Goal: Task Accomplishment & Management: Manage account settings

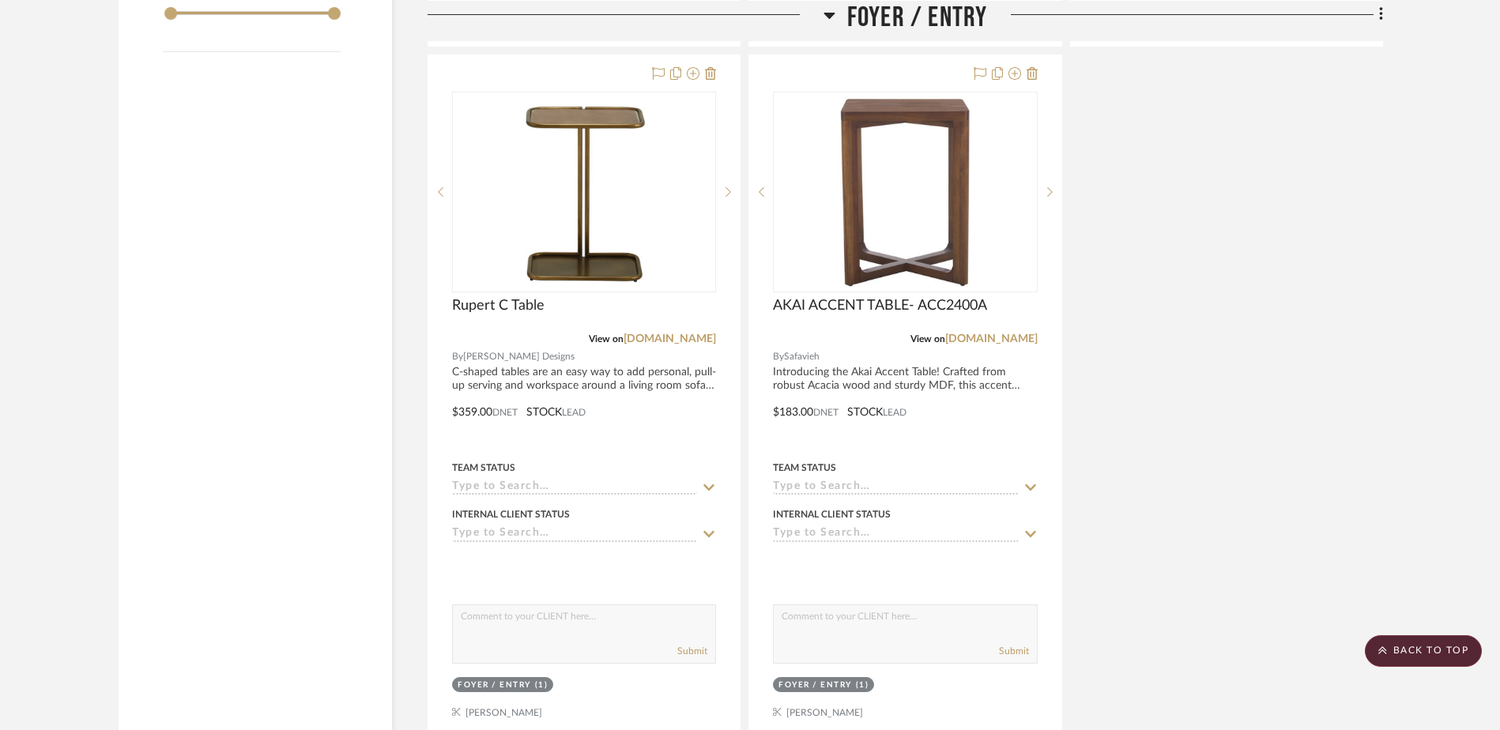
scroll to position [1897, 0]
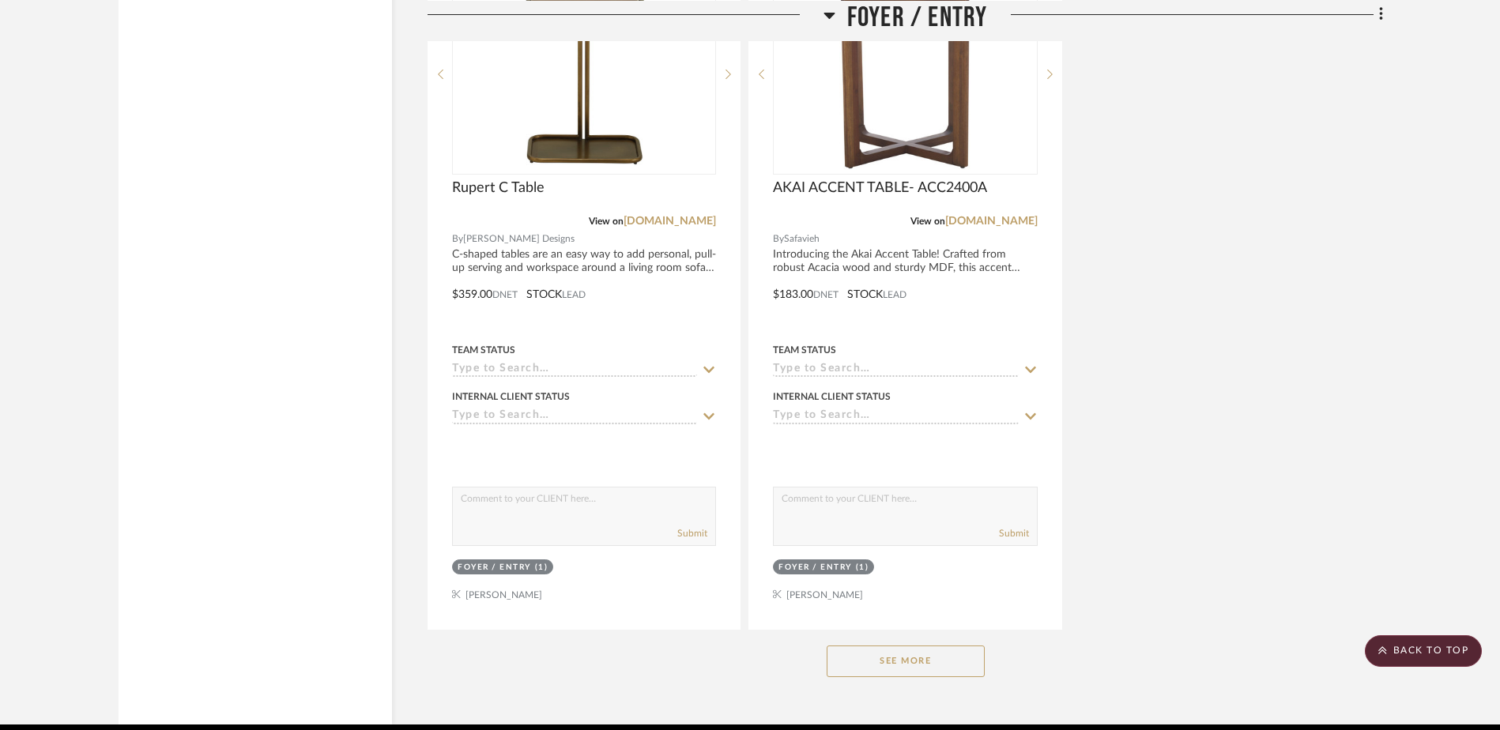
click at [953, 664] on button "See More" at bounding box center [906, 662] width 158 height 32
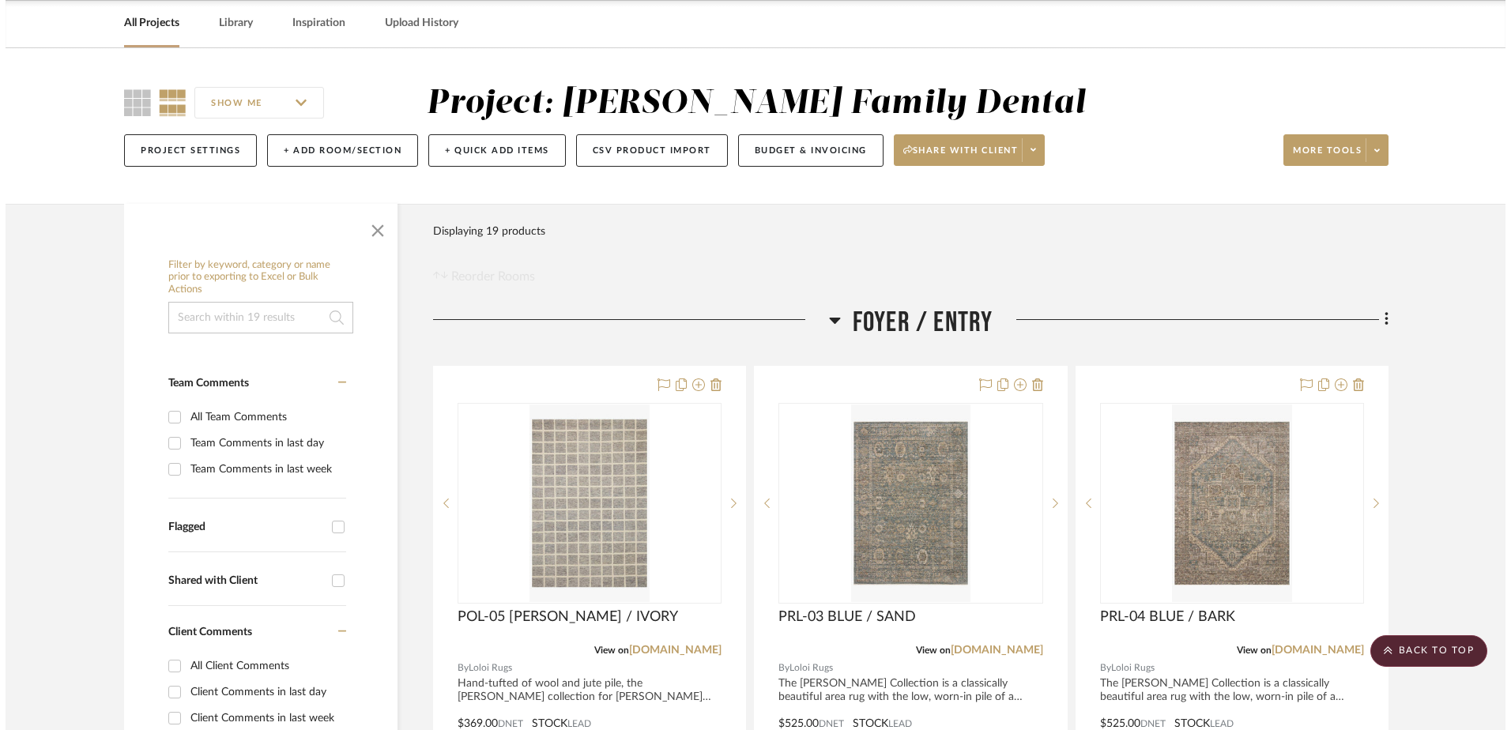
scroll to position [0, 0]
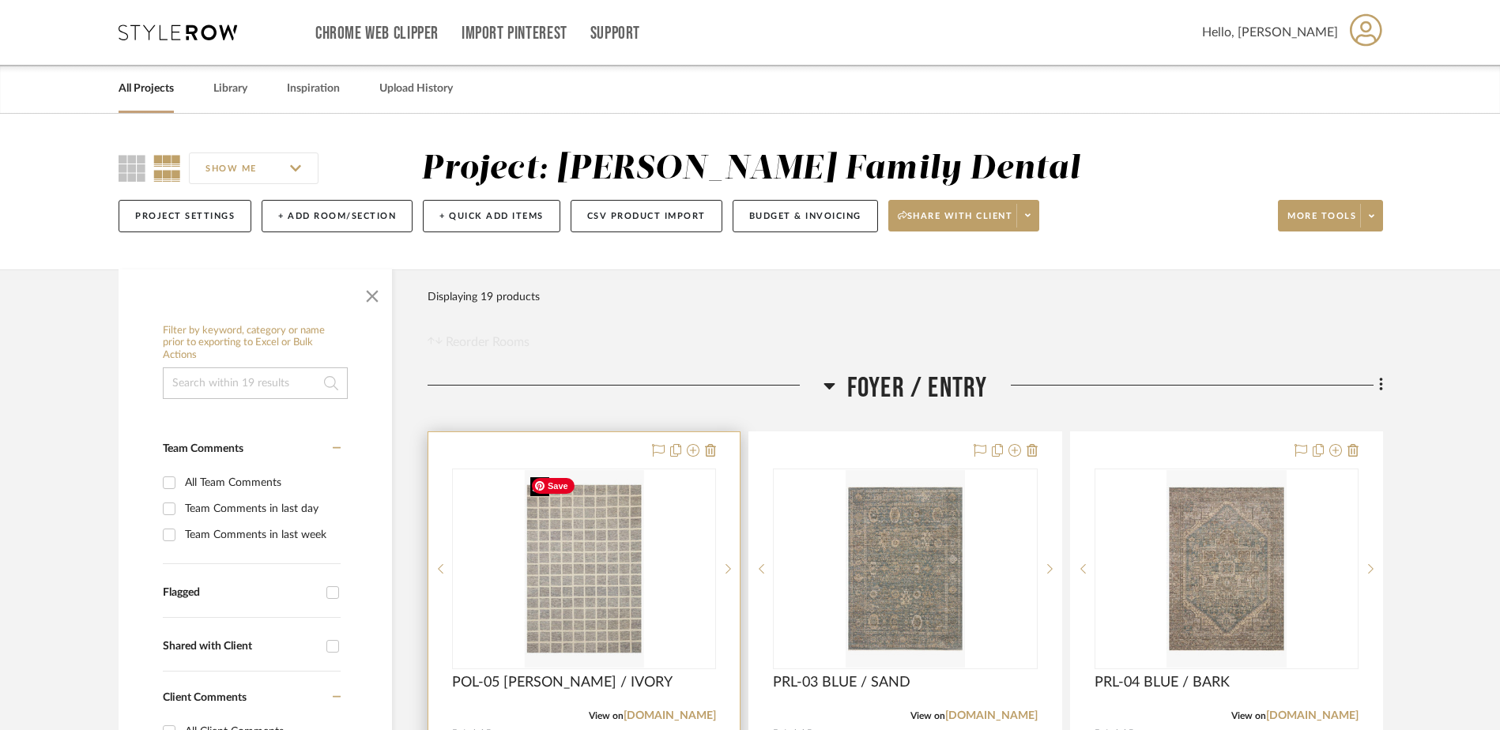
click at [582, 574] on div at bounding box center [584, 569] width 264 height 201
click at [590, 595] on img "0" at bounding box center [583, 569] width 119 height 198
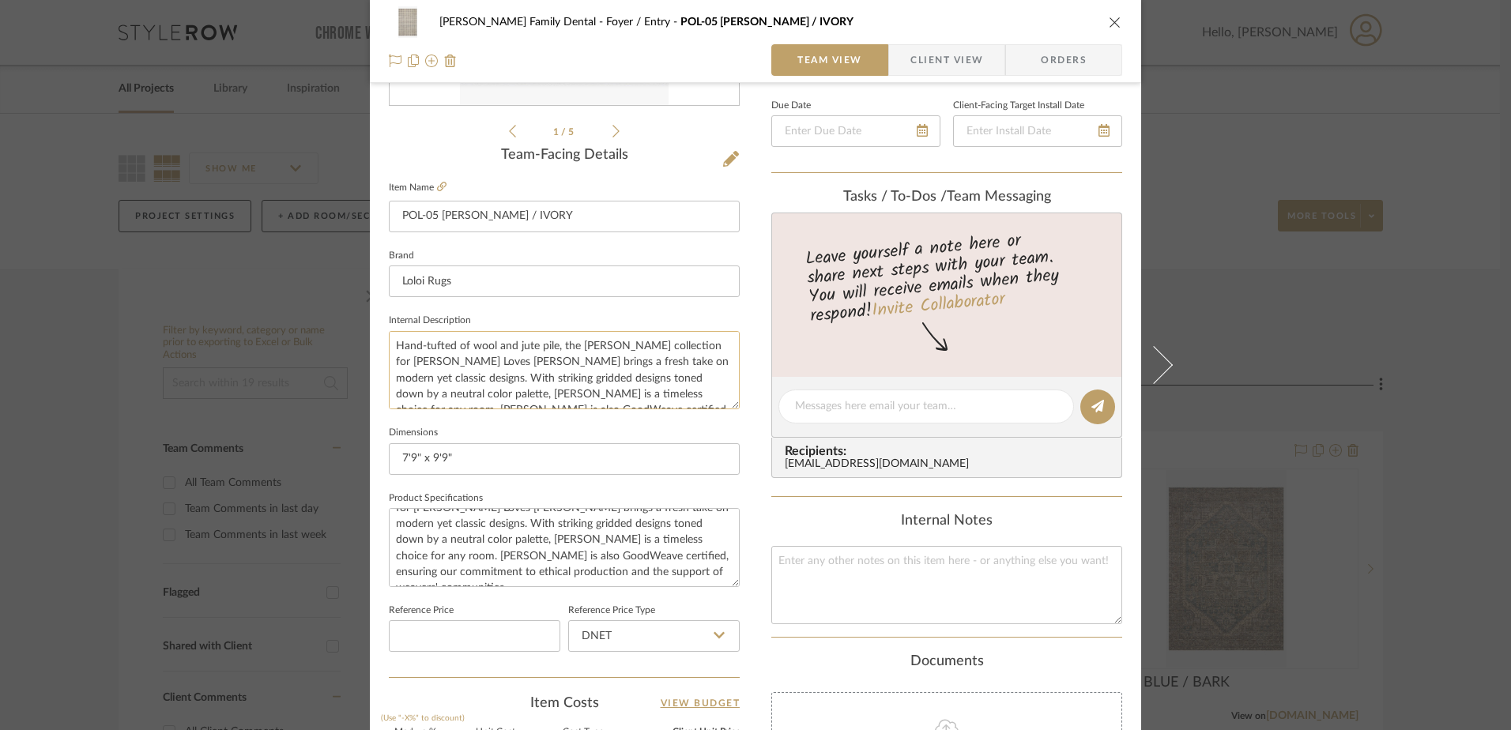
drag, startPoint x: 431, startPoint y: 378, endPoint x: 530, endPoint y: 365, distance: 100.4
click at [530, 365] on textarea "Hand-tufted of wool and jute pile, the Polly collection for Chris Loves Julia x…" at bounding box center [564, 370] width 351 height 78
click at [491, 364] on textarea "Hand-tufted of wool and jute pile, the Polly collection for Chris Loves Julia x…" at bounding box center [564, 370] width 351 height 78
drag, startPoint x: 476, startPoint y: 363, endPoint x: 652, endPoint y: 346, distance: 177.0
click at [652, 346] on textarea "Hand-tufted of wool and jute pile, the Polly collection for Chris Loves Julia x…" at bounding box center [564, 370] width 351 height 78
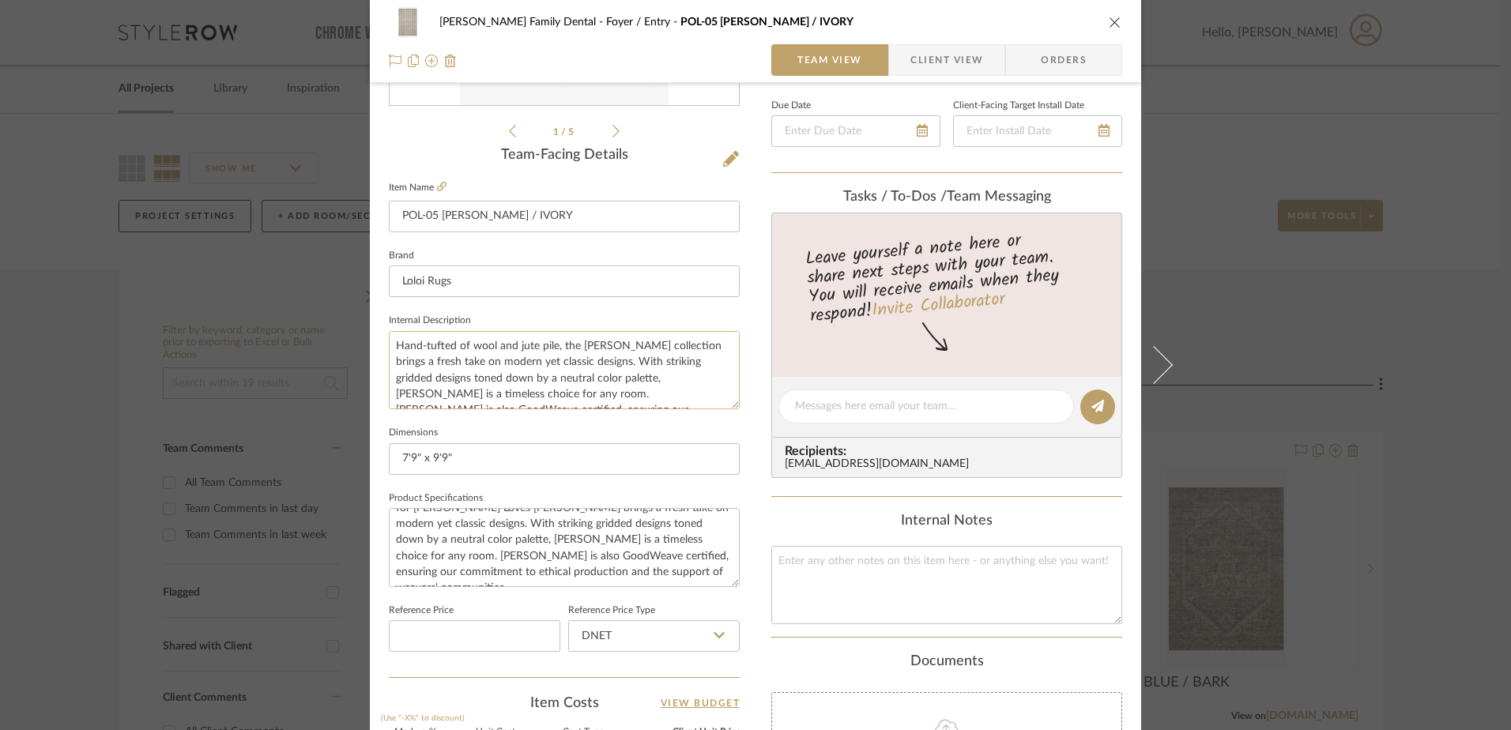
click at [606, 372] on textarea "Hand-tufted of wool and jute pile, the [PERSON_NAME] collection brings a fresh …" at bounding box center [564, 370] width 351 height 78
type textarea "Hand-tufted of wool and jute pile, the [PERSON_NAME] collection brings a fresh …"
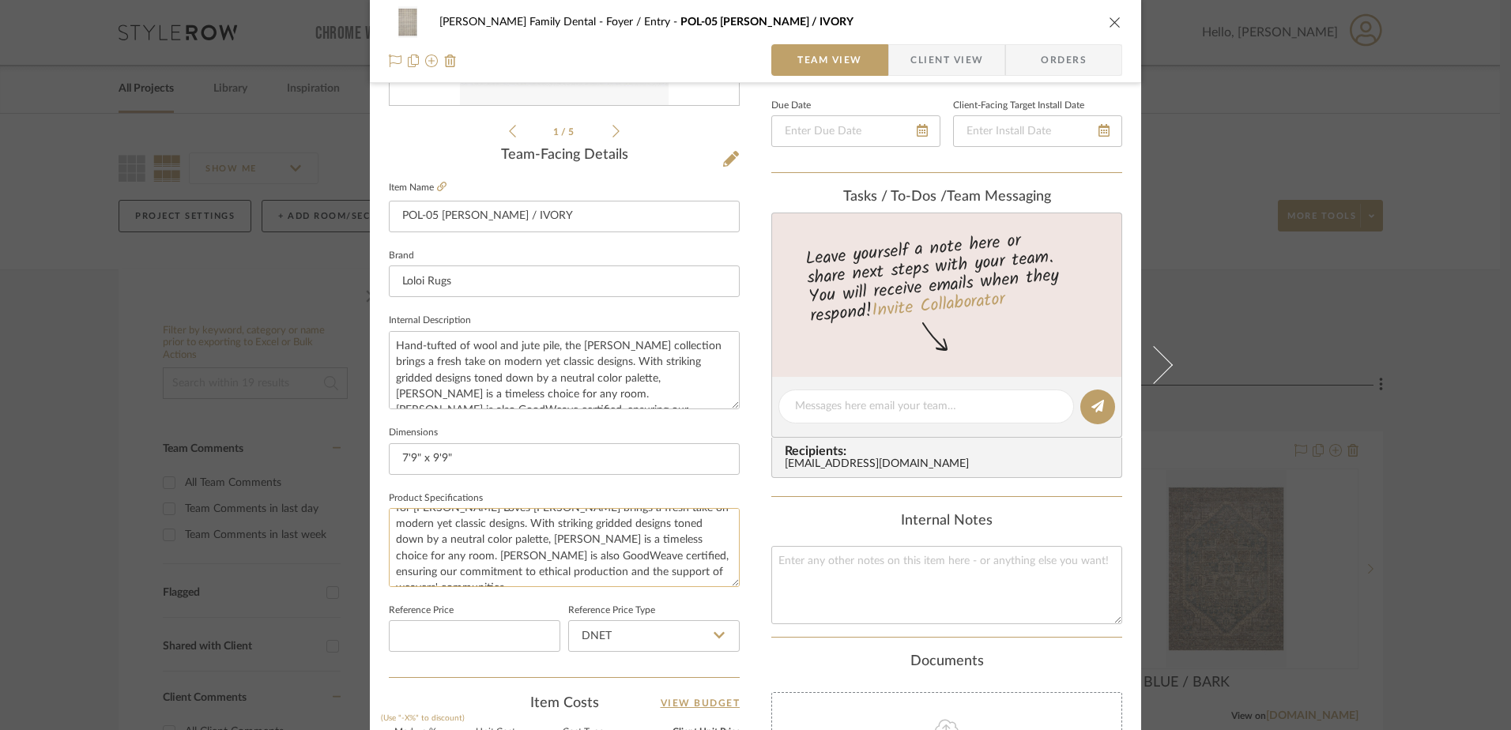
click at [556, 541] on textarea "Hand-tufted of wool and jute pile, the Polly collection for Chris Loves Julia x…" at bounding box center [564, 547] width 351 height 78
paste textarea
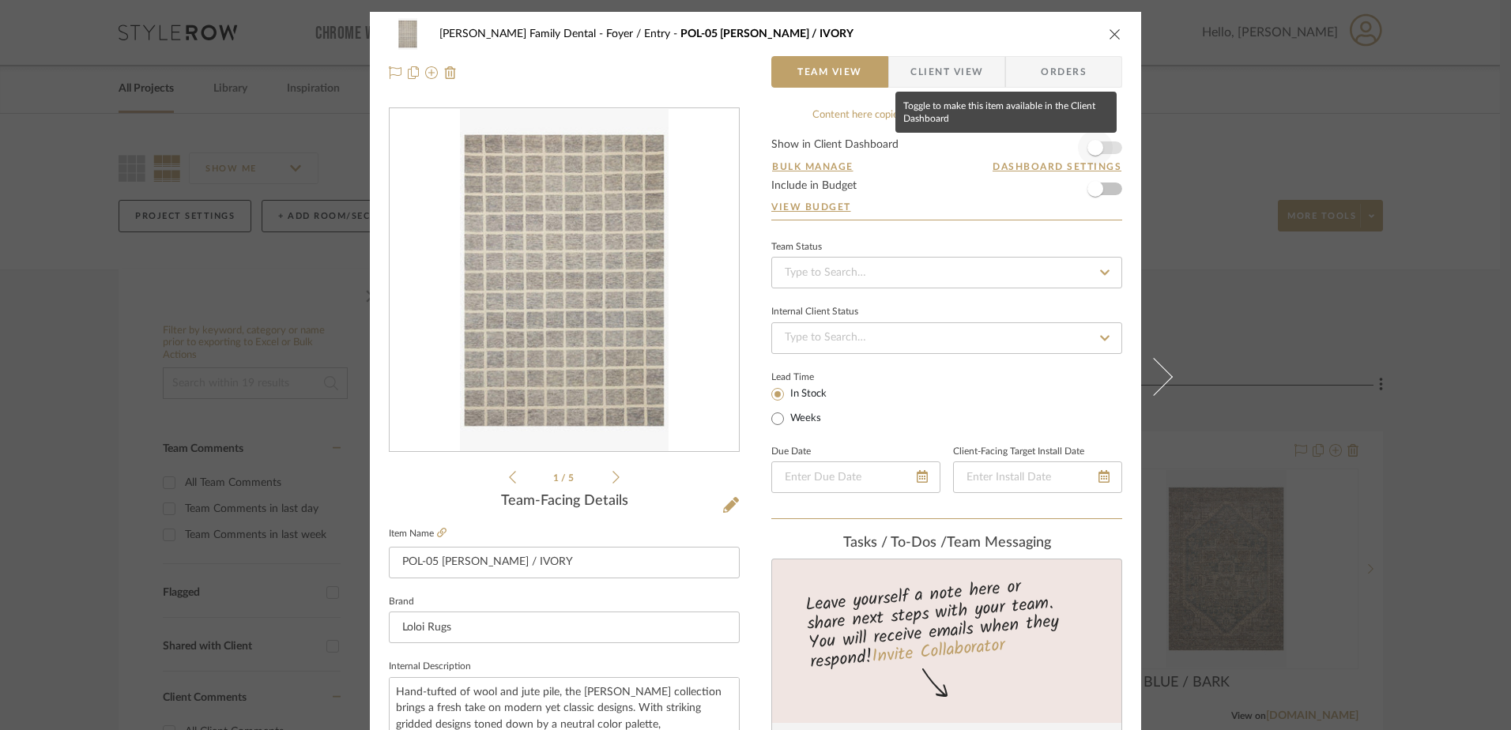
type textarea "Hand-tufted of wool and jute pile, the [PERSON_NAME] collection brings a fresh …"
click at [1099, 143] on span "button" at bounding box center [1095, 147] width 35 height 35
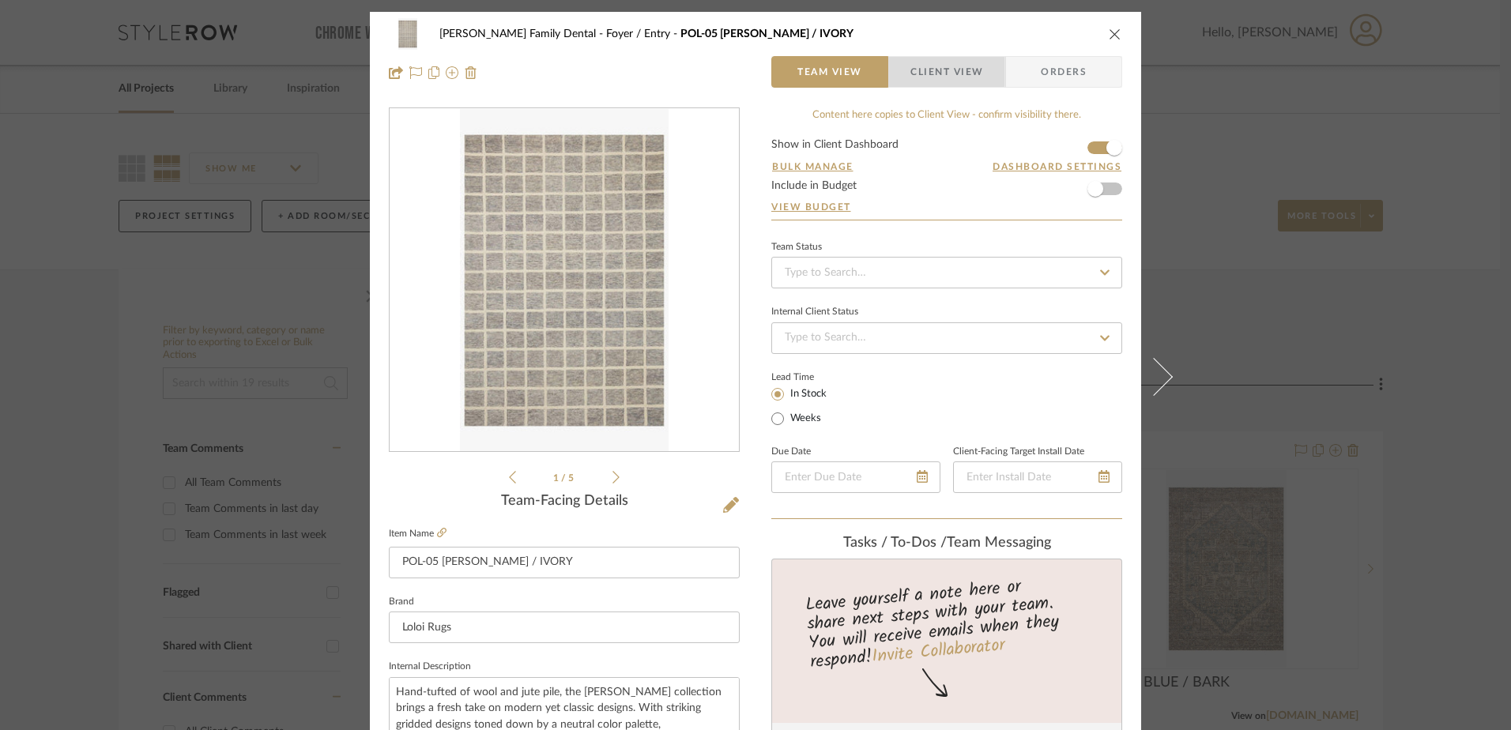
click at [926, 71] on span "Client View" at bounding box center [947, 72] width 73 height 32
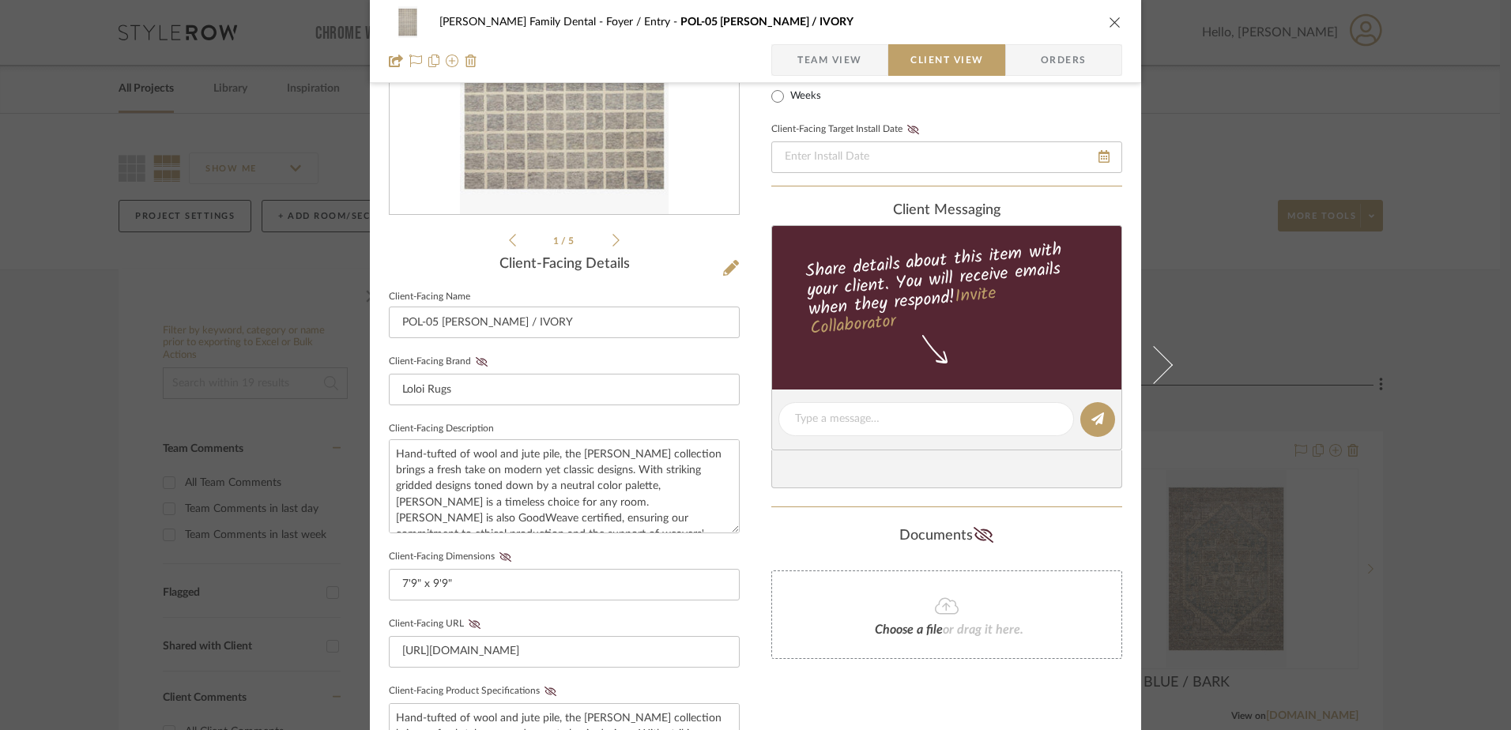
scroll to position [395, 0]
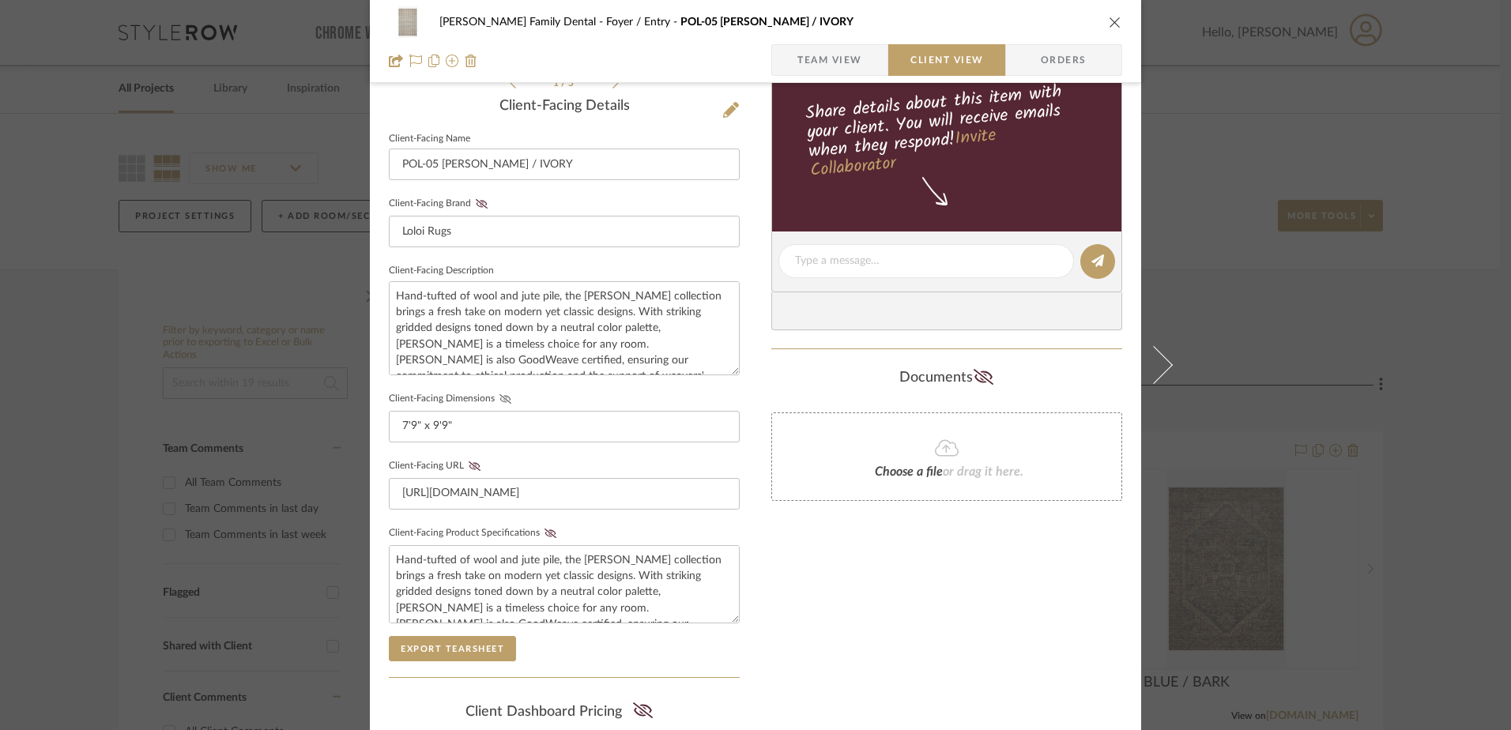
click at [501, 399] on icon at bounding box center [506, 398] width 12 height 9
click at [545, 531] on icon at bounding box center [551, 533] width 12 height 9
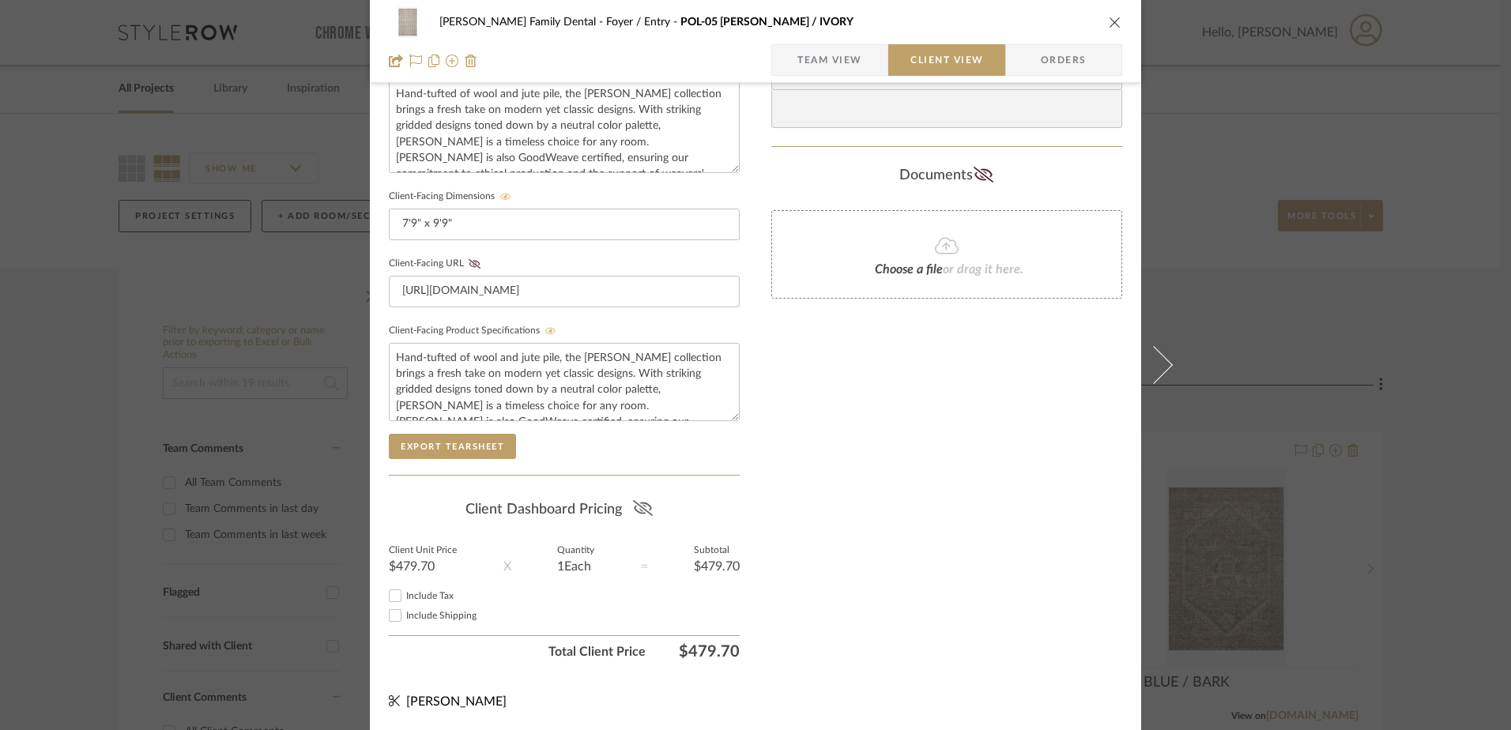
click at [634, 505] on icon at bounding box center [642, 508] width 20 height 16
click at [920, 28] on button at bounding box center [920, 28] width 61 height 43
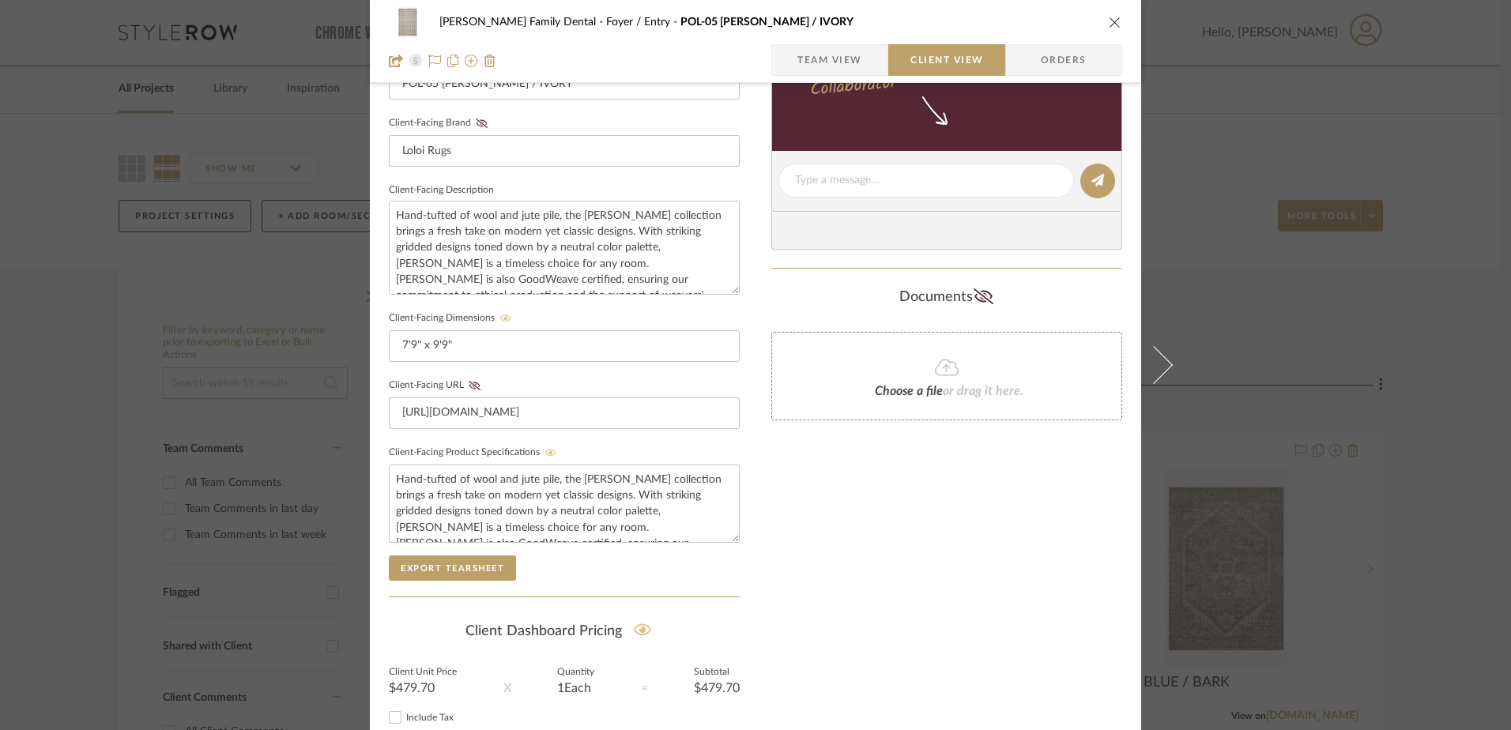
scroll to position [281, 0]
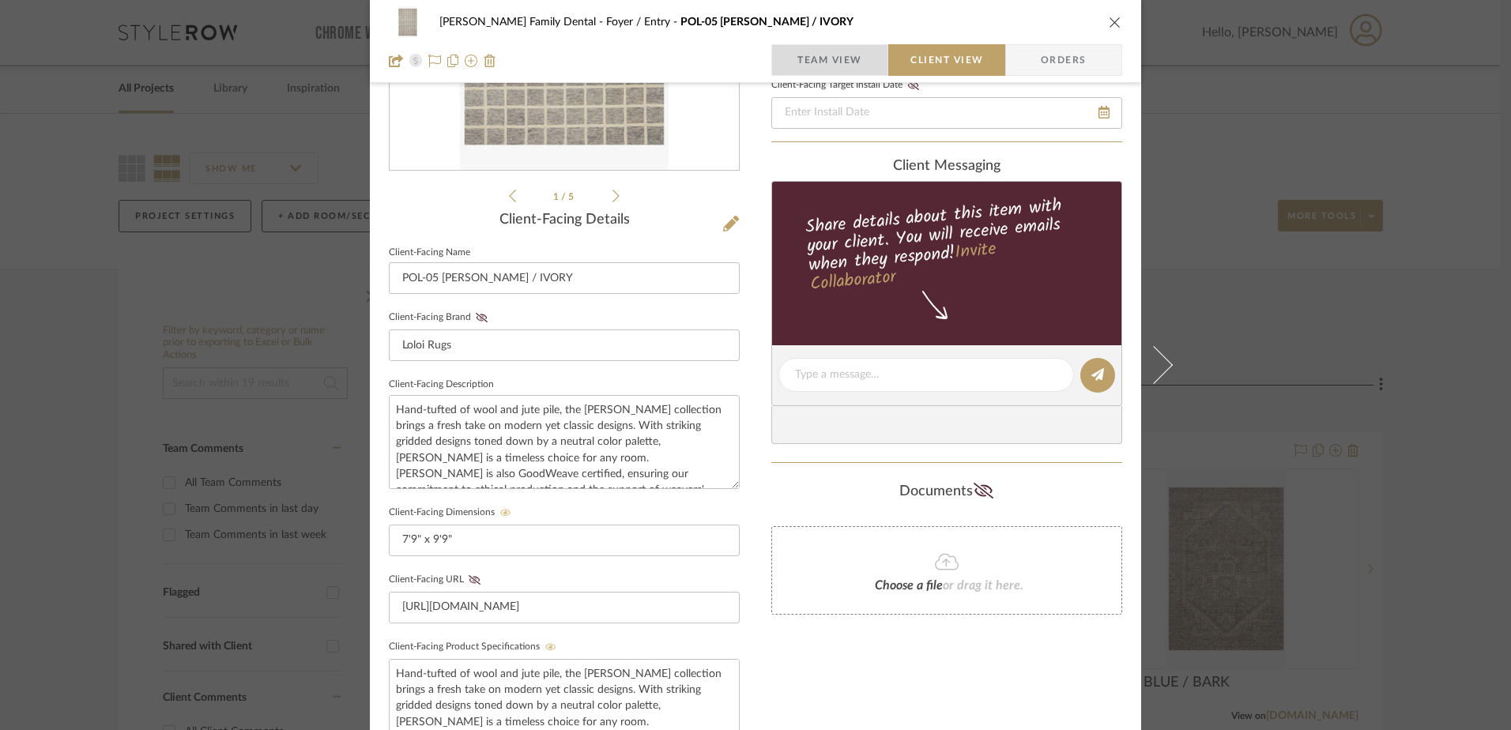
click at [835, 66] on span "Team View" at bounding box center [829, 60] width 65 height 32
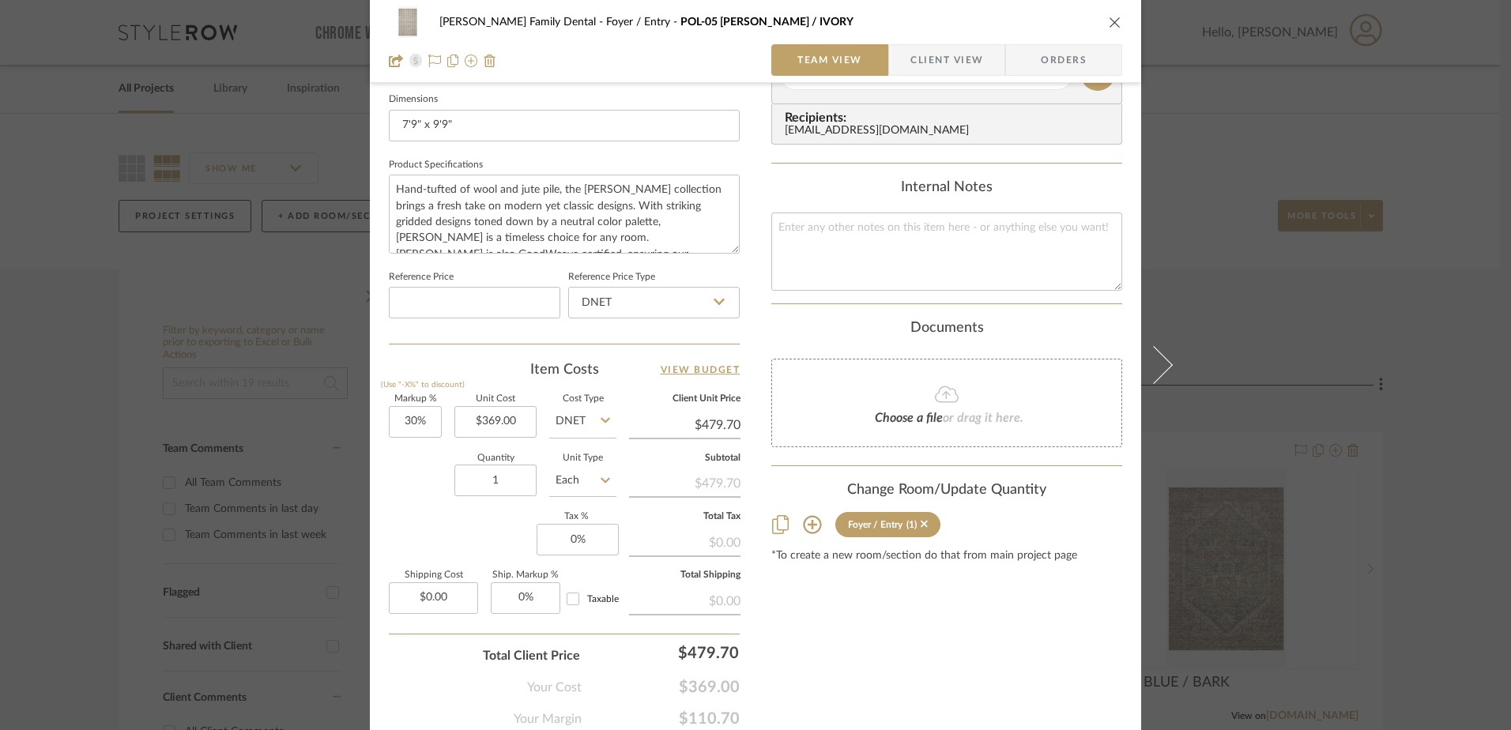
scroll to position [741, 0]
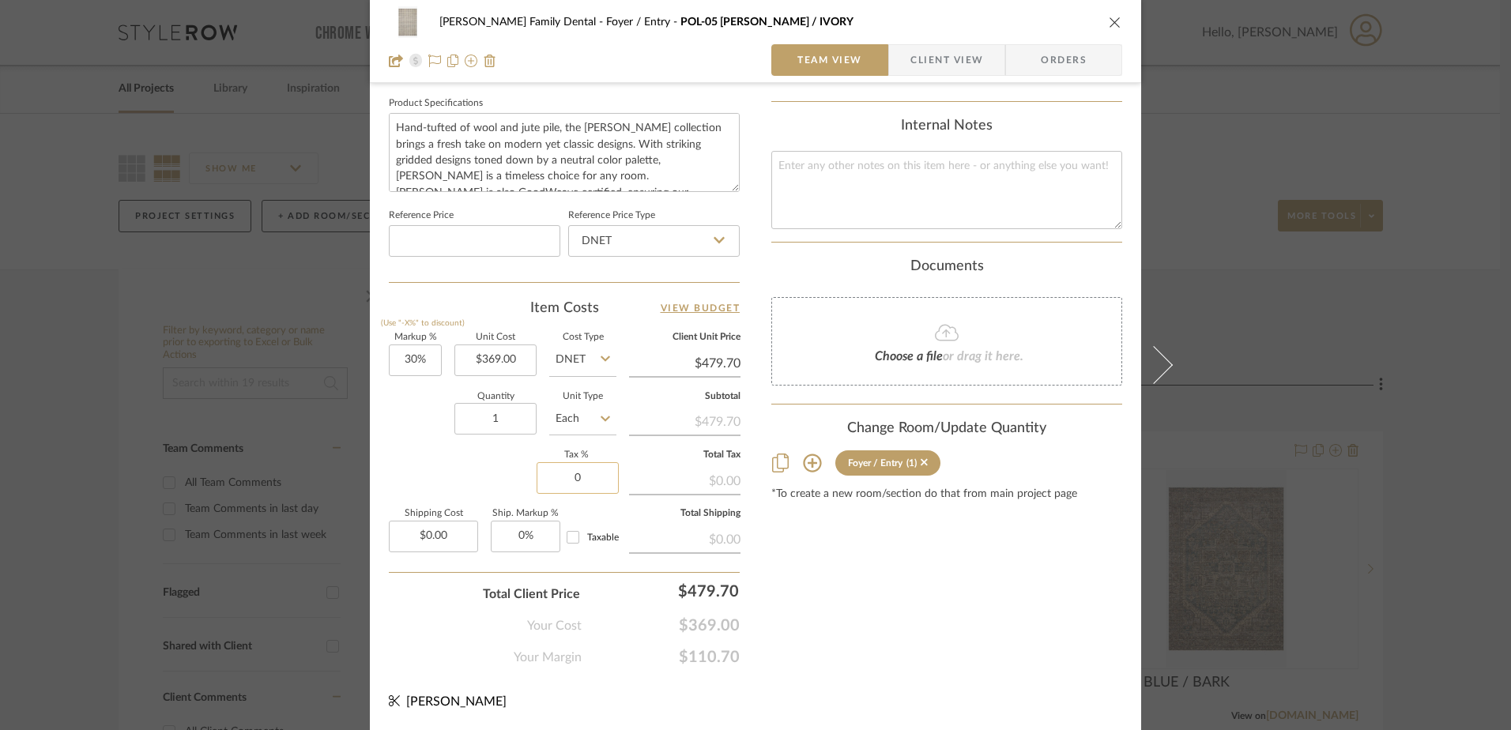
click at [572, 480] on input "0" at bounding box center [578, 478] width 82 height 32
type input "7%"
click at [895, 609] on div "Content here copies to Client View - confirm visibility there. Show in Client D…" at bounding box center [946, 16] width 351 height 1301
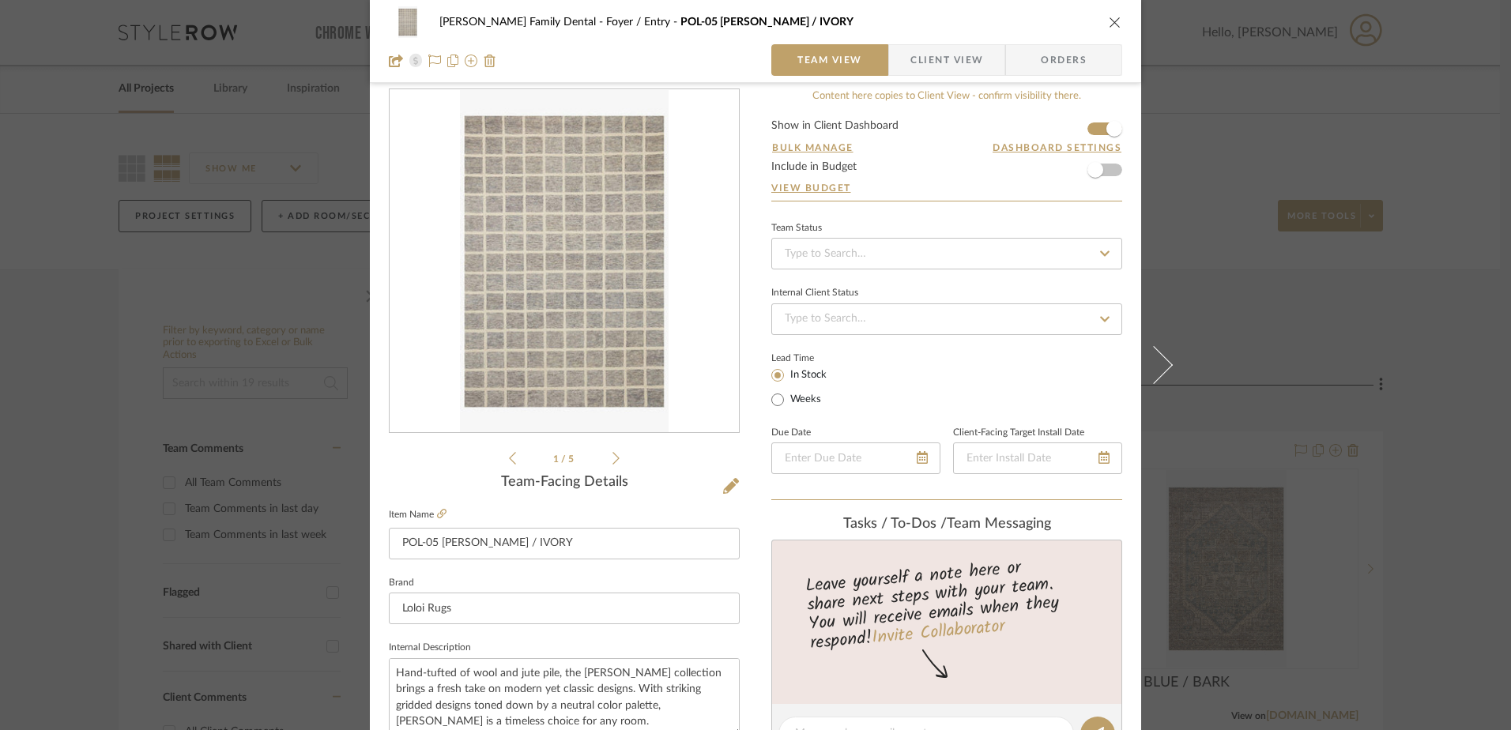
scroll to position [0, 0]
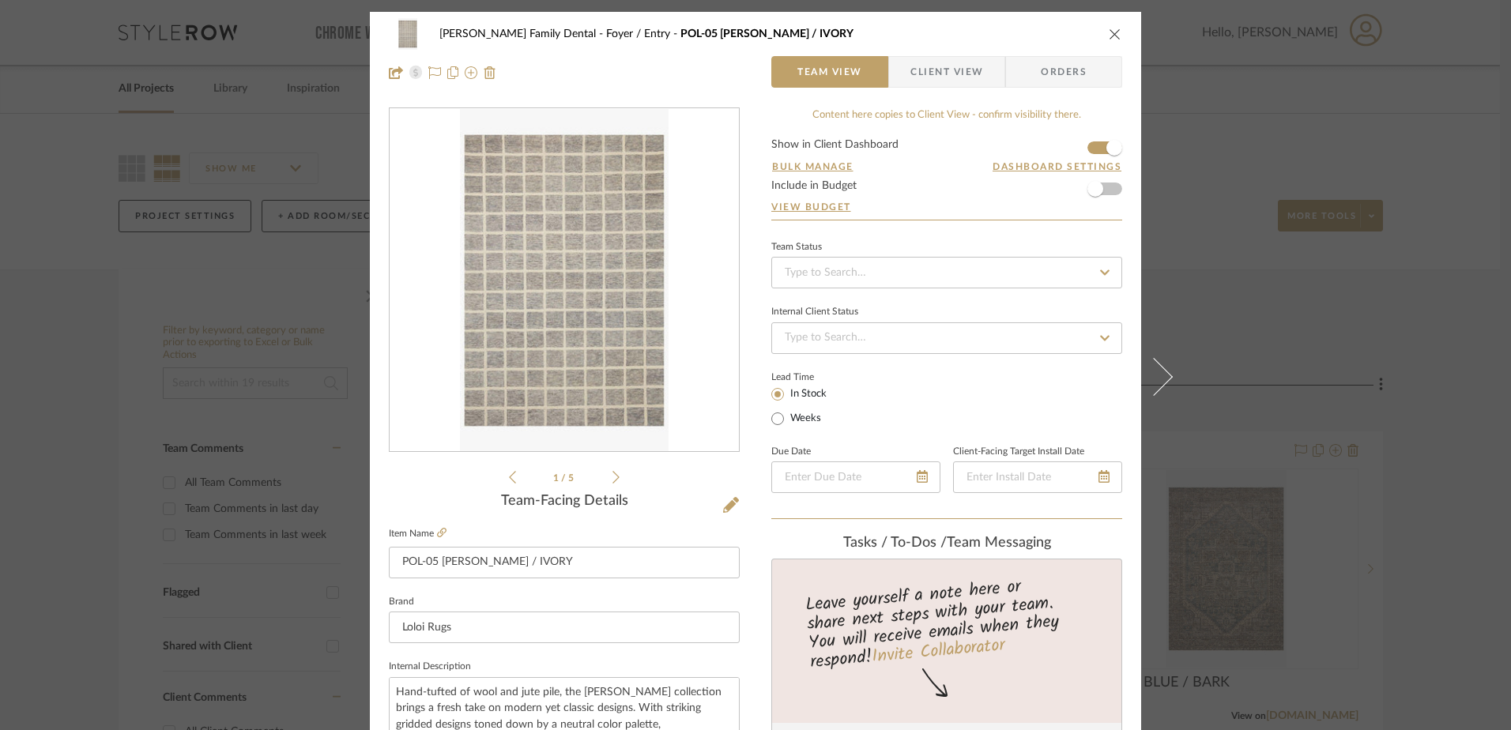
click at [903, 76] on span "button" at bounding box center [899, 72] width 21 height 32
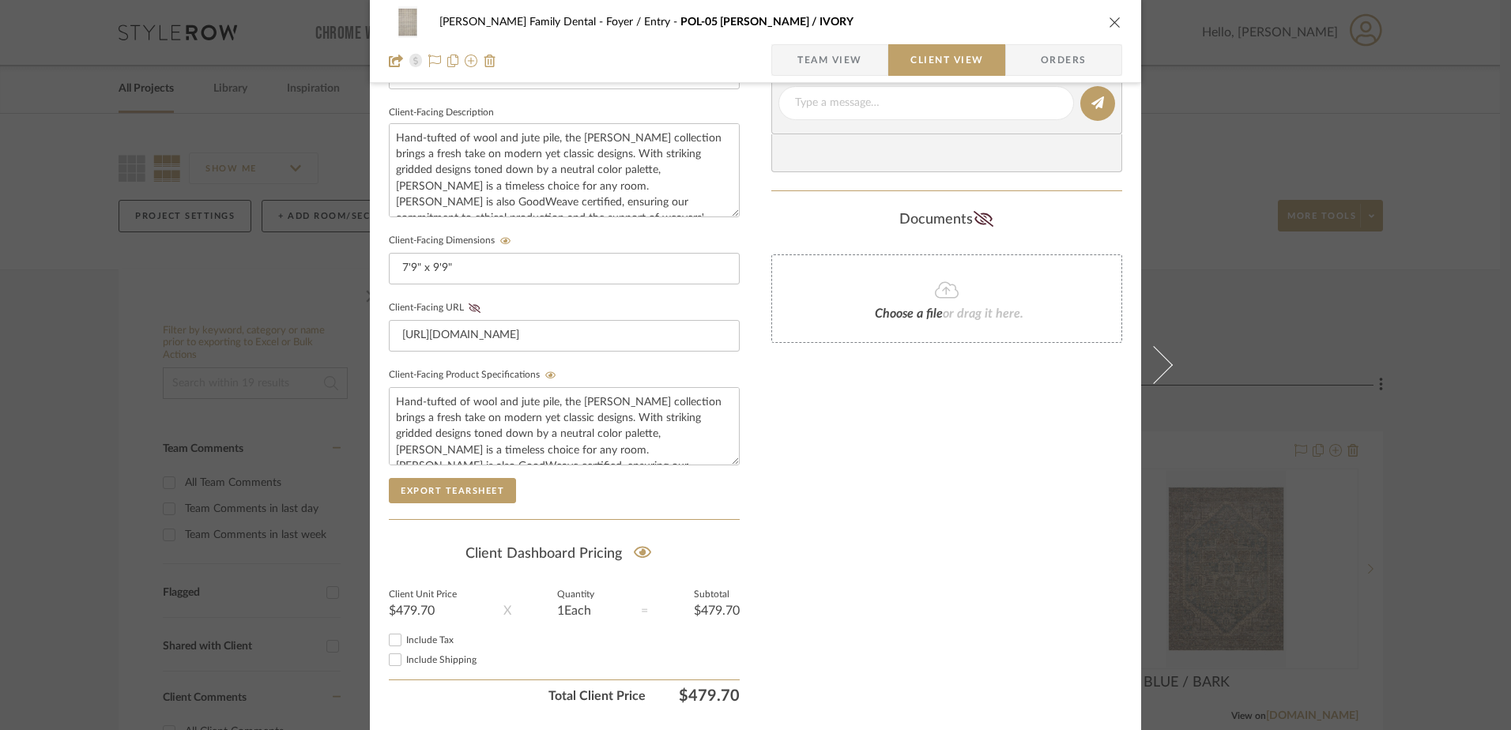
scroll to position [598, 0]
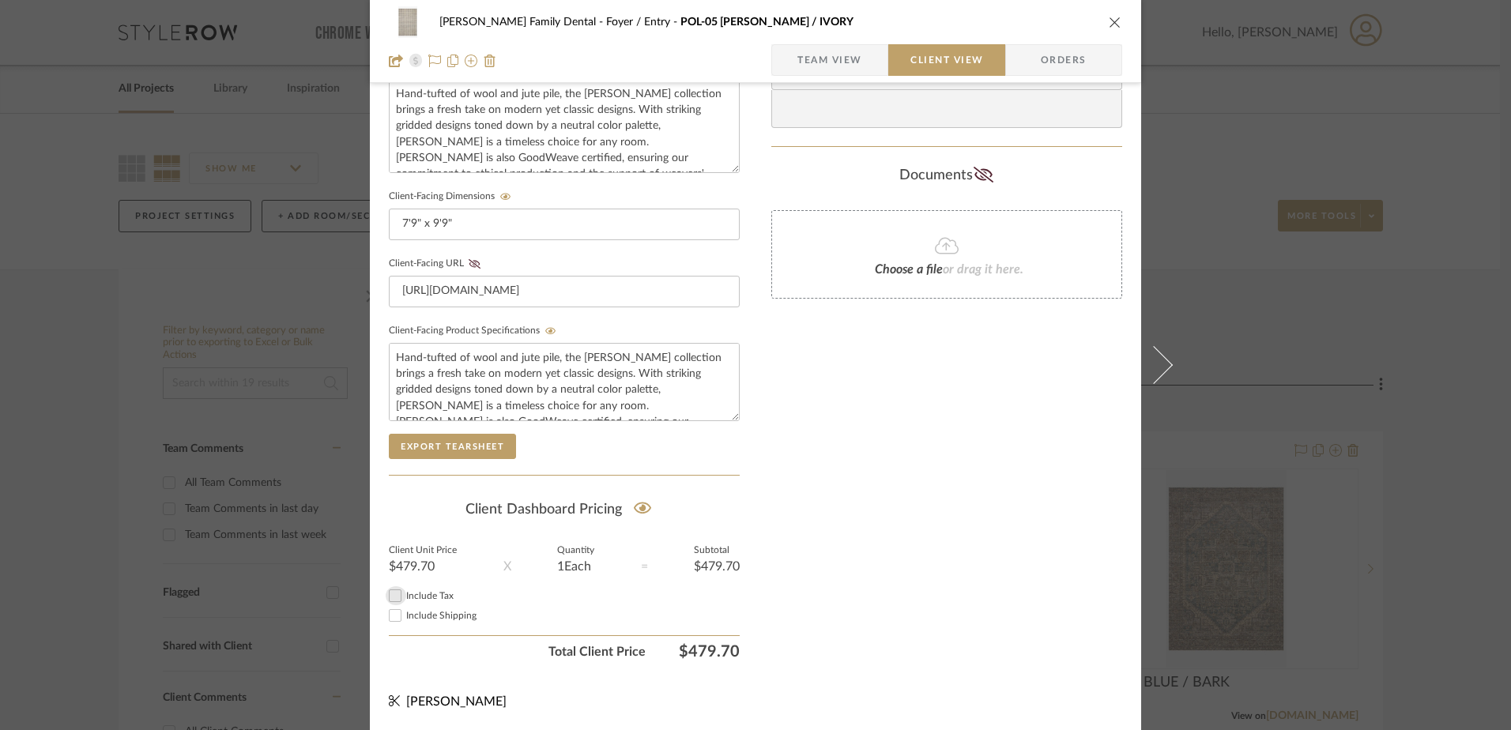
click at [390, 594] on input "Include Tax" at bounding box center [395, 595] width 19 height 19
checkbox input "true"
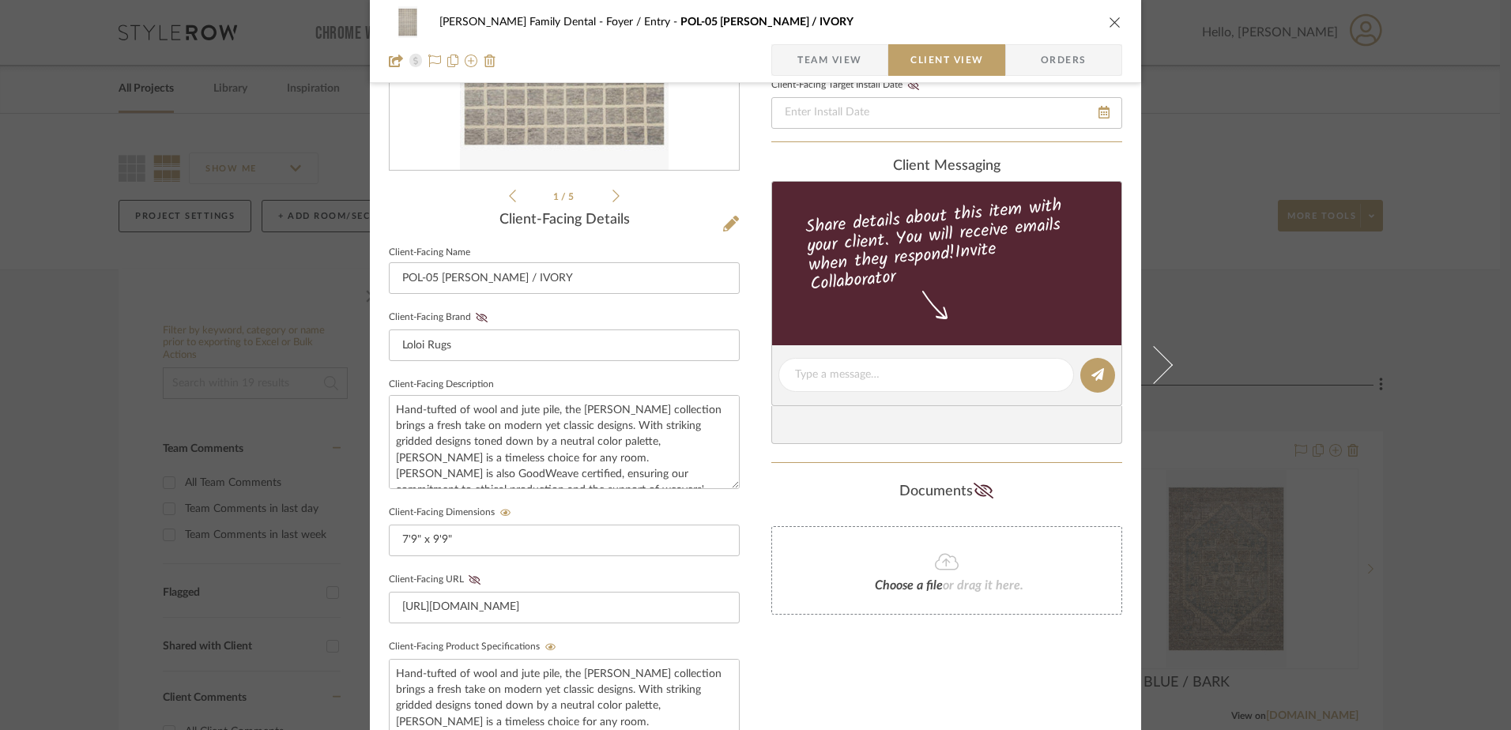
scroll to position [0, 0]
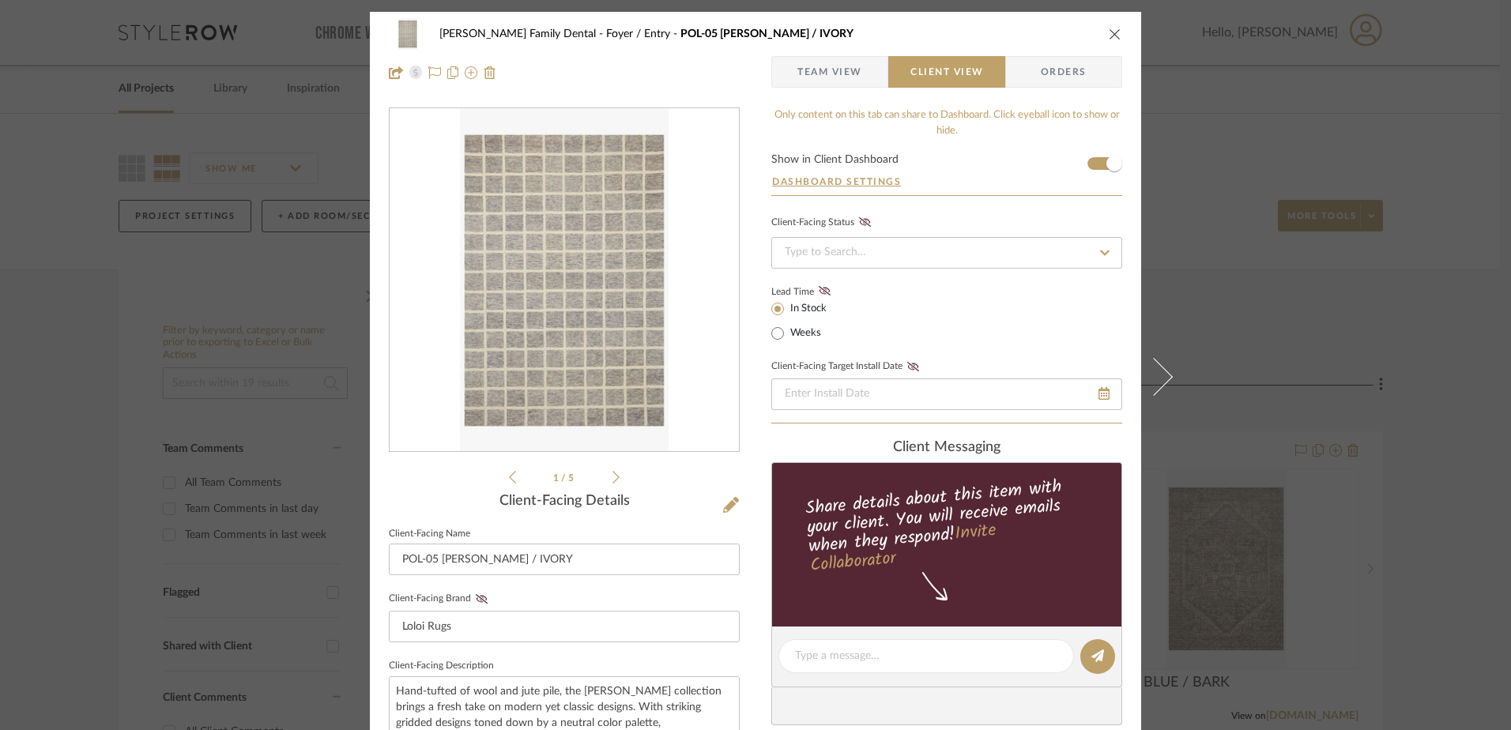
click at [1110, 37] on icon "close" at bounding box center [1115, 34] width 13 height 13
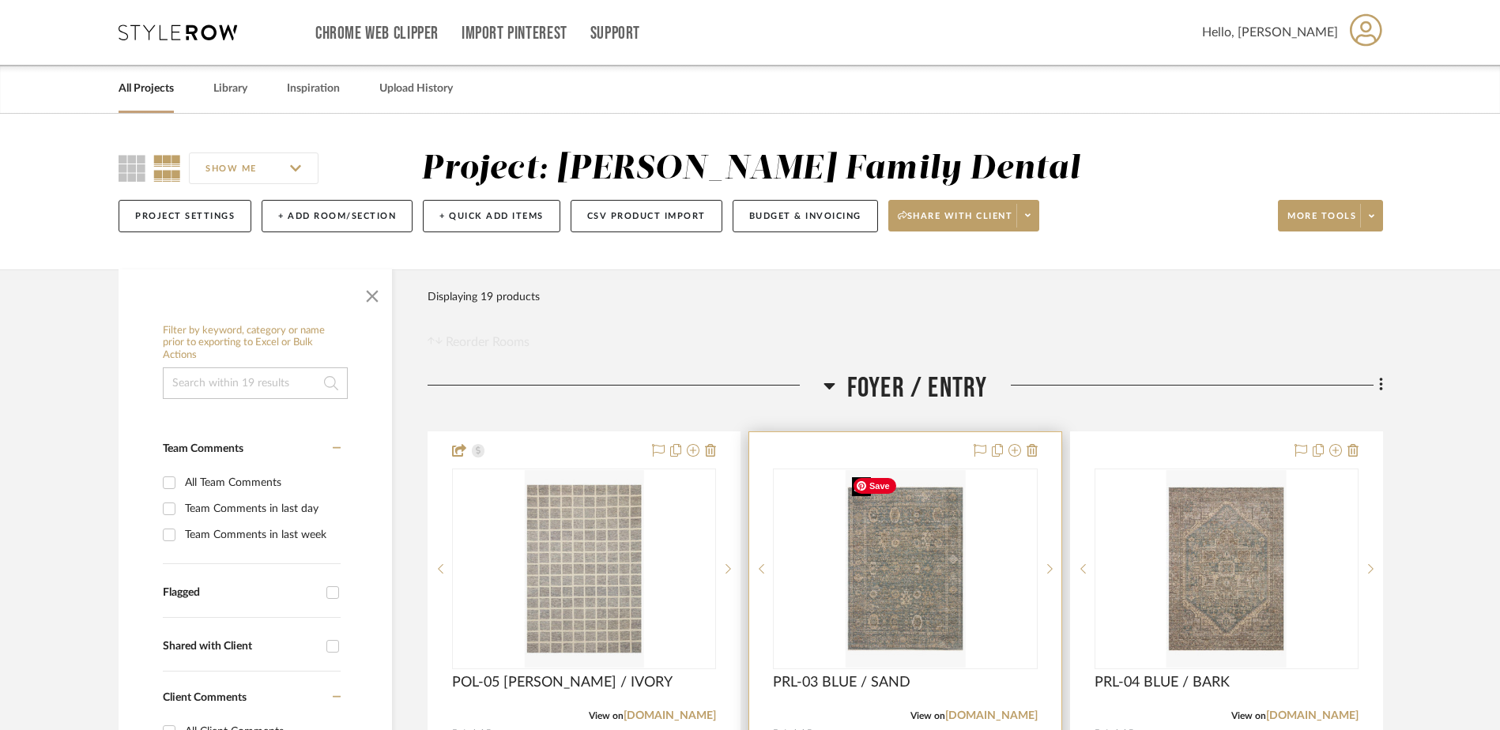
click at [883, 573] on img "0" at bounding box center [905, 569] width 119 height 198
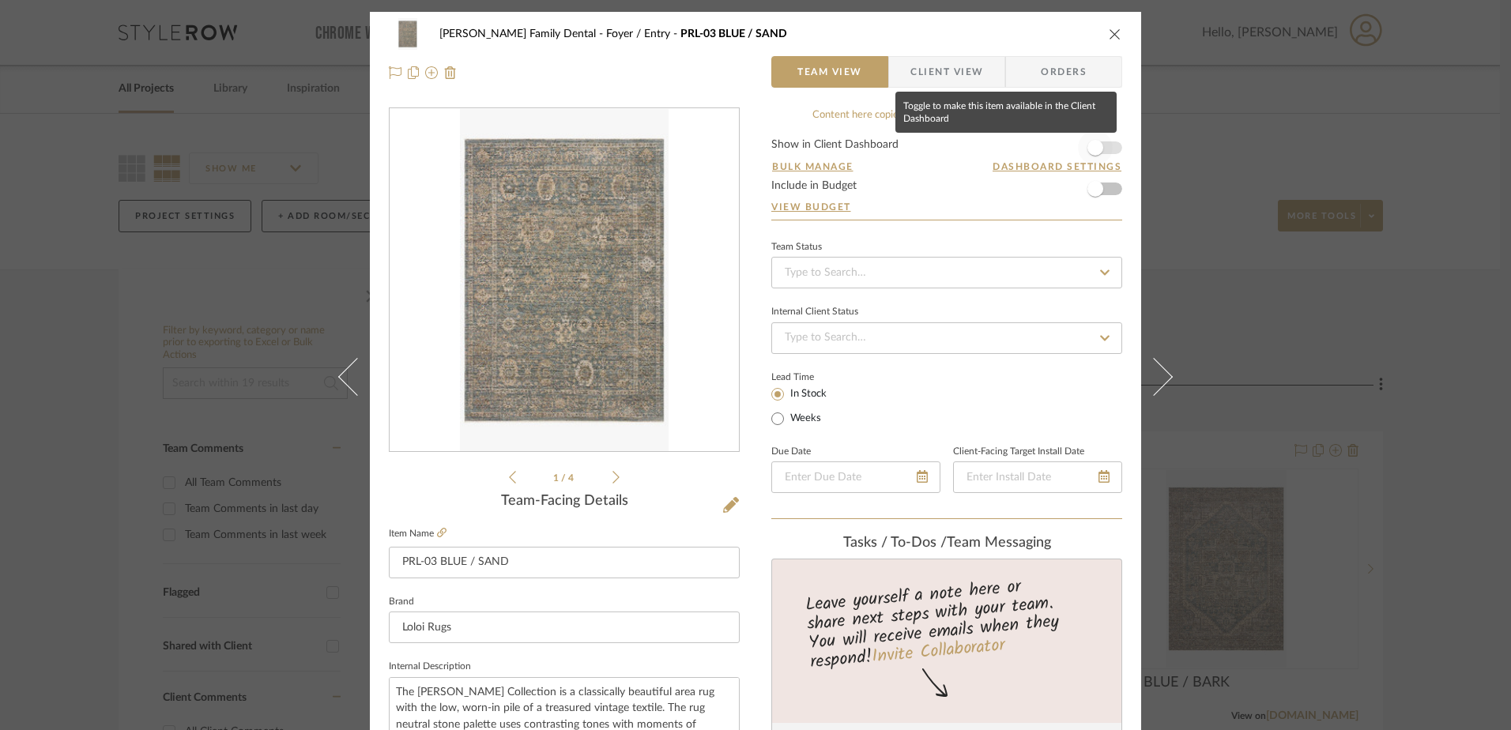
click at [1091, 144] on span "button" at bounding box center [1096, 148] width 16 height 16
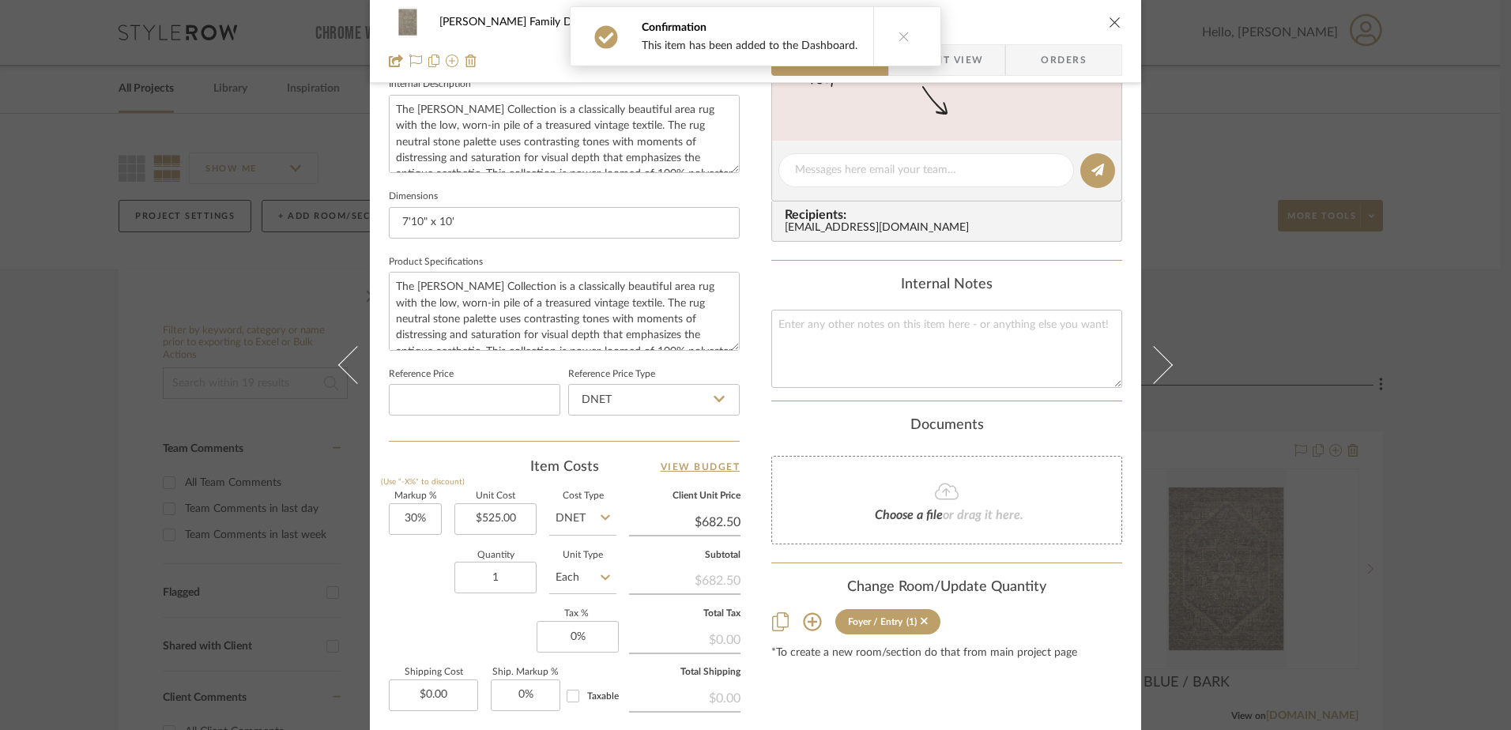
scroll to position [741, 0]
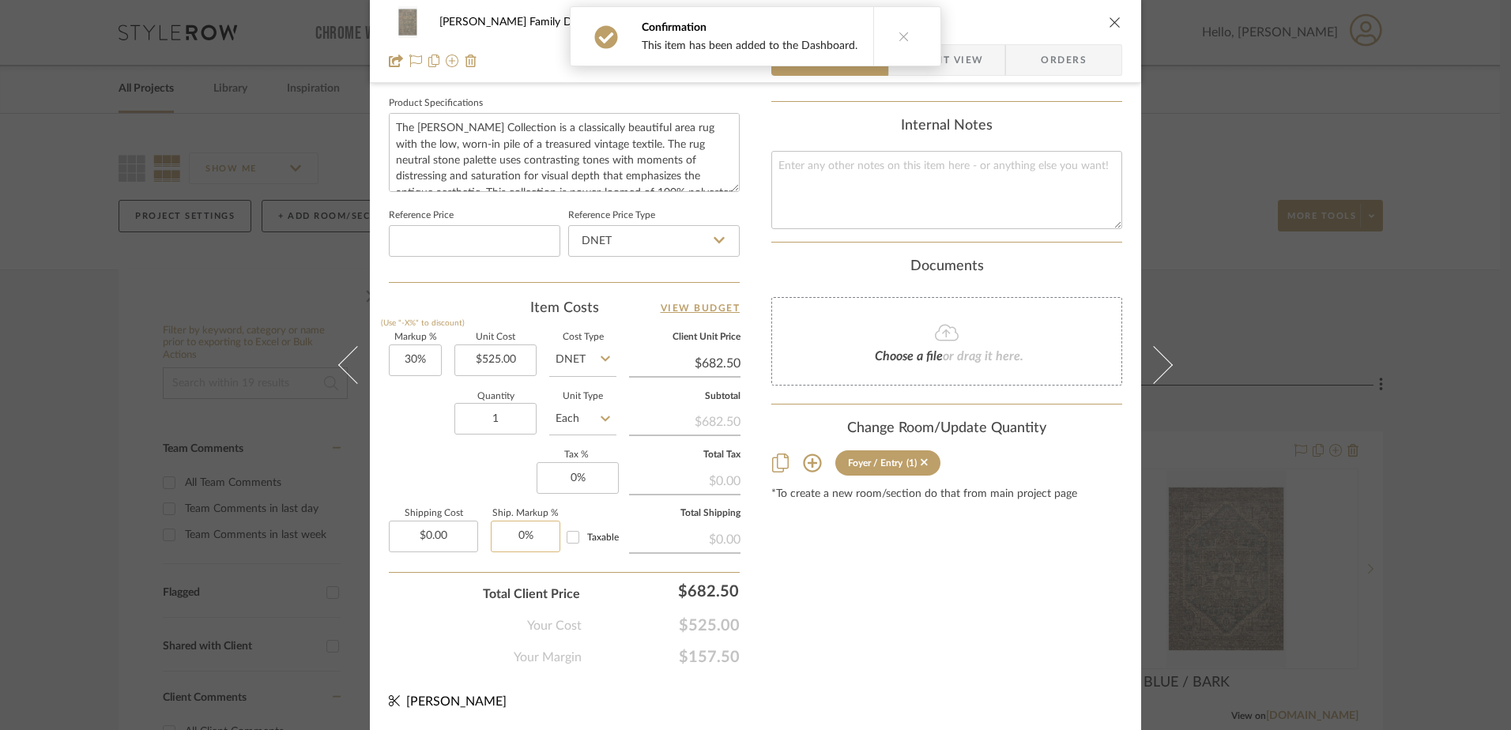
type input "0"
click at [541, 532] on input "0" at bounding box center [526, 537] width 70 height 32
type input "0"
type input "0%"
click at [582, 482] on input "0" at bounding box center [578, 478] width 82 height 32
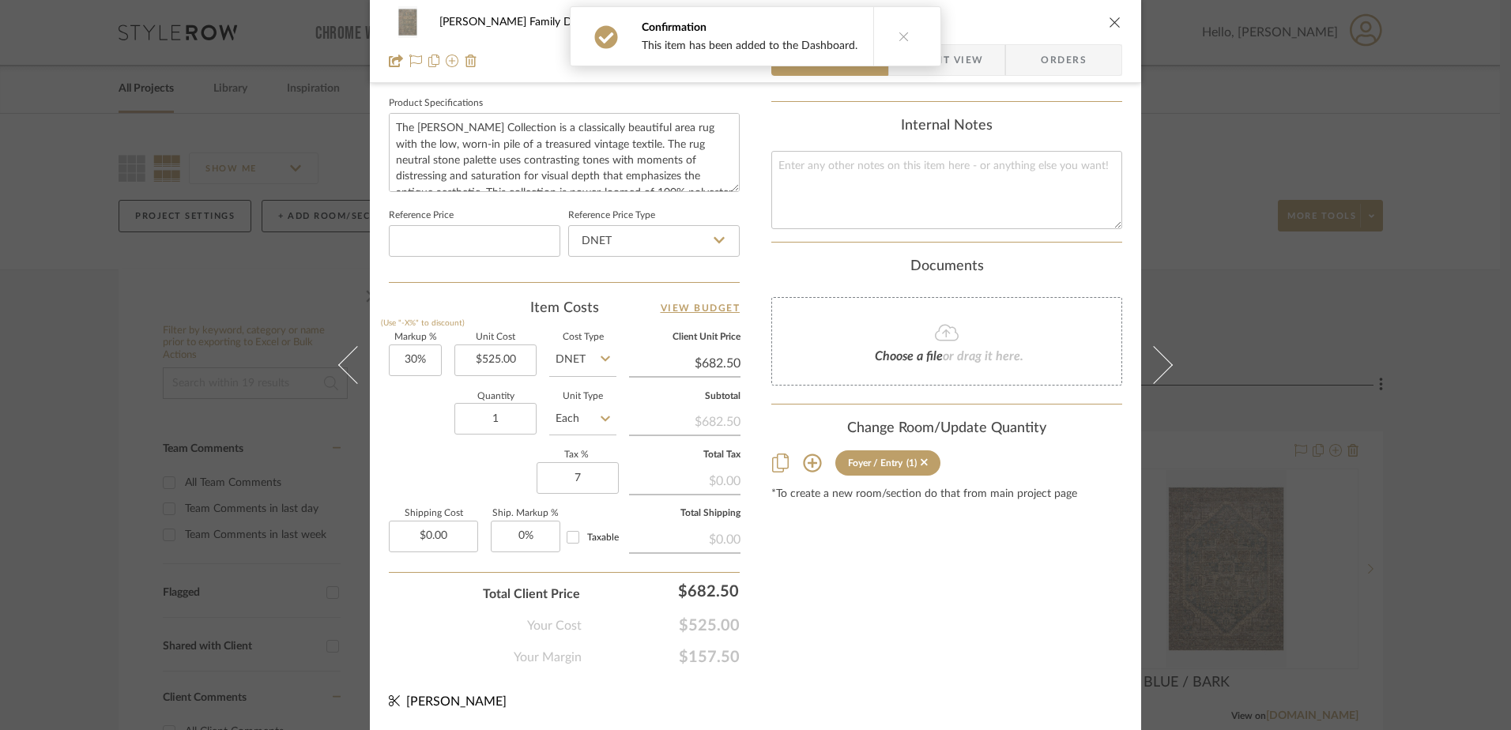
type input "7%"
click at [764, 553] on div "Jones Family Dental Foyer / Entry PRL-03 BLUE / SAND Team View Client View Orde…" at bounding box center [755, 0] width 771 height 1460
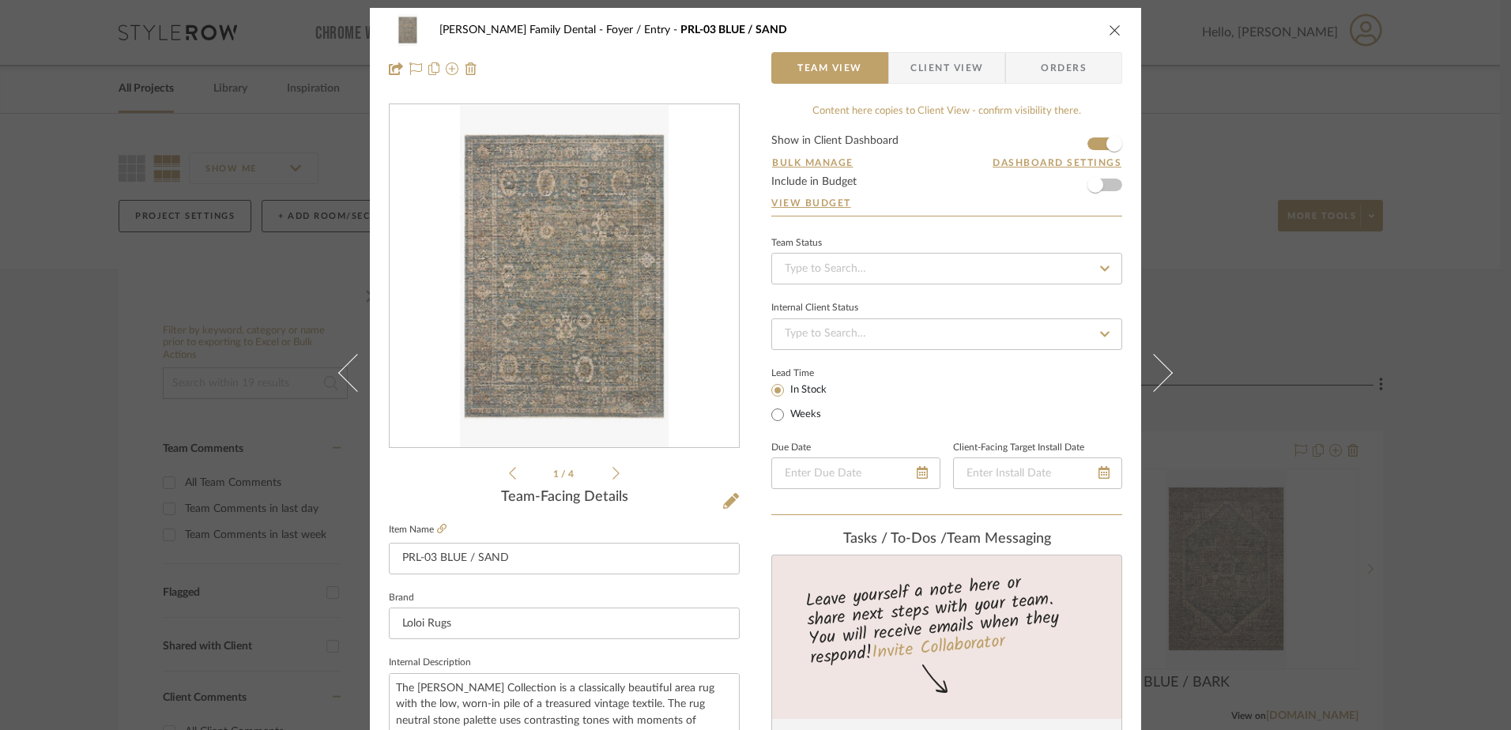
scroll to position [0, 0]
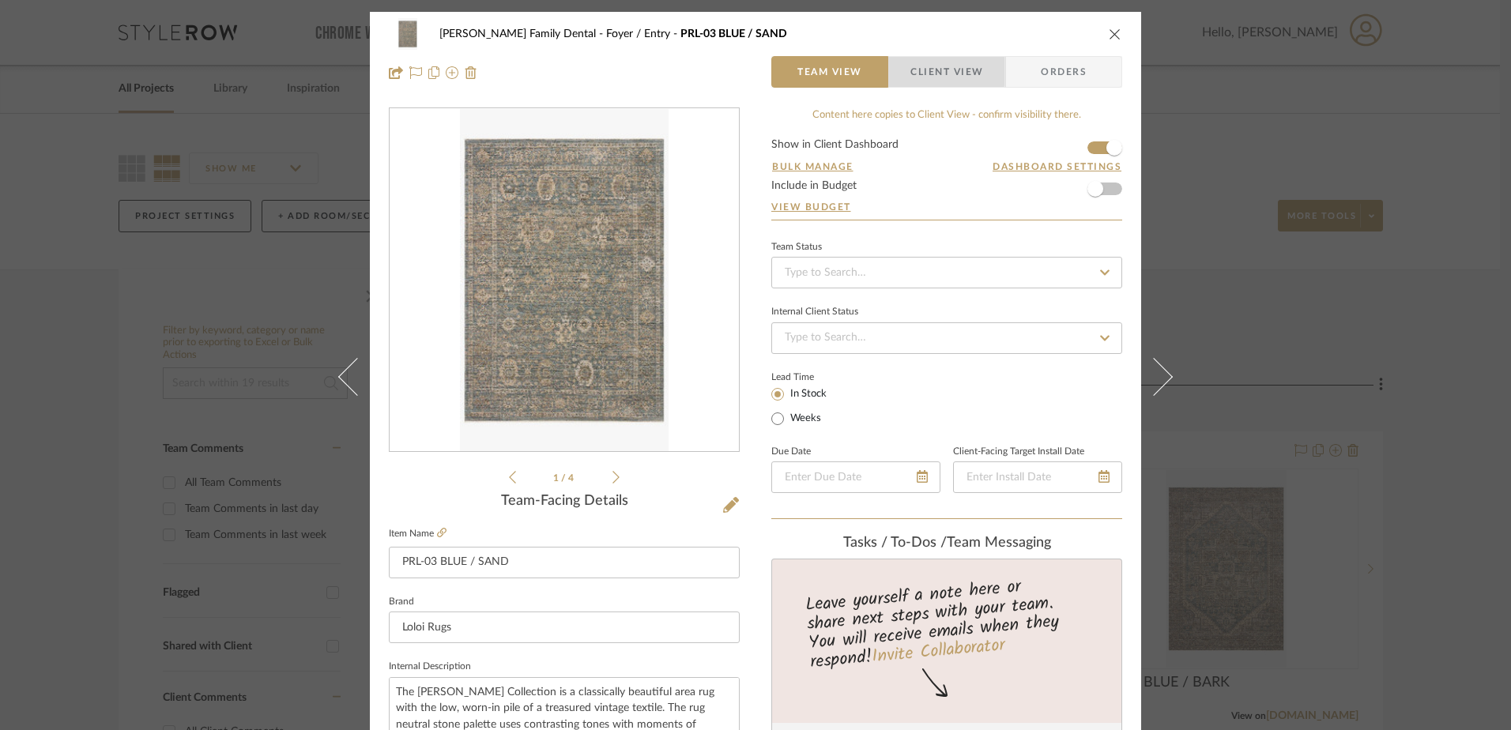
click at [913, 62] on span "Client View" at bounding box center [947, 72] width 73 height 32
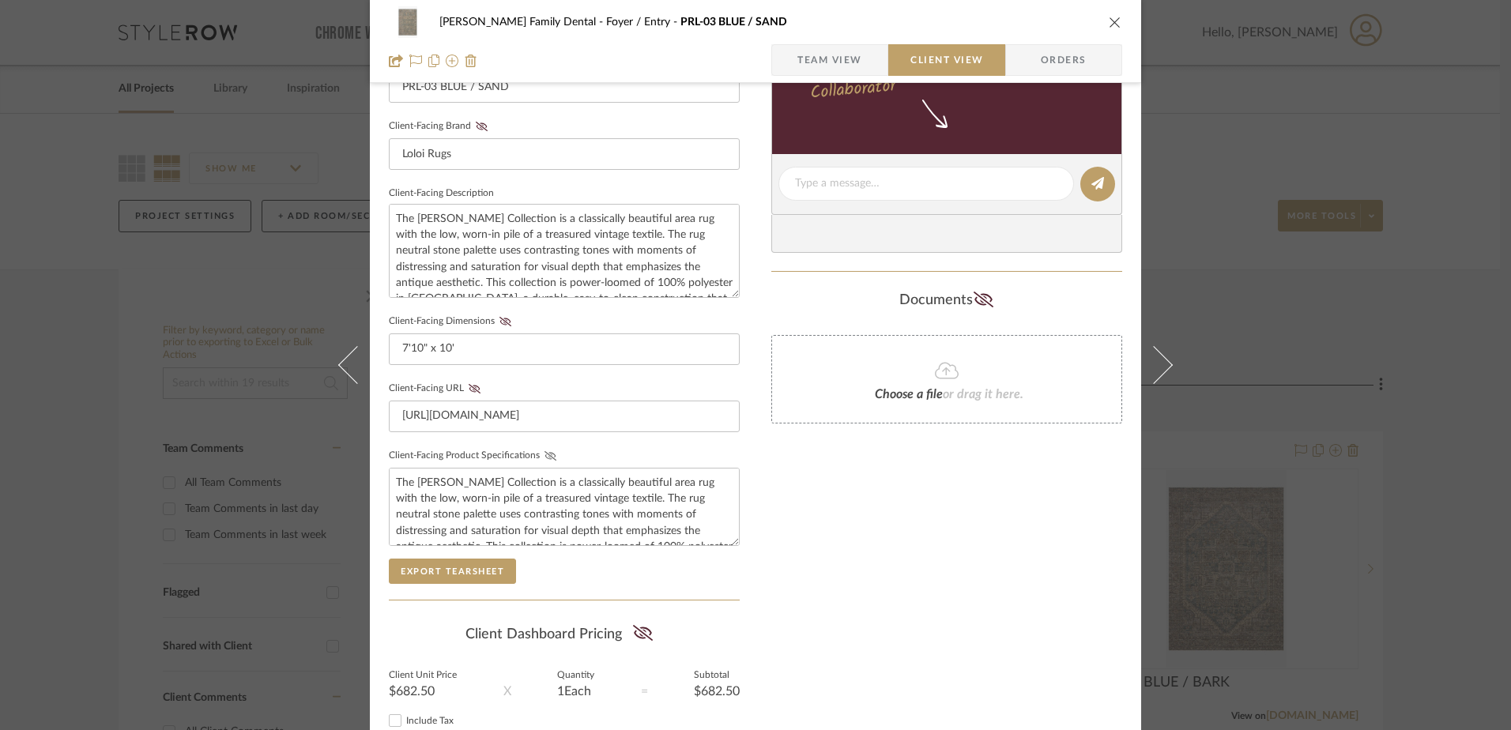
scroll to position [474, 0]
click at [545, 451] on icon at bounding box center [551, 454] width 12 height 9
click at [500, 317] on icon at bounding box center [506, 319] width 12 height 9
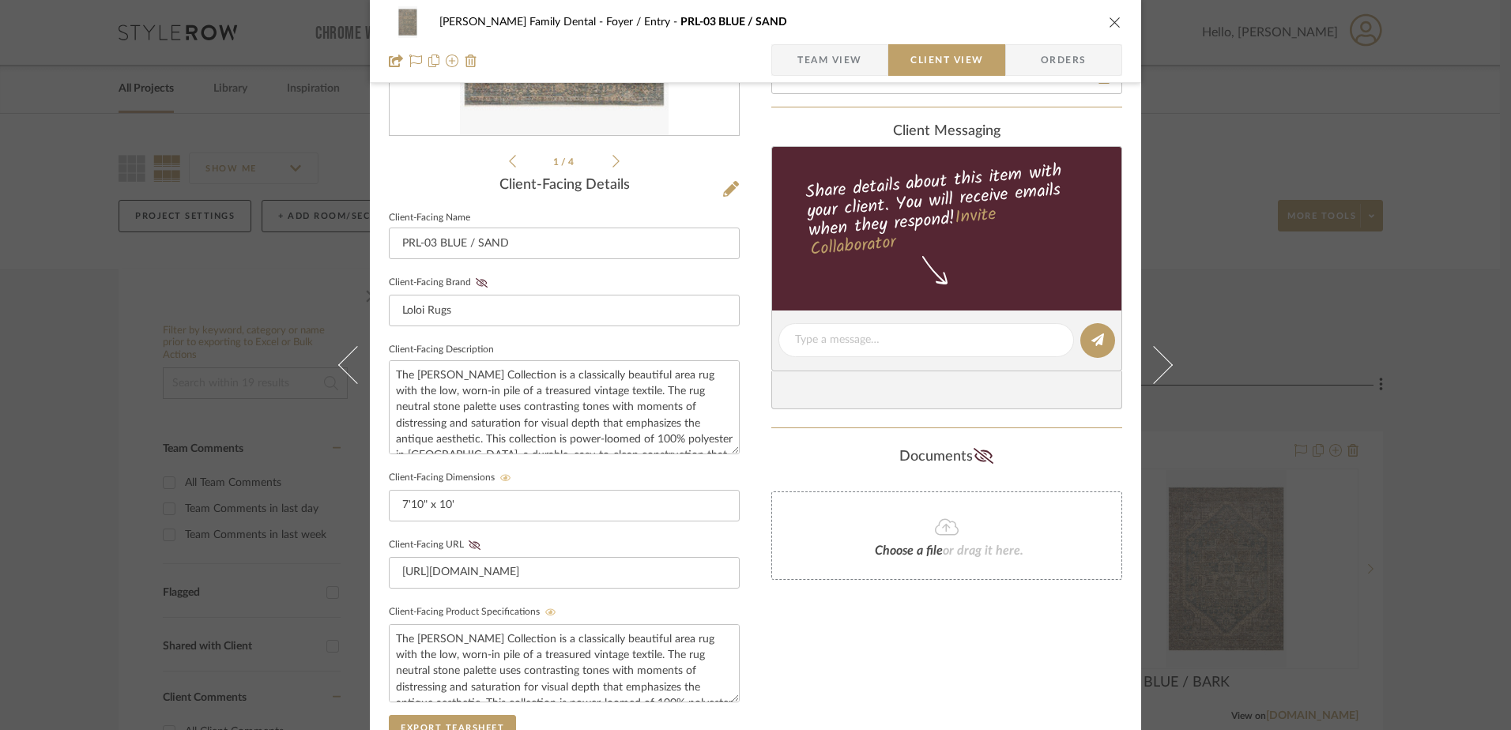
scroll to position [553, 0]
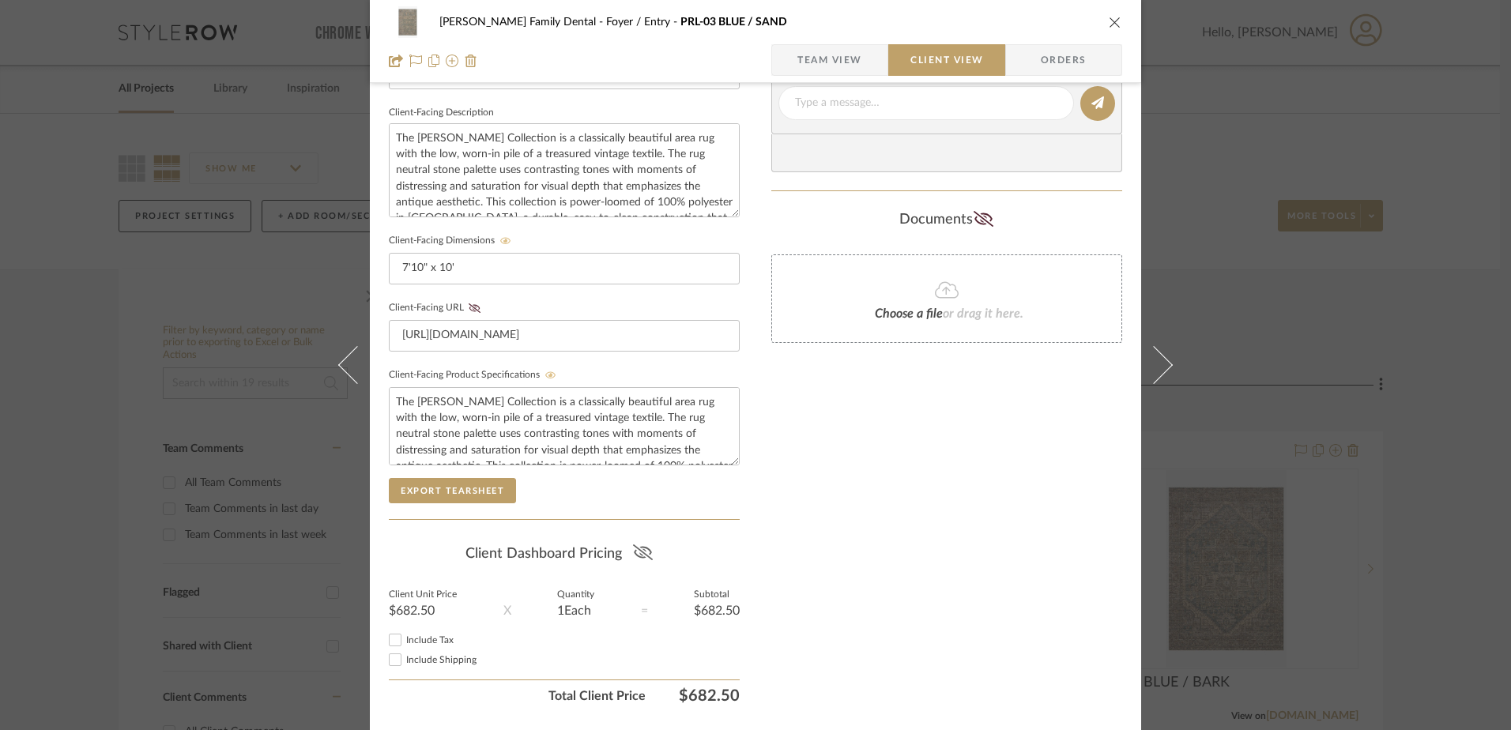
click at [638, 552] on icon at bounding box center [642, 553] width 20 height 16
click at [394, 642] on input "Include Tax" at bounding box center [395, 640] width 19 height 19
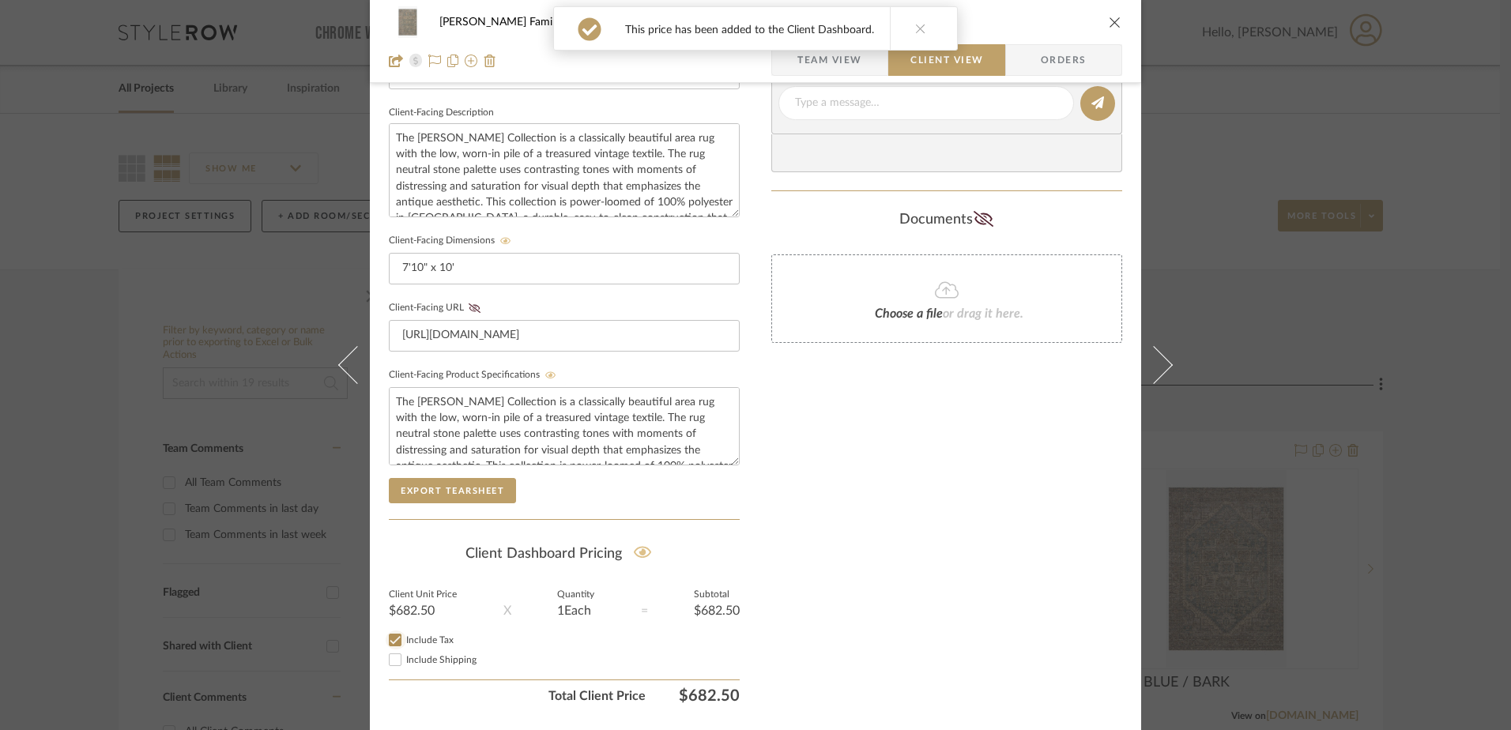
checkbox input "true"
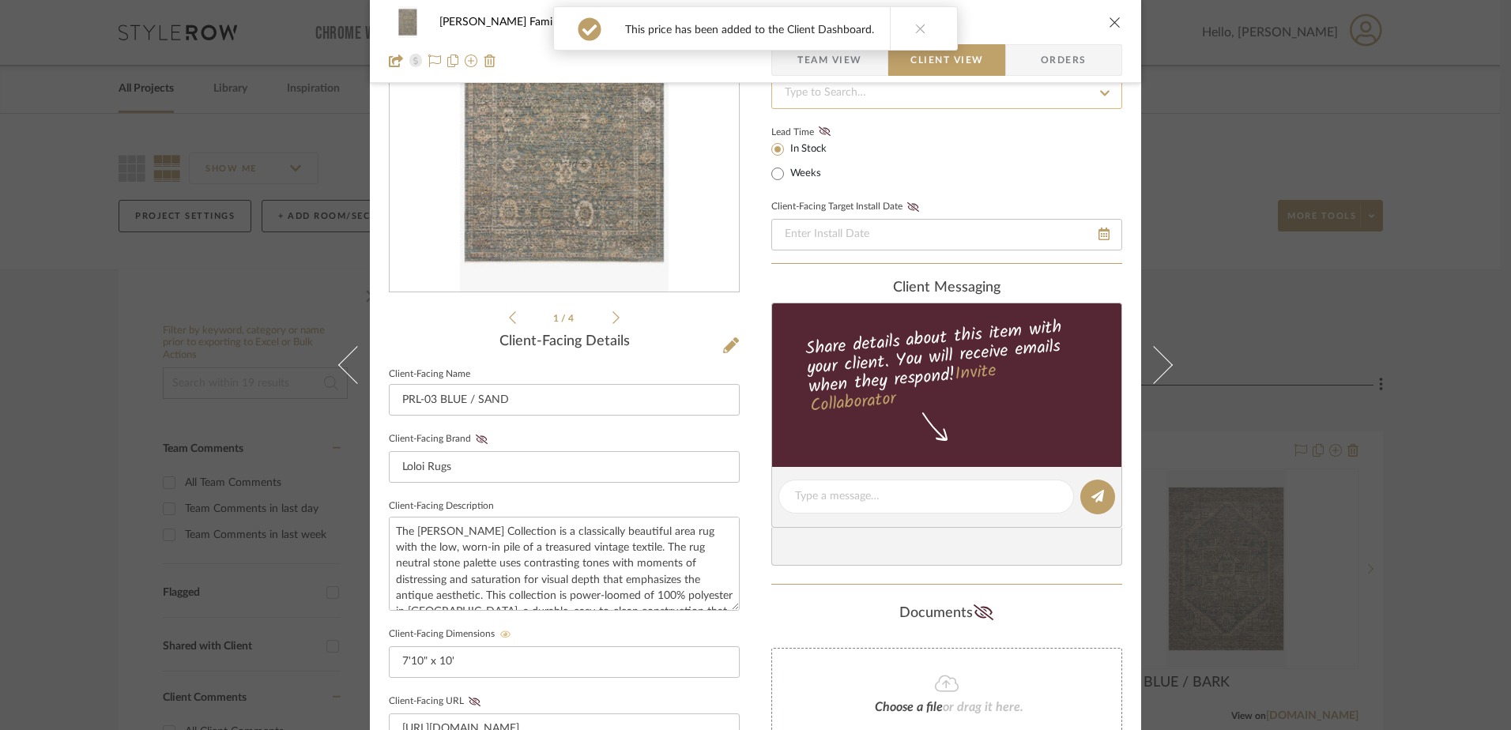
scroll to position [158, 0]
click at [1113, 30] on div "Jones Family Dental Foyer / Entry PRL-03 BLUE / SAND" at bounding box center [755, 22] width 733 height 32
click at [1103, 12] on div "Jones Family Dental Foyer / Entry PRL-03 BLUE / SAND" at bounding box center [755, 22] width 733 height 32
click at [1109, 24] on icon "close" at bounding box center [1115, 22] width 13 height 13
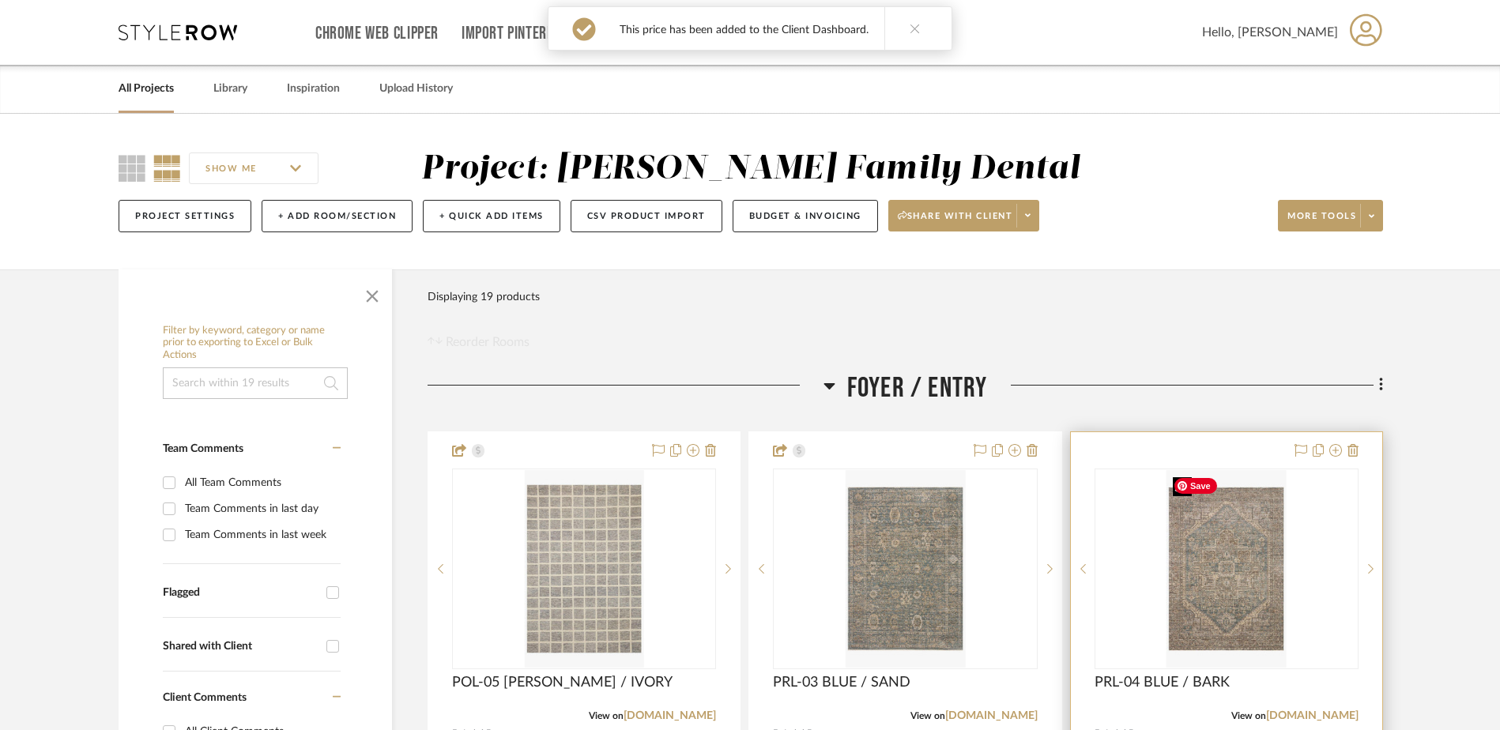
click at [1219, 591] on img "0" at bounding box center [1226, 569] width 119 height 198
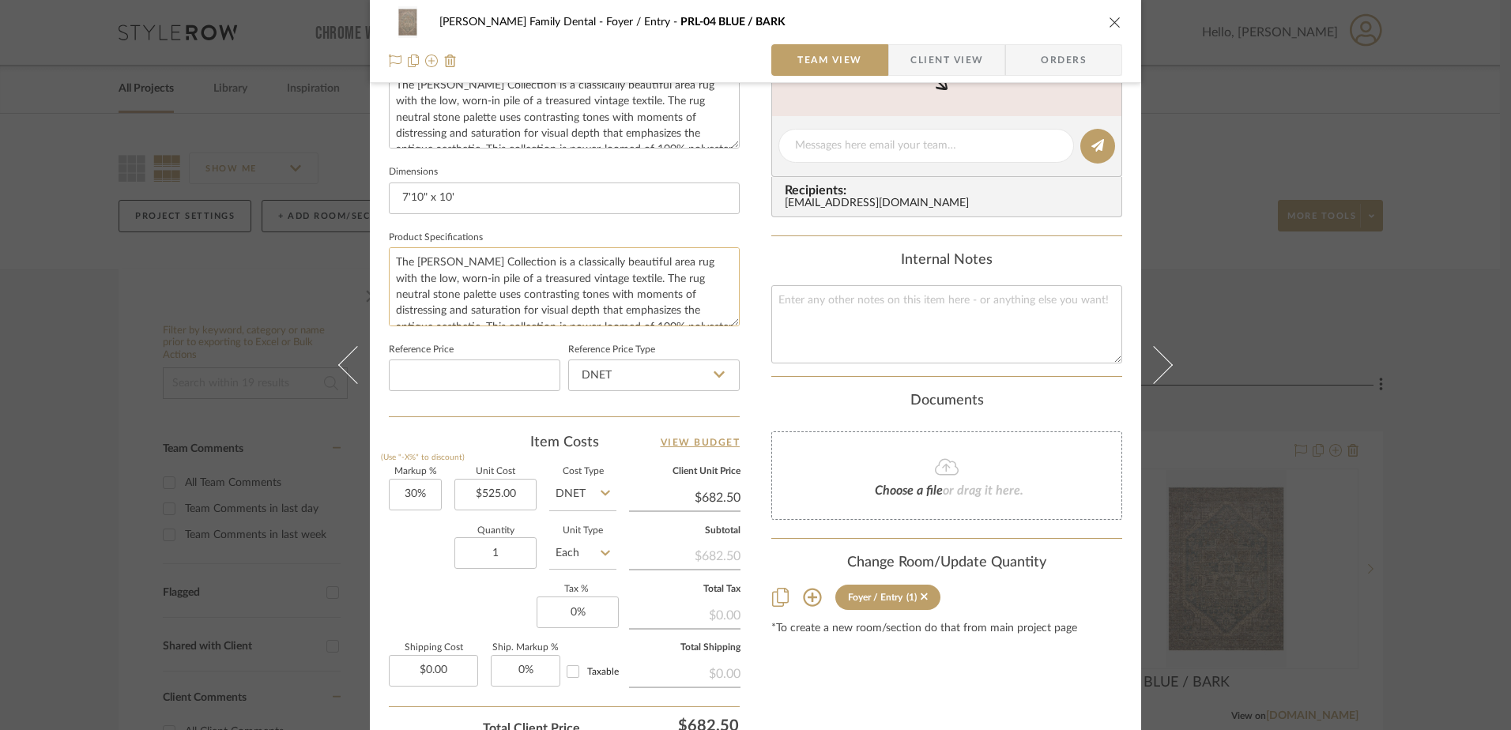
scroll to position [632, 0]
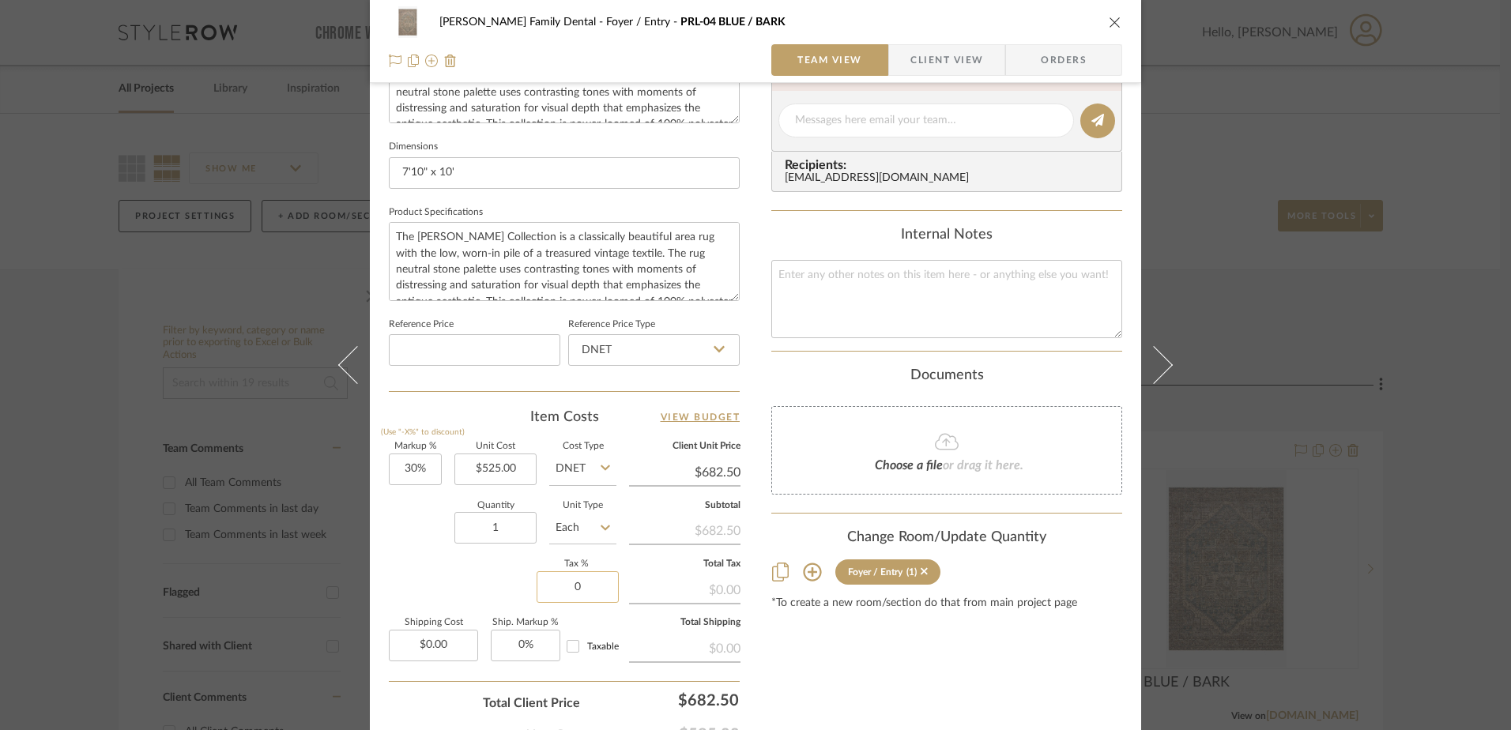
click at [581, 592] on input "0" at bounding box center [578, 587] width 82 height 32
type input "7%"
click at [828, 672] on div "Content here copies to Client View - confirm visibility there. Show in Client D…" at bounding box center [946, 125] width 351 height 1301
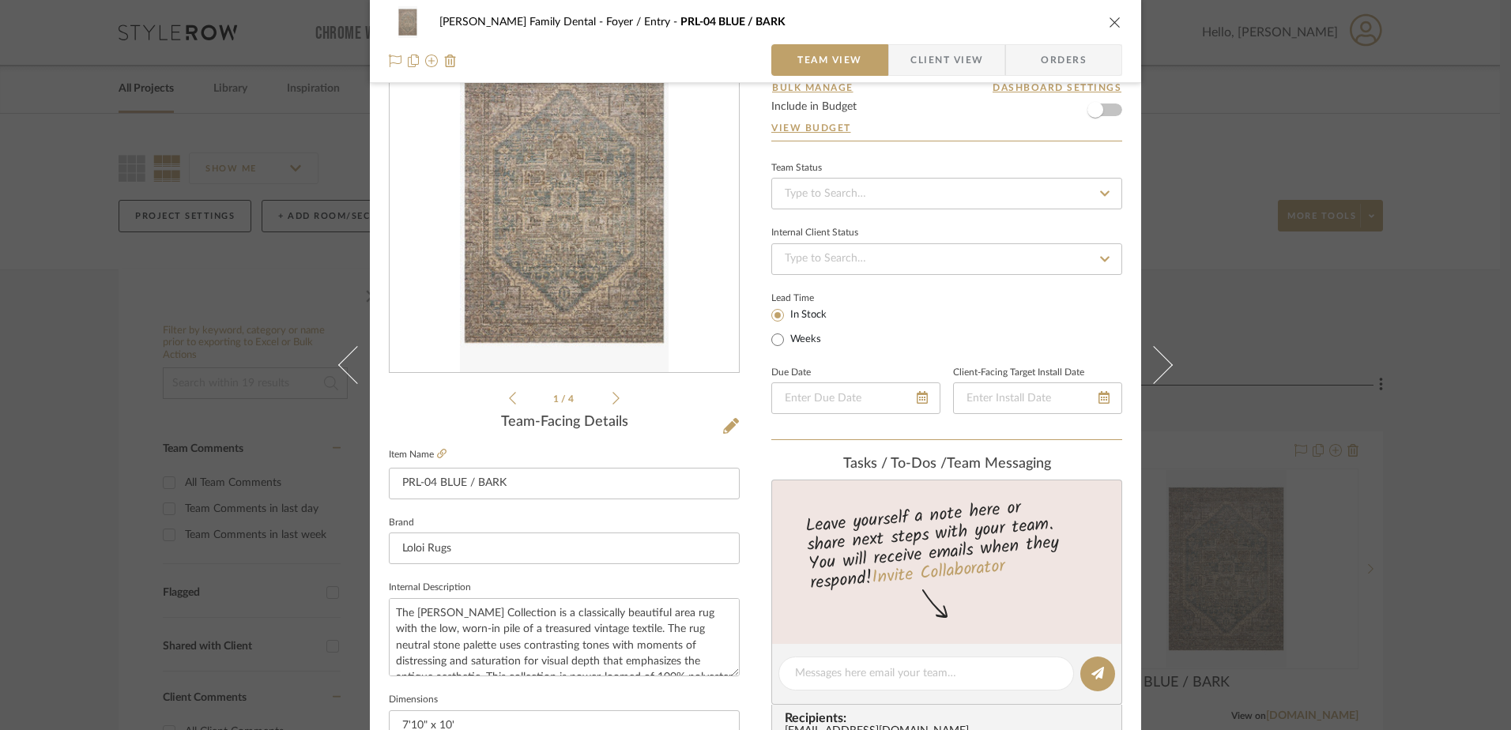
scroll to position [0, 0]
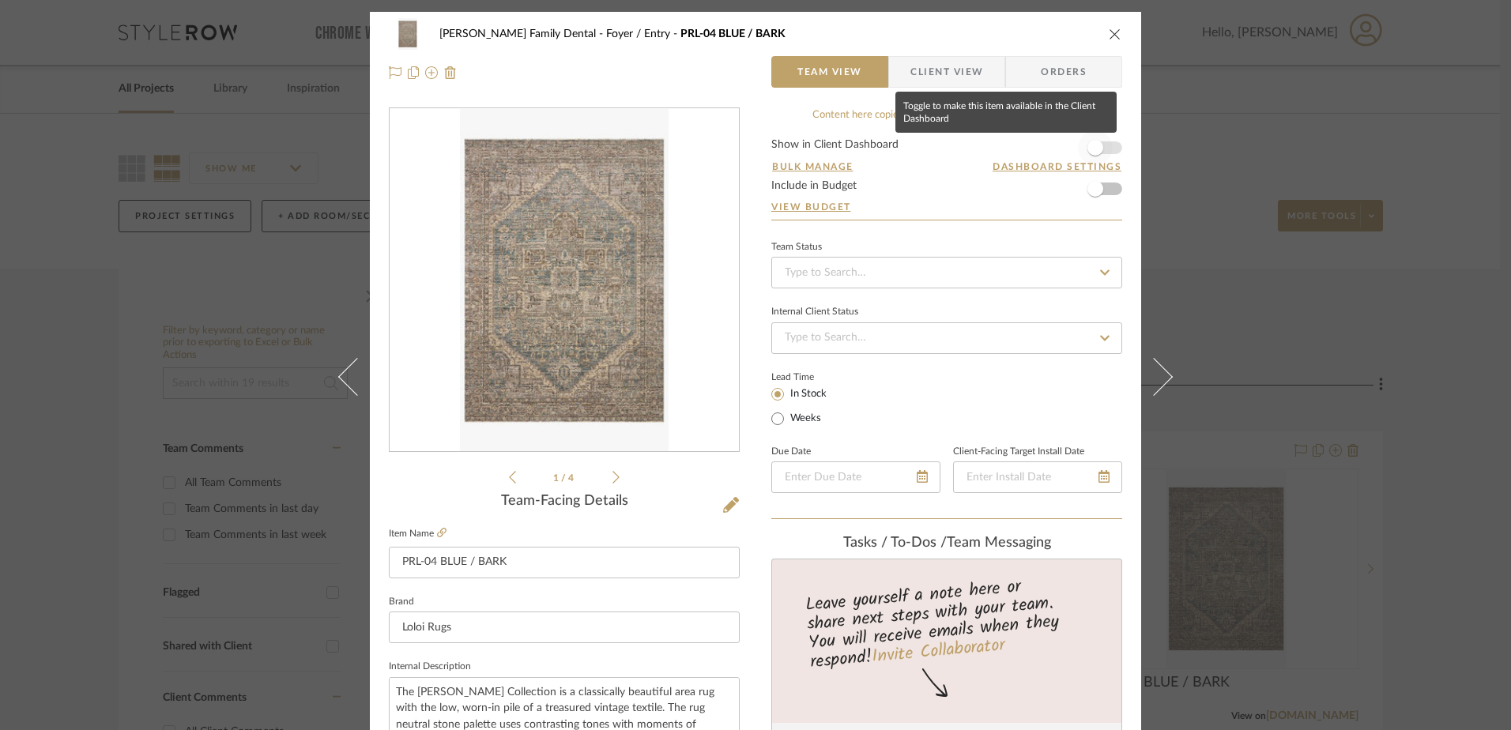
click at [1103, 149] on span "button" at bounding box center [1095, 147] width 35 height 35
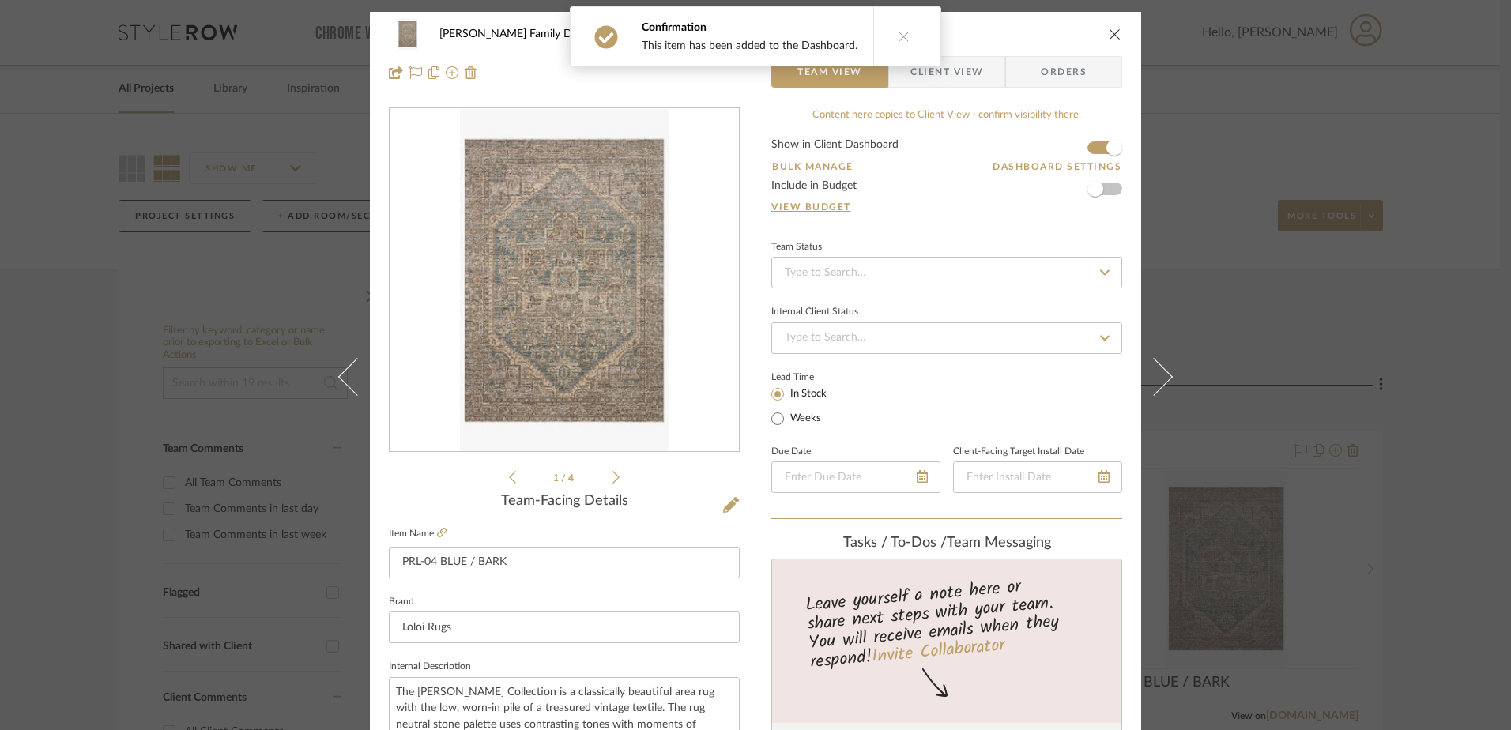
click at [943, 80] on span "Client View" at bounding box center [947, 72] width 73 height 32
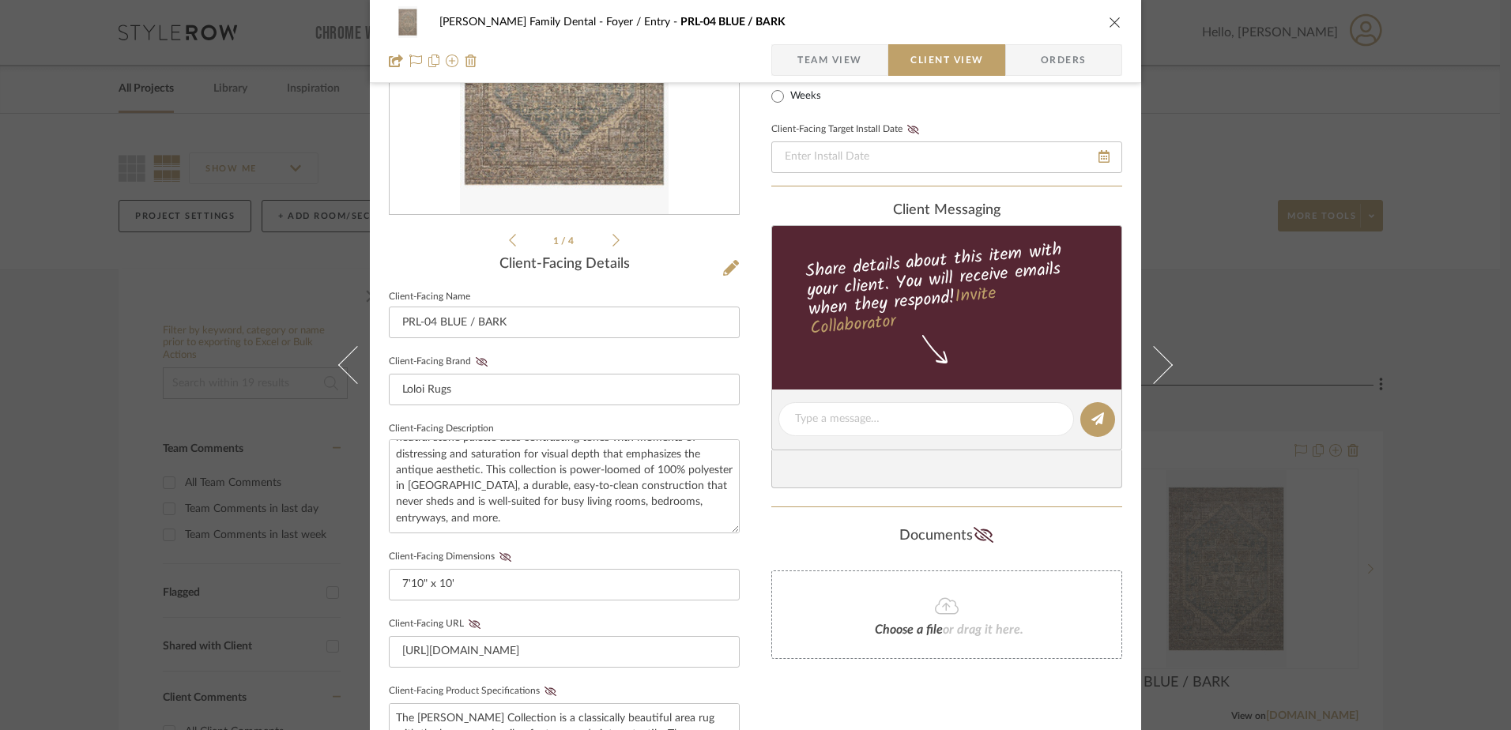
scroll to position [395, 0]
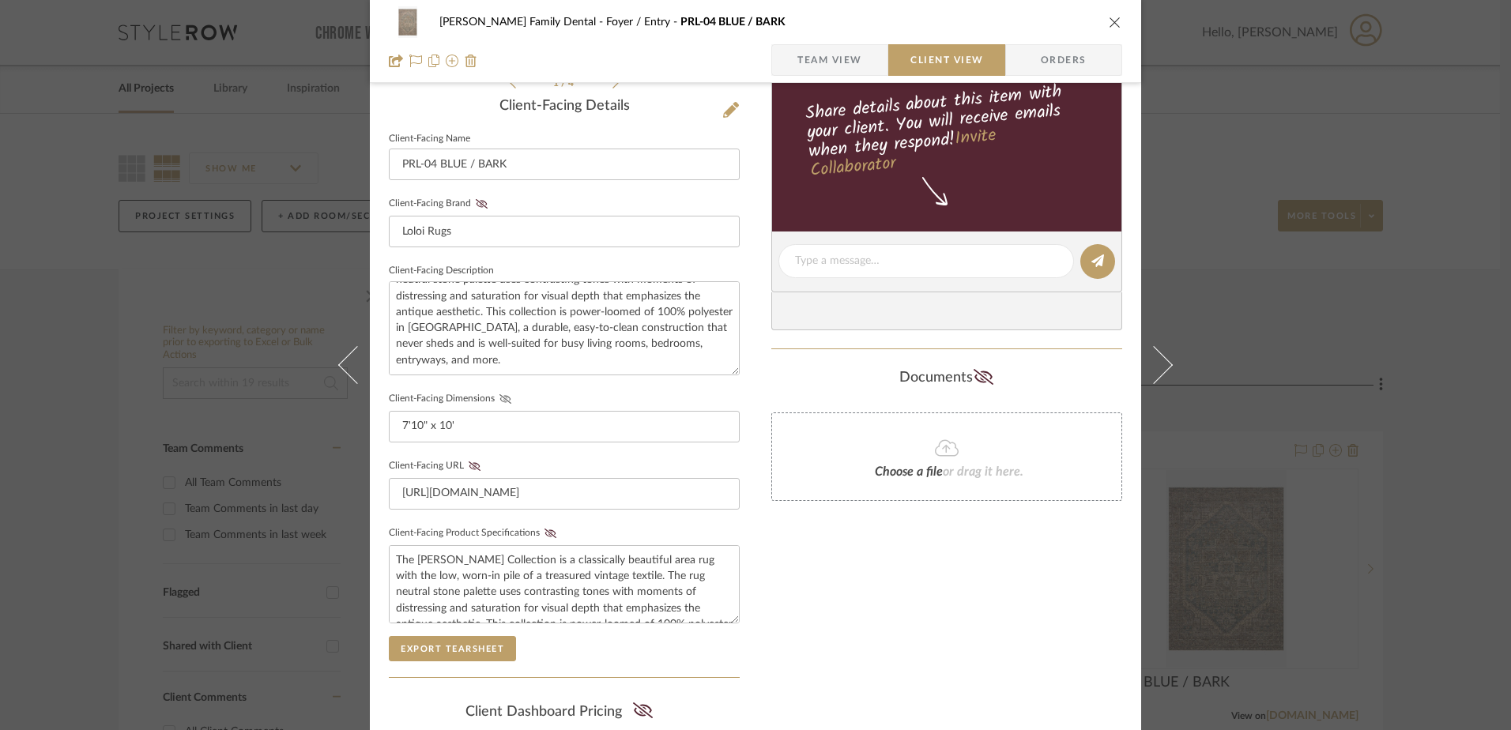
click at [503, 394] on icon at bounding box center [506, 398] width 12 height 9
click at [545, 530] on icon at bounding box center [551, 533] width 12 height 9
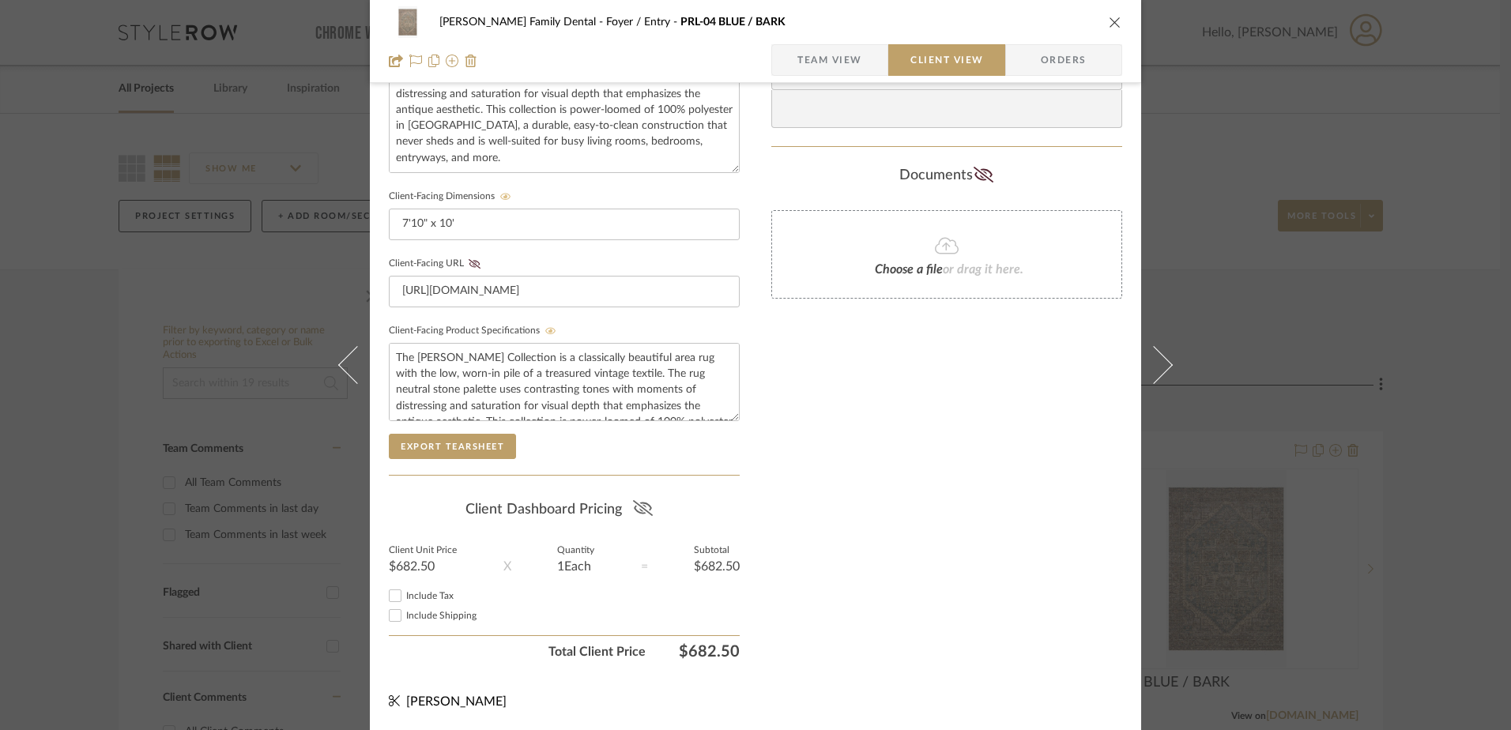
click at [641, 504] on icon at bounding box center [642, 508] width 20 height 16
click at [386, 598] on input "Include Tax" at bounding box center [395, 595] width 19 height 19
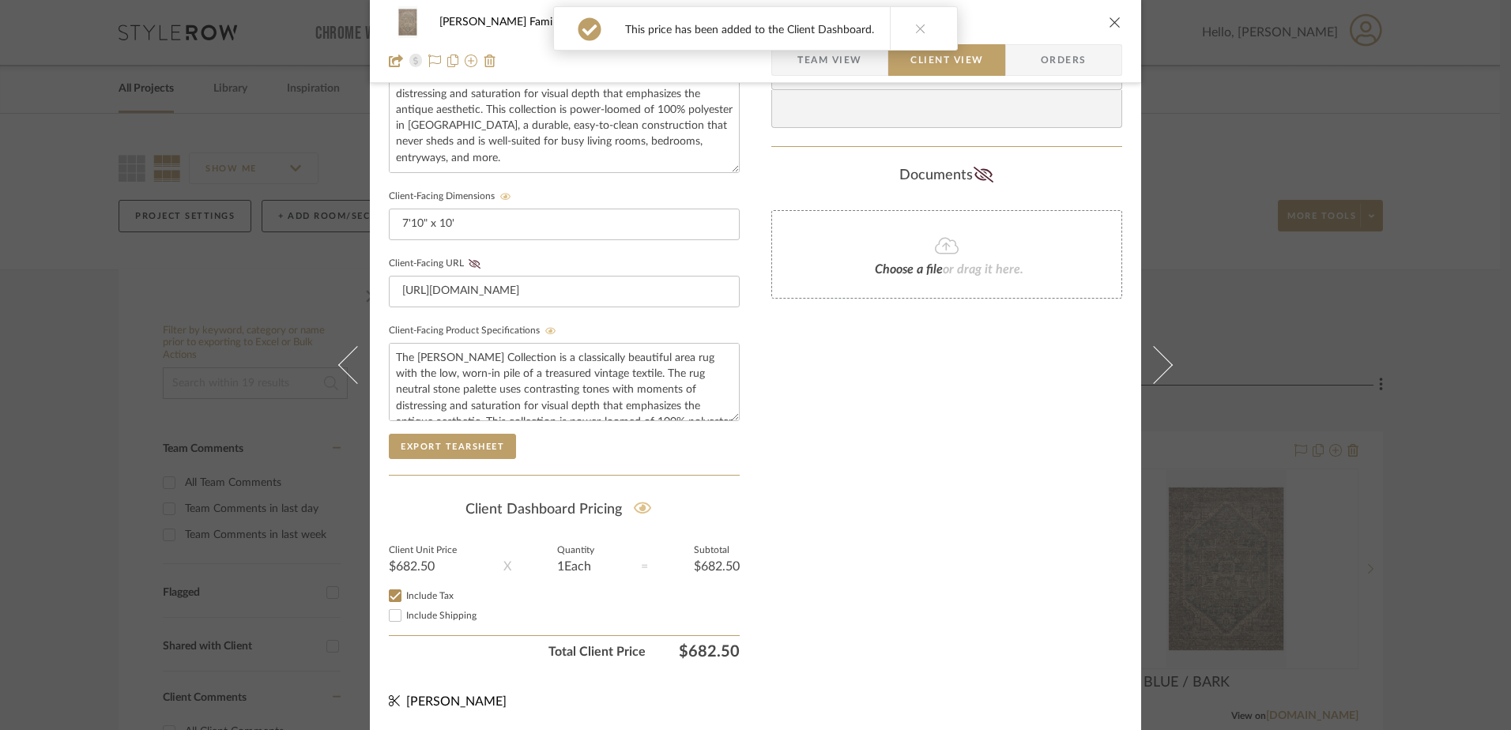
checkbox input "true"
click at [1109, 21] on icon "close" at bounding box center [1115, 22] width 13 height 13
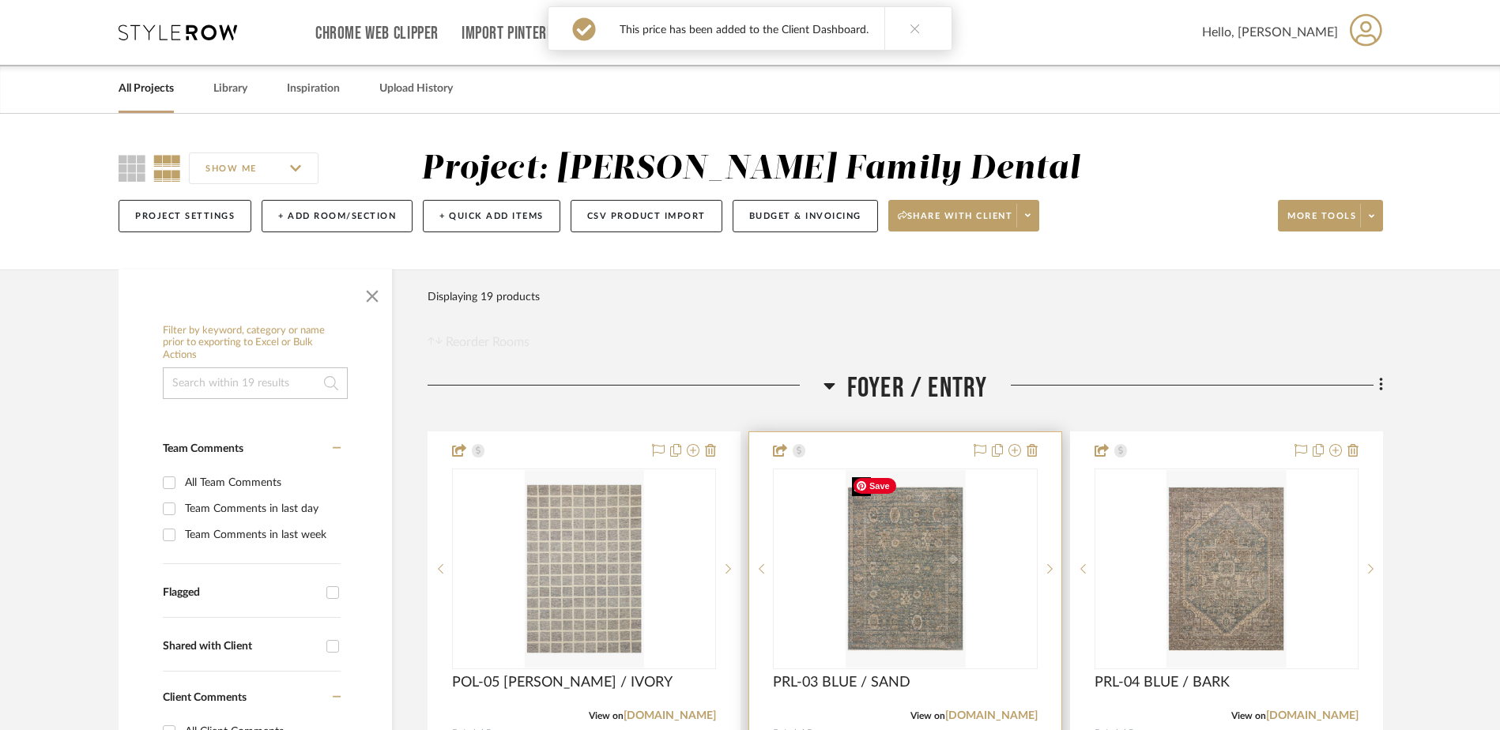
click at [887, 477] on img "0" at bounding box center [905, 569] width 119 height 198
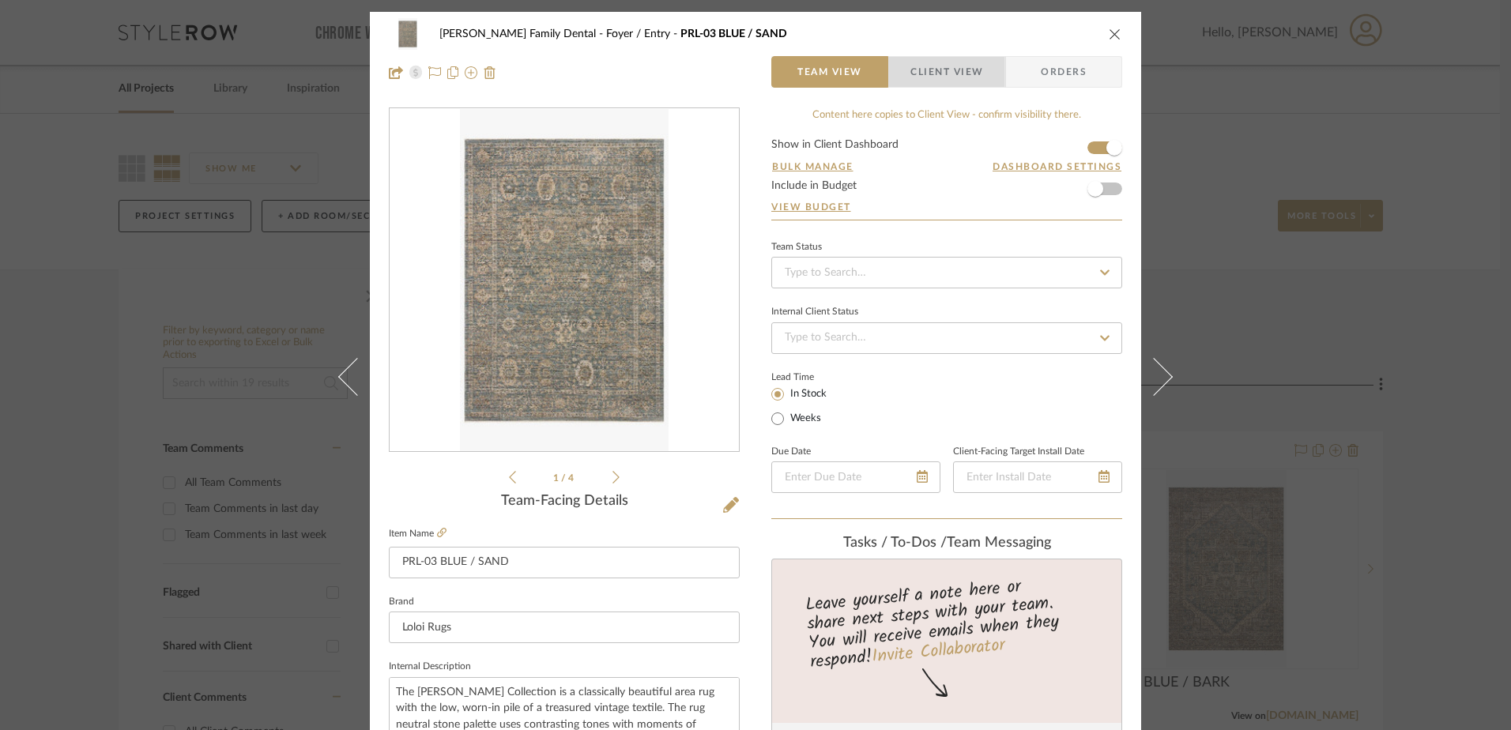
click at [919, 78] on span "Client View" at bounding box center [947, 72] width 73 height 32
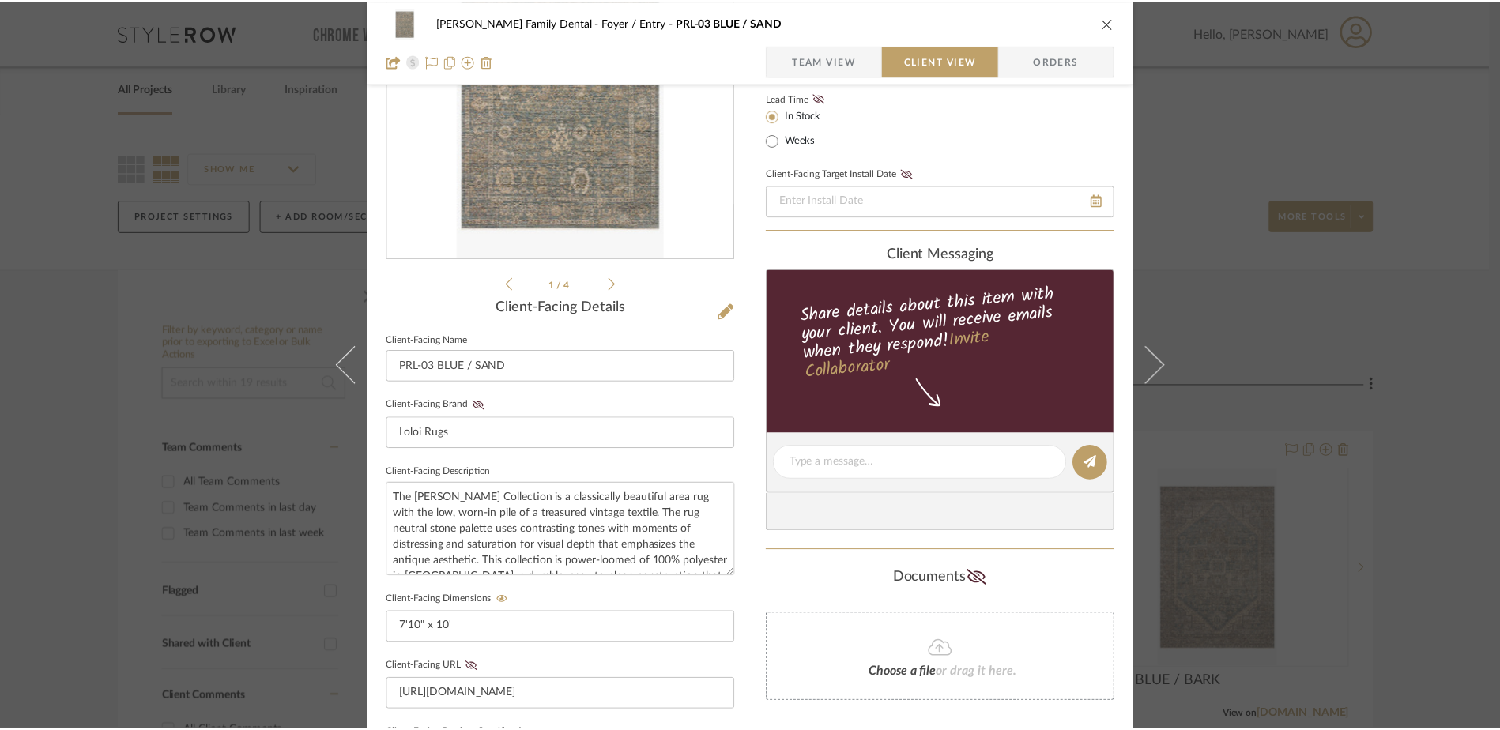
scroll to position [0, 0]
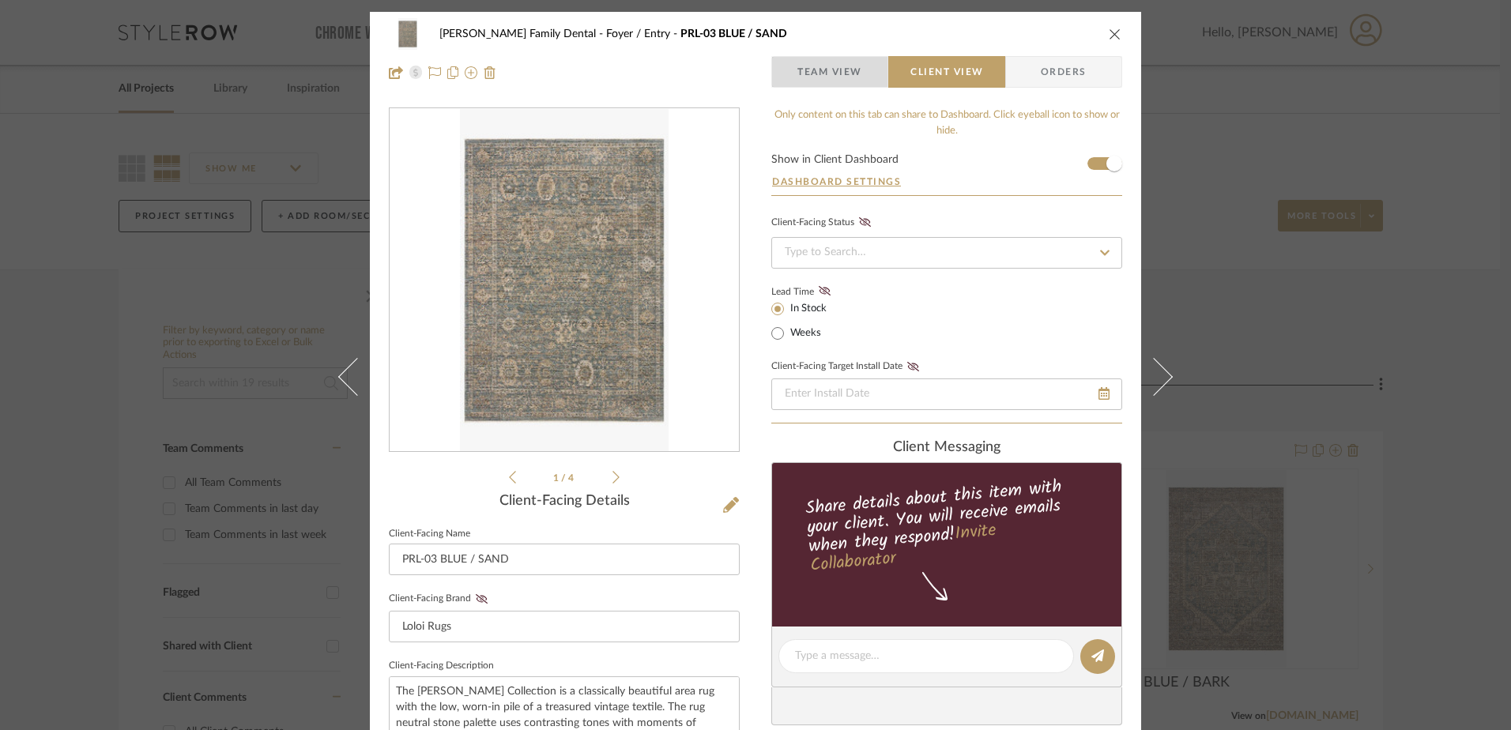
click at [809, 68] on span "Team View" at bounding box center [829, 72] width 65 height 32
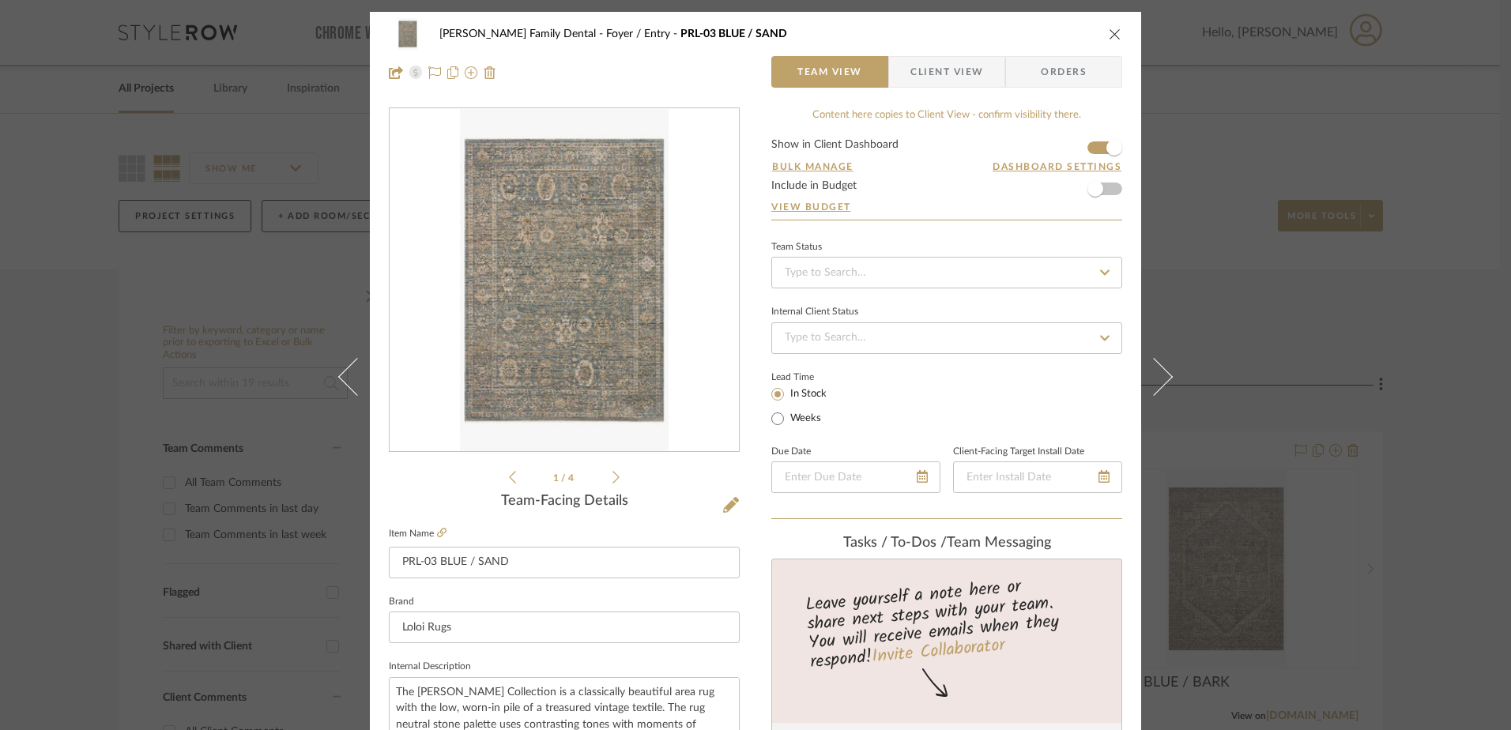
click at [1110, 33] on icon "close" at bounding box center [1115, 34] width 13 height 13
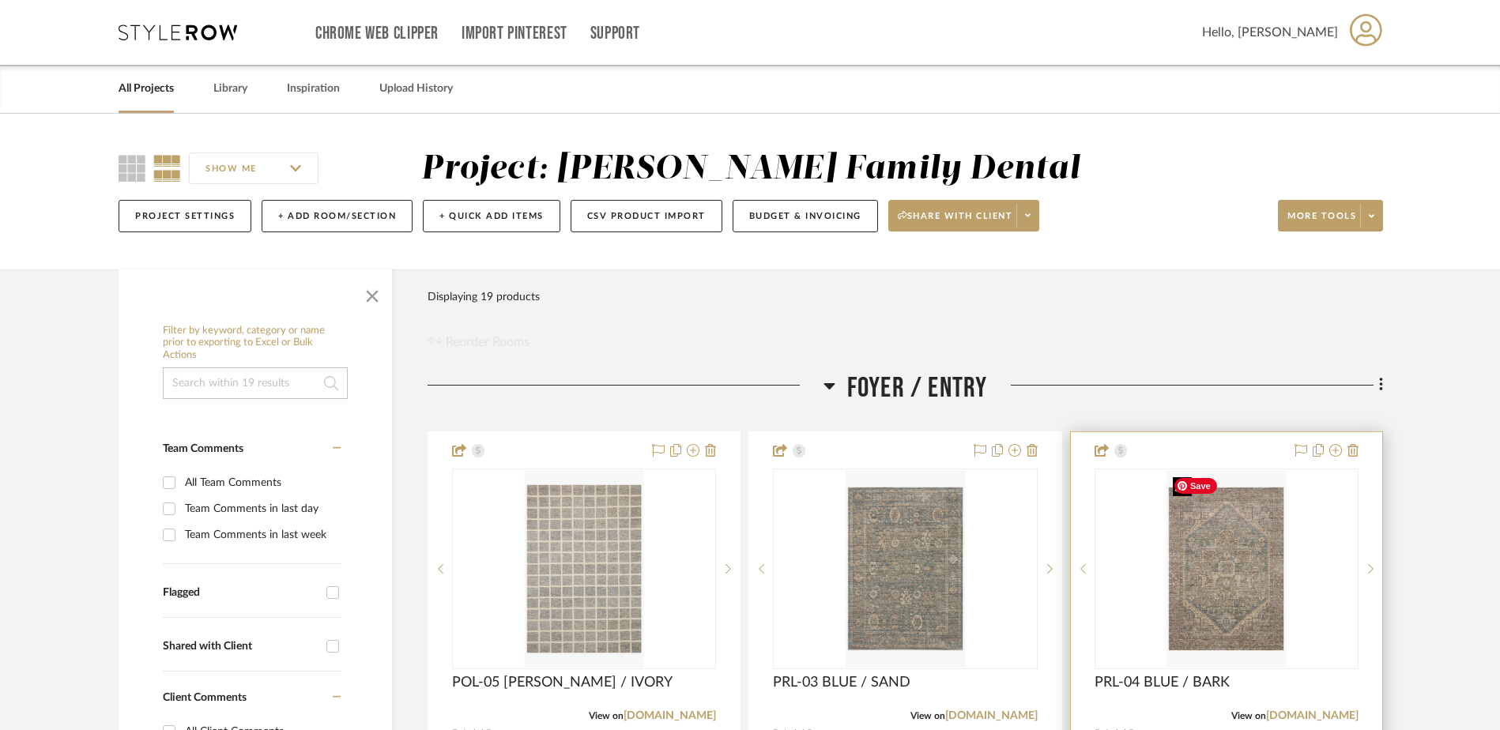
click at [1204, 529] on img "0" at bounding box center [1226, 569] width 119 height 198
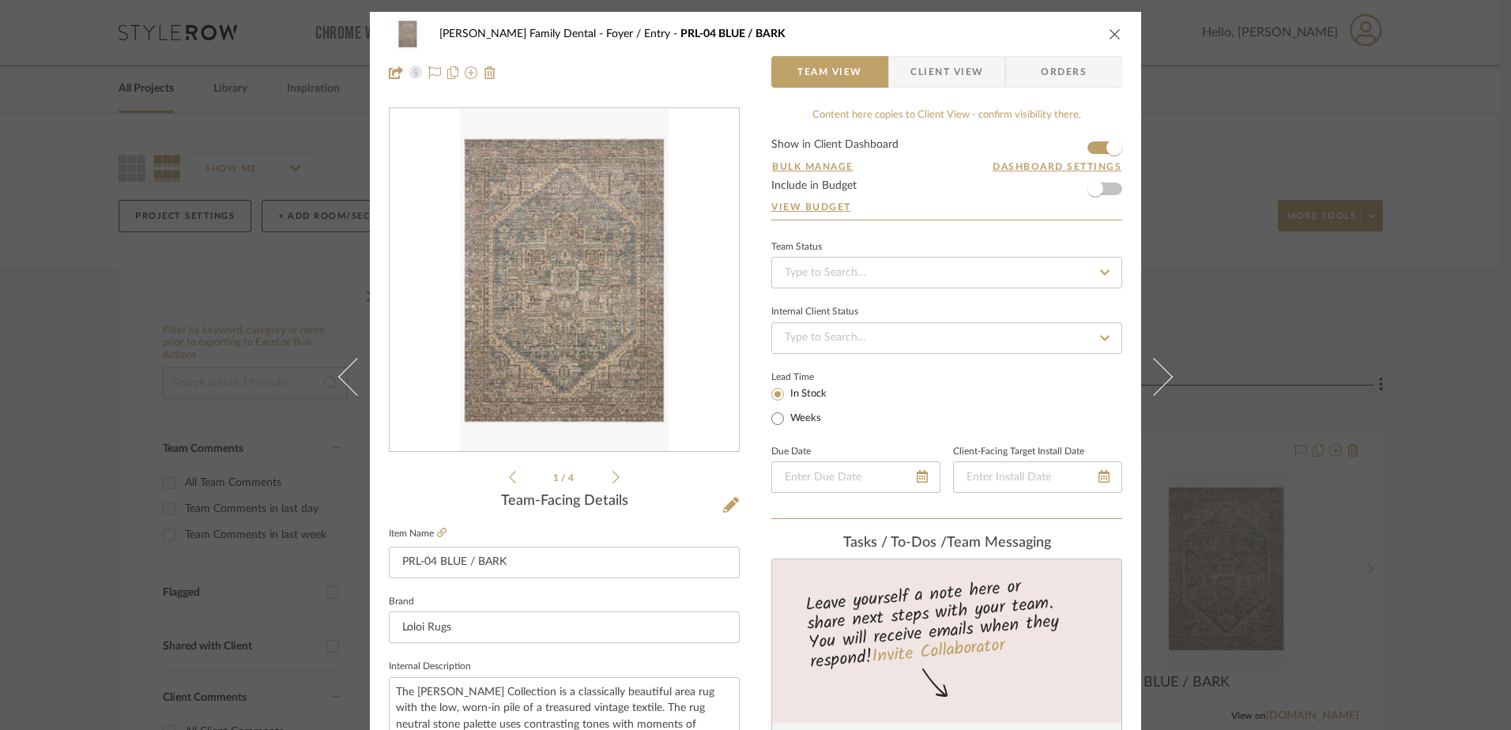
click at [1109, 31] on icon "close" at bounding box center [1115, 34] width 13 height 13
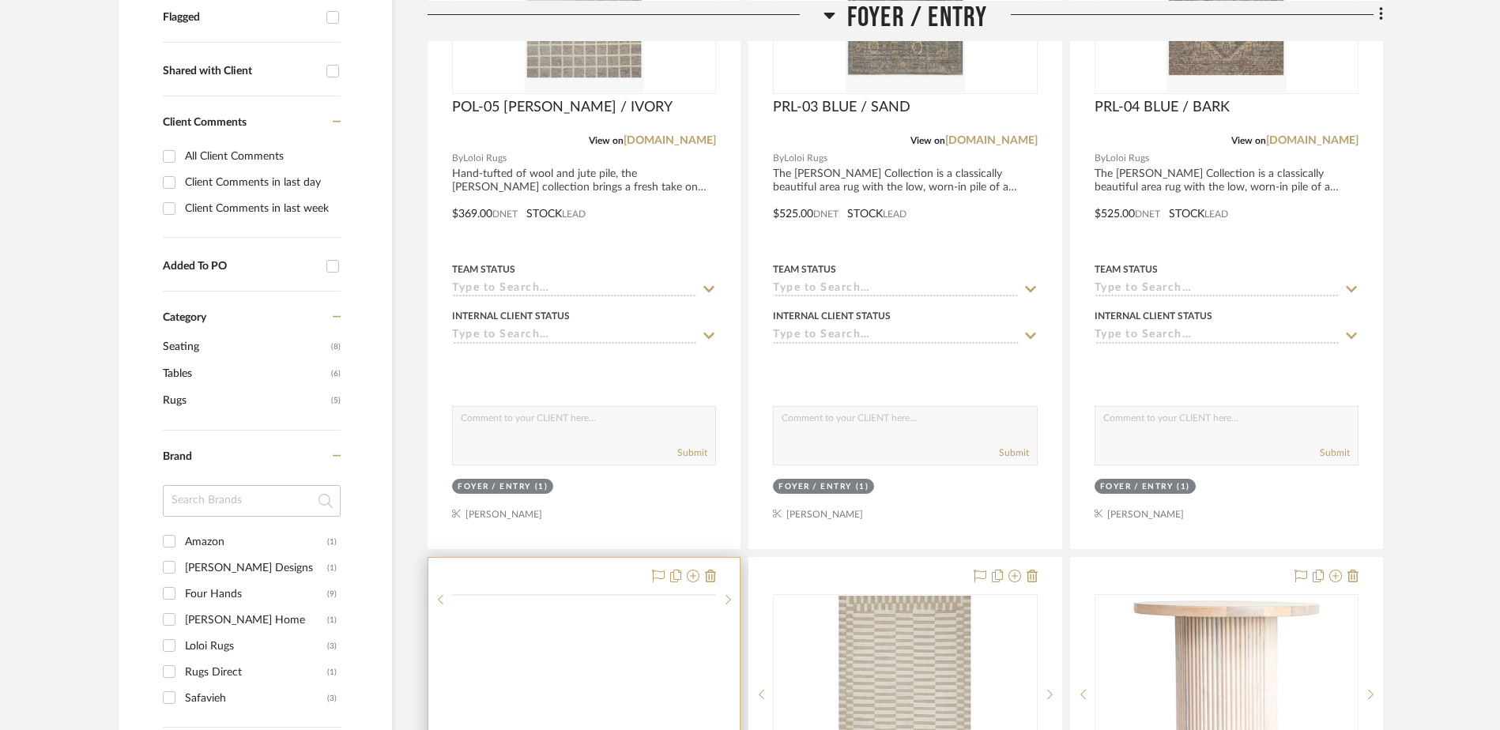
scroll to position [711, 0]
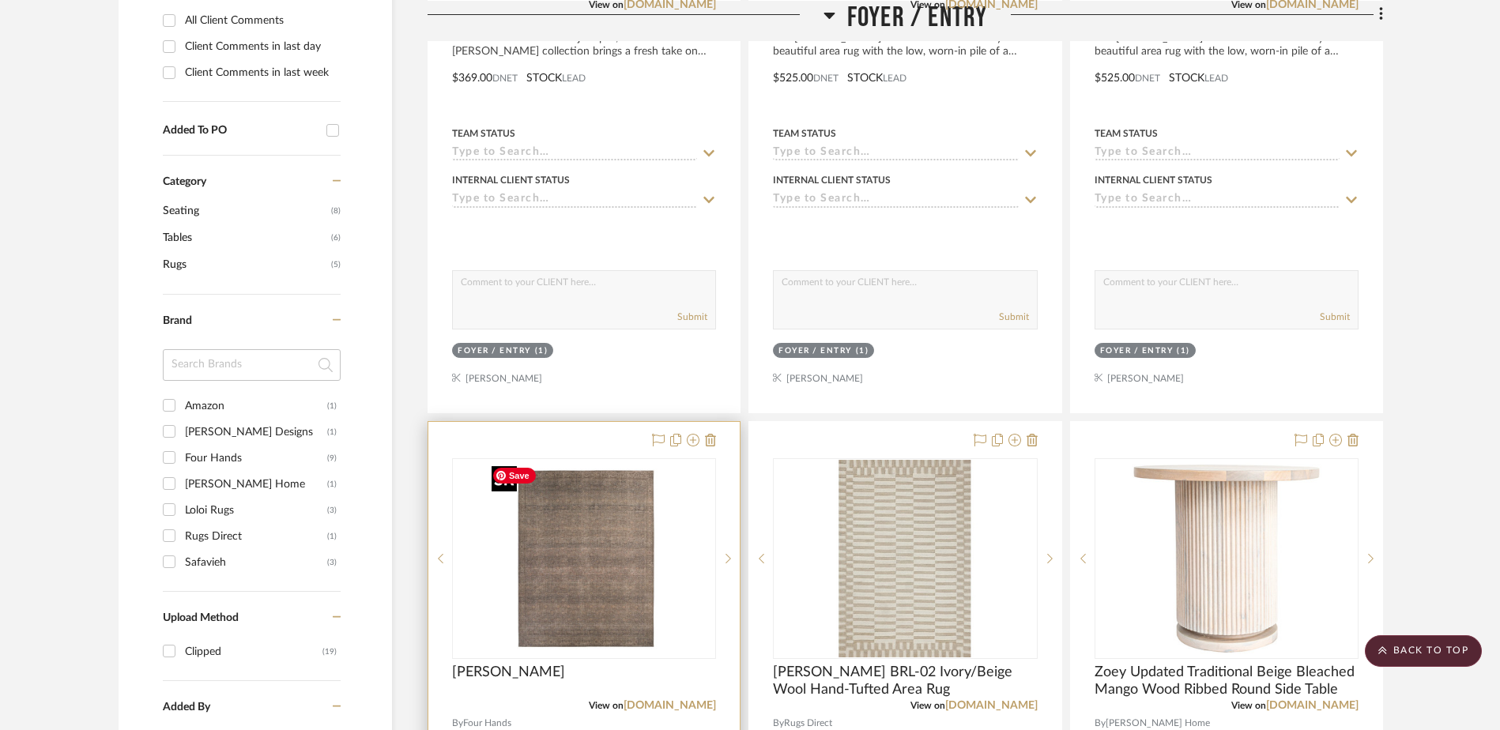
click at [595, 515] on div at bounding box center [584, 558] width 264 height 201
click at [571, 568] on img "0" at bounding box center [584, 559] width 198 height 198
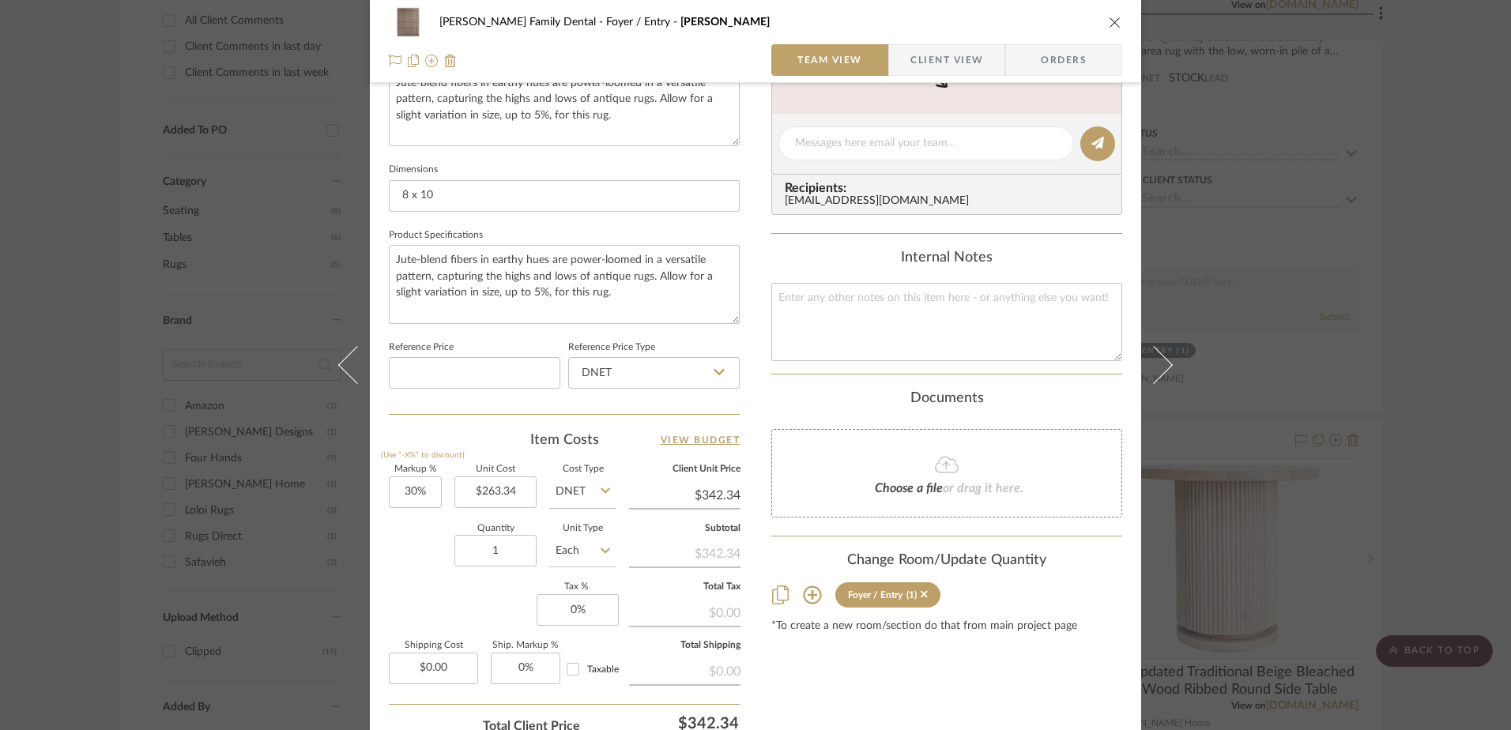
scroll to position [632, 0]
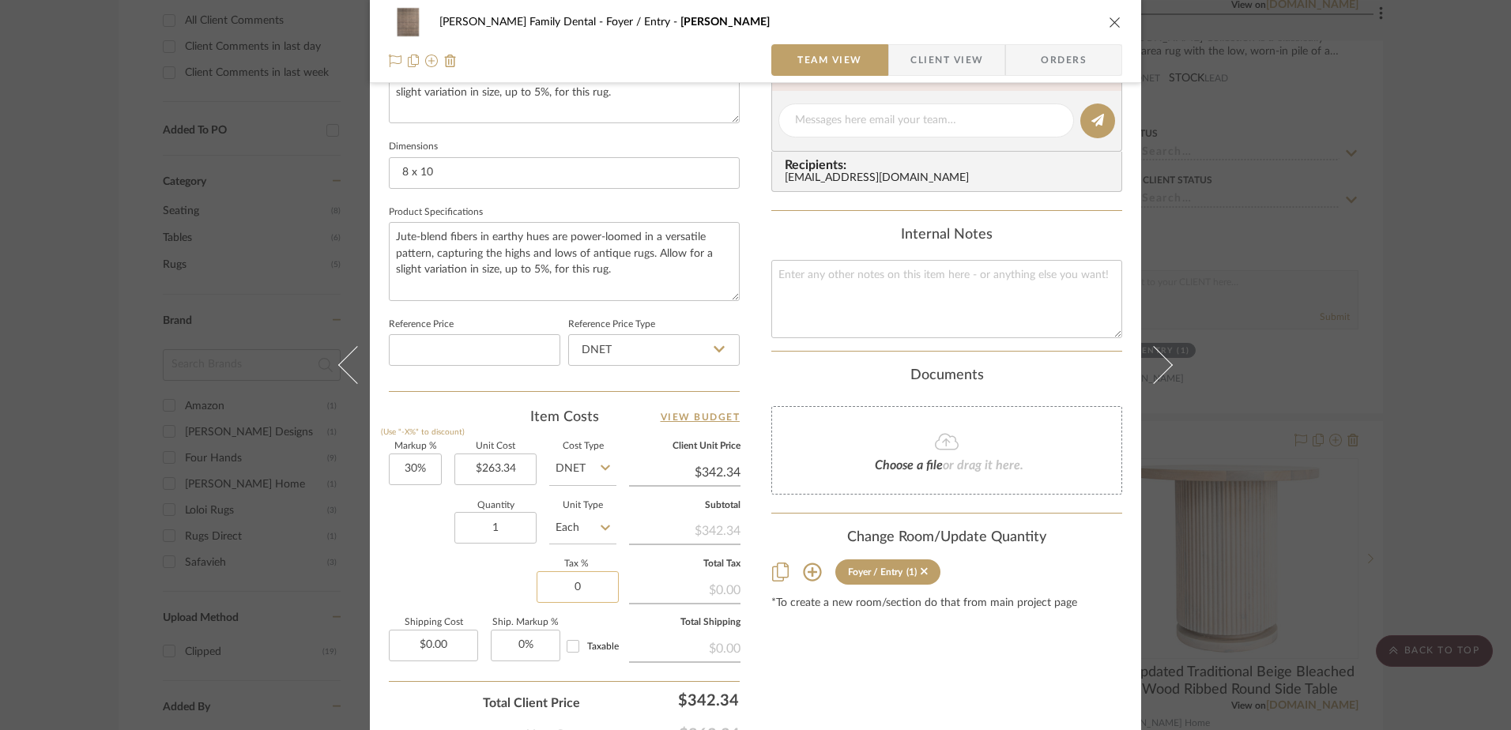
click at [578, 587] on input "0" at bounding box center [578, 587] width 82 height 32
type input "7%"
click at [784, 653] on div "Content here copies to Client View - confirm visibility there. Show in Client D…" at bounding box center [946, 125] width 351 height 1301
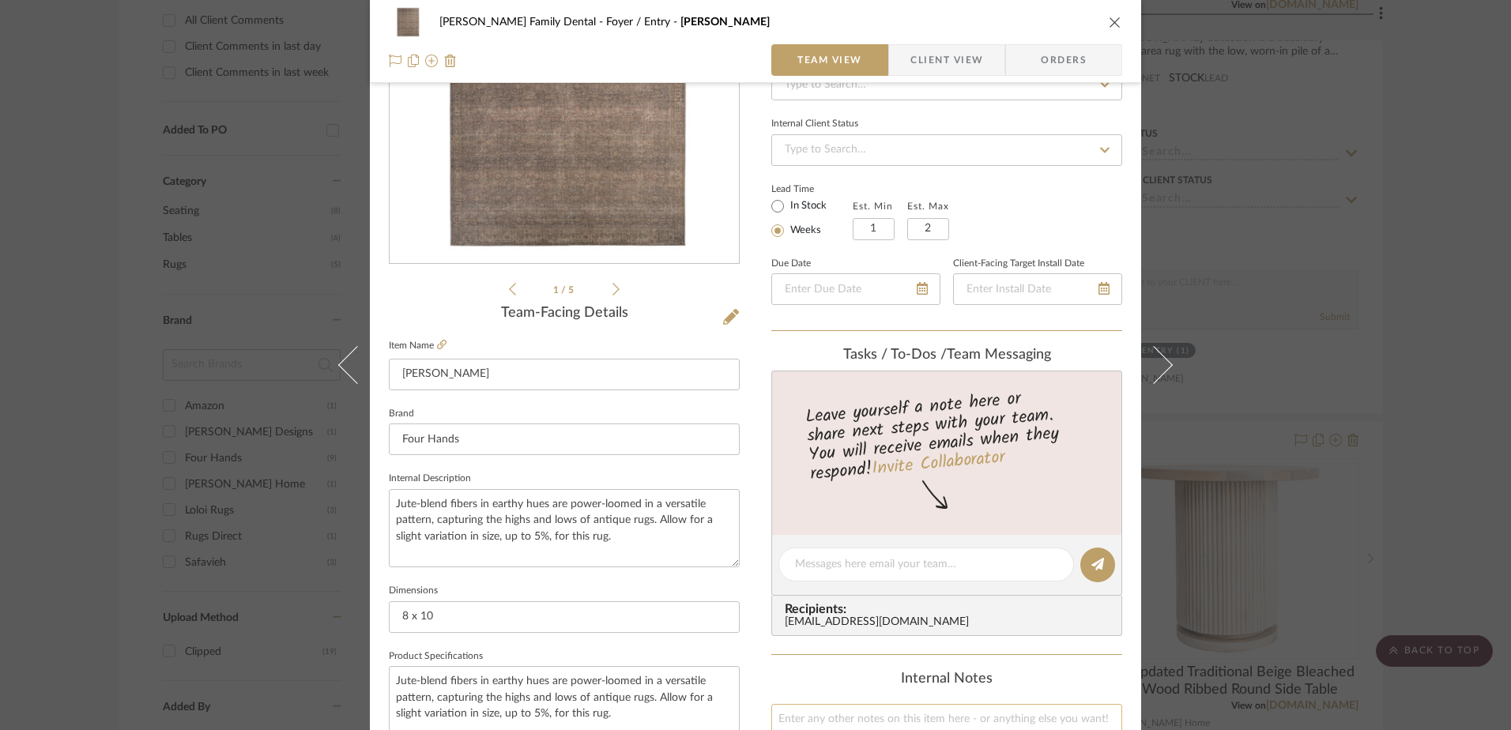
scroll to position [0, 0]
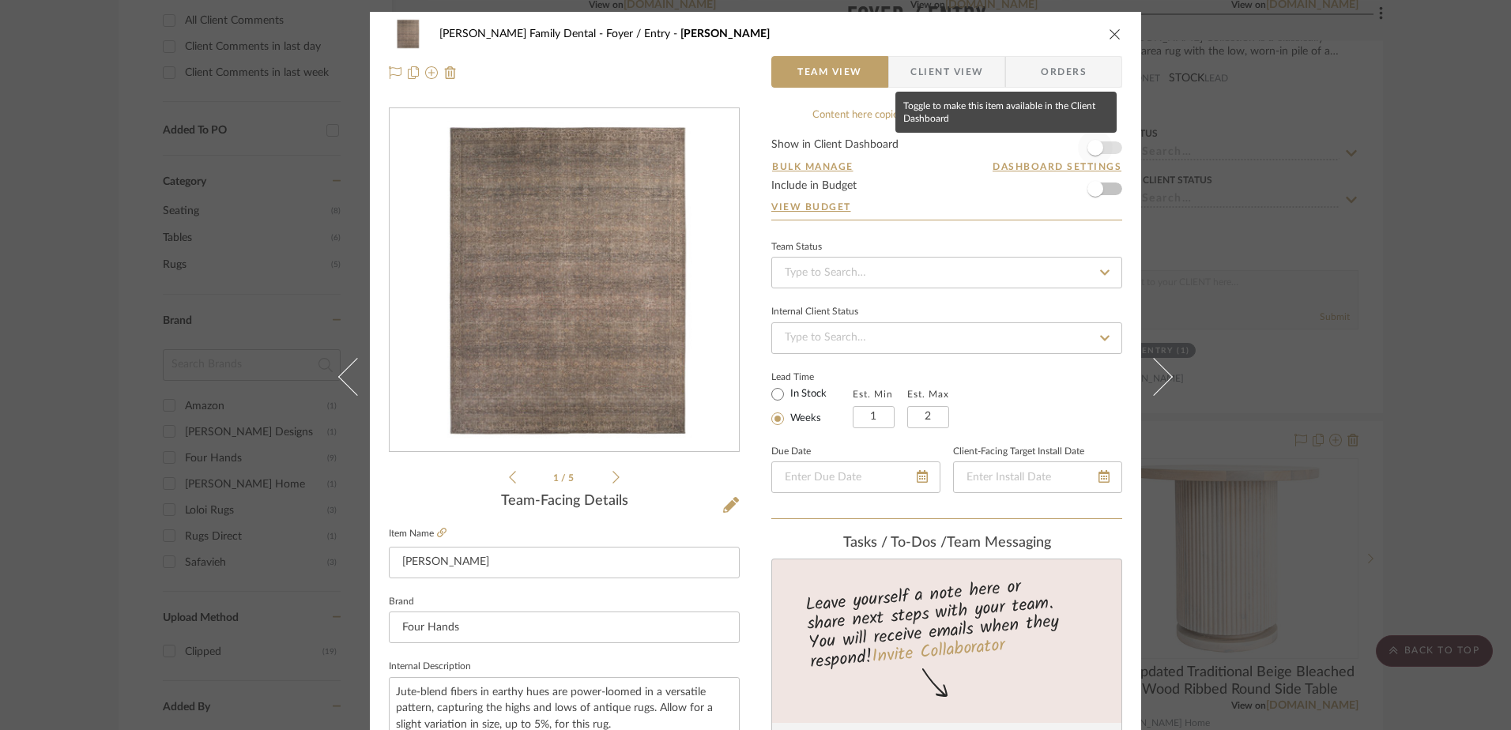
click at [1093, 149] on span "button" at bounding box center [1096, 148] width 16 height 16
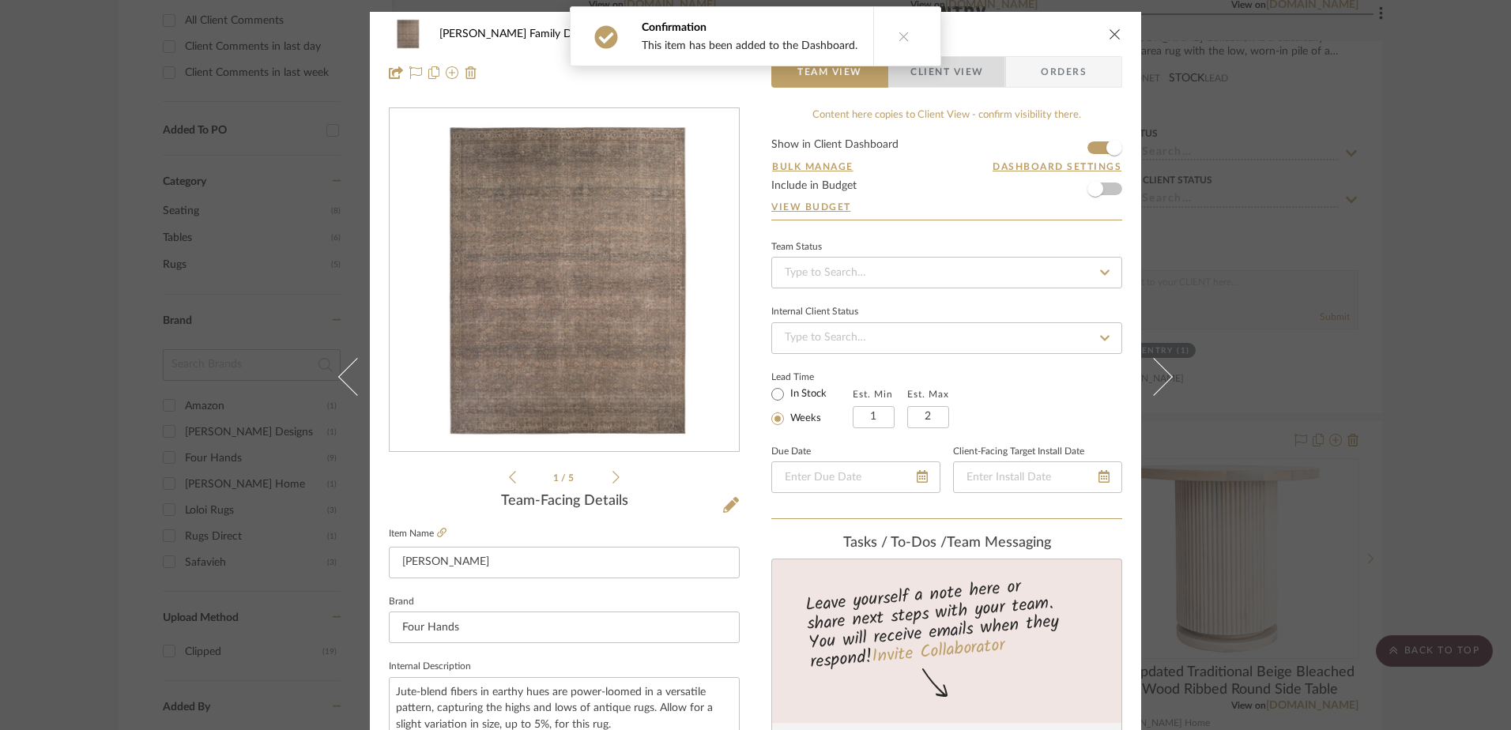
click at [963, 81] on span "Client View" at bounding box center [947, 72] width 73 height 32
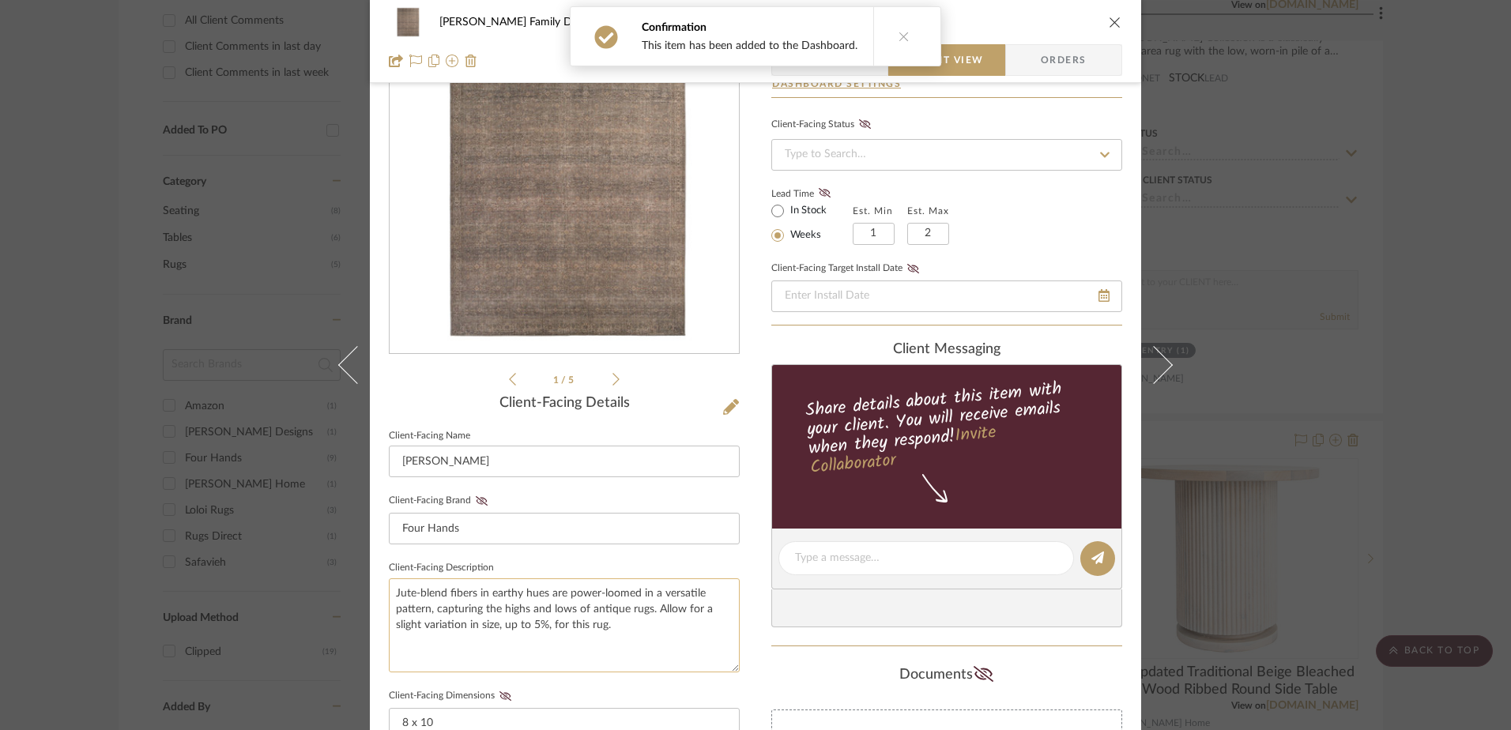
scroll to position [237, 0]
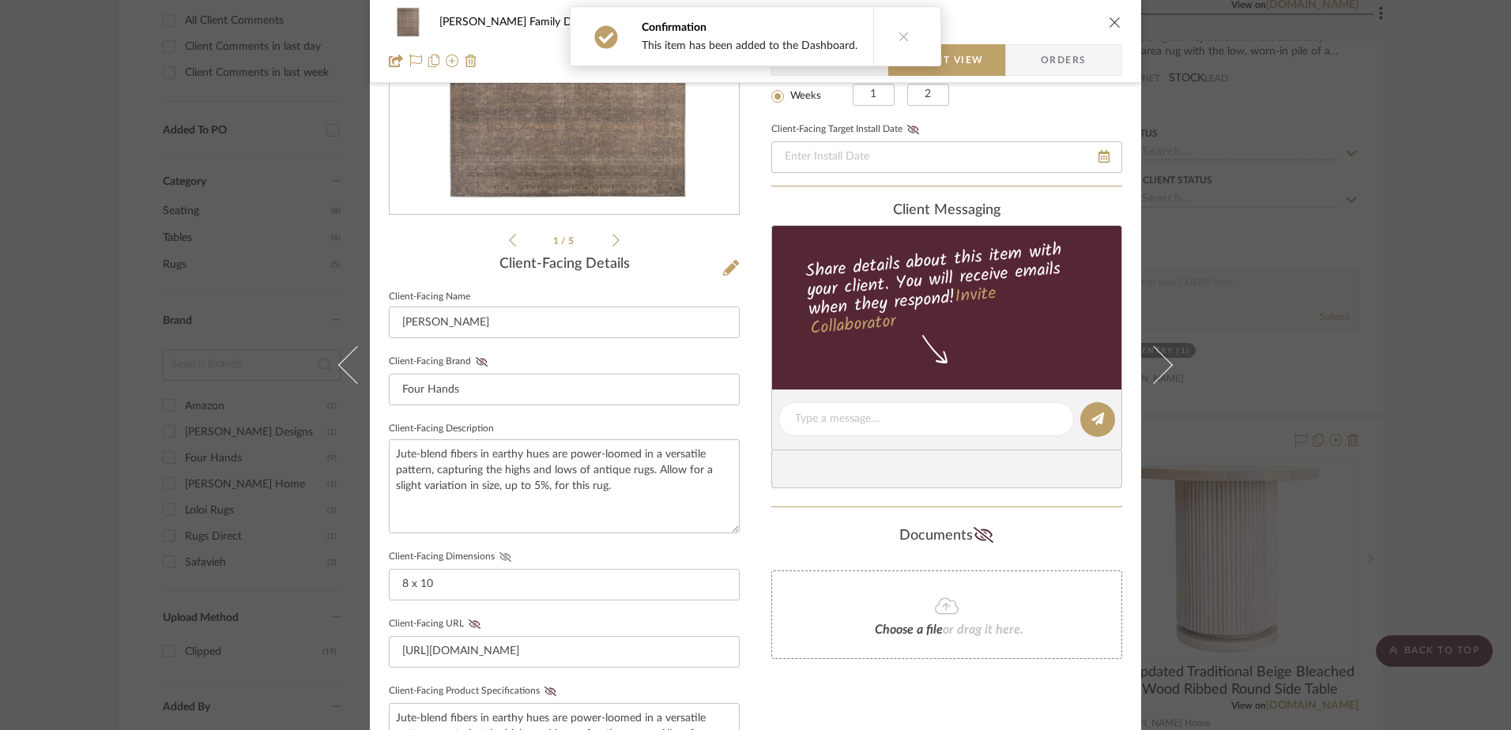
click at [500, 553] on icon at bounding box center [506, 556] width 12 height 9
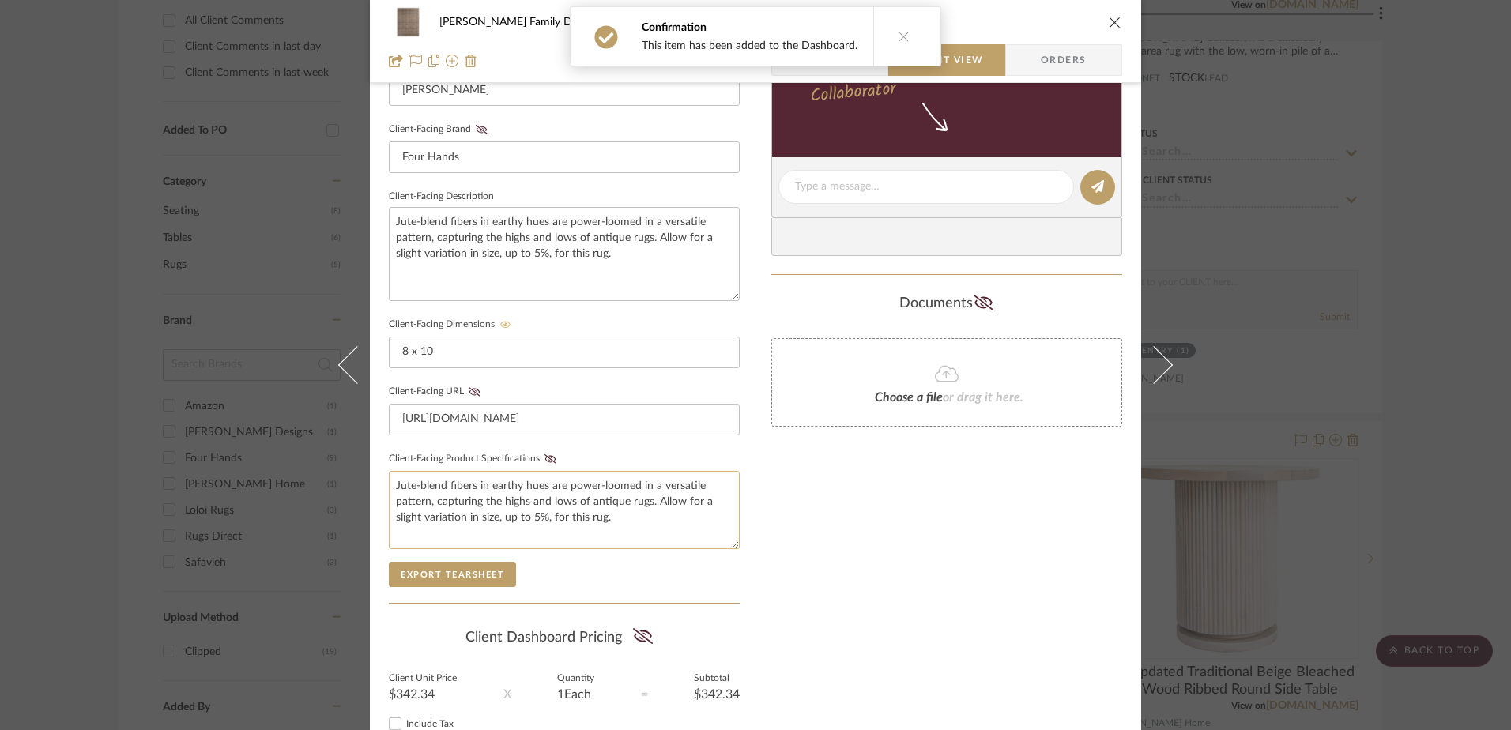
scroll to position [474, 0]
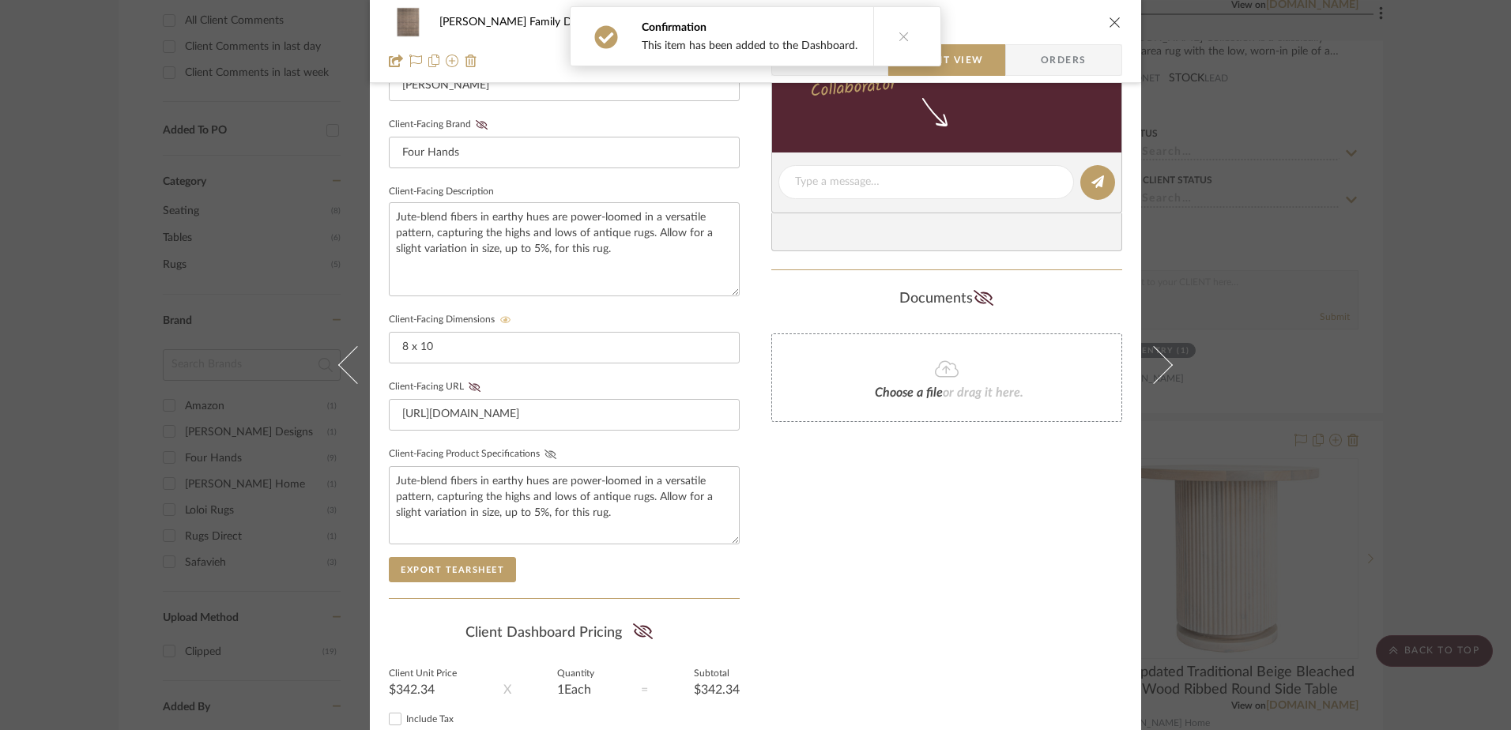
click at [545, 454] on icon at bounding box center [551, 454] width 12 height 9
click at [633, 624] on icon at bounding box center [643, 632] width 20 height 16
click at [390, 721] on input "Include Tax" at bounding box center [395, 719] width 19 height 19
checkbox input "true"
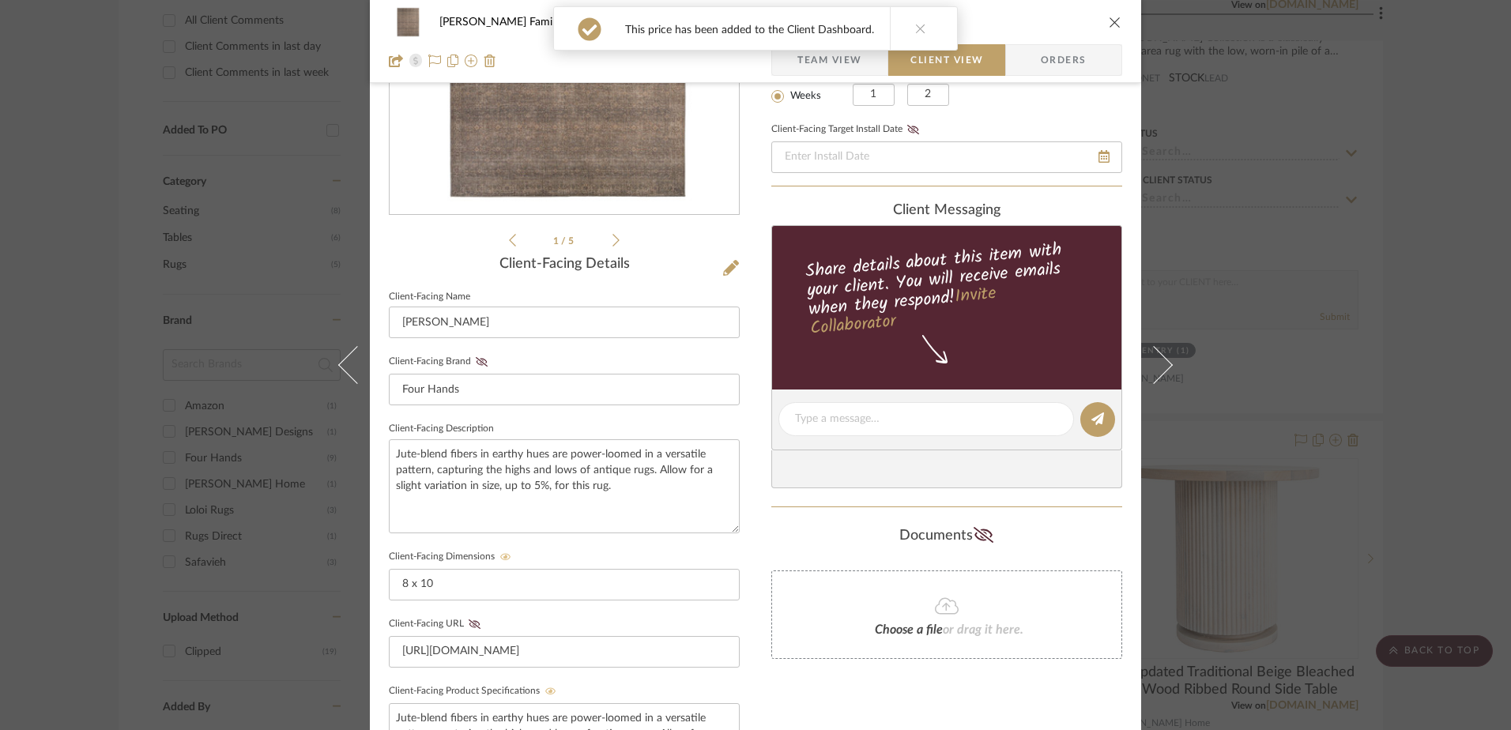
scroll to position [0, 0]
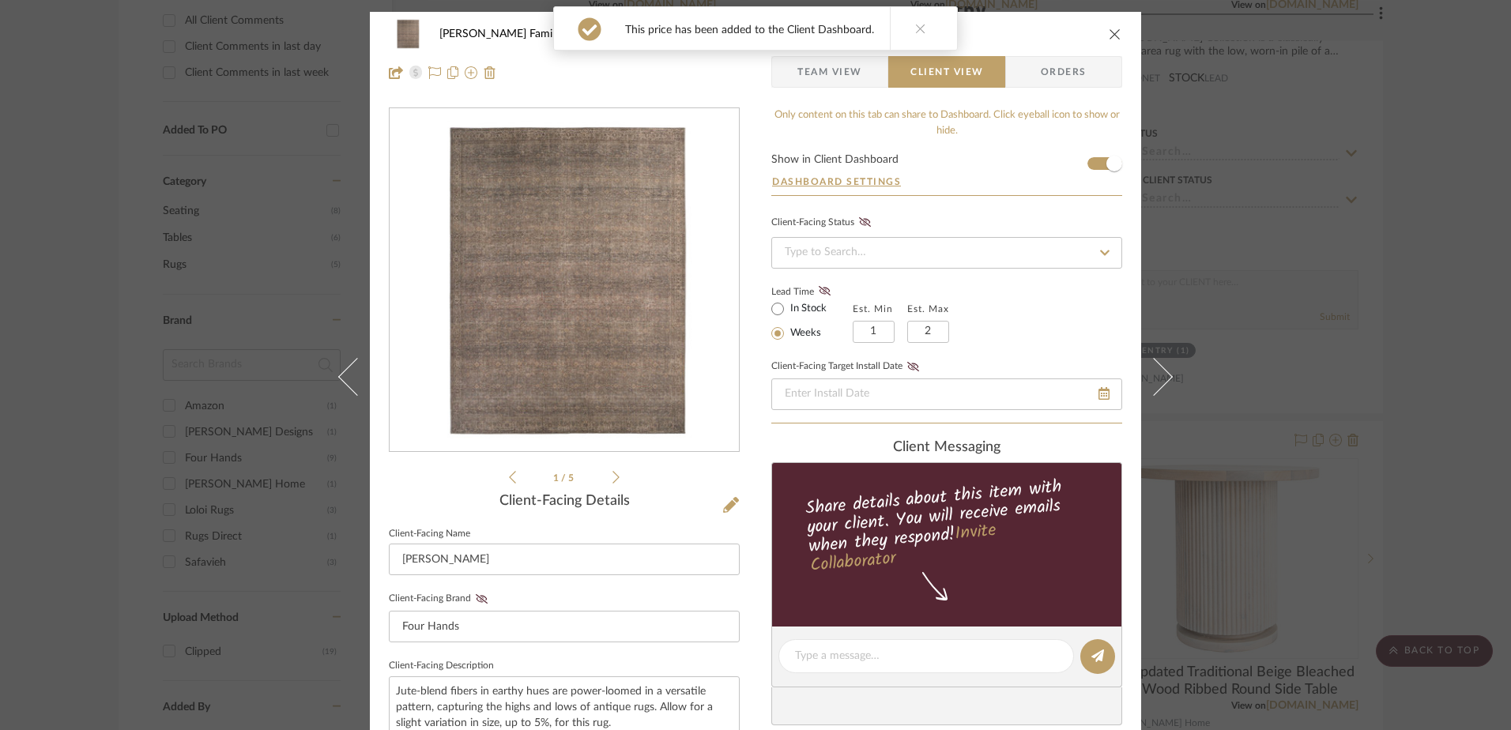
click at [1110, 34] on icon "close" at bounding box center [1115, 34] width 13 height 13
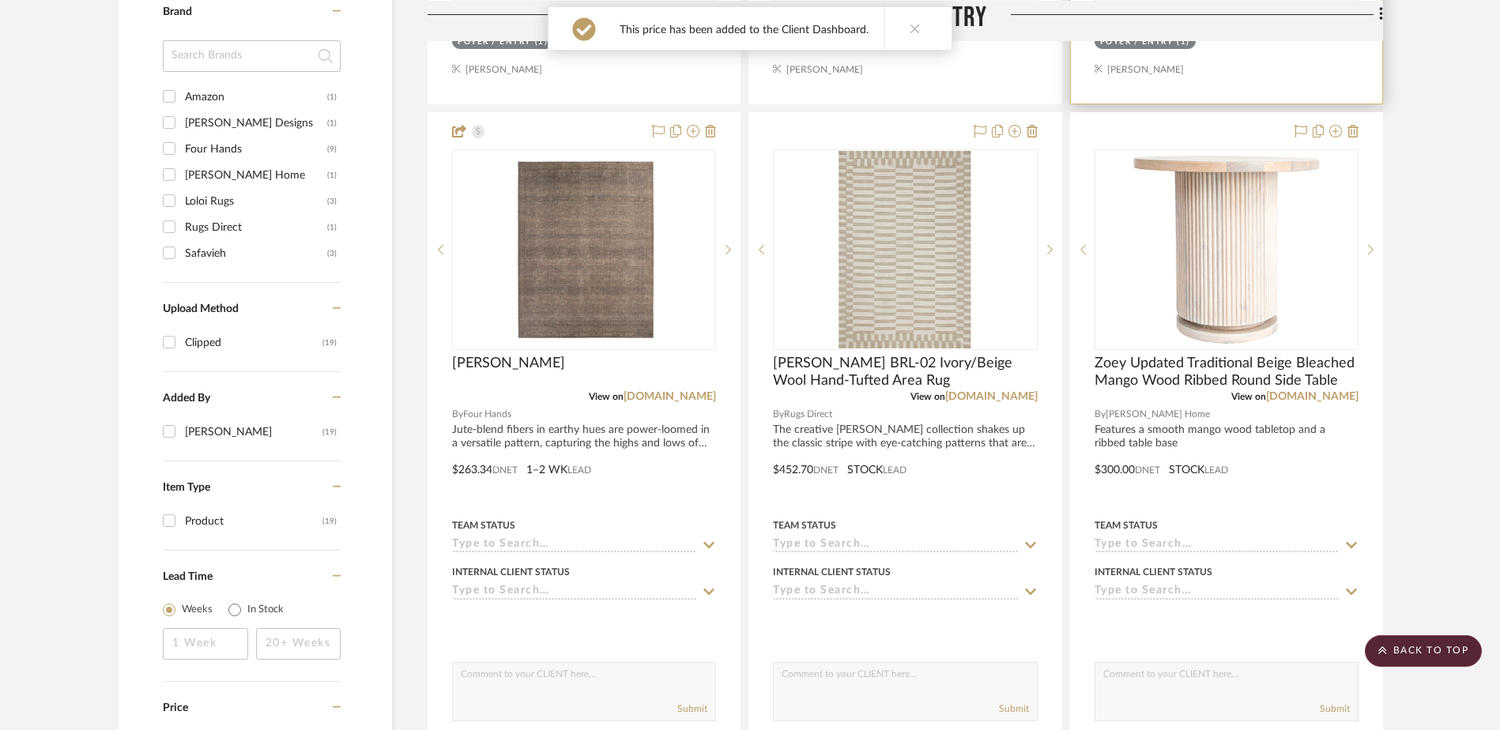
scroll to position [1027, 0]
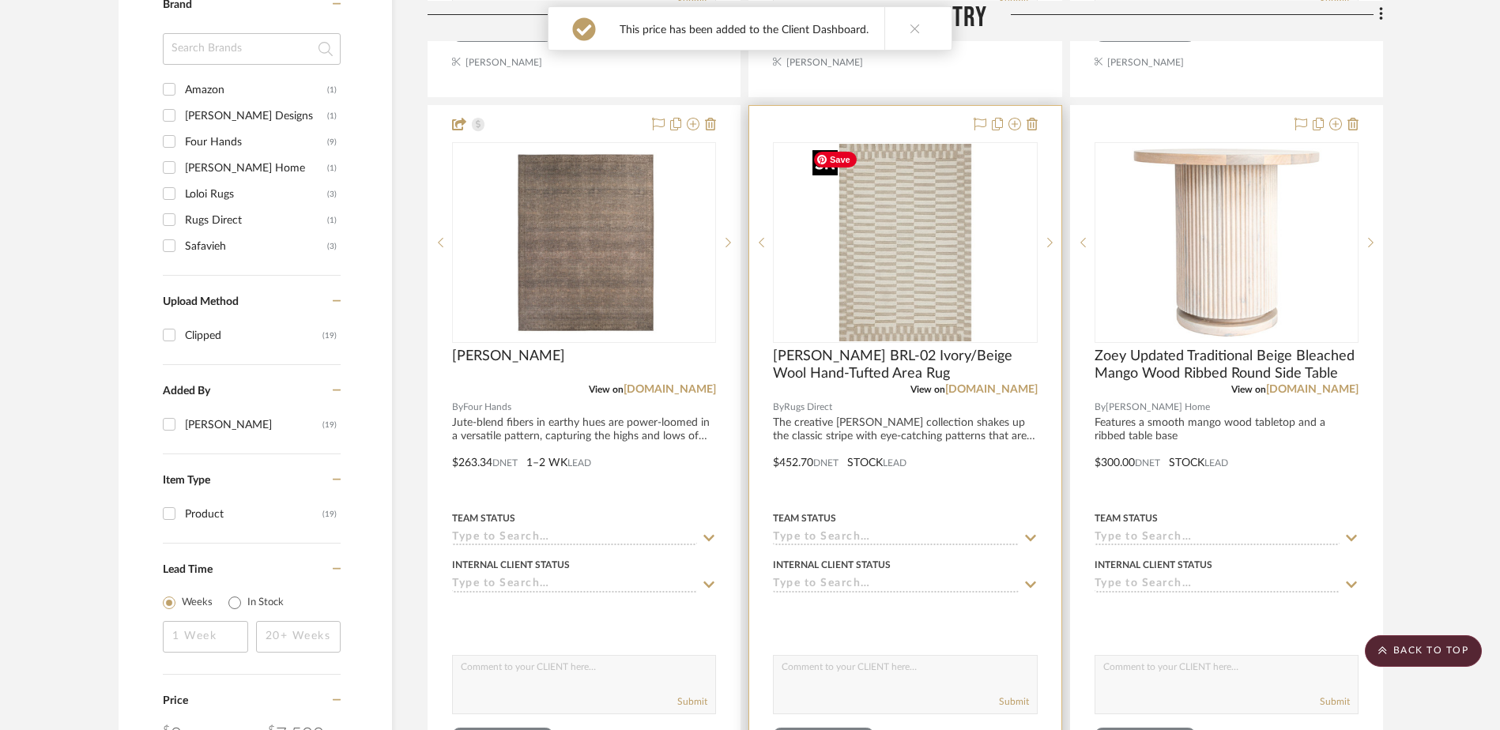
click at [872, 288] on img "0" at bounding box center [905, 243] width 198 height 198
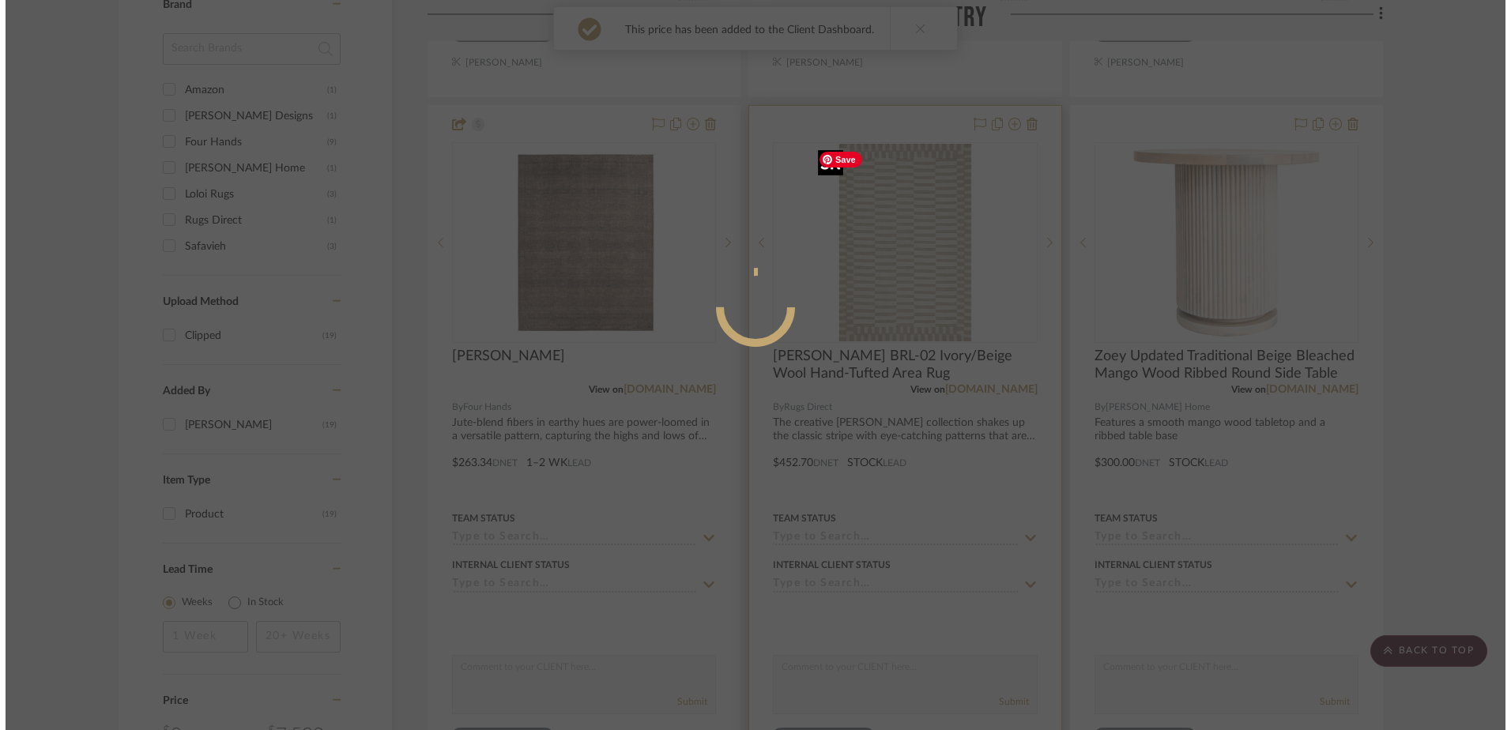
scroll to position [0, 0]
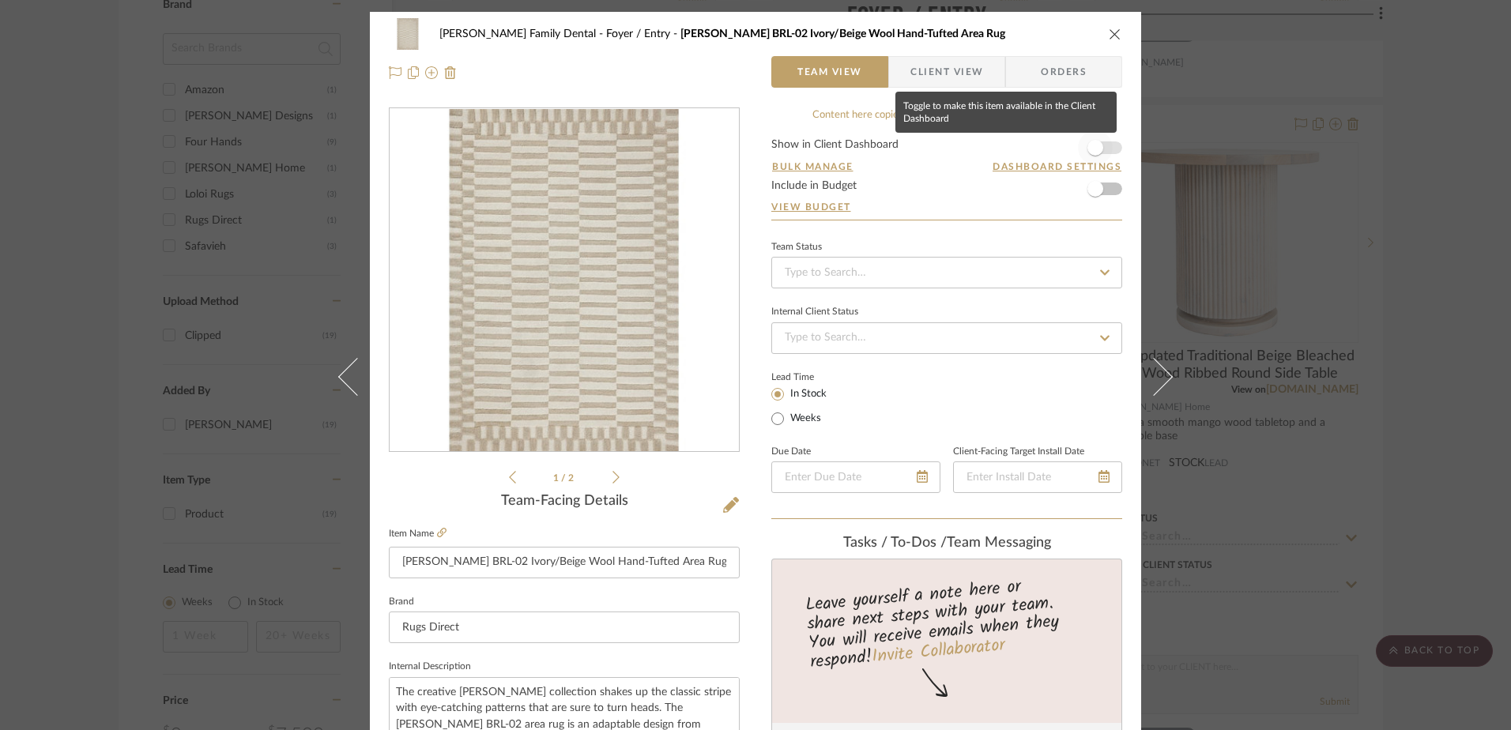
click at [1104, 145] on span "button" at bounding box center [1095, 147] width 35 height 35
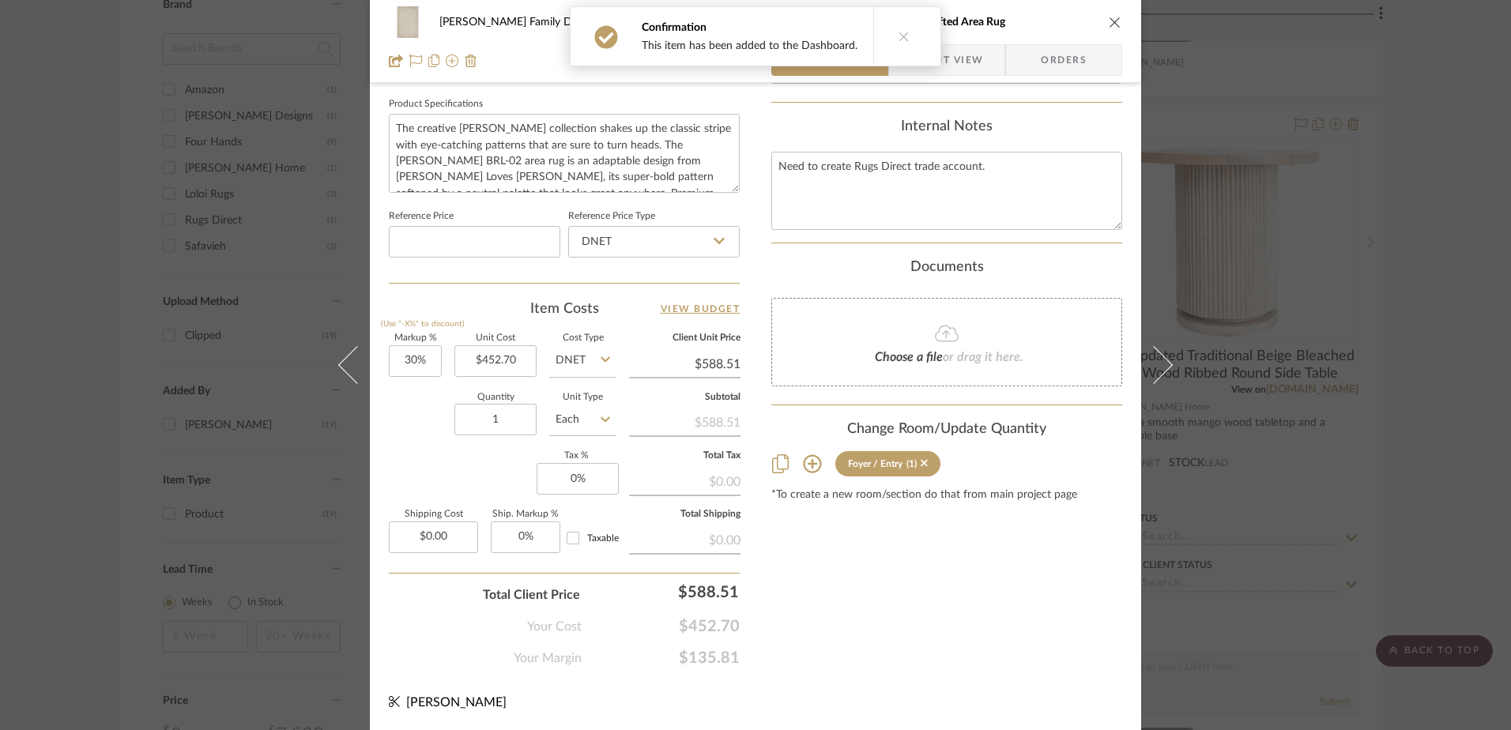
scroll to position [741, 0]
click at [583, 472] on input "0" at bounding box center [578, 478] width 82 height 32
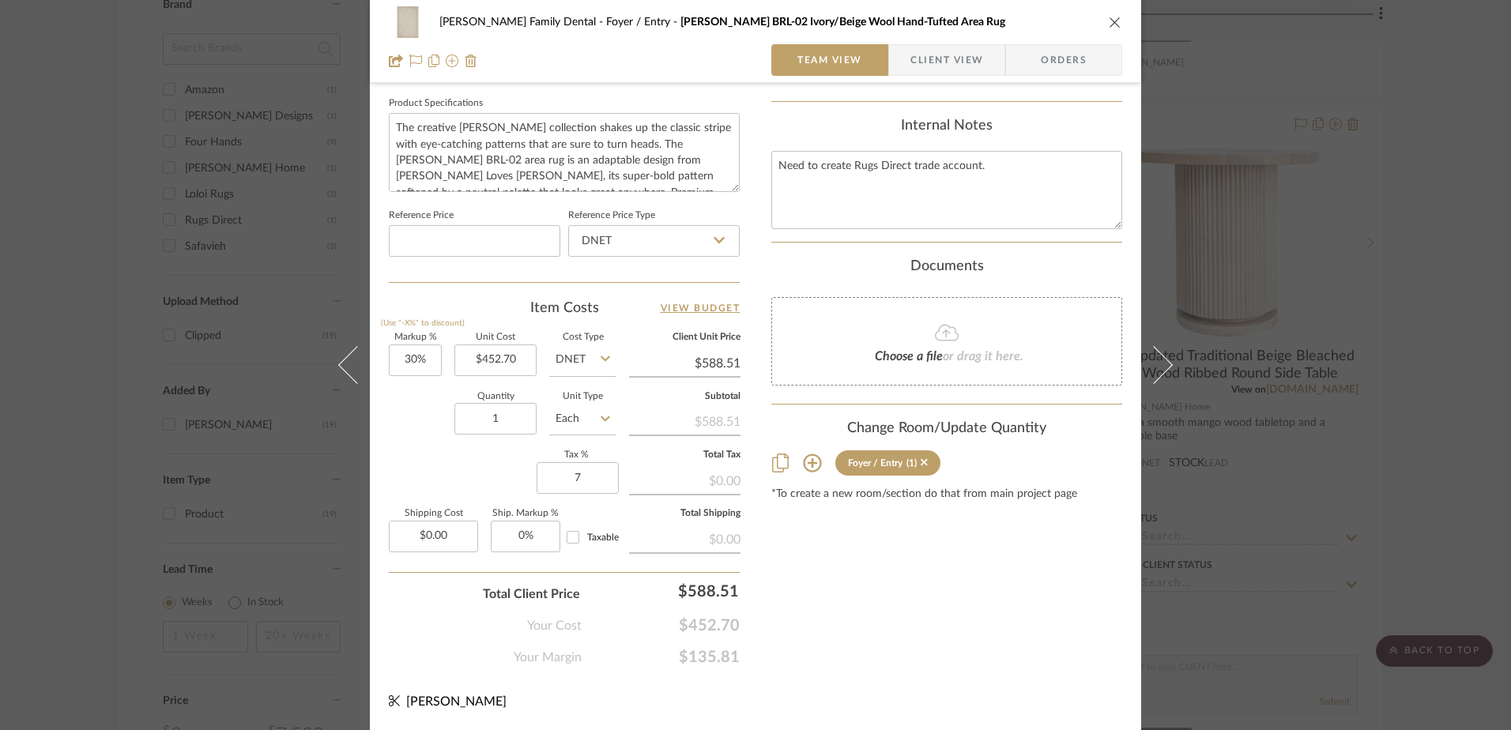
type input "7%"
click at [778, 570] on div "Content here copies to Client View - confirm visibility there. Show in Client D…" at bounding box center [946, 16] width 351 height 1301
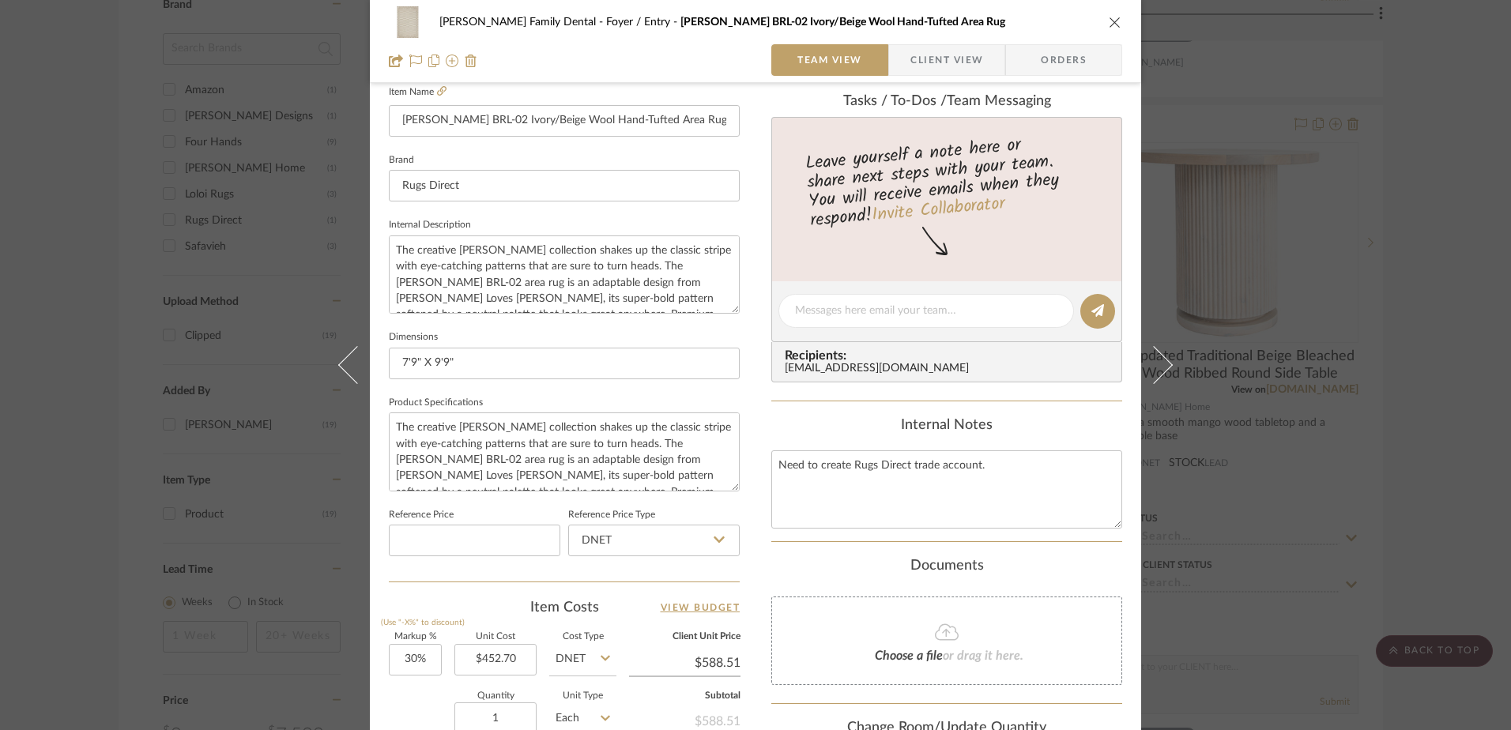
scroll to position [425, 0]
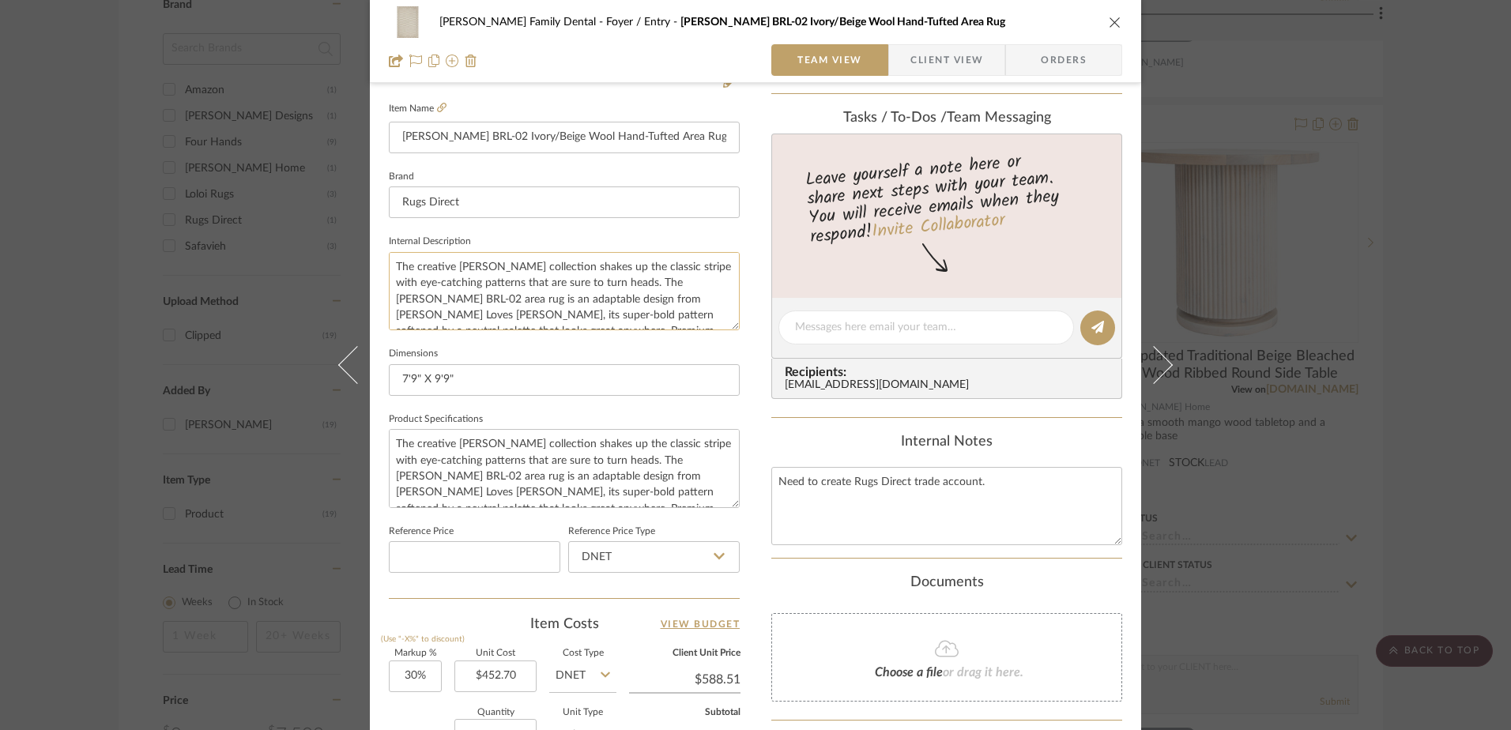
click at [696, 299] on textarea "The creative Bradley collection shakes up the classic stripe with eye-catching …" at bounding box center [564, 291] width 351 height 78
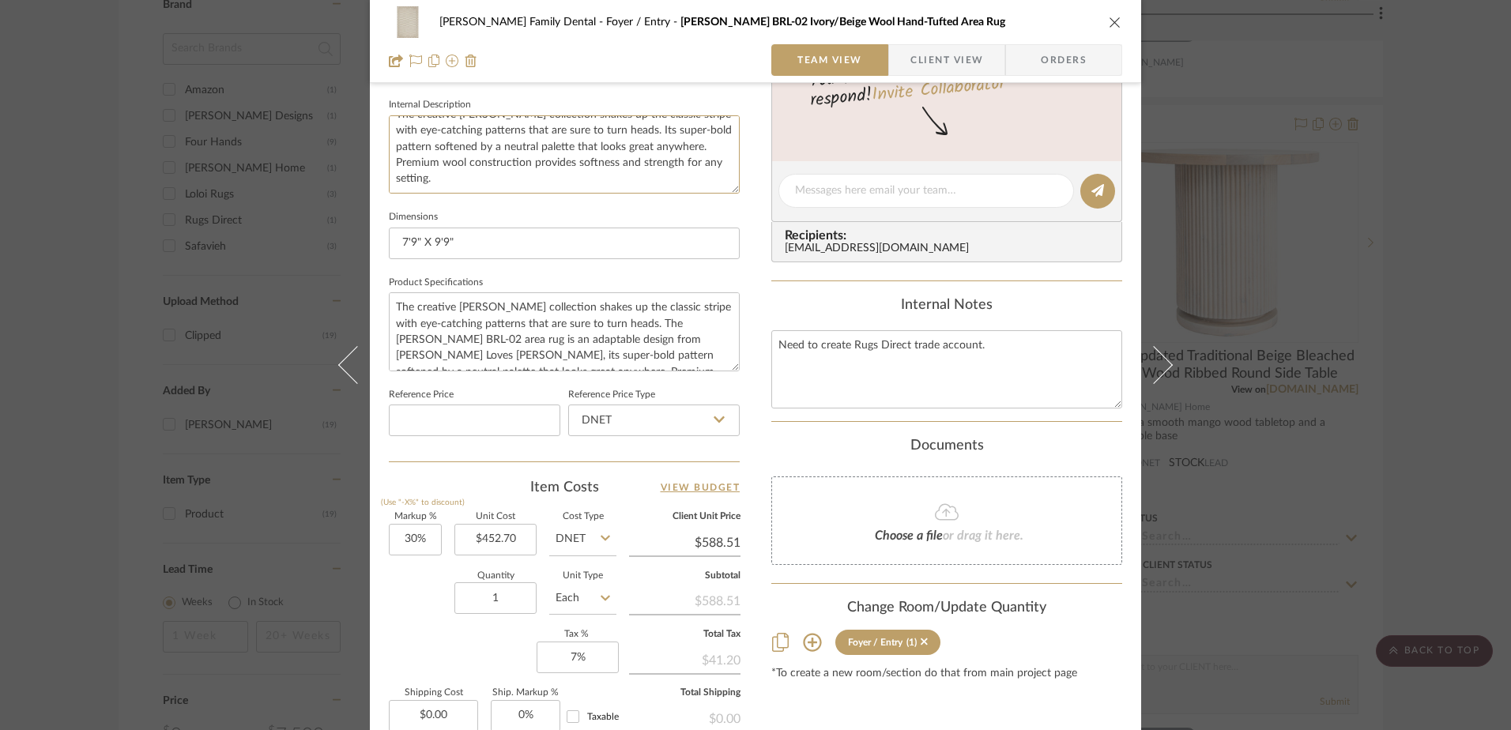
scroll to position [504, 0]
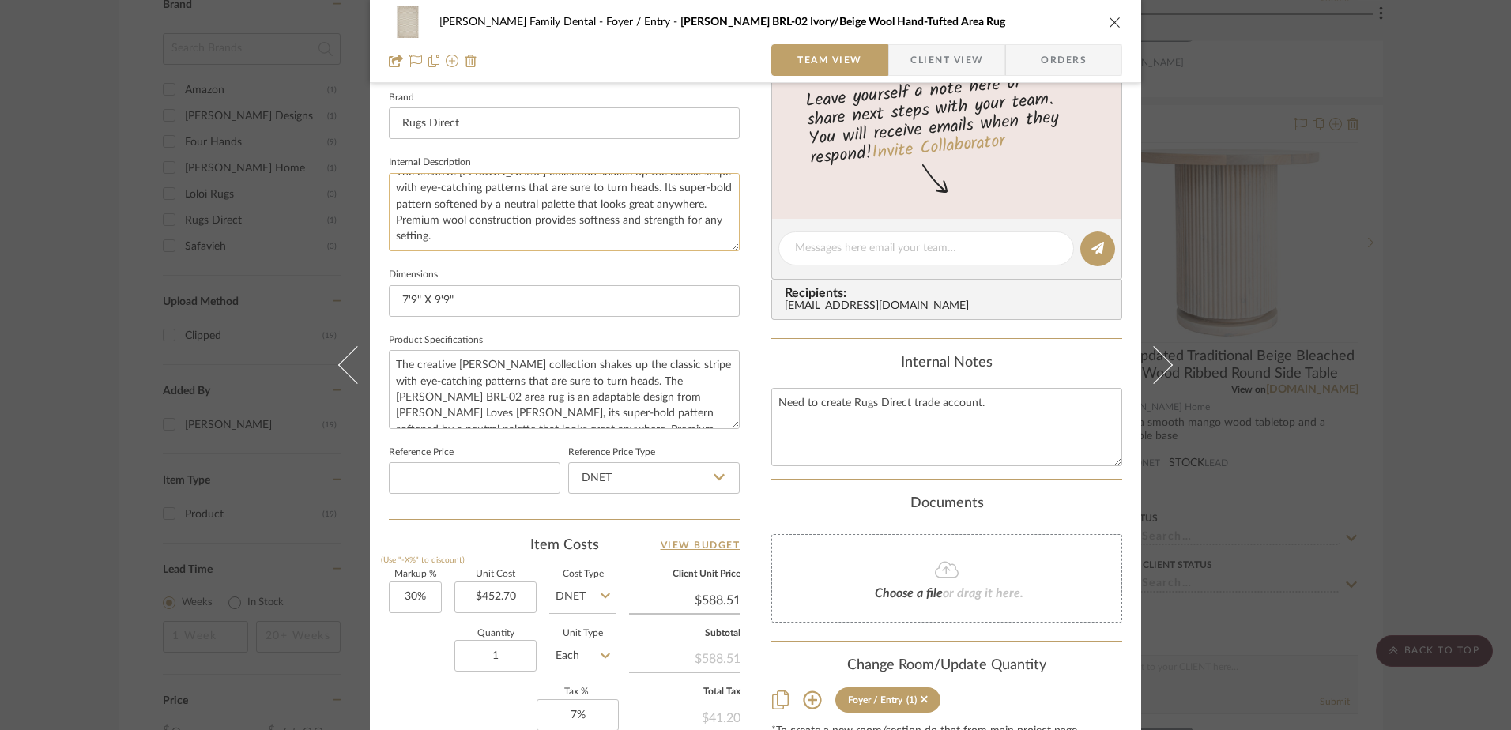
click at [548, 203] on textarea "The creative [PERSON_NAME] collection shakes up the classic stripe with eye-cat…" at bounding box center [564, 212] width 351 height 78
type textarea "The creative [PERSON_NAME] collection shakes up the classic stripe with eye-cat…"
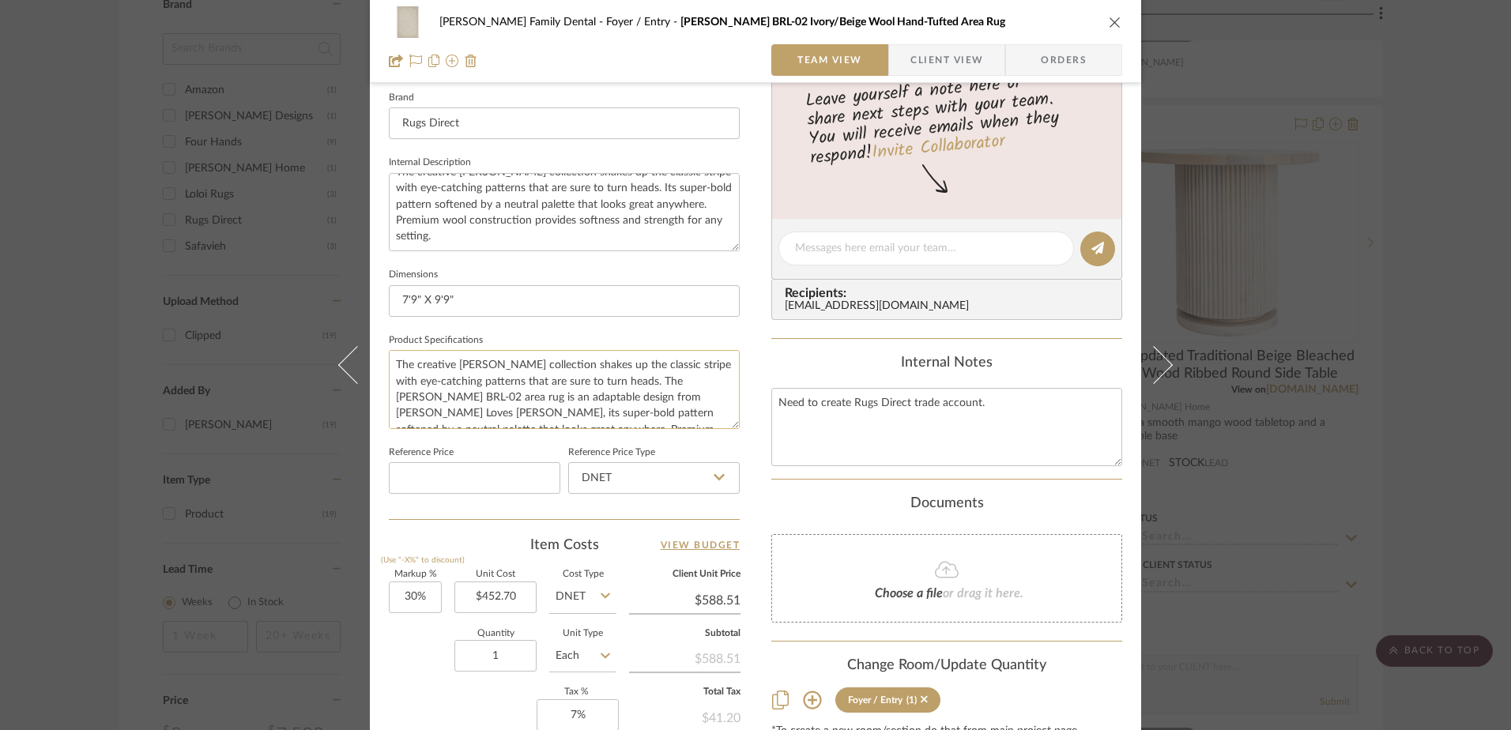
click at [522, 388] on textarea "The creative Bradley collection shakes up the classic stripe with eye-catching …" at bounding box center [564, 389] width 351 height 78
paste textarea "I"
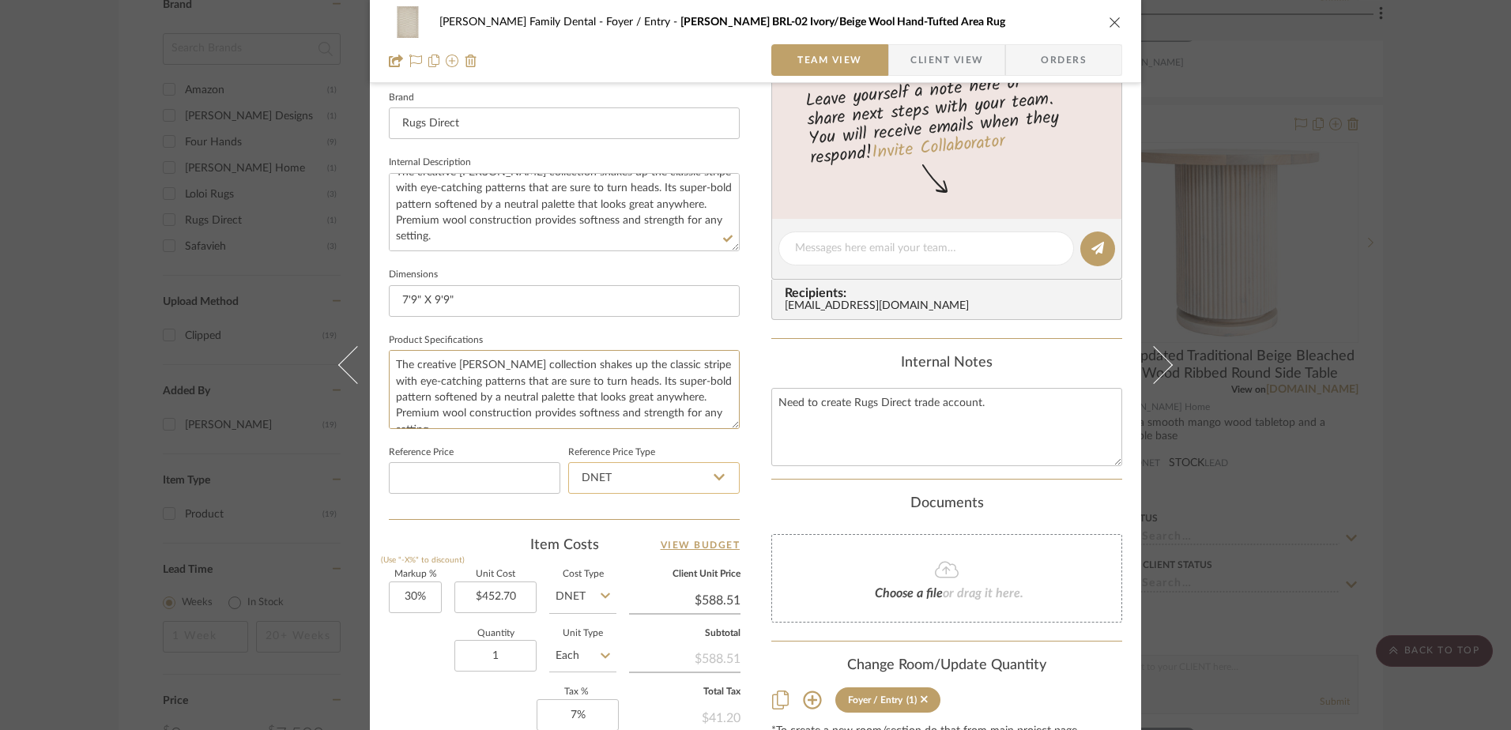
scroll to position [7, 0]
type textarea "The creative [PERSON_NAME] collection shakes up the classic stripe with eye-cat…"
click at [733, 437] on sr-form-field "Product Specifications The creative Bradley collection shakes up the classic st…" at bounding box center [564, 386] width 351 height 112
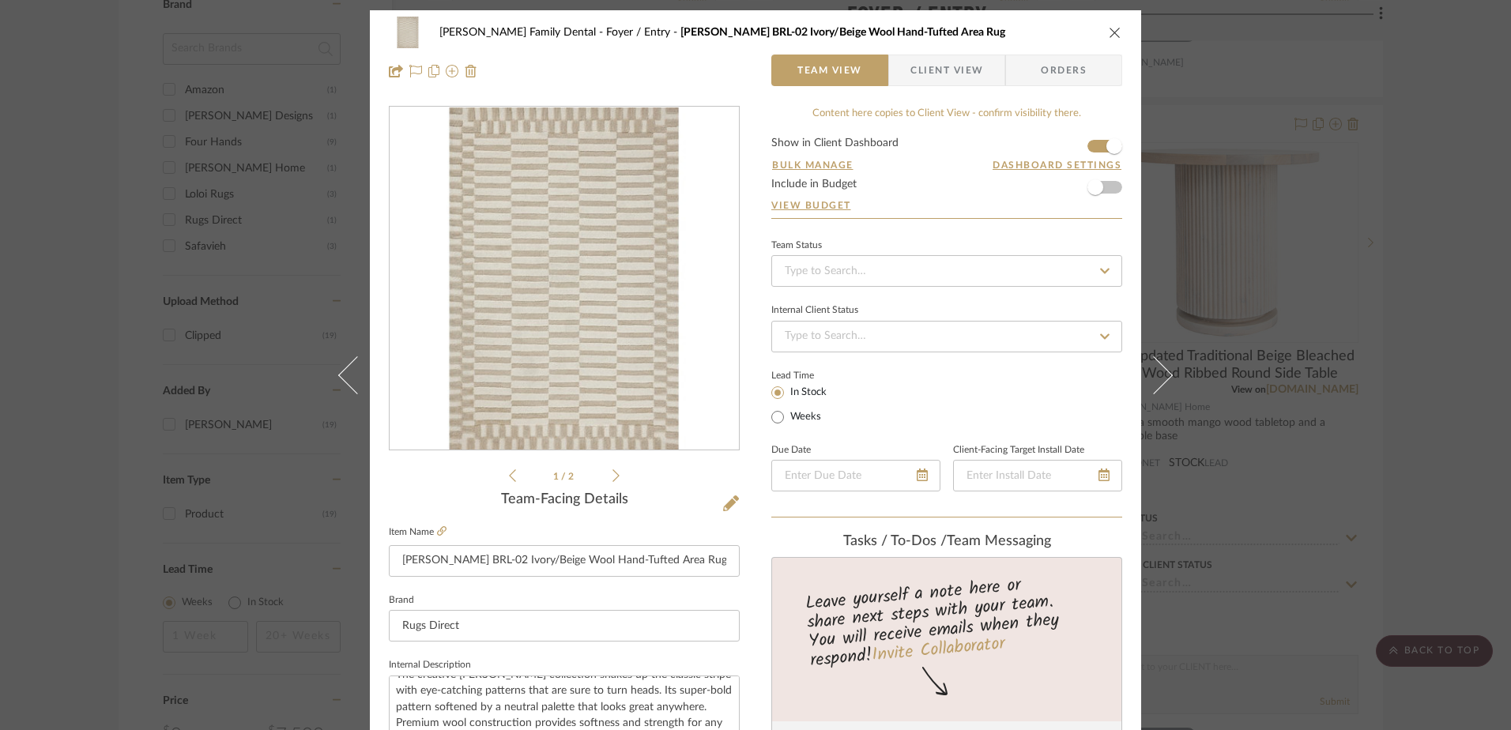
scroll to position [0, 0]
click at [950, 79] on span "Client View" at bounding box center [947, 72] width 73 height 32
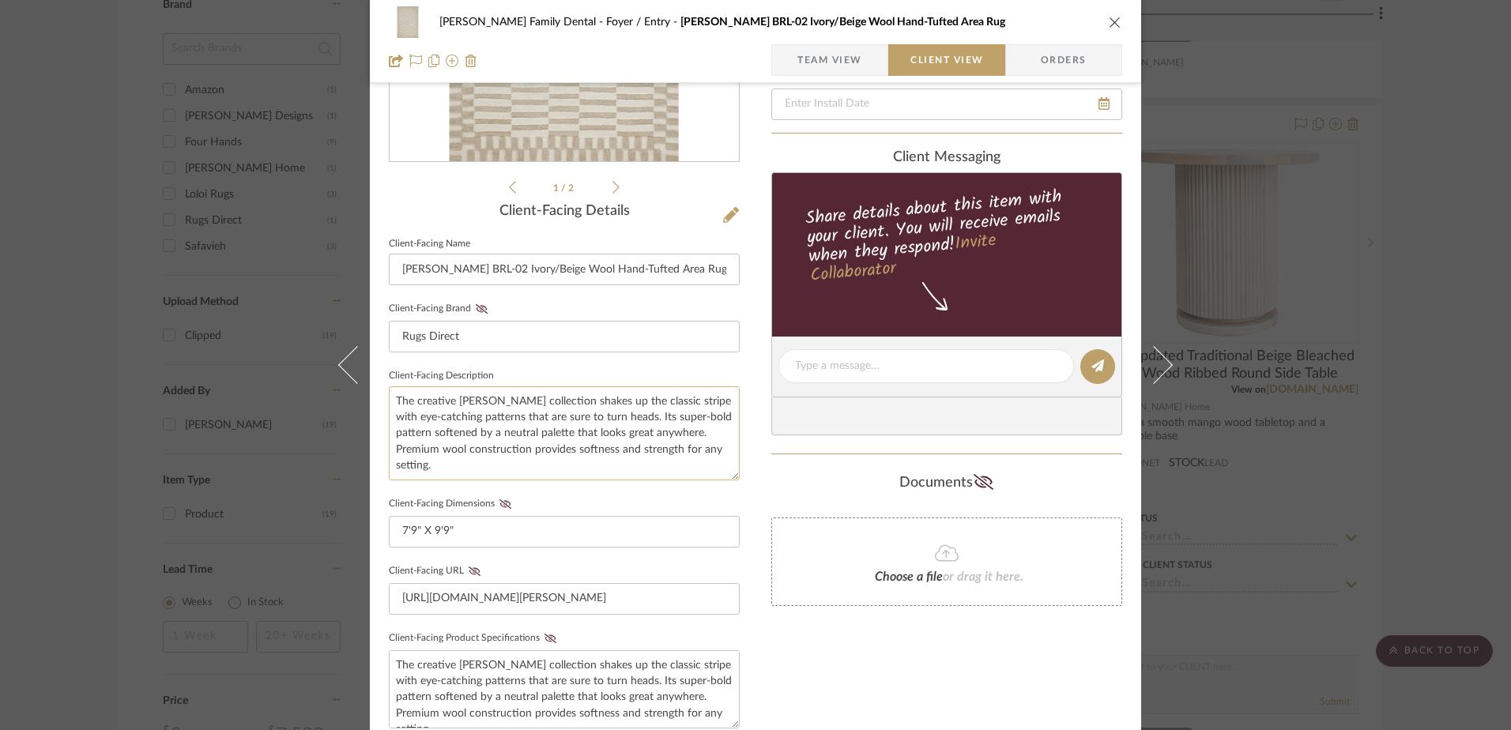
scroll to position [316, 0]
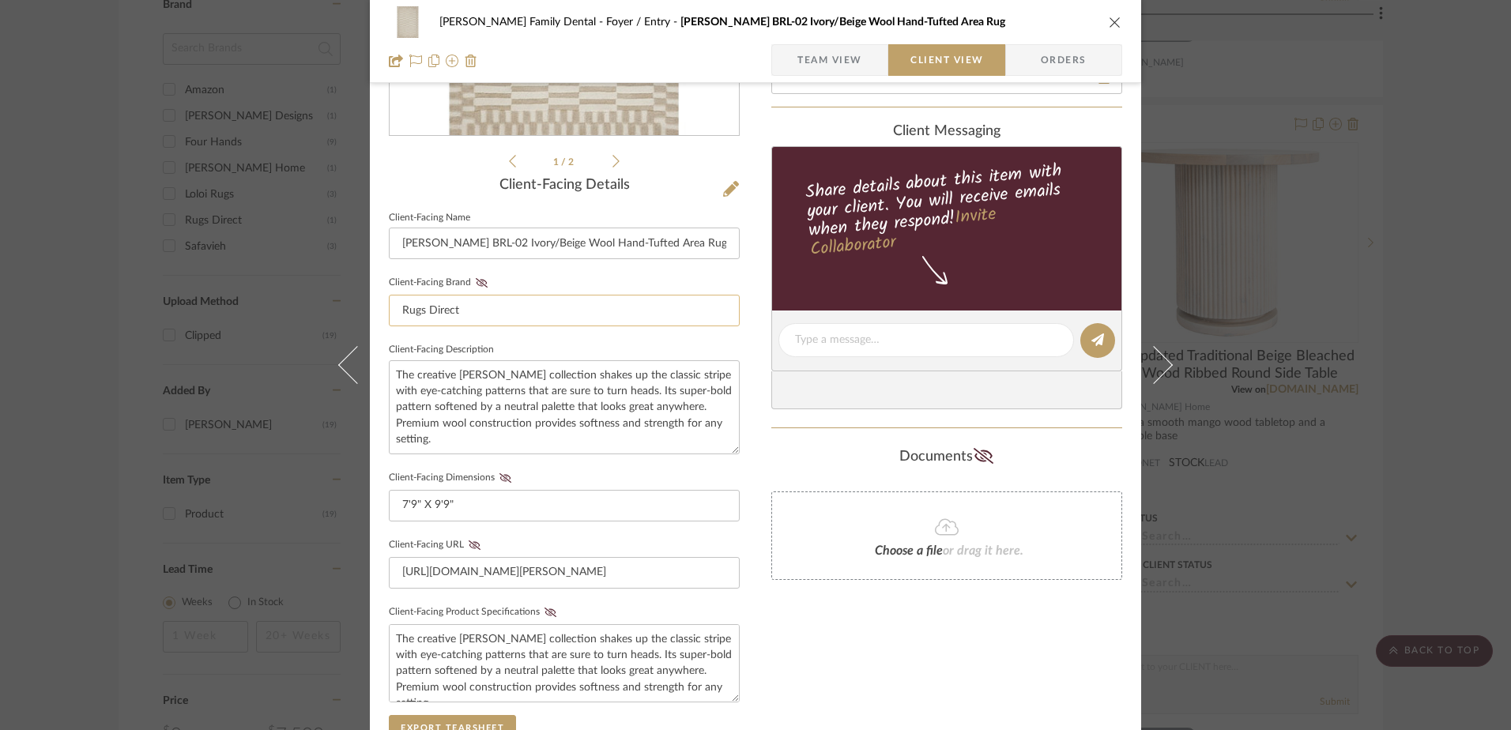
click at [459, 309] on input "Rugs Direct" at bounding box center [564, 311] width 351 height 32
click at [756, 301] on div "Jones Family Dental Foyer / Entry Bradley BRL-02 Ivory/Beige Wool Hand-Tufted A…" at bounding box center [755, 354] width 771 height 1316
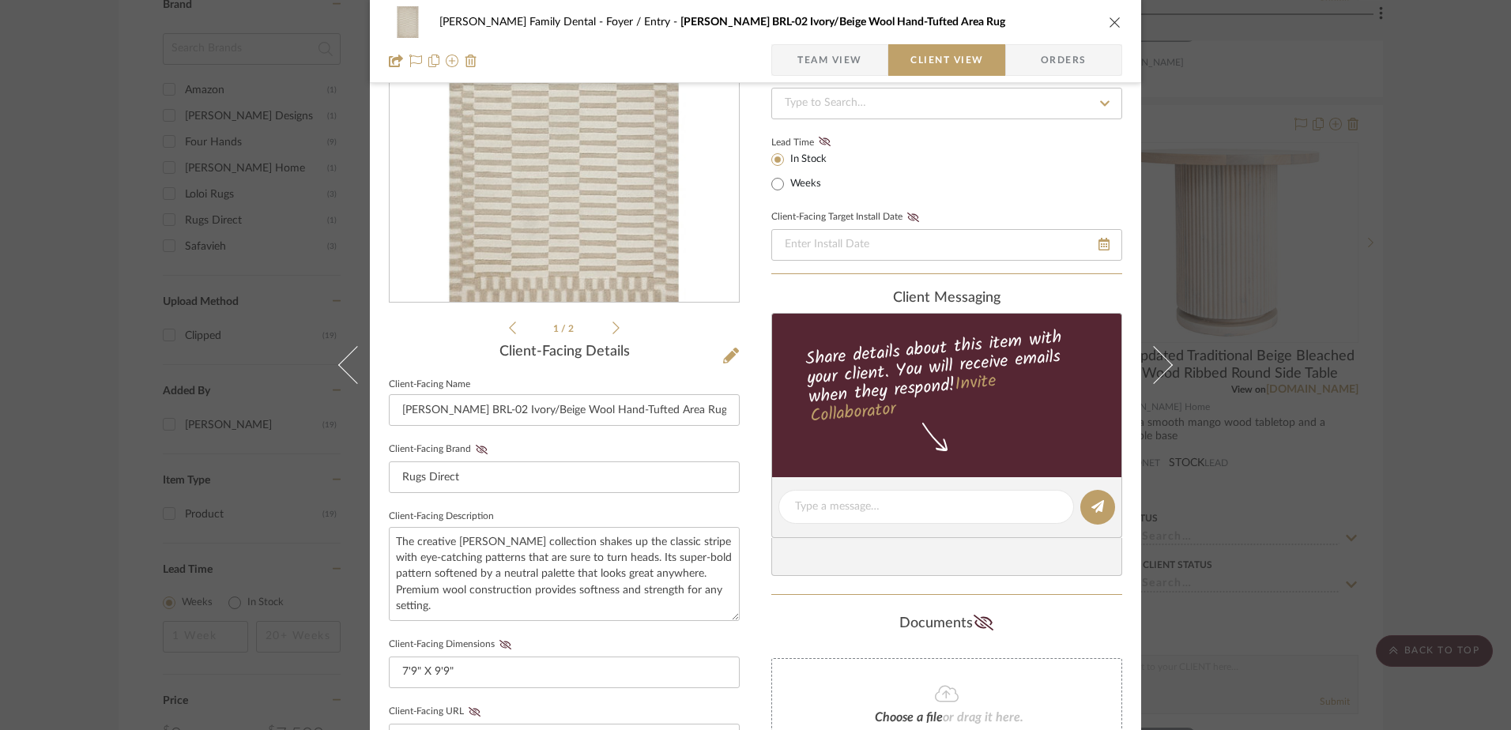
scroll to position [0, 0]
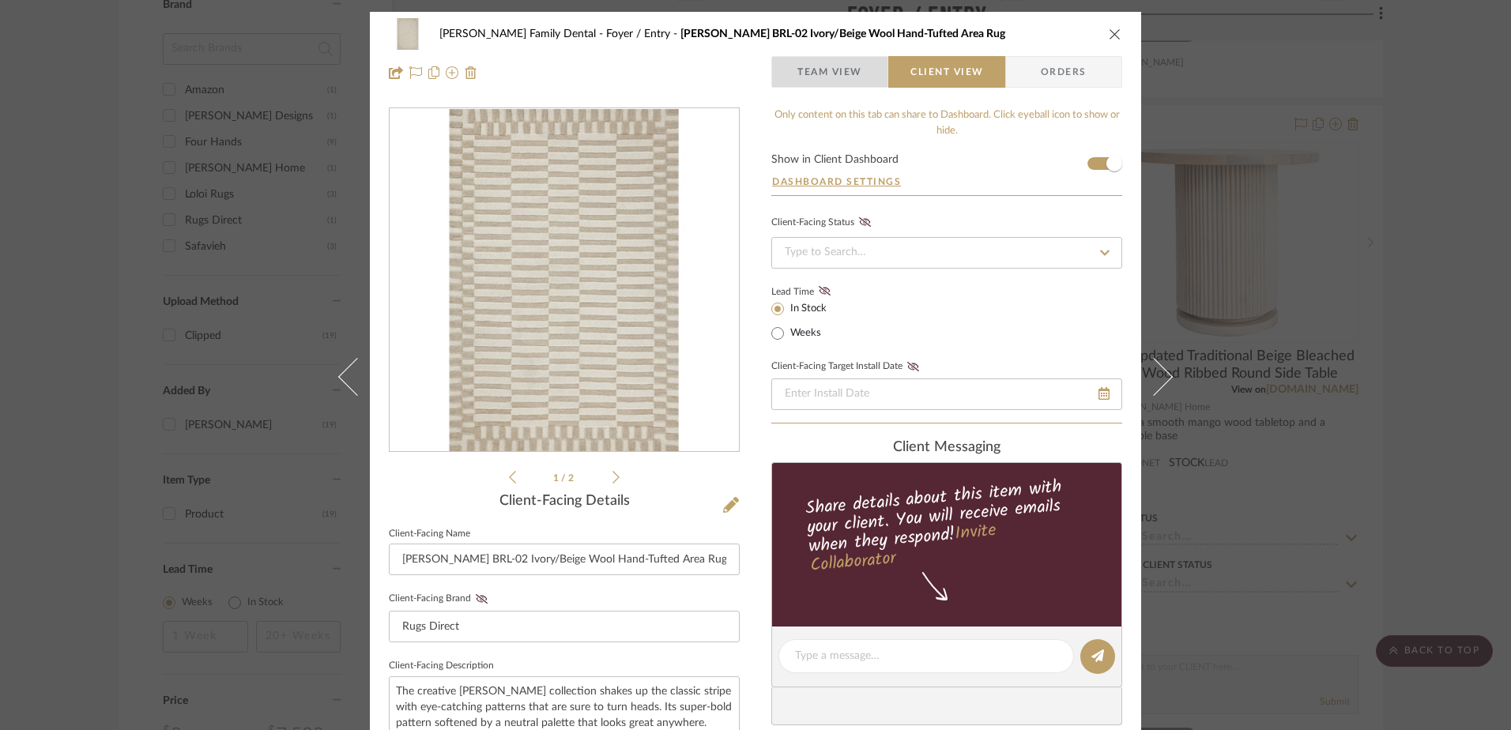
click at [835, 74] on span "Team View" at bounding box center [829, 72] width 65 height 32
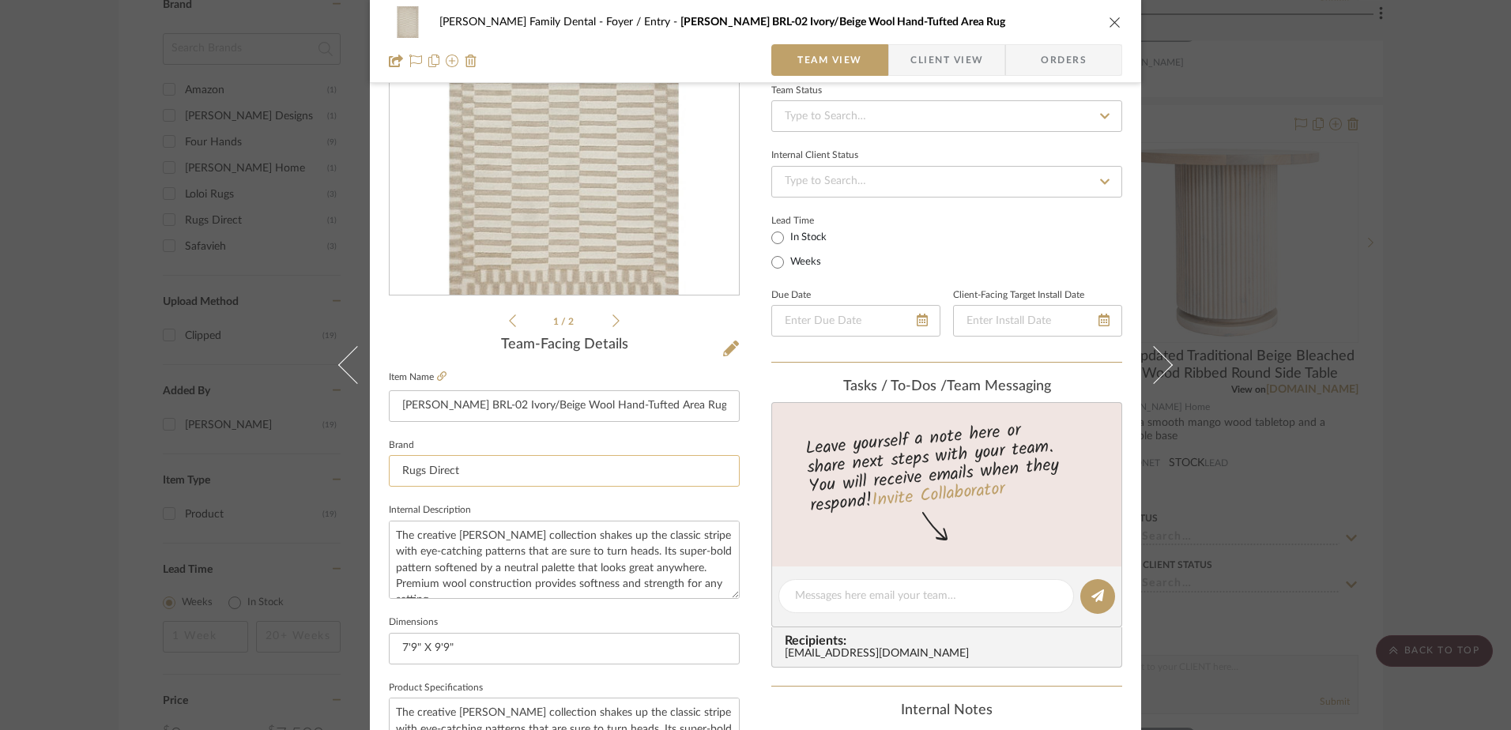
scroll to position [158, 0]
drag, startPoint x: 489, startPoint y: 458, endPoint x: 377, endPoint y: 464, distance: 112.4
click at [377, 464] on div "Jones Family Dental Foyer / Entry Bradley BRL-02 Ivory/Beige Wool Hand-Tufted A…" at bounding box center [755, 584] width 771 height 1460
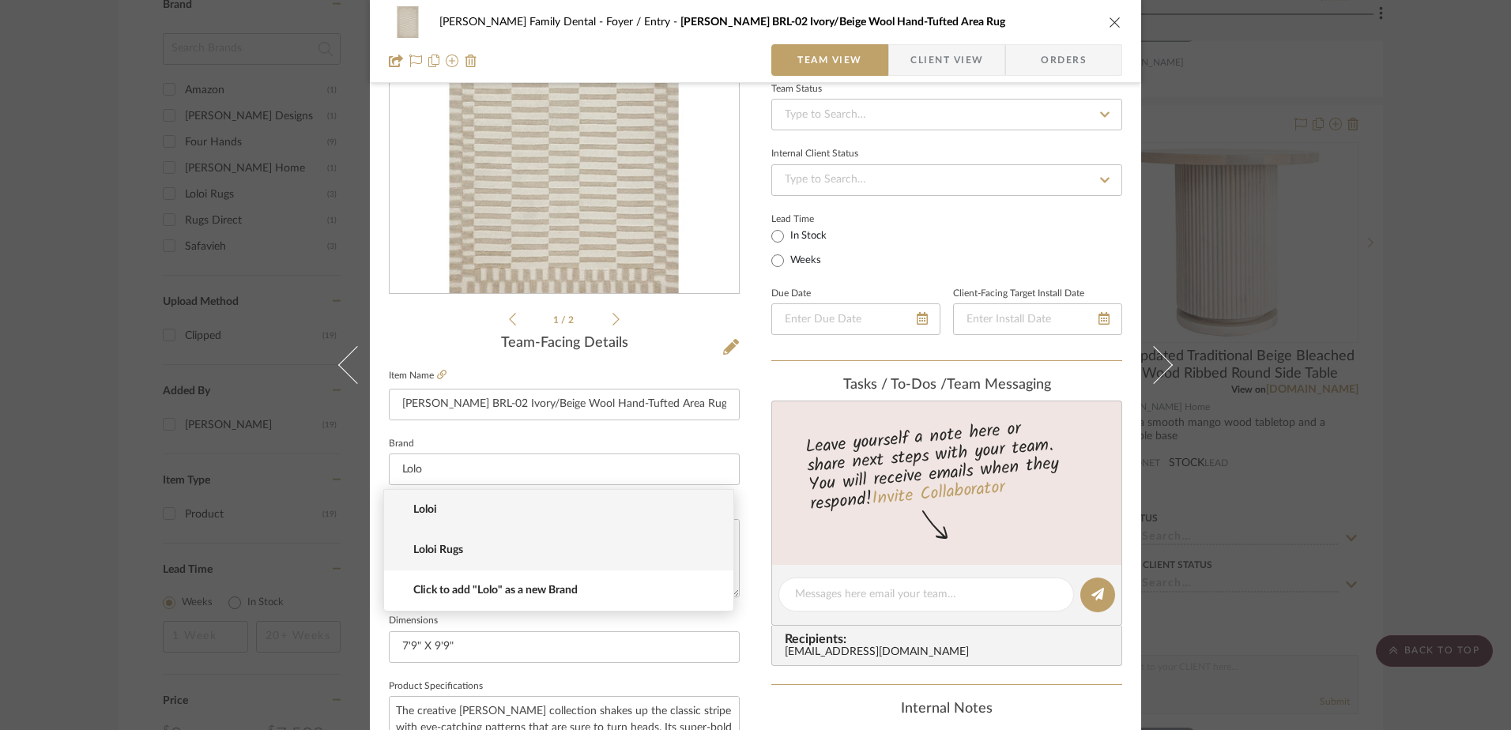
click at [451, 541] on mat-option "Loloi Rugs" at bounding box center [558, 550] width 349 height 40
type input "Loloi Rugs"
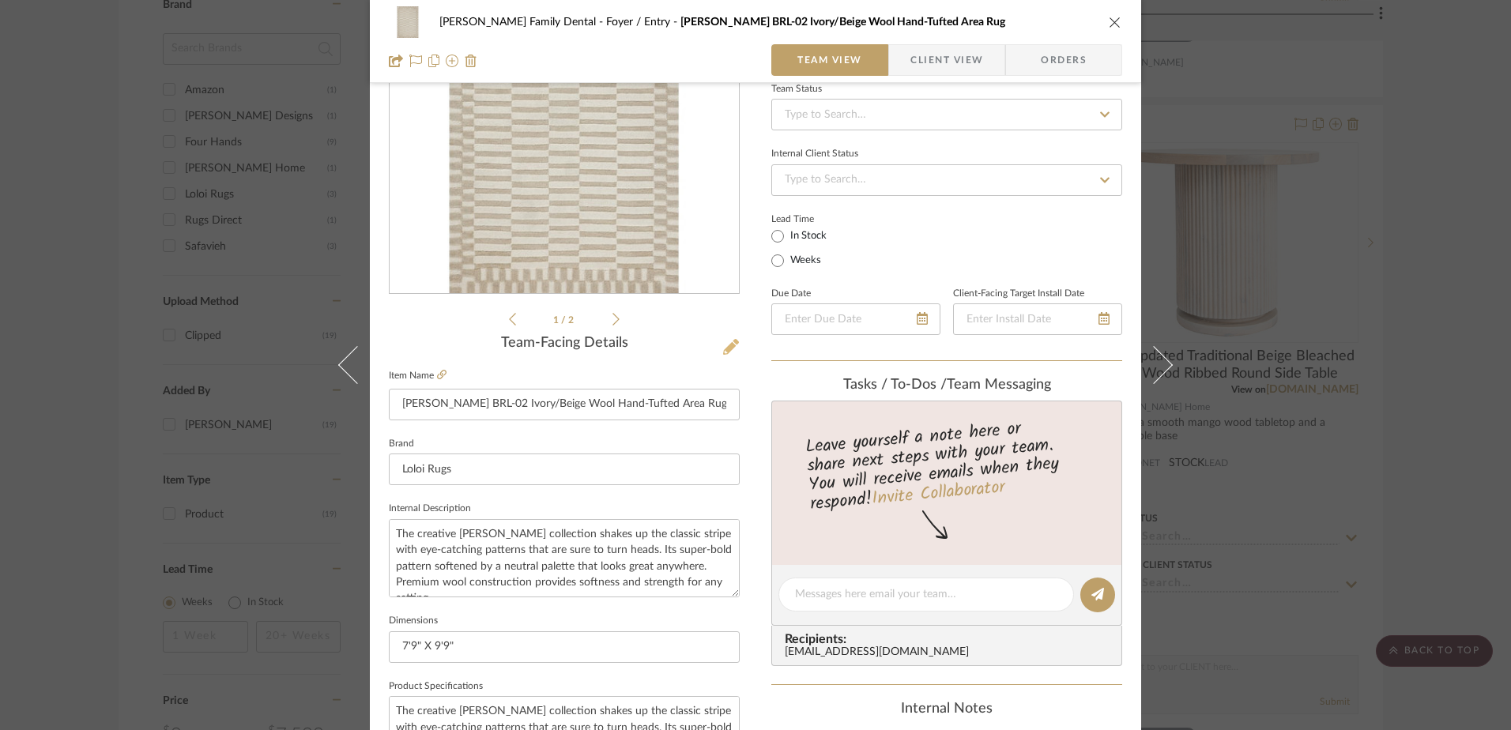
click at [730, 345] on icon at bounding box center [731, 347] width 16 height 16
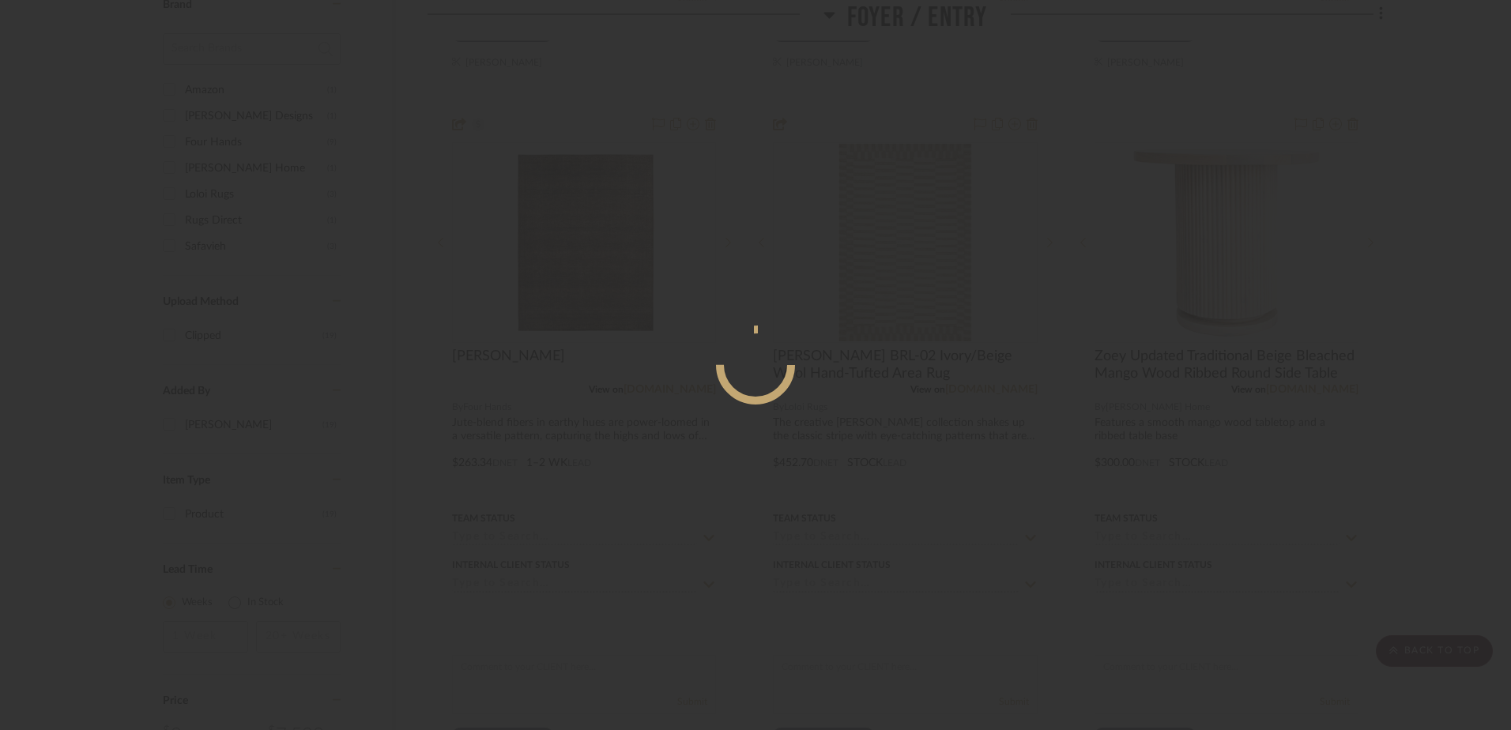
scroll to position [0, 0]
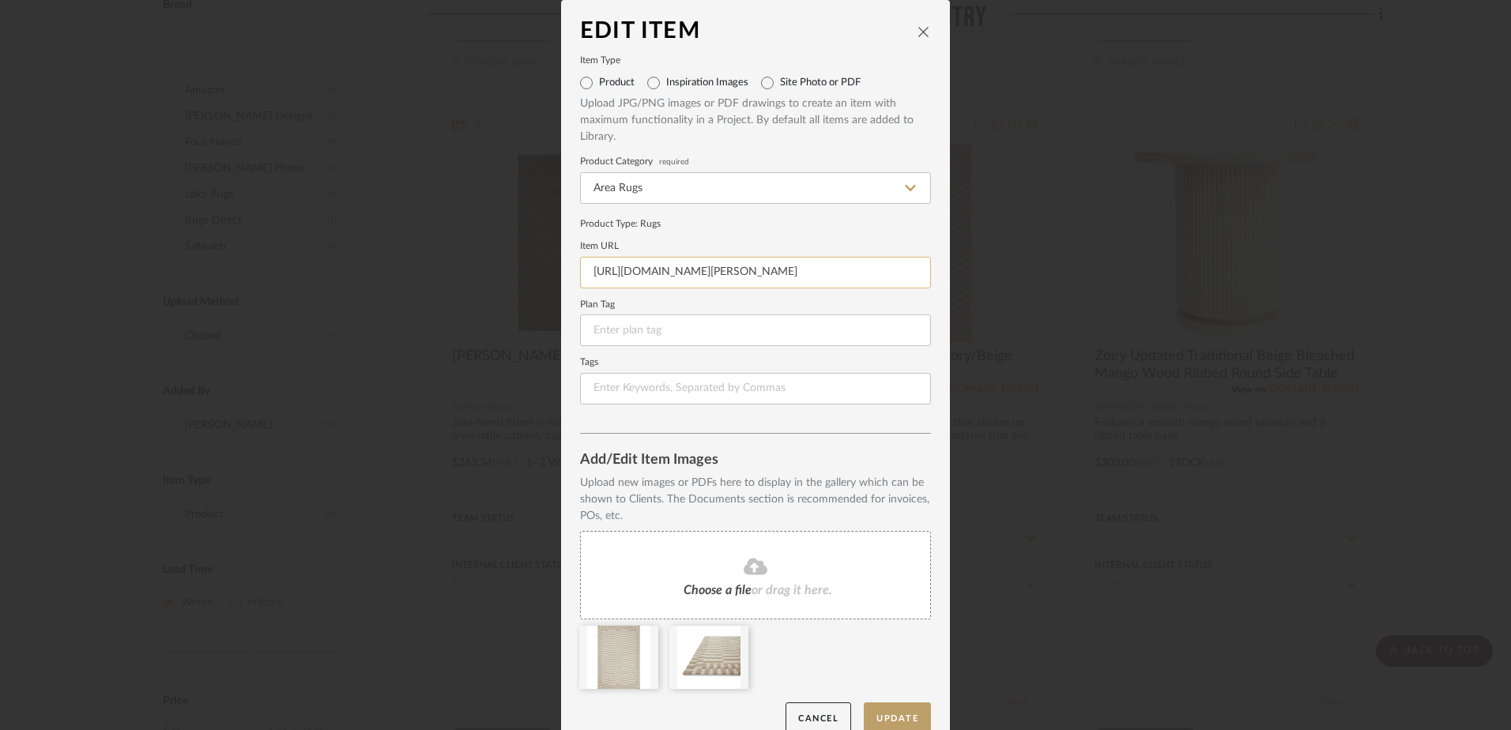
click at [667, 273] on input "https://www.rugs-direct.com/Details/ChrisLovesJuliaxLoloi-Bradley-BRL02/150259/…" at bounding box center [755, 273] width 351 height 32
paste input "loloirugs.com/products/brl-02-cj-ivory-beige"
type input "https://www.loloirugs.com/products/brl-02-cj-ivory-beige"
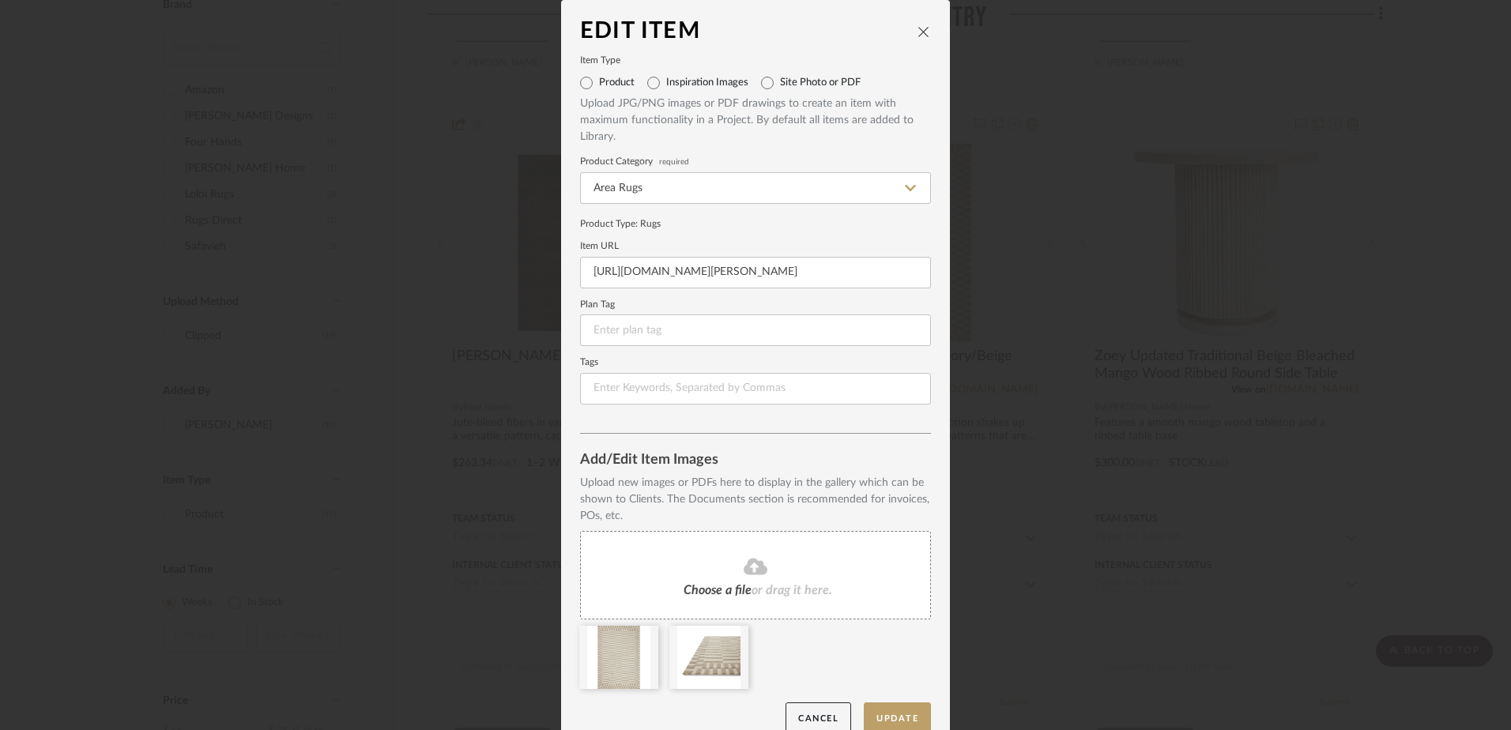
click at [788, 300] on form "Item Type Product Inspiration Images Site Photo or PDF Upload JPG/PNG images or…" at bounding box center [755, 231] width 351 height 348
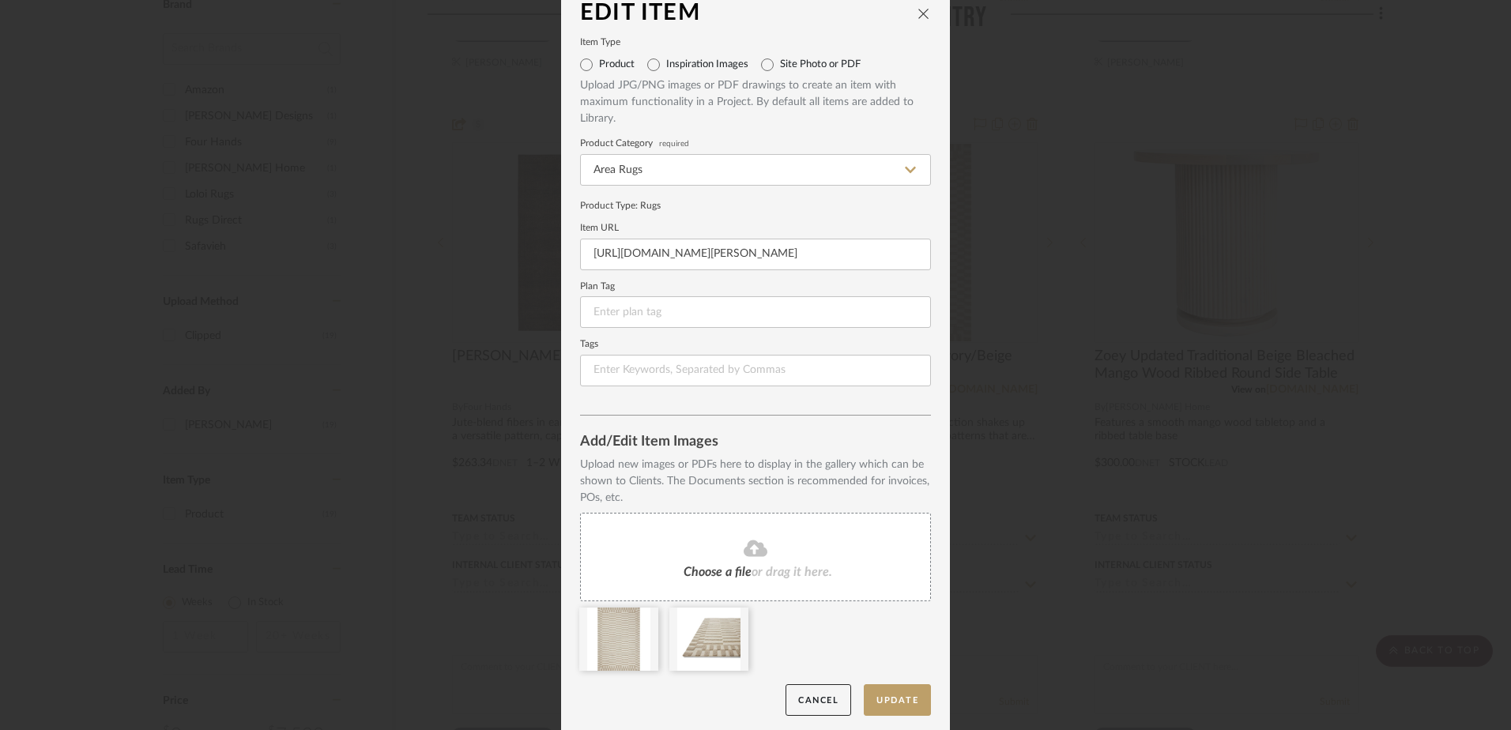
scroll to position [23, 0]
click at [888, 688] on button "Update" at bounding box center [897, 696] width 67 height 32
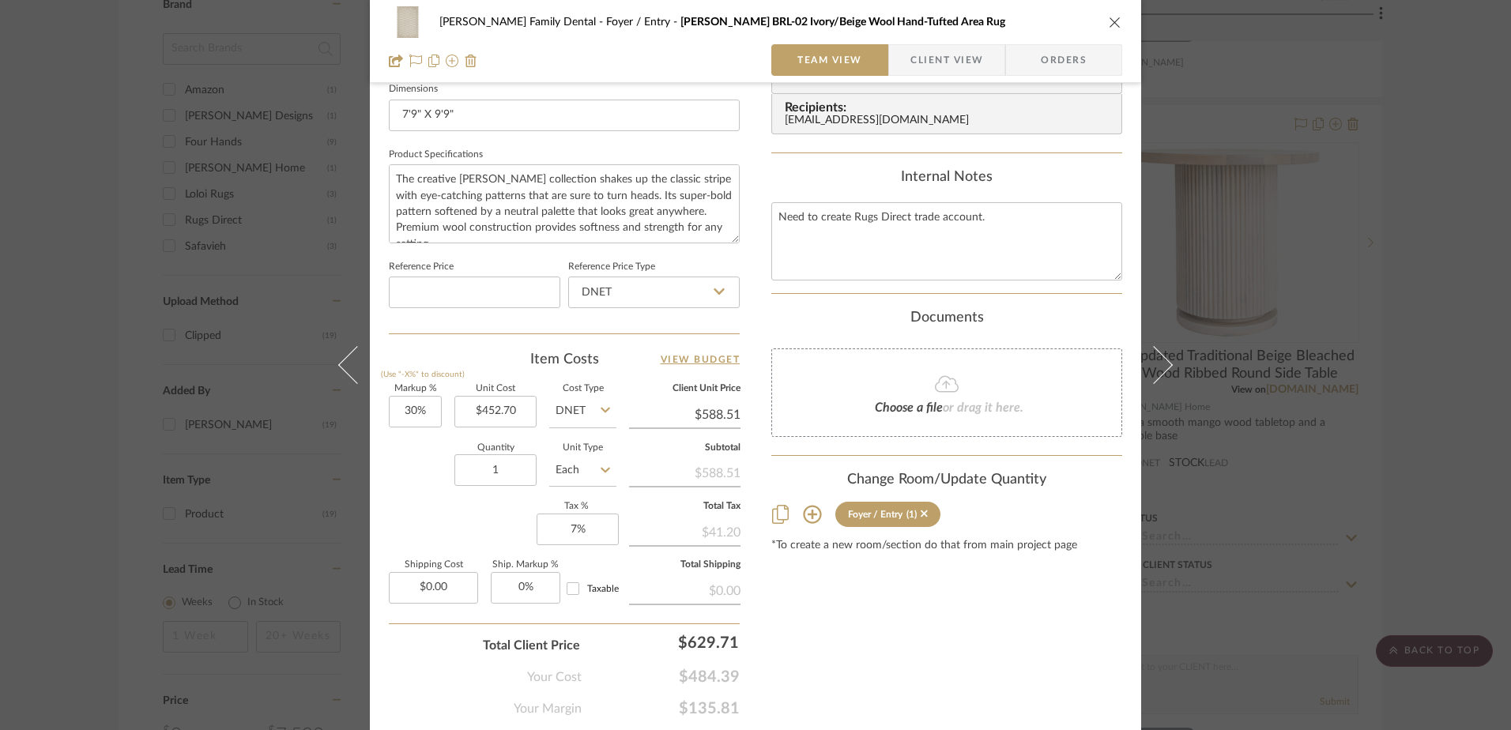
scroll to position [741, 0]
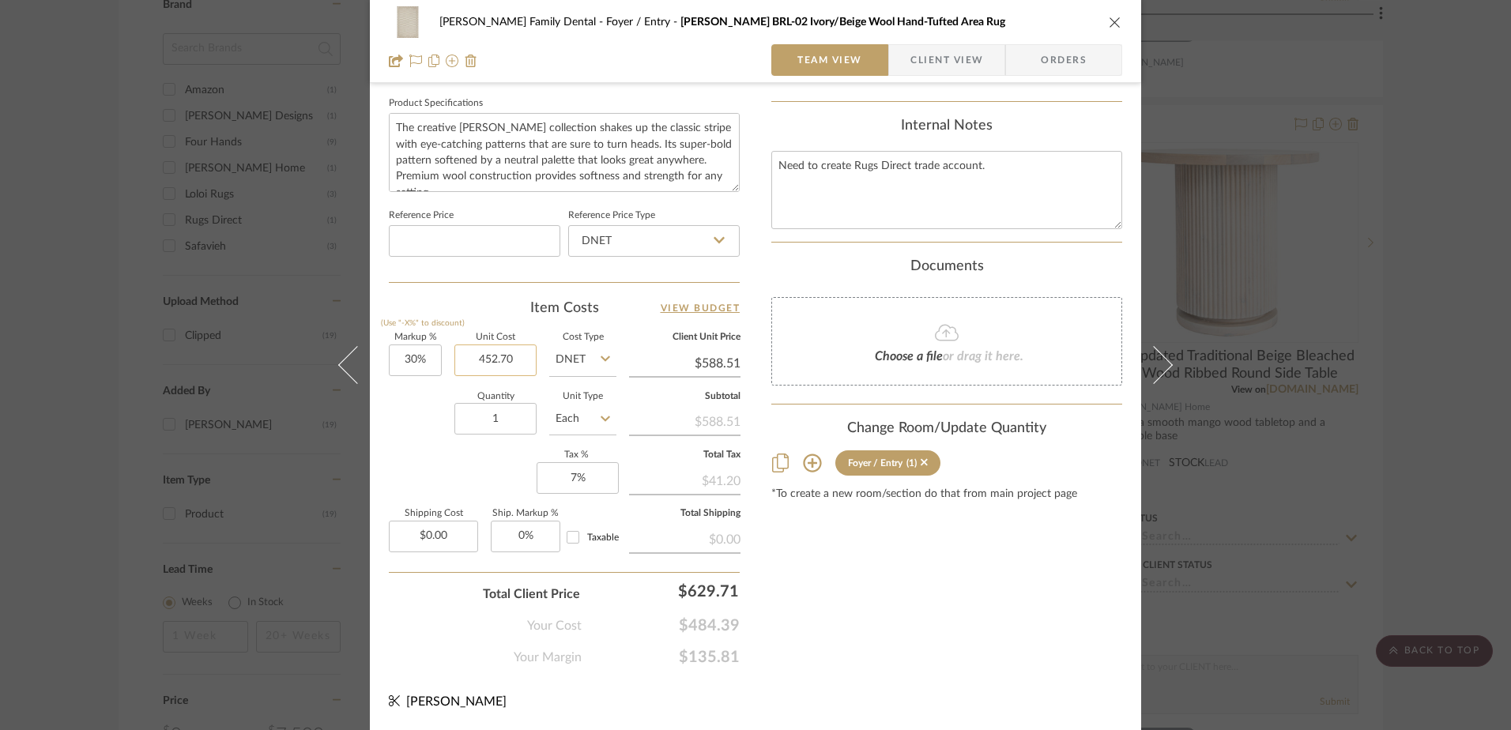
click at [507, 360] on input "452.70" at bounding box center [495, 361] width 82 height 32
type input "$405.00"
click at [404, 440] on div "Quantity 1 Unit Type Each" at bounding box center [503, 421] width 228 height 56
type input "$526.50"
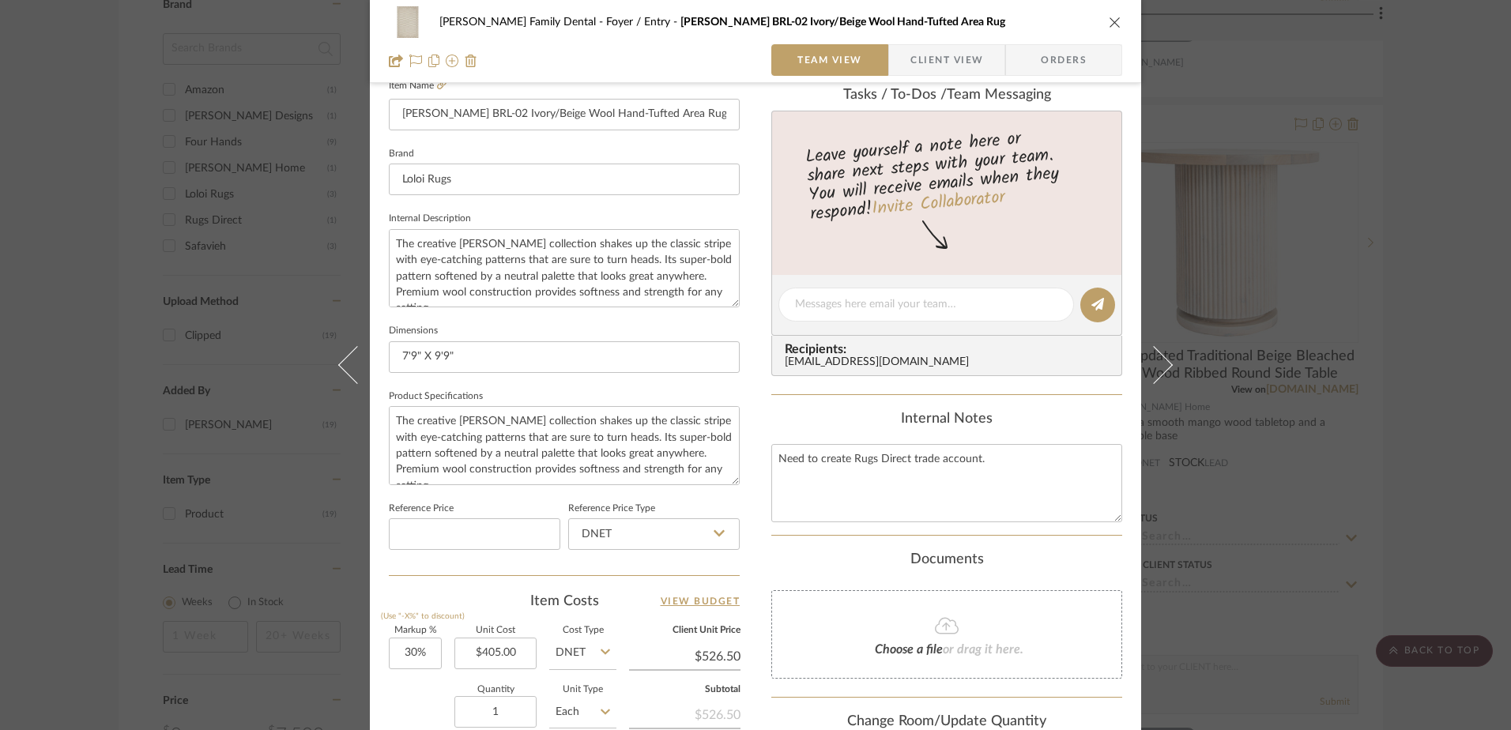
scroll to position [346, 0]
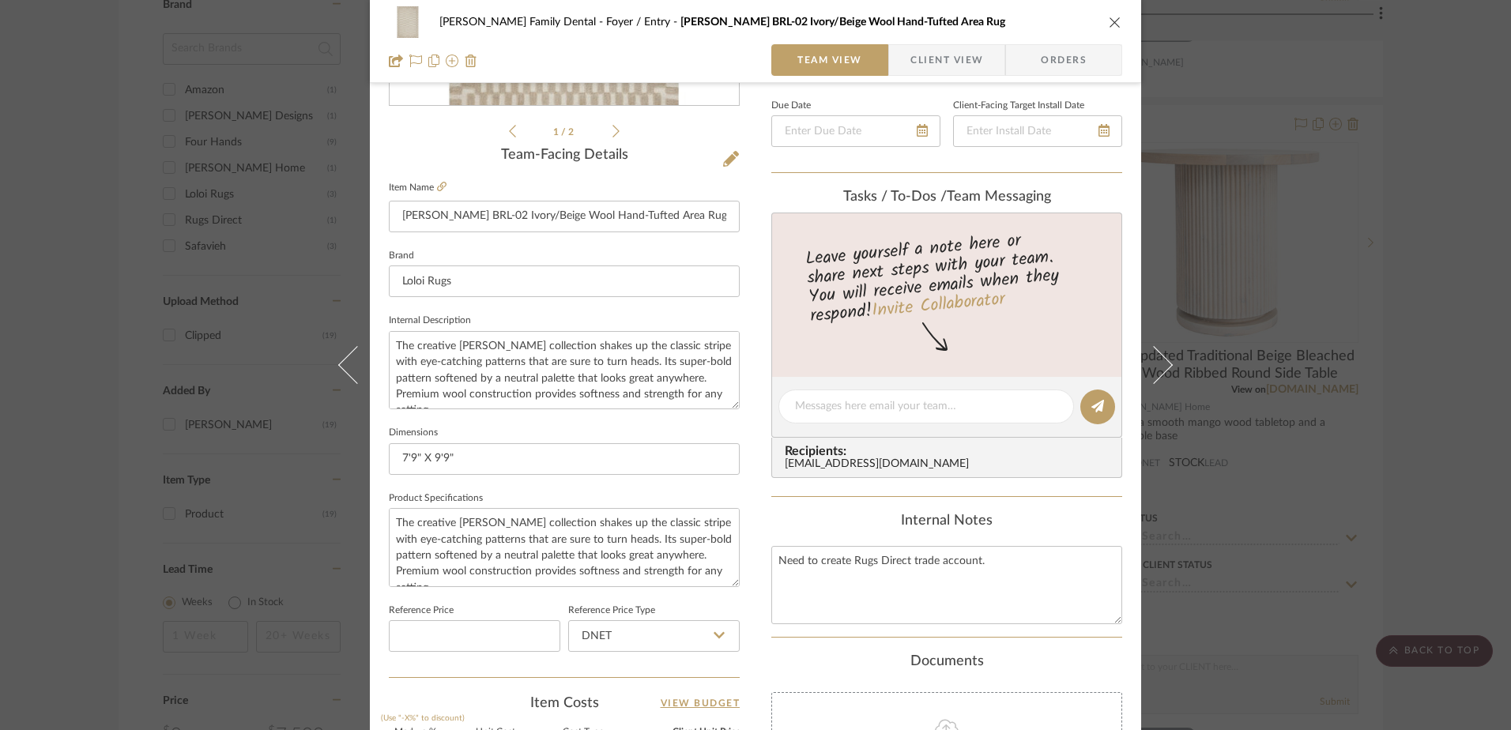
click at [948, 58] on span "Client View" at bounding box center [947, 60] width 73 height 32
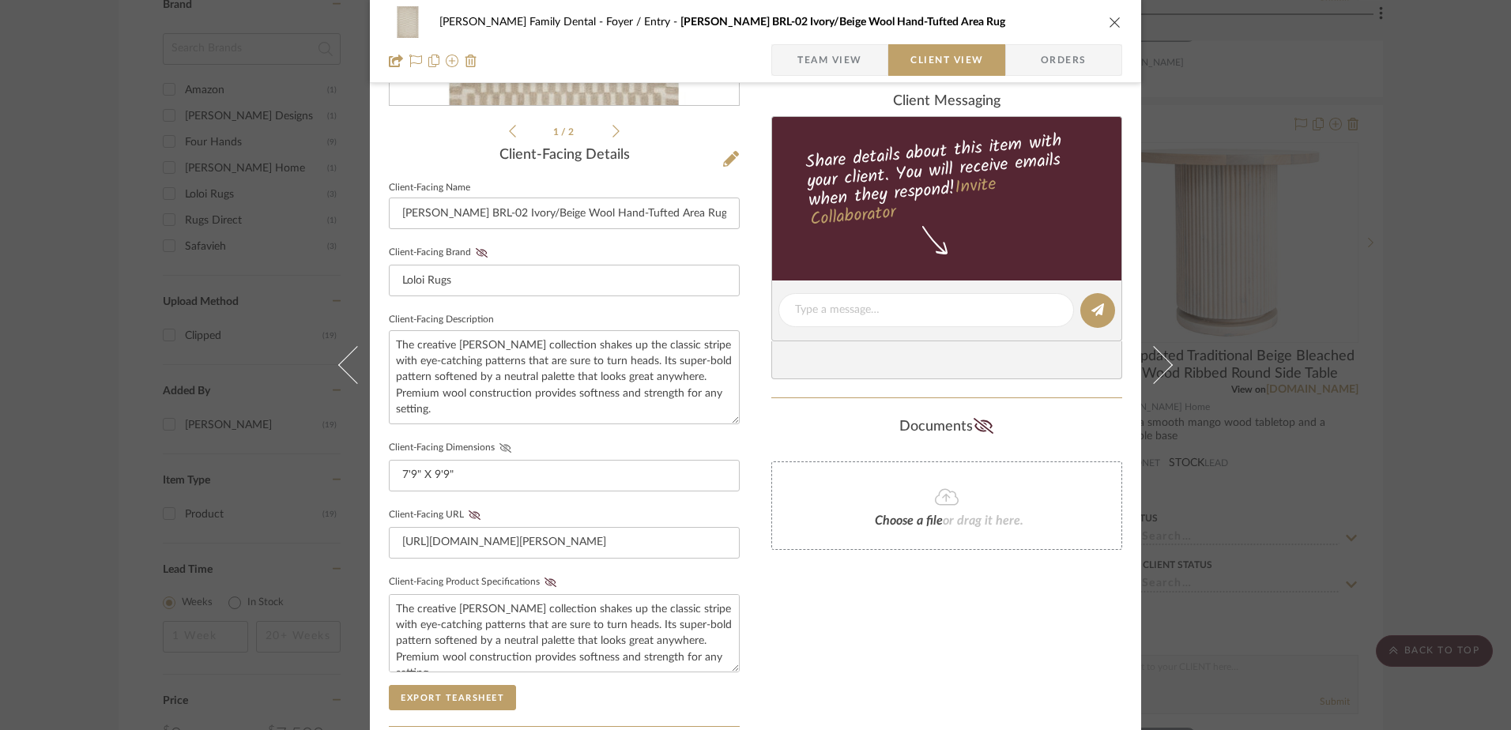
click at [500, 445] on icon at bounding box center [506, 447] width 12 height 9
click at [545, 581] on icon at bounding box center [551, 582] width 12 height 9
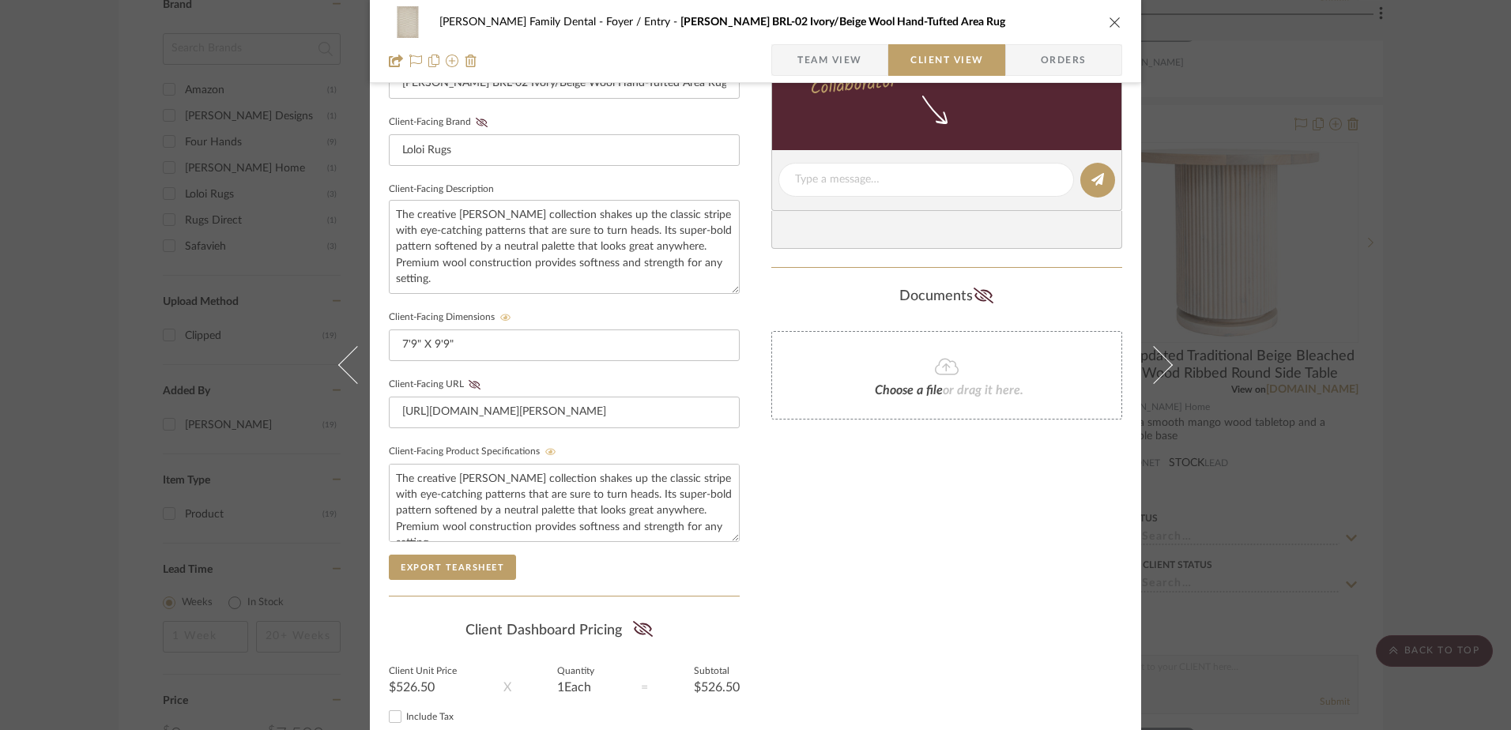
scroll to position [583, 0]
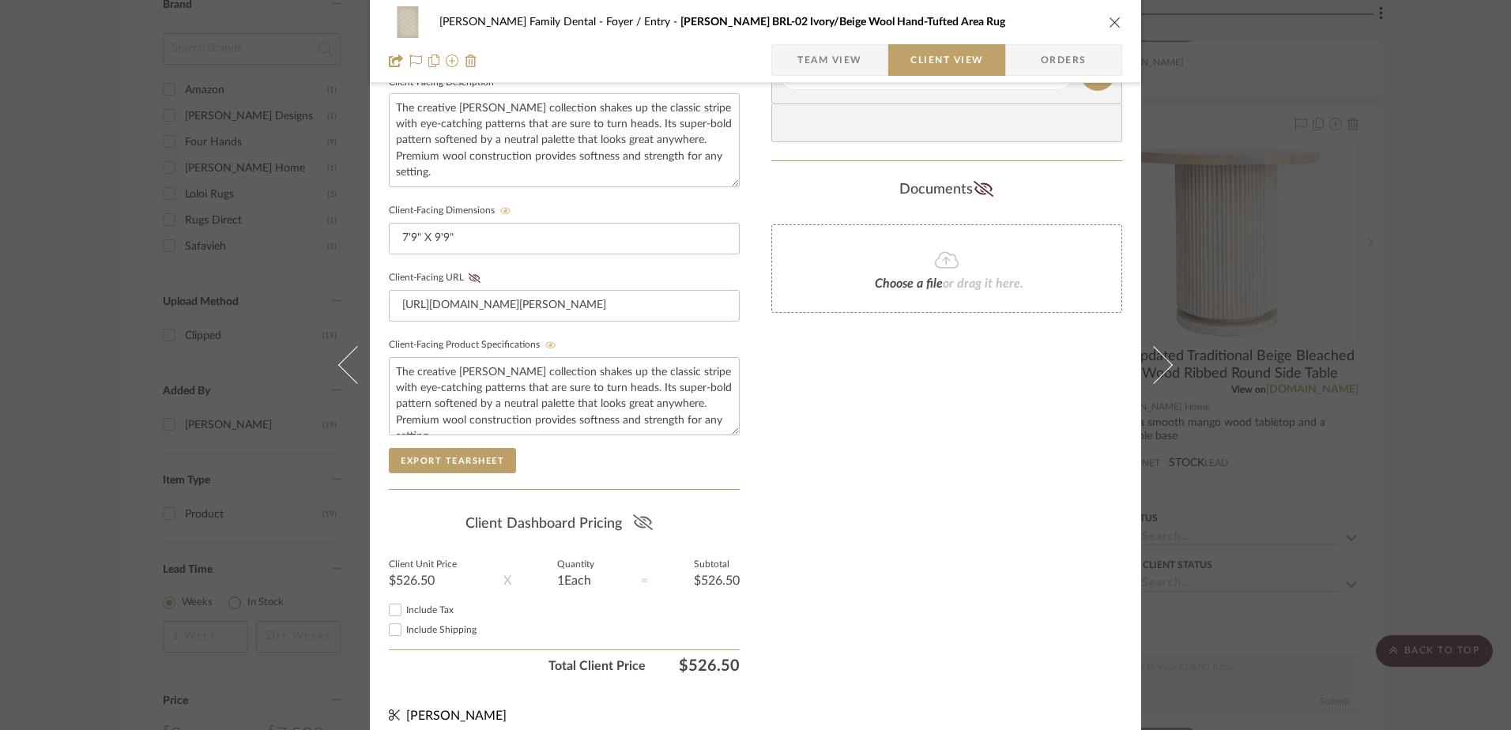
click at [644, 528] on icon at bounding box center [642, 523] width 20 height 16
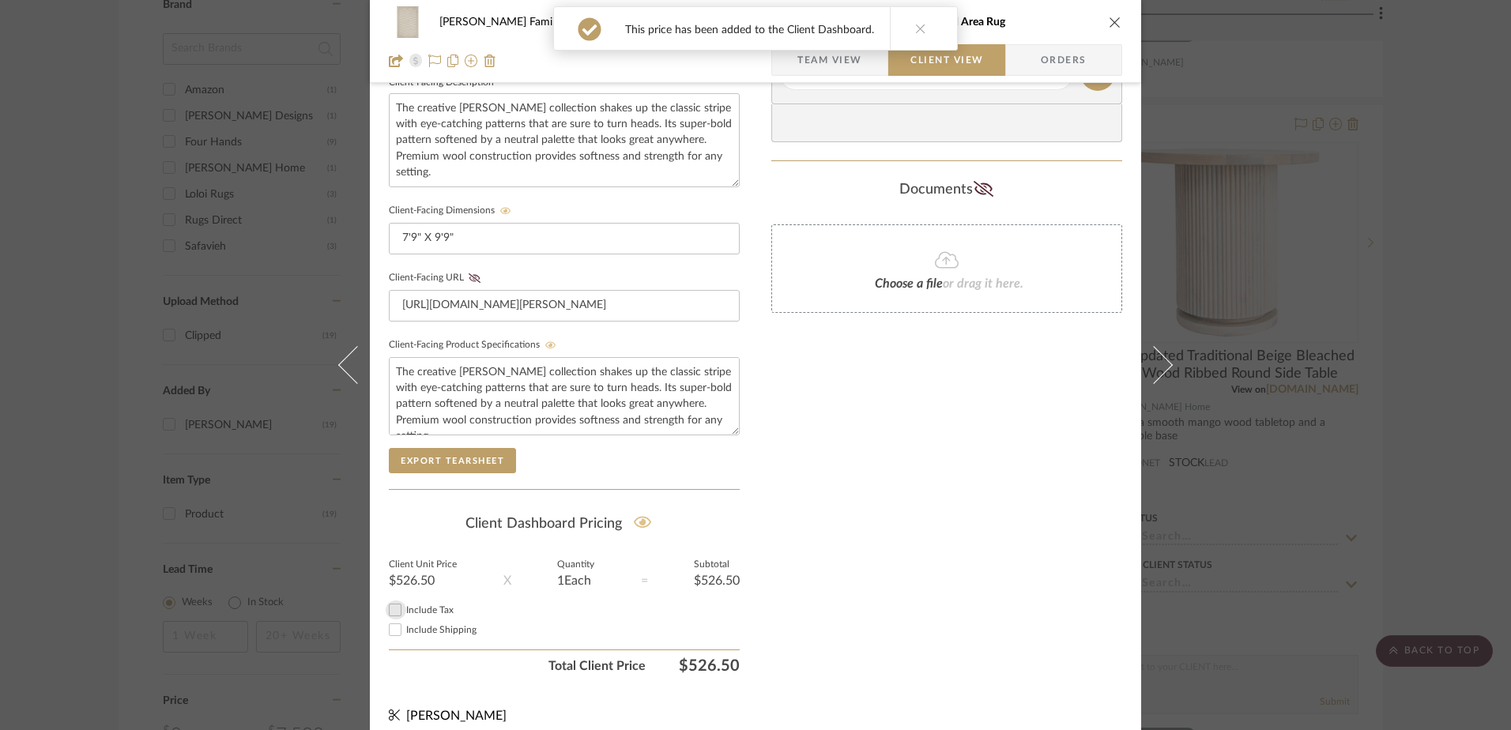
click at [390, 606] on input "Include Tax" at bounding box center [395, 610] width 19 height 19
checkbox input "true"
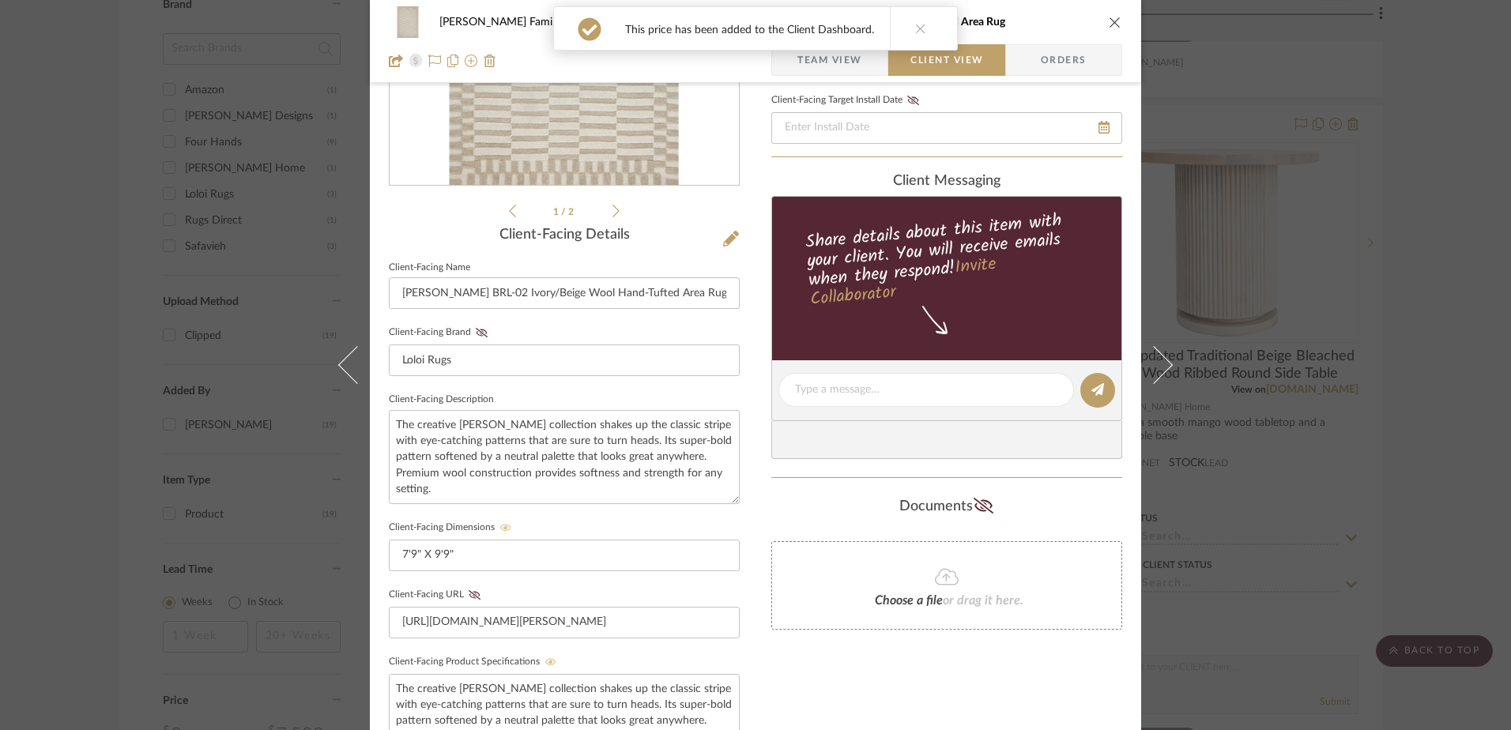
scroll to position [30, 0]
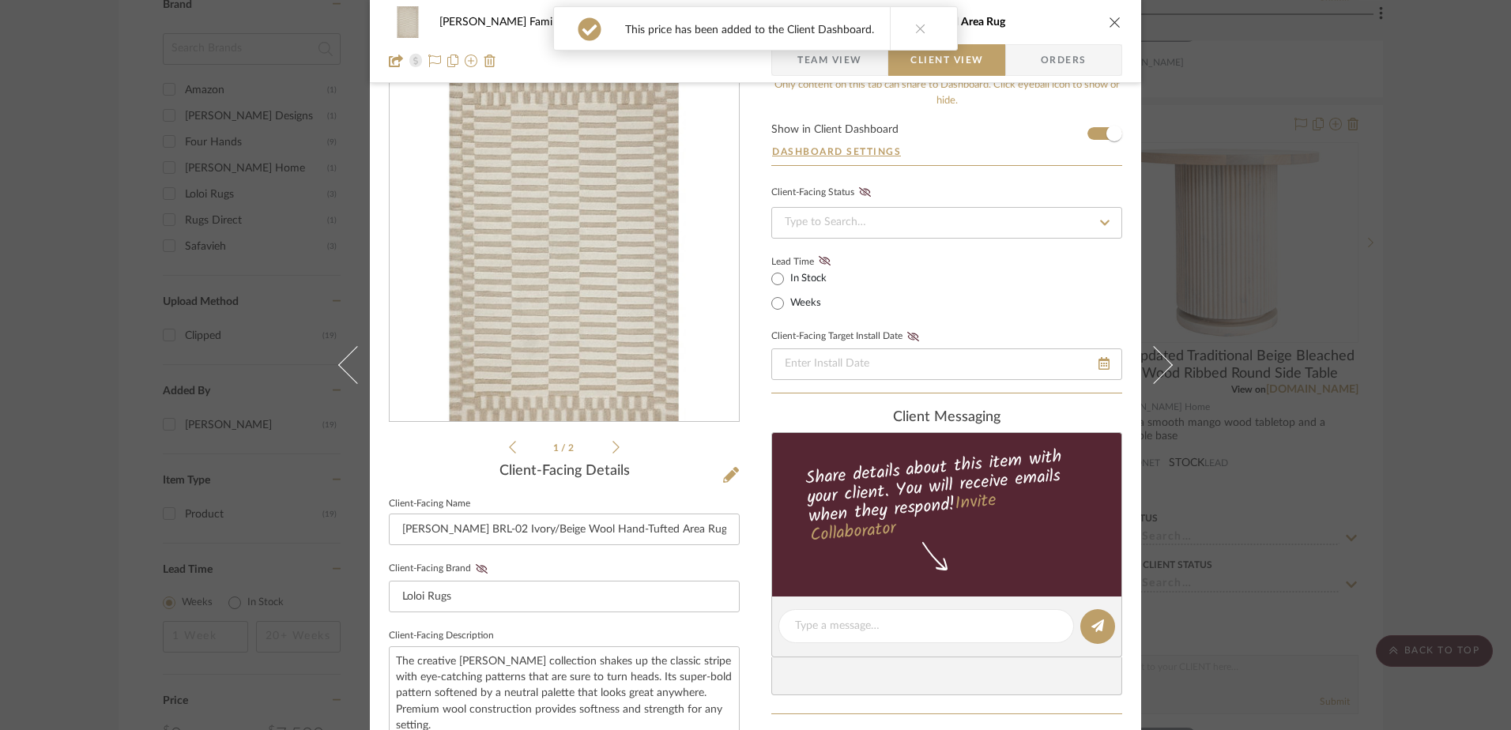
click at [1109, 21] on icon "close" at bounding box center [1115, 22] width 13 height 13
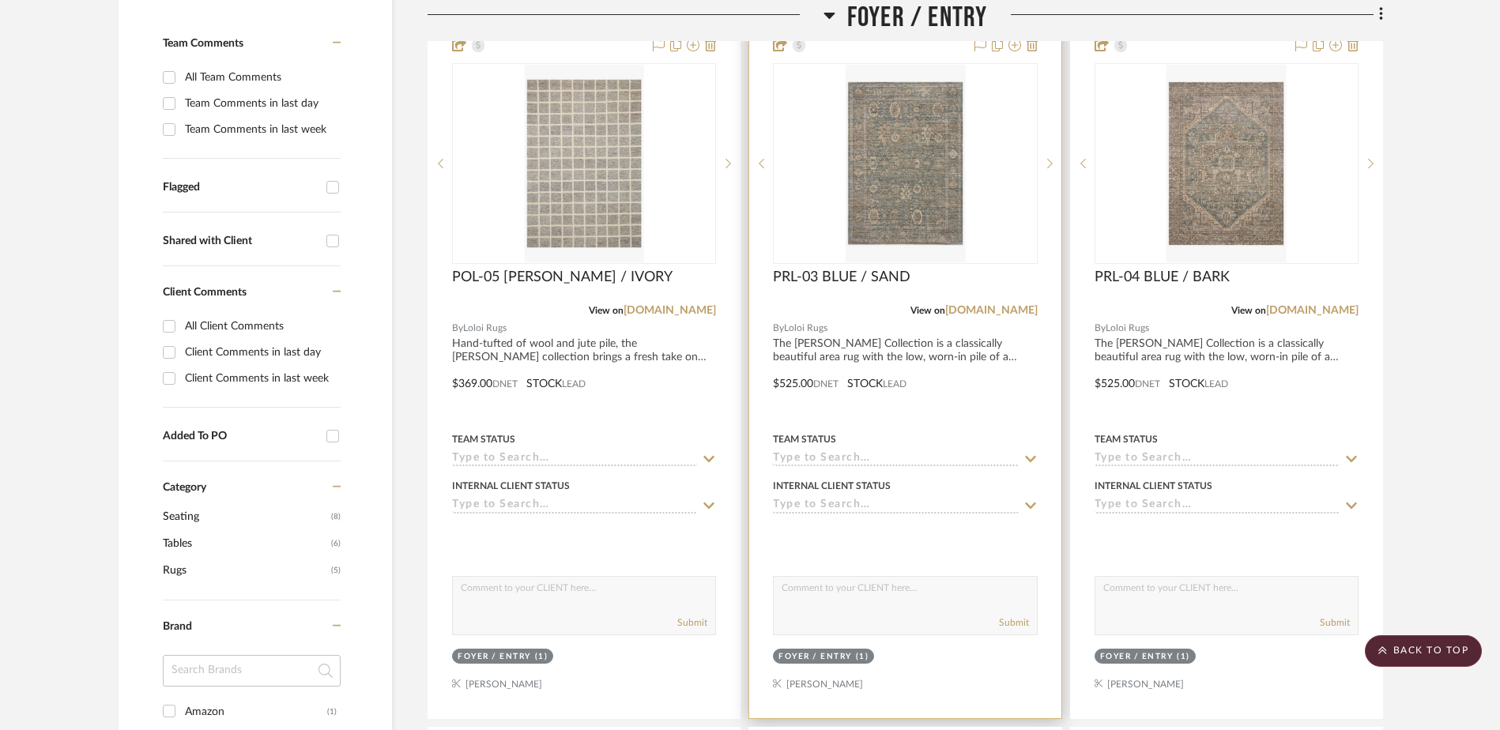
scroll to position [316, 0]
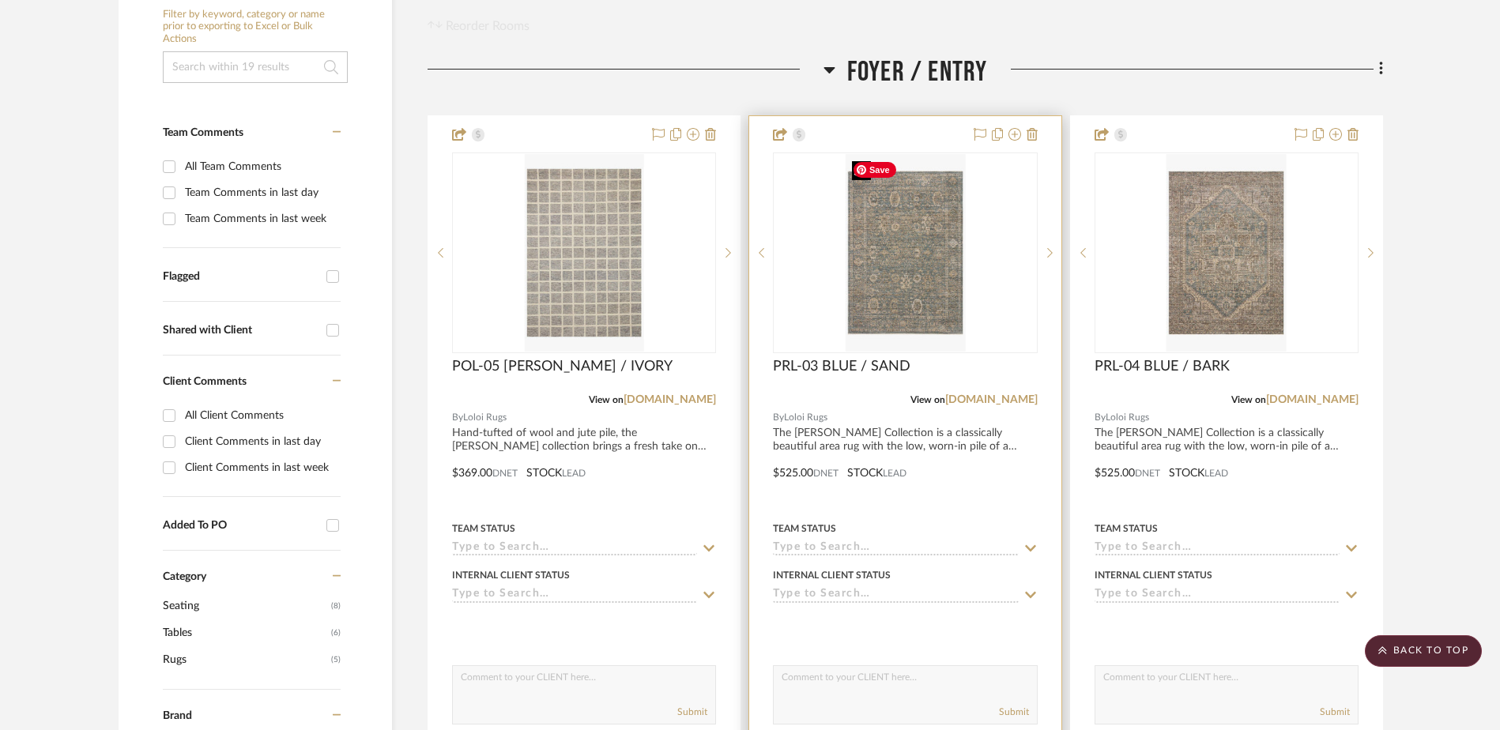
click at [888, 279] on img "0" at bounding box center [905, 253] width 119 height 198
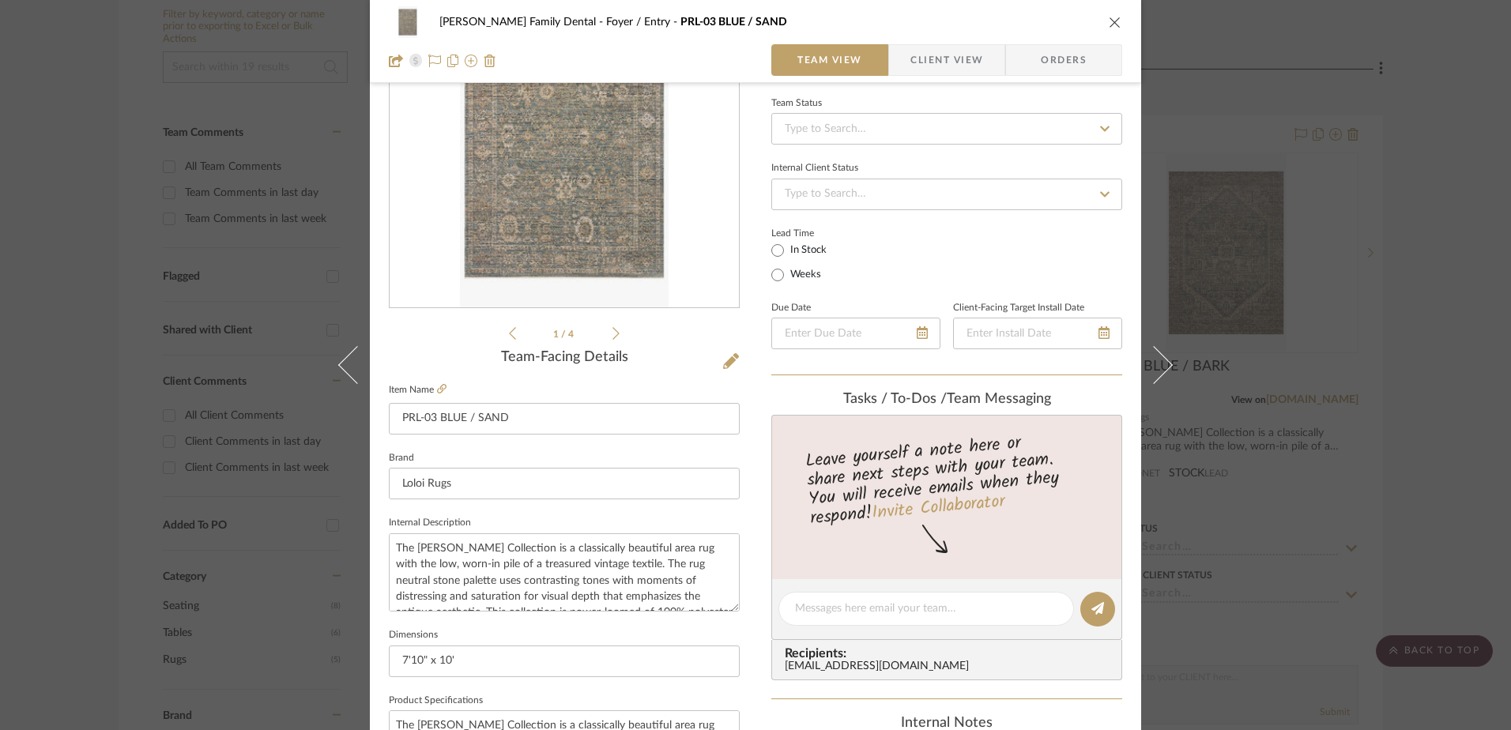
scroll to position [237, 0]
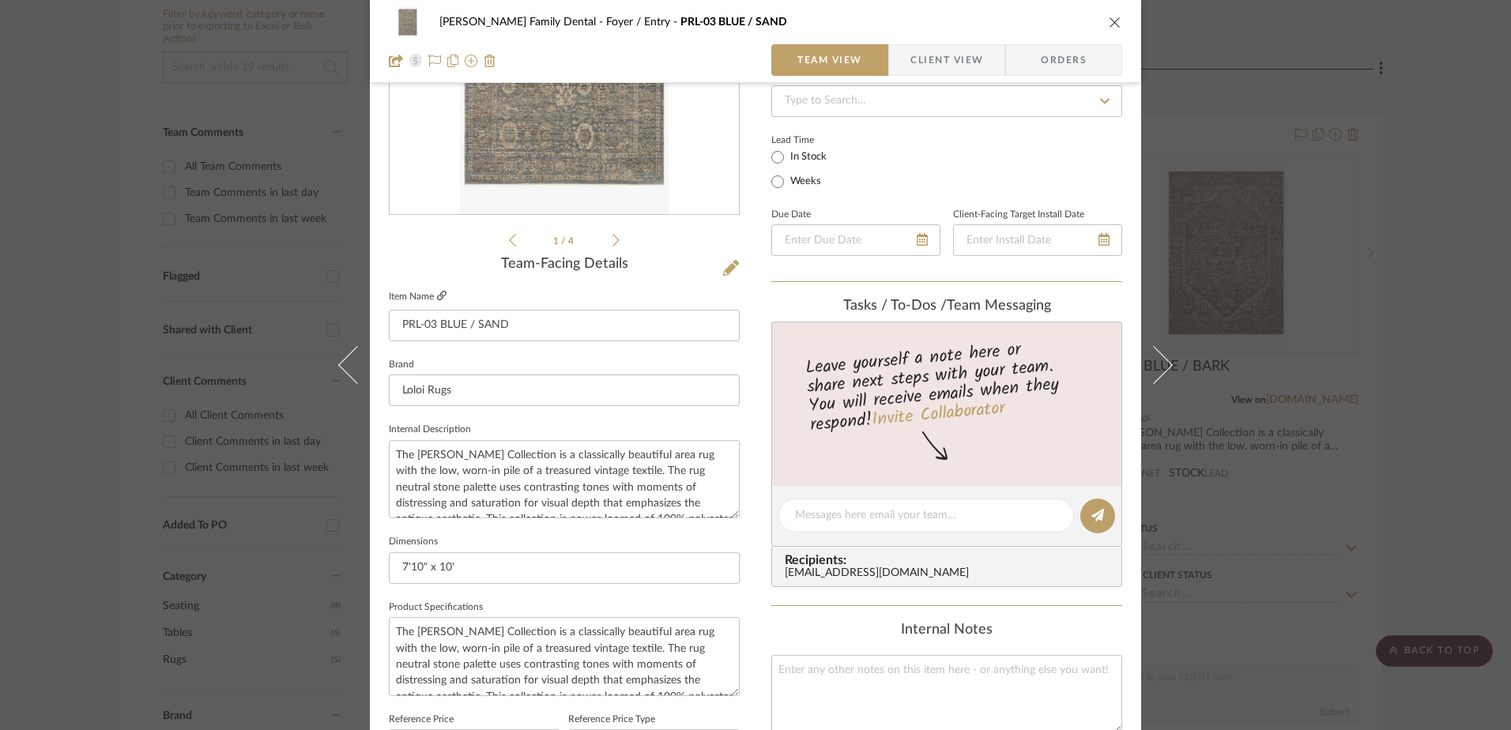
click at [437, 298] on icon at bounding box center [441, 295] width 9 height 9
click at [1112, 25] on icon "close" at bounding box center [1115, 22] width 13 height 13
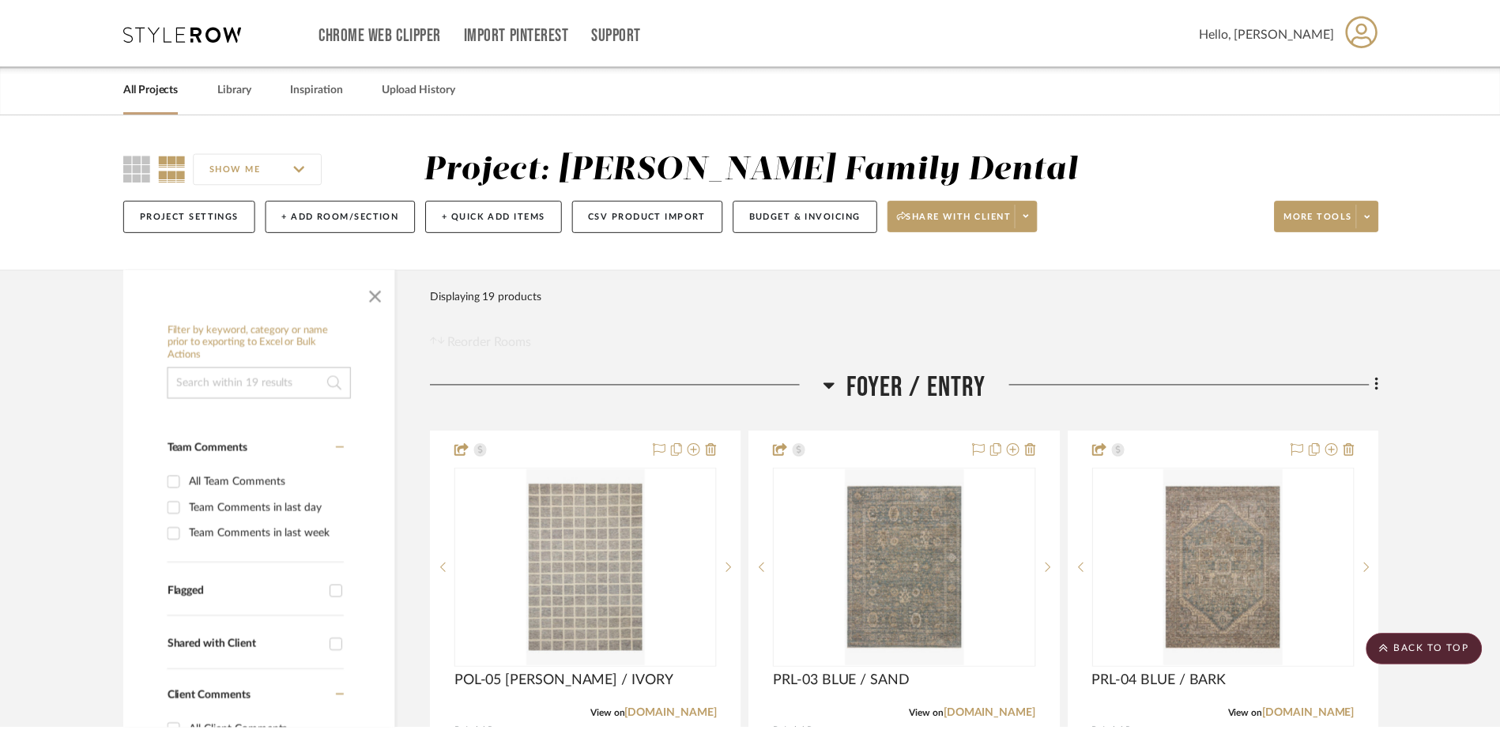
scroll to position [316, 0]
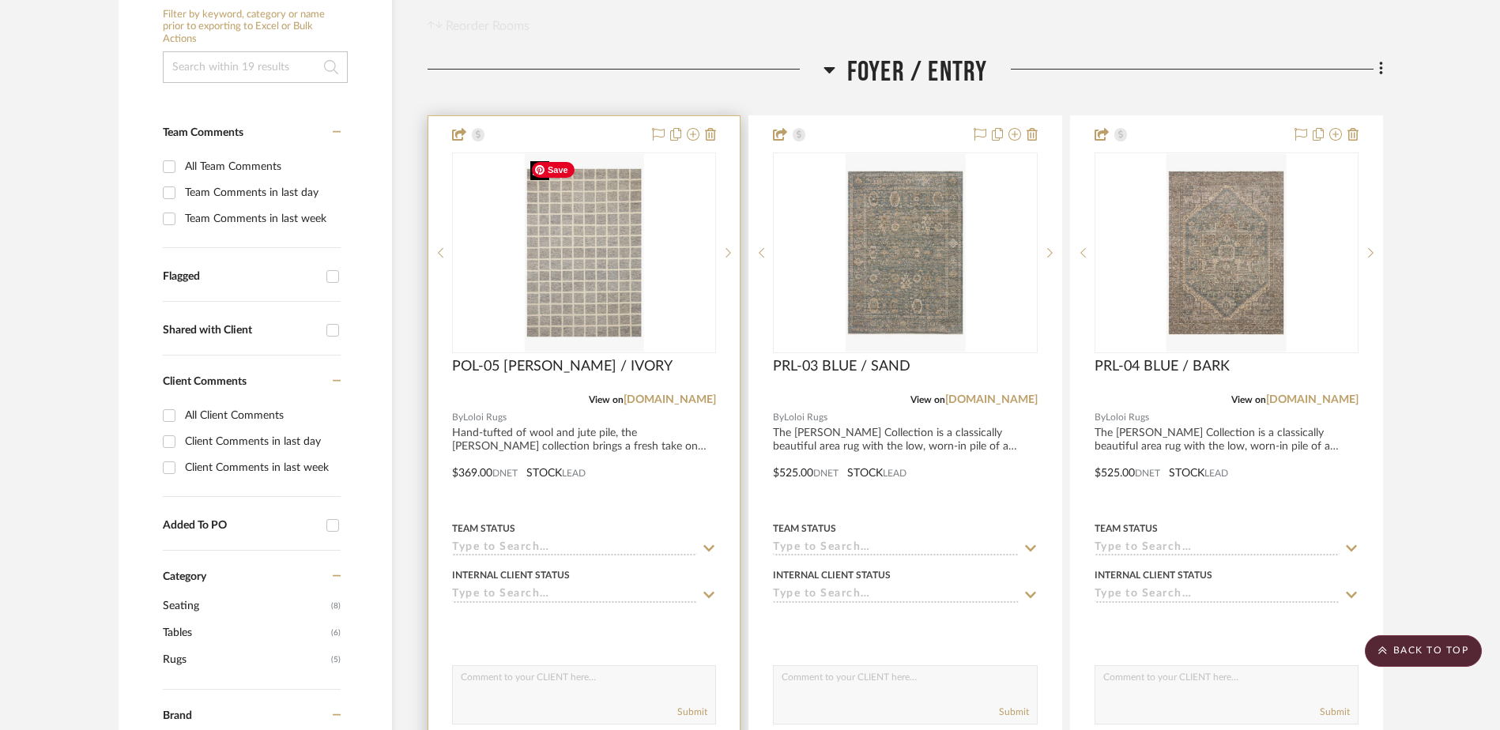
click at [556, 310] on img "0" at bounding box center [583, 253] width 119 height 198
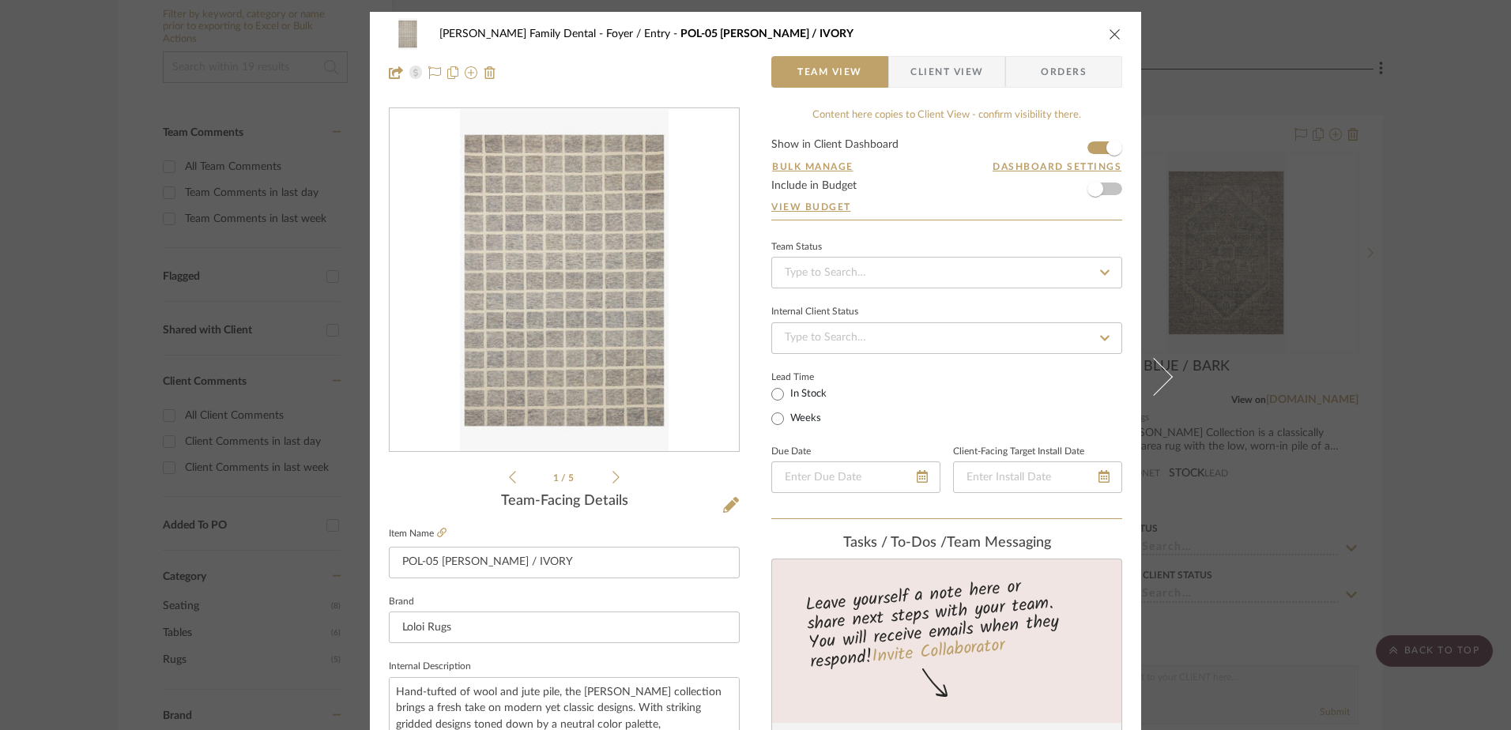
scroll to position [158, 0]
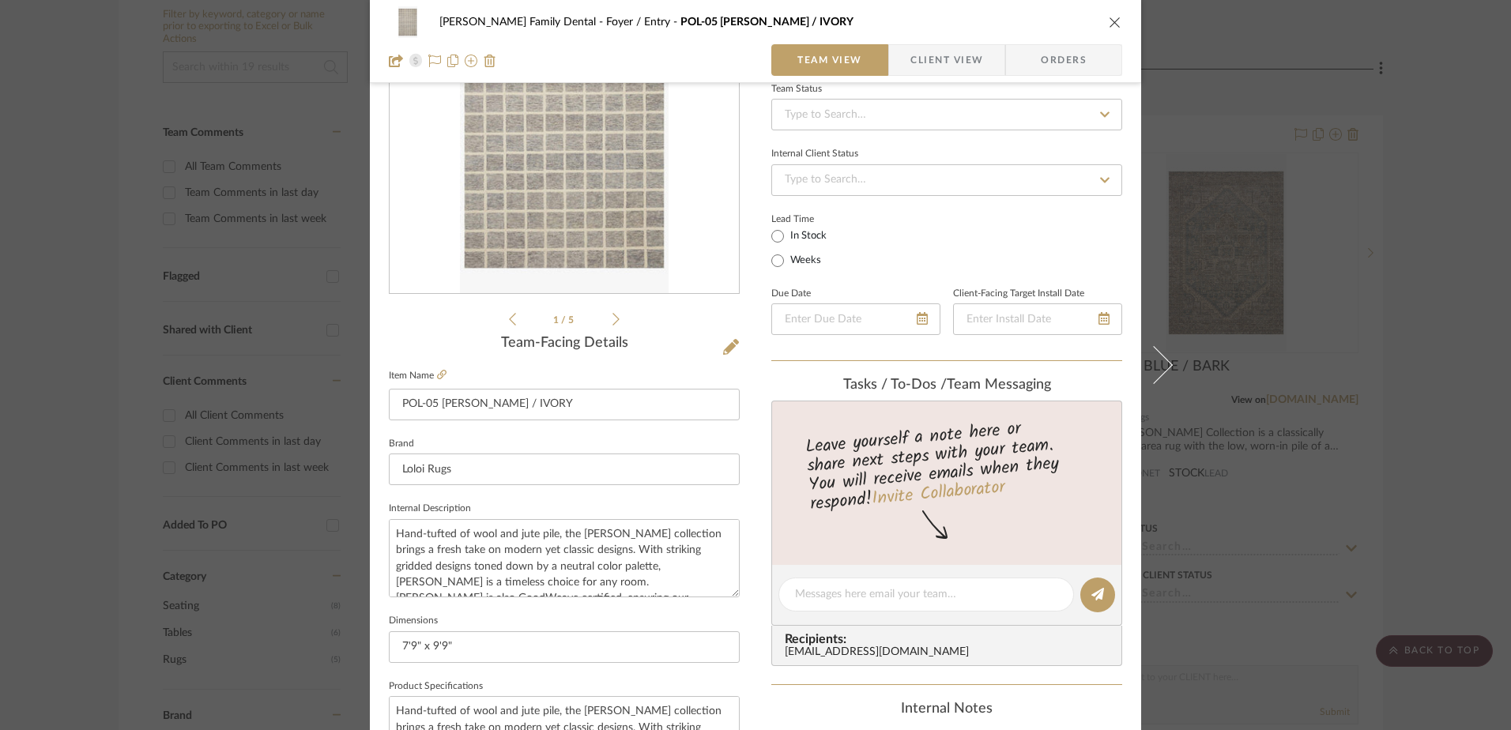
click at [1109, 21] on icon "close" at bounding box center [1115, 22] width 13 height 13
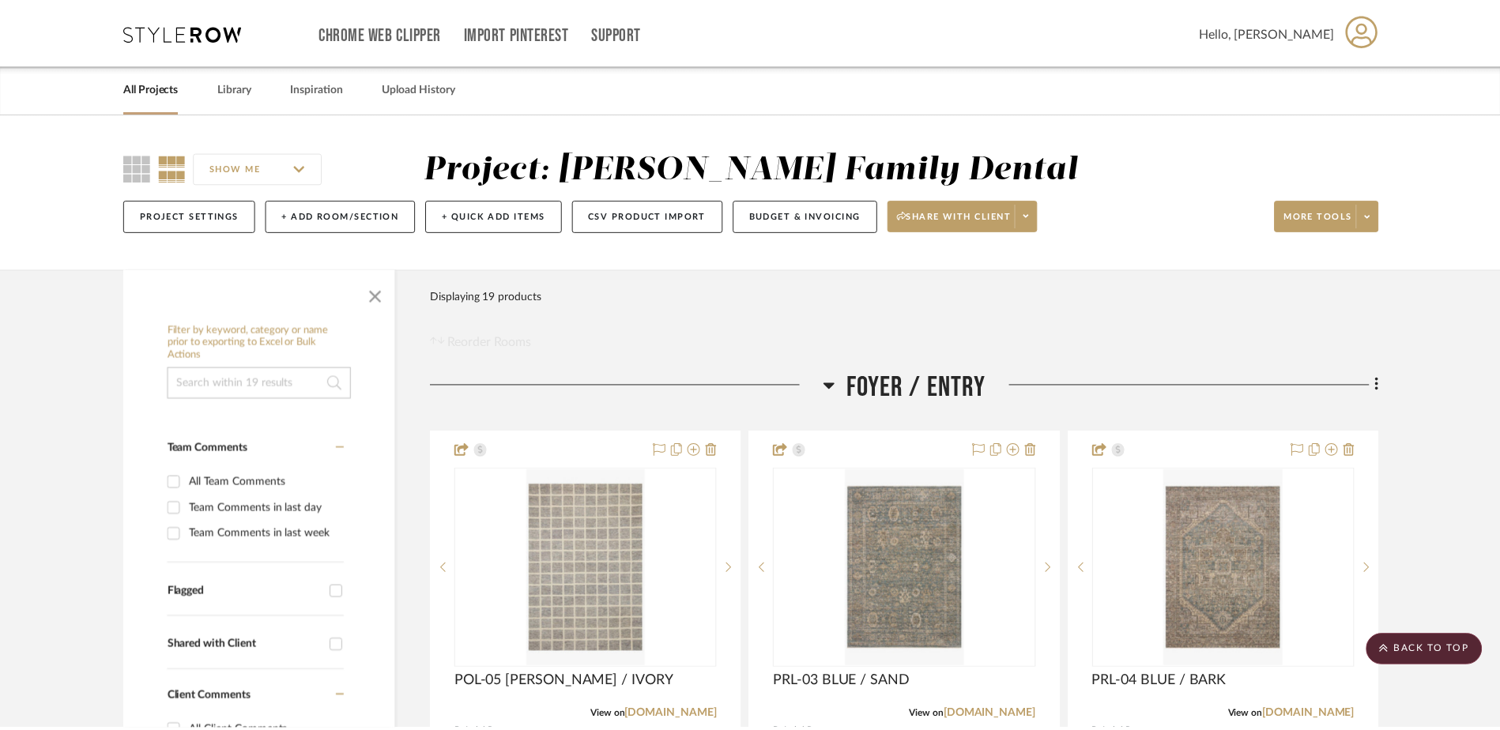
scroll to position [316, 0]
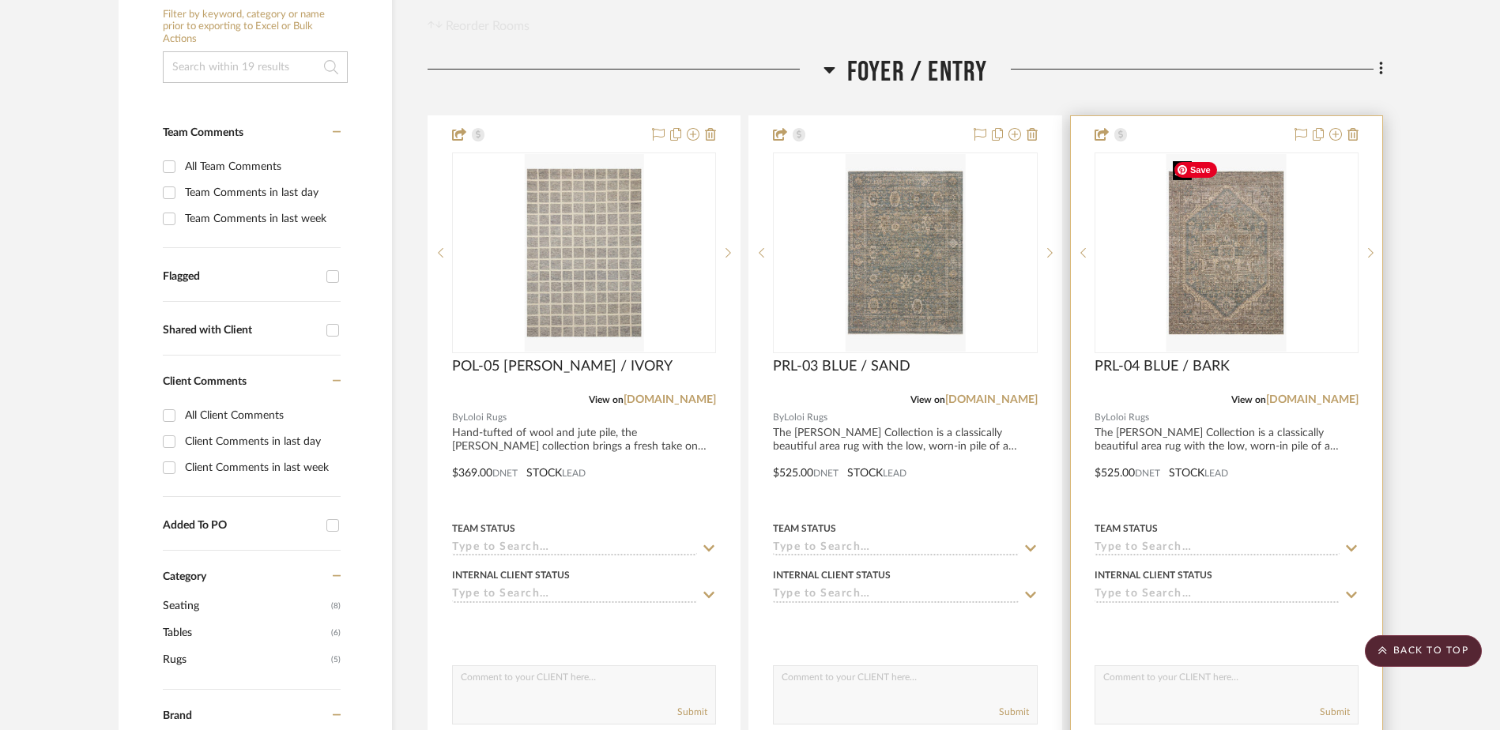
click at [1214, 277] on img "0" at bounding box center [1226, 253] width 119 height 198
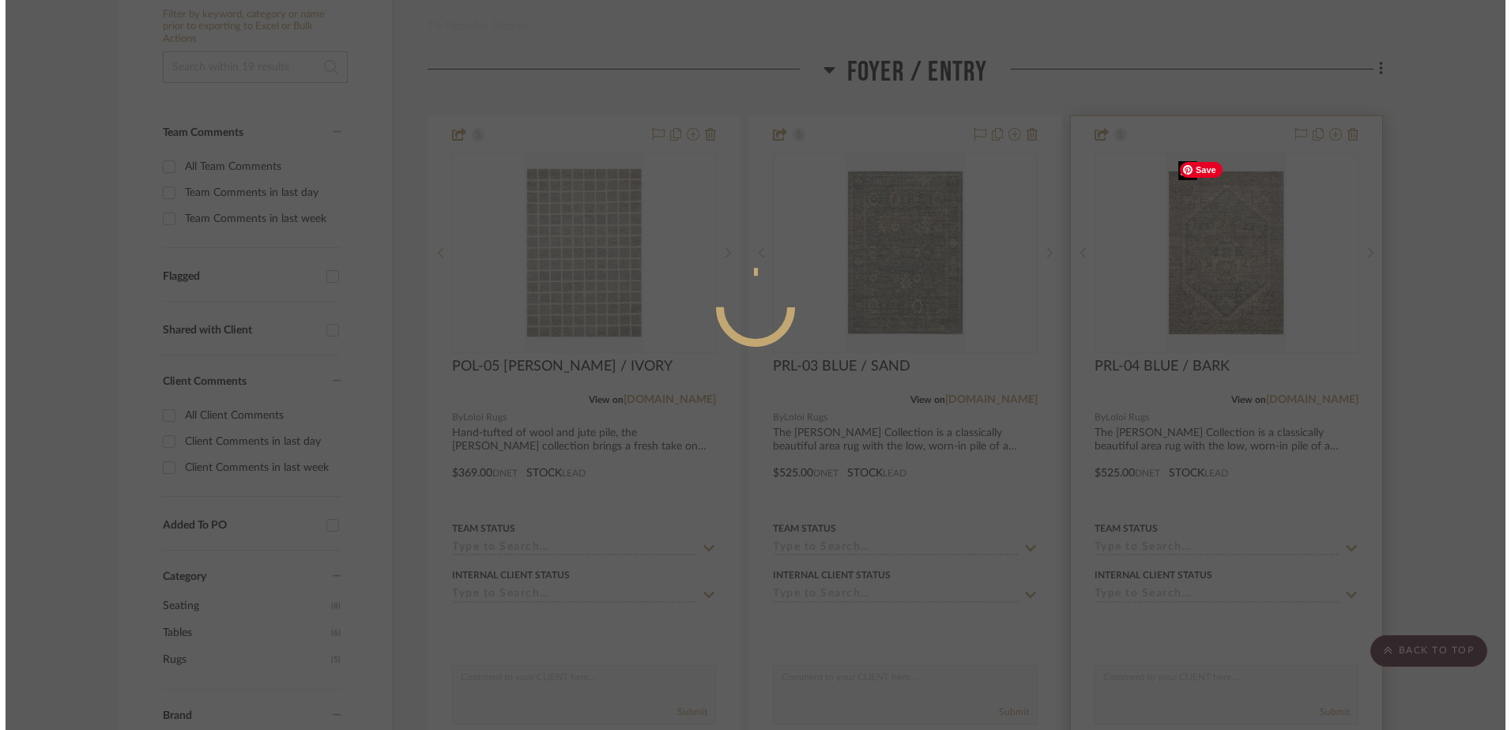
scroll to position [0, 0]
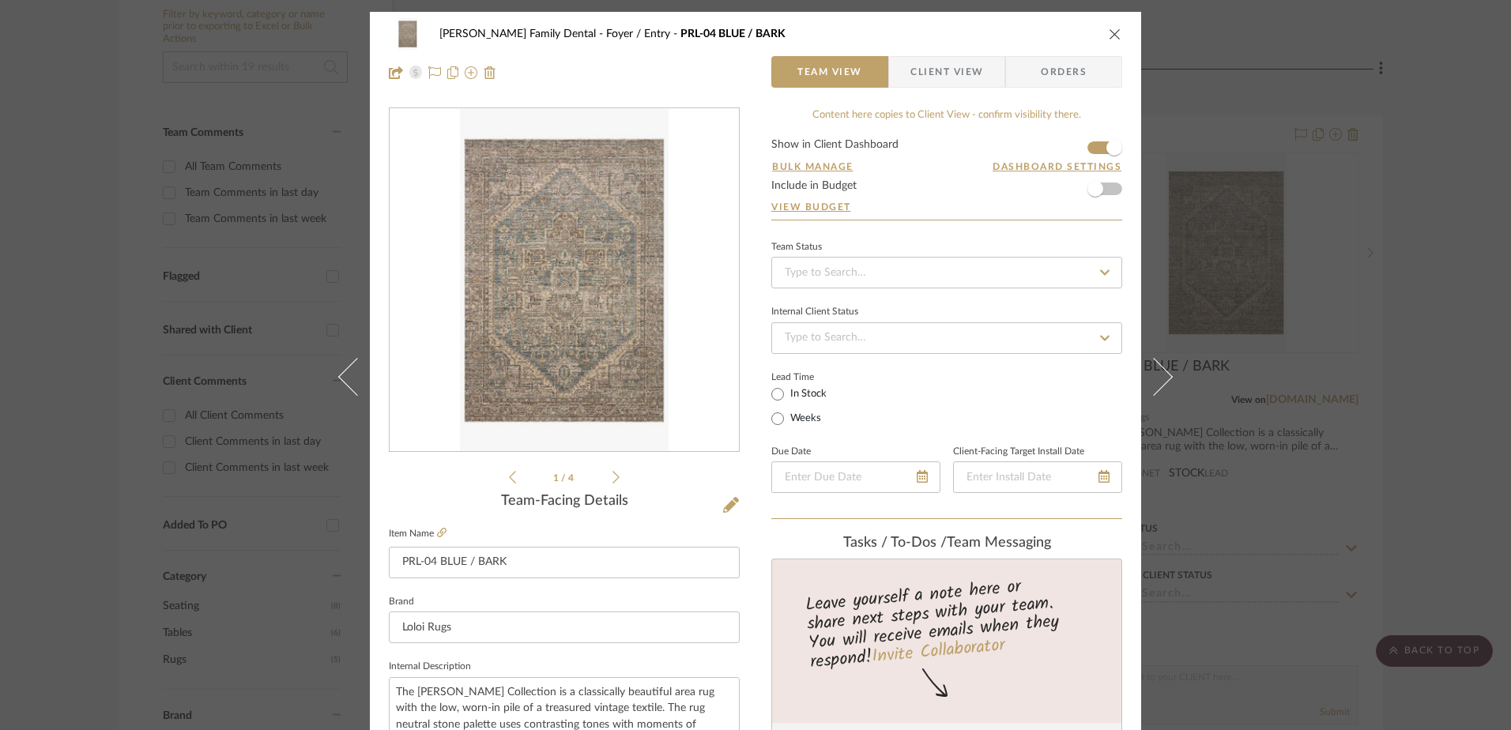
click at [1115, 28] on icon "close" at bounding box center [1115, 34] width 13 height 13
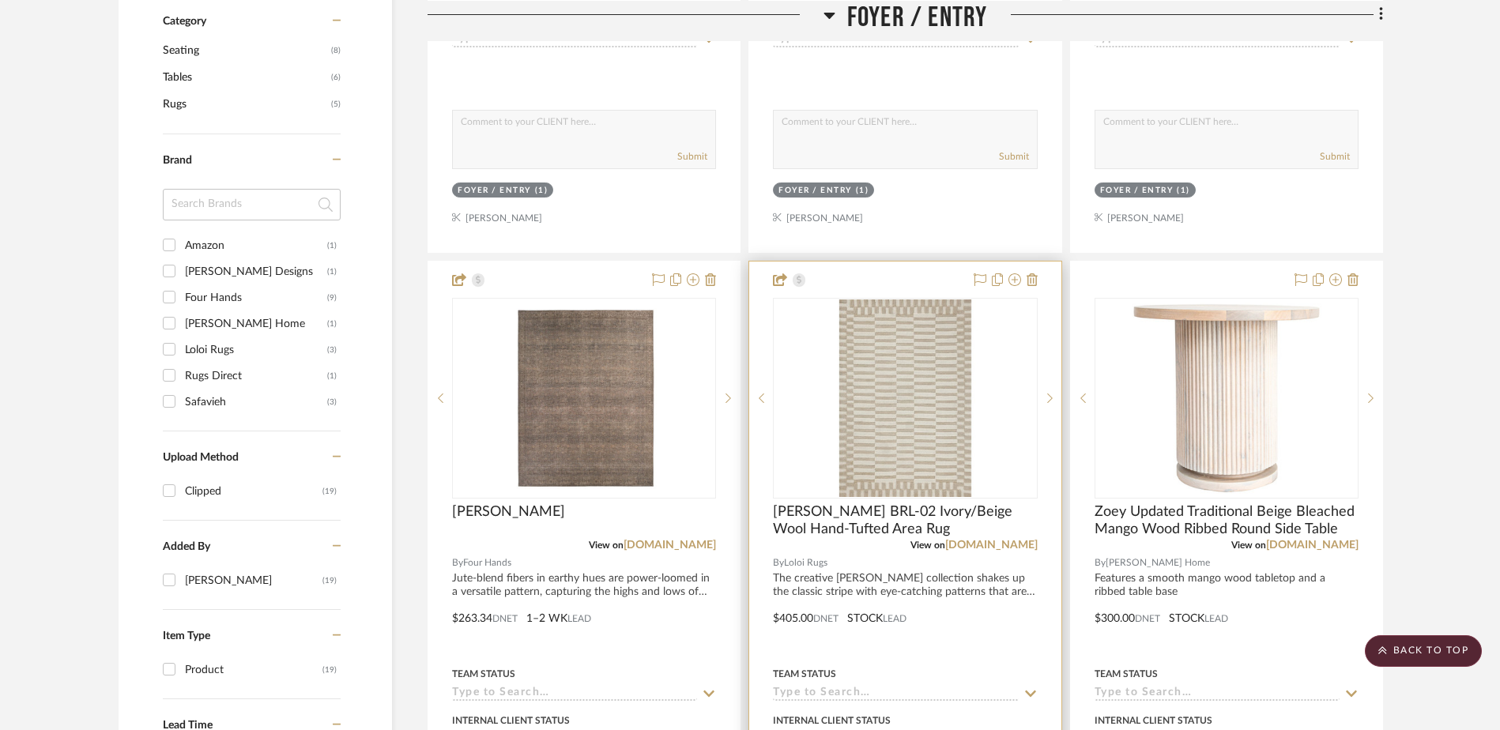
scroll to position [948, 0]
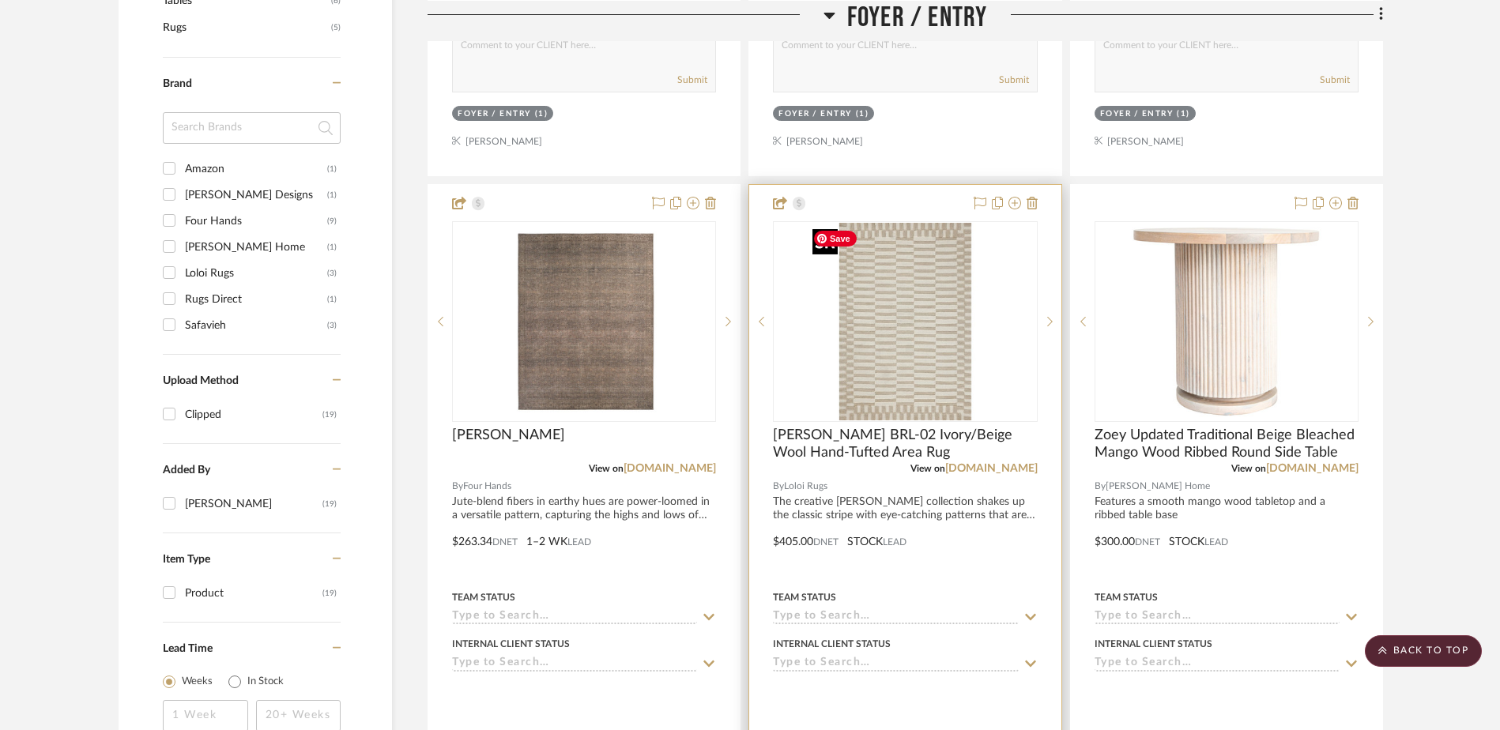
click at [885, 323] on img "0" at bounding box center [905, 322] width 198 height 198
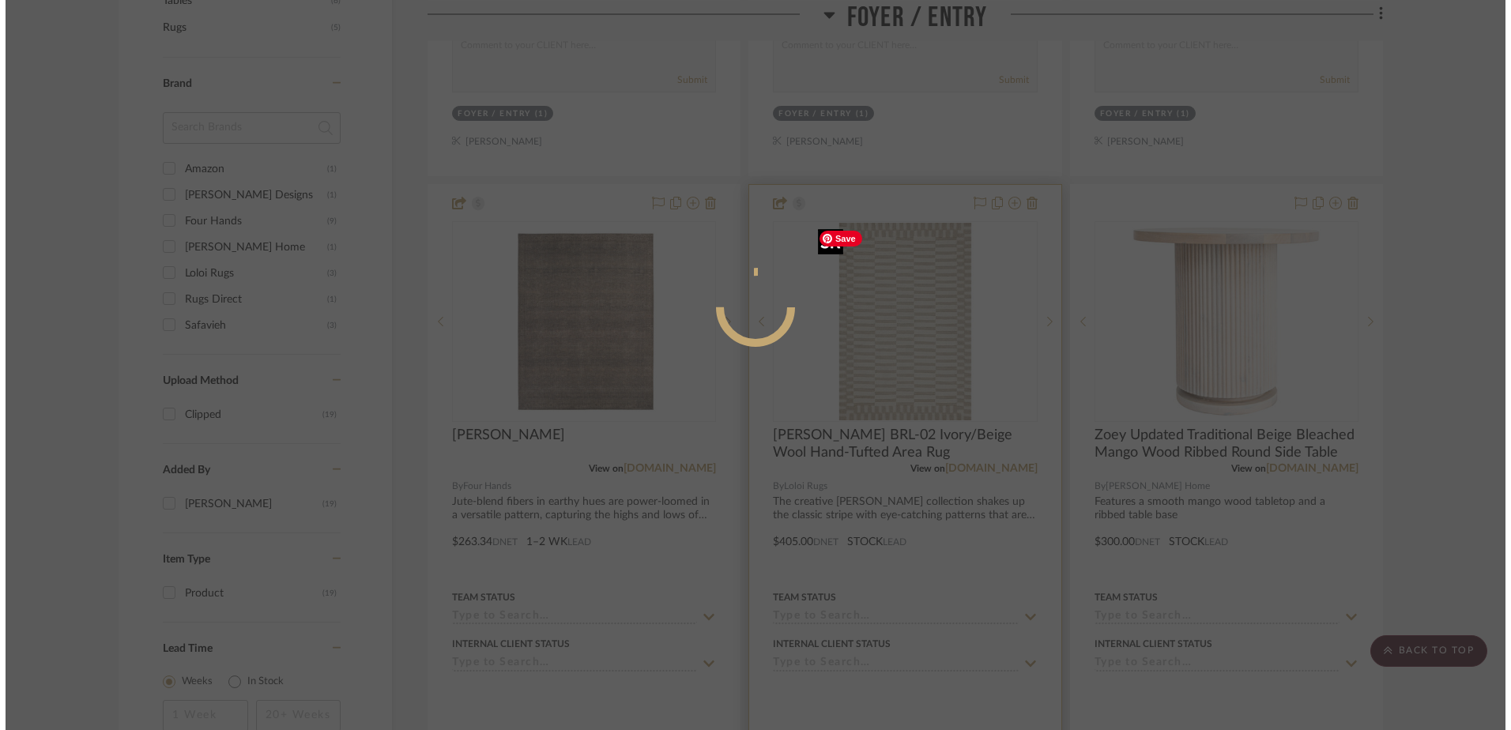
scroll to position [0, 0]
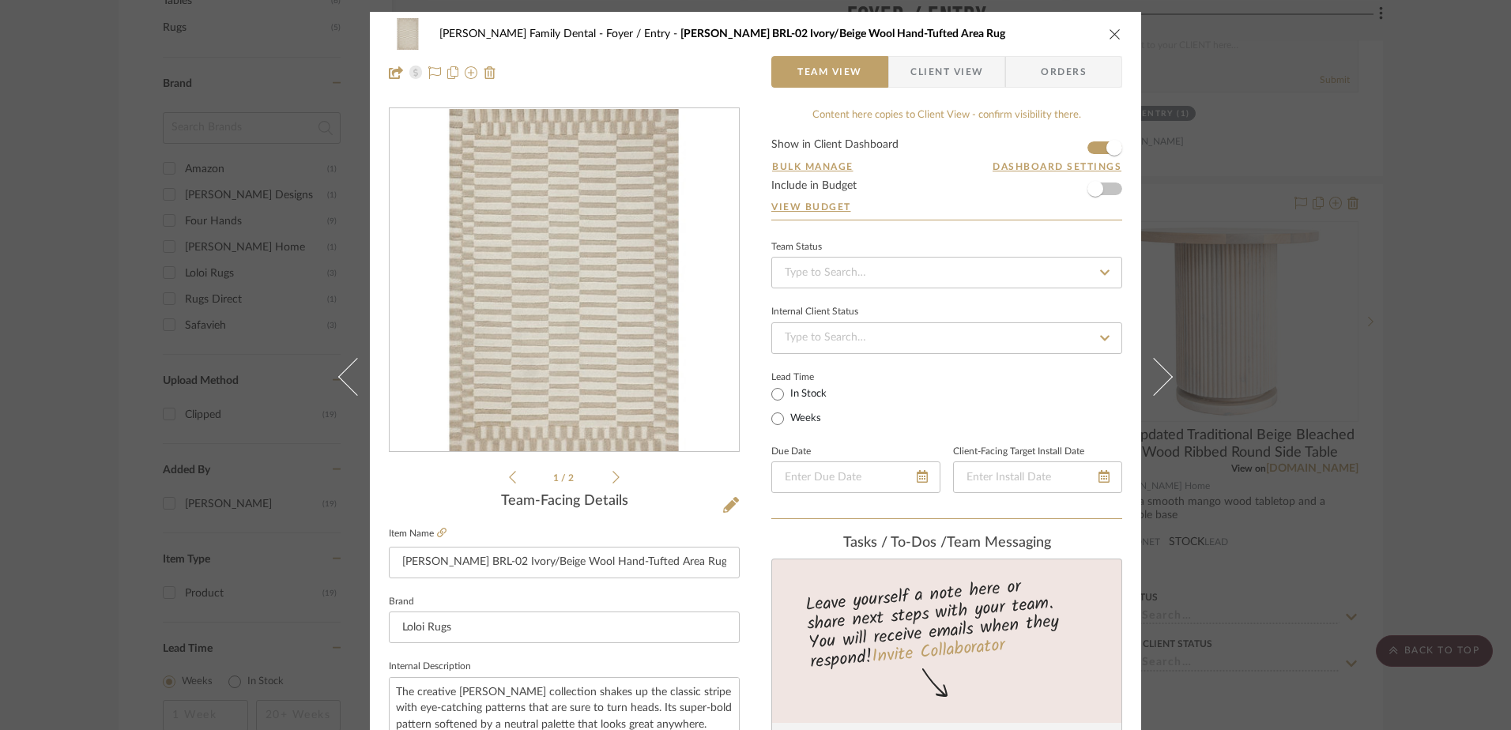
click at [1109, 39] on icon "close" at bounding box center [1115, 34] width 13 height 13
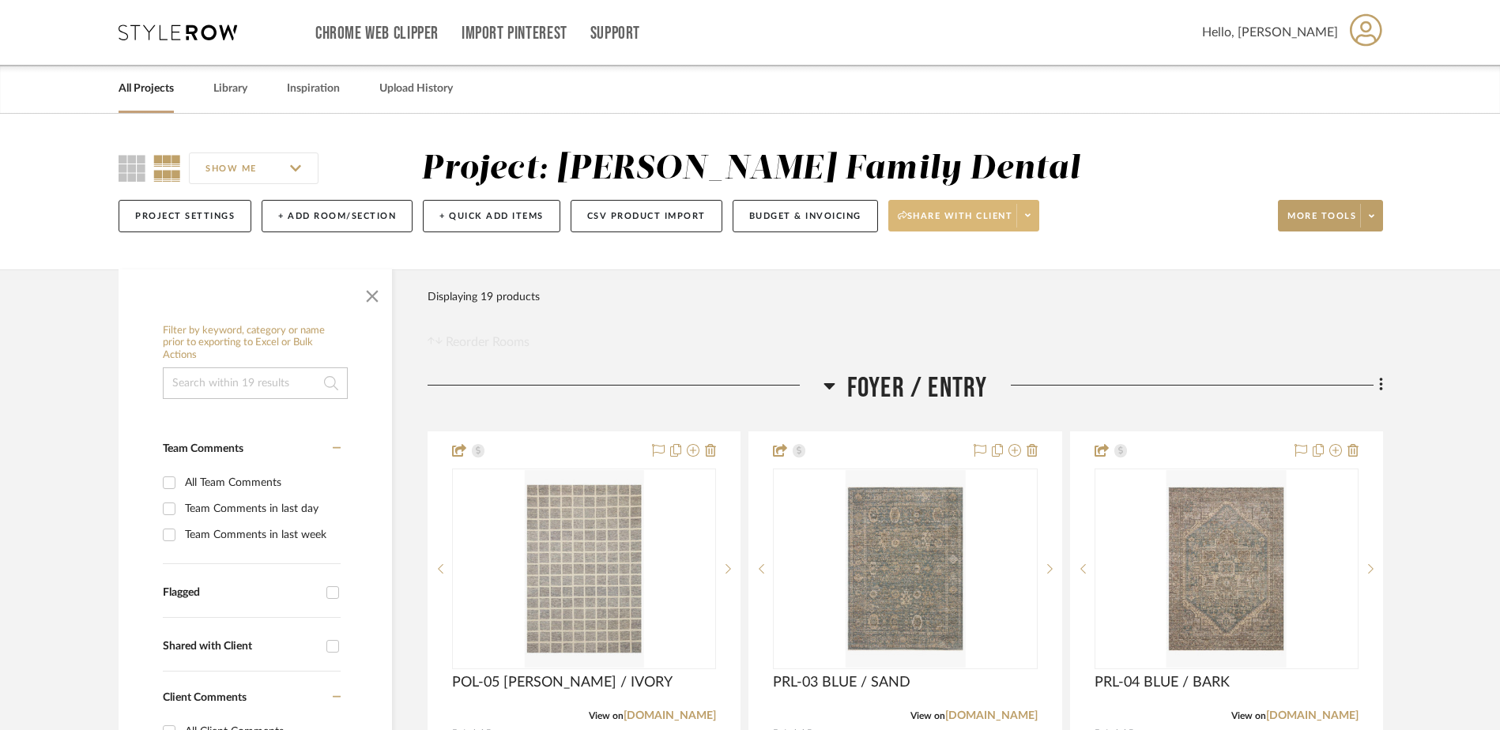
click at [968, 218] on span "Share with client" at bounding box center [955, 222] width 115 height 24
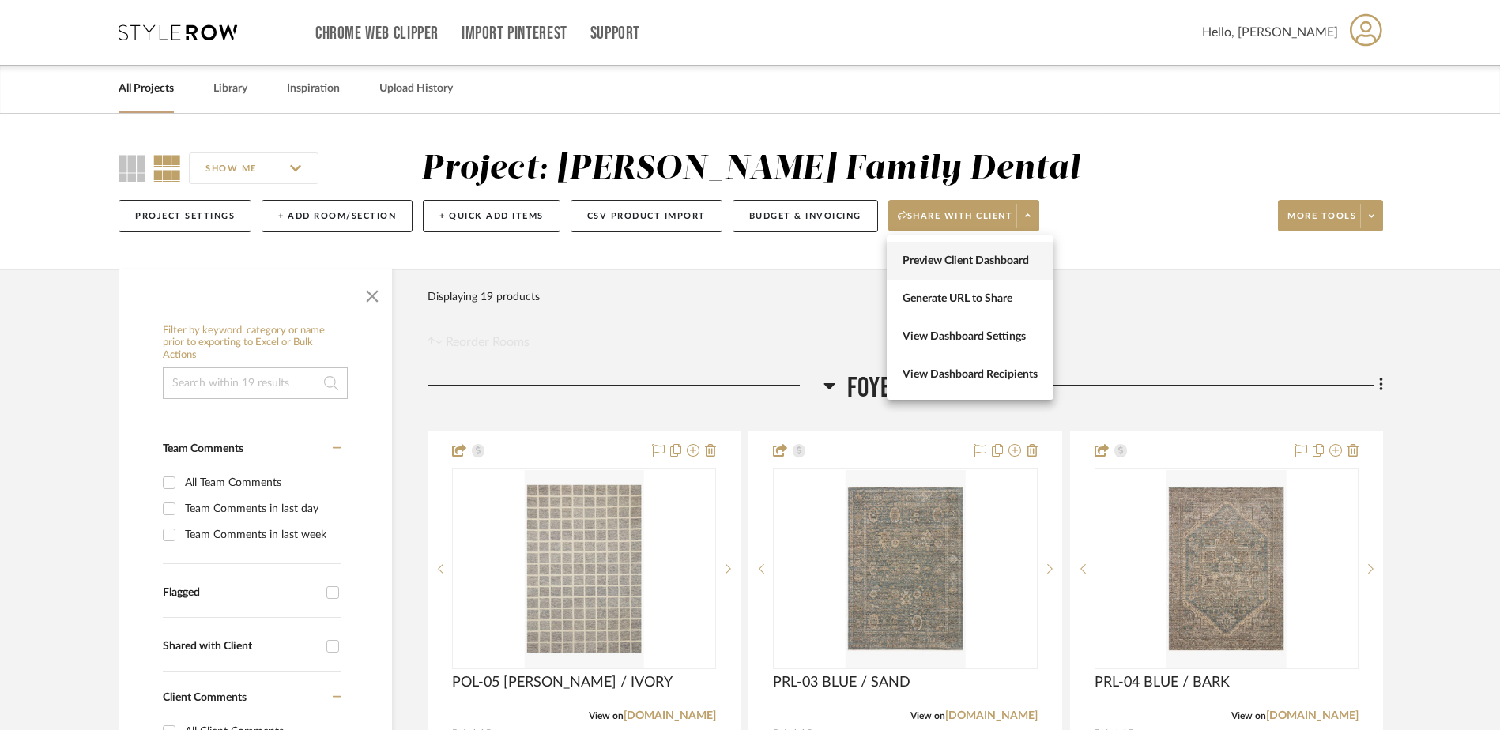
click at [954, 268] on button "Preview Client Dashboard" at bounding box center [970, 261] width 167 height 38
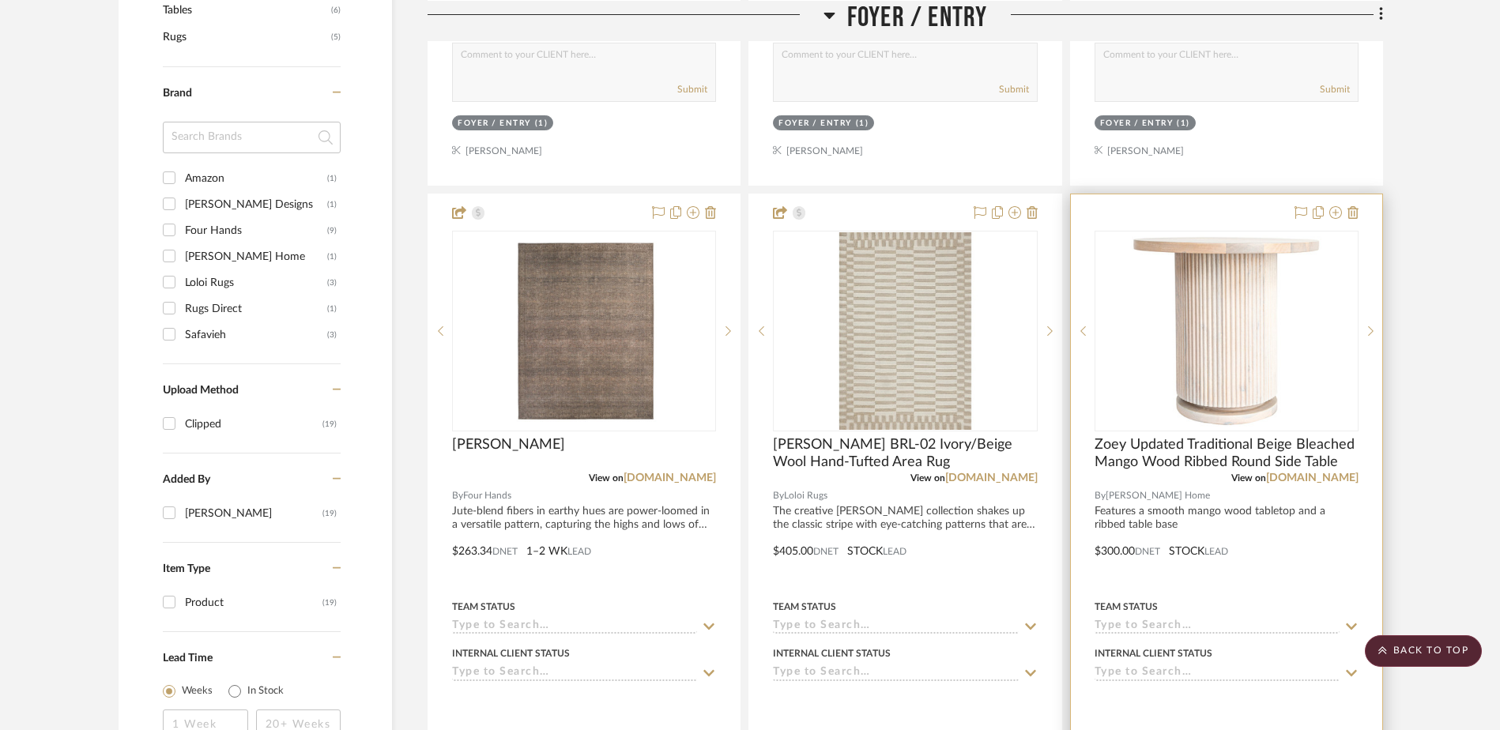
scroll to position [1027, 0]
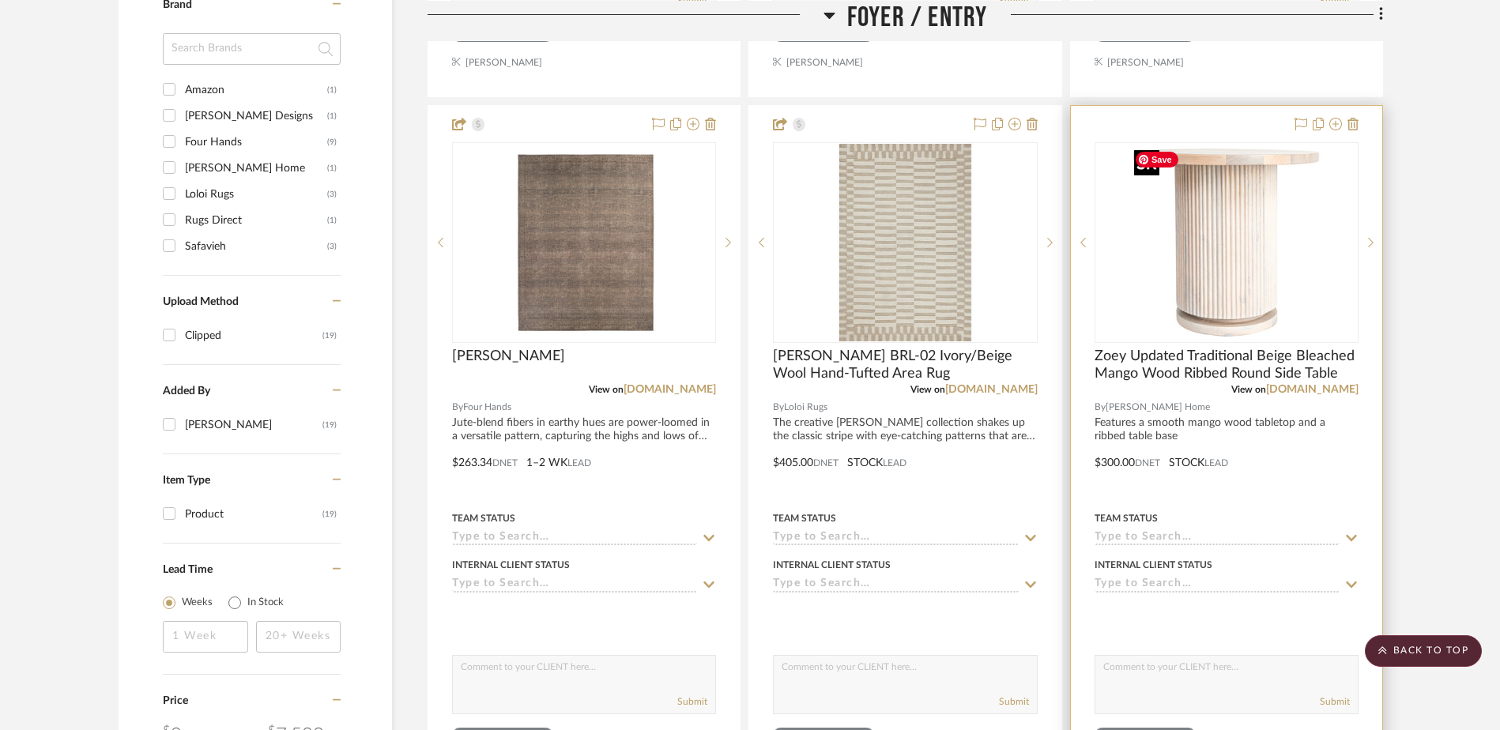
click at [1212, 288] on img "0" at bounding box center [1227, 243] width 198 height 198
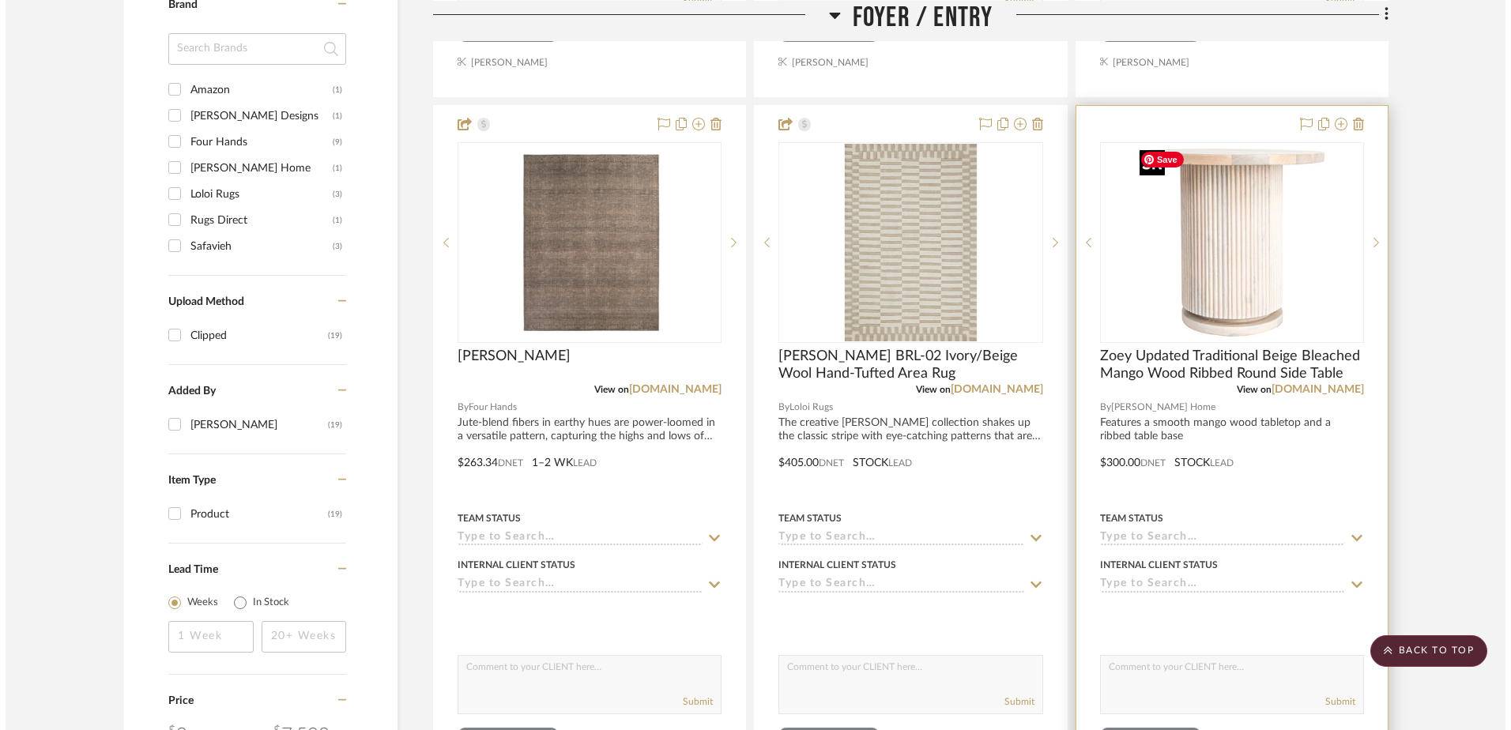
scroll to position [0, 0]
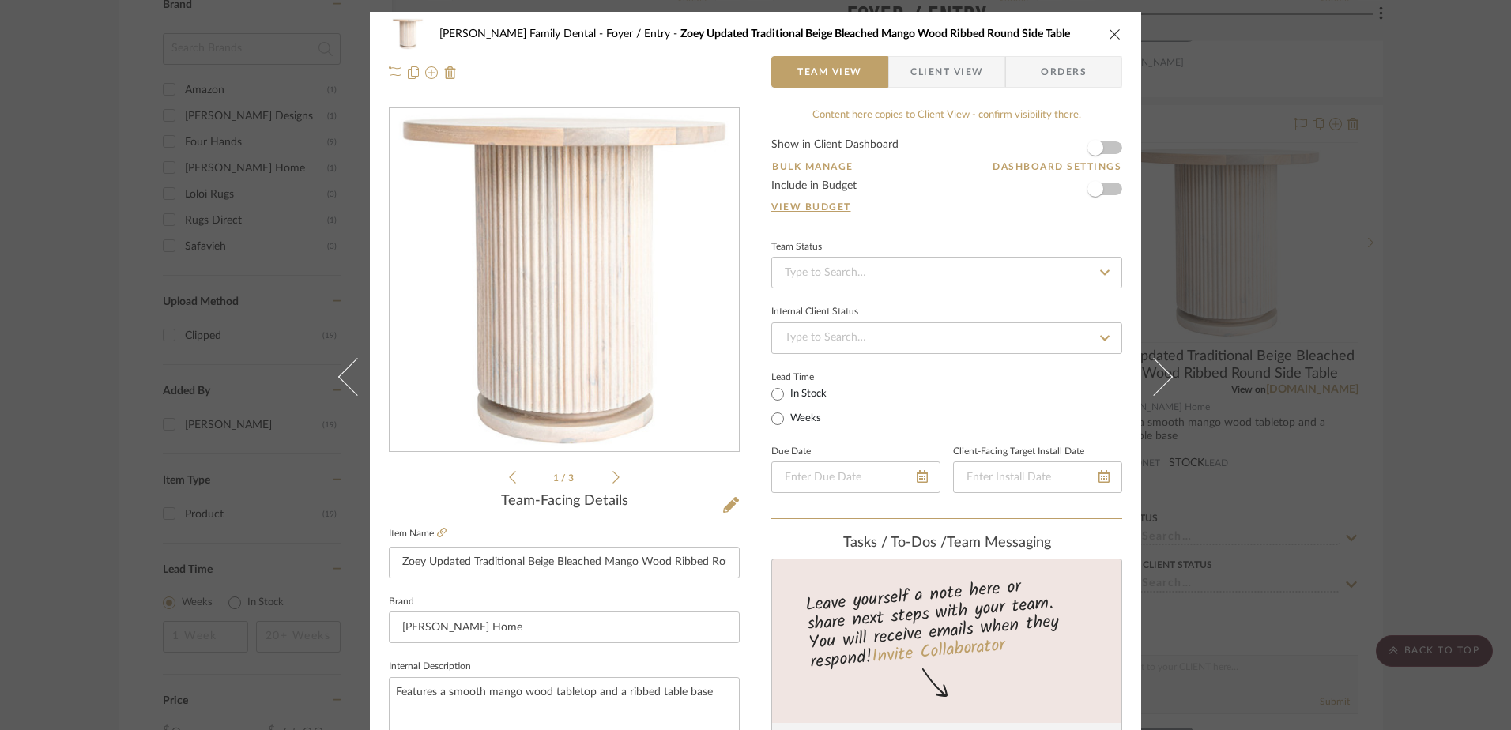
click at [1109, 32] on icon "close" at bounding box center [1115, 34] width 13 height 13
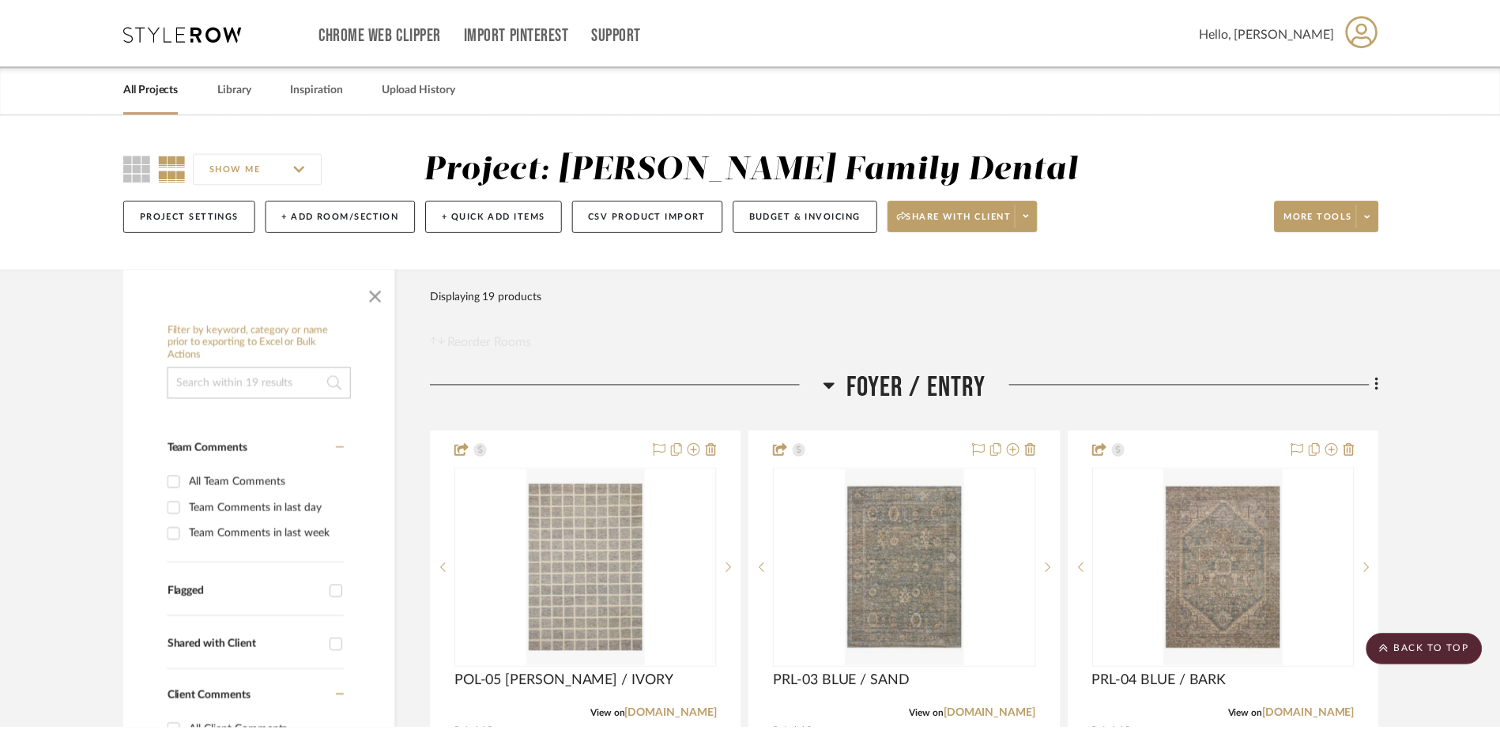
scroll to position [1027, 0]
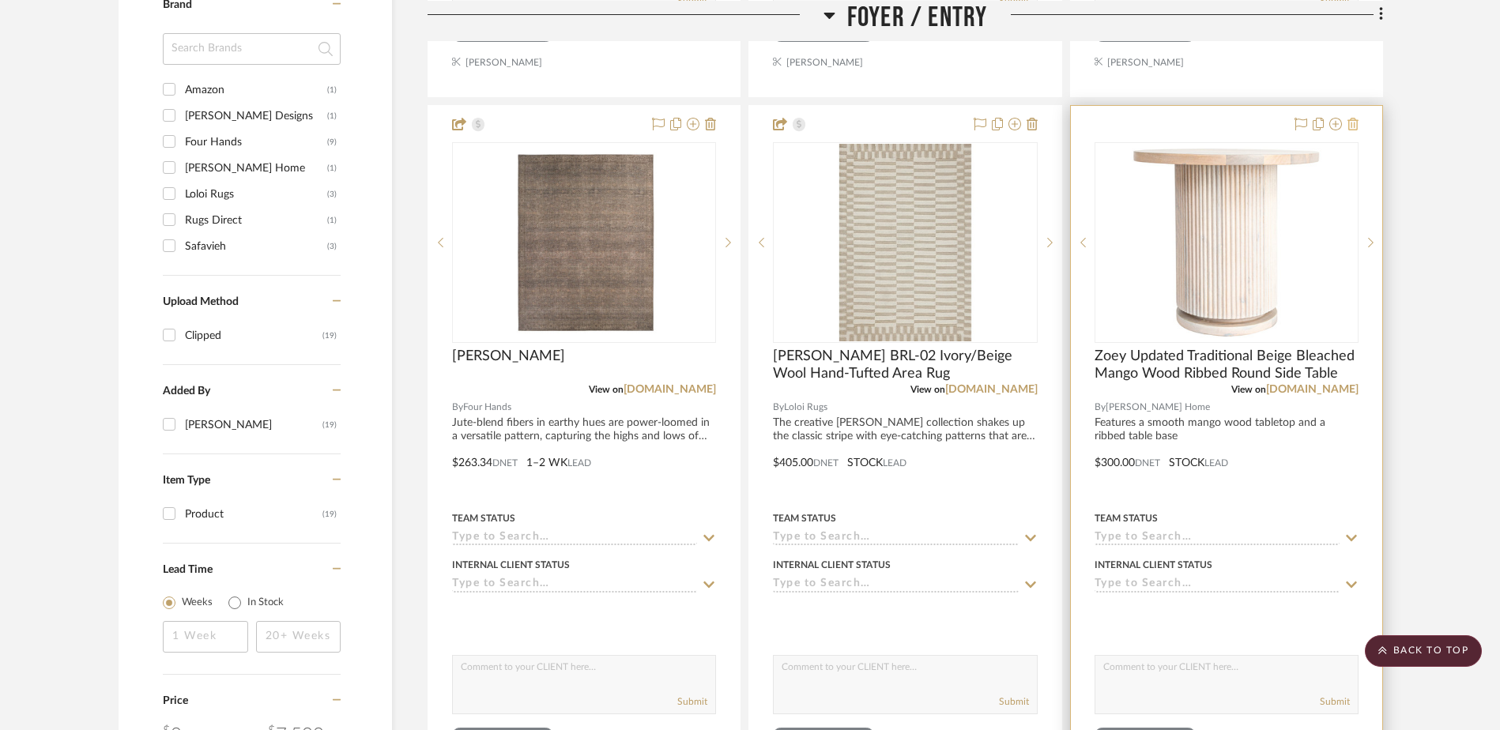
click at [1355, 126] on icon at bounding box center [1353, 124] width 11 height 13
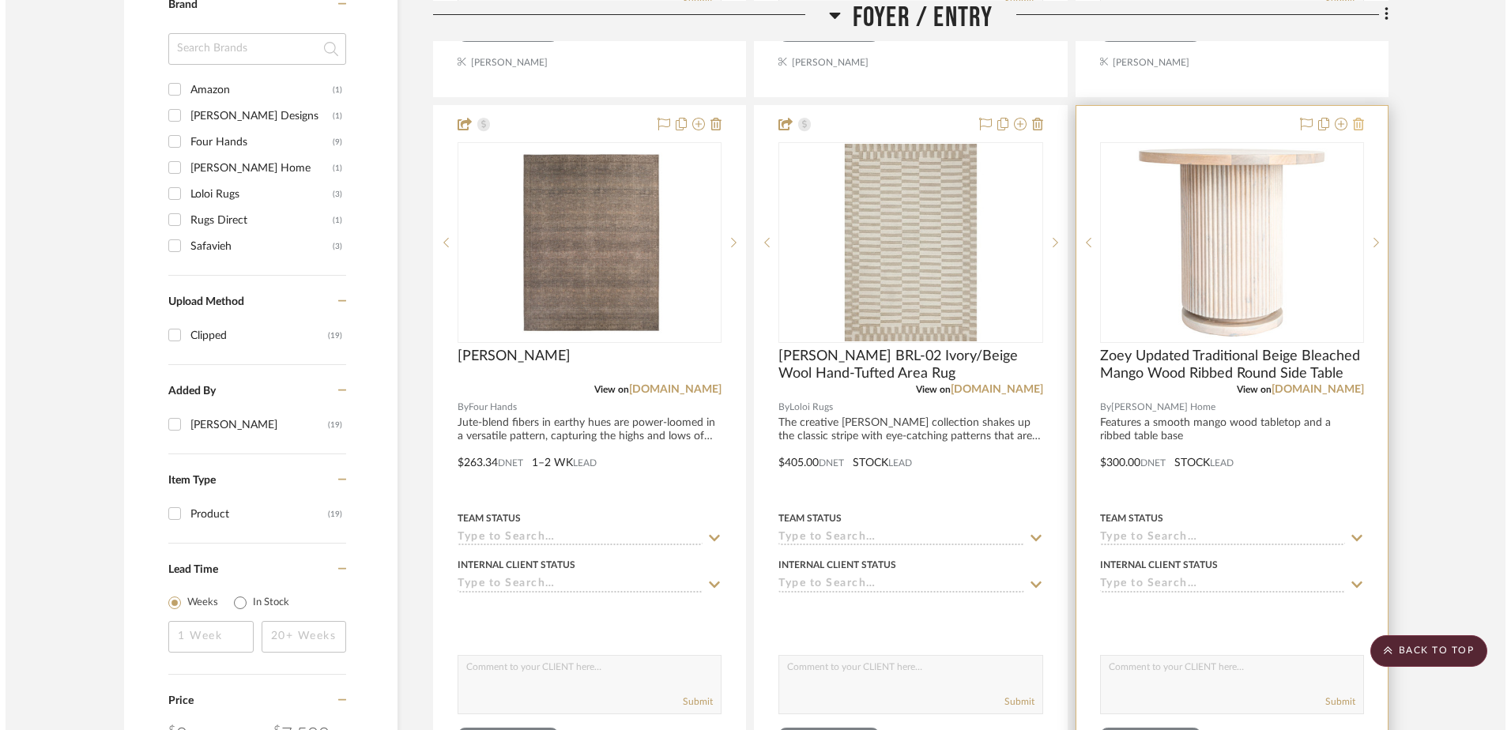
scroll to position [0, 0]
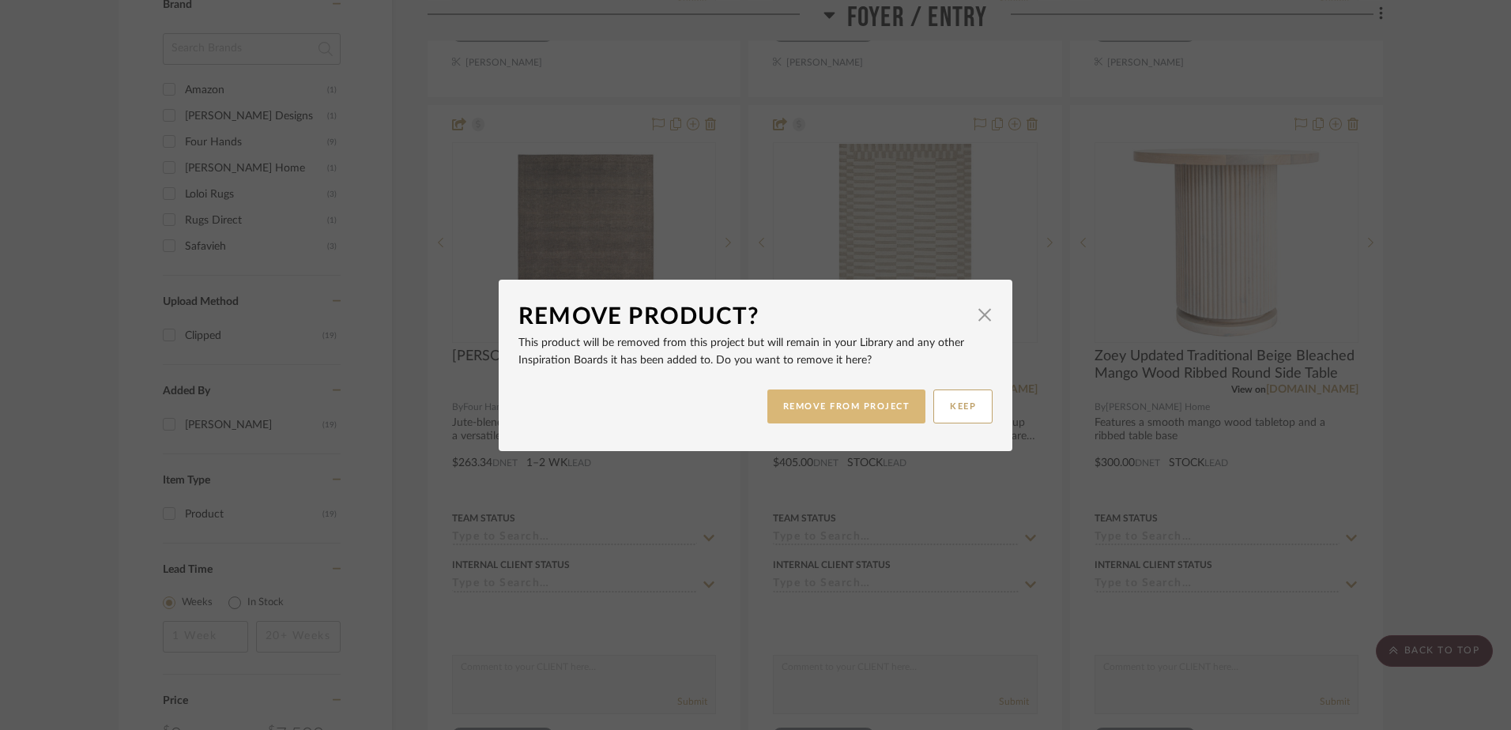
click at [858, 410] on button "REMOVE FROM PROJECT" at bounding box center [846, 407] width 159 height 34
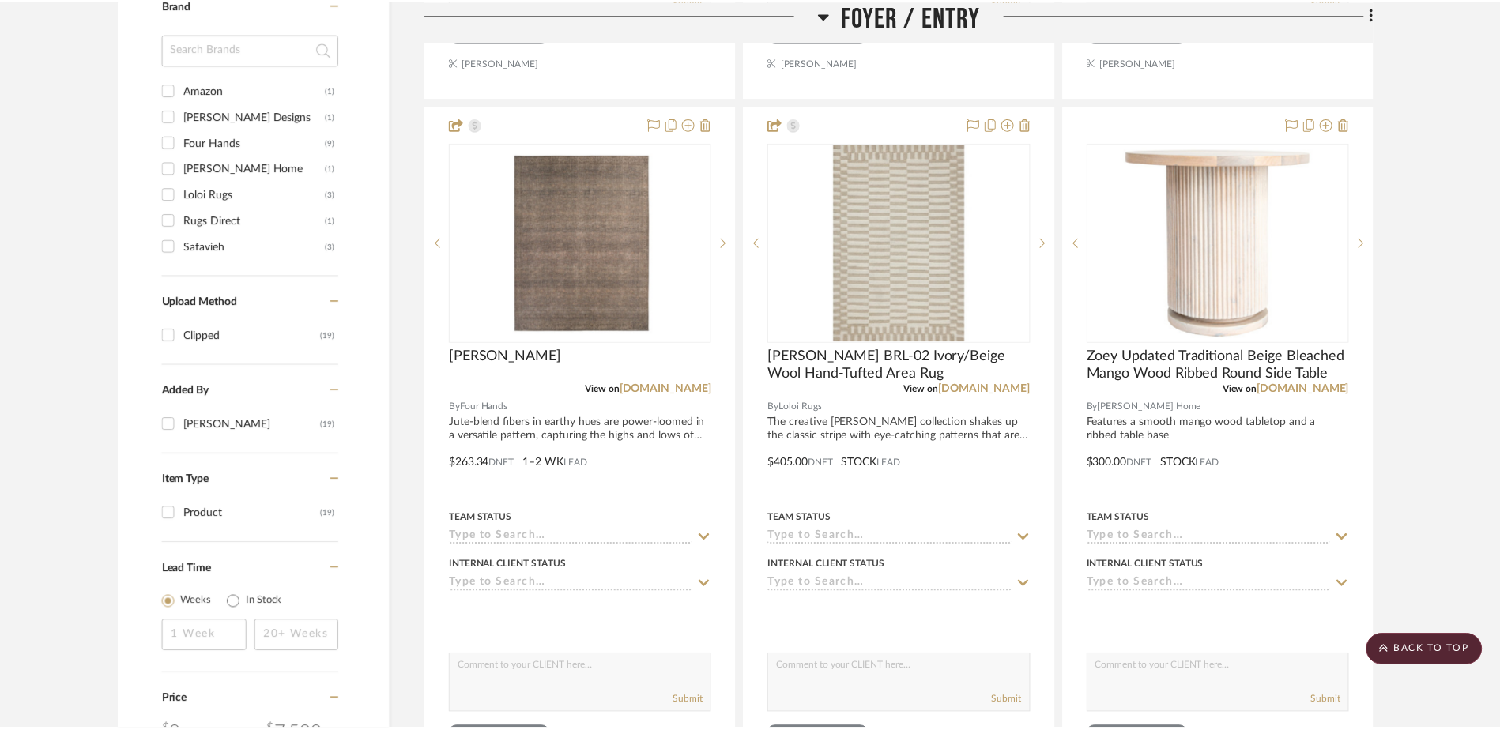
scroll to position [1027, 0]
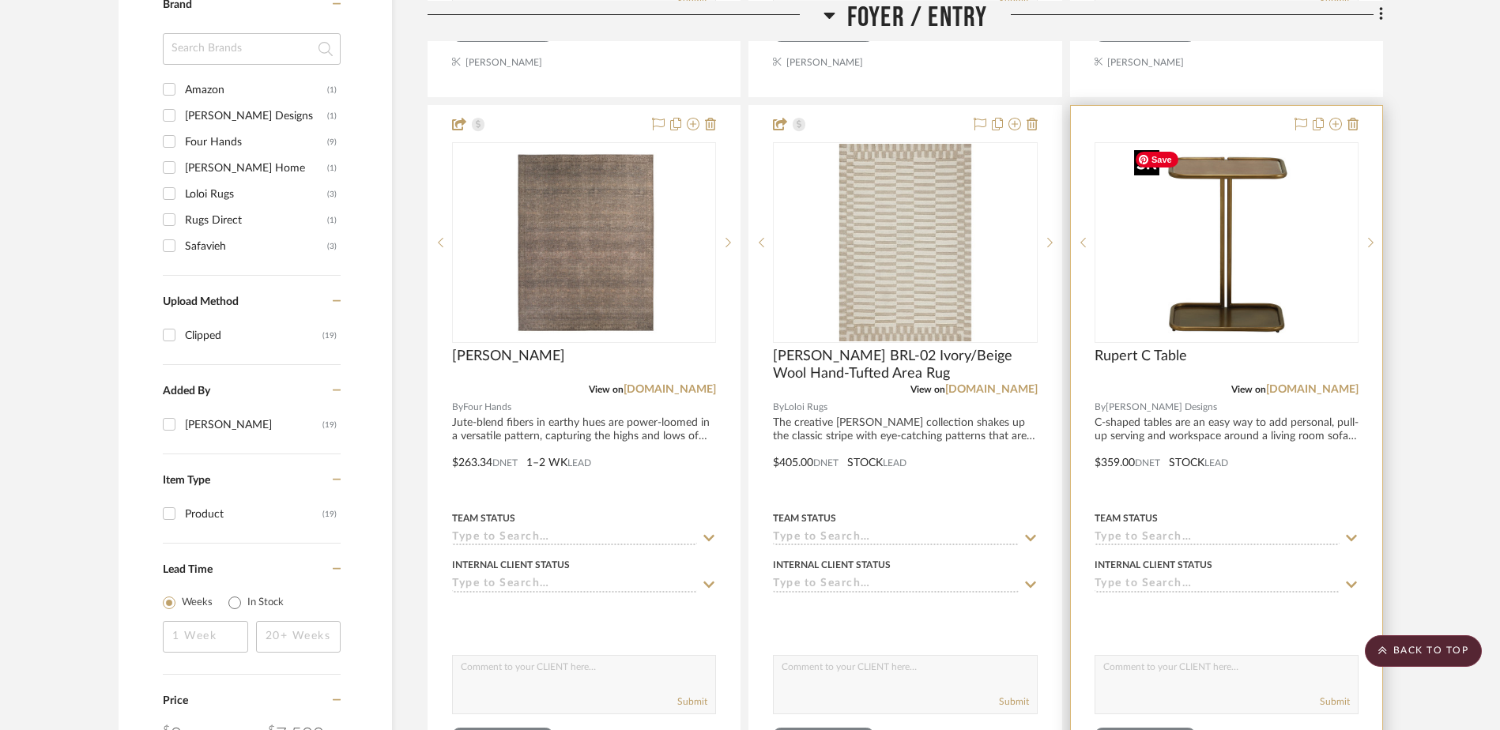
click at [1219, 319] on img "0" at bounding box center [1227, 243] width 198 height 198
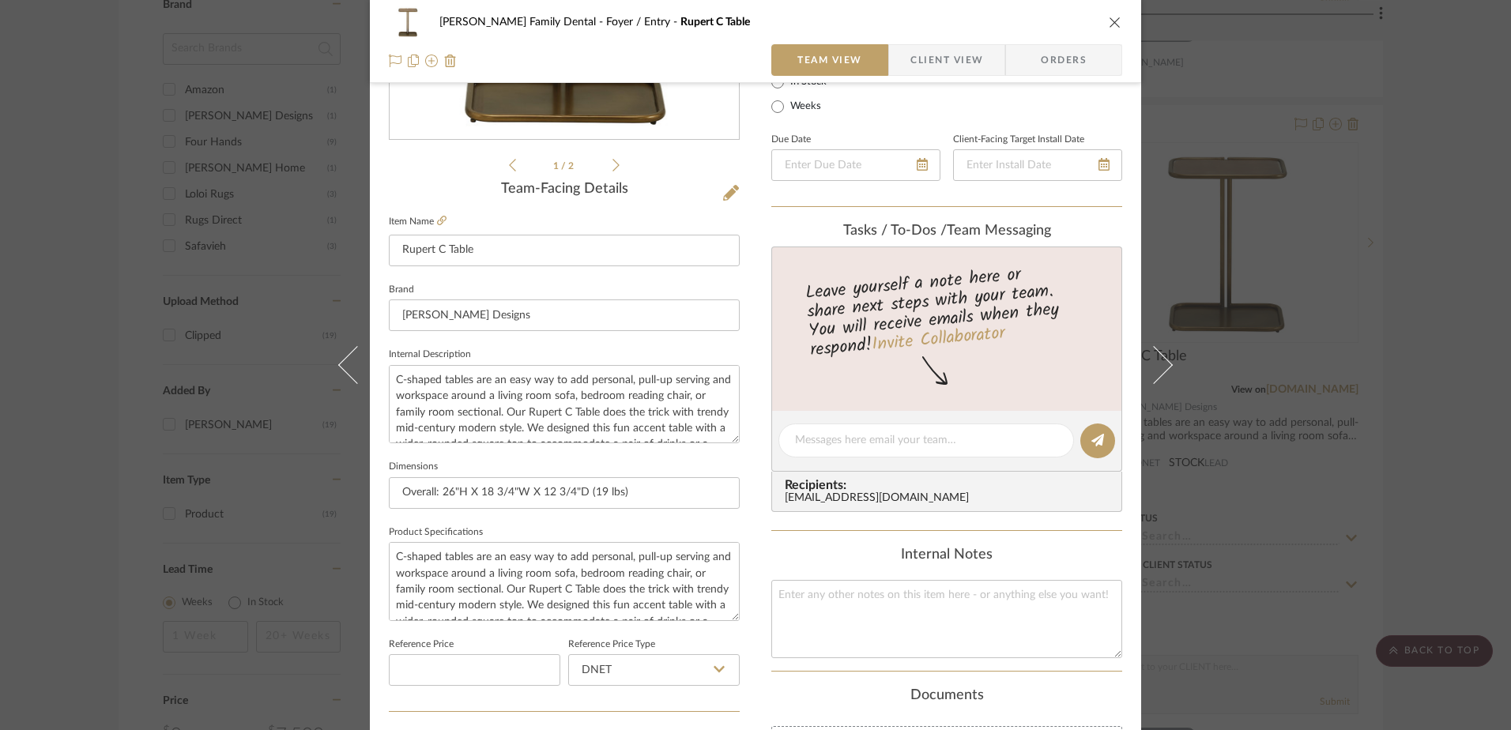
scroll to position [267, 0]
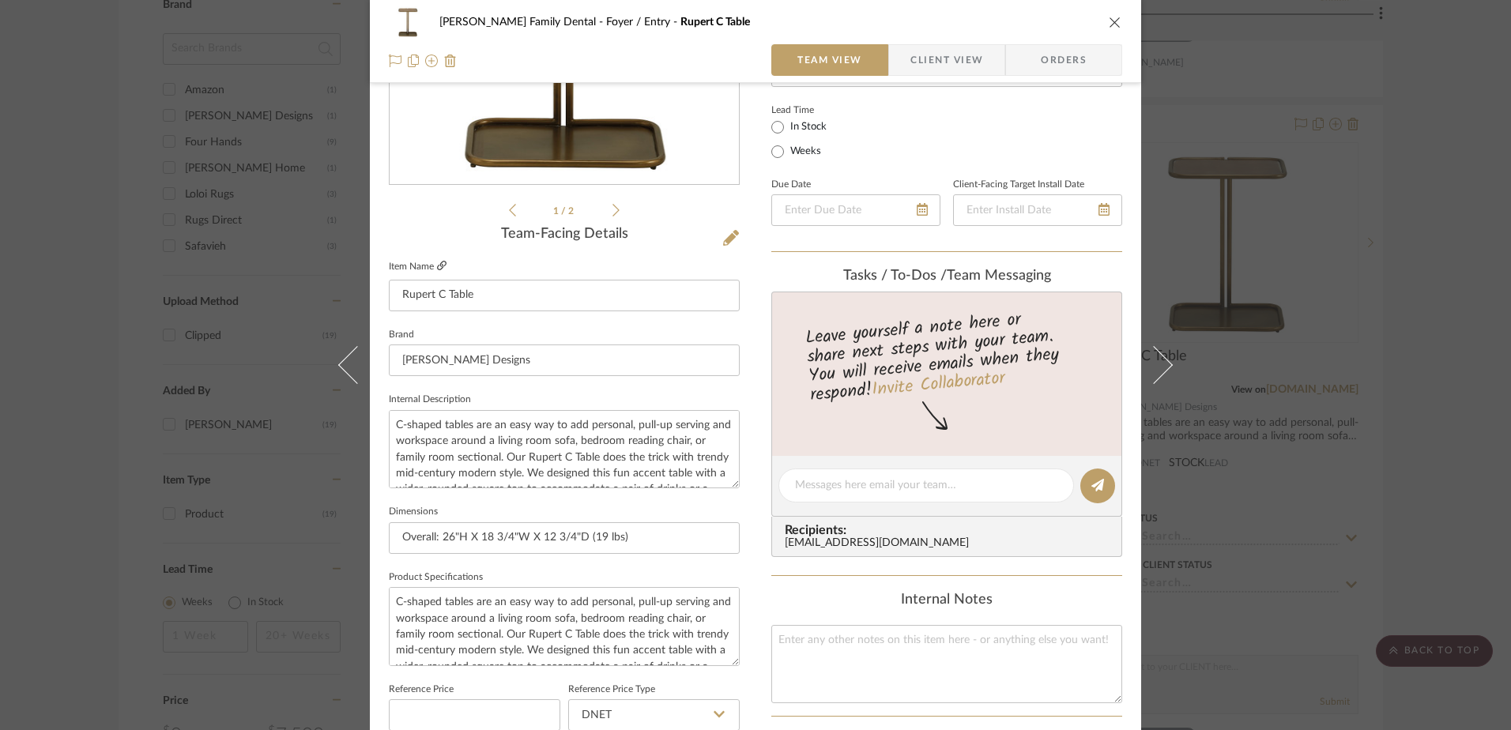
click at [439, 263] on icon at bounding box center [441, 265] width 9 height 9
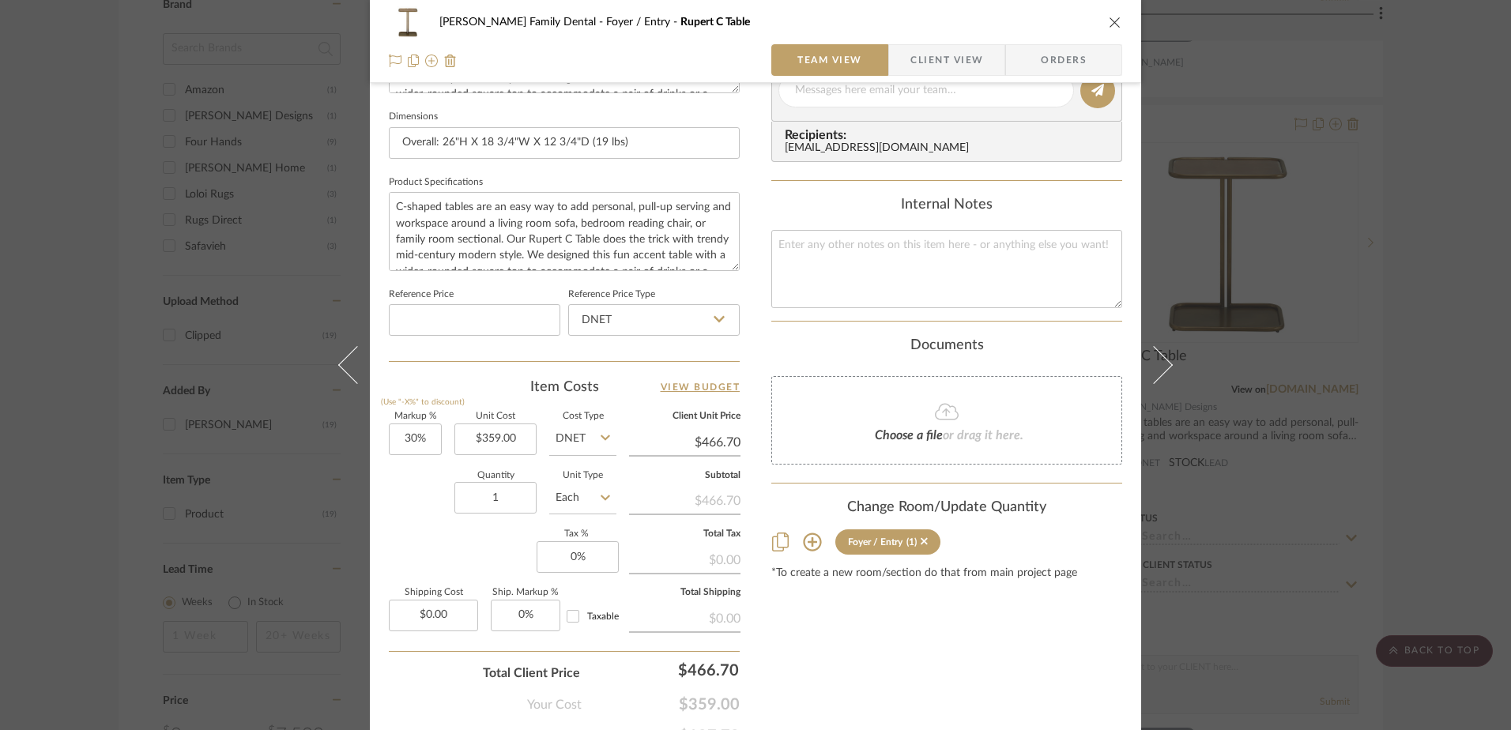
scroll to position [741, 0]
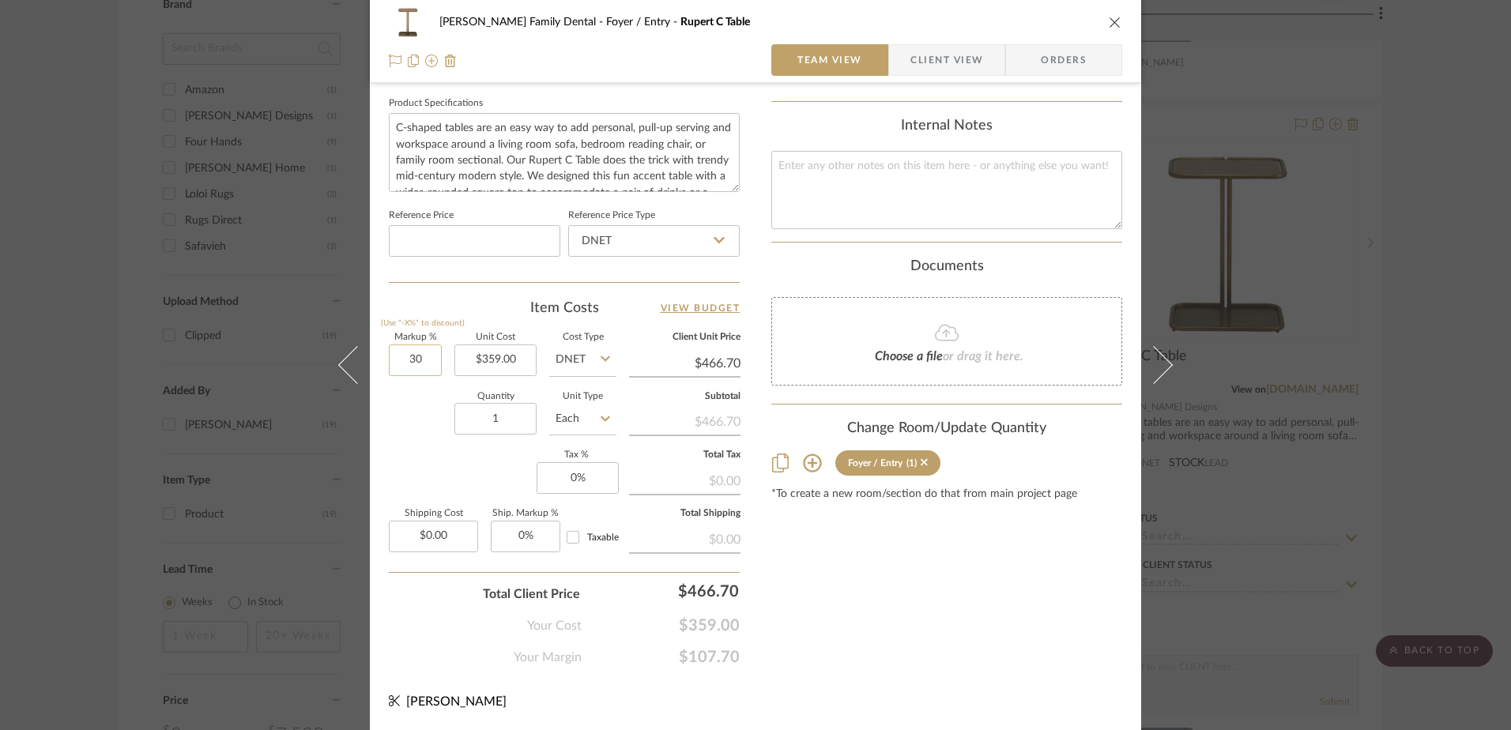
click at [398, 363] on input "30" at bounding box center [415, 361] width 53 height 32
type input "15%"
click at [407, 428] on div "Quantity 1 Unit Type Each" at bounding box center [503, 421] width 228 height 56
type input "$412.85"
click at [398, 360] on input "15" at bounding box center [415, 361] width 53 height 32
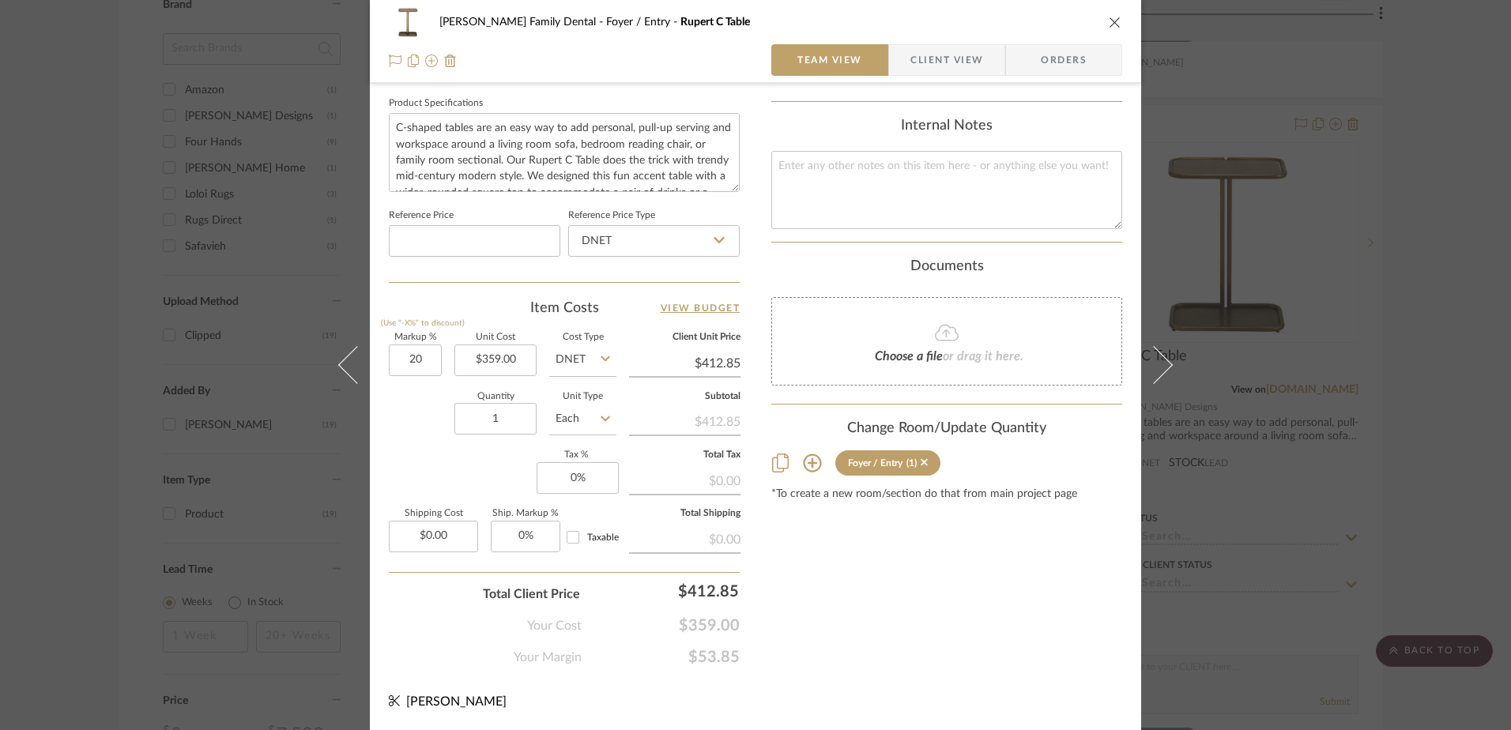
type input "20%"
click at [412, 453] on div "Markup % (Use "-X%" to discount) 20% Unit Cost $359.00 Cost Type DNET Client Un…" at bounding box center [564, 449] width 351 height 231
type input "$430.80"
click at [570, 471] on input "0" at bounding box center [578, 478] width 82 height 32
type input "7%"
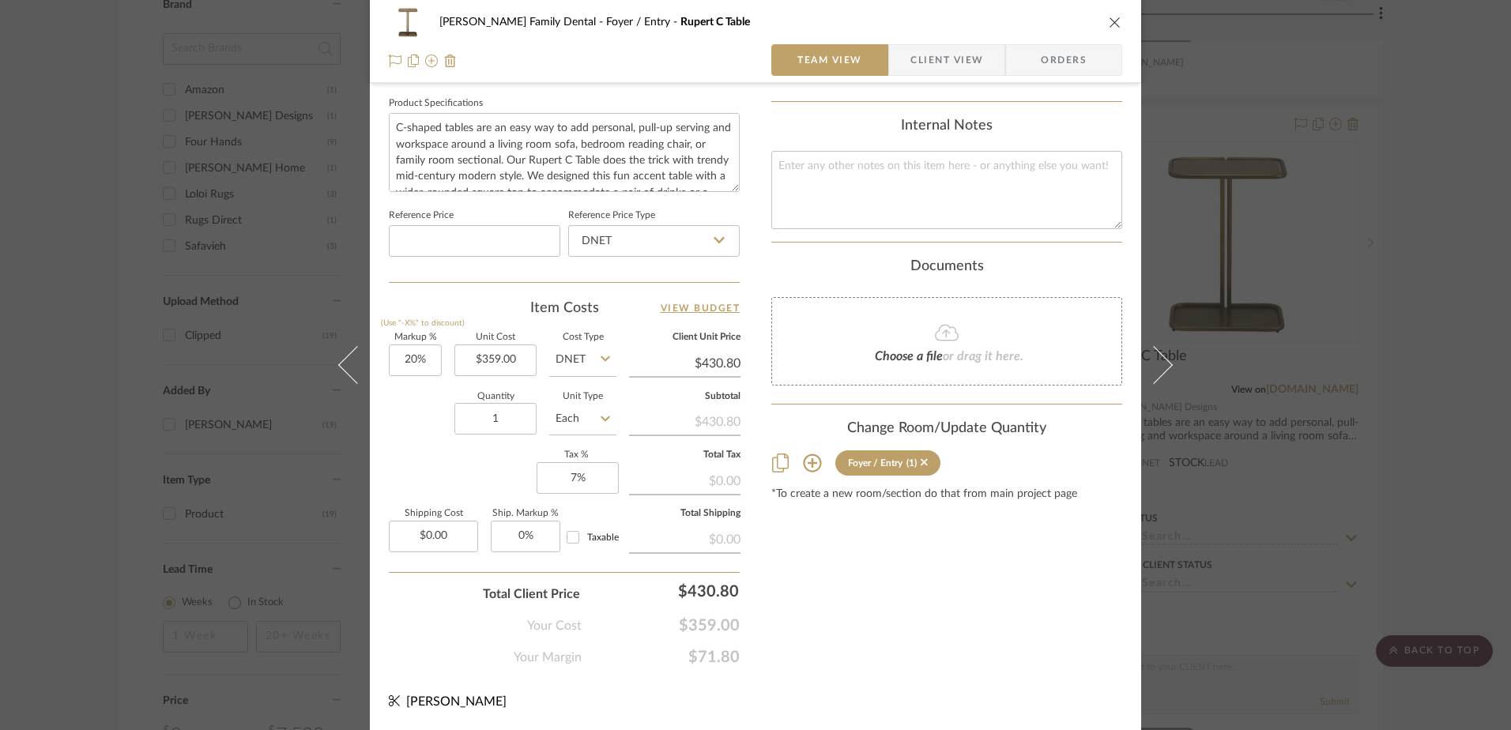
click at [933, 653] on div "Content here copies to Client View - confirm visibility there. Show in Client D…" at bounding box center [946, 16] width 351 height 1301
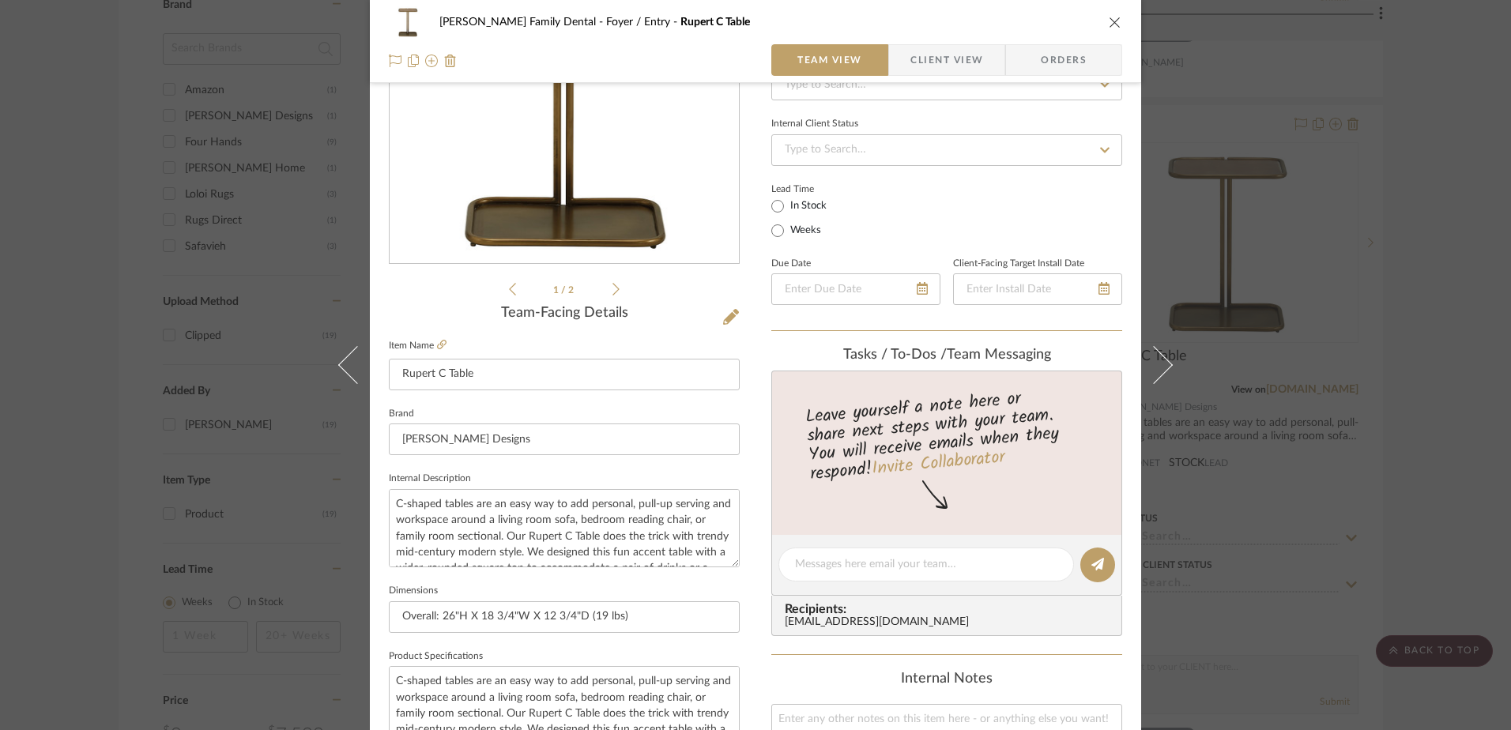
scroll to position [0, 0]
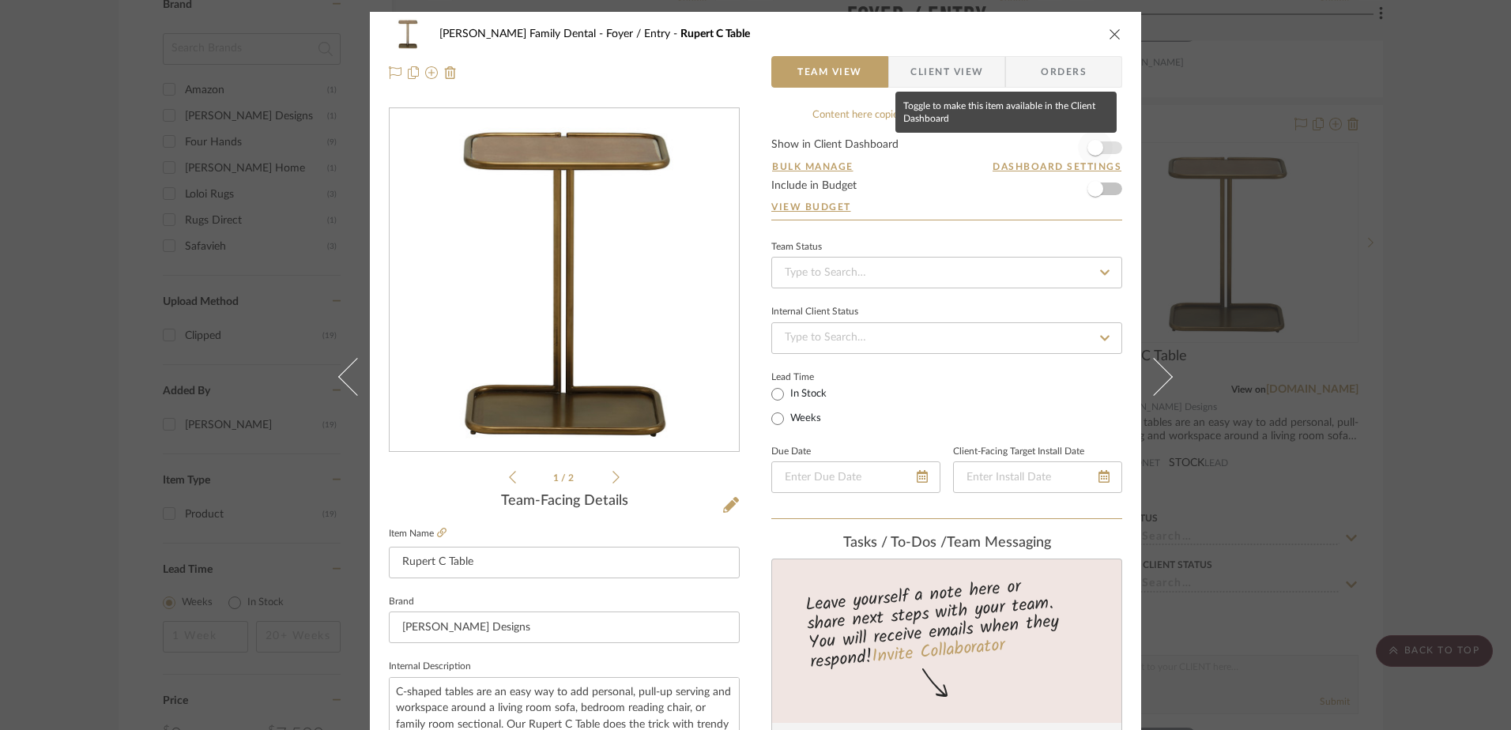
click at [1090, 150] on span "button" at bounding box center [1096, 148] width 16 height 16
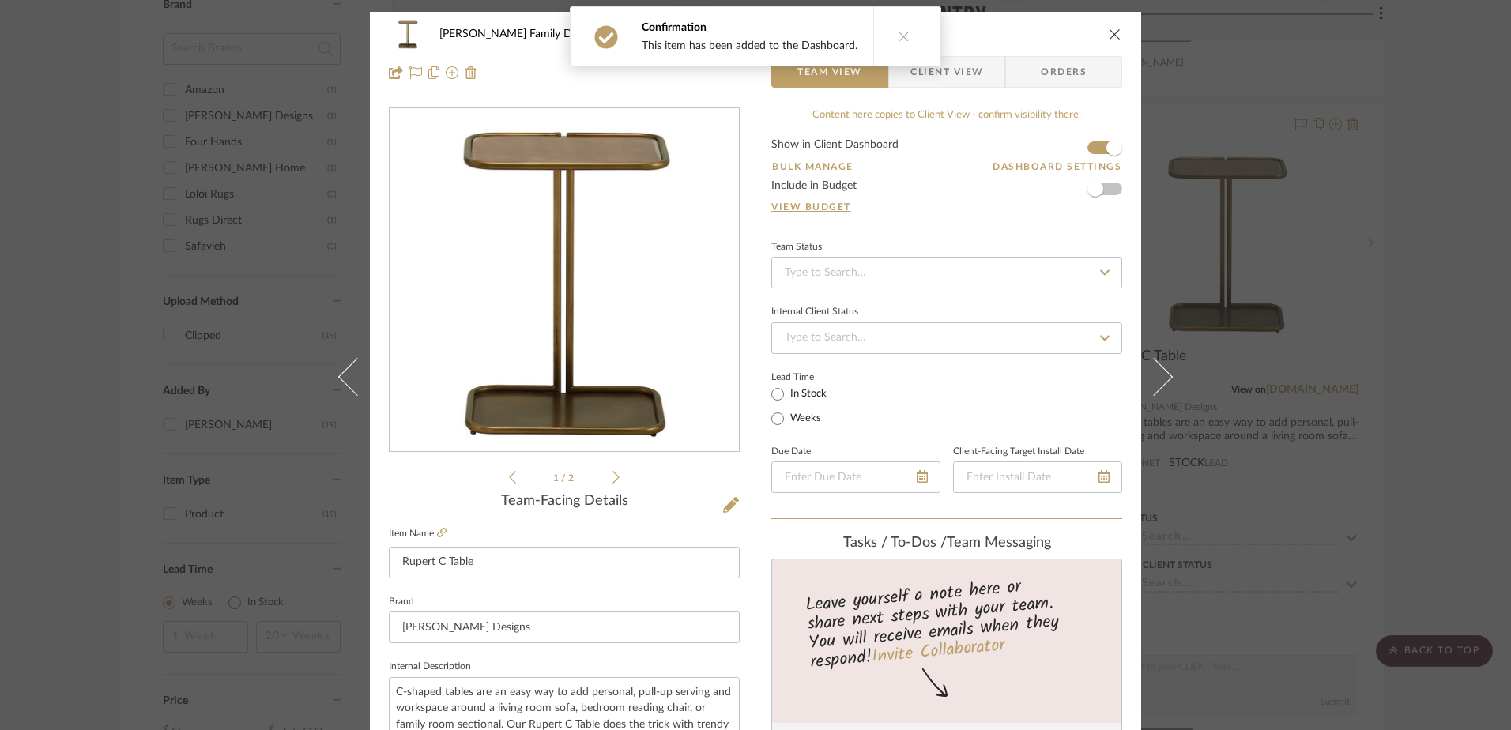
click at [958, 73] on span "Client View" at bounding box center [947, 72] width 73 height 32
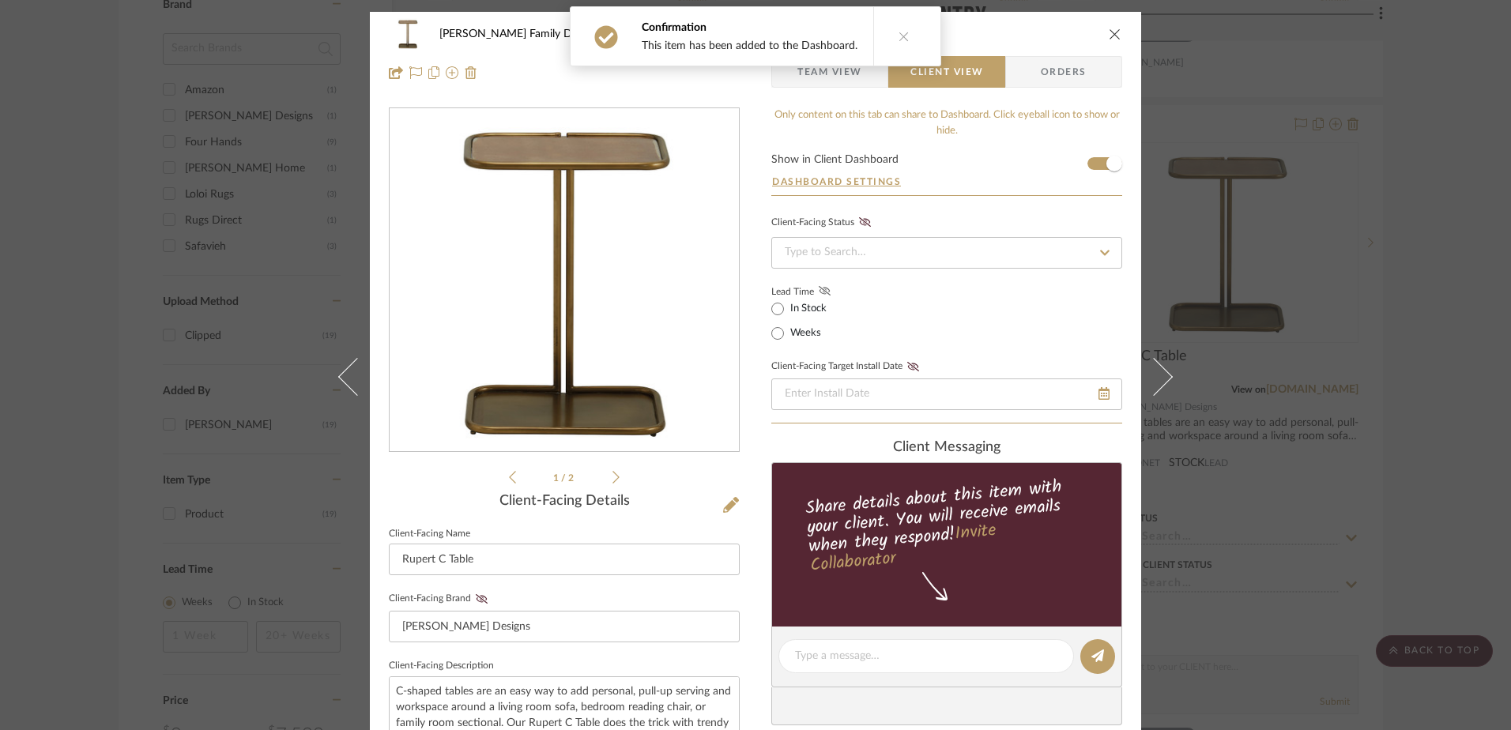
click at [822, 296] on icon at bounding box center [825, 290] width 12 height 9
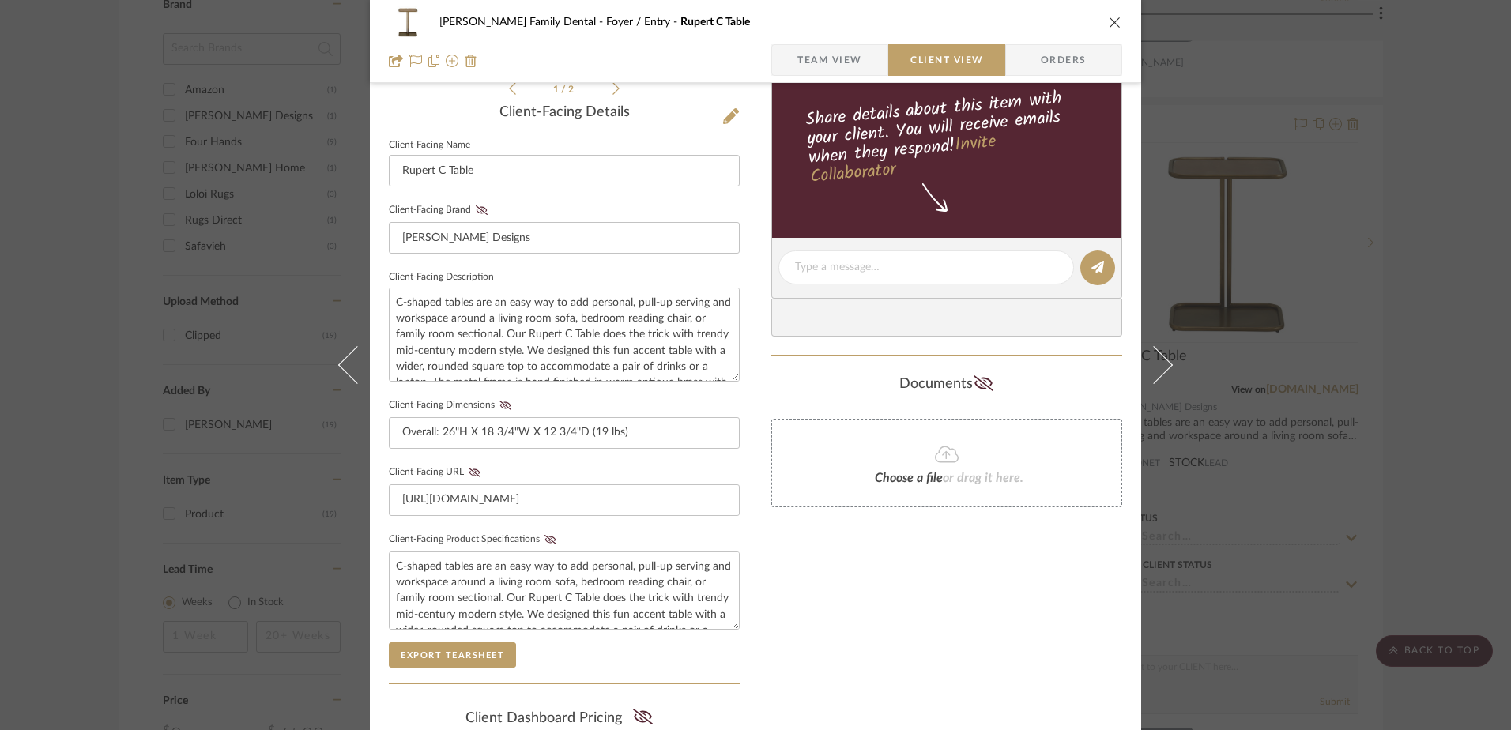
scroll to position [395, 0]
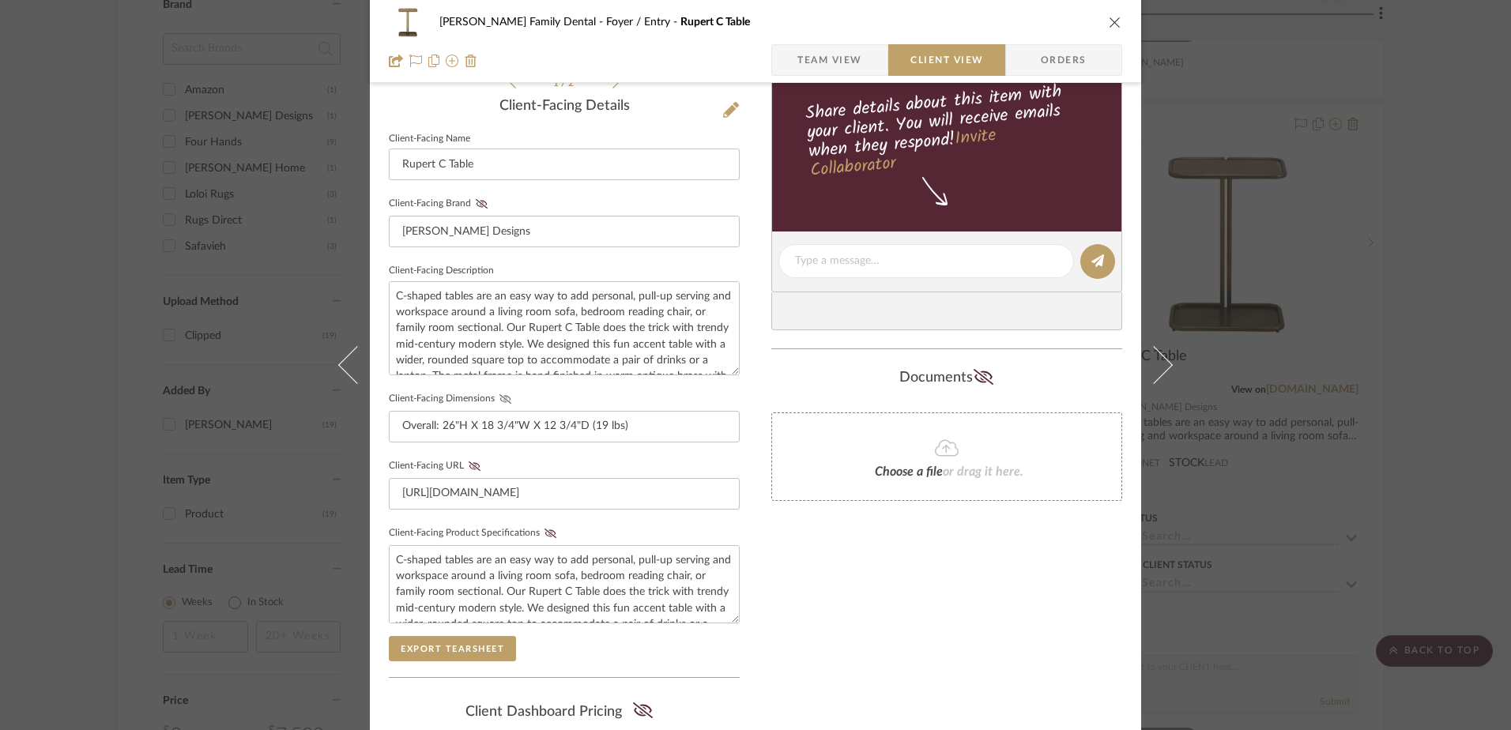
click at [506, 395] on fa-icon at bounding box center [506, 398] width 20 height 9
click at [545, 534] on icon at bounding box center [551, 533] width 12 height 9
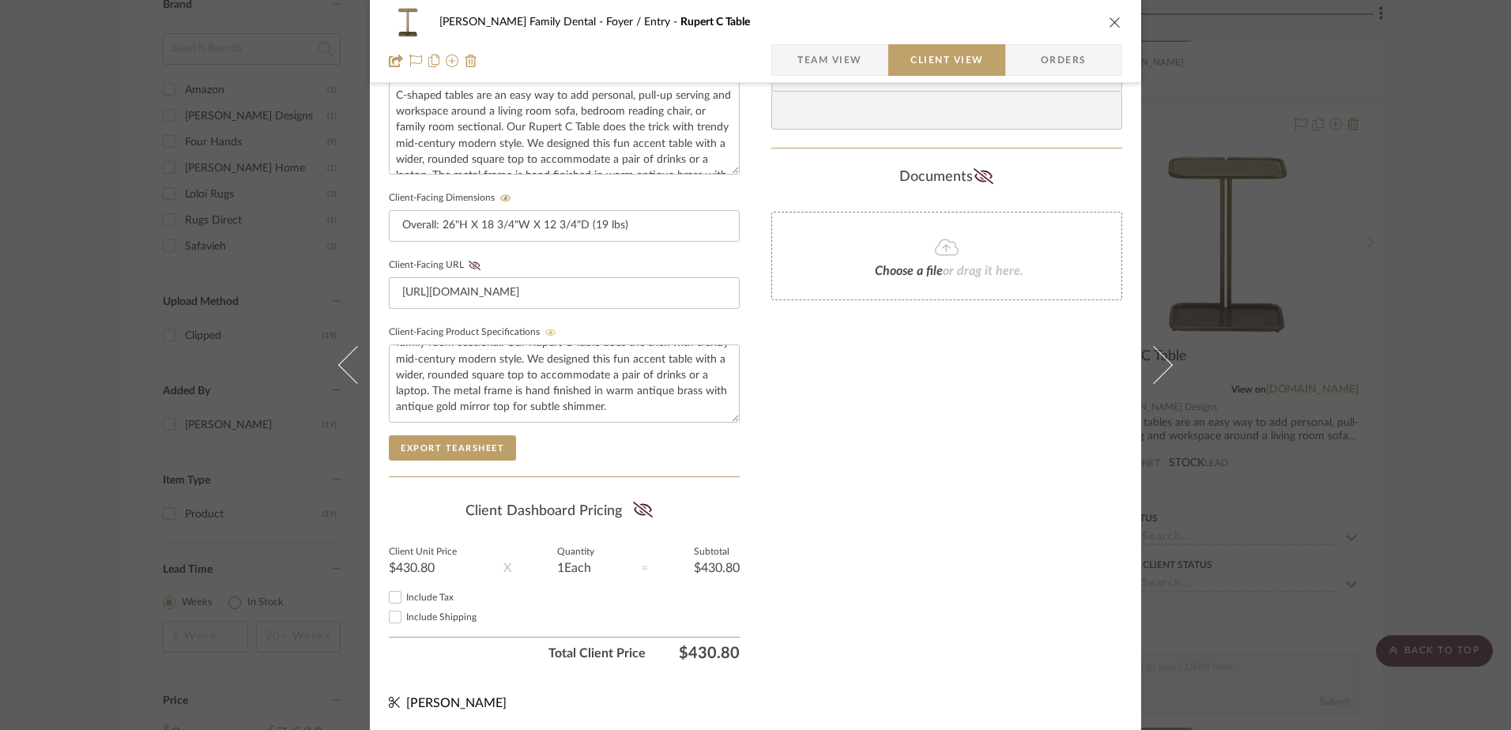
scroll to position [598, 0]
click at [637, 512] on icon at bounding box center [643, 508] width 20 height 16
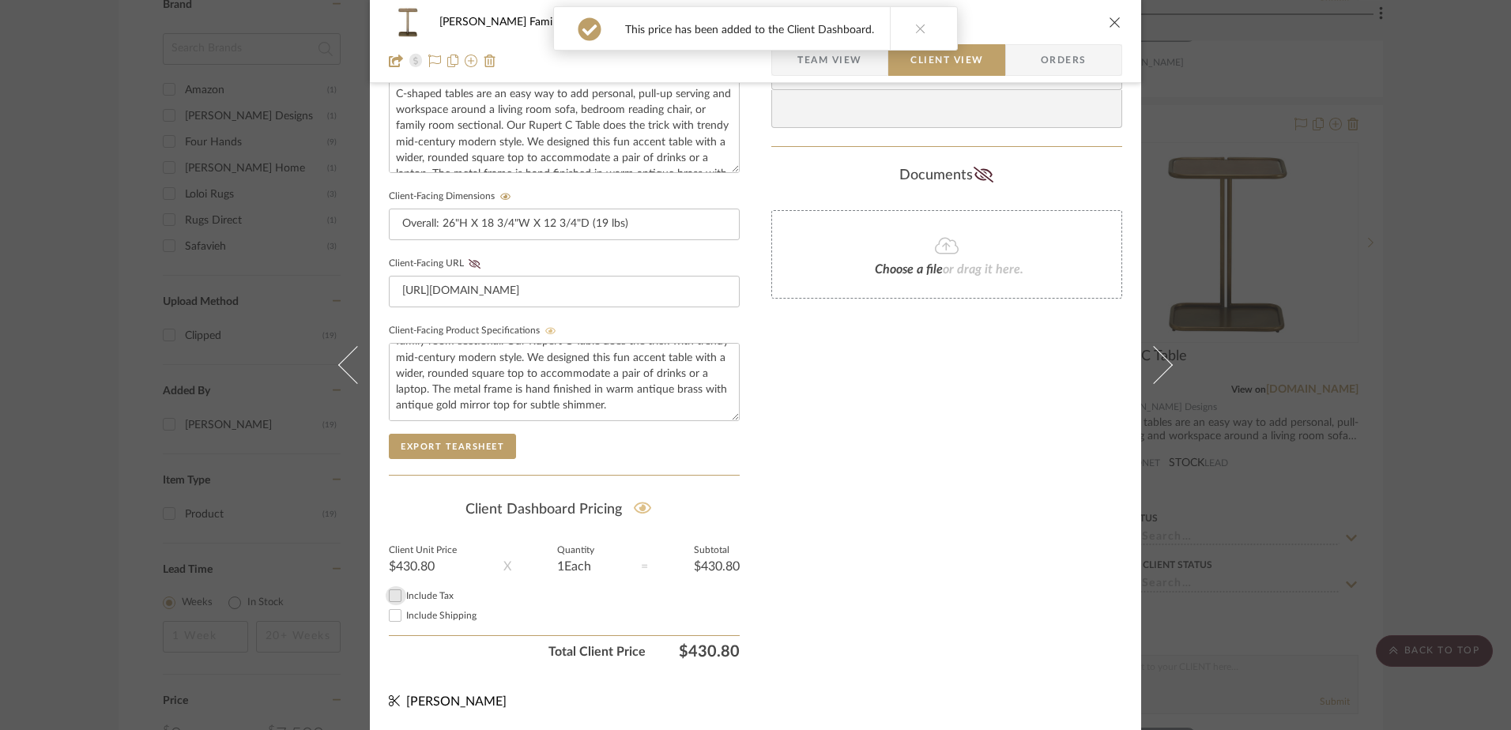
click at [387, 593] on input "Include Tax" at bounding box center [395, 595] width 19 height 19
checkbox input "true"
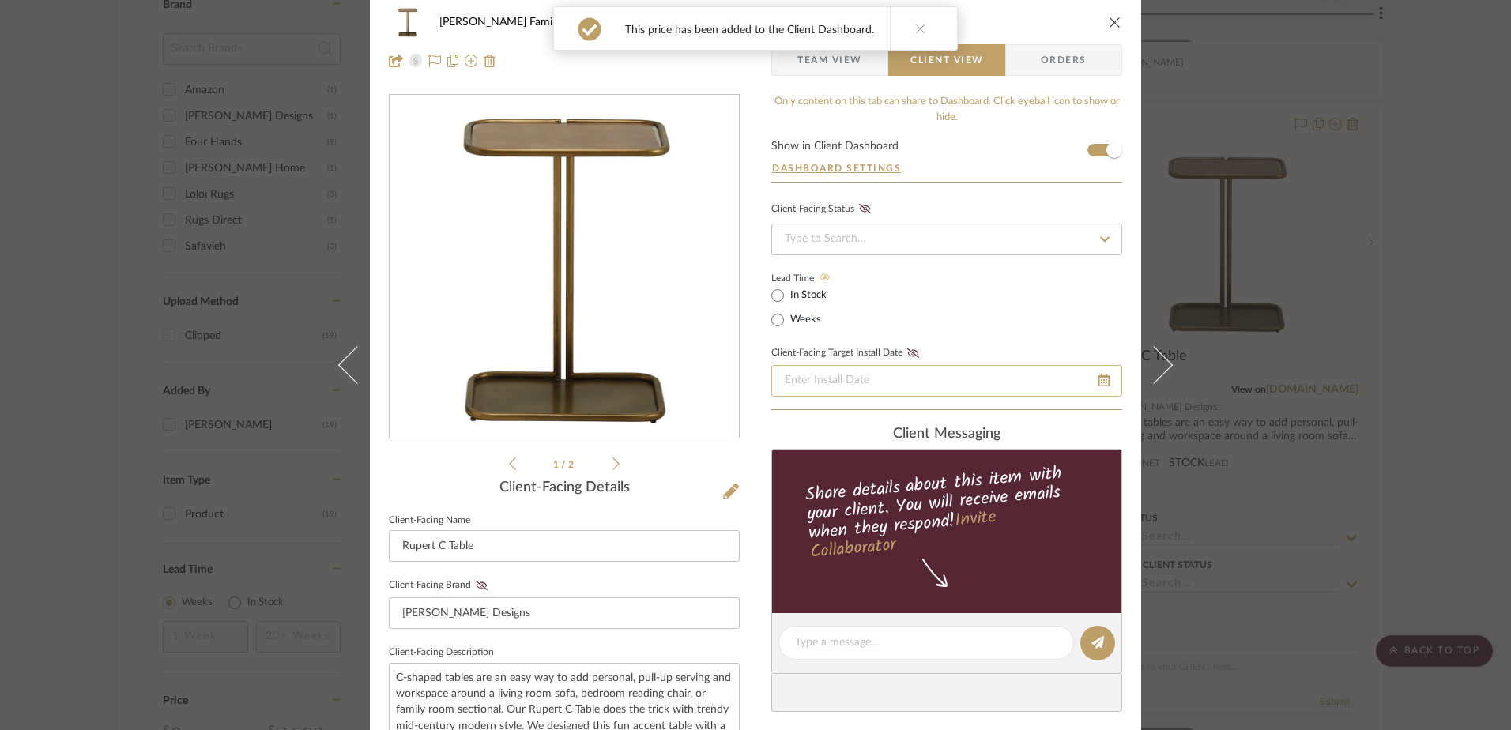
scroll to position [0, 0]
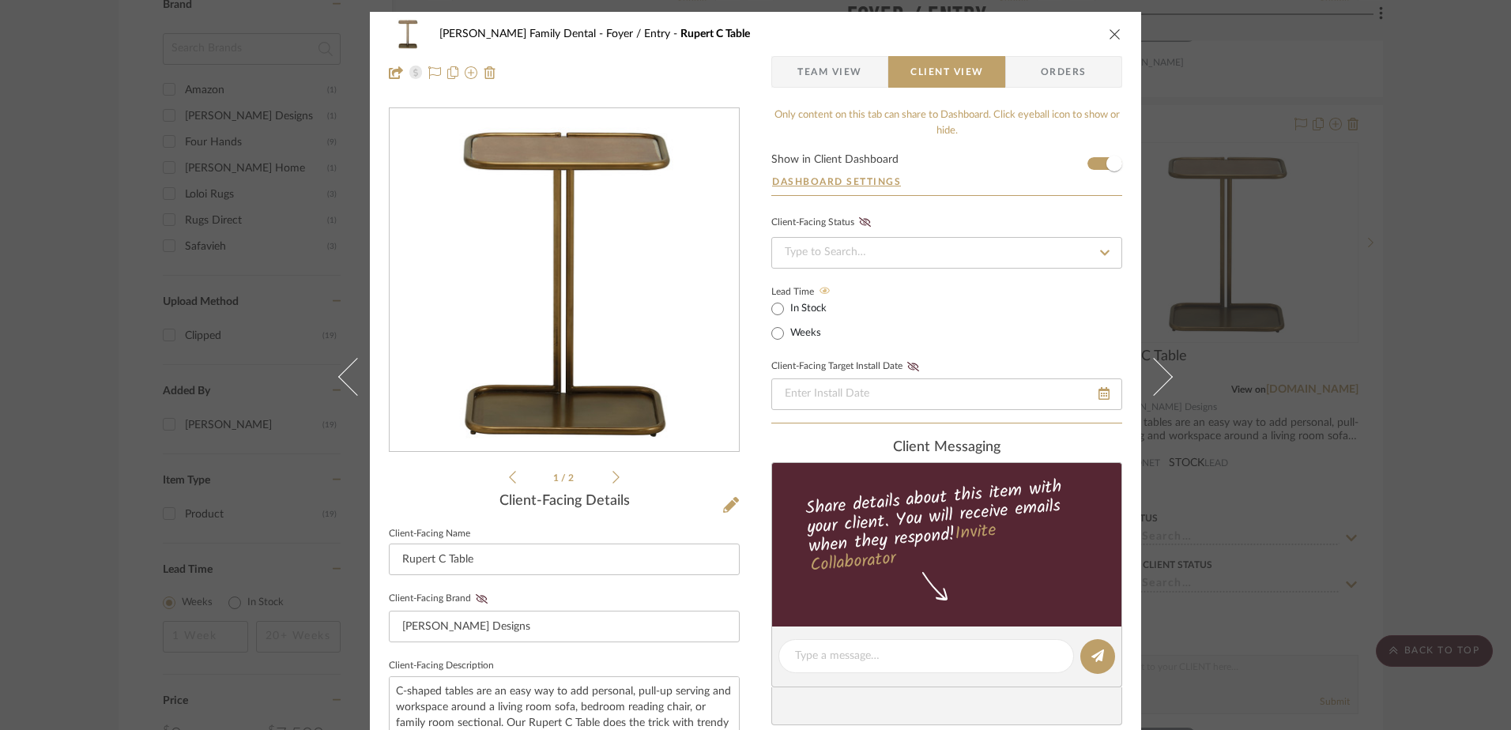
click at [1109, 37] on icon "close" at bounding box center [1115, 34] width 13 height 13
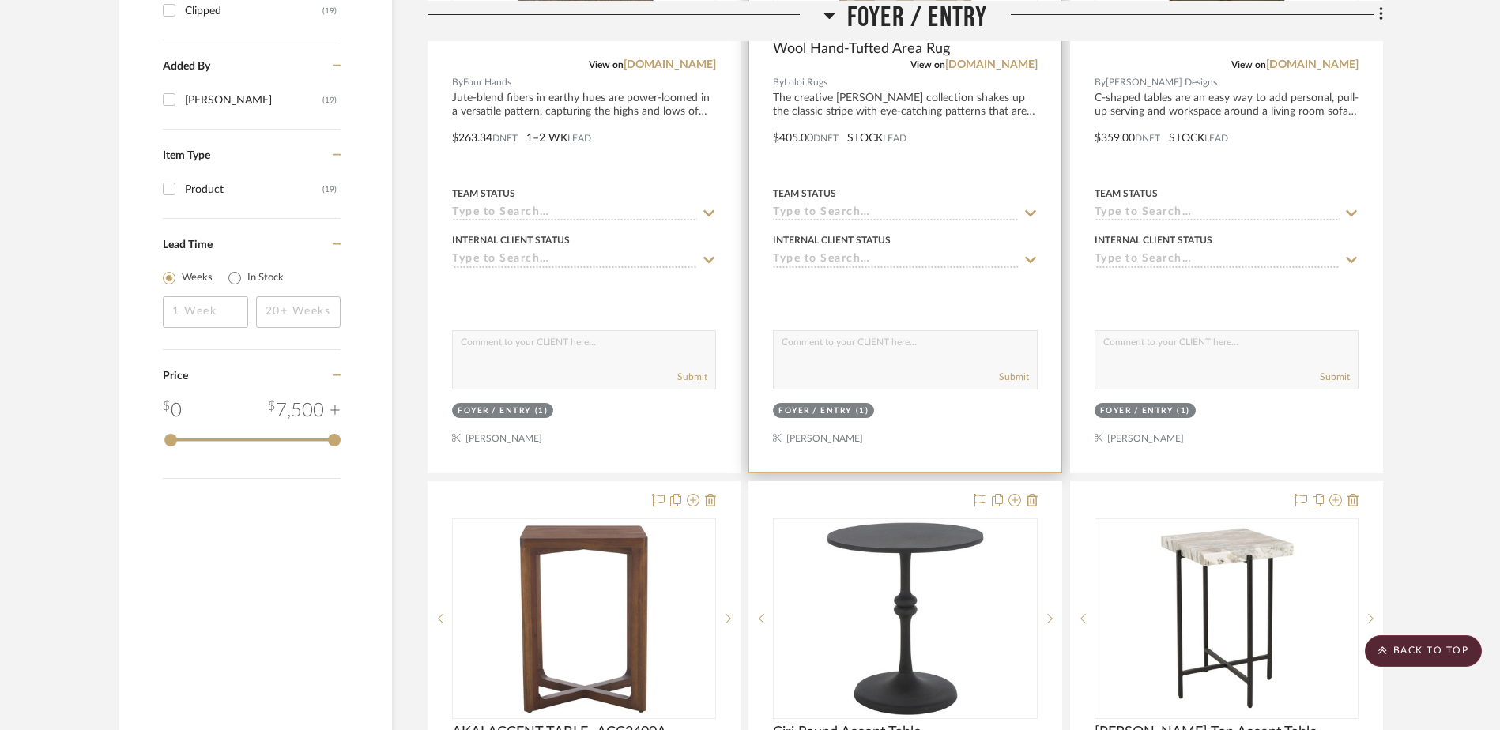
scroll to position [1502, 0]
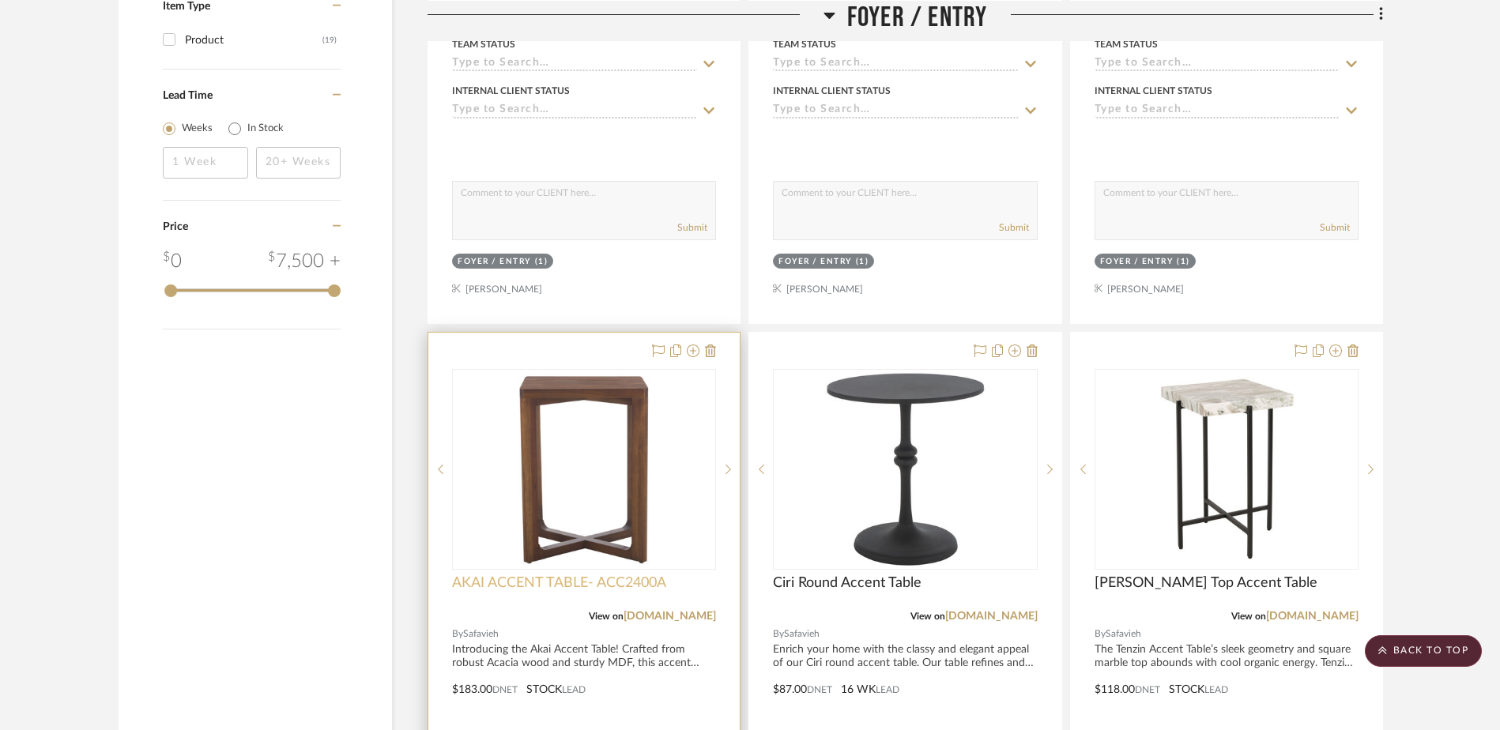
click at [511, 576] on span "AKAI ACCENT TABLE- ACC2400A" at bounding box center [559, 583] width 214 height 17
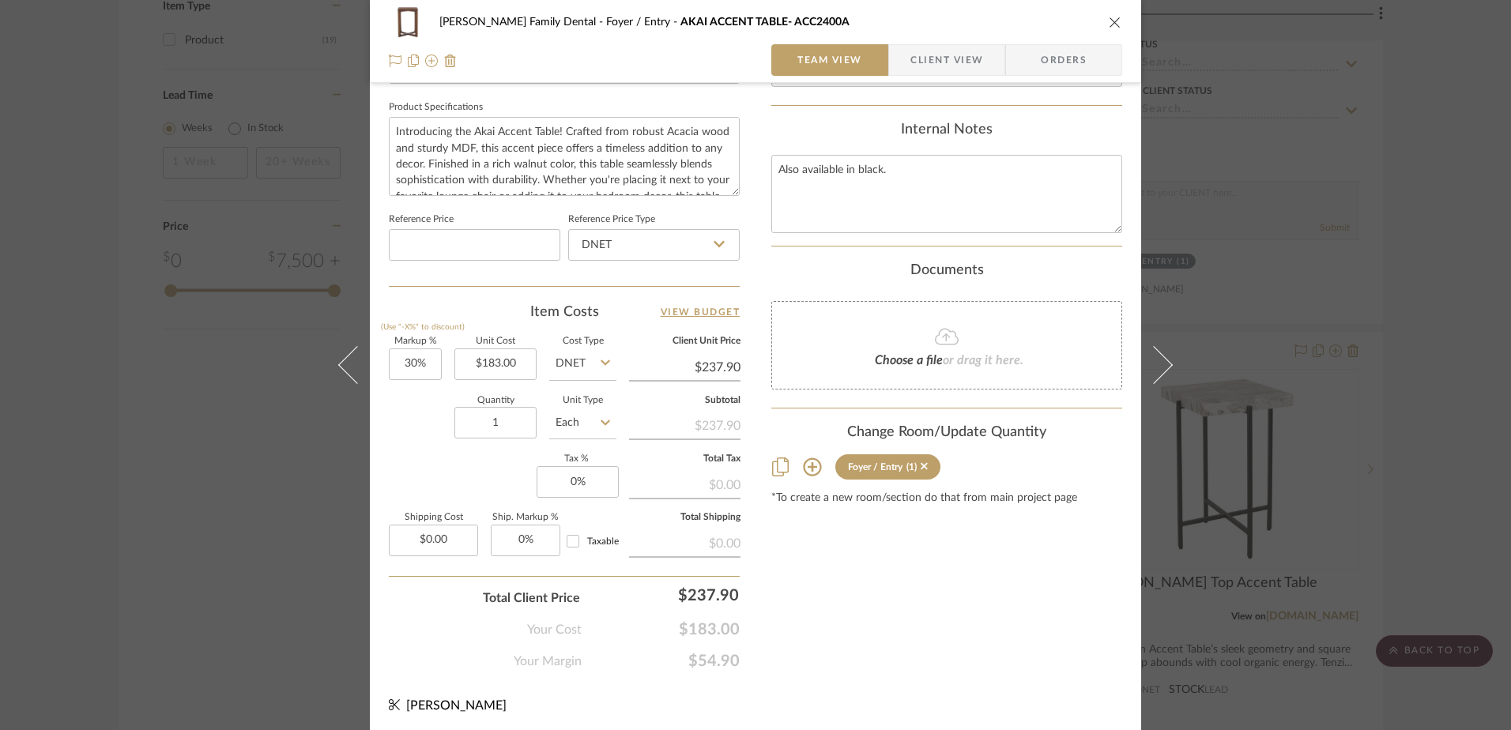
scroll to position [741, 0]
click at [577, 481] on input "0" at bounding box center [578, 478] width 82 height 32
type input "7%"
click at [813, 575] on div "Content here copies to Client View - confirm visibility there. Show in Client D…" at bounding box center [946, 16] width 351 height 1301
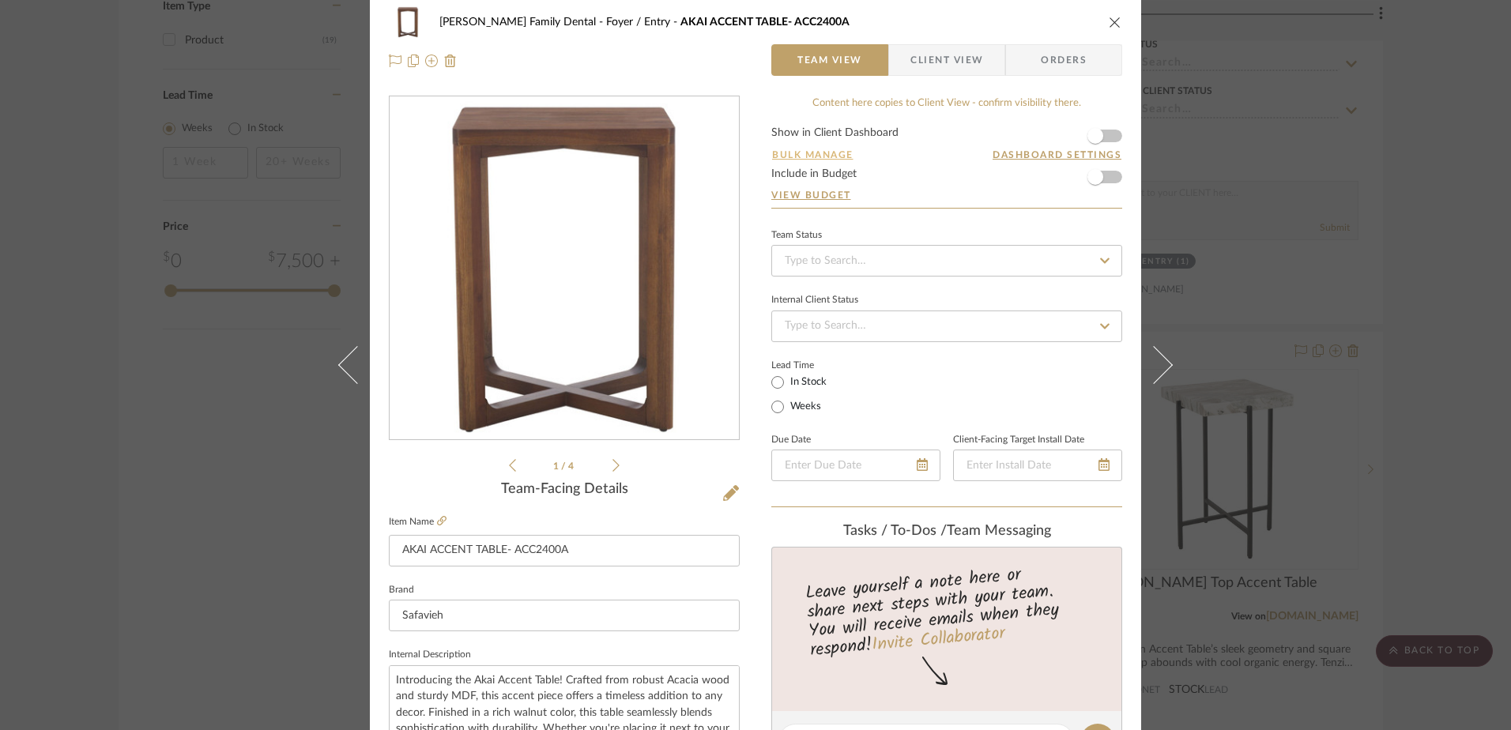
scroll to position [0, 0]
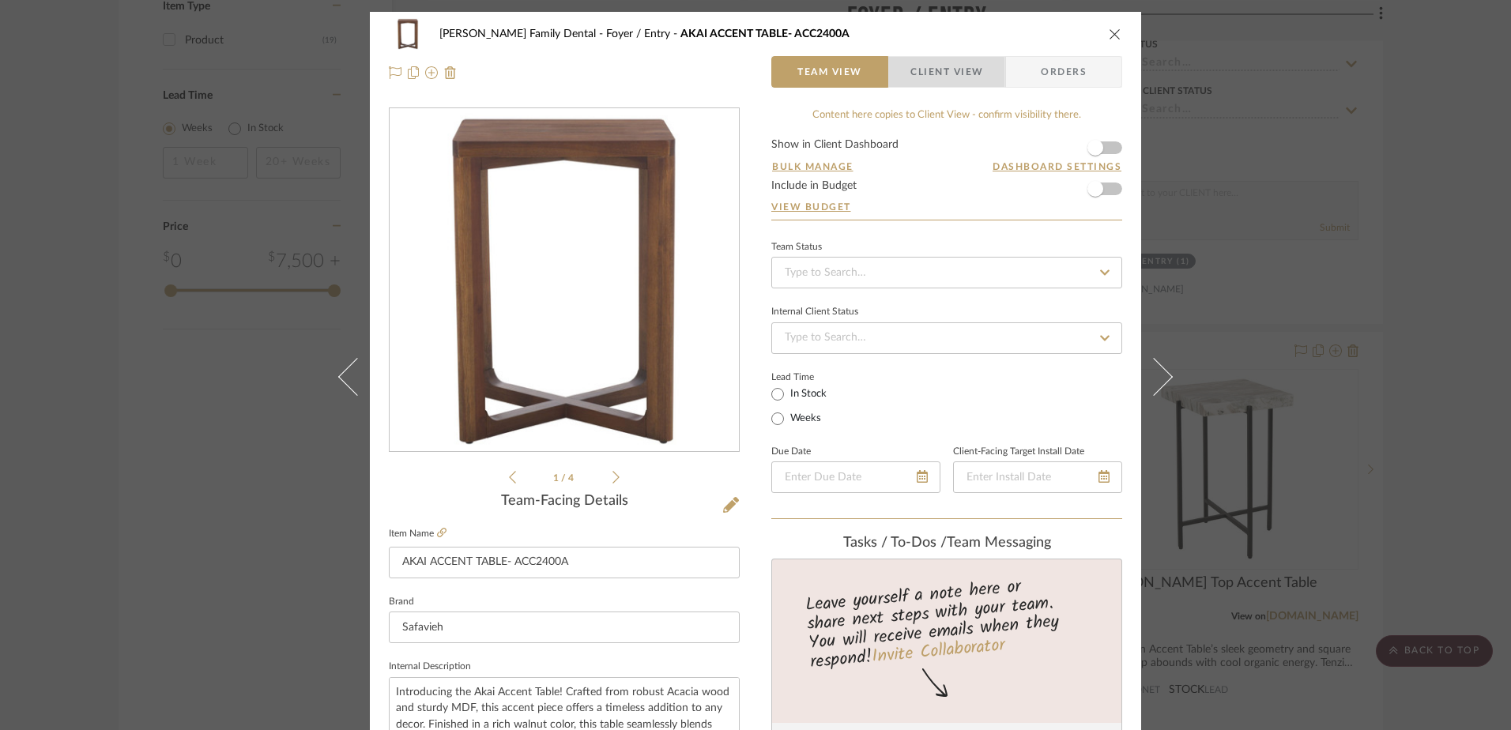
click at [902, 82] on span "button" at bounding box center [899, 72] width 21 height 32
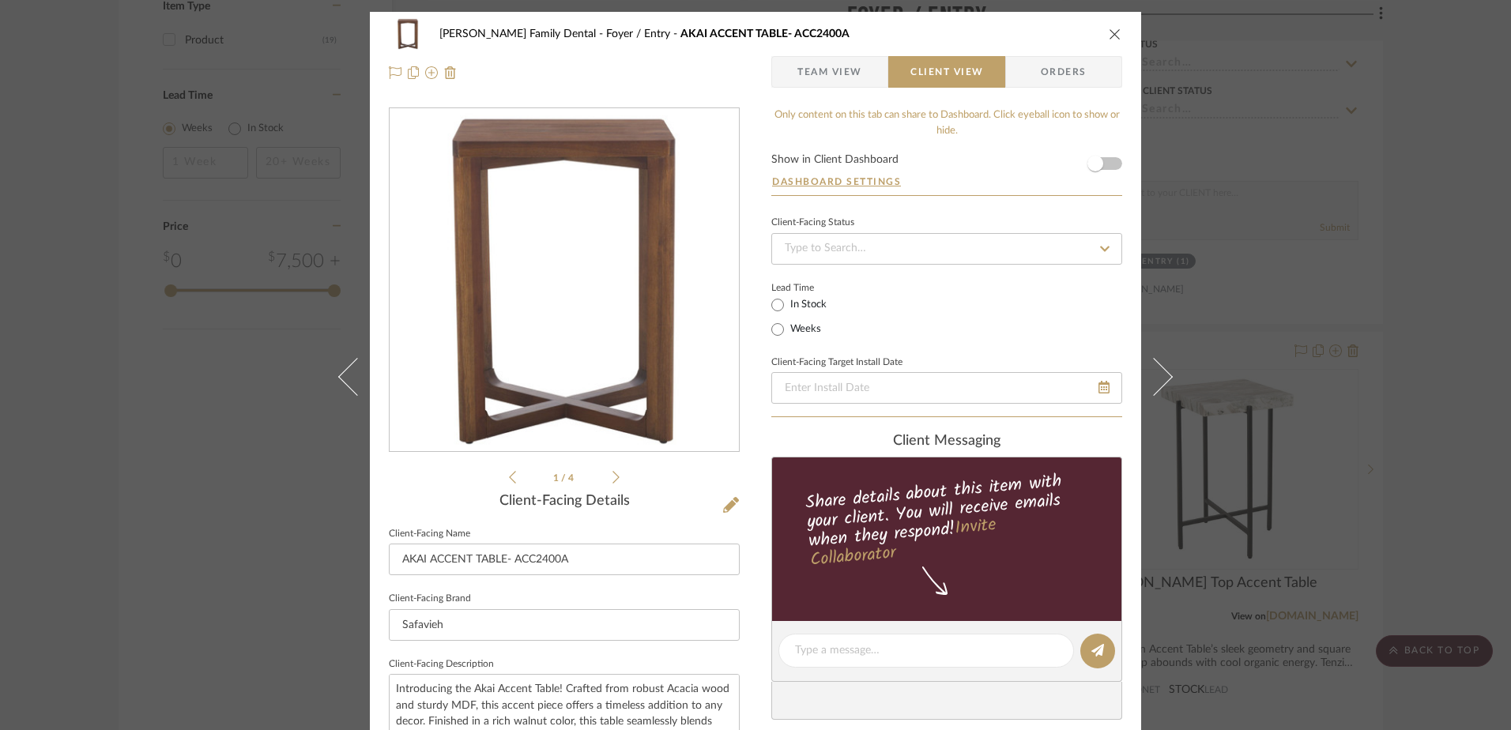
drag, startPoint x: 835, startPoint y: 66, endPoint x: 940, endPoint y: 84, distance: 105.8
click at [838, 66] on span "Team View" at bounding box center [829, 72] width 65 height 32
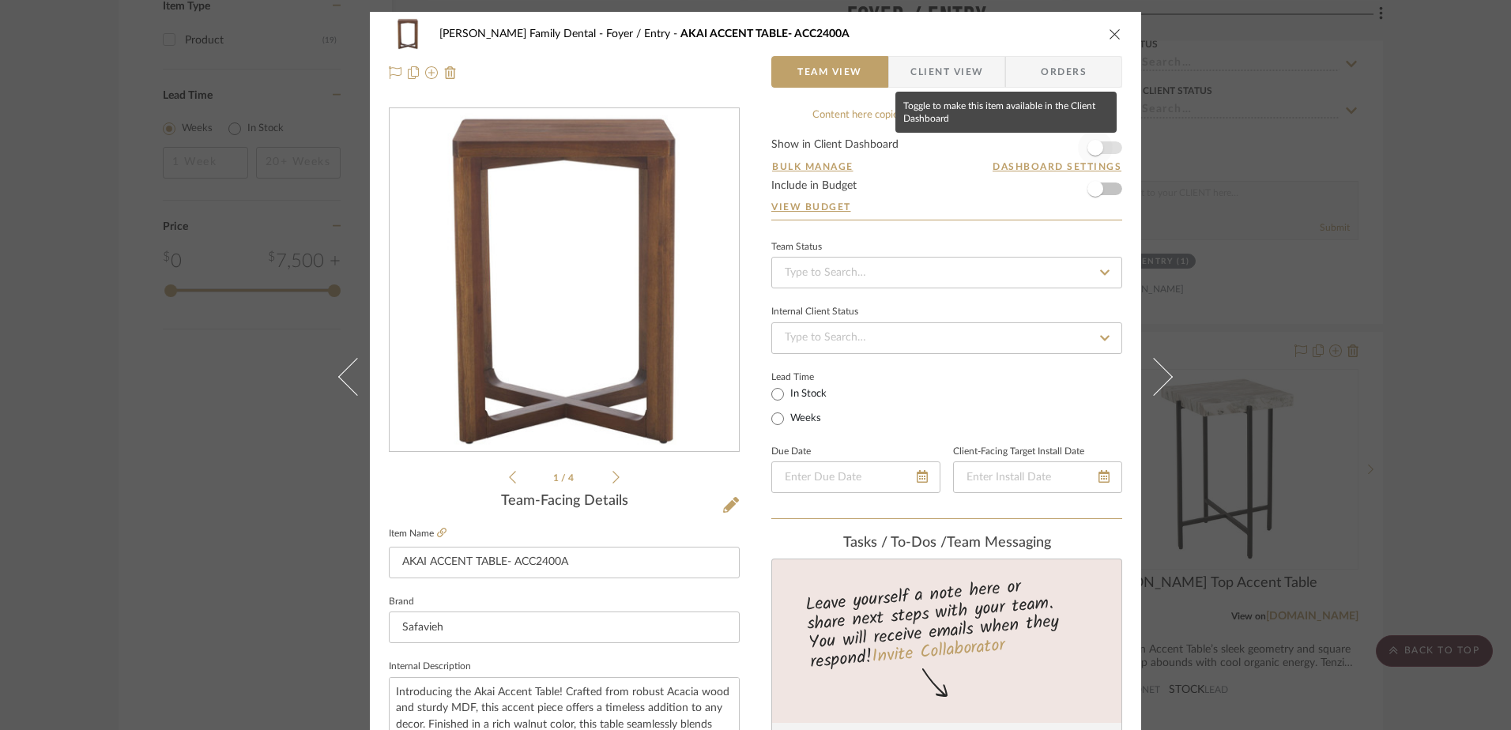
click at [1094, 149] on span "button" at bounding box center [1096, 148] width 16 height 16
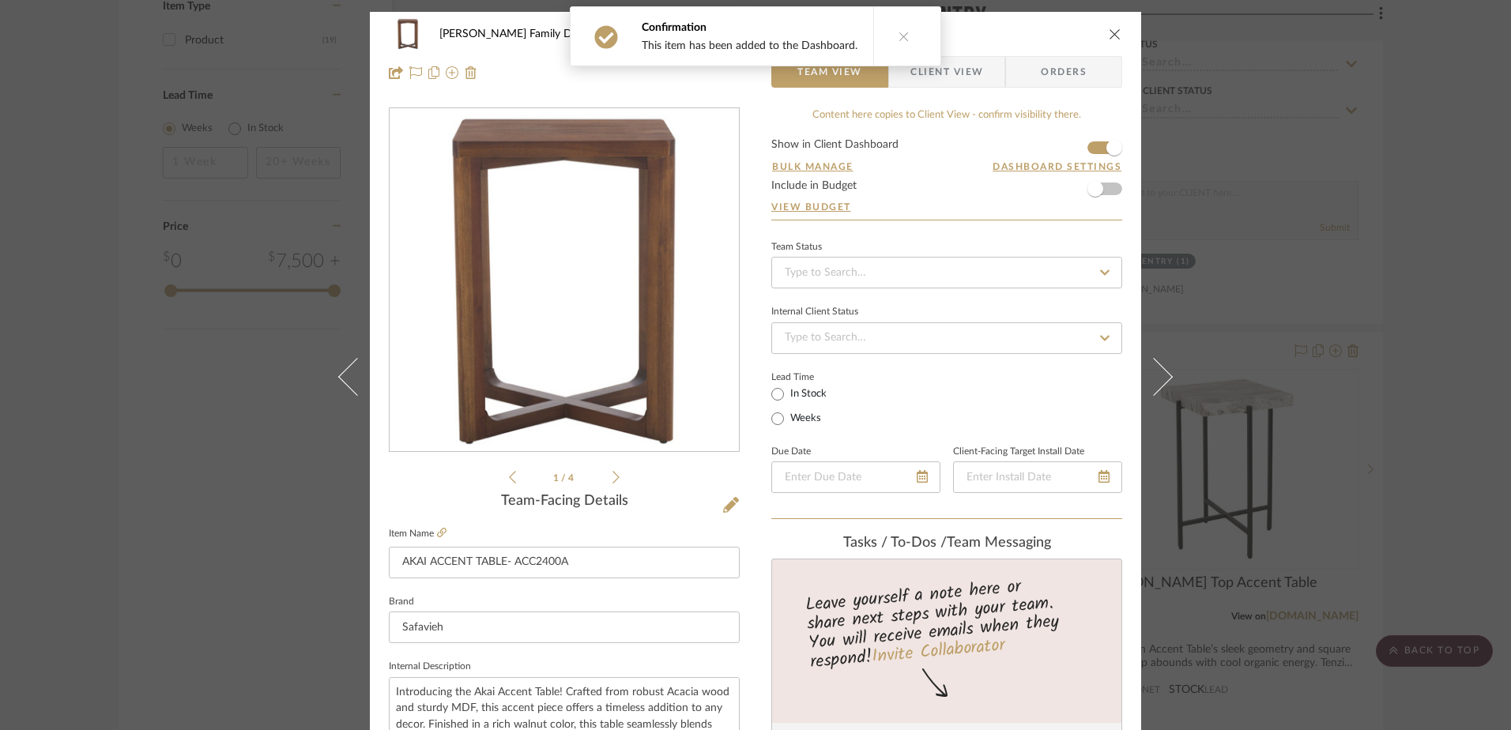
click at [931, 73] on div "Confirmation This item has been added to the Dashboard." at bounding box center [756, 36] width 384 height 73
click at [942, 75] on span "Client View" at bounding box center [947, 72] width 73 height 32
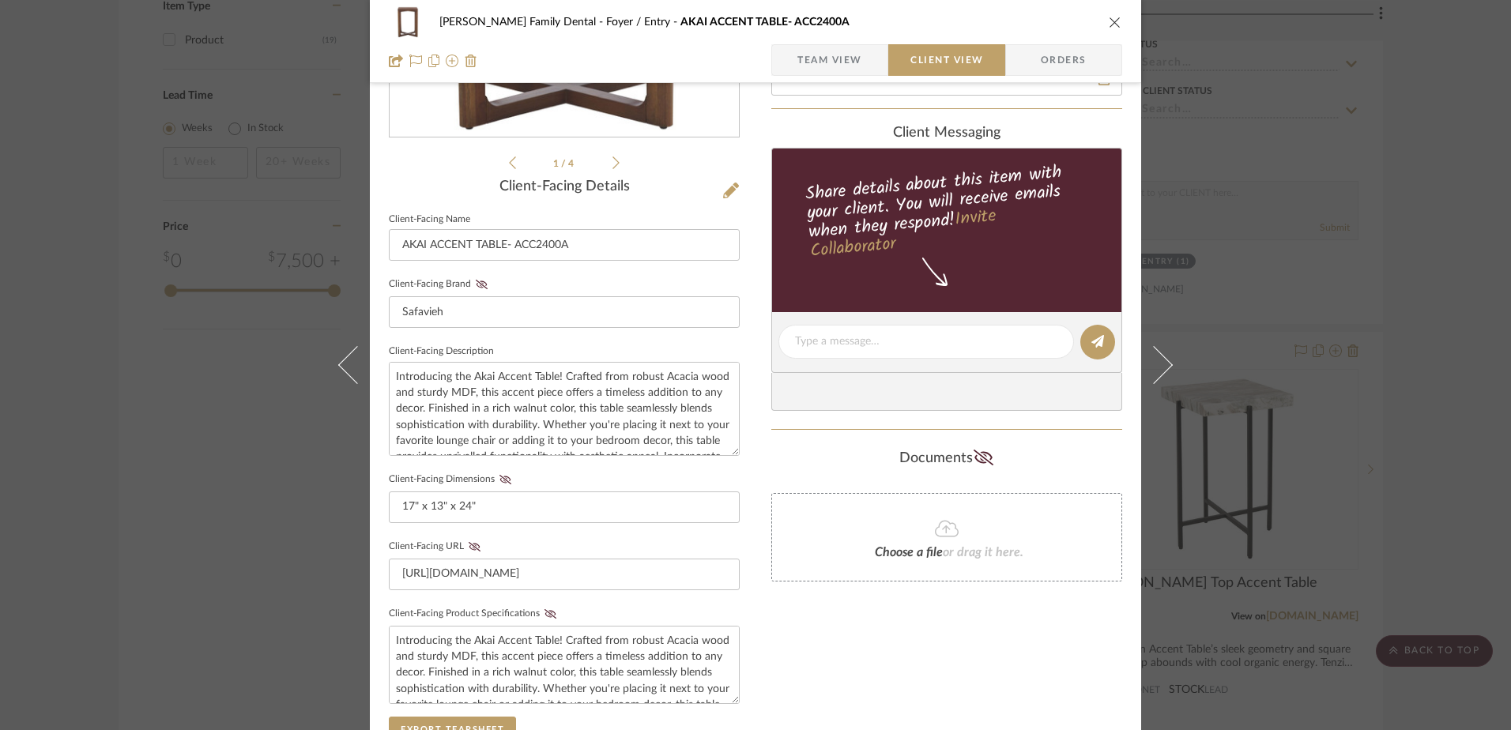
scroll to position [316, 0]
click at [500, 476] on icon at bounding box center [506, 477] width 12 height 9
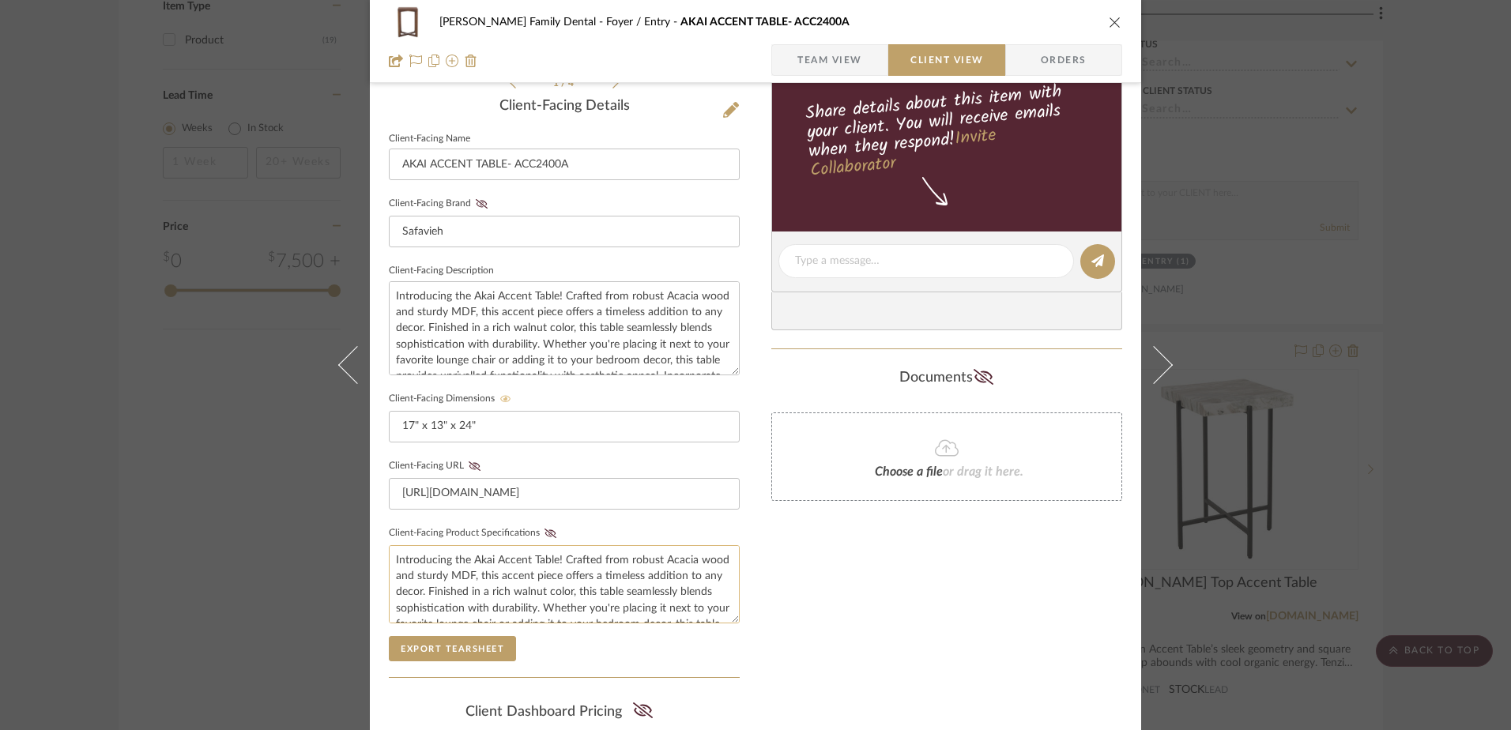
scroll to position [474, 0]
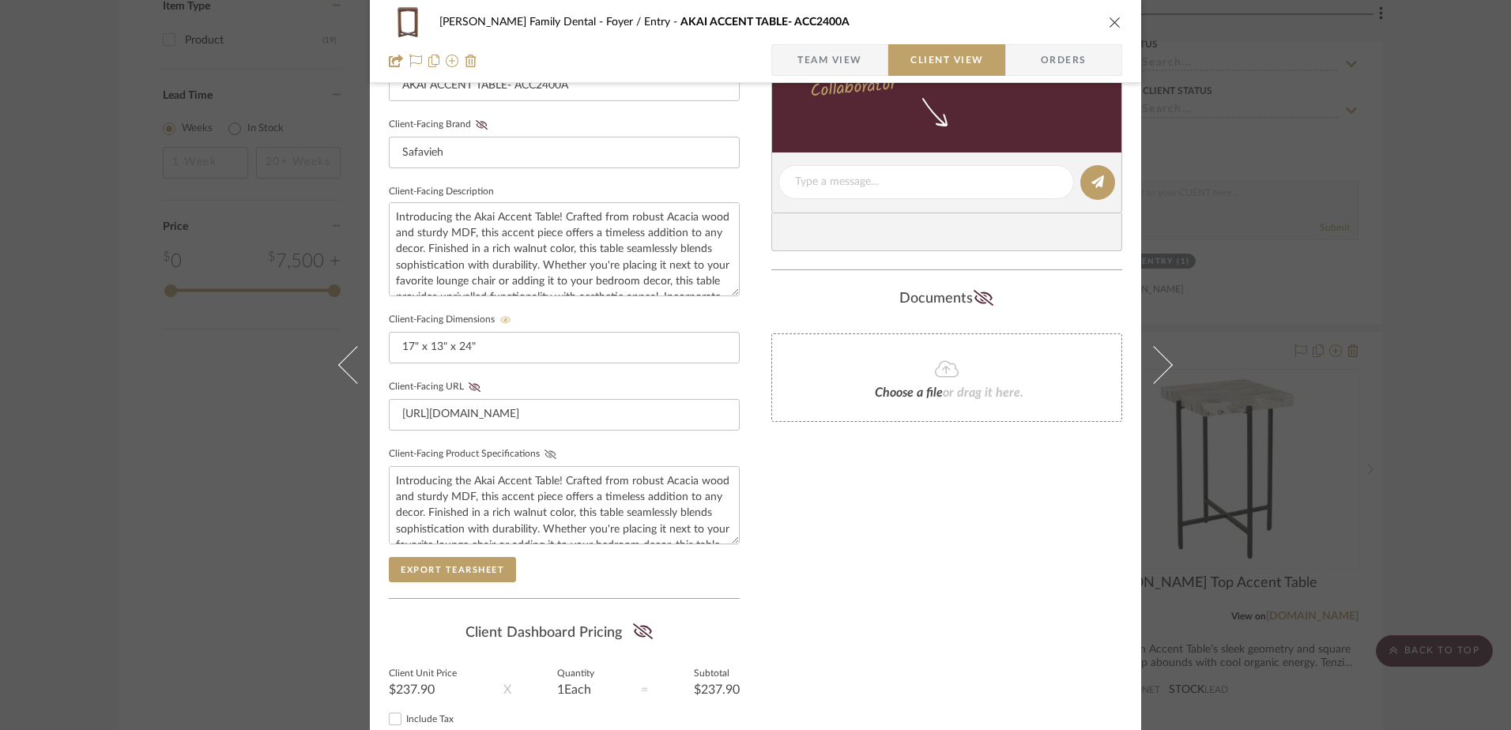
click at [545, 456] on icon at bounding box center [551, 454] width 12 height 9
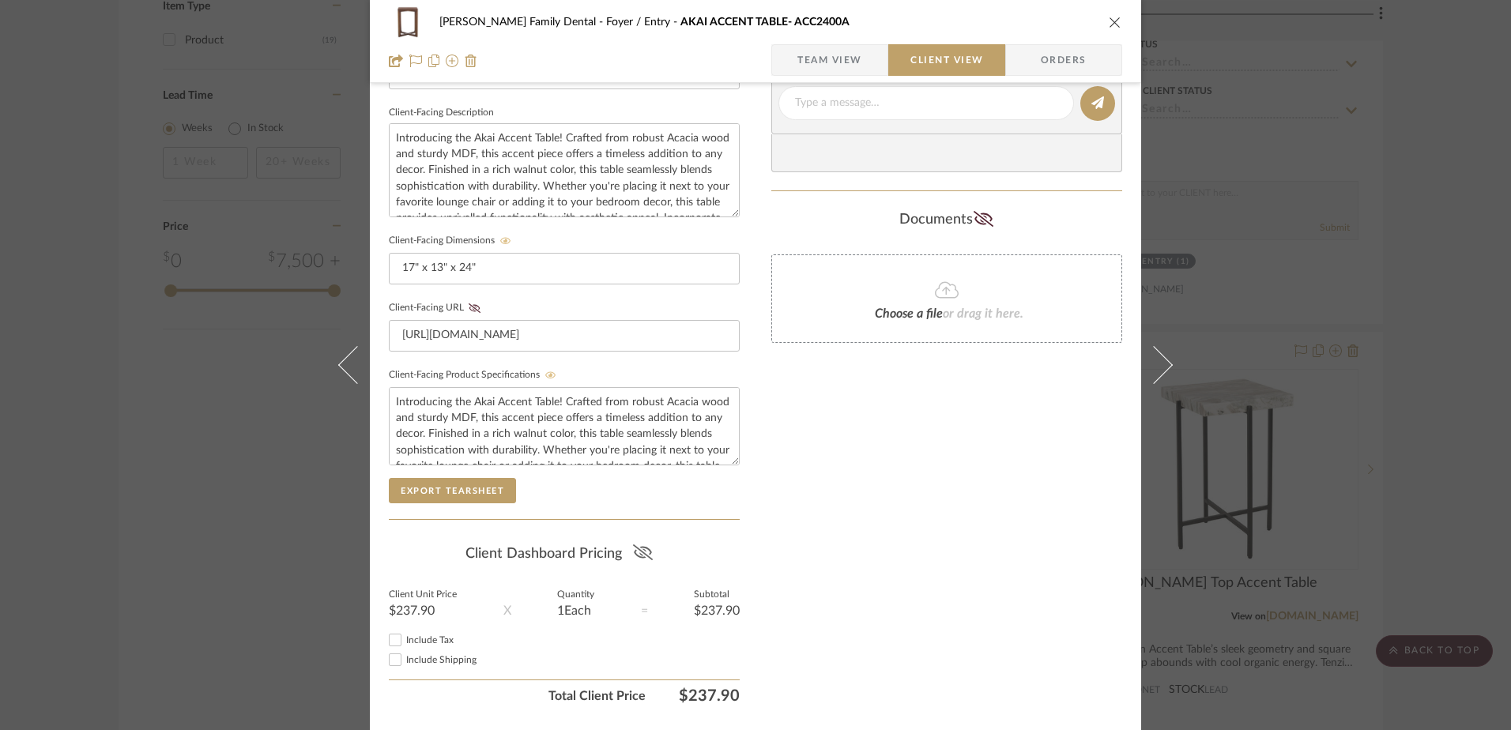
click at [637, 543] on fa-icon at bounding box center [643, 554] width 20 height 24
click at [392, 639] on input "Include Tax" at bounding box center [395, 640] width 19 height 19
checkbox input "true"
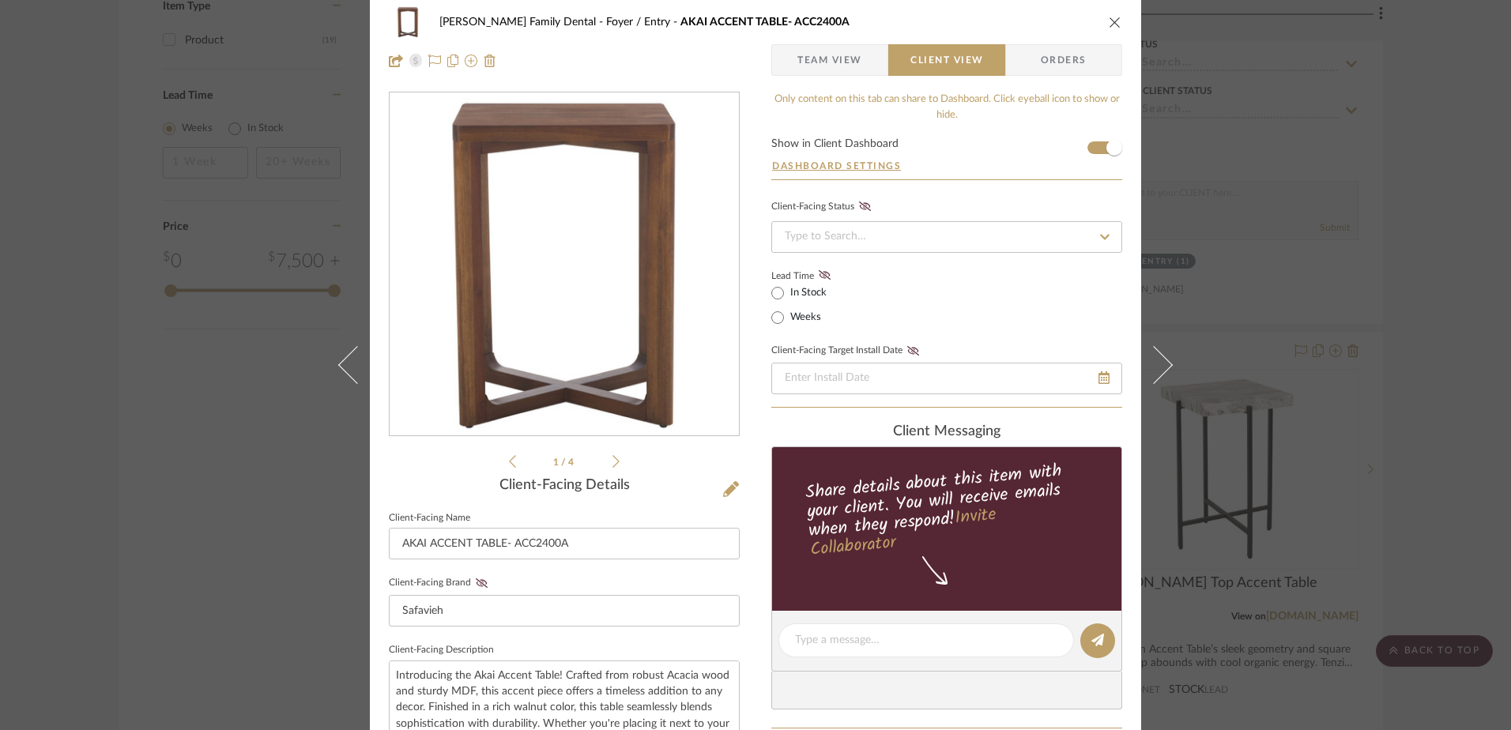
scroll to position [0, 0]
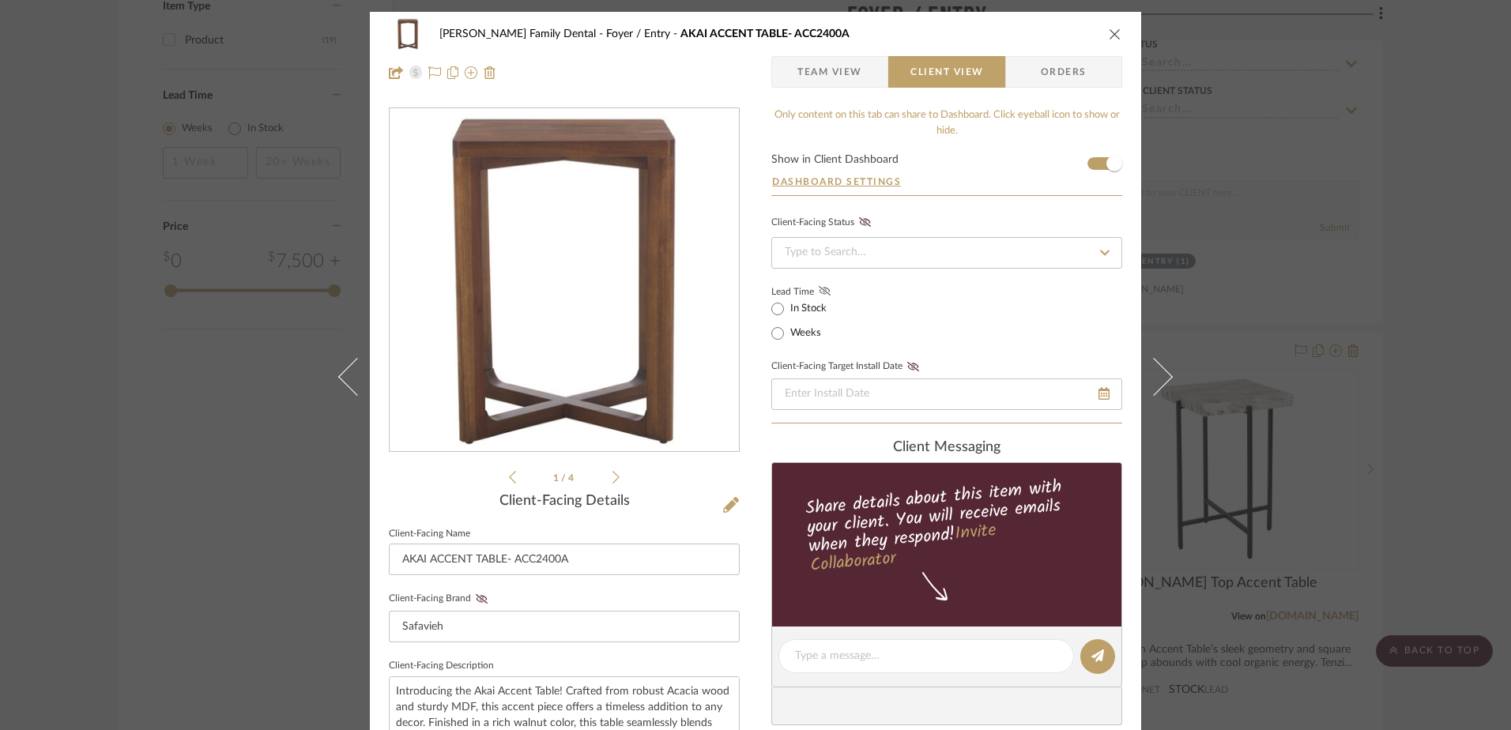
click at [819, 292] on icon at bounding box center [825, 290] width 12 height 9
click at [1114, 30] on icon "close" at bounding box center [1115, 34] width 13 height 13
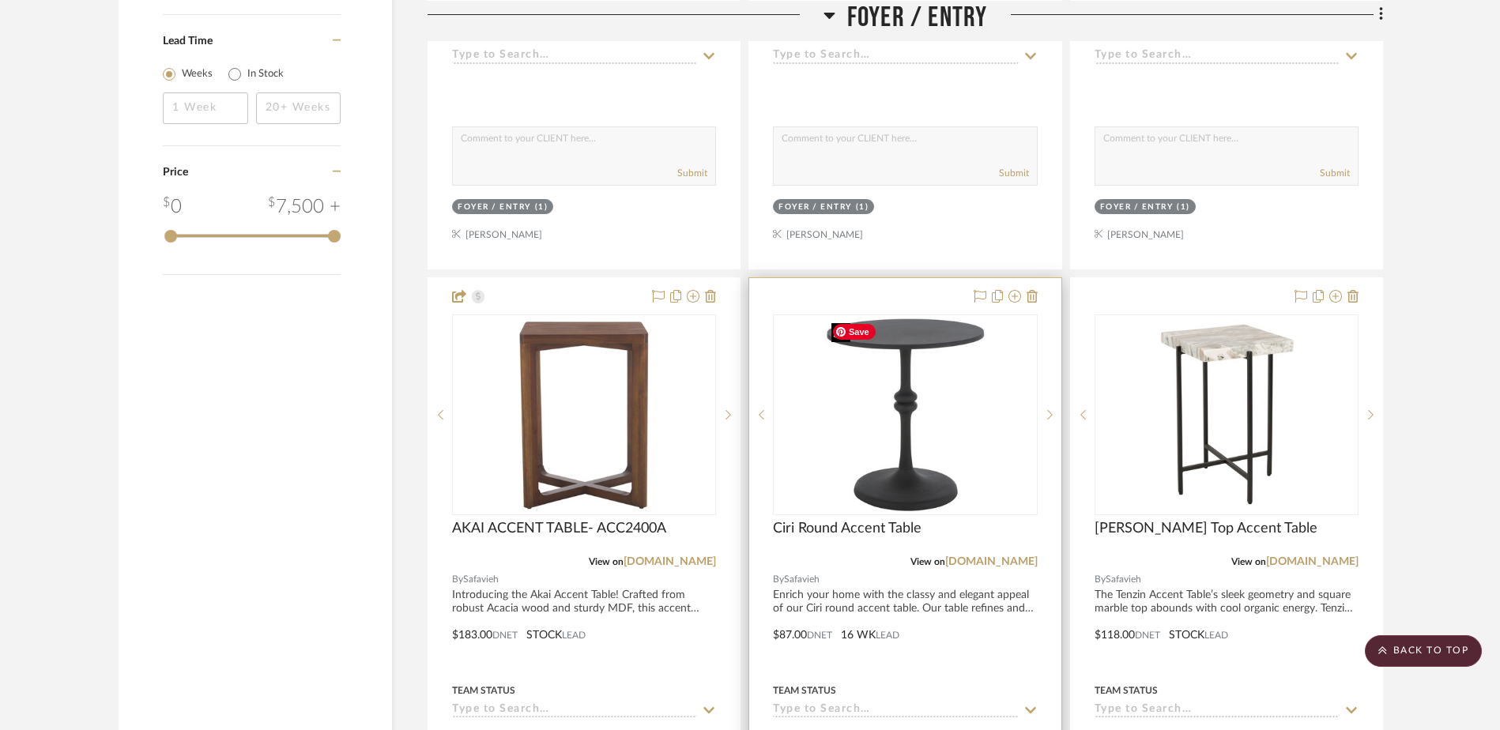
scroll to position [1581, 0]
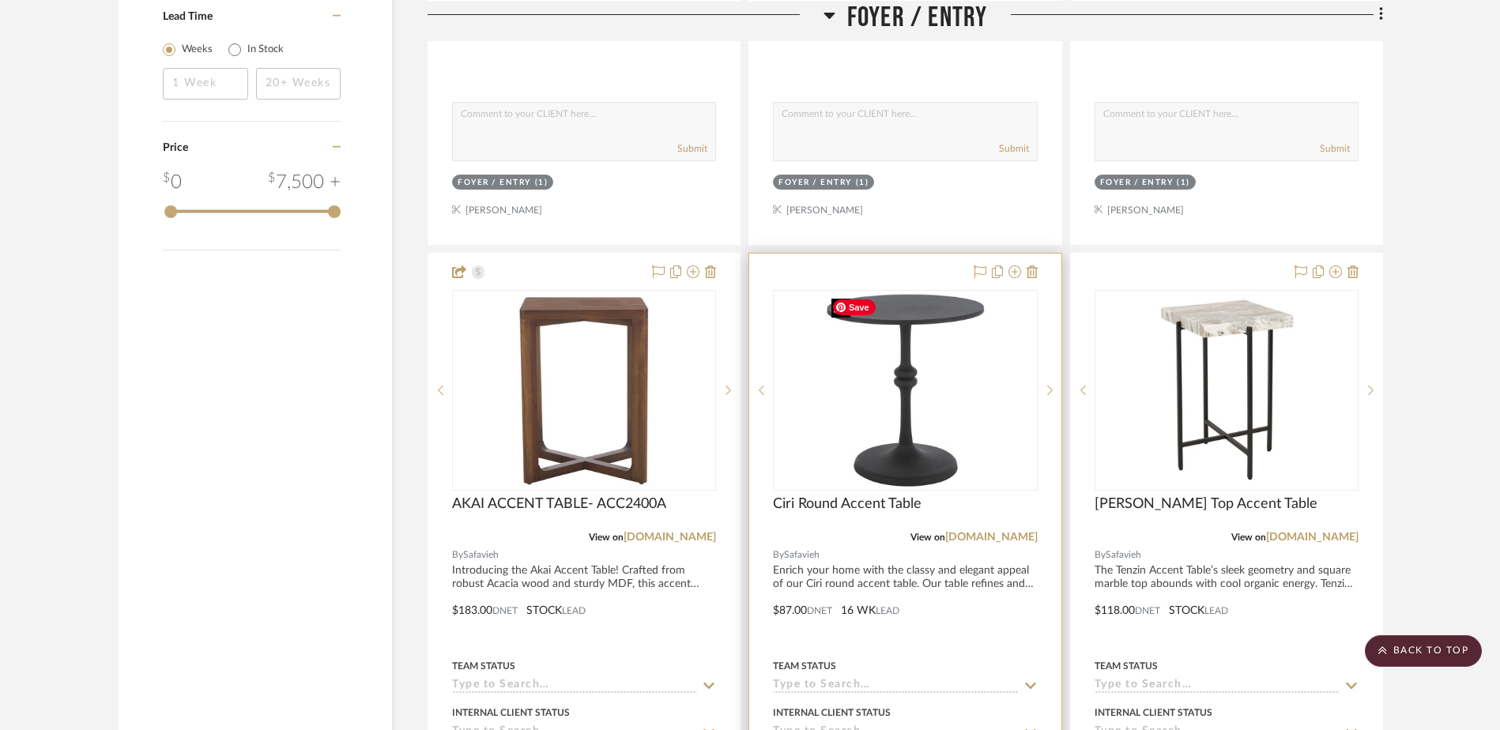
click at [899, 466] on img "0" at bounding box center [905, 391] width 161 height 198
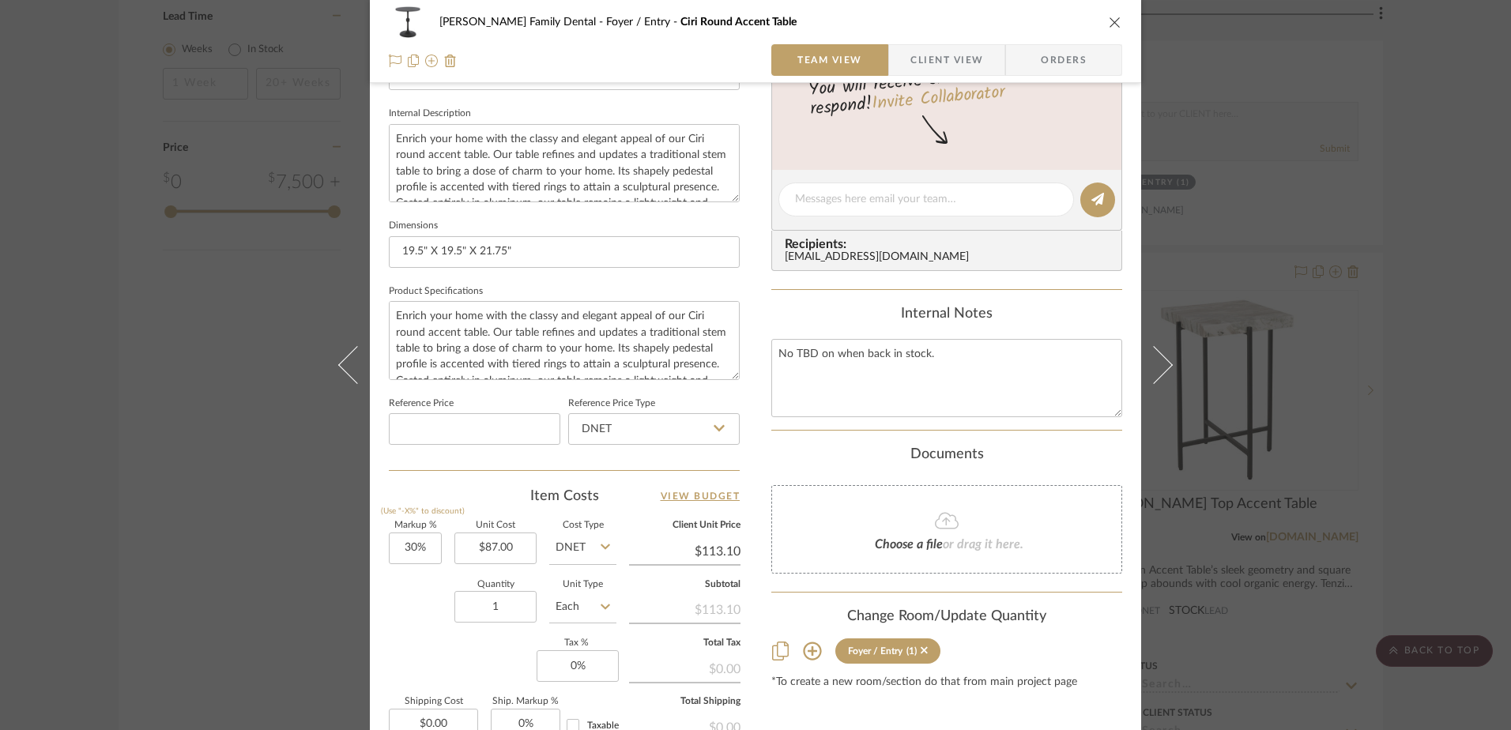
scroll to position [741, 0]
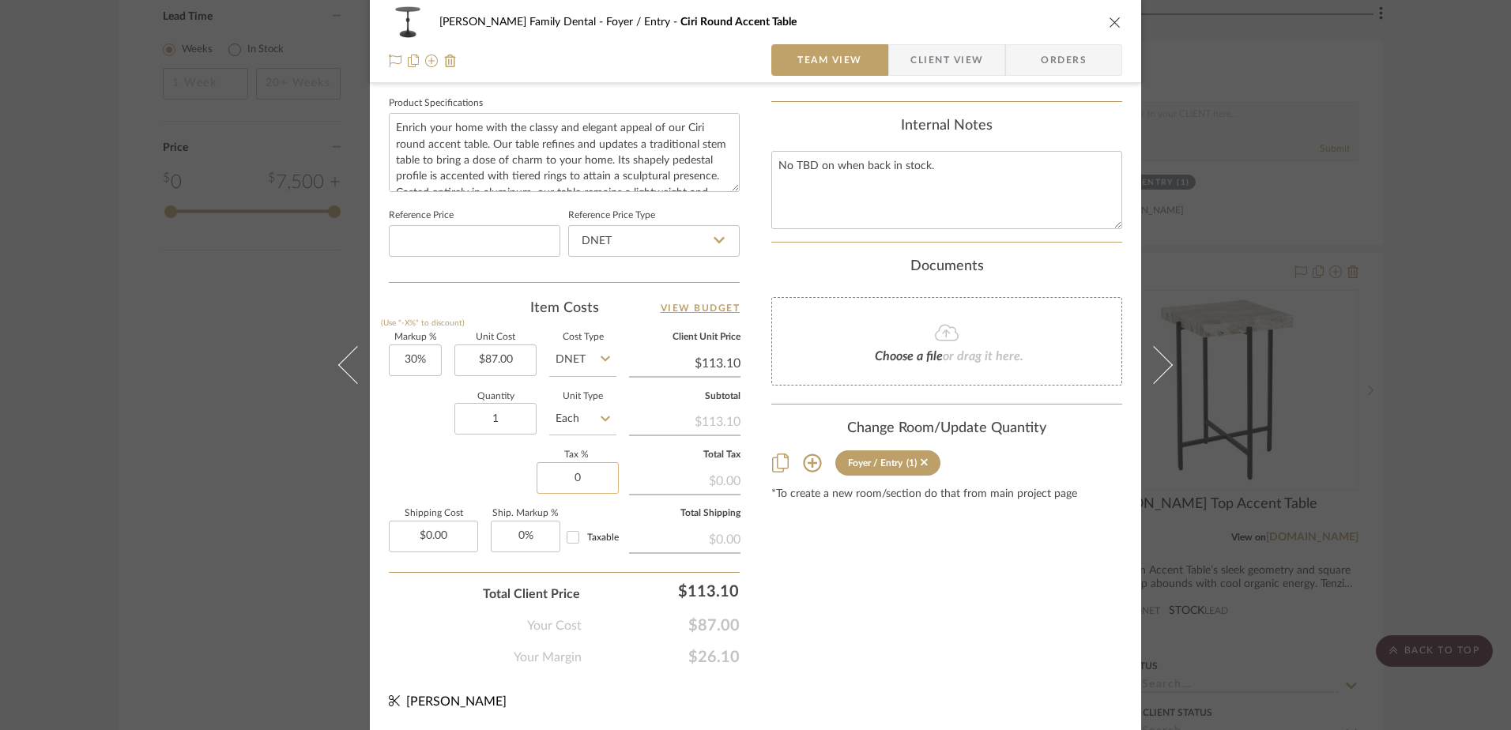
click at [585, 481] on input "0" at bounding box center [578, 478] width 82 height 32
type input "7%"
click at [819, 571] on div "Content here copies to Client View - confirm visibility there. Show in Client D…" at bounding box center [946, 16] width 351 height 1301
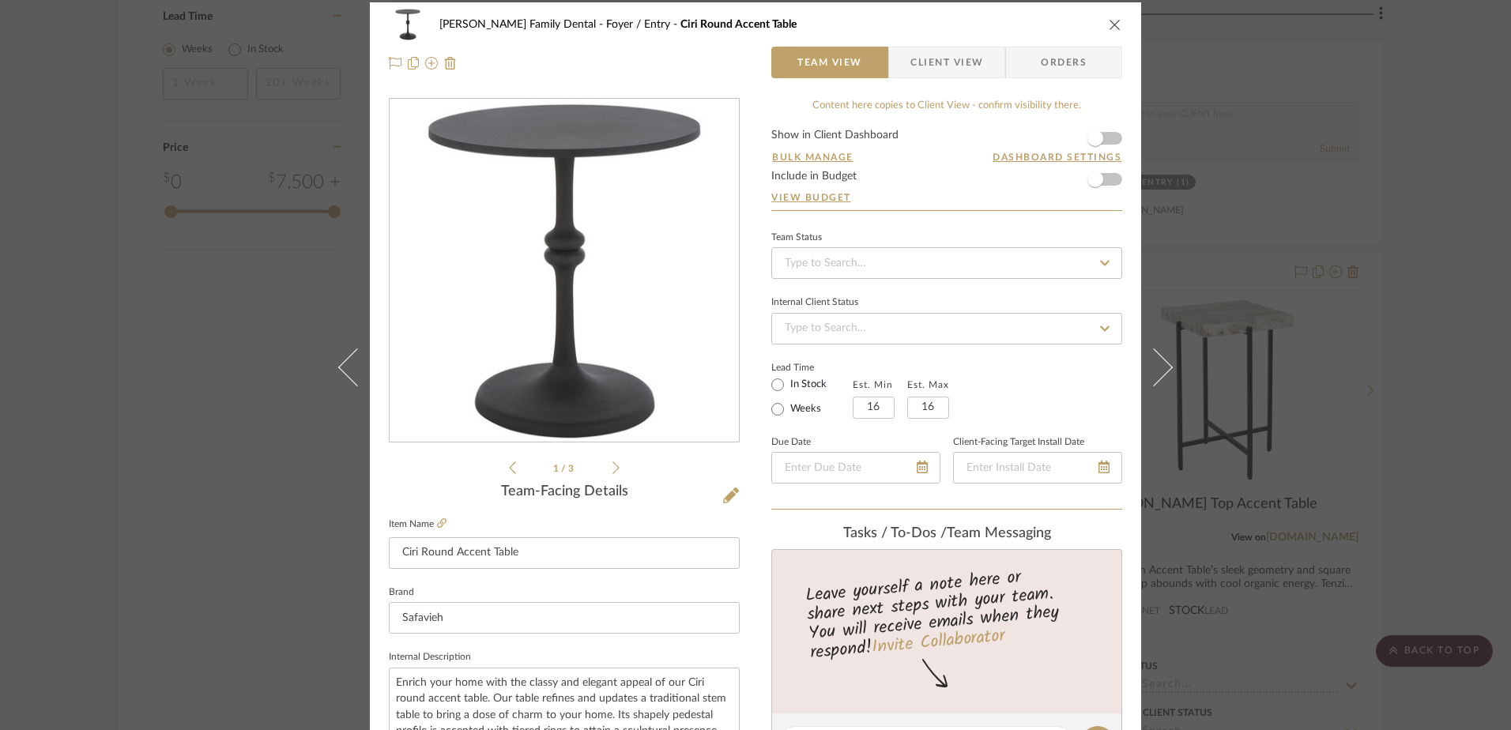
scroll to position [0, 0]
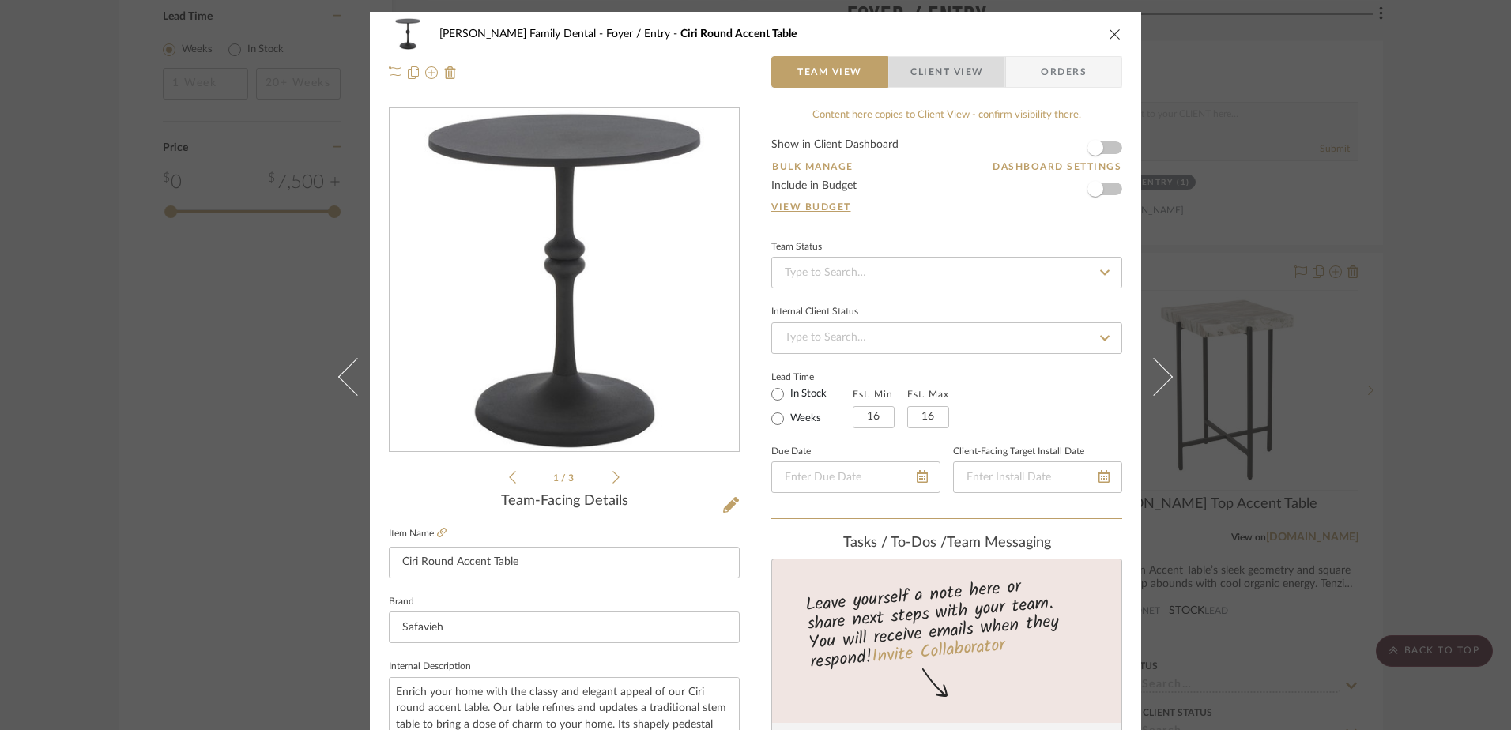
click at [938, 67] on span "Client View" at bounding box center [947, 72] width 73 height 32
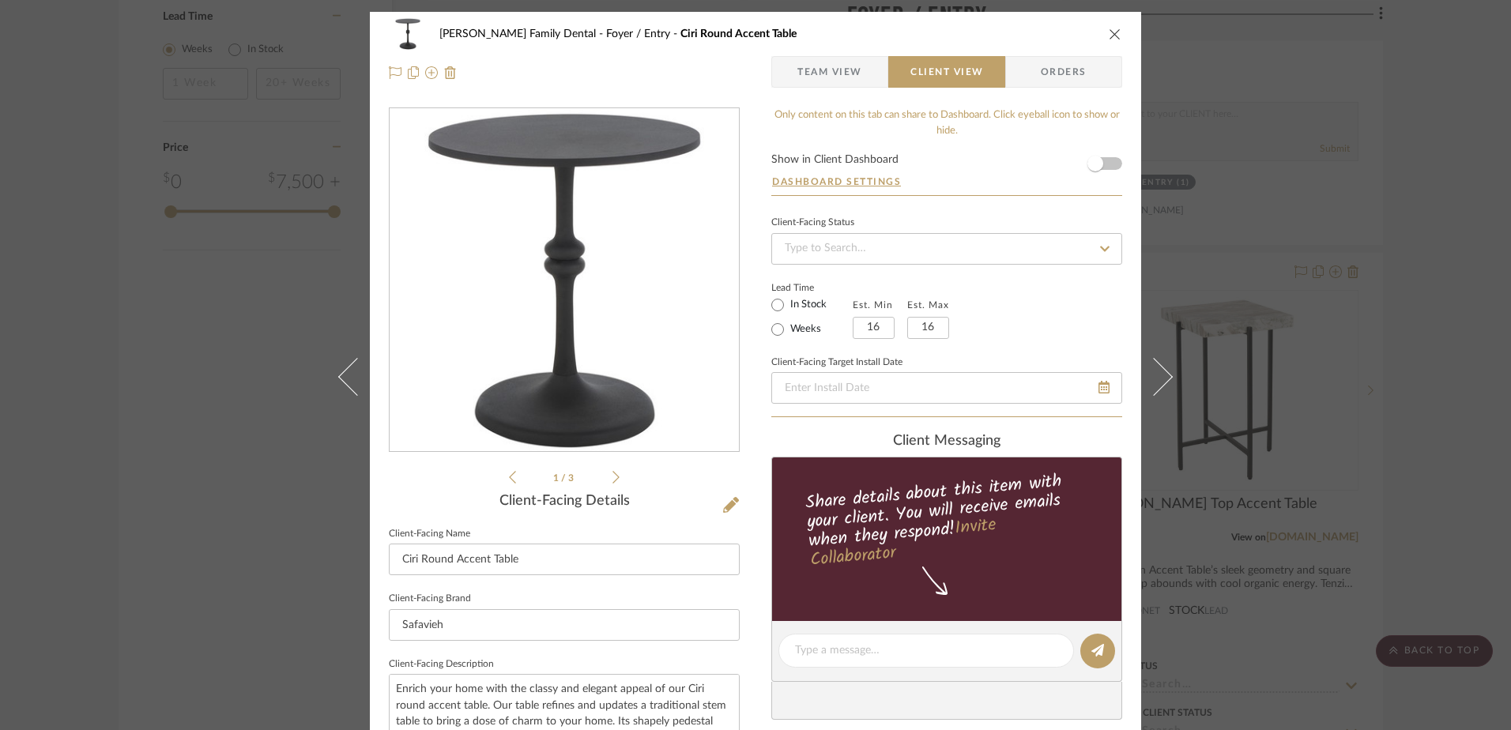
click at [846, 78] on span "Team View" at bounding box center [829, 72] width 65 height 32
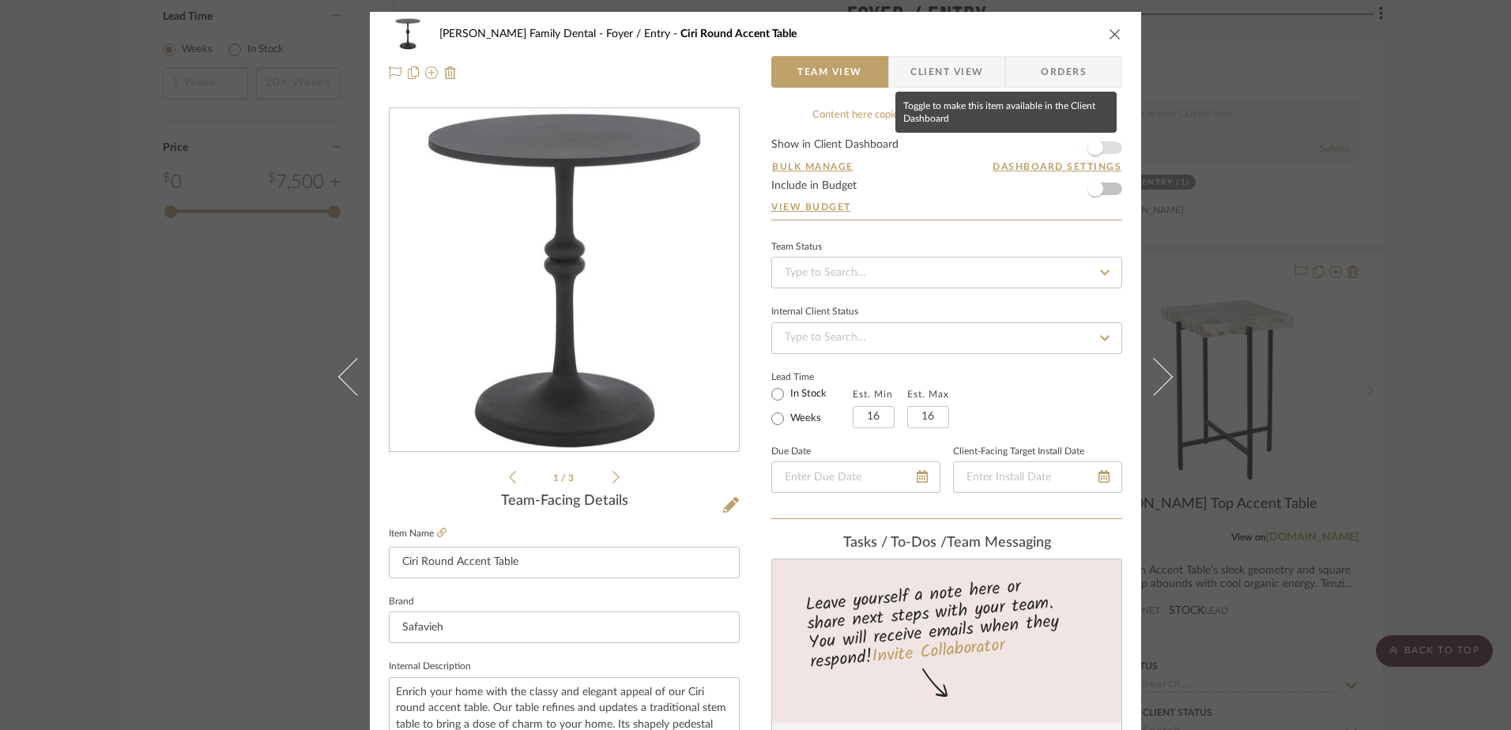
click at [1095, 148] on span "button" at bounding box center [1096, 148] width 16 height 16
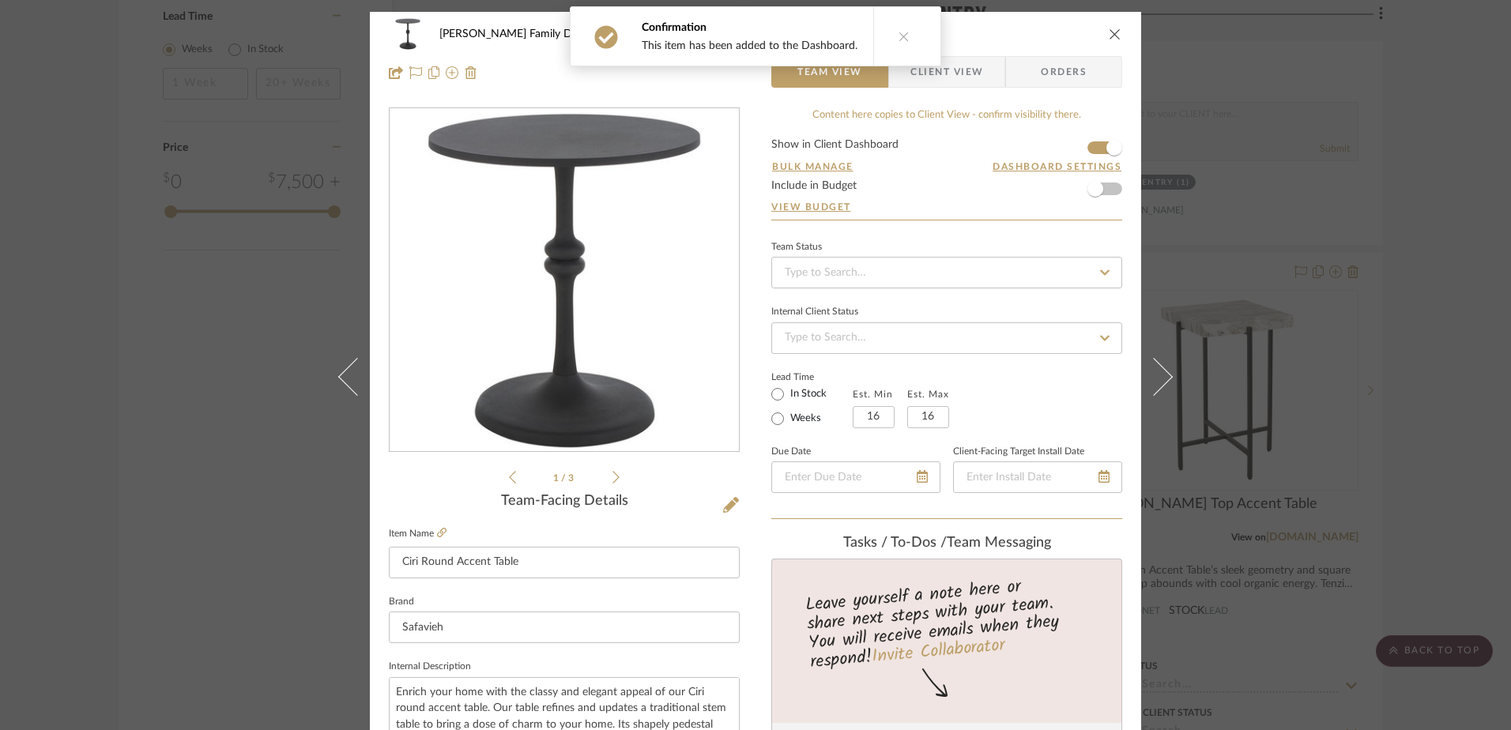
click at [947, 69] on span "Client View" at bounding box center [947, 72] width 73 height 32
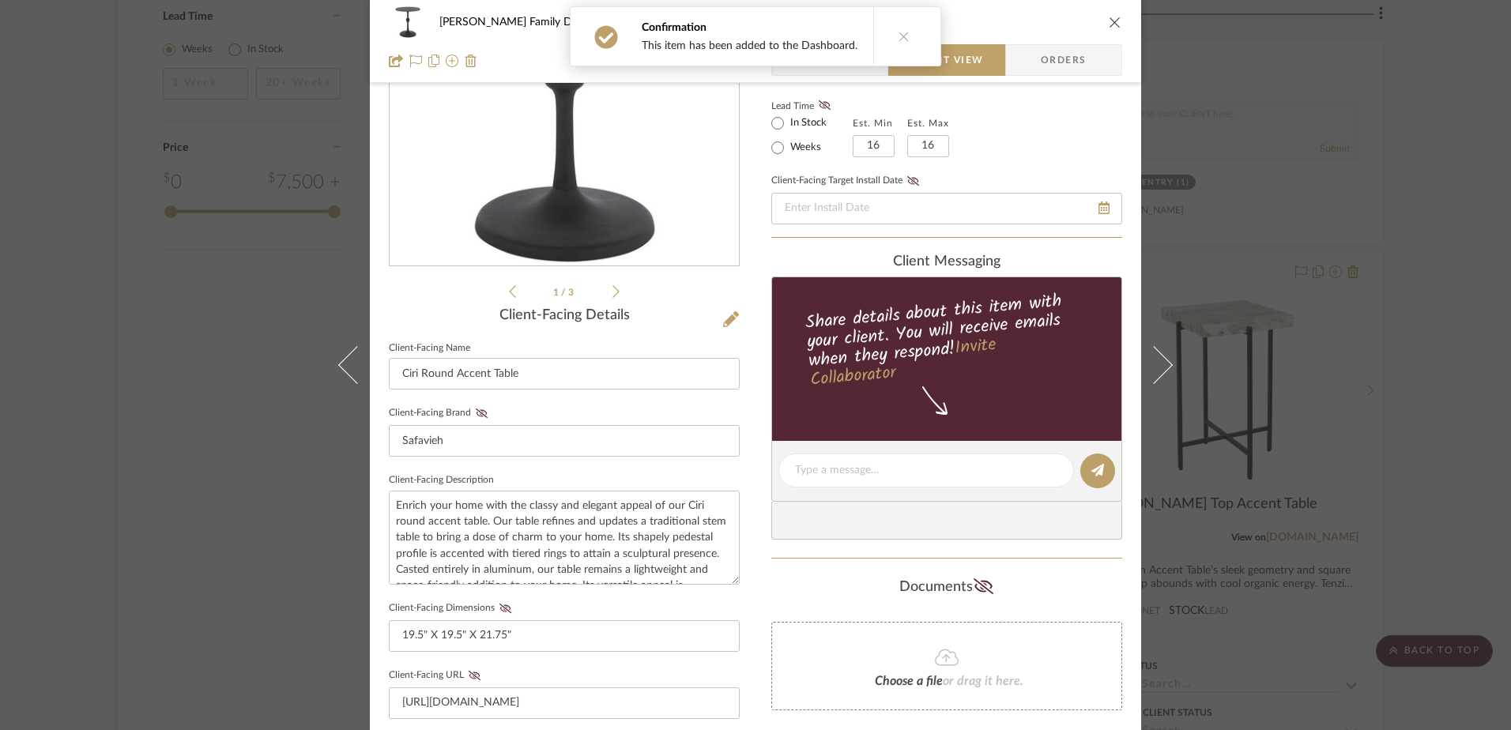
scroll to position [316, 0]
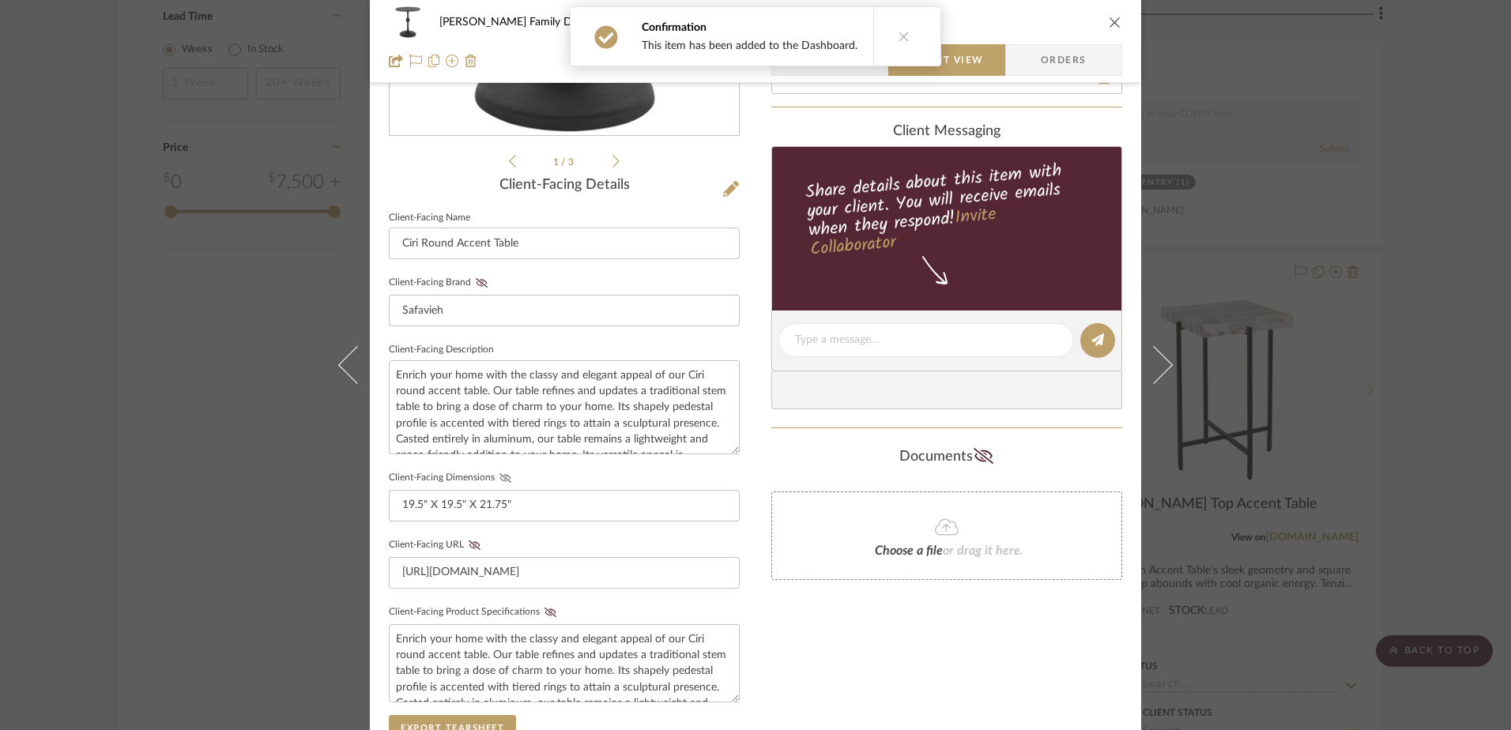
click at [501, 474] on icon at bounding box center [506, 477] width 12 height 9
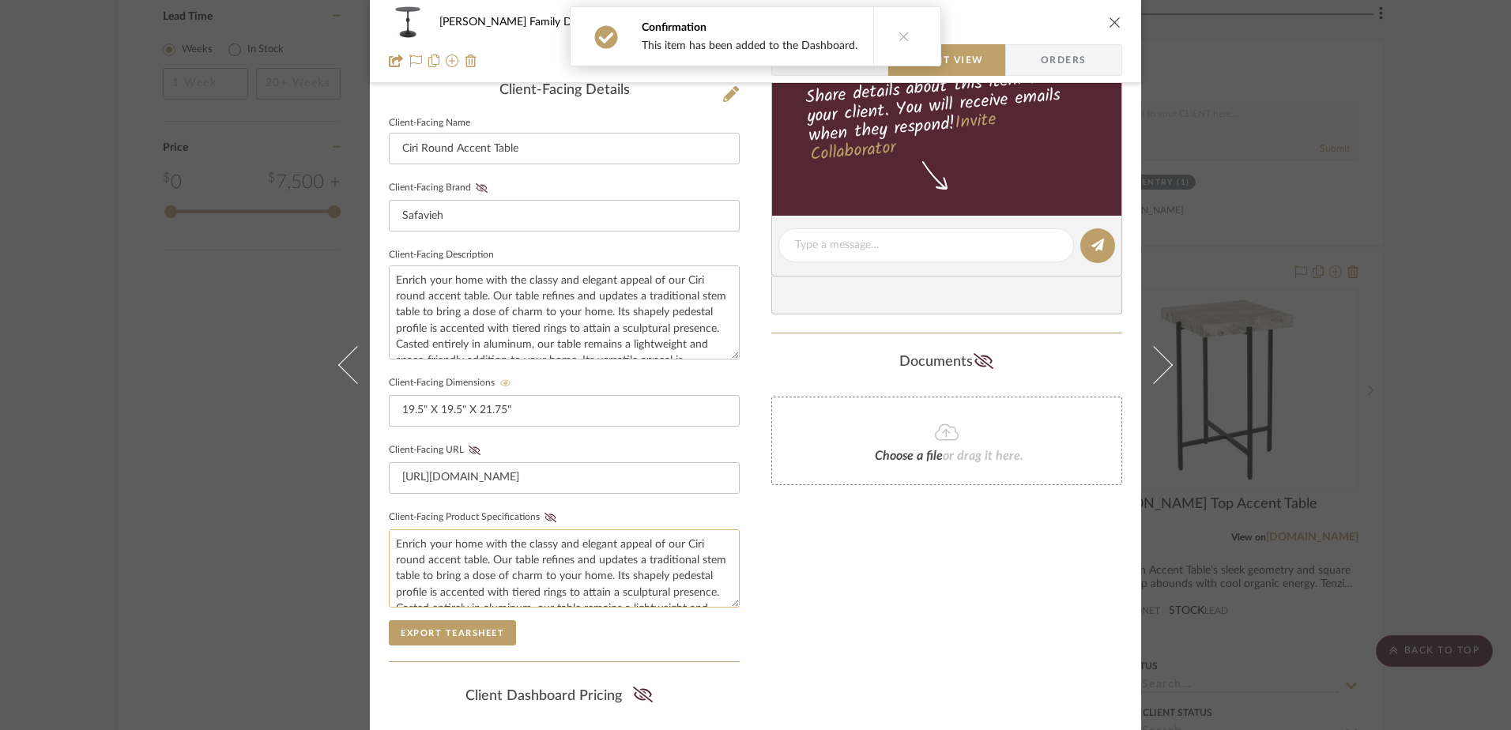
scroll to position [474, 0]
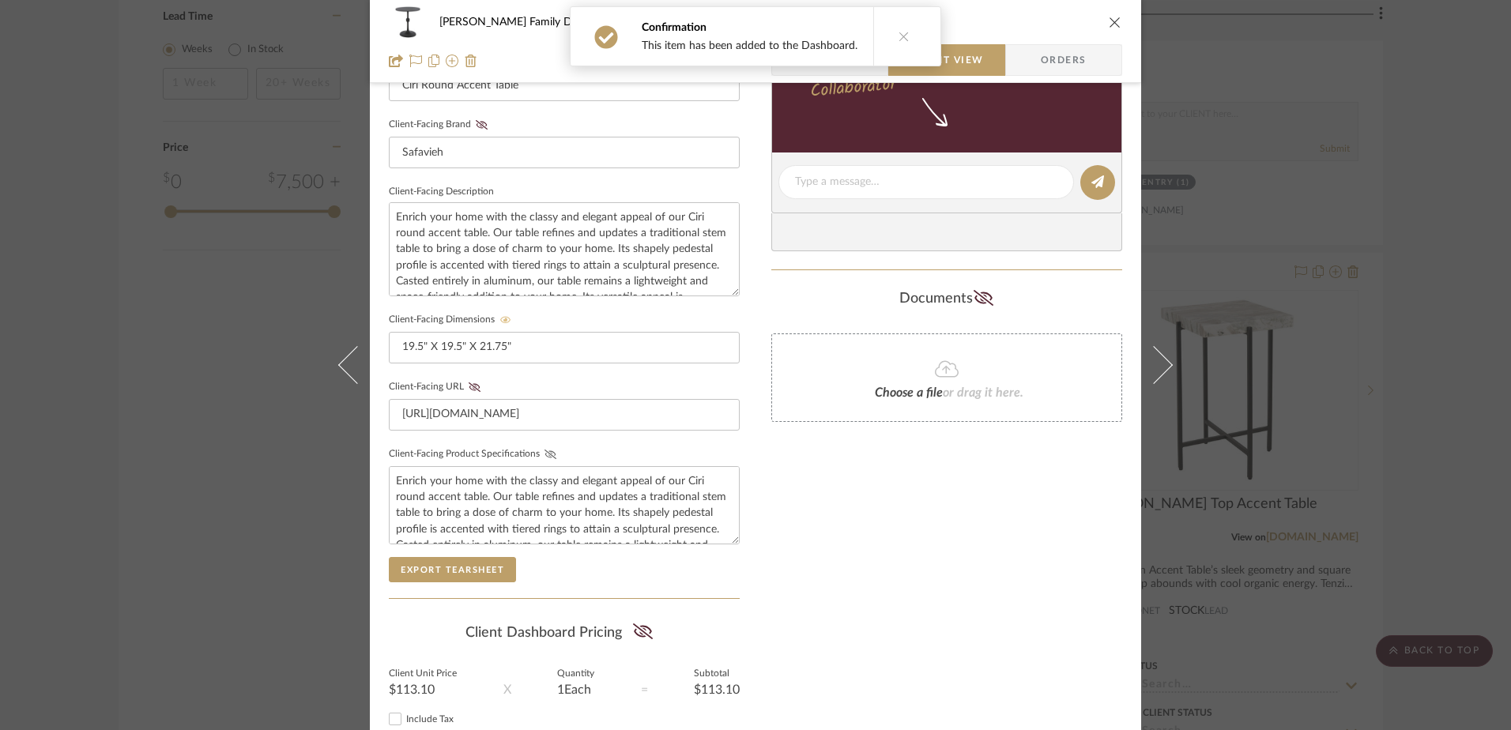
click at [545, 452] on icon at bounding box center [551, 454] width 12 height 9
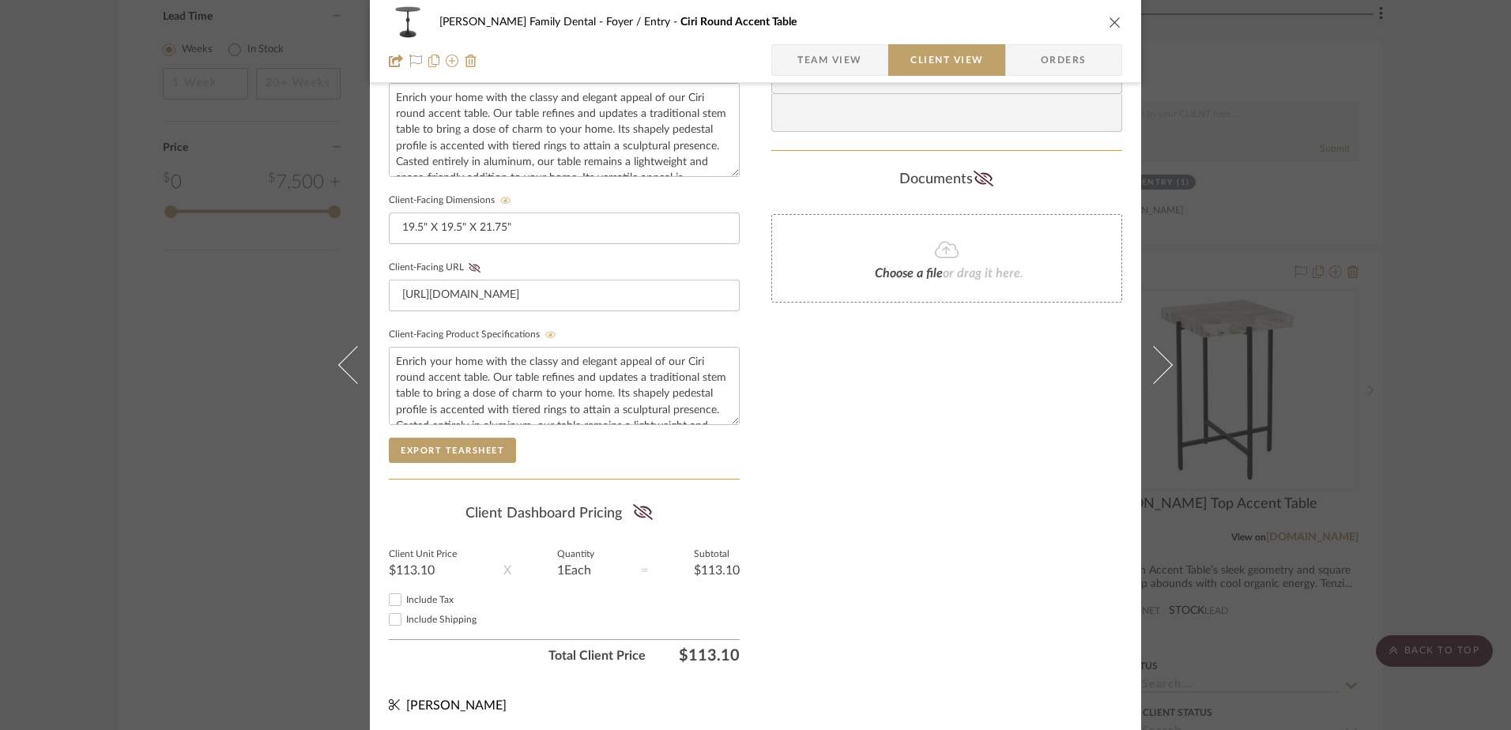
scroll to position [598, 0]
click at [640, 506] on icon at bounding box center [642, 508] width 20 height 16
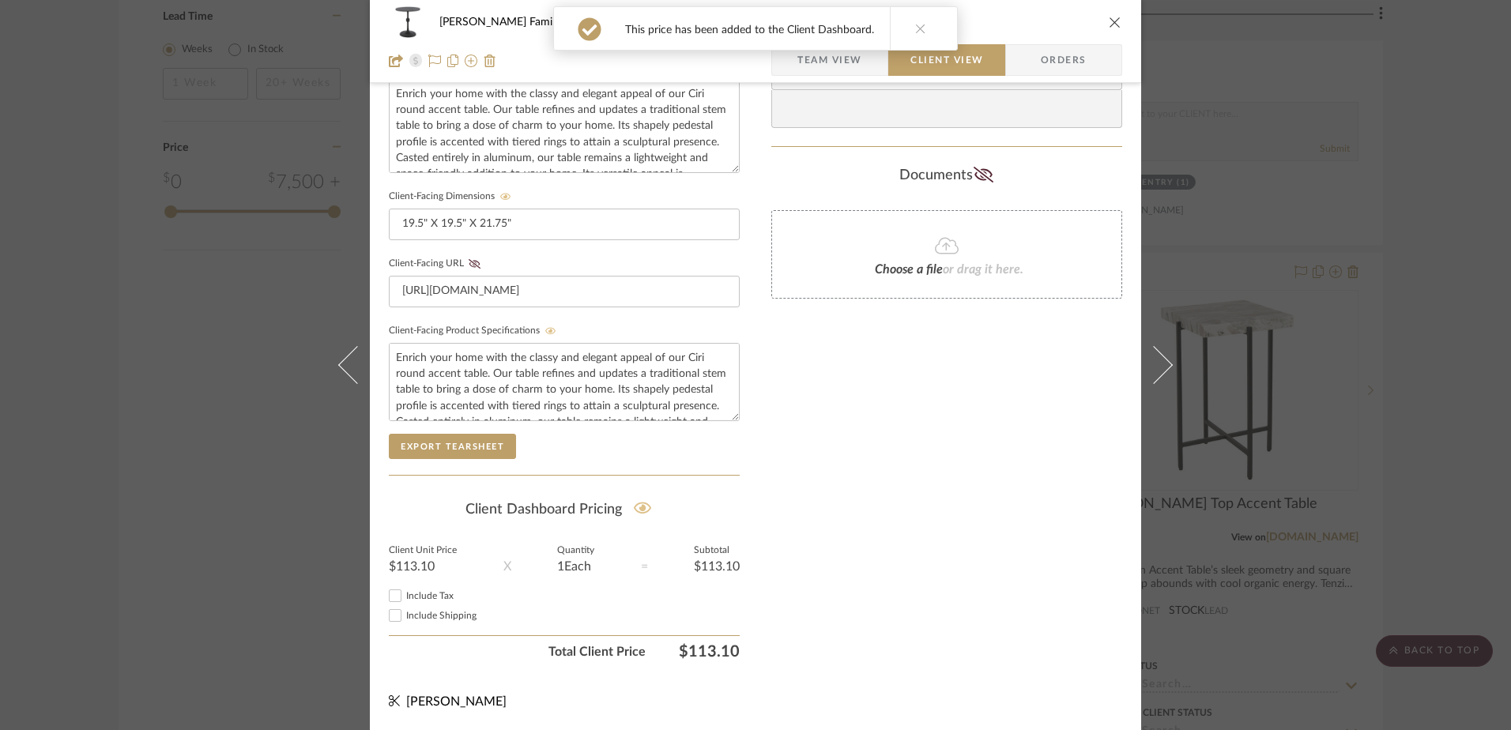
click at [391, 592] on input "Include Tax" at bounding box center [395, 595] width 19 height 19
checkbox input "true"
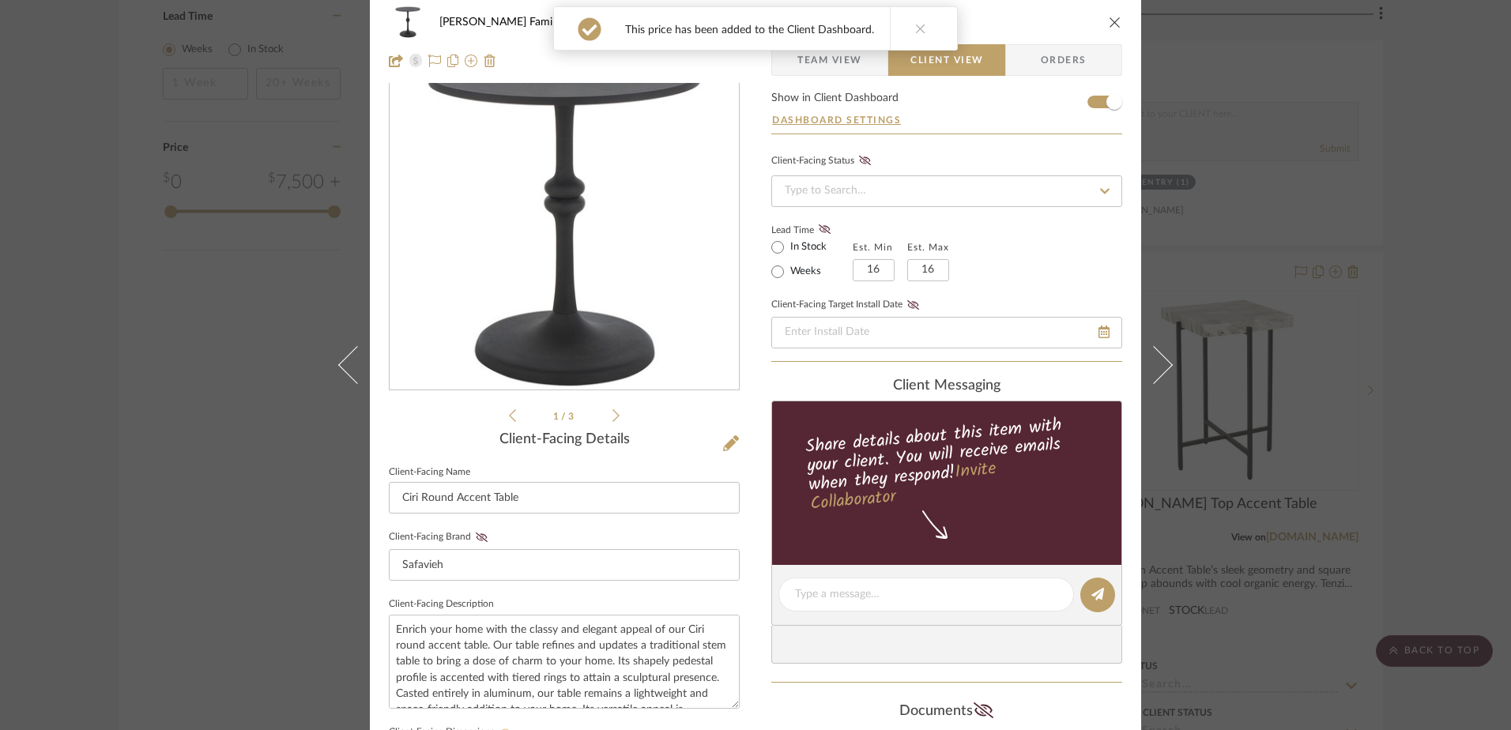
scroll to position [0, 0]
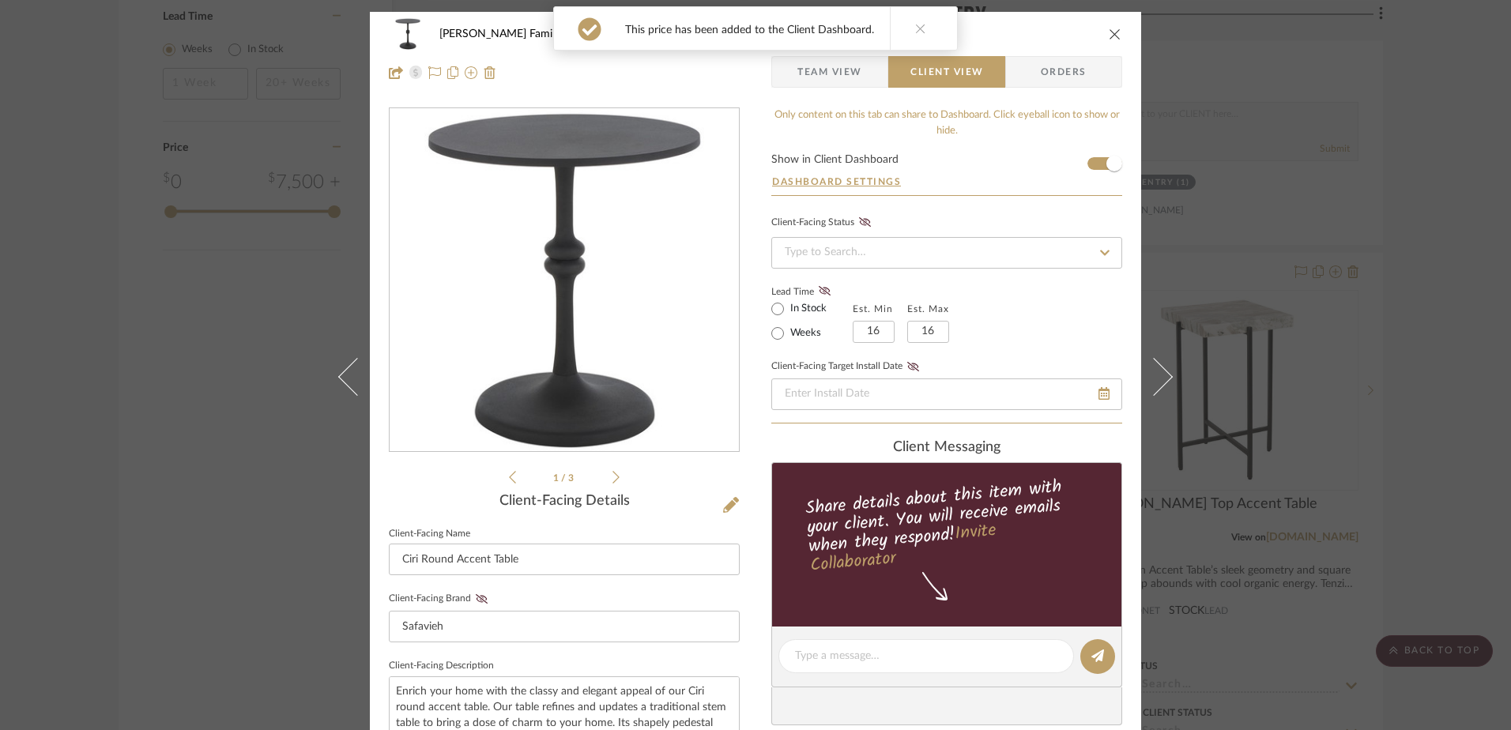
click at [1101, 32] on div "Jones Family Dental Foyer / Entry Ciri Round Accent Table" at bounding box center [755, 34] width 733 height 32
click at [1109, 32] on icon "close" at bounding box center [1115, 34] width 13 height 13
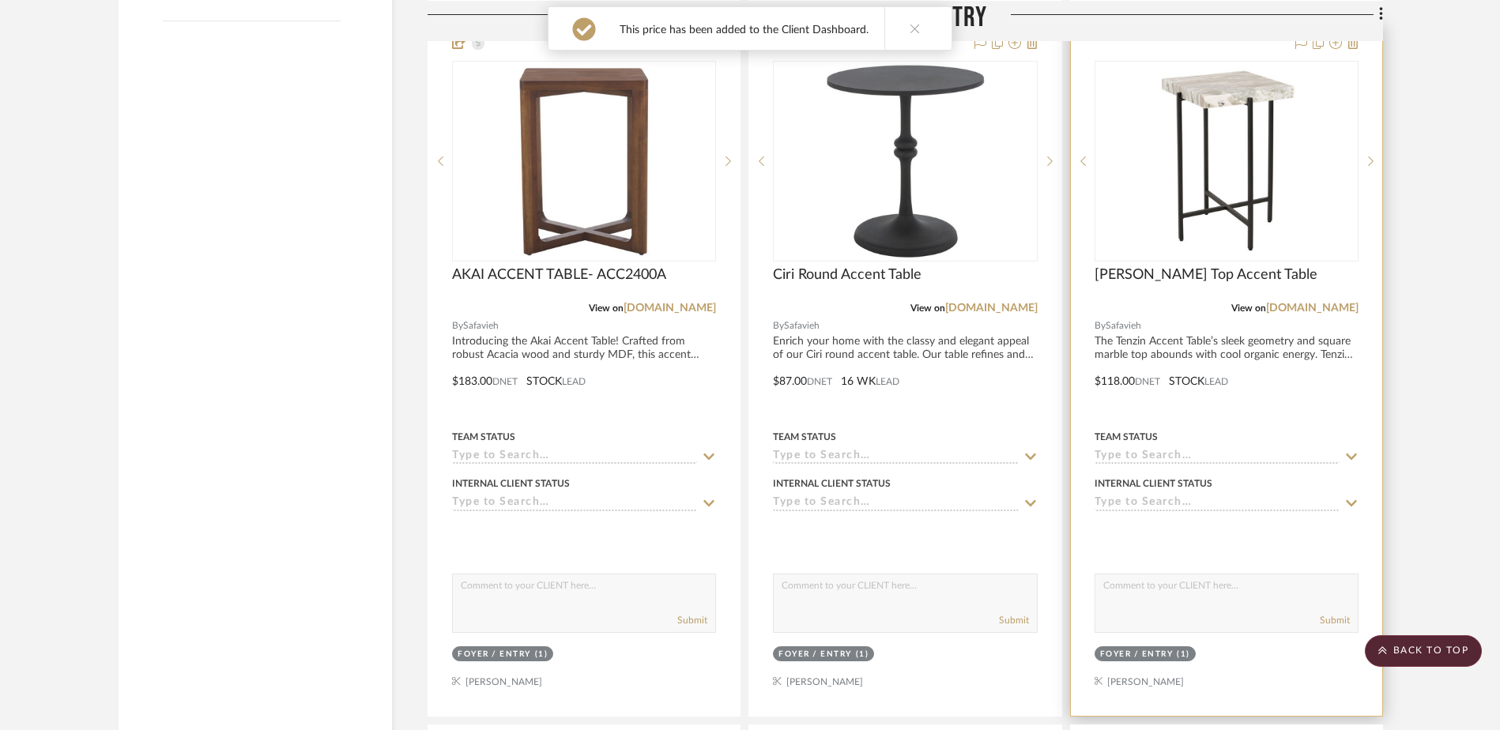
scroll to position [1818, 0]
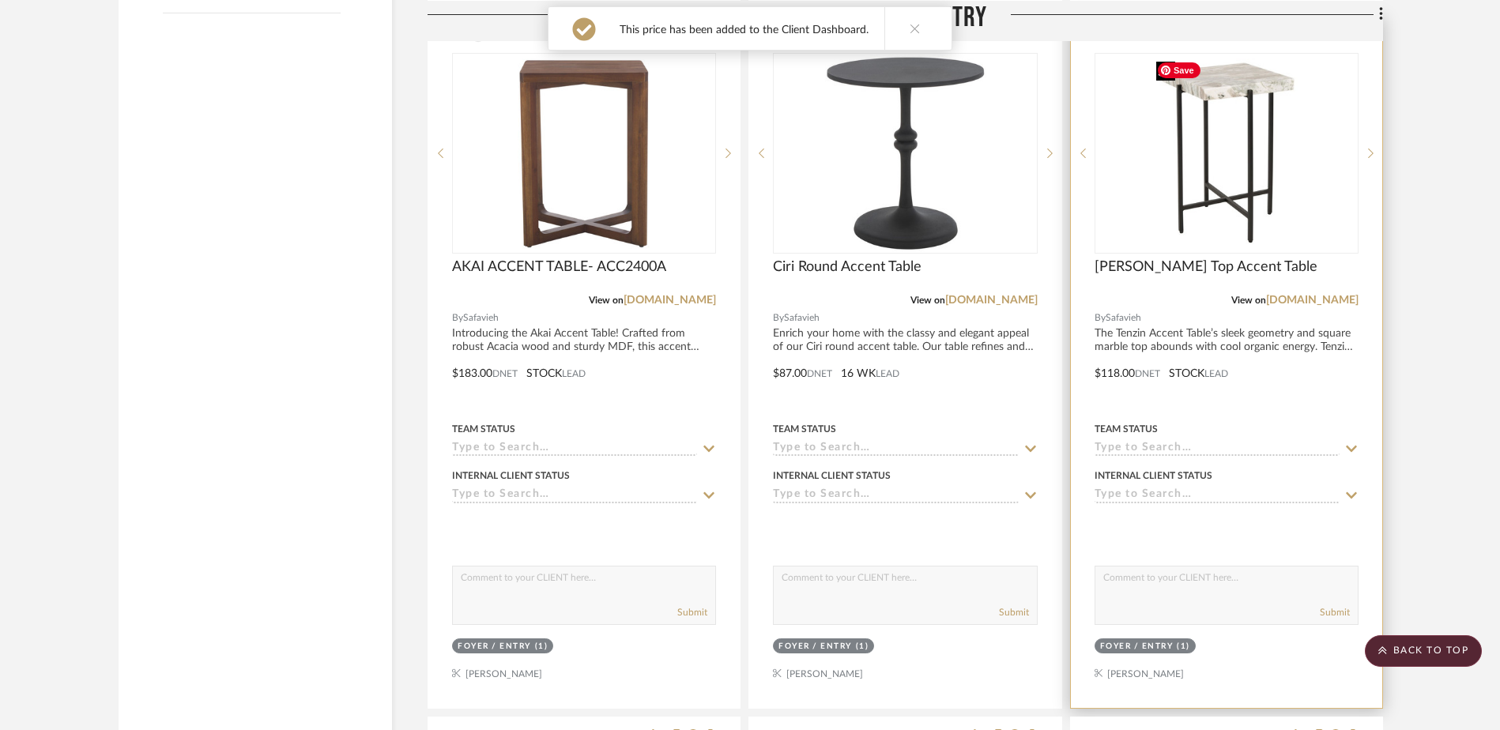
click at [1230, 209] on img "0" at bounding box center [1226, 154] width 153 height 198
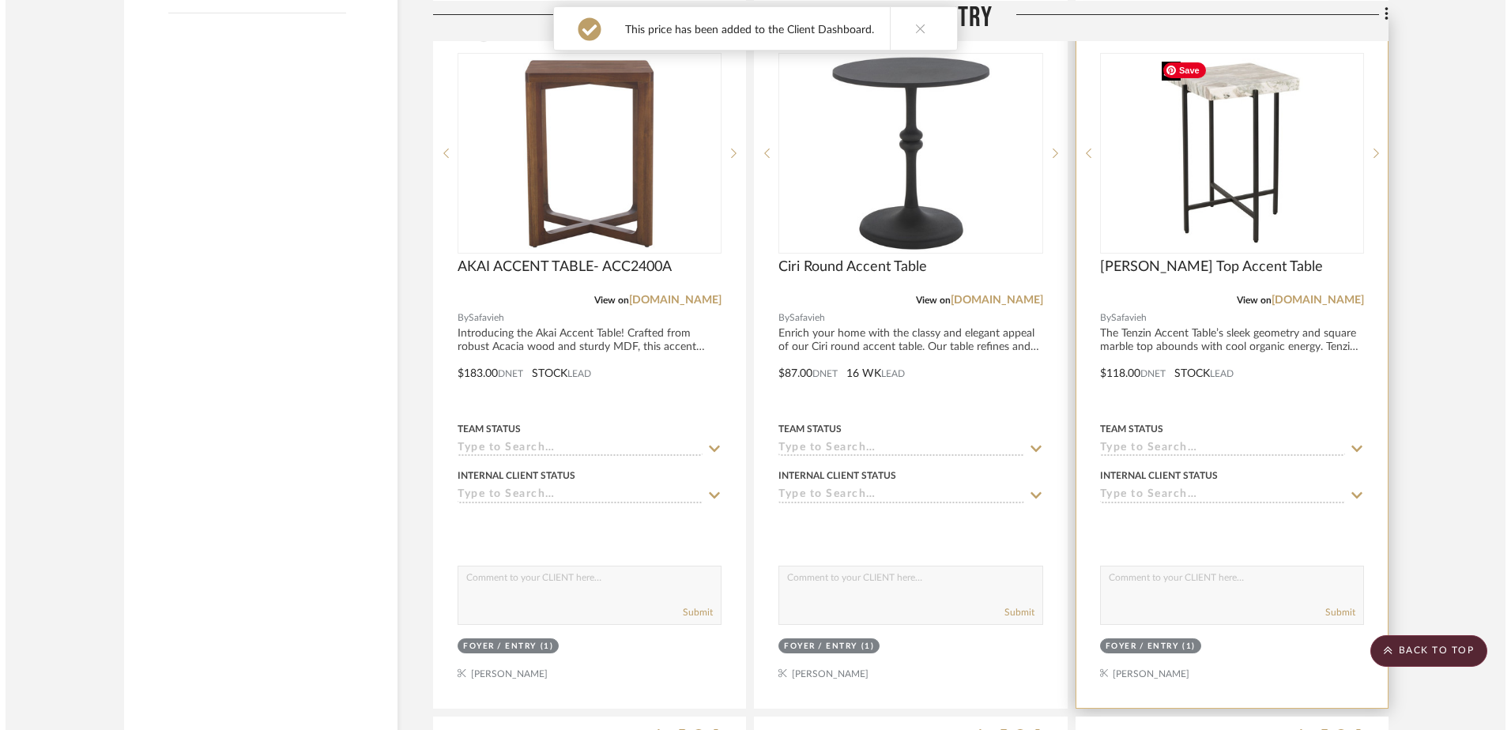
scroll to position [0, 0]
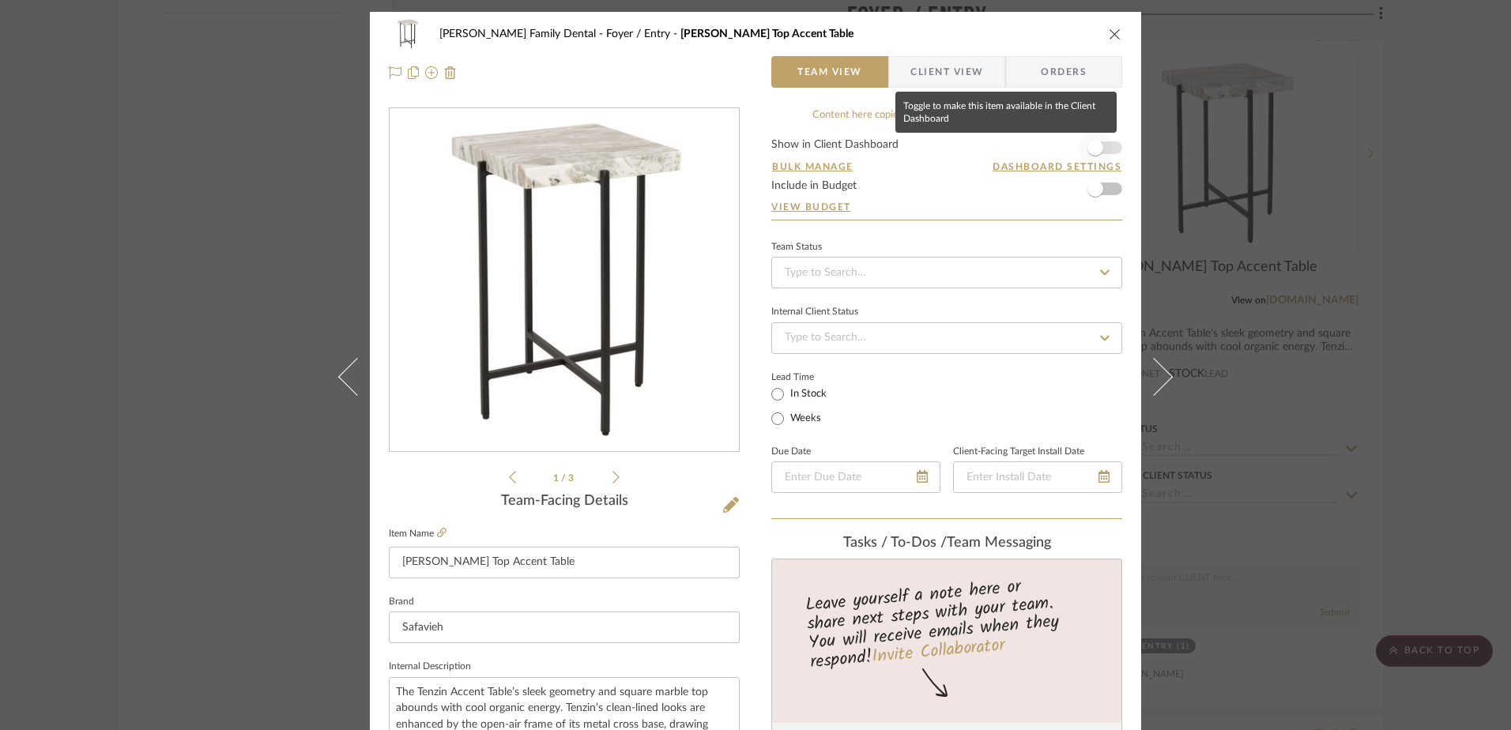
click at [1096, 148] on span "button" at bounding box center [1096, 148] width 16 height 16
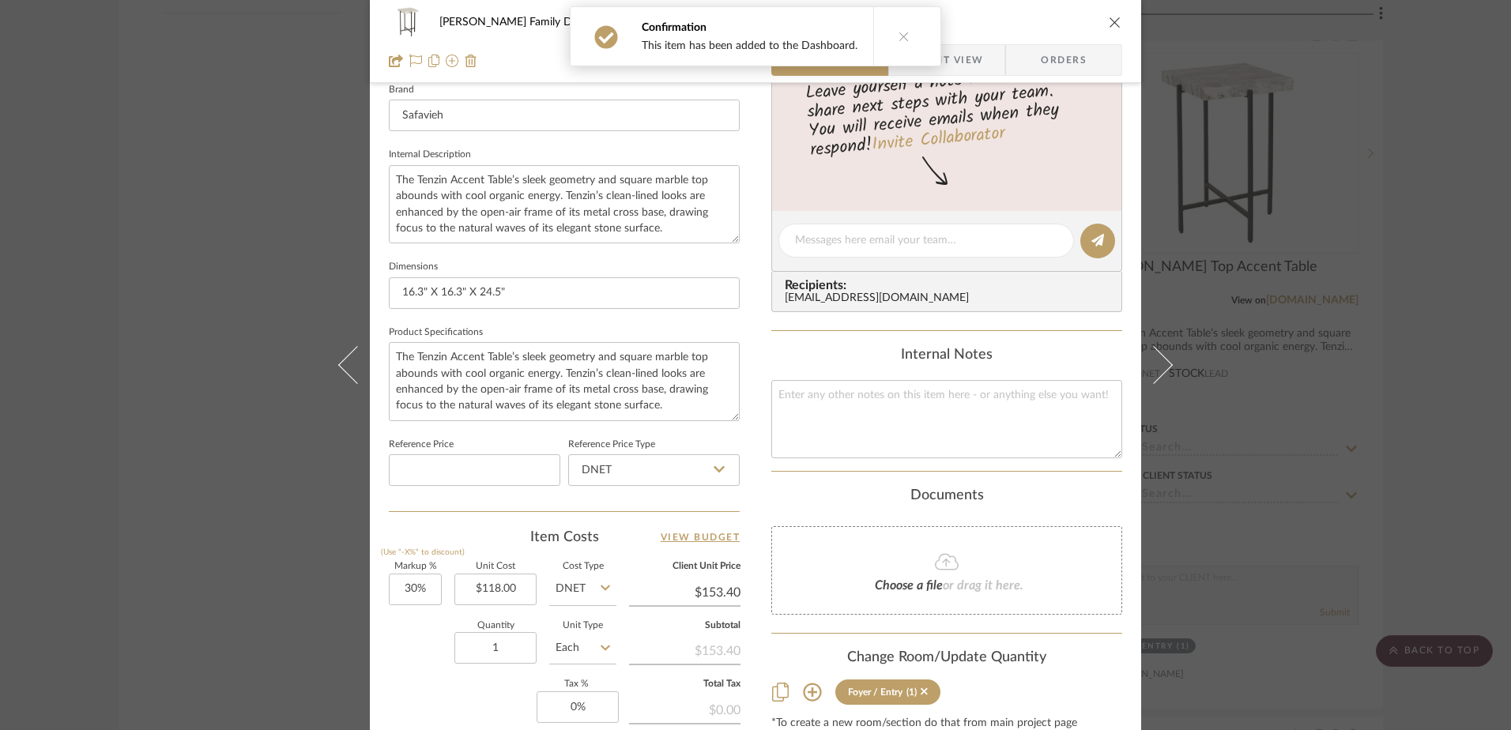
scroll to position [711, 0]
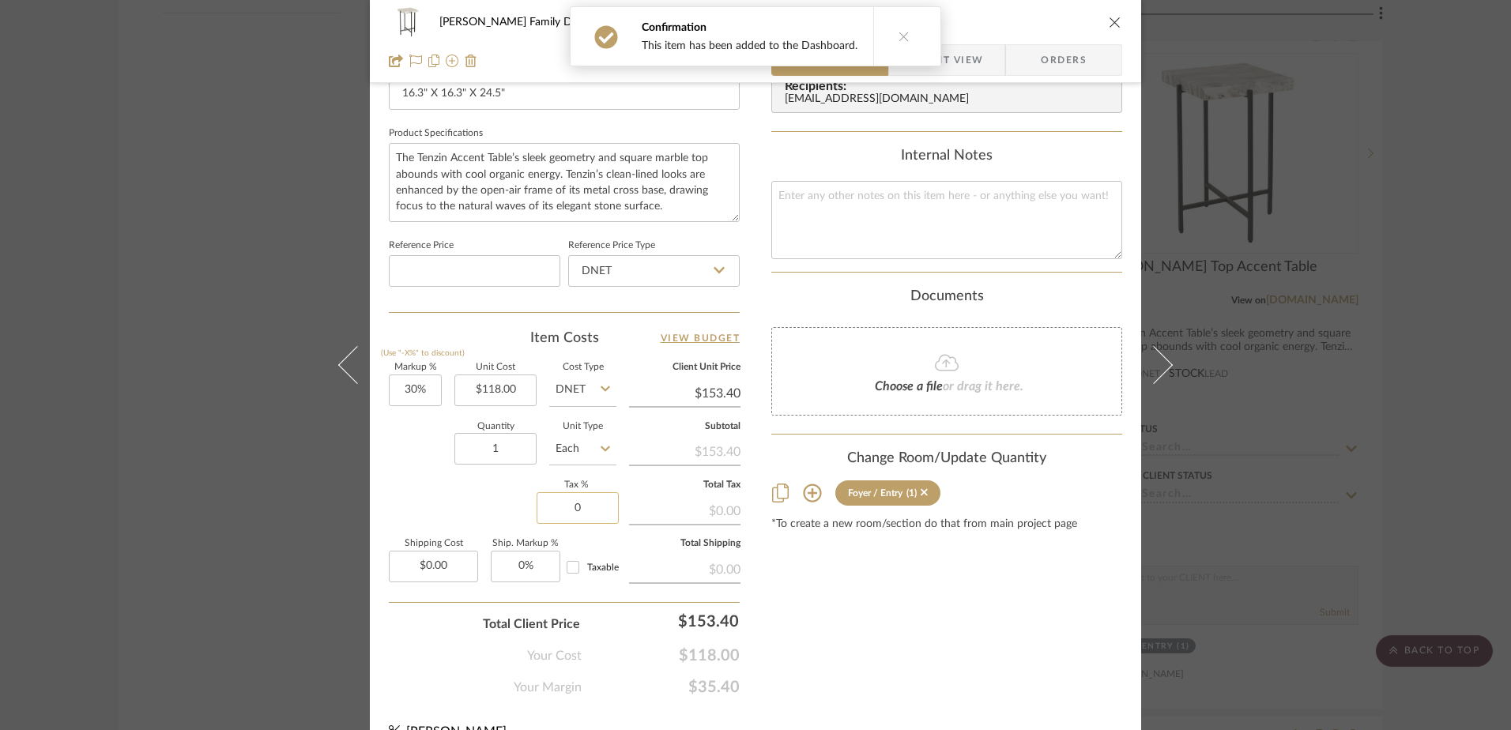
click at [572, 511] on input "0" at bounding box center [578, 508] width 82 height 32
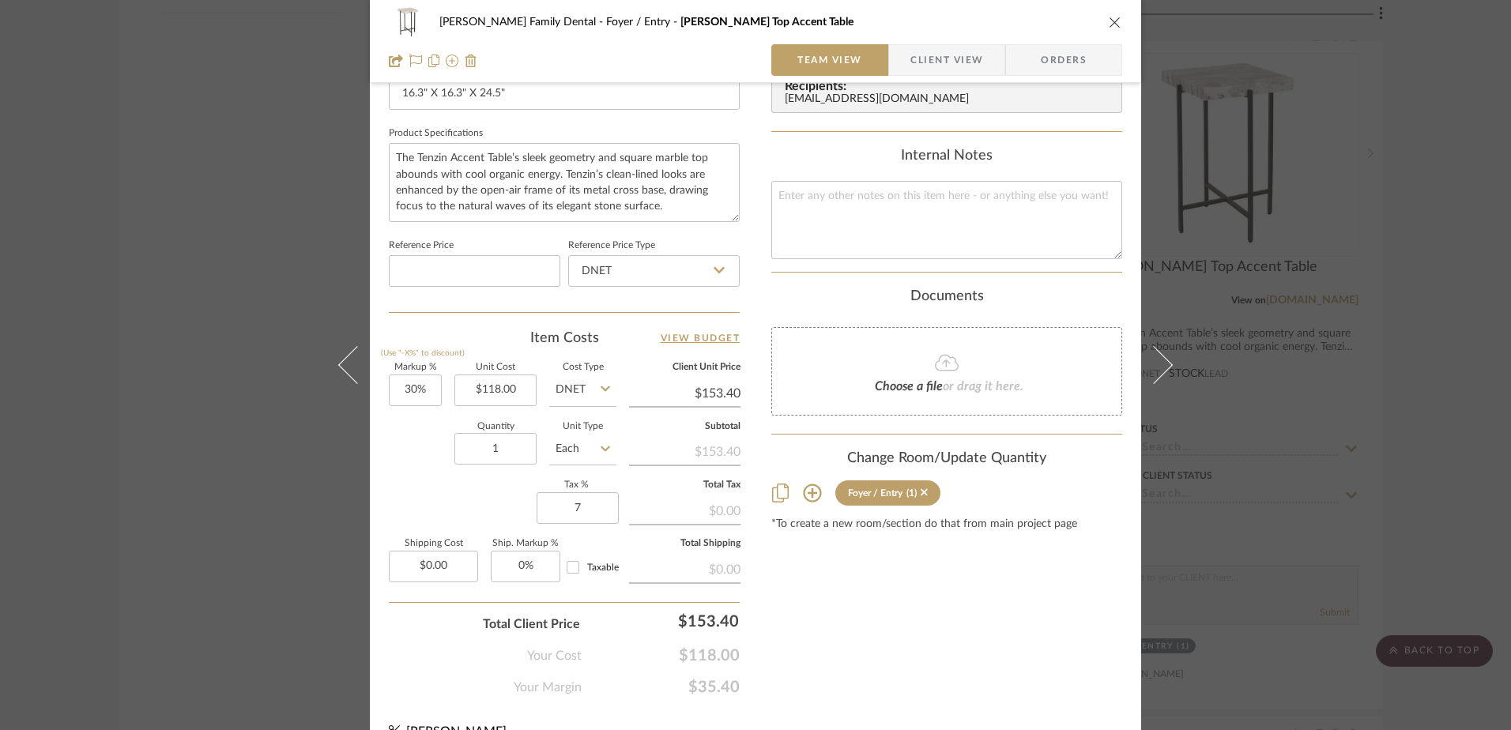
type input "7%"
click at [833, 579] on div "Content here copies to Client View - confirm visibility there. Show in Client D…" at bounding box center [946, 46] width 351 height 1301
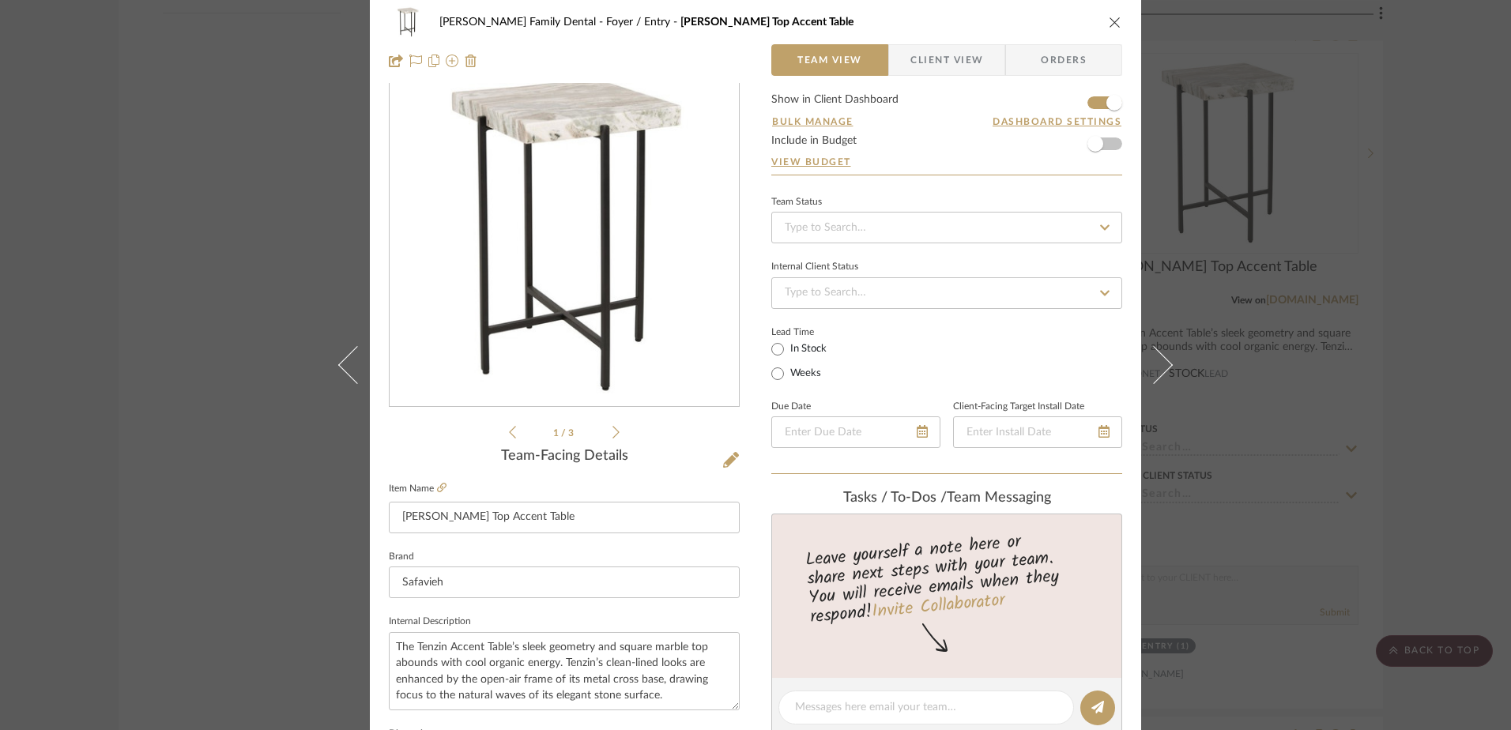
scroll to position [0, 0]
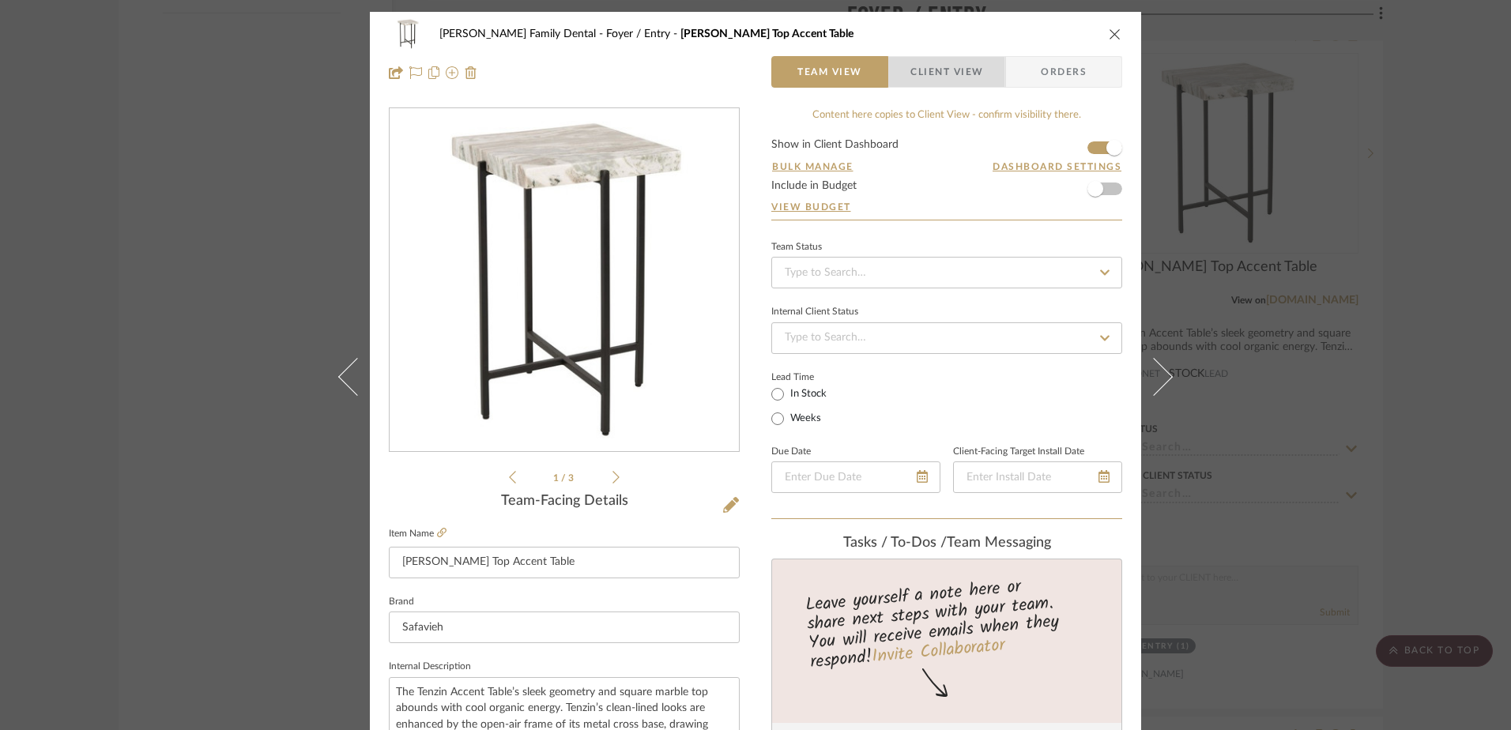
click at [950, 61] on span "Client View" at bounding box center [947, 72] width 73 height 32
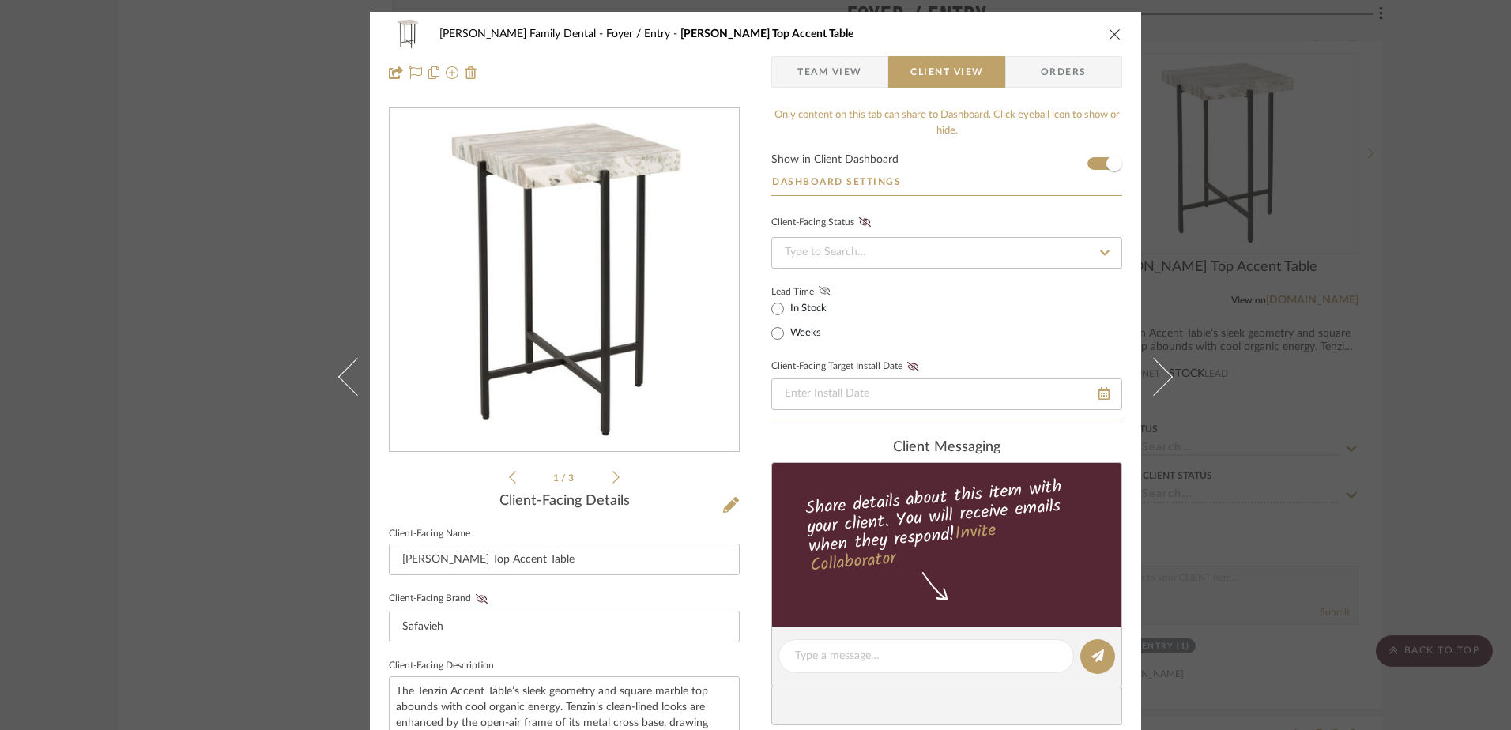
click at [819, 288] on icon at bounding box center [825, 290] width 12 height 9
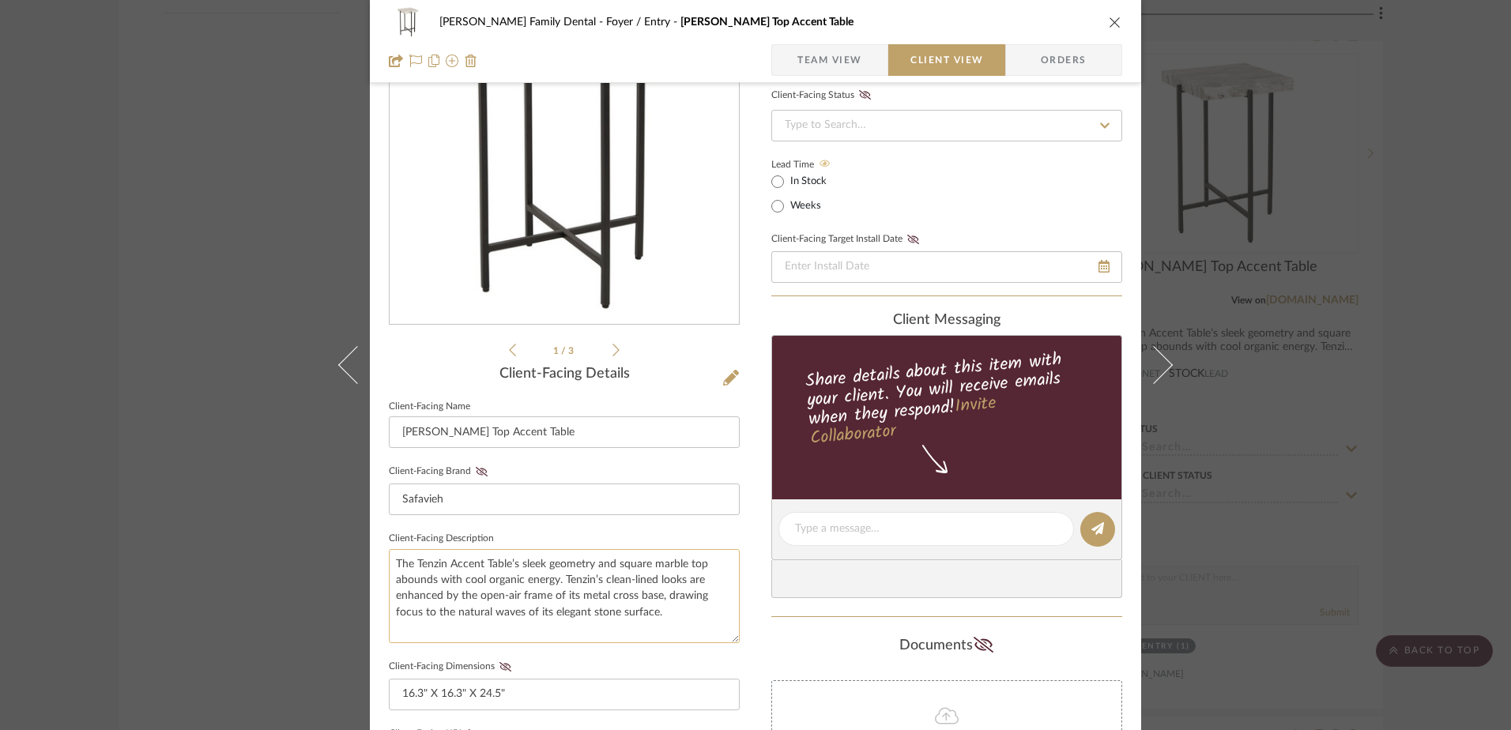
scroll to position [237, 0]
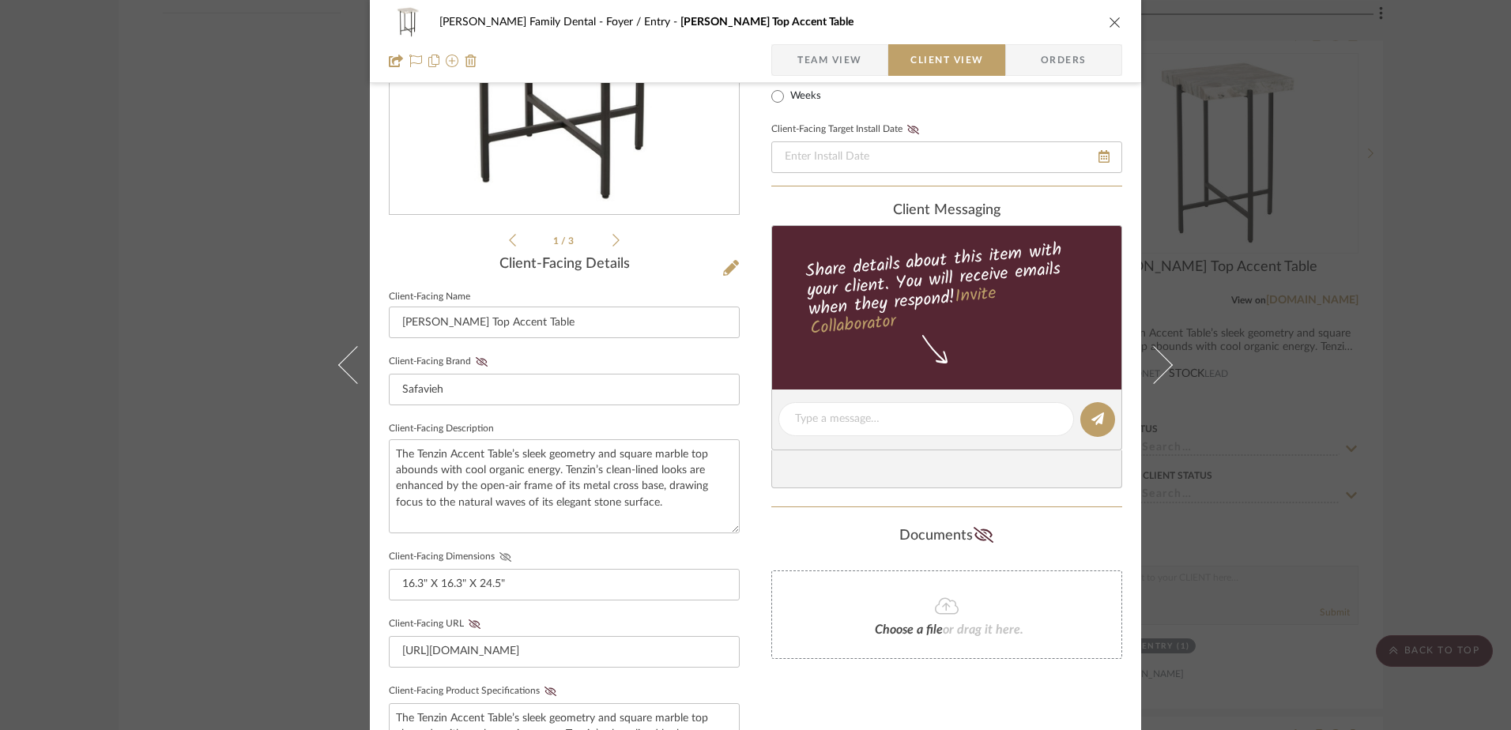
click at [500, 554] on icon at bounding box center [506, 556] width 12 height 9
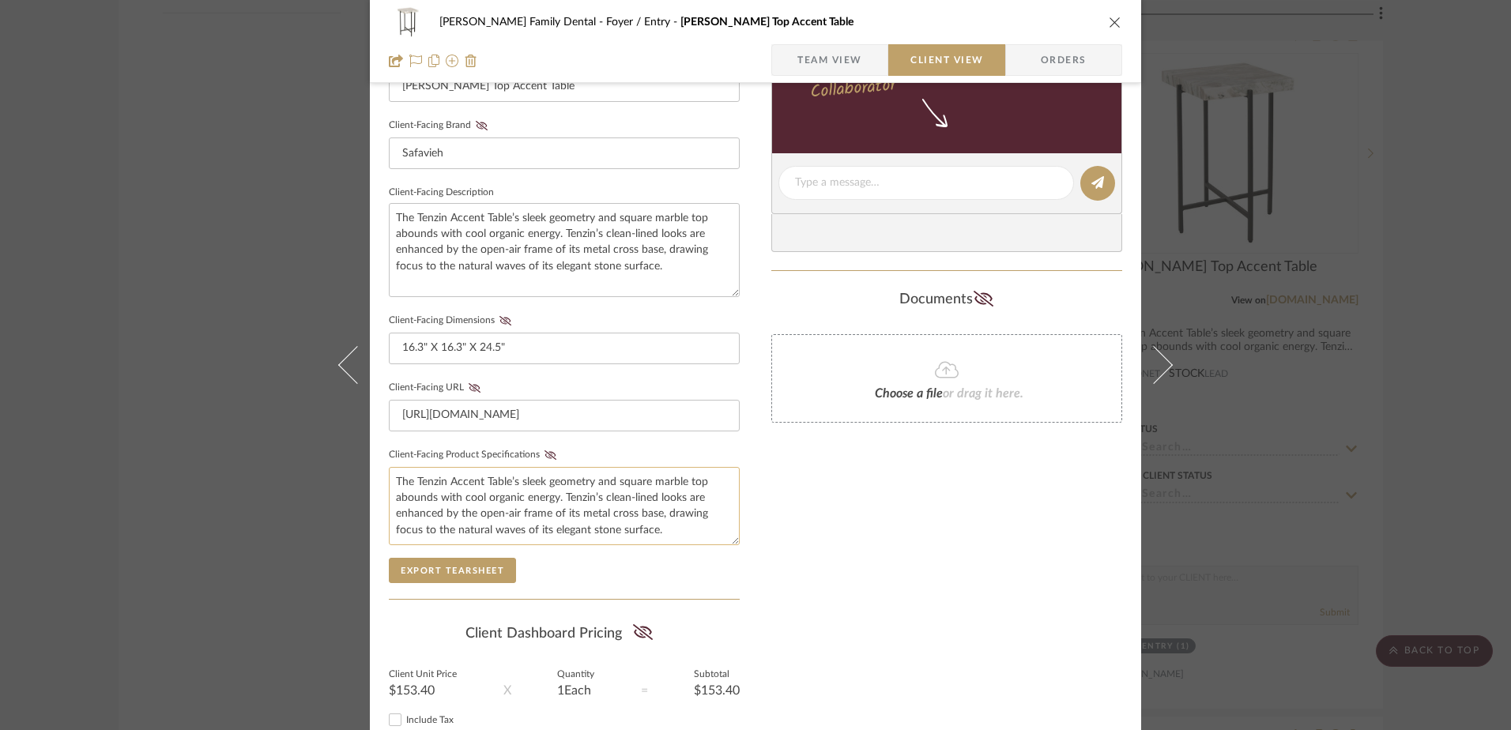
scroll to position [474, 0]
click at [545, 455] on icon at bounding box center [551, 454] width 12 height 9
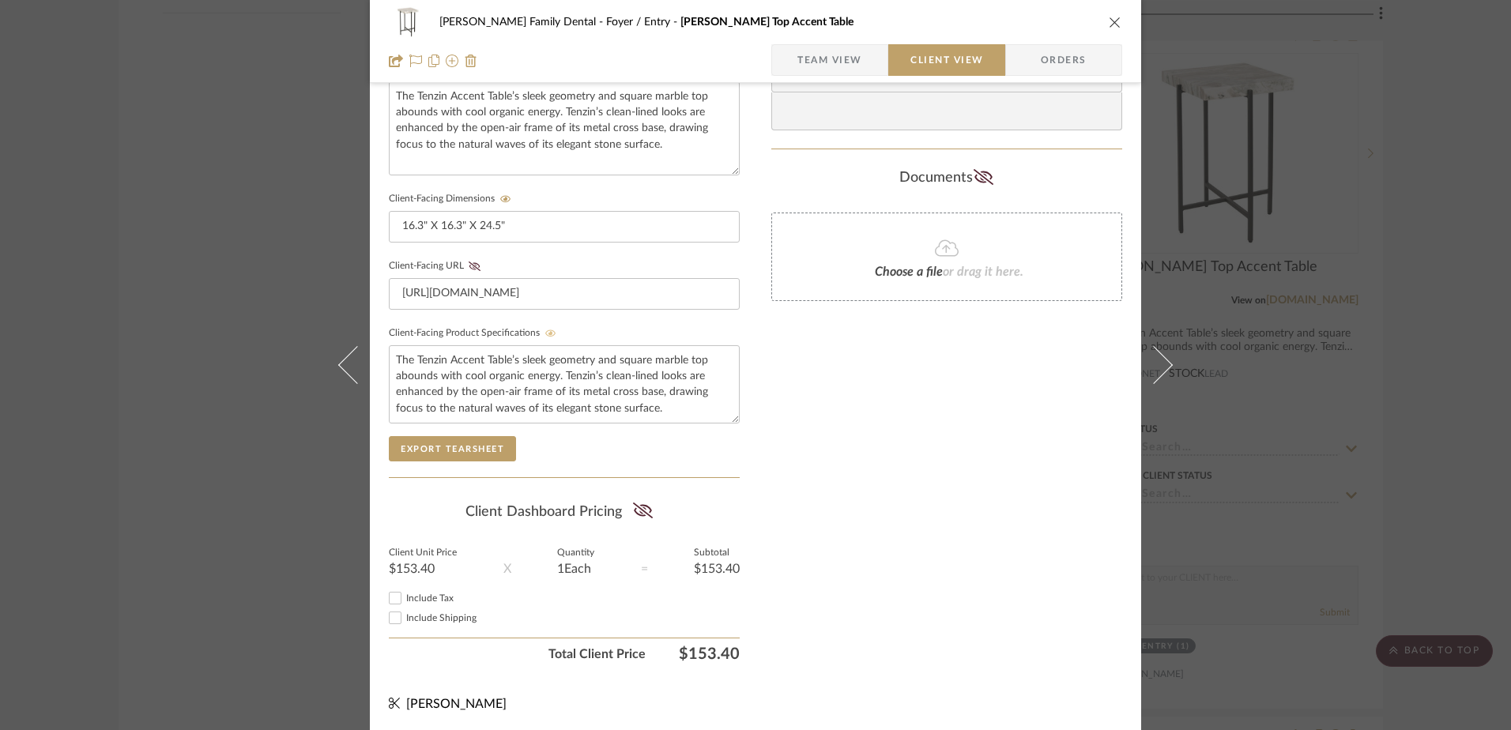
scroll to position [598, 0]
click at [641, 513] on icon at bounding box center [643, 508] width 20 height 16
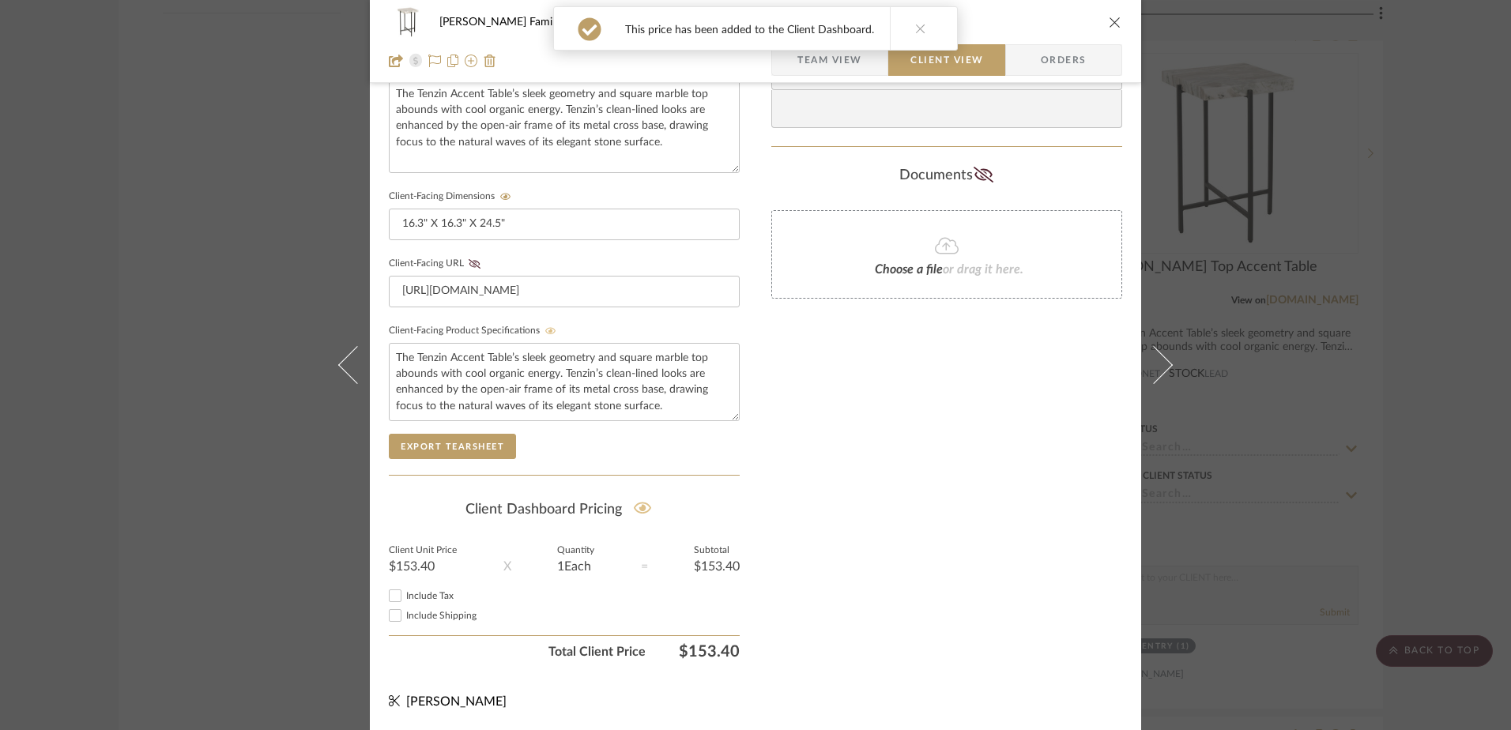
click at [386, 593] on input "Include Tax" at bounding box center [395, 595] width 19 height 19
checkbox input "true"
click at [870, 600] on div "Only content on this tab can share to Dashboard. Click eyeball icon to show or …" at bounding box center [946, 88] width 351 height 1157
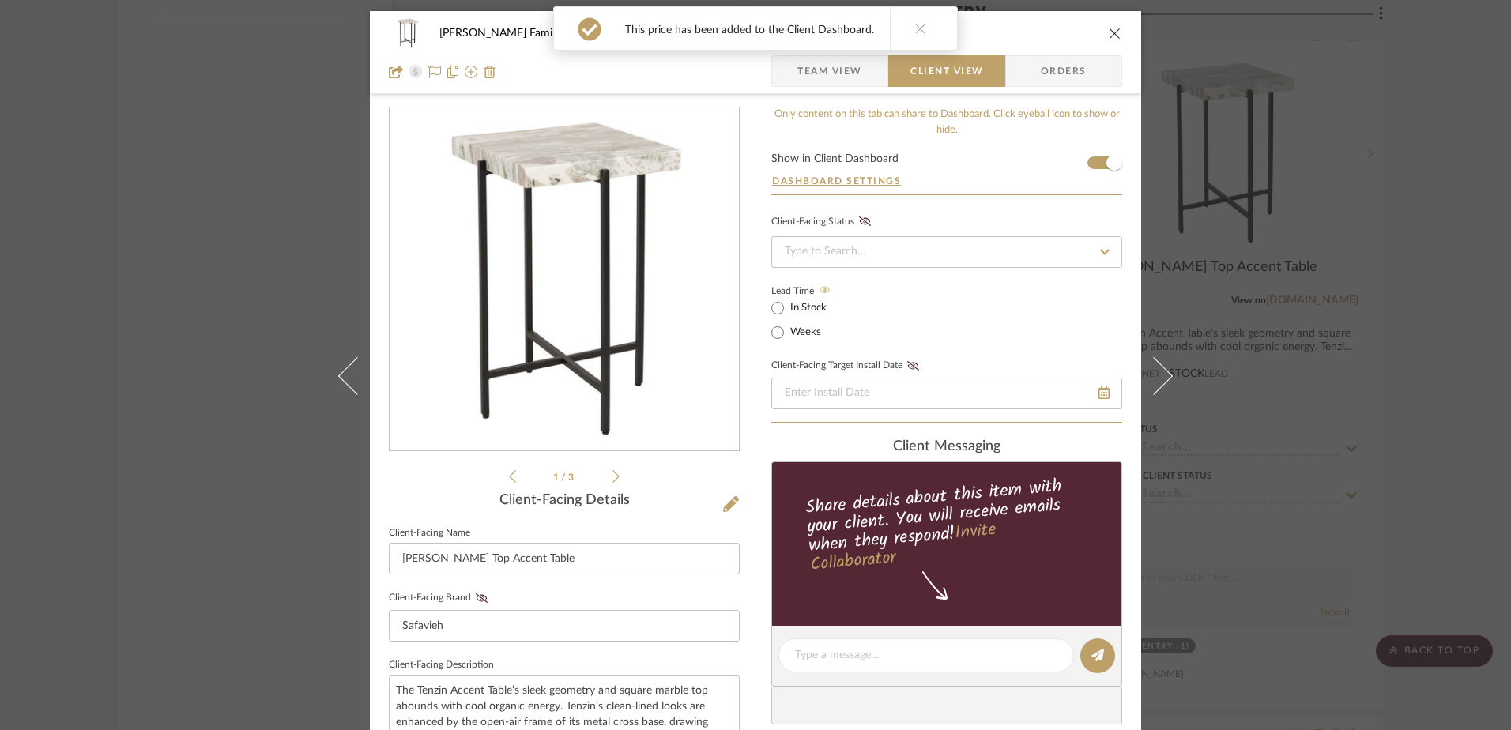
scroll to position [0, 0]
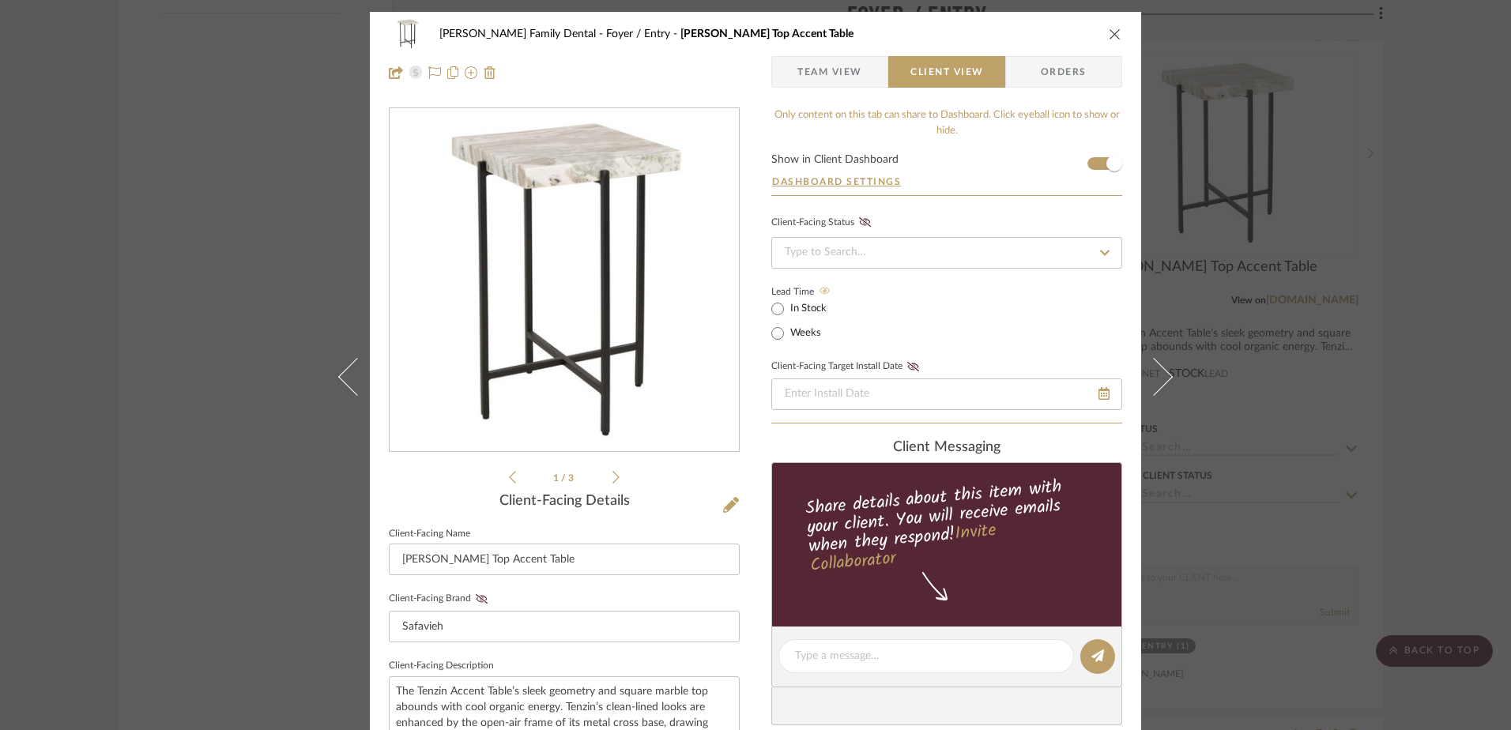
click at [1109, 33] on icon "close" at bounding box center [1115, 34] width 13 height 13
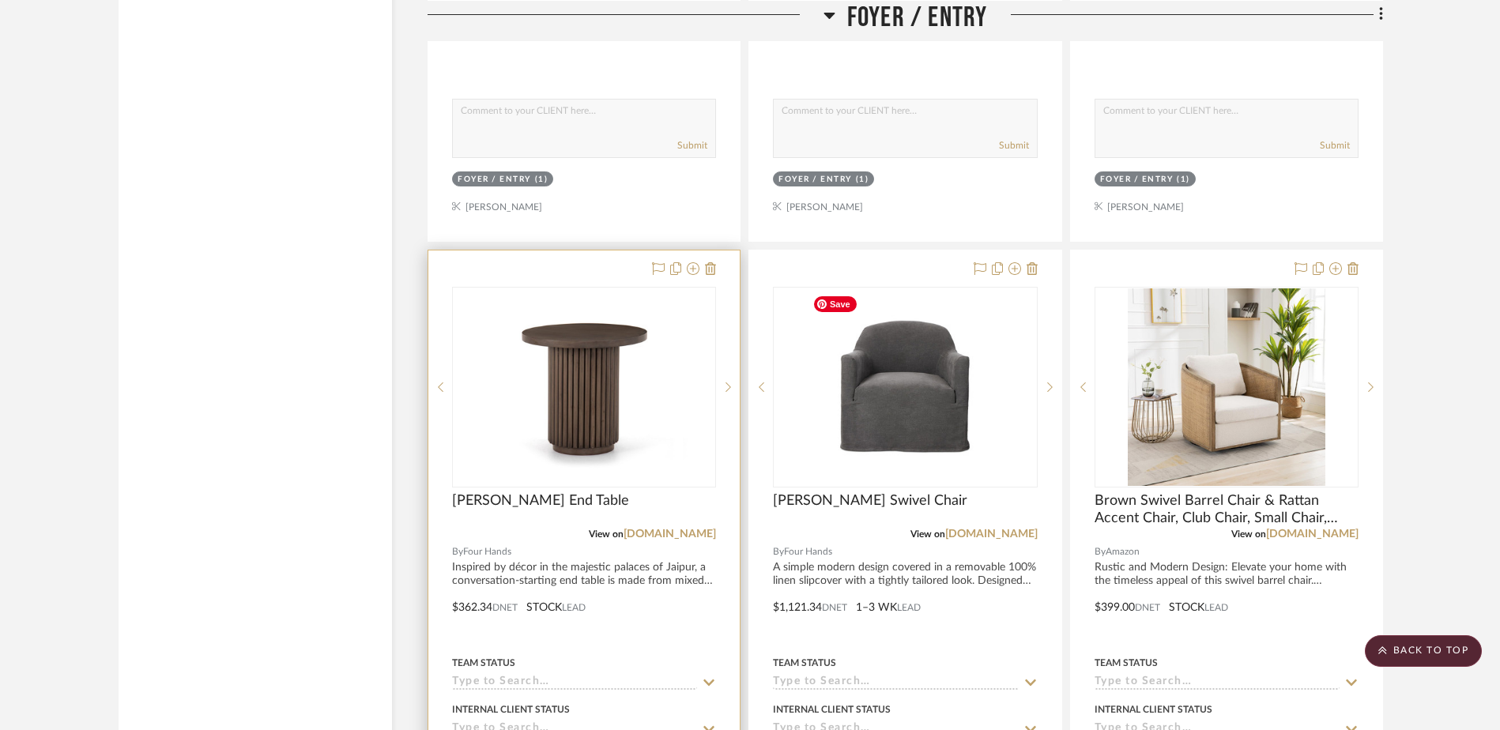
scroll to position [2292, 0]
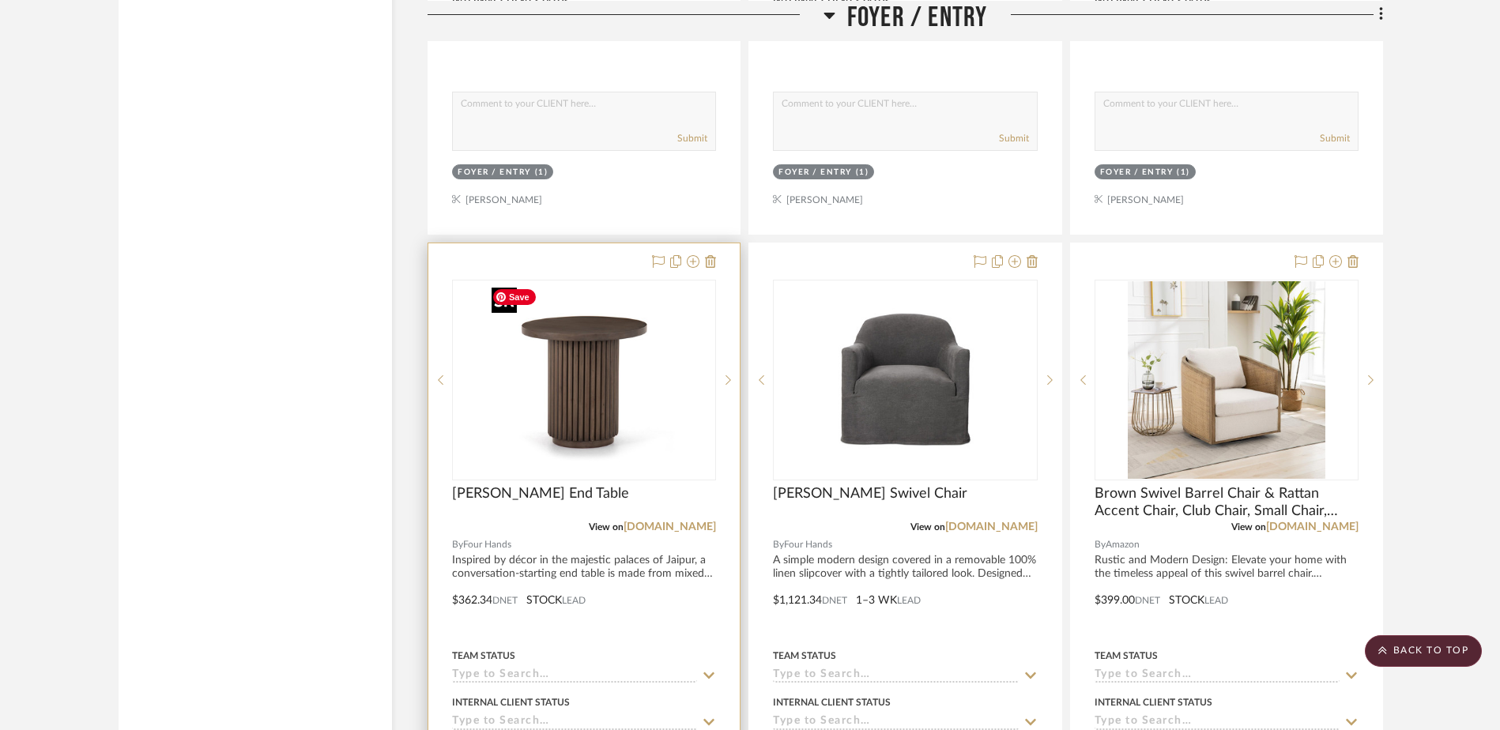
click at [559, 429] on img "0" at bounding box center [584, 380] width 198 height 198
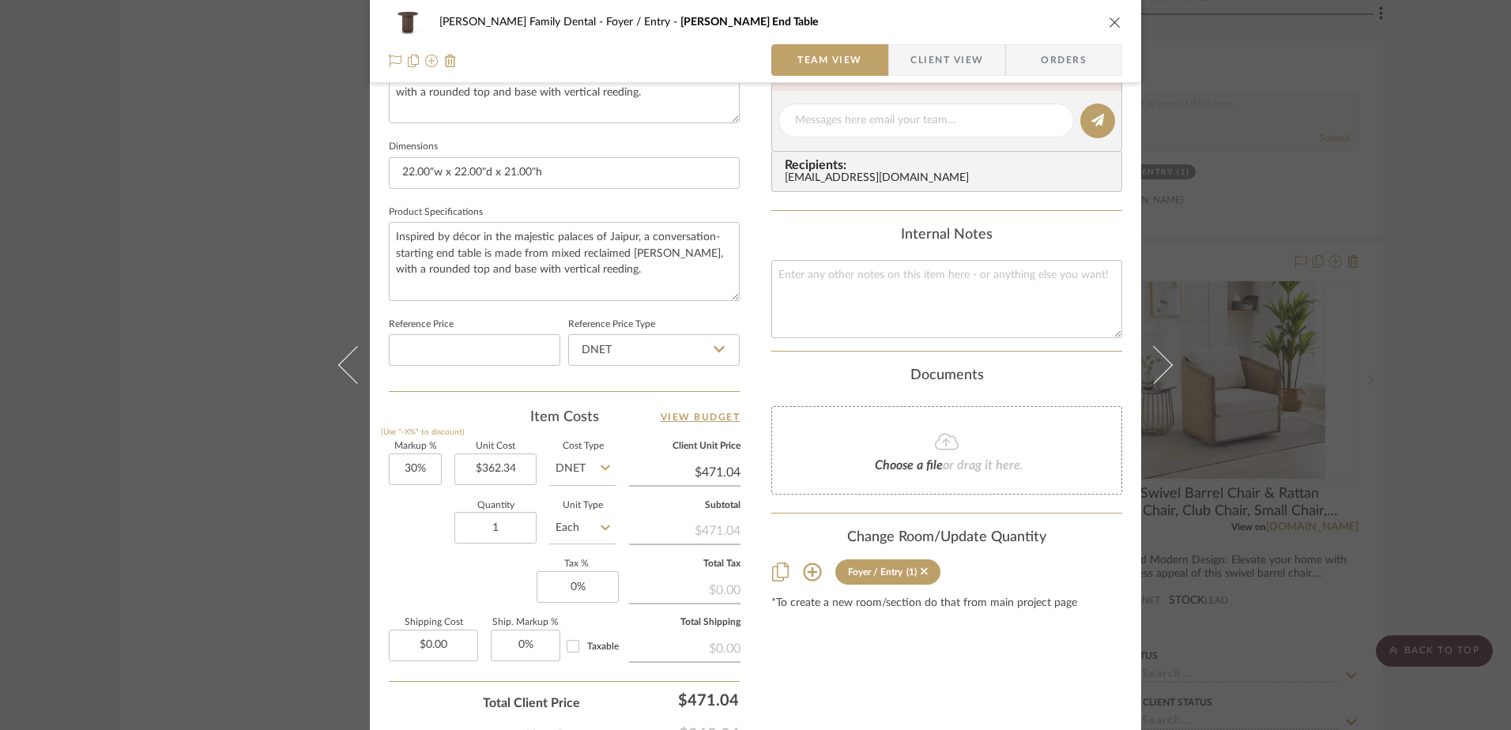
scroll to position [741, 0]
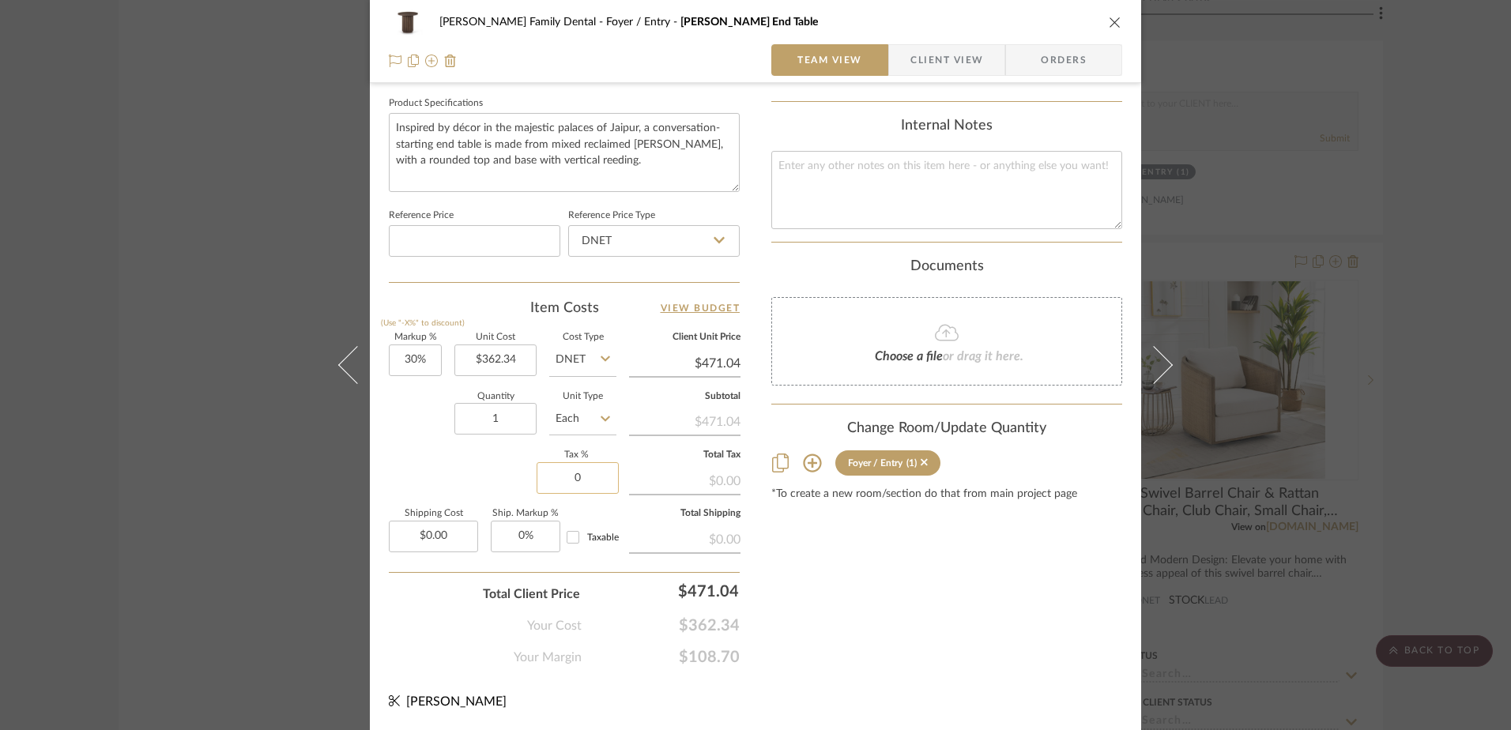
click at [568, 483] on input "0" at bounding box center [578, 478] width 82 height 32
type input "7%"
click at [779, 558] on div "Content here copies to Client View - confirm visibility there. Show in Client D…" at bounding box center [946, 16] width 351 height 1301
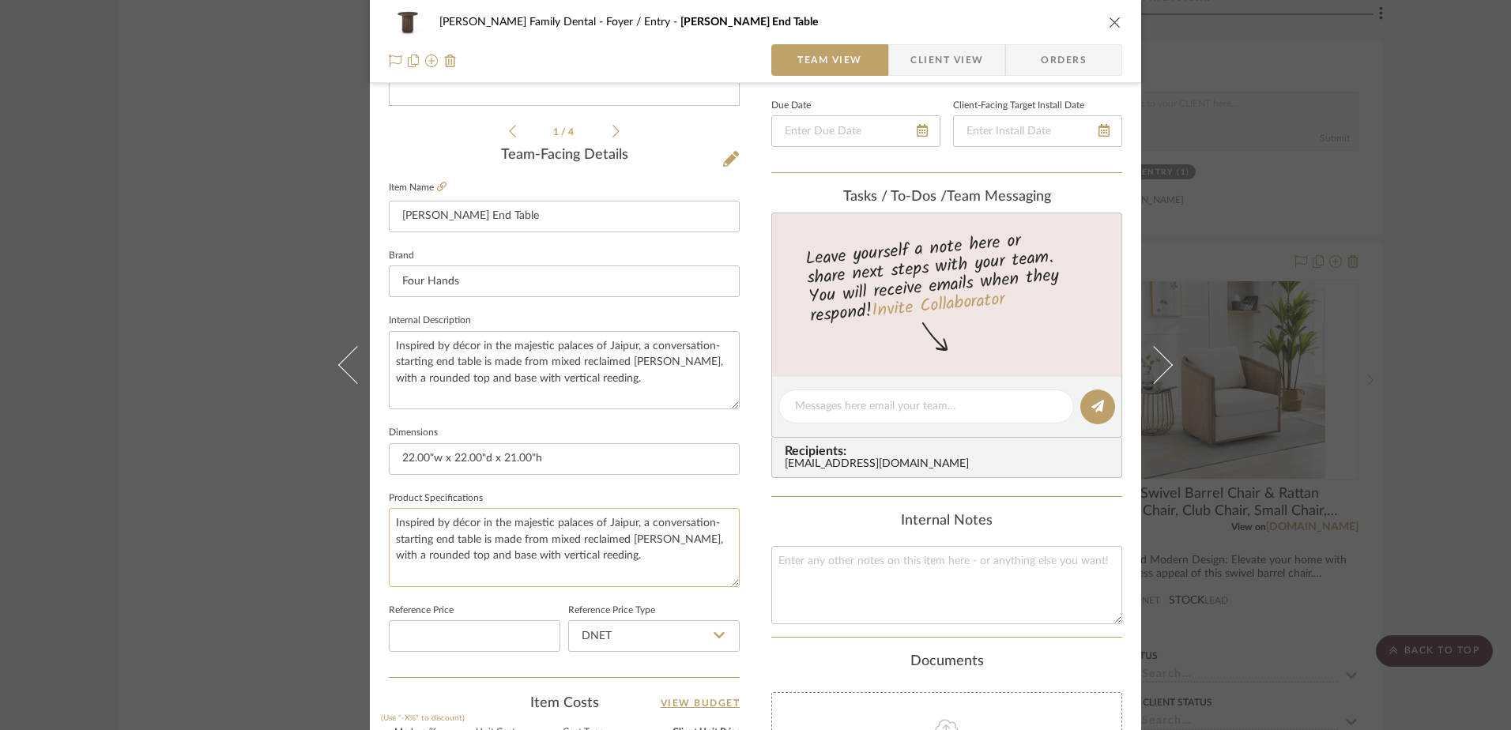
scroll to position [109, 0]
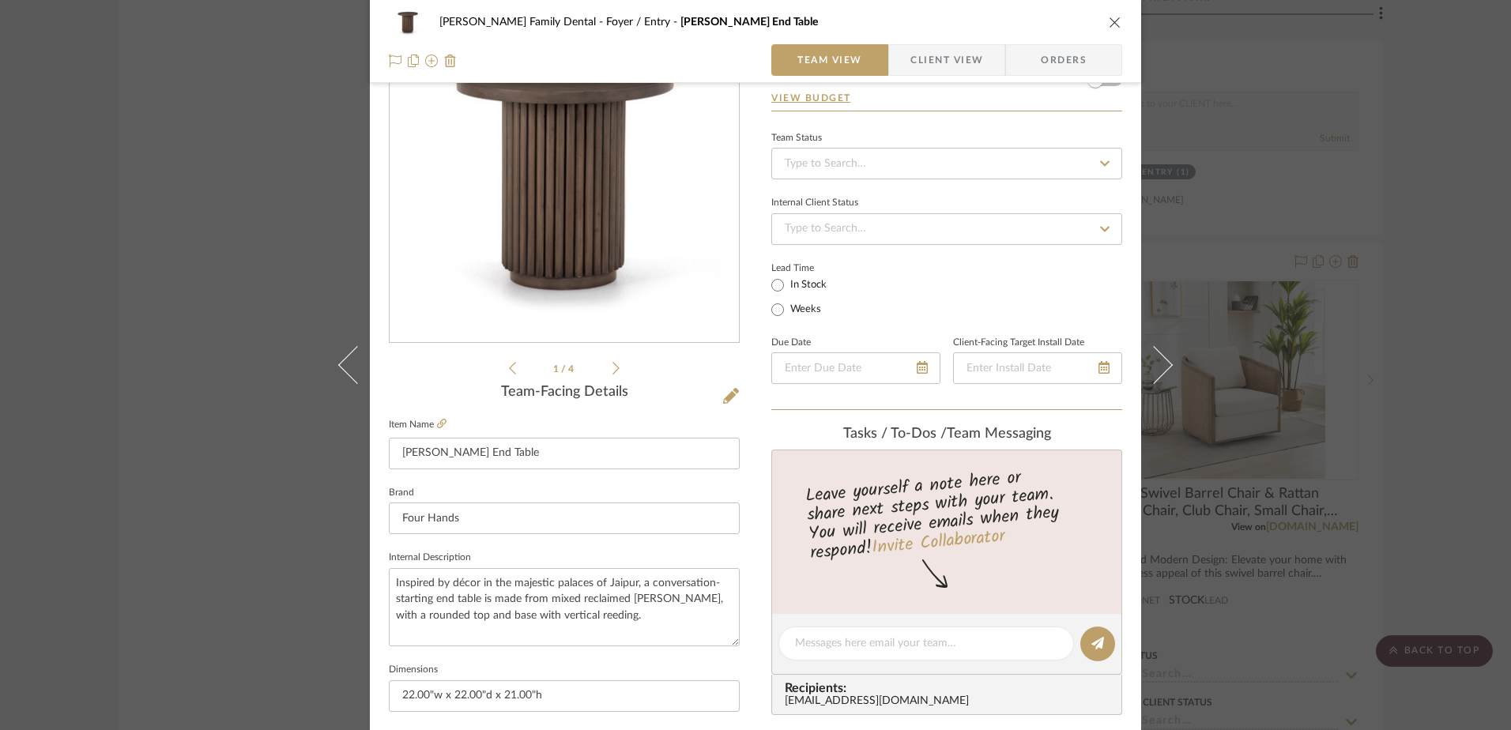
click at [946, 68] on span "Client View" at bounding box center [947, 60] width 73 height 32
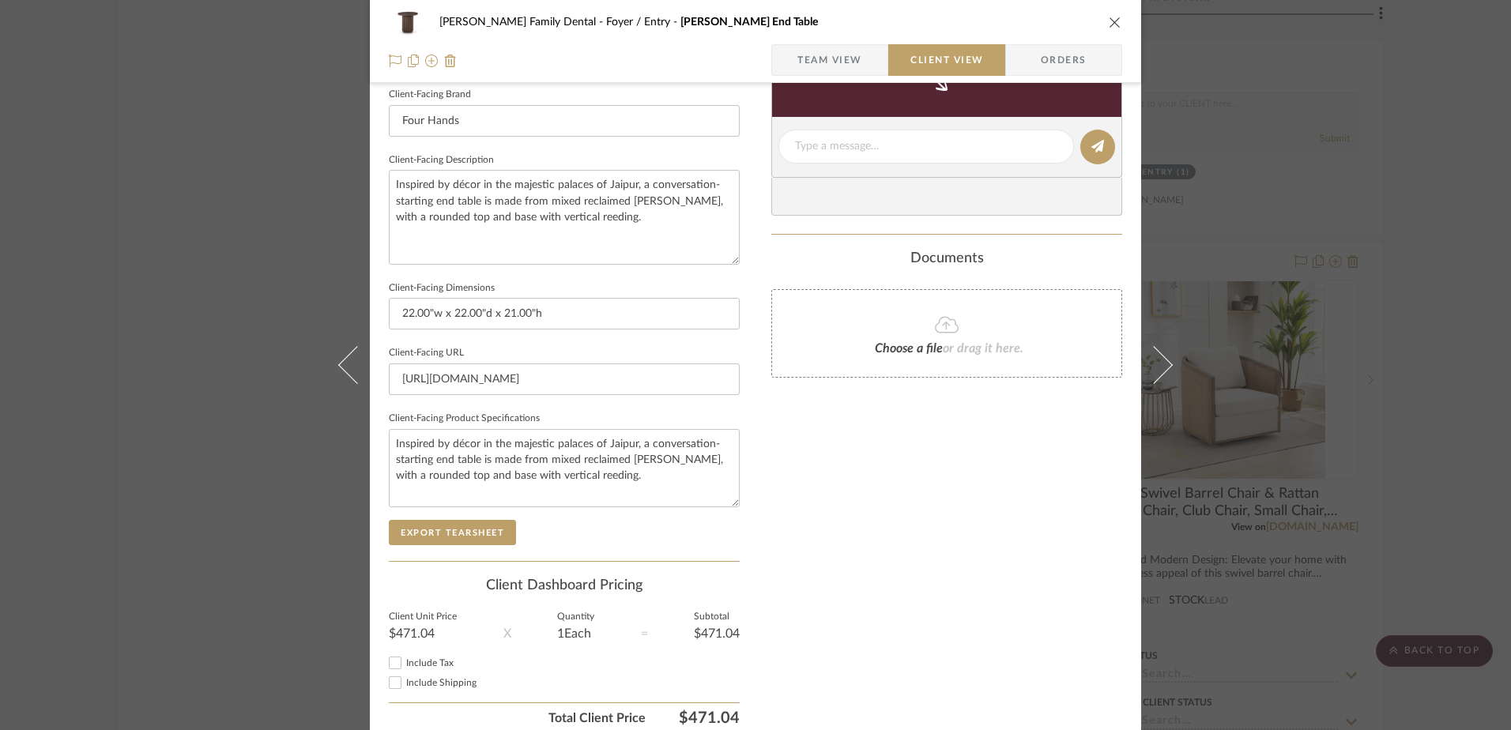
scroll to position [571, 0]
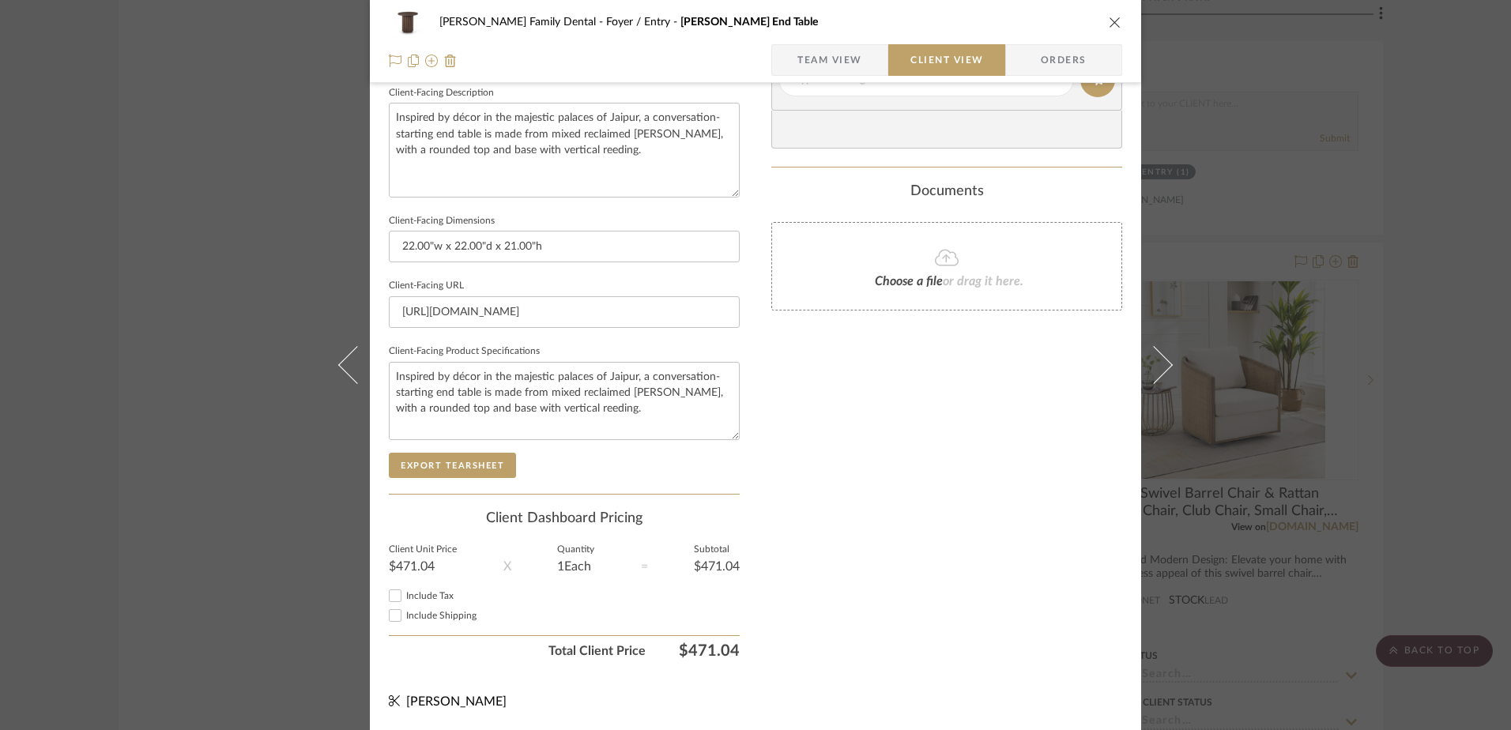
click at [386, 594] on input "Include Tax" at bounding box center [395, 595] width 19 height 19
checkbox input "true"
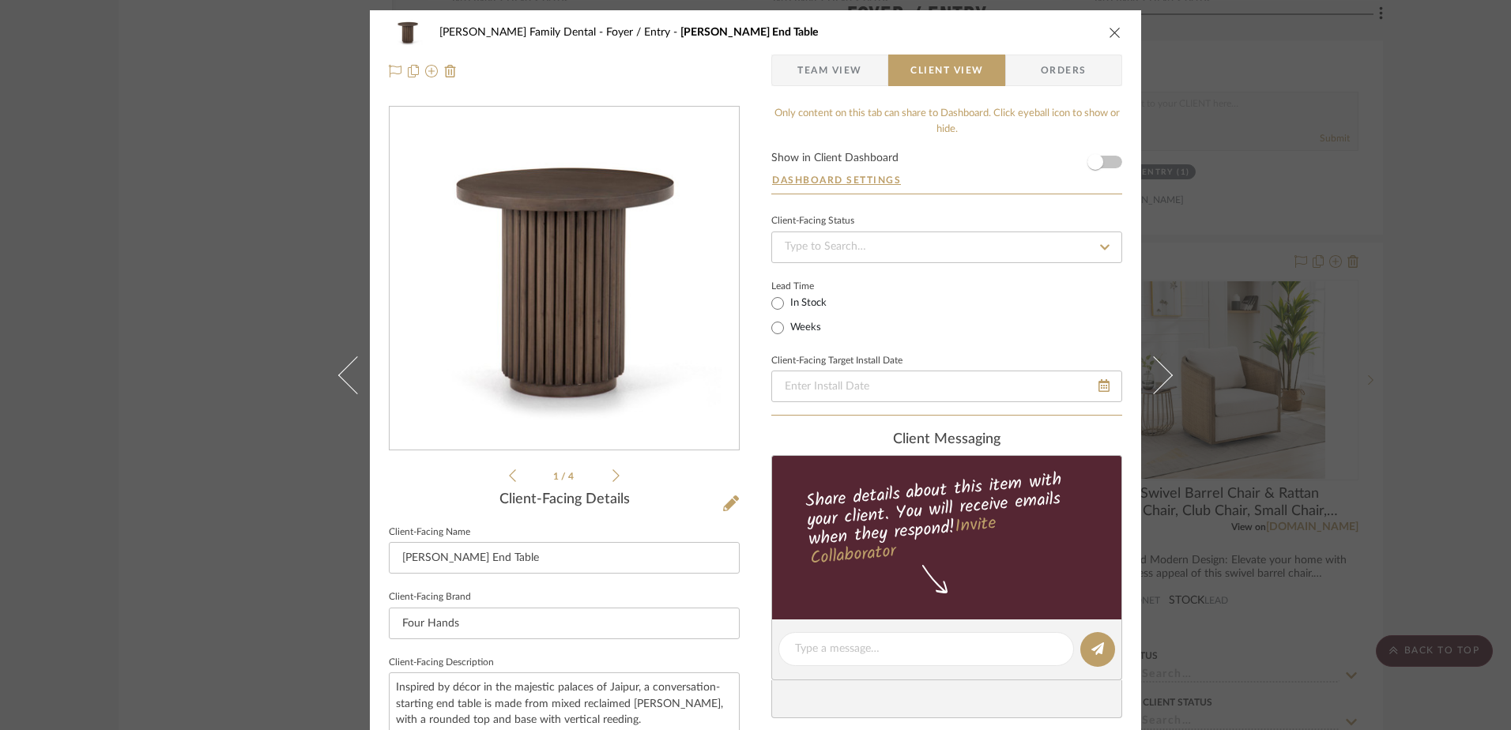
scroll to position [0, 0]
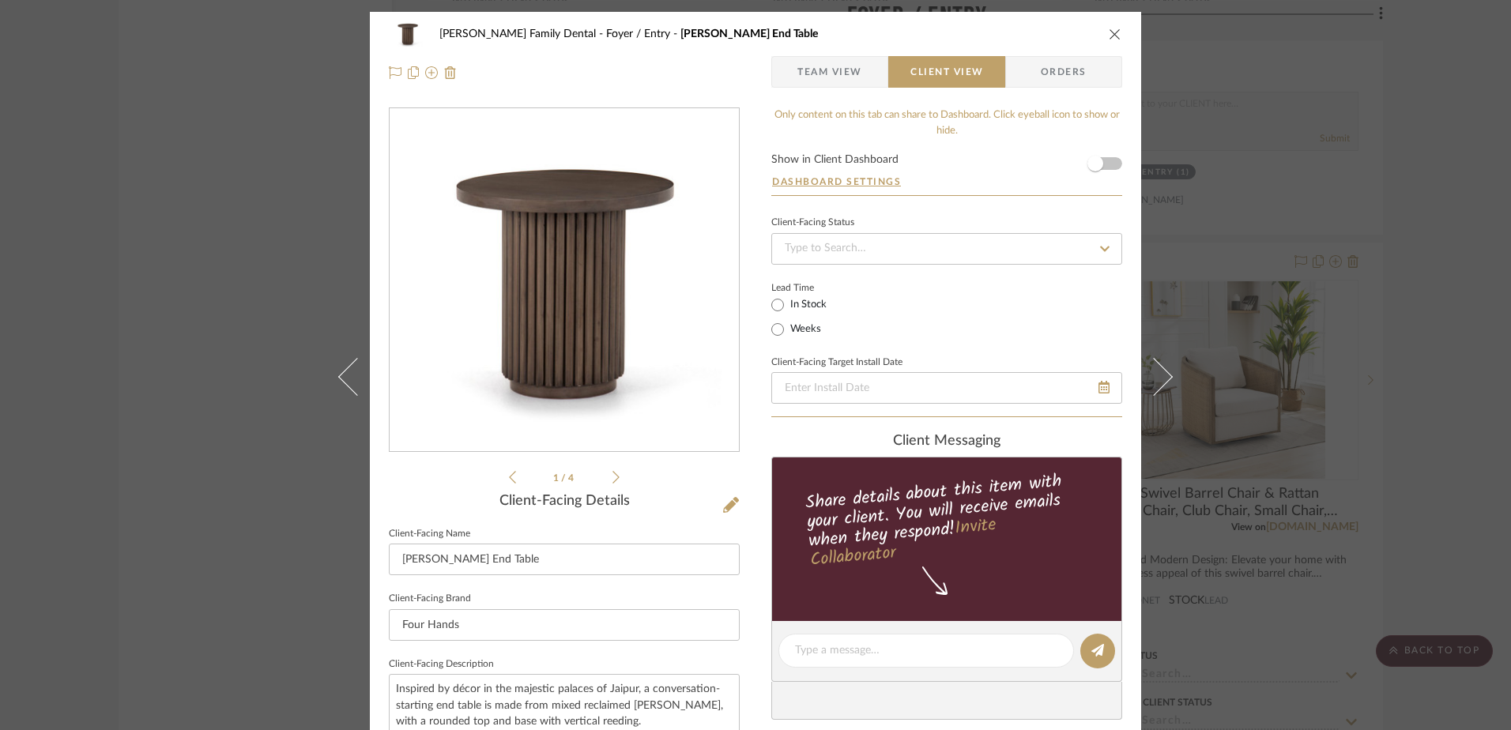
click at [1109, 30] on icon "close" at bounding box center [1115, 34] width 13 height 13
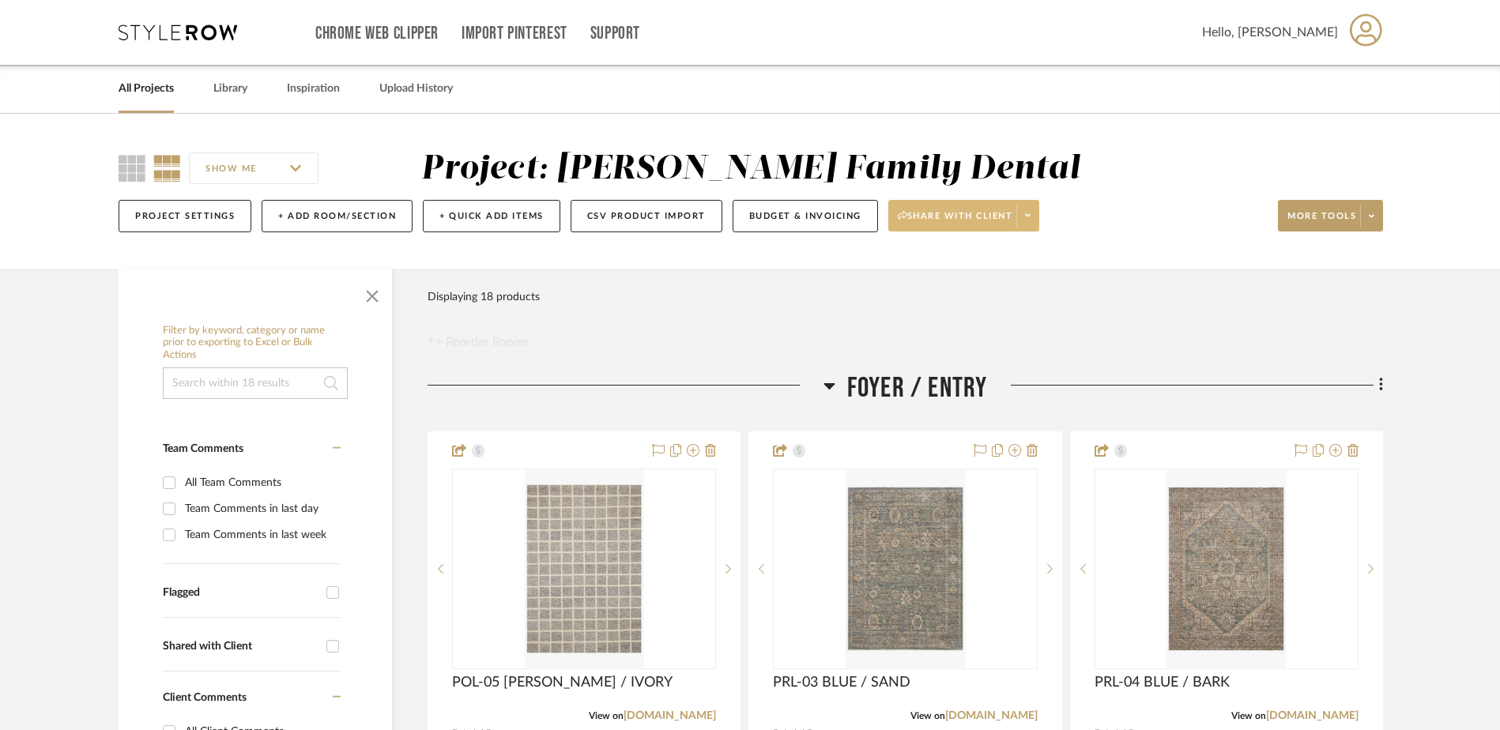
click at [1031, 214] on icon at bounding box center [1028, 215] width 6 height 3
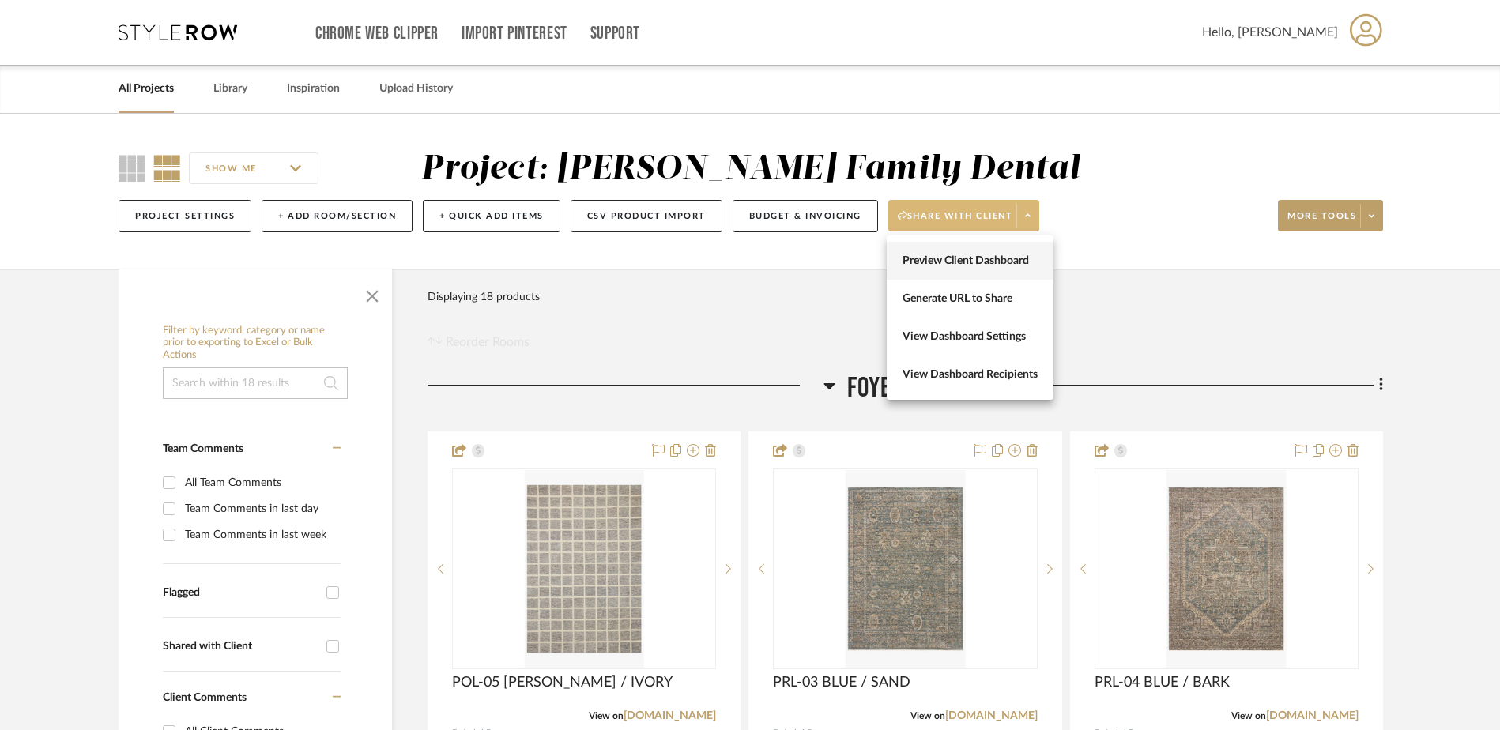
click at [973, 262] on span "Preview Client Dashboard" at bounding box center [970, 261] width 135 height 13
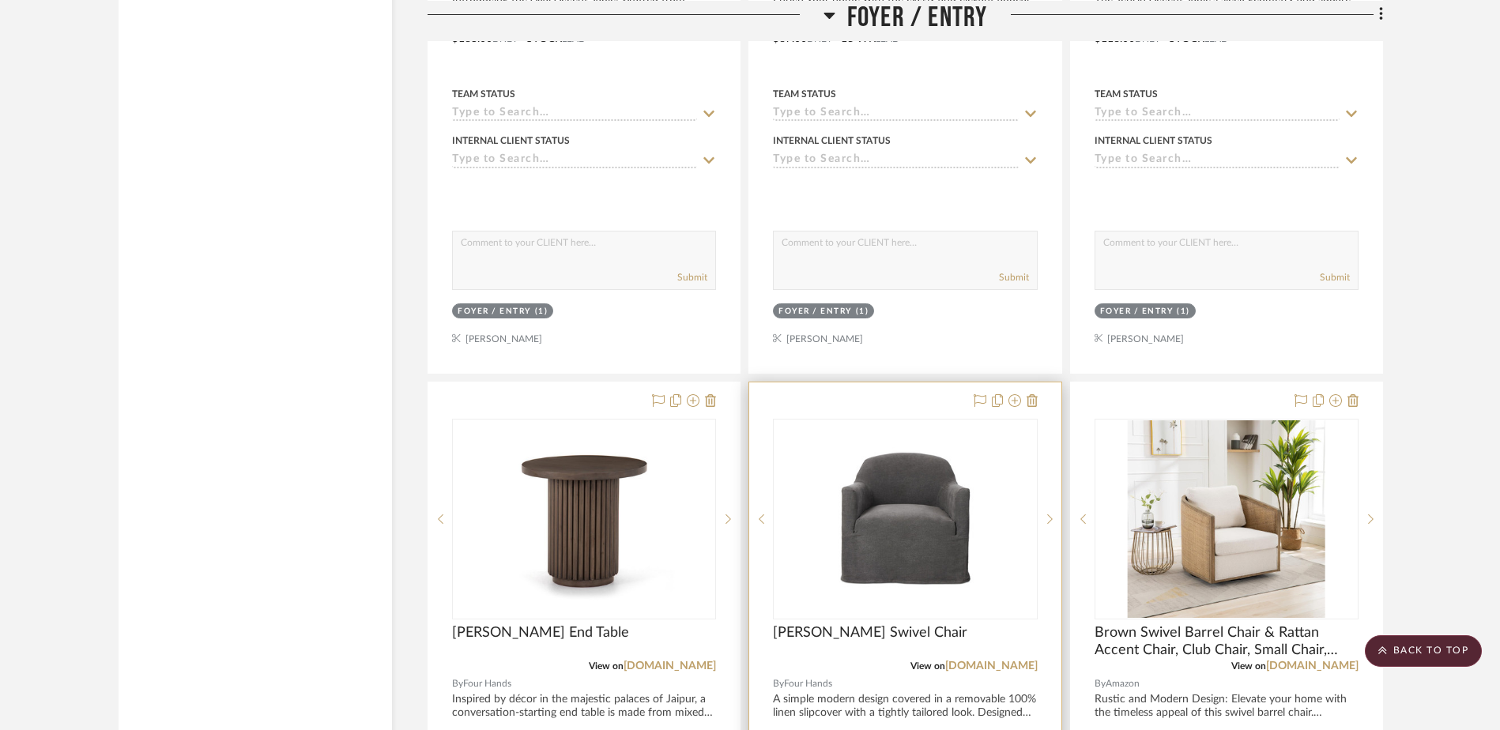
scroll to position [2292, 0]
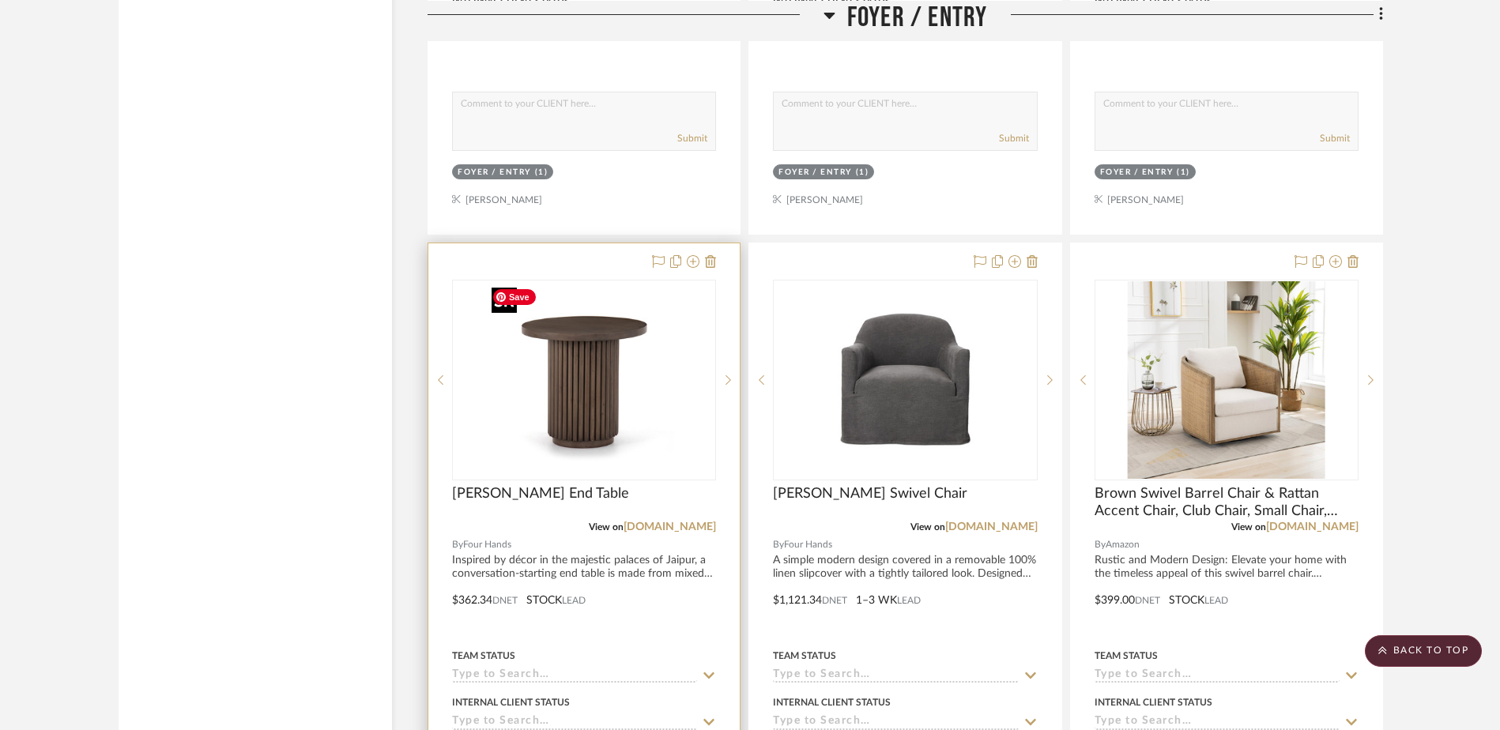
click at [598, 428] on img "0" at bounding box center [584, 380] width 198 height 198
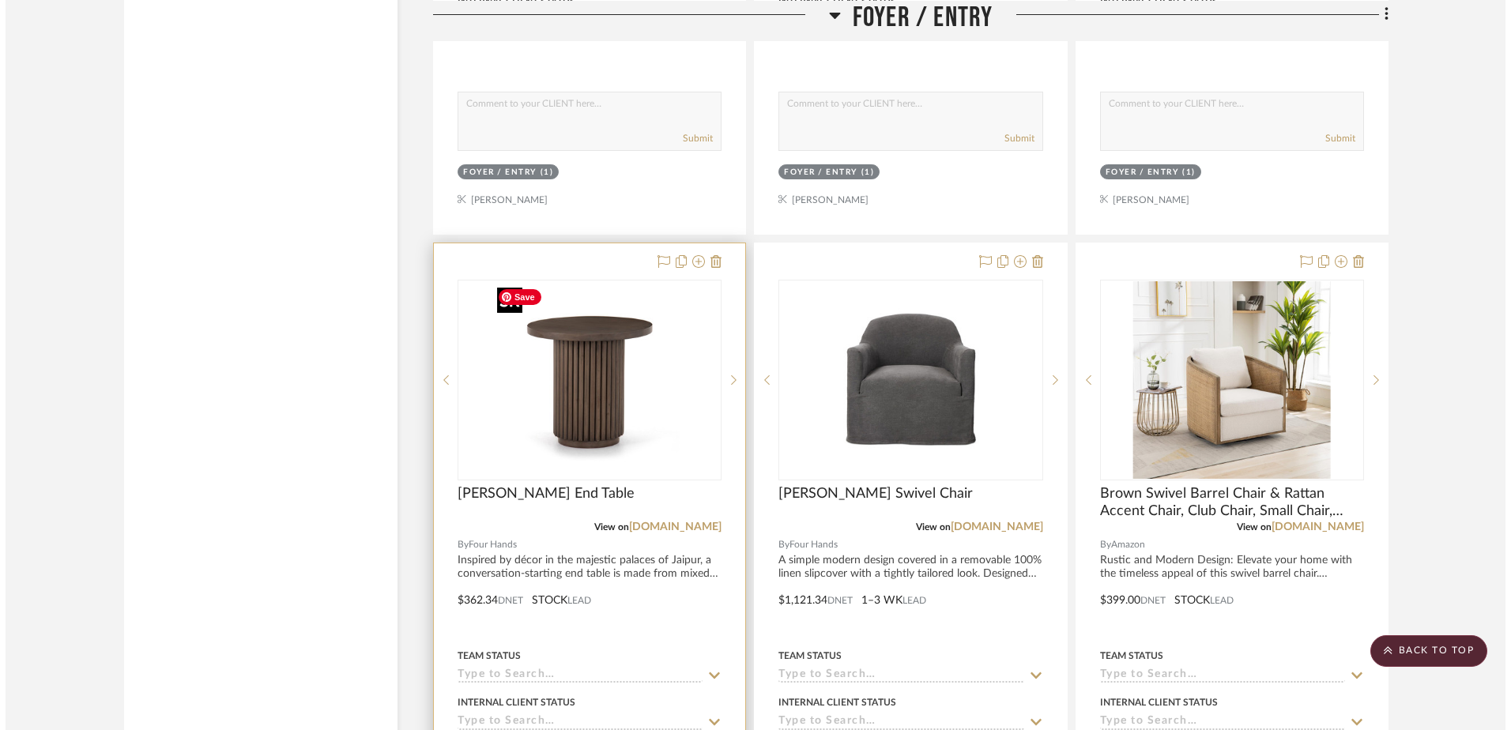
scroll to position [0, 0]
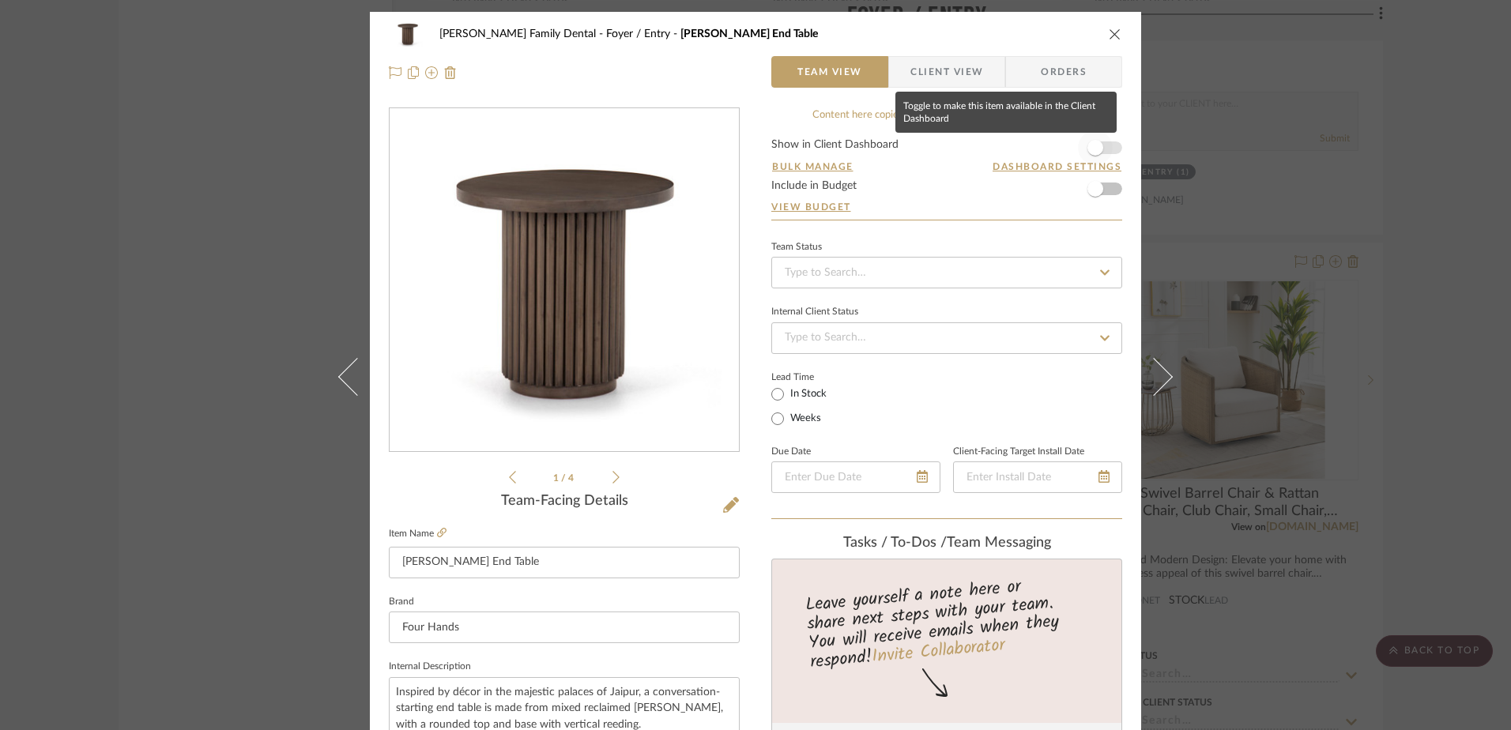
click at [1099, 149] on span "button" at bounding box center [1095, 147] width 35 height 35
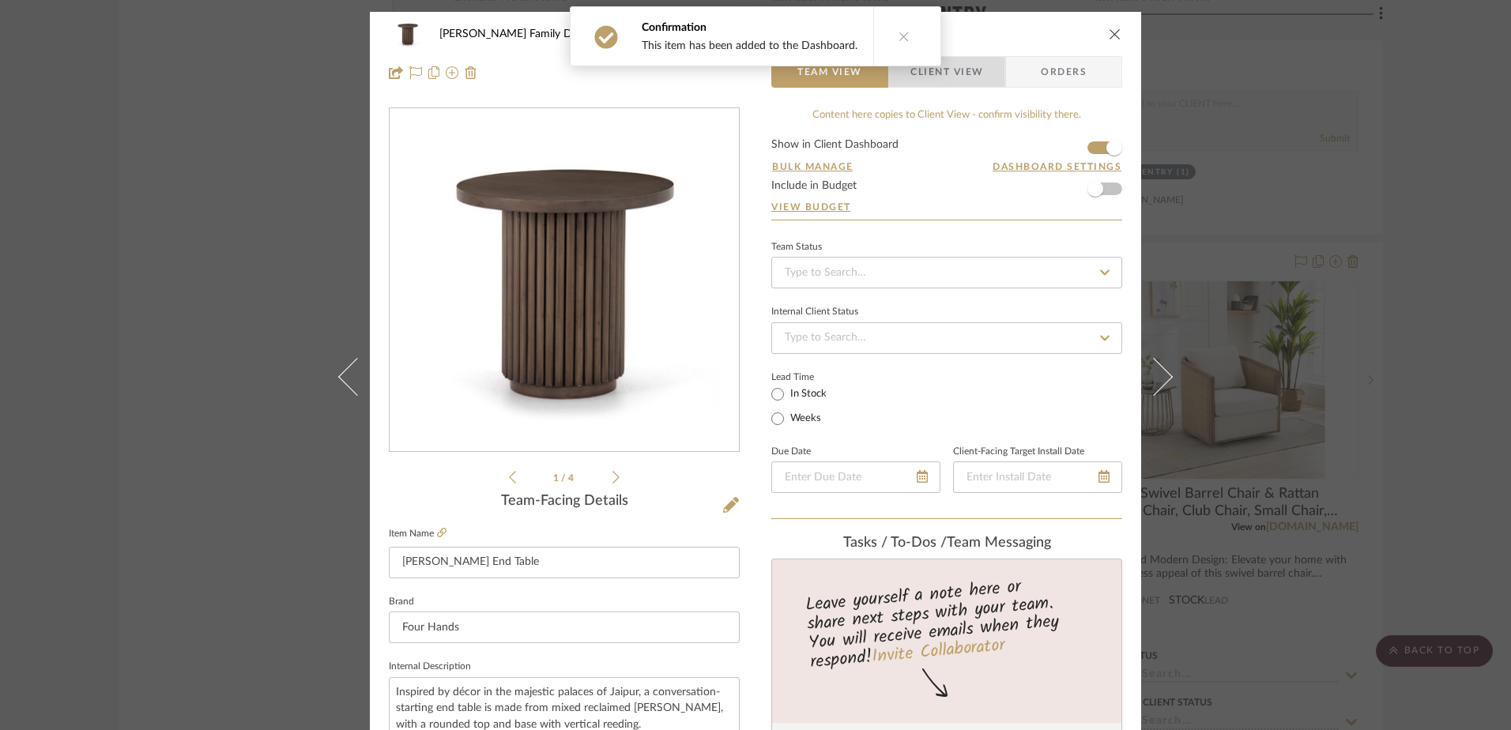
click at [956, 74] on span "Client View" at bounding box center [947, 72] width 73 height 32
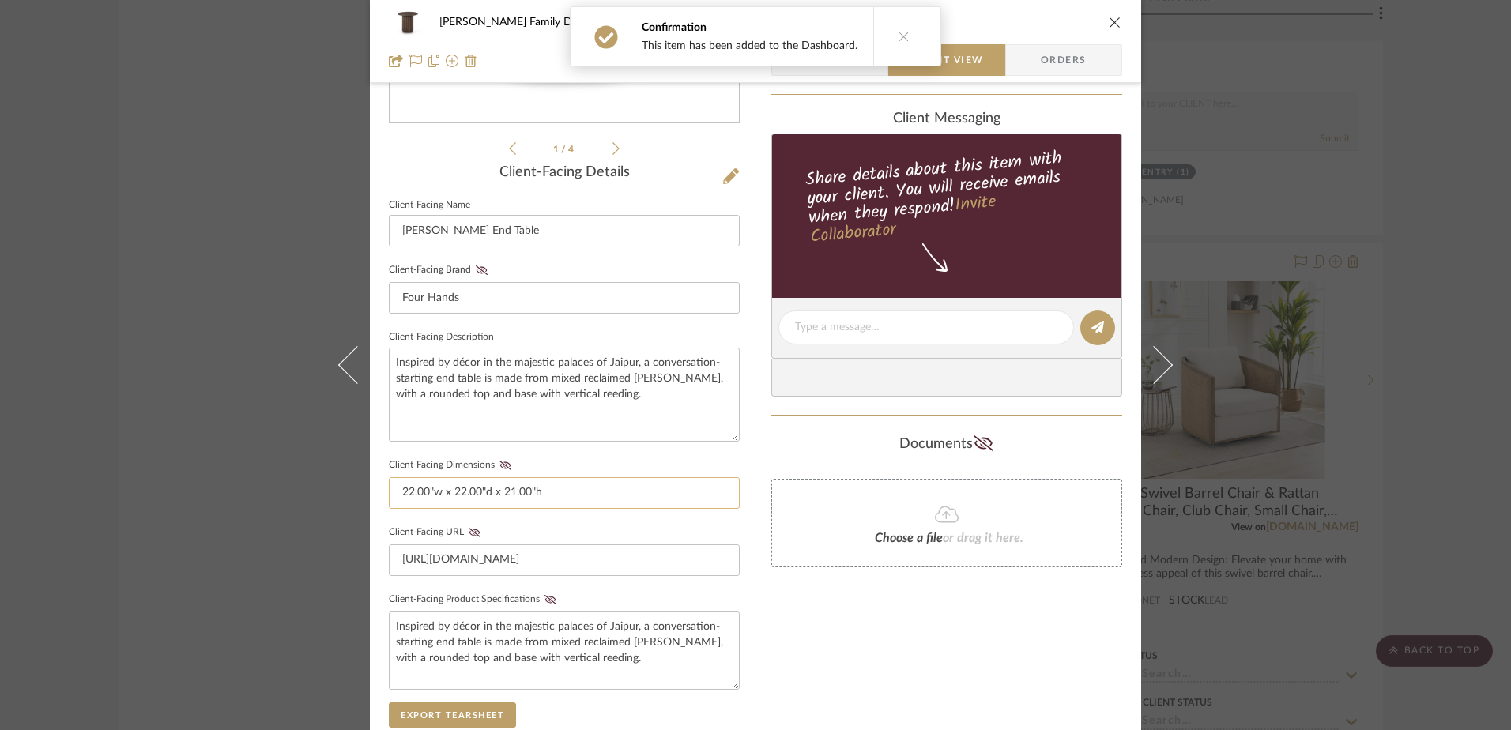
scroll to position [395, 0]
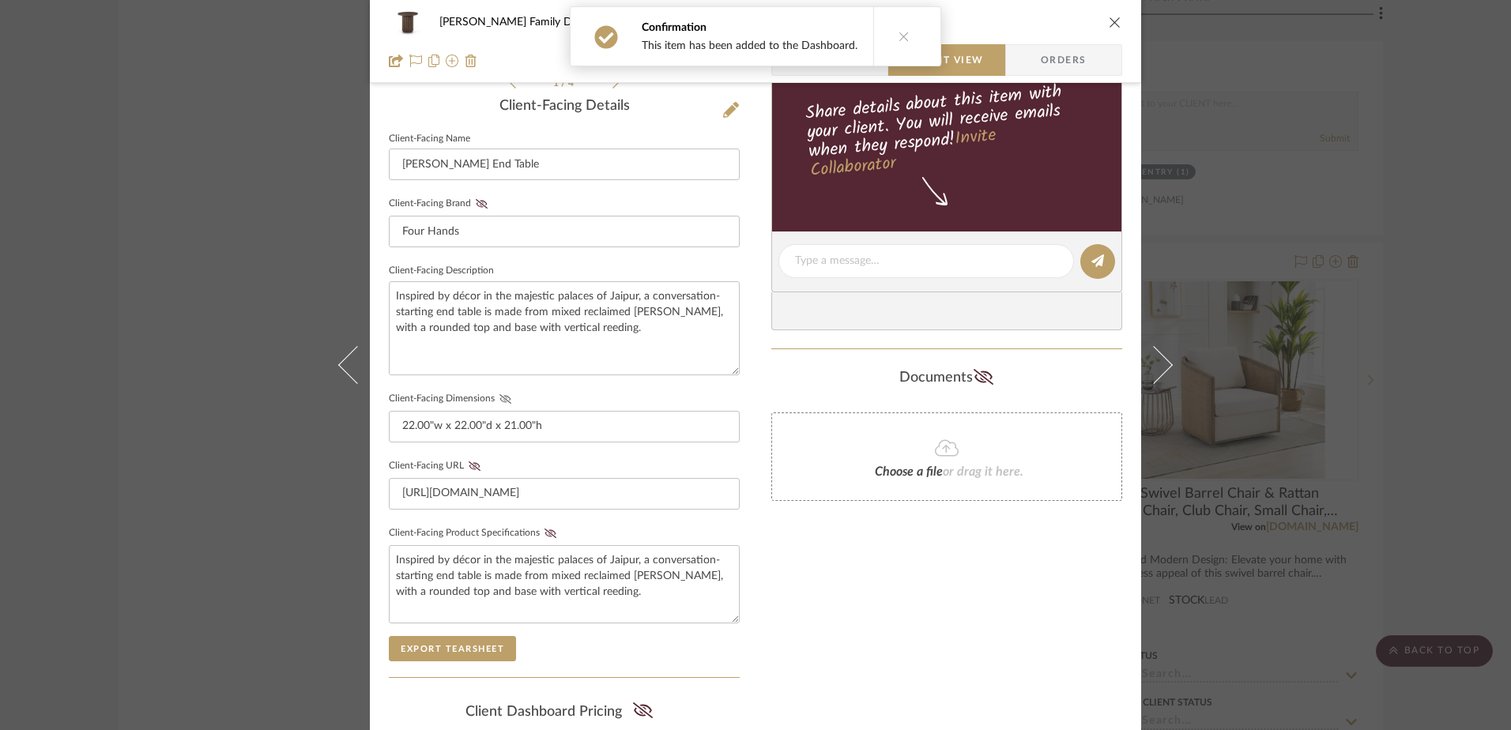
click at [500, 394] on icon at bounding box center [506, 398] width 12 height 9
click at [545, 532] on icon at bounding box center [551, 533] width 12 height 9
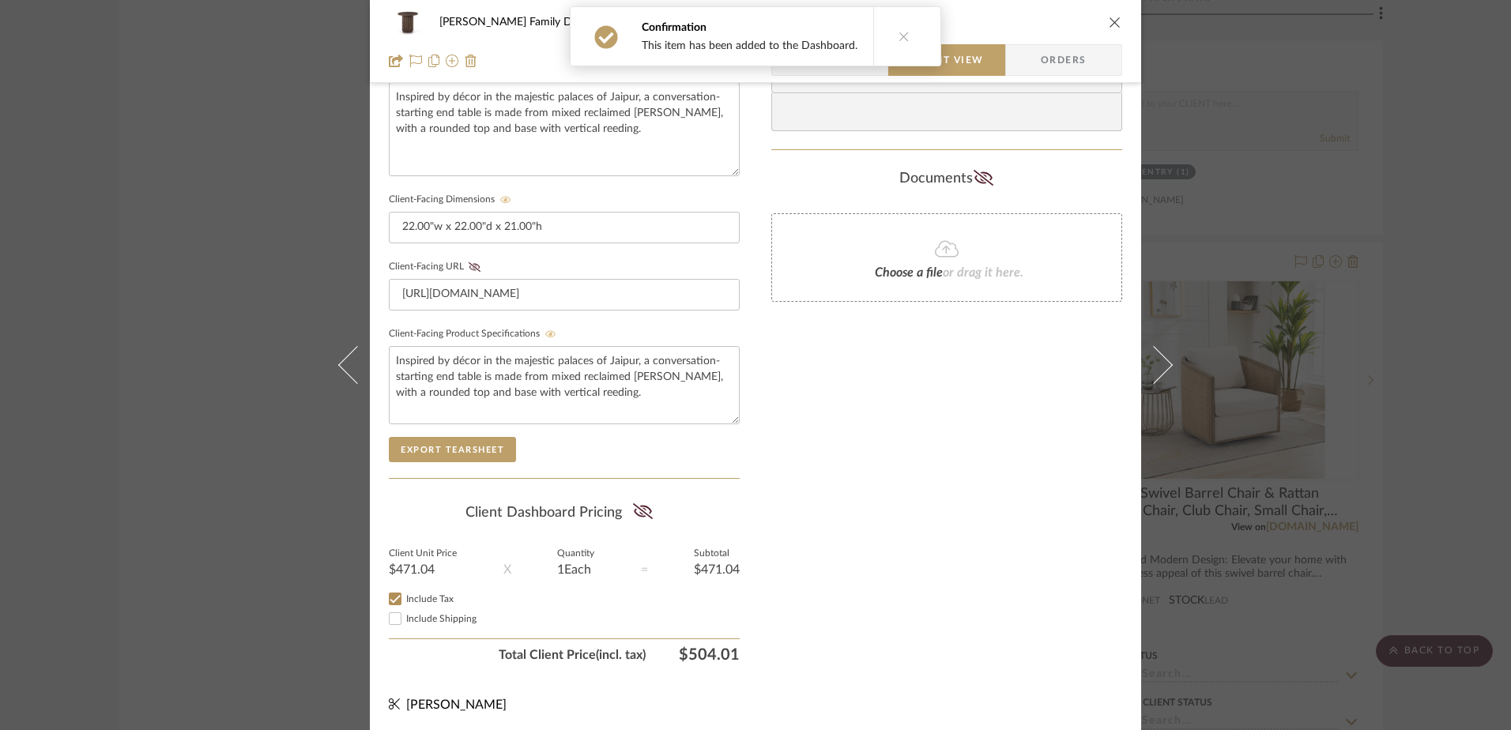
scroll to position [598, 0]
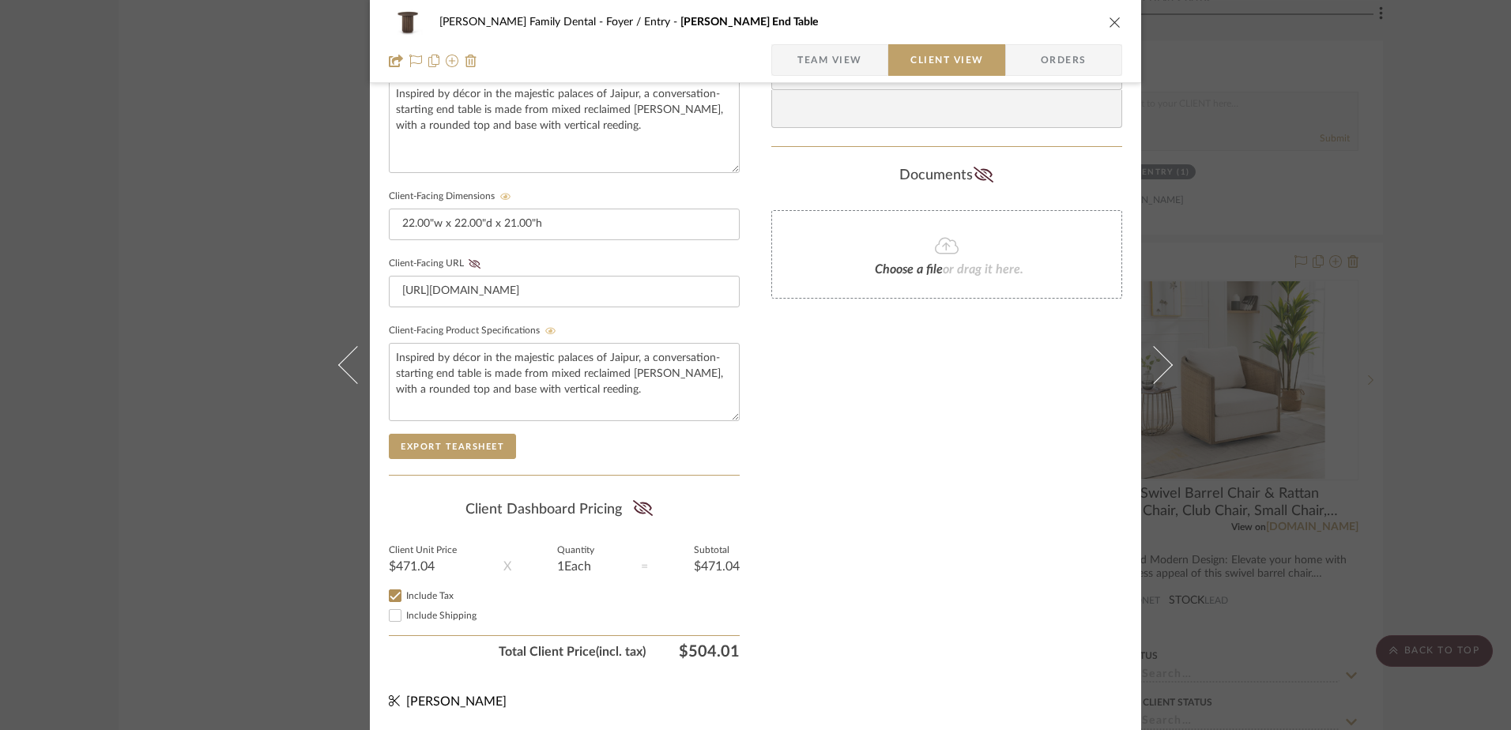
click at [626, 504] on summary-project-share-button at bounding box center [643, 510] width 42 height 36
click at [646, 510] on icon at bounding box center [642, 508] width 20 height 16
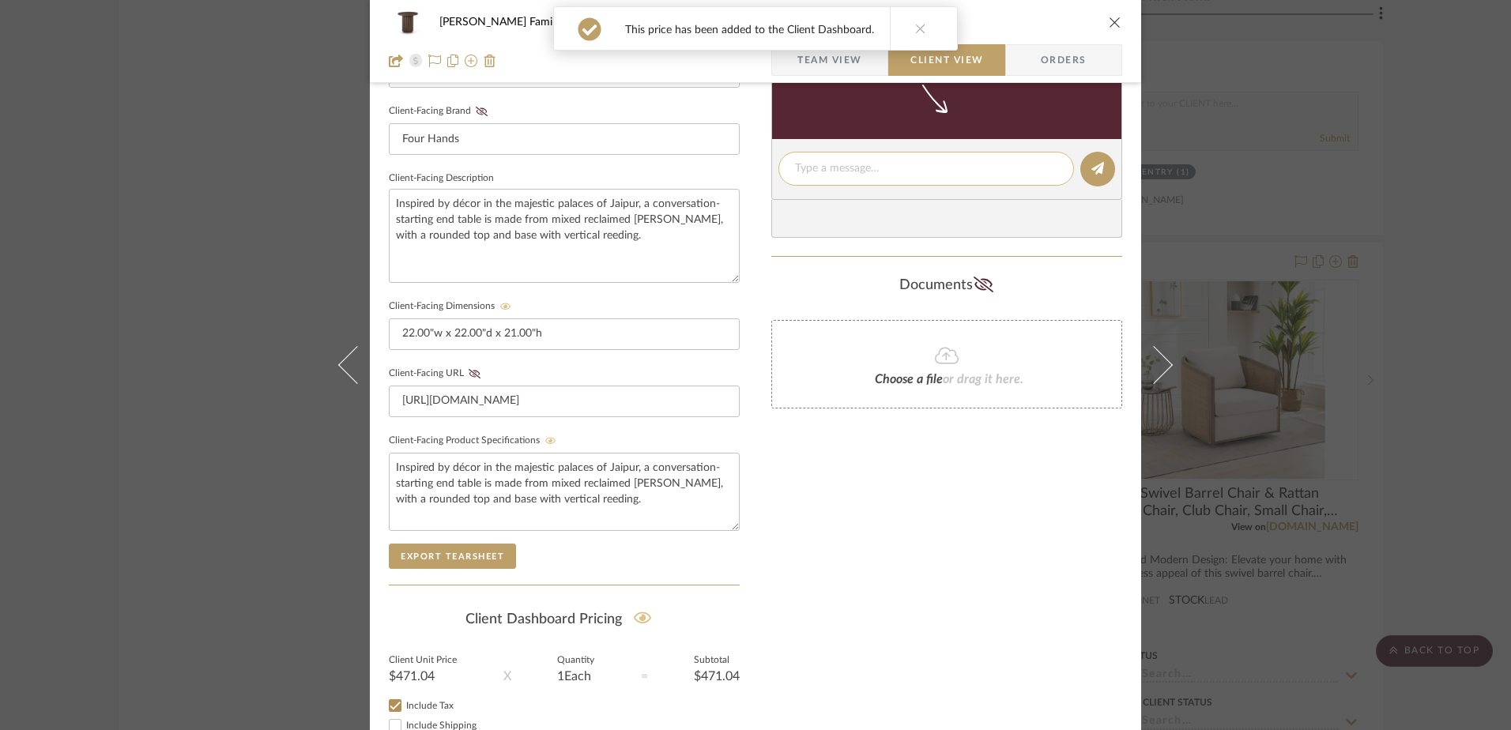
scroll to position [360, 0]
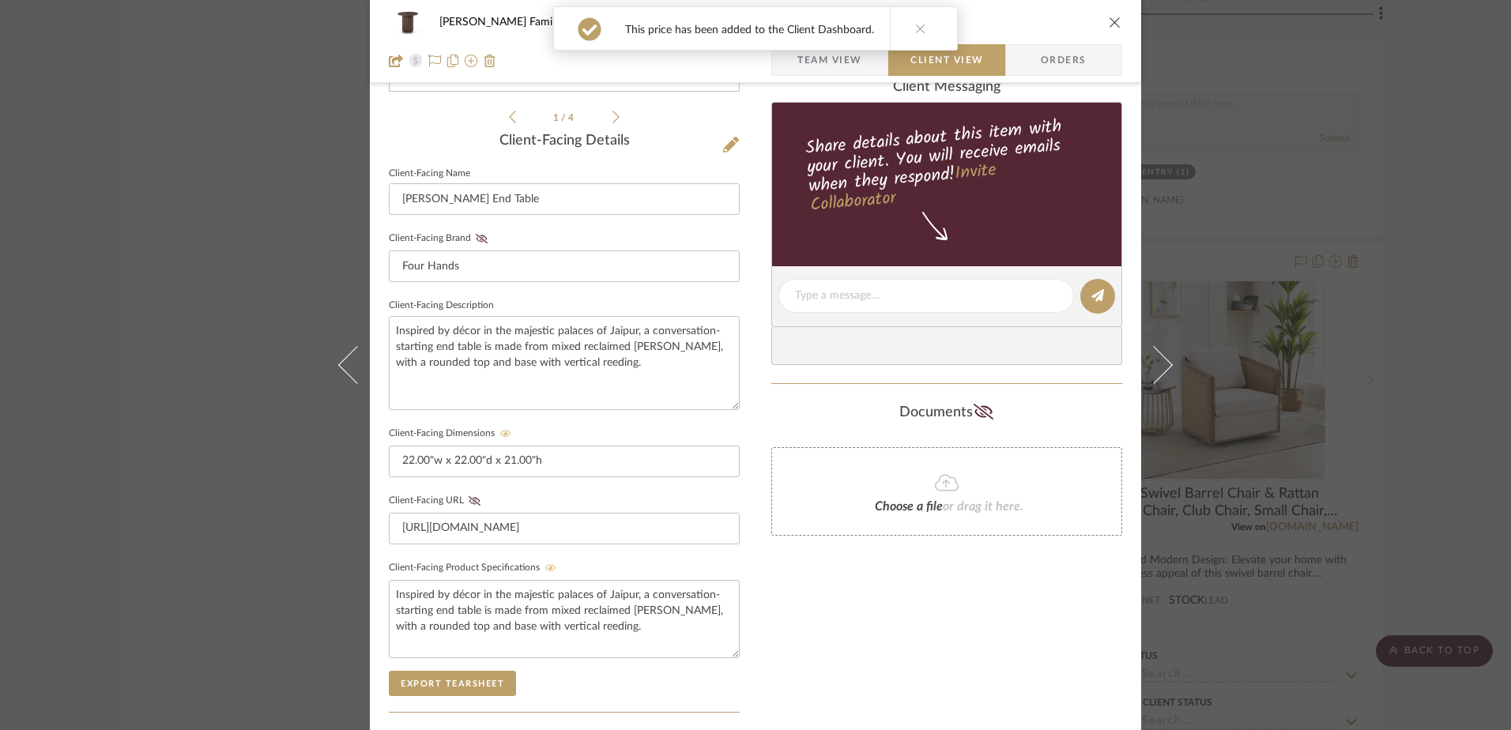
click at [1113, 22] on icon "close" at bounding box center [1115, 22] width 13 height 13
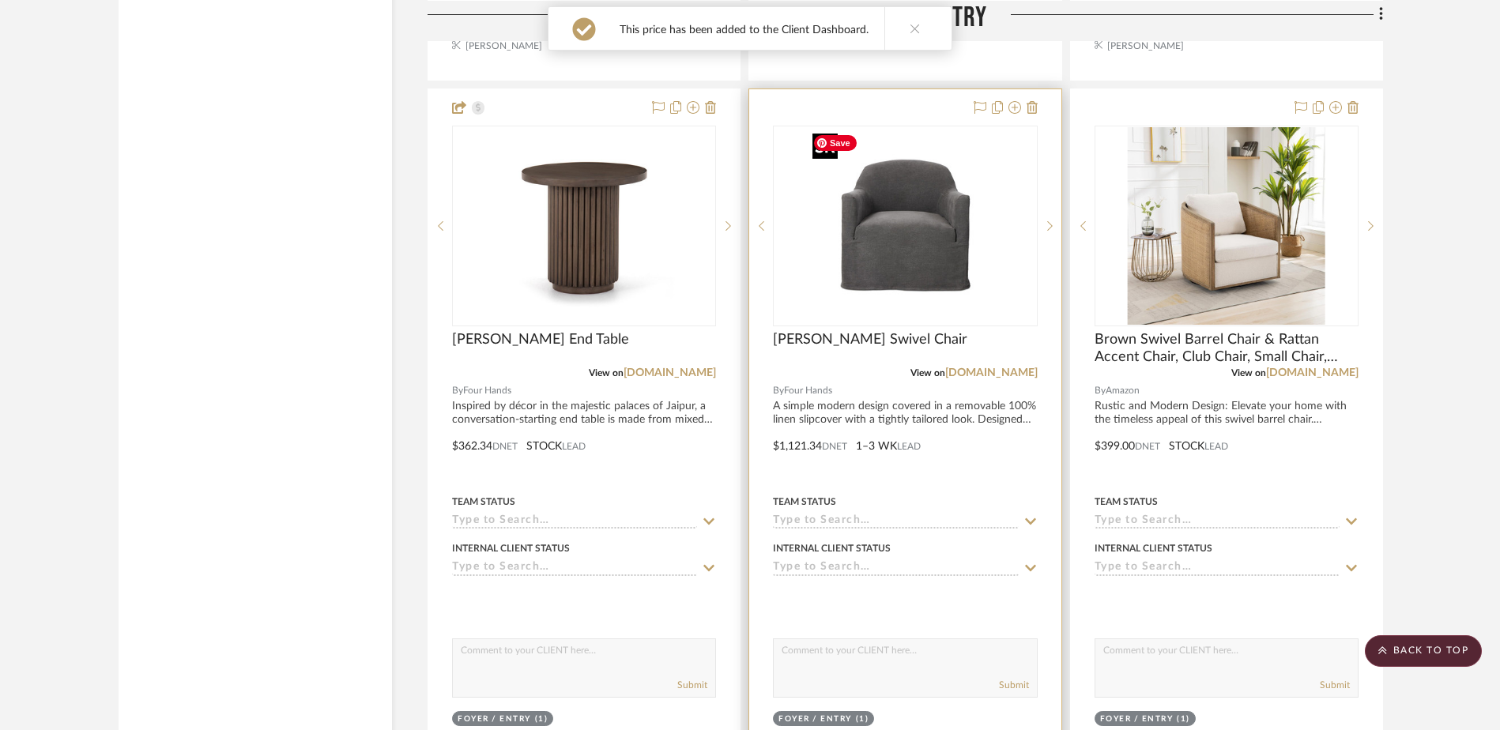
scroll to position [2450, 0]
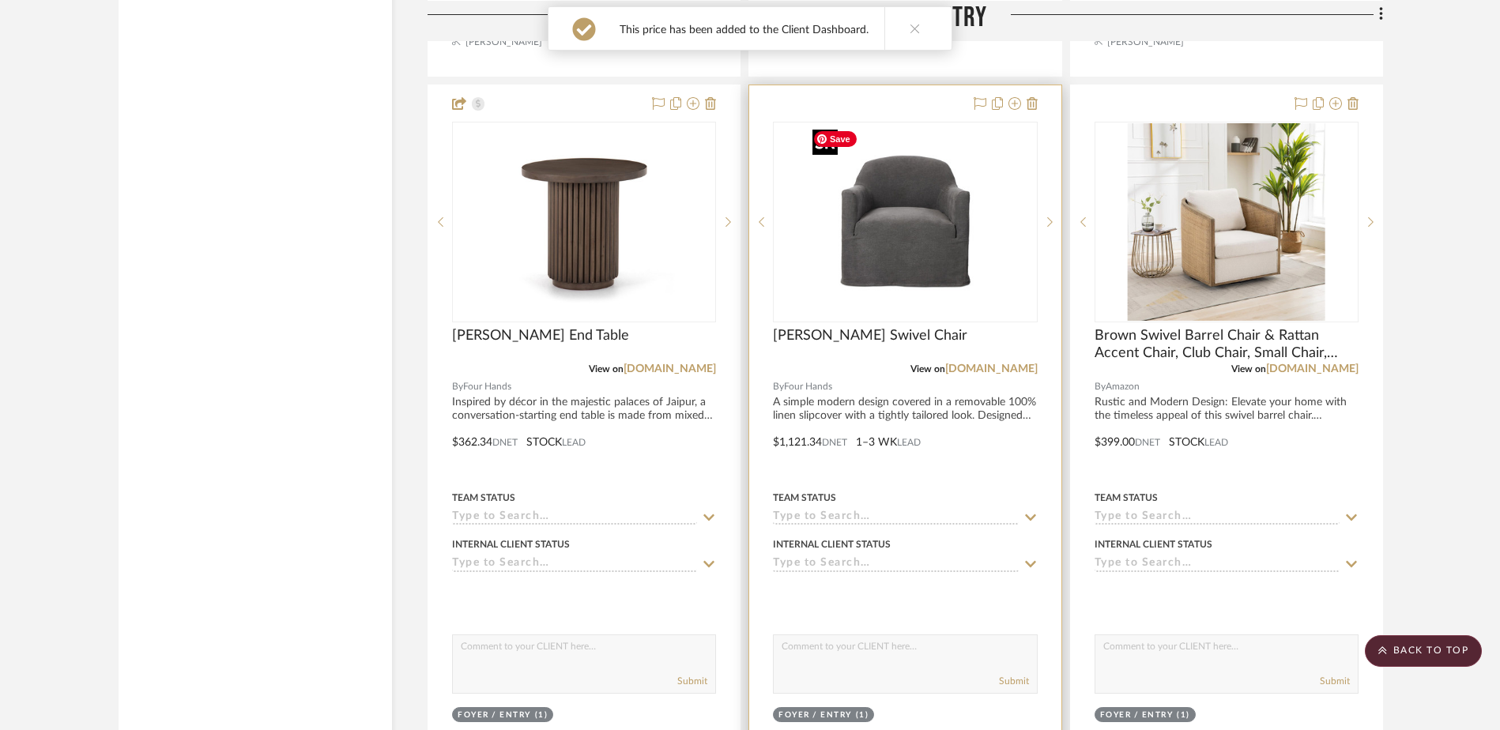
click at [893, 240] on img "0" at bounding box center [905, 222] width 198 height 198
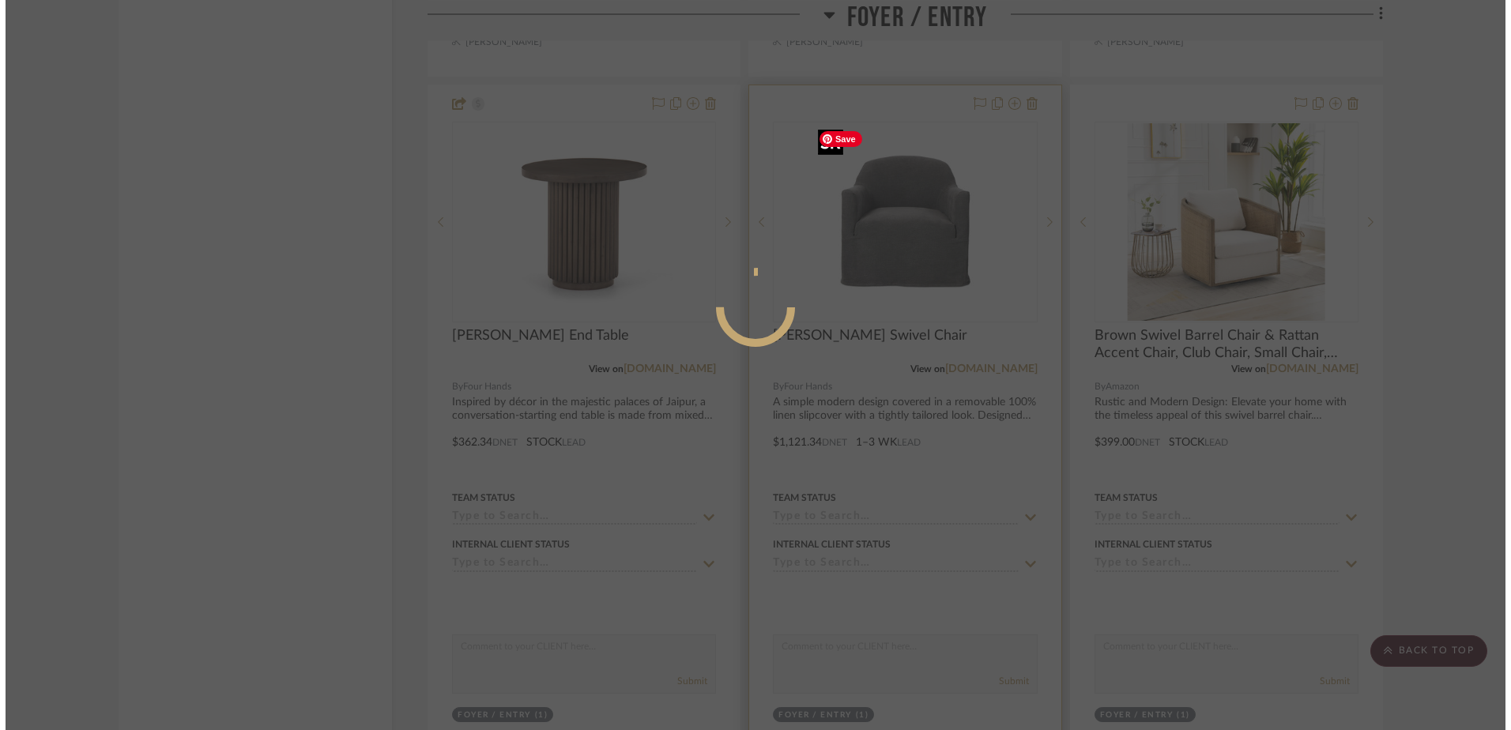
scroll to position [0, 0]
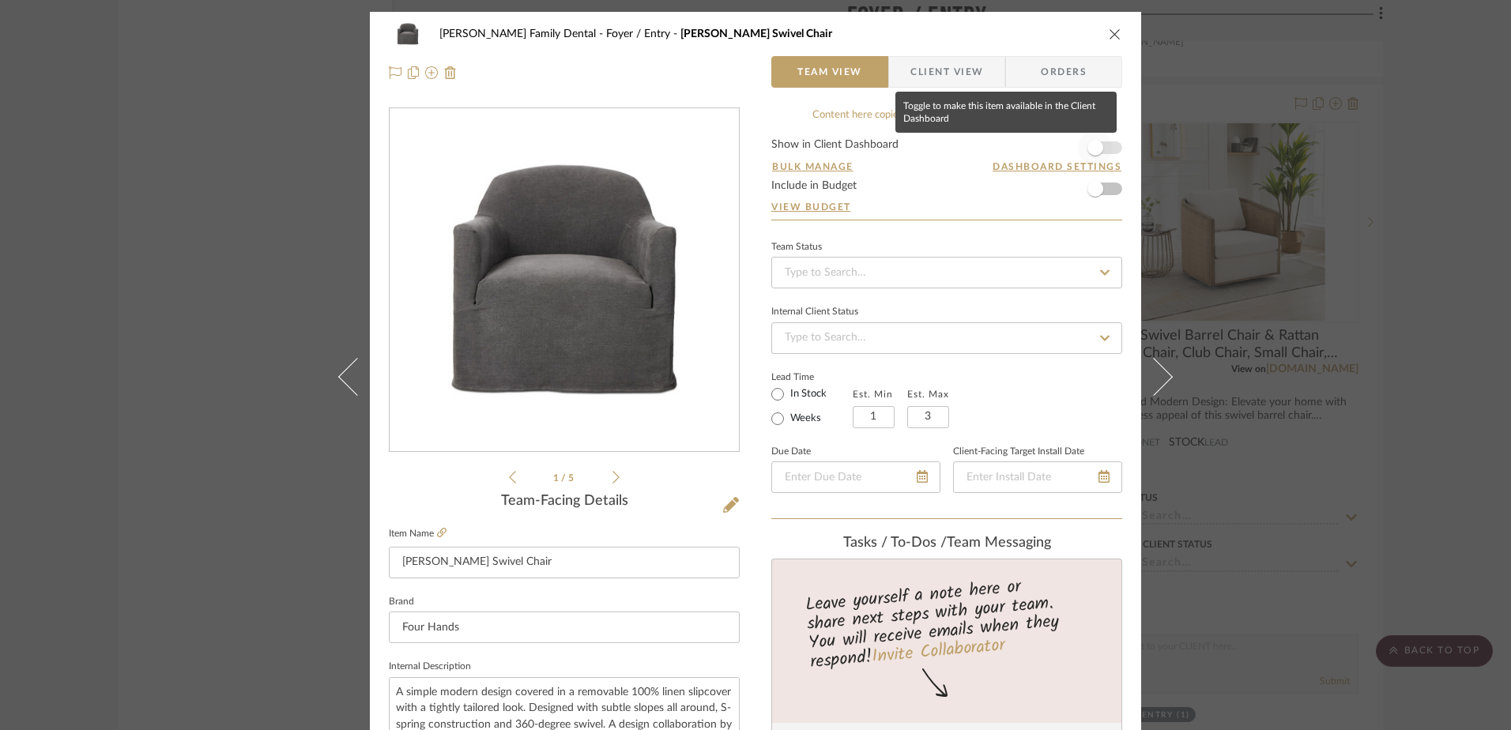
click at [1090, 155] on span "button" at bounding box center [1096, 148] width 16 height 16
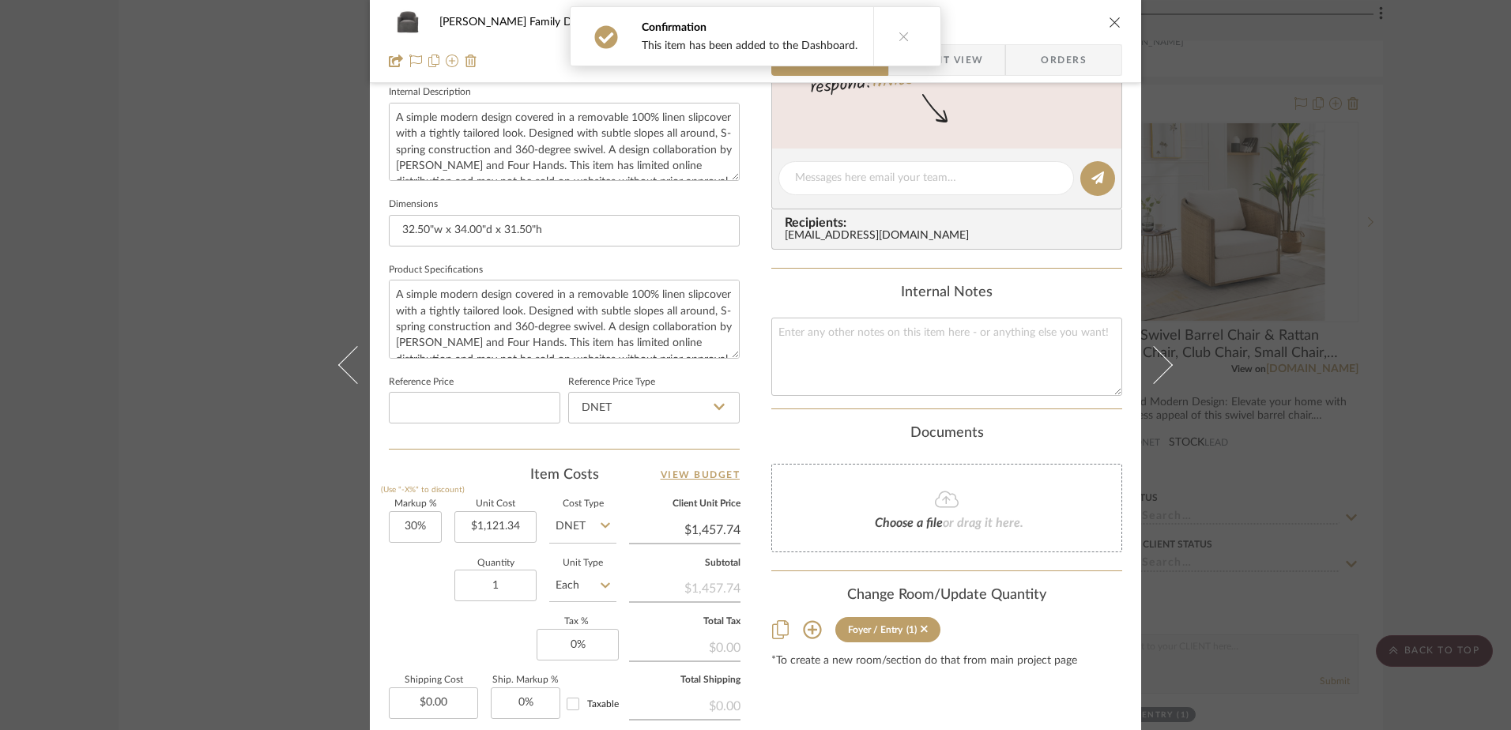
scroll to position [711, 0]
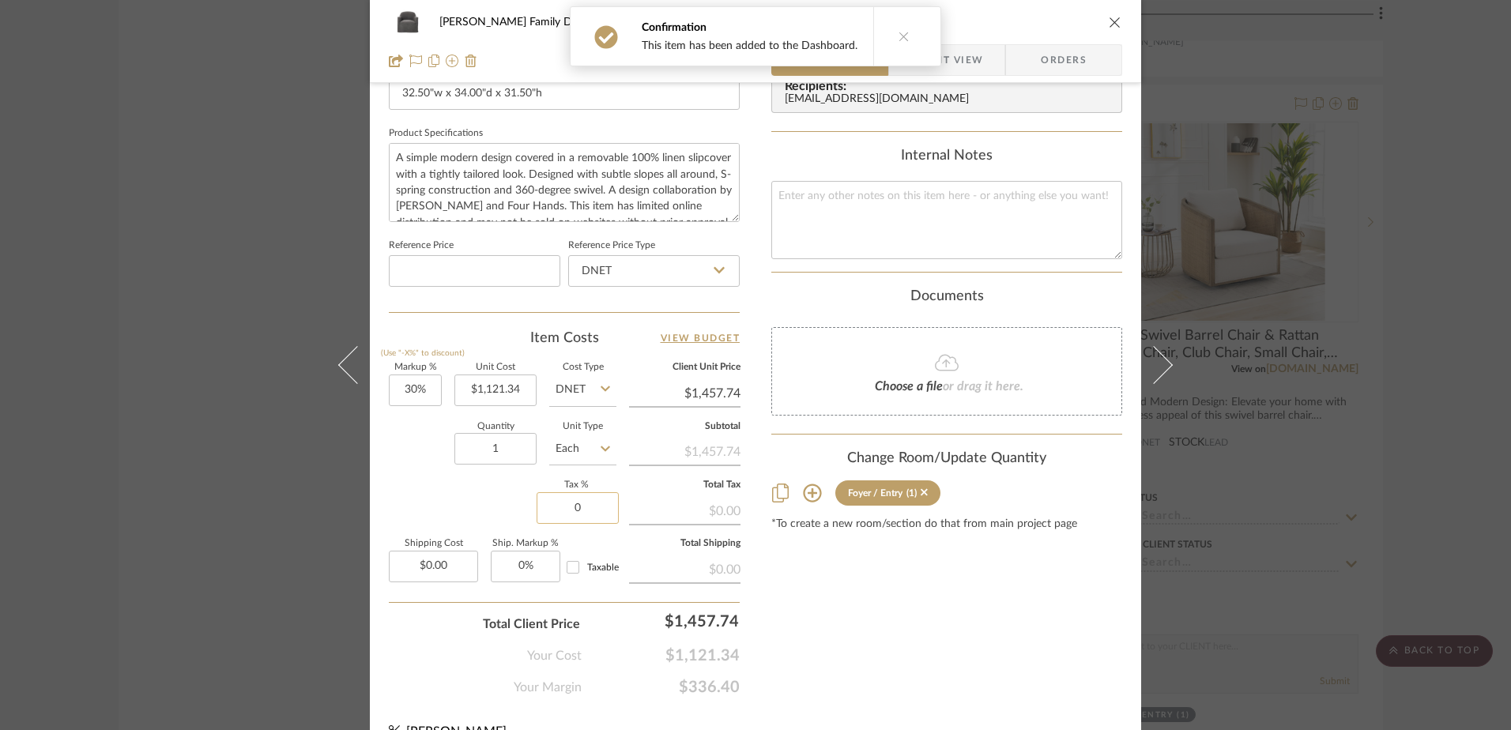
click at [583, 511] on input "0" at bounding box center [578, 508] width 82 height 32
type input "7%"
click at [850, 634] on div "Content here copies to Client View - confirm visibility there. Show in Client D…" at bounding box center [946, 46] width 351 height 1301
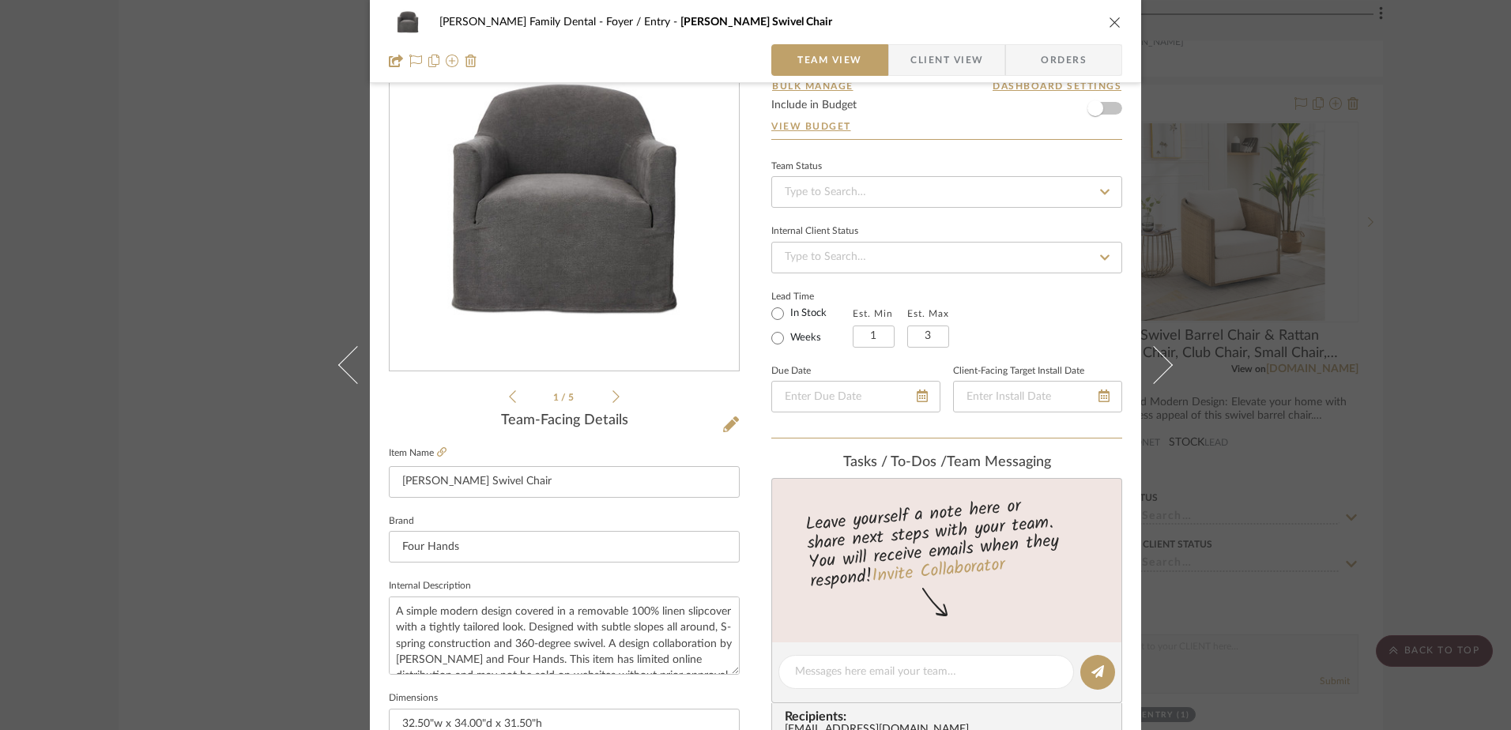
scroll to position [0, 0]
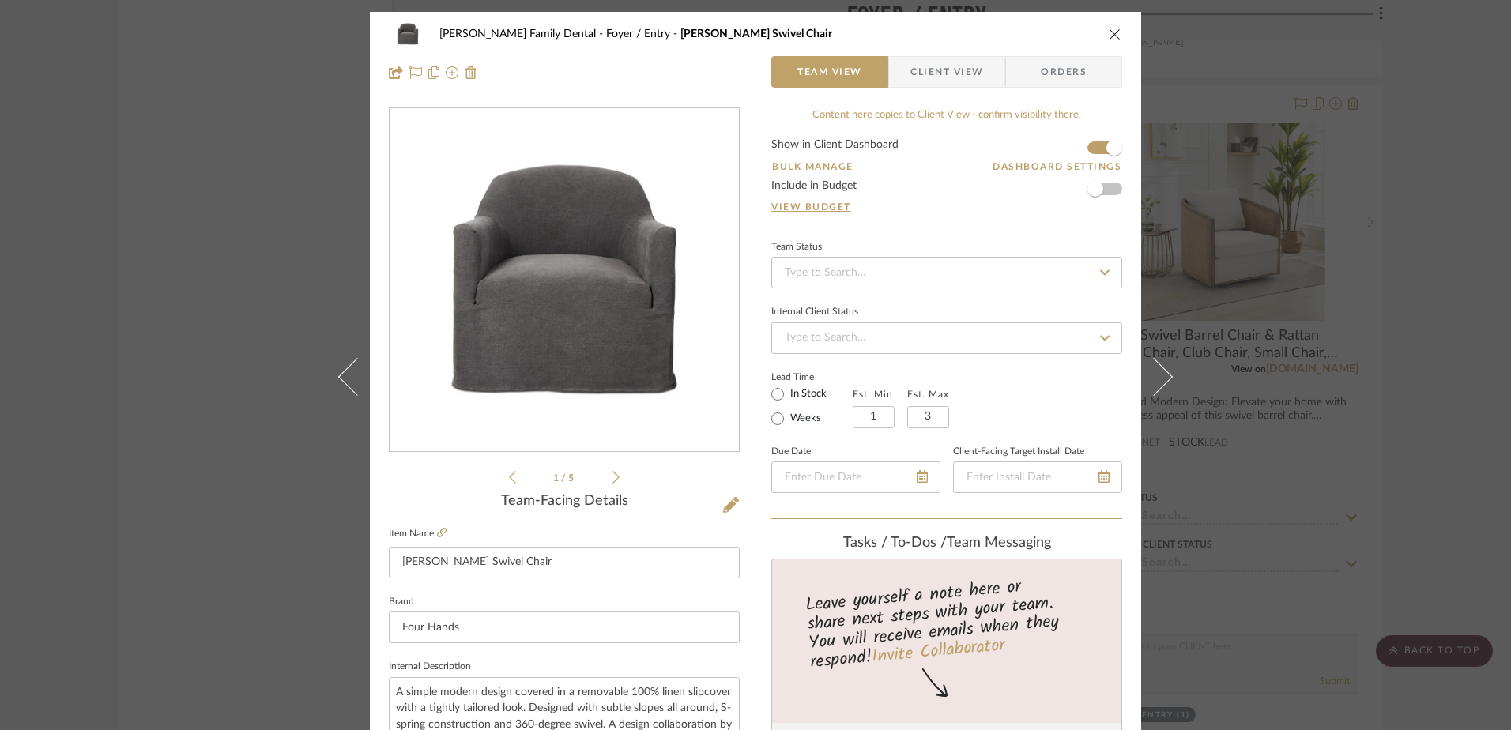
click at [932, 70] on span "Client View" at bounding box center [947, 72] width 73 height 32
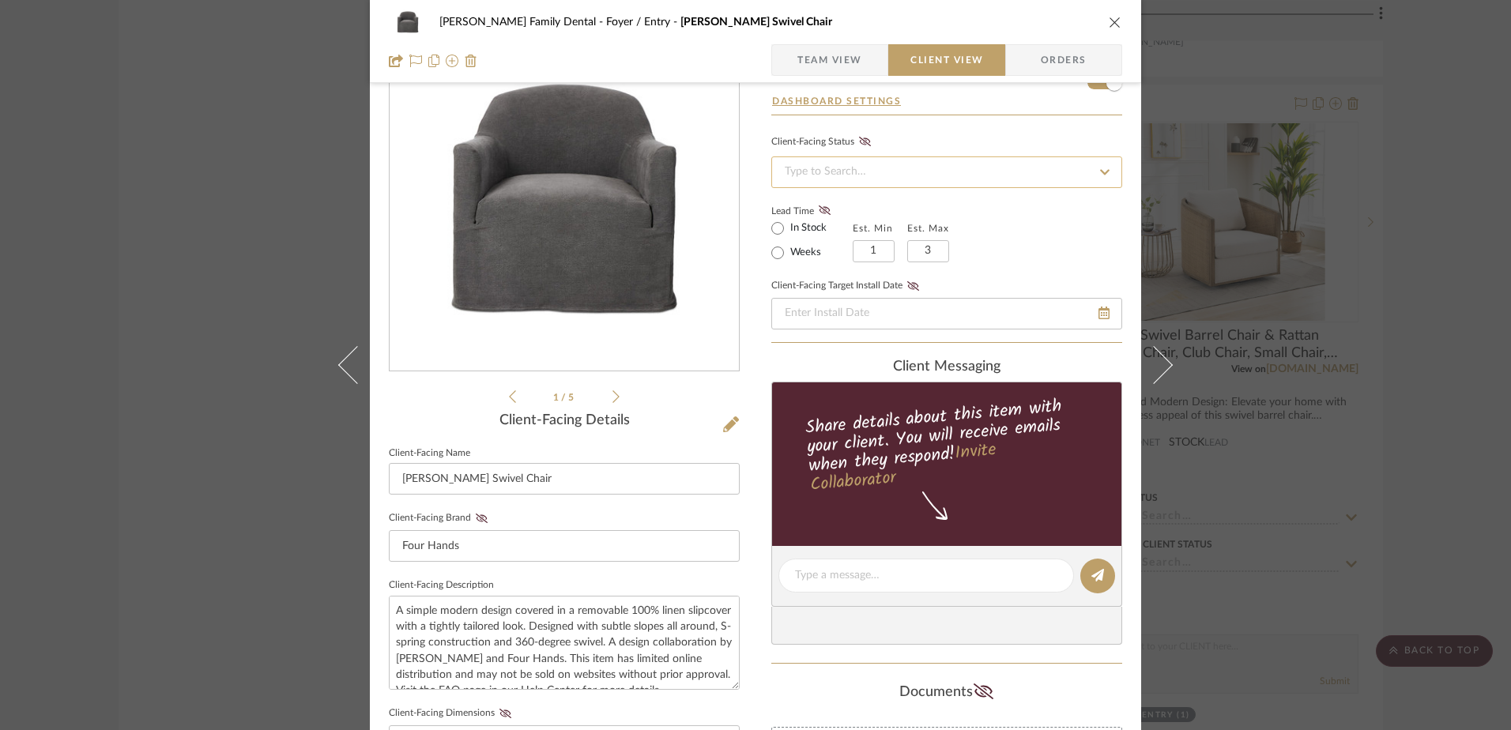
scroll to position [79, 0]
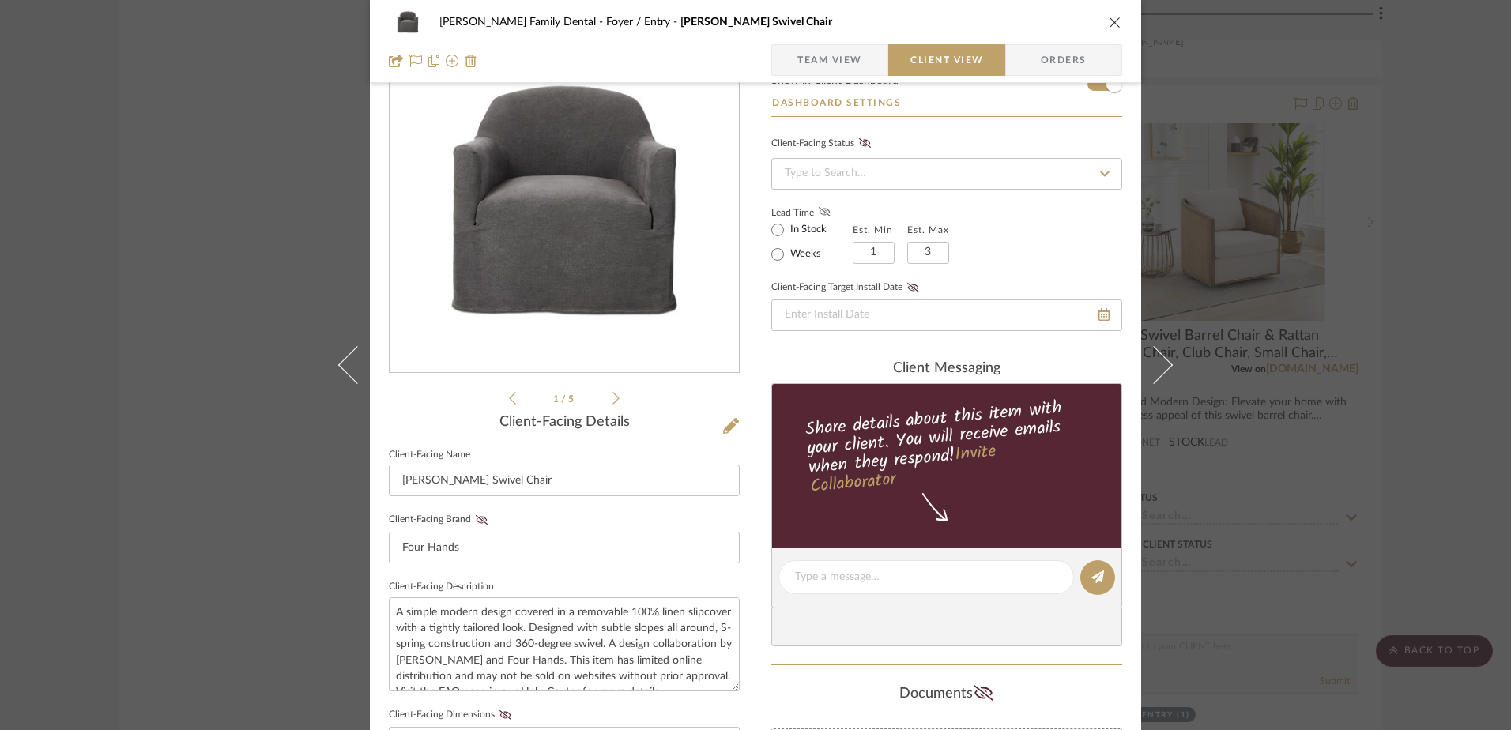
click at [819, 209] on icon at bounding box center [825, 211] width 12 height 9
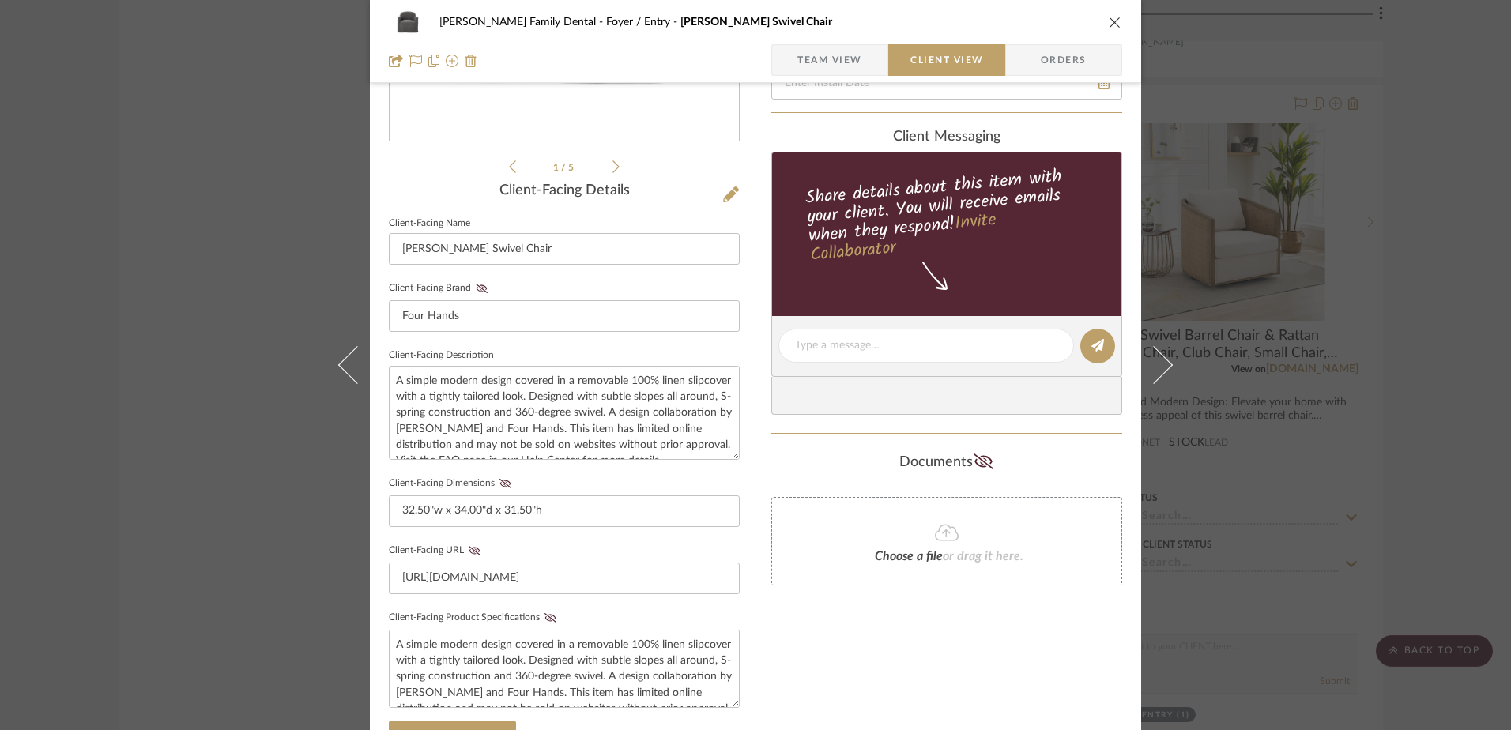
scroll to position [316, 0]
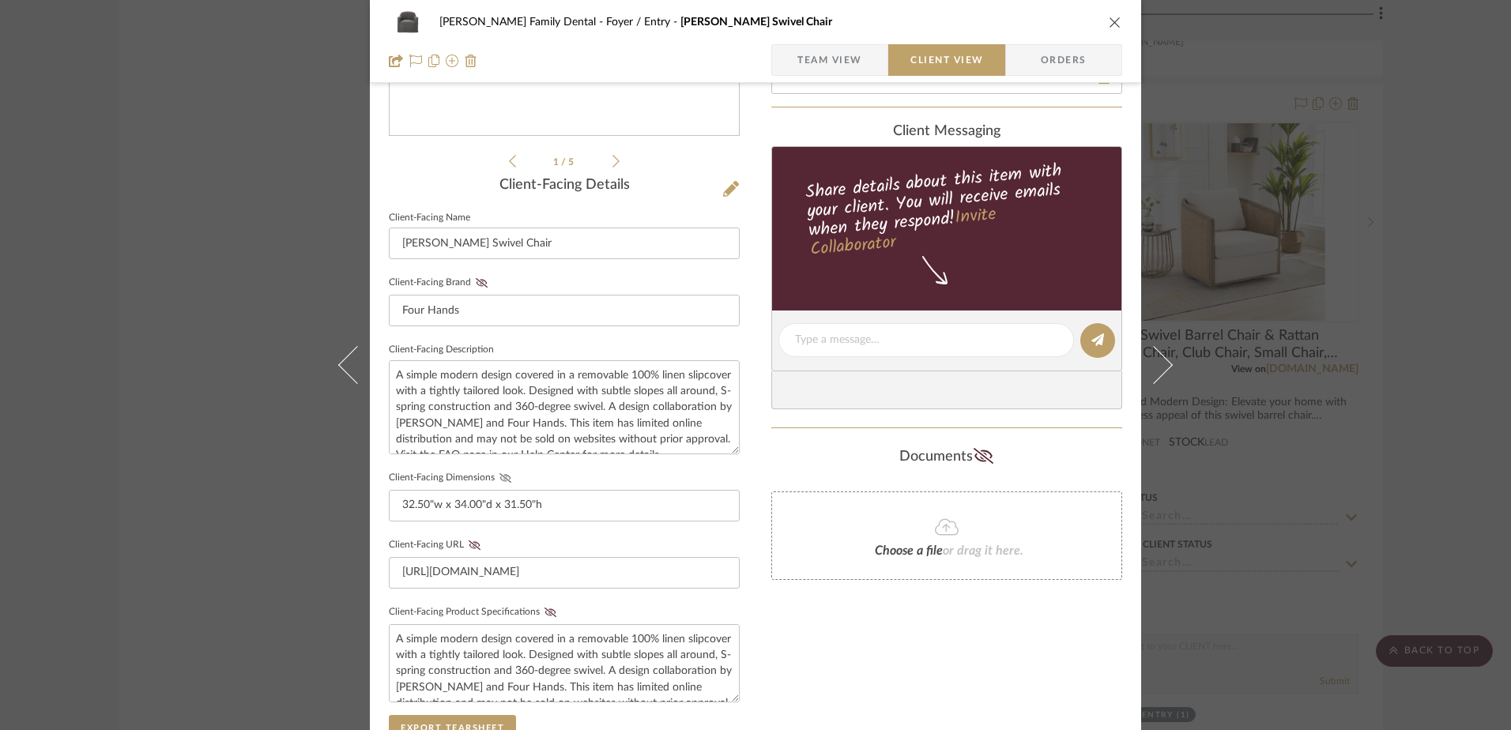
click at [500, 474] on icon at bounding box center [506, 477] width 12 height 9
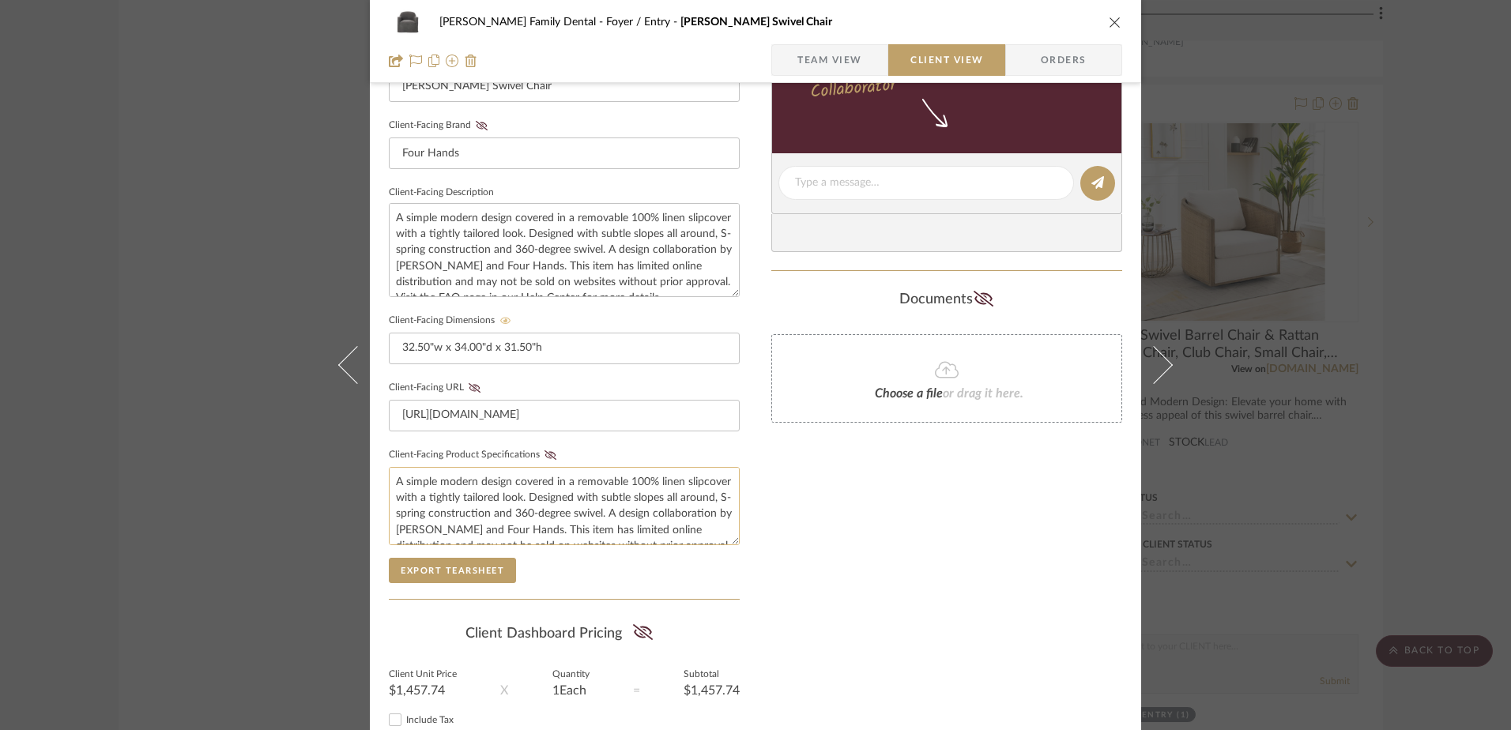
scroll to position [474, 0]
click at [547, 458] on icon at bounding box center [551, 454] width 12 height 9
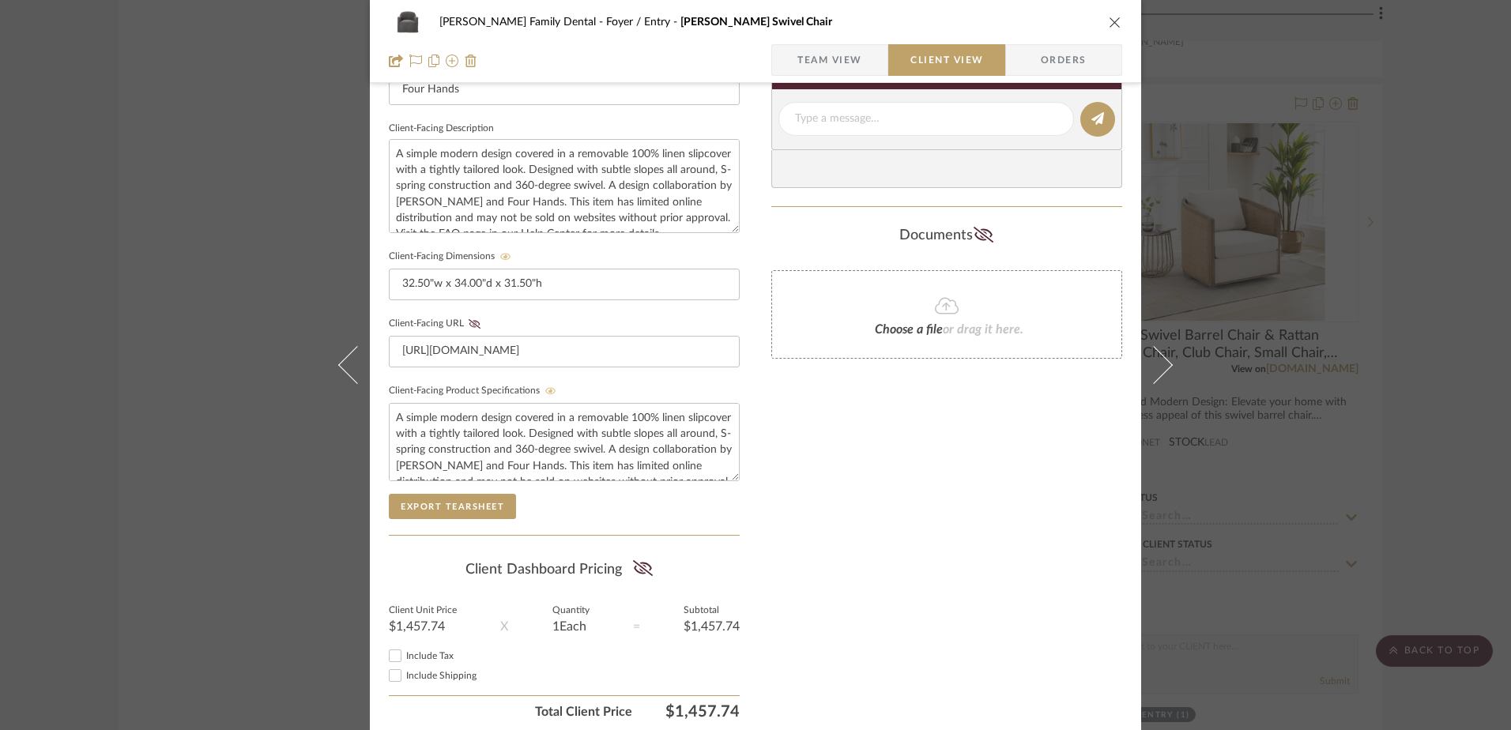
scroll to position [598, 0]
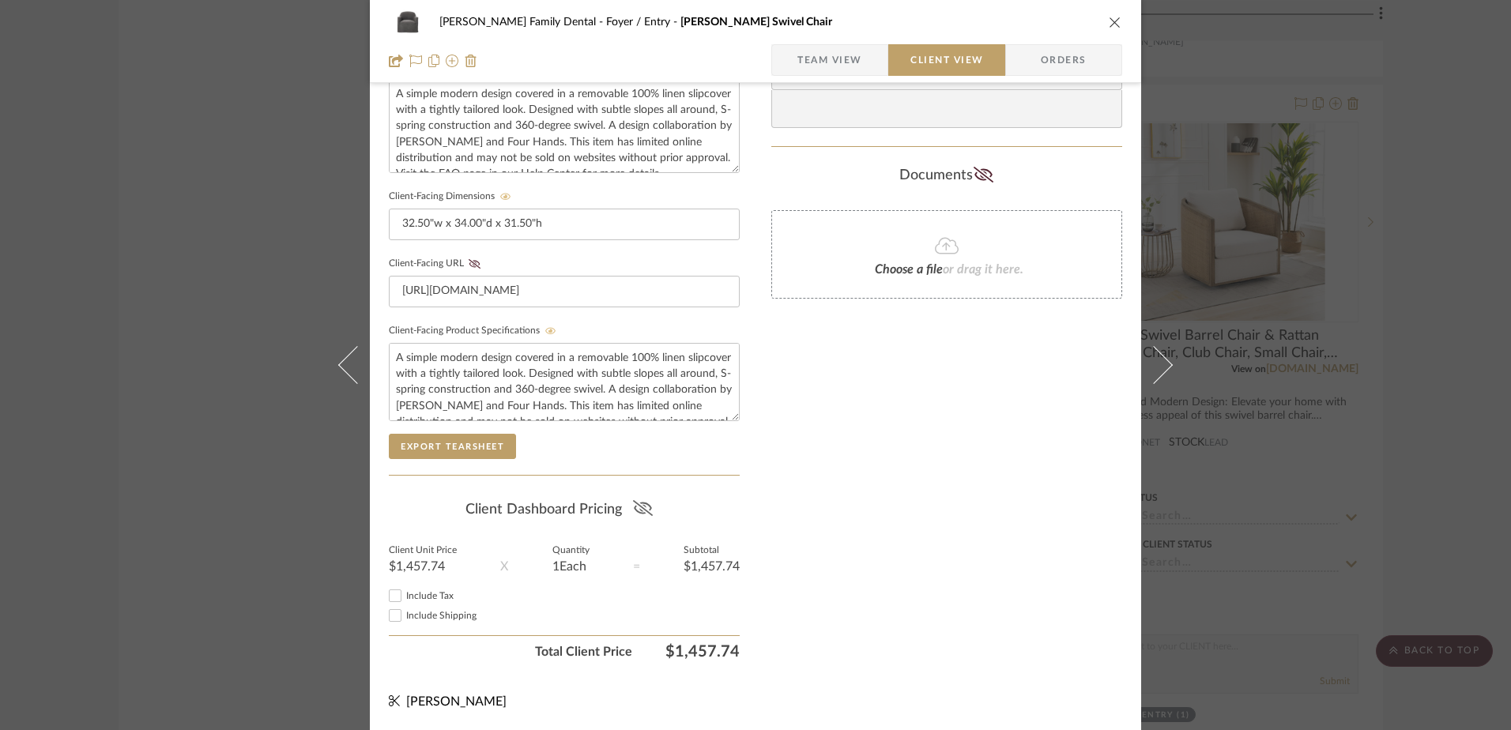
click at [633, 502] on icon at bounding box center [643, 508] width 20 height 16
click at [392, 598] on input "Include Tax" at bounding box center [395, 595] width 19 height 19
checkbox input "true"
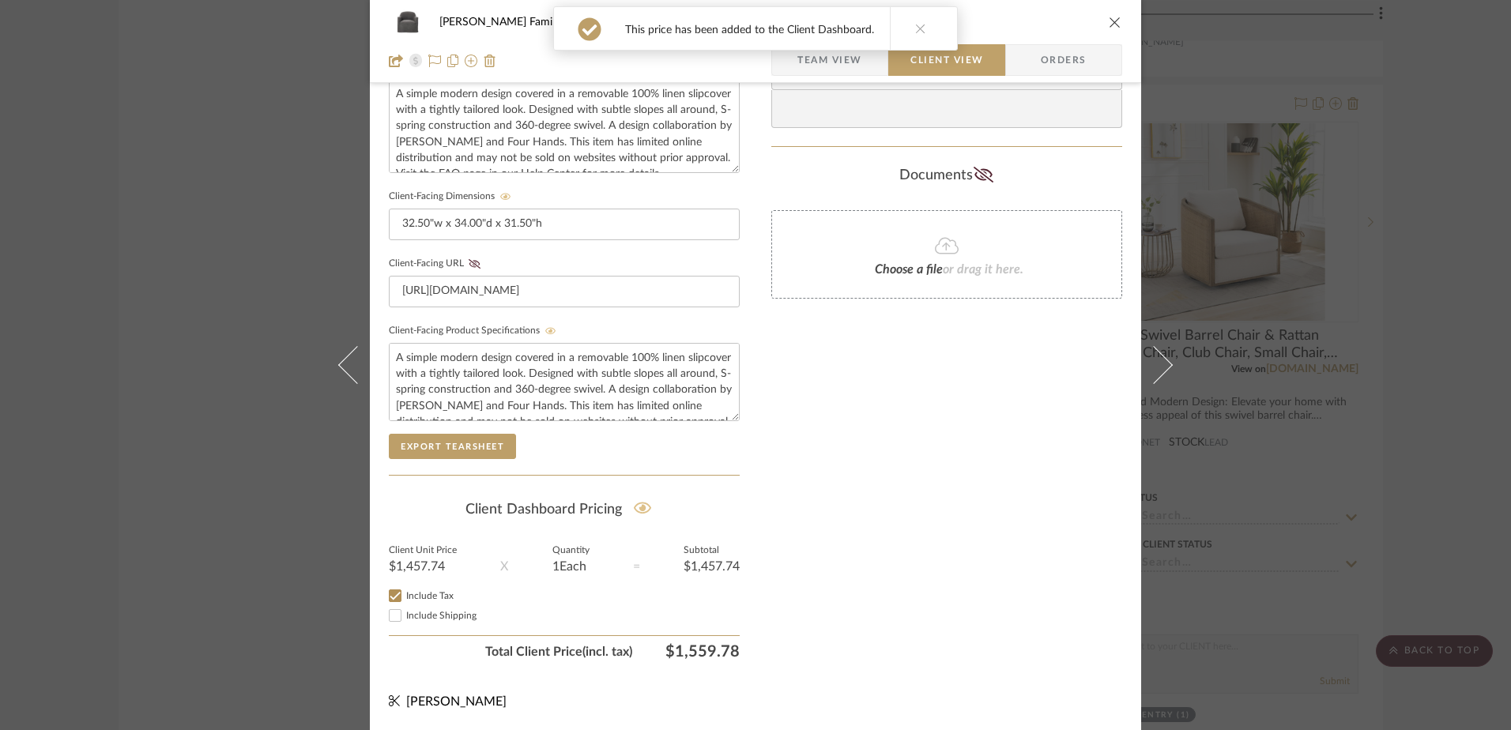
click at [781, 499] on div "Only content on this tab can share to Dashboard. Click eyeball icon to show or …" at bounding box center [946, 88] width 351 height 1157
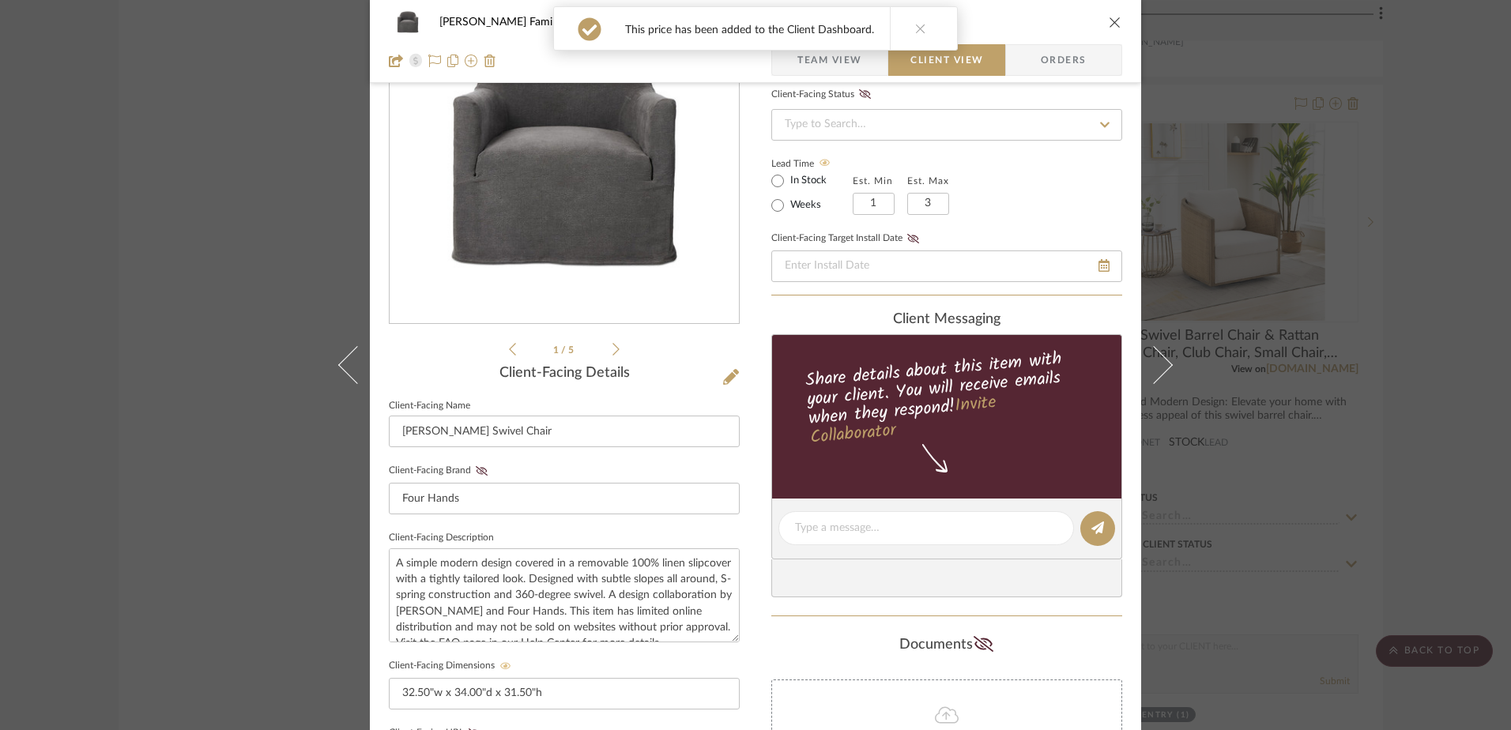
scroll to position [123, 0]
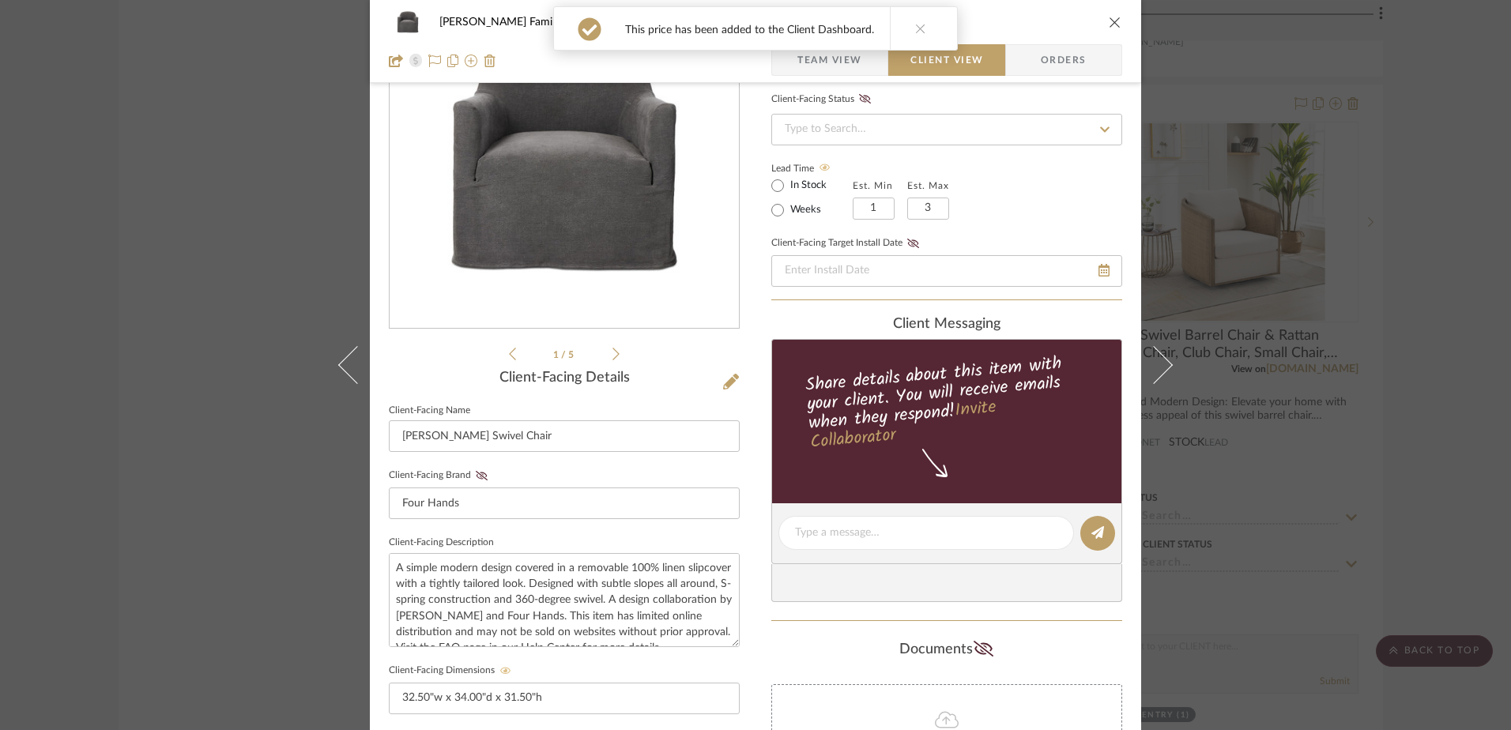
click at [1109, 26] on icon "close" at bounding box center [1115, 22] width 13 height 13
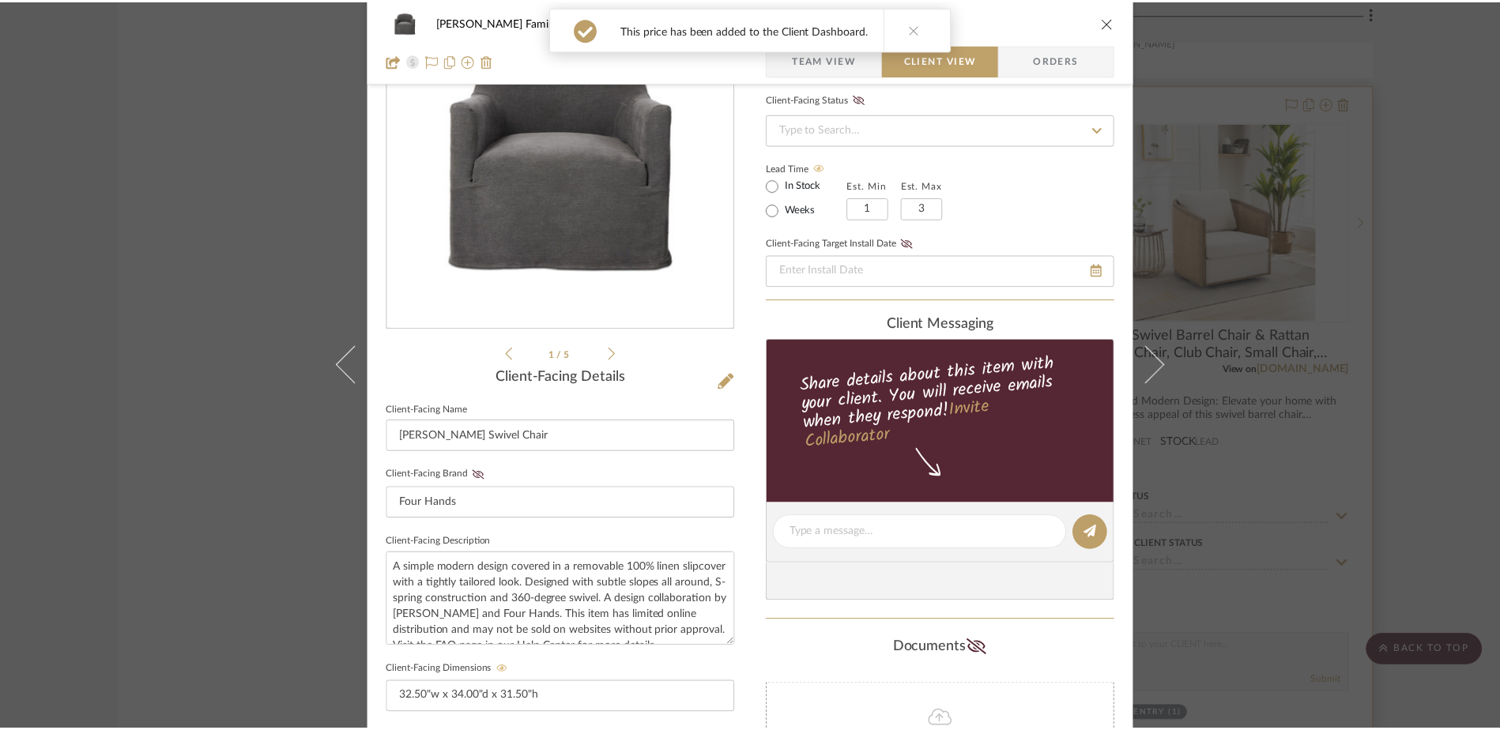
scroll to position [2450, 0]
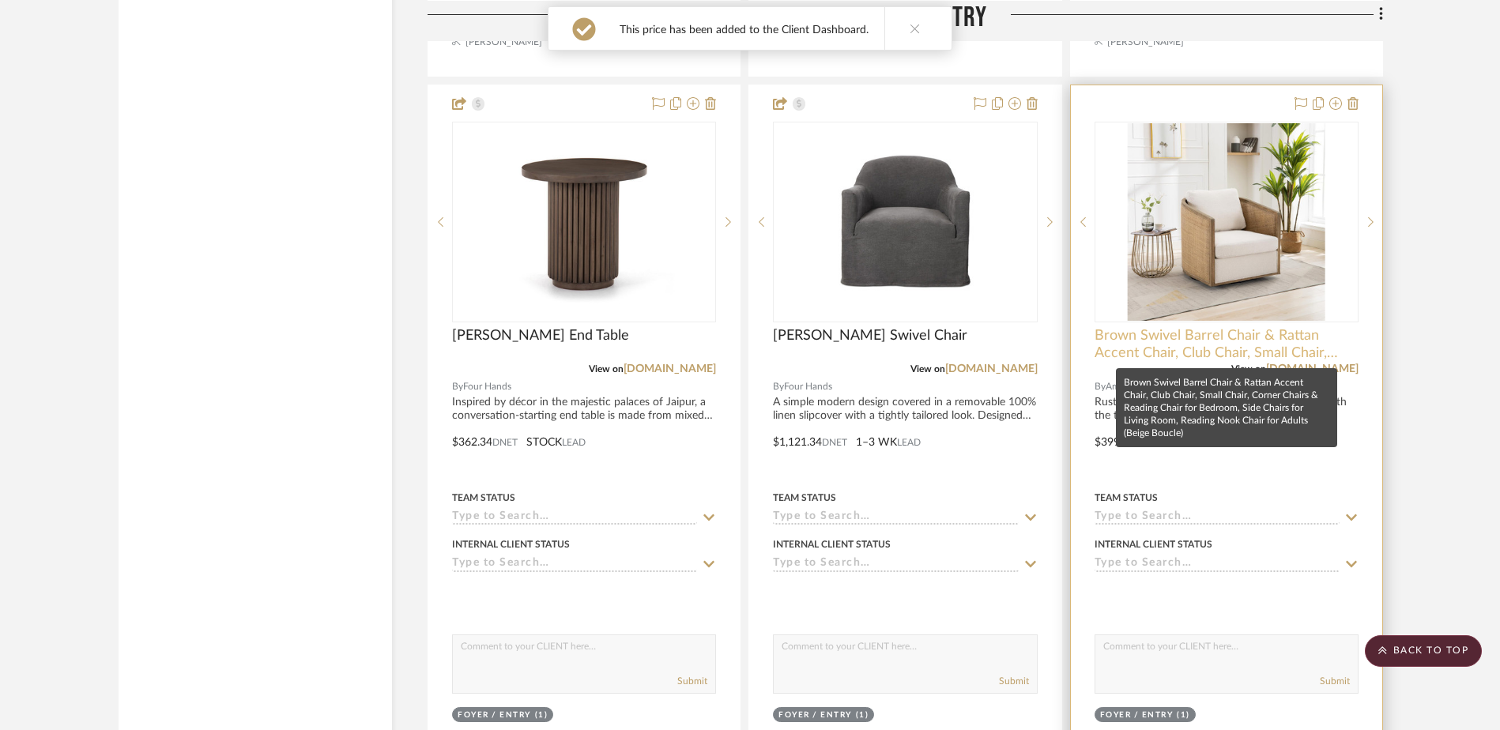
click at [1210, 356] on span "Brown Swivel Barrel Chair & Rattan Accent Chair, Club Chair, Small Chair, Corne…" at bounding box center [1227, 344] width 264 height 35
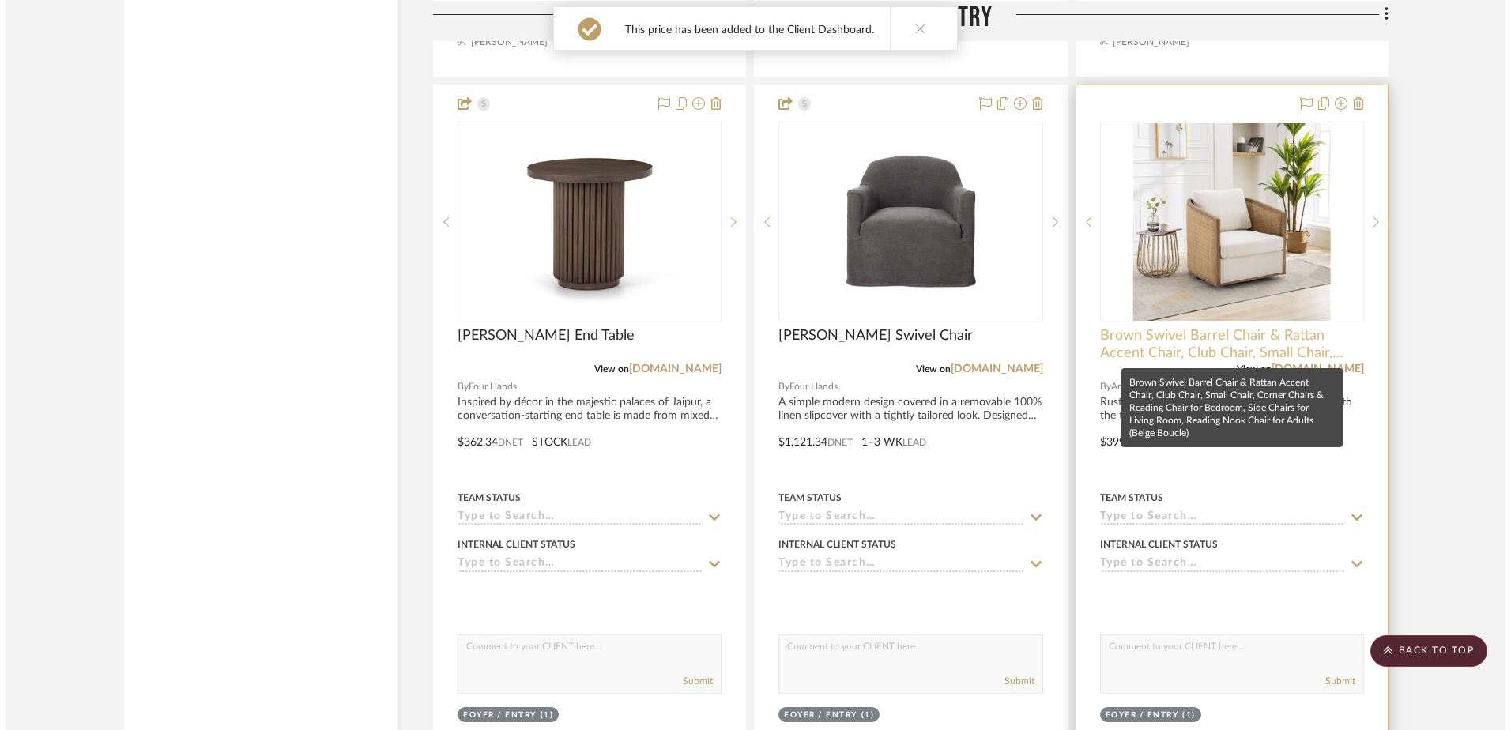
scroll to position [0, 0]
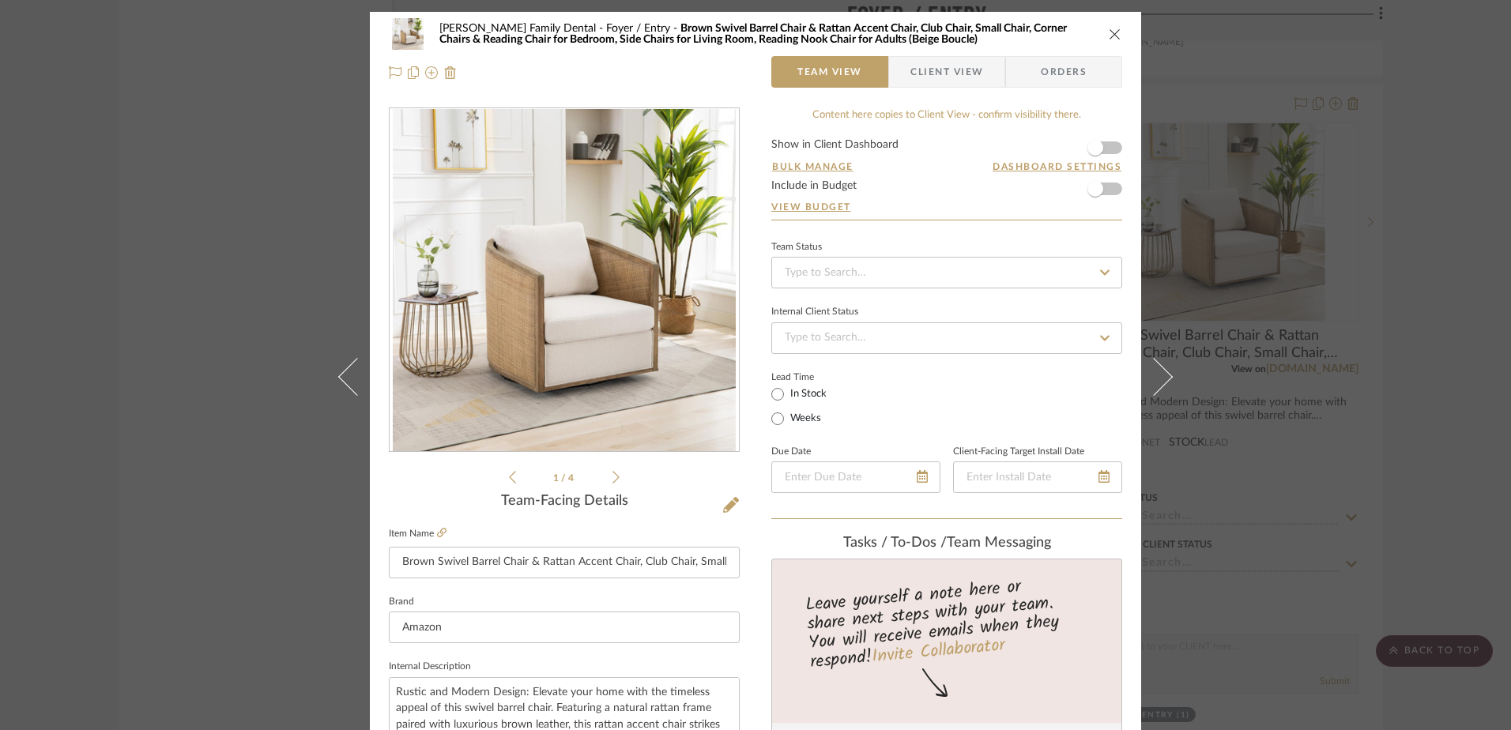
click at [613, 481] on icon at bounding box center [616, 477] width 7 height 14
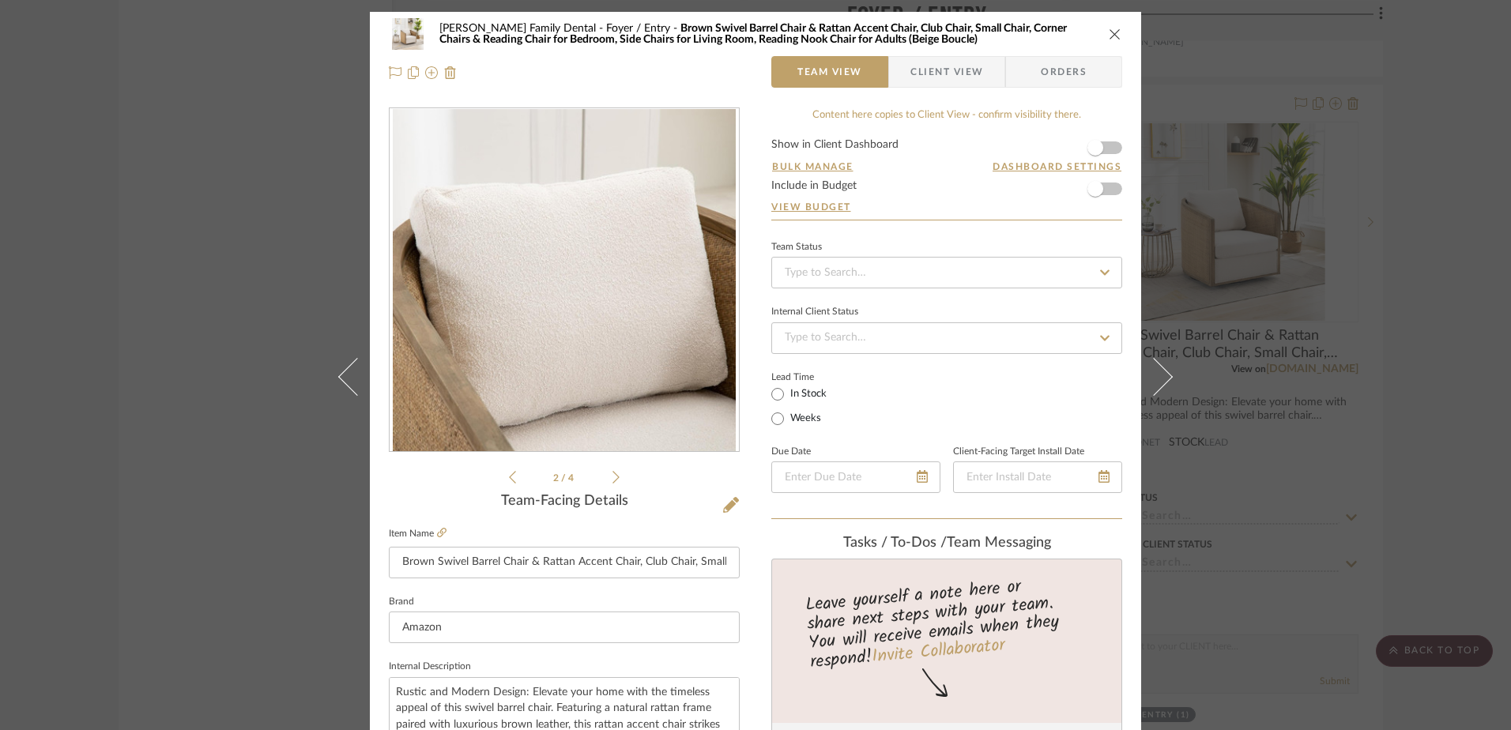
click at [613, 481] on icon at bounding box center [616, 477] width 7 height 14
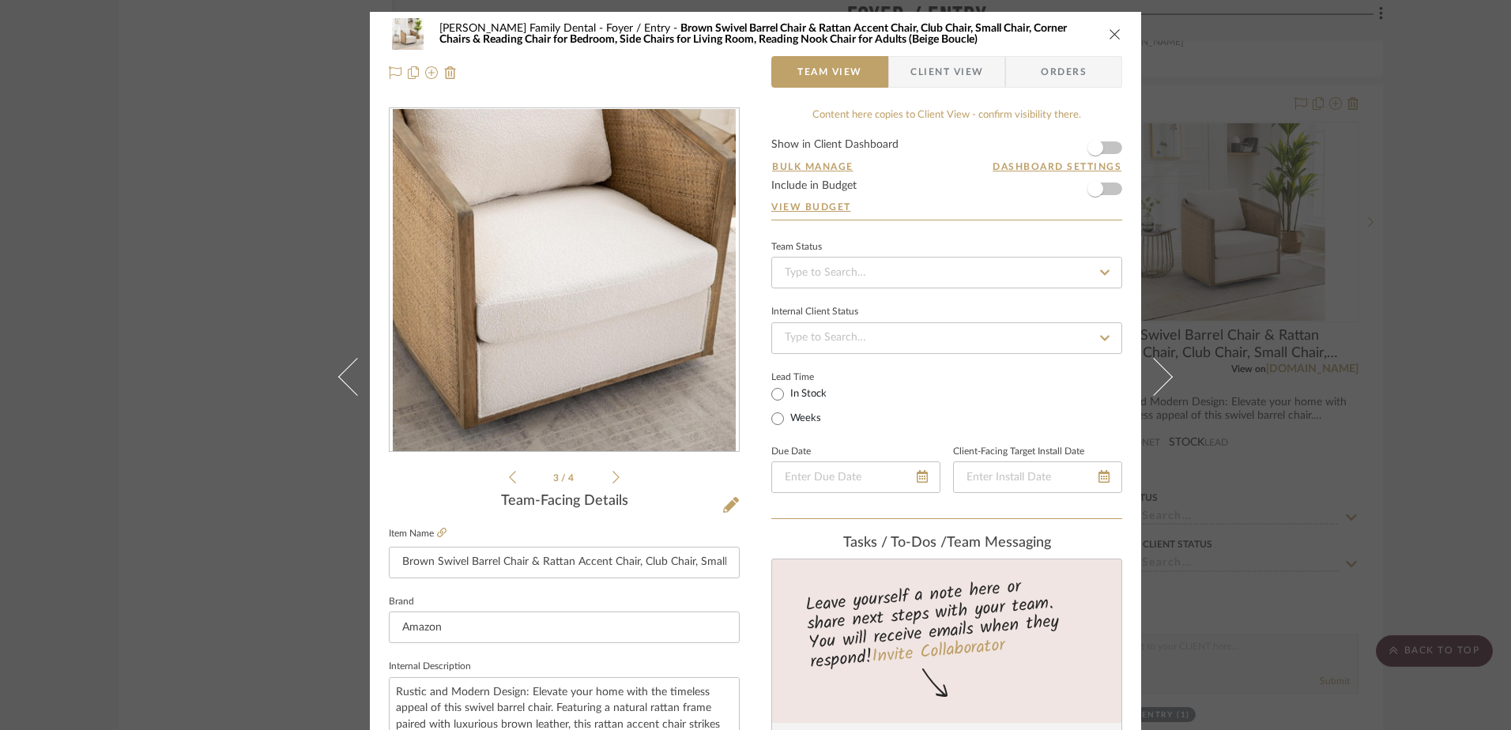
click at [613, 481] on icon at bounding box center [616, 477] width 7 height 14
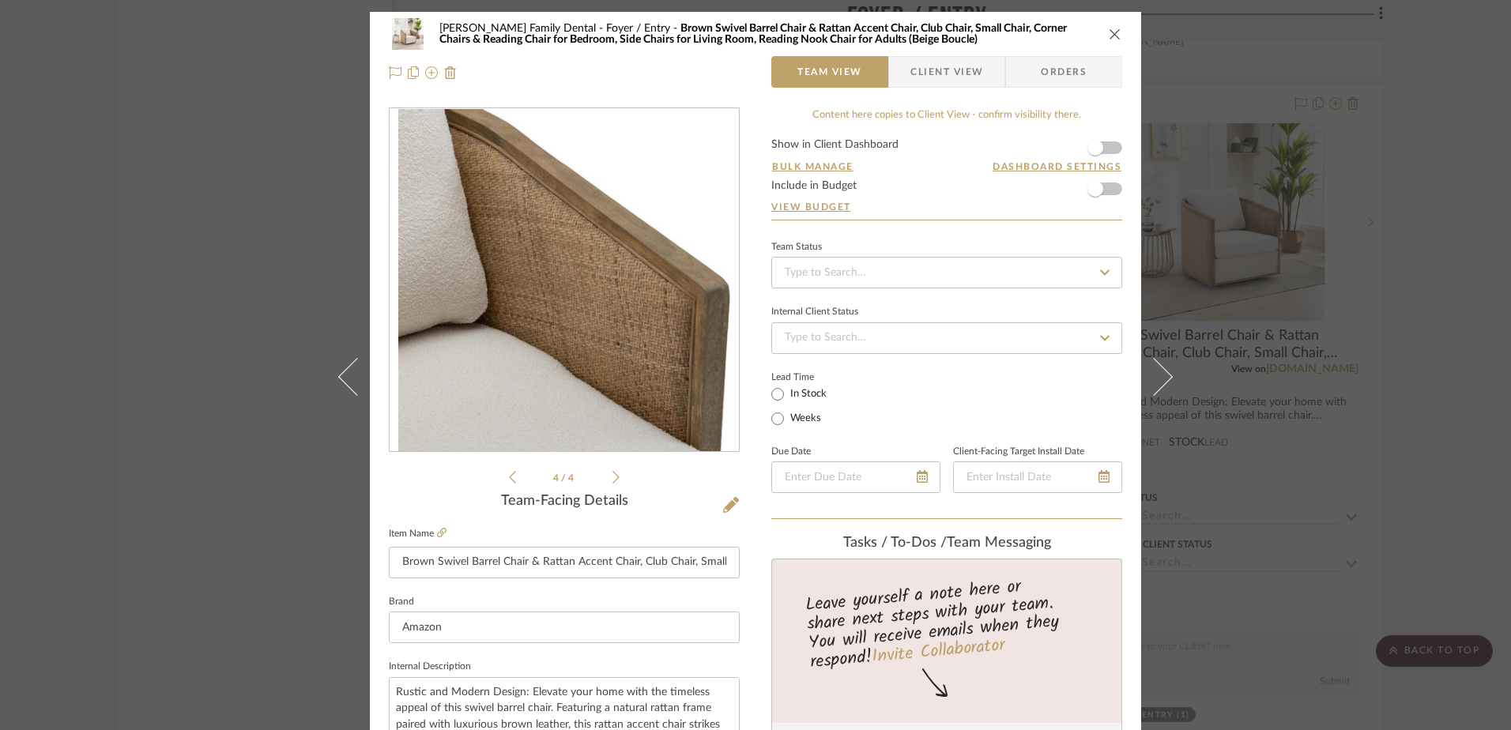
click at [613, 481] on icon at bounding box center [616, 477] width 7 height 14
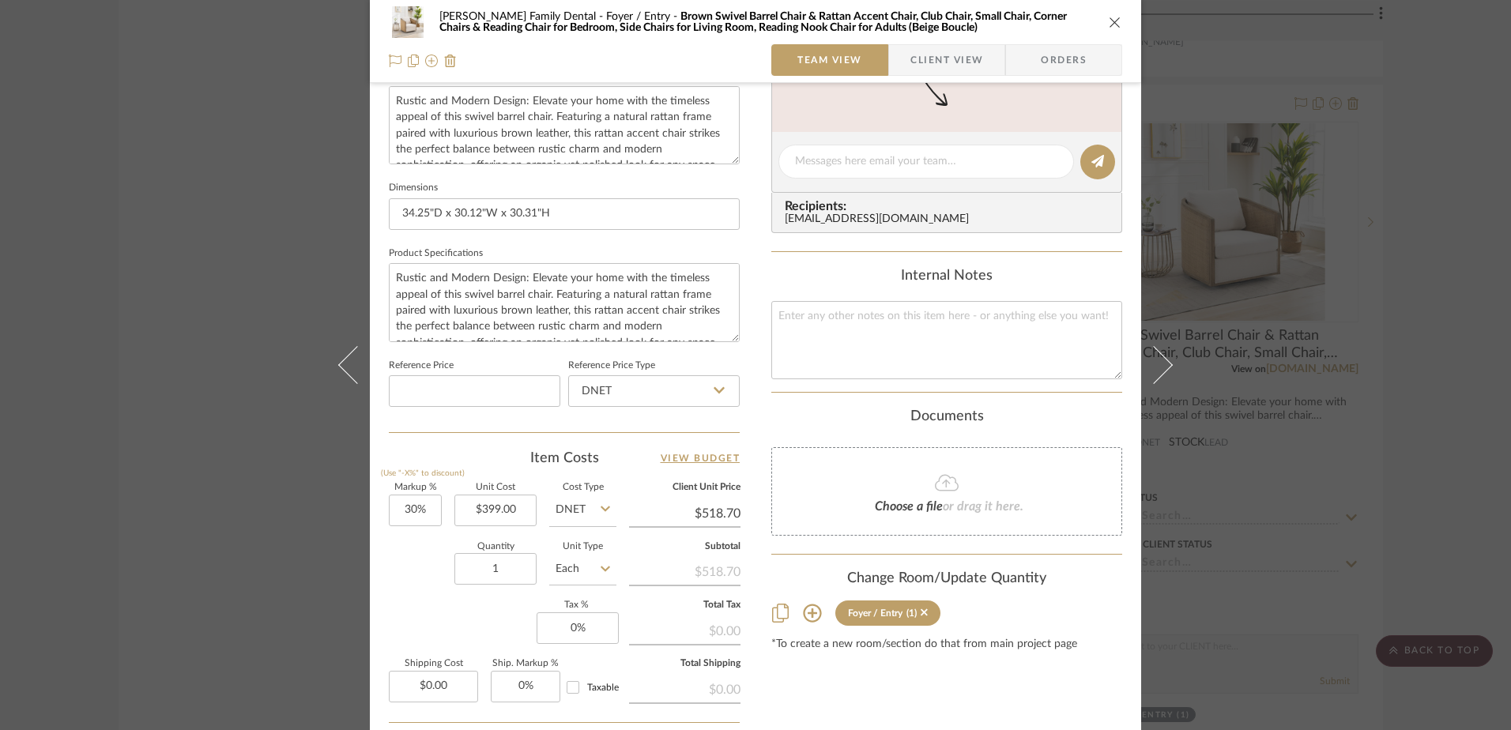
scroll to position [711, 0]
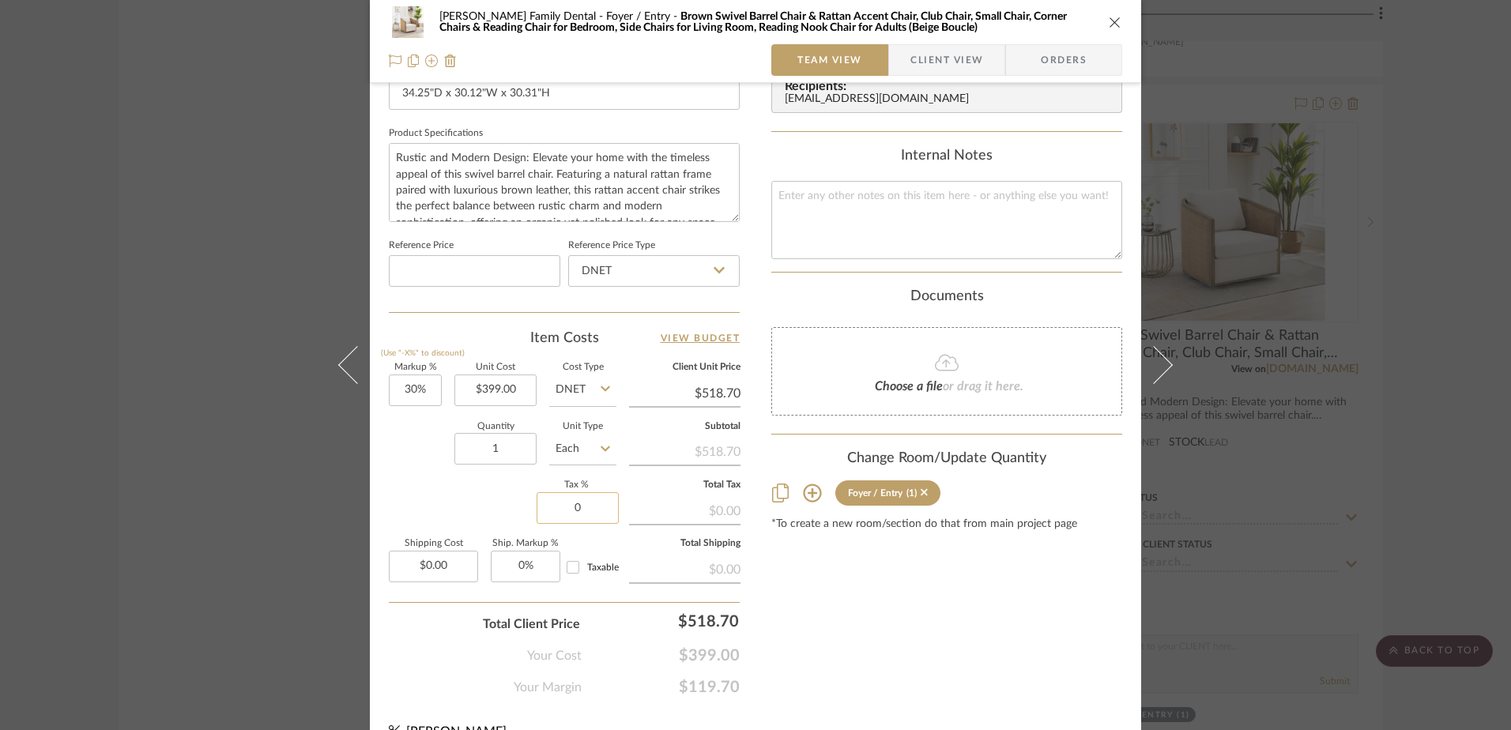
click at [565, 504] on input "0" at bounding box center [578, 508] width 82 height 32
type input "7%"
click at [781, 579] on div "Content here copies to Client View - confirm visibility there. Show in Client D…" at bounding box center [946, 46] width 351 height 1301
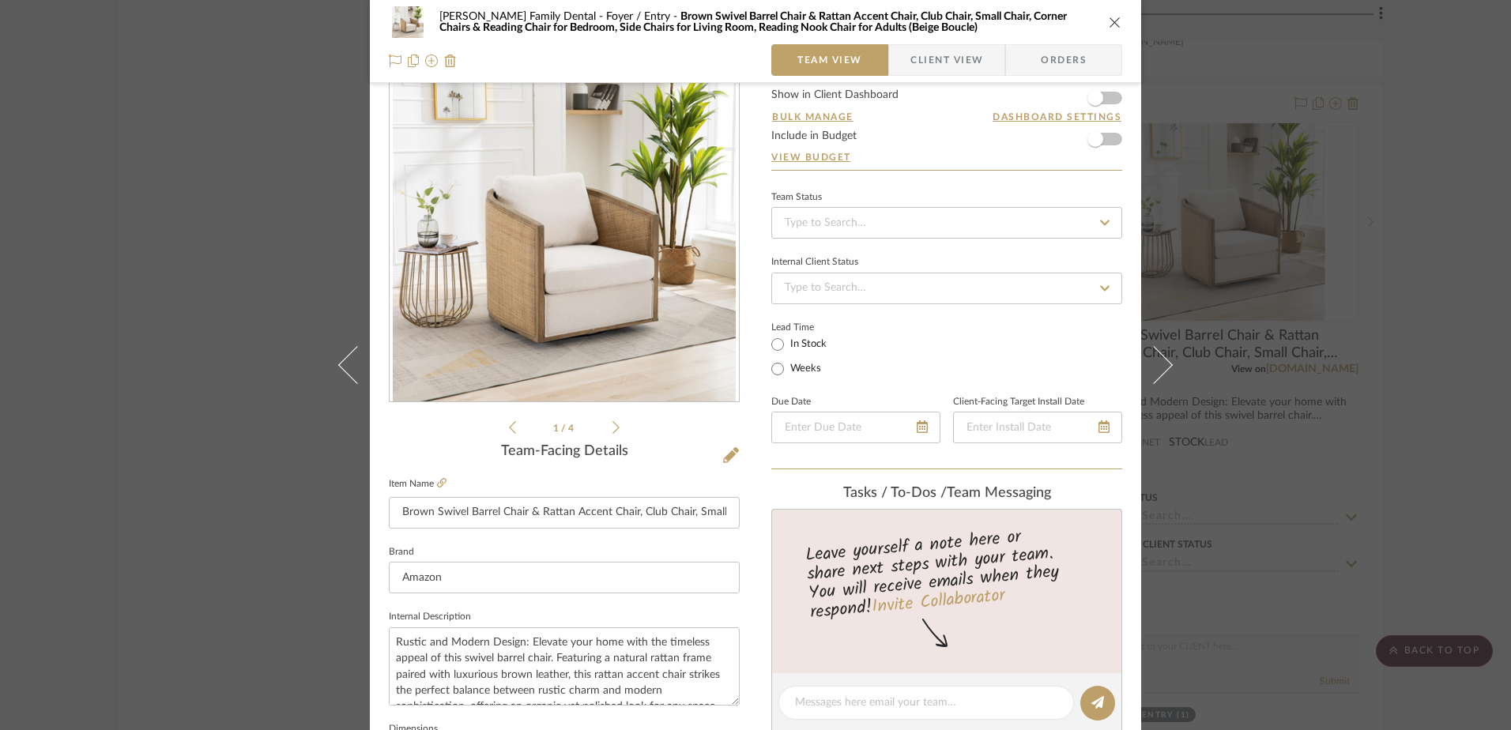
scroll to position [0, 0]
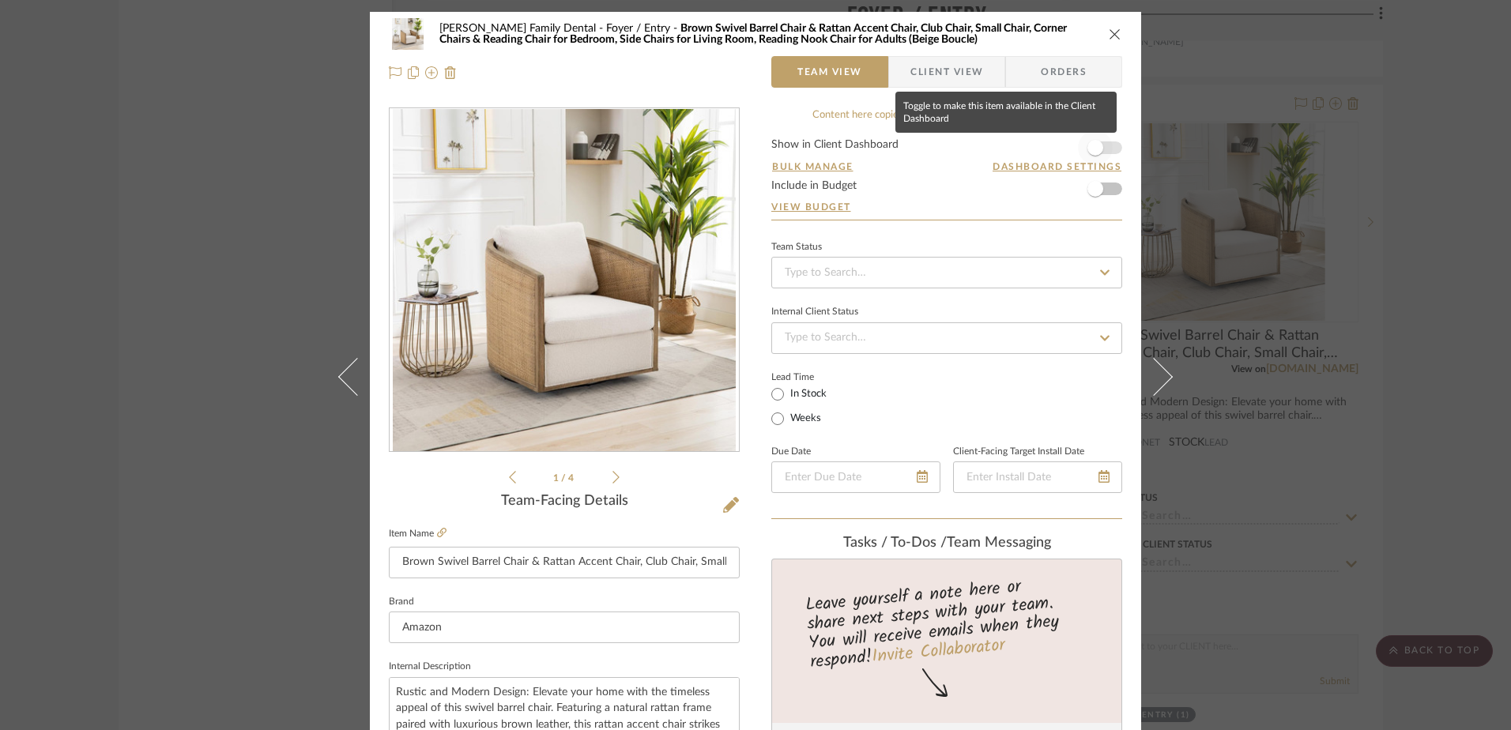
click at [1092, 146] on span "button" at bounding box center [1096, 148] width 16 height 16
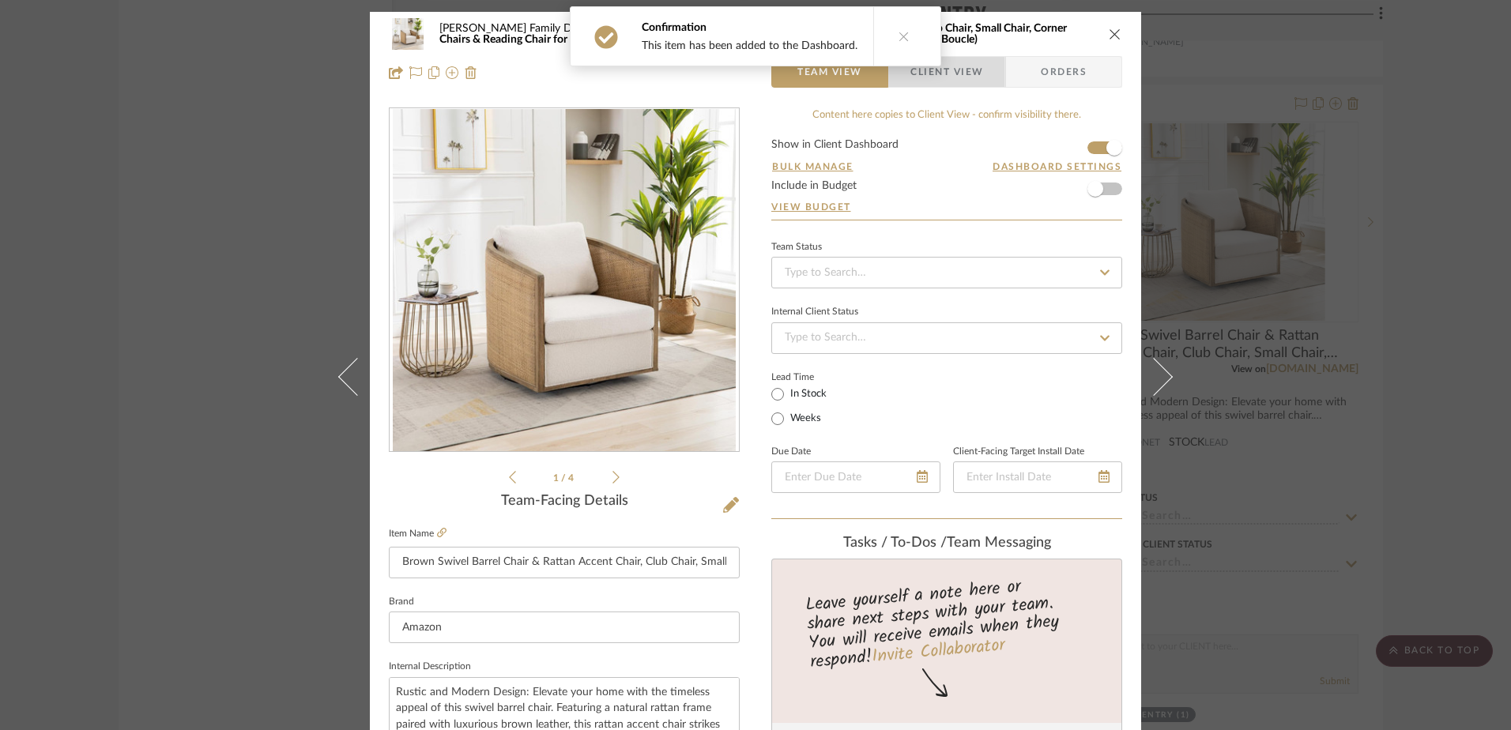
click at [940, 78] on span "Client View" at bounding box center [947, 72] width 73 height 32
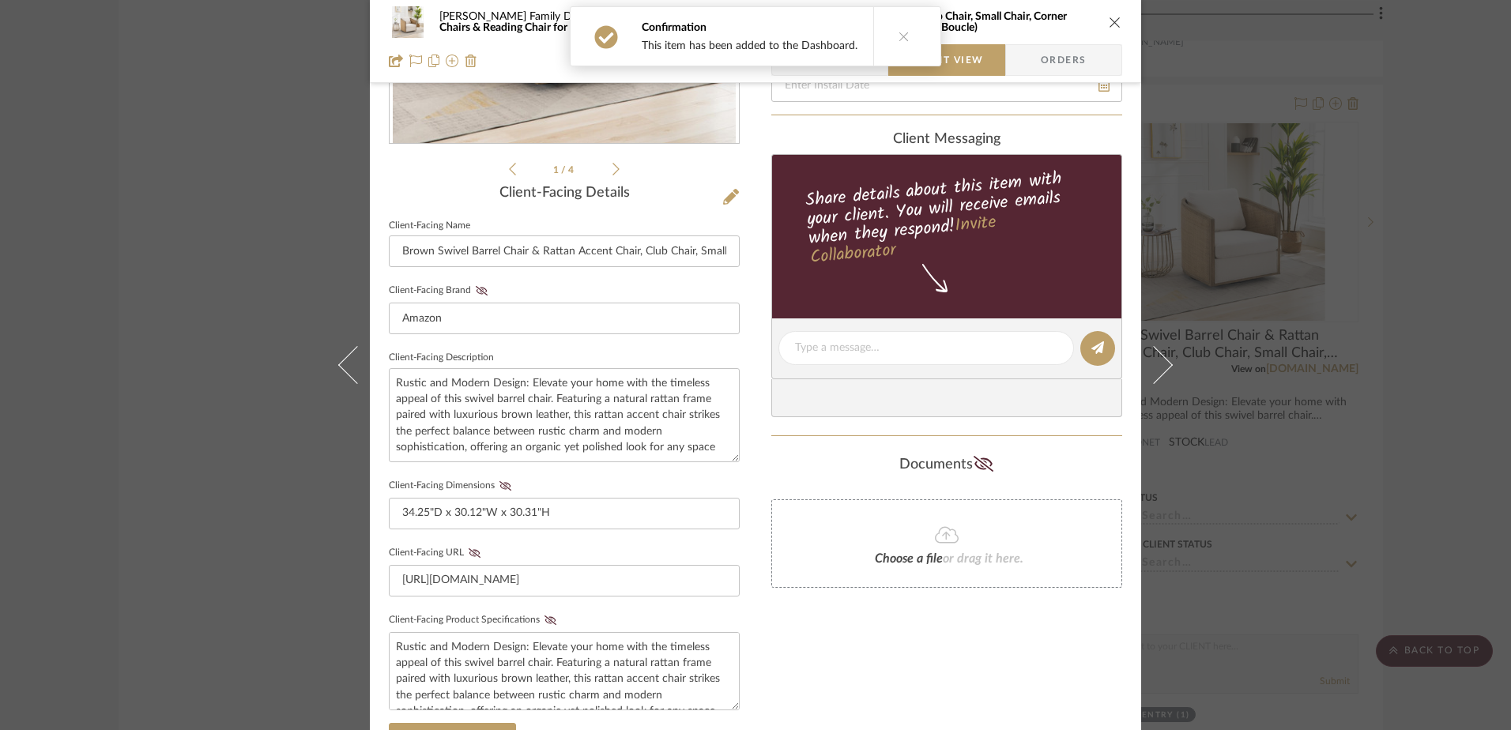
scroll to position [316, 0]
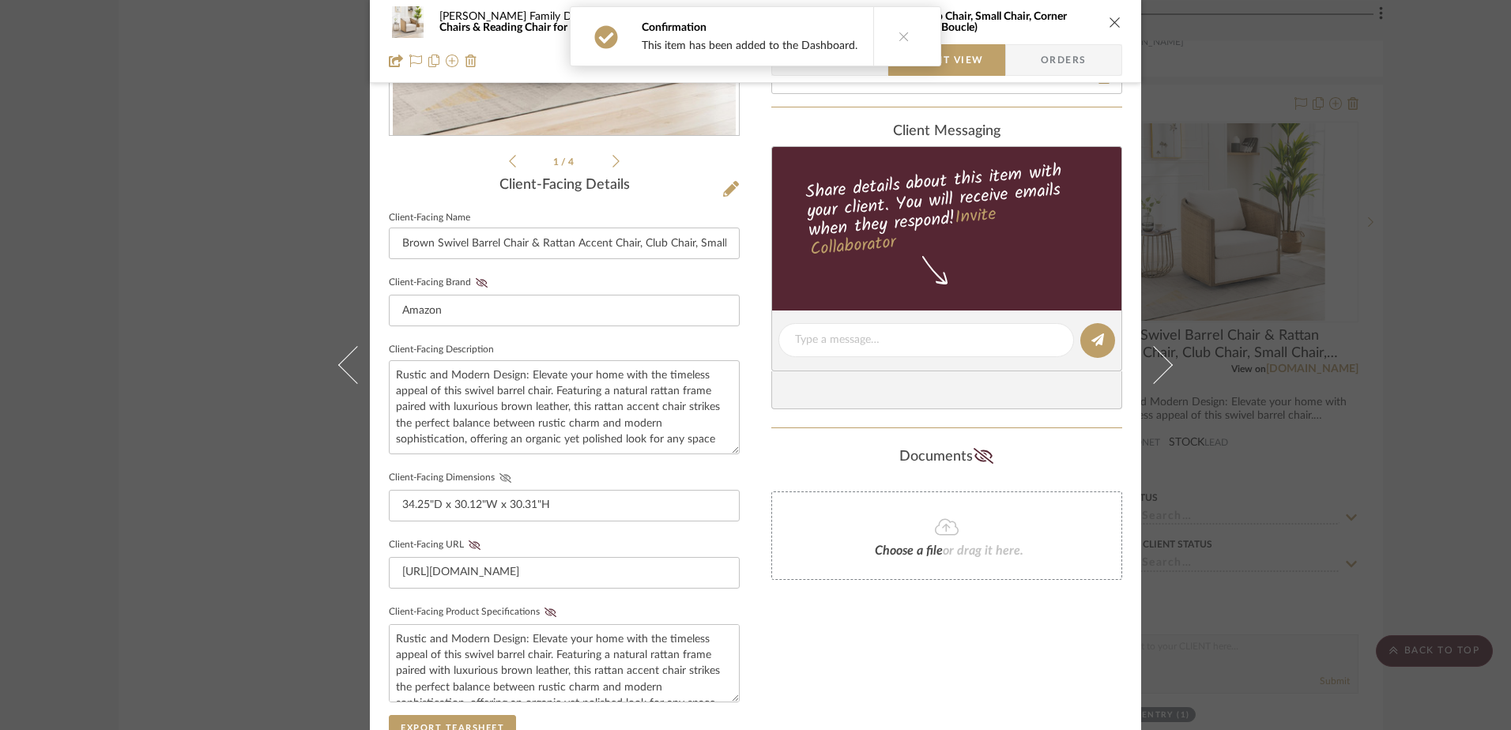
click at [501, 476] on icon at bounding box center [506, 477] width 12 height 9
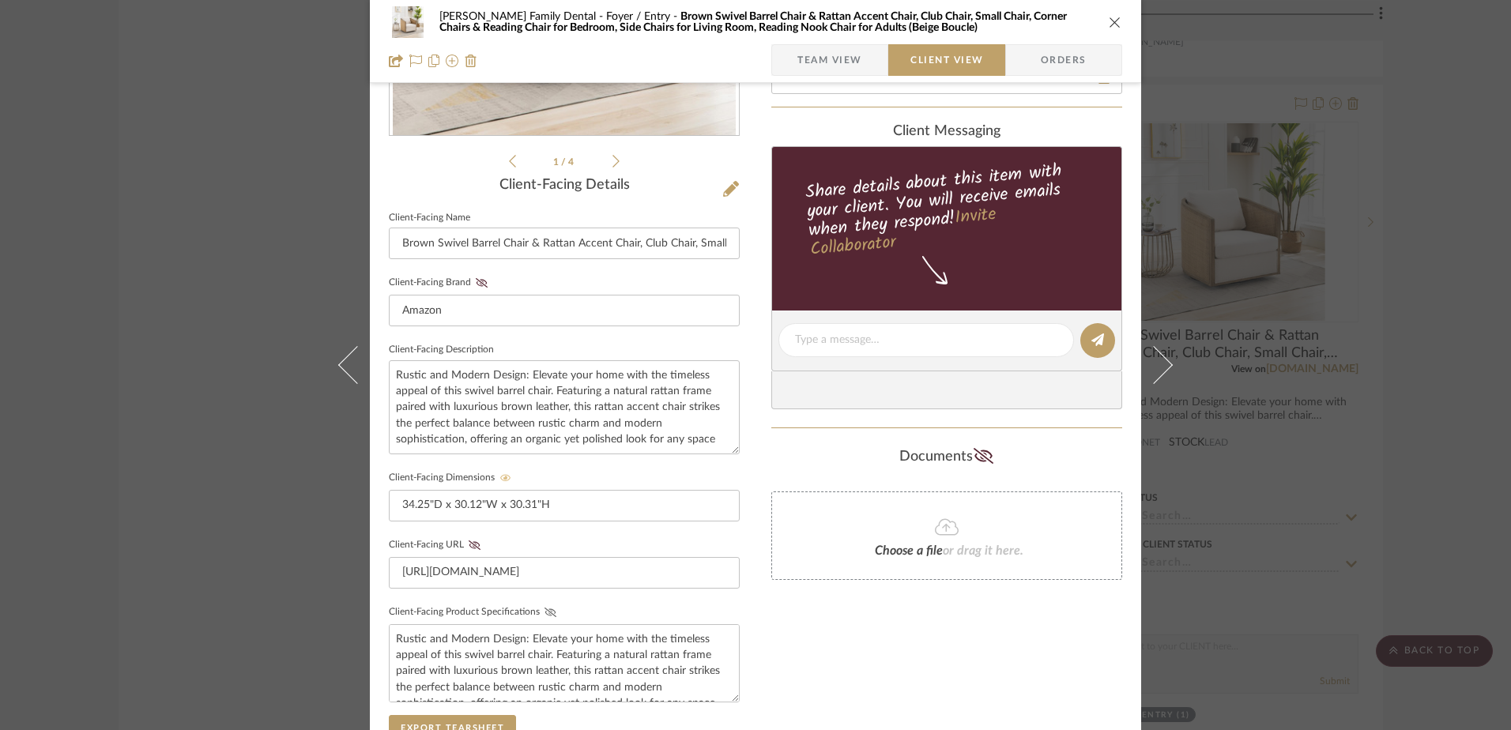
click at [545, 610] on icon at bounding box center [551, 612] width 12 height 9
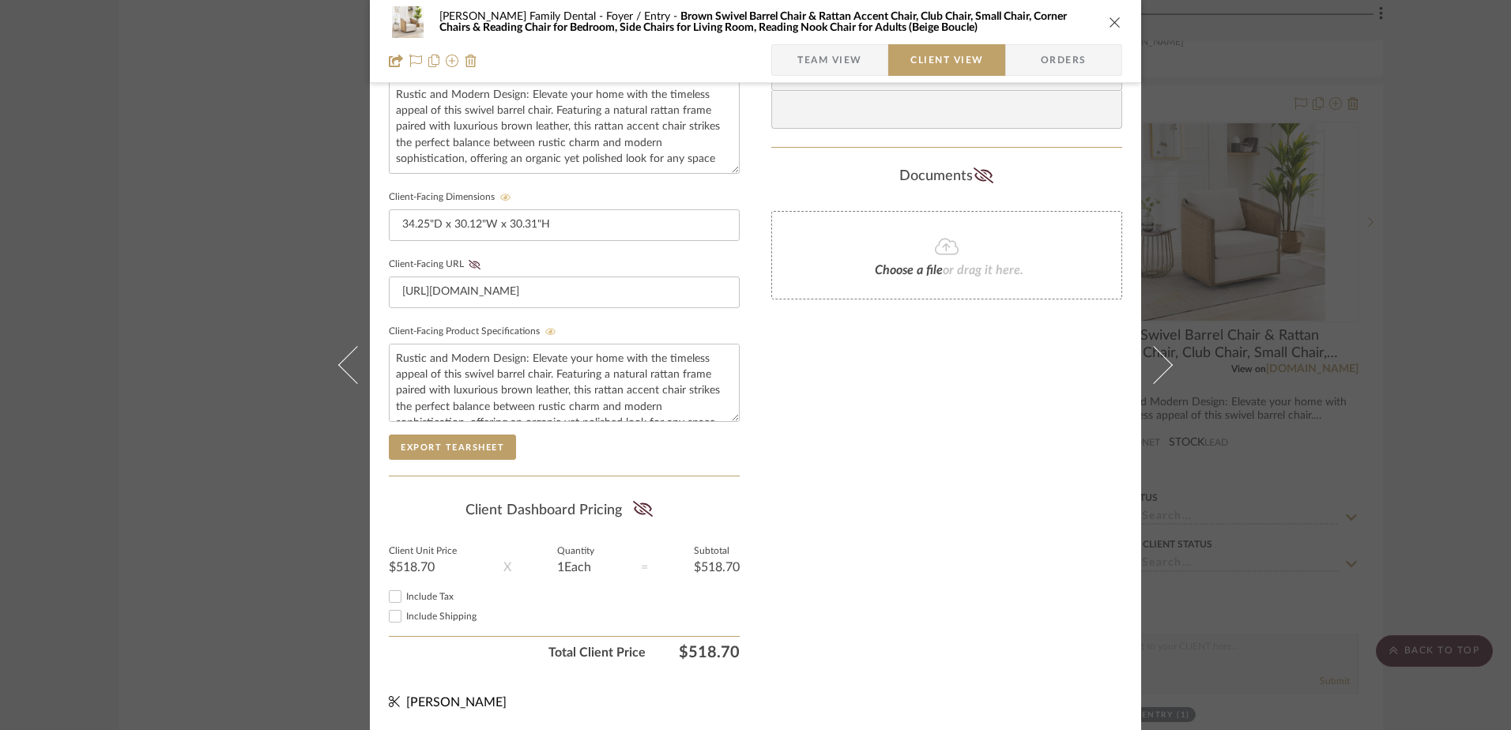
scroll to position [598, 0]
click at [642, 518] on fa-icon at bounding box center [643, 510] width 20 height 24
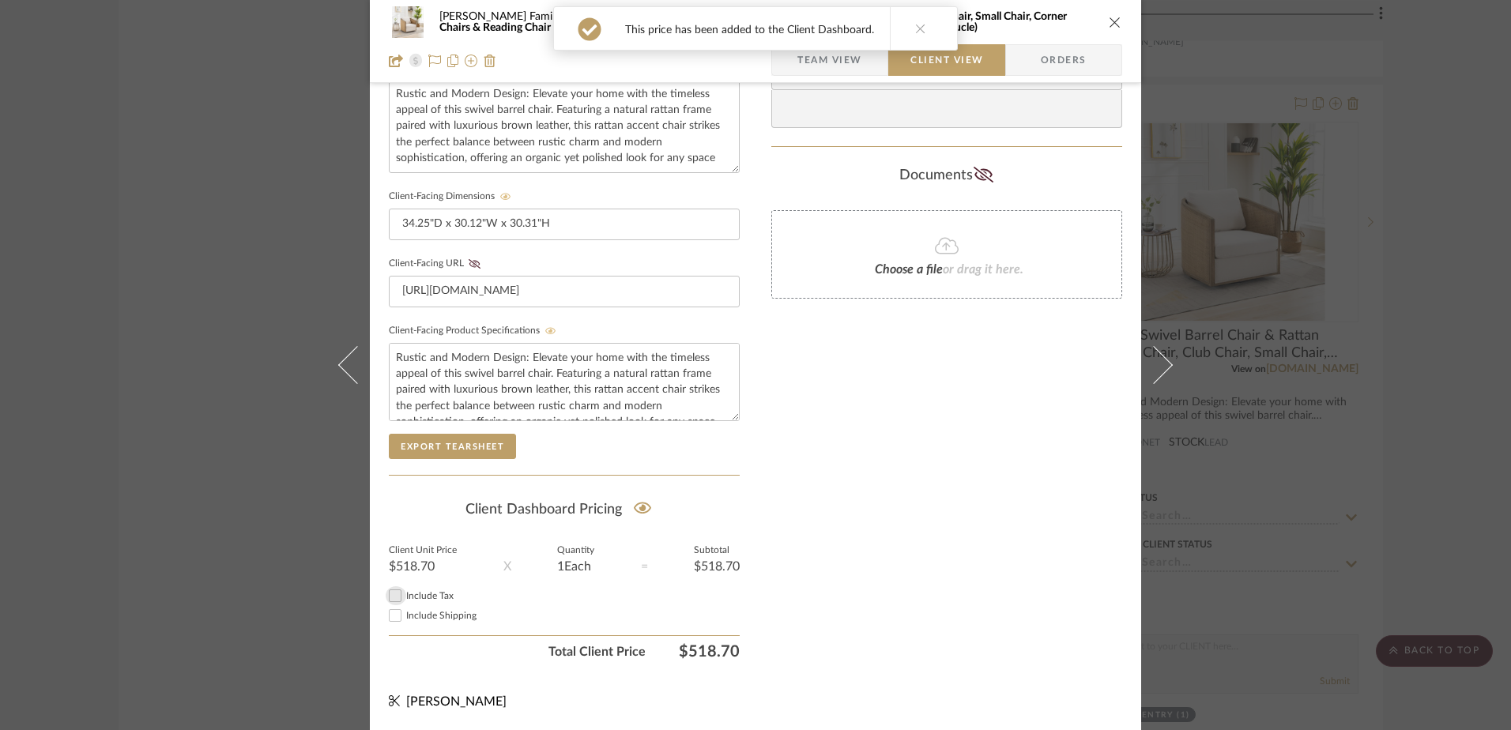
click at [390, 598] on input "Include Tax" at bounding box center [395, 595] width 19 height 19
checkbox input "true"
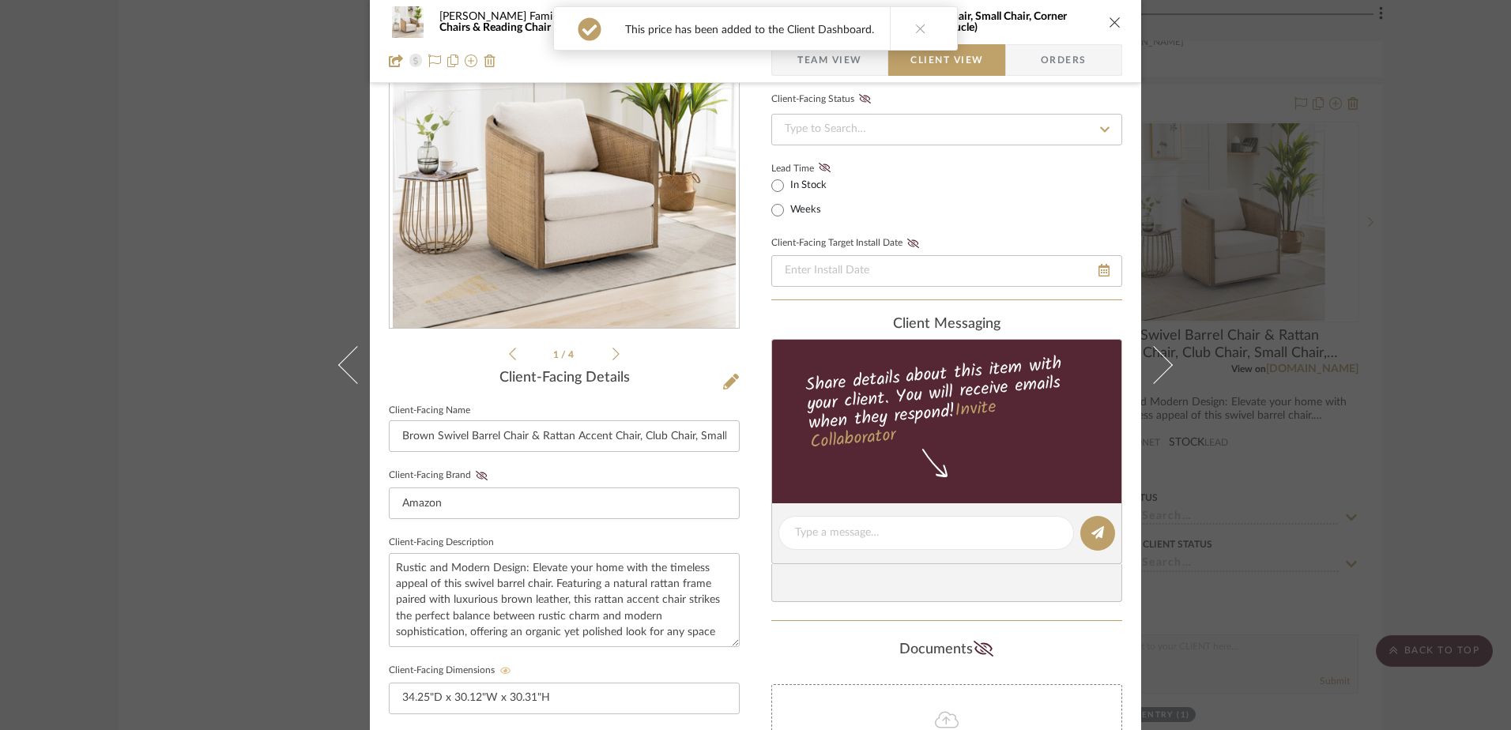
scroll to position [0, 0]
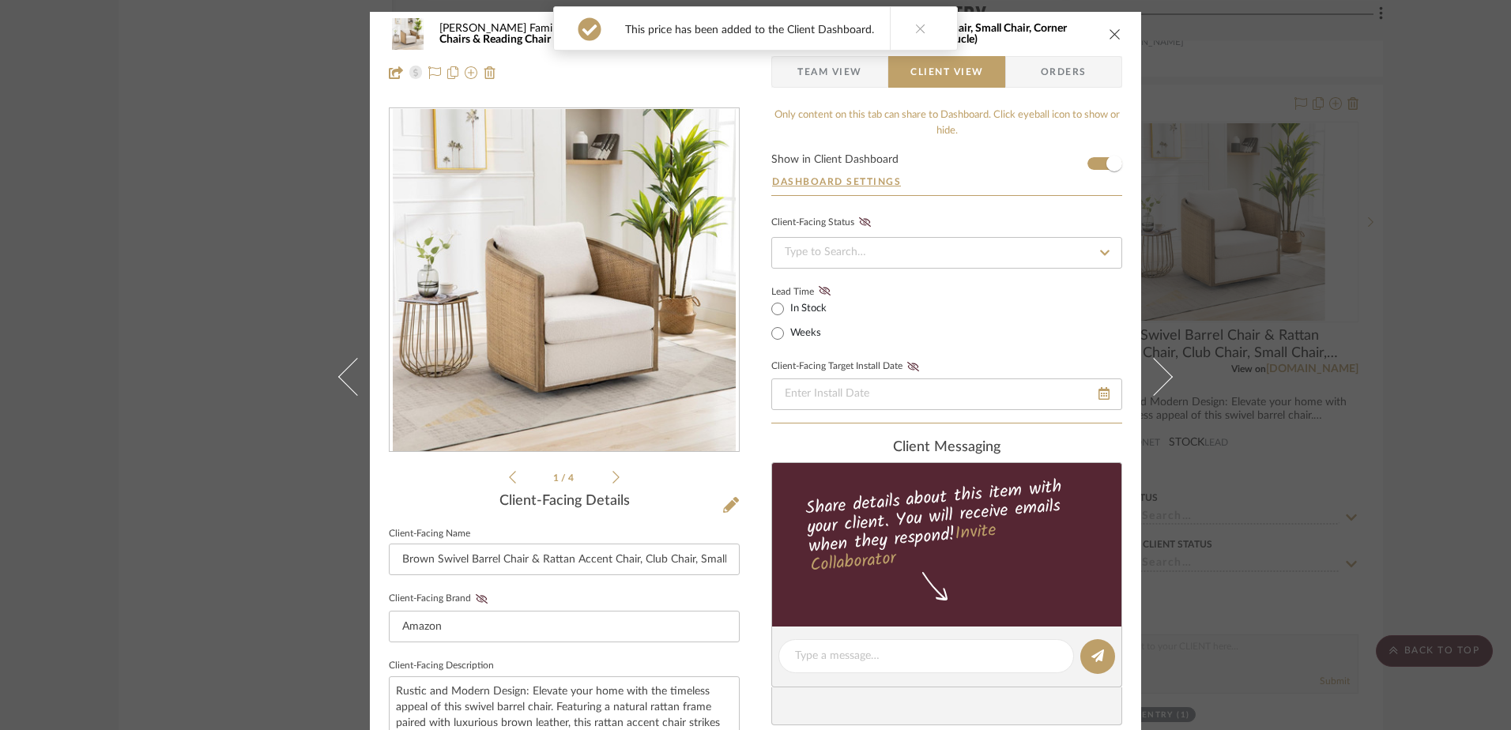
click at [1111, 33] on icon "close" at bounding box center [1115, 34] width 13 height 13
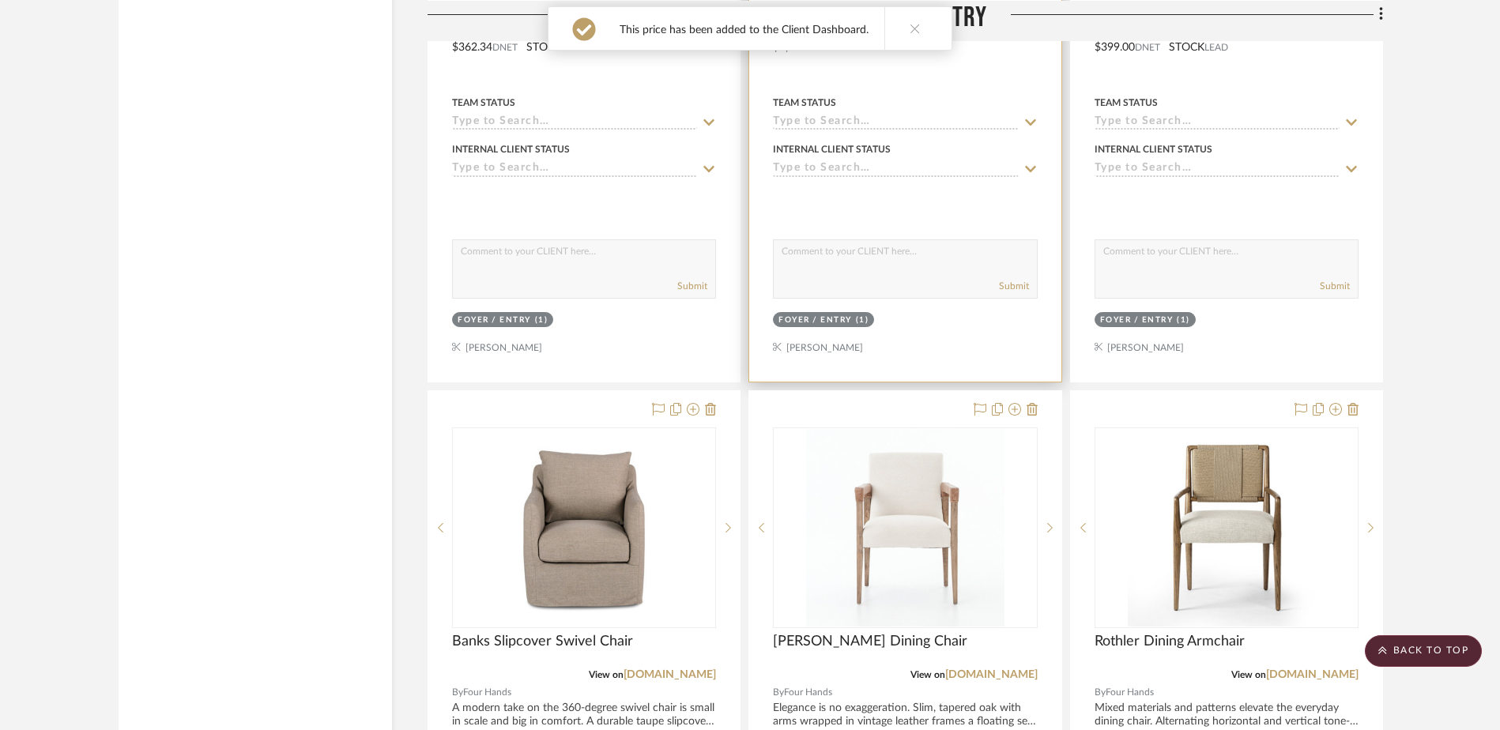
scroll to position [3162, 0]
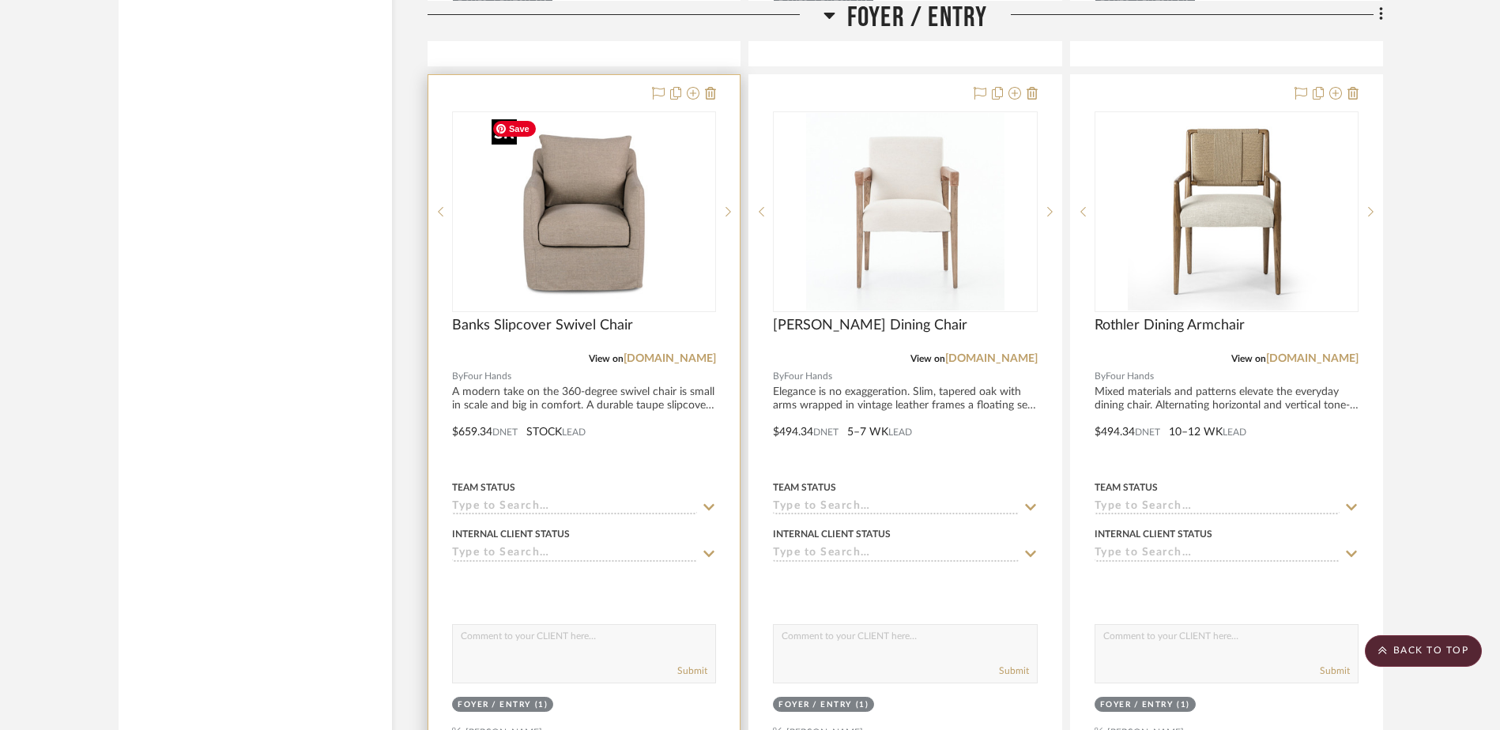
click at [553, 276] on div at bounding box center [584, 211] width 264 height 201
click at [604, 260] on img "0" at bounding box center [584, 212] width 198 height 198
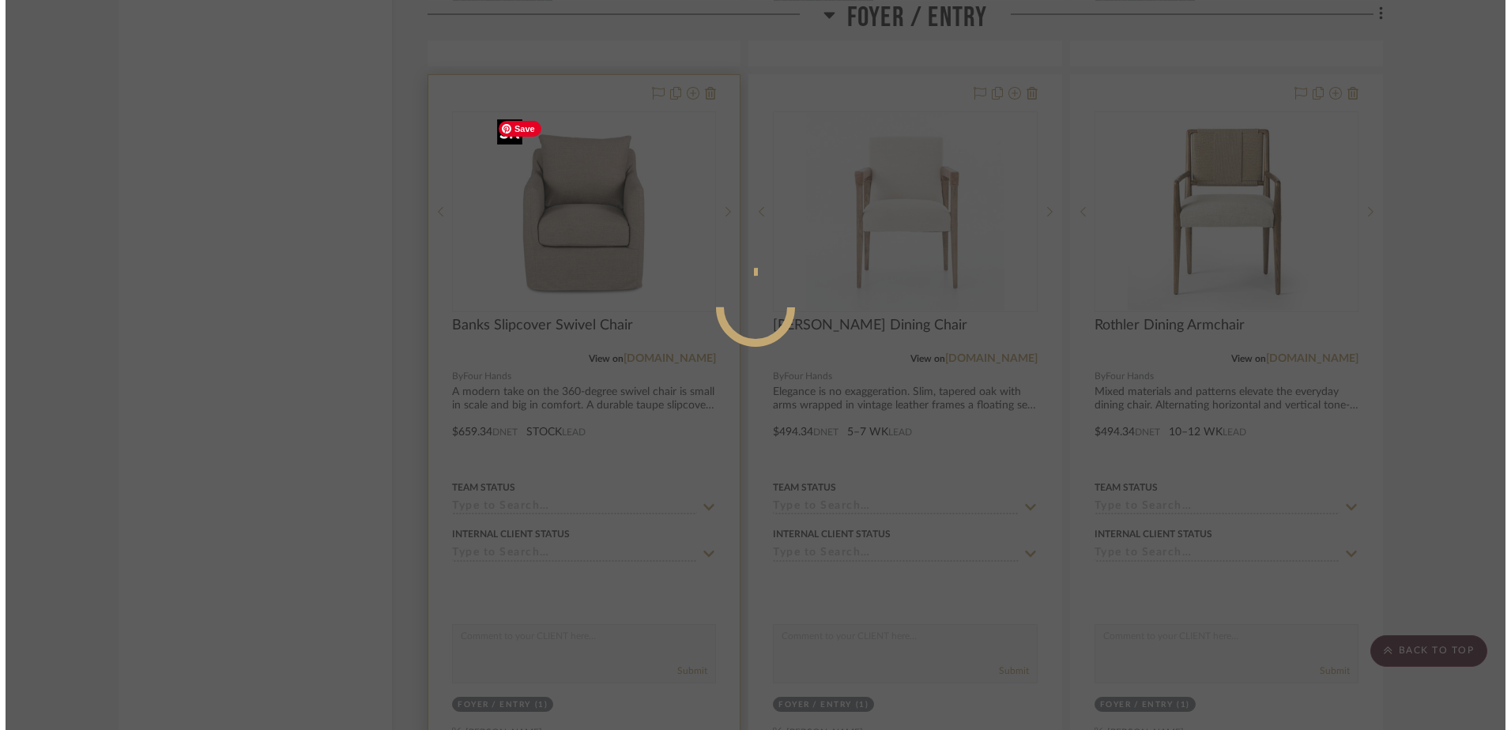
scroll to position [0, 0]
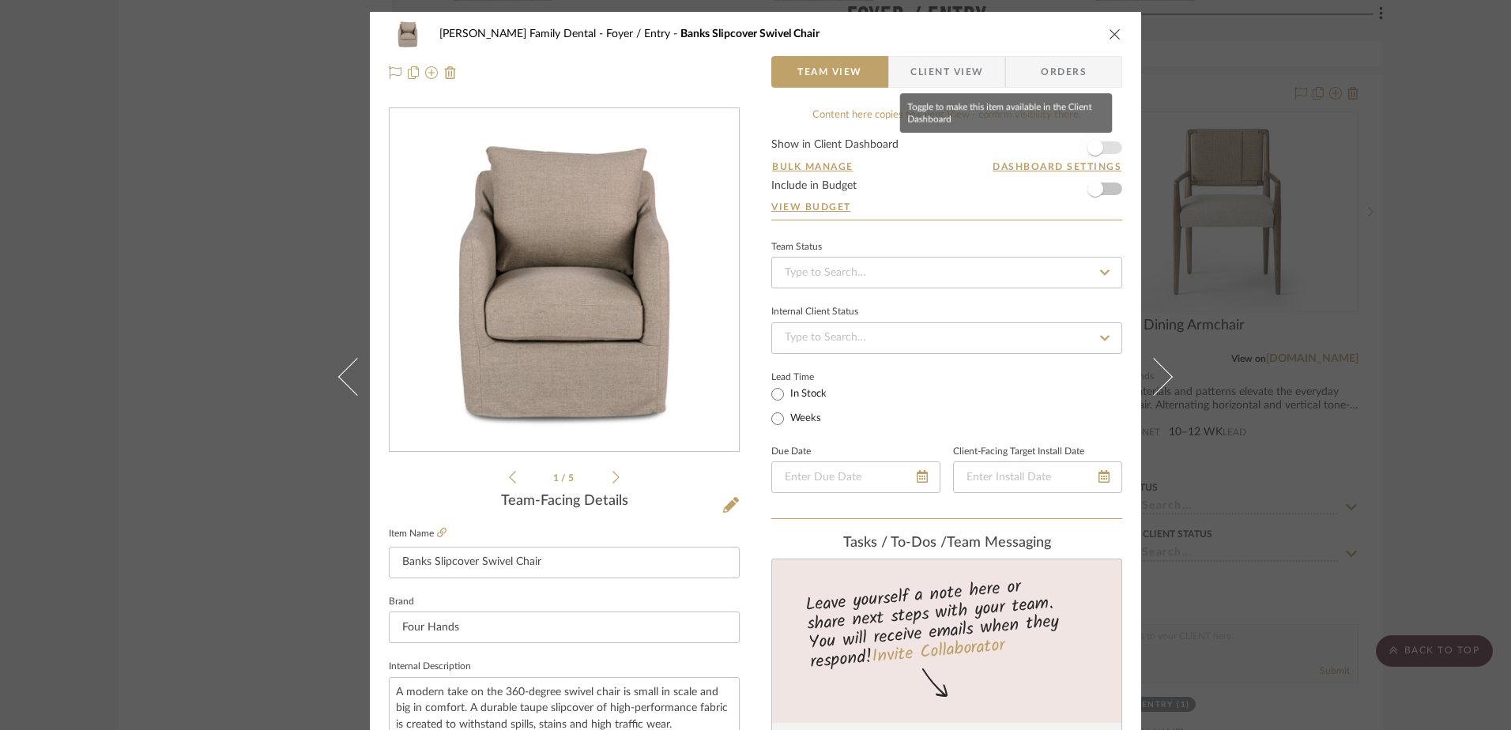
click at [1101, 146] on span "button" at bounding box center [1095, 147] width 35 height 35
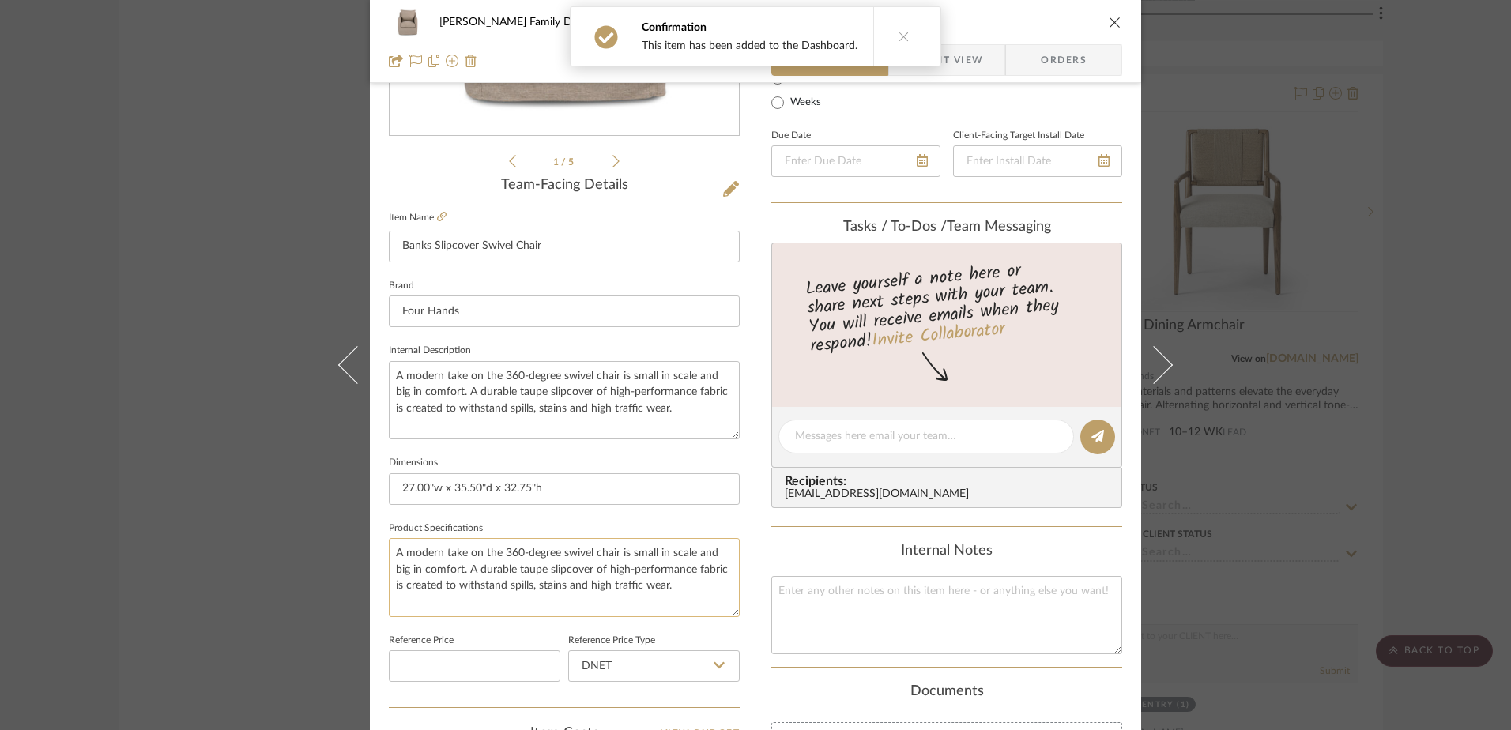
scroll to position [632, 0]
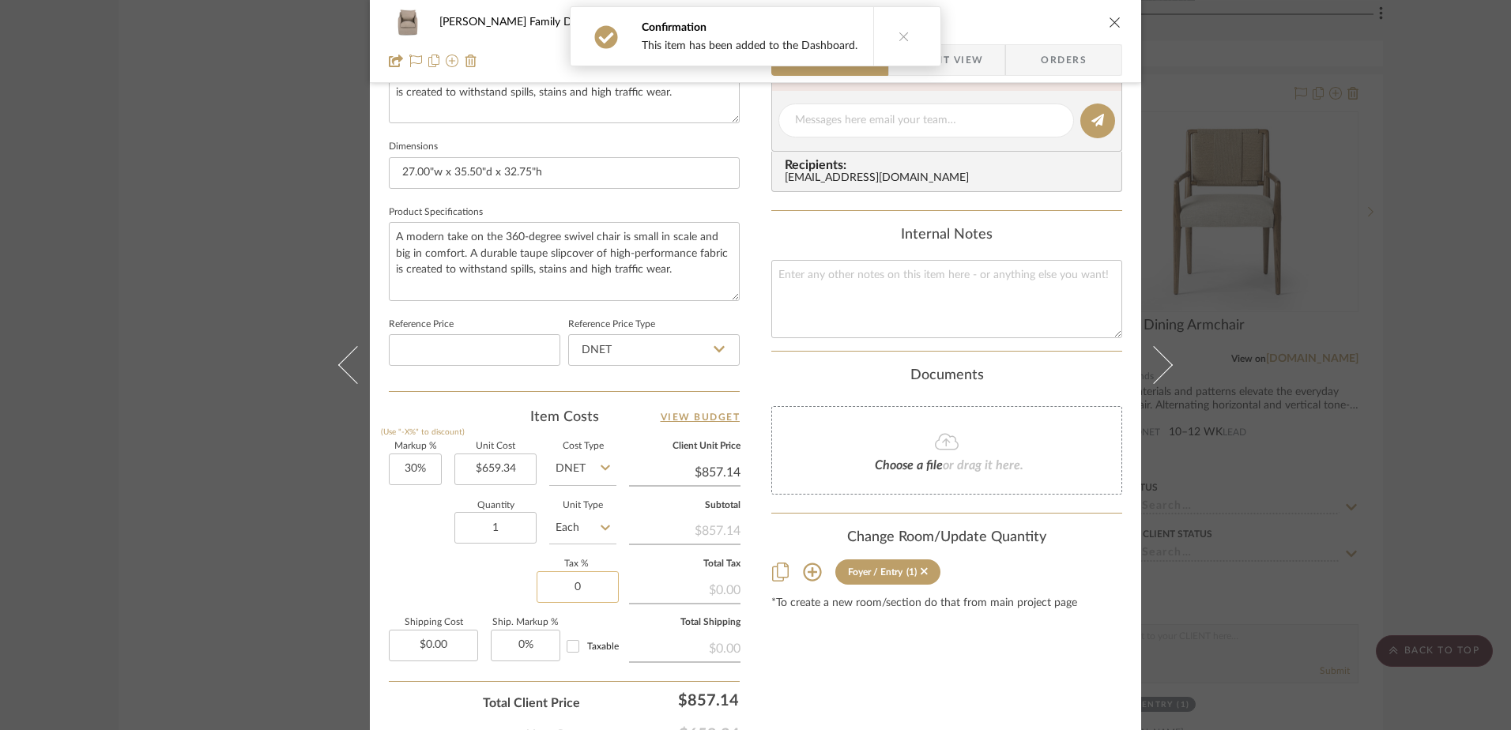
click at [571, 582] on input "0" at bounding box center [578, 587] width 82 height 32
type input "7%"
click at [779, 661] on div "Content here copies to Client View - confirm visibility there. Show in Client D…" at bounding box center [946, 125] width 351 height 1301
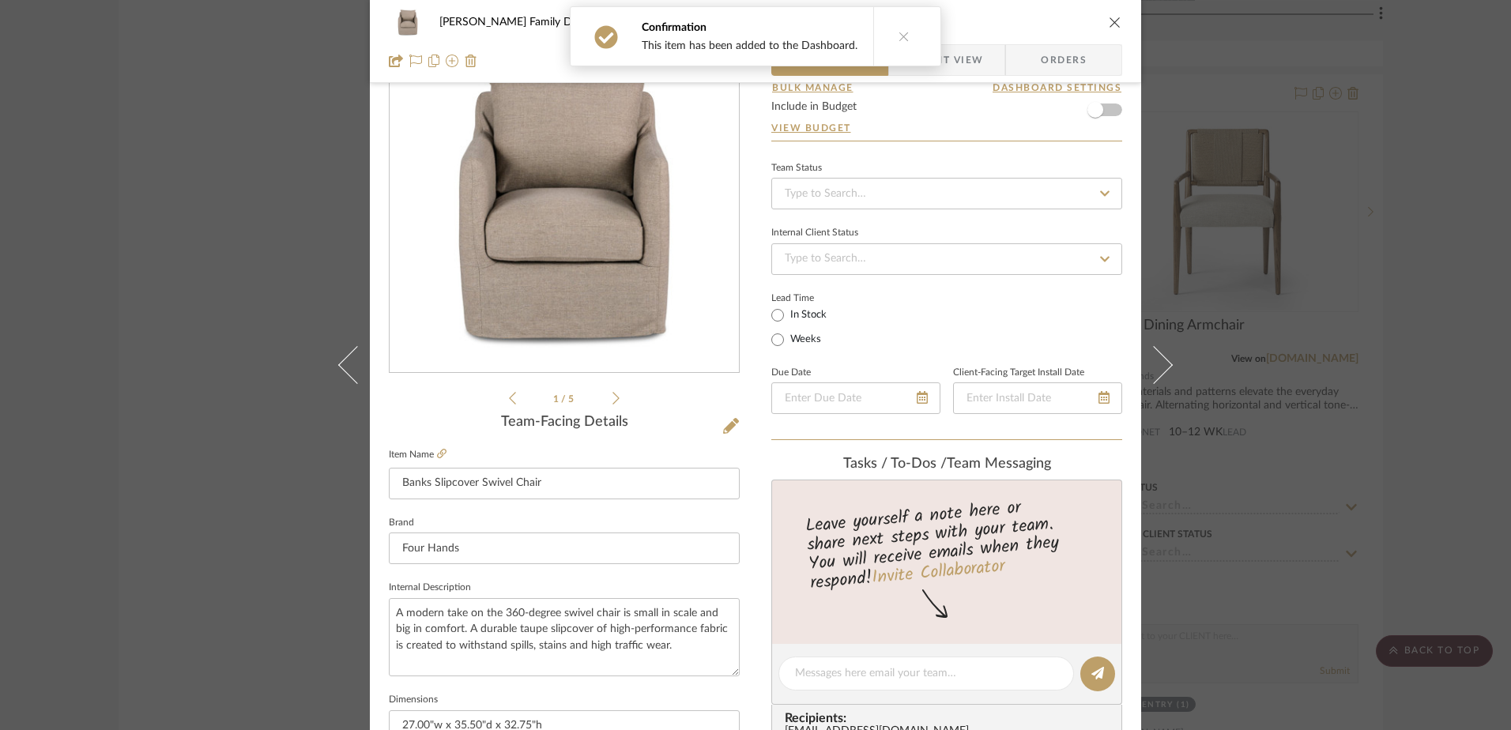
scroll to position [0, 0]
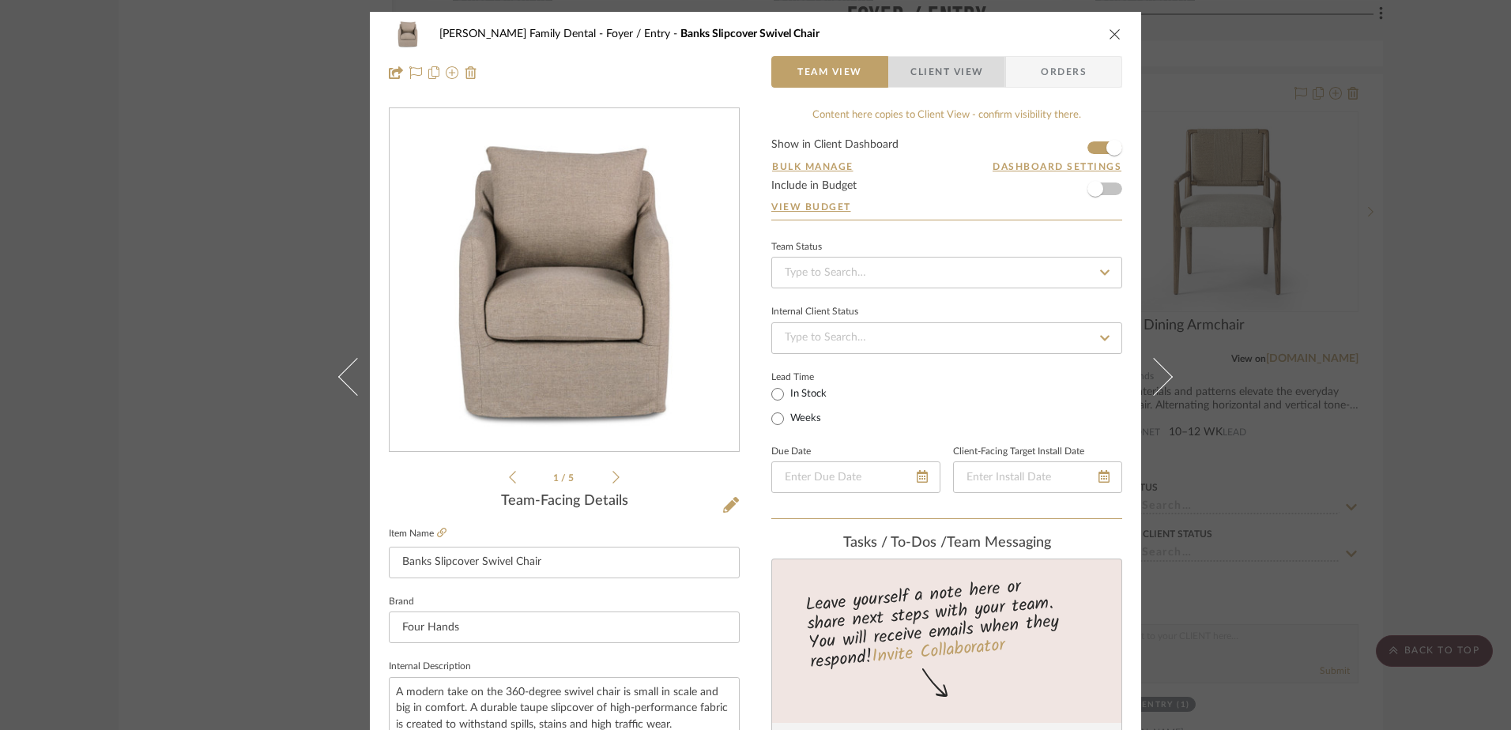
click at [982, 70] on span "Client View" at bounding box center [946, 72] width 115 height 32
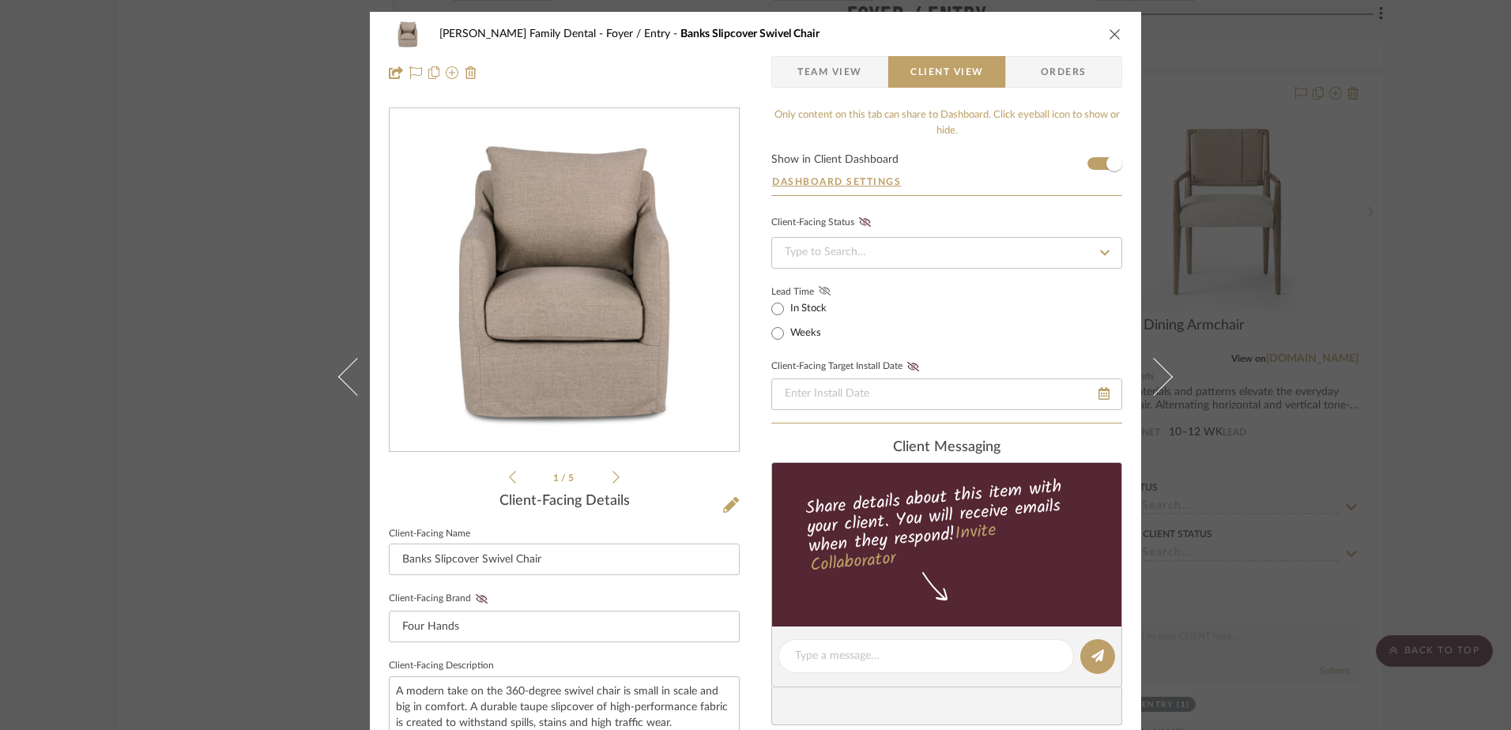
click at [820, 293] on icon at bounding box center [825, 290] width 12 height 9
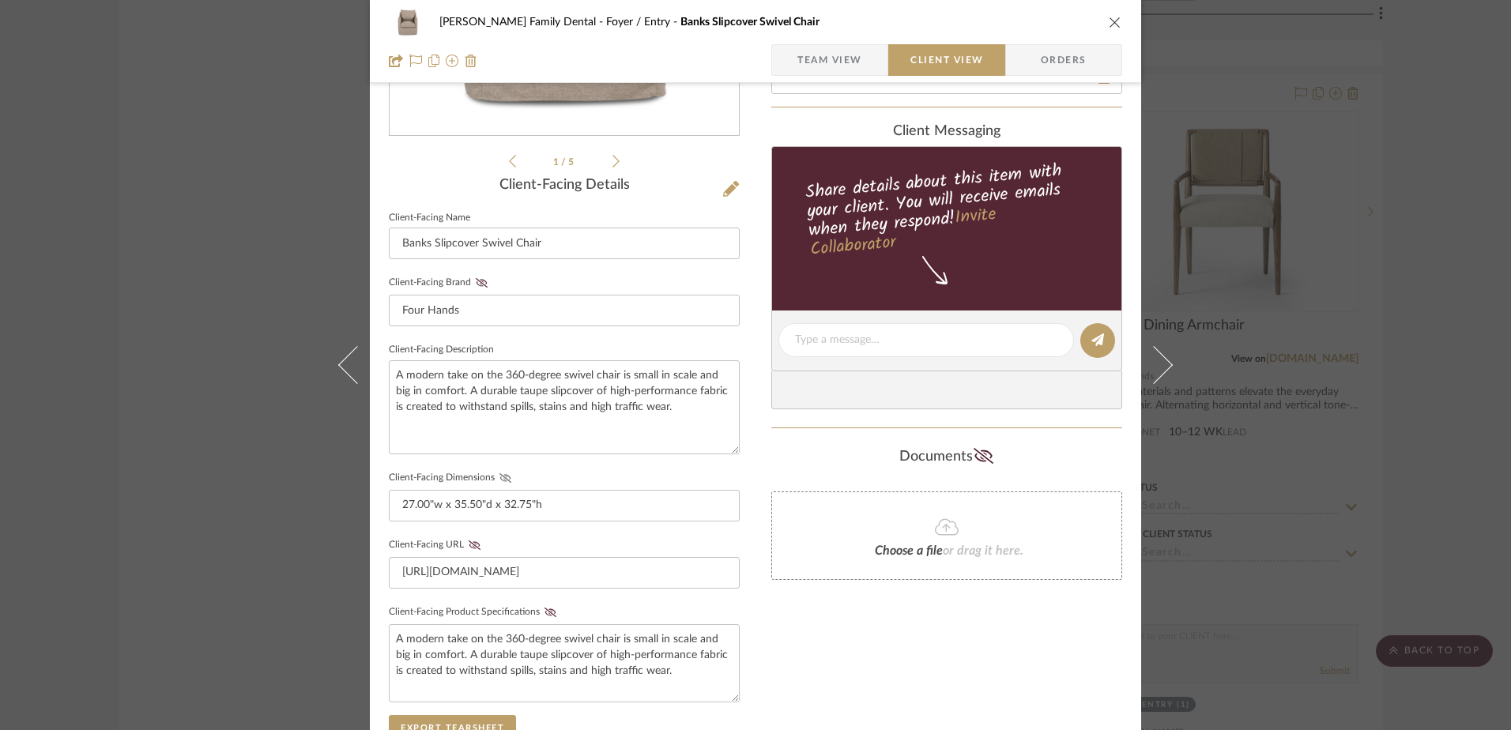
click at [502, 475] on icon at bounding box center [506, 477] width 12 height 9
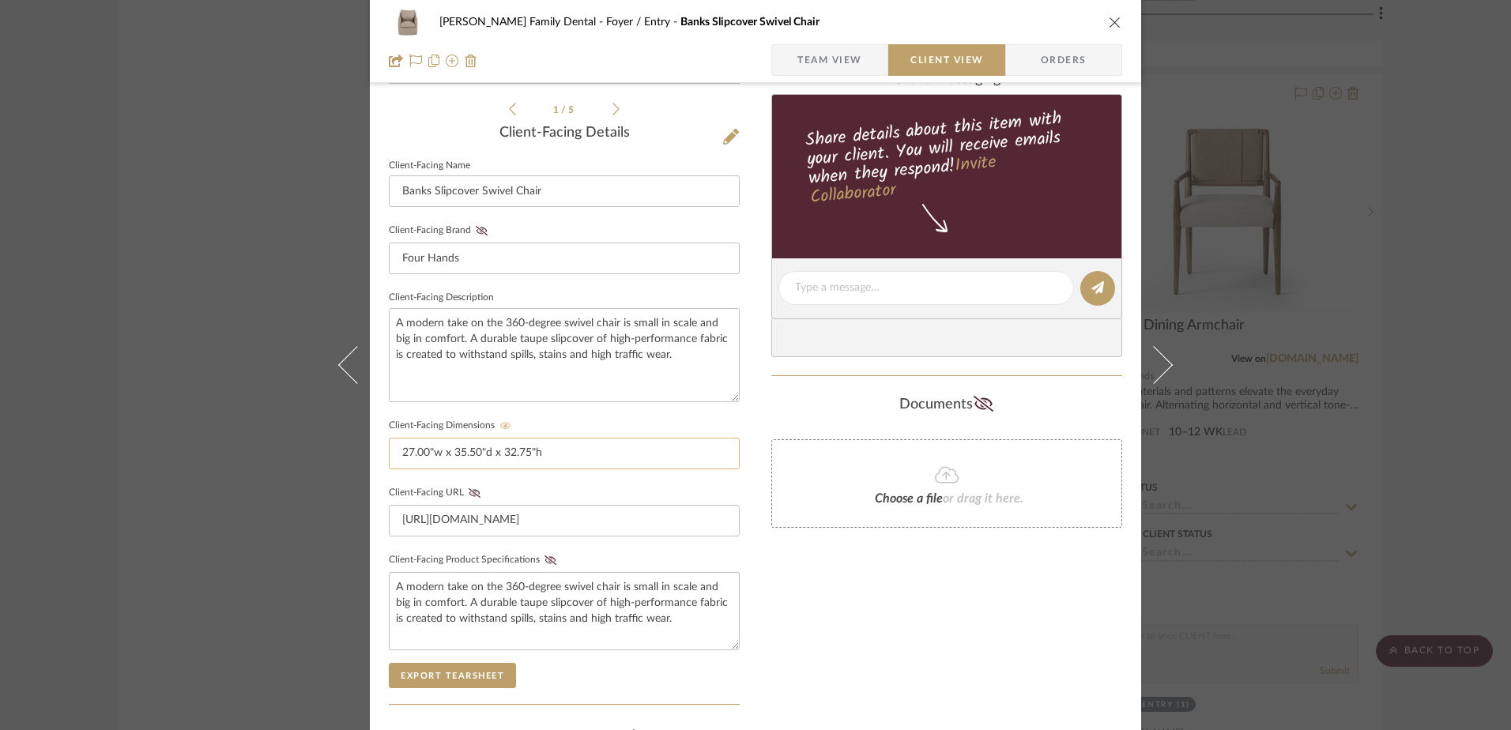
scroll to position [395, 0]
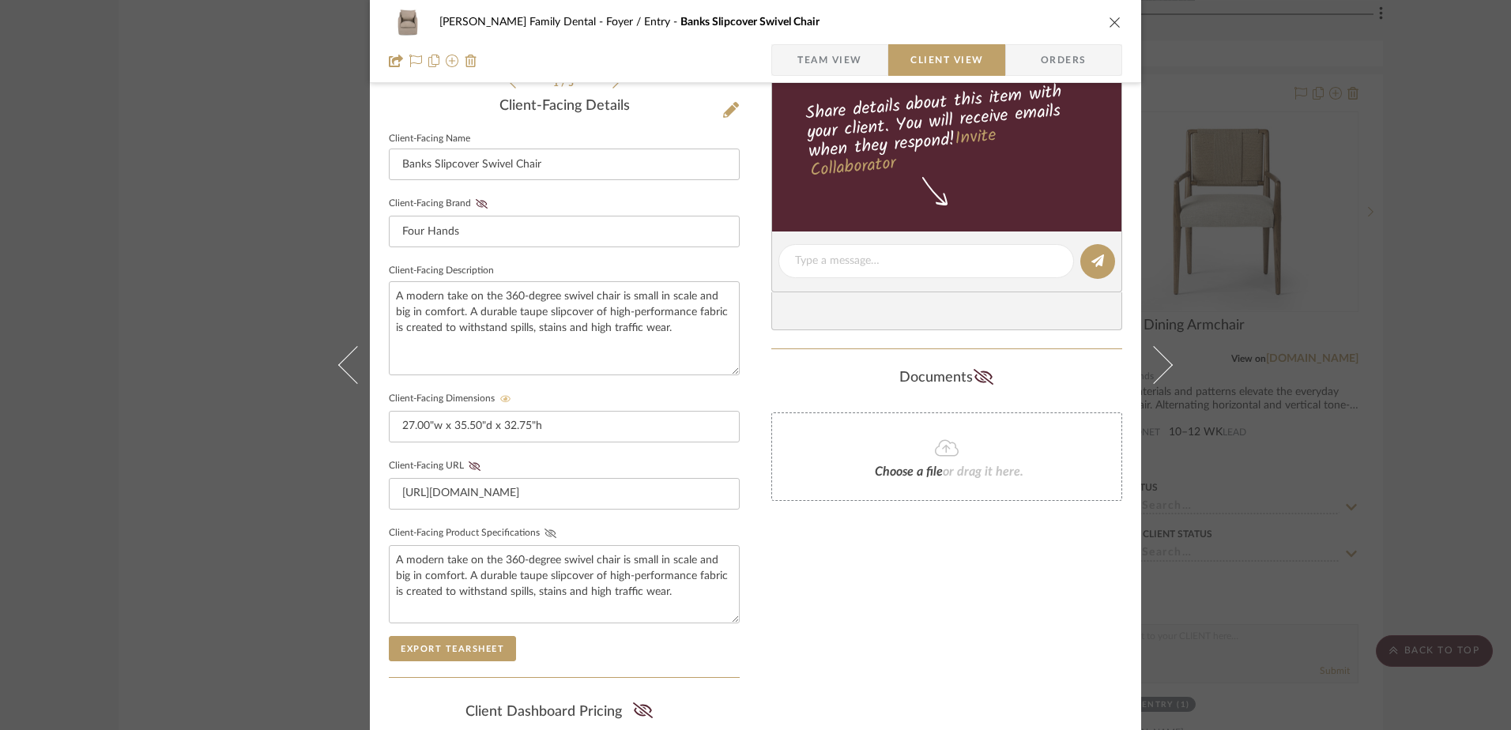
click at [548, 534] on icon at bounding box center [551, 533] width 12 height 9
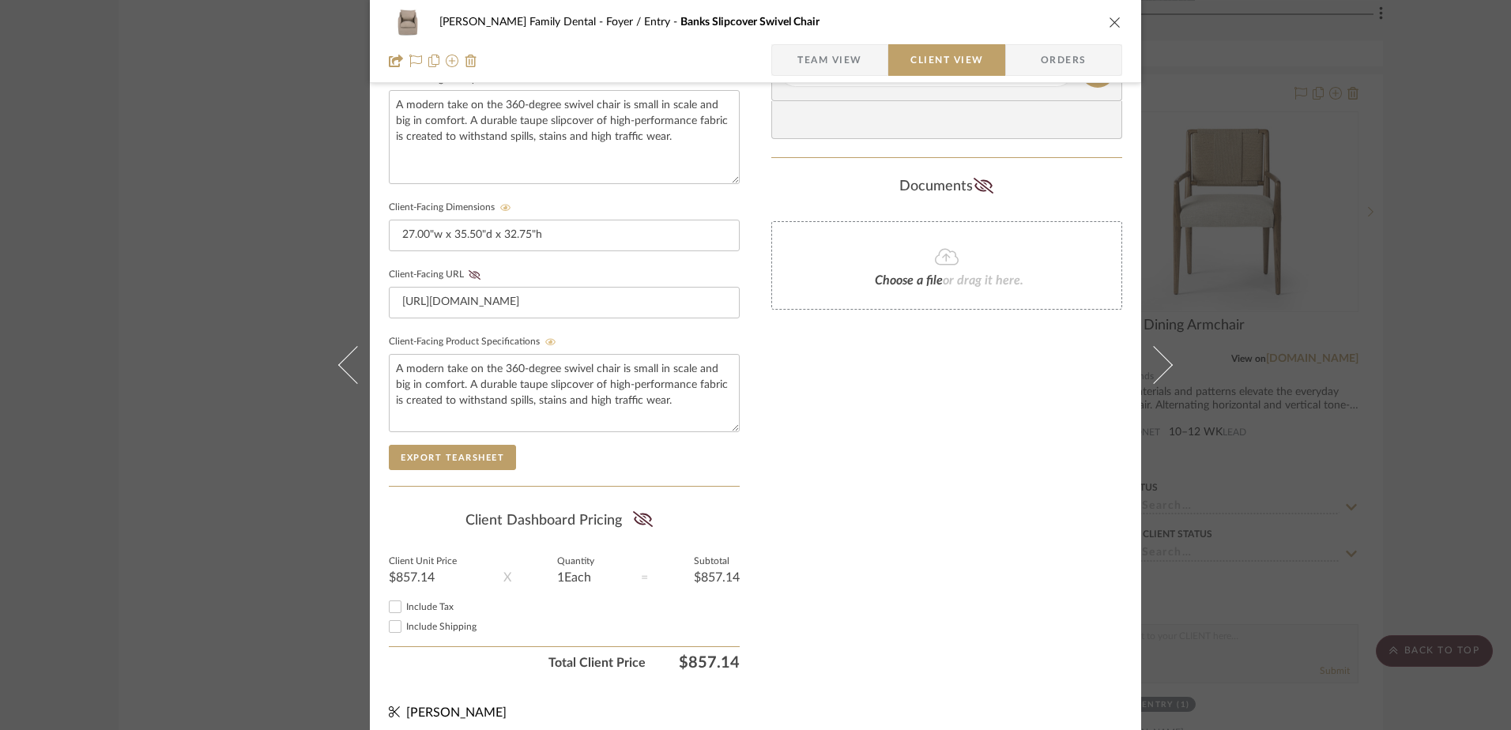
scroll to position [598, 0]
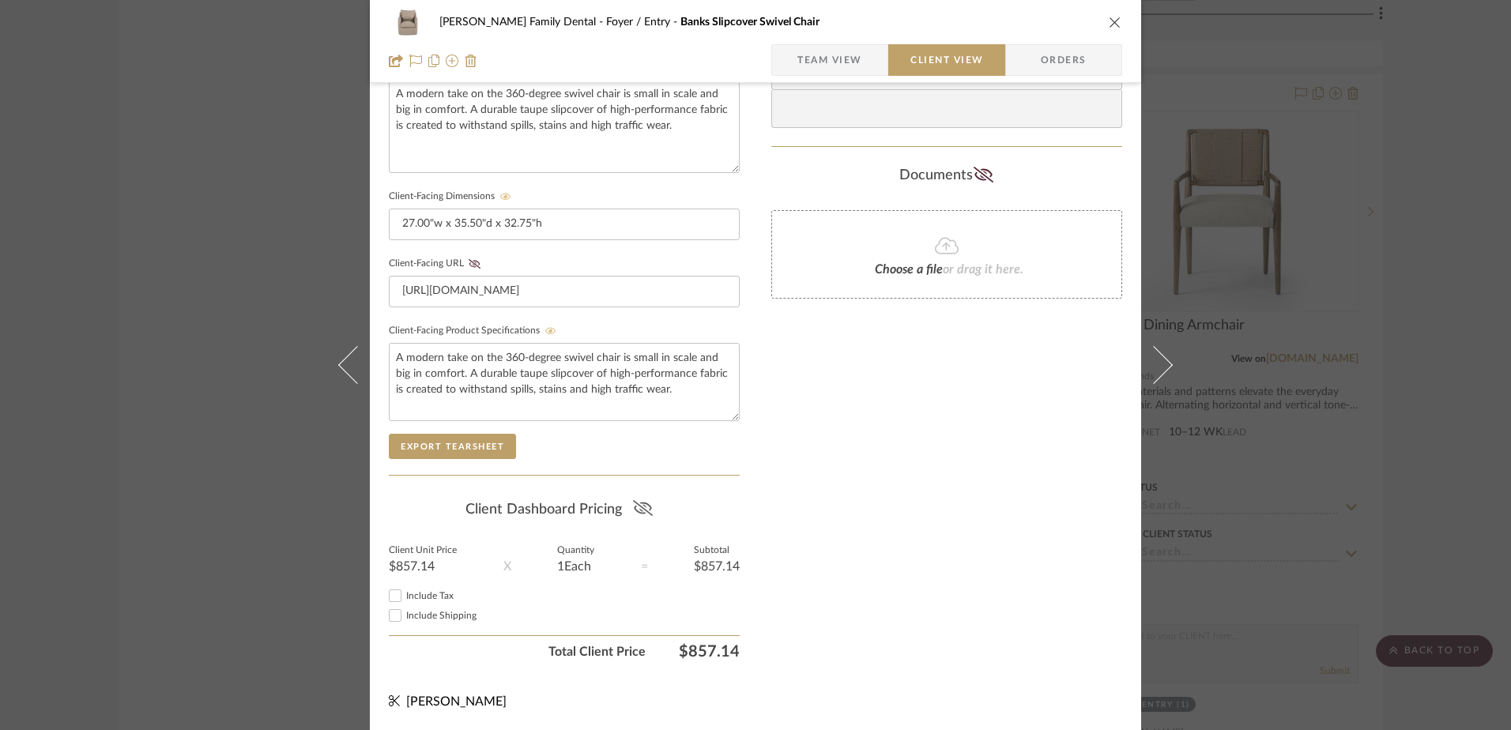
click at [637, 508] on icon at bounding box center [642, 508] width 20 height 16
click at [386, 594] on input "Include Tax" at bounding box center [395, 595] width 19 height 19
checkbox input "true"
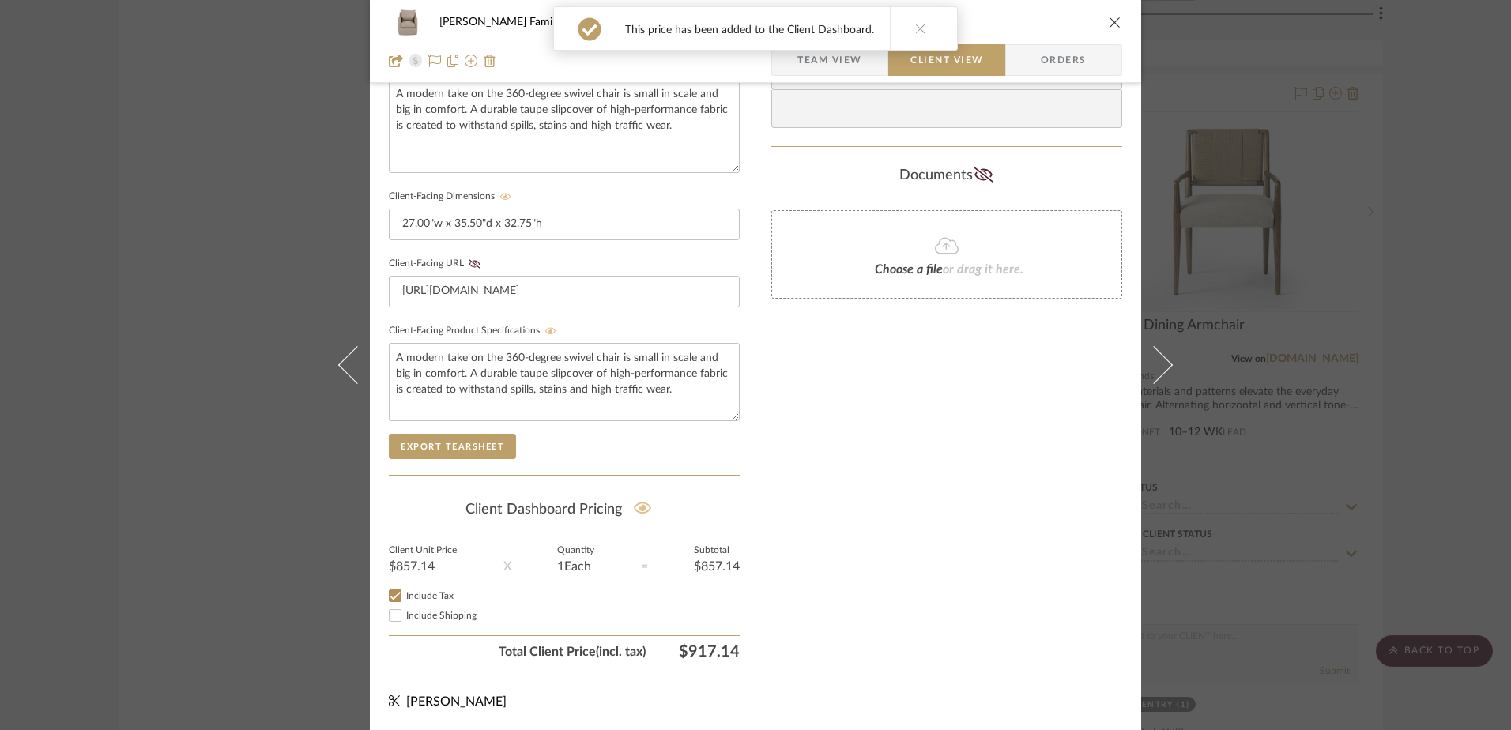
click at [808, 517] on div "Only content on this tab can share to Dashboard. Click eyeball icon to show or …" at bounding box center [946, 88] width 351 height 1157
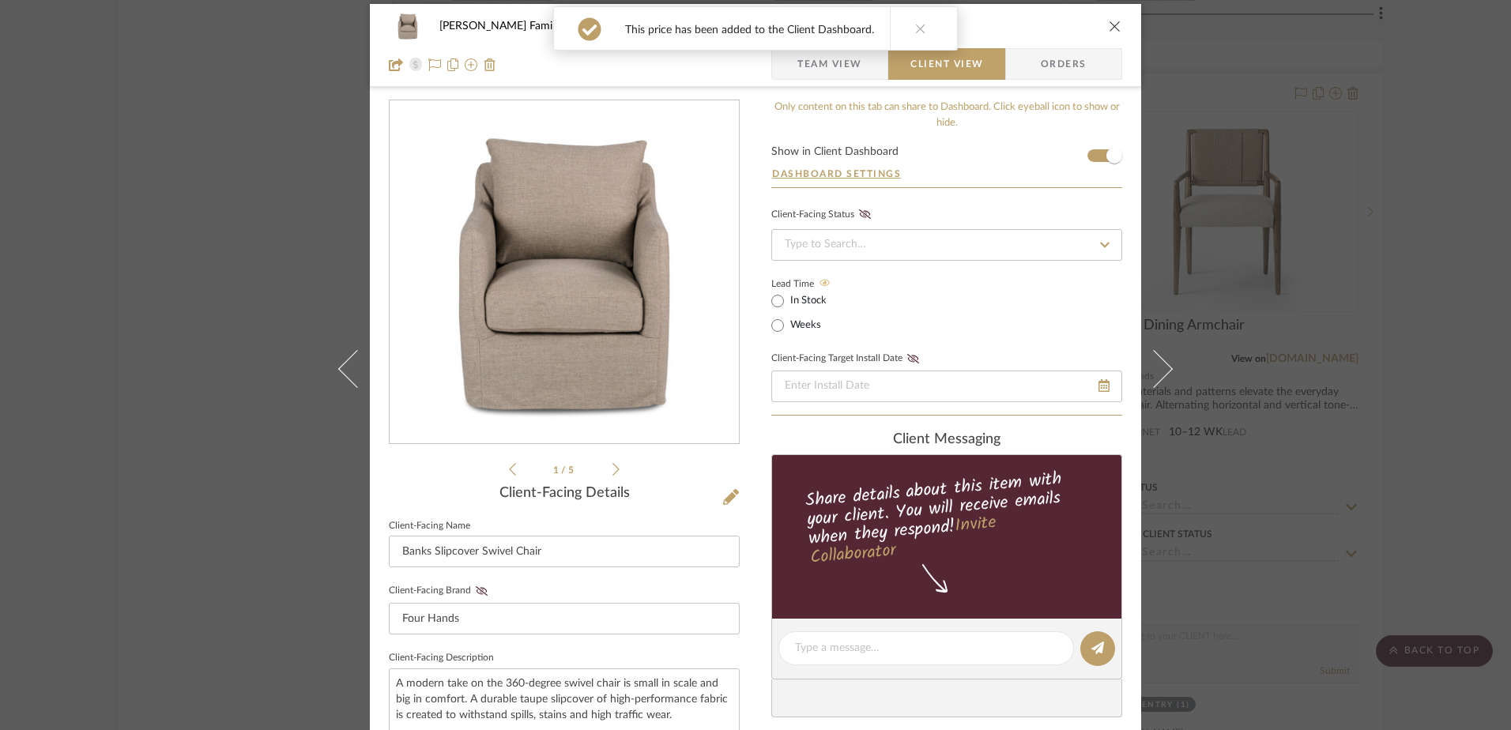
scroll to position [0, 0]
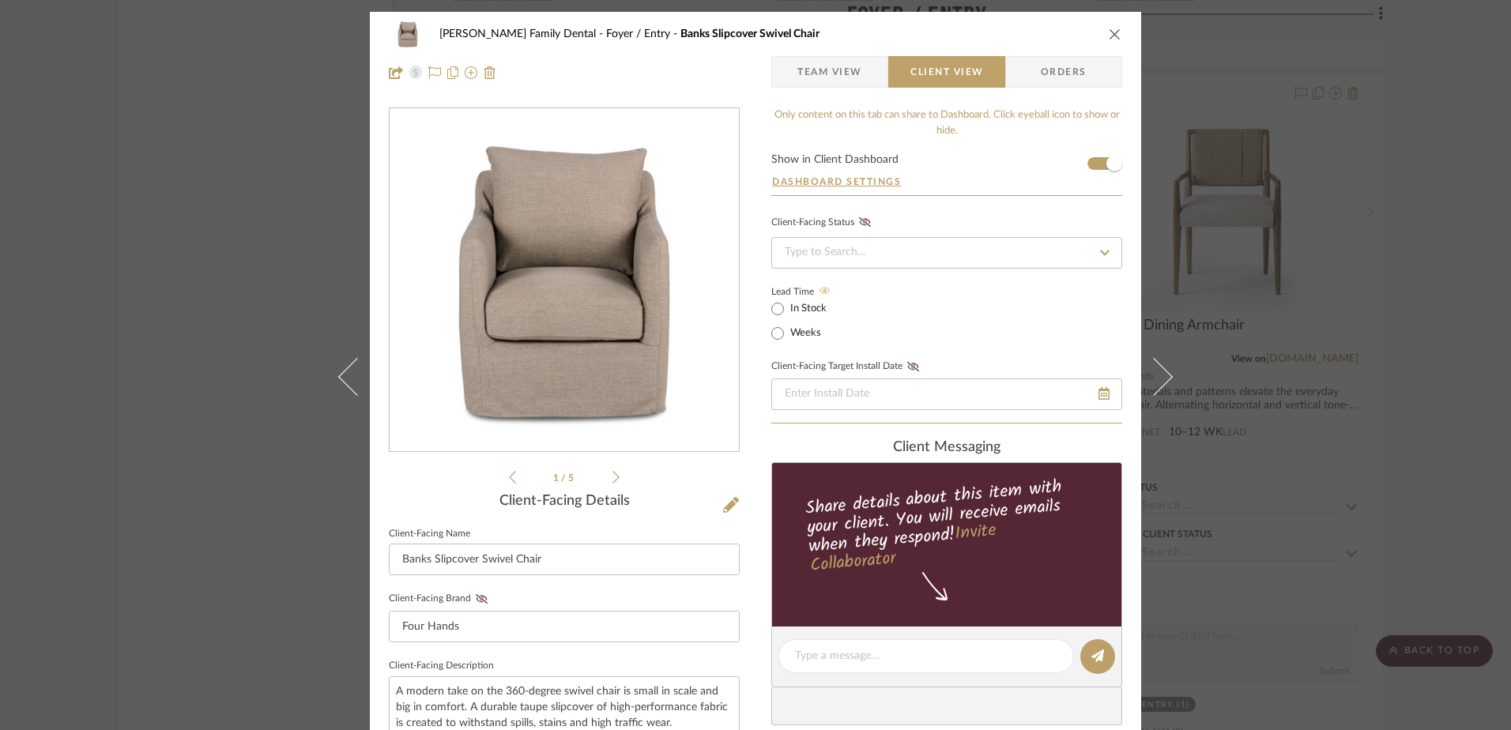
click at [833, 71] on span "Team View" at bounding box center [829, 72] width 65 height 32
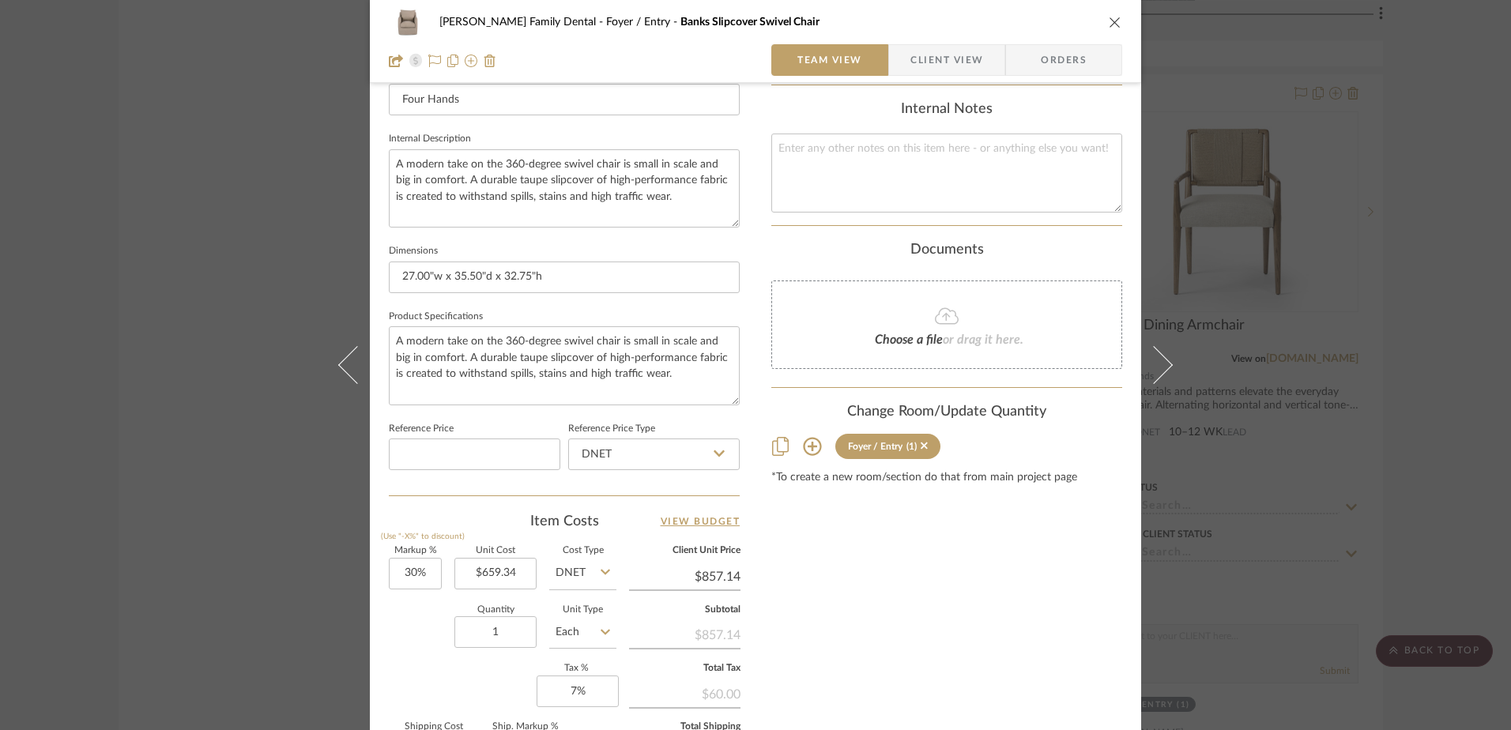
scroll to position [553, 0]
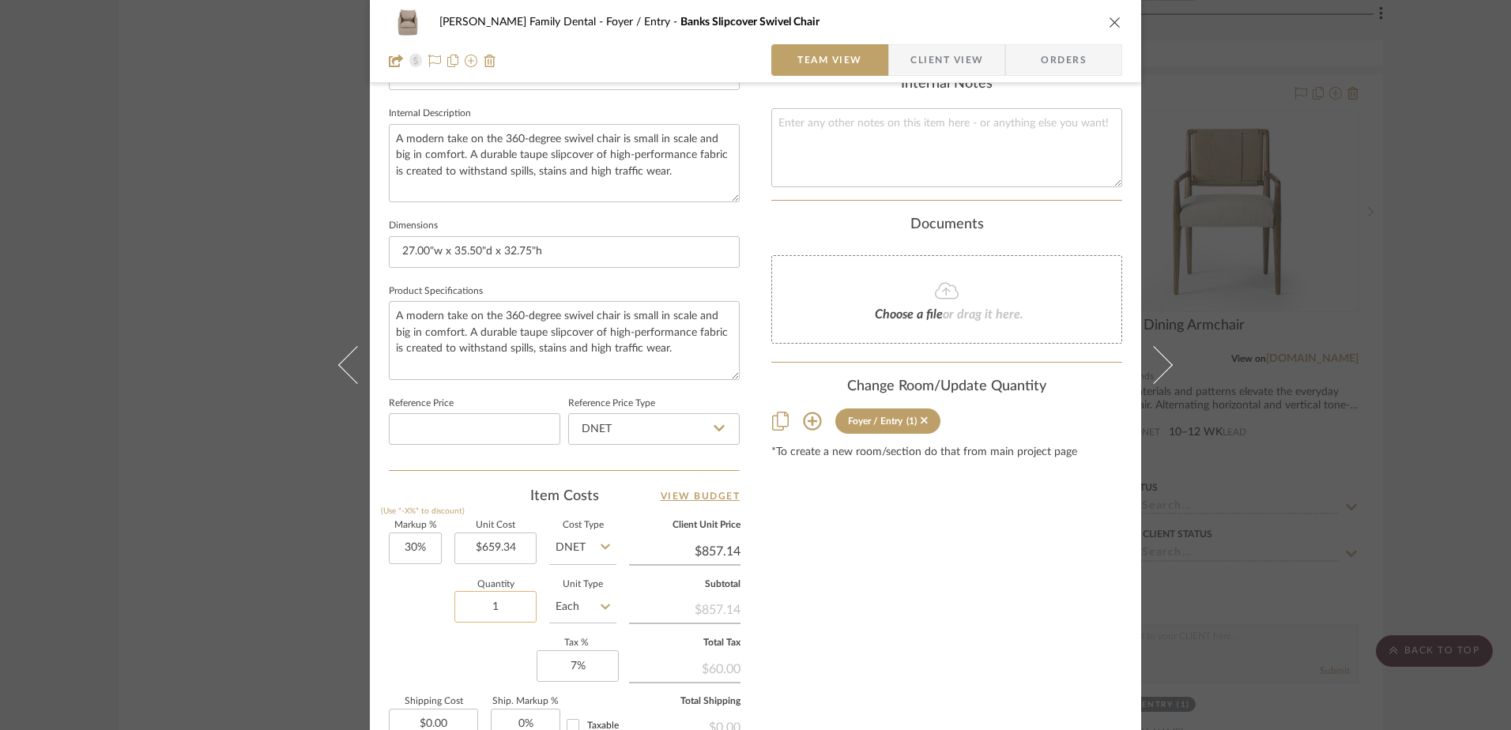
click at [500, 609] on input "1" at bounding box center [495, 607] width 82 height 32
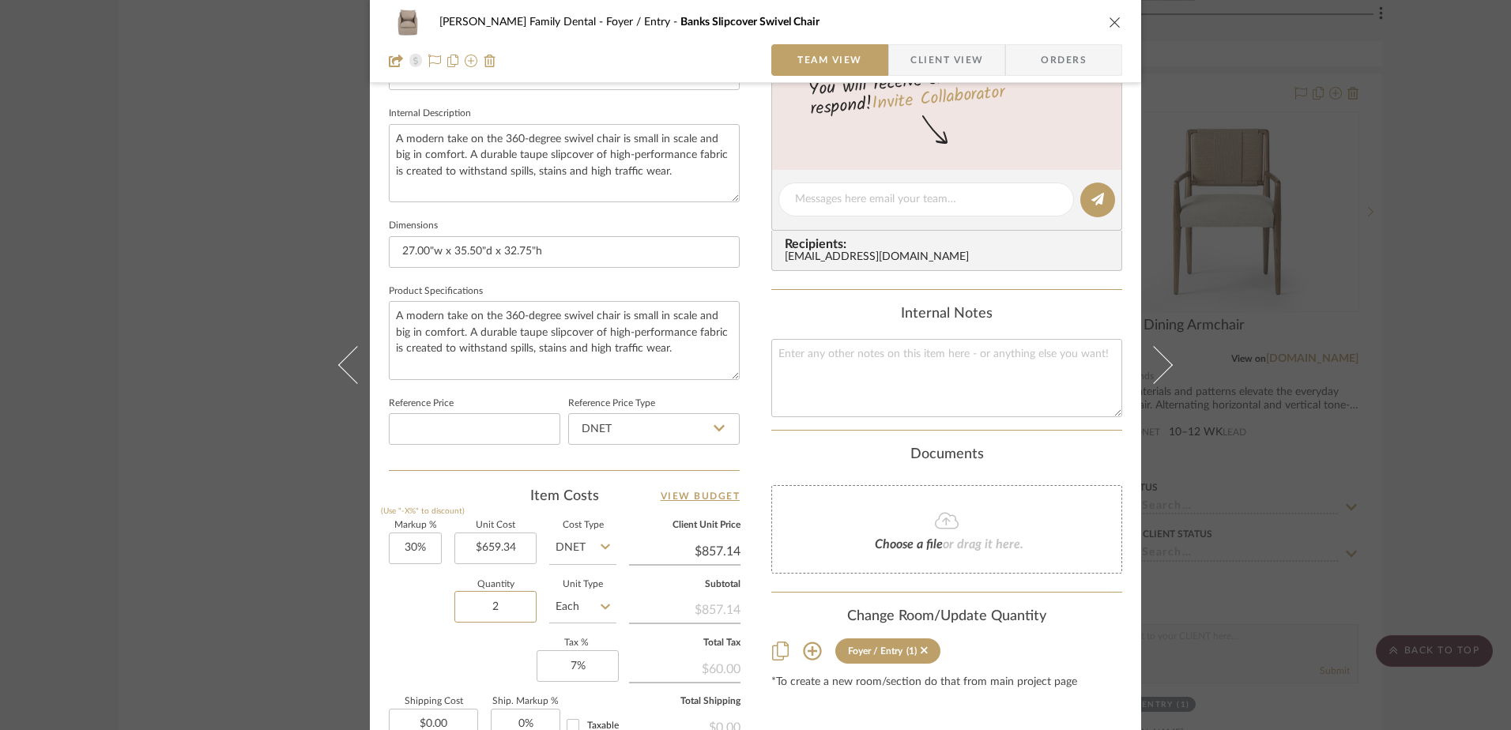
type input "2"
click at [752, 627] on div "Jones Family Dental Foyer / Entry Banks Slipcover Swivel Chair Team View Client…" at bounding box center [755, 189] width 771 height 1460
click at [1109, 21] on icon "close" at bounding box center [1115, 22] width 13 height 13
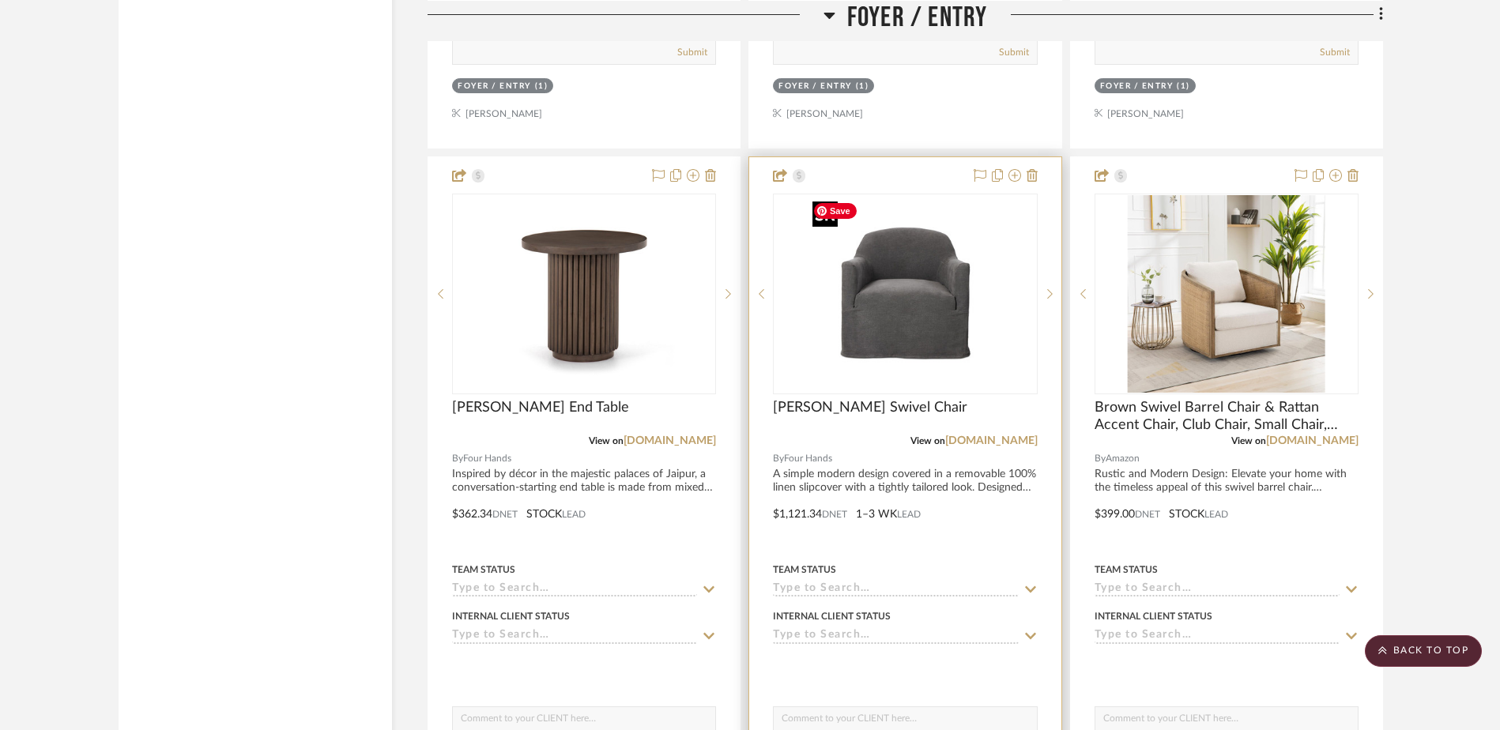
scroll to position [2371, 0]
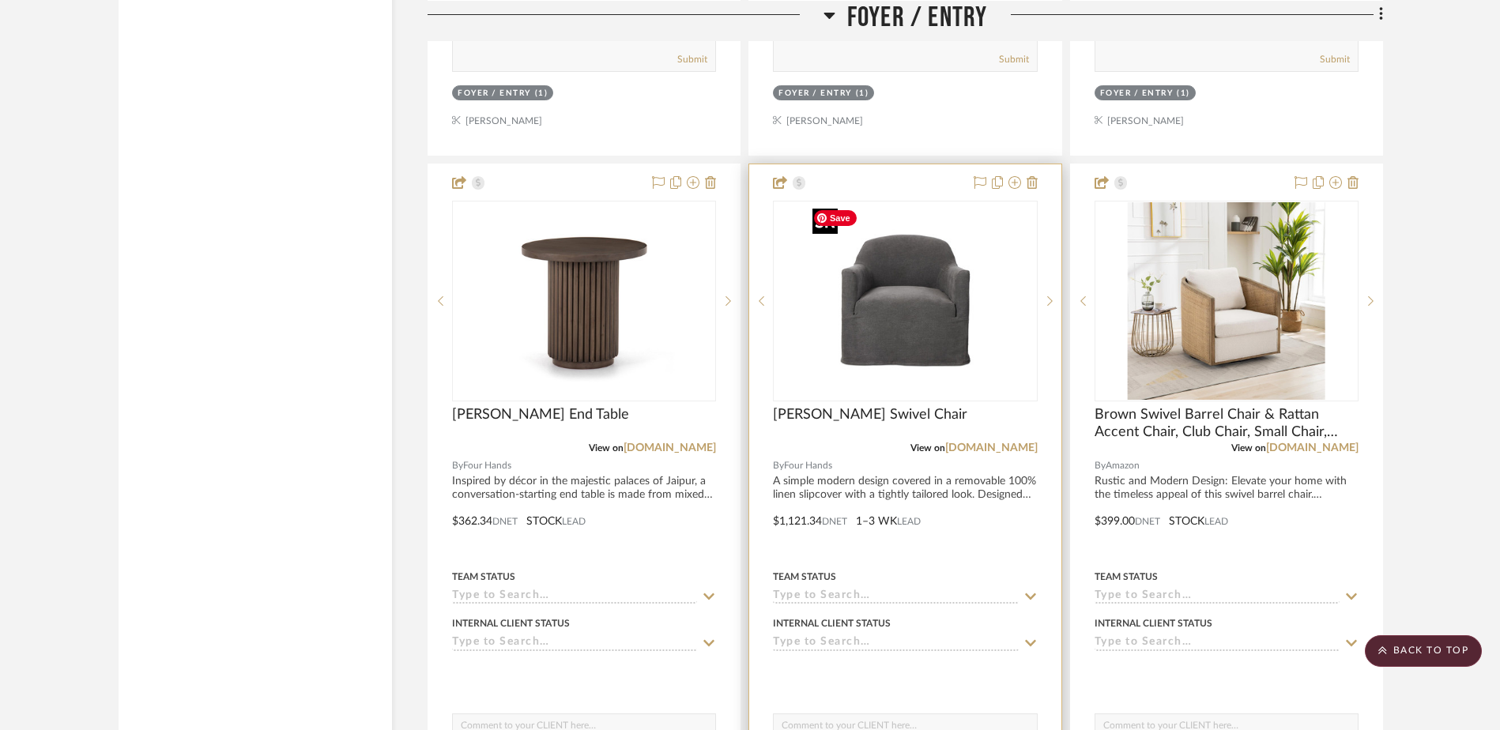
click at [920, 316] on img "0" at bounding box center [905, 301] width 198 height 198
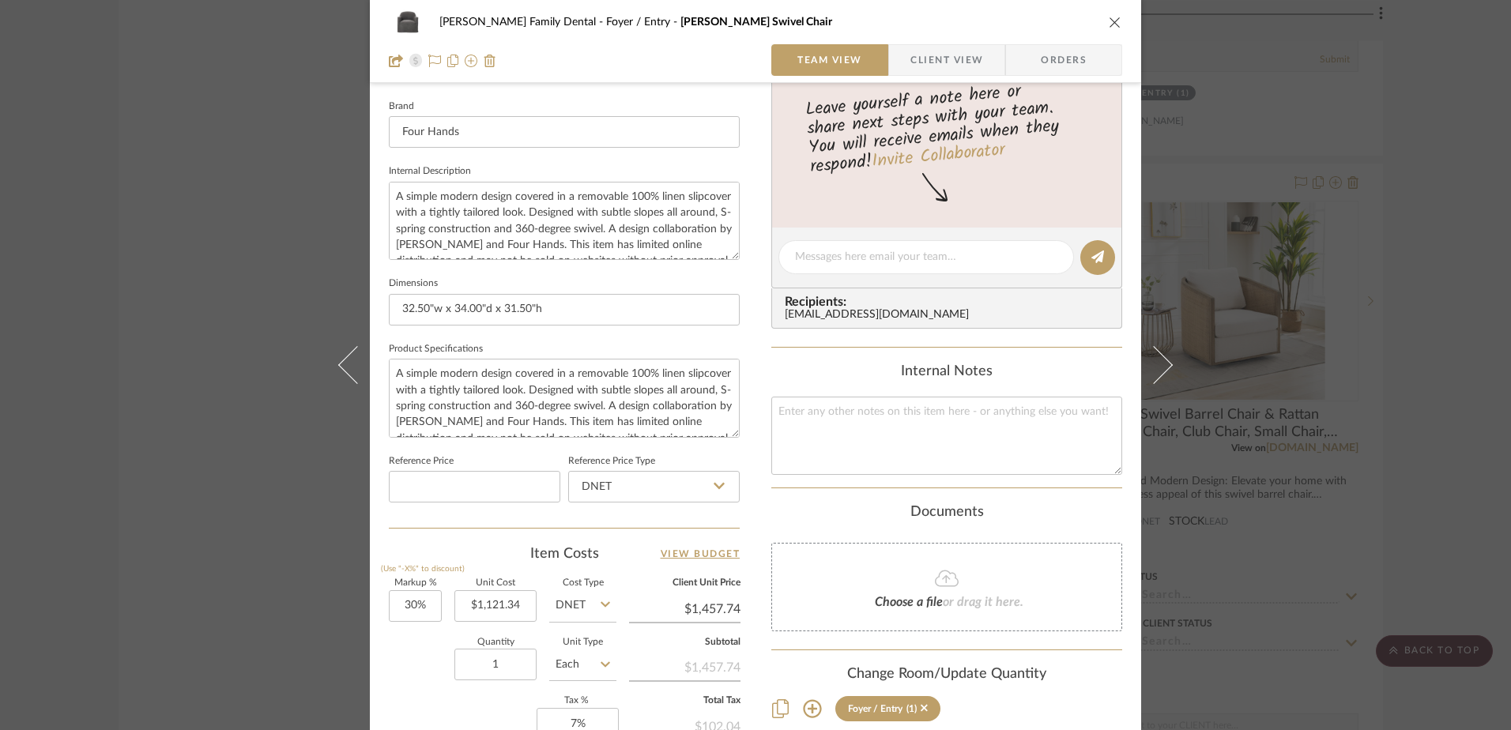
scroll to position [553, 0]
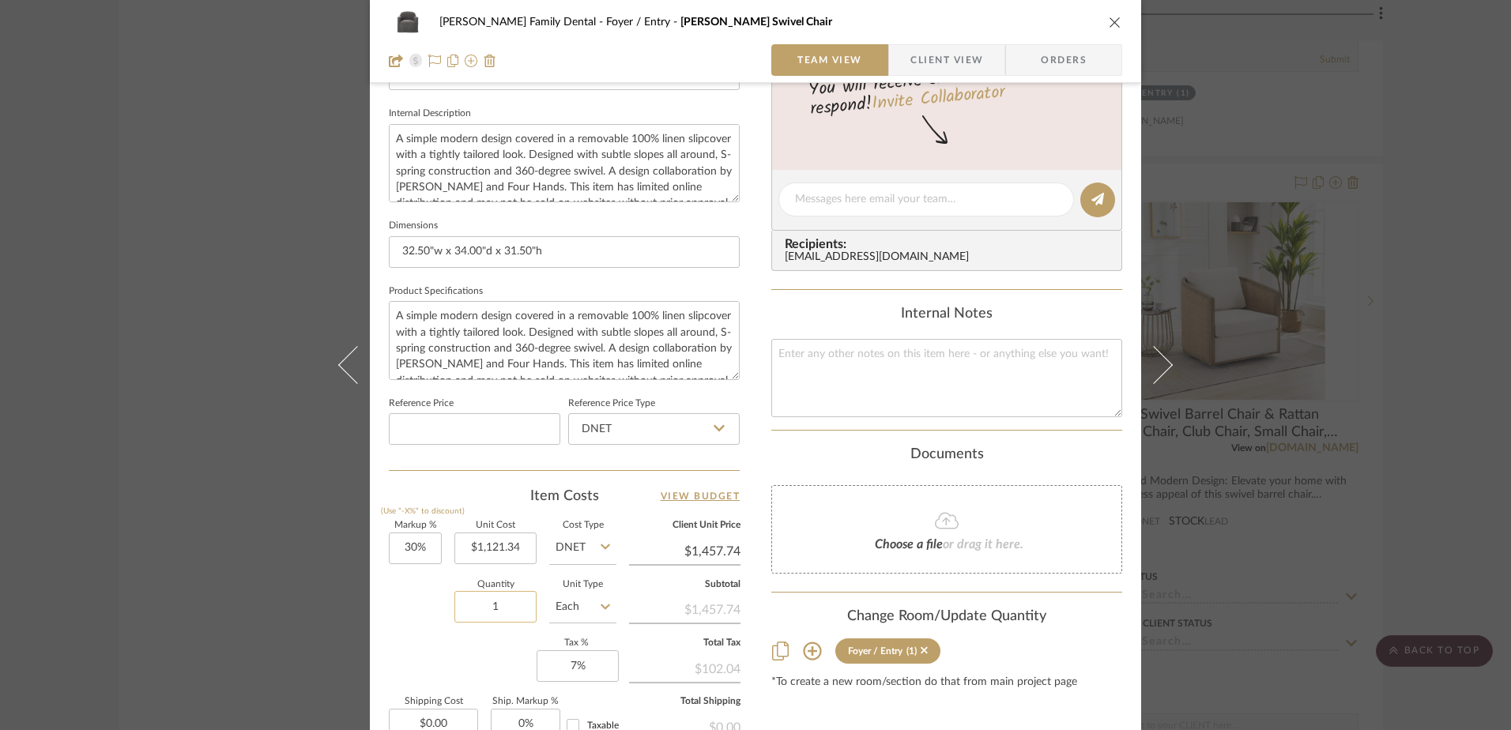
click at [507, 602] on input "1" at bounding box center [495, 607] width 82 height 32
type input "2"
click at [1109, 17] on icon "close" at bounding box center [1115, 22] width 13 height 13
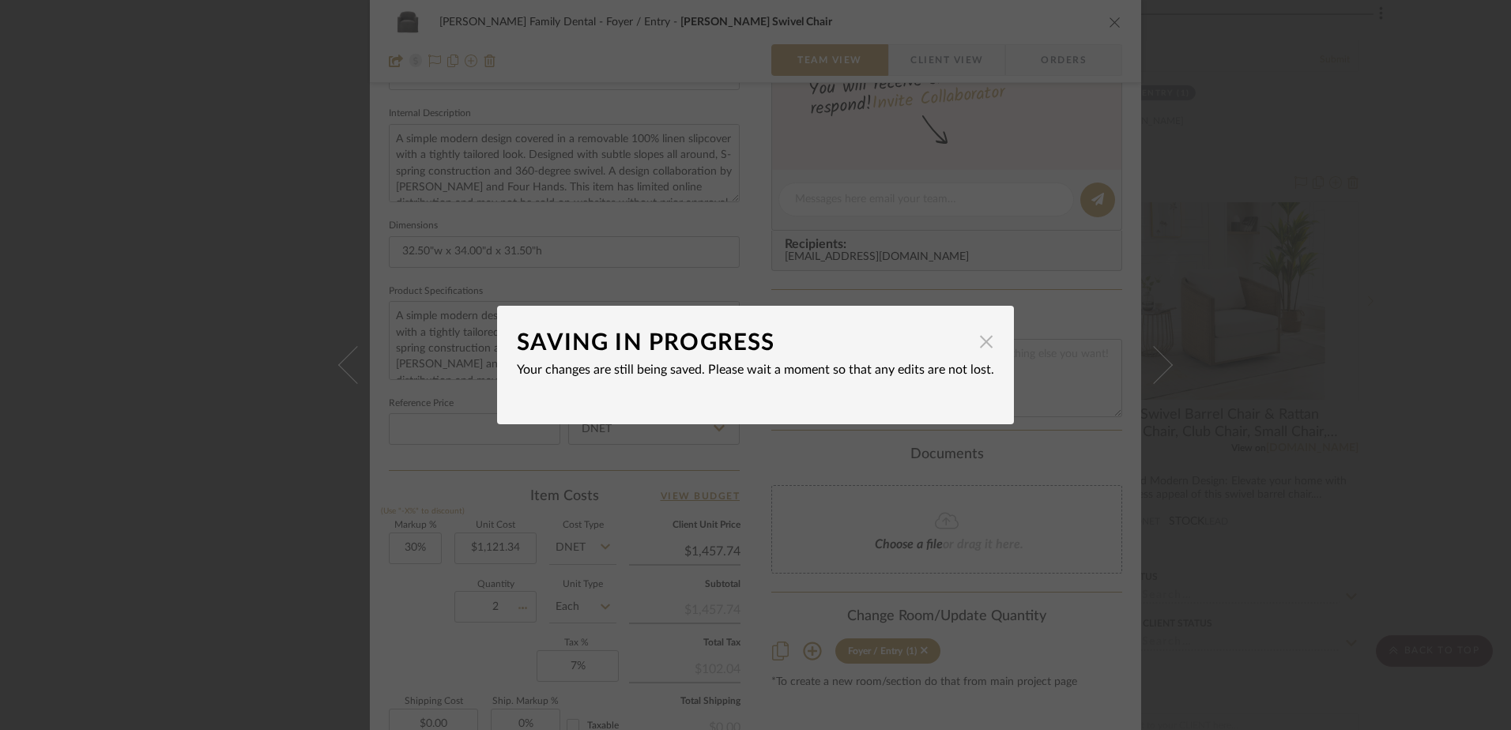
click at [982, 345] on span "button" at bounding box center [987, 342] width 32 height 32
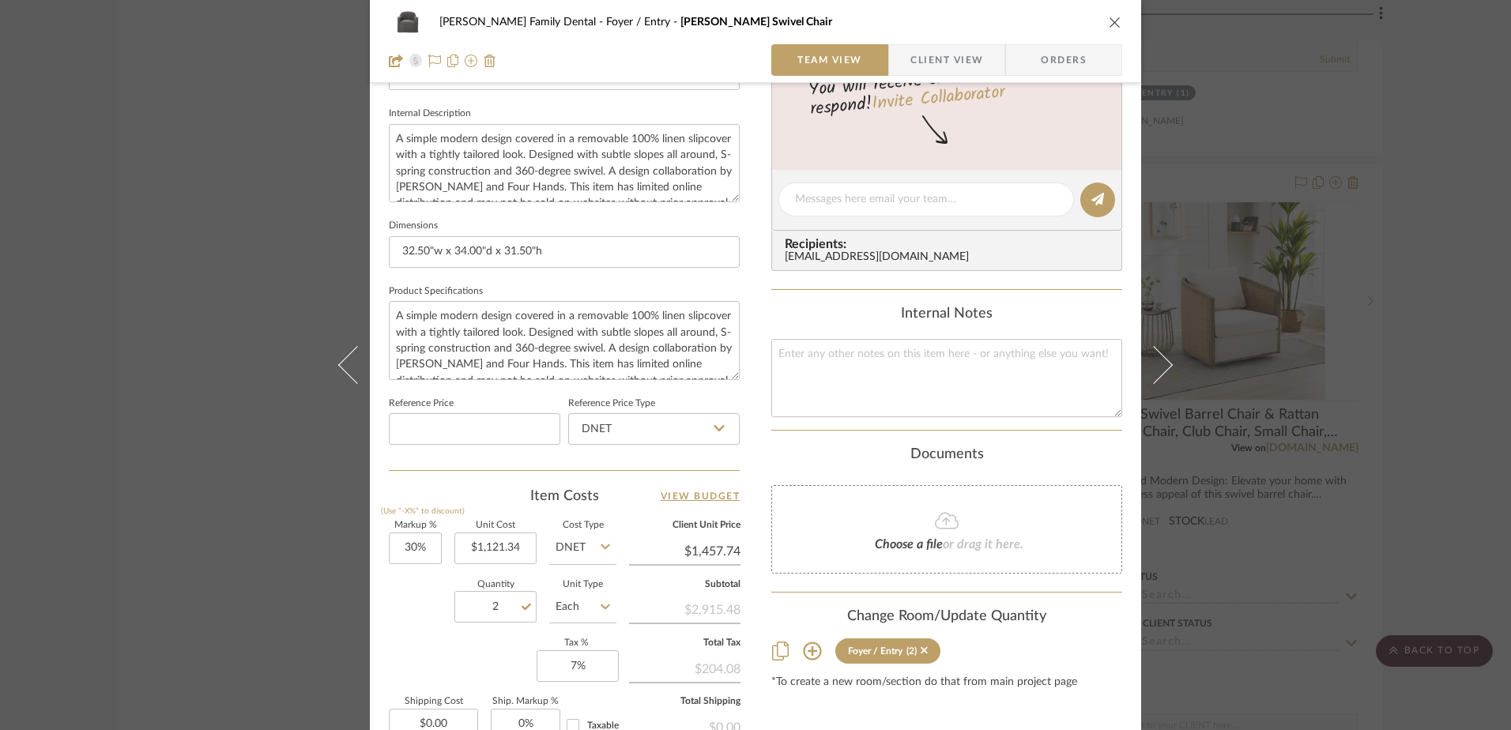
click at [1109, 25] on icon "close" at bounding box center [1115, 22] width 13 height 13
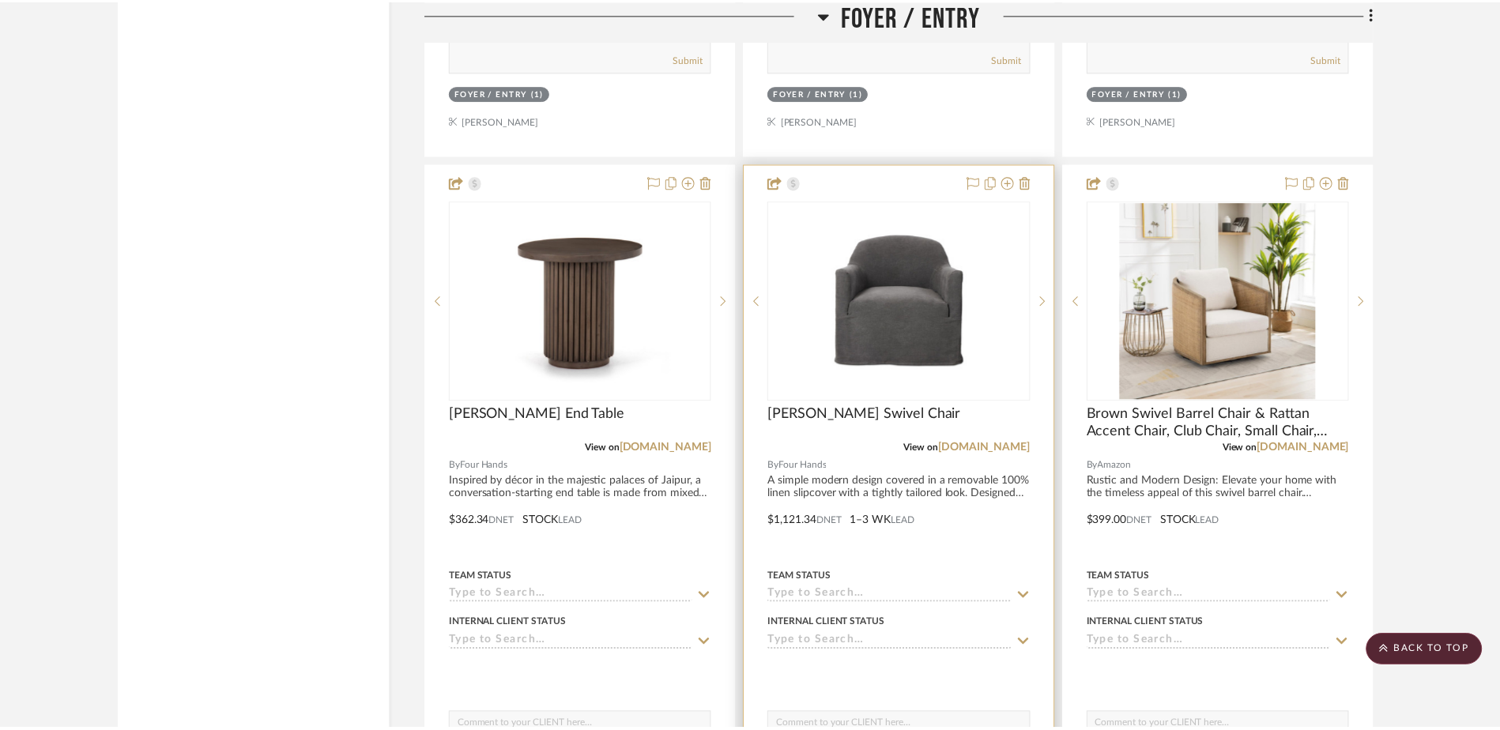
scroll to position [2371, 0]
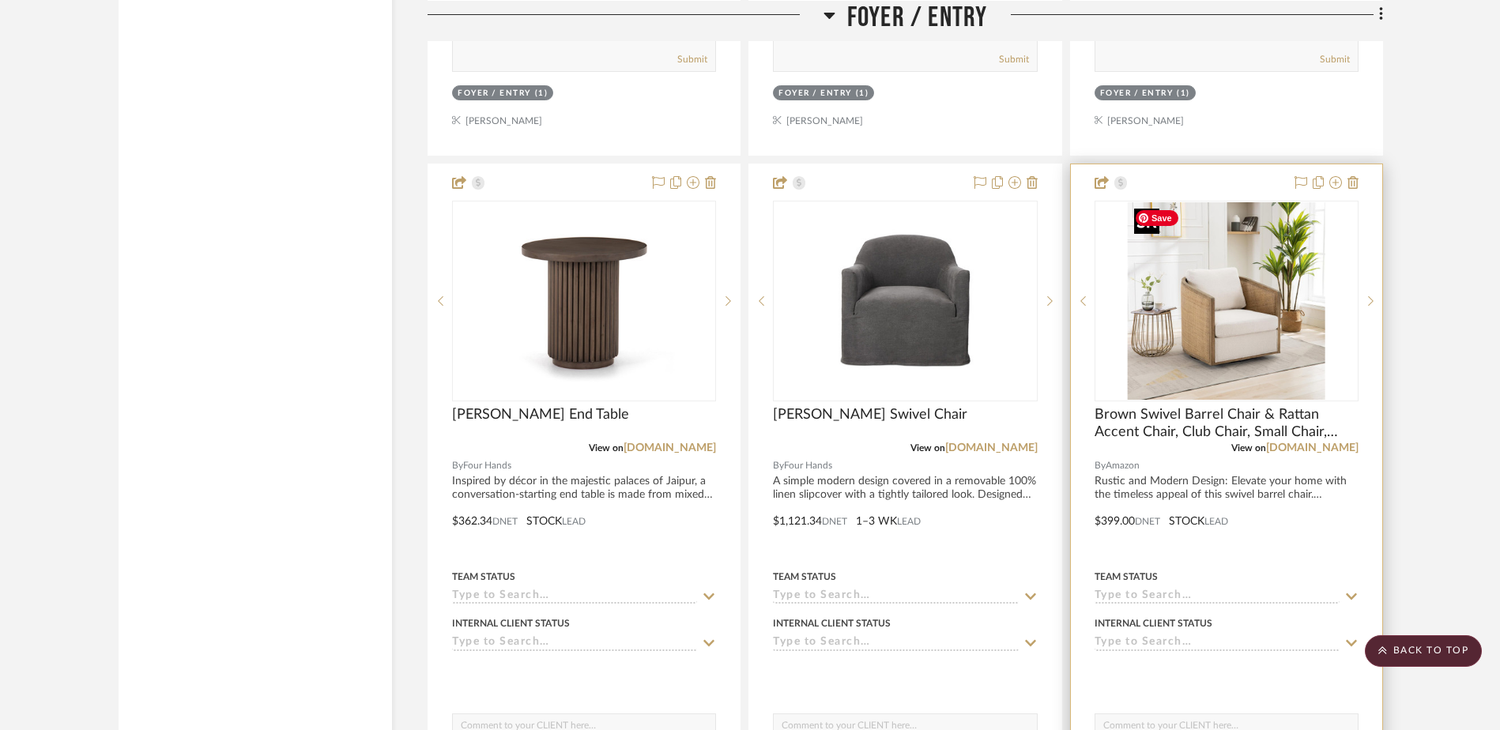
click at [1153, 350] on img "0" at bounding box center [1227, 301] width 198 height 198
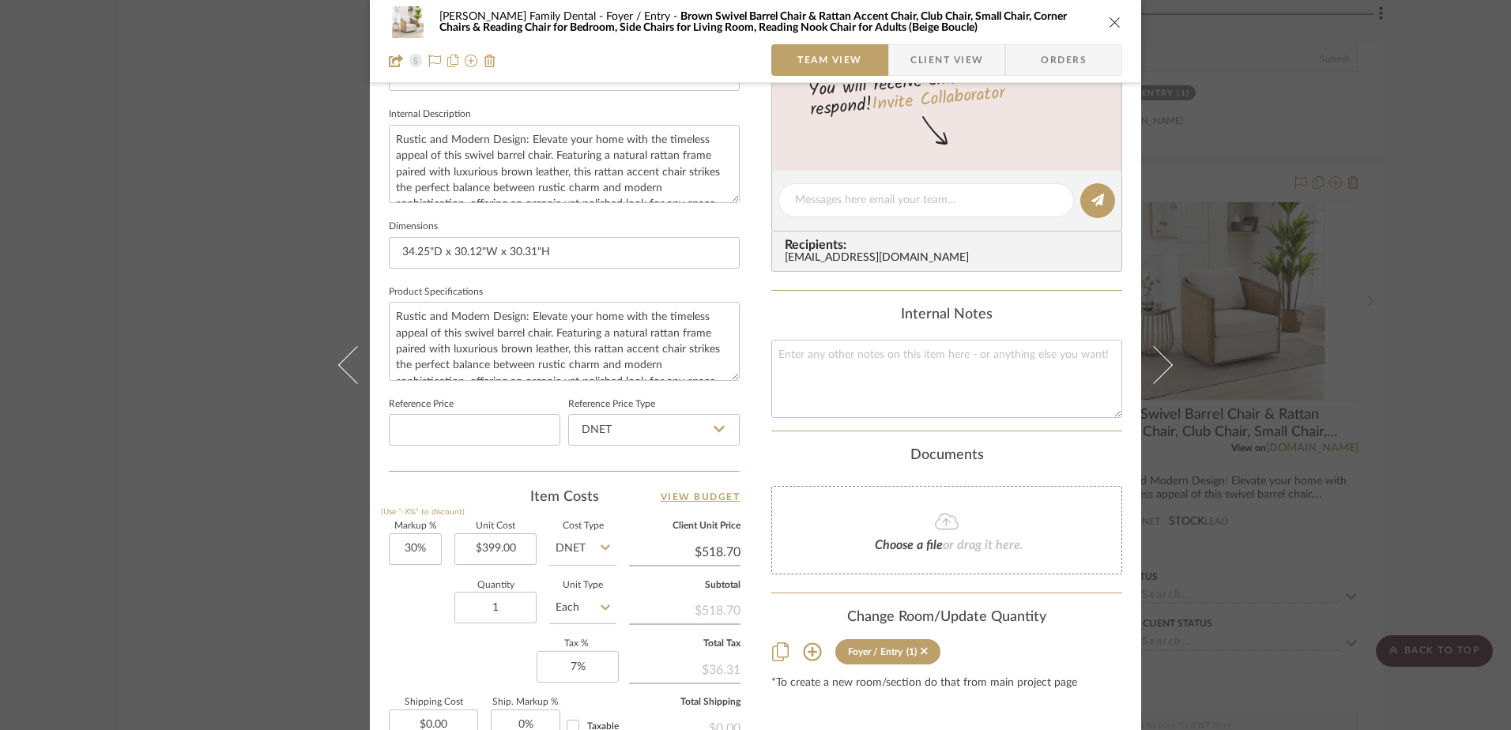
scroll to position [553, 0]
click at [503, 601] on input "1" at bounding box center [495, 607] width 82 height 32
type input "2"
click at [827, 703] on div "Content here copies to Client View - confirm visibility there. Show in Client D…" at bounding box center [946, 204] width 351 height 1301
click at [1110, 21] on icon "close" at bounding box center [1115, 22] width 13 height 13
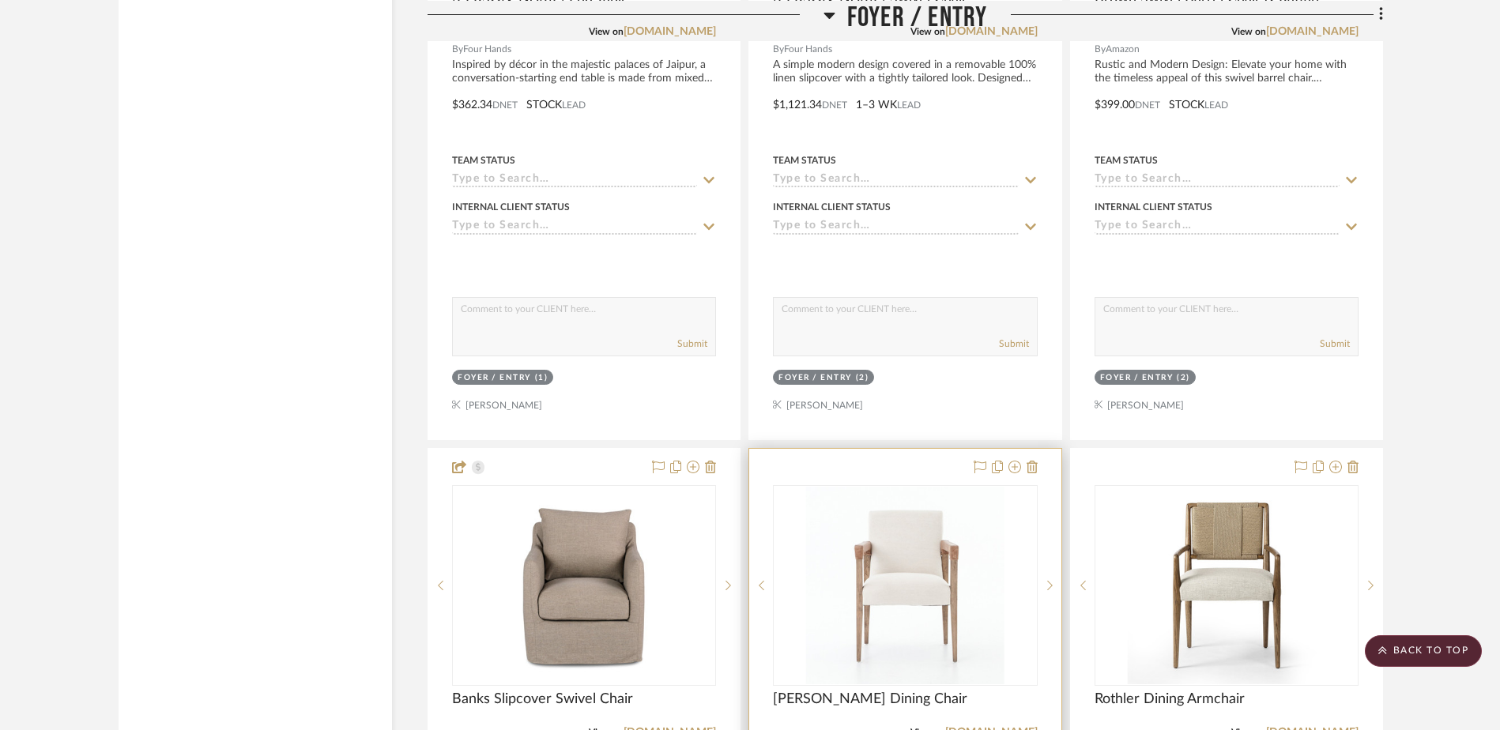
scroll to position [2924, 0]
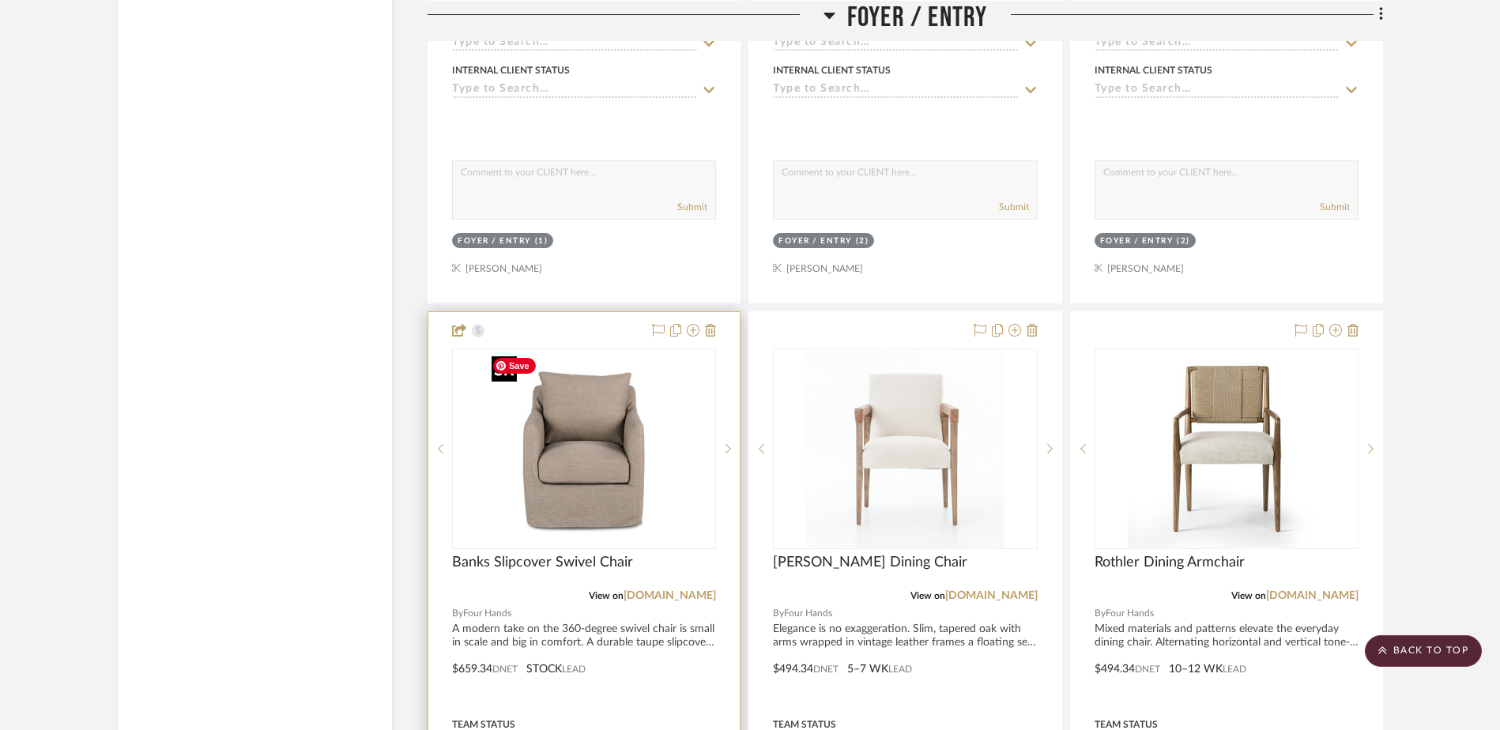
click at [599, 479] on img "0" at bounding box center [584, 449] width 198 height 198
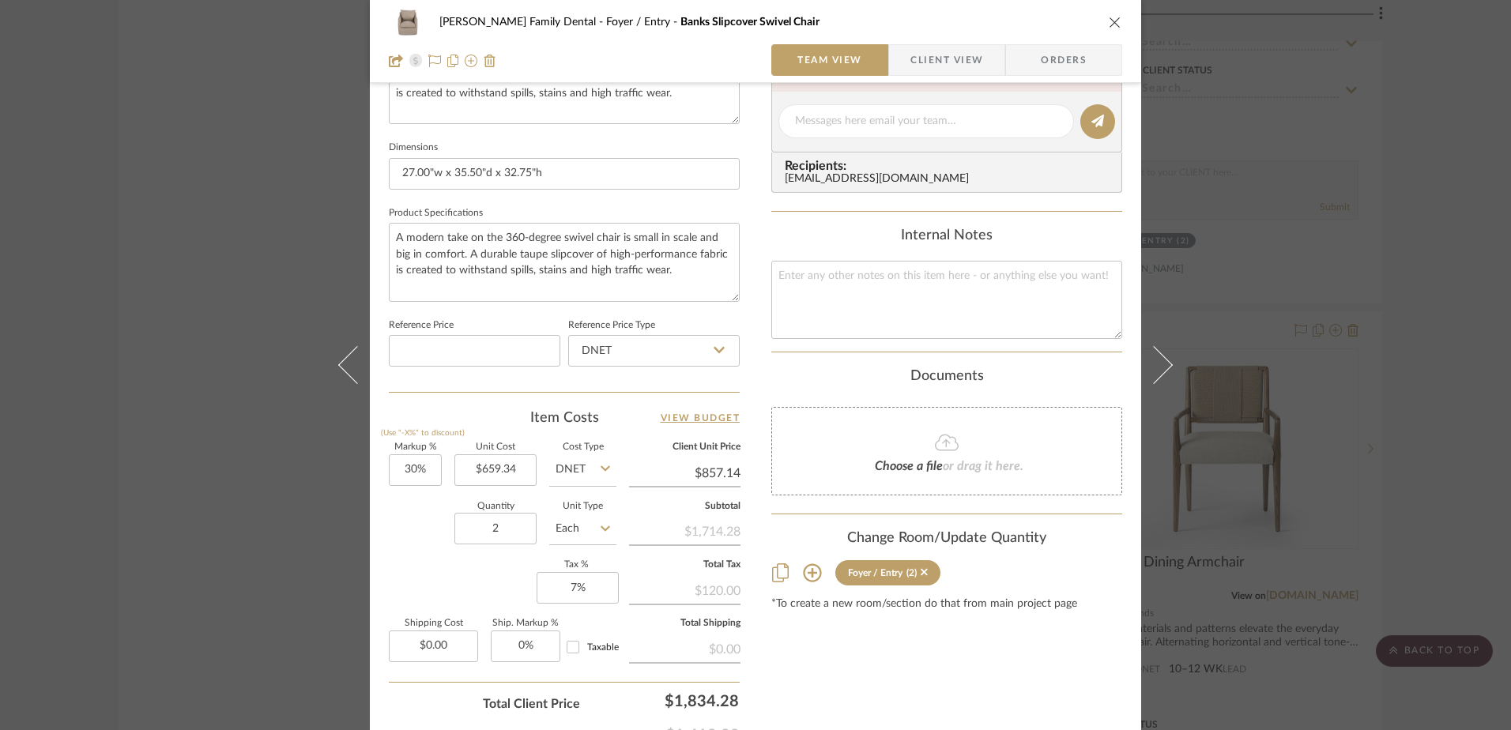
scroll to position [632, 0]
click at [1110, 18] on icon "close" at bounding box center [1115, 22] width 13 height 13
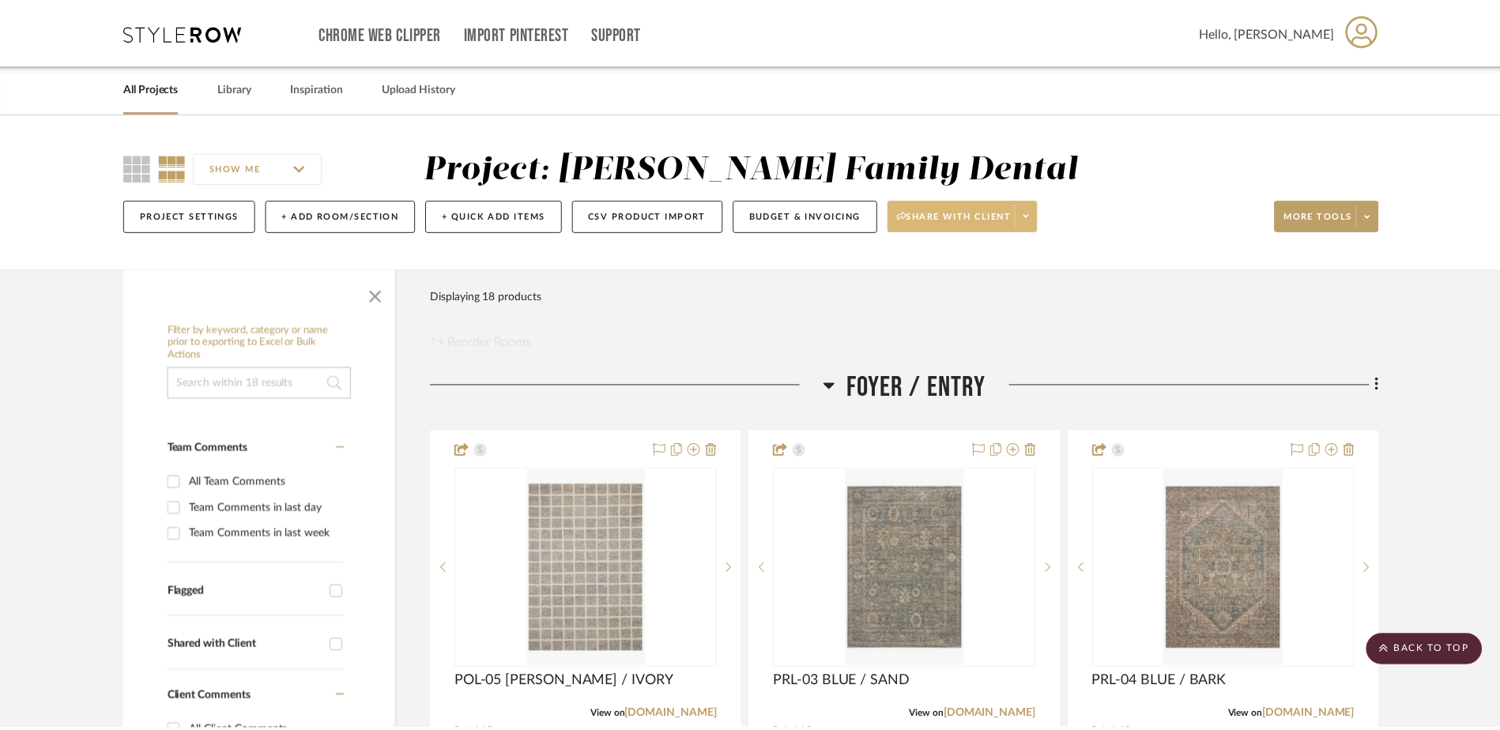
scroll to position [2924, 0]
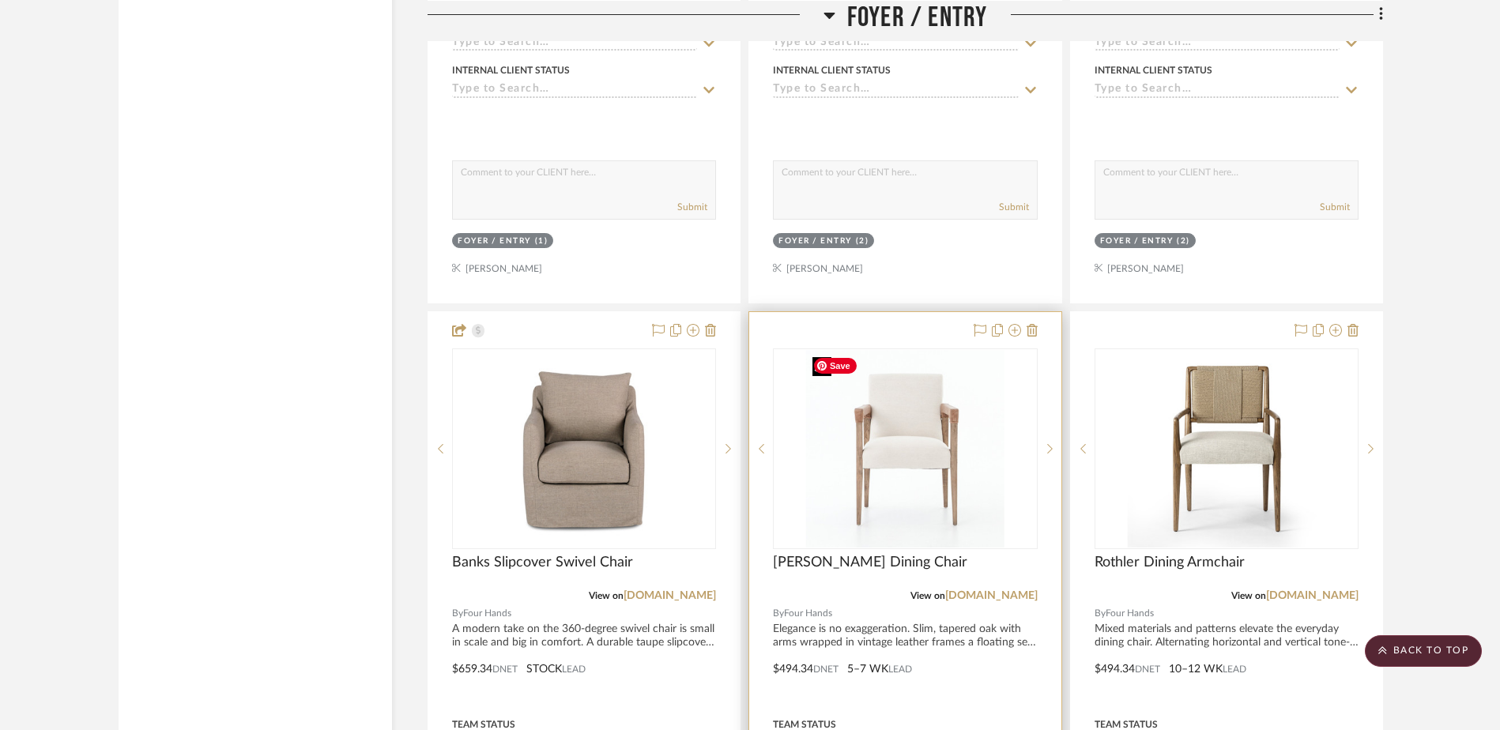
click at [880, 459] on img "0" at bounding box center [905, 449] width 198 height 198
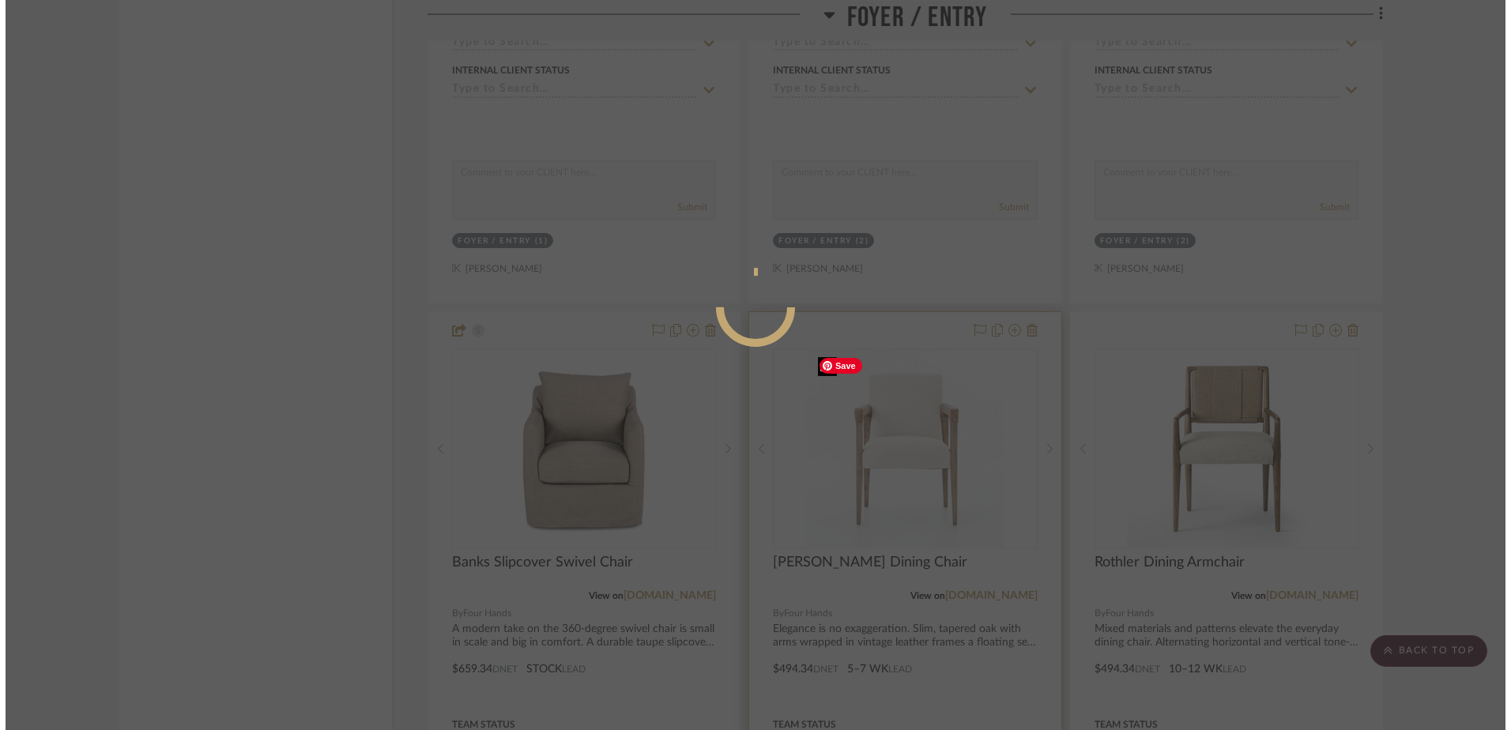
scroll to position [0, 0]
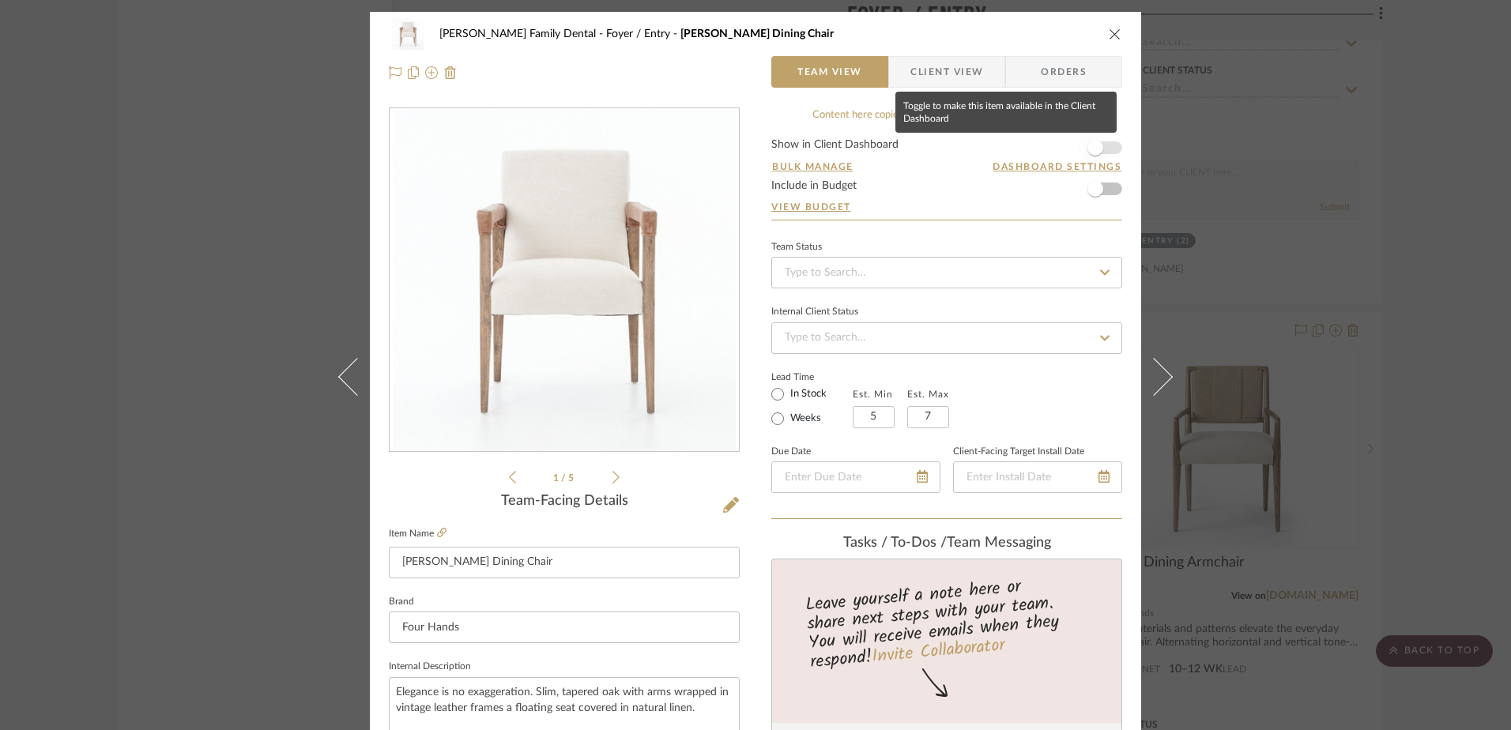
click at [1092, 152] on span "button" at bounding box center [1096, 148] width 16 height 16
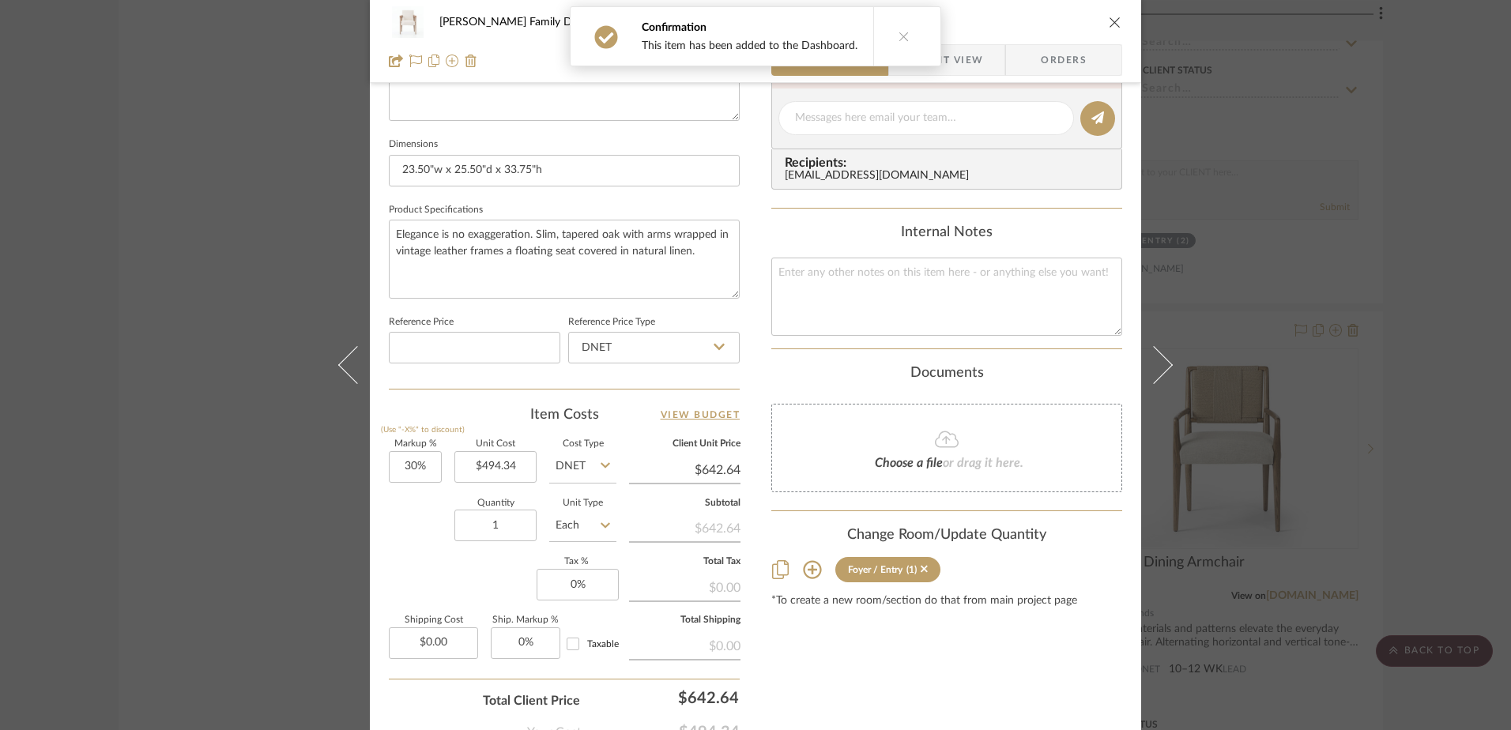
scroll to position [741, 0]
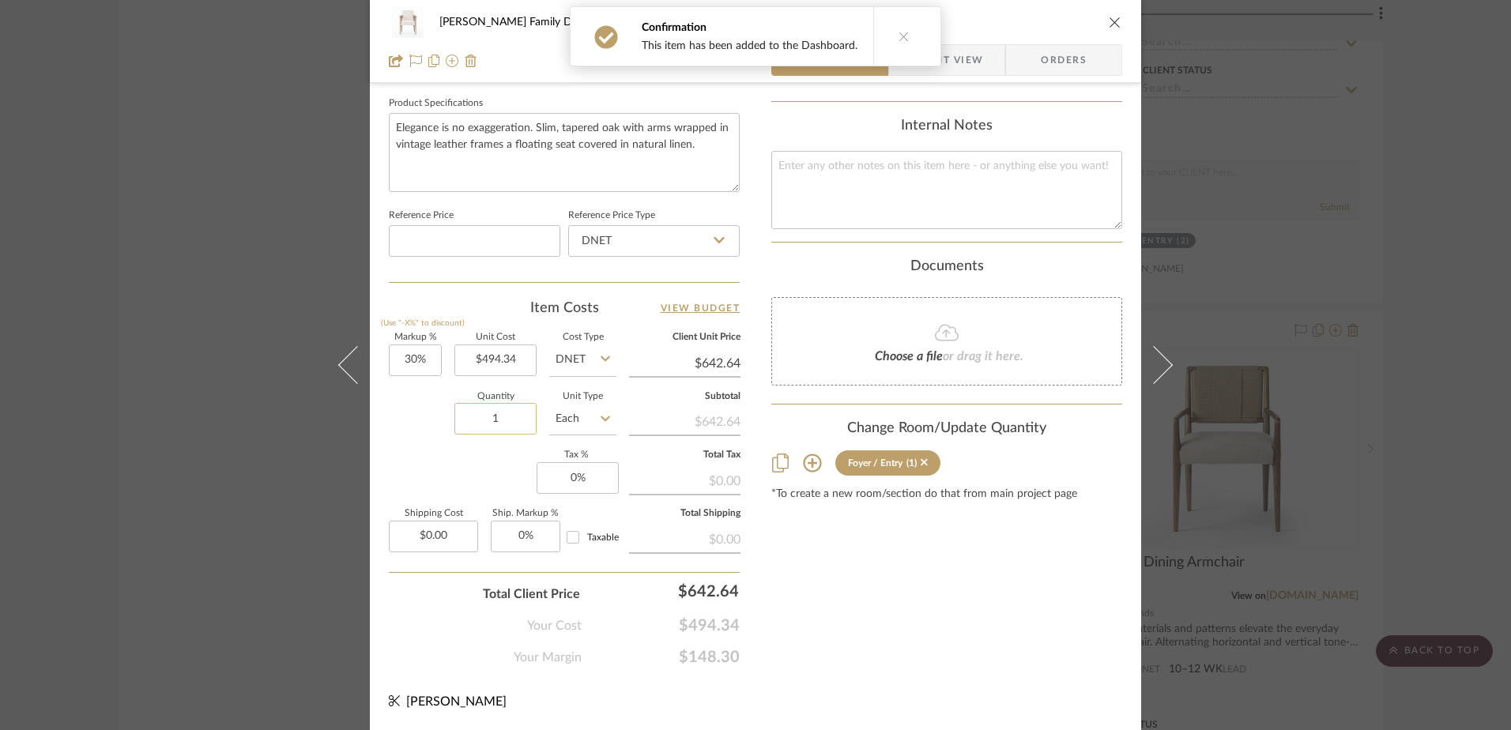
click at [496, 419] on input "1" at bounding box center [495, 419] width 82 height 32
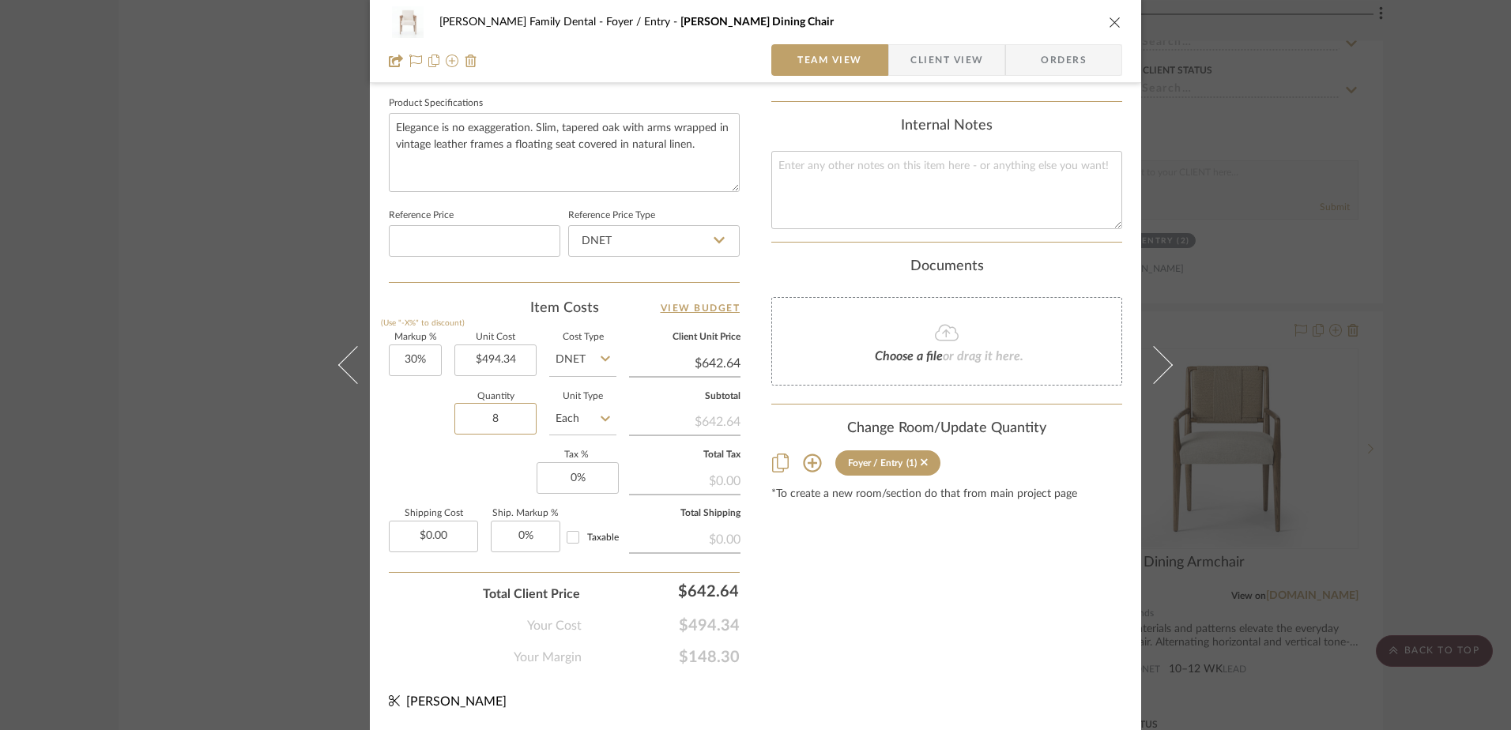
type input "8"
click at [824, 592] on div "Content here copies to Client View - confirm visibility there. Show in Client D…" at bounding box center [946, 16] width 351 height 1301
click at [562, 479] on input "0" at bounding box center [578, 478] width 82 height 32
type input "7%"
click at [820, 586] on div "Content here copies to Client View - confirm visibility there. Show in Client D…" at bounding box center [946, 16] width 351 height 1301
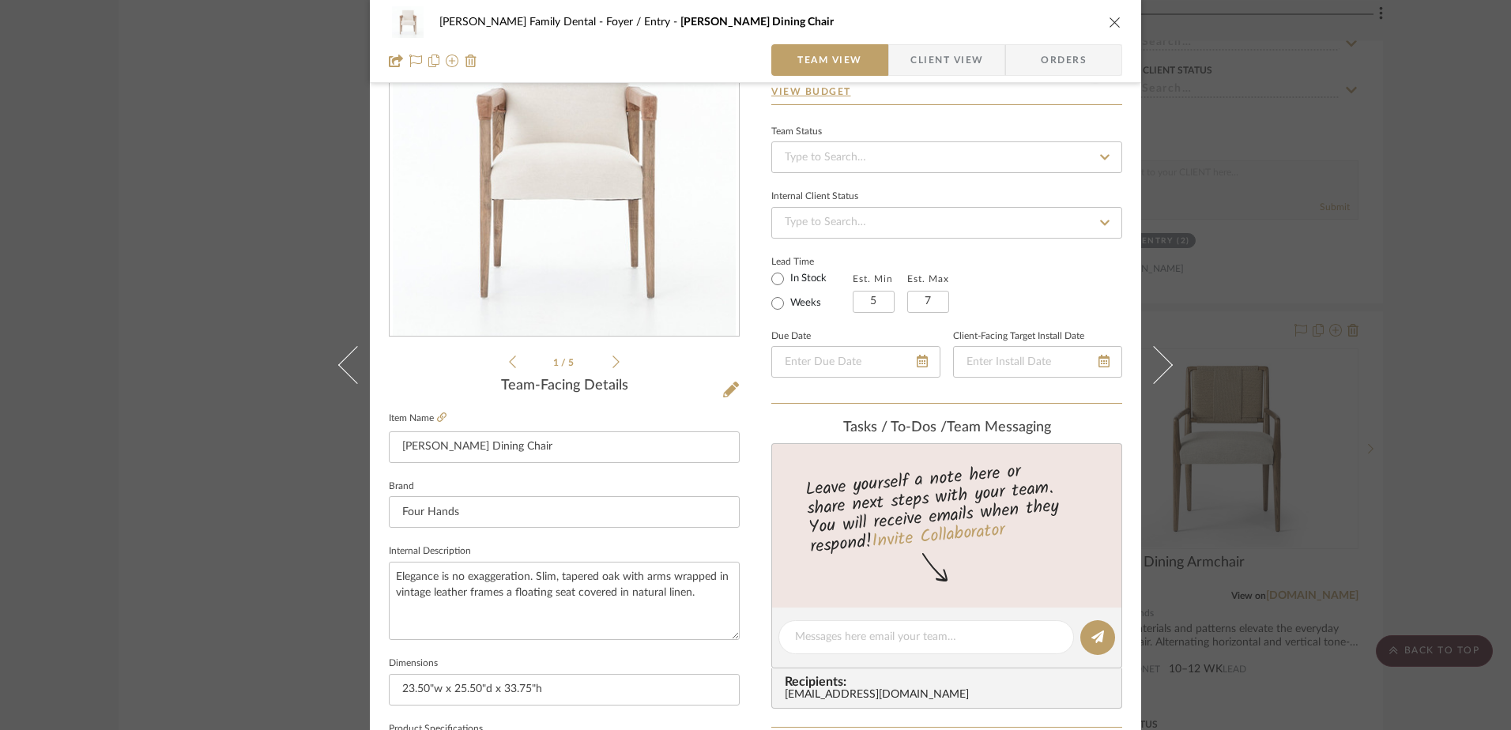
scroll to position [0, 0]
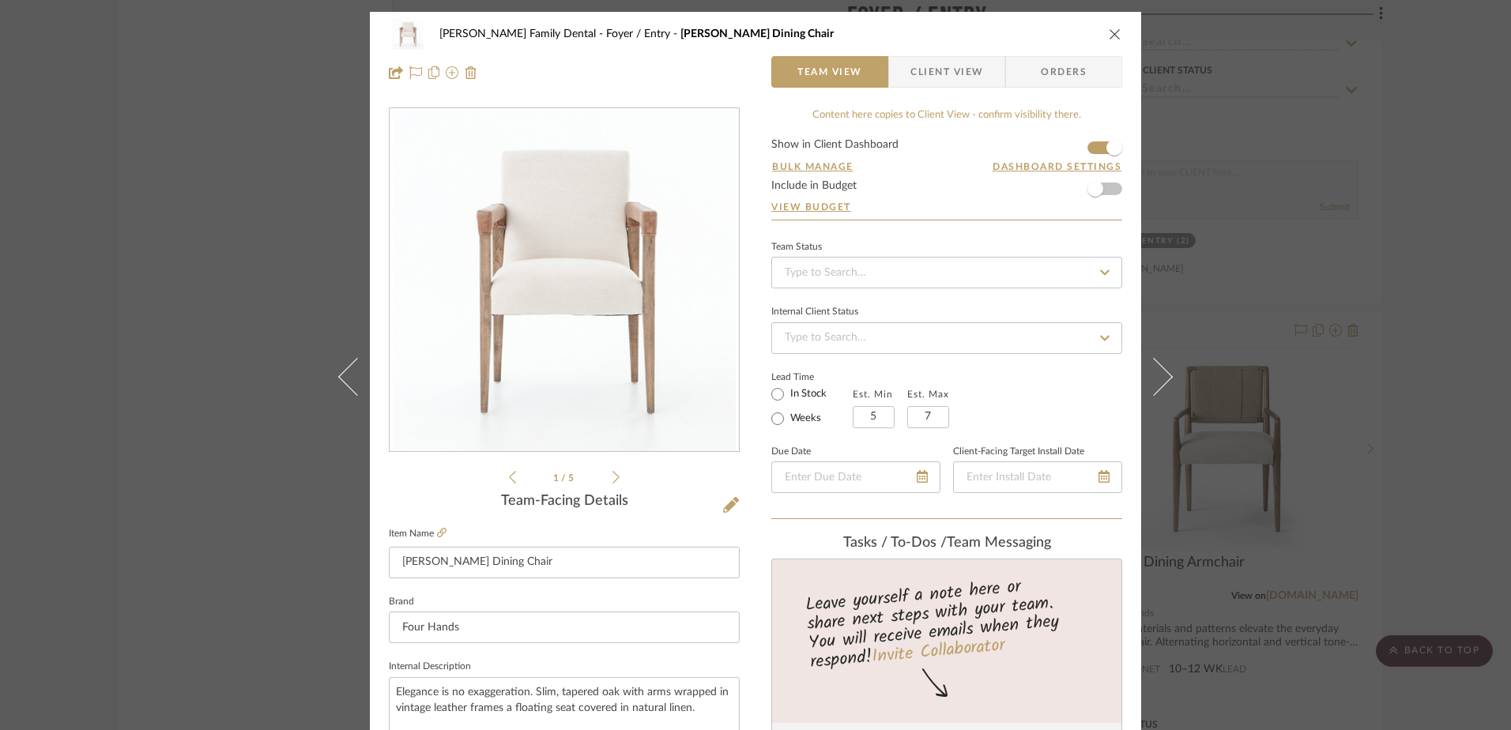
click at [926, 74] on span "Client View" at bounding box center [947, 72] width 73 height 32
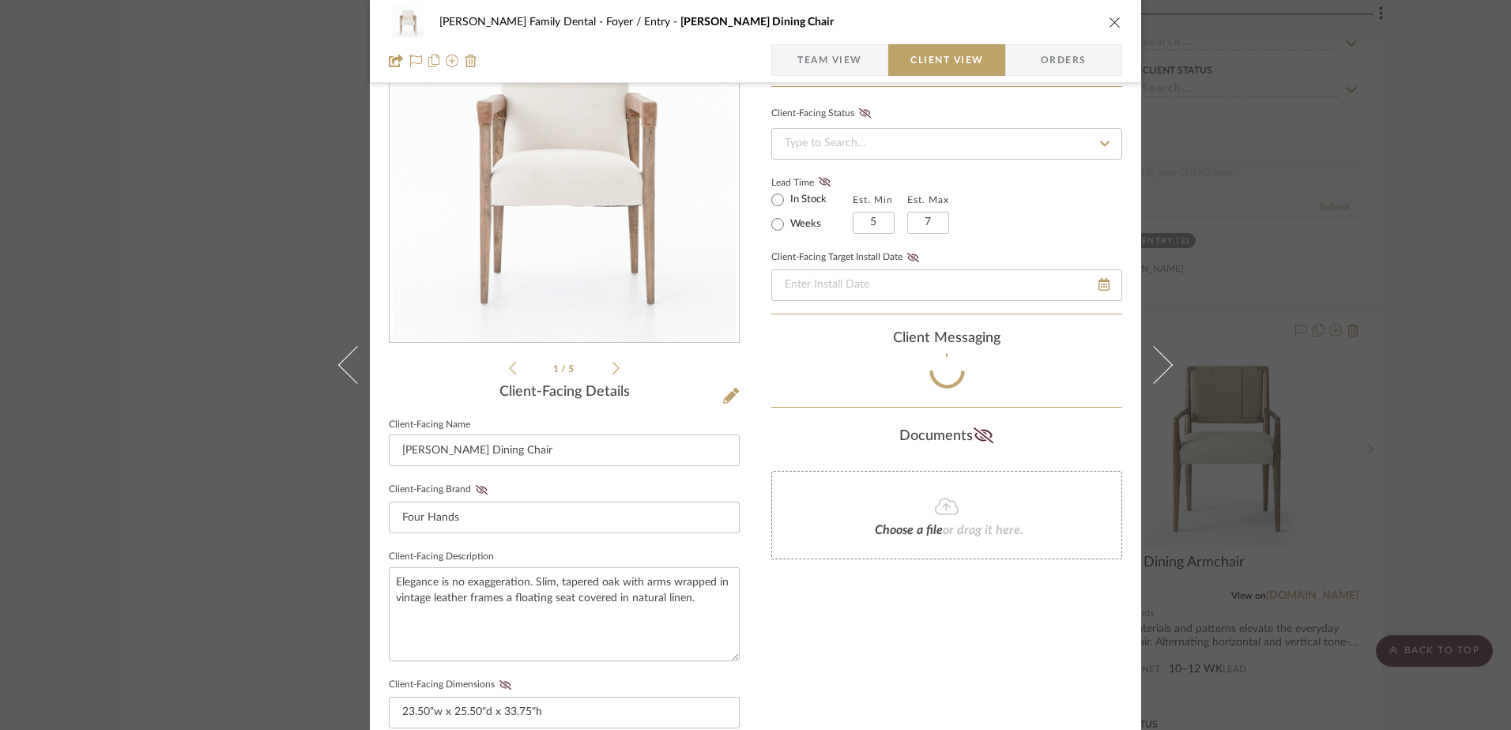
scroll to position [316, 0]
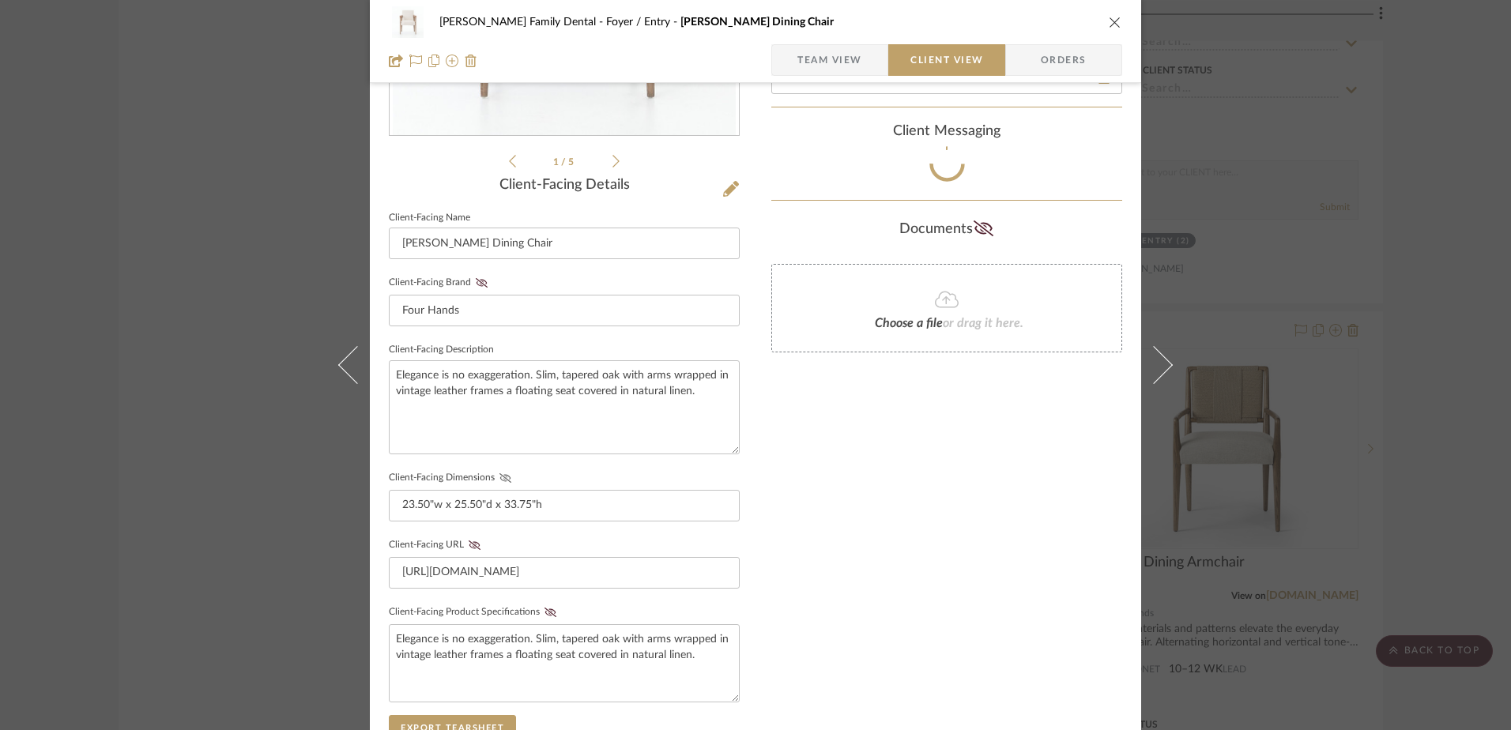
click at [503, 480] on icon at bounding box center [506, 477] width 12 height 9
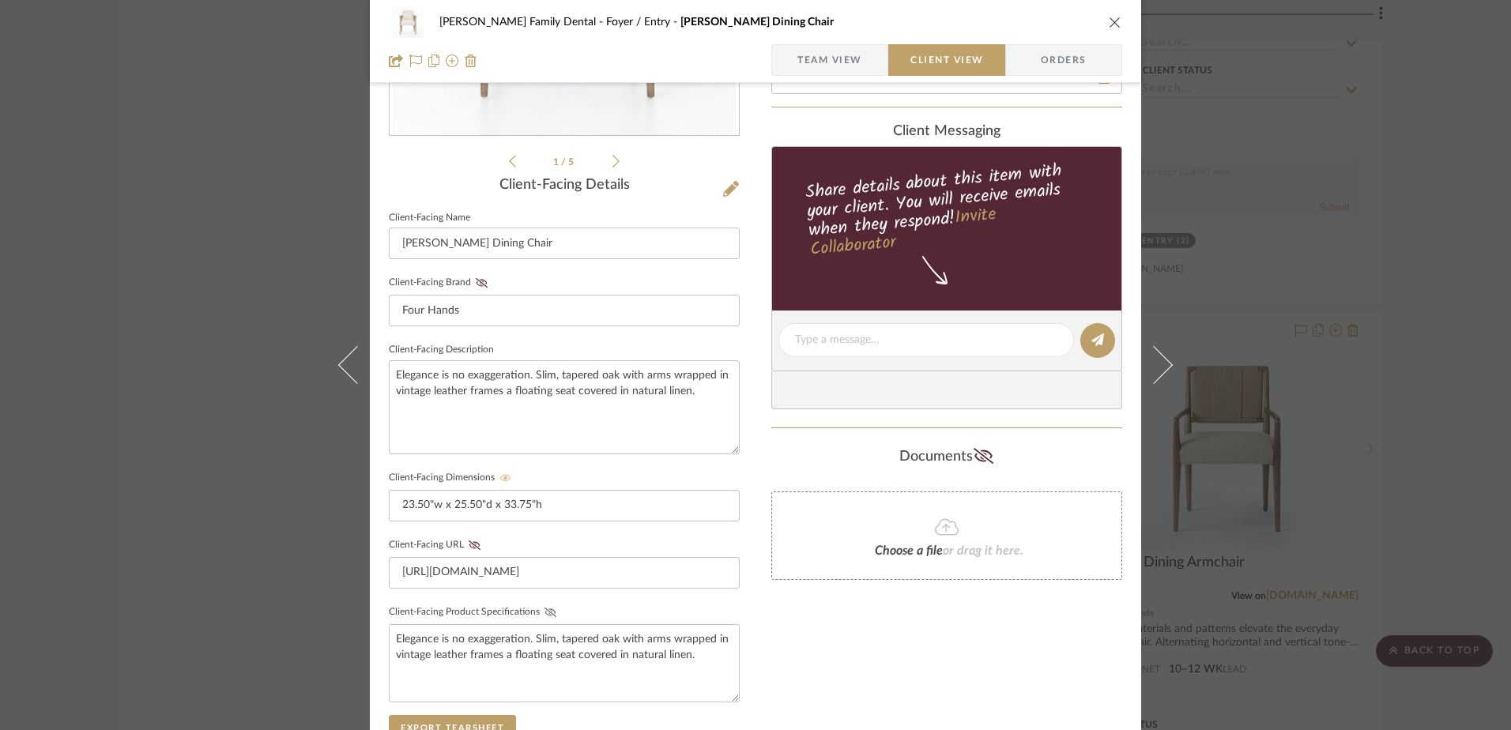
click at [545, 610] on icon at bounding box center [551, 612] width 12 height 9
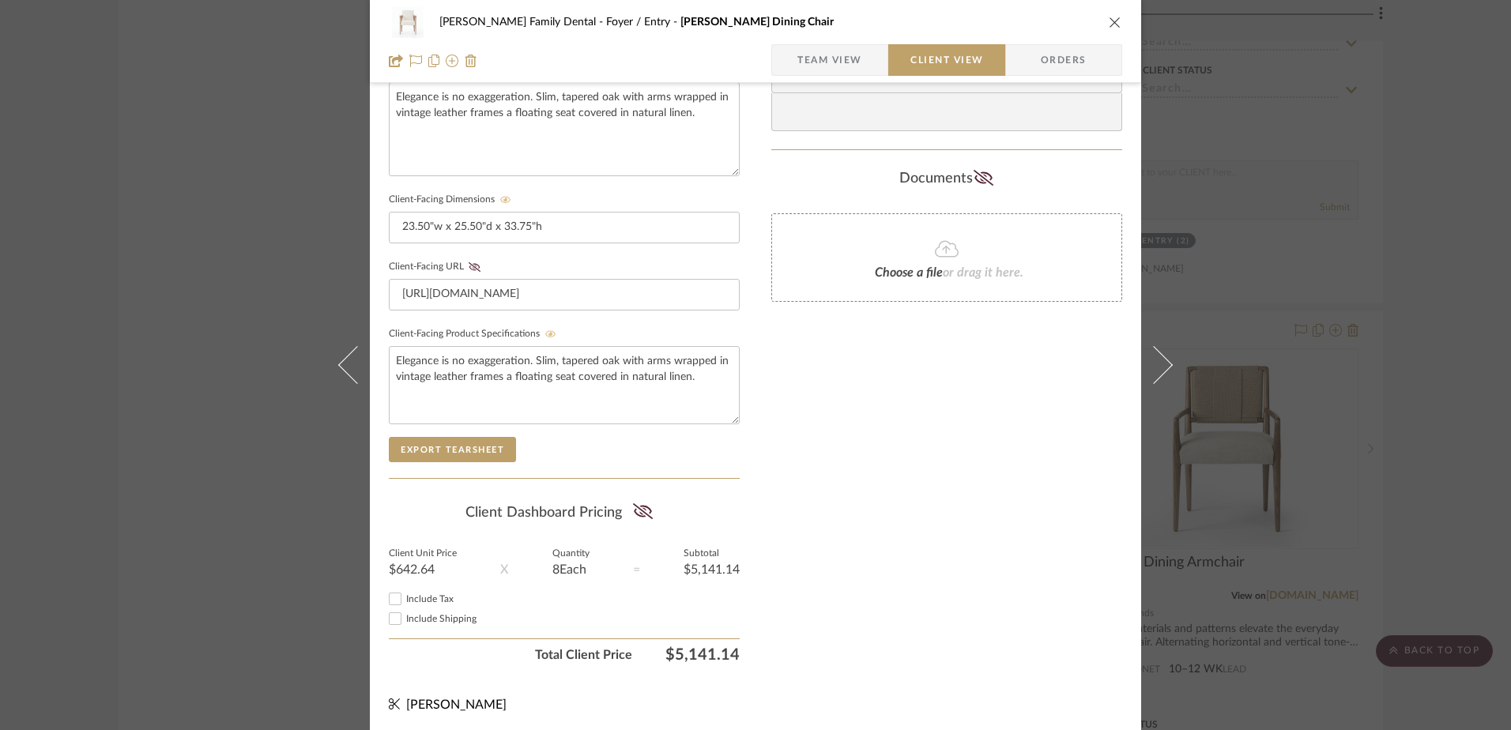
scroll to position [598, 0]
click at [635, 507] on icon at bounding box center [643, 508] width 20 height 16
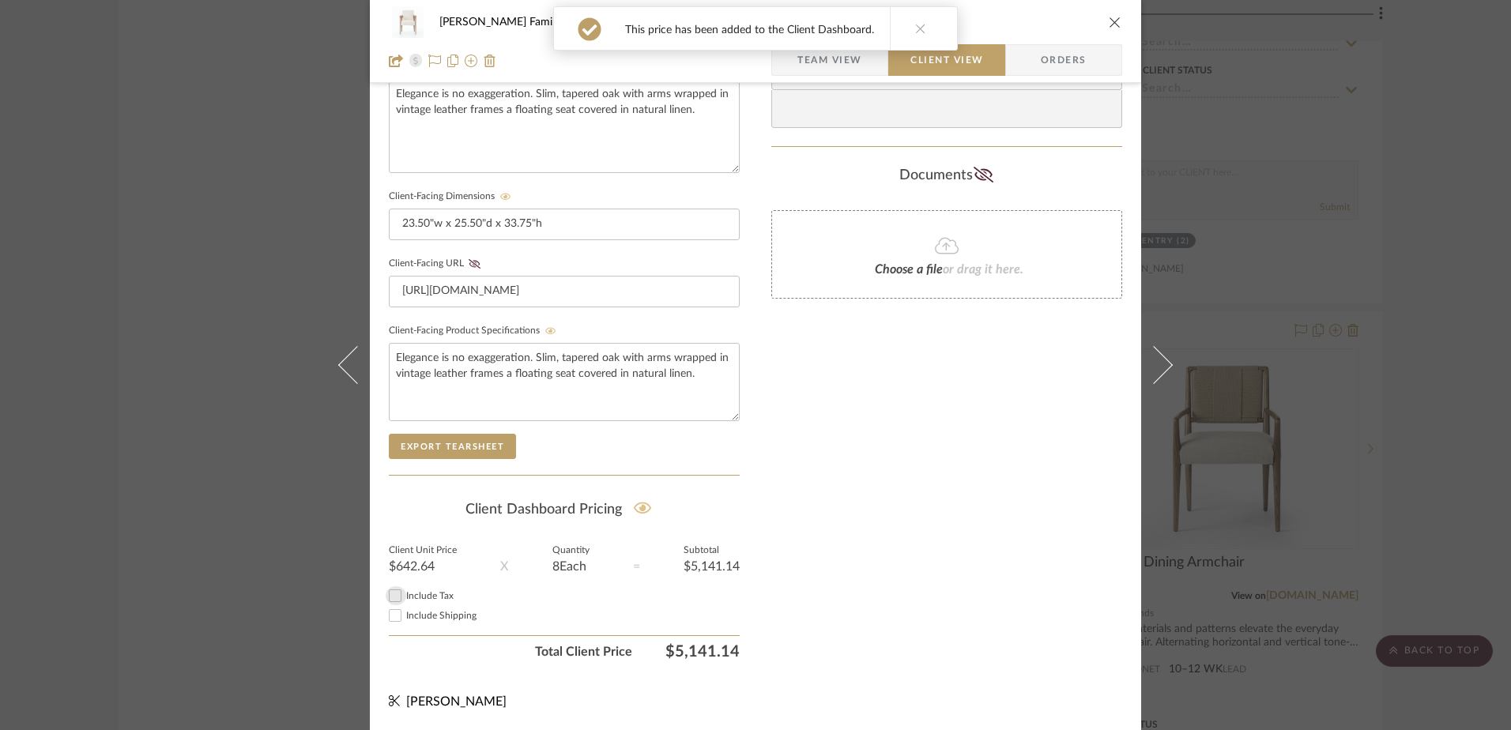
click at [390, 597] on input "Include Tax" at bounding box center [395, 595] width 19 height 19
checkbox input "true"
click at [1112, 21] on icon "close" at bounding box center [1115, 22] width 13 height 13
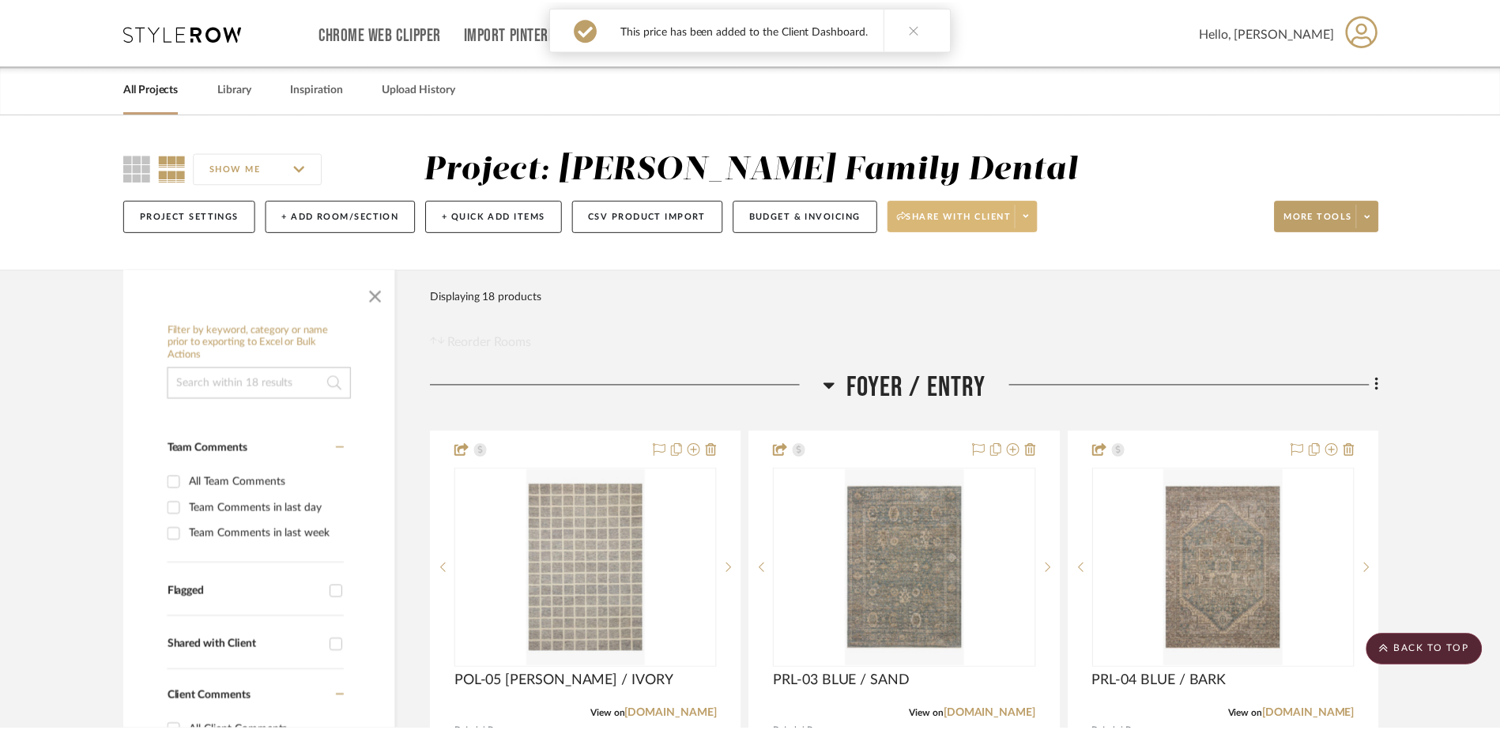
scroll to position [2924, 0]
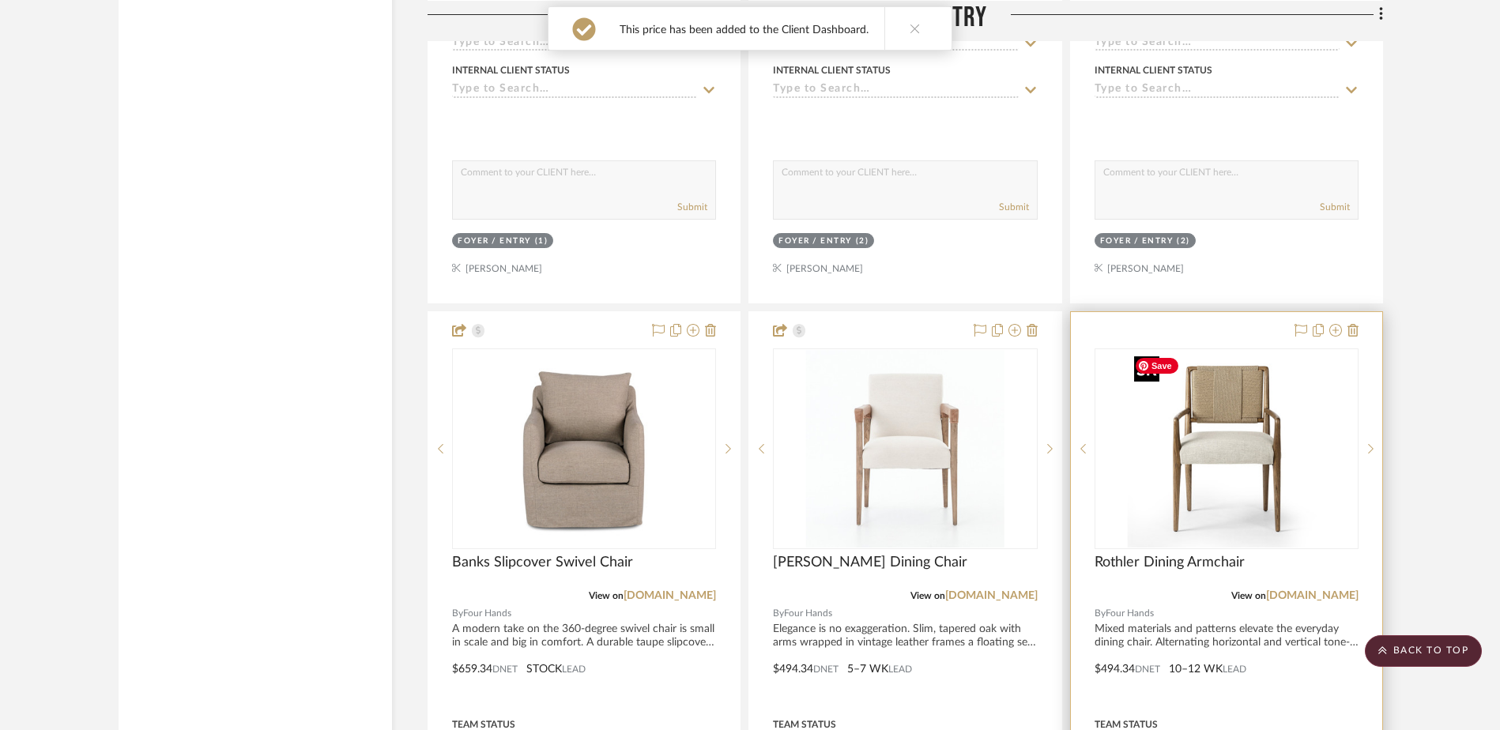
click at [1202, 458] on img "0" at bounding box center [1227, 449] width 198 height 198
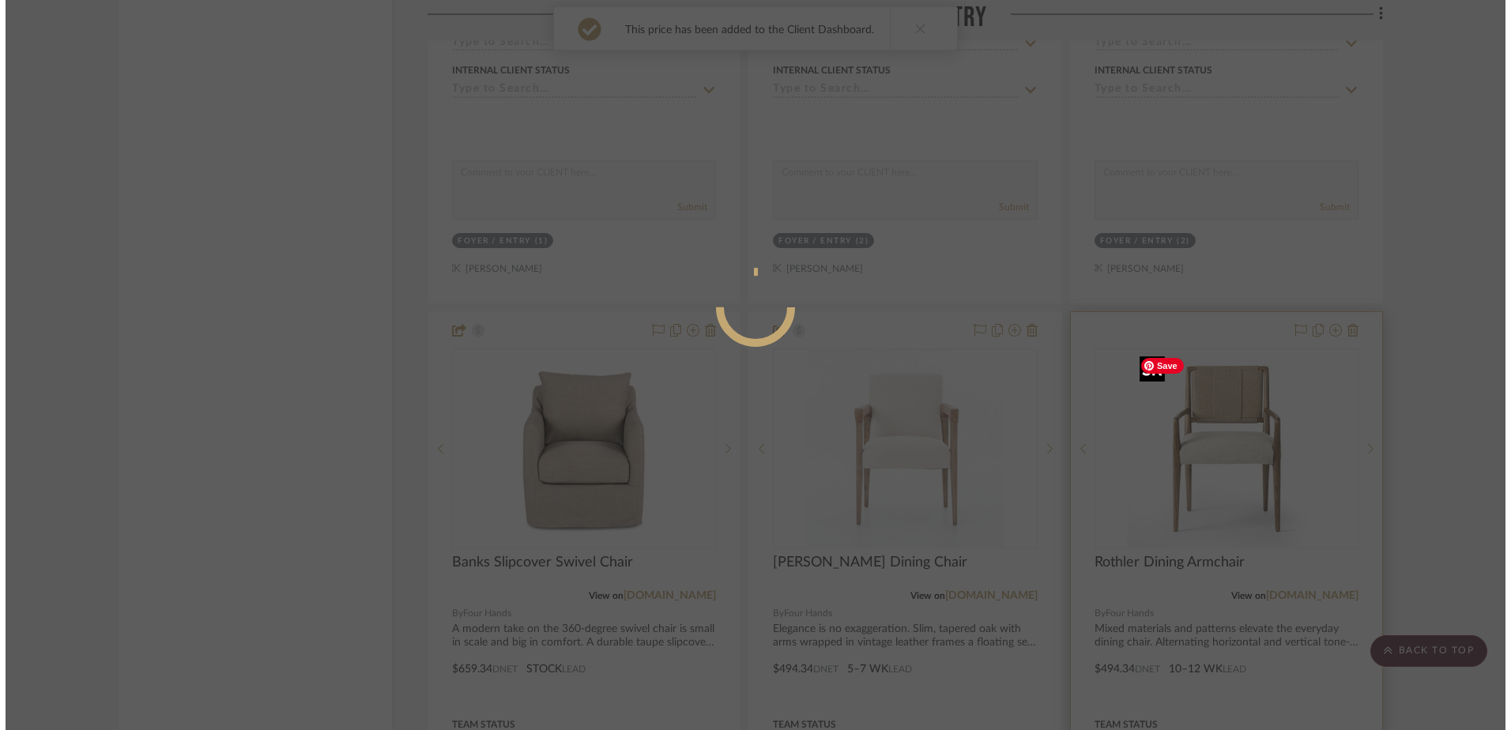
scroll to position [0, 0]
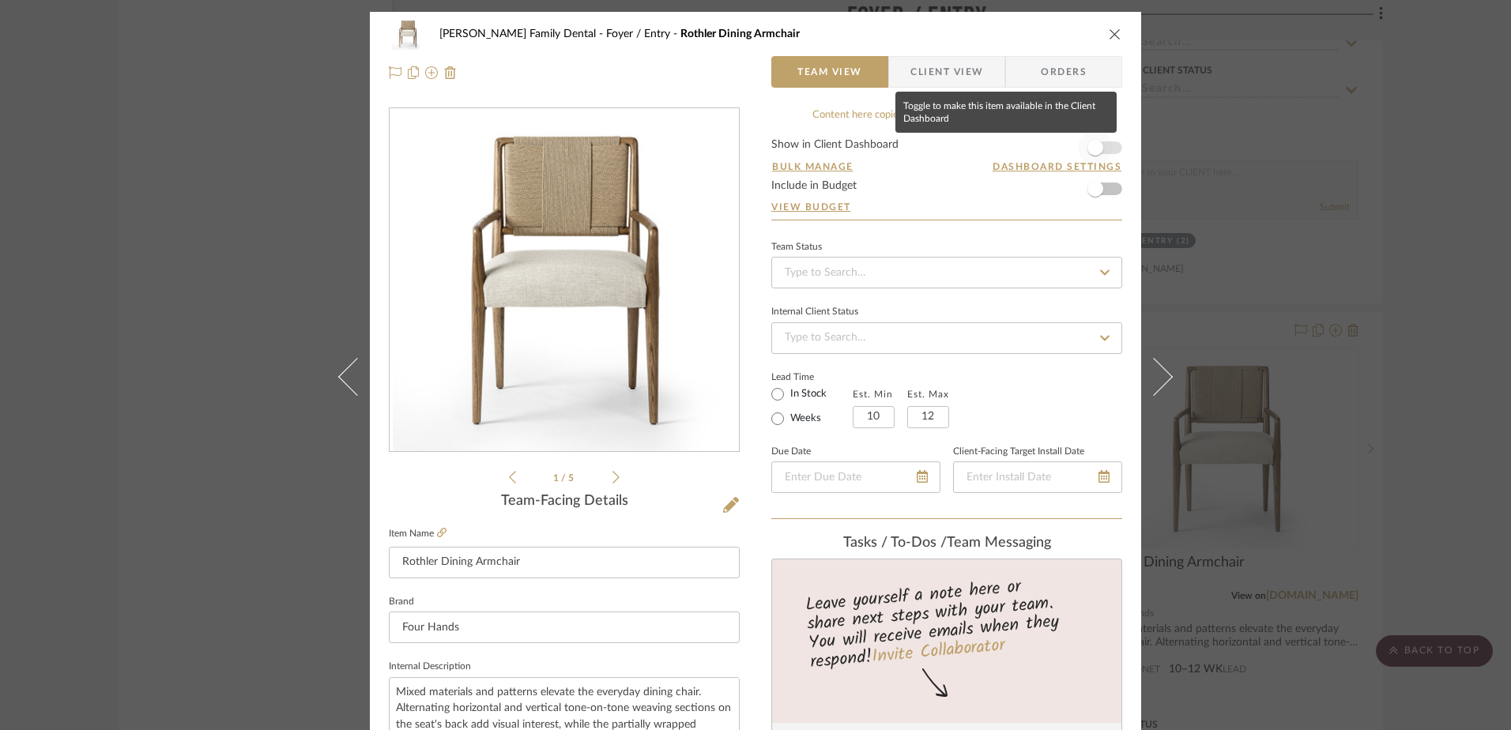
click at [1095, 148] on span "button" at bounding box center [1096, 148] width 16 height 16
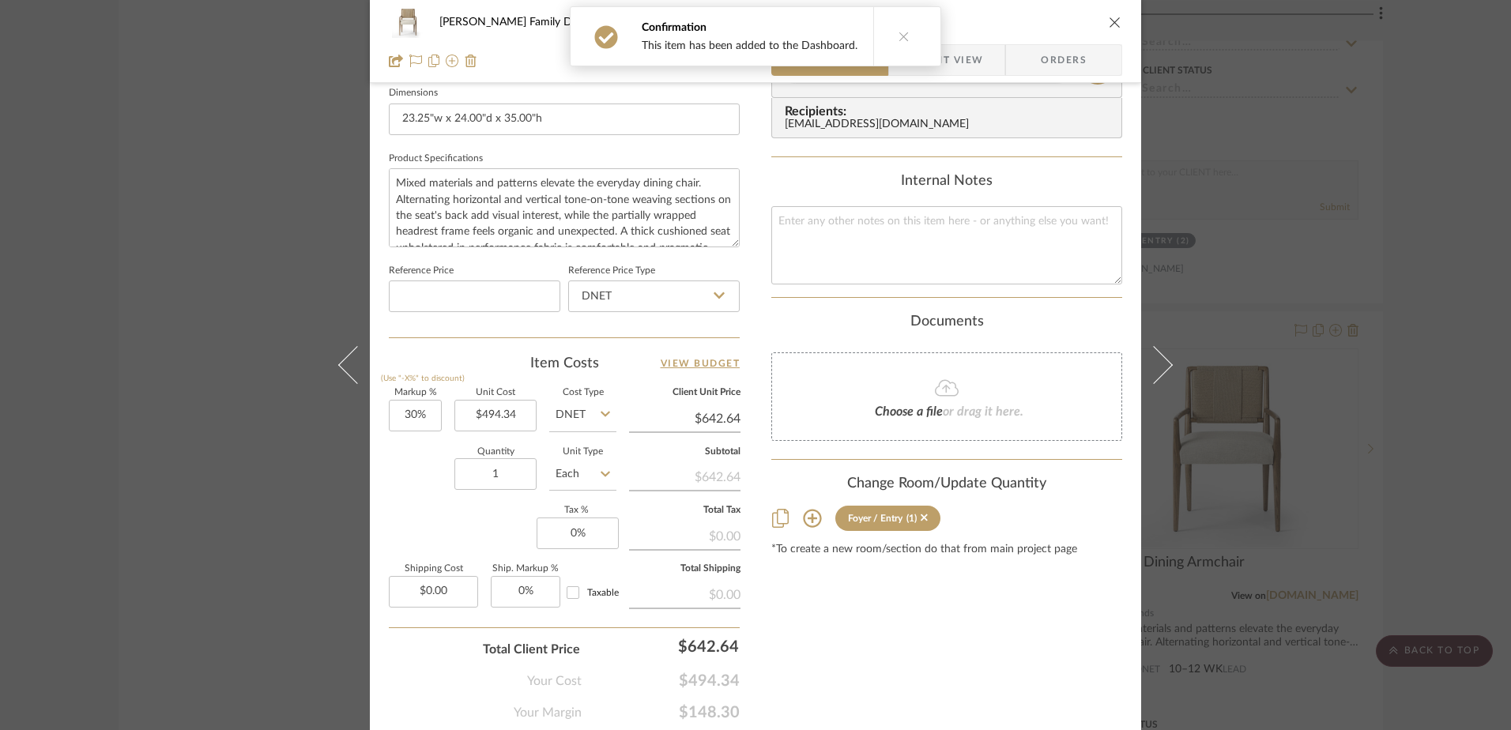
scroll to position [741, 0]
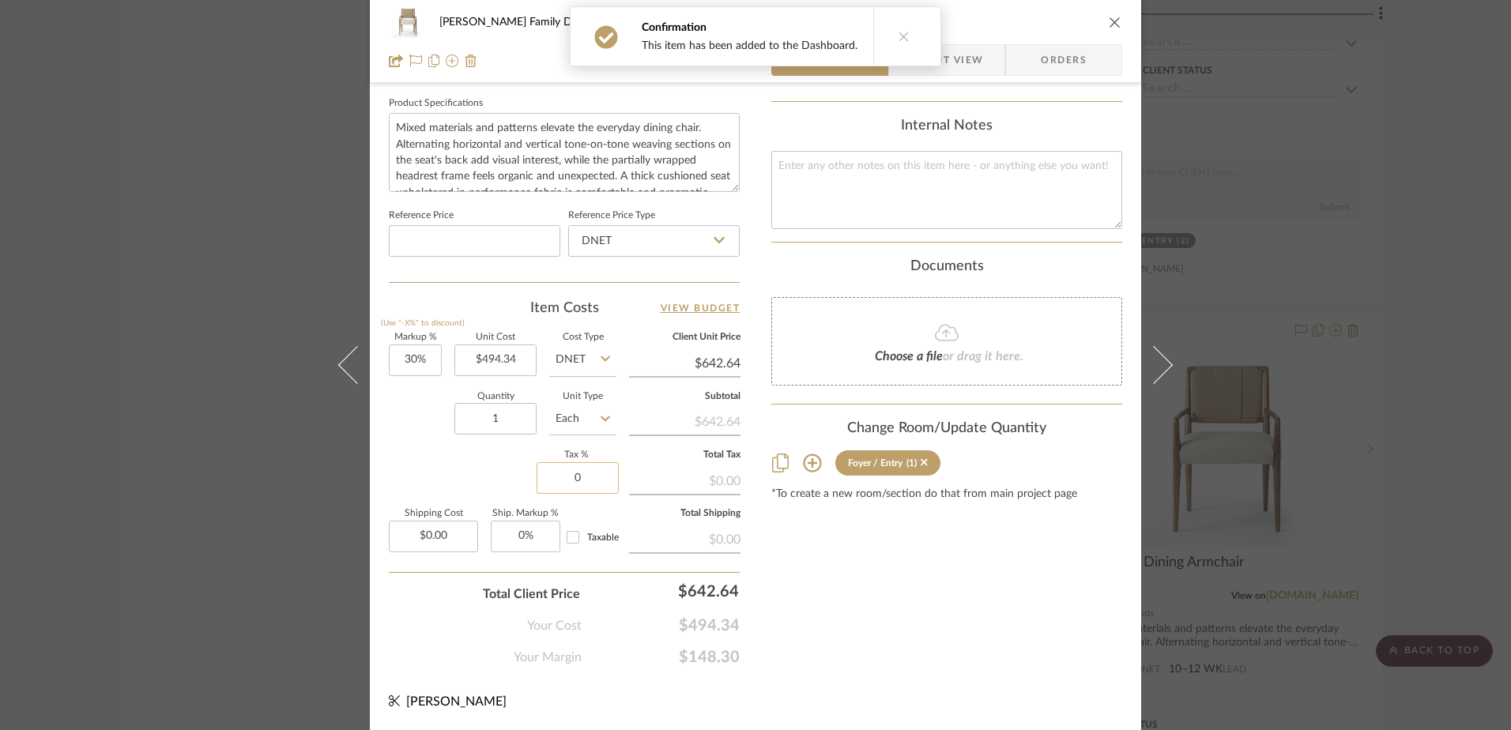
click at [586, 474] on input "0" at bounding box center [578, 478] width 82 height 32
type input "7%"
click at [508, 417] on input "1" at bounding box center [495, 419] width 82 height 32
type input "8"
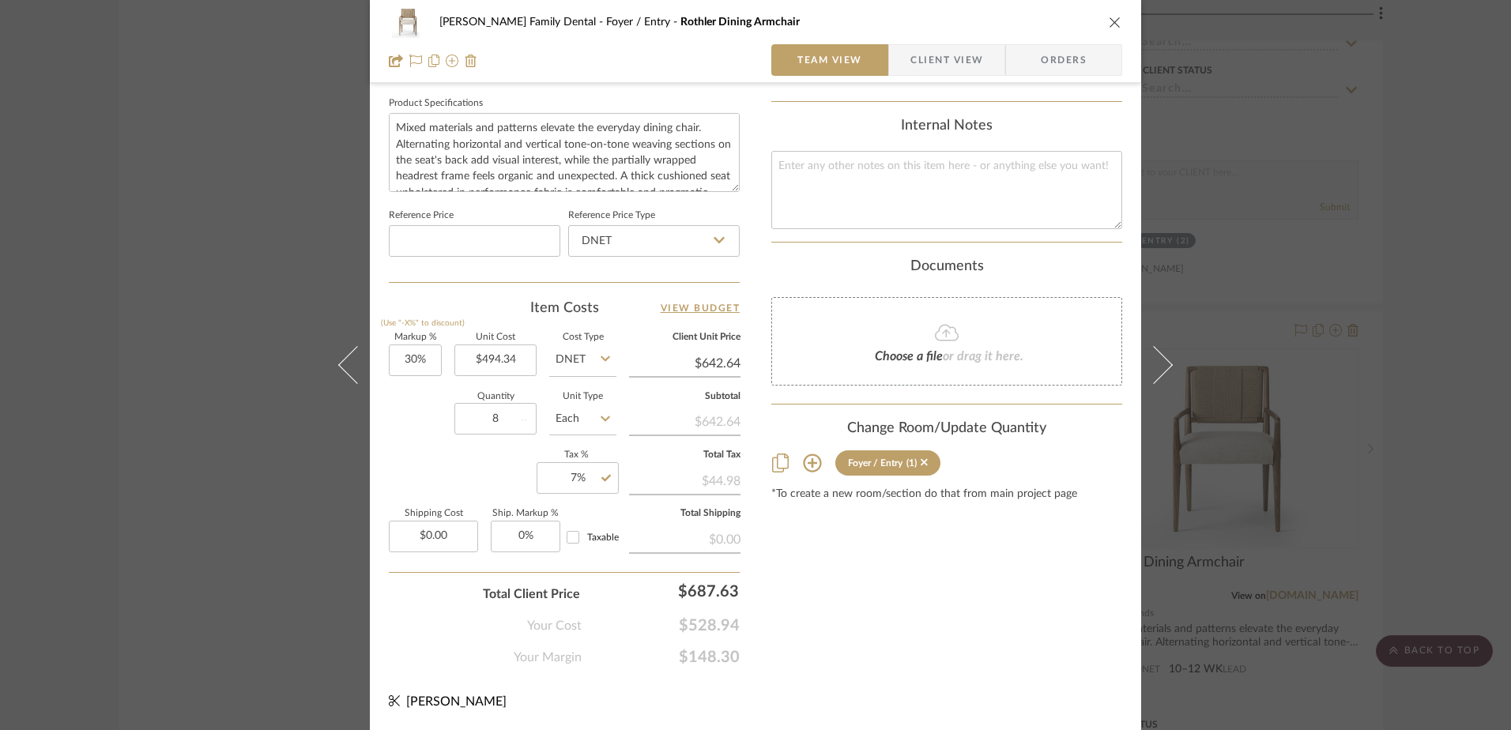
click at [828, 564] on div "Content here copies to Client View - confirm visibility there. Show in Client D…" at bounding box center [946, 16] width 351 height 1301
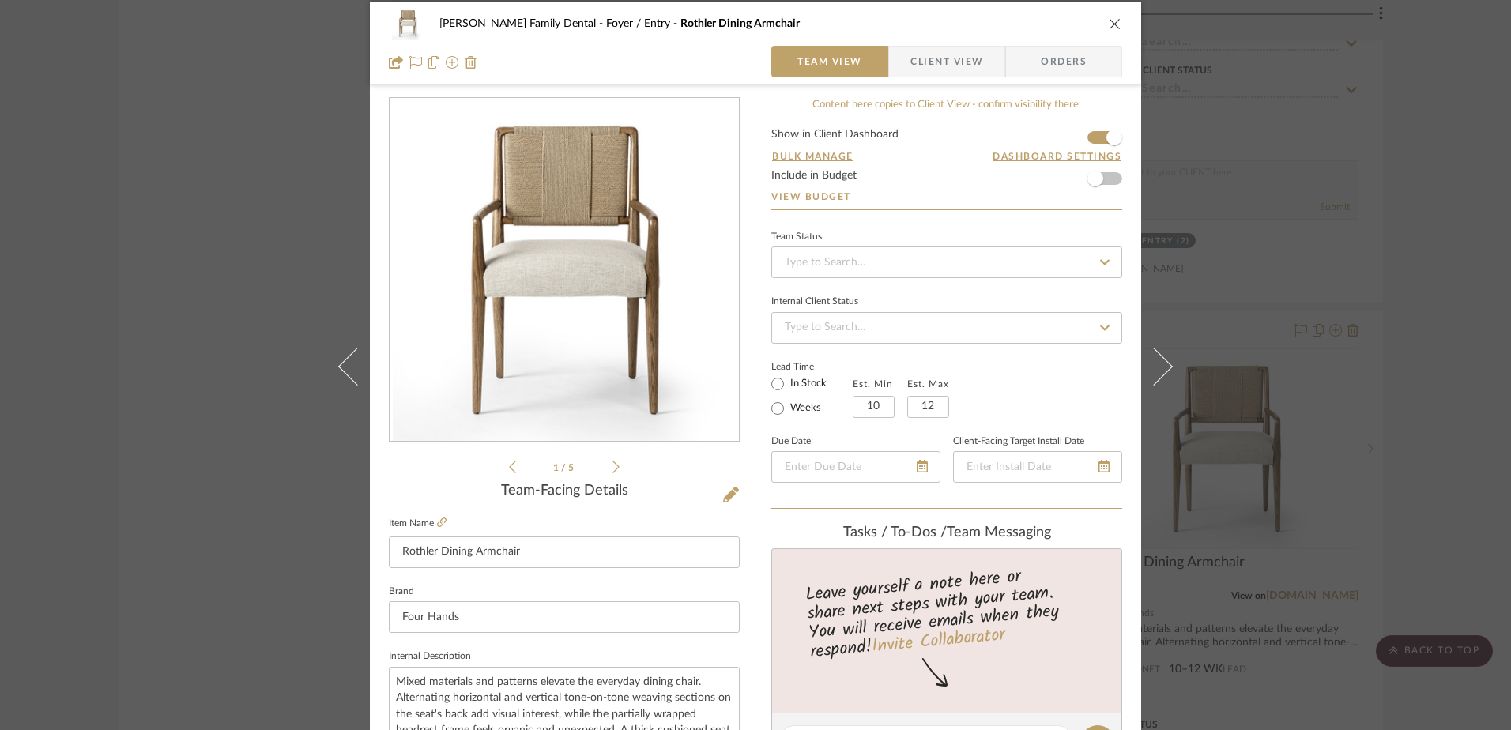
scroll to position [0, 0]
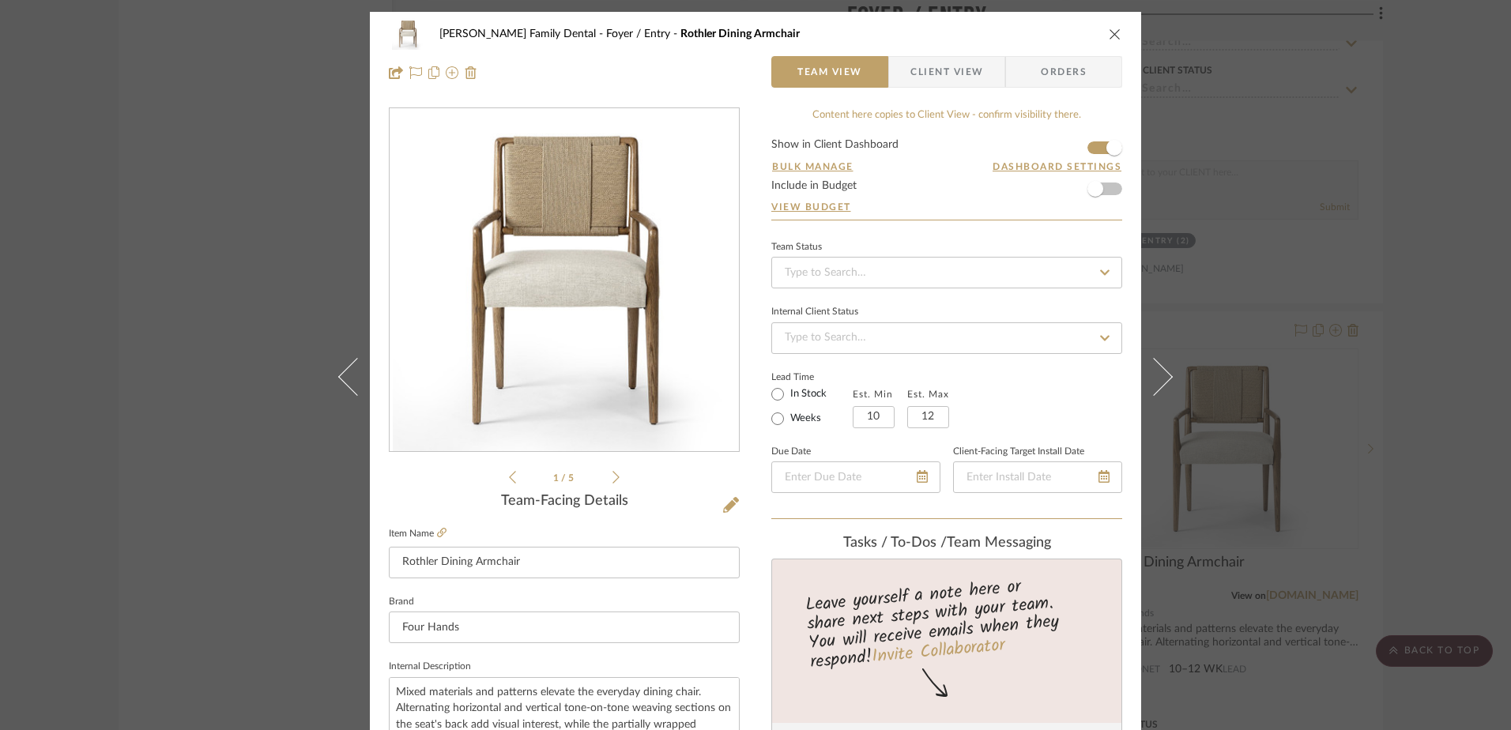
click at [945, 62] on span "Client View" at bounding box center [947, 72] width 73 height 32
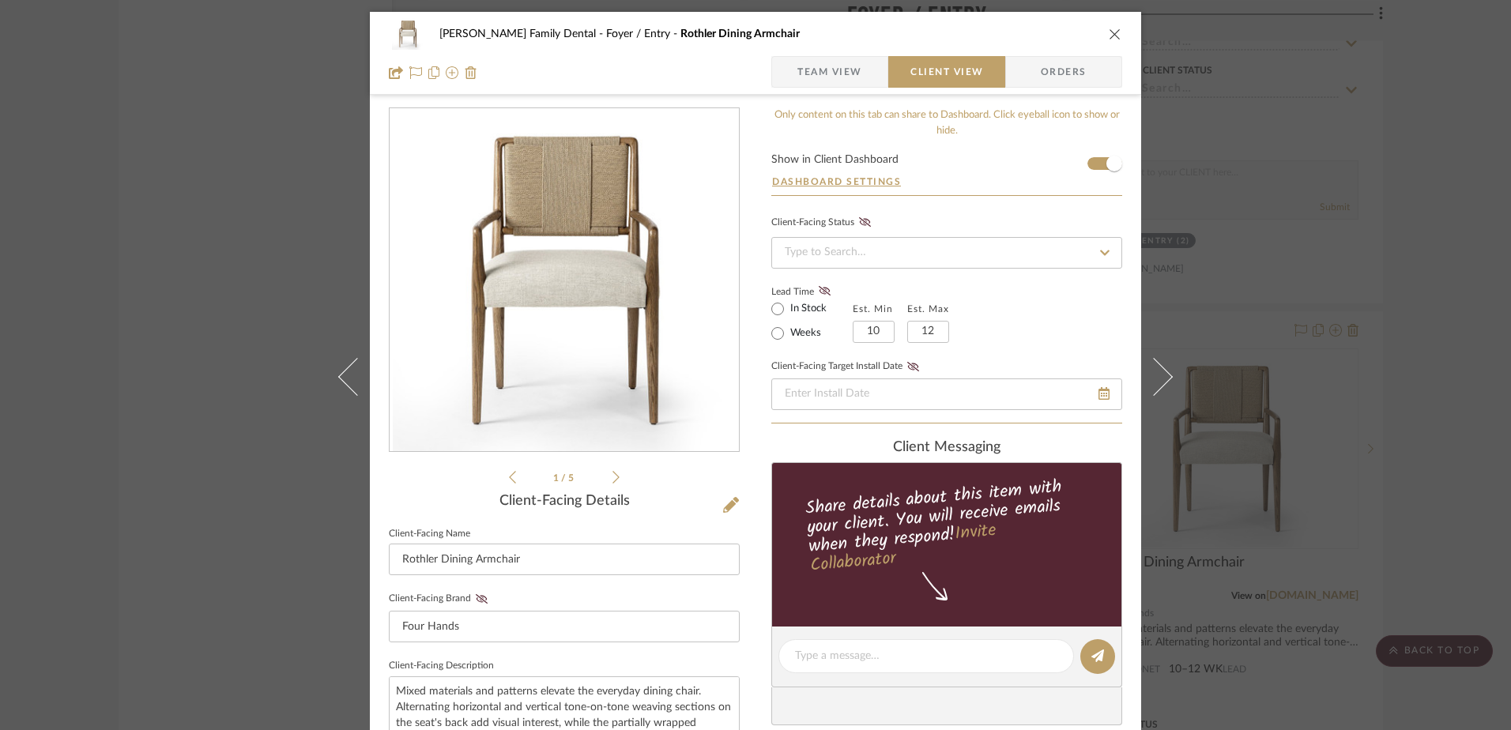
scroll to position [316, 0]
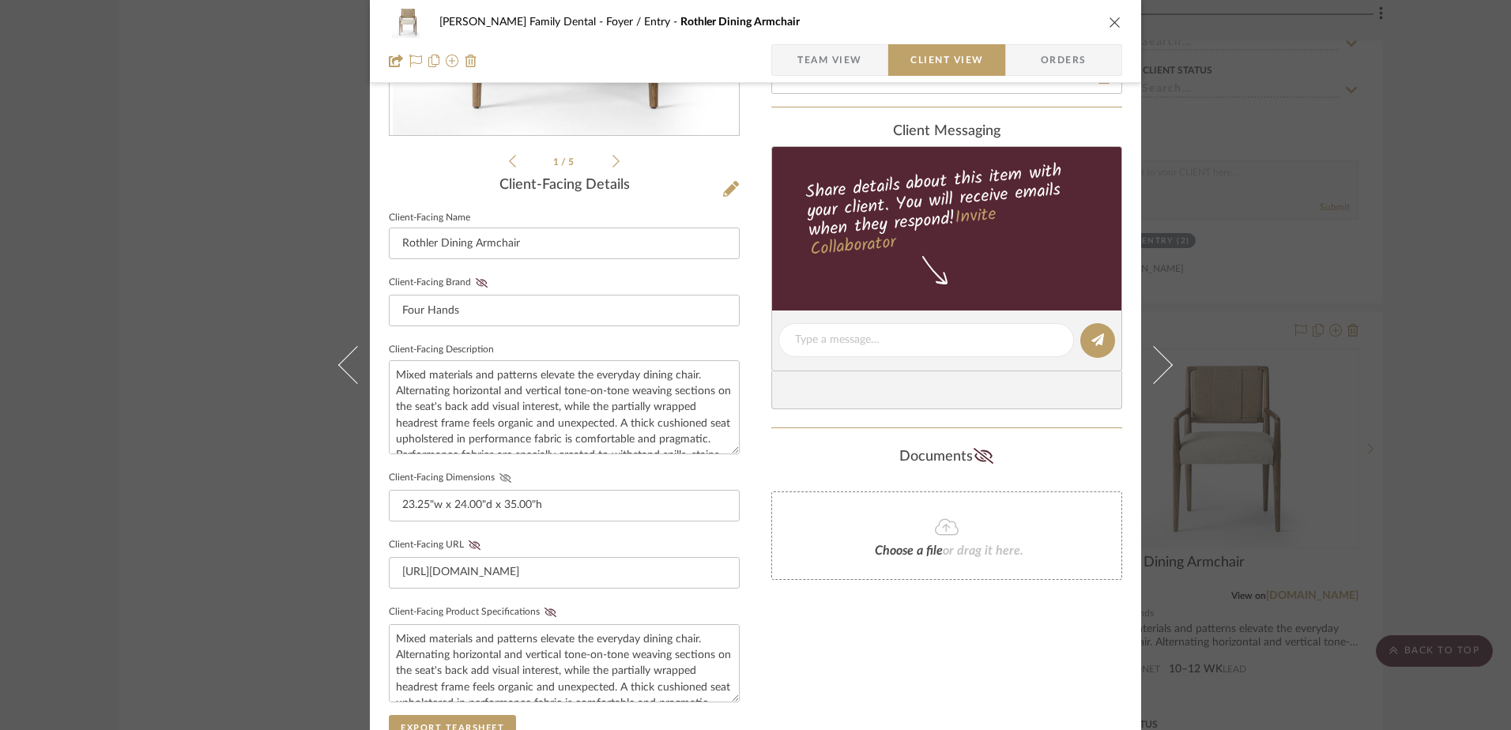
click at [500, 477] on icon at bounding box center [506, 477] width 12 height 9
click at [546, 611] on icon at bounding box center [551, 612] width 12 height 9
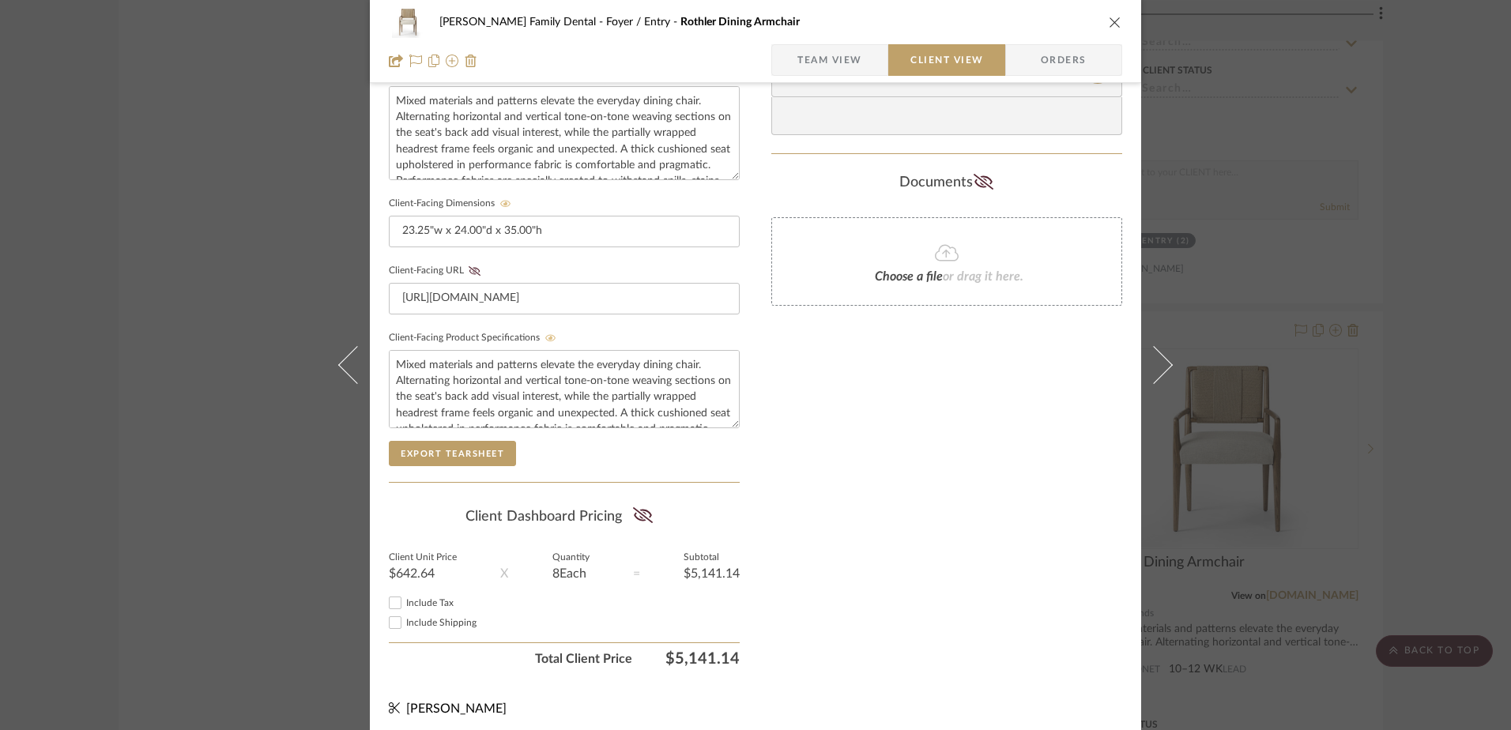
scroll to position [598, 0]
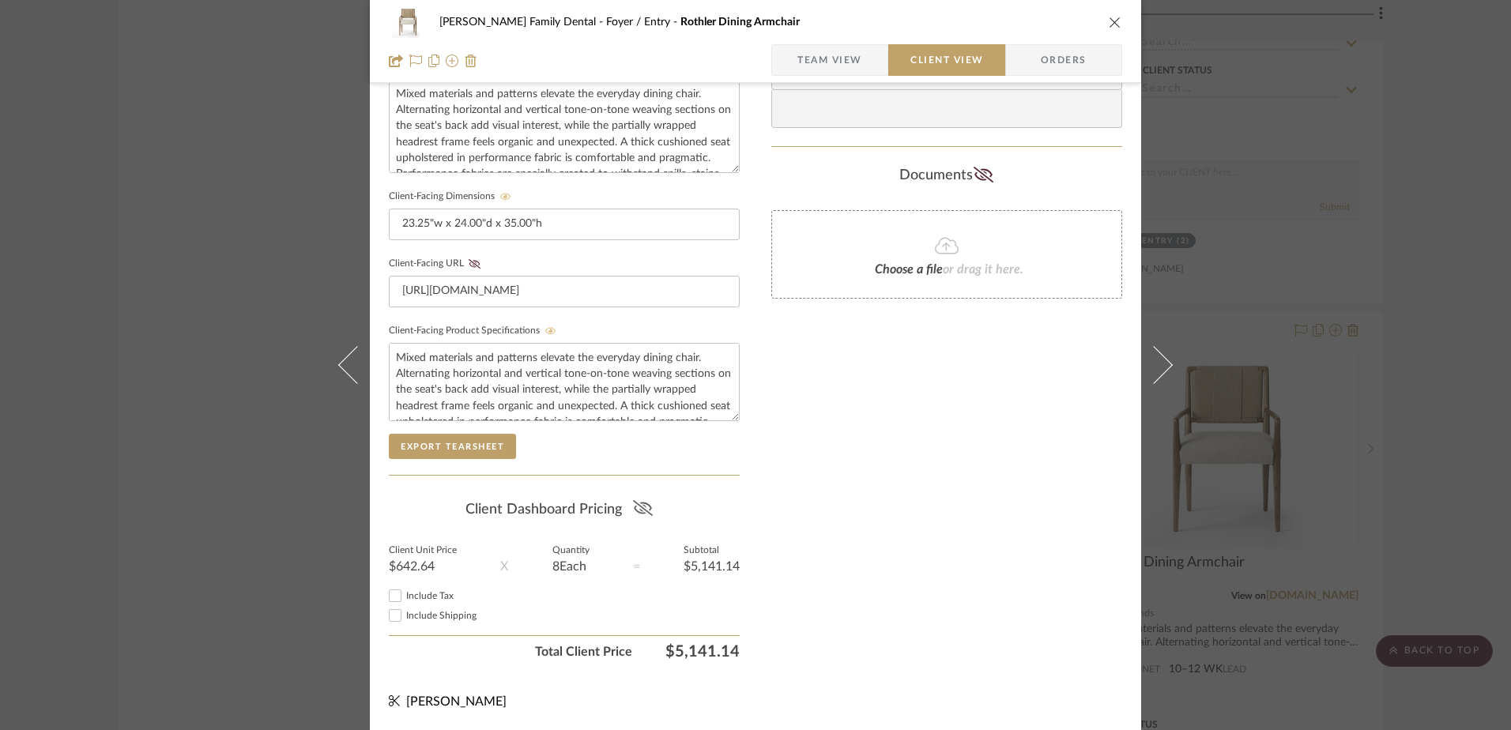
click at [646, 513] on icon at bounding box center [643, 508] width 20 height 16
click at [390, 595] on input "Include Tax" at bounding box center [395, 595] width 19 height 19
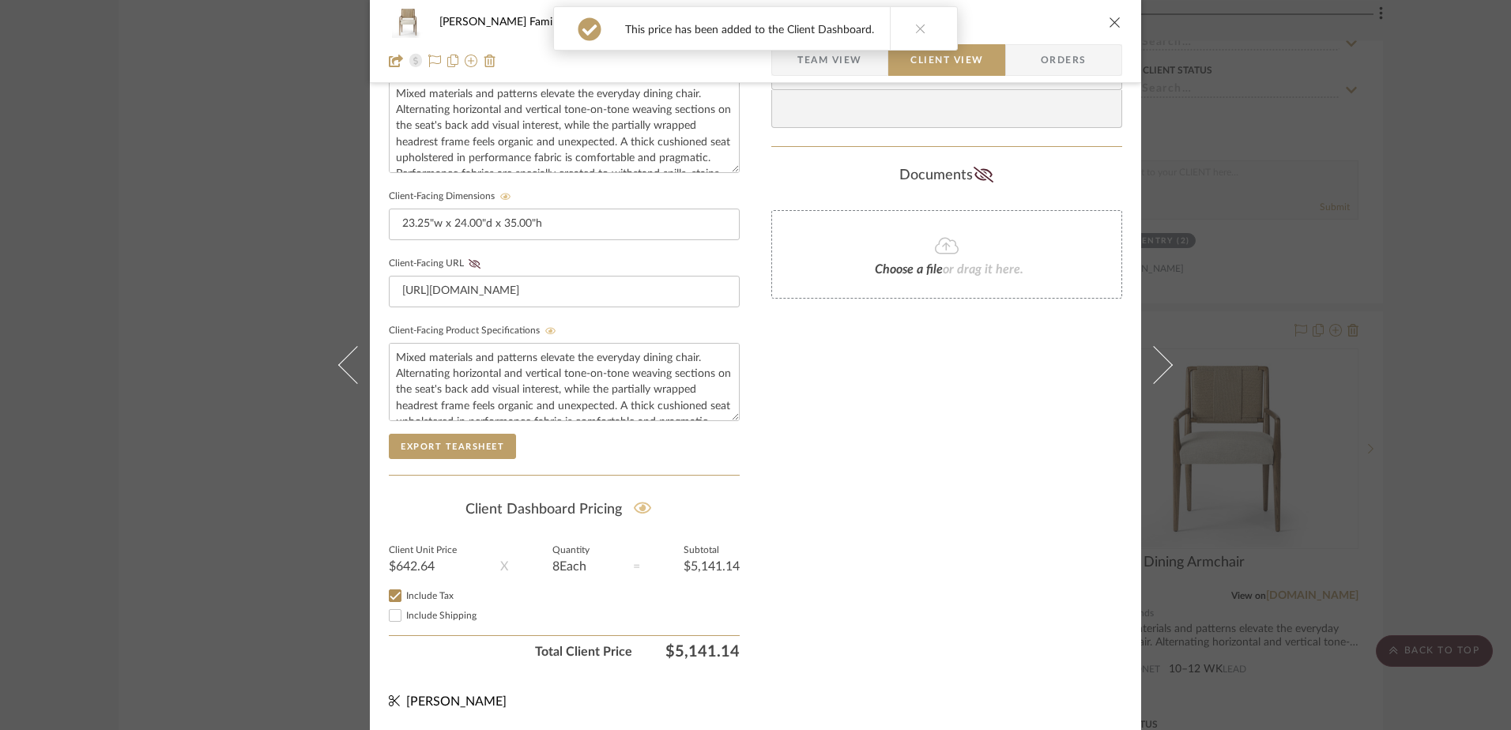
checkbox input "true"
click at [1109, 18] on icon "close" at bounding box center [1115, 22] width 13 height 13
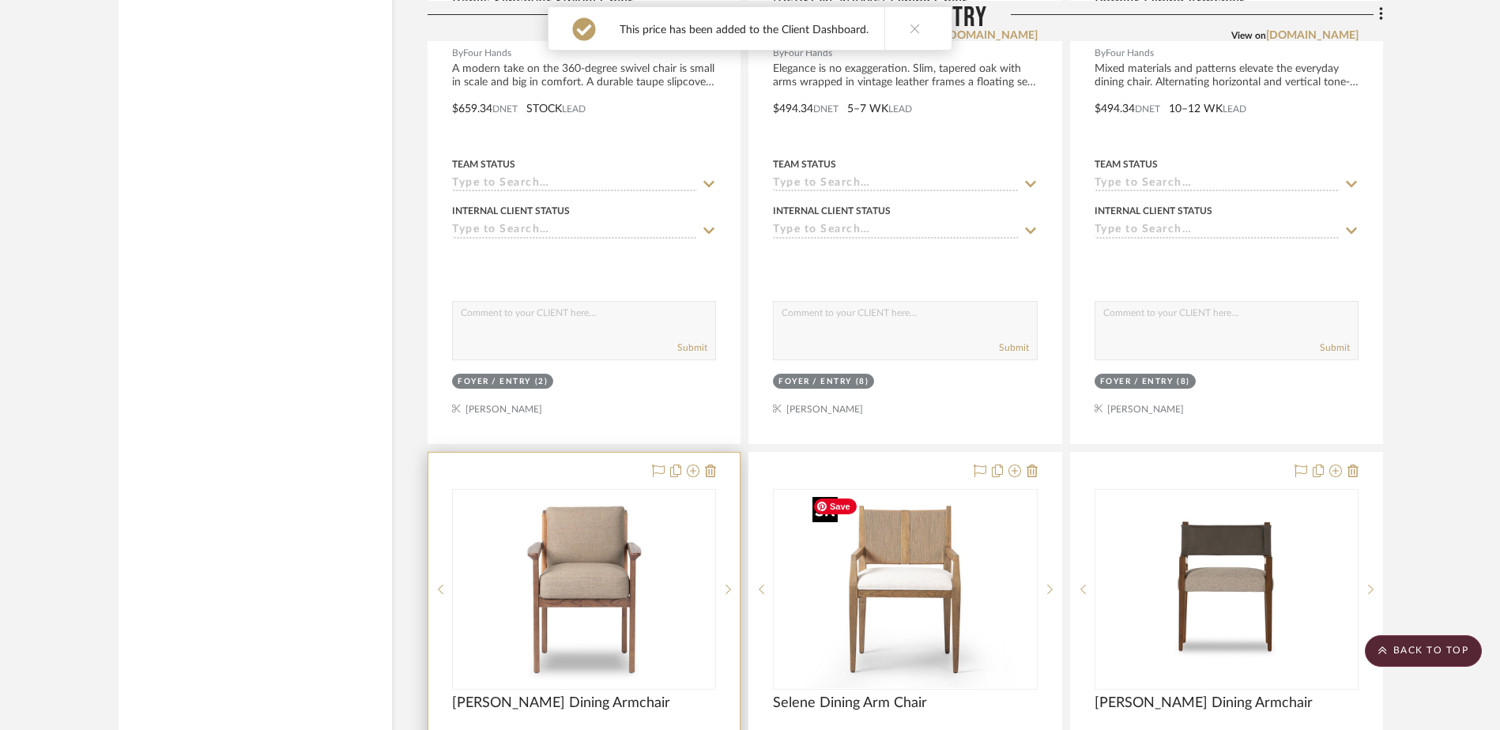
scroll to position [3636, 0]
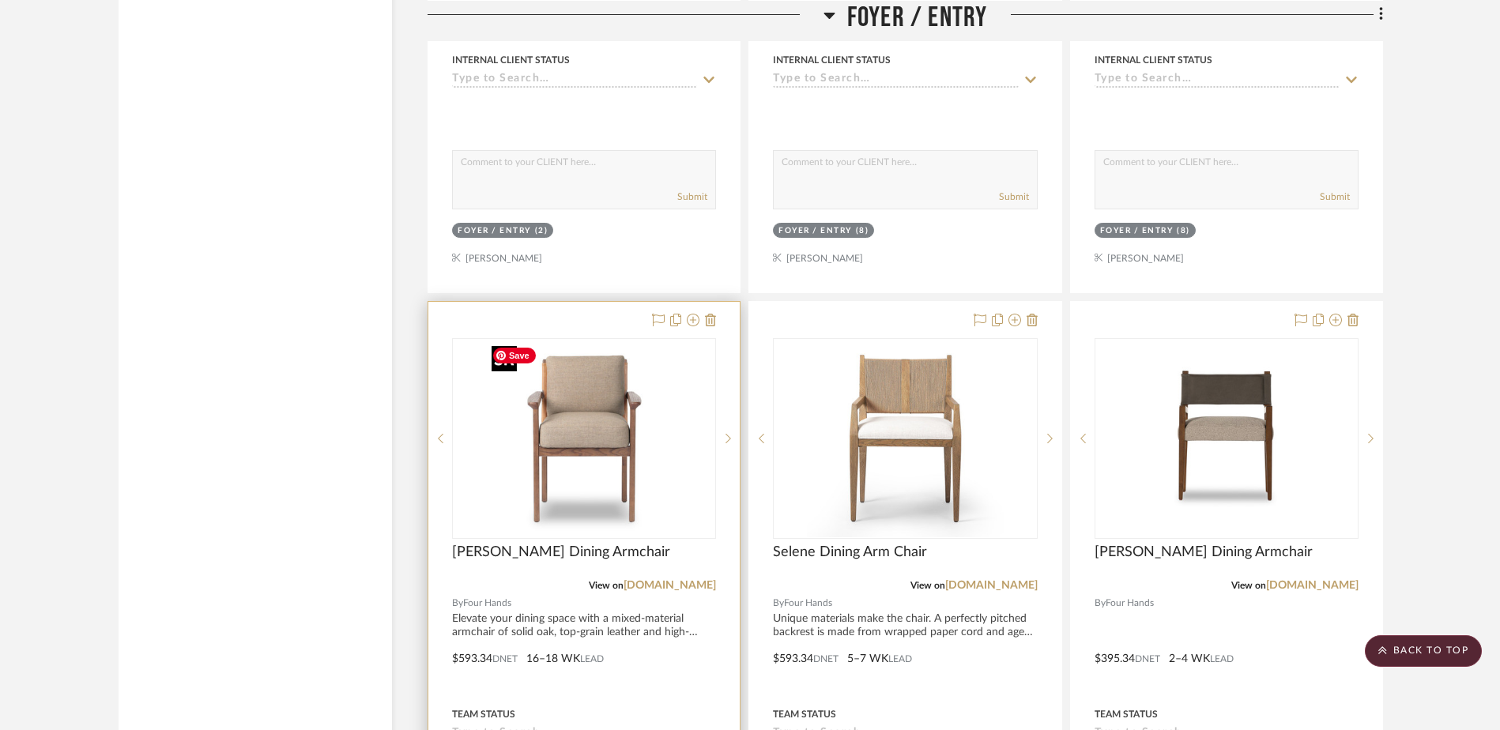
click at [586, 432] on div at bounding box center [584, 438] width 264 height 201
click at [555, 470] on img "0" at bounding box center [584, 439] width 198 height 198
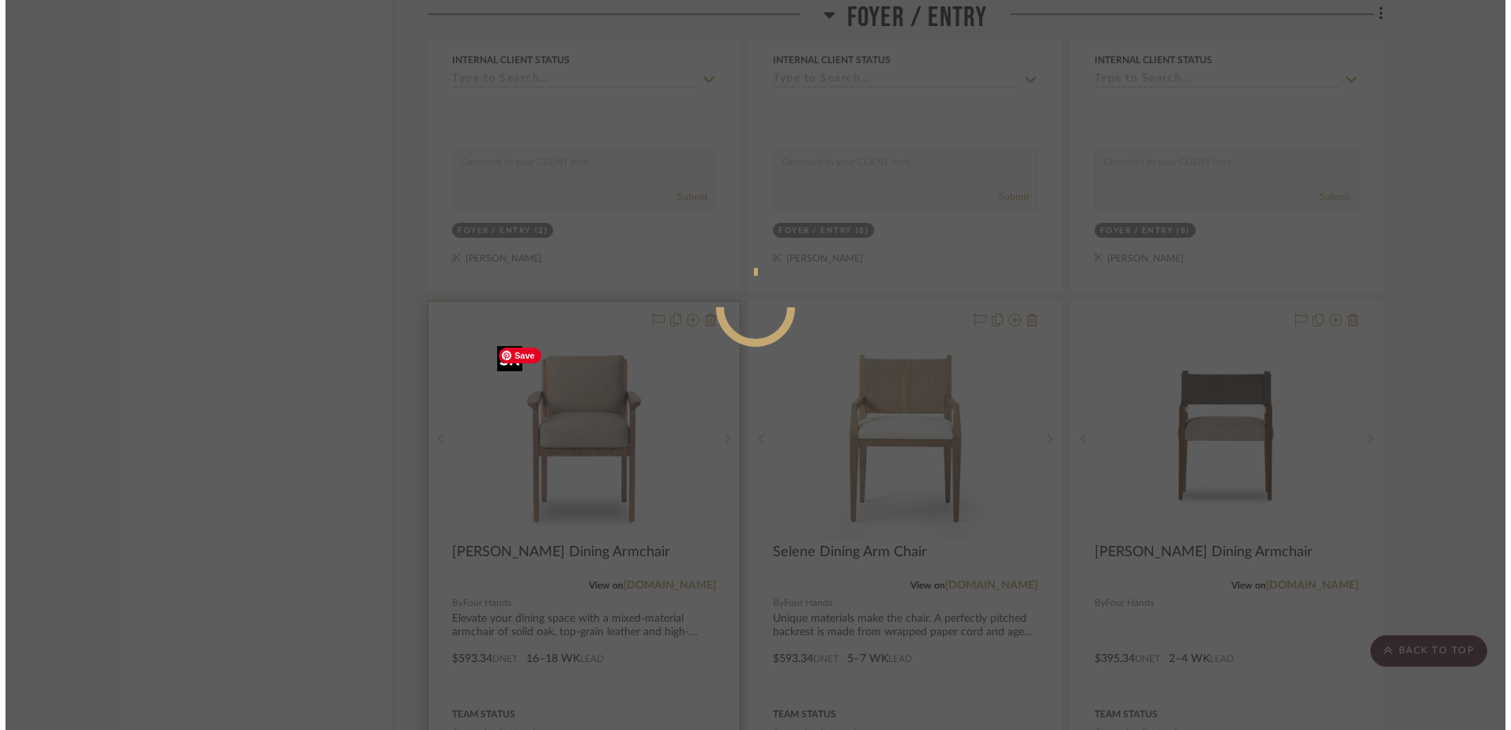
scroll to position [0, 0]
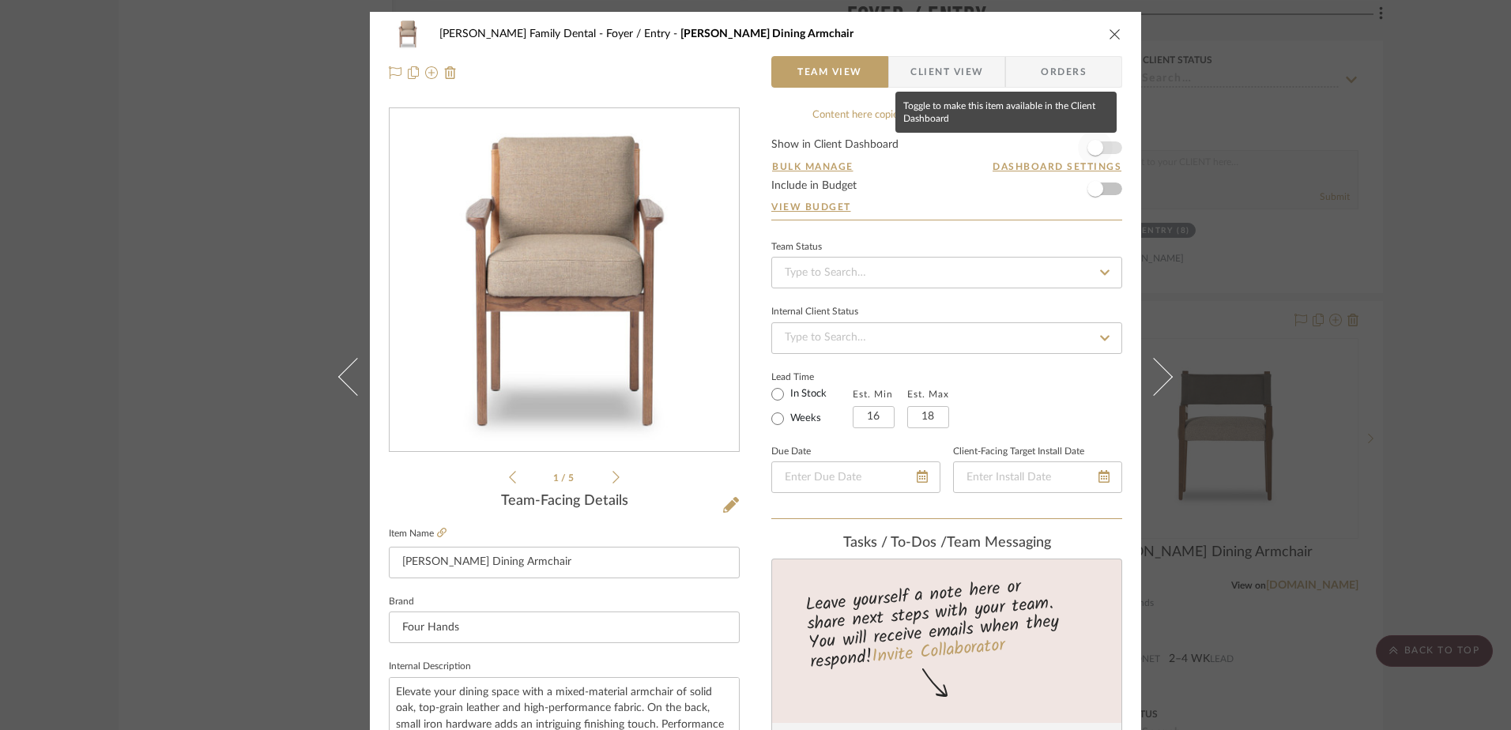
click at [1096, 141] on span "button" at bounding box center [1095, 147] width 35 height 35
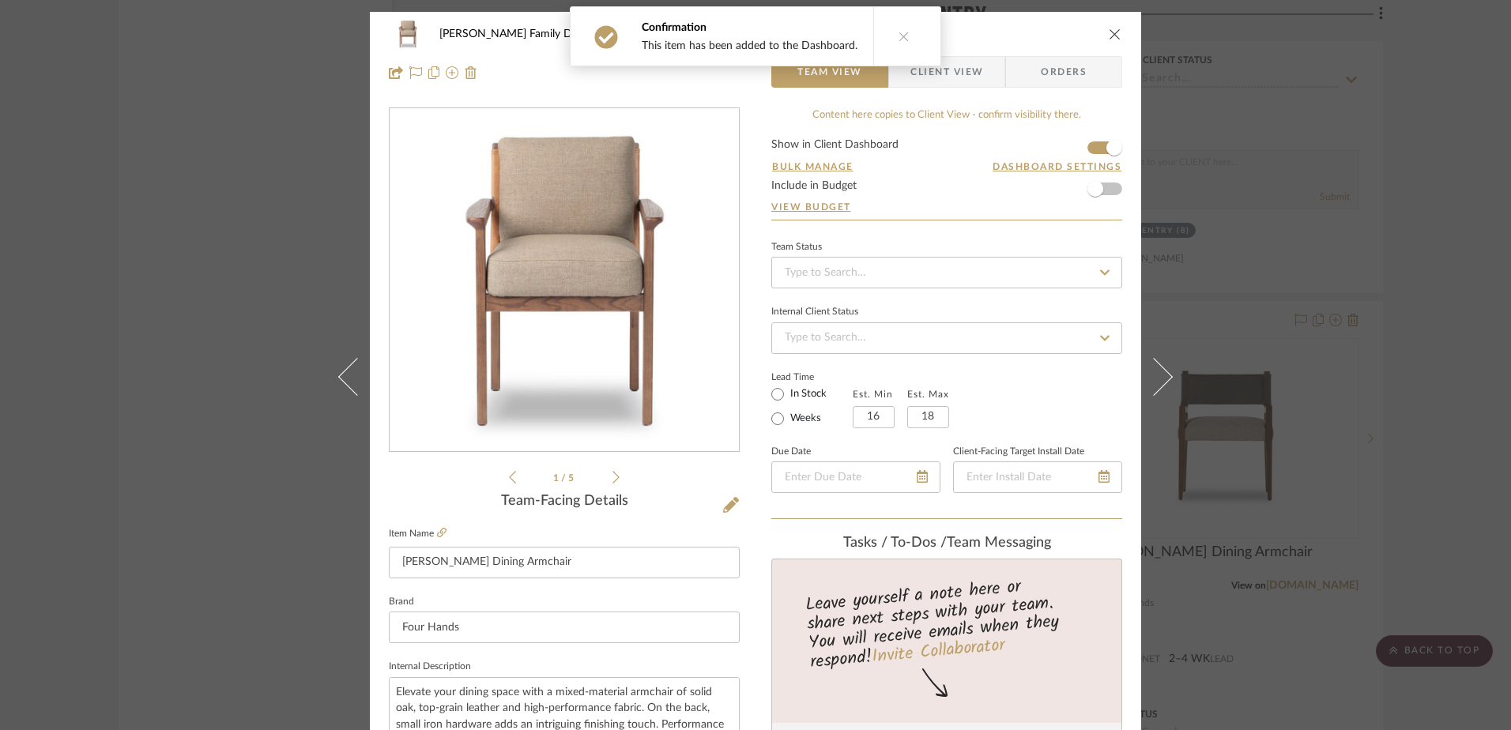
click at [613, 478] on icon at bounding box center [616, 477] width 7 height 14
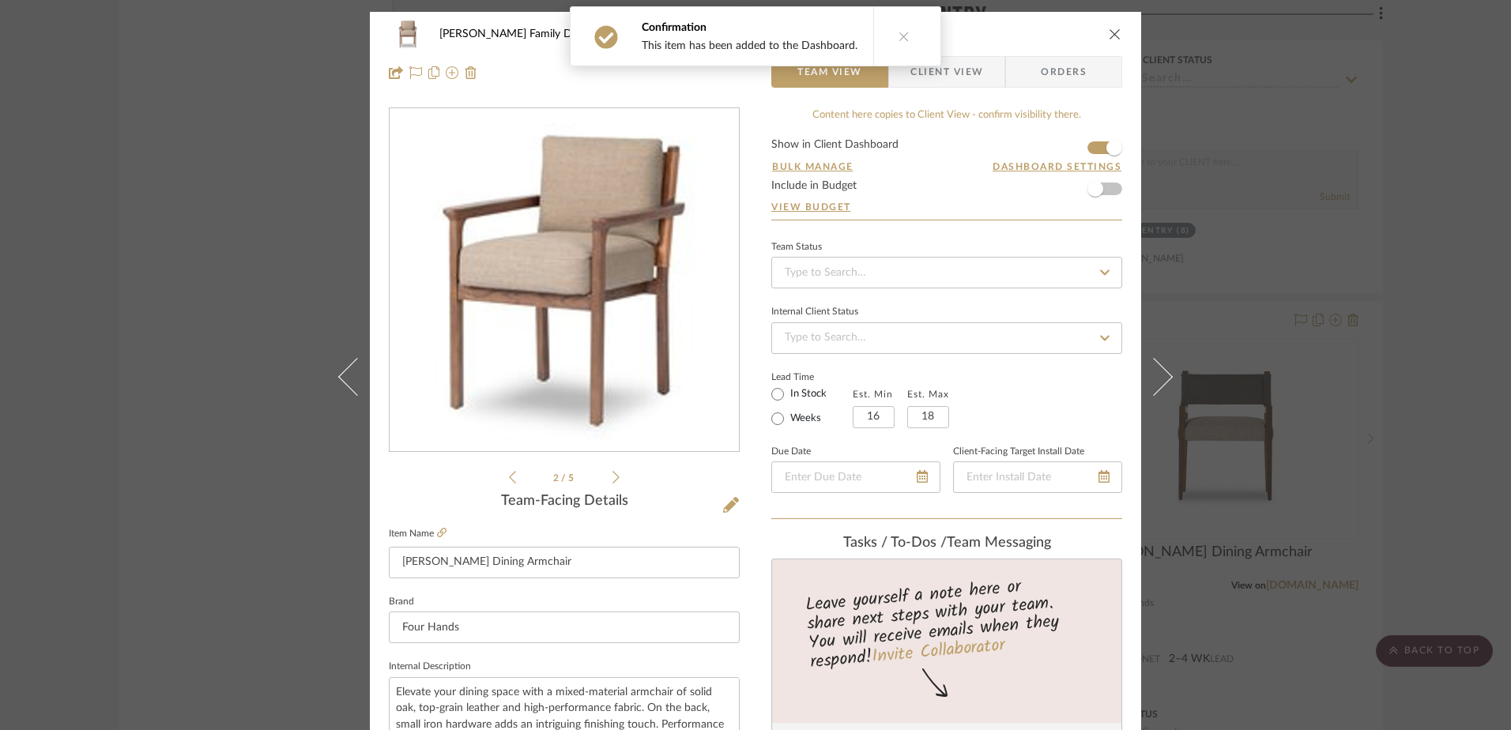
click at [613, 478] on icon at bounding box center [616, 477] width 7 height 14
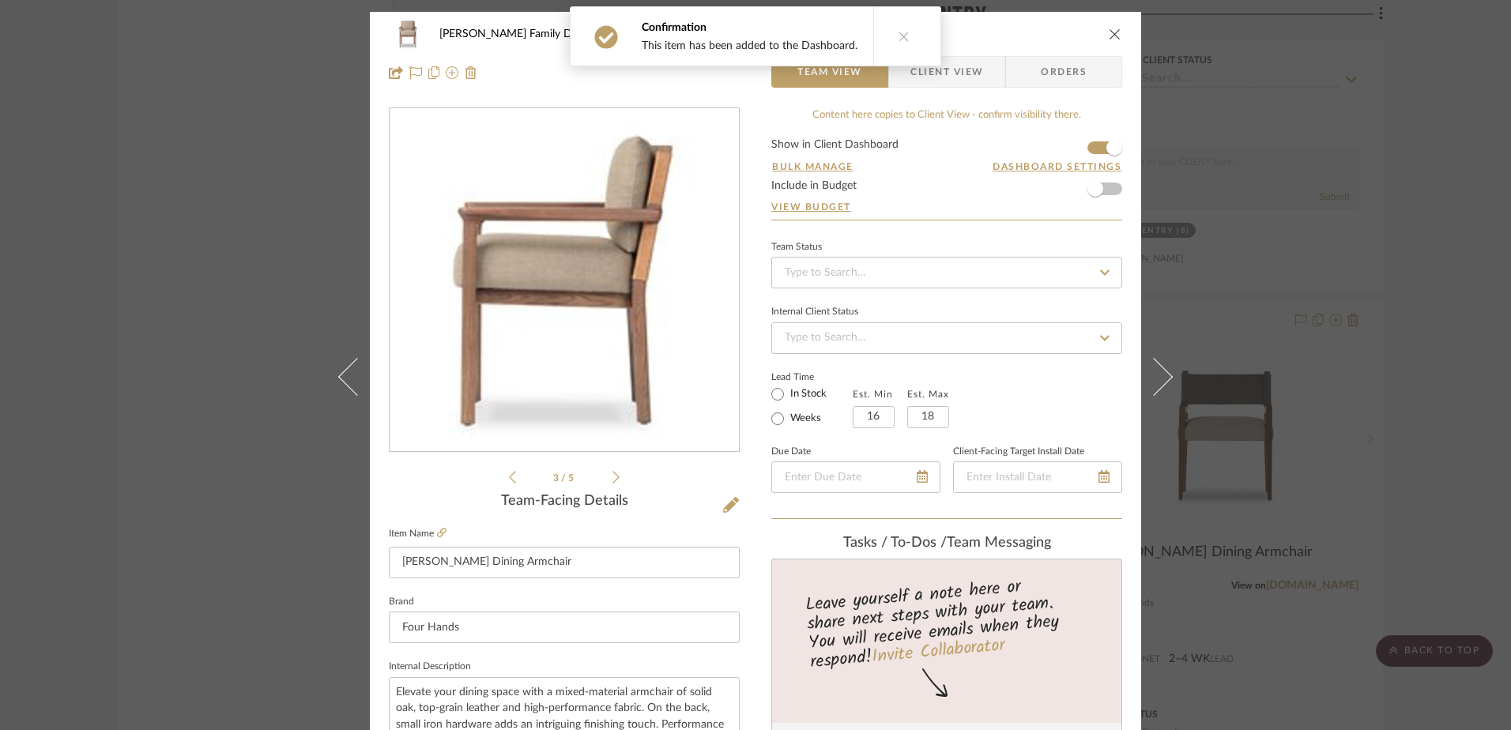
click at [613, 478] on icon at bounding box center [616, 477] width 7 height 14
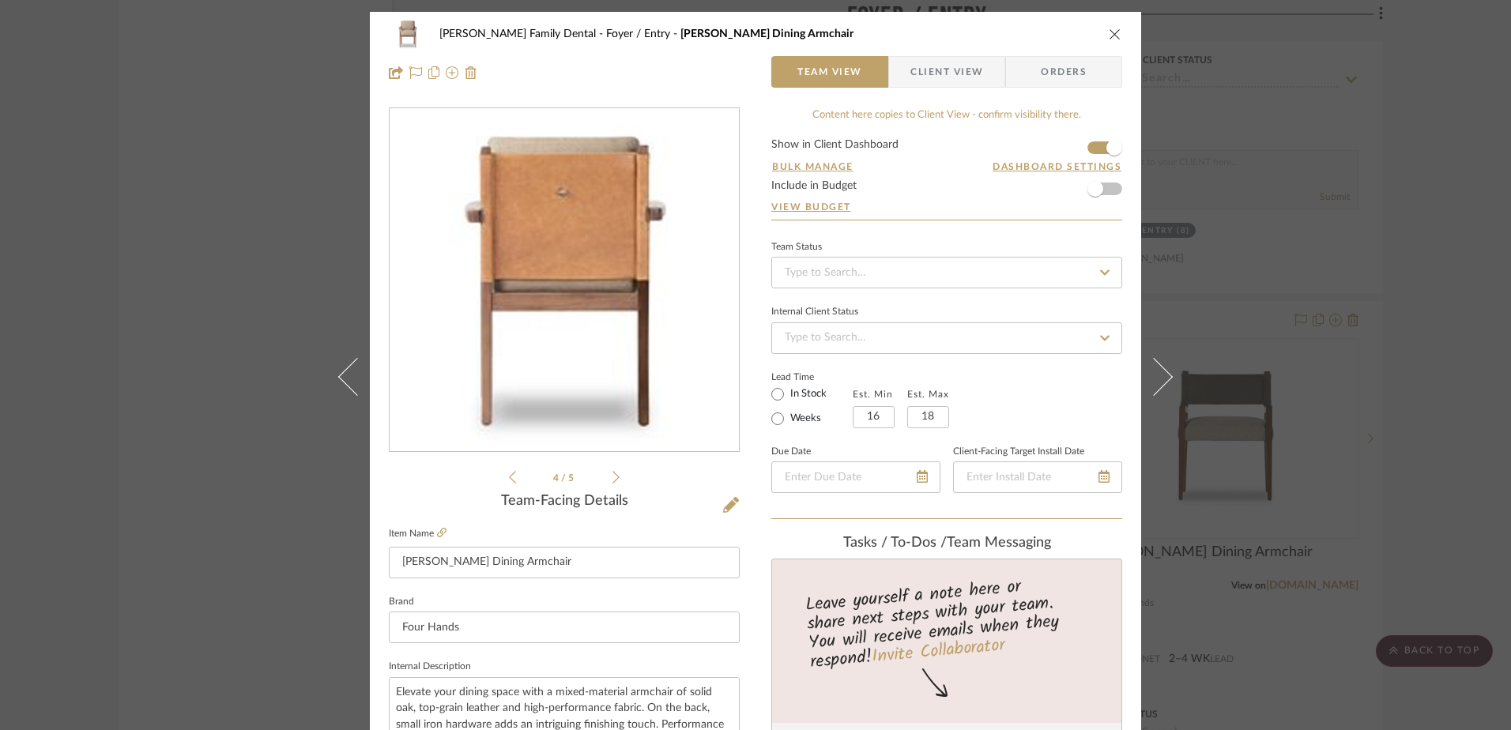
click at [509, 477] on icon at bounding box center [512, 477] width 7 height 13
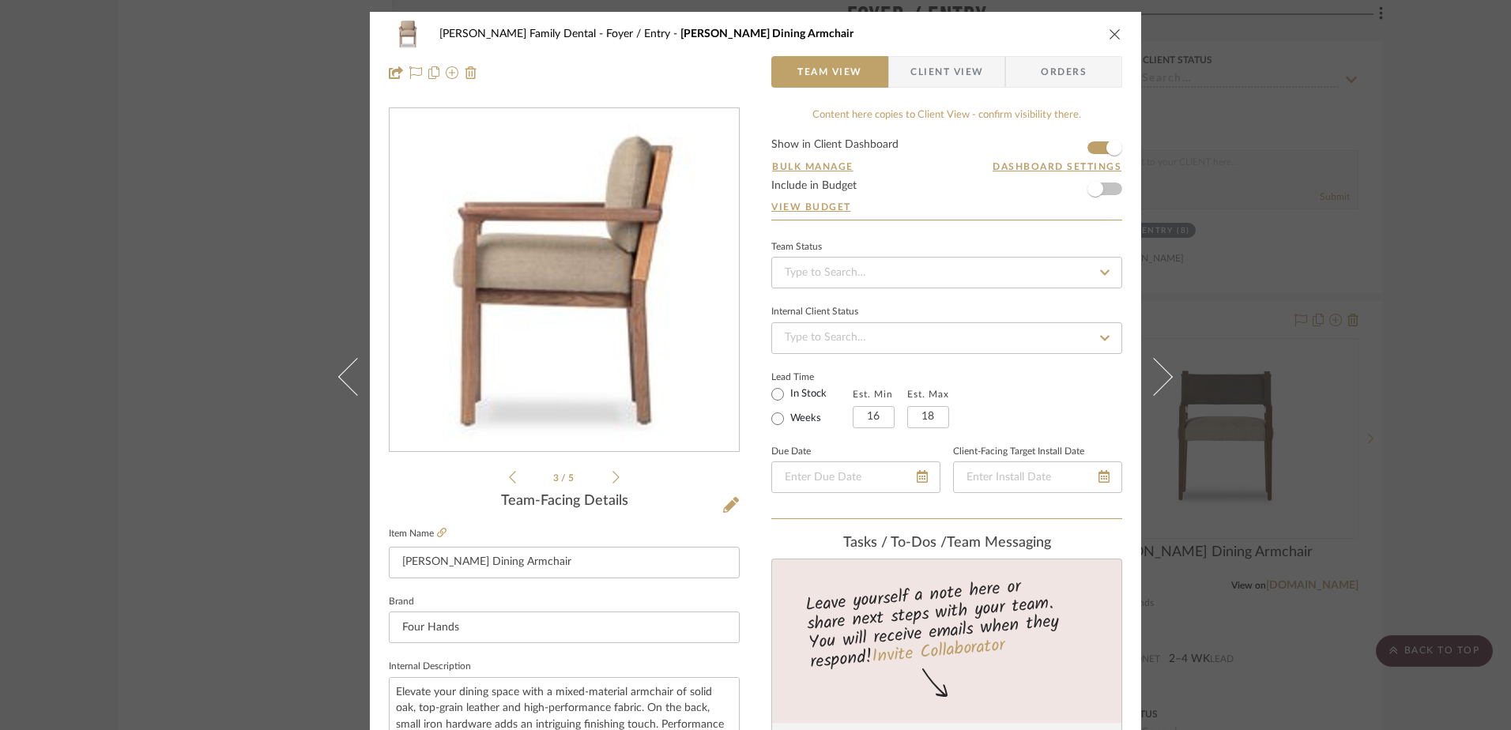
click at [509, 477] on icon at bounding box center [512, 477] width 7 height 13
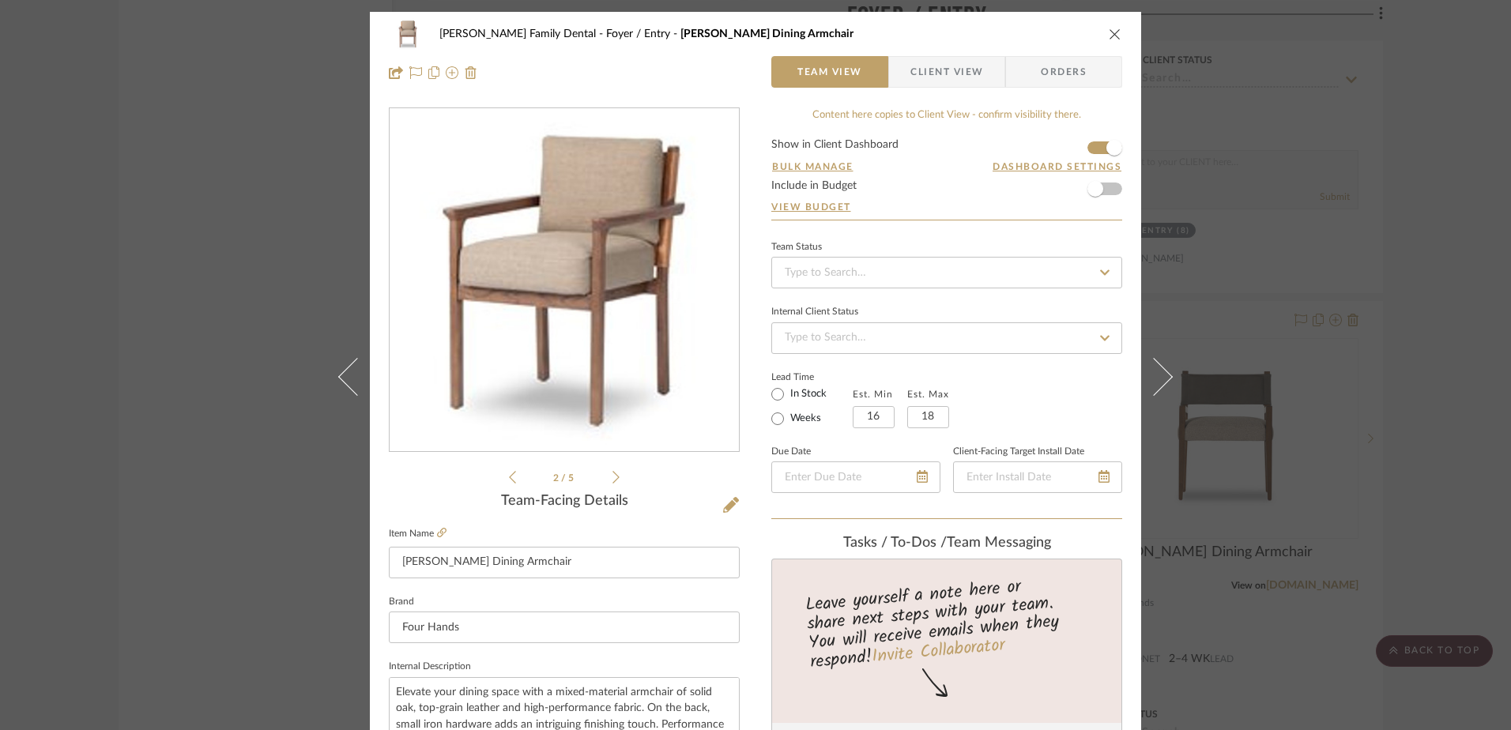
click at [509, 477] on icon at bounding box center [512, 477] width 7 height 13
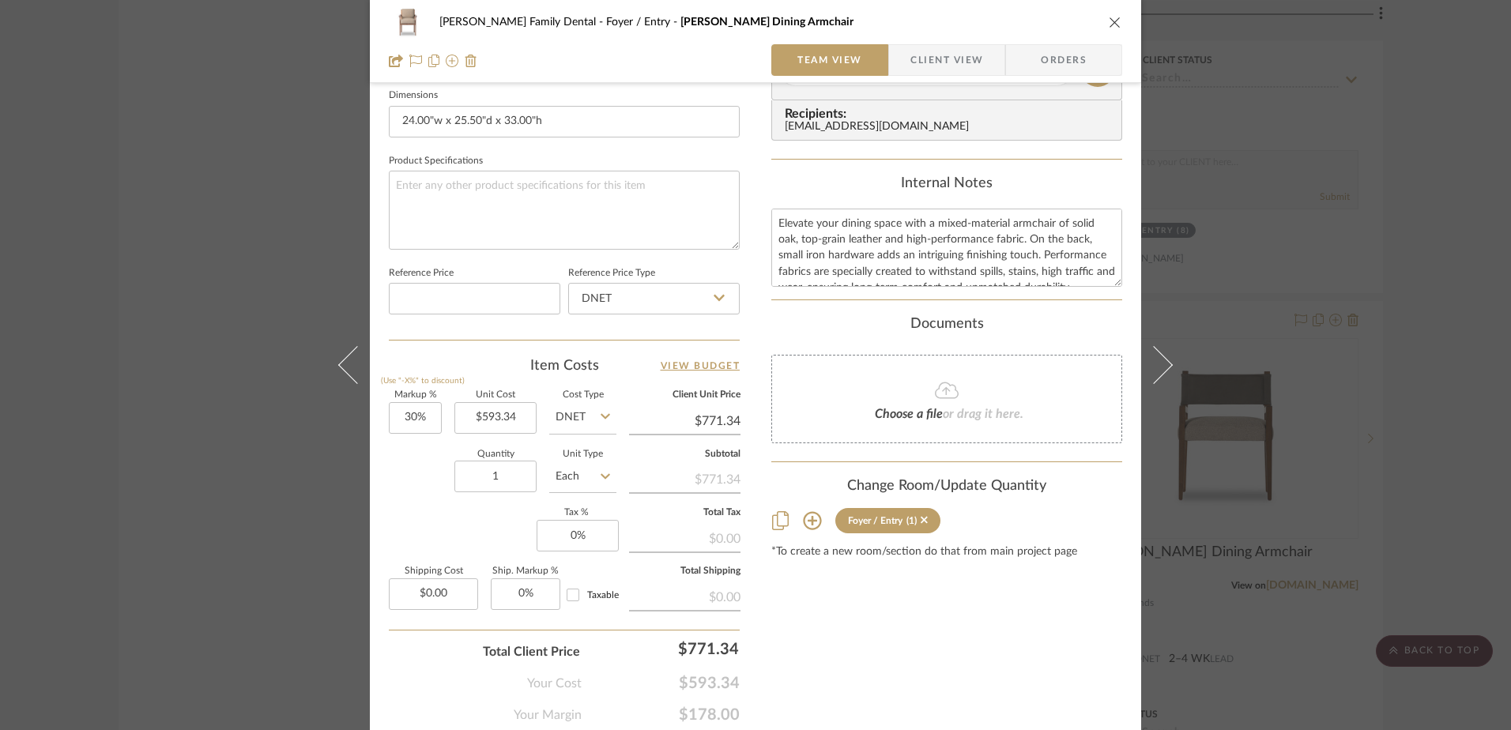
scroll to position [711, 0]
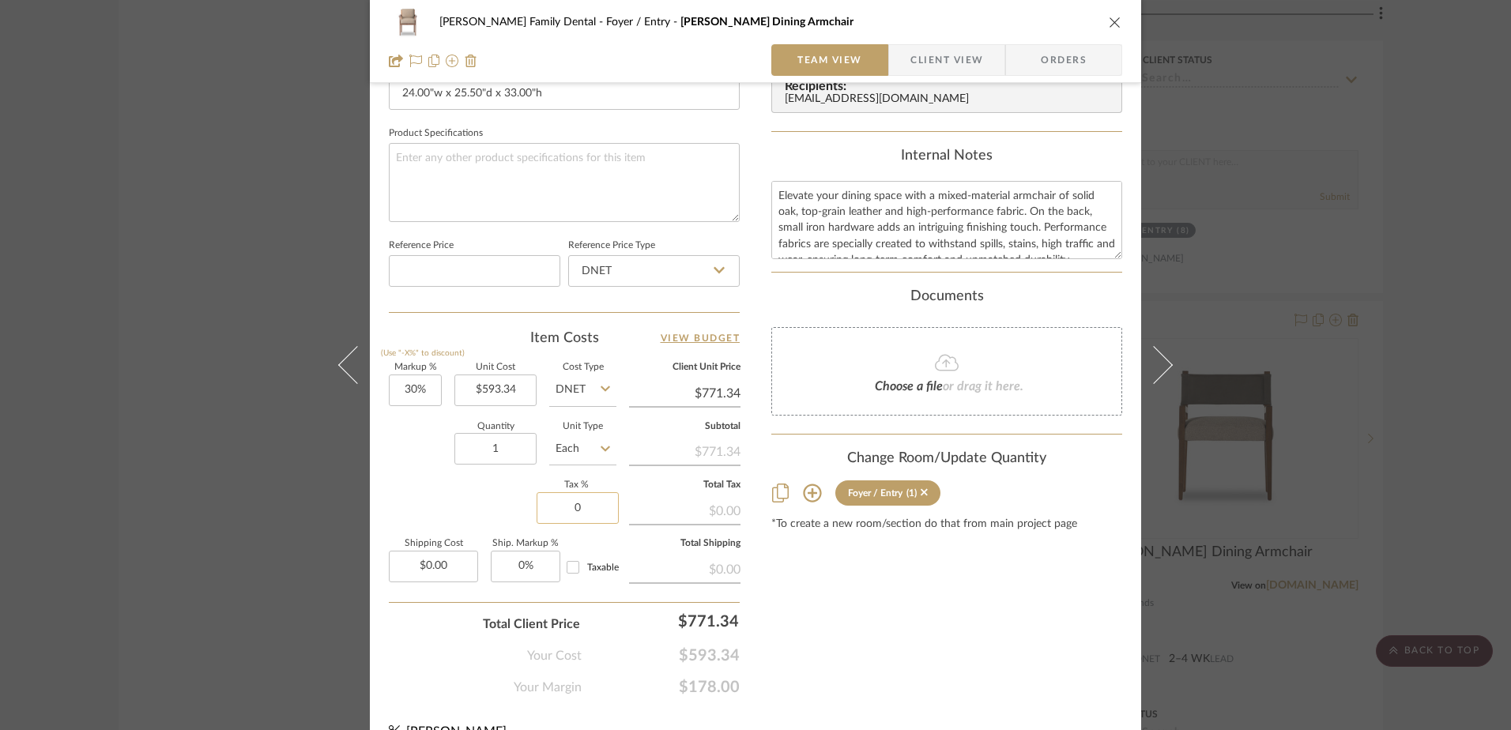
click at [564, 498] on input "0" at bounding box center [578, 508] width 82 height 32
type input "7%"
click at [517, 443] on input "1" at bounding box center [495, 449] width 82 height 32
type input "8"
click at [903, 644] on div "Content here copies to Client View - confirm visibility there. Show in Client D…" at bounding box center [946, 46] width 351 height 1301
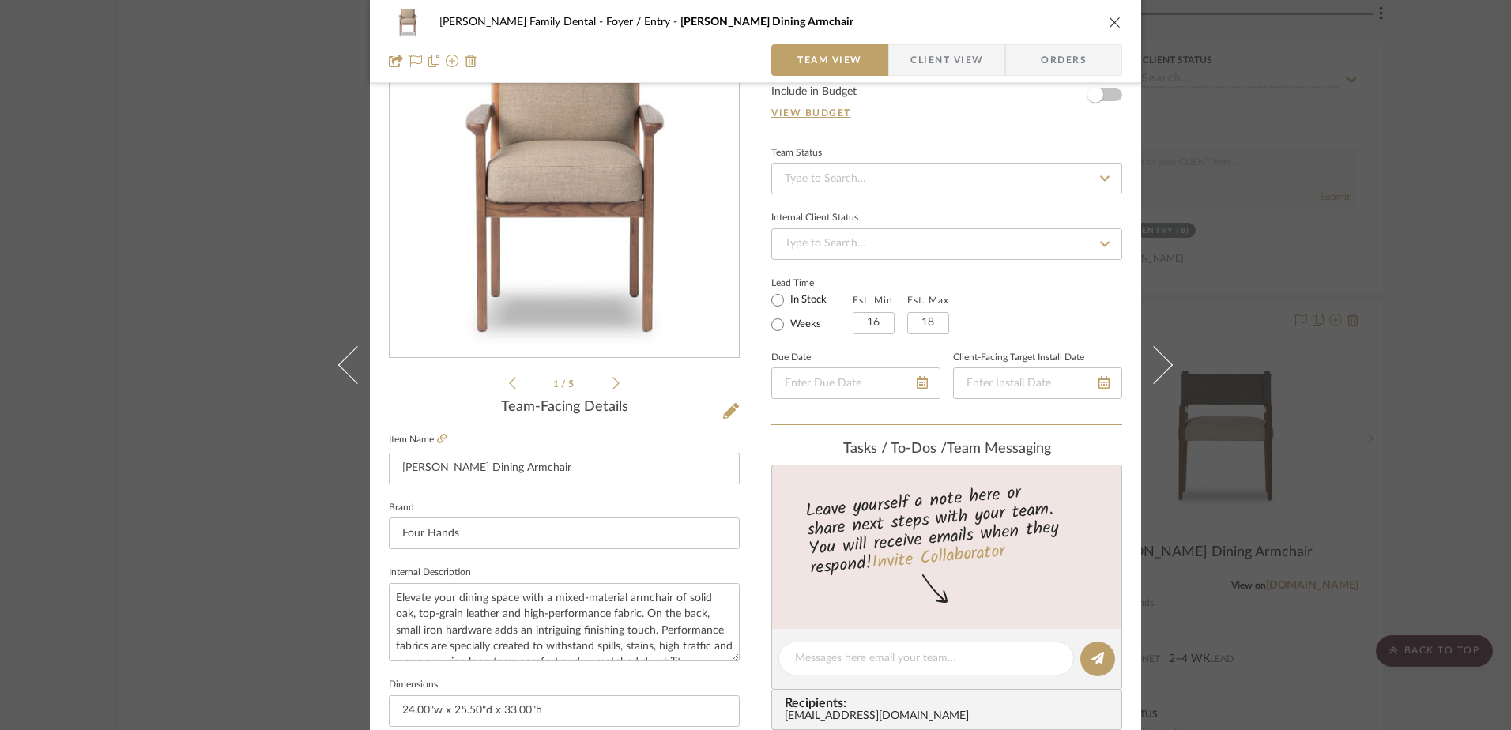
scroll to position [0, 0]
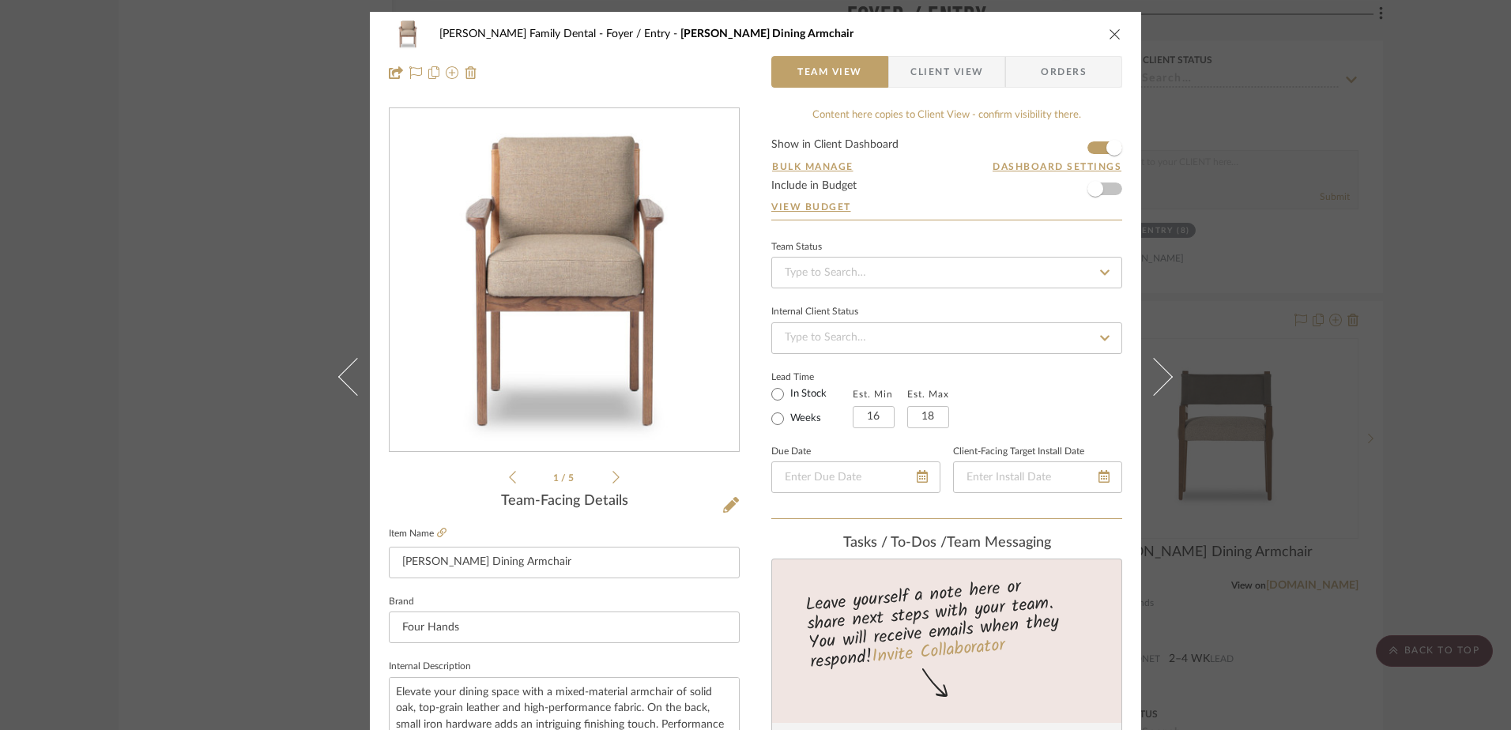
click at [948, 74] on span "Client View" at bounding box center [947, 72] width 73 height 32
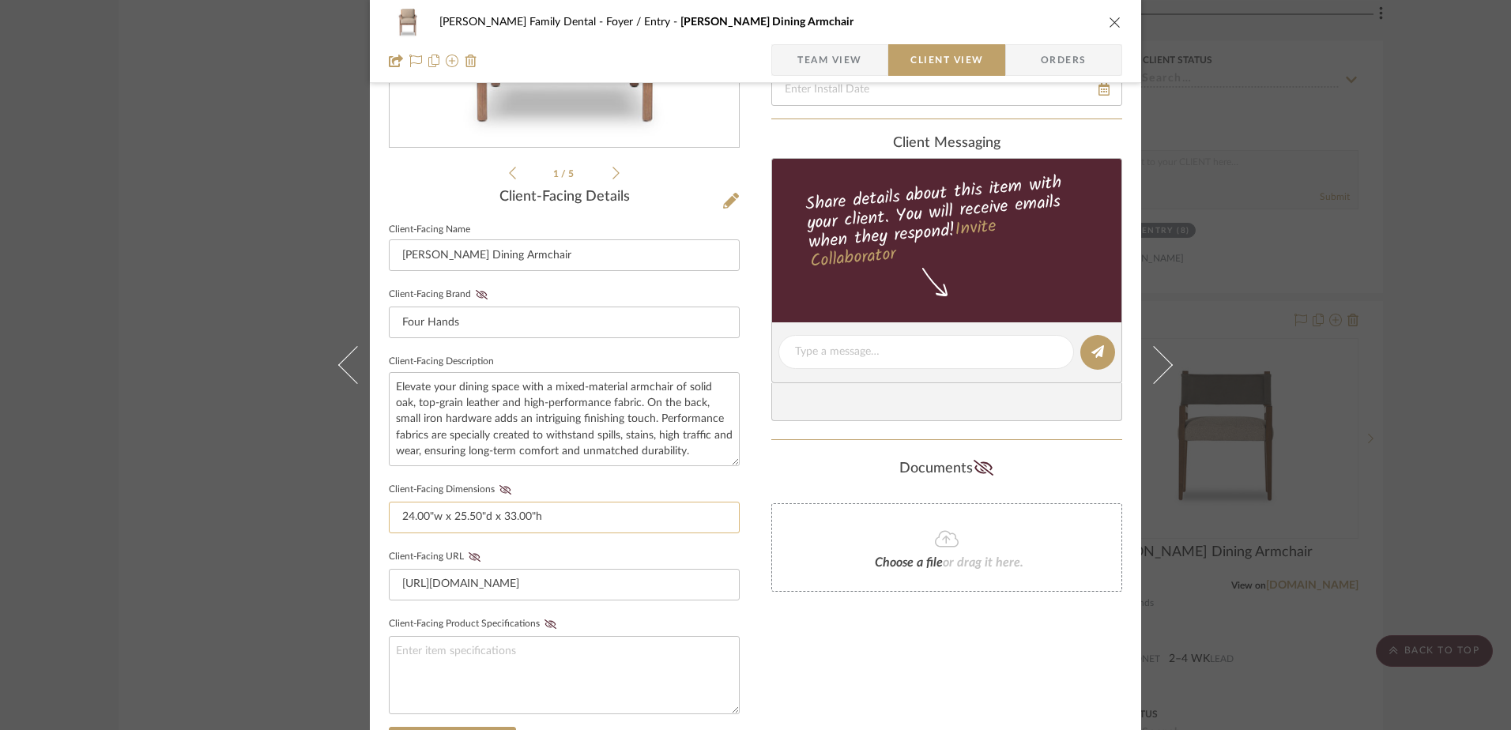
scroll to position [316, 0]
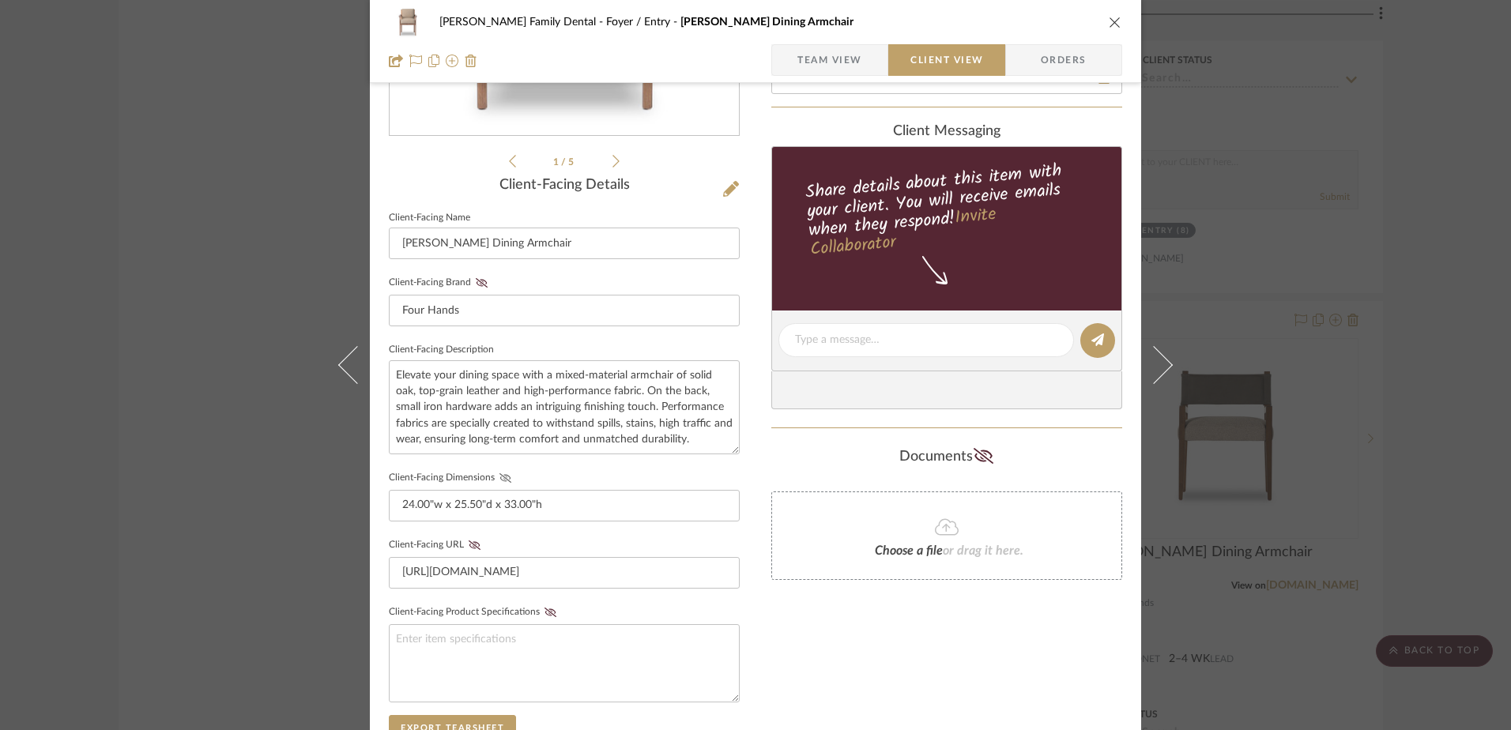
click at [500, 476] on icon at bounding box center [506, 477] width 12 height 9
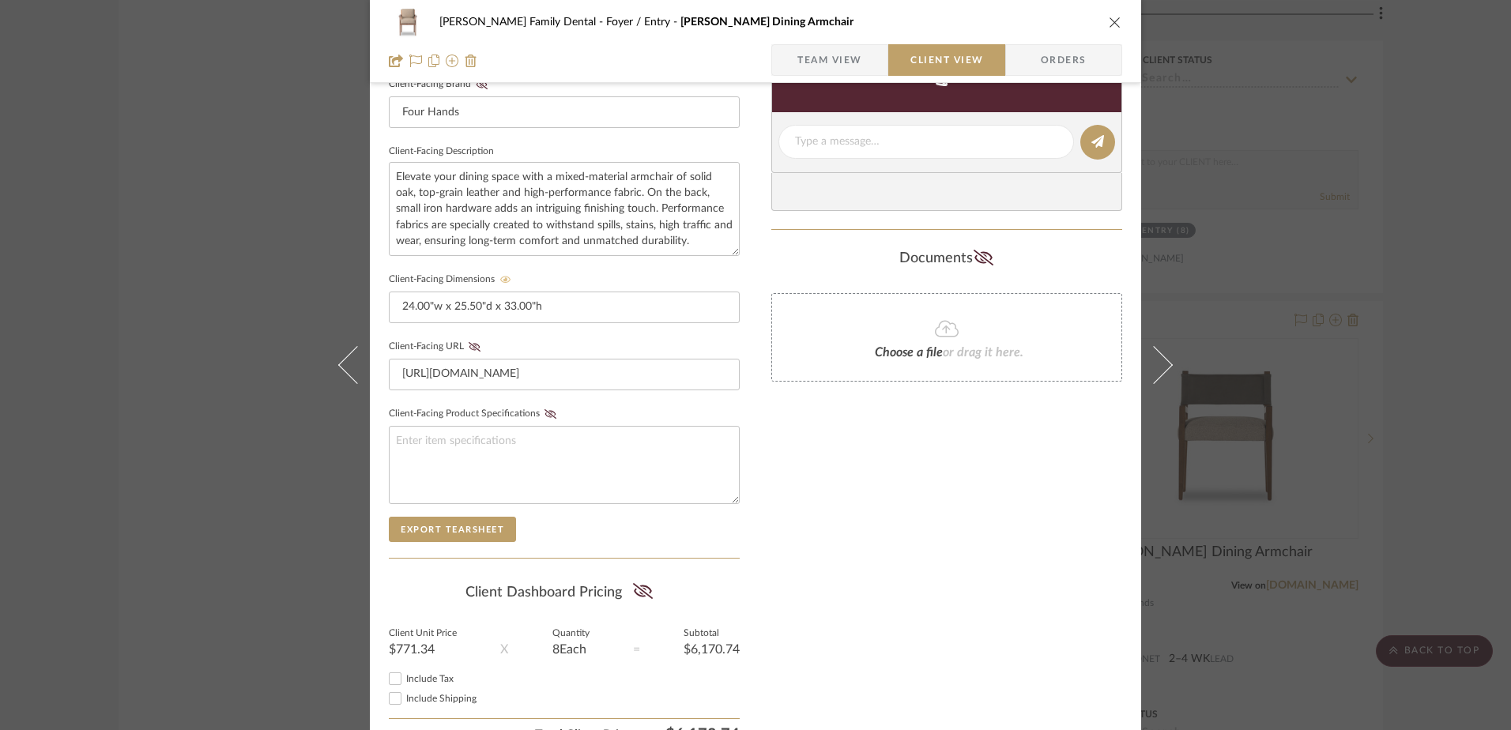
scroll to position [598, 0]
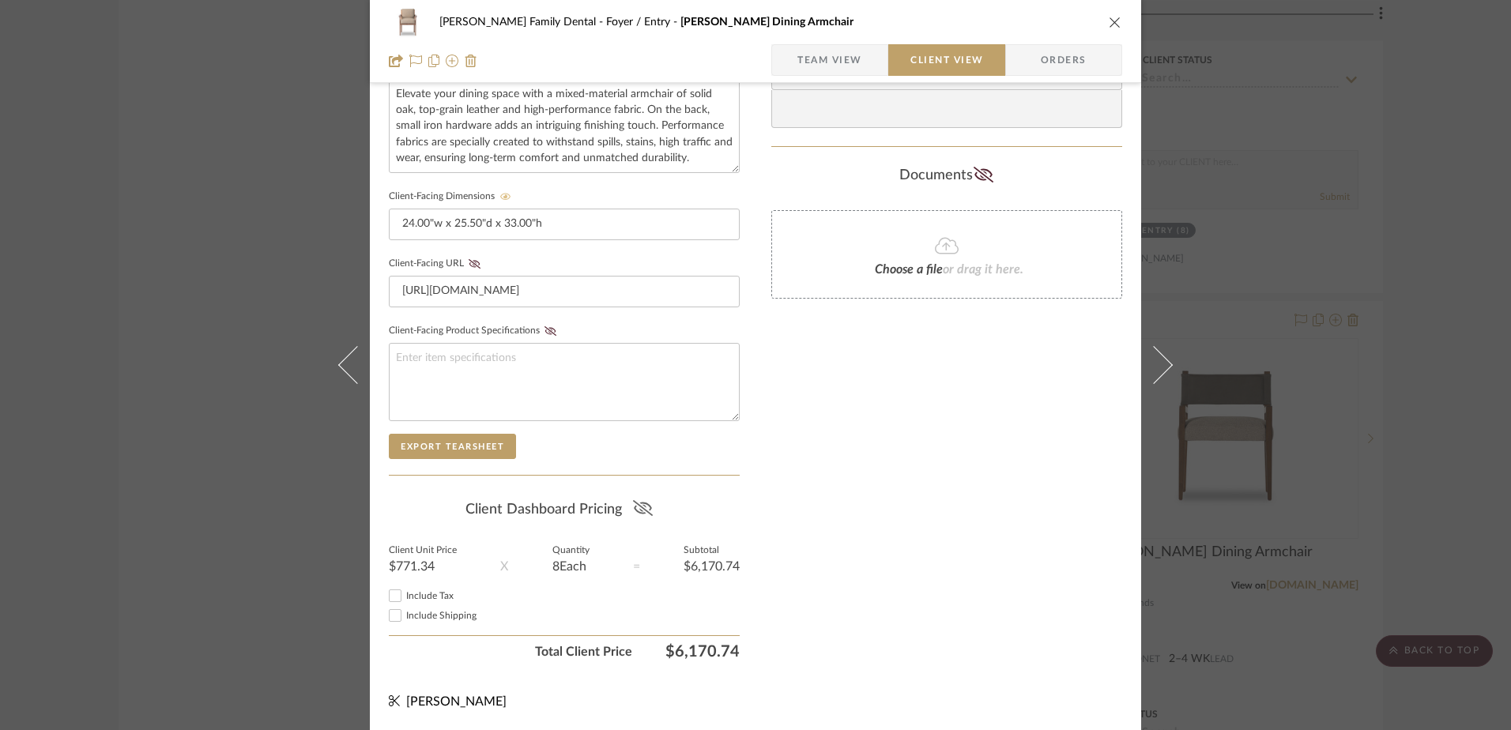
click at [640, 511] on icon at bounding box center [643, 508] width 20 height 16
click at [386, 599] on input "Include Tax" at bounding box center [395, 595] width 19 height 19
checkbox input "true"
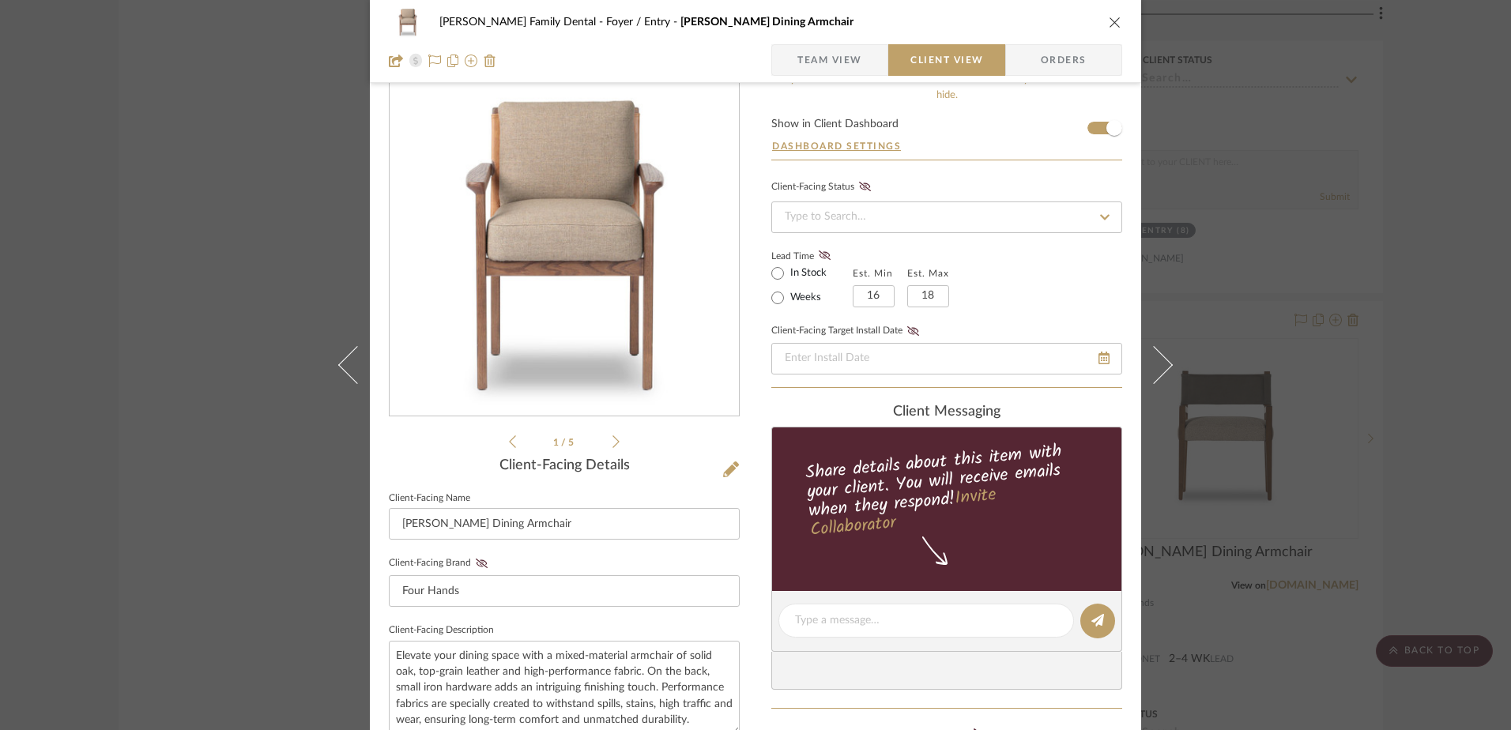
scroll to position [0, 0]
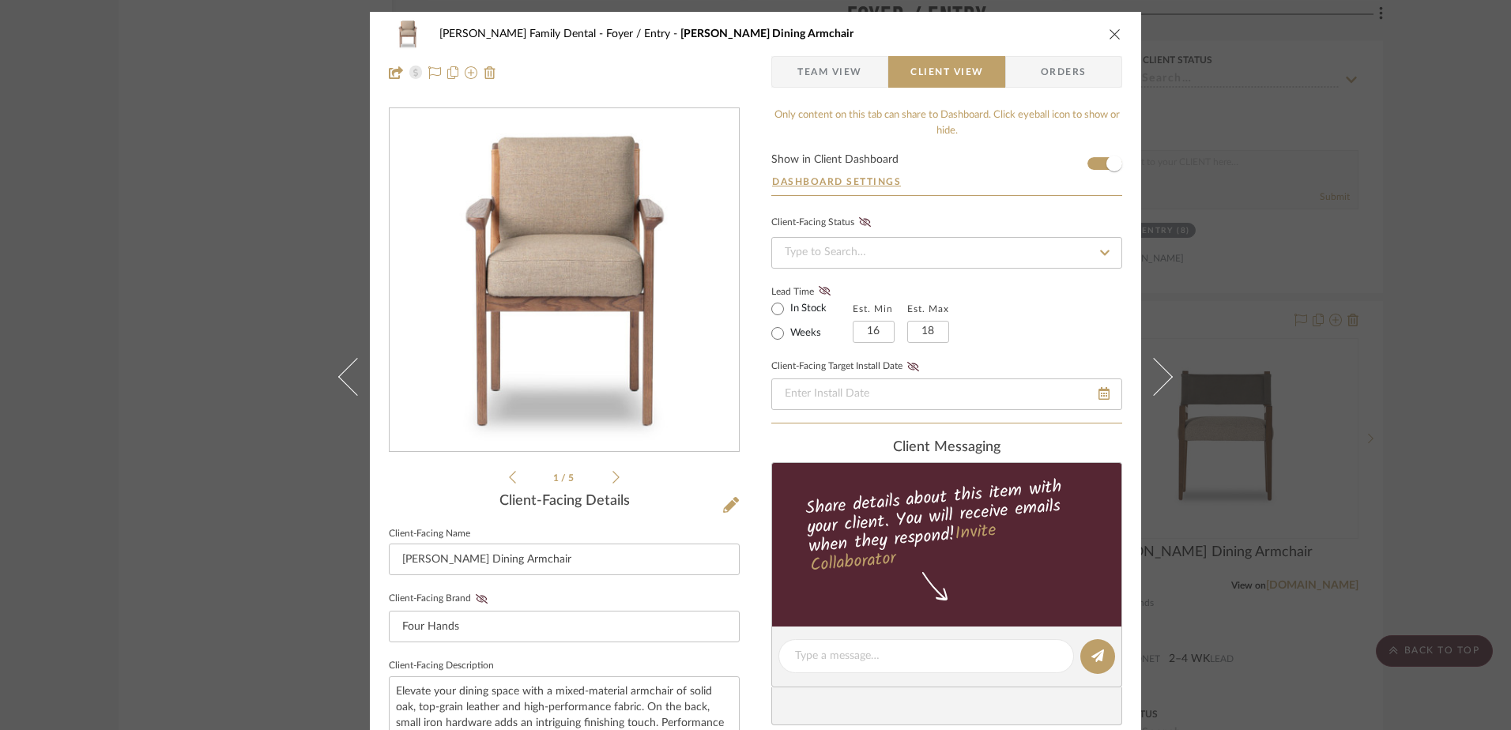
click at [1109, 31] on icon "close" at bounding box center [1115, 34] width 13 height 13
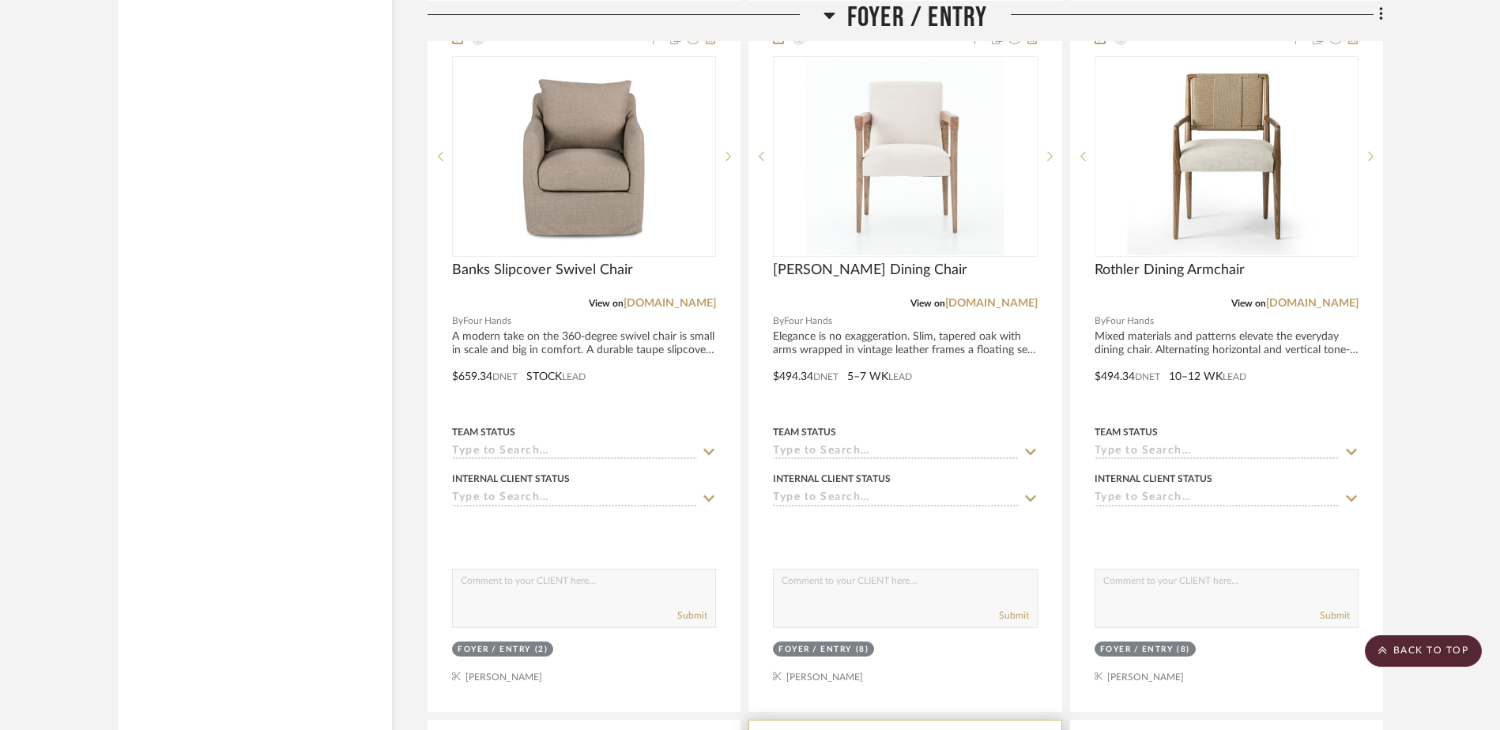
scroll to position [3082, 0]
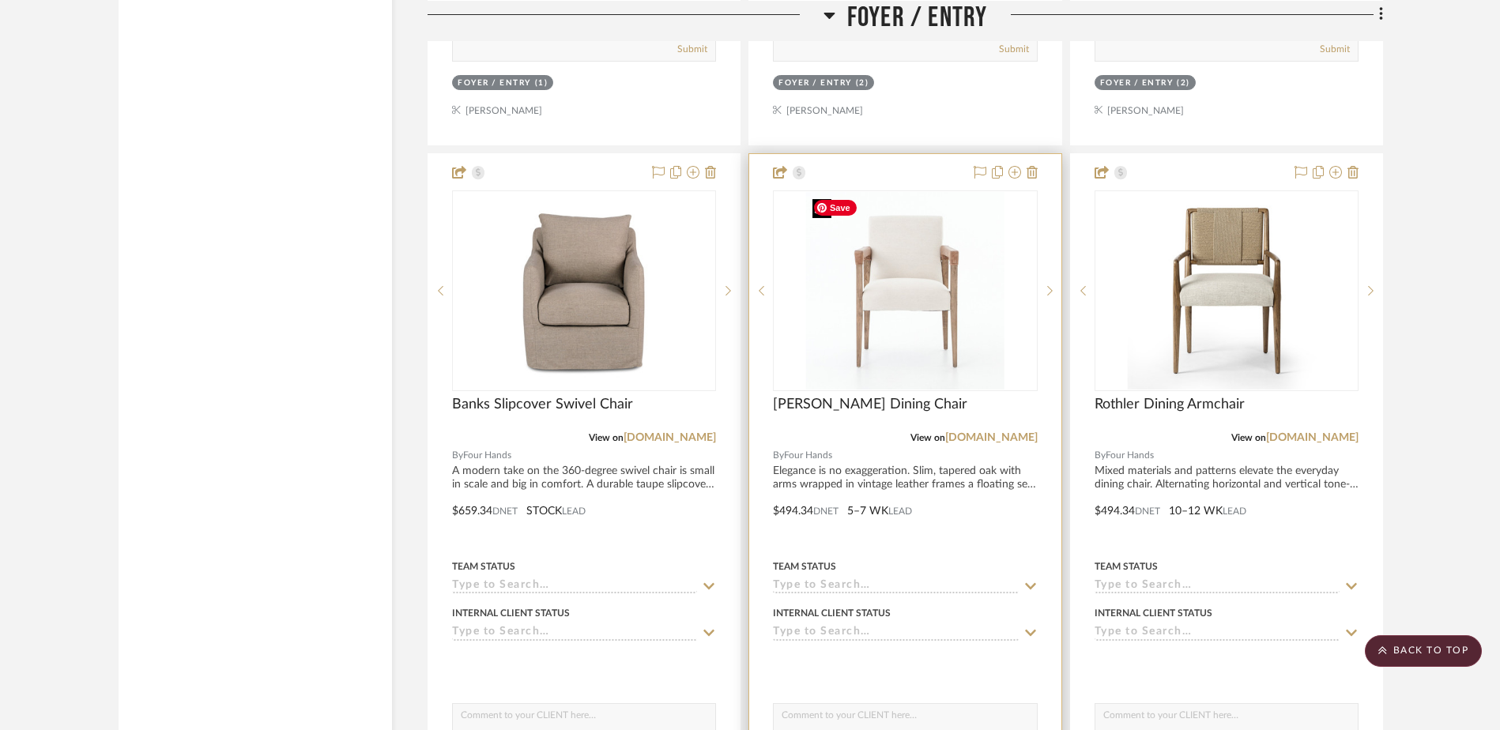
click at [904, 292] on img "0" at bounding box center [905, 291] width 198 height 198
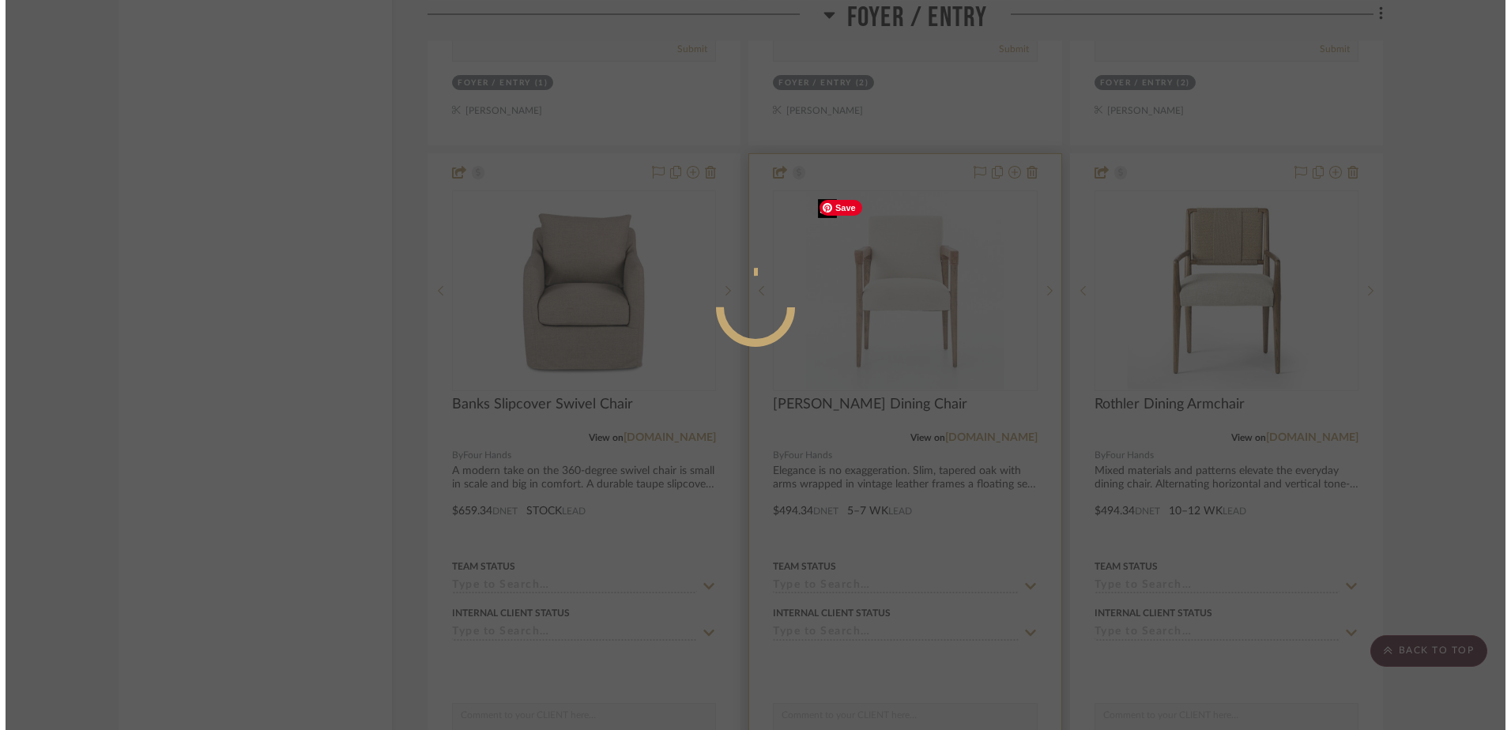
scroll to position [0, 0]
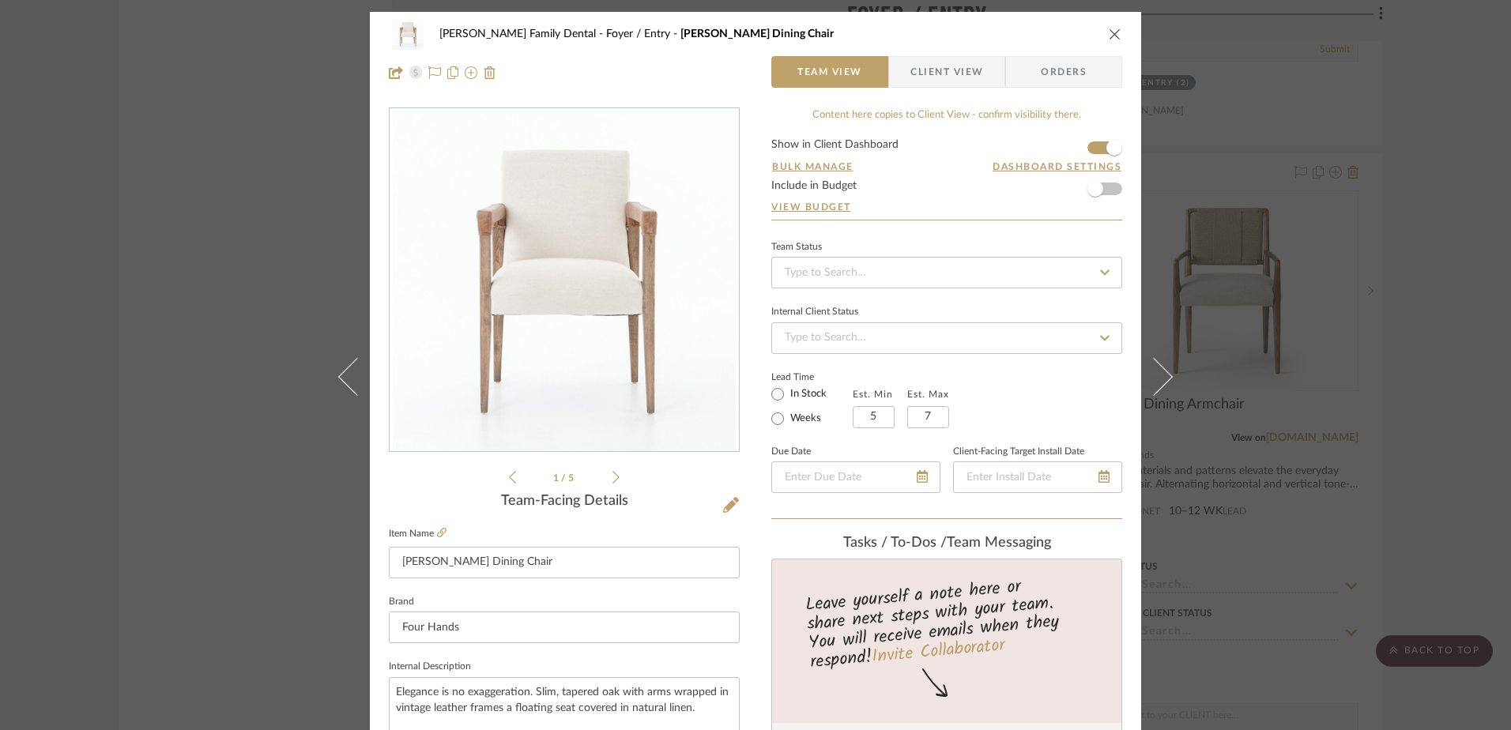
click at [613, 478] on icon at bounding box center [616, 477] width 7 height 14
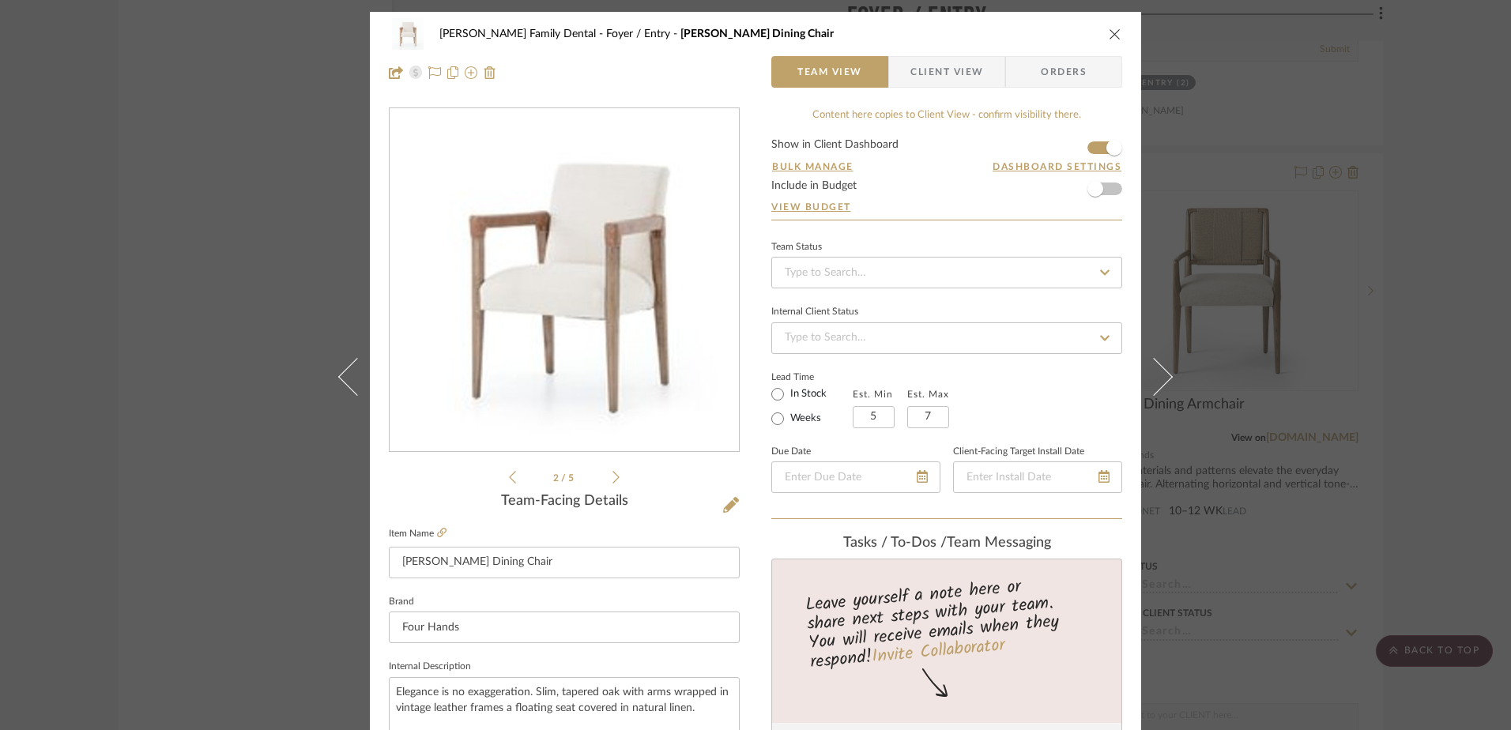
click at [613, 478] on icon at bounding box center [616, 477] width 7 height 14
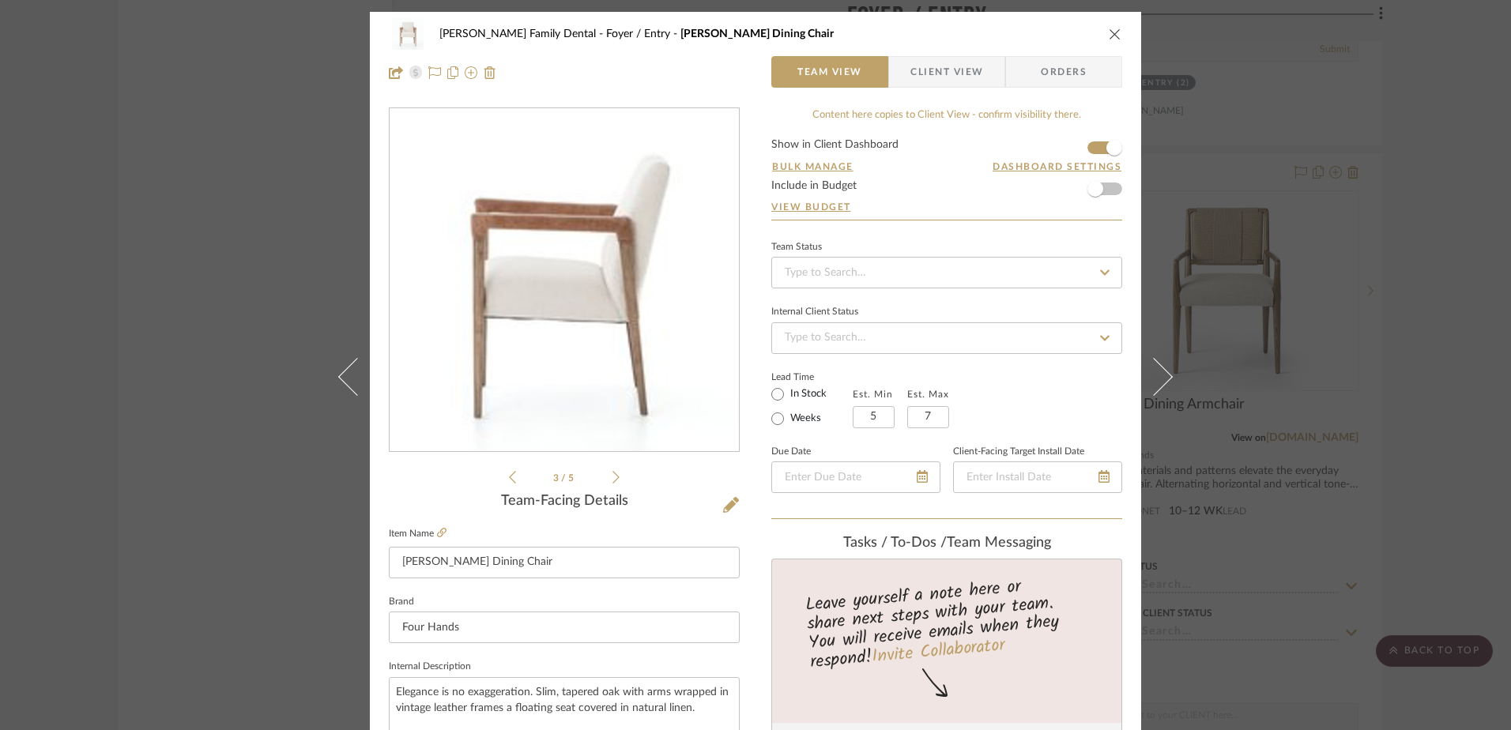
click at [613, 478] on icon at bounding box center [616, 477] width 7 height 14
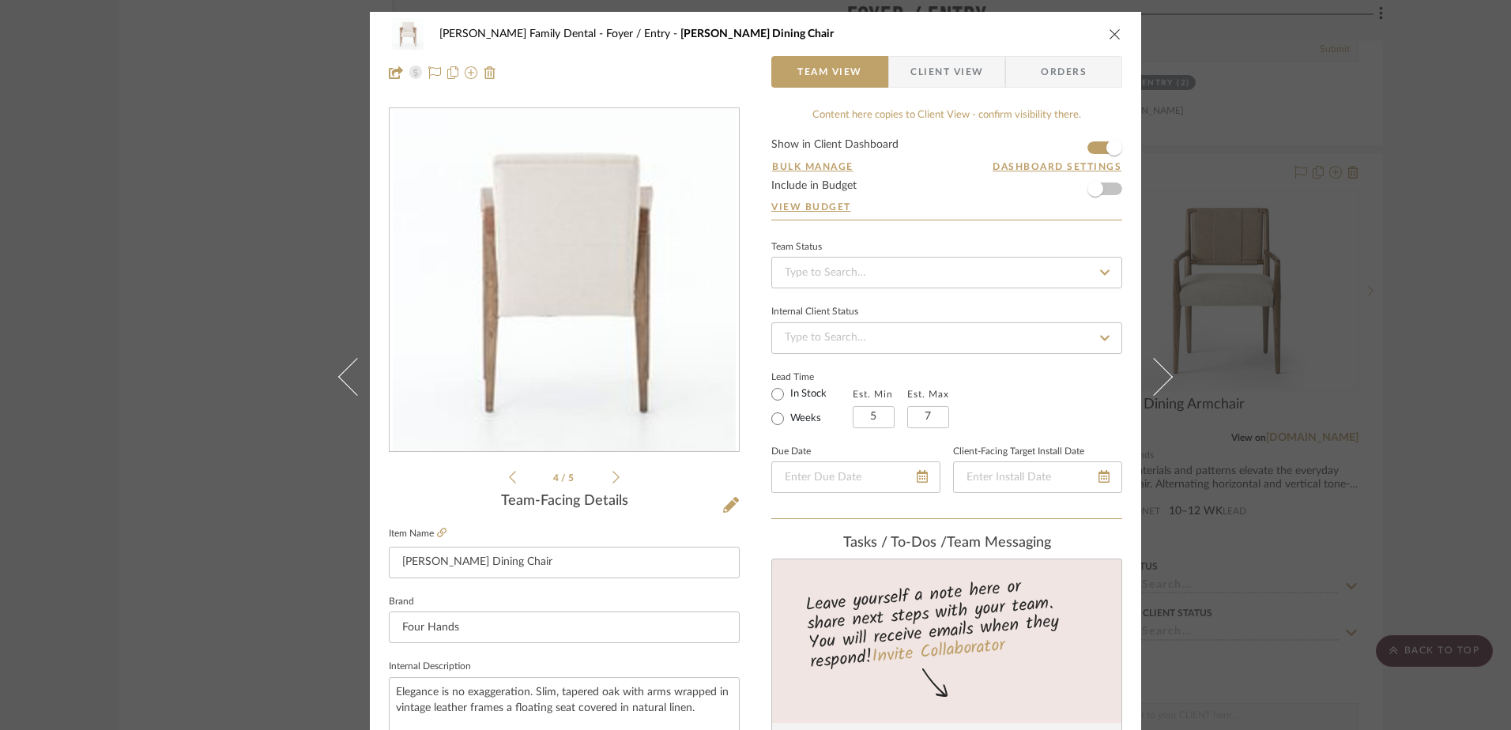
click at [613, 478] on icon at bounding box center [616, 477] width 7 height 14
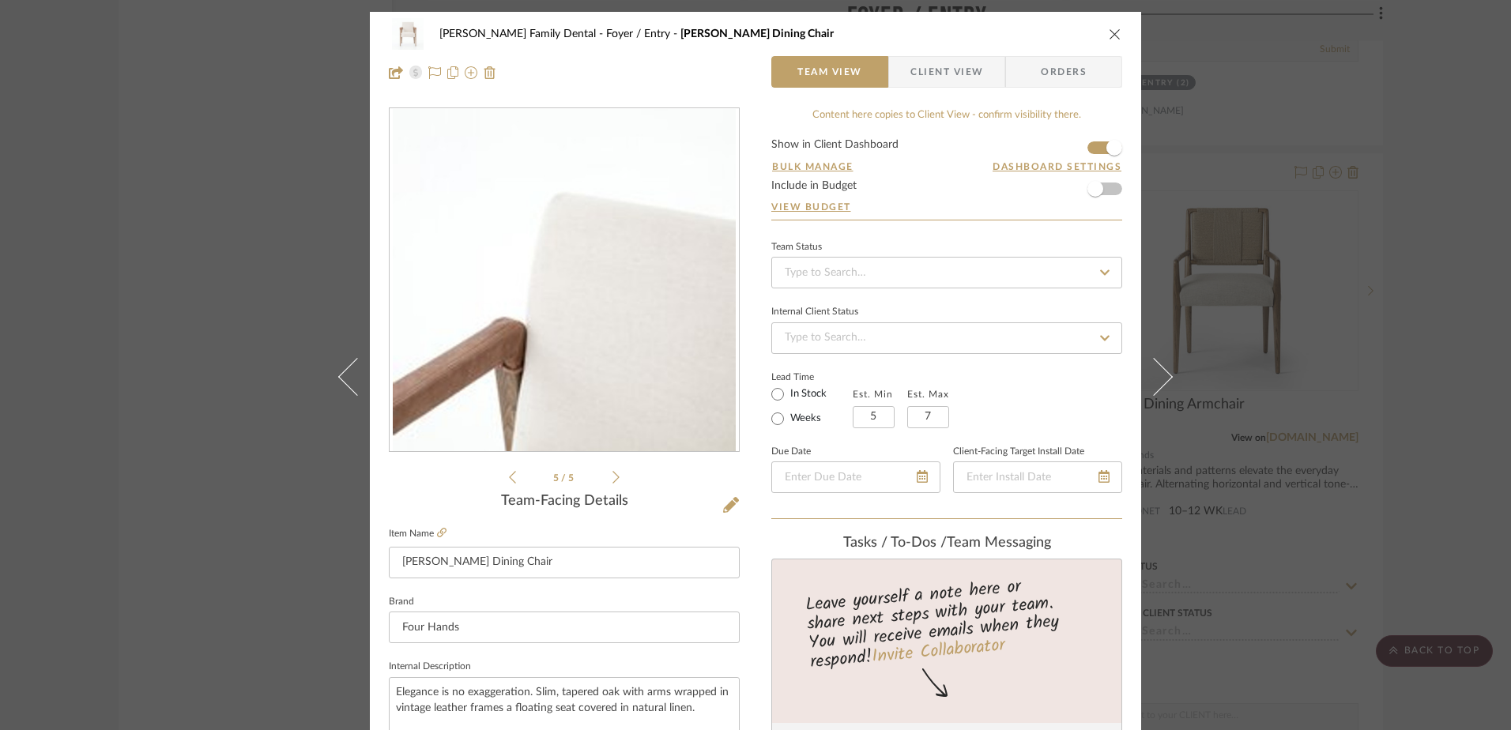
click at [1109, 36] on icon "close" at bounding box center [1115, 34] width 13 height 13
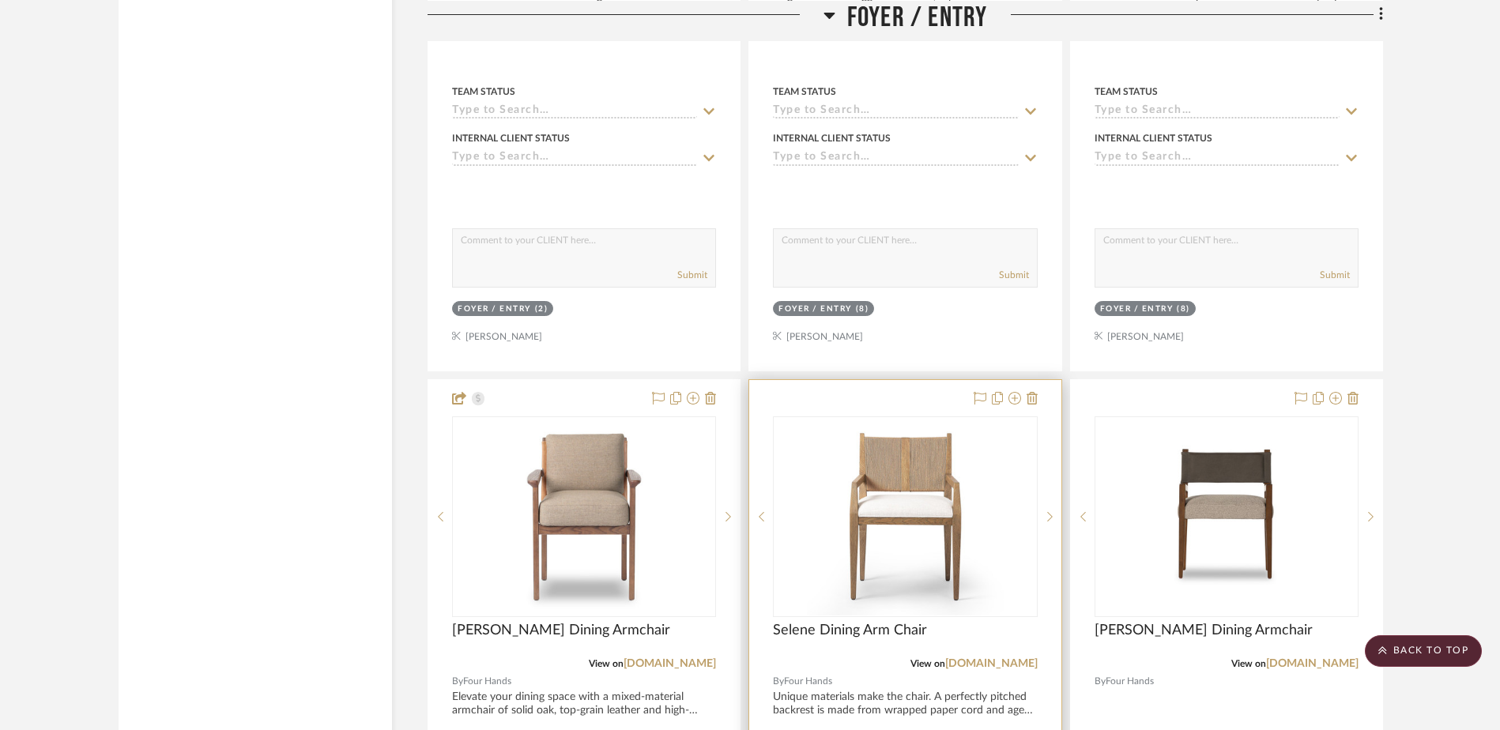
scroll to position [3715, 0]
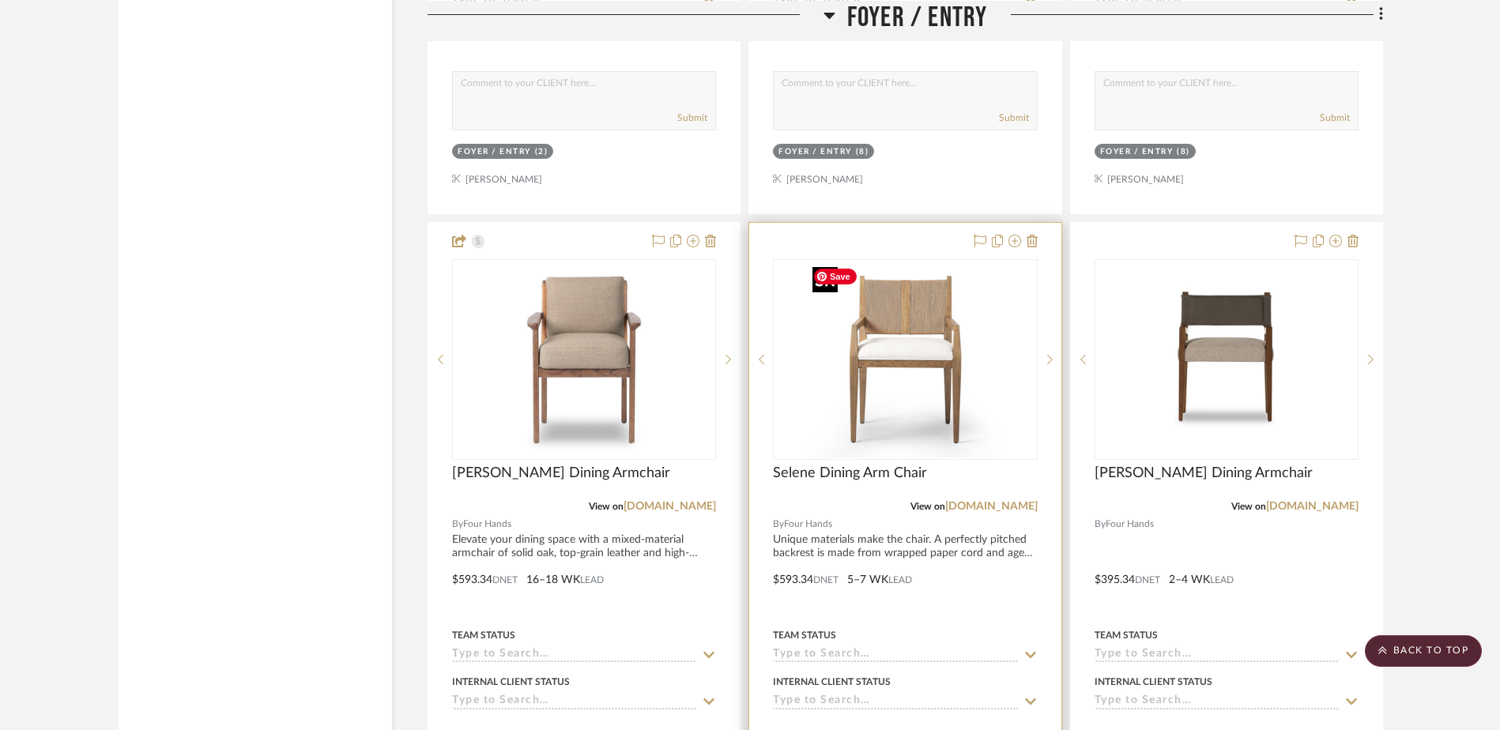
click at [922, 383] on img "0" at bounding box center [905, 360] width 198 height 198
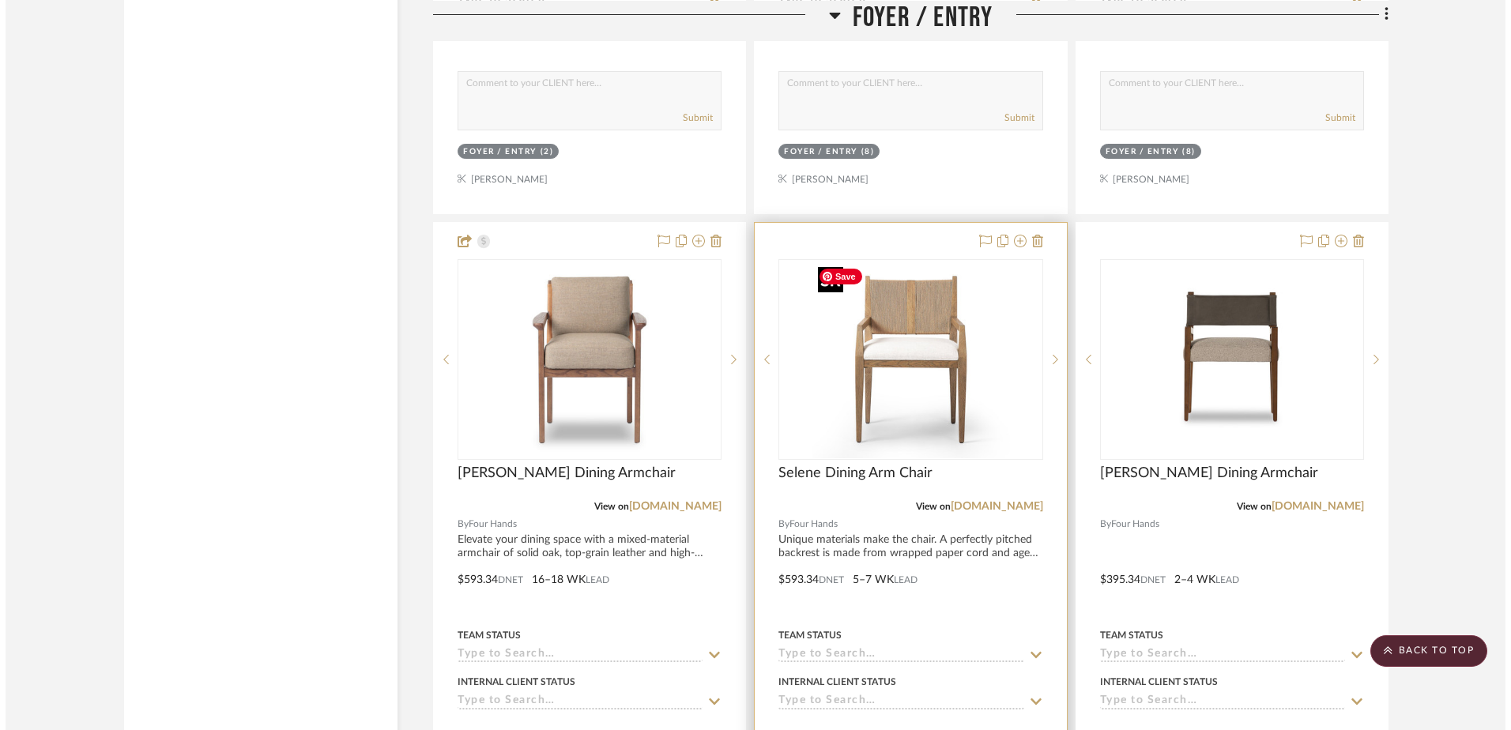
scroll to position [0, 0]
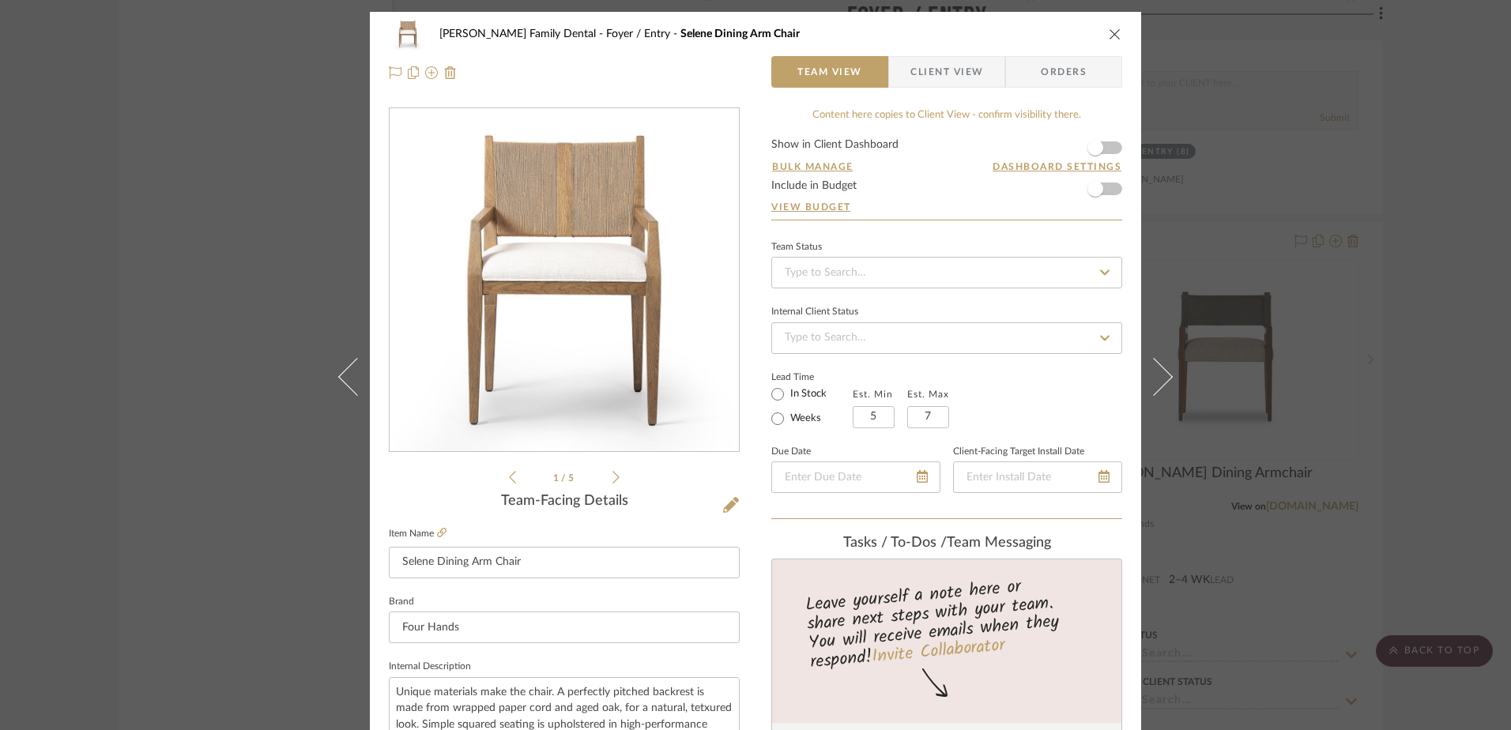
click at [613, 480] on icon at bounding box center [616, 477] width 7 height 14
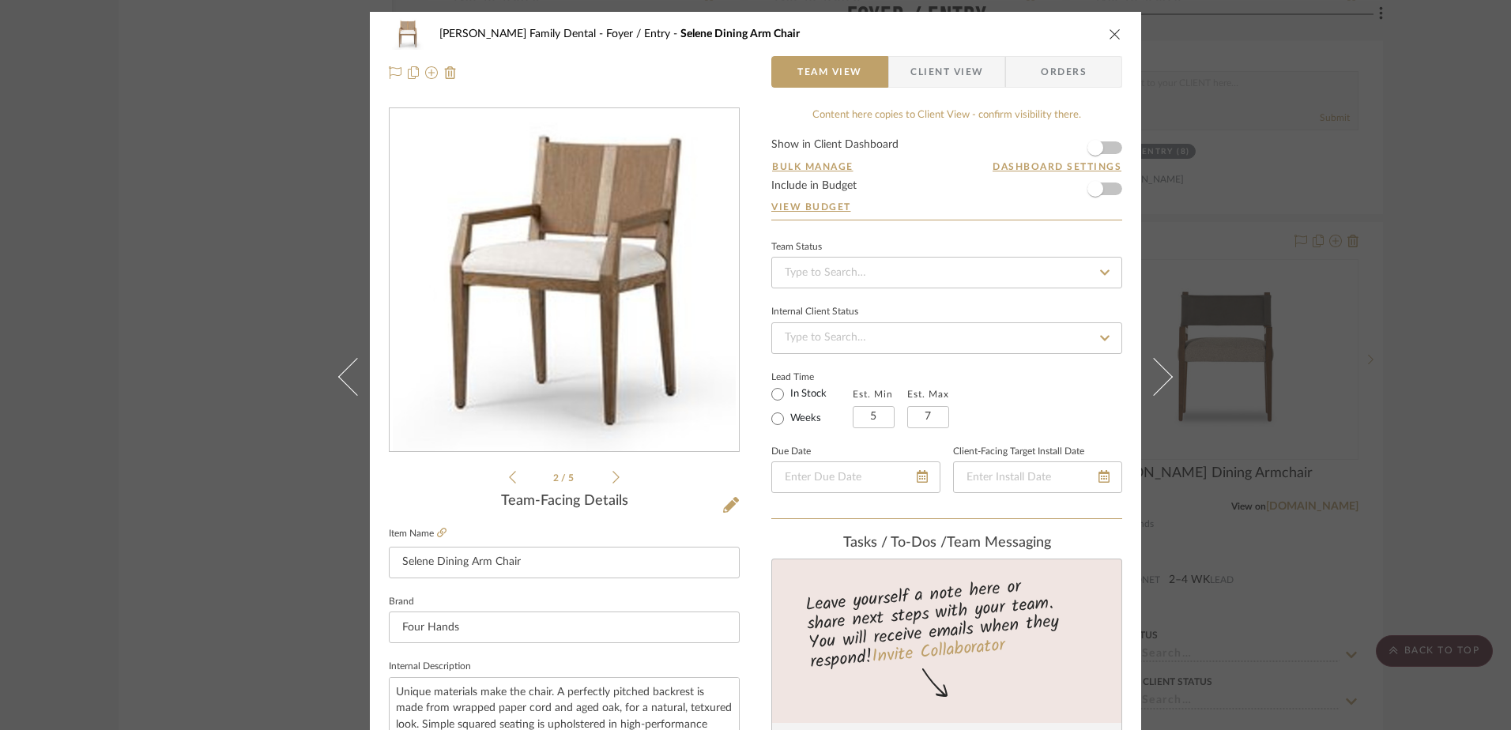
click at [613, 480] on icon at bounding box center [616, 477] width 7 height 14
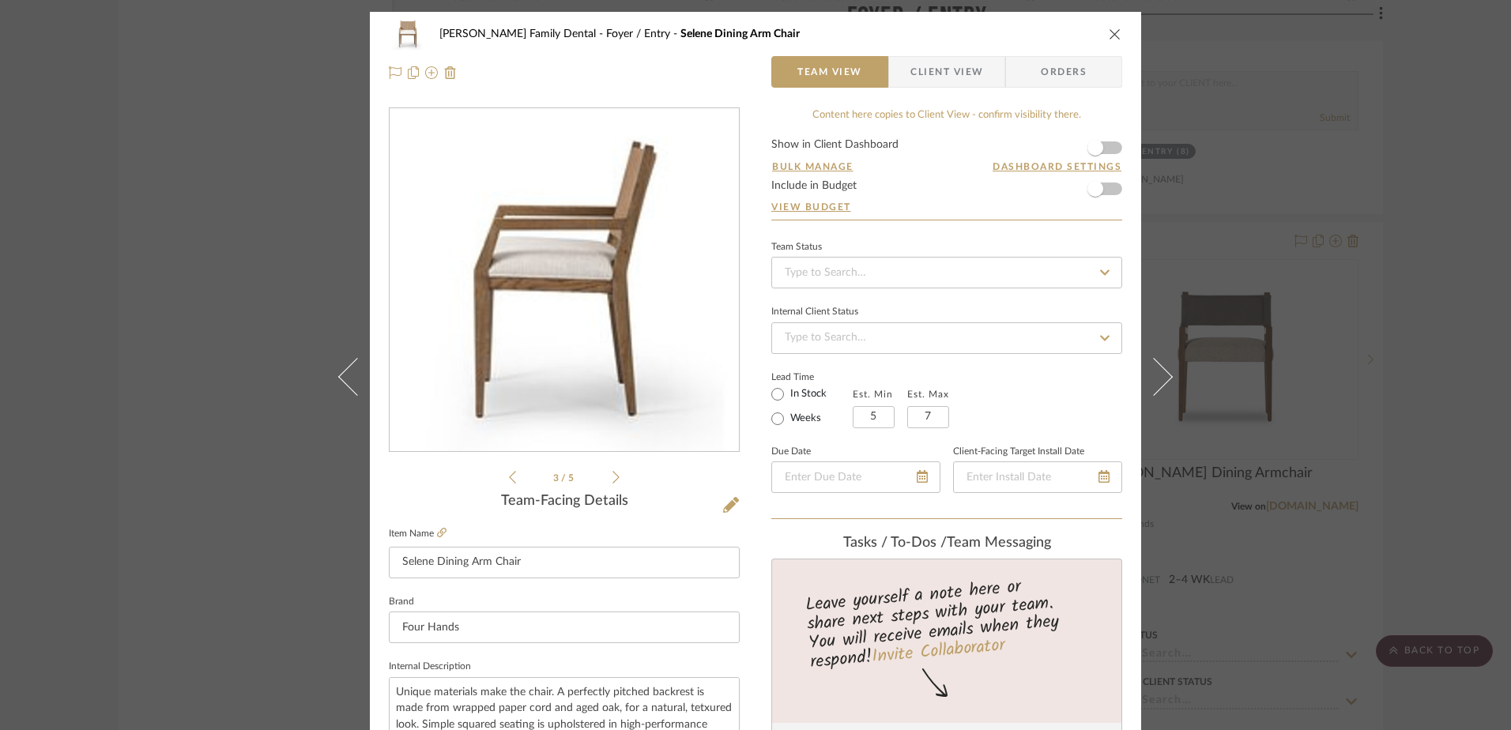
click at [613, 480] on icon at bounding box center [616, 477] width 7 height 14
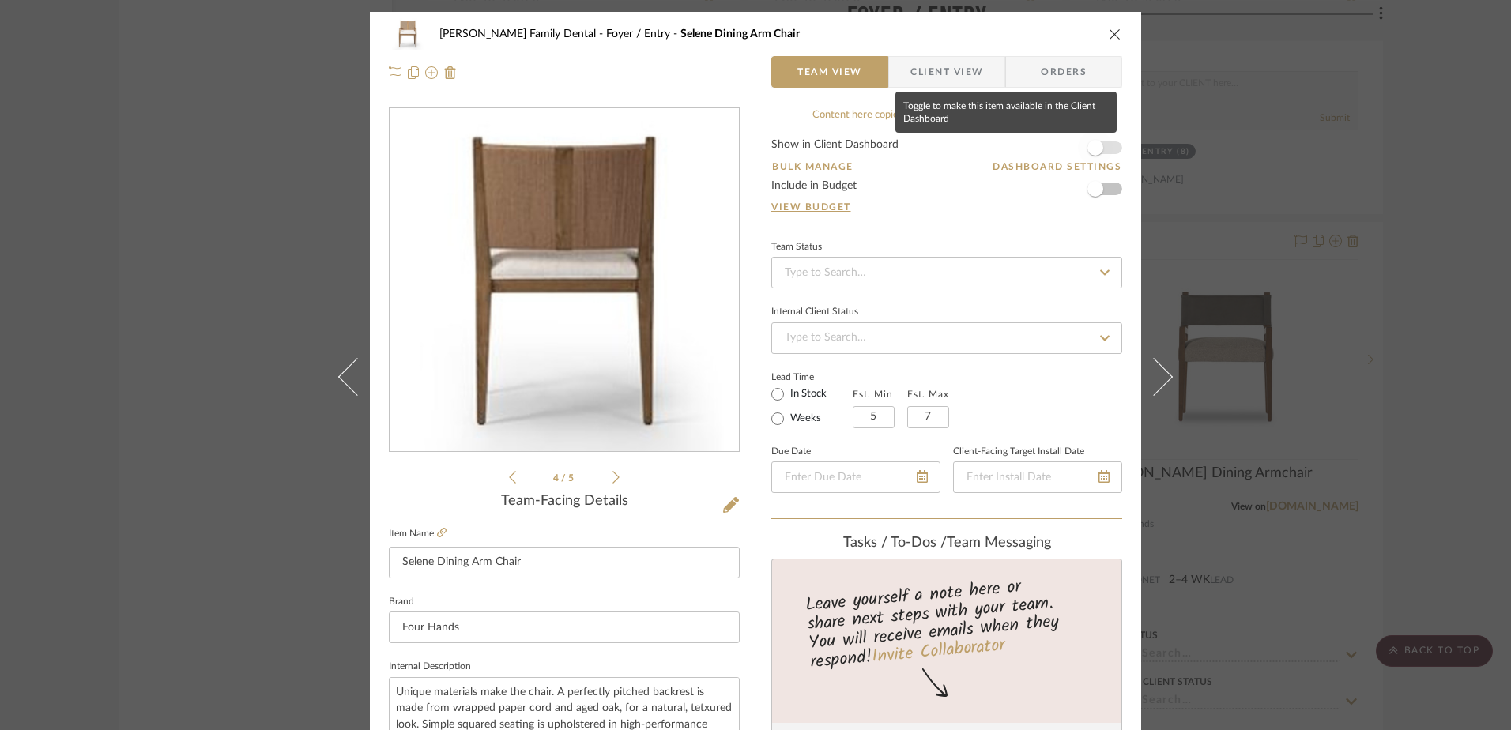
click at [1103, 149] on span "button" at bounding box center [1095, 147] width 35 height 35
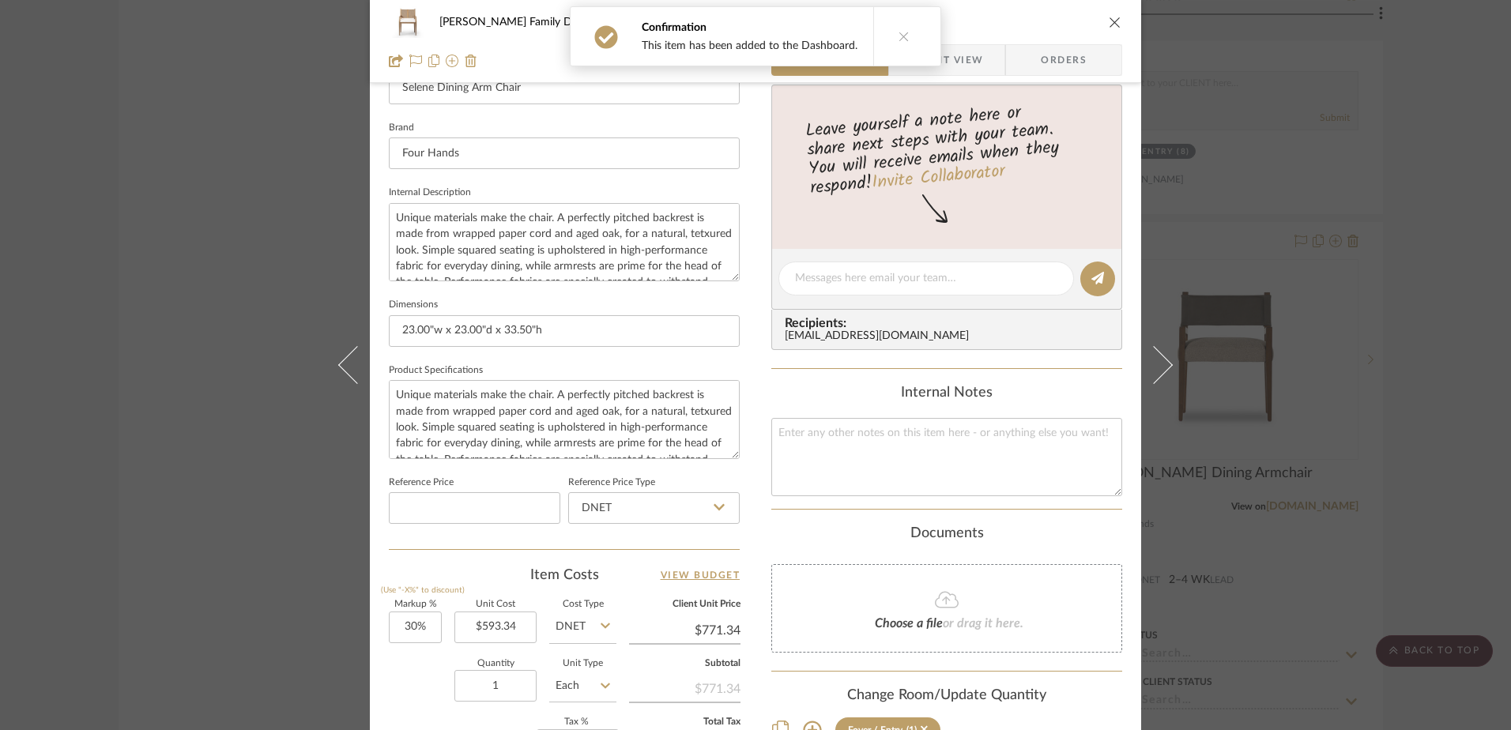
scroll to position [711, 0]
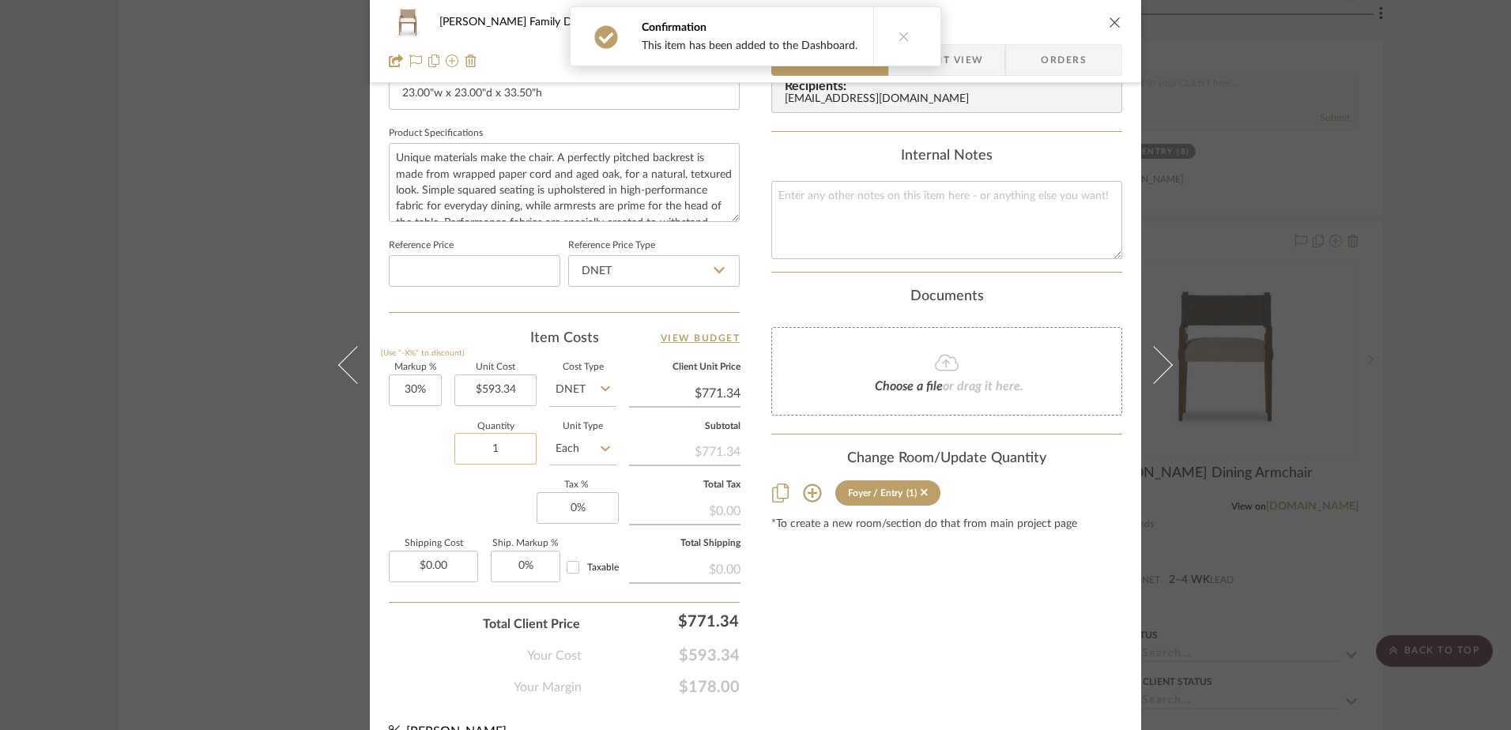
click at [490, 448] on input "1" at bounding box center [495, 449] width 82 height 32
type input "8"
click at [859, 630] on div "Content here copies to Client View - confirm visibility there. Show in Client D…" at bounding box center [946, 46] width 351 height 1301
click at [578, 507] on input "0" at bounding box center [578, 508] width 82 height 32
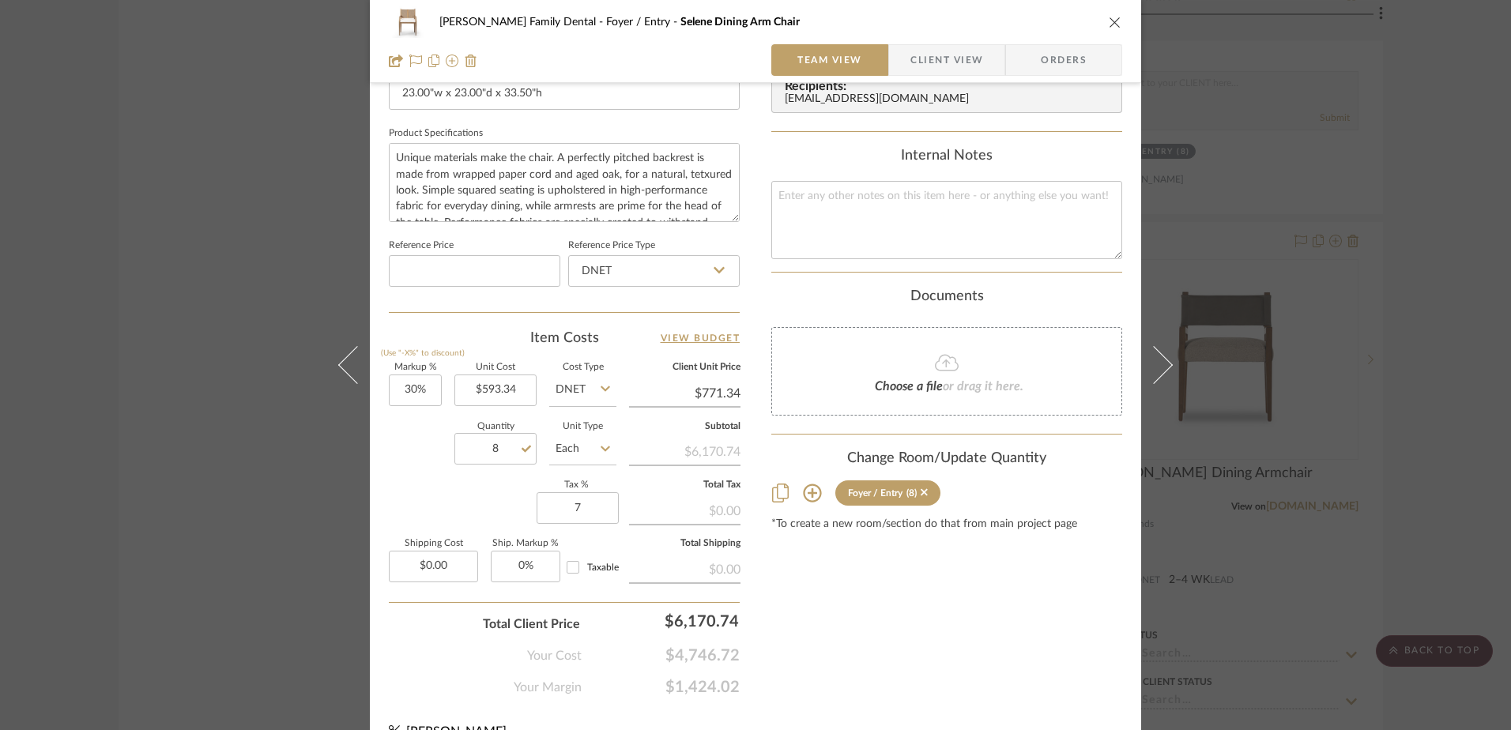
type input "7%"
click at [848, 618] on div "Content here copies to Client View - confirm visibility there. Show in Client D…" at bounding box center [946, 46] width 351 height 1301
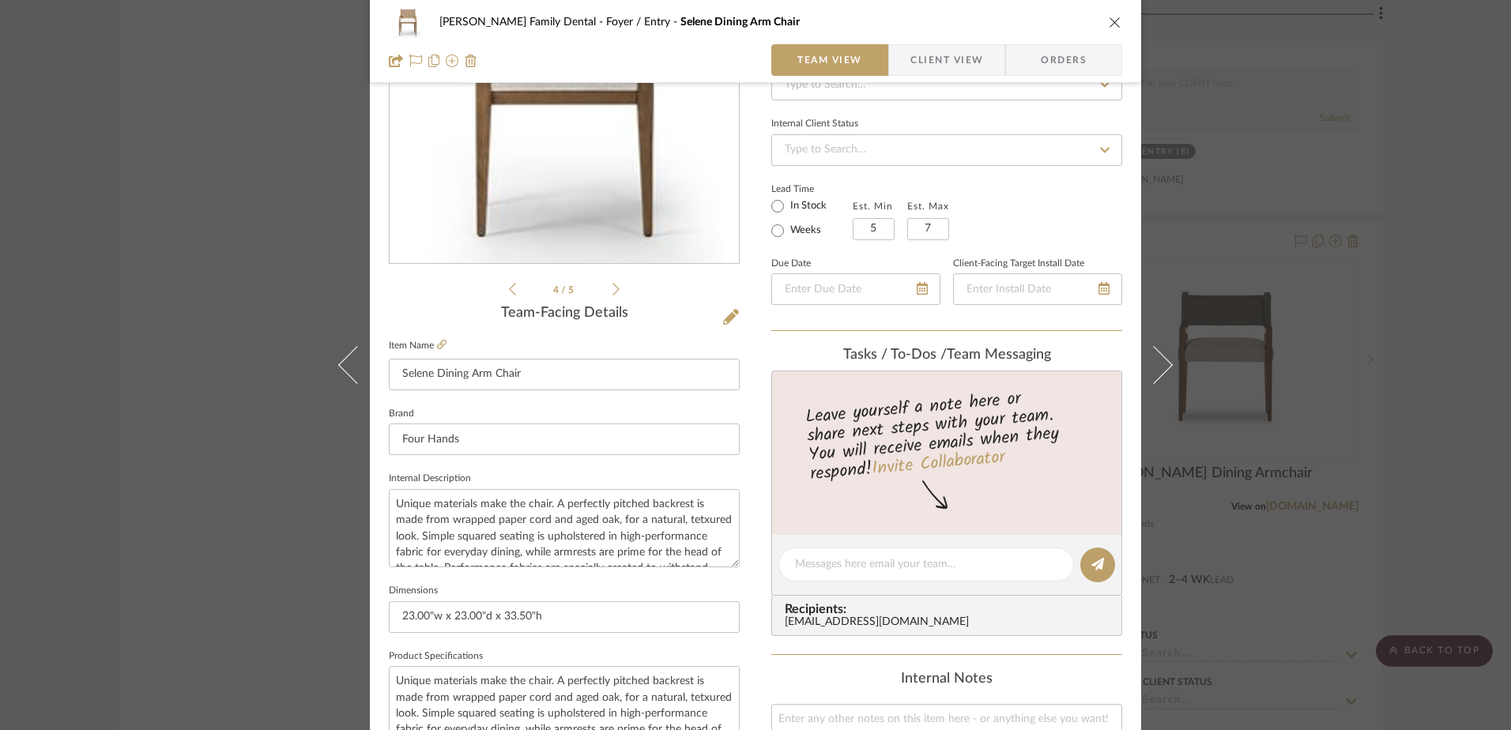
scroll to position [0, 0]
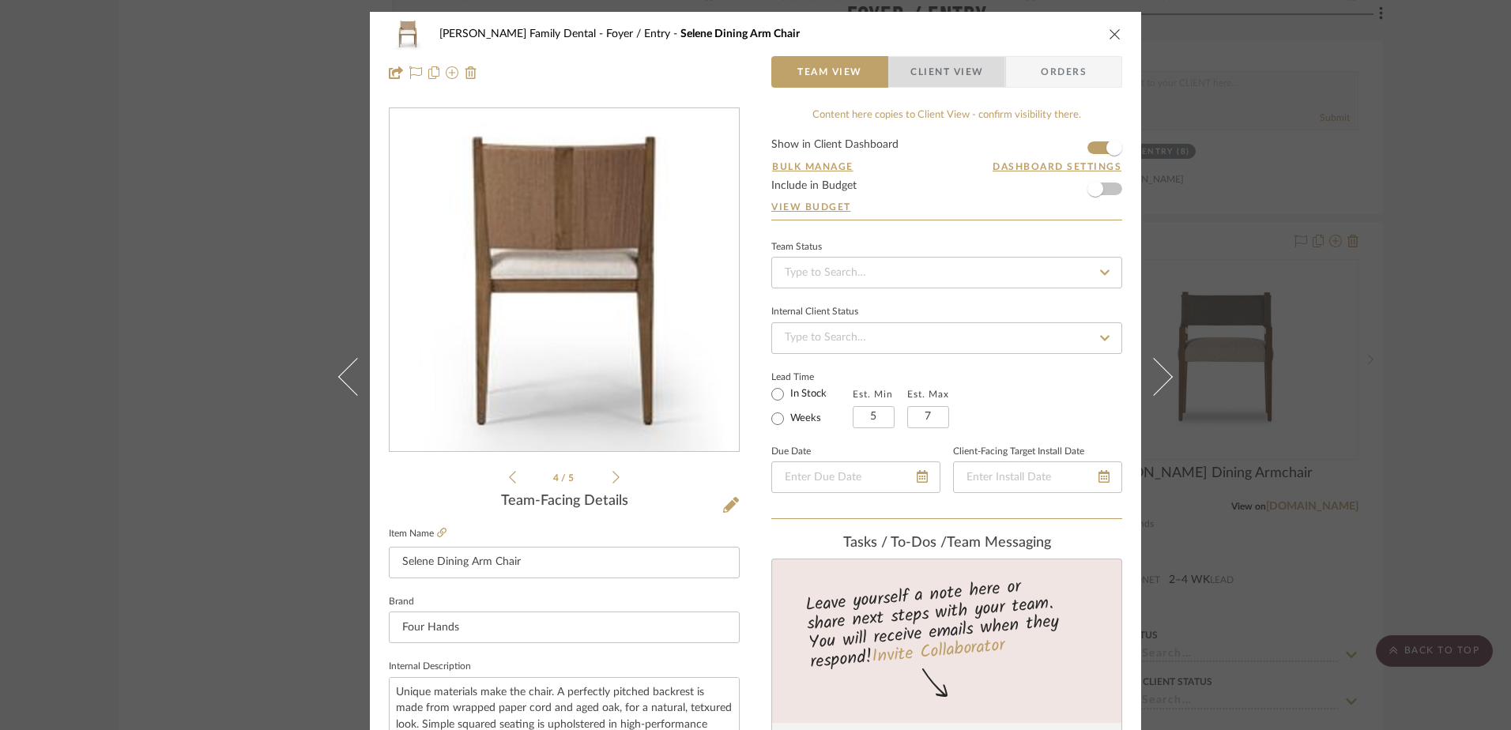
click at [920, 68] on span "Client View" at bounding box center [947, 72] width 73 height 32
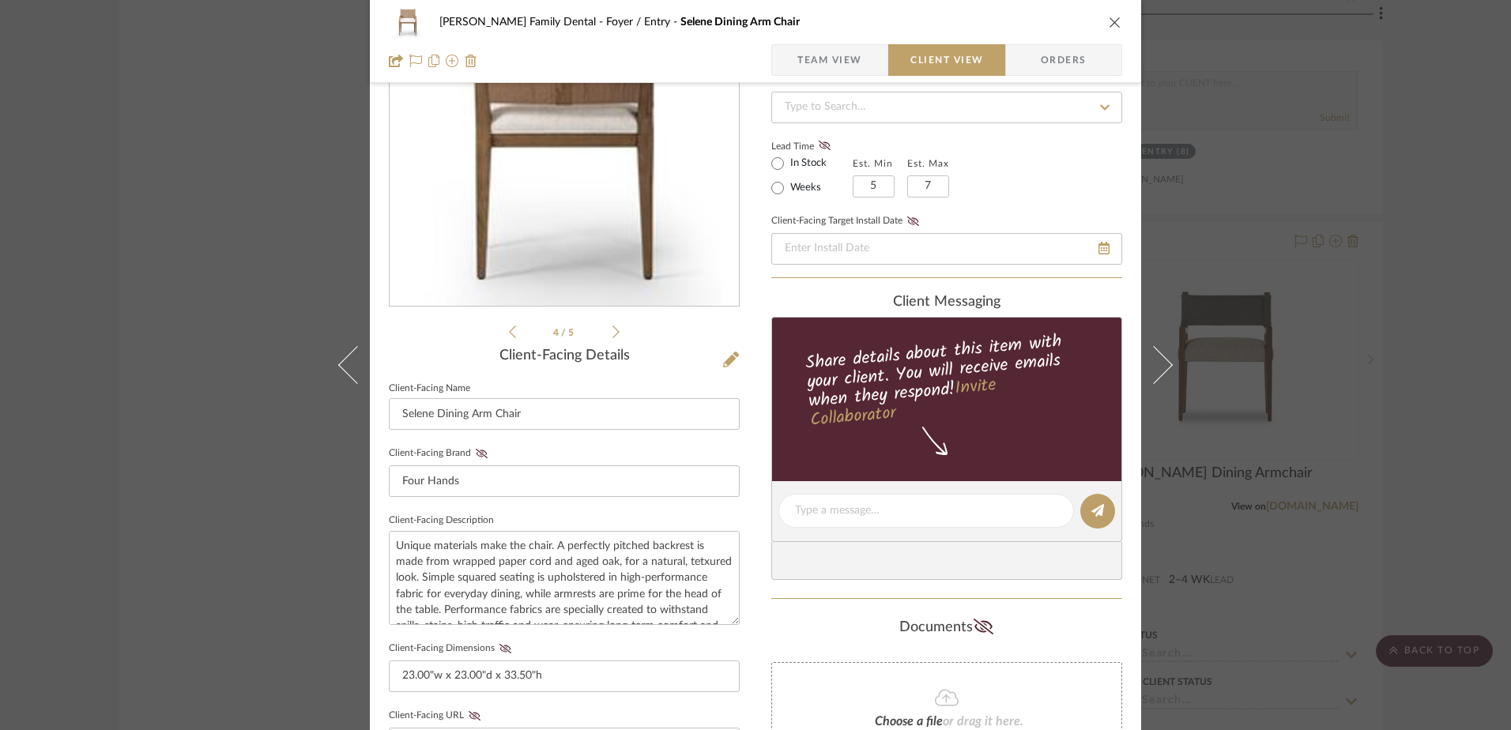
scroll to position [316, 0]
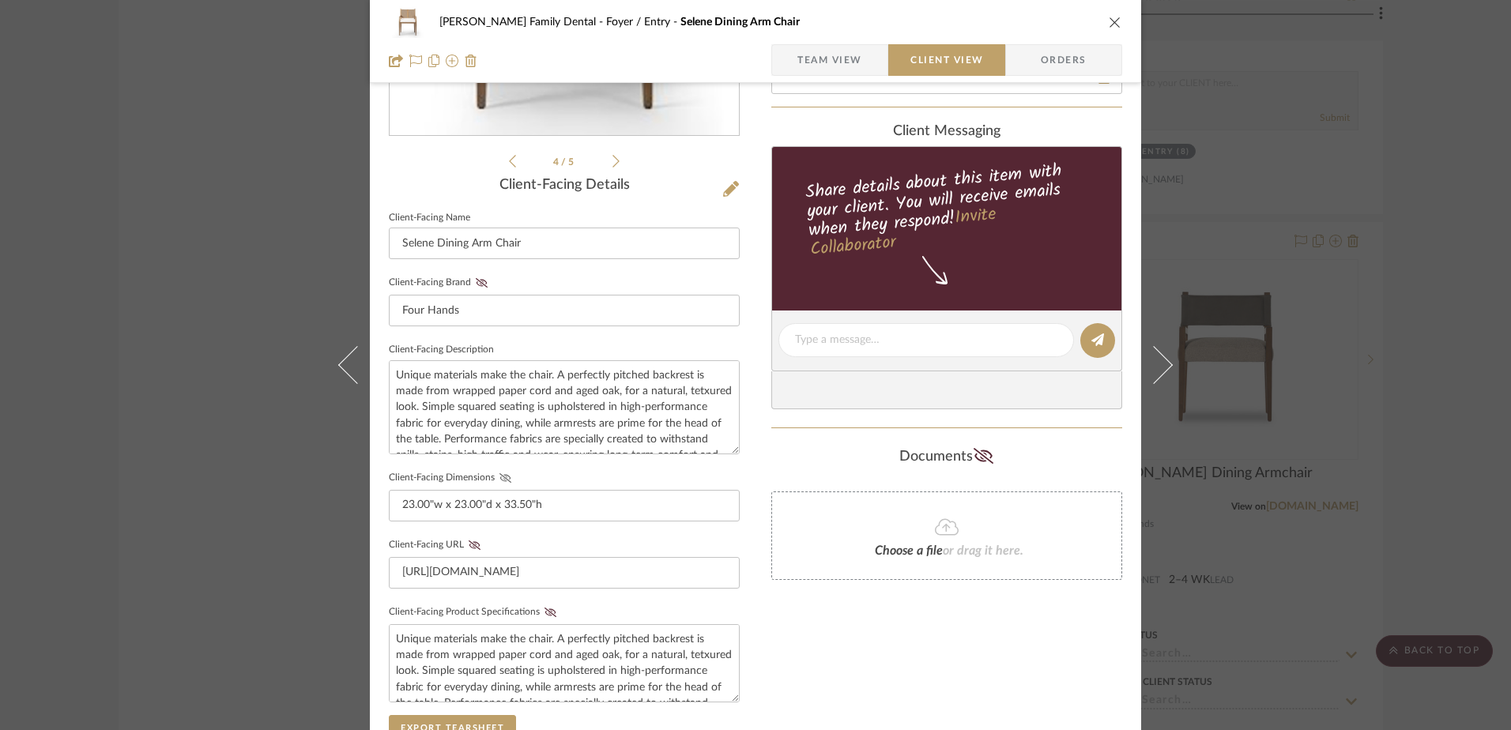
click at [500, 479] on icon at bounding box center [506, 477] width 12 height 9
click at [545, 609] on icon at bounding box center [551, 612] width 12 height 9
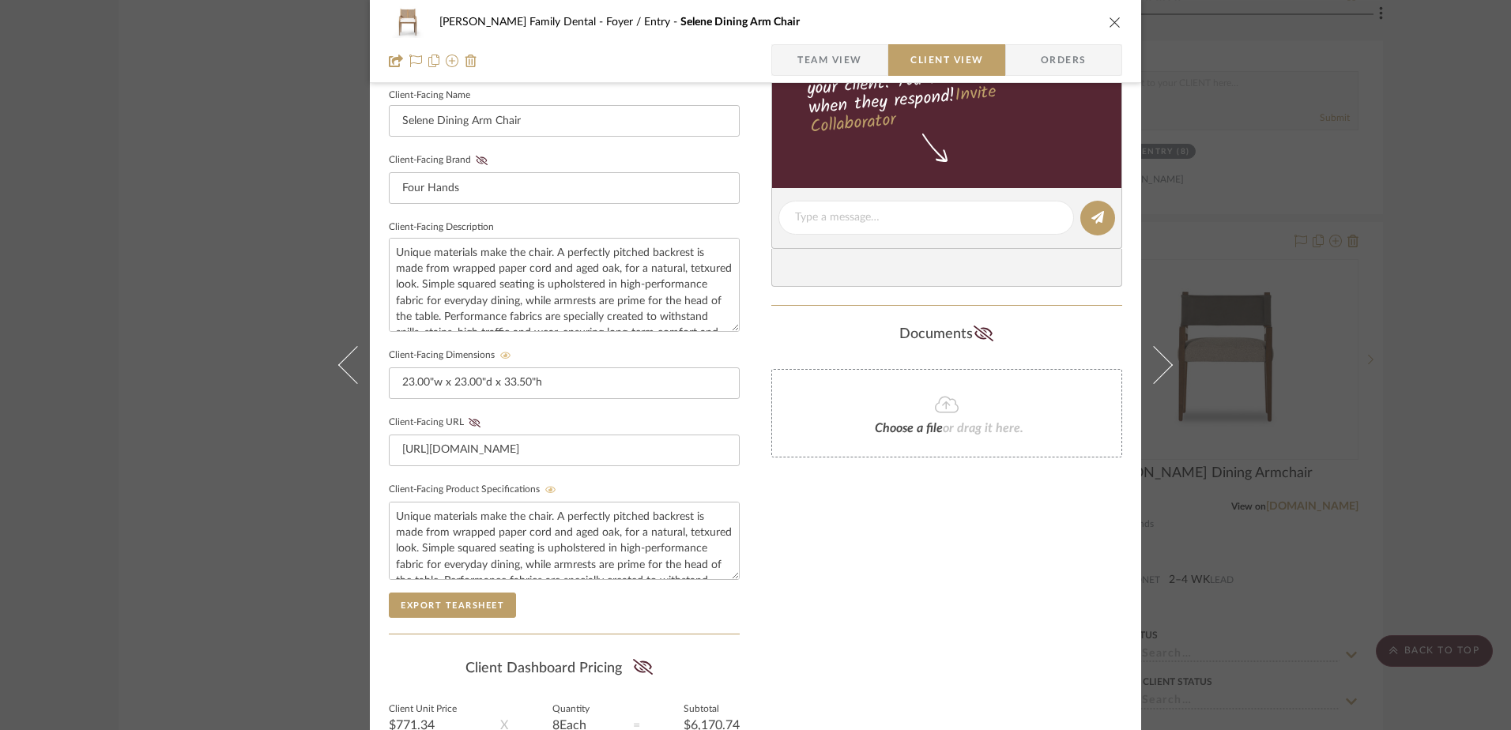
scroll to position [553, 0]
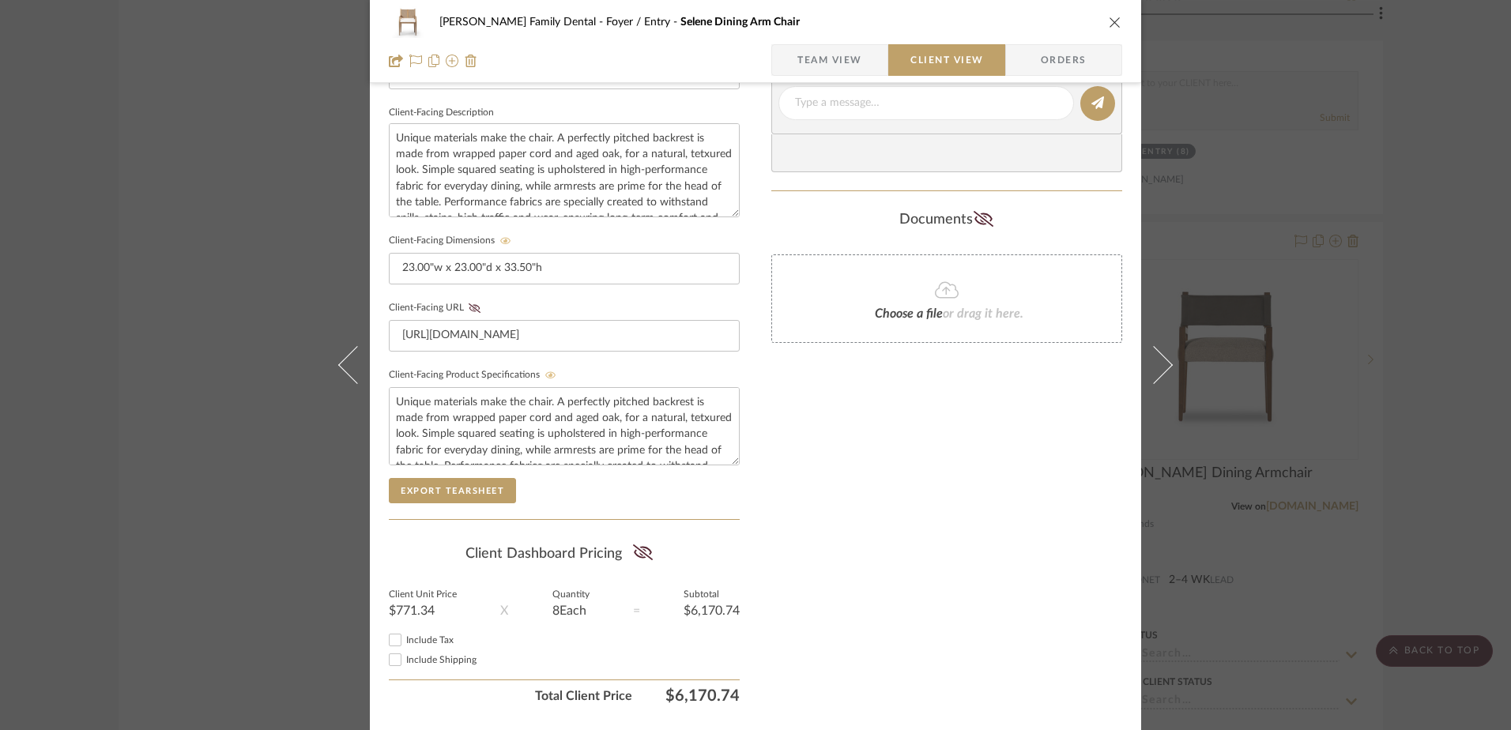
click at [390, 643] on input "Include Tax" at bounding box center [395, 640] width 19 height 19
checkbox input "true"
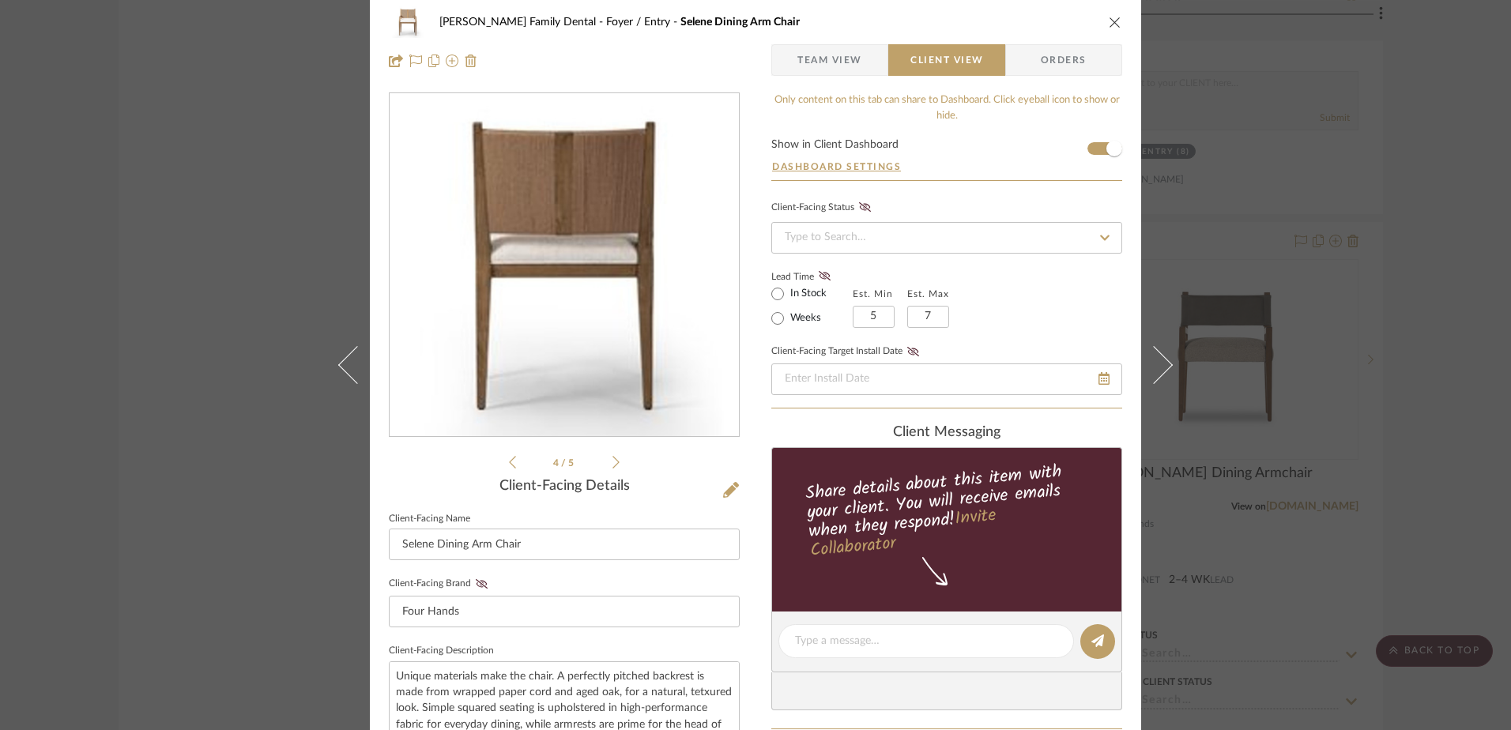
scroll to position [0, 0]
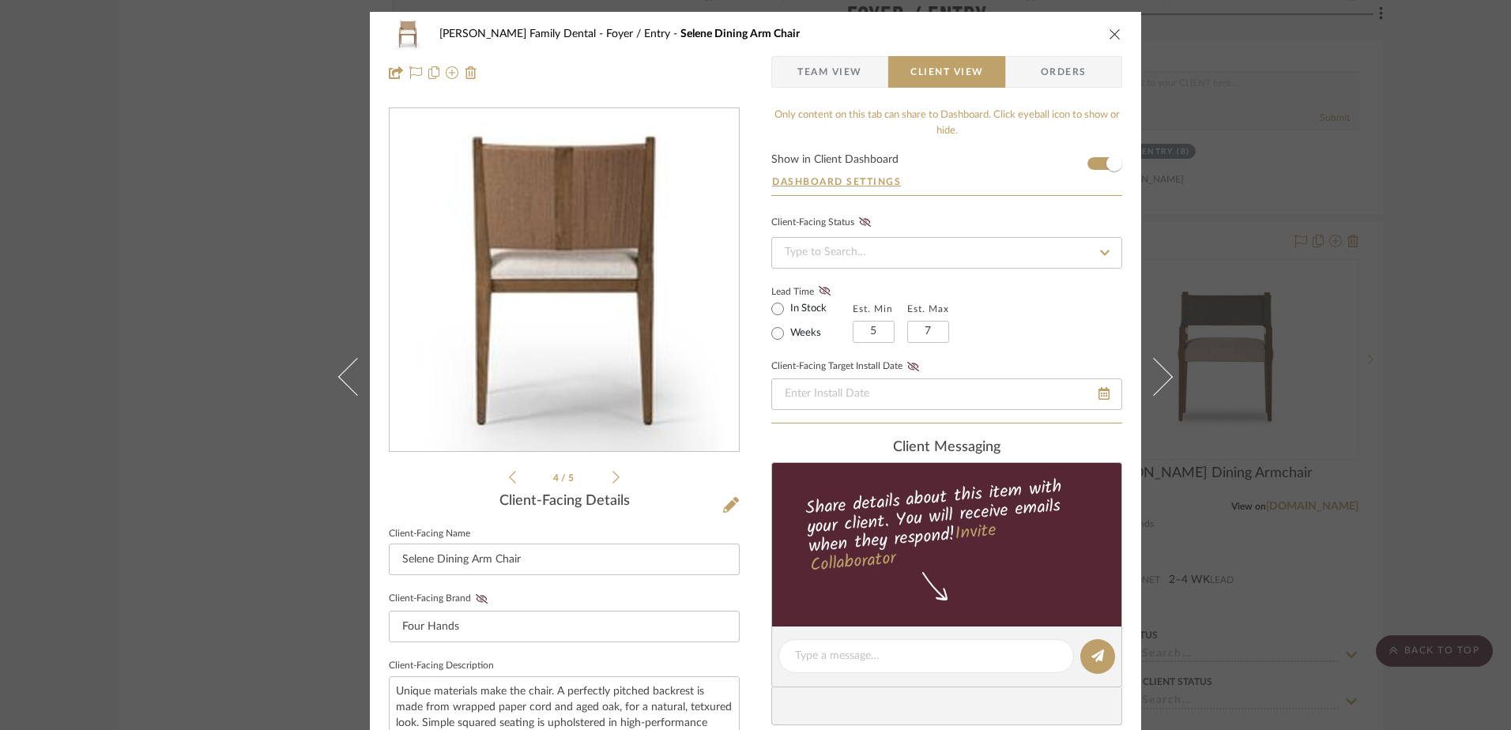
click at [1110, 36] on icon "close" at bounding box center [1115, 34] width 13 height 13
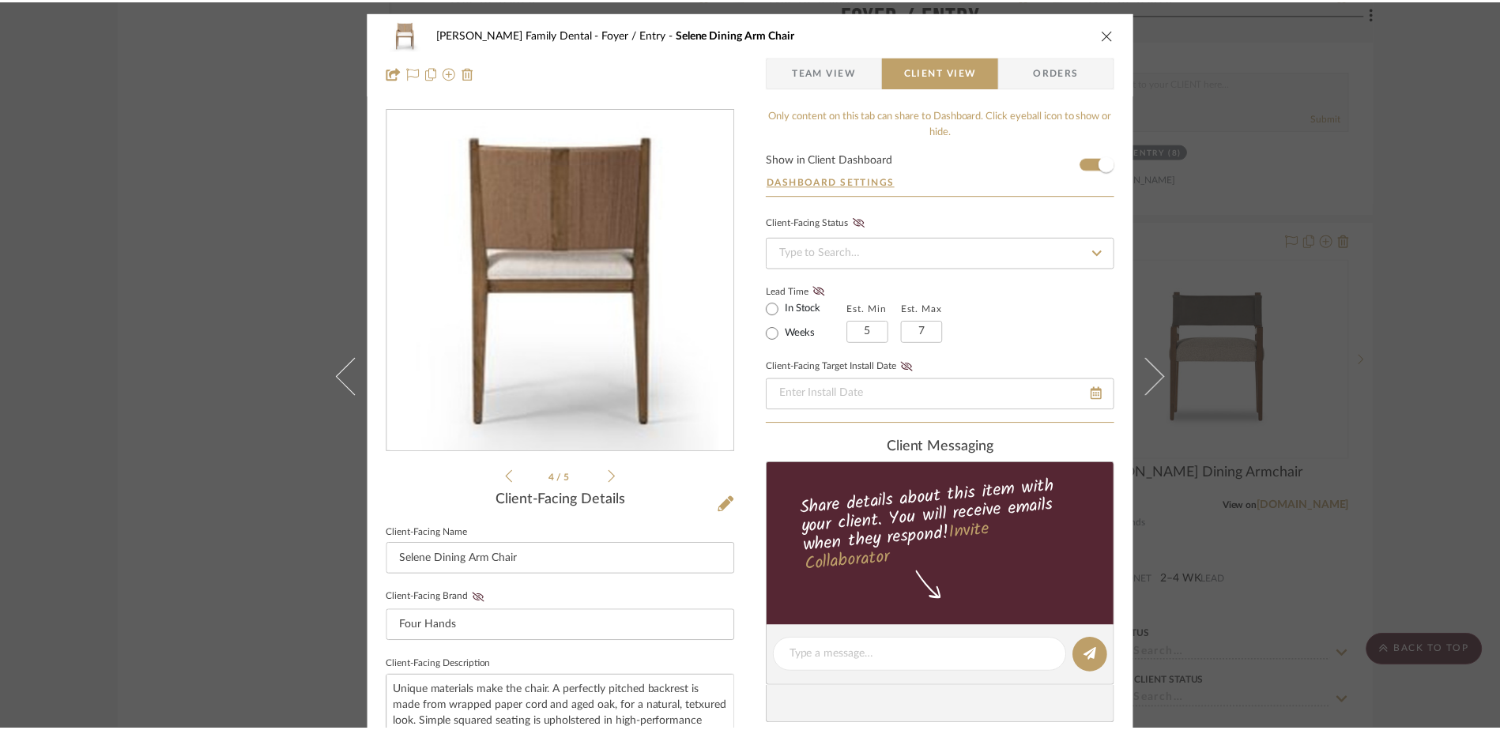
scroll to position [3715, 0]
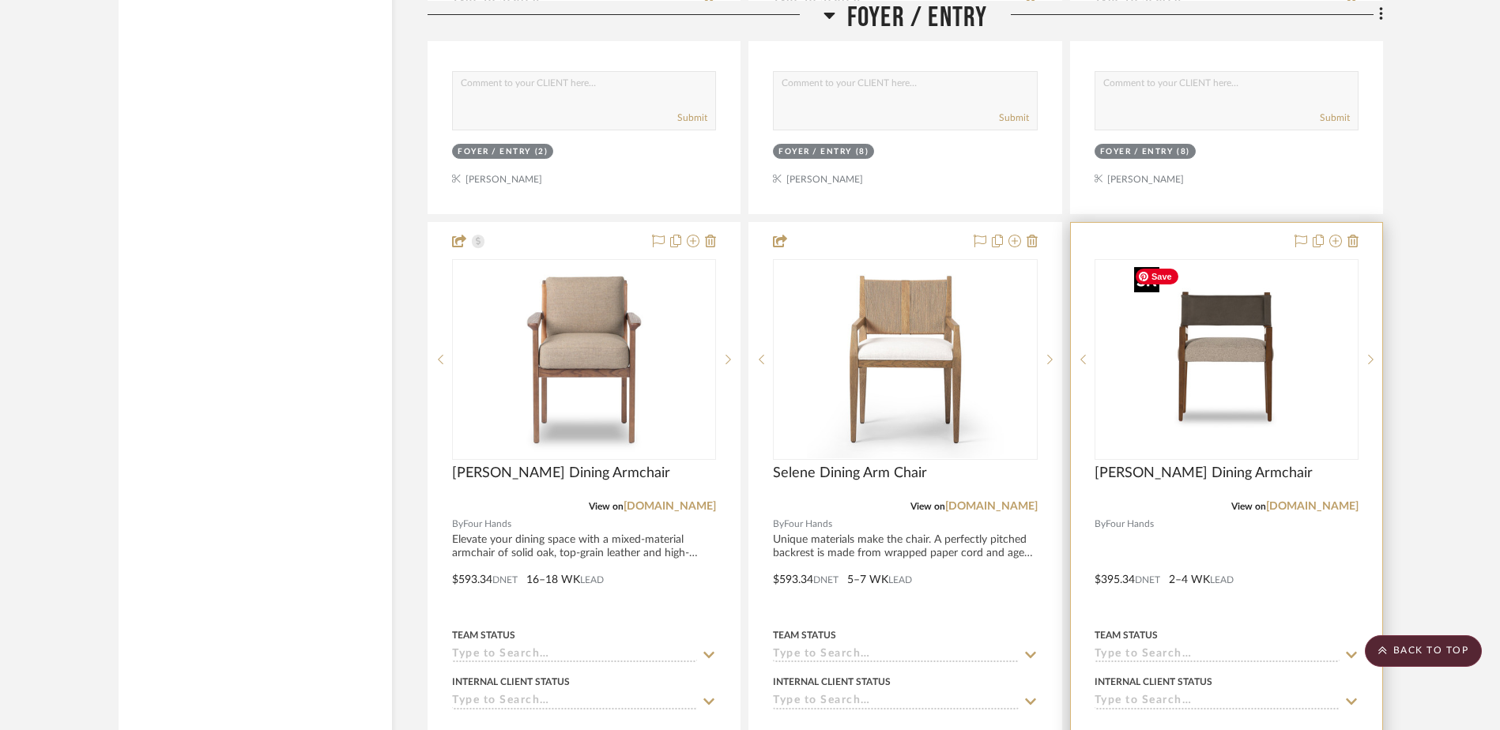
click at [1205, 376] on img at bounding box center [1227, 360] width 198 height 198
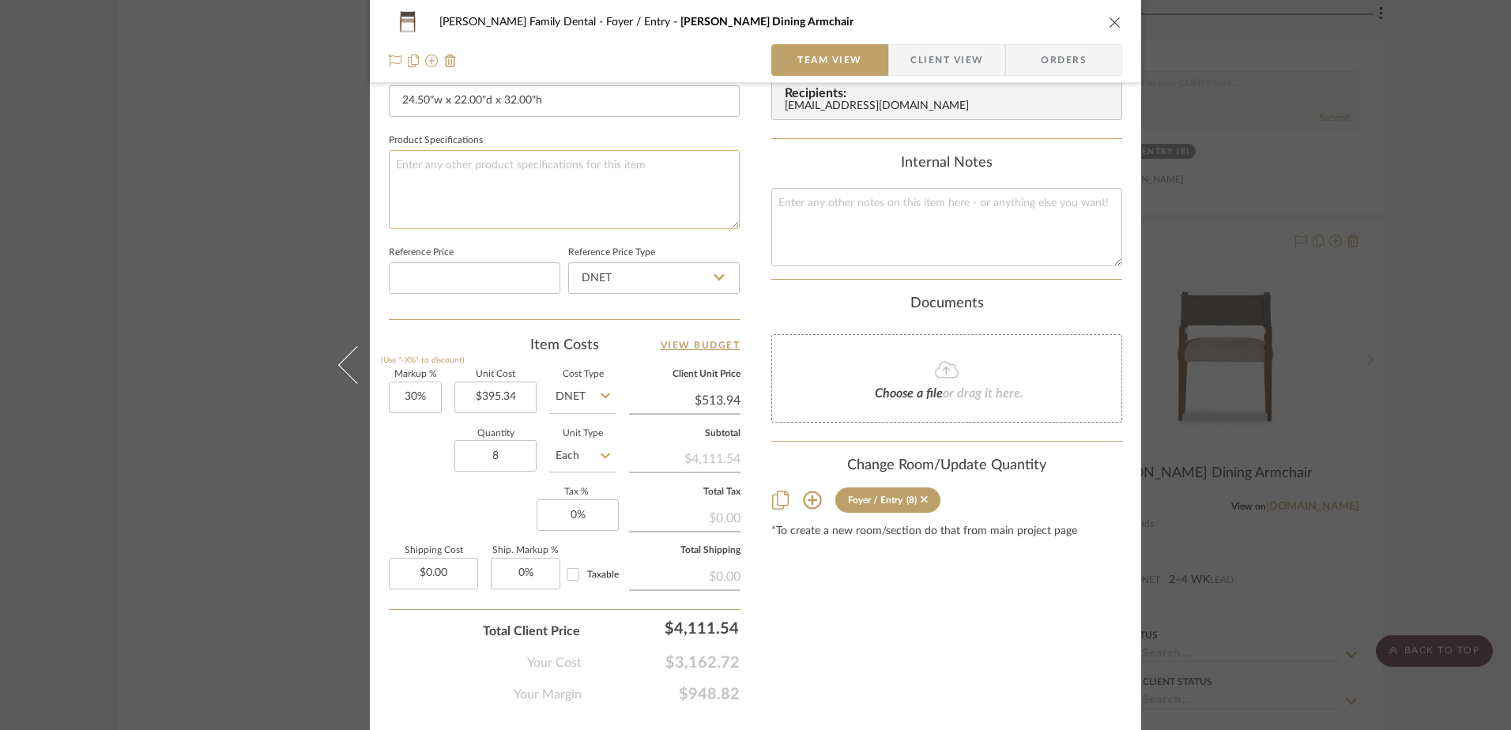
scroll to position [711, 0]
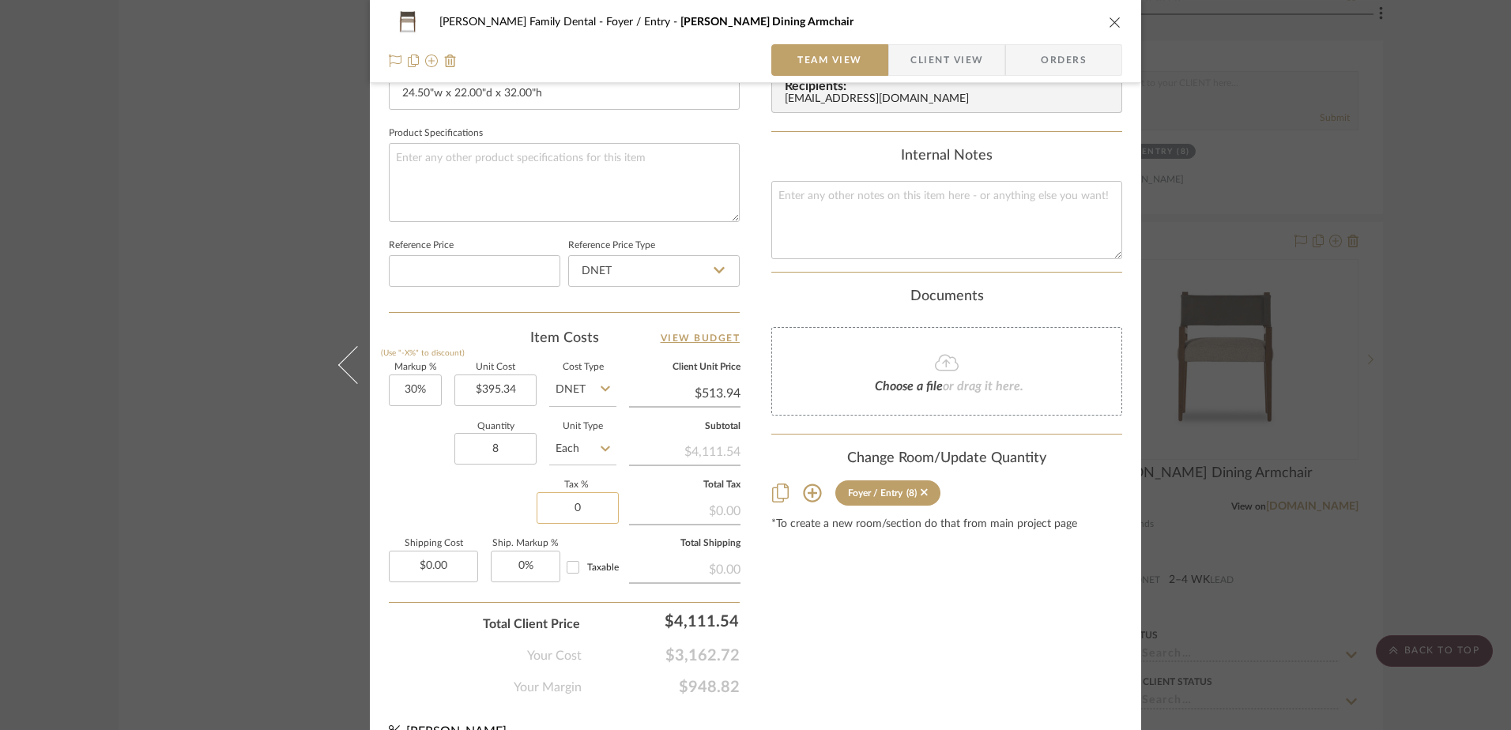
click at [584, 511] on input "0" at bounding box center [578, 508] width 82 height 32
type input "7%"
click at [850, 597] on div "Content here copies to Client View - confirm visibility there. Show in Client D…" at bounding box center [946, 46] width 351 height 1301
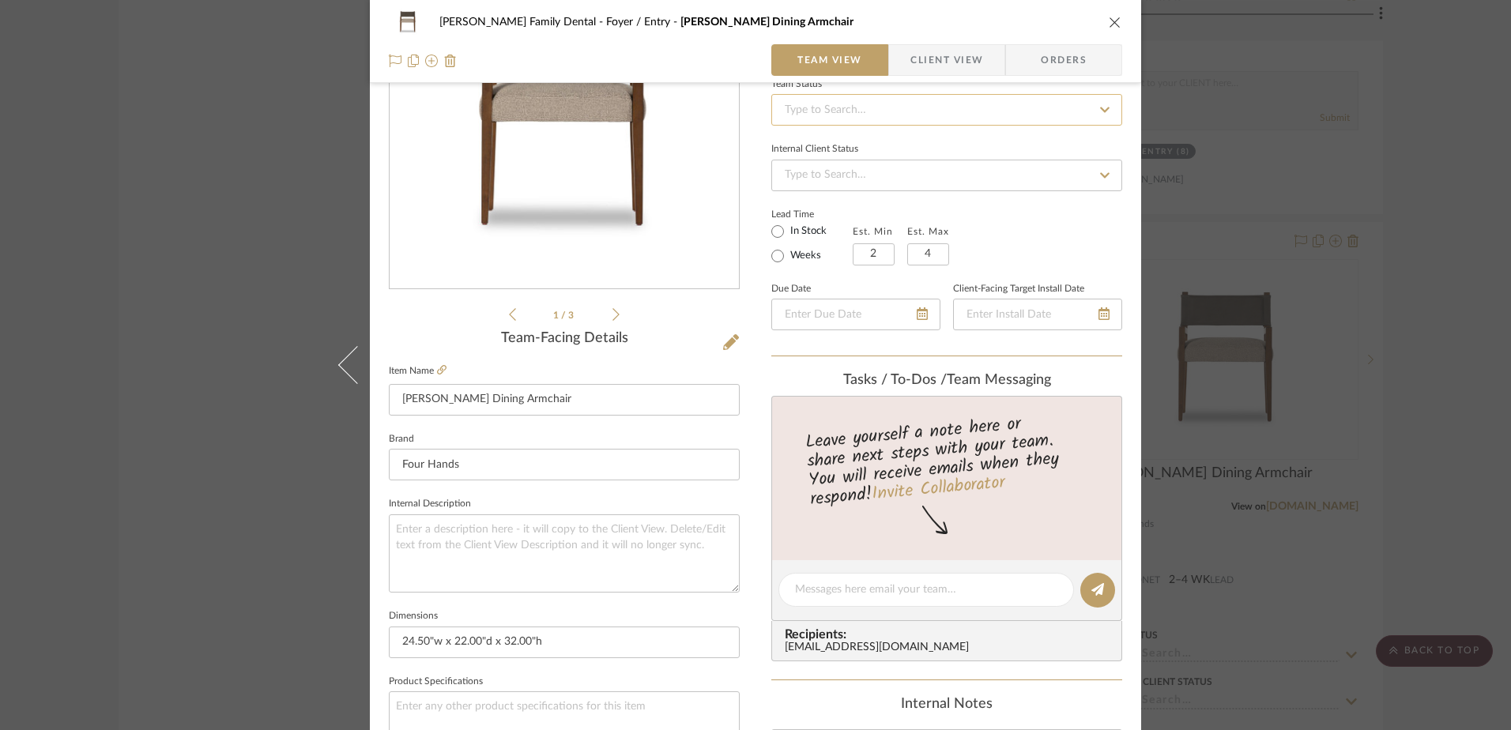
scroll to position [158, 0]
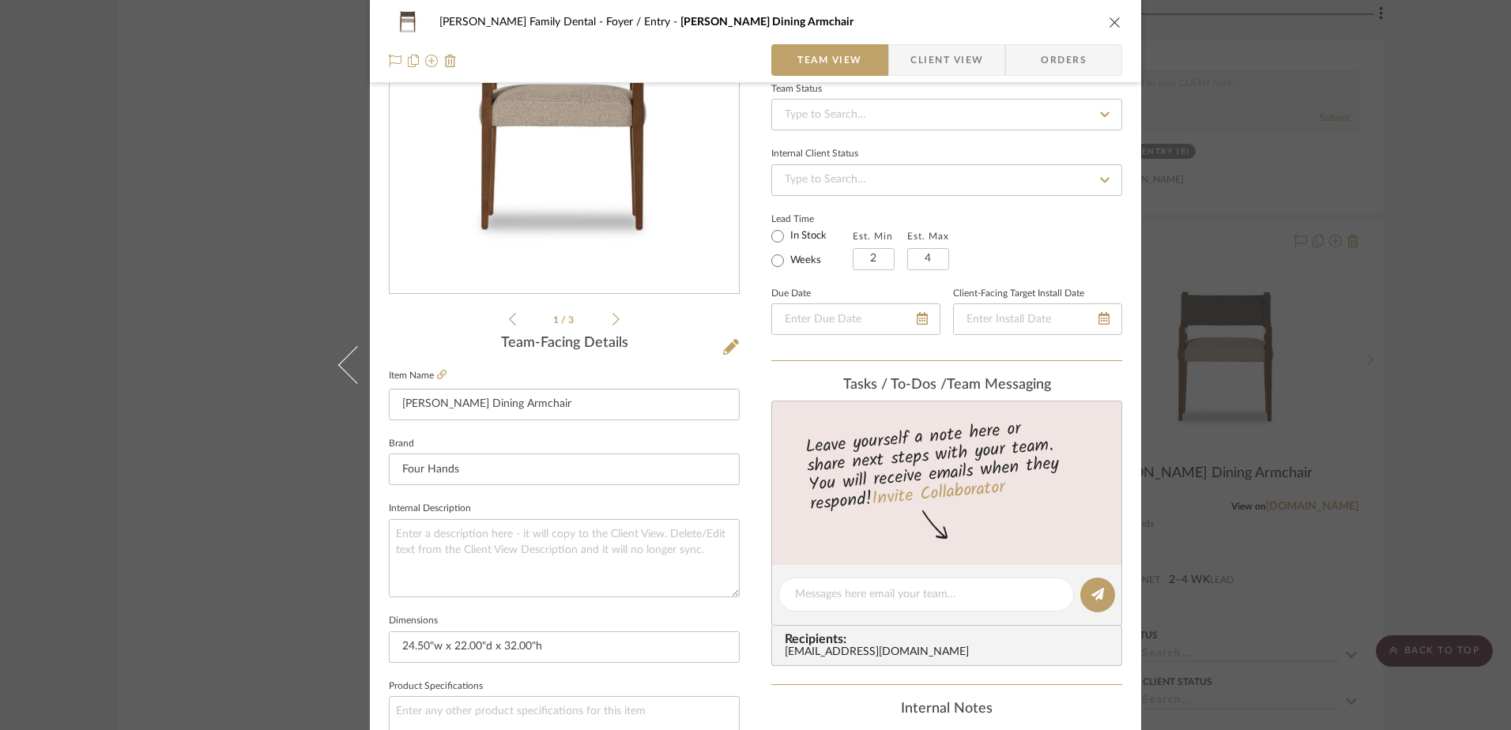
click at [931, 69] on span "Client View" at bounding box center [947, 60] width 73 height 32
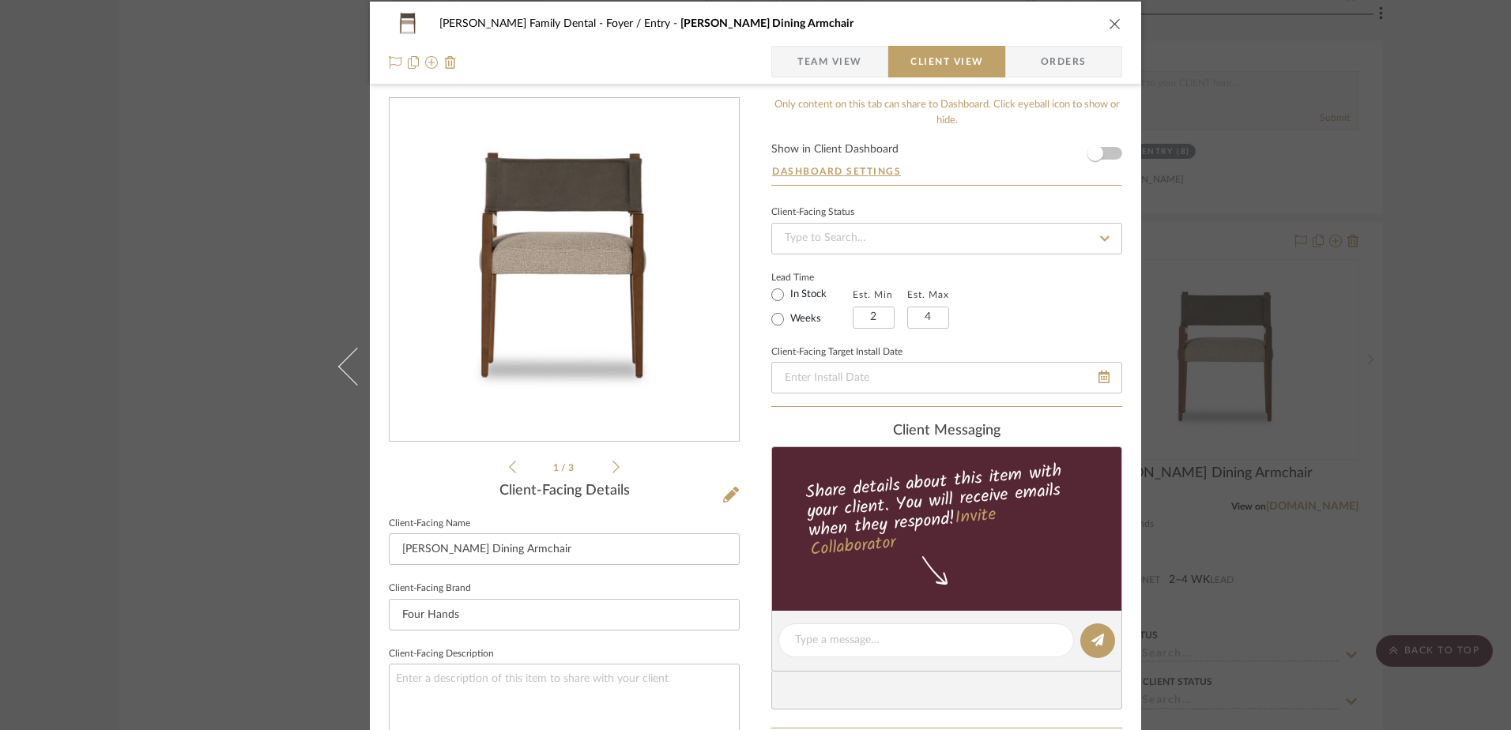
scroll to position [0, 0]
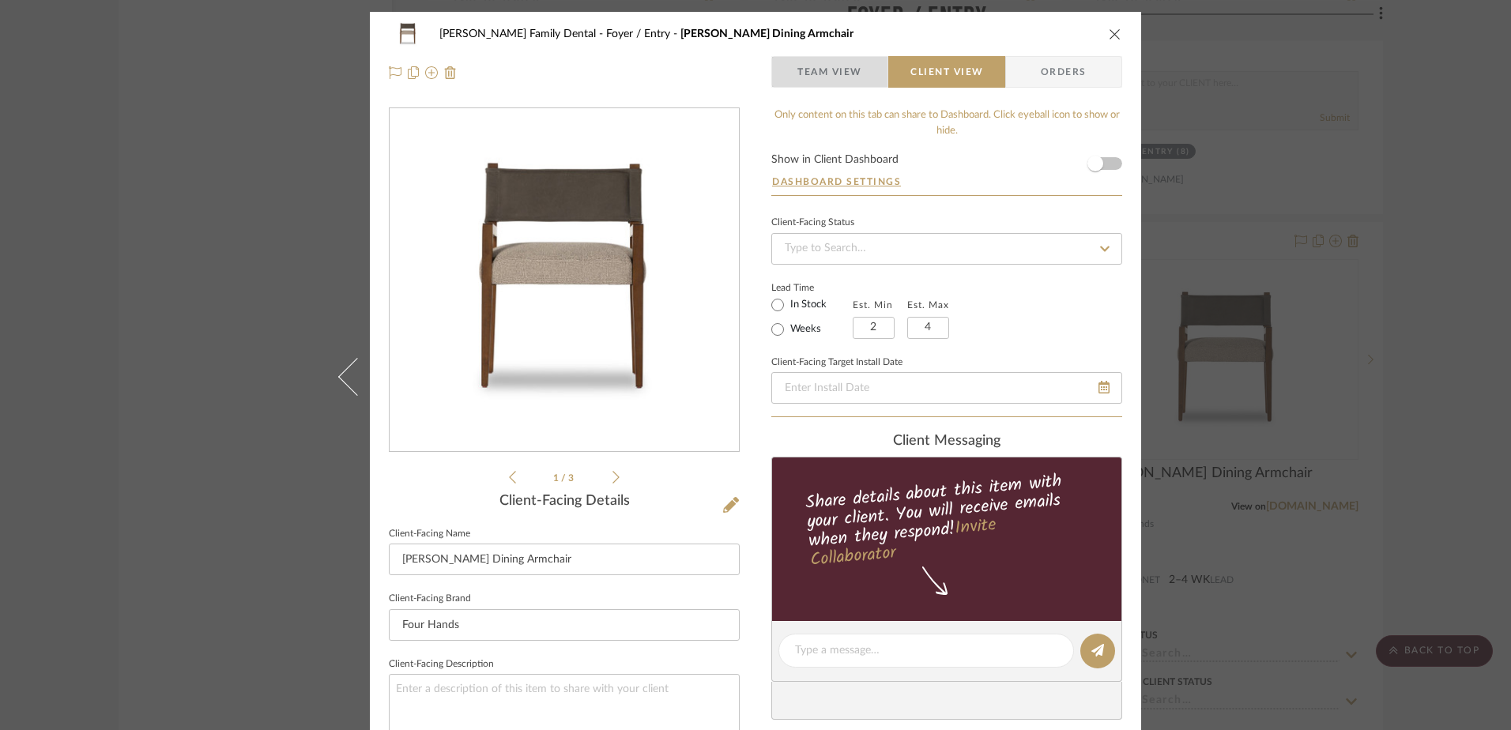
click at [811, 61] on span "Team View" at bounding box center [829, 72] width 65 height 32
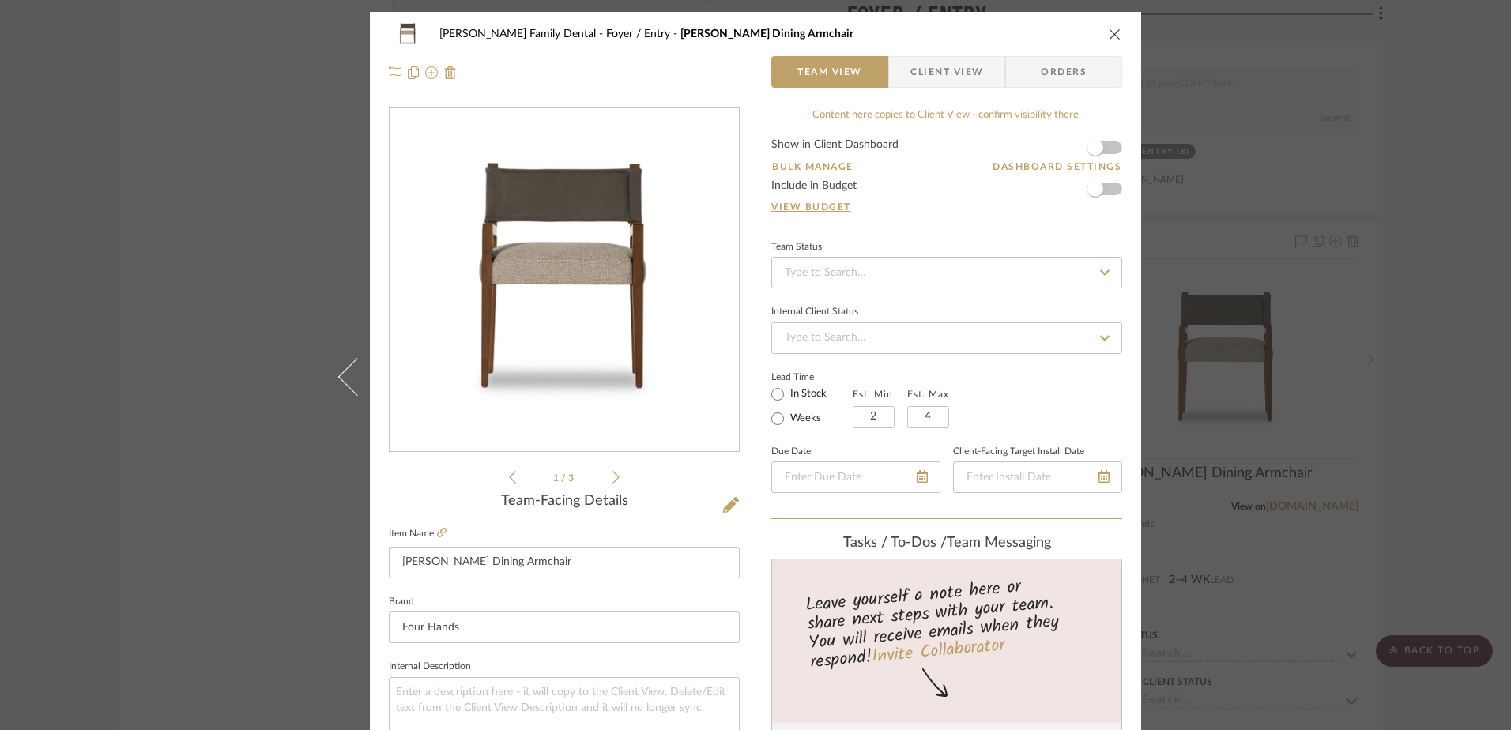
click at [1109, 150] on form "Show in Client Dashboard Bulk Manage Dashboard Settings Include in Budget View …" at bounding box center [946, 179] width 351 height 81
click at [1088, 145] on span "button" at bounding box center [1096, 148] width 16 height 16
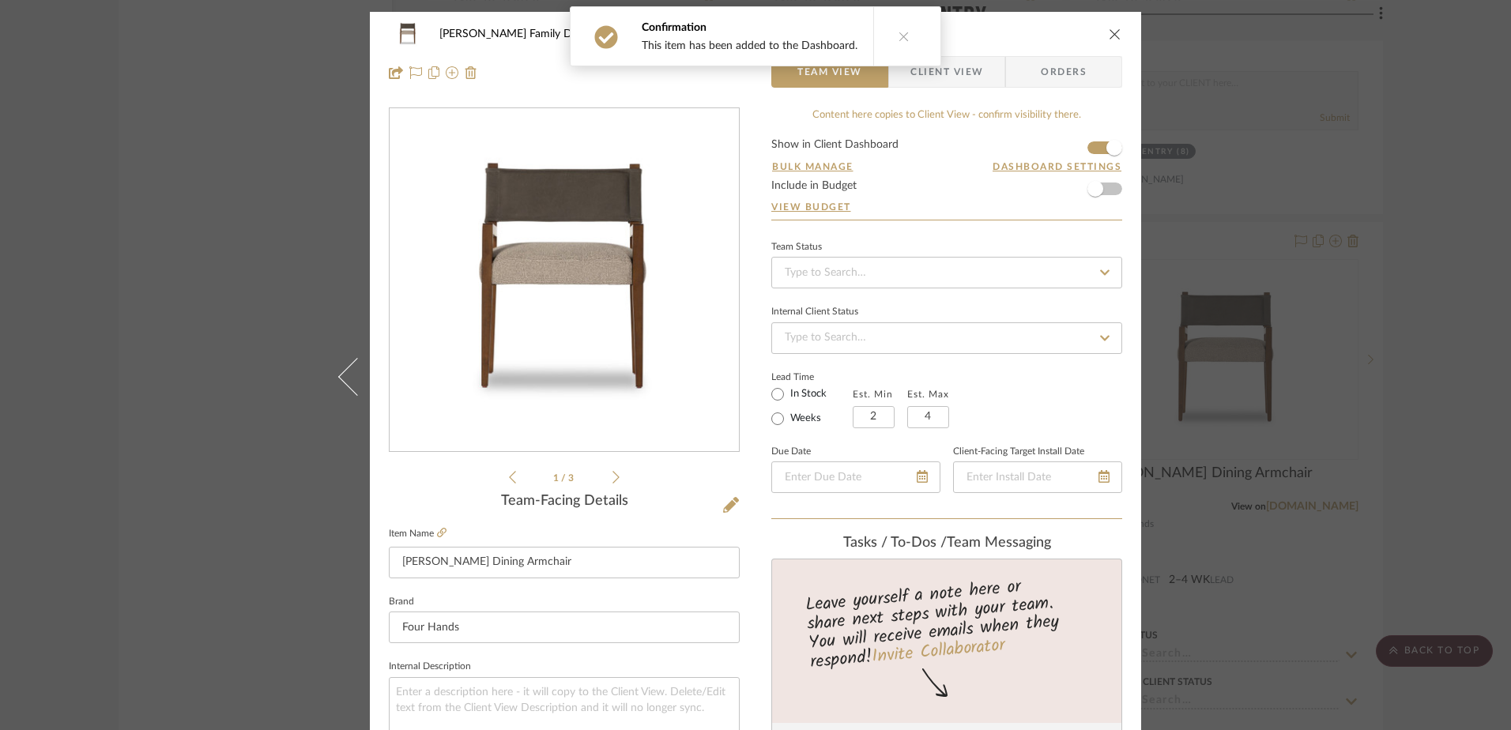
click at [942, 67] on span "Client View" at bounding box center [947, 72] width 73 height 32
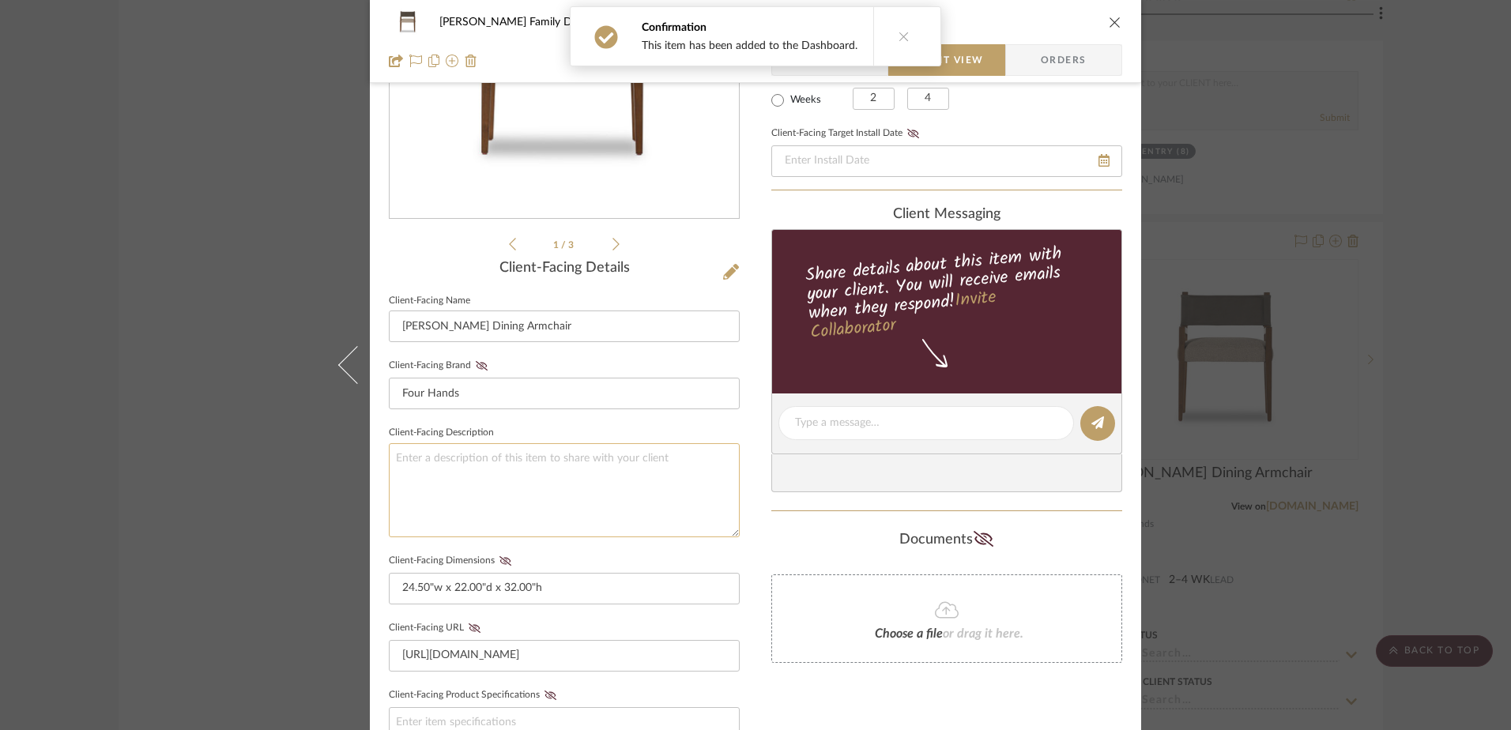
scroll to position [237, 0]
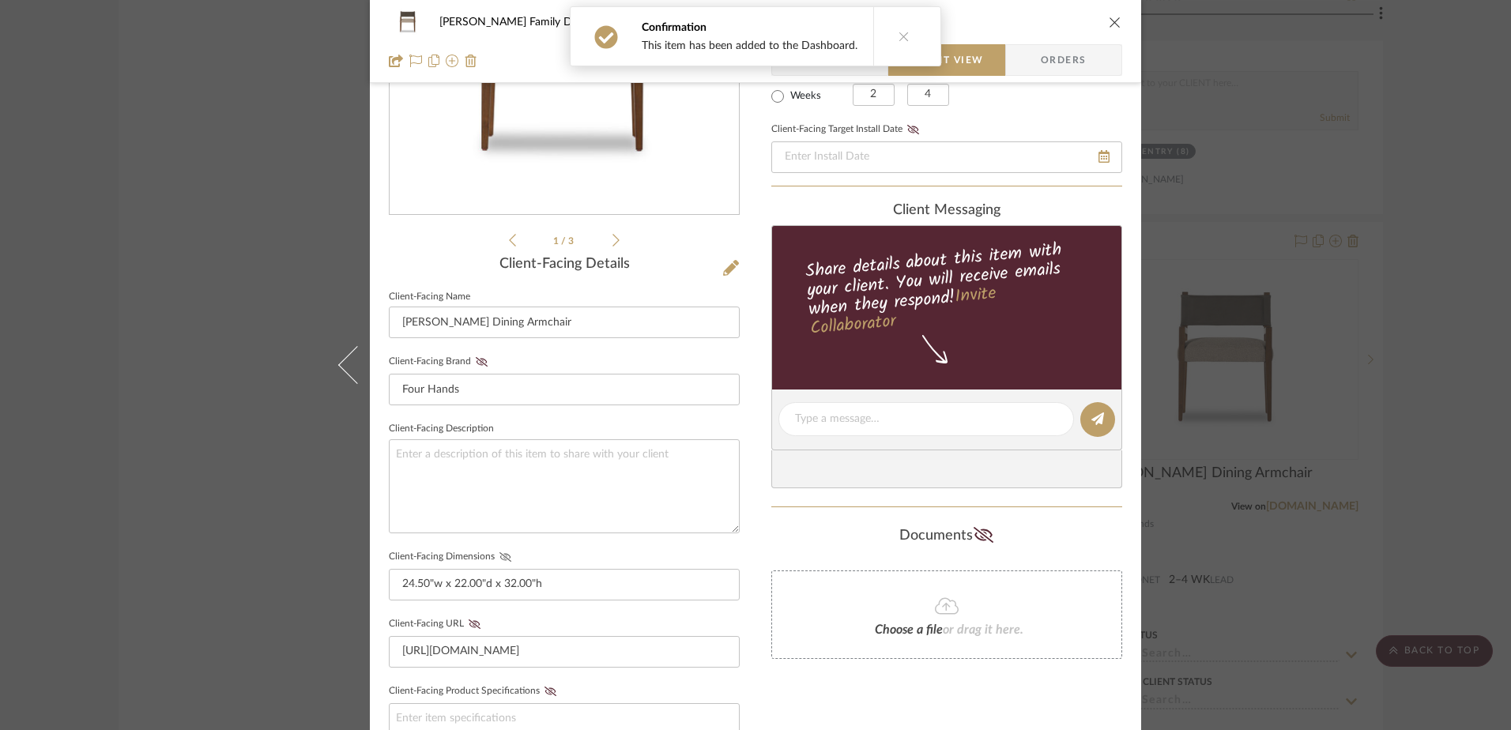
click at [500, 558] on icon at bounding box center [506, 556] width 12 height 9
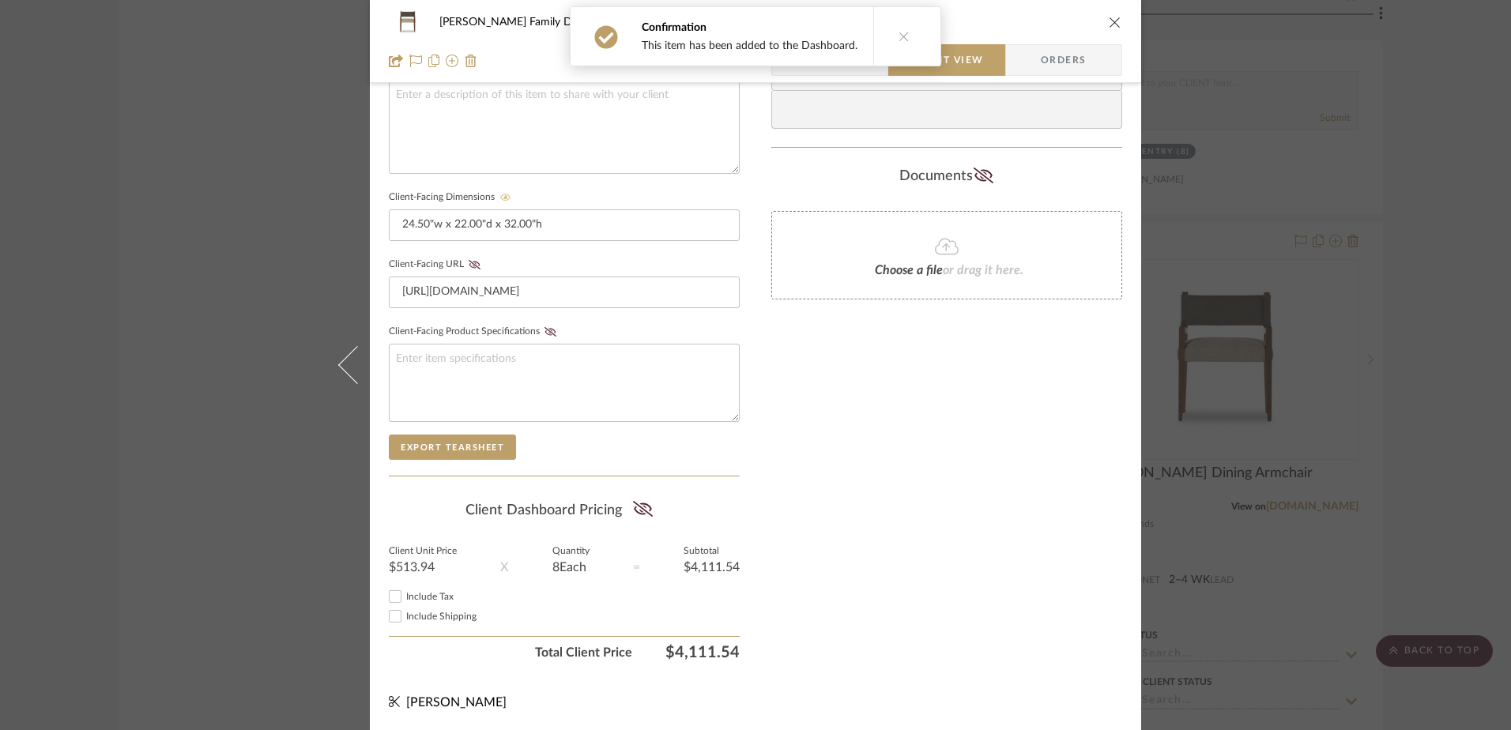
scroll to position [598, 0]
click at [643, 511] on icon at bounding box center [642, 508] width 20 height 16
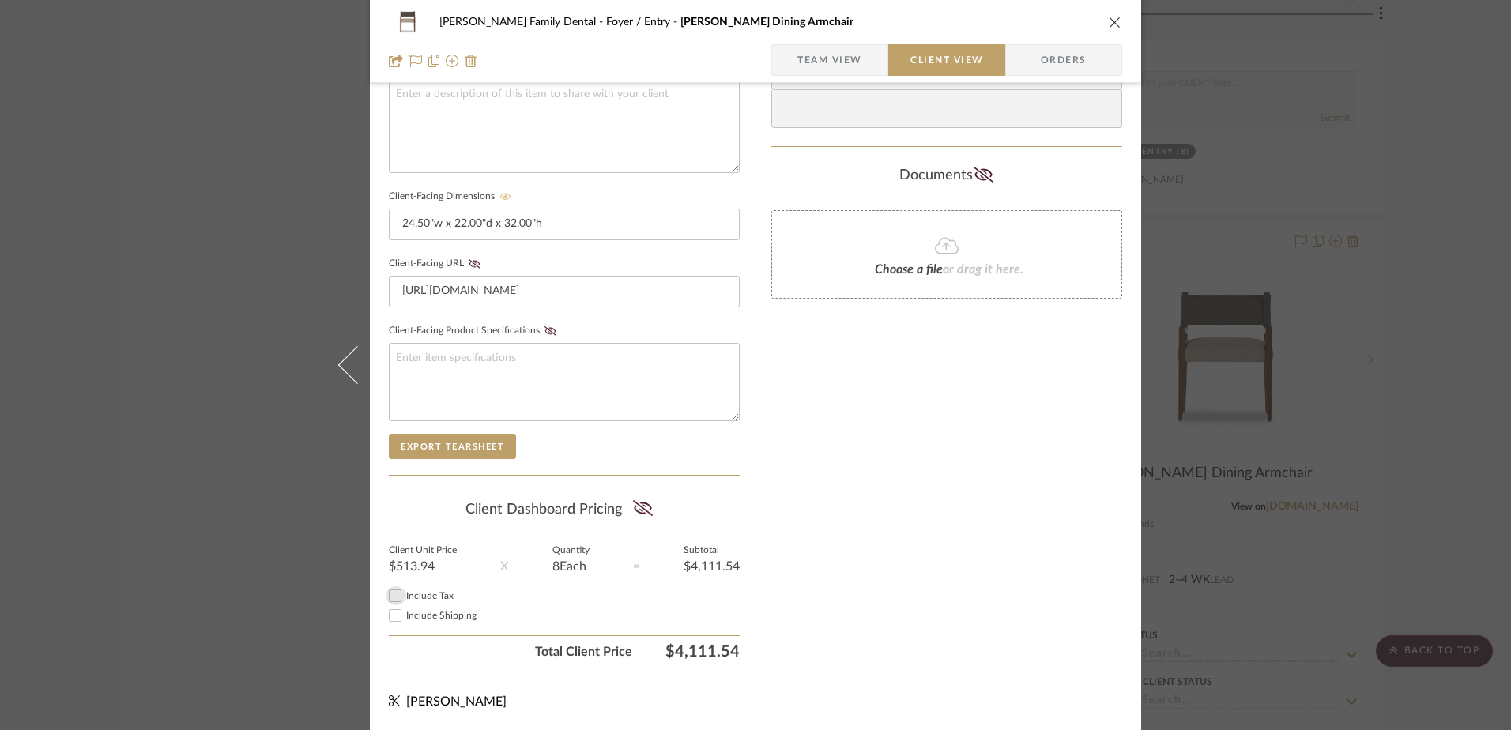
click at [393, 596] on input "Include Tax" at bounding box center [395, 595] width 19 height 19
checkbox input "true"
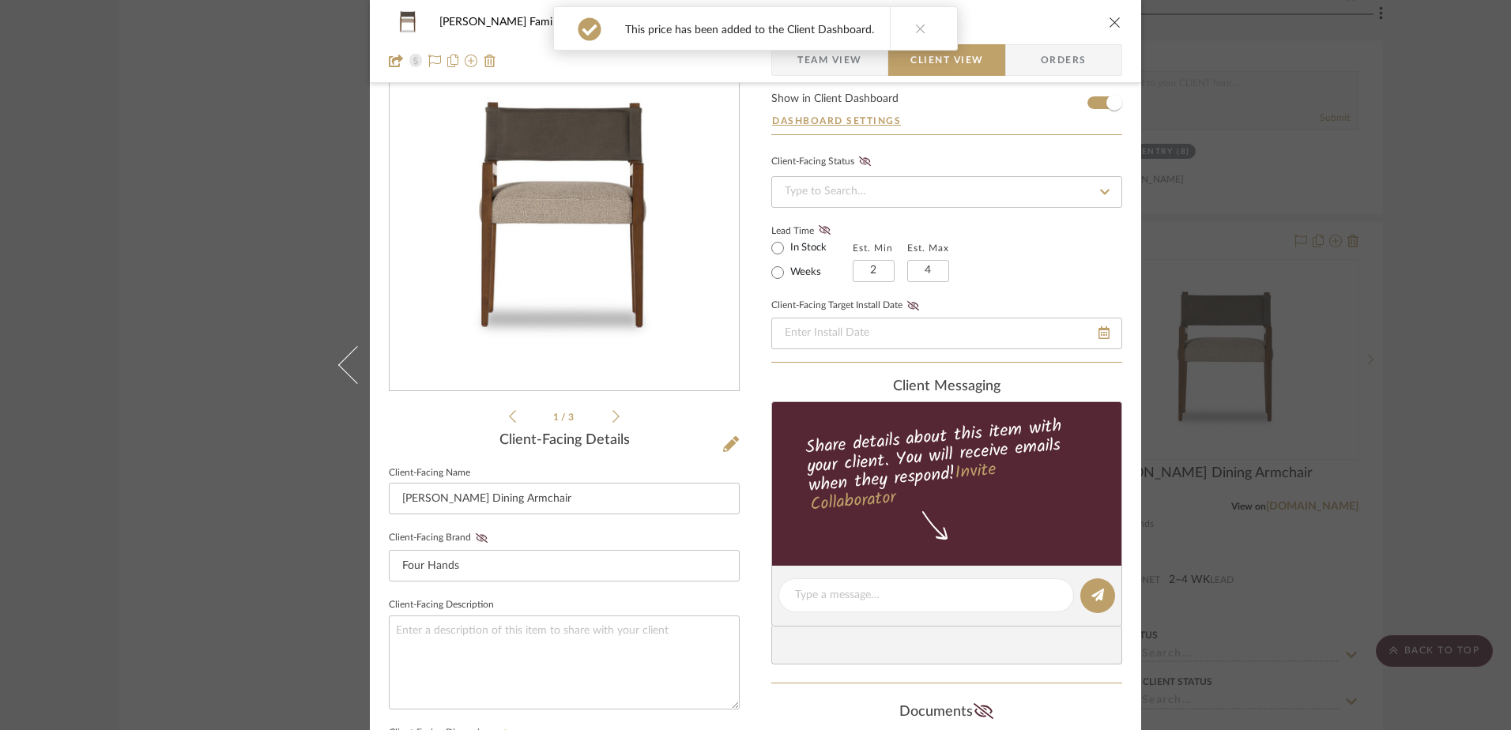
scroll to position [0, 0]
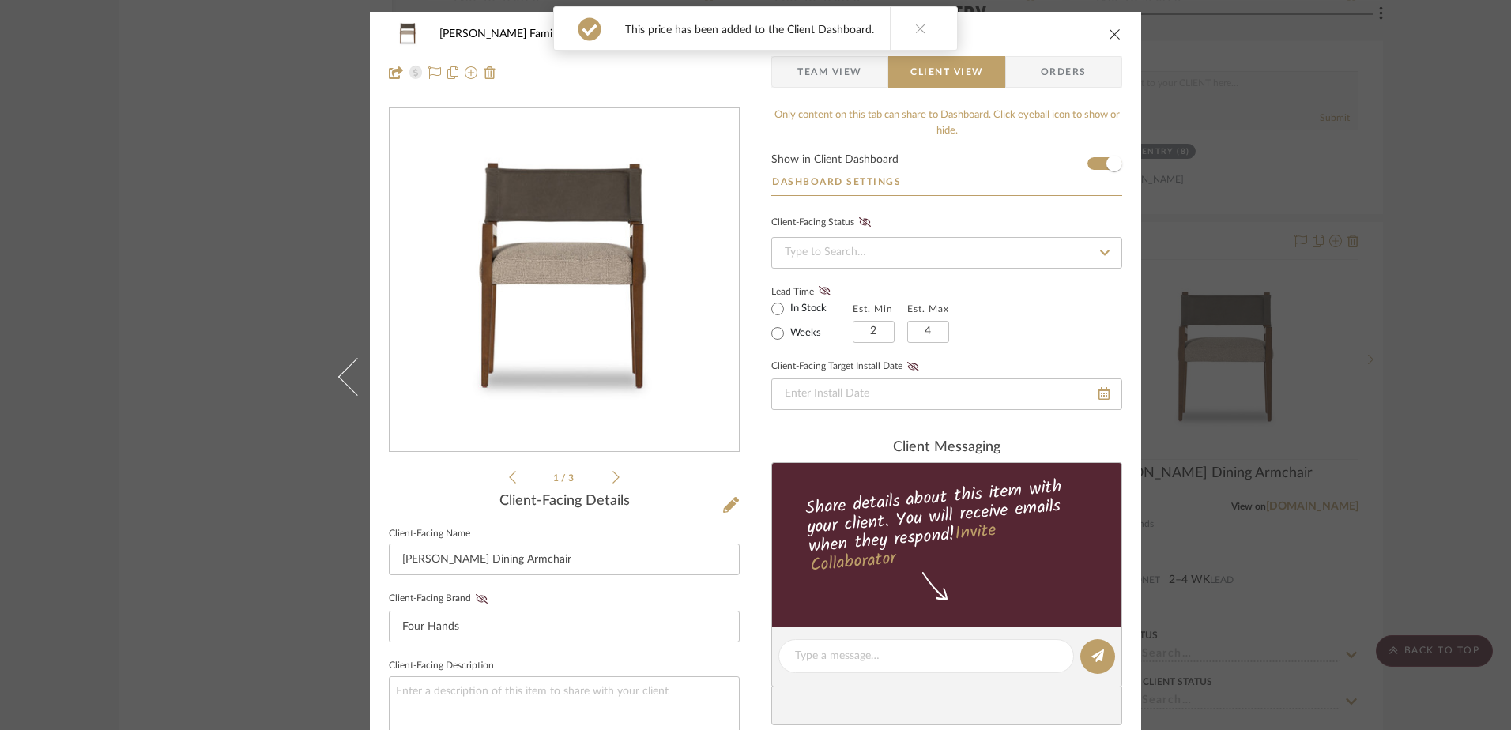
click at [613, 480] on icon at bounding box center [616, 477] width 7 height 14
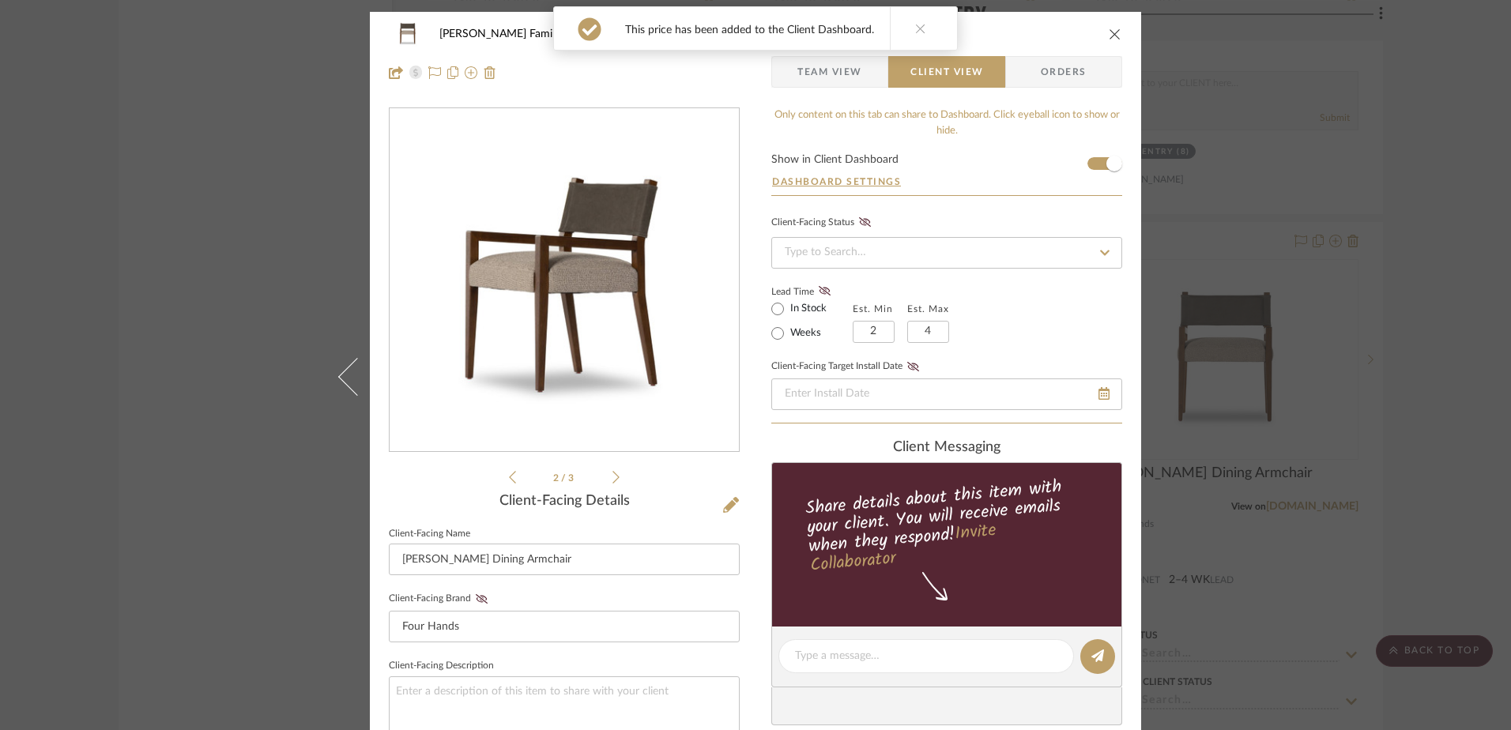
click at [613, 480] on icon at bounding box center [616, 477] width 7 height 14
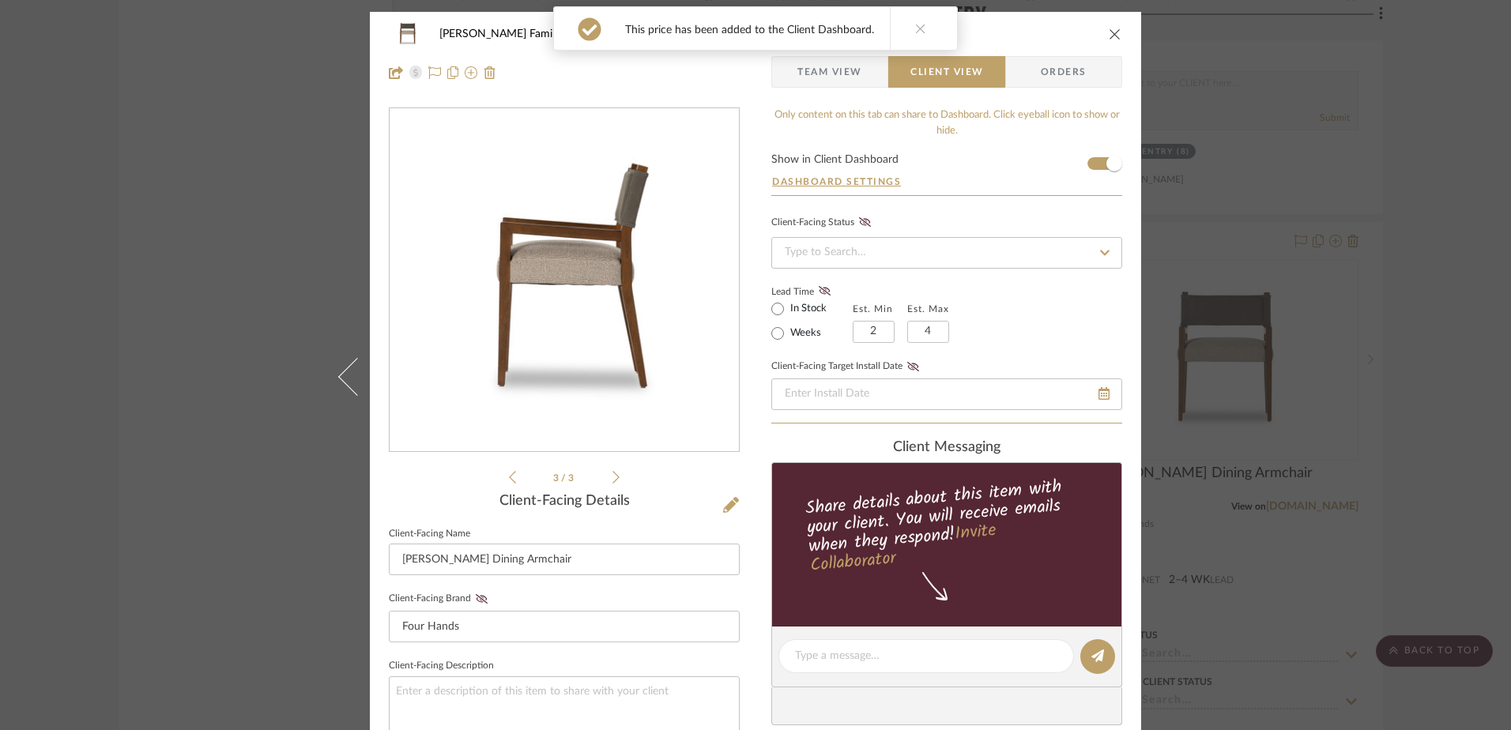
click at [613, 480] on icon at bounding box center [616, 477] width 7 height 14
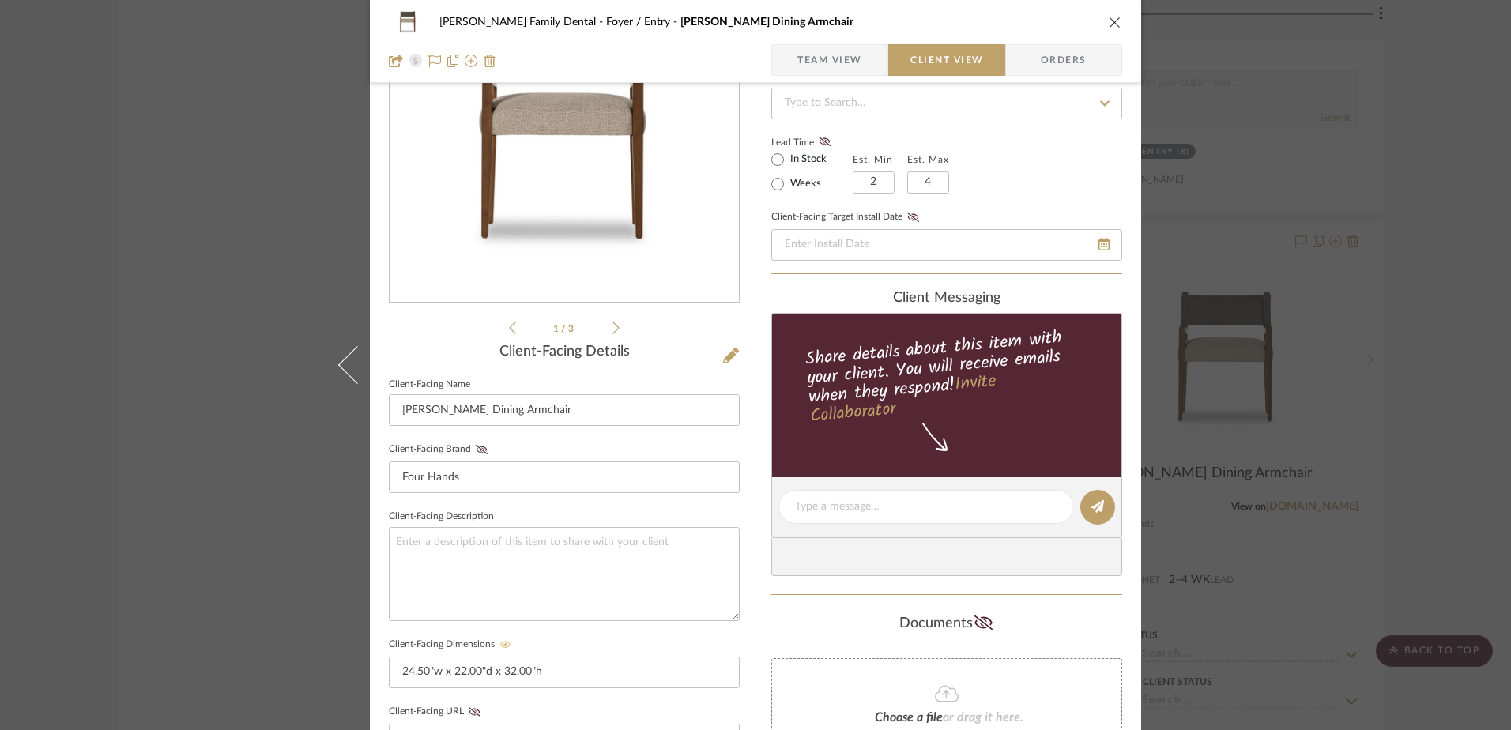
scroll to position [79, 0]
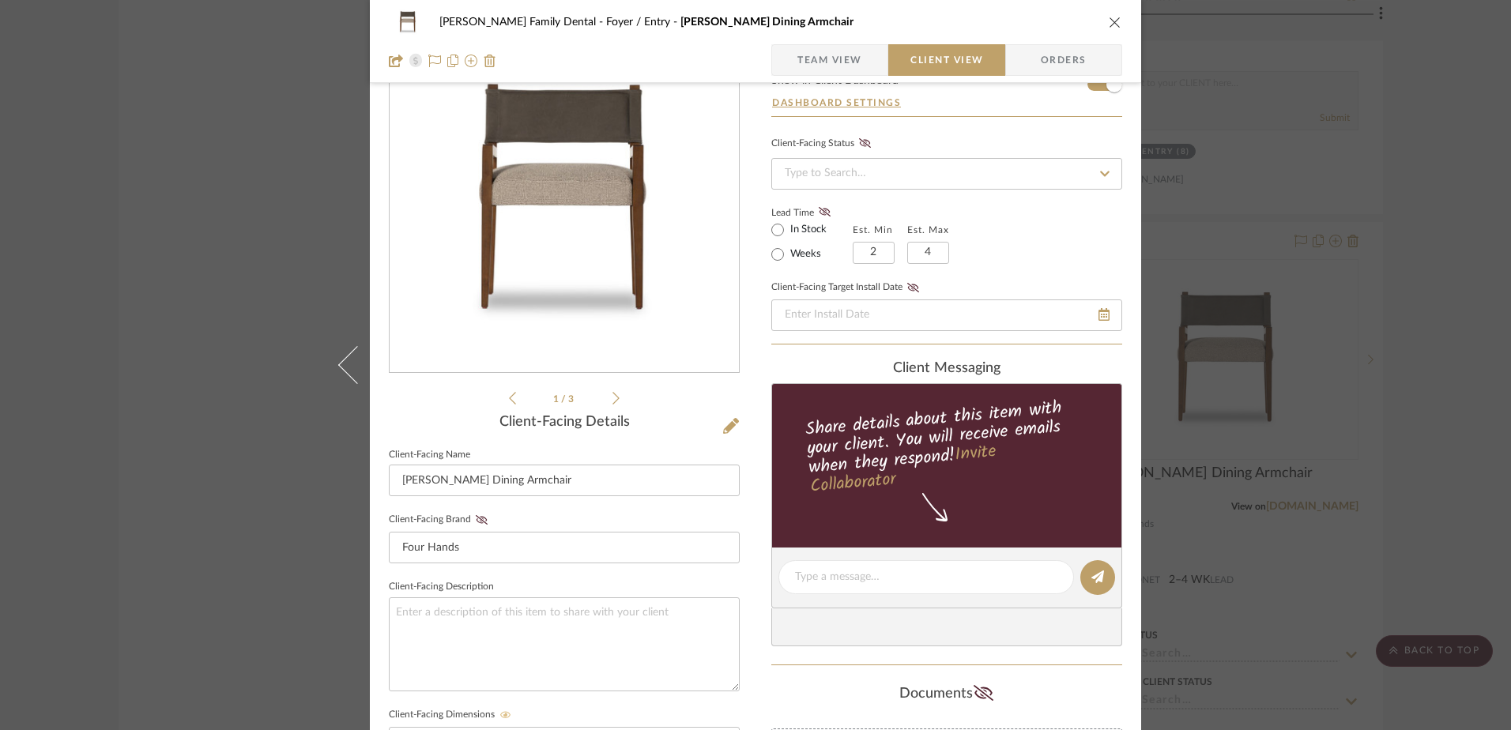
click at [805, 60] on span "Team View" at bounding box center [829, 60] width 65 height 32
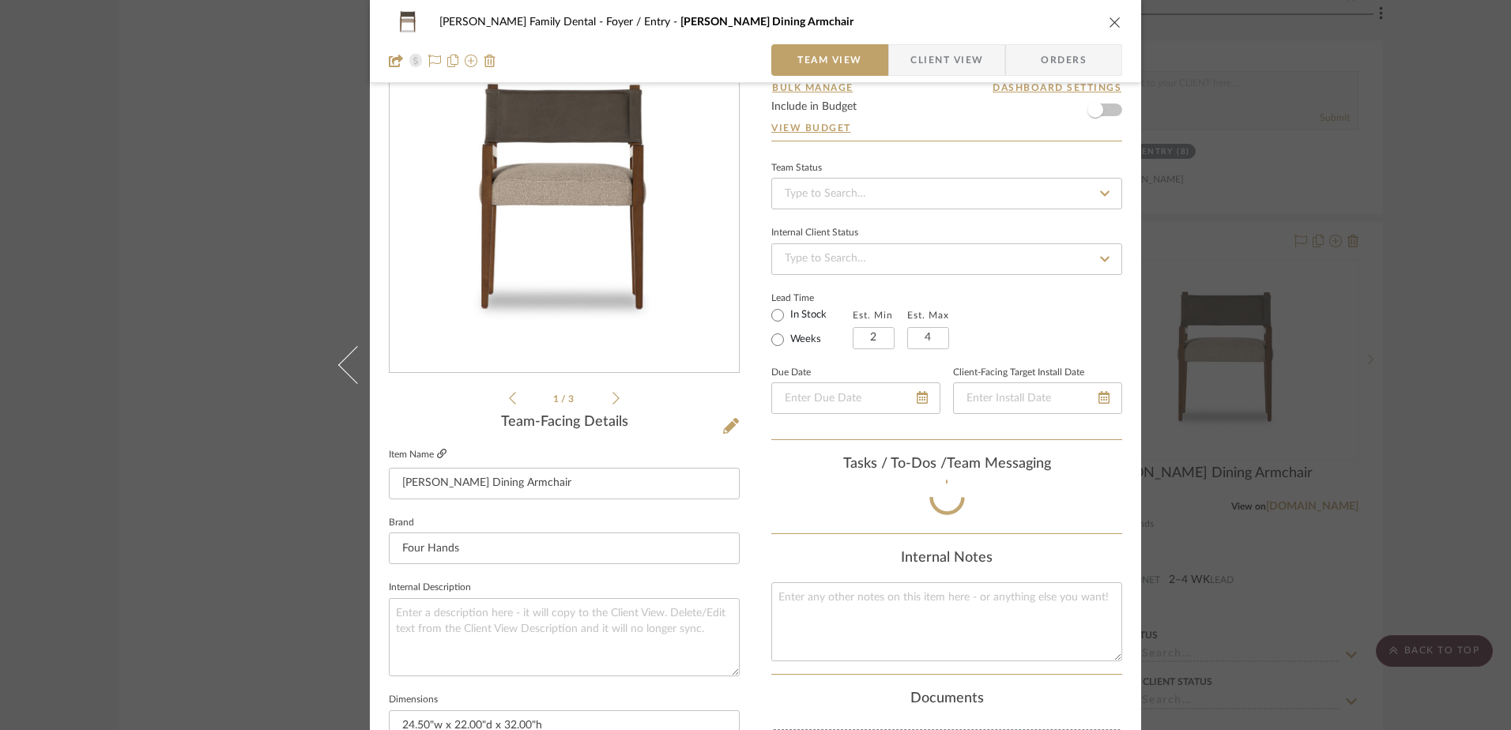
click at [440, 451] on icon at bounding box center [441, 453] width 9 height 9
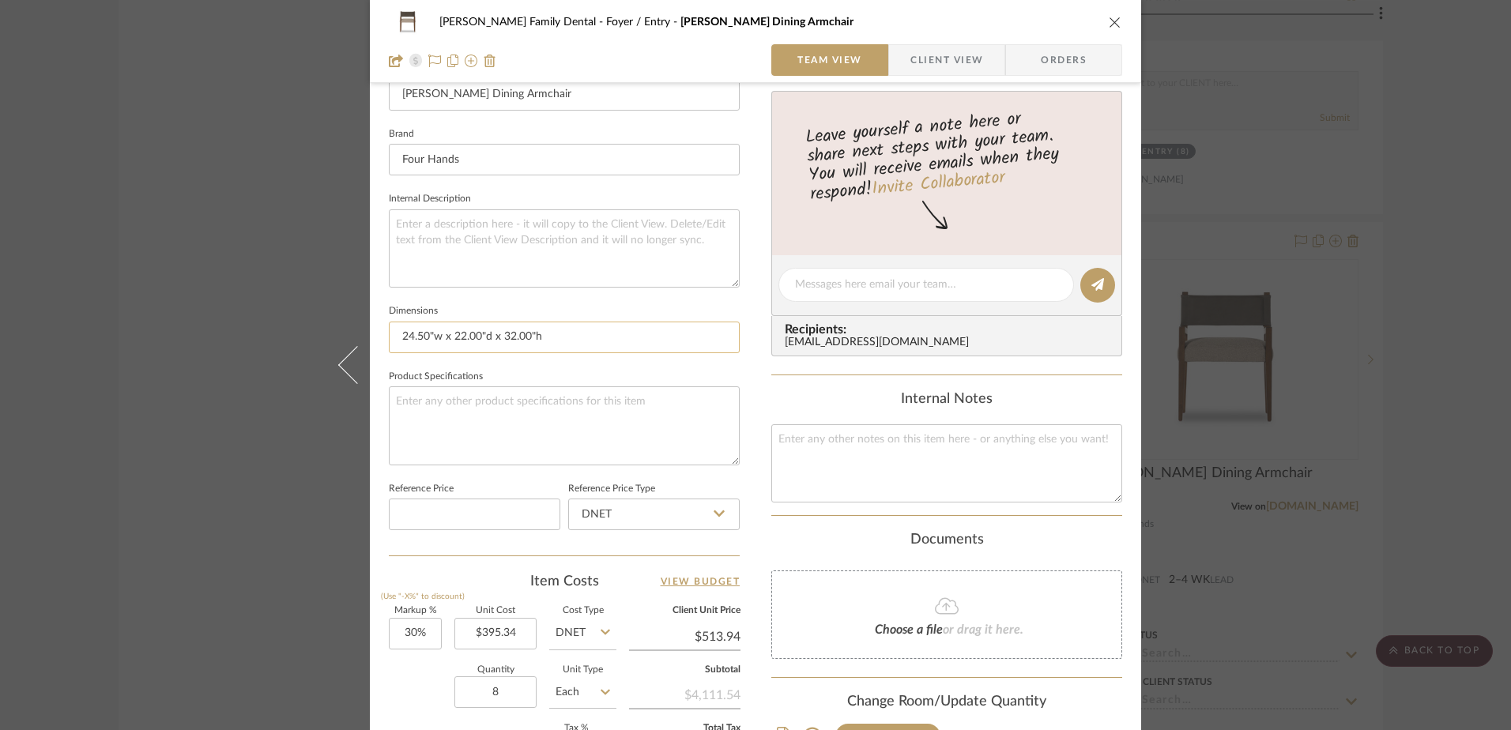
scroll to position [474, 0]
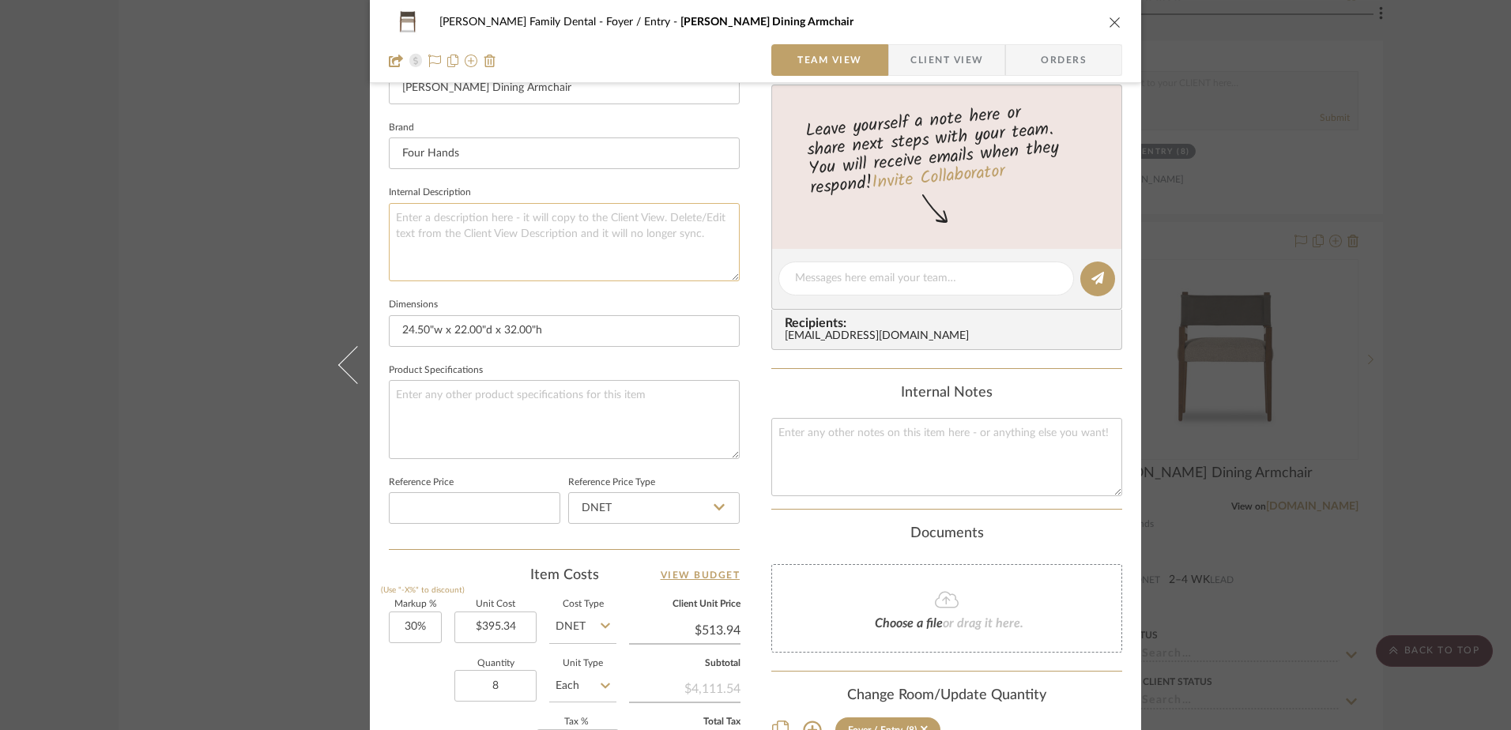
paste textarea "Mixed materials at their finest. Brown parawood frames squared seating of high-…"
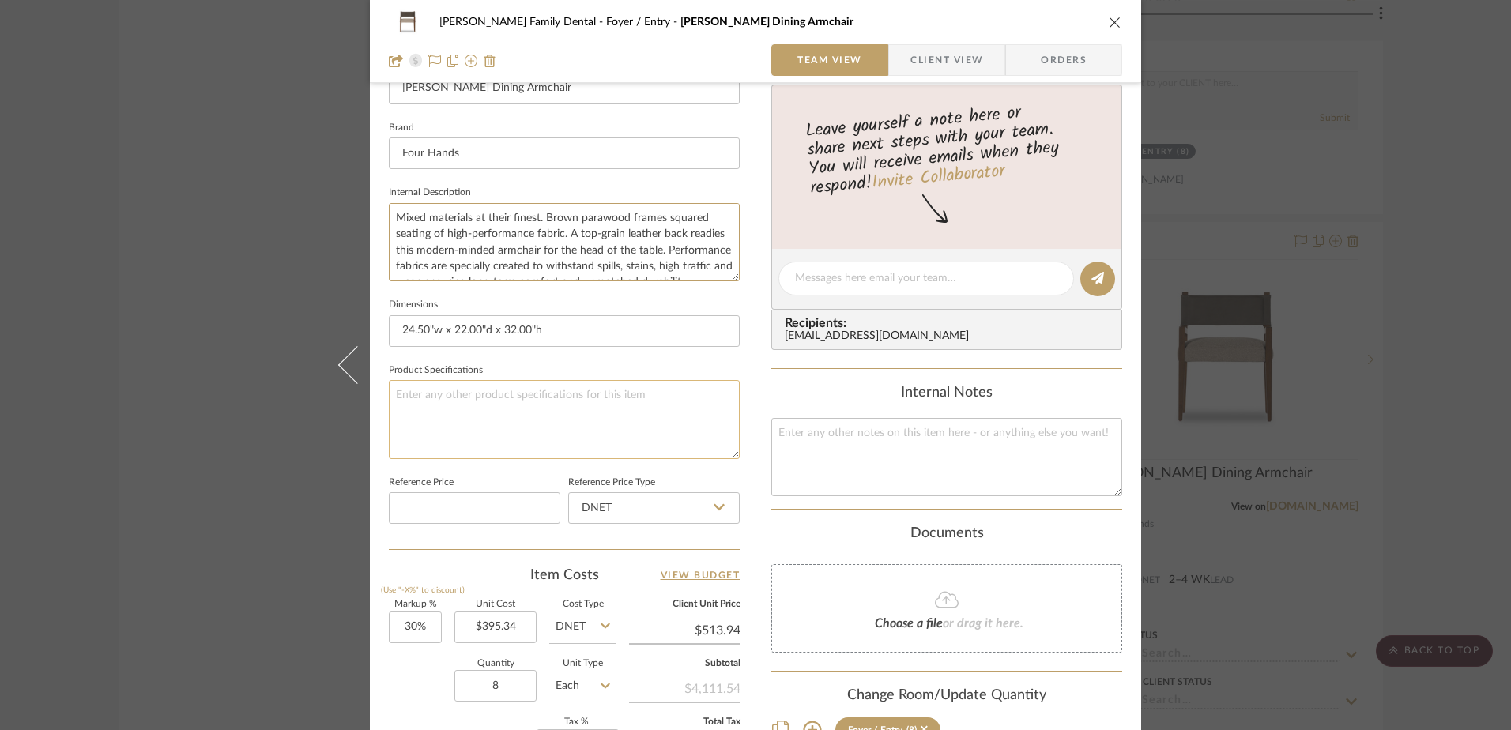
scroll to position [24, 0]
type textarea "Mixed materials at their finest. Brown parawood frames squared seating of high-…"
paste textarea "Mixed materials at their finest. Brown parawood frames squared seating of high-…"
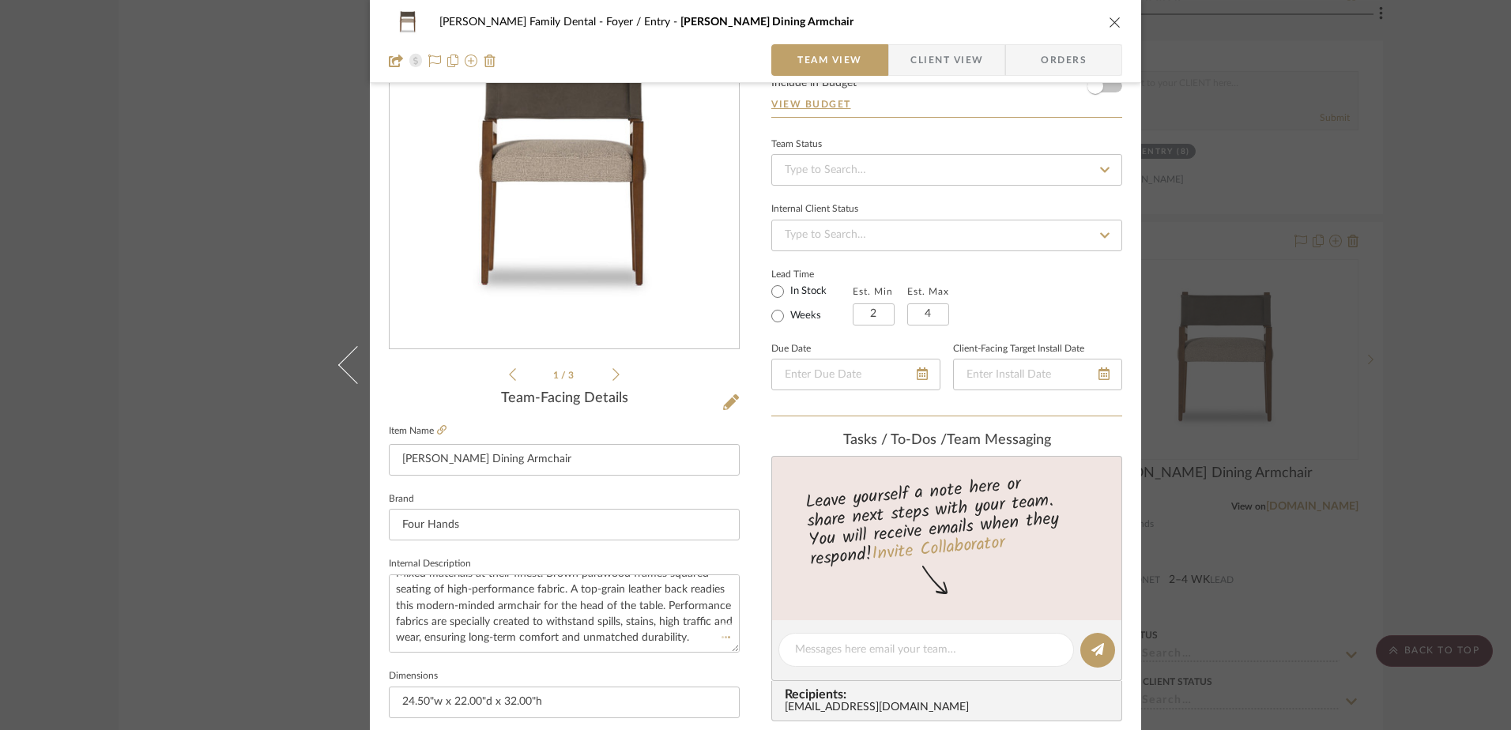
scroll to position [0, 0]
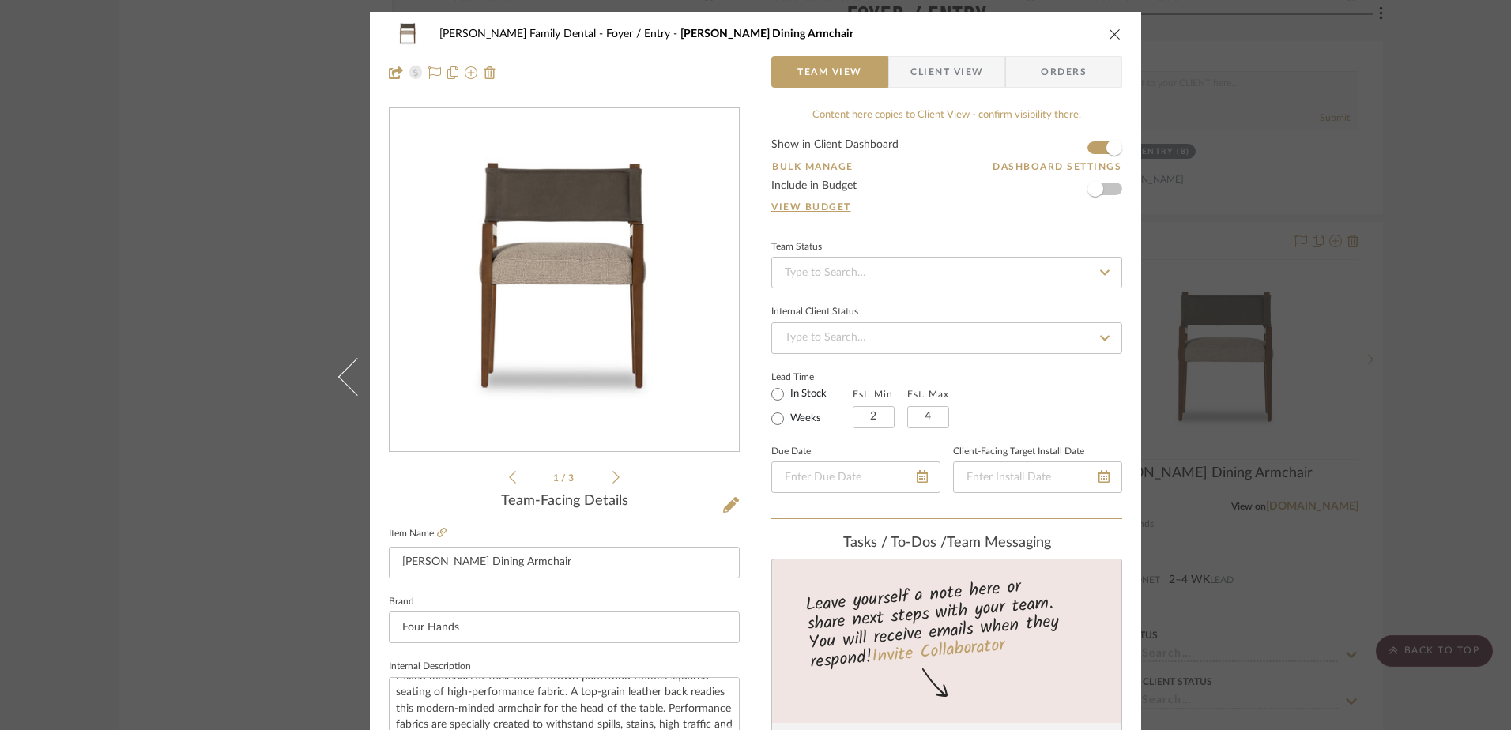
type textarea "Mixed materials at their finest. Brown parawood frames squared seating of high-…"
click at [956, 63] on span "Client View" at bounding box center [947, 72] width 73 height 32
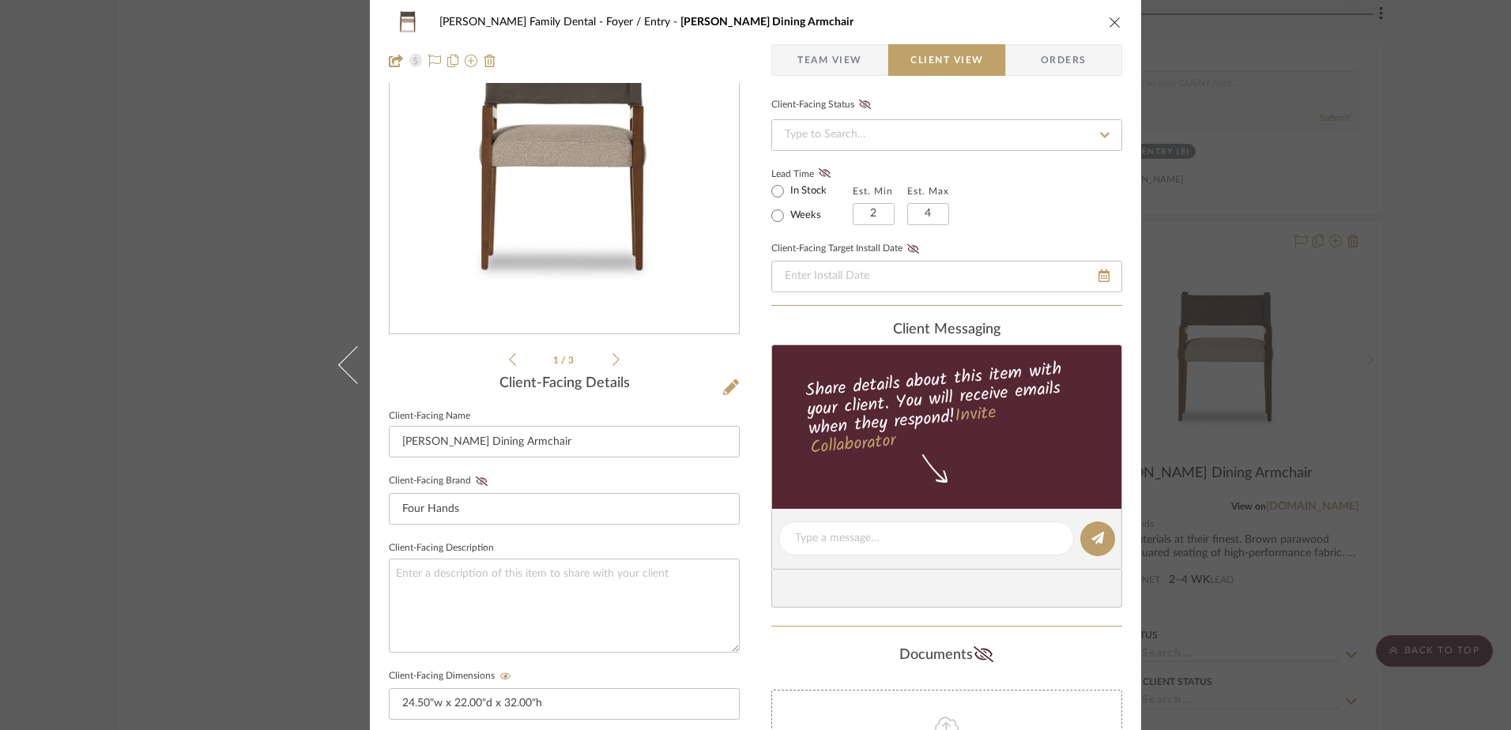
type textarea "Mixed materials at their finest. Brown parawood frames squared seating of high-…"
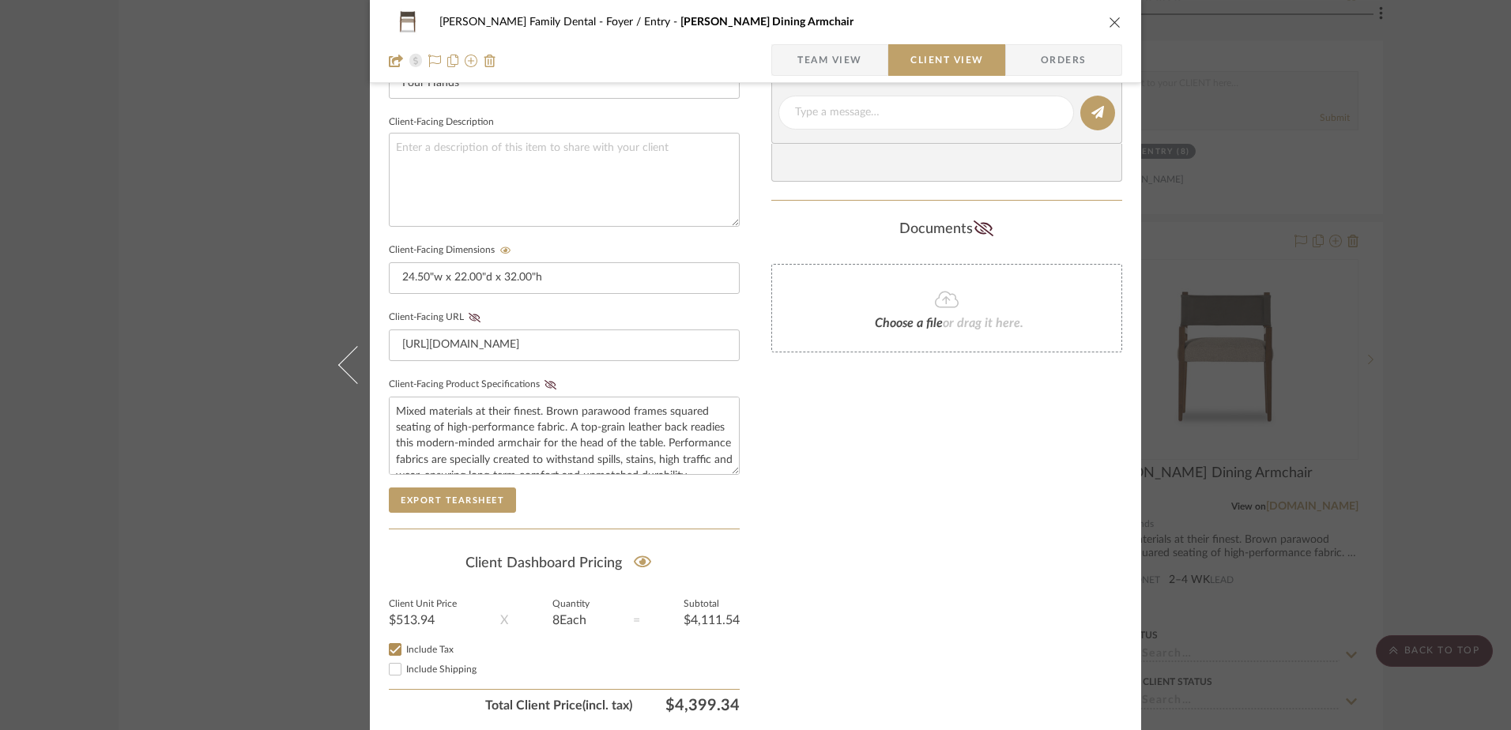
scroll to position [553, 0]
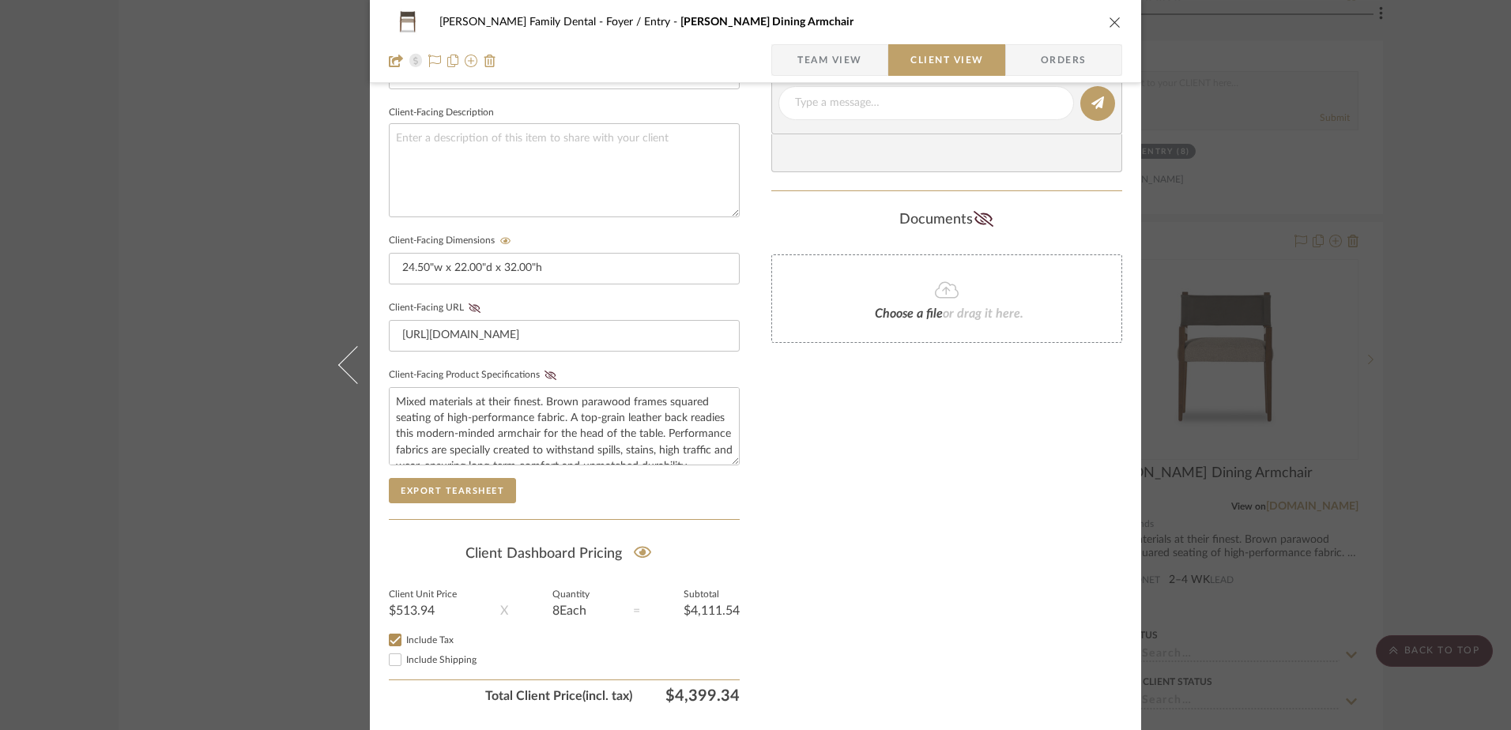
click at [552, 383] on fieldset "Client-Facing Product Specifications Mixed materials at their finest. Brown par…" at bounding box center [564, 414] width 351 height 101
click at [549, 376] on icon at bounding box center [551, 375] width 12 height 9
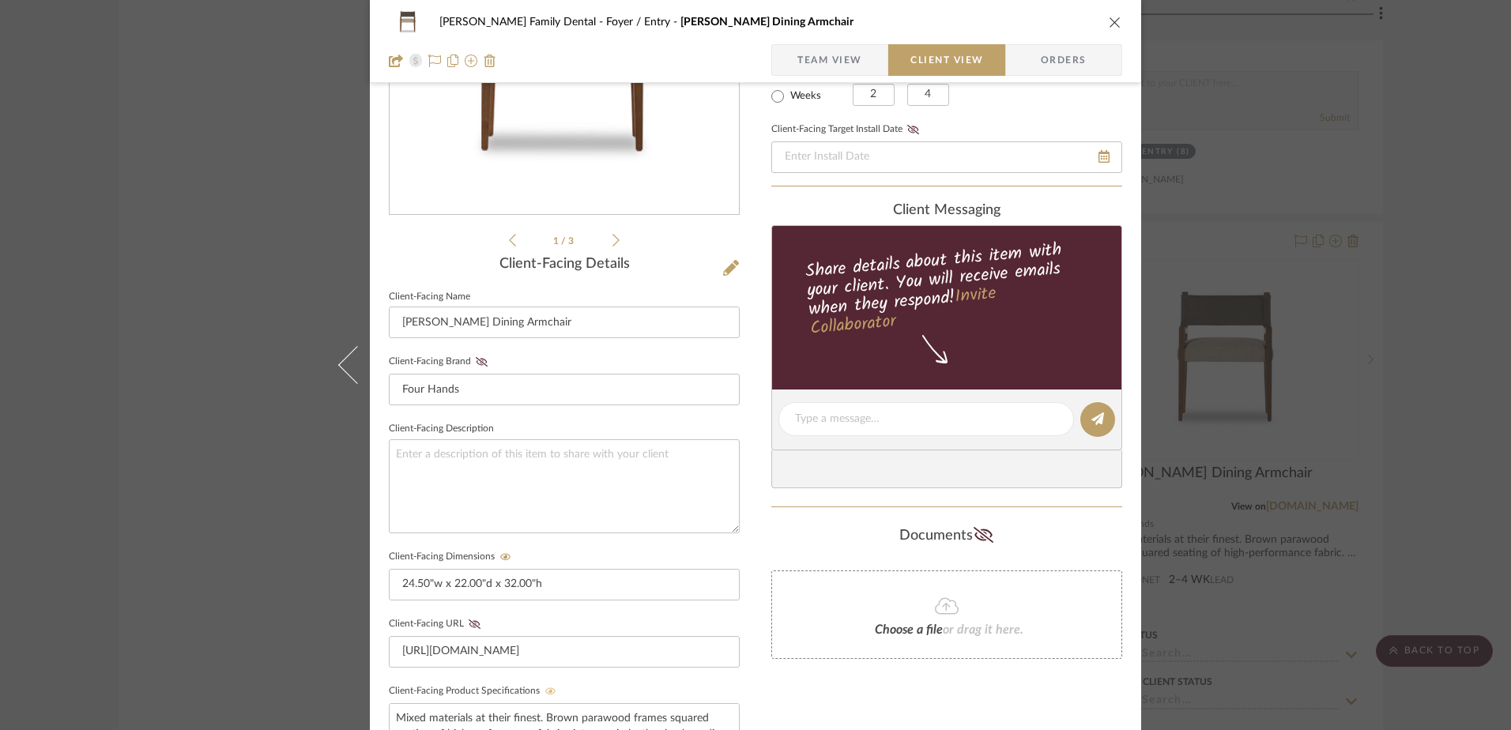
scroll to position [0, 0]
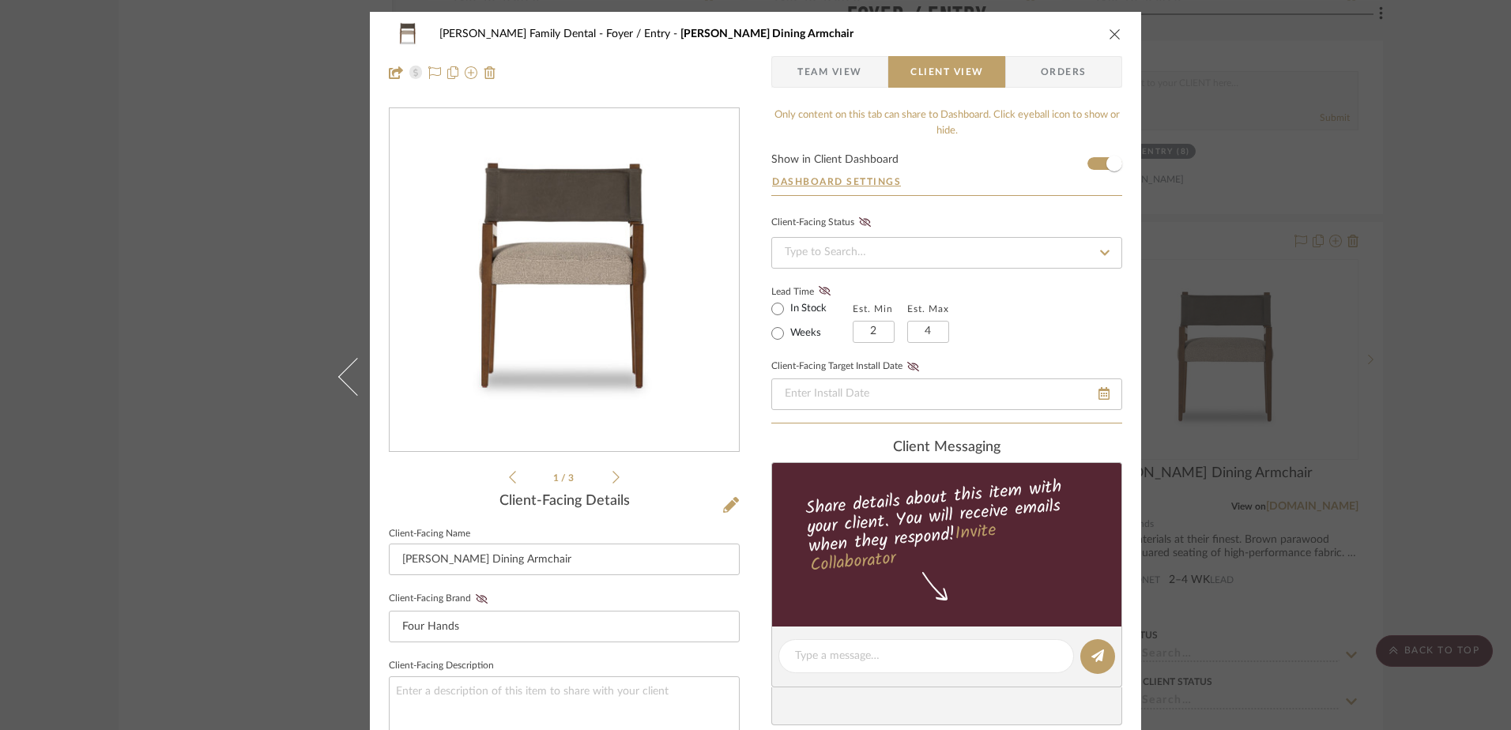
click at [1109, 34] on icon "close" at bounding box center [1115, 34] width 13 height 13
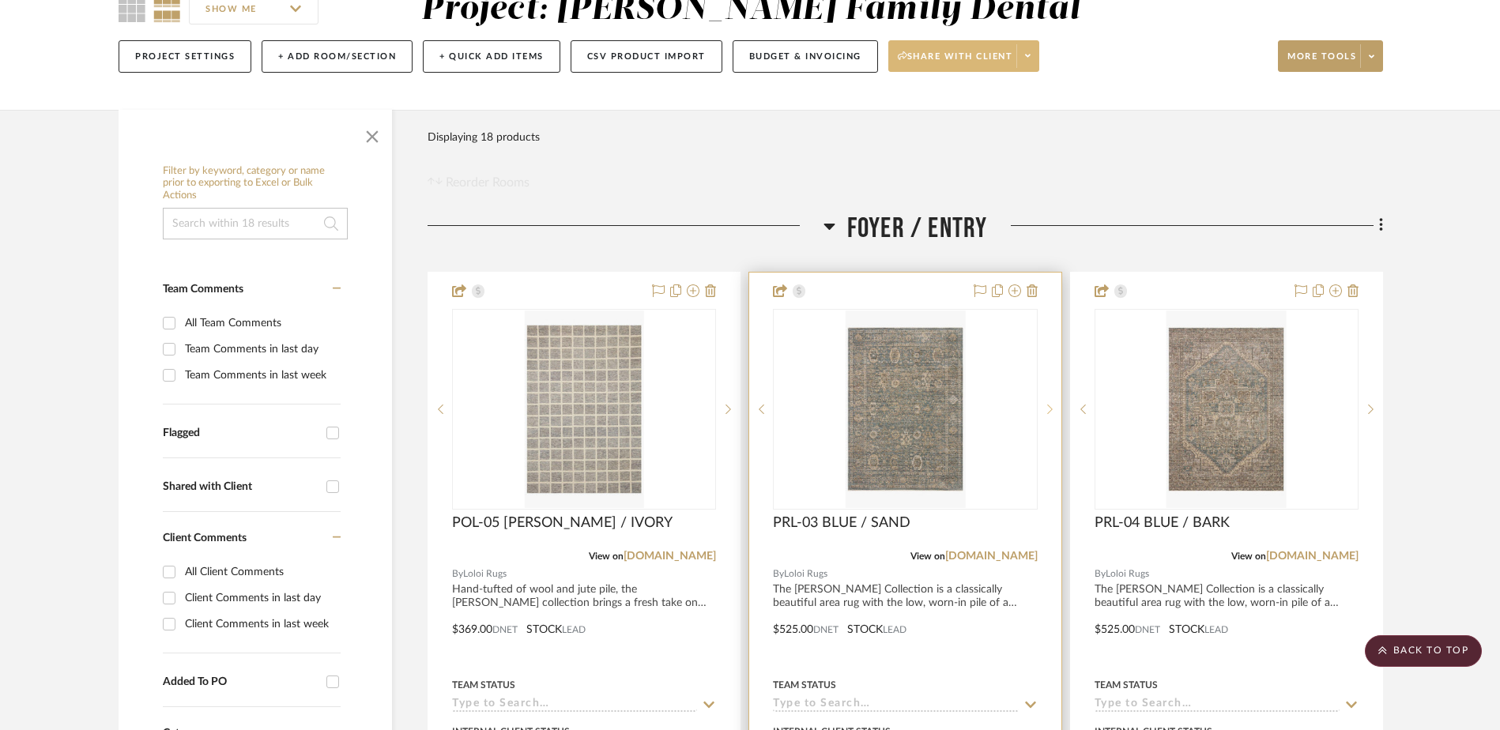
scroll to position [158, 0]
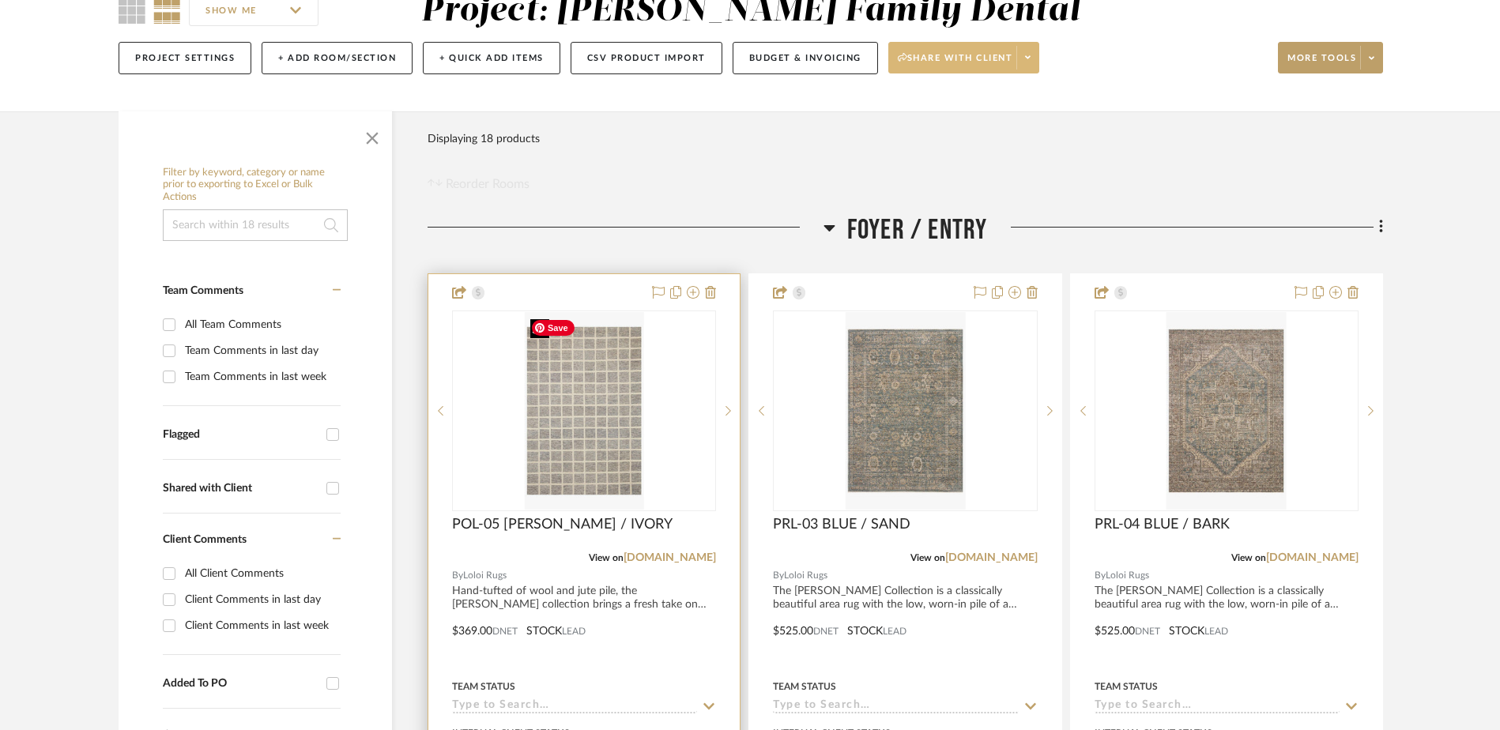
click at [579, 409] on img "0" at bounding box center [583, 411] width 119 height 198
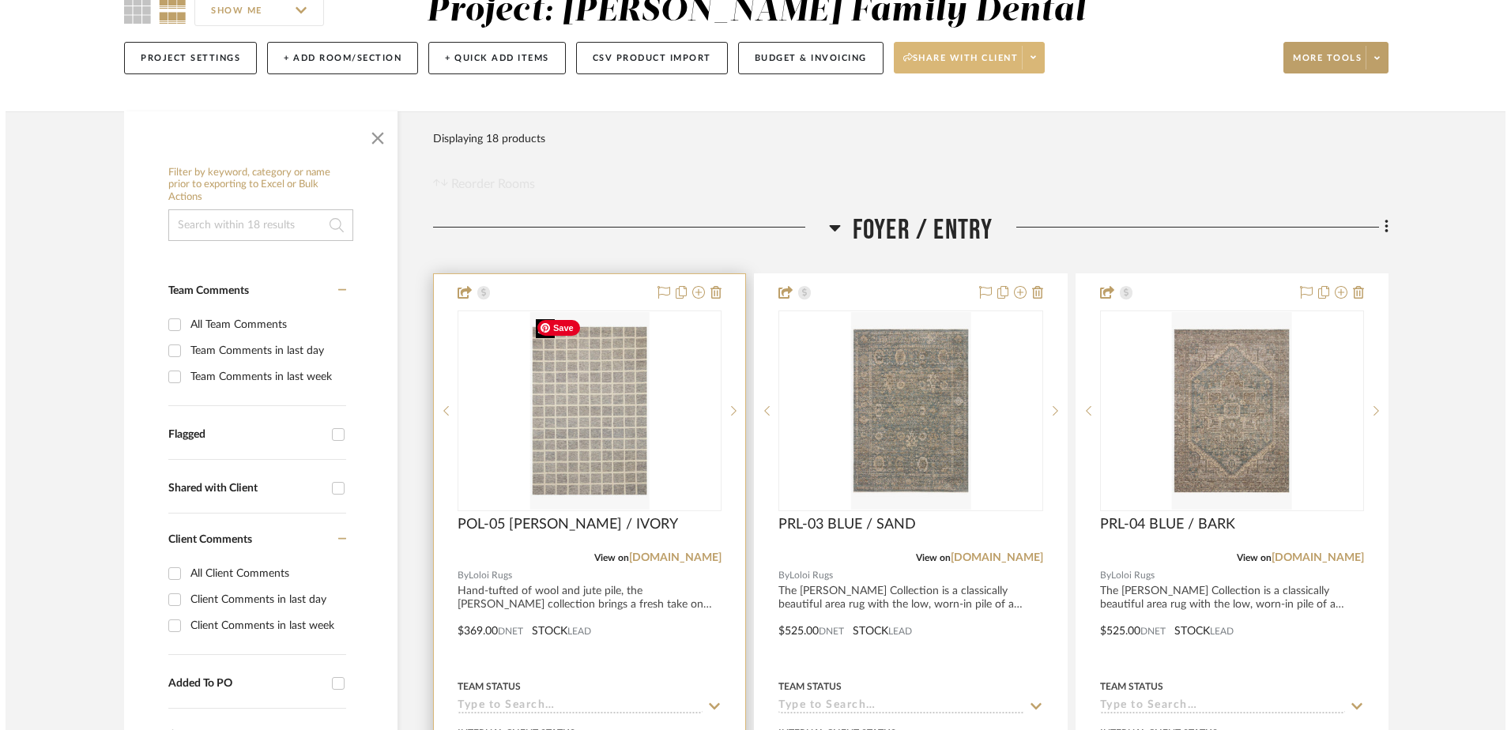
scroll to position [0, 0]
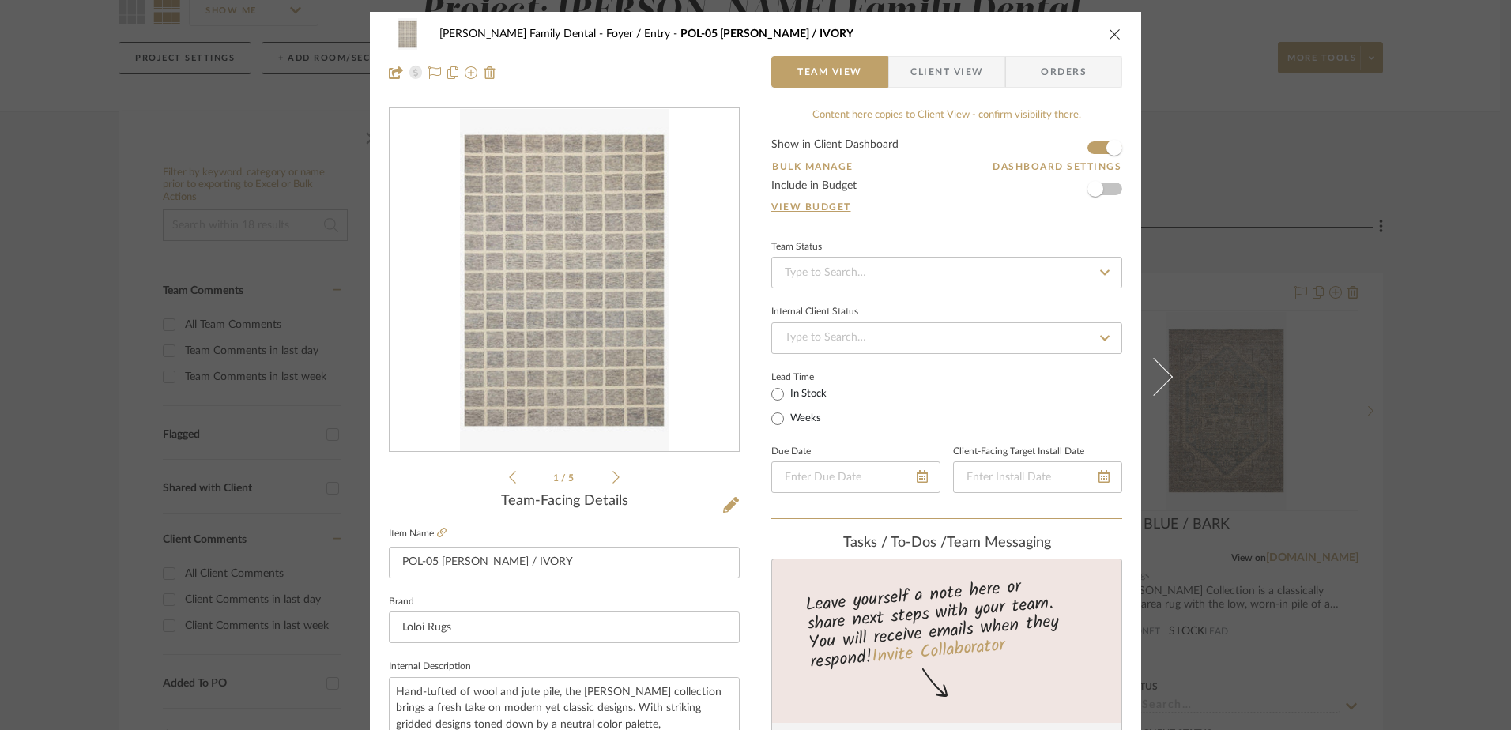
click at [613, 473] on icon at bounding box center [616, 477] width 7 height 13
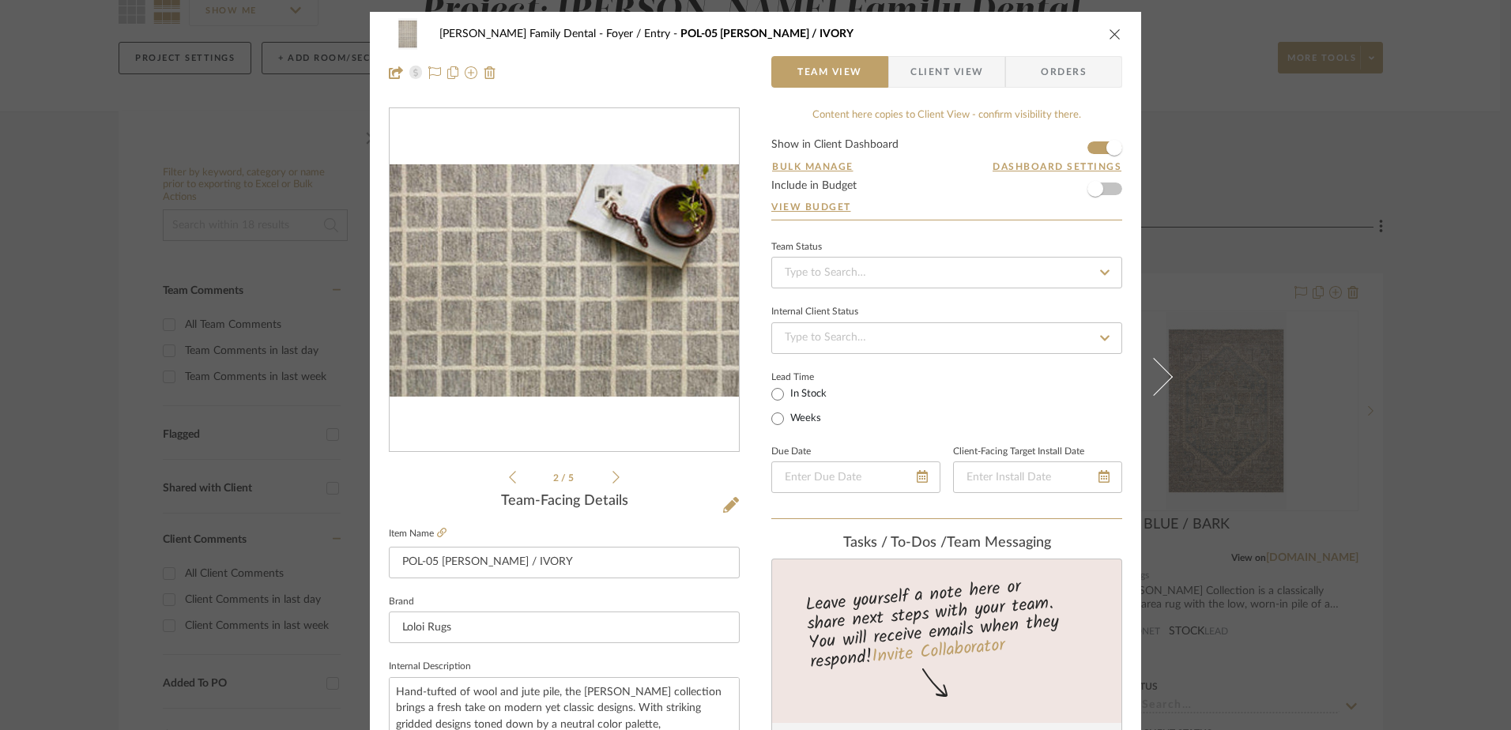
click at [613, 473] on icon at bounding box center [616, 477] width 7 height 13
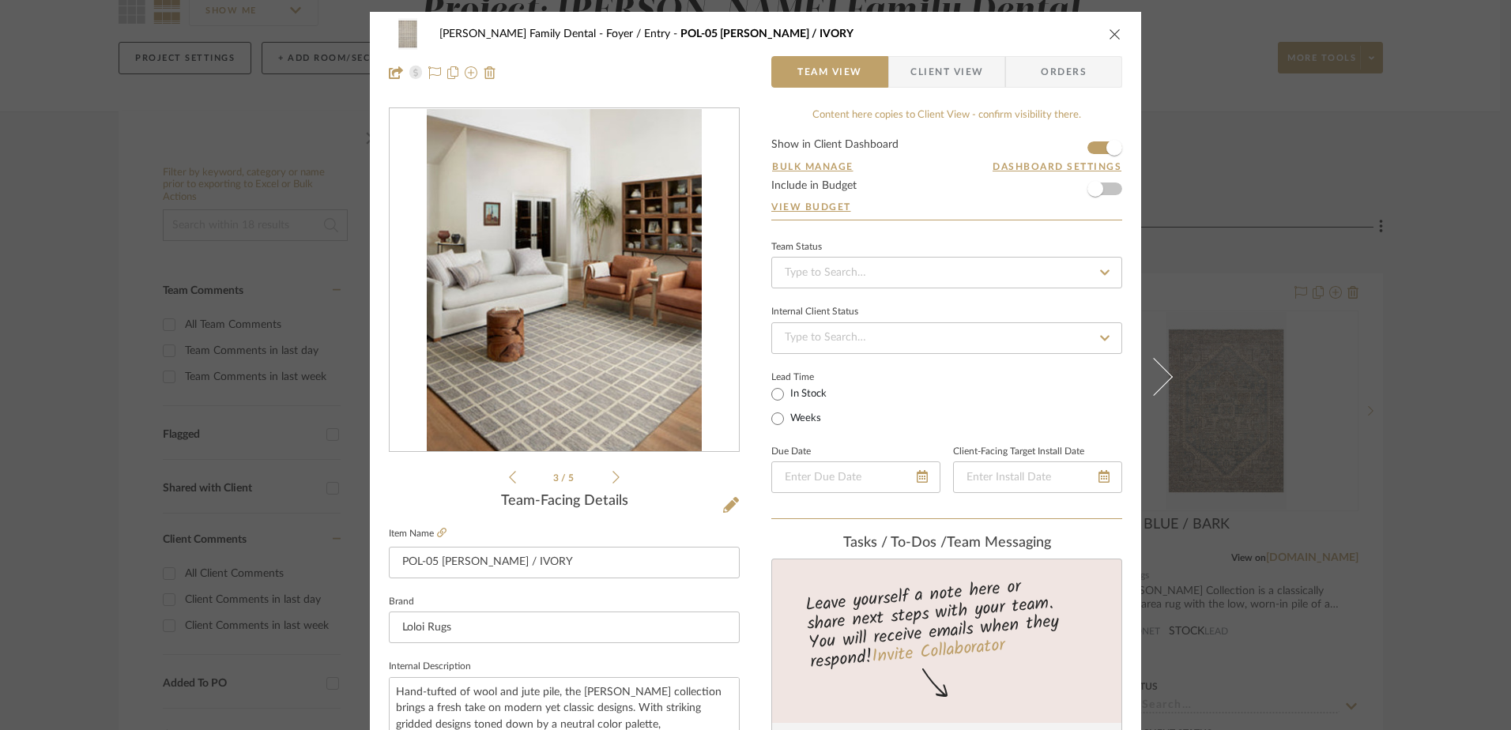
click at [613, 473] on icon at bounding box center [616, 477] width 7 height 13
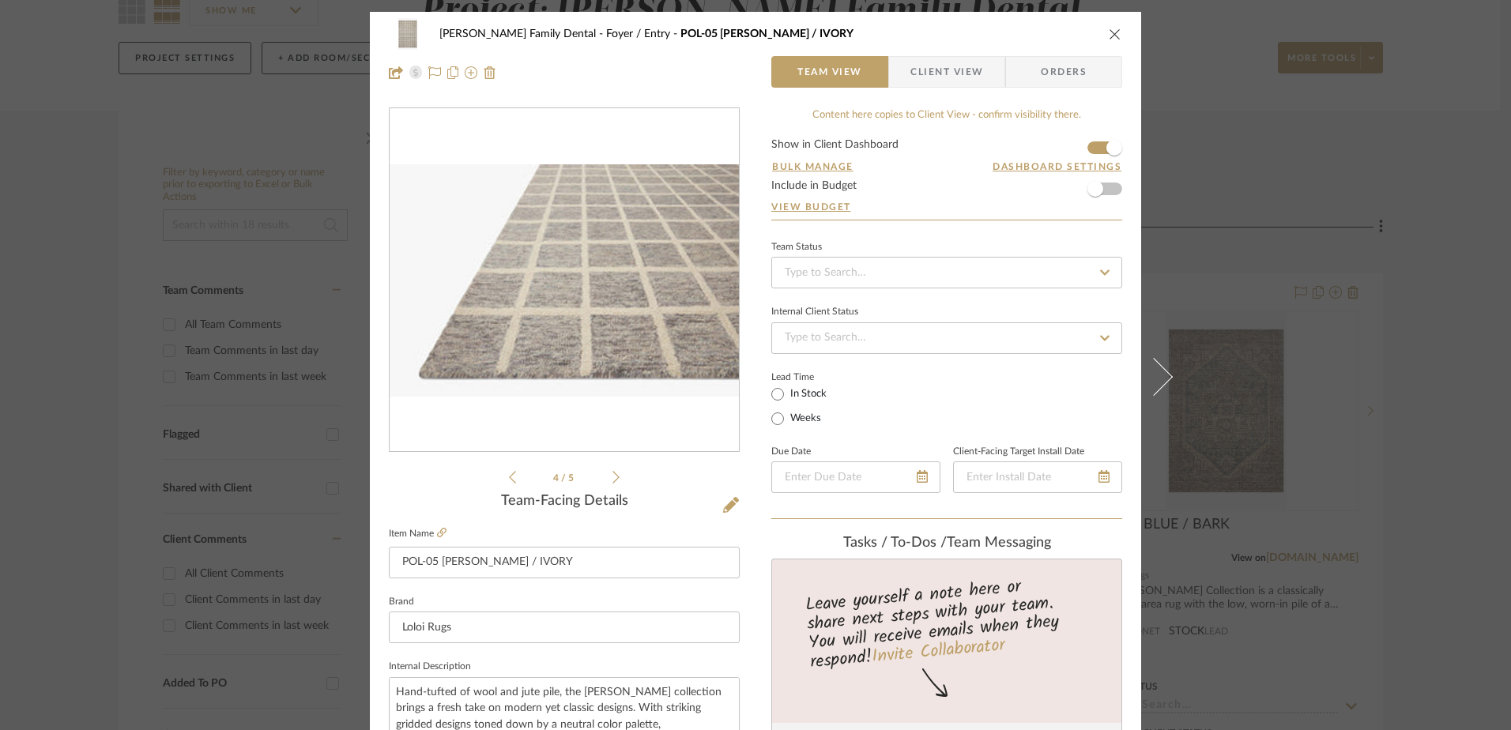
click at [613, 473] on icon at bounding box center [616, 477] width 7 height 13
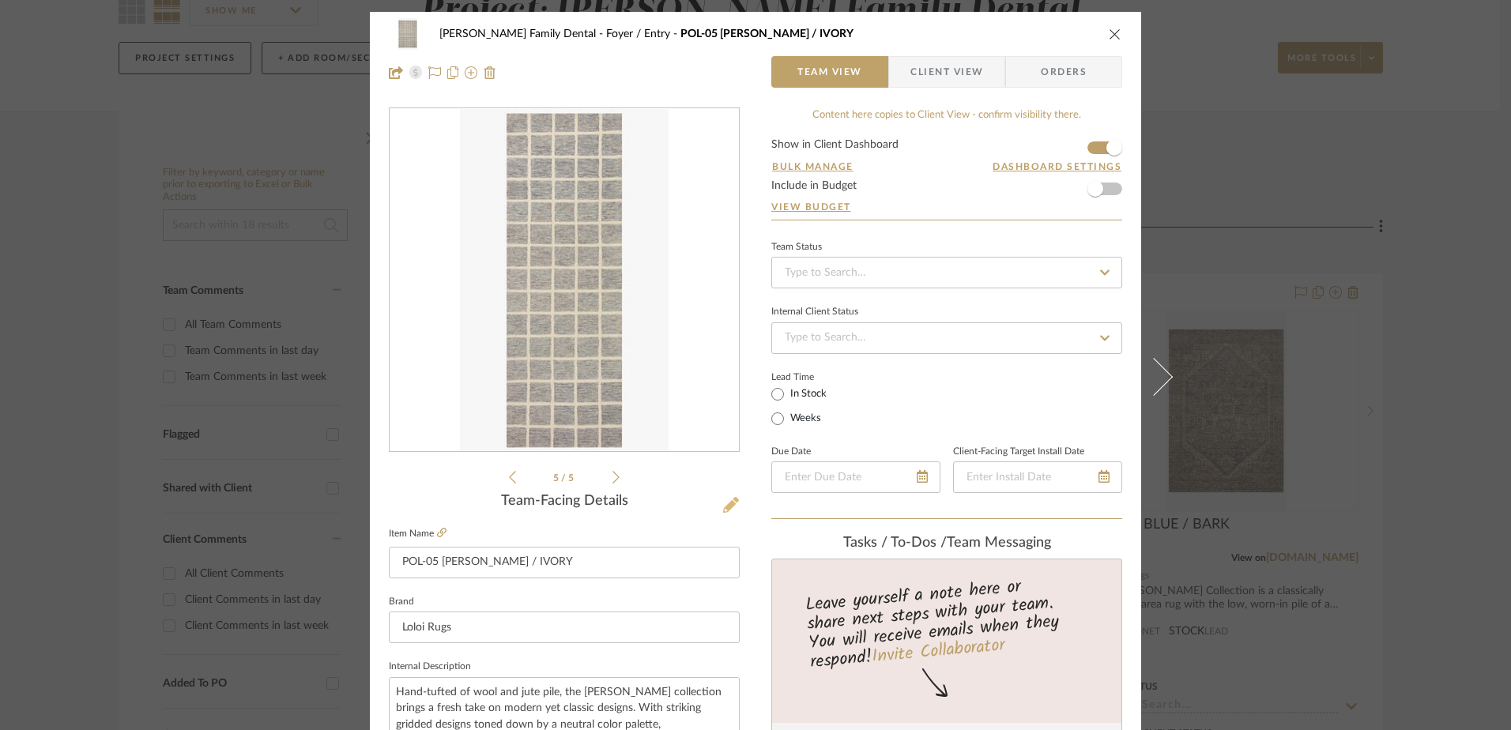
click at [726, 500] on icon at bounding box center [731, 505] width 16 height 16
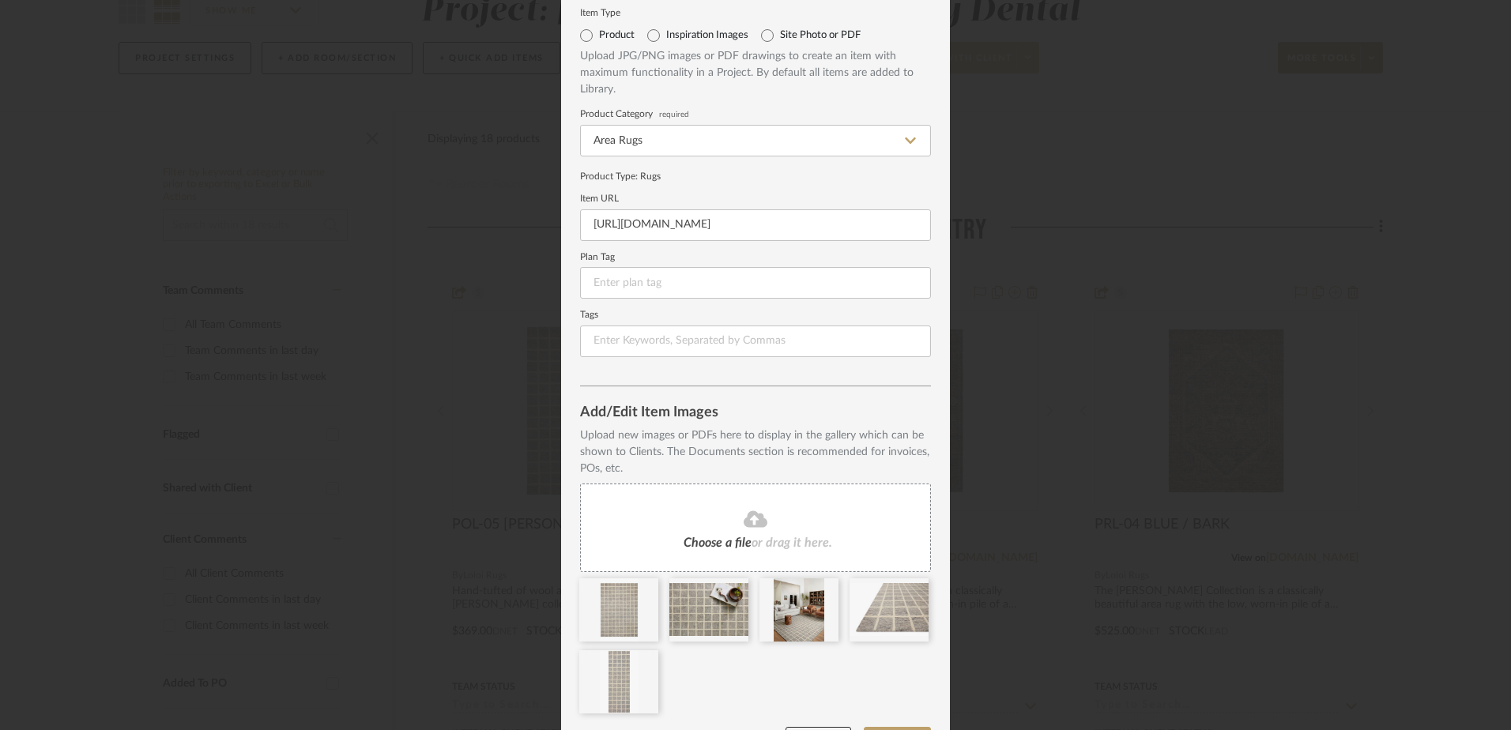
scroll to position [95, 0]
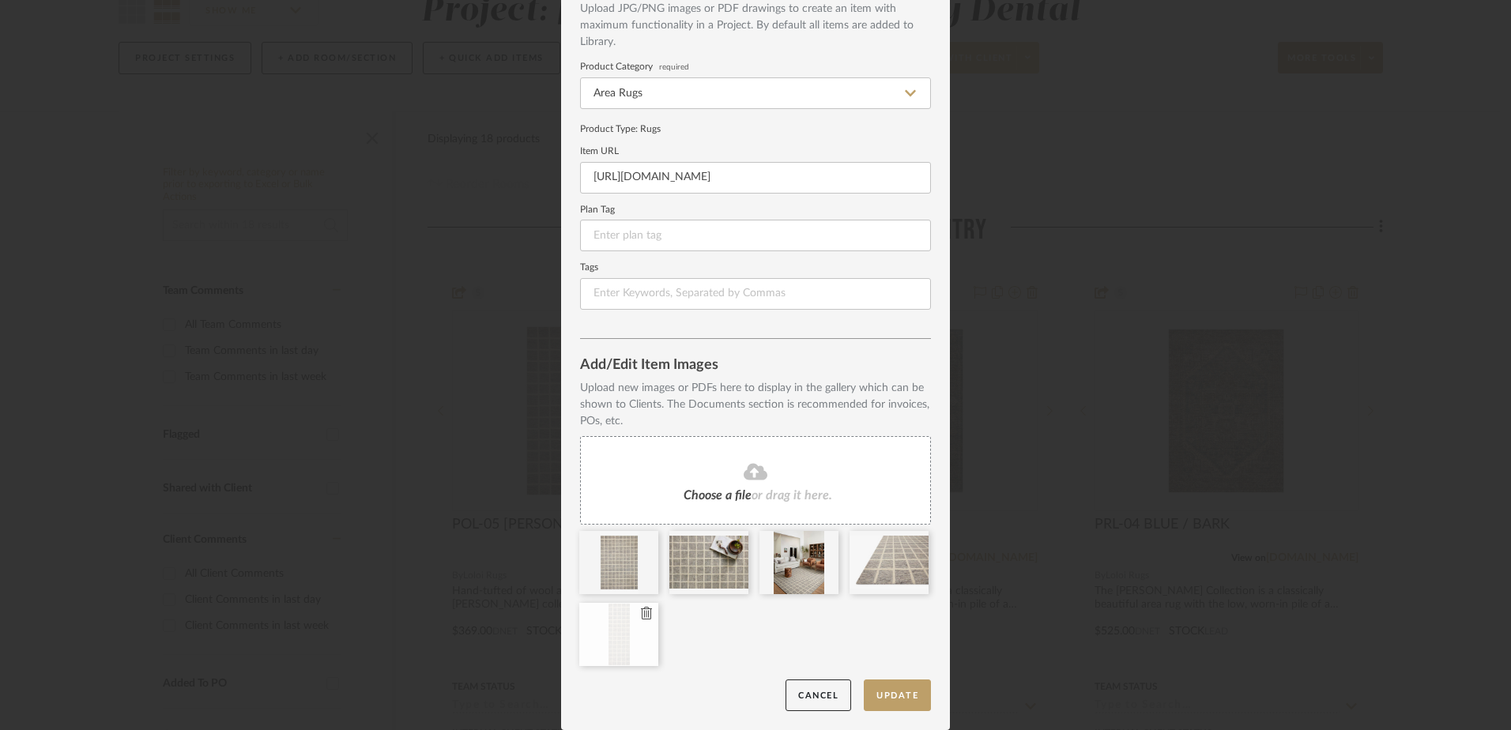
click at [641, 615] on icon at bounding box center [646, 613] width 11 height 13
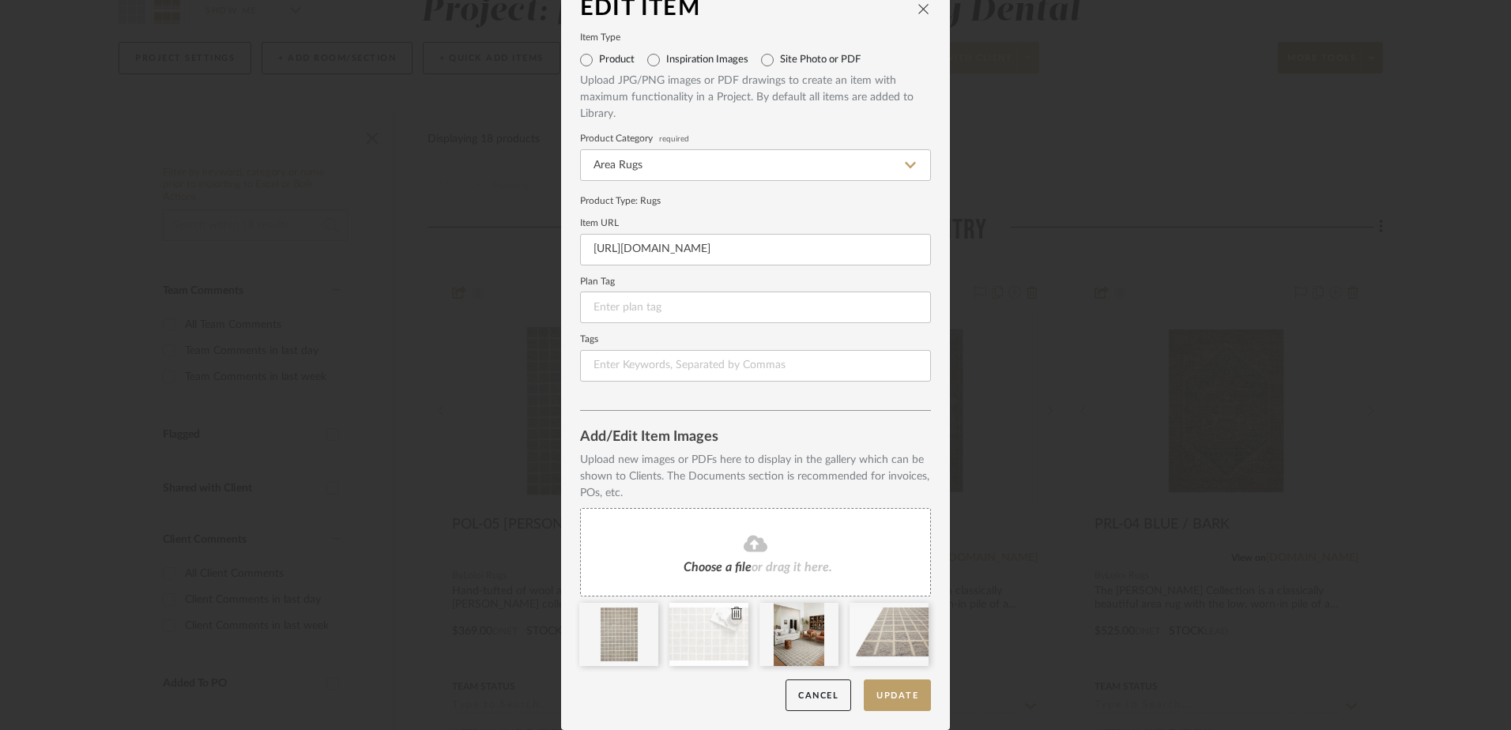
scroll to position [23, 0]
click at [884, 697] on button "Update" at bounding box center [897, 696] width 67 height 32
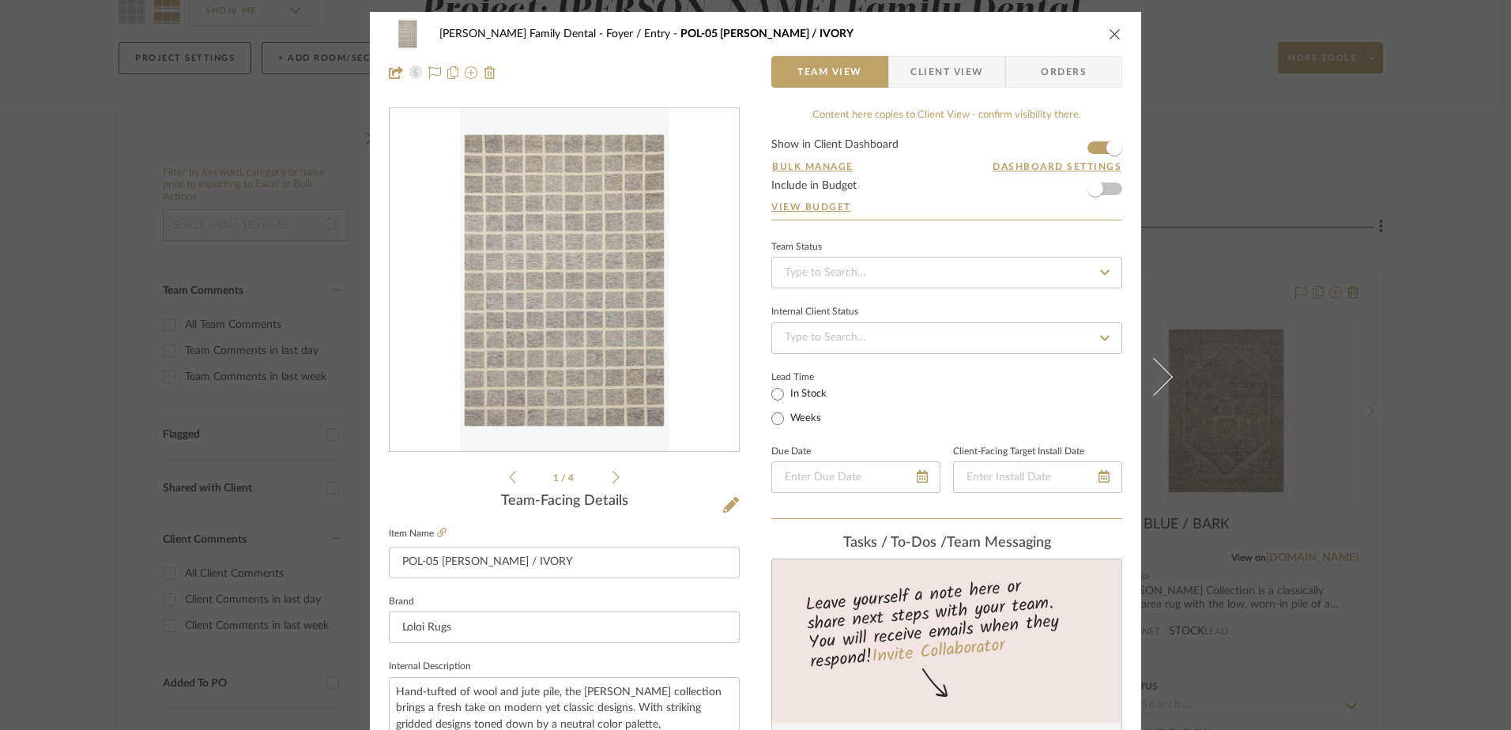
click at [1109, 30] on icon "close" at bounding box center [1115, 34] width 13 height 13
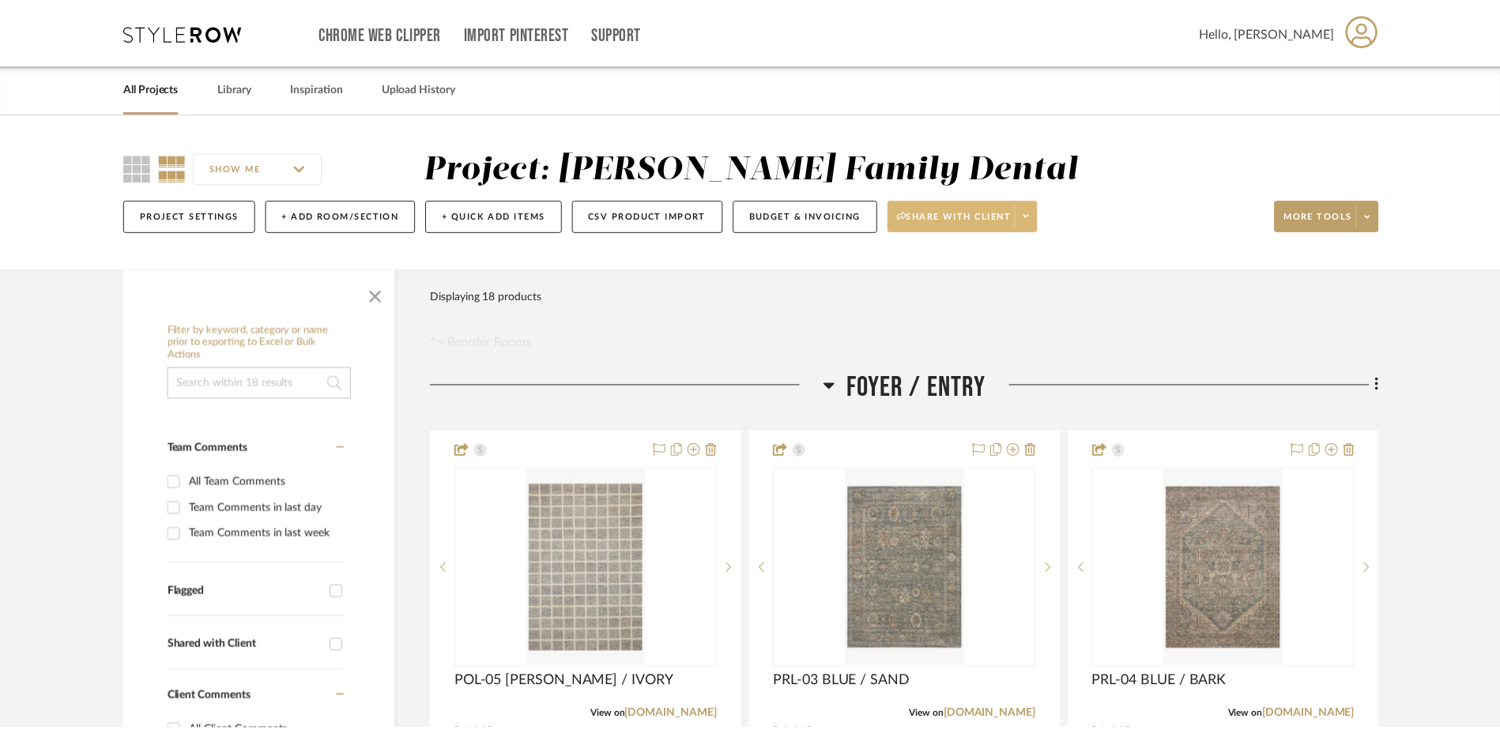
scroll to position [158, 0]
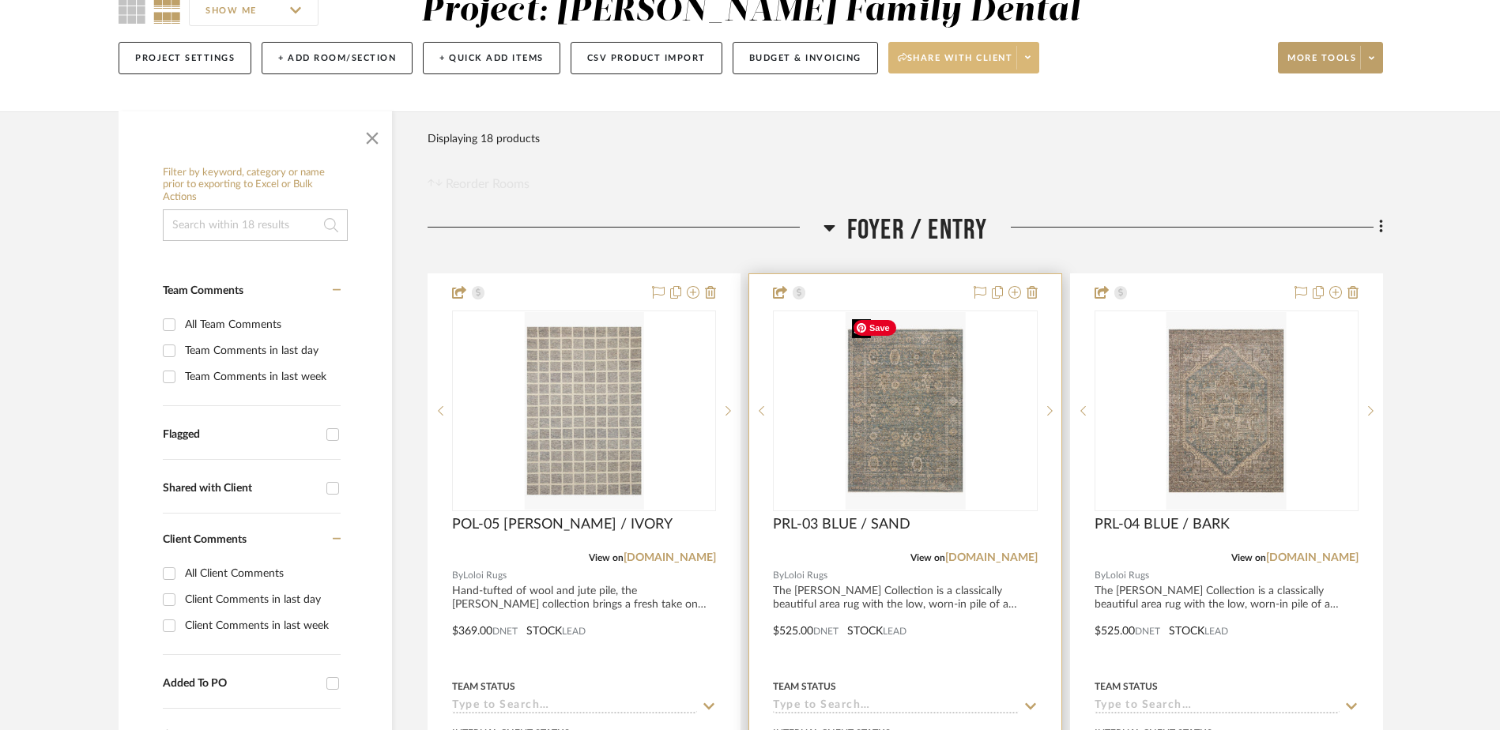
click at [878, 404] on img "0" at bounding box center [905, 411] width 119 height 198
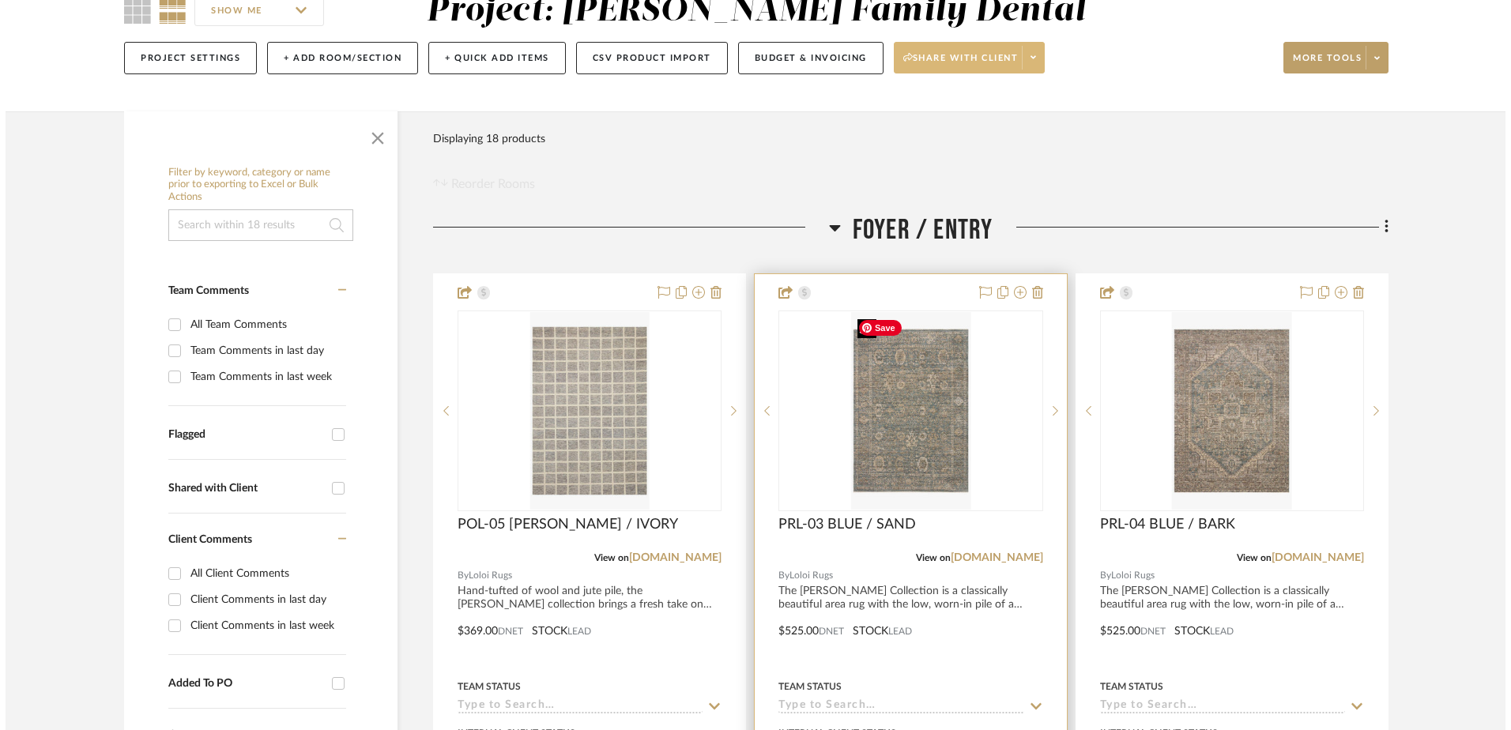
scroll to position [0, 0]
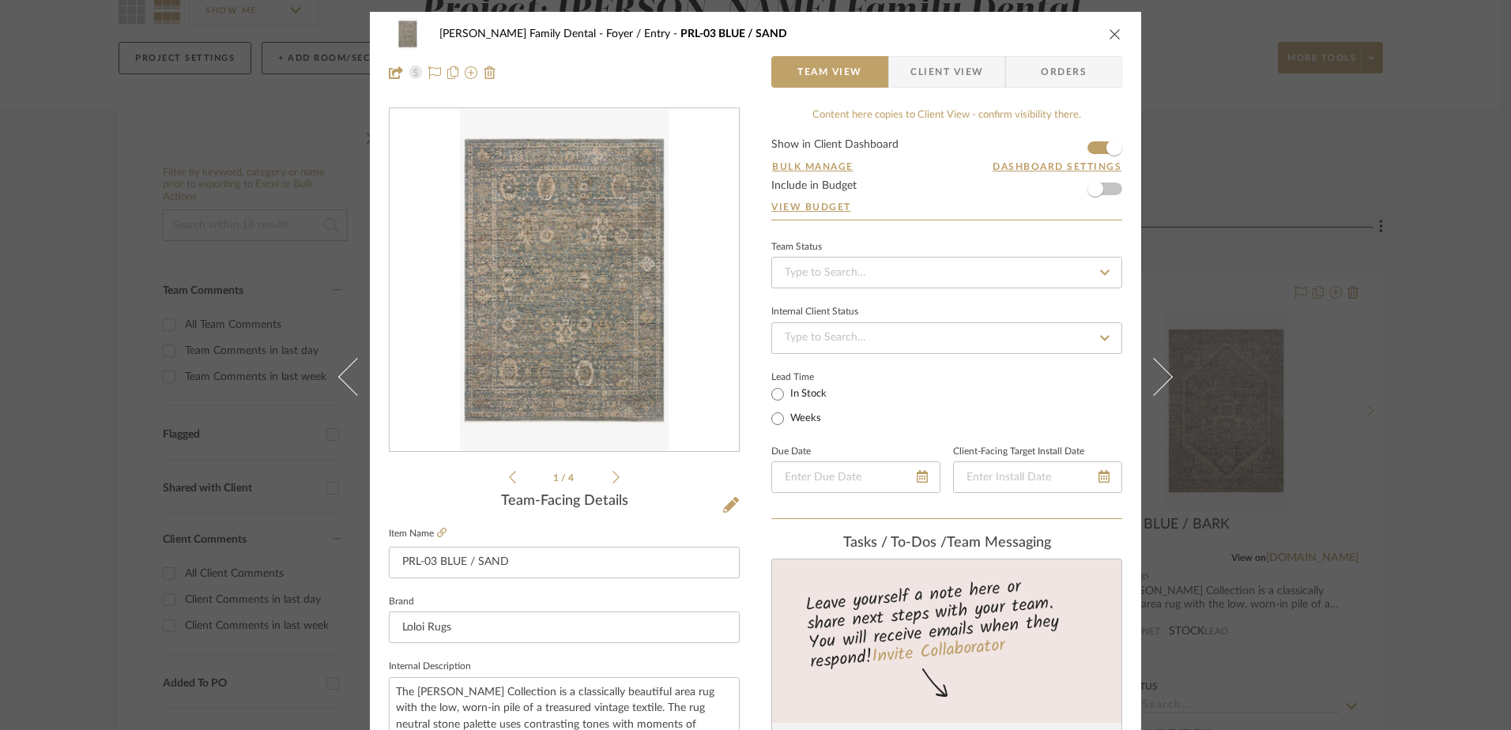
click at [613, 473] on icon at bounding box center [616, 477] width 7 height 14
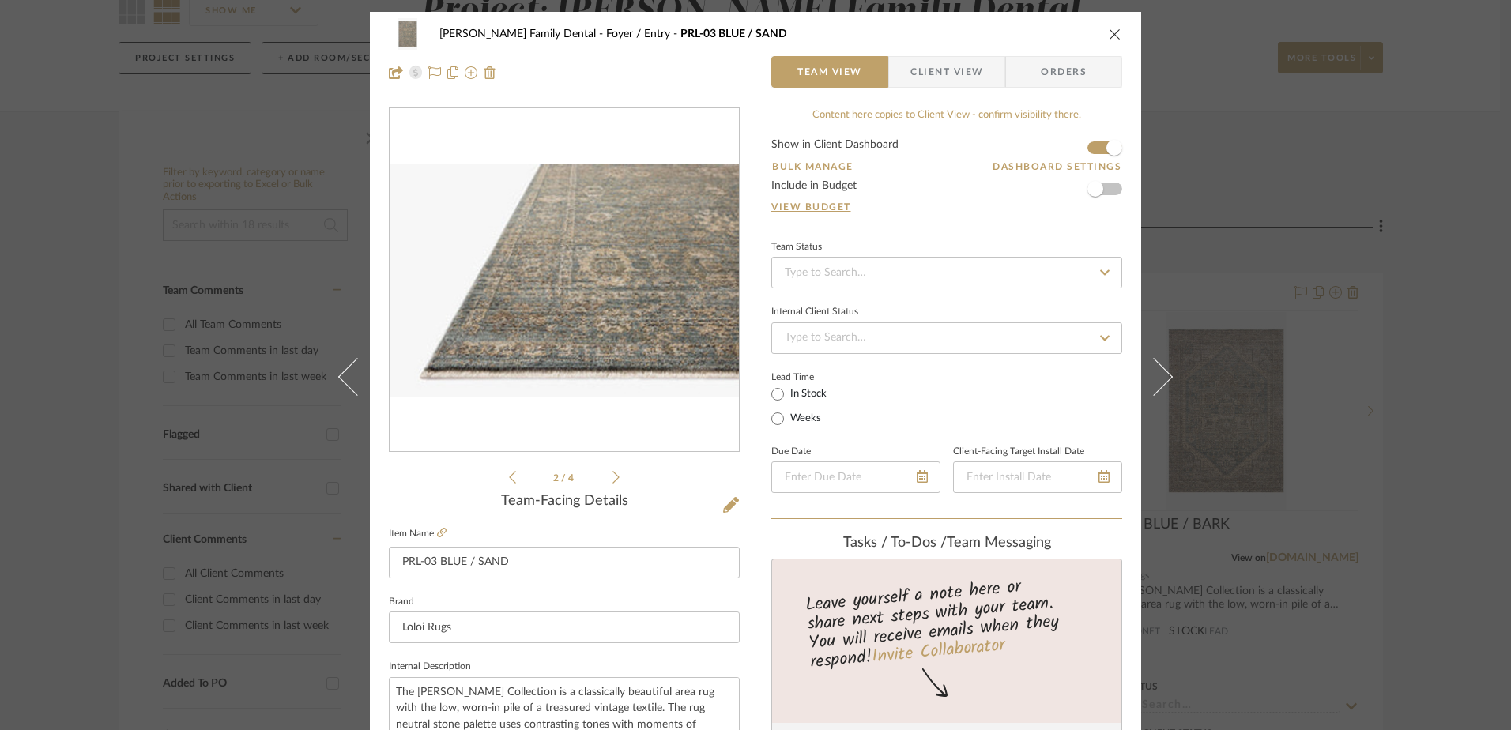
click at [613, 473] on icon at bounding box center [616, 477] width 7 height 14
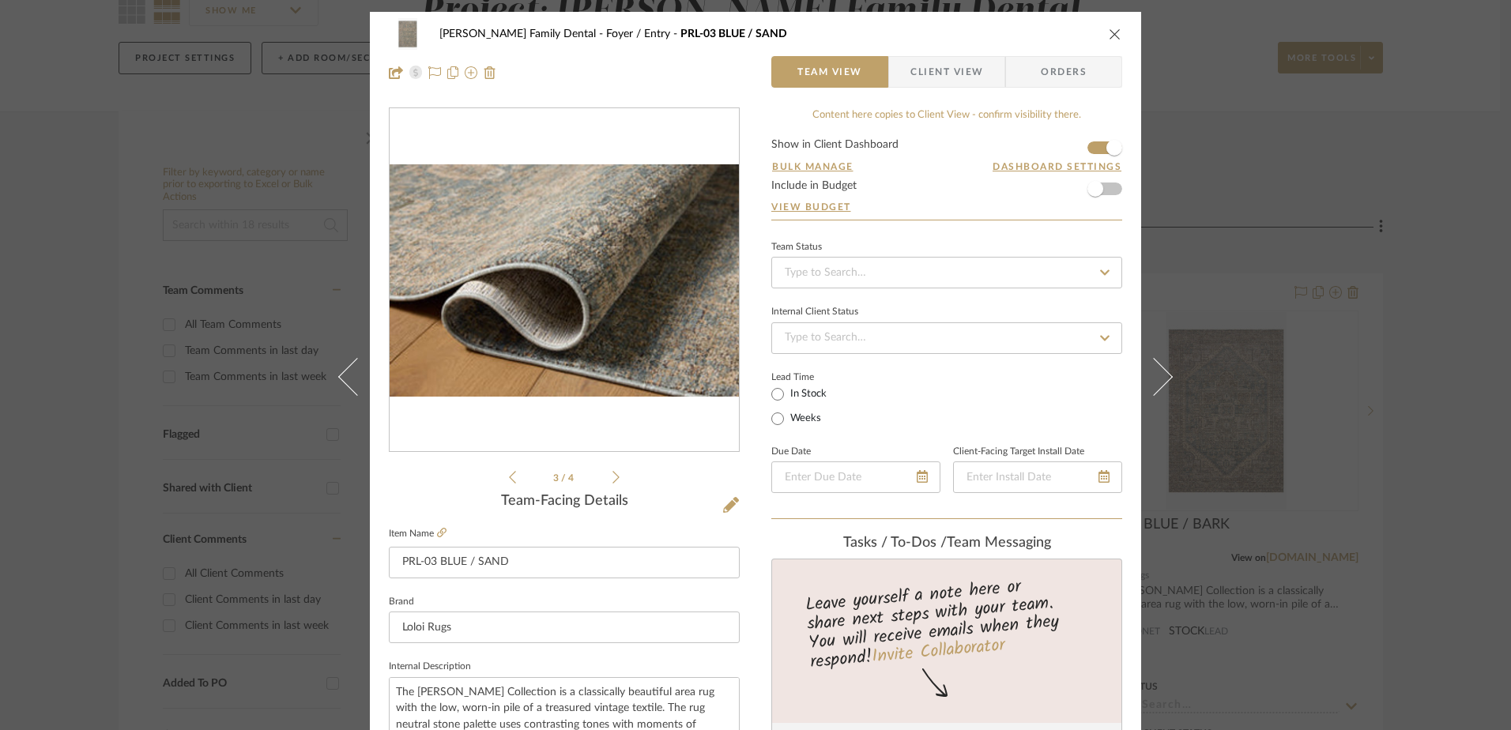
click at [613, 473] on icon at bounding box center [616, 477] width 7 height 14
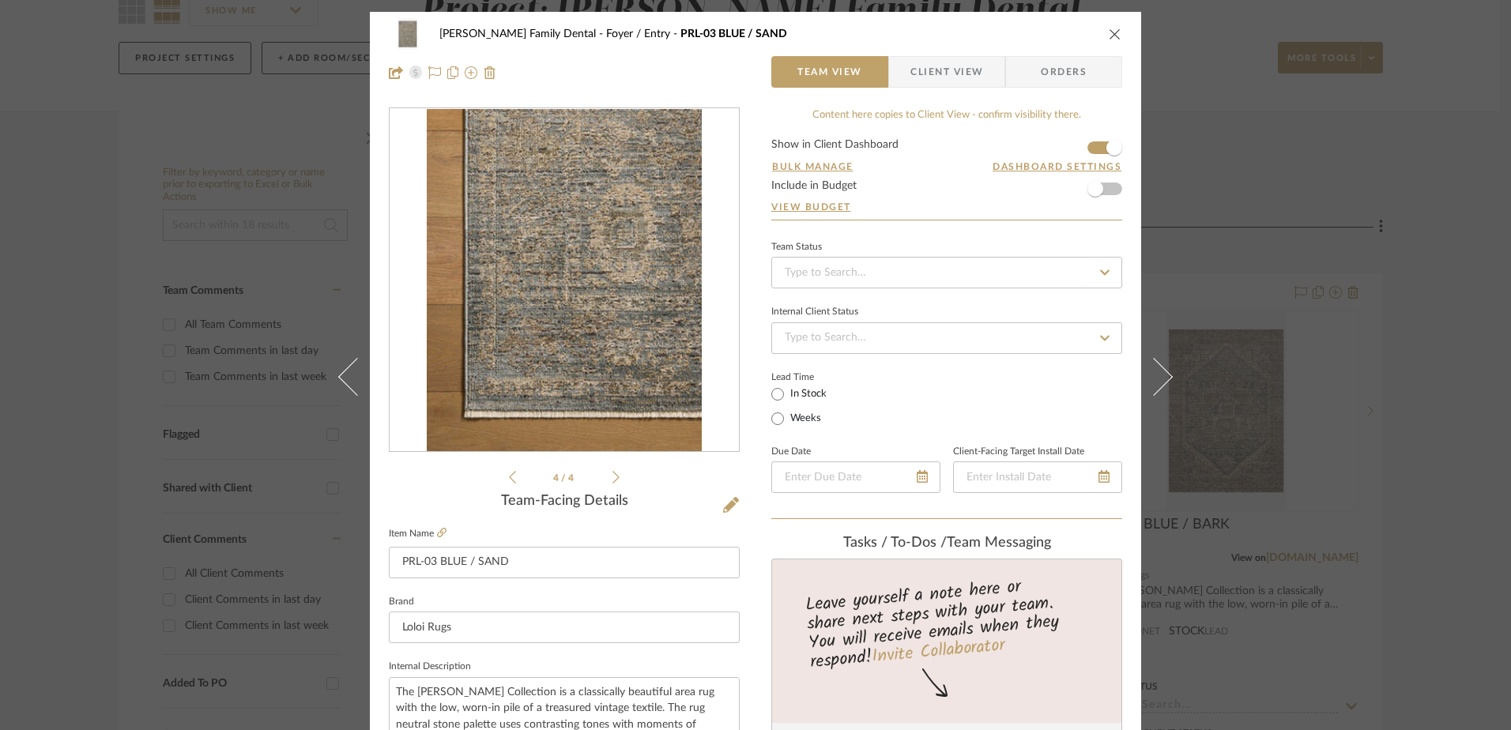
click at [613, 473] on icon at bounding box center [616, 477] width 7 height 14
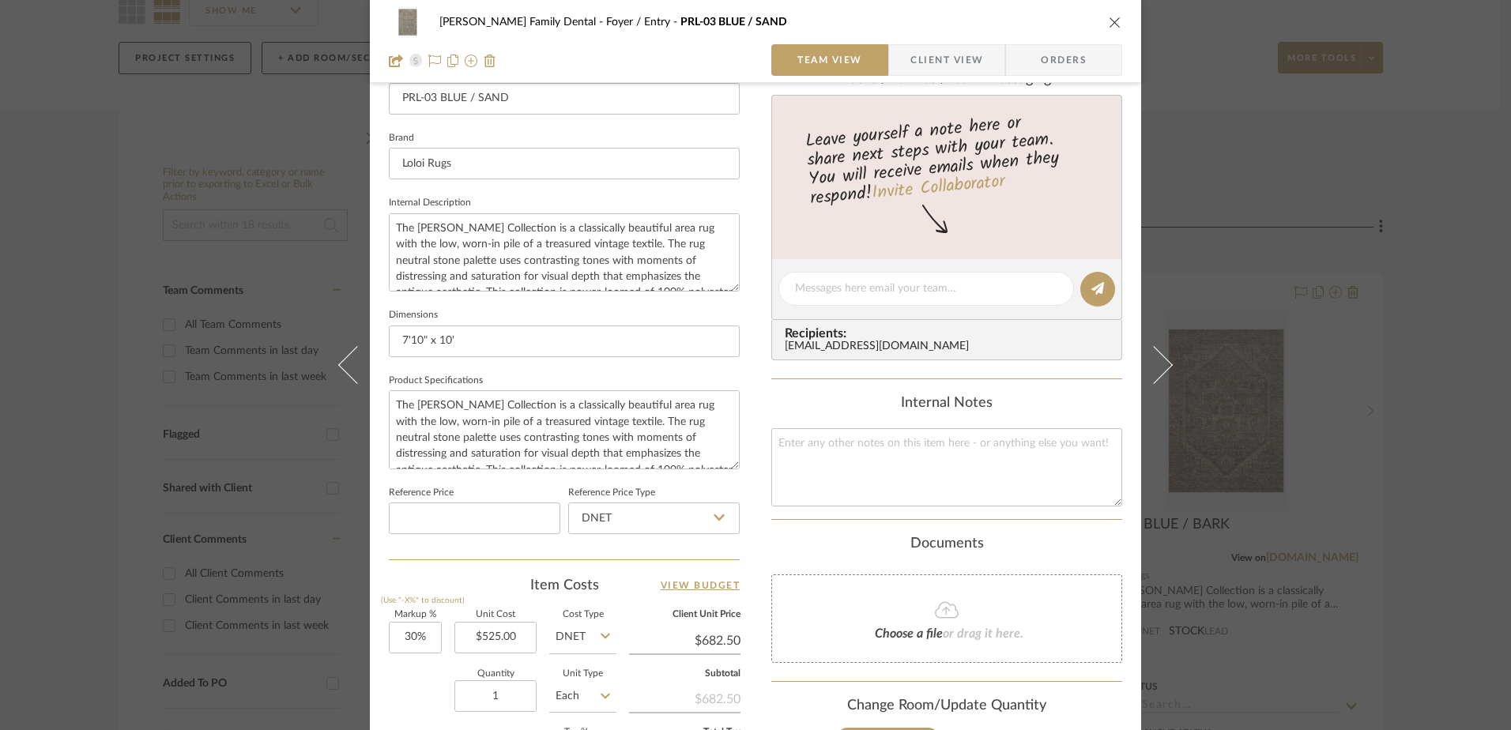
scroll to position [632, 0]
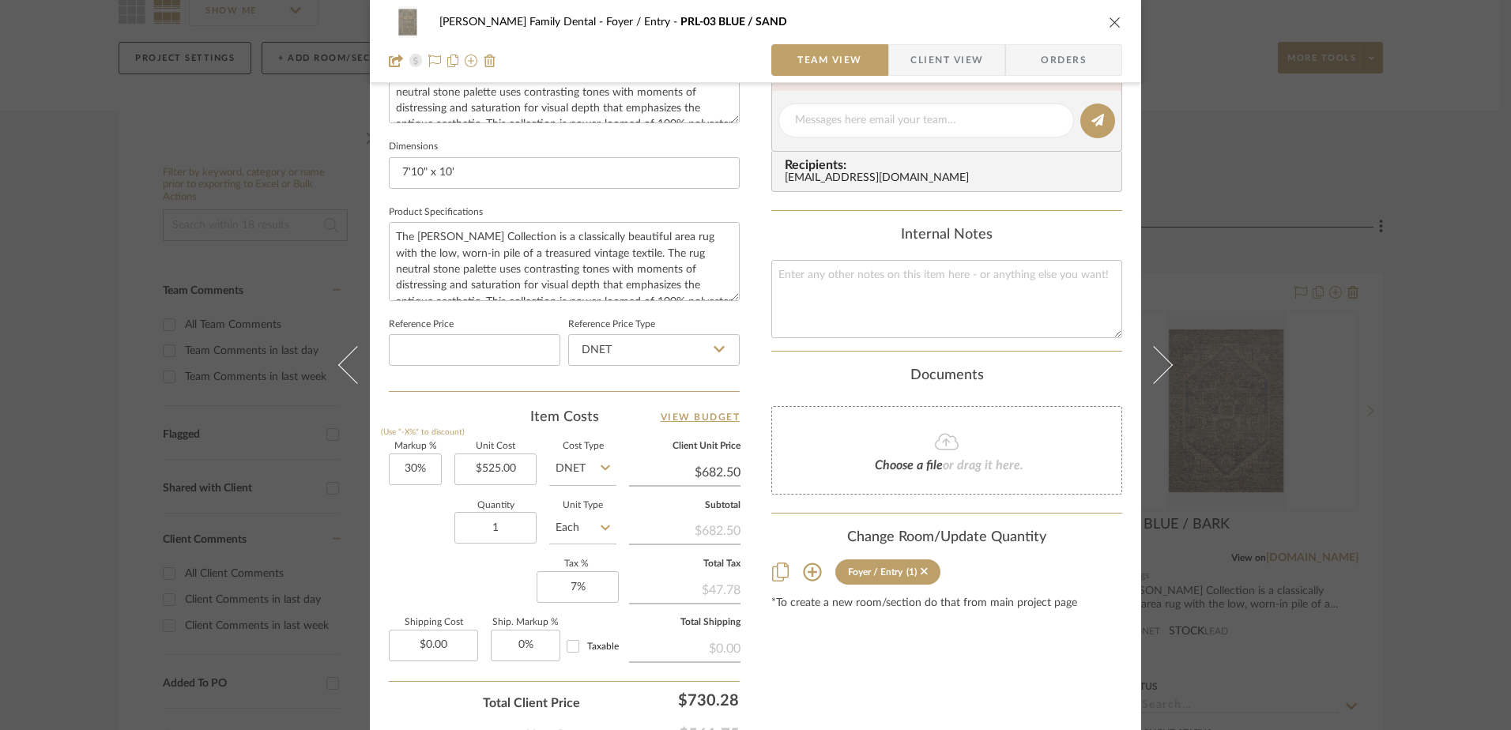
click at [1110, 25] on icon "close" at bounding box center [1115, 22] width 13 height 13
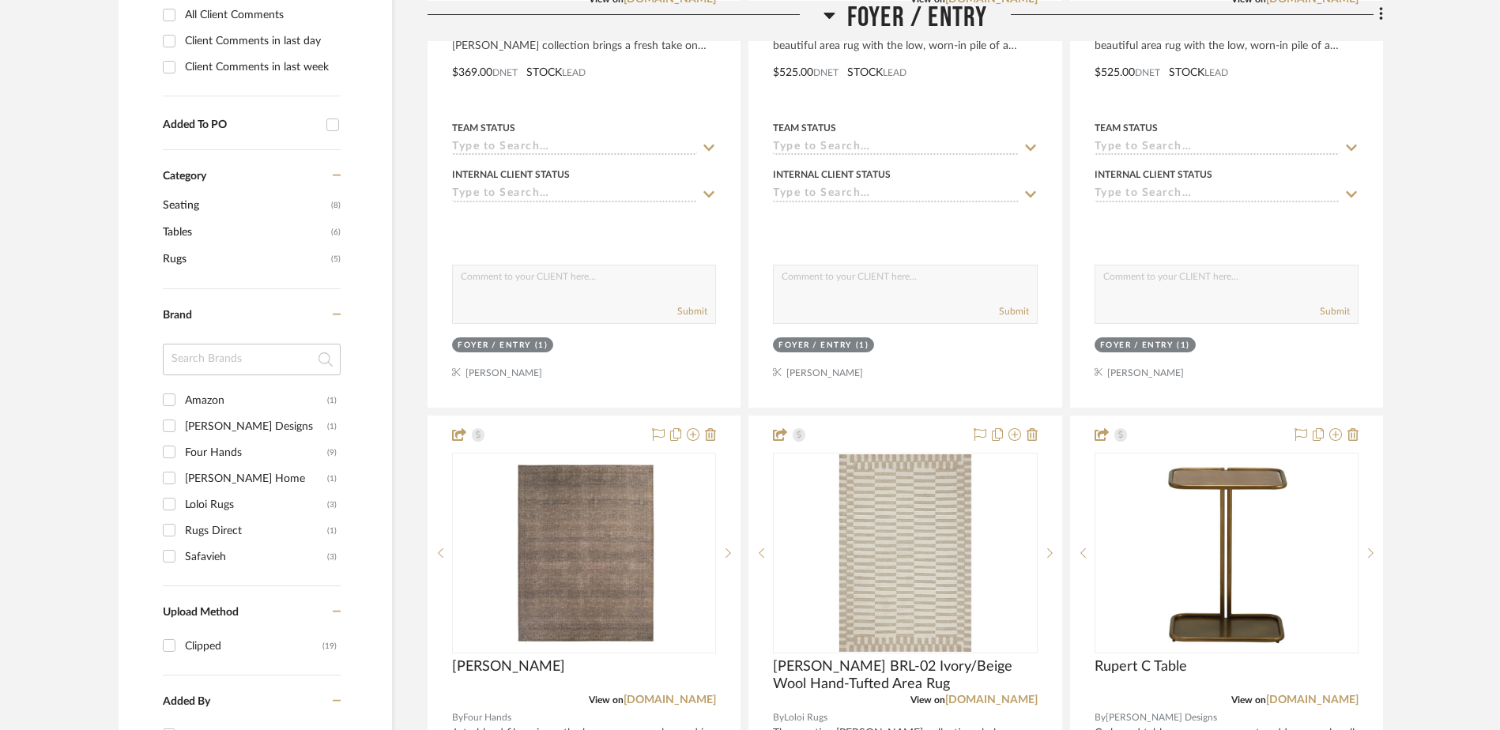
scroll to position [869, 0]
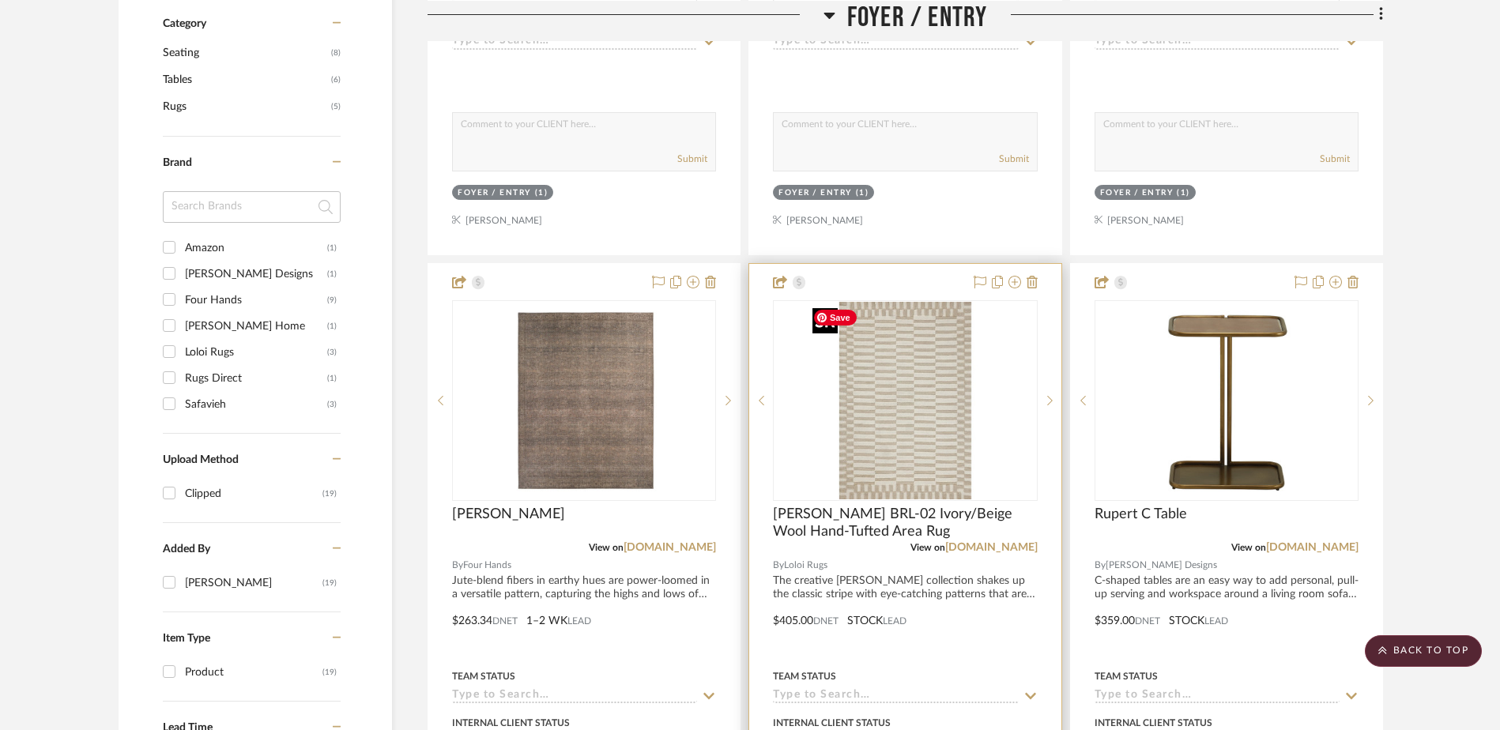
click at [923, 418] on img "0" at bounding box center [905, 401] width 198 height 198
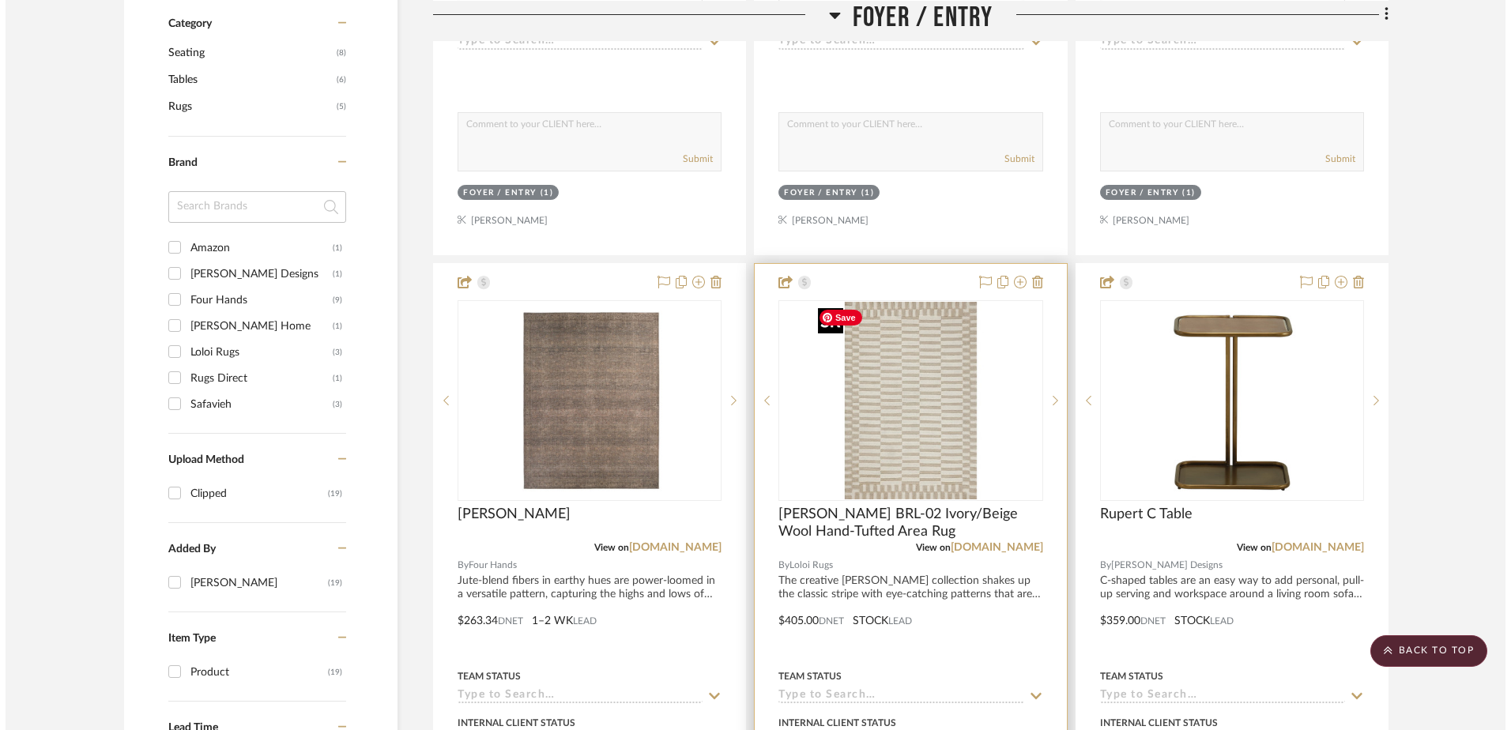
scroll to position [0, 0]
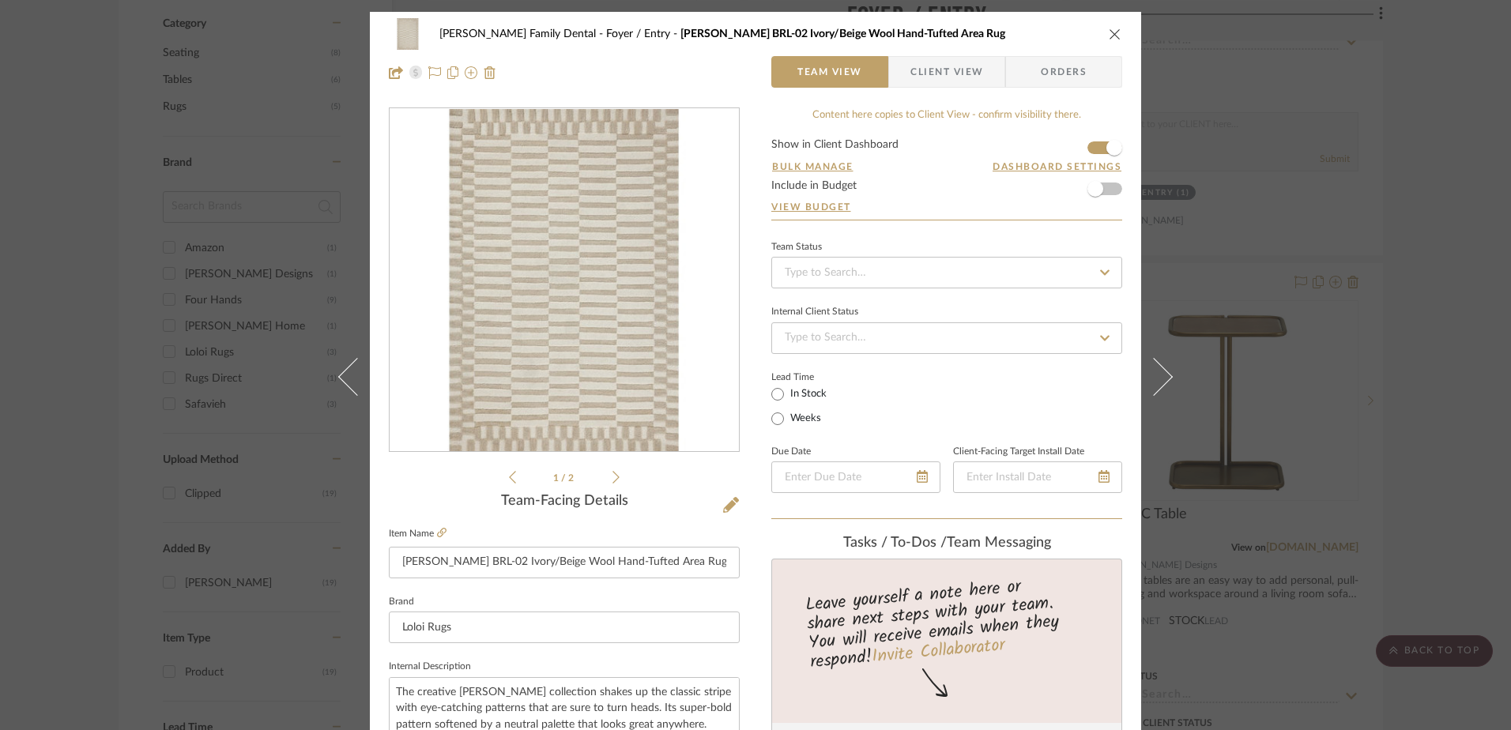
click at [614, 479] on div "1 / 2" at bounding box center [564, 296] width 351 height 379
click at [613, 479] on icon at bounding box center [616, 477] width 7 height 14
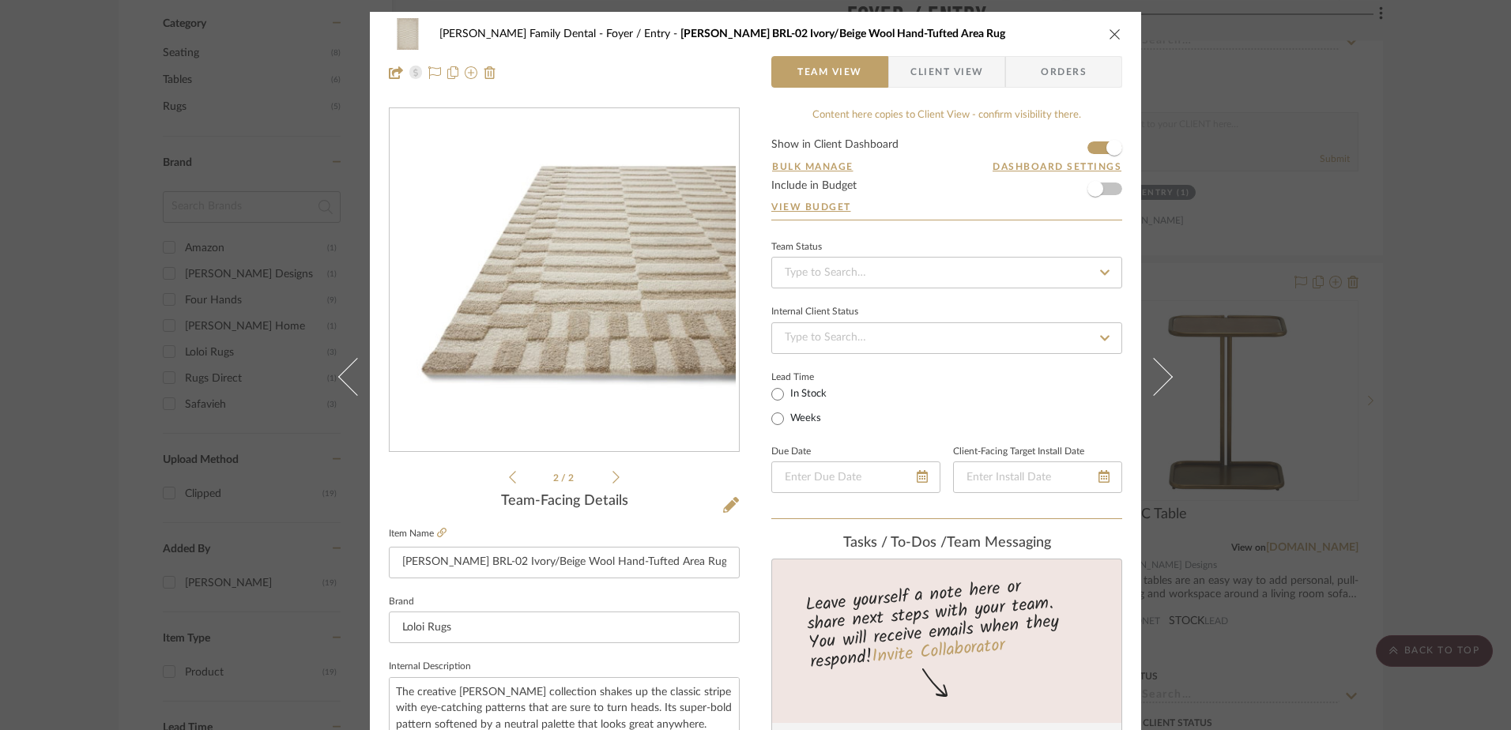
click at [1101, 32] on div "Jones Family Dental Foyer / Entry Bradley BRL-02 Ivory/Beige Wool Hand-Tufted A…" at bounding box center [755, 34] width 733 height 32
click at [1114, 37] on icon "close" at bounding box center [1115, 34] width 13 height 13
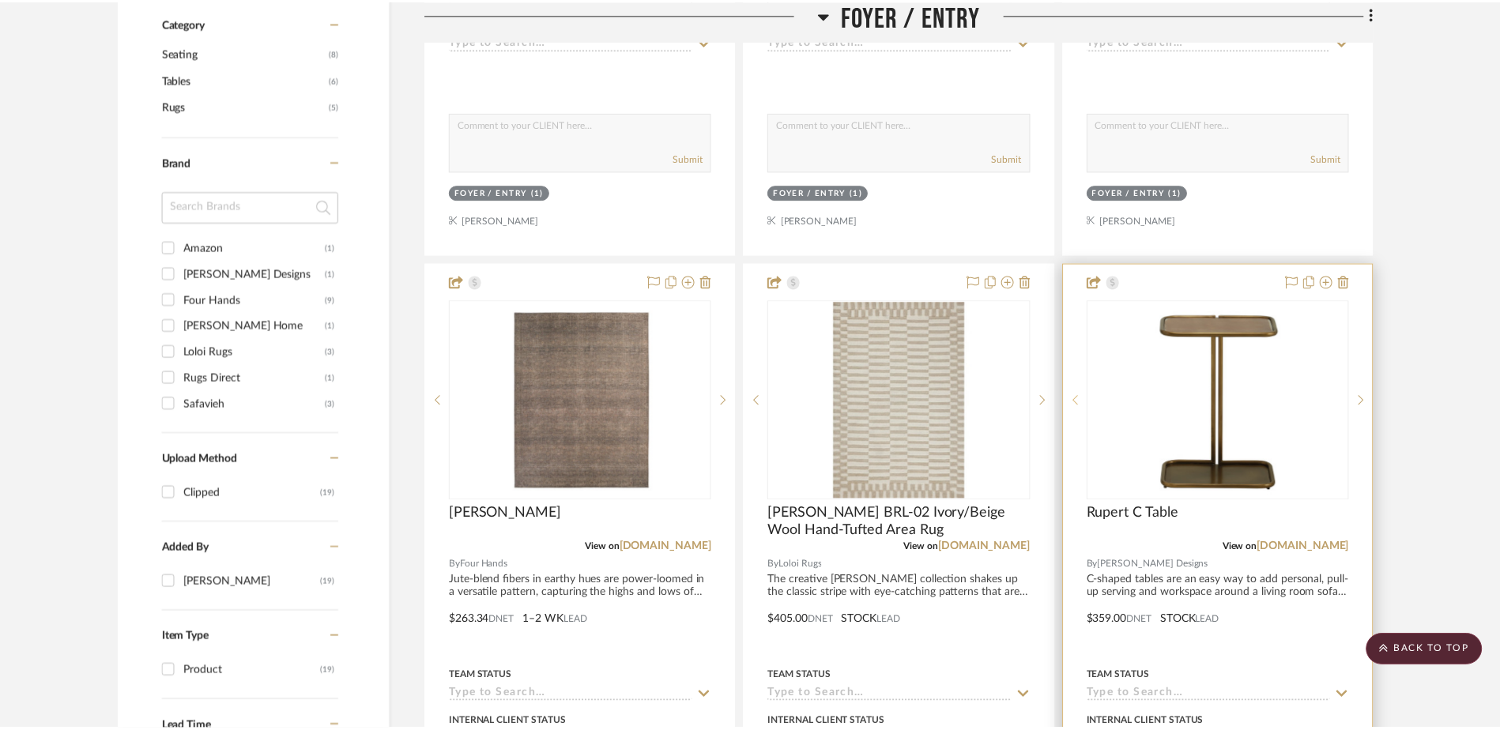
scroll to position [869, 0]
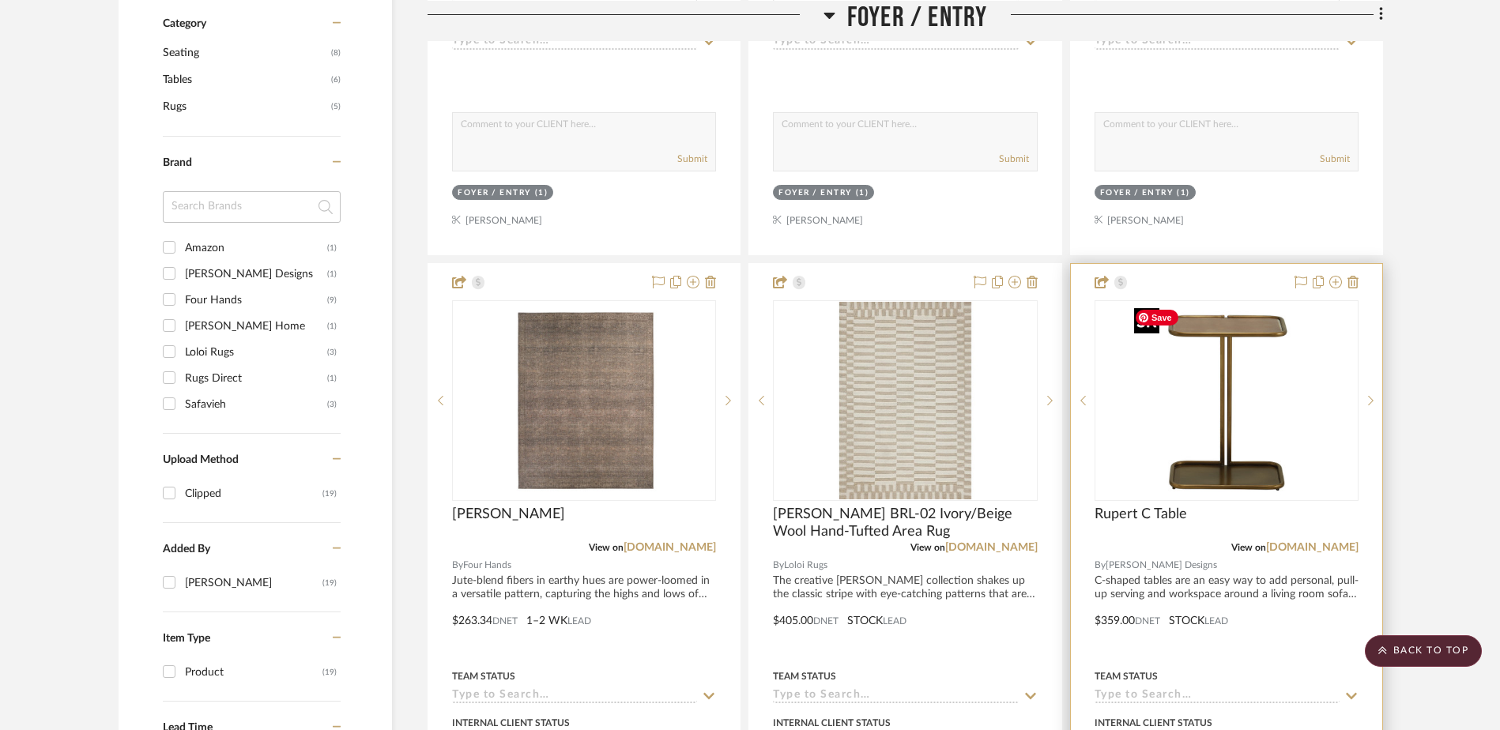
click at [1195, 446] on img "0" at bounding box center [1227, 401] width 198 height 198
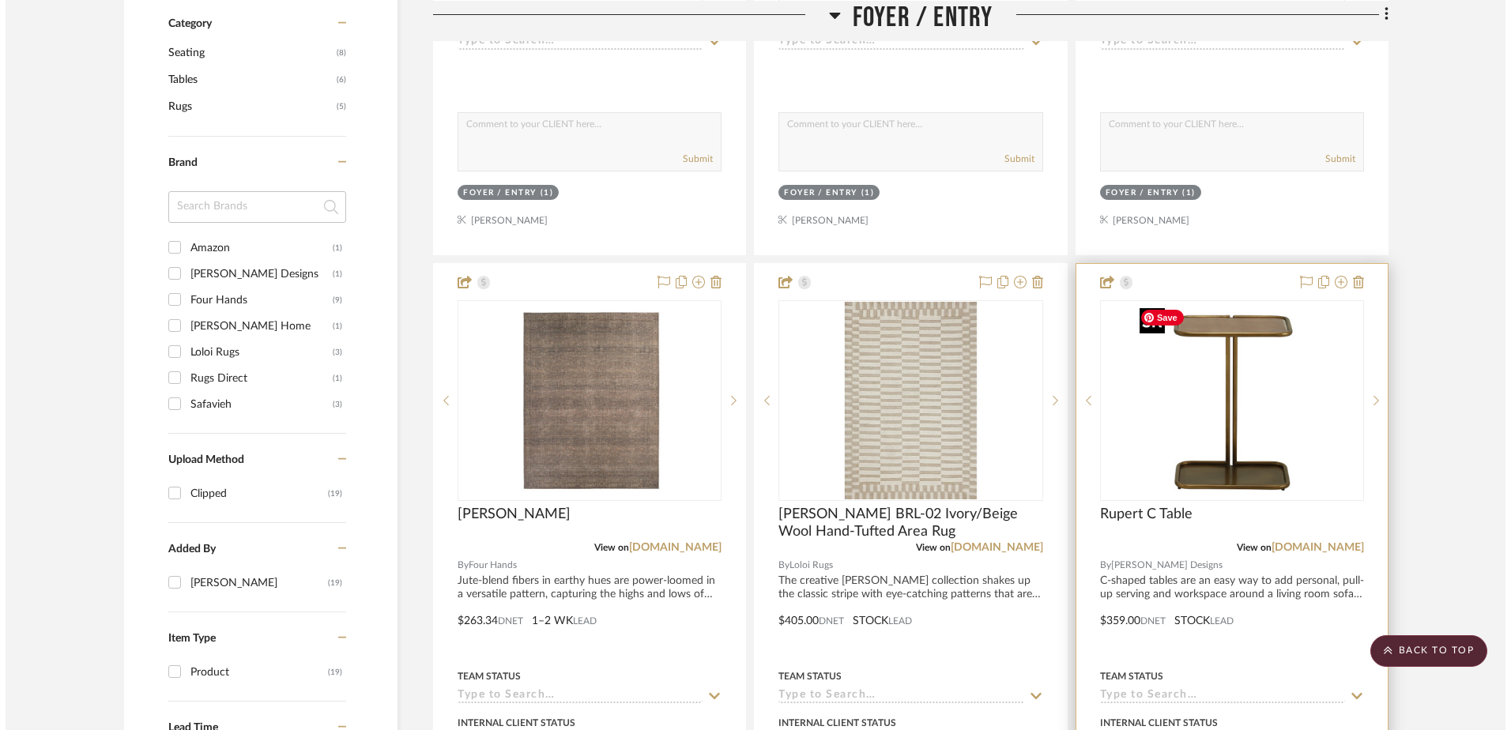
scroll to position [0, 0]
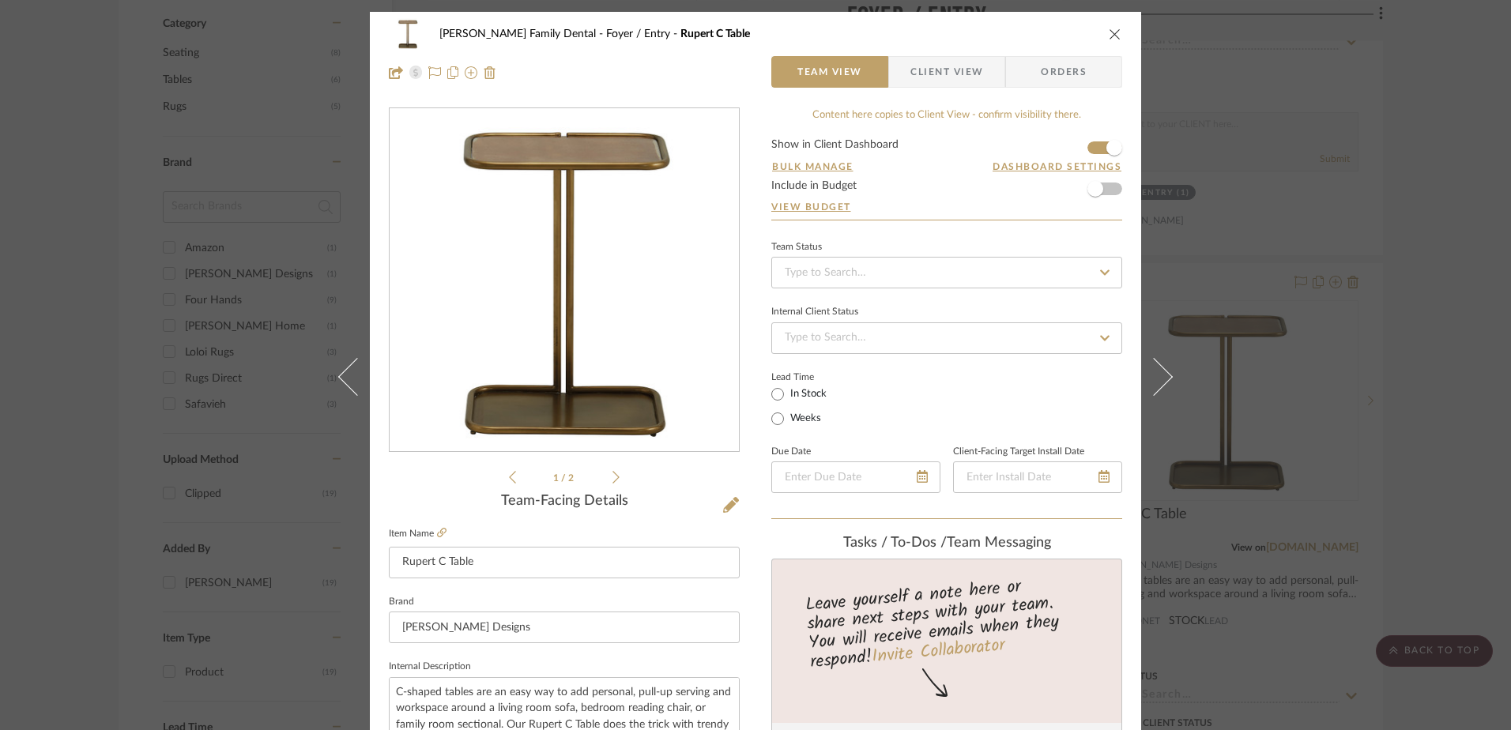
click at [613, 480] on icon at bounding box center [616, 477] width 7 height 14
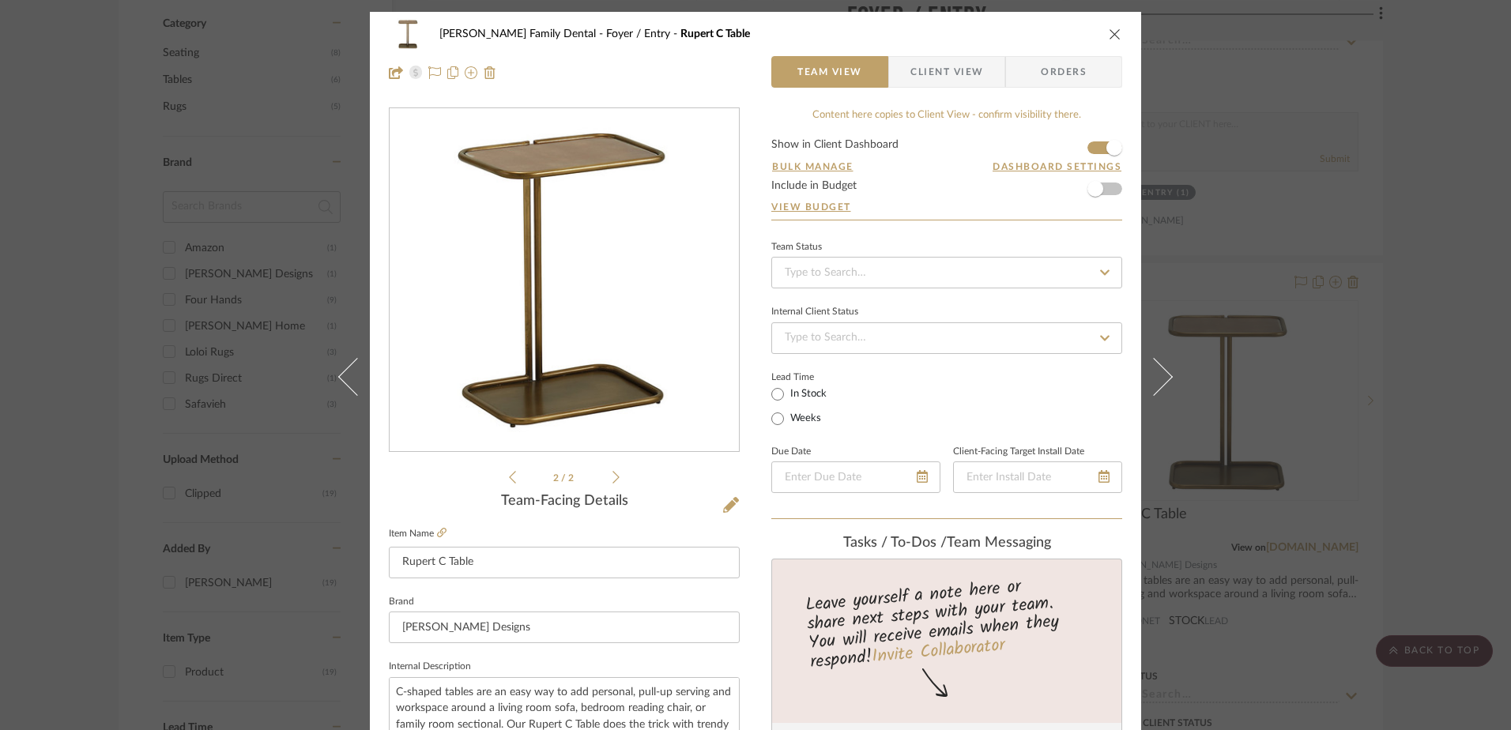
drag, startPoint x: 1107, startPoint y: 28, endPoint x: 1084, endPoint y: 75, distance: 53.0
click at [1109, 31] on icon "close" at bounding box center [1115, 34] width 13 height 13
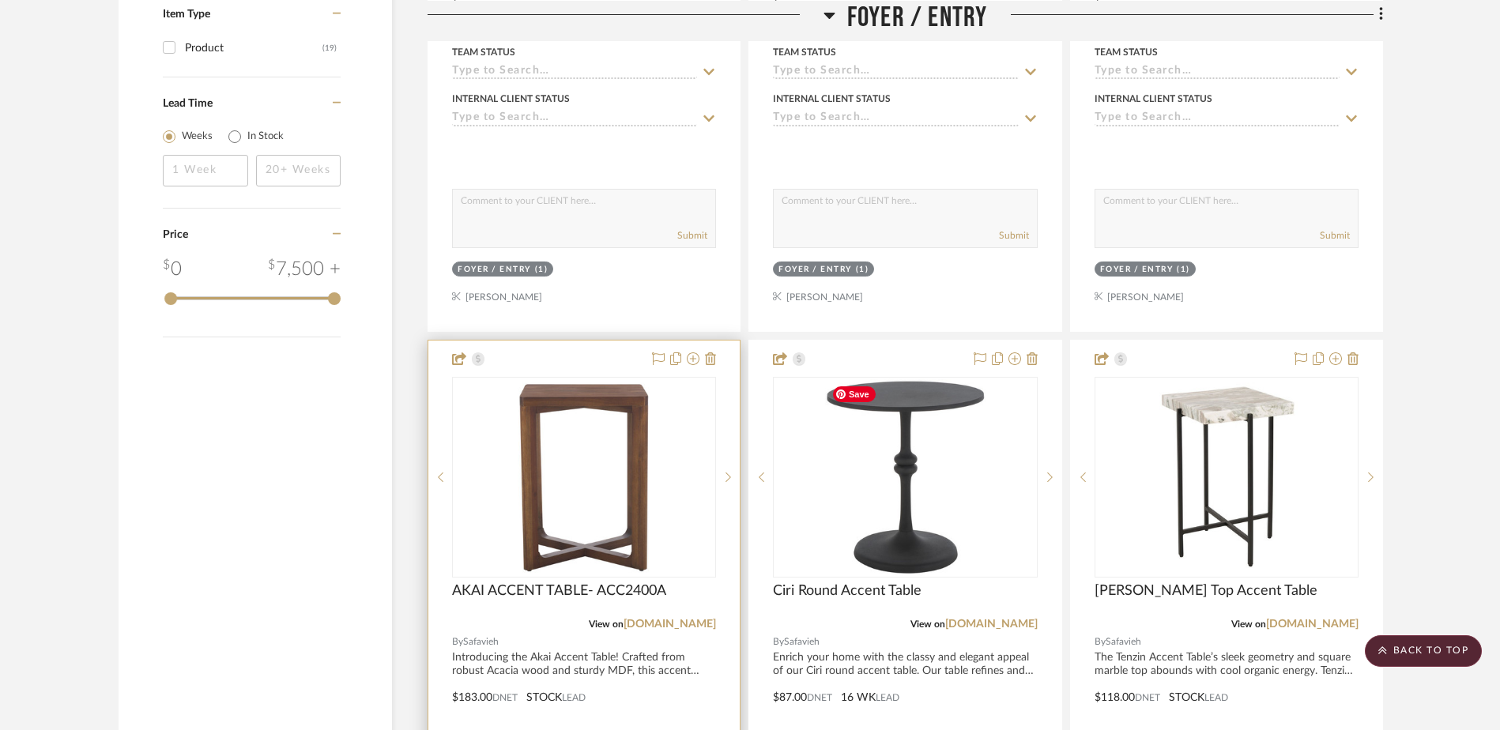
scroll to position [1581, 0]
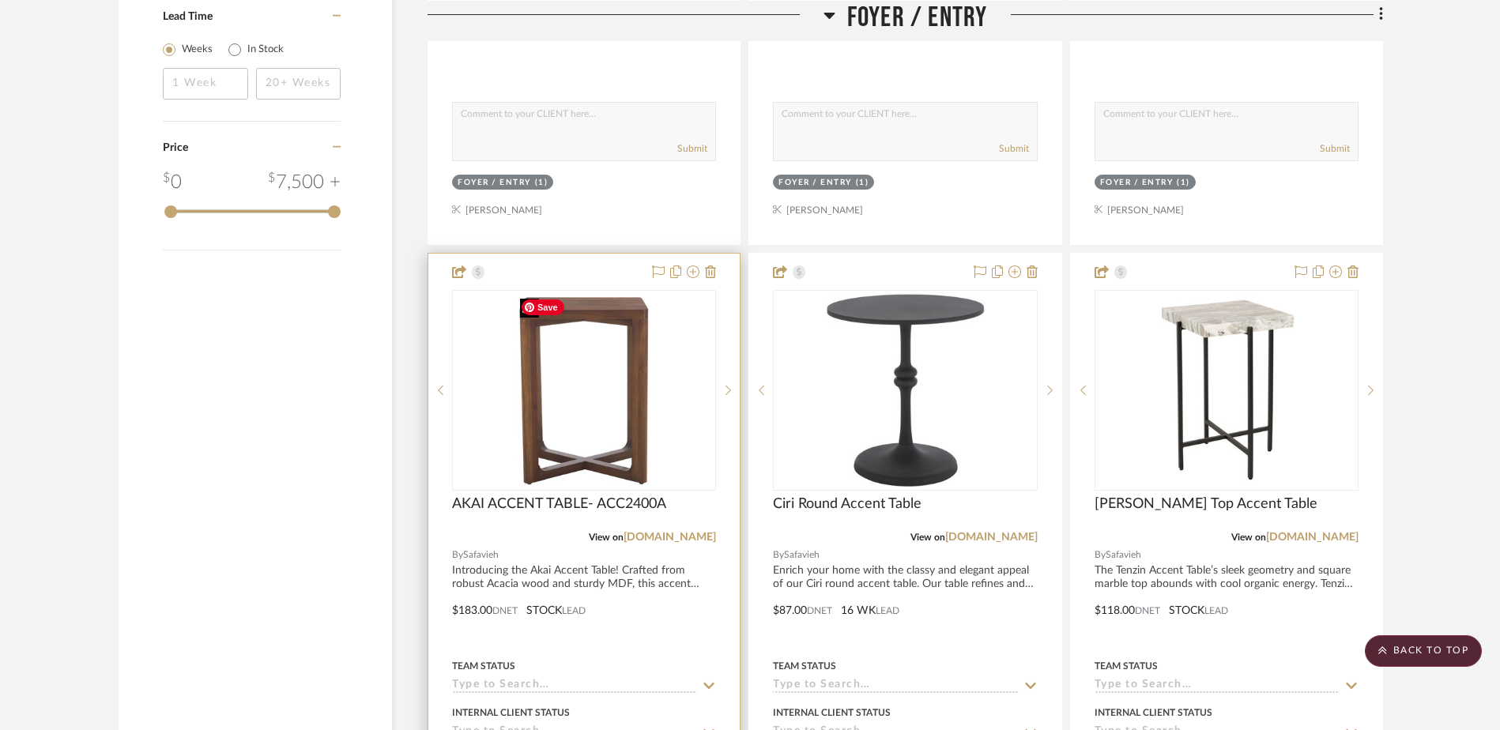
click at [619, 470] on img "0" at bounding box center [584, 391] width 141 height 198
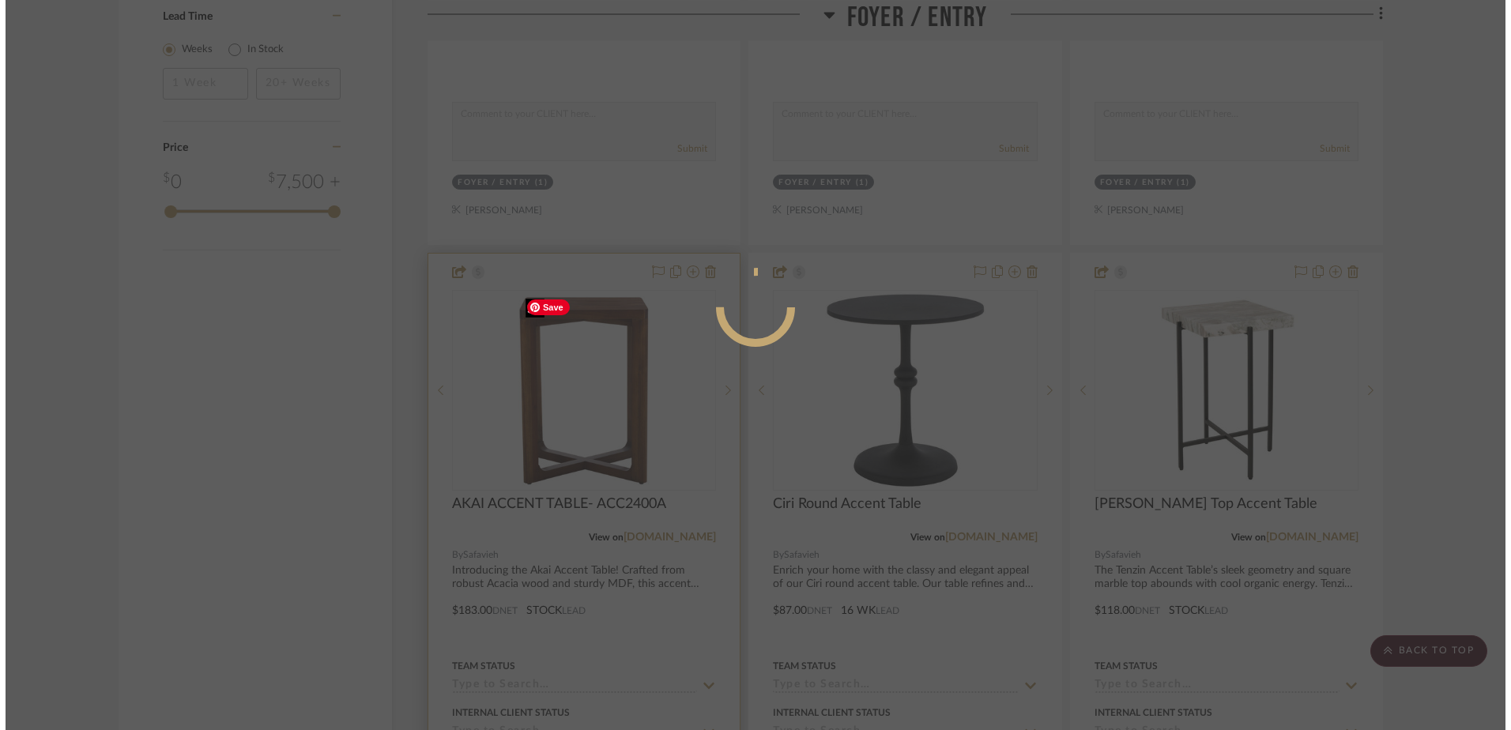
scroll to position [0, 0]
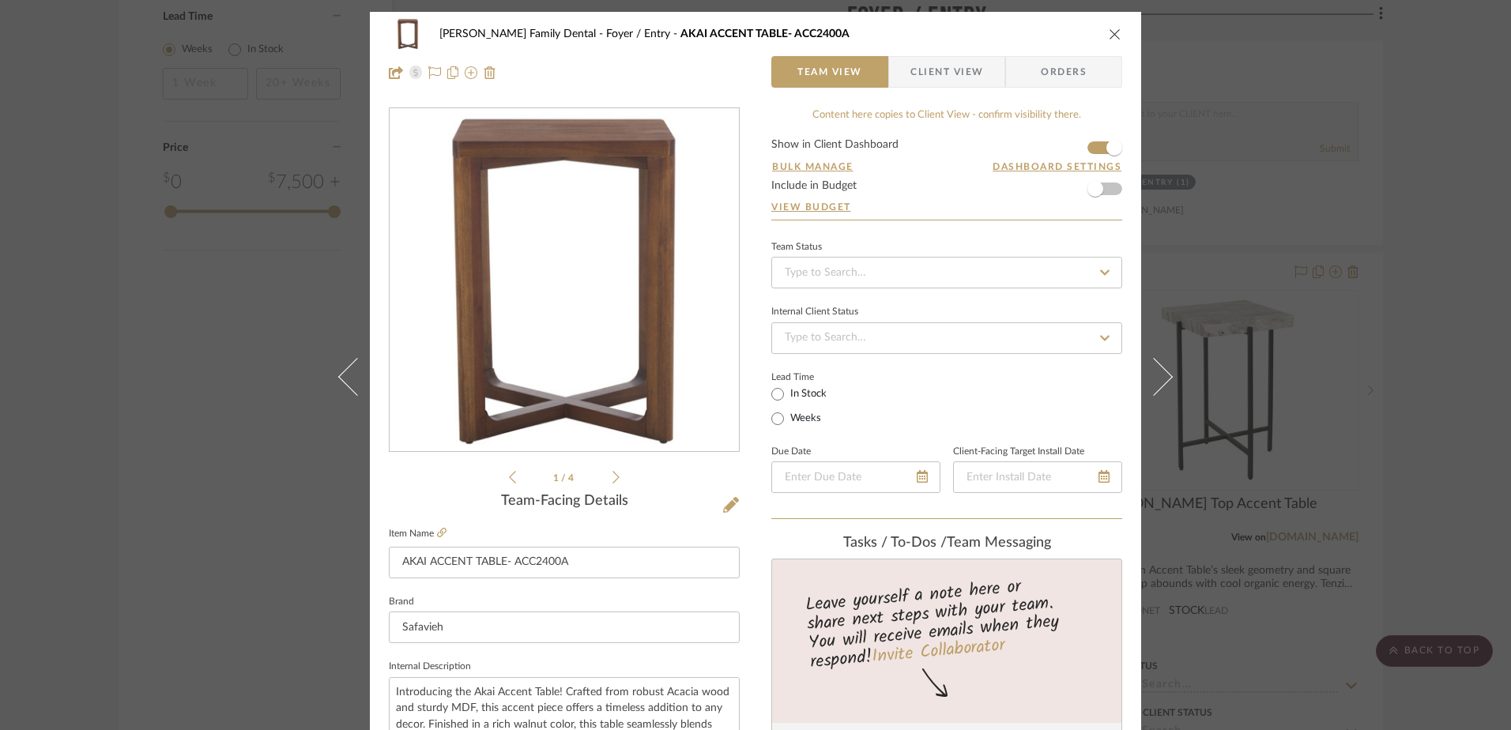
click at [613, 475] on icon at bounding box center [616, 477] width 7 height 13
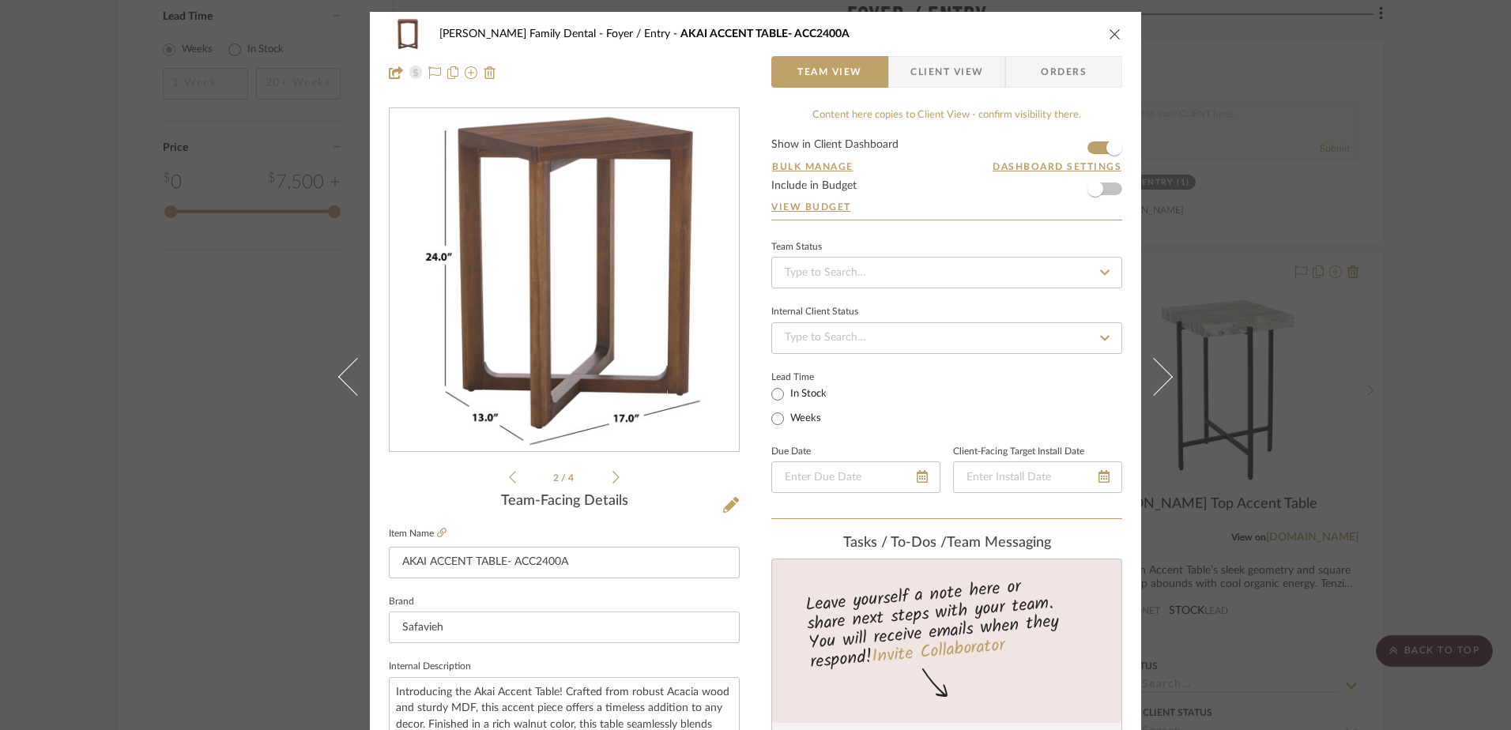
click at [613, 475] on icon at bounding box center [616, 477] width 7 height 13
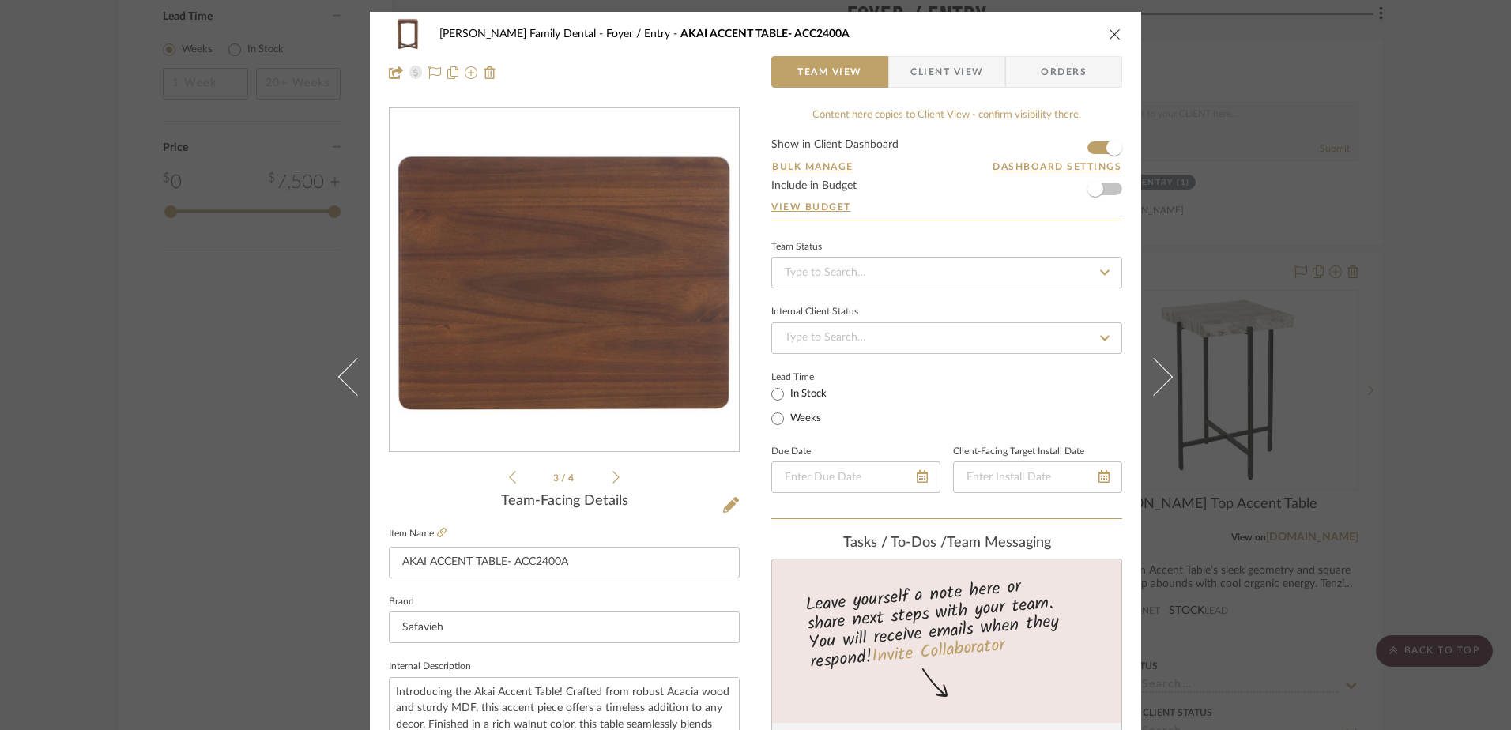
click at [613, 475] on icon at bounding box center [616, 477] width 7 height 13
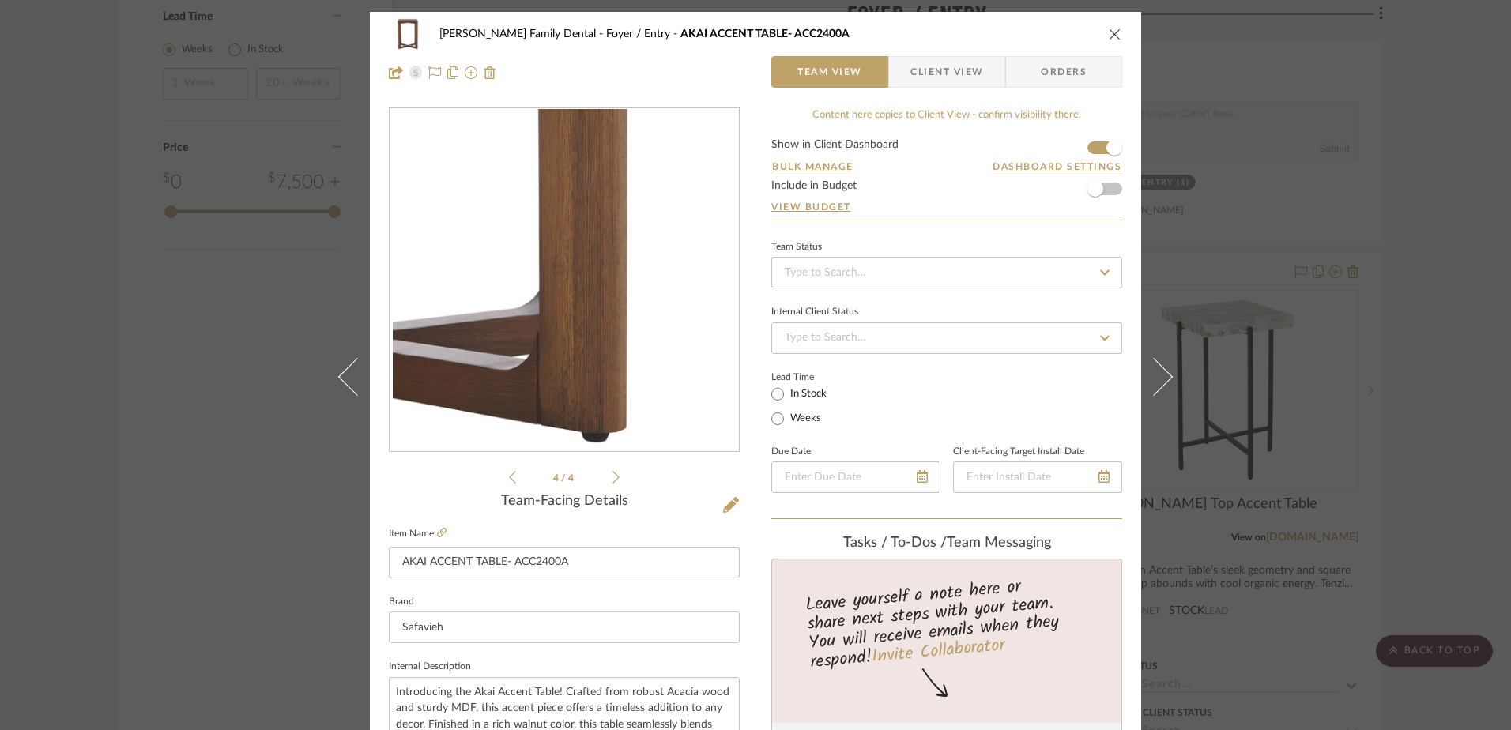
drag, startPoint x: 1107, startPoint y: 33, endPoint x: 1086, endPoint y: 73, distance: 44.9
click at [1109, 33] on icon "close" at bounding box center [1115, 34] width 13 height 13
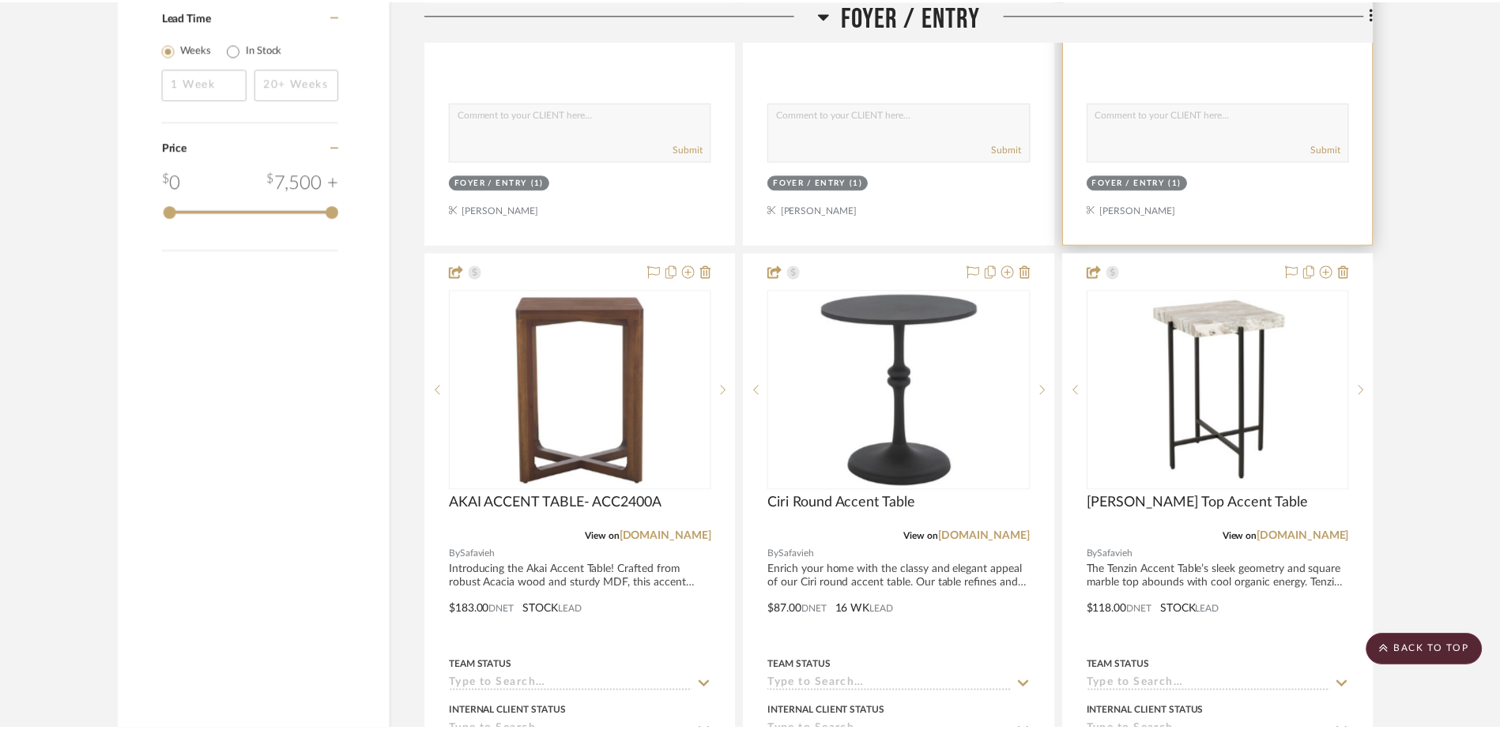
scroll to position [1581, 0]
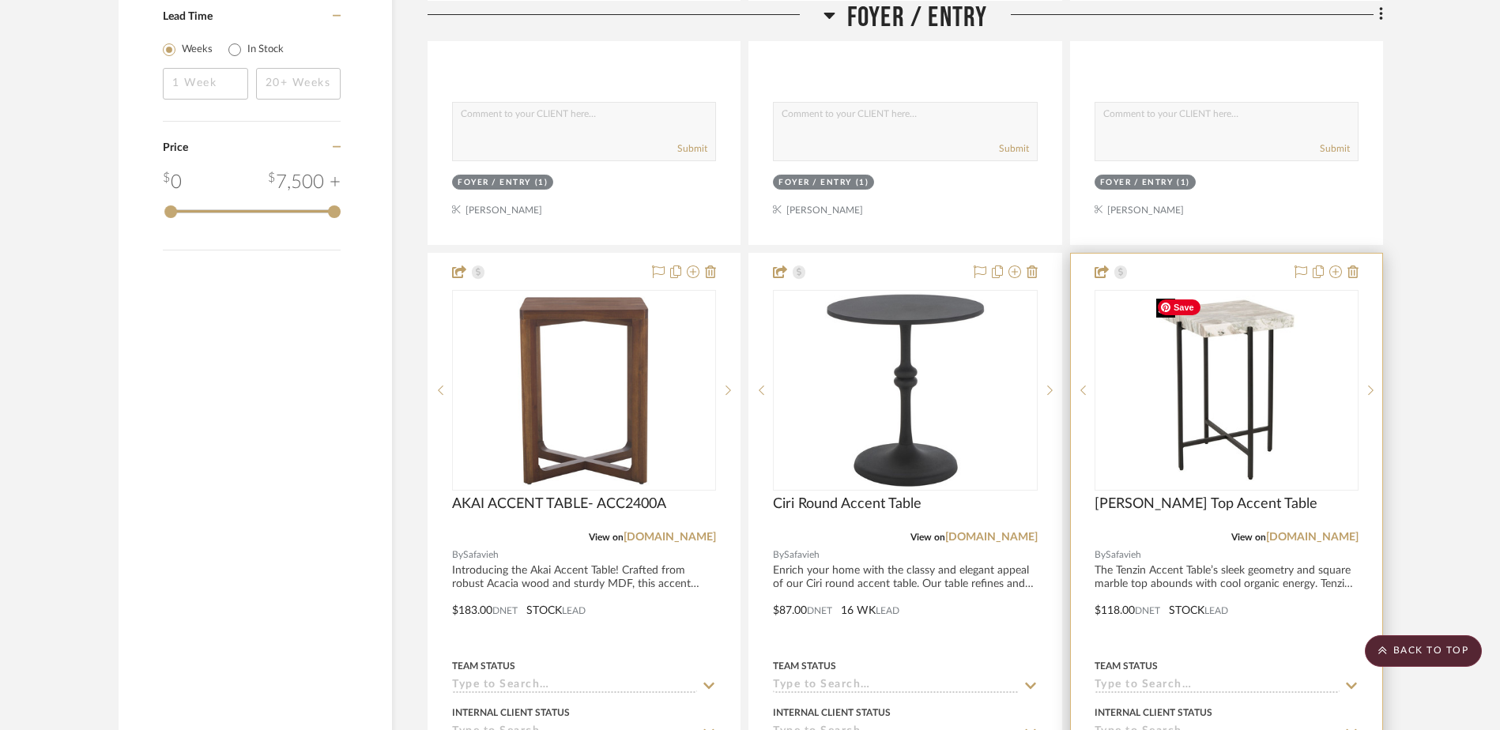
click at [1204, 369] on img "0" at bounding box center [1226, 391] width 153 height 198
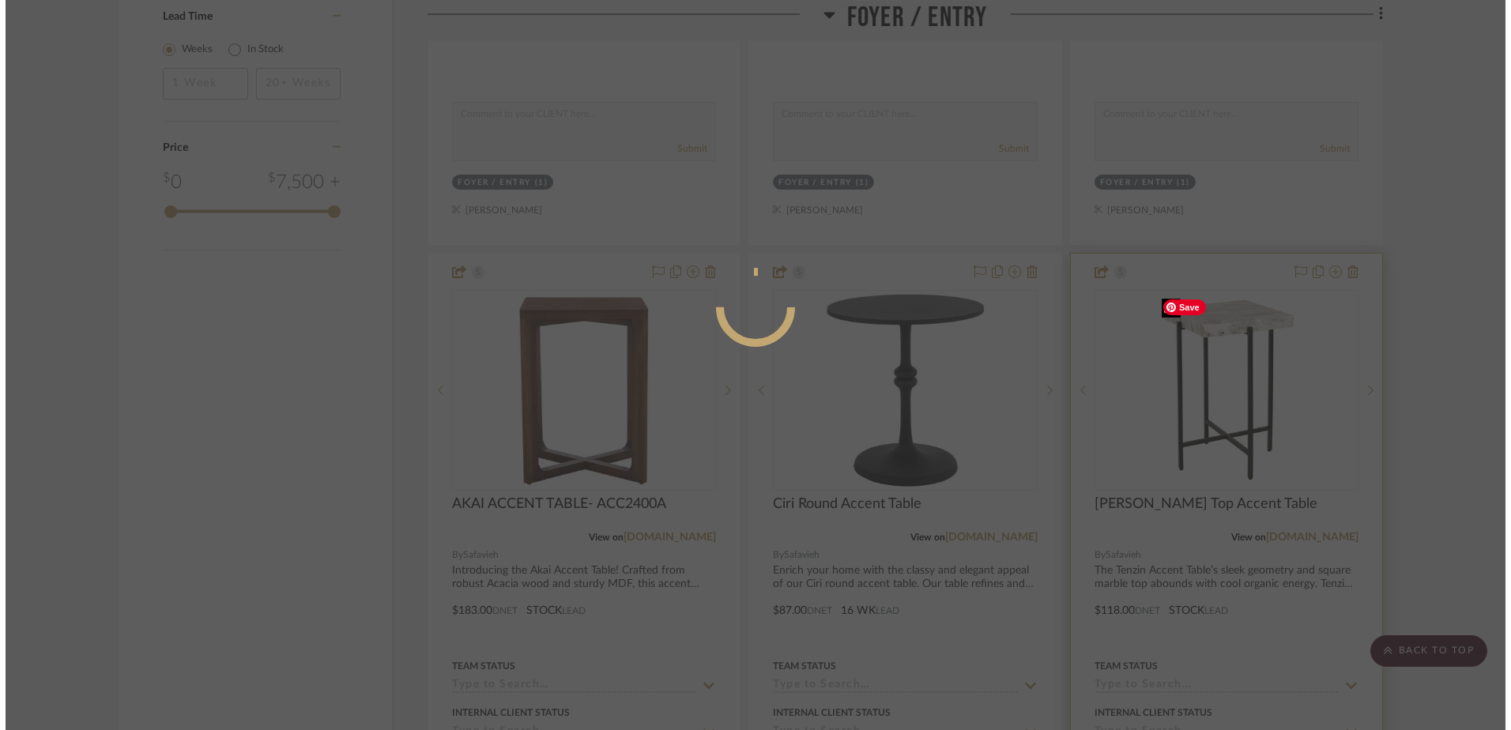
scroll to position [0, 0]
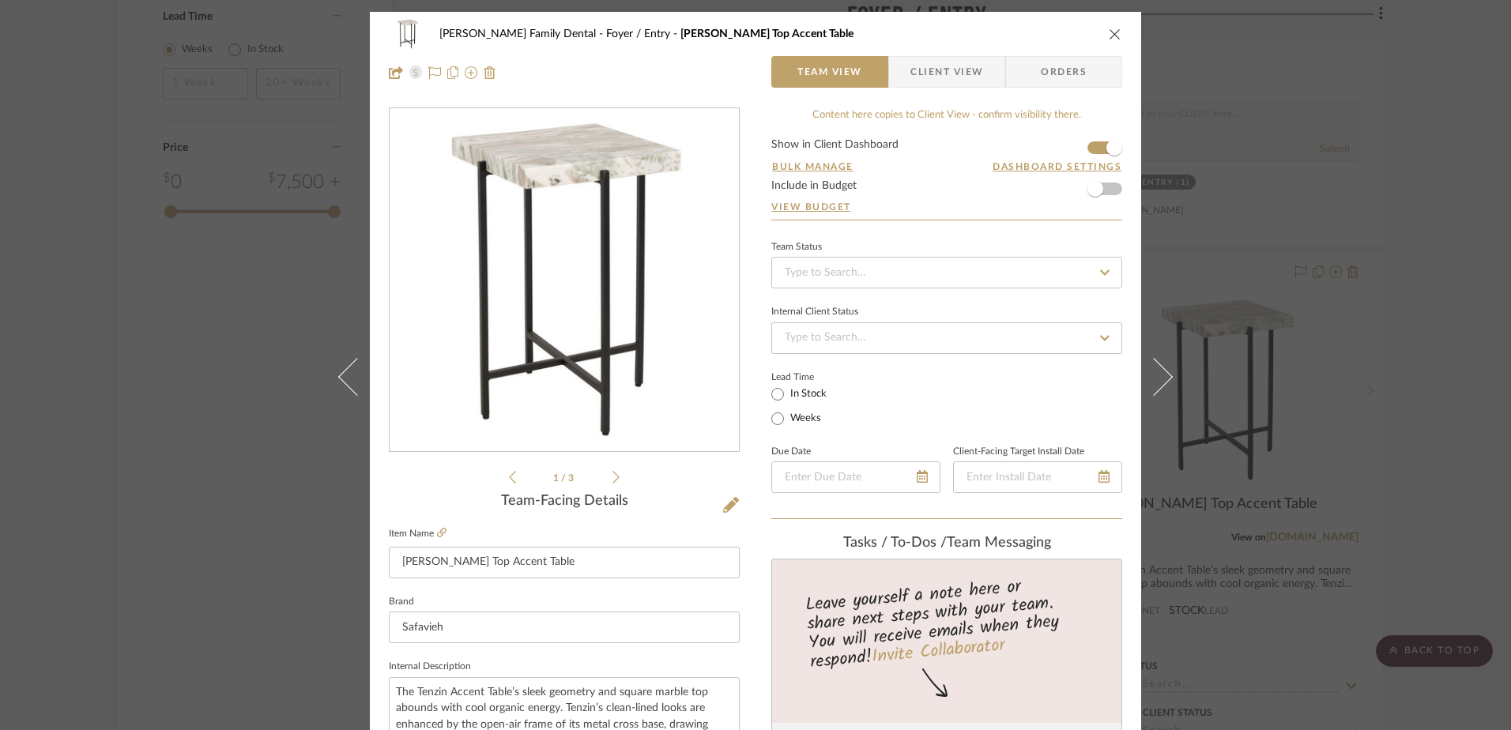
click at [614, 477] on div "1 / 3" at bounding box center [564, 296] width 351 height 379
click at [613, 480] on icon at bounding box center [616, 477] width 7 height 14
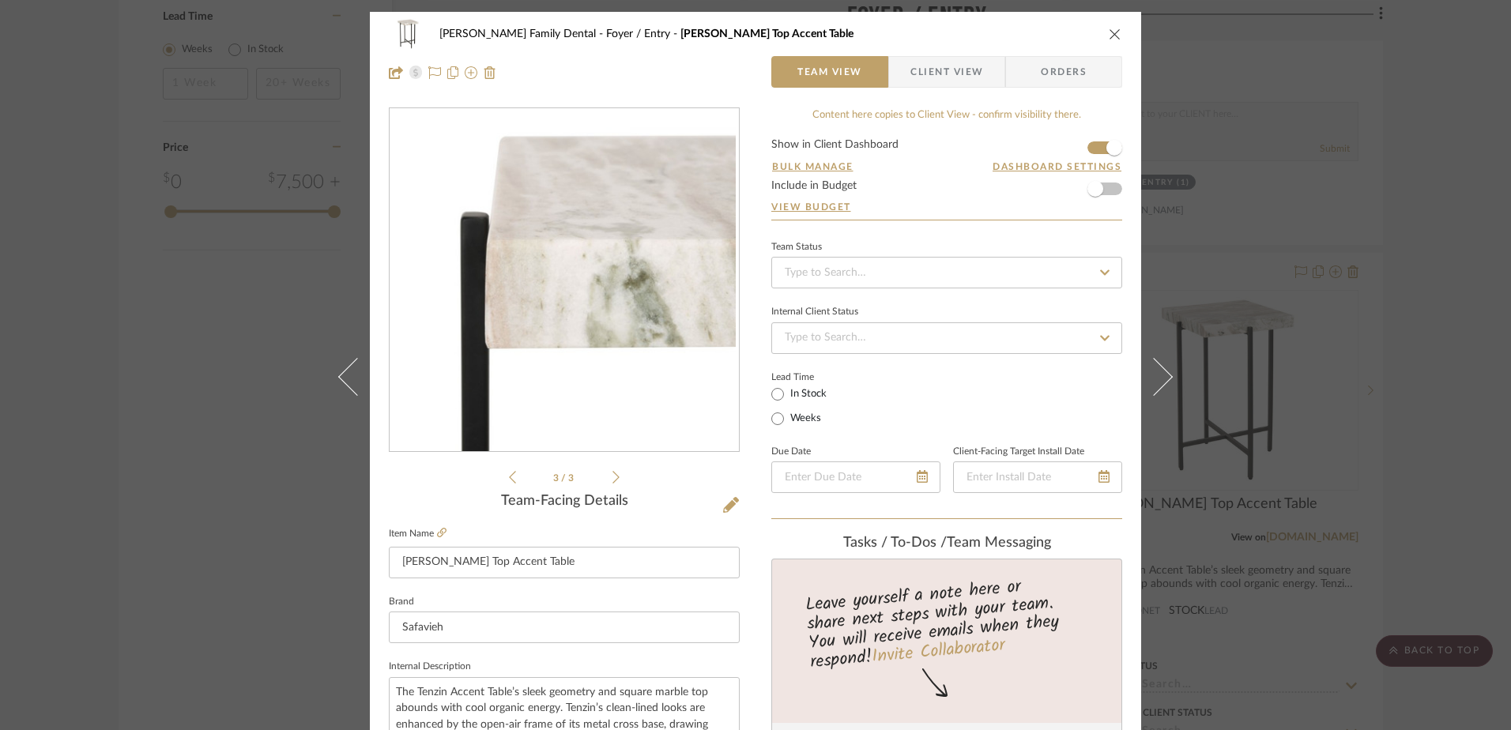
click at [1109, 32] on icon "close" at bounding box center [1115, 34] width 13 height 13
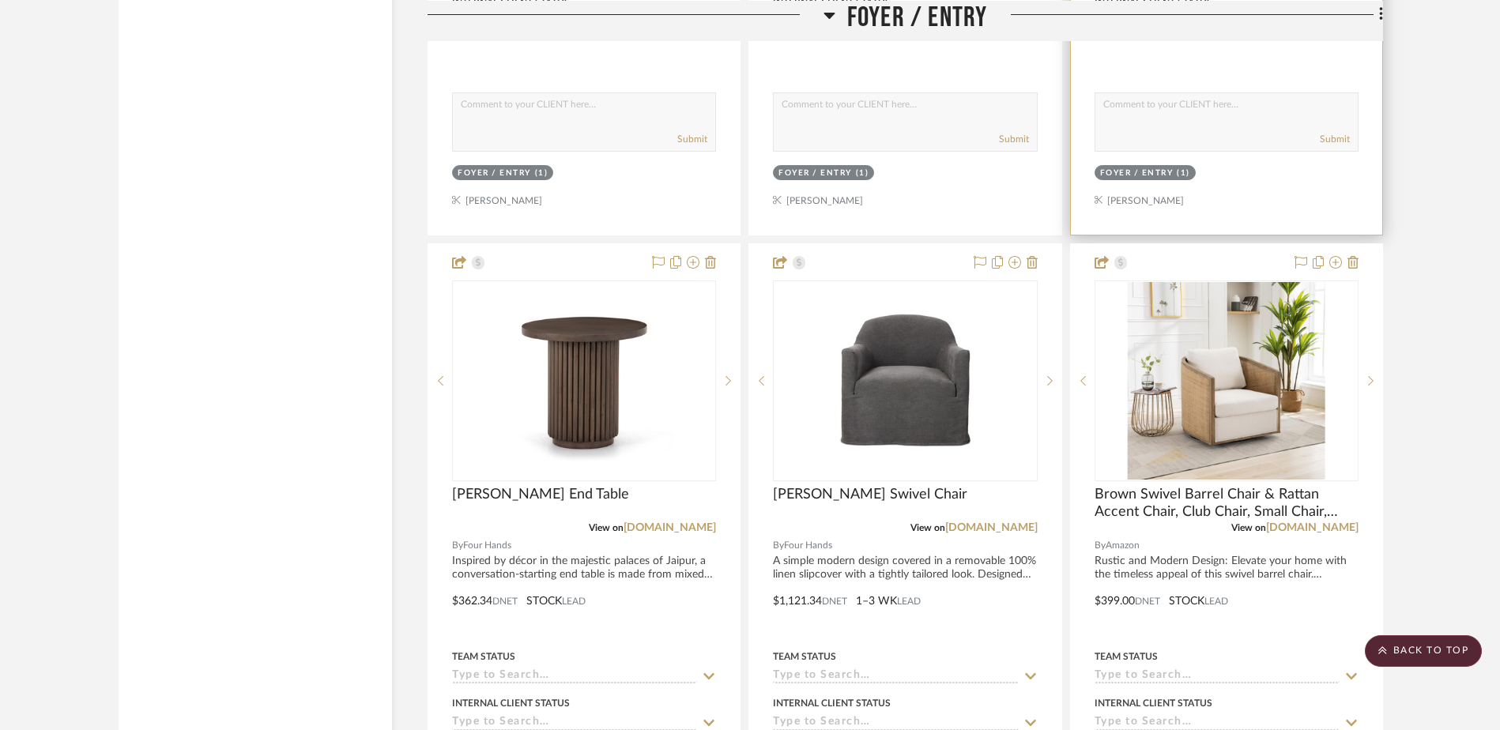
scroll to position [2371, 0]
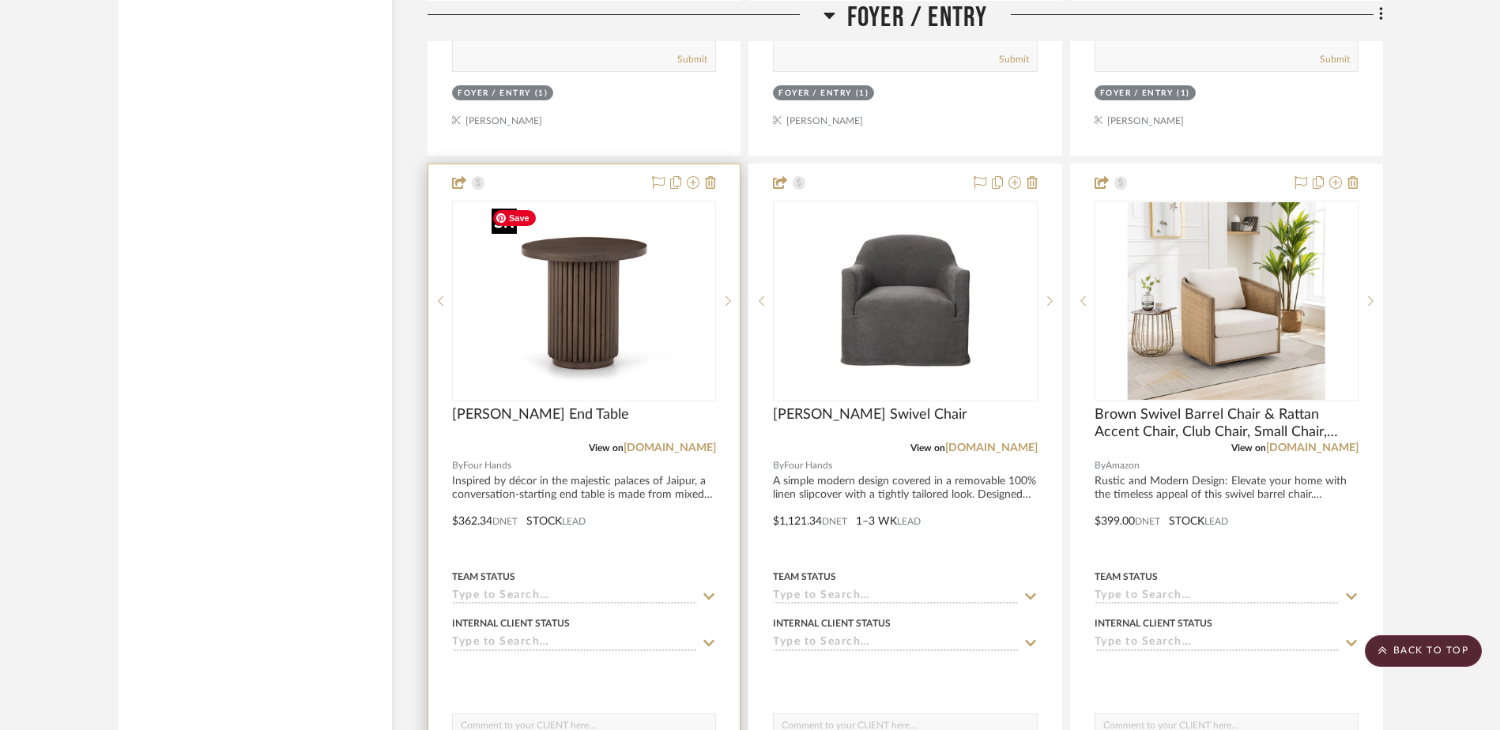
click at [559, 347] on img "0" at bounding box center [584, 301] width 198 height 198
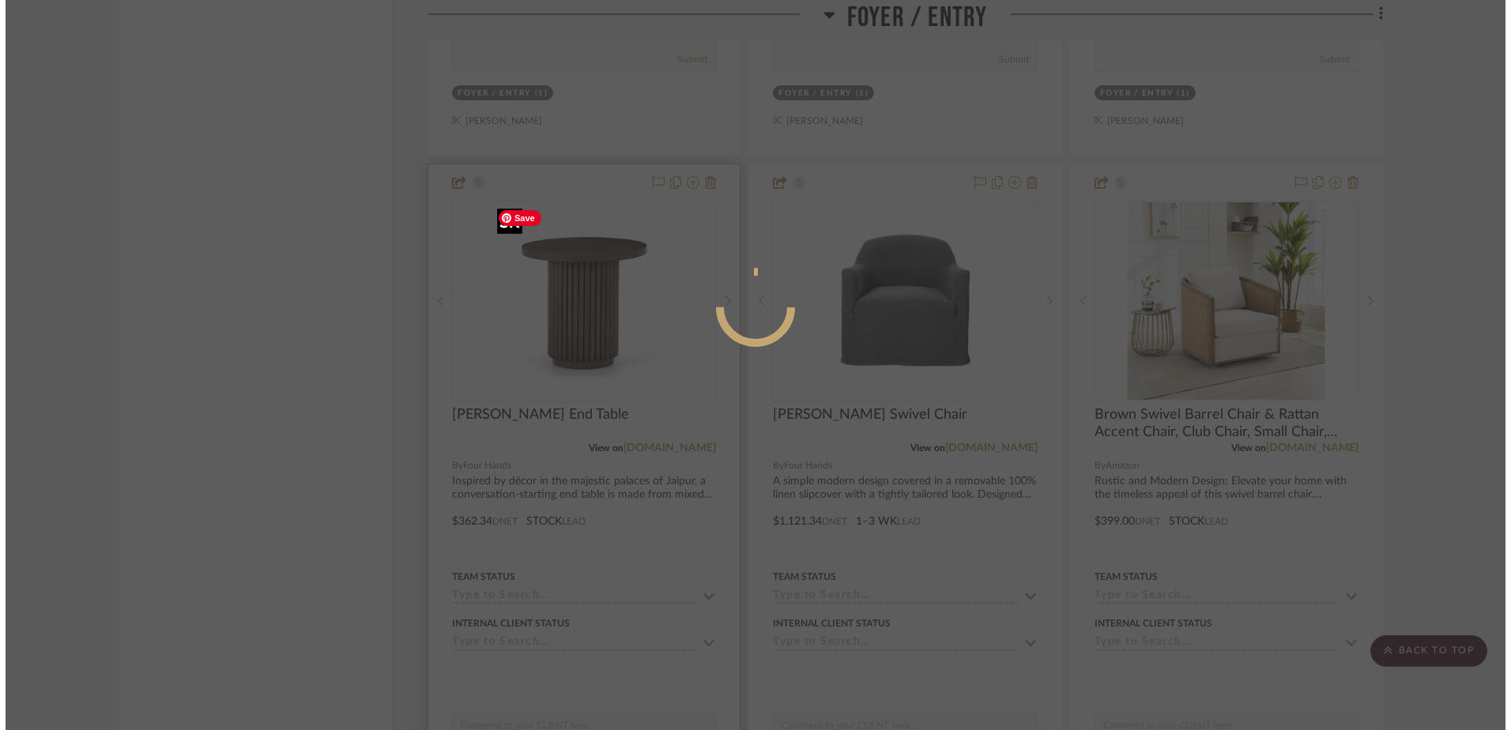
scroll to position [0, 0]
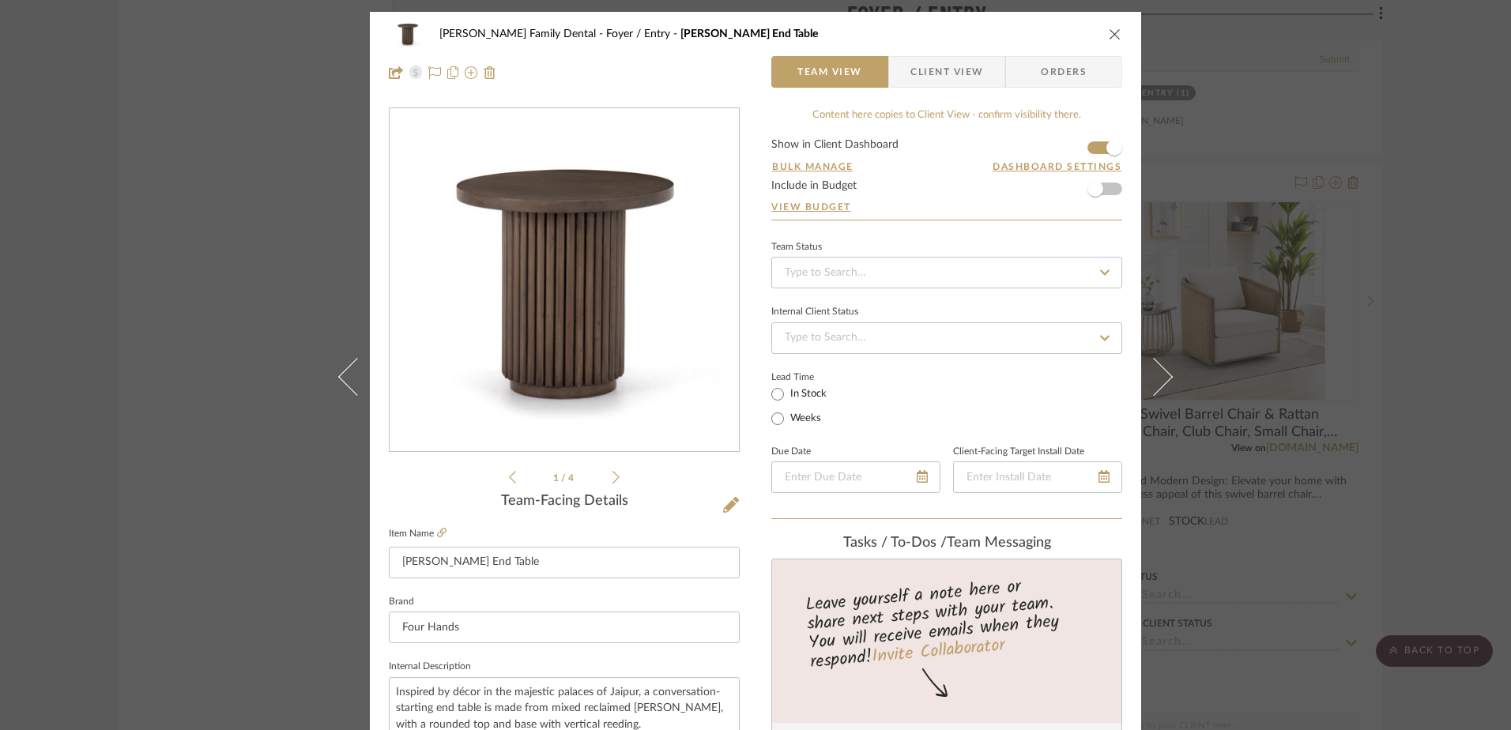
click at [613, 478] on icon at bounding box center [616, 477] width 7 height 14
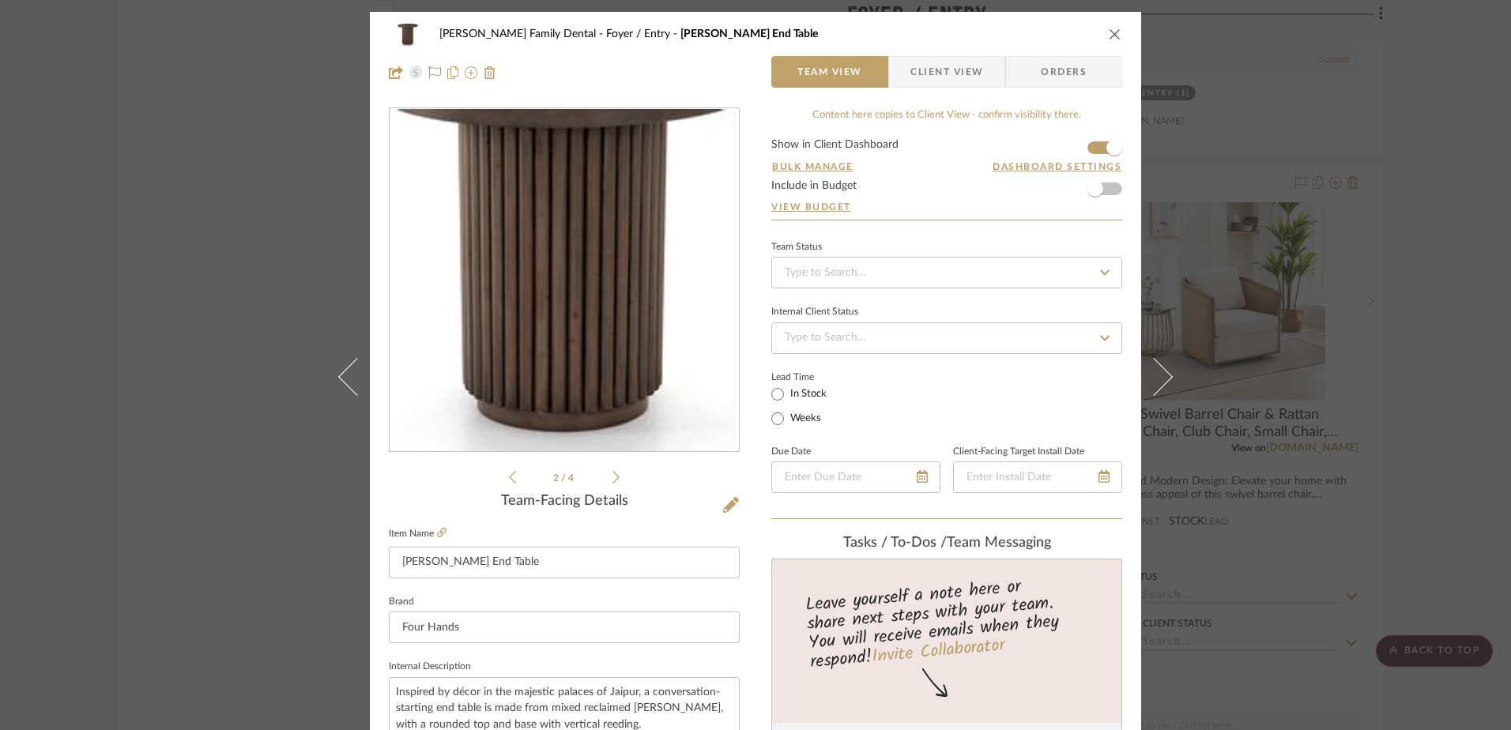
click at [613, 478] on icon at bounding box center [616, 477] width 7 height 14
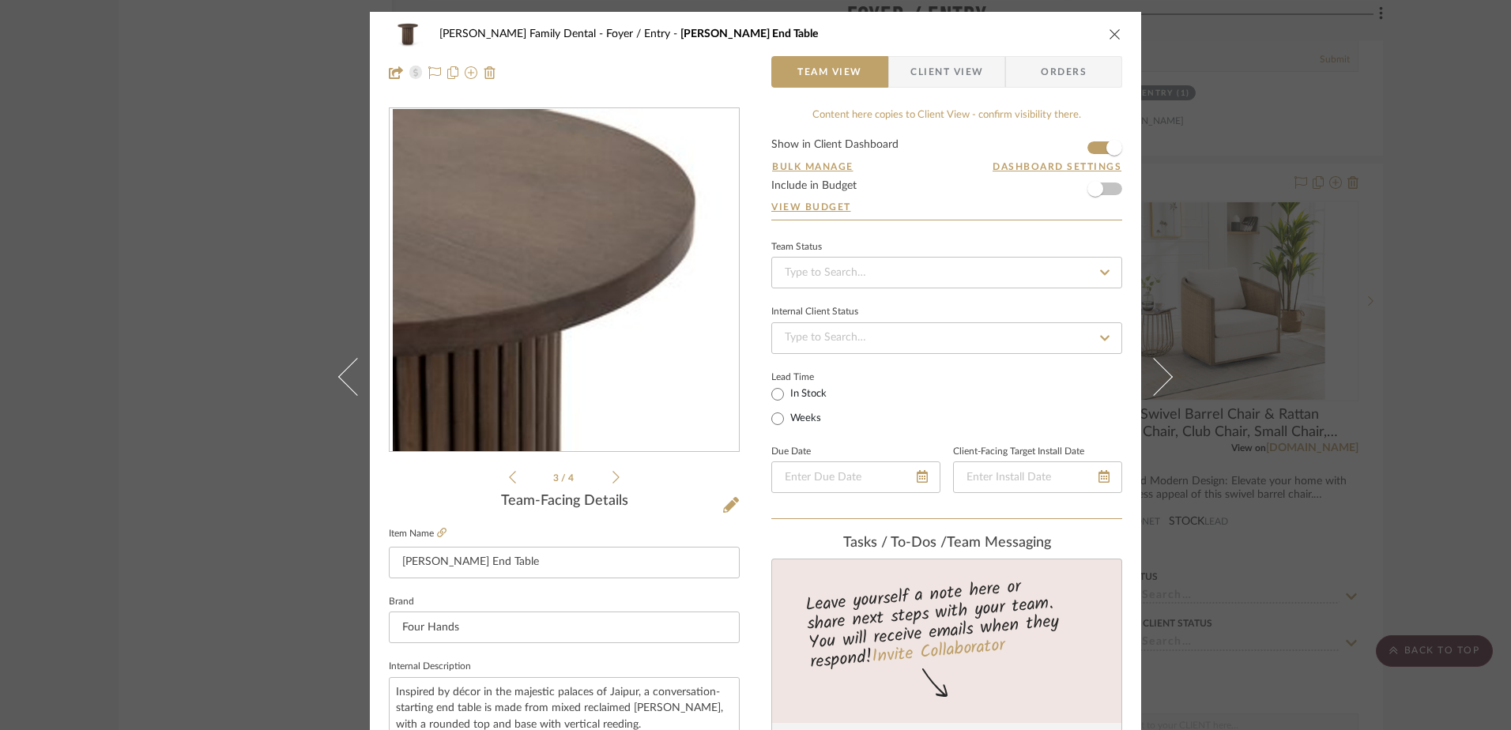
click at [613, 478] on icon at bounding box center [616, 477] width 7 height 14
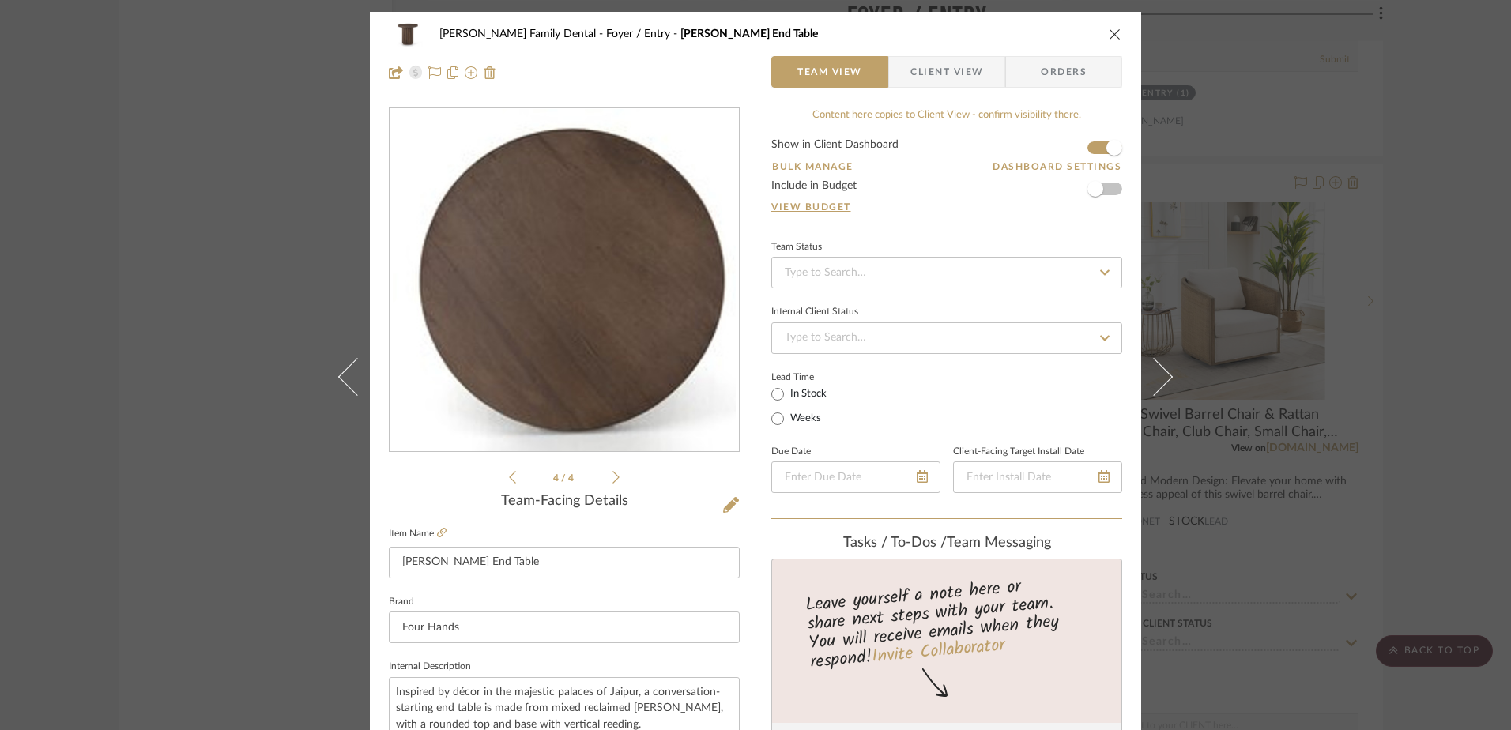
click at [1110, 29] on icon "close" at bounding box center [1115, 34] width 13 height 13
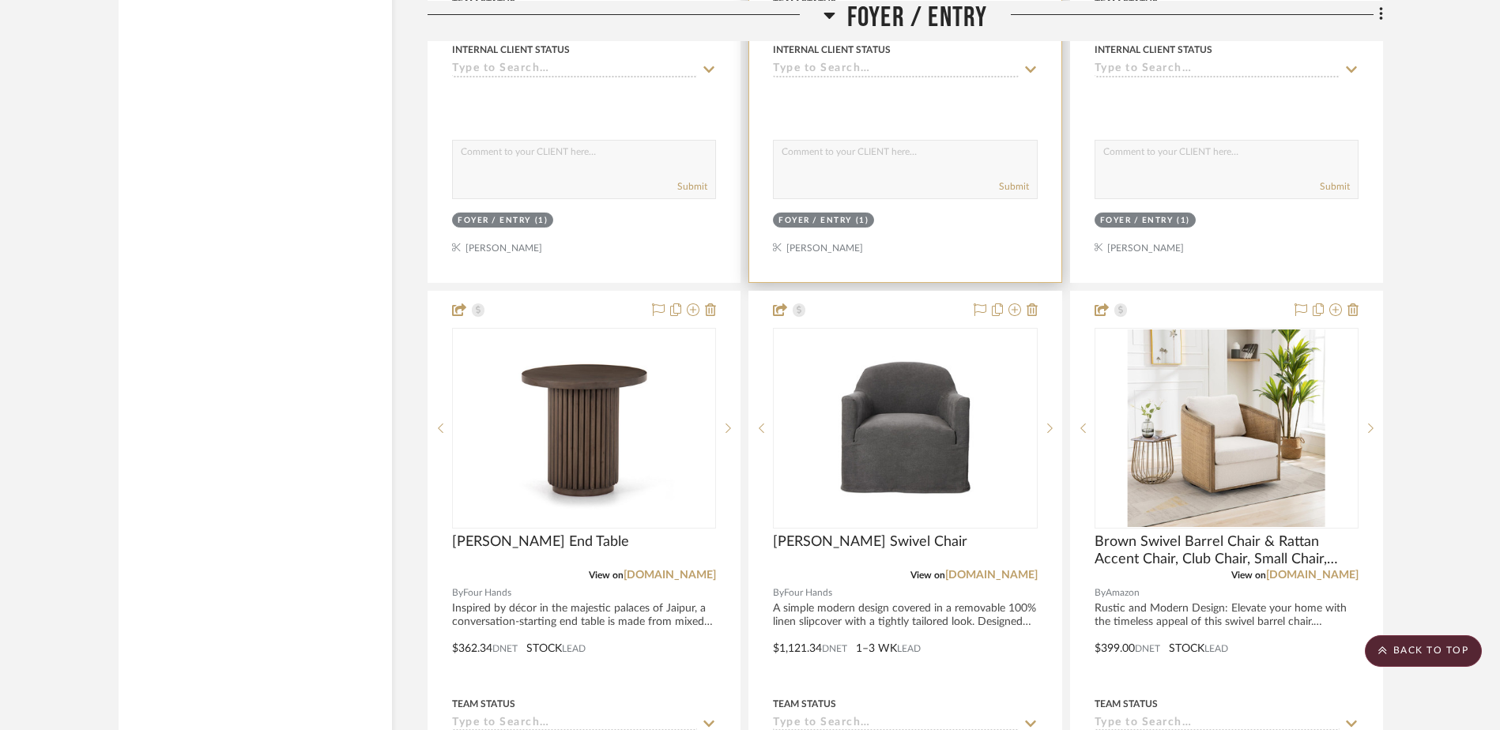
scroll to position [2328, 0]
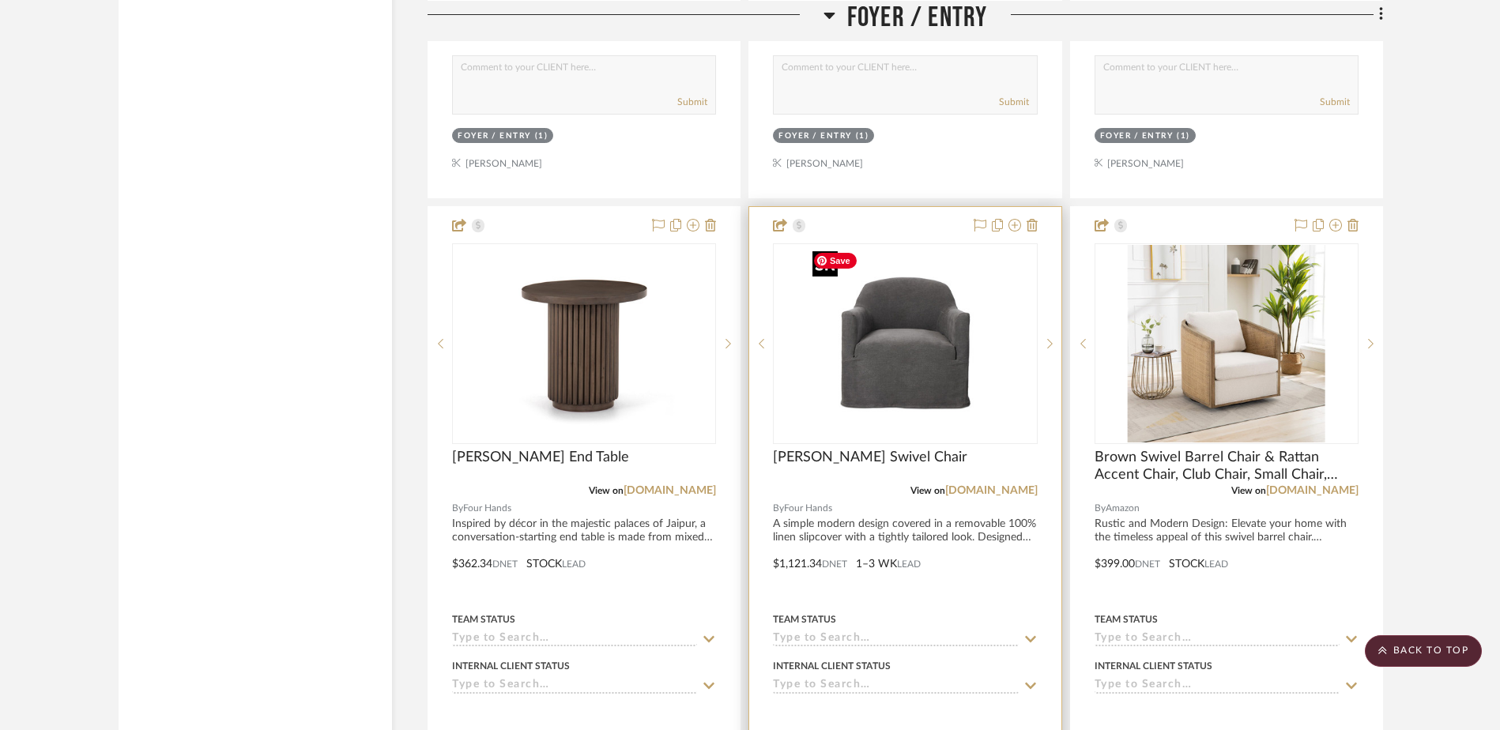
click at [943, 375] on img "0" at bounding box center [905, 344] width 198 height 198
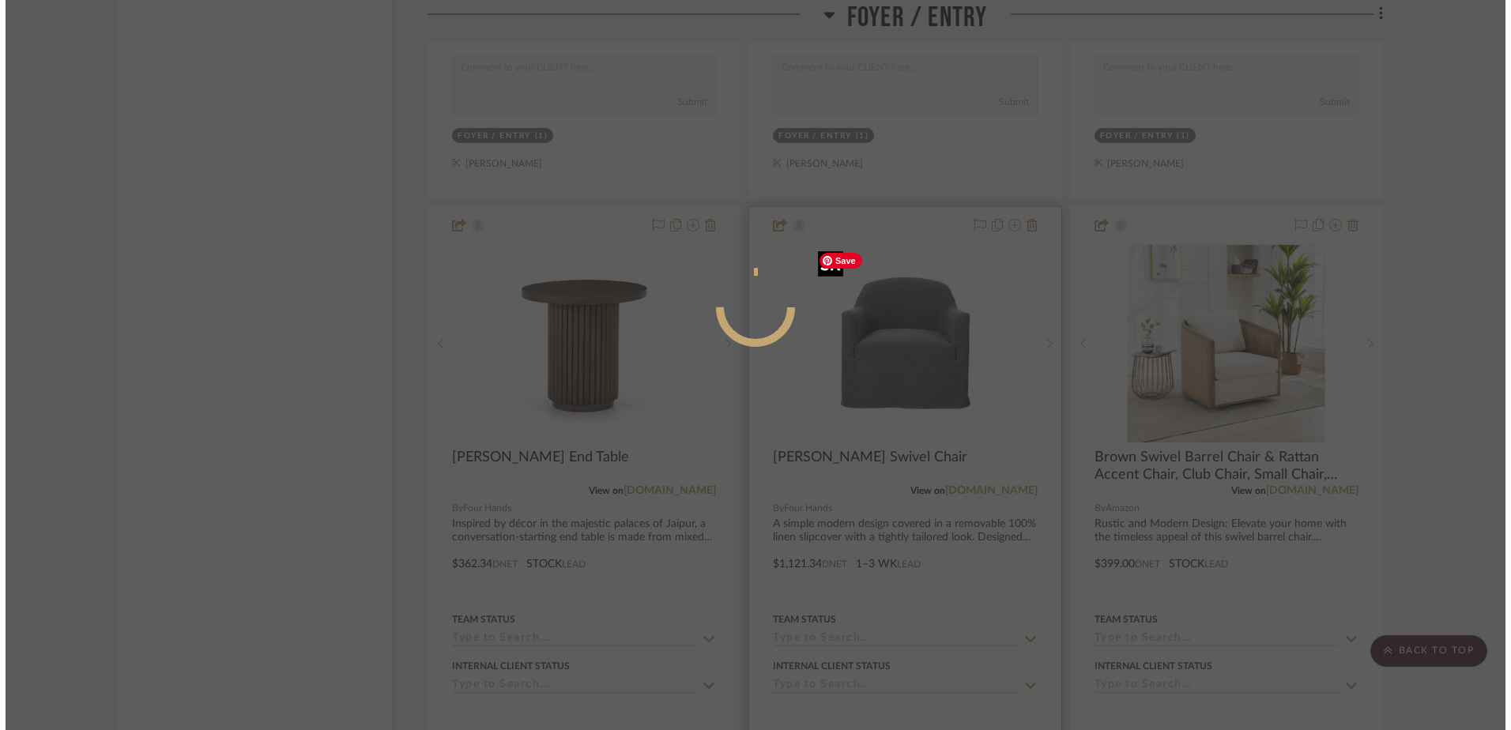
scroll to position [0, 0]
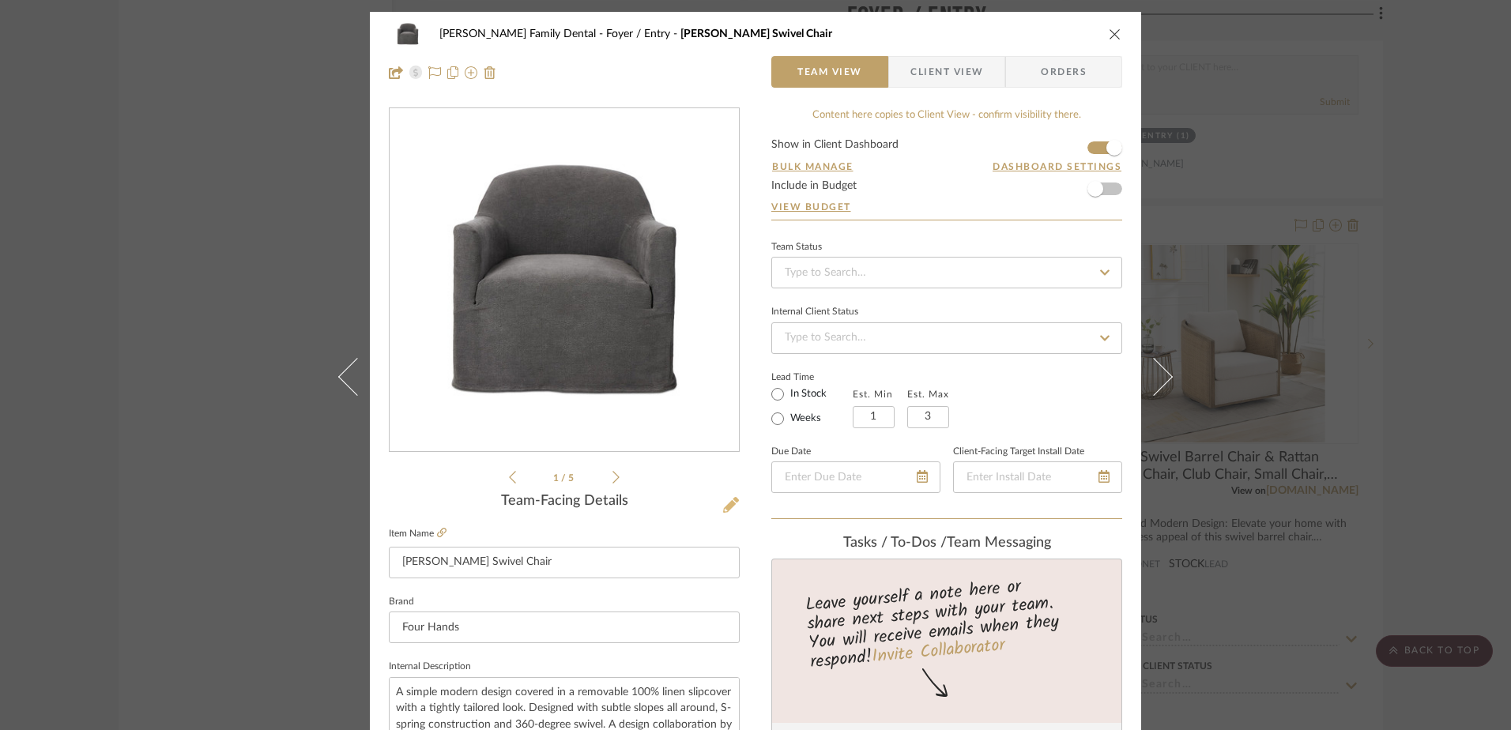
click at [725, 507] on icon at bounding box center [731, 505] width 16 height 16
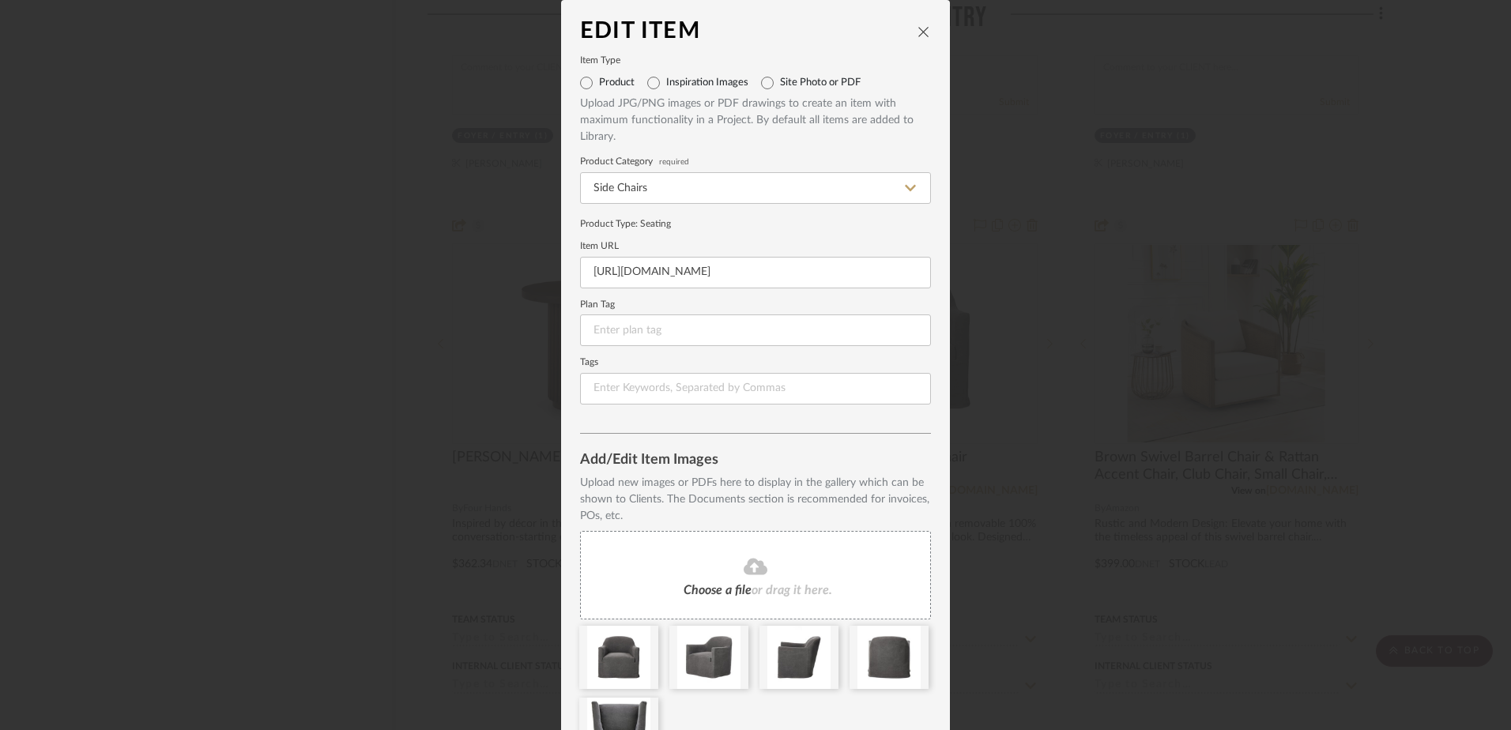
click at [918, 28] on icon "close" at bounding box center [924, 31] width 13 height 13
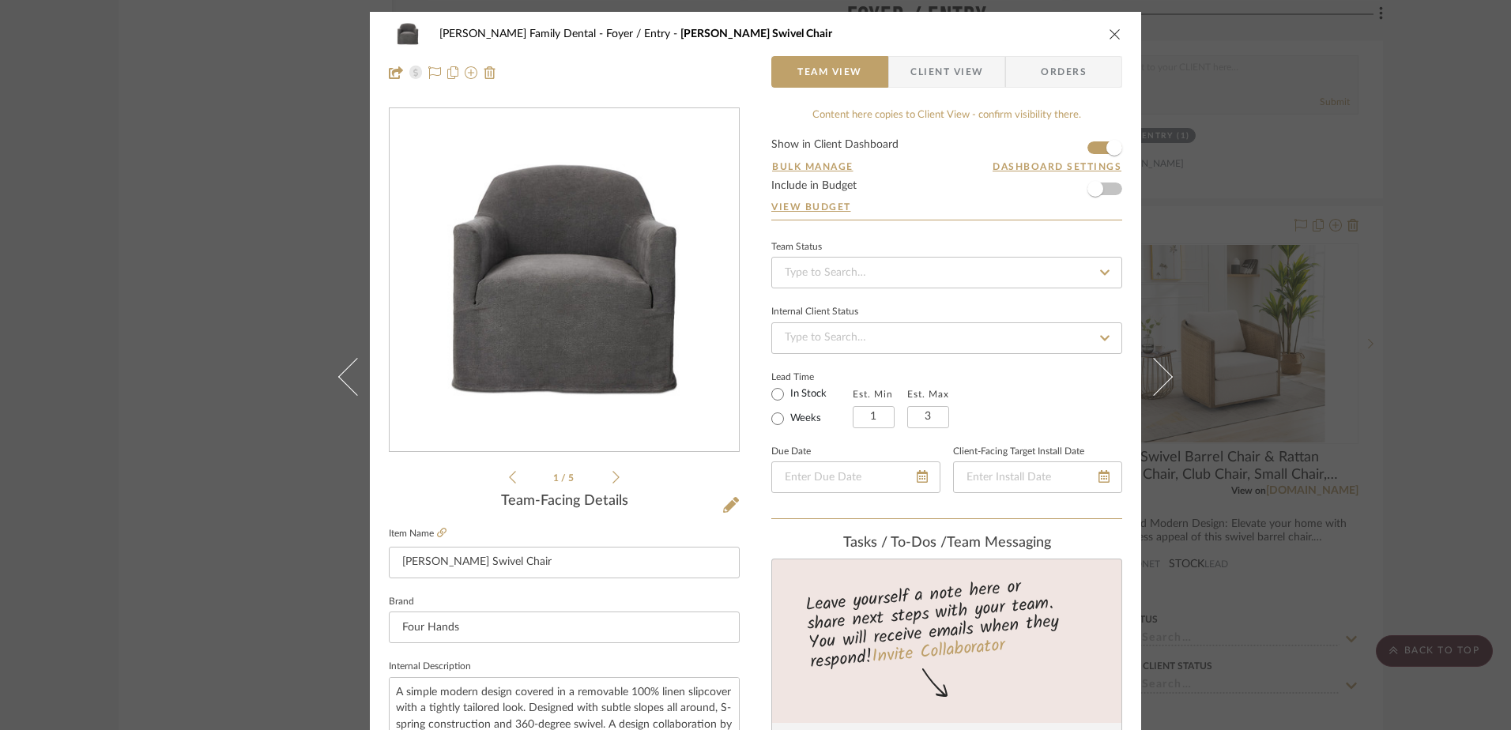
click at [613, 482] on icon at bounding box center [616, 477] width 7 height 14
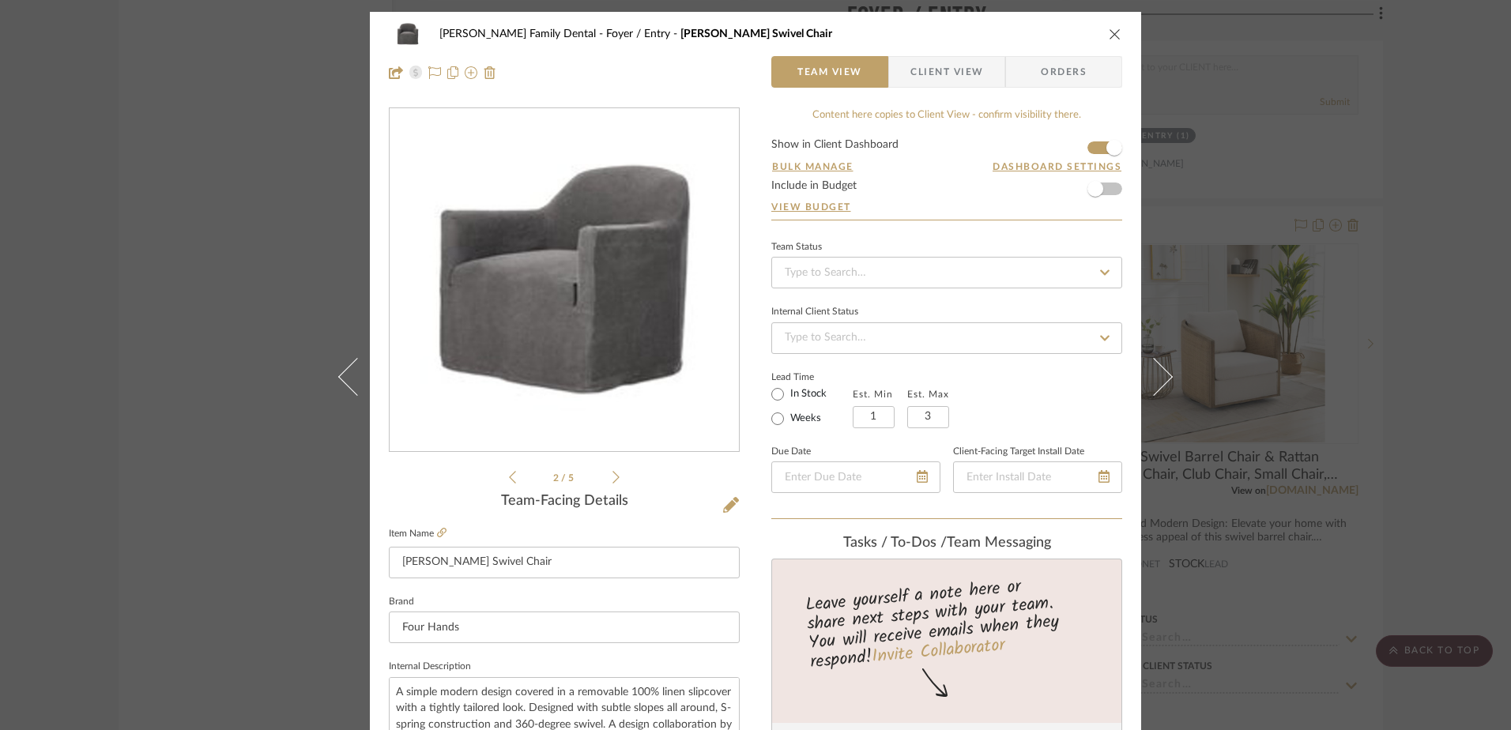
click at [613, 482] on icon at bounding box center [616, 477] width 7 height 14
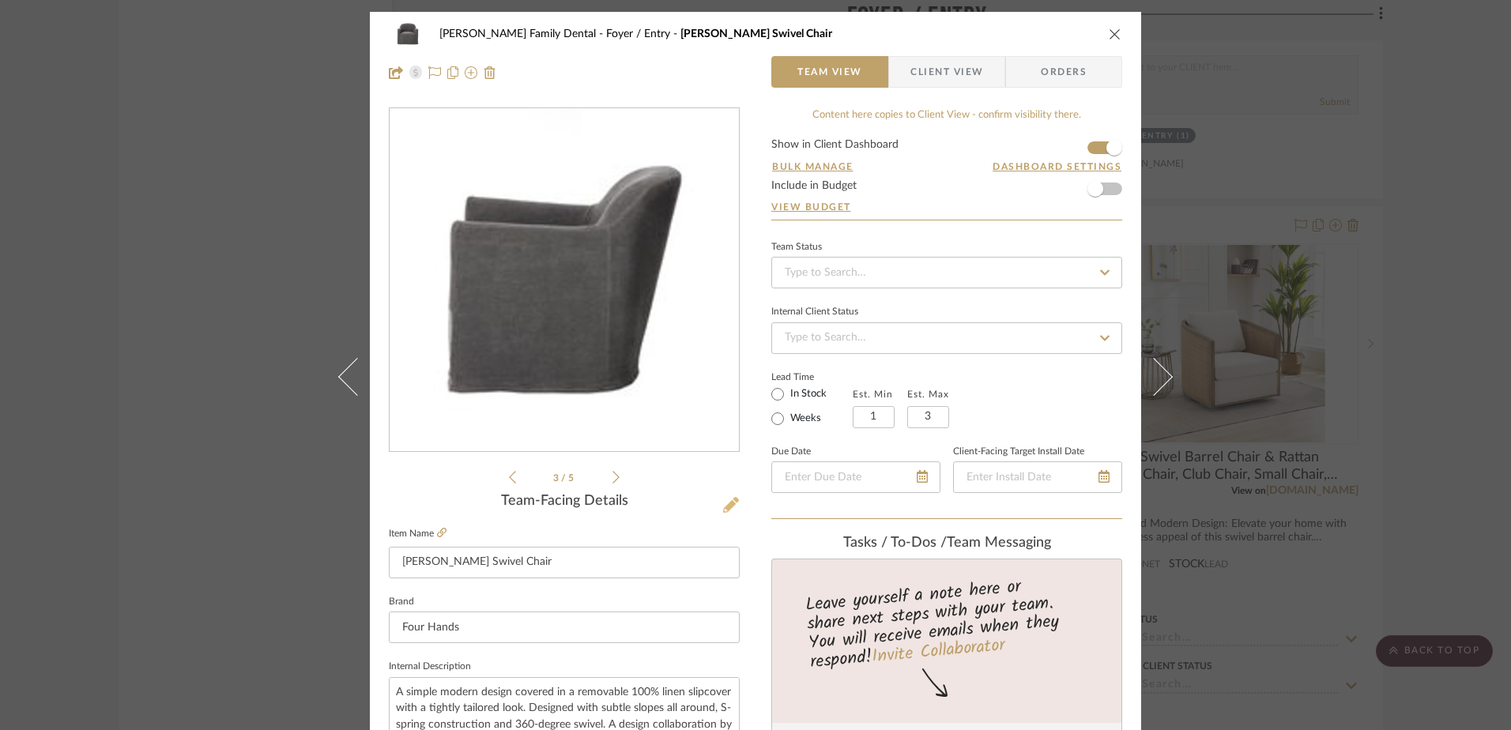
click at [723, 498] on icon at bounding box center [731, 505] width 16 height 16
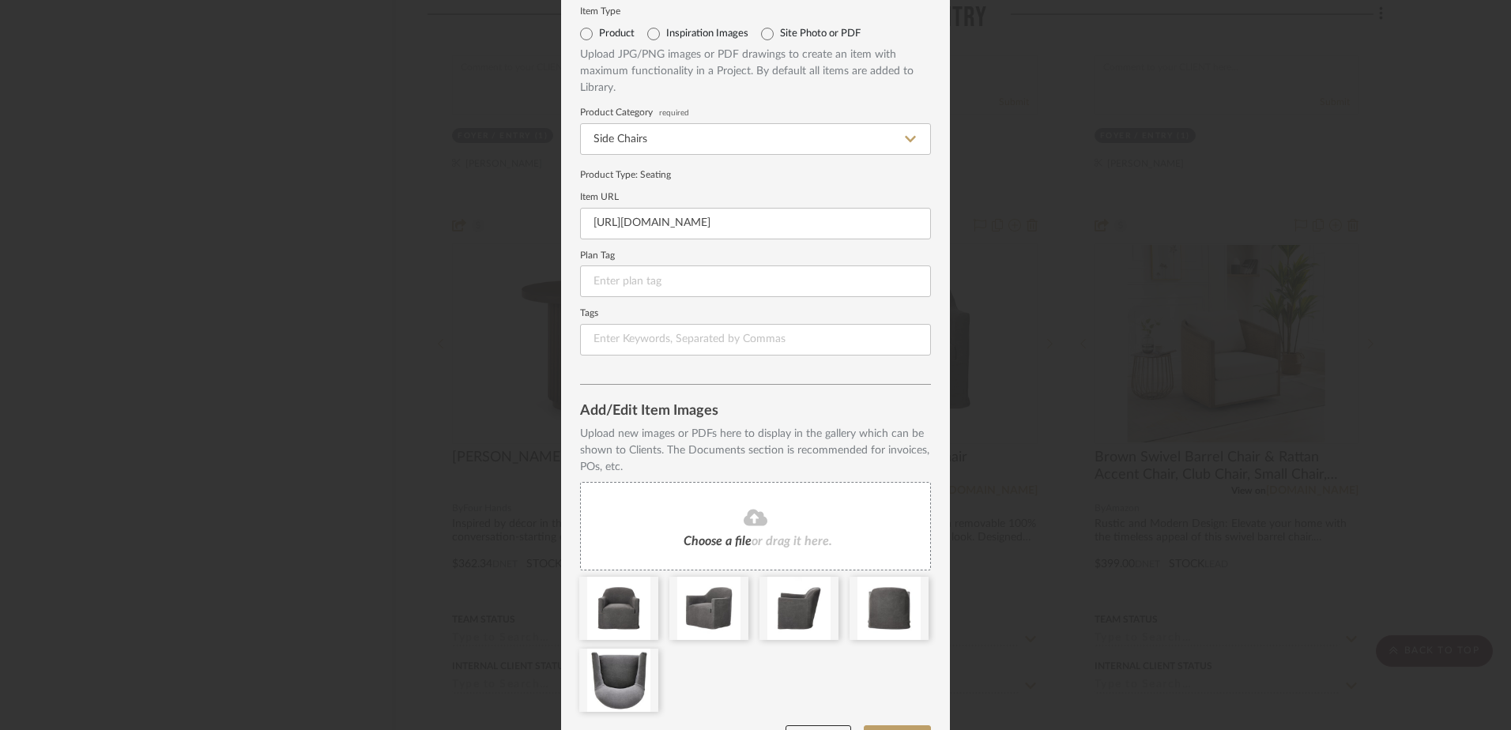
scroll to position [95, 0]
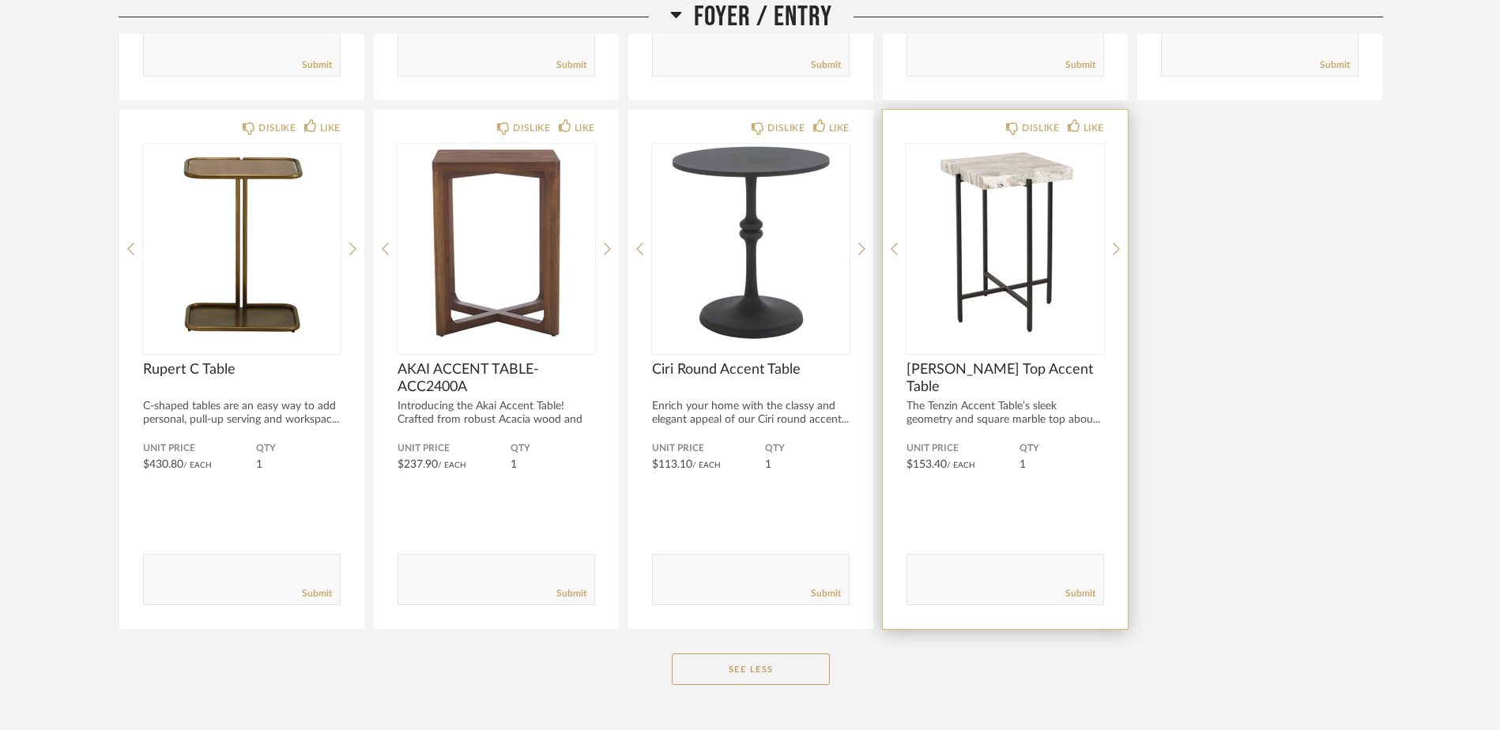
scroll to position [629, 0]
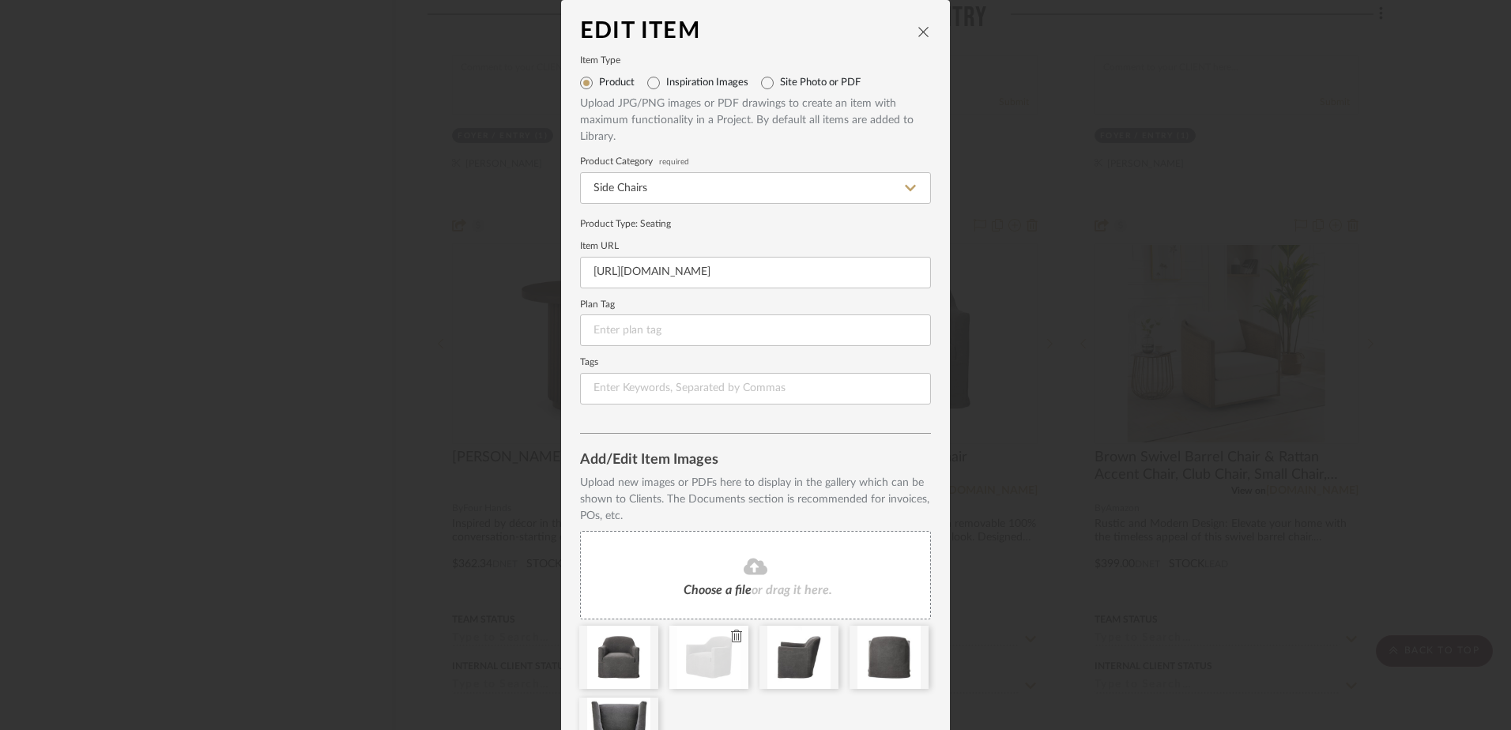
scroll to position [95, 0]
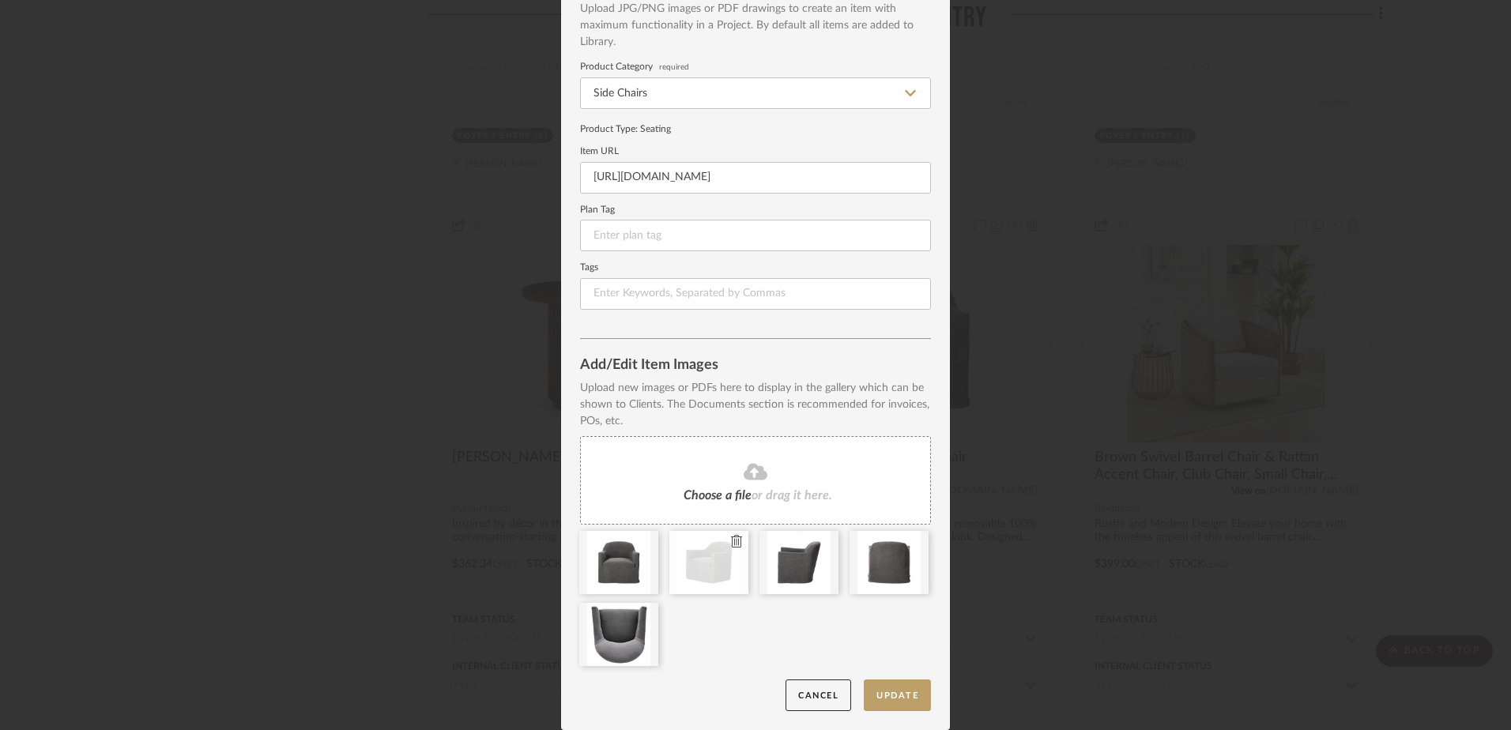
click at [731, 543] on icon at bounding box center [736, 541] width 11 height 13
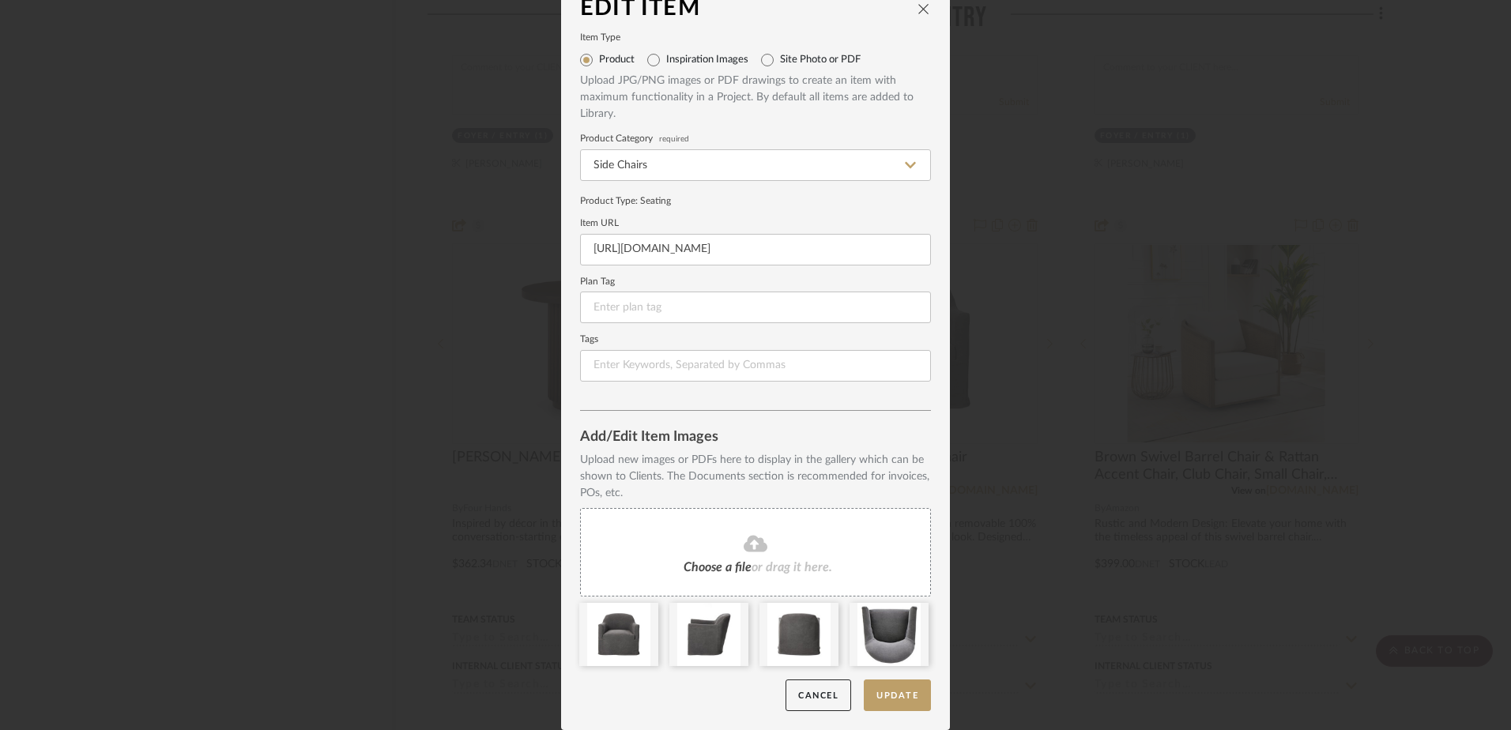
scroll to position [23, 0]
click at [731, 616] on icon at bounding box center [736, 613] width 11 height 13
click at [732, 616] on icon at bounding box center [736, 613] width 11 height 13
click at [0, 0] on icon at bounding box center [0, 0] width 0 height 0
click at [898, 692] on button "Update" at bounding box center [897, 696] width 67 height 32
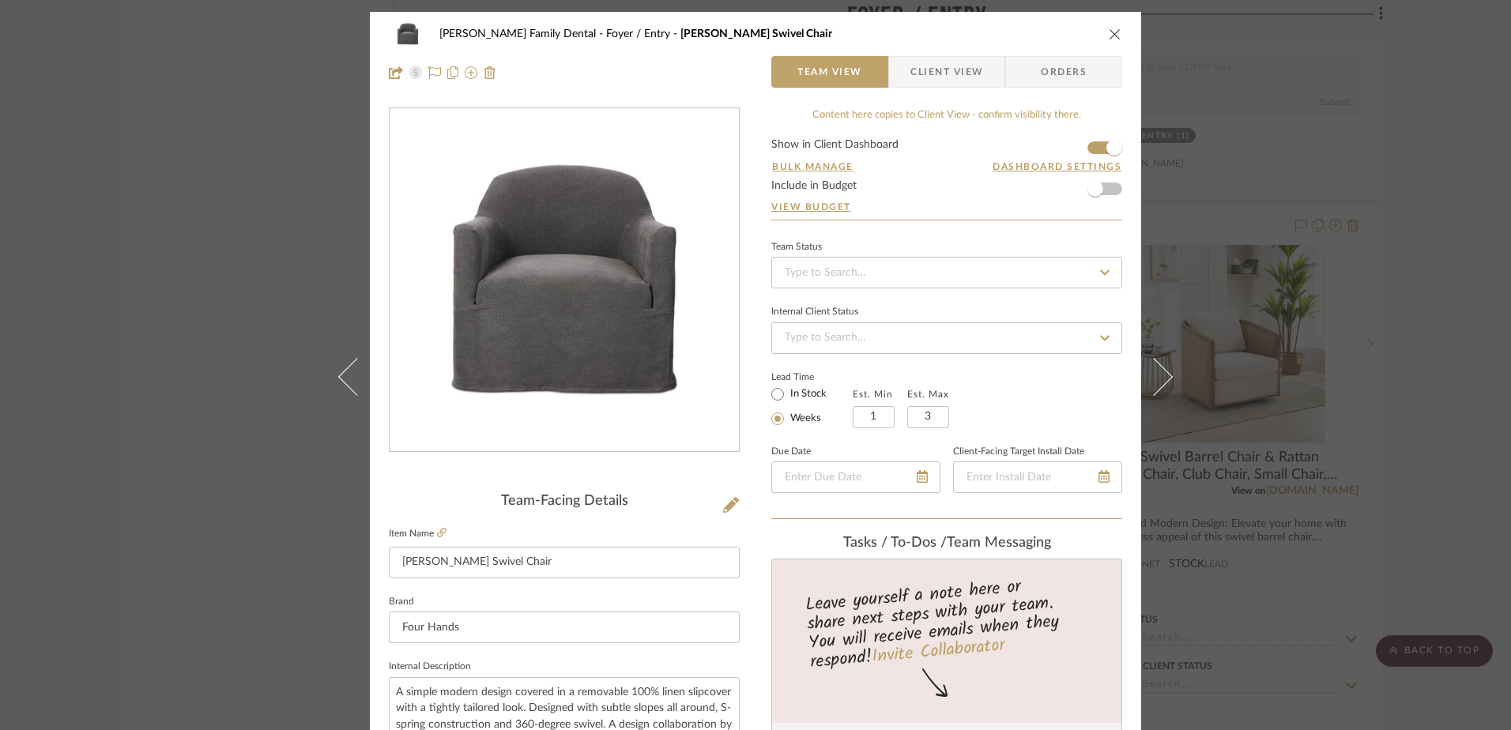
click at [1109, 28] on icon "close" at bounding box center [1115, 34] width 13 height 13
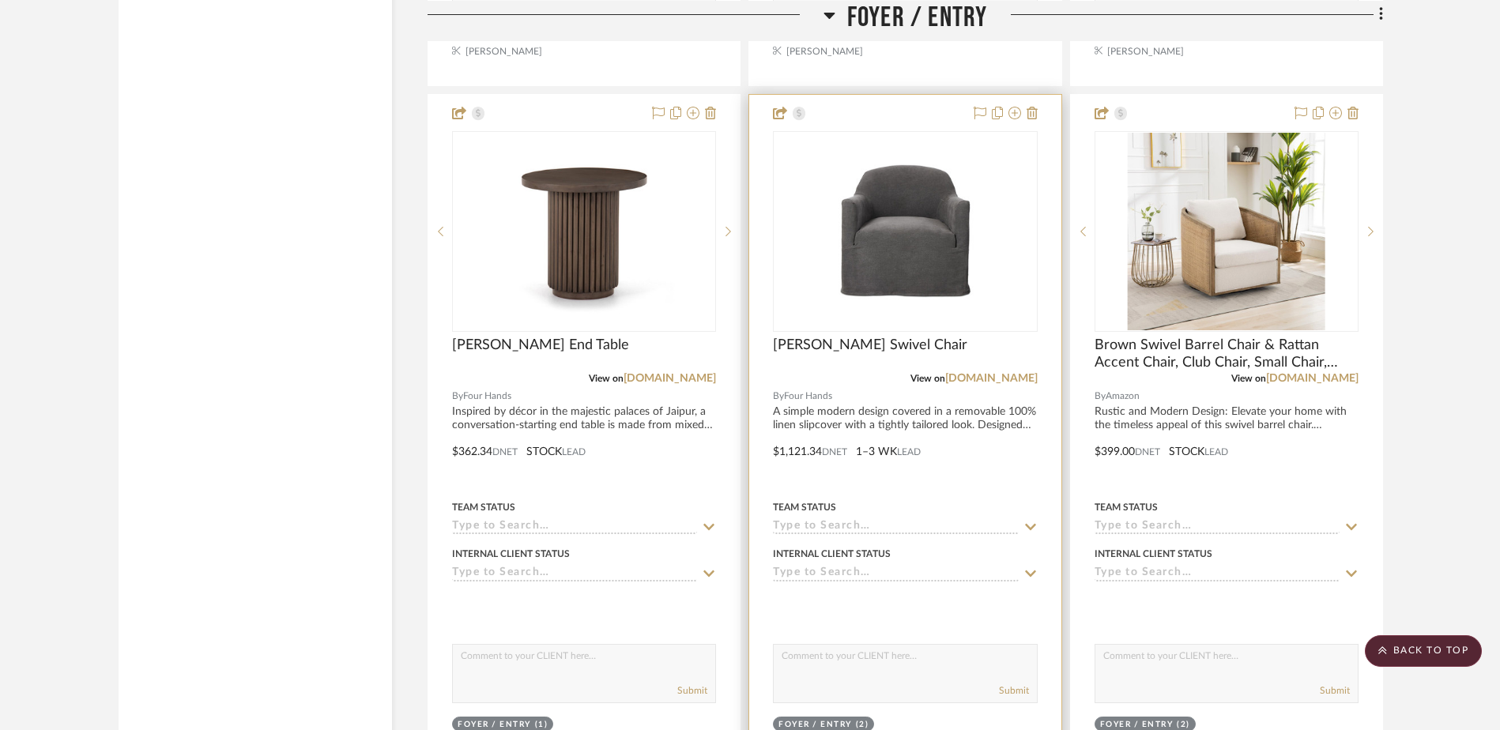
scroll to position [2566, 0]
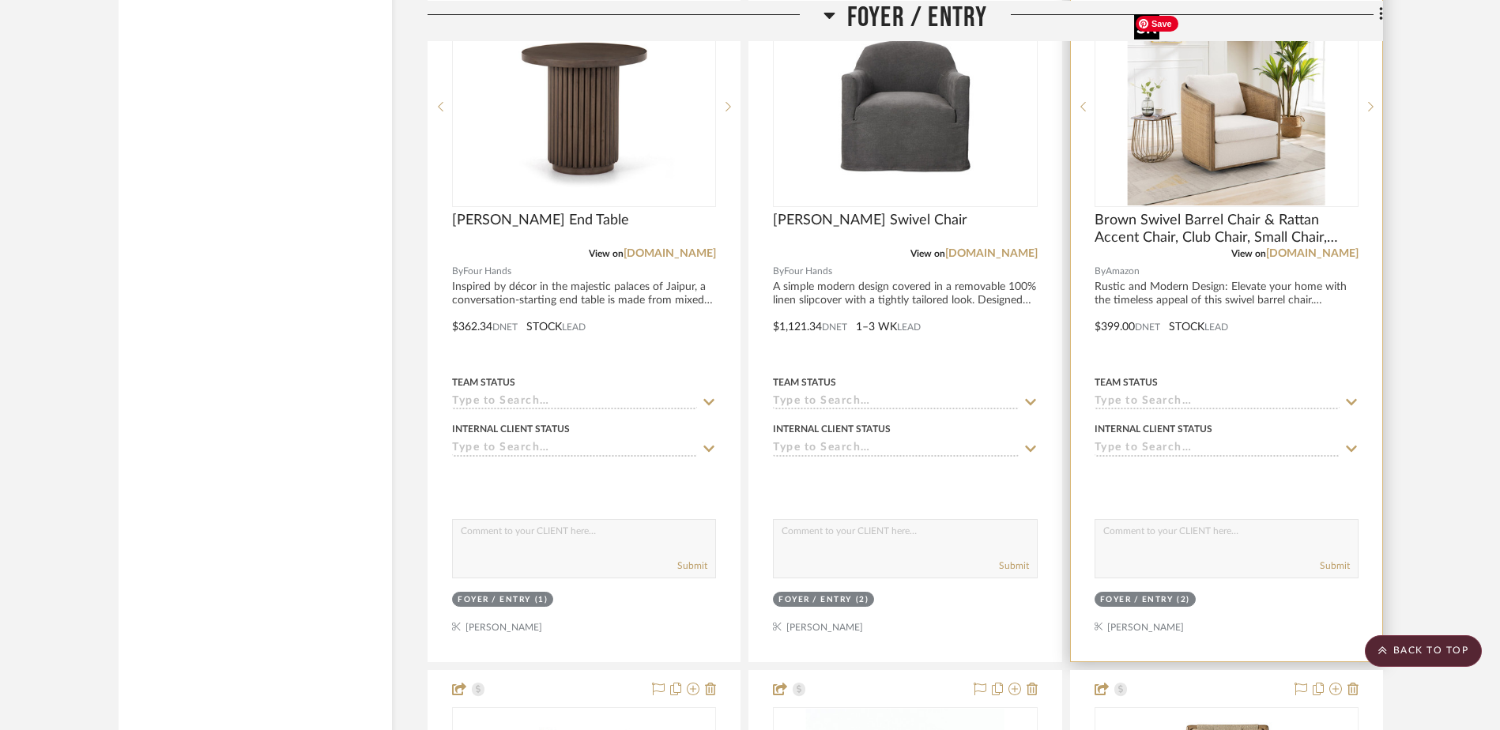
click at [1293, 118] on img "0" at bounding box center [1227, 107] width 198 height 198
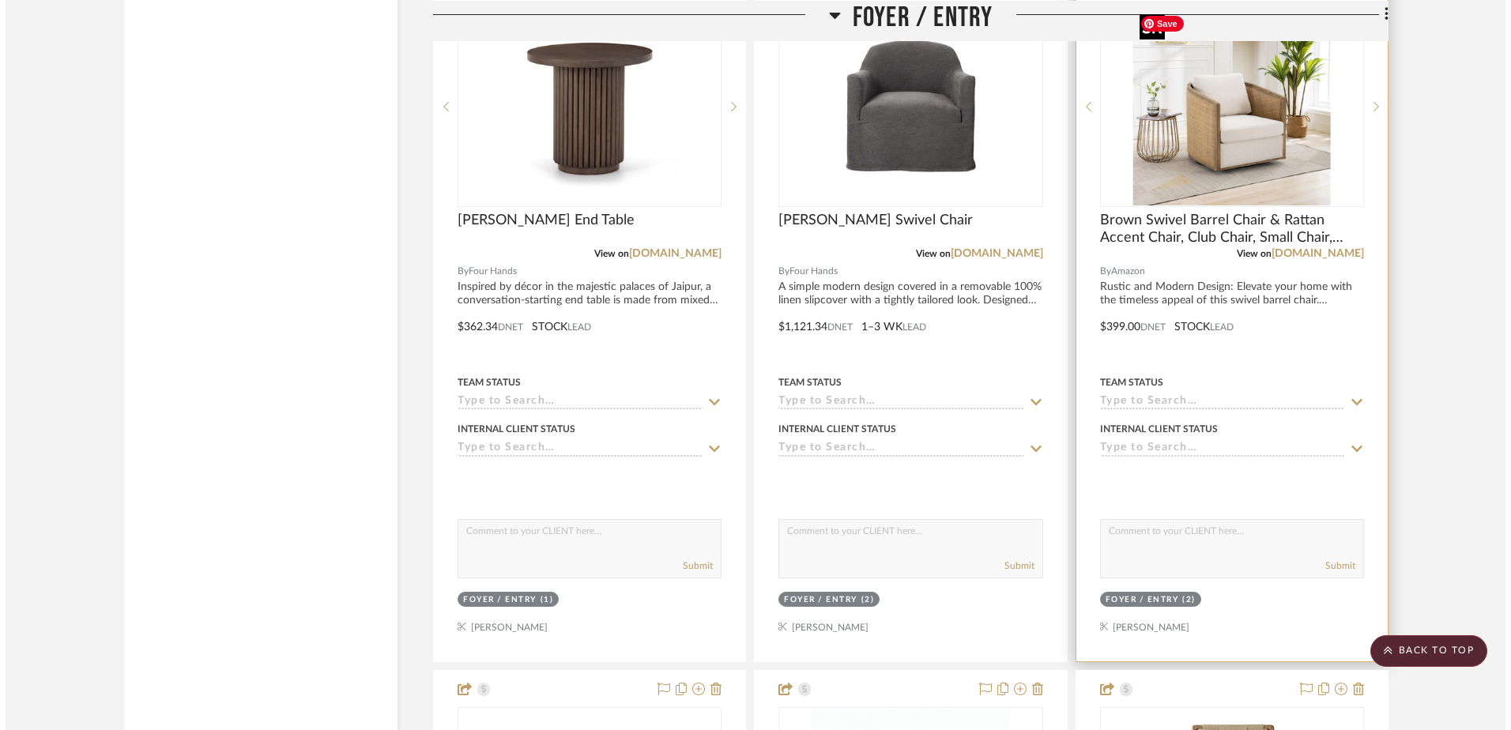
scroll to position [0, 0]
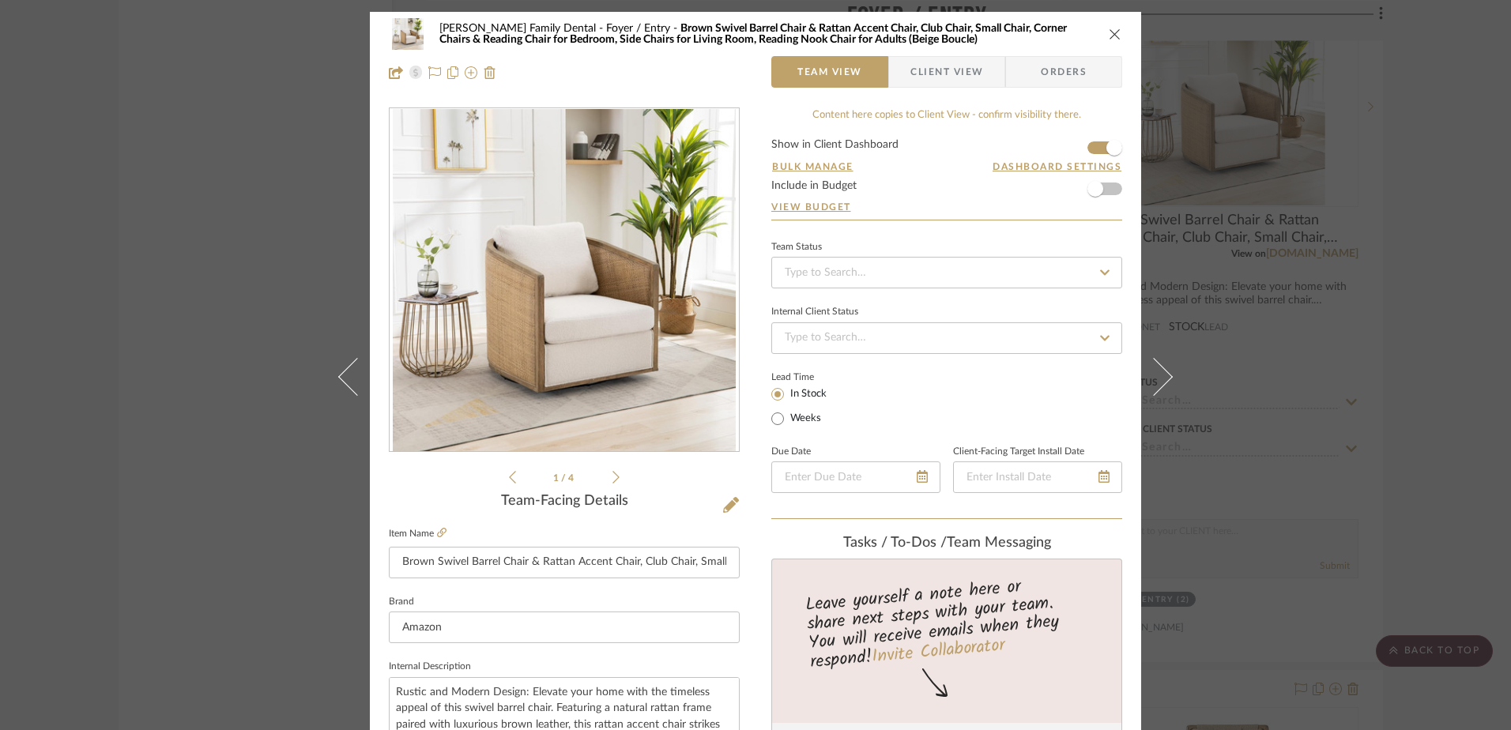
click at [1114, 36] on icon "close" at bounding box center [1115, 34] width 13 height 13
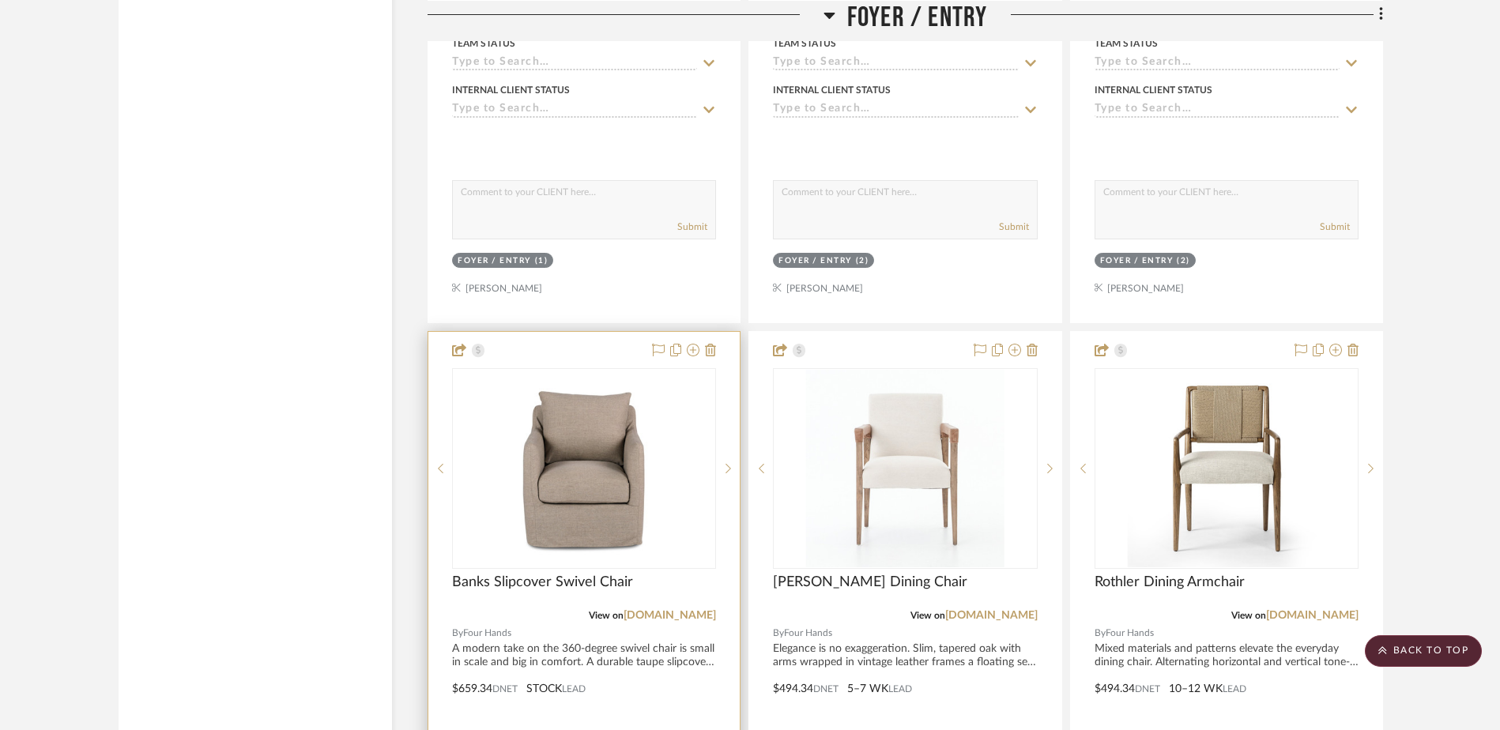
scroll to position [3040, 0]
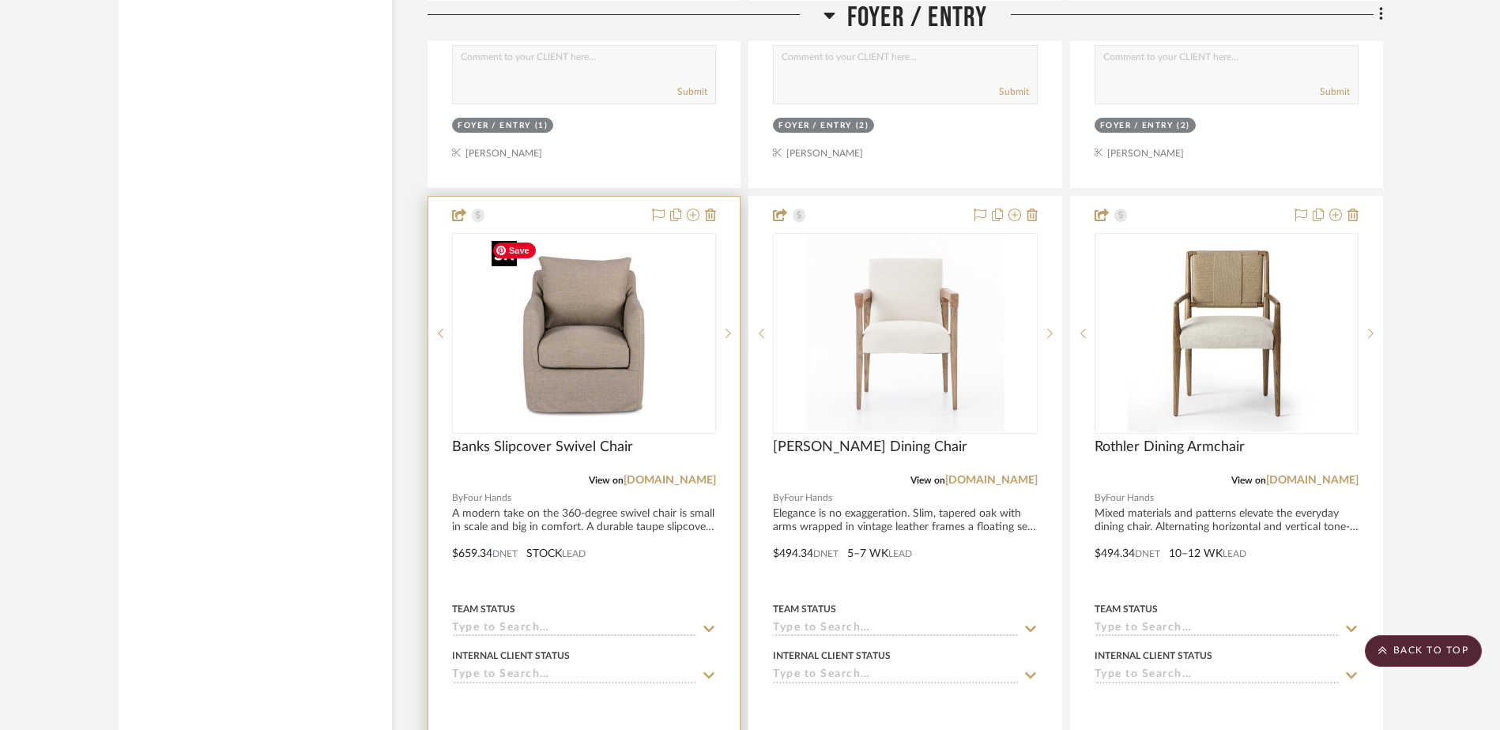
click at [586, 365] on img "0" at bounding box center [584, 334] width 198 height 198
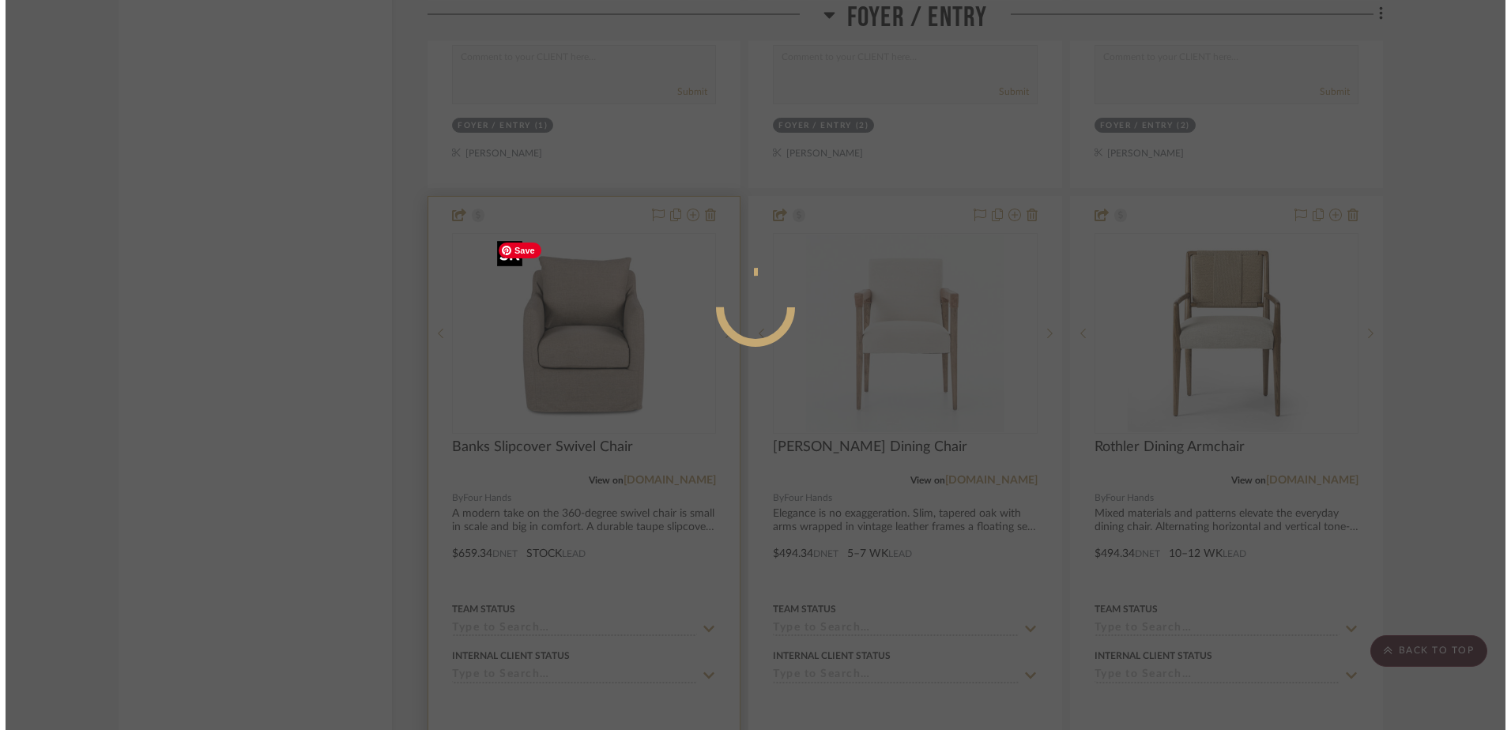
scroll to position [0, 0]
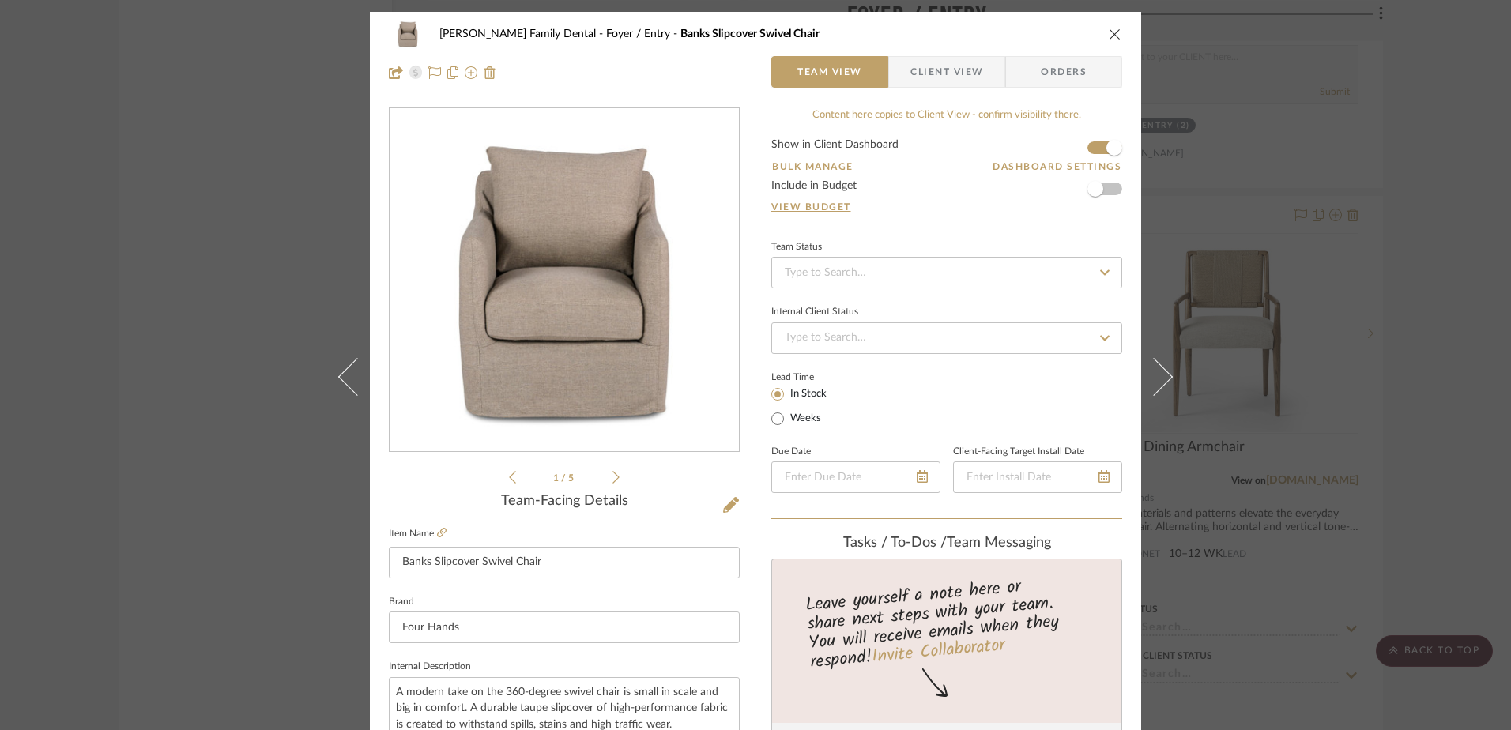
click at [613, 479] on icon at bounding box center [616, 477] width 7 height 14
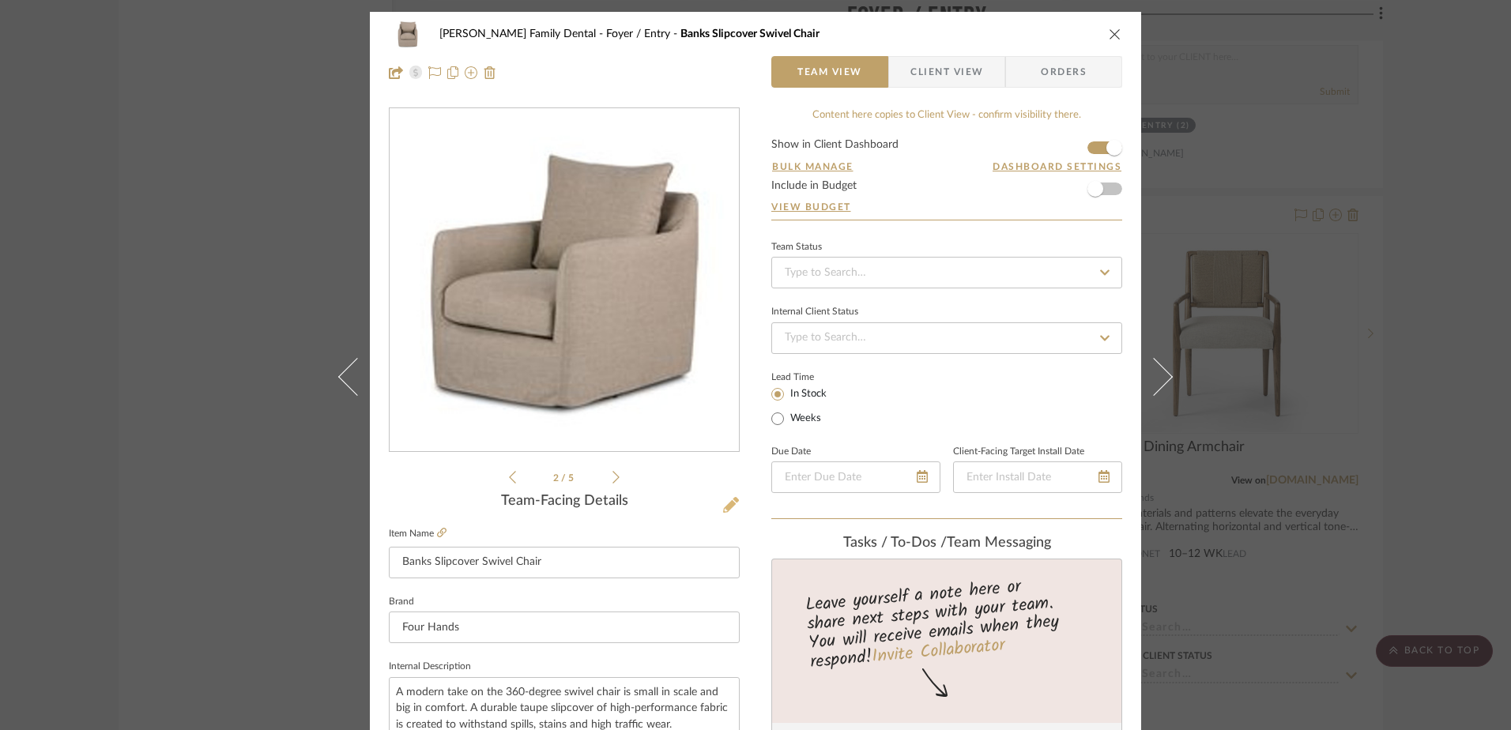
click at [726, 505] on icon at bounding box center [731, 505] width 16 height 16
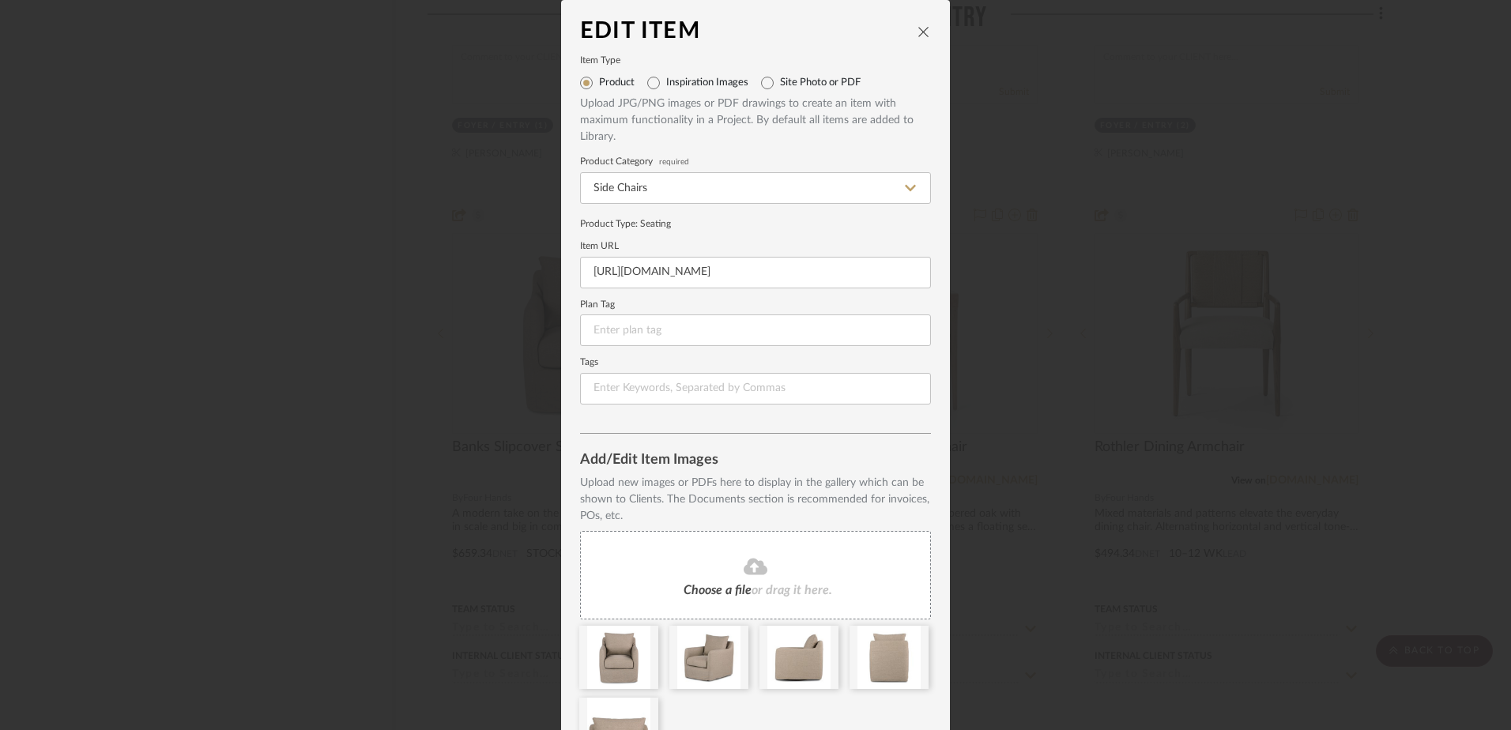
scroll to position [95, 0]
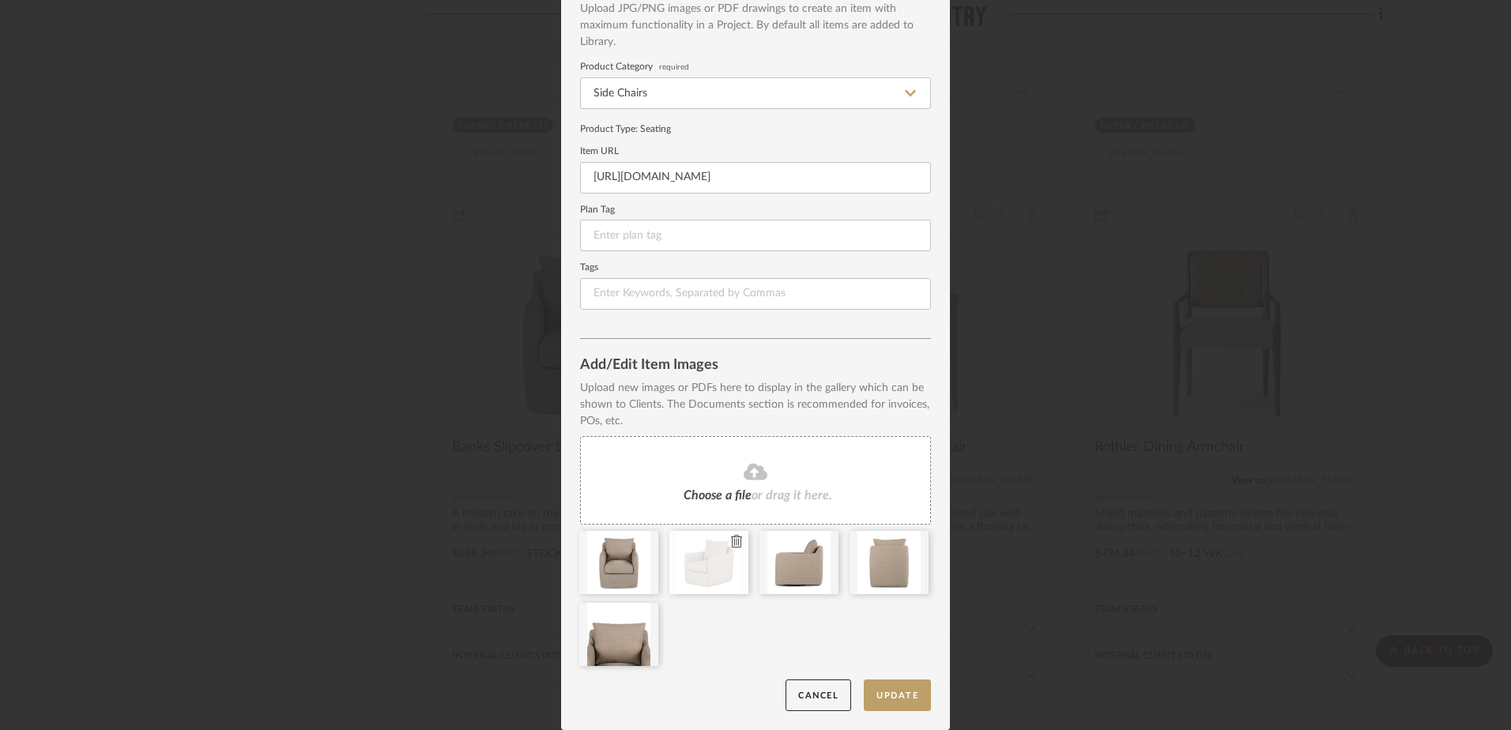
click at [732, 541] on icon at bounding box center [736, 541] width 11 height 13
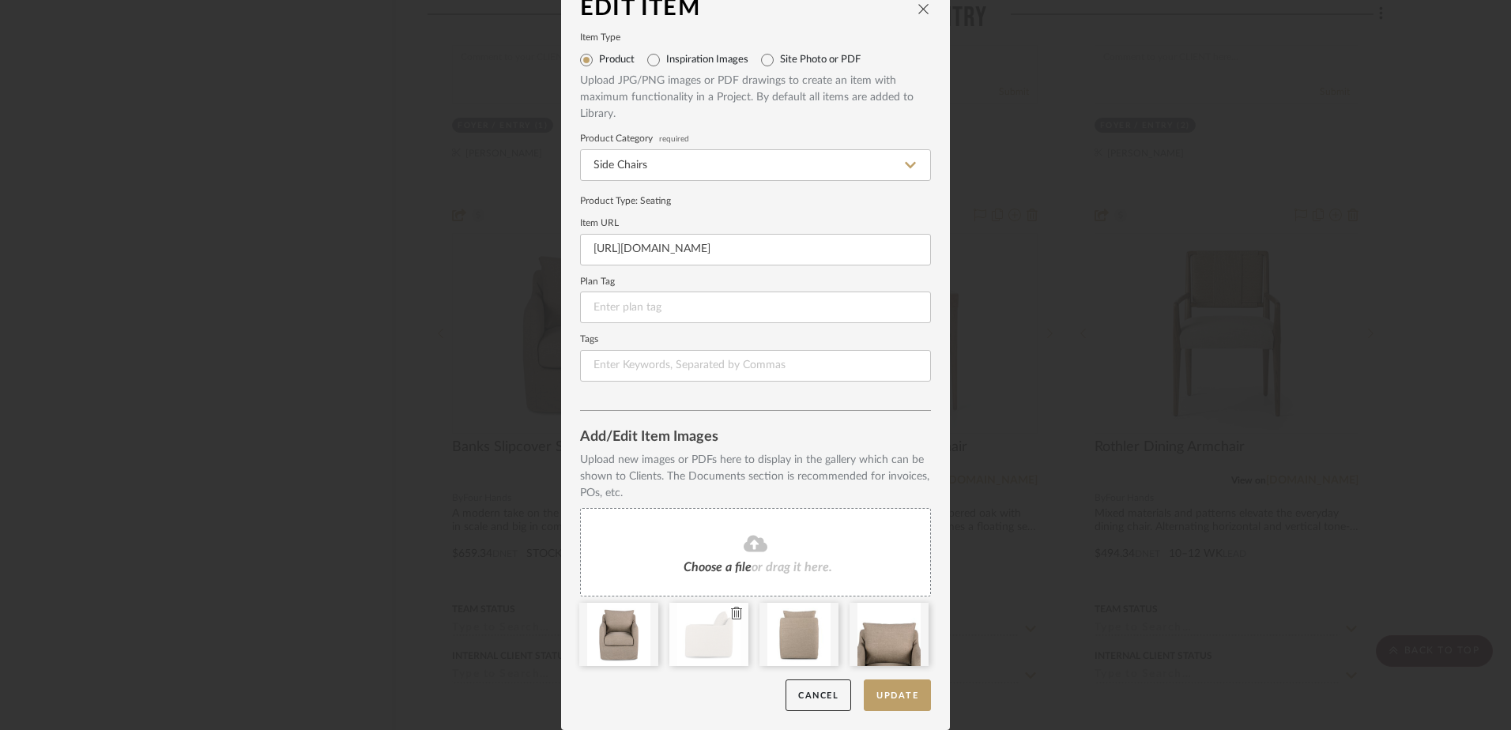
click at [731, 615] on icon at bounding box center [736, 613] width 11 height 13
click at [731, 614] on icon at bounding box center [736, 613] width 11 height 13
click at [733, 618] on icon at bounding box center [736, 613] width 11 height 13
click at [897, 696] on button "Update" at bounding box center [897, 696] width 67 height 32
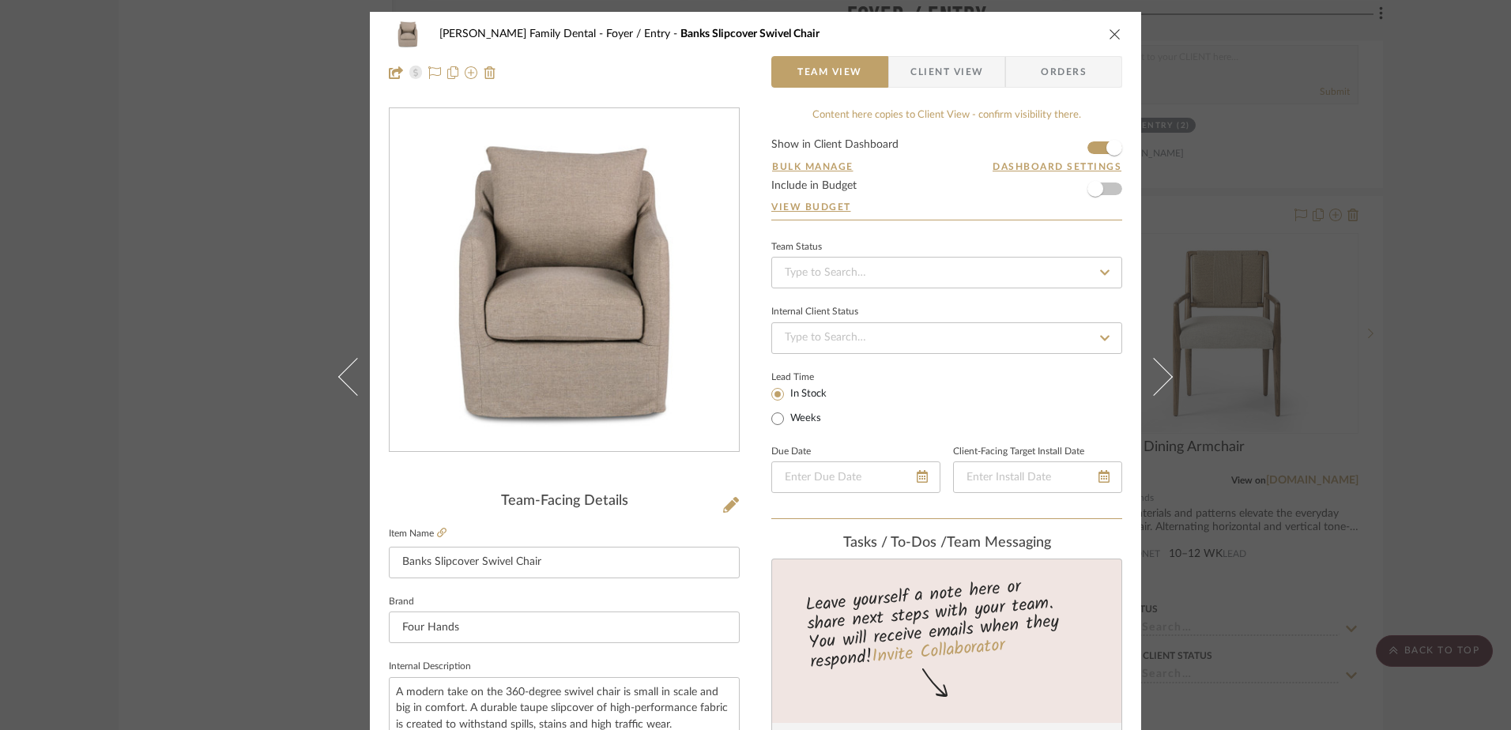
click at [1109, 34] on icon "close" at bounding box center [1115, 34] width 13 height 13
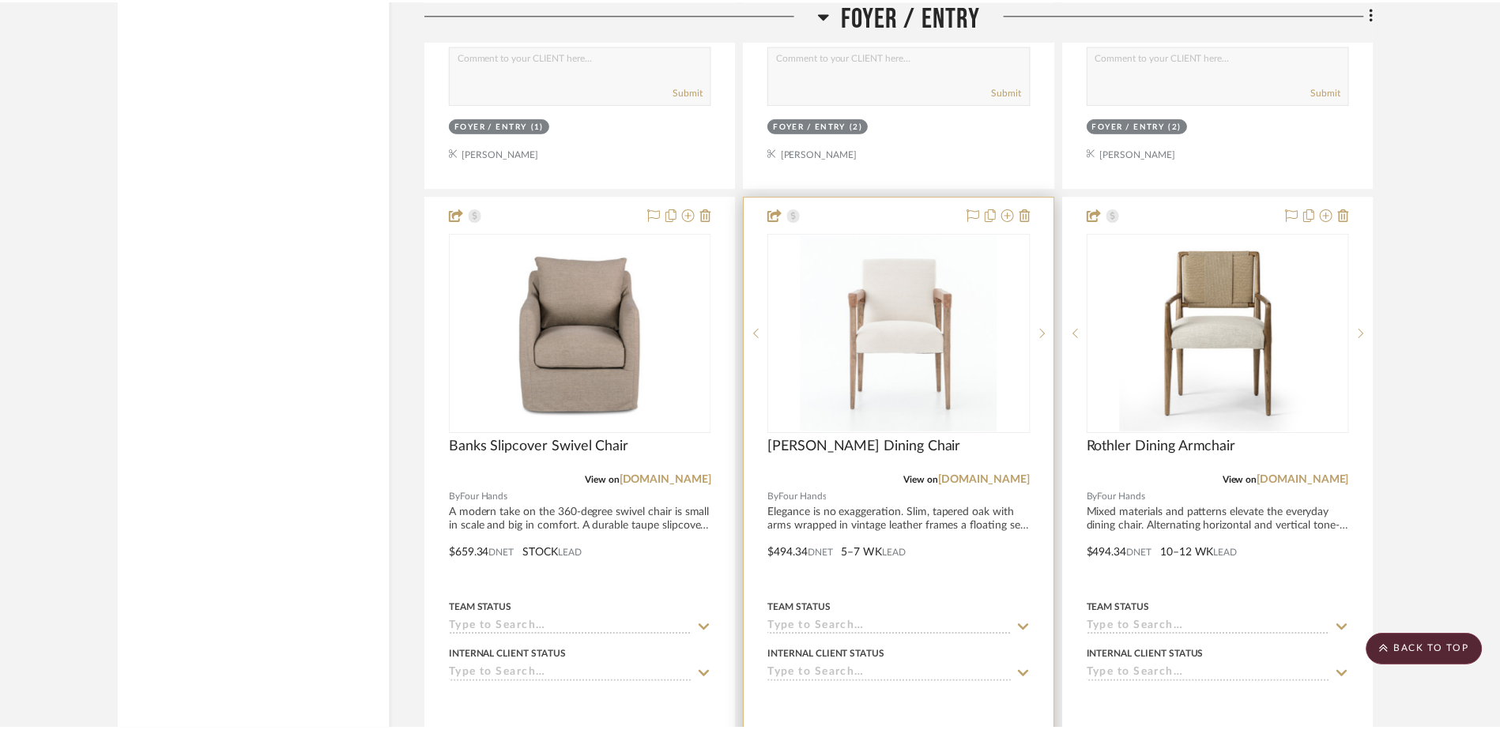
scroll to position [3040, 0]
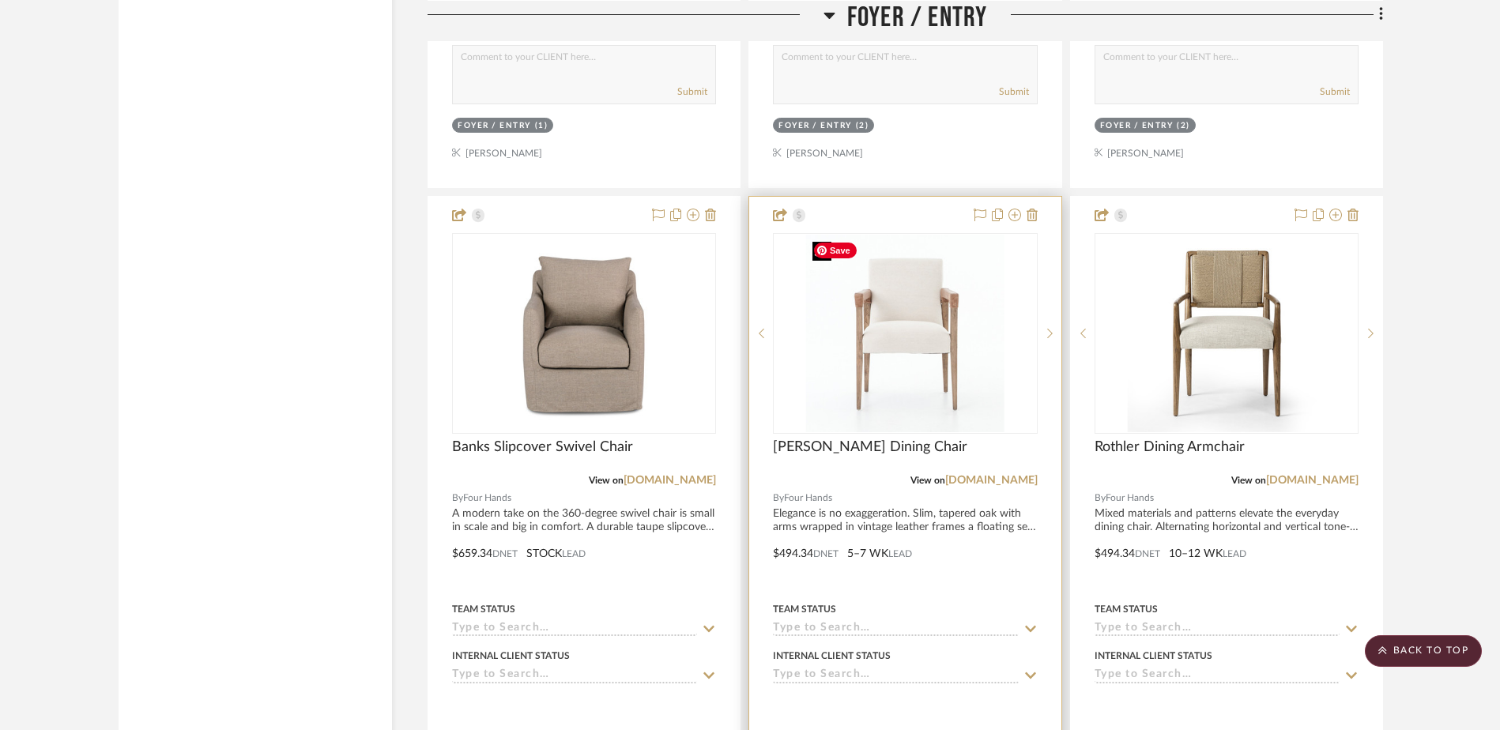
click at [909, 357] on img "0" at bounding box center [905, 334] width 198 height 198
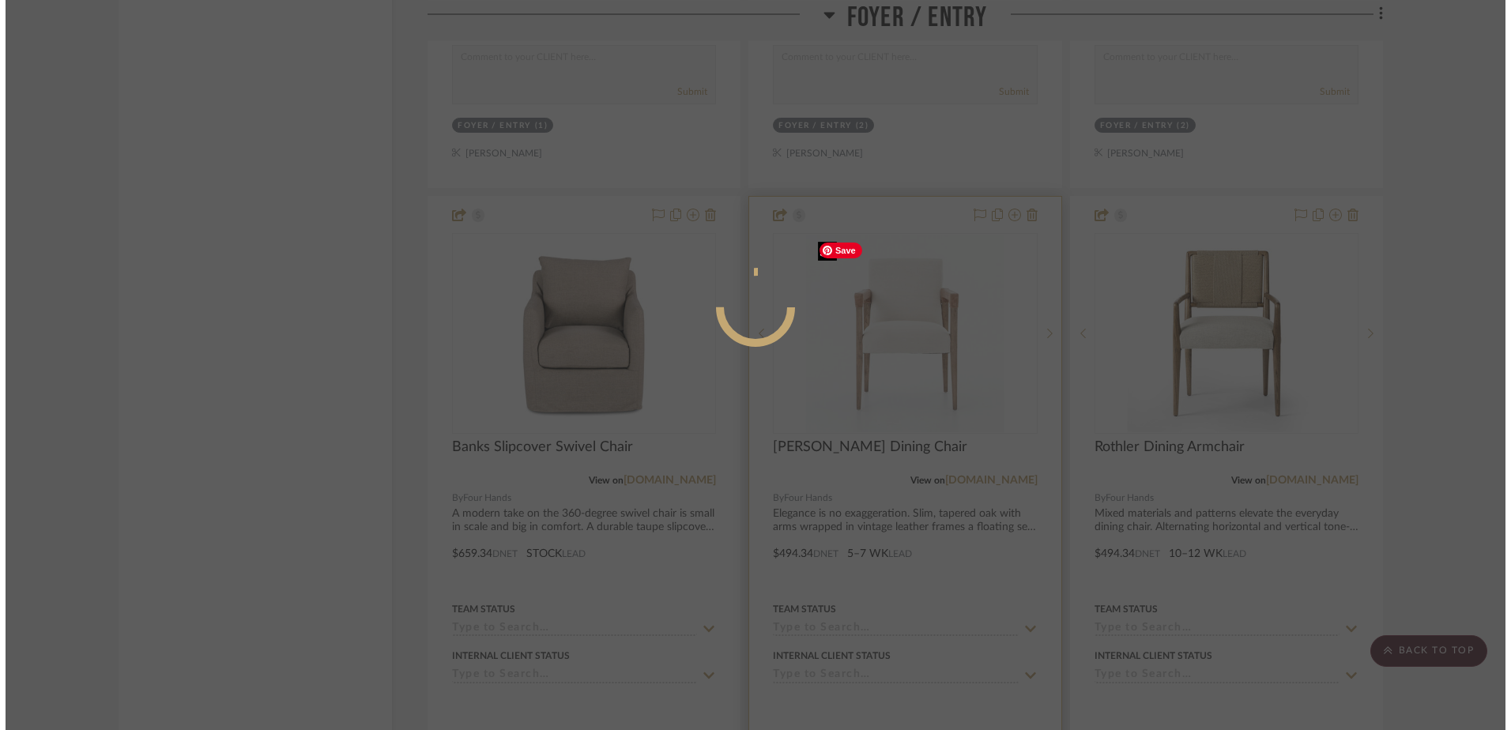
scroll to position [0, 0]
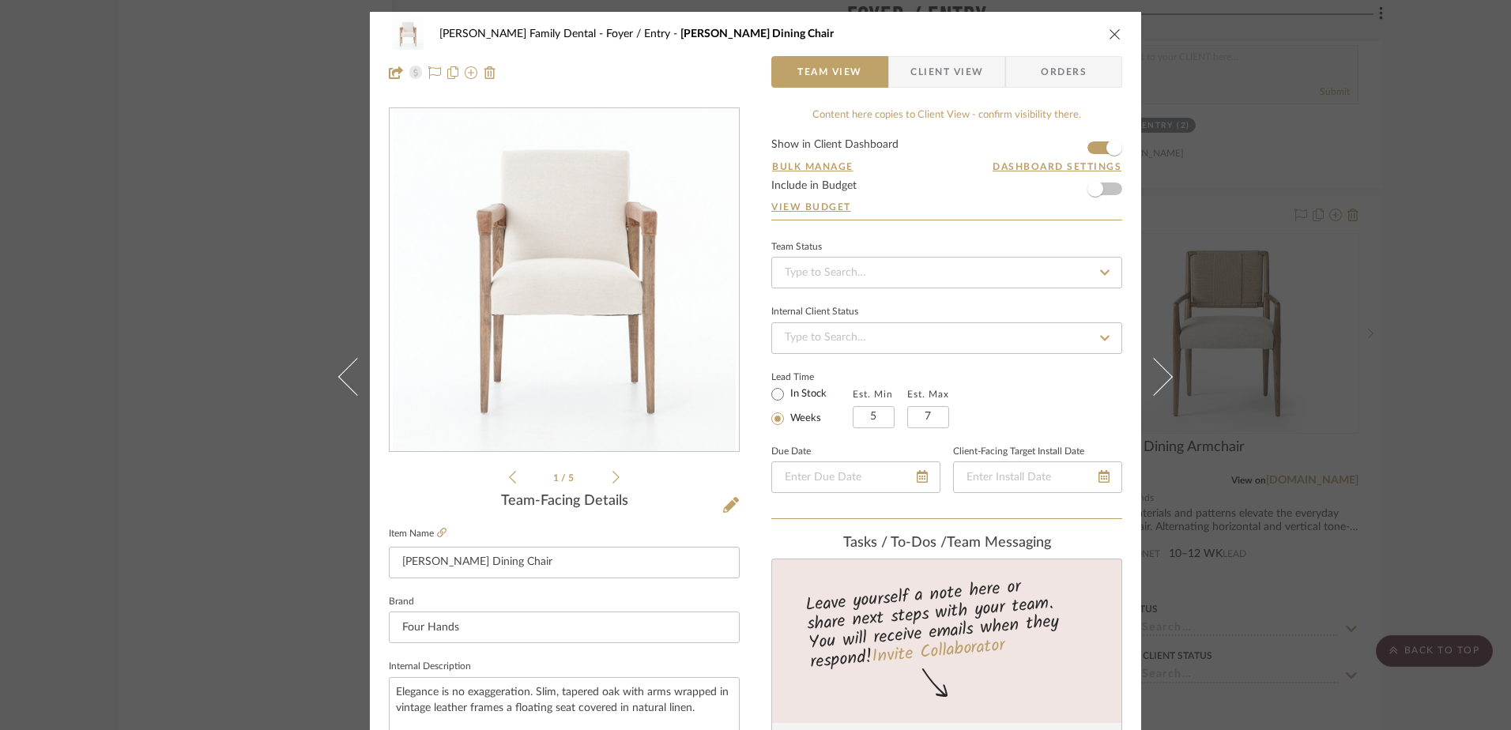
click at [613, 477] on icon at bounding box center [616, 477] width 7 height 14
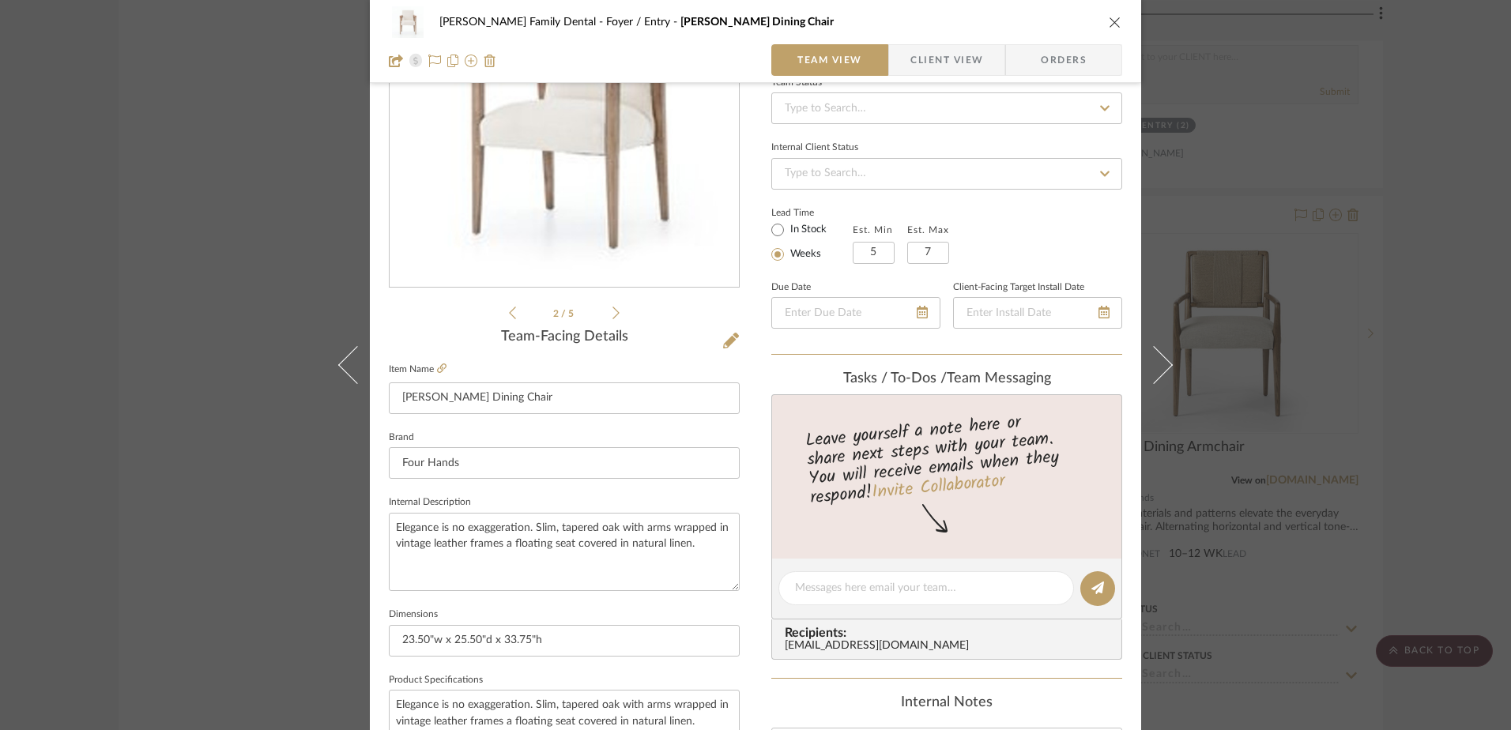
scroll to position [316, 0]
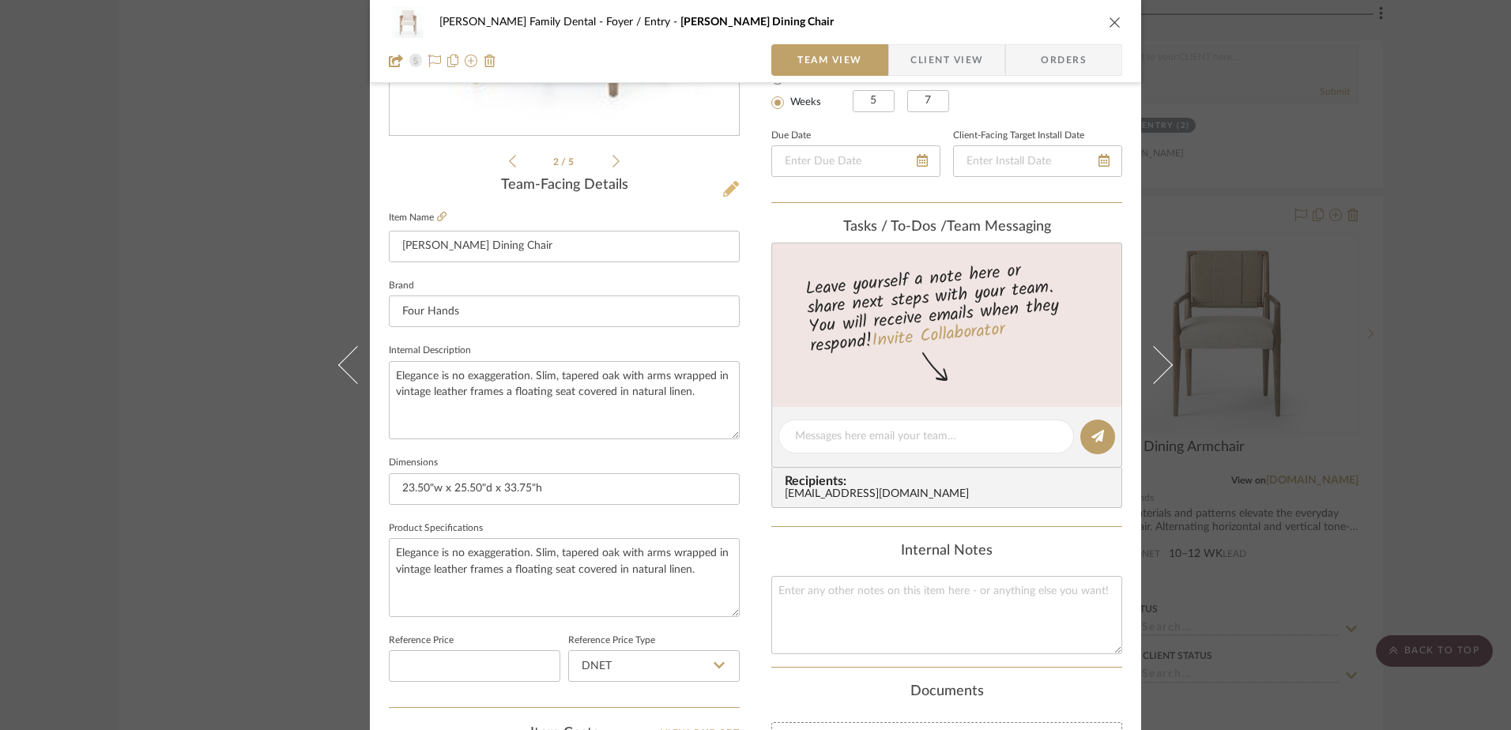
click at [723, 191] on icon at bounding box center [731, 189] width 16 height 16
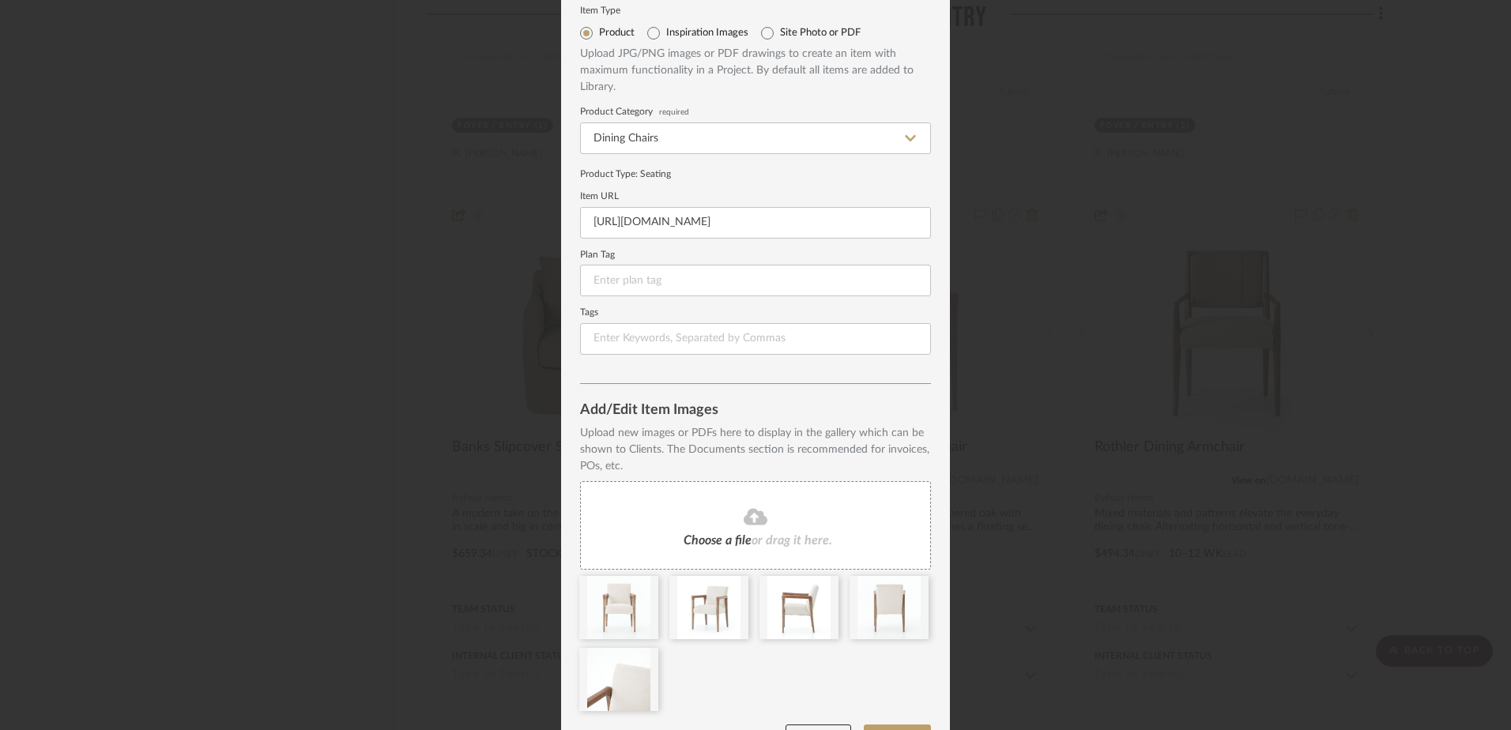
scroll to position [95, 0]
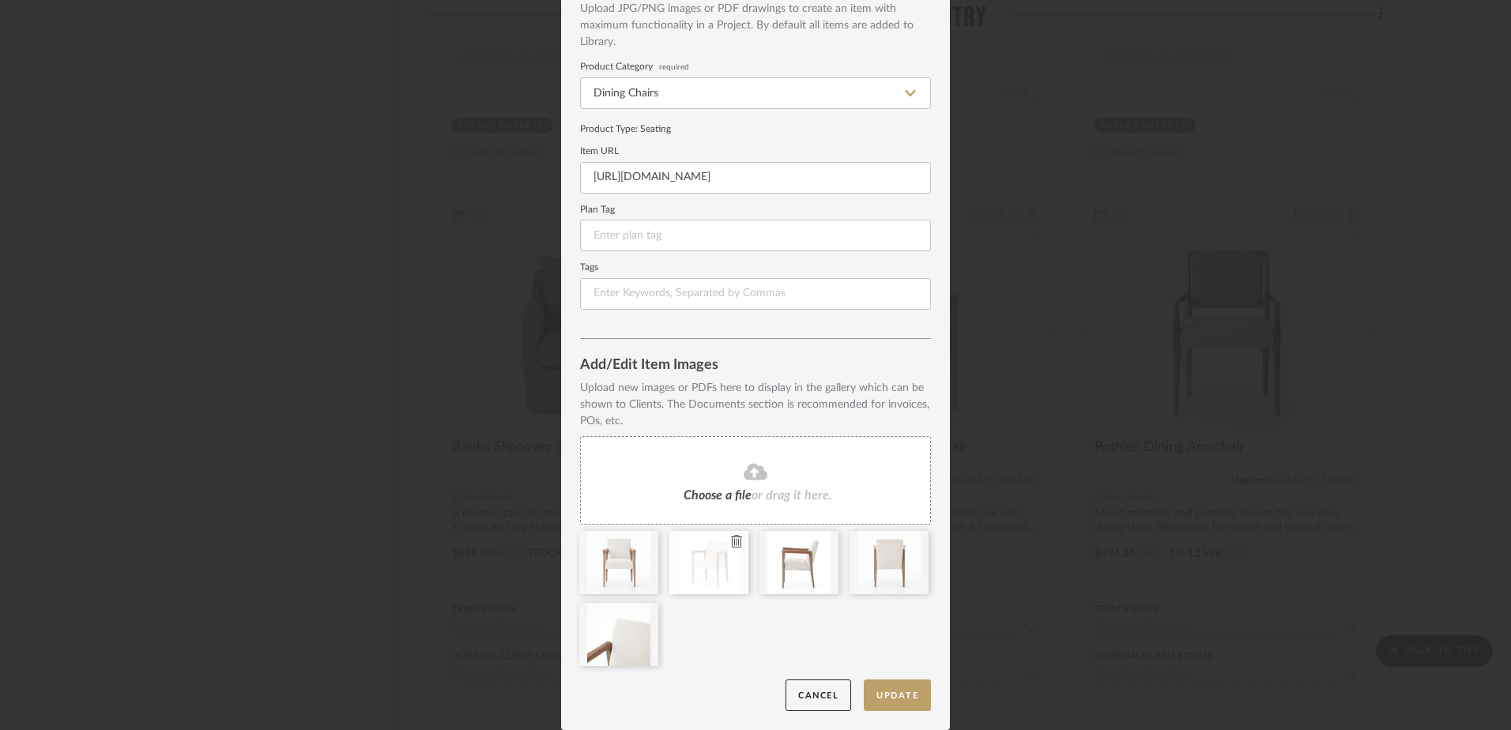
click at [731, 541] on icon at bounding box center [736, 541] width 11 height 13
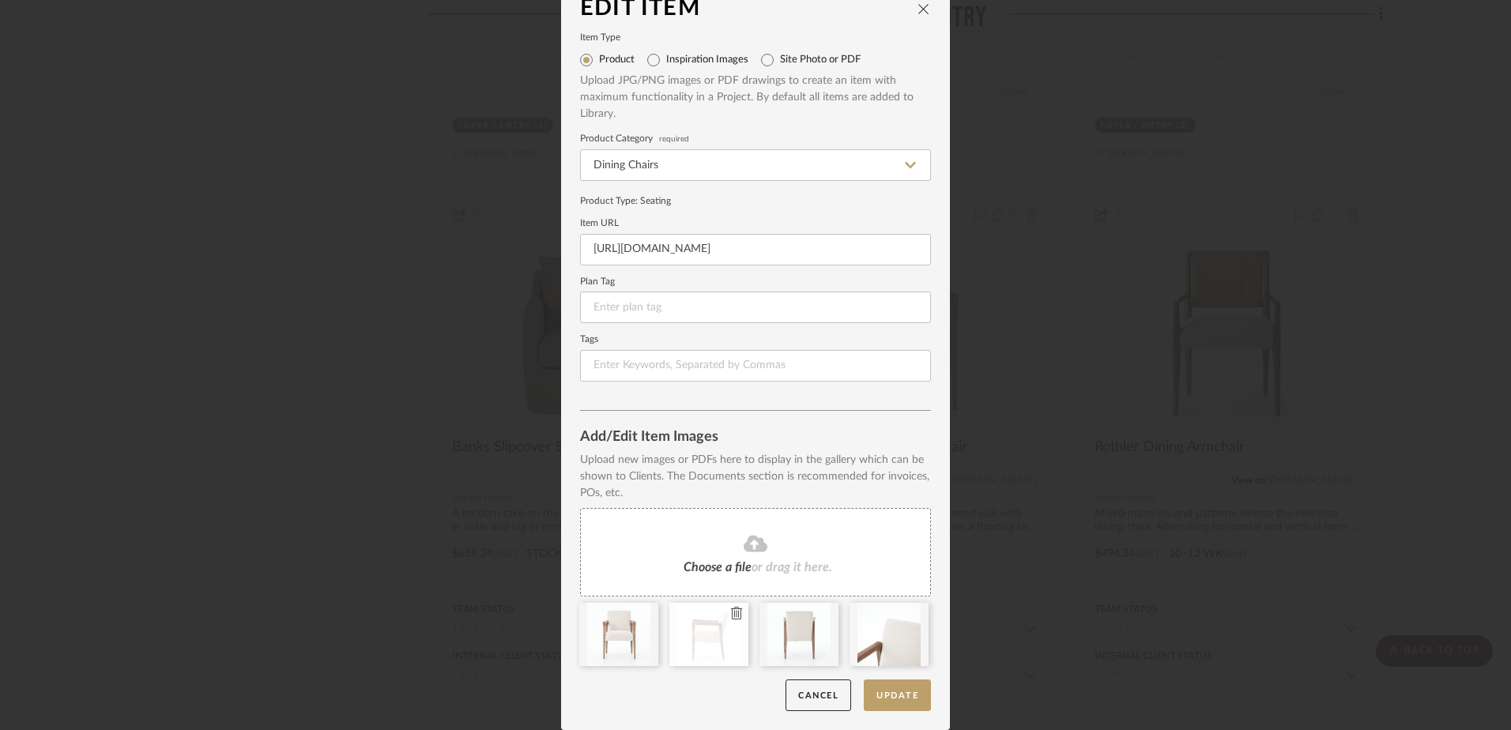
click at [731, 618] on icon at bounding box center [736, 613] width 11 height 13
click at [731, 617] on icon at bounding box center [736, 613] width 11 height 13
click at [0, 0] on icon at bounding box center [0, 0] width 0 height 0
click at [881, 690] on button "Update" at bounding box center [897, 696] width 67 height 32
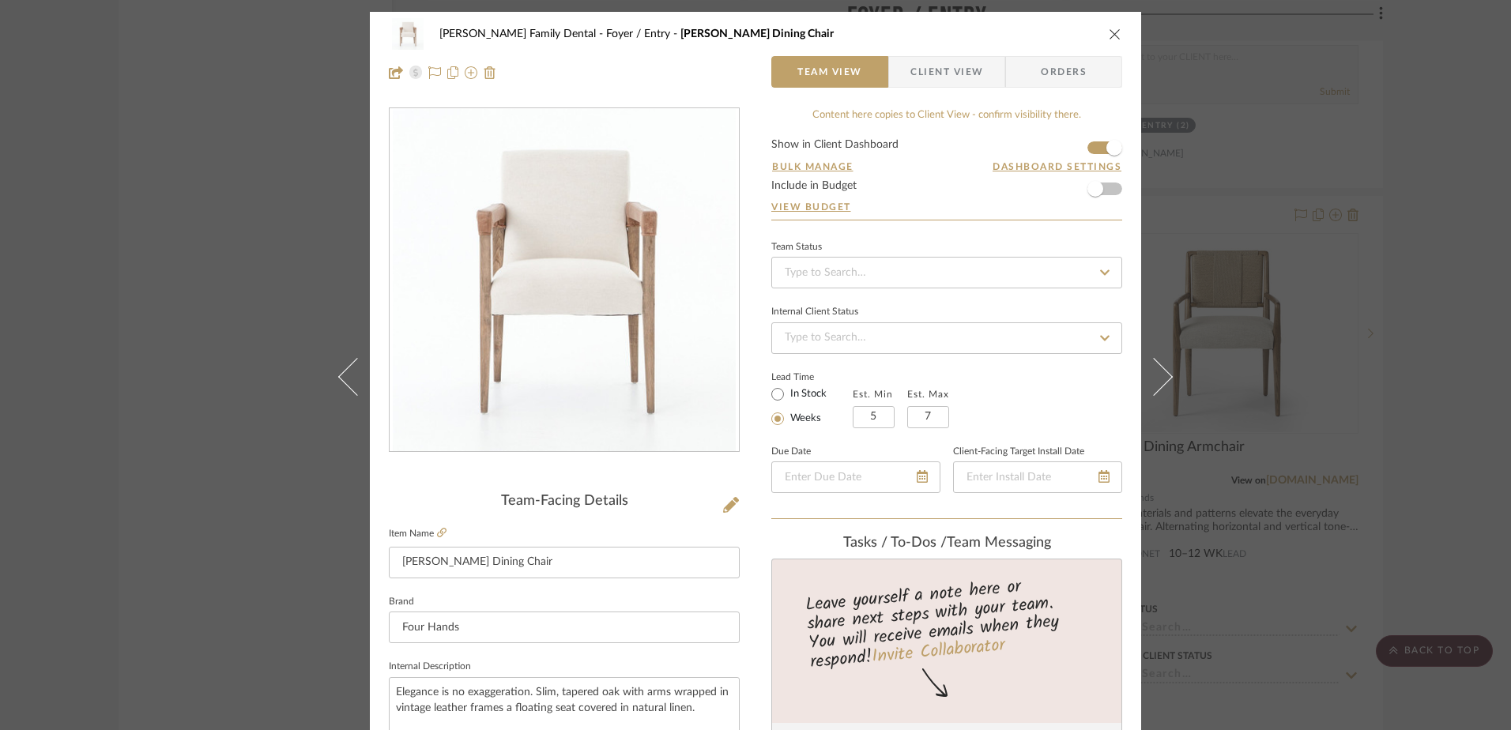
click at [1112, 31] on icon "close" at bounding box center [1115, 34] width 13 height 13
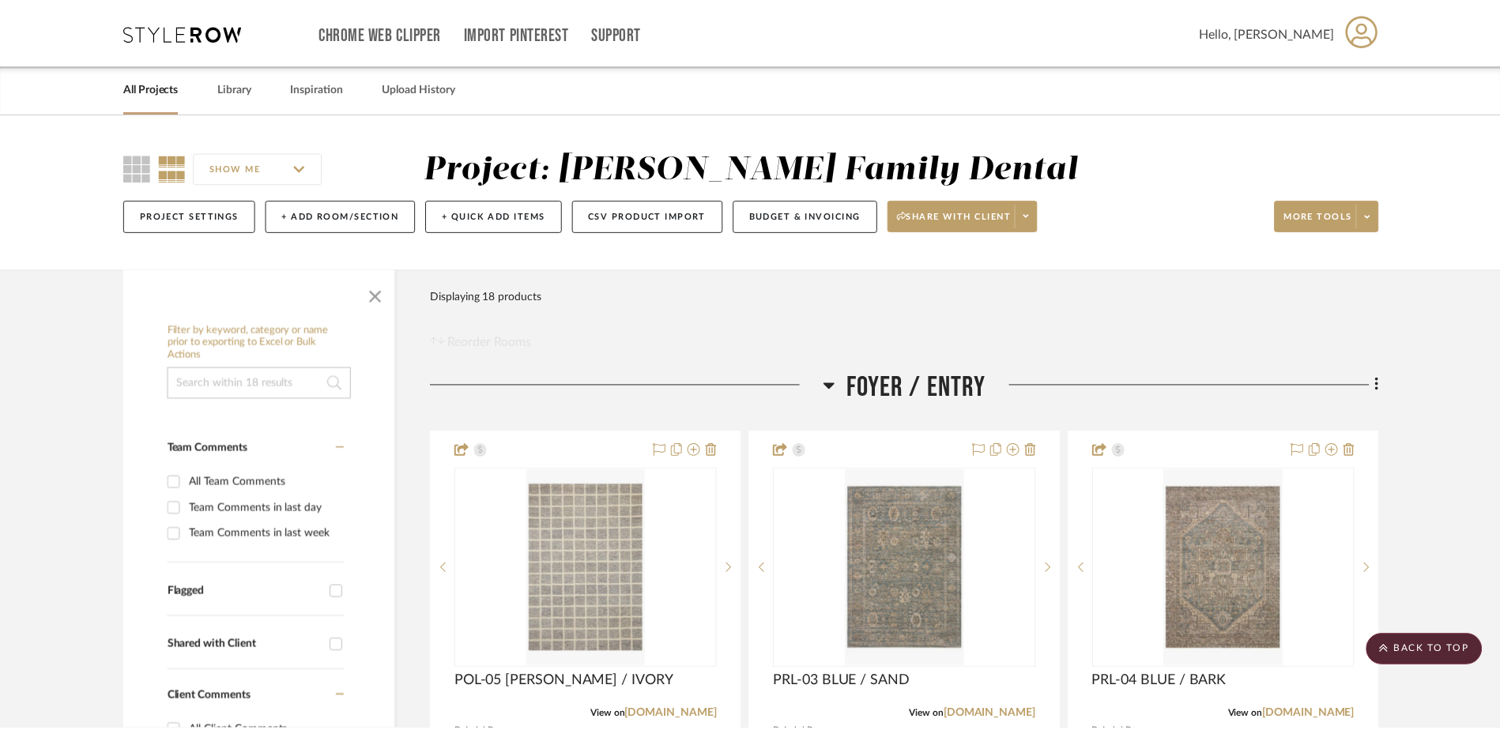
scroll to position [3040, 0]
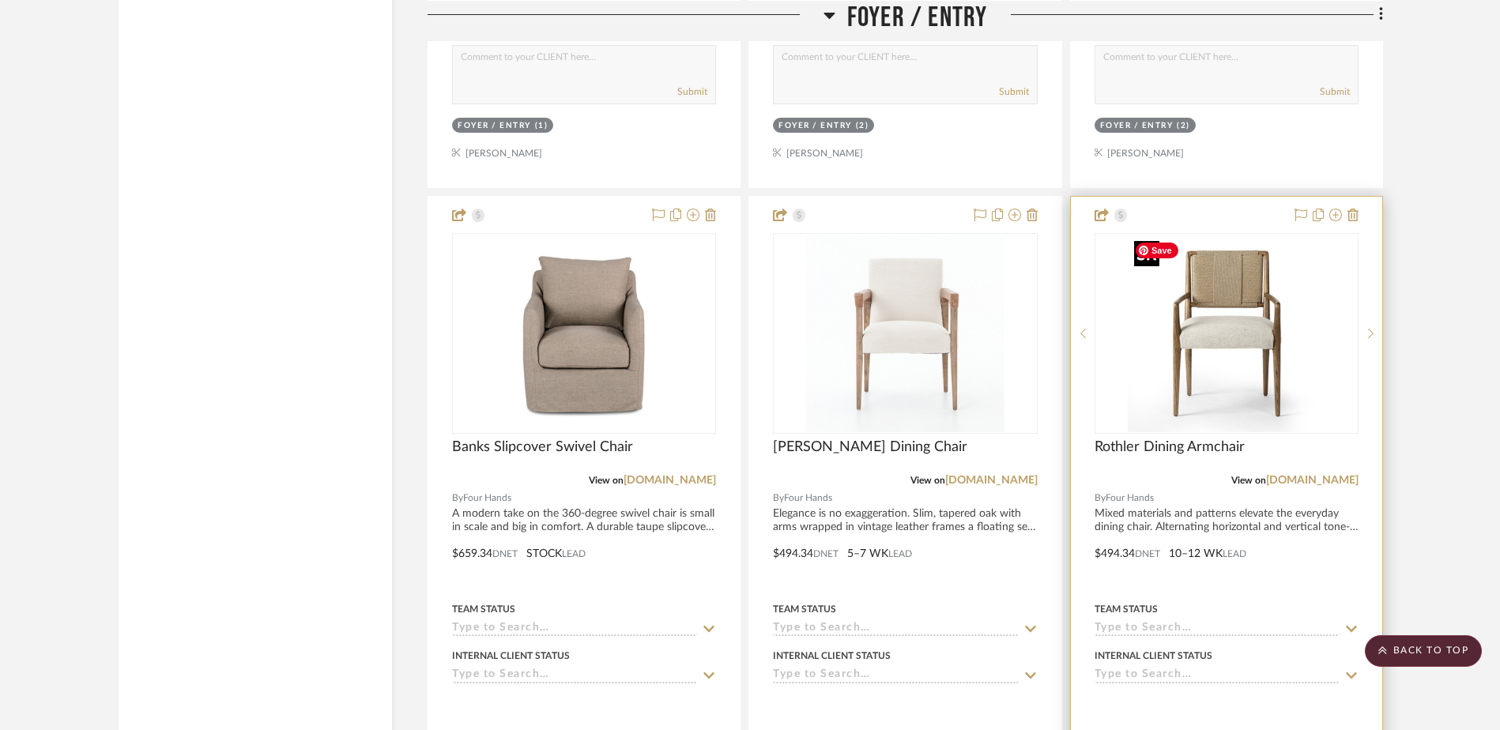
click at [1207, 364] on img "0" at bounding box center [1227, 334] width 198 height 198
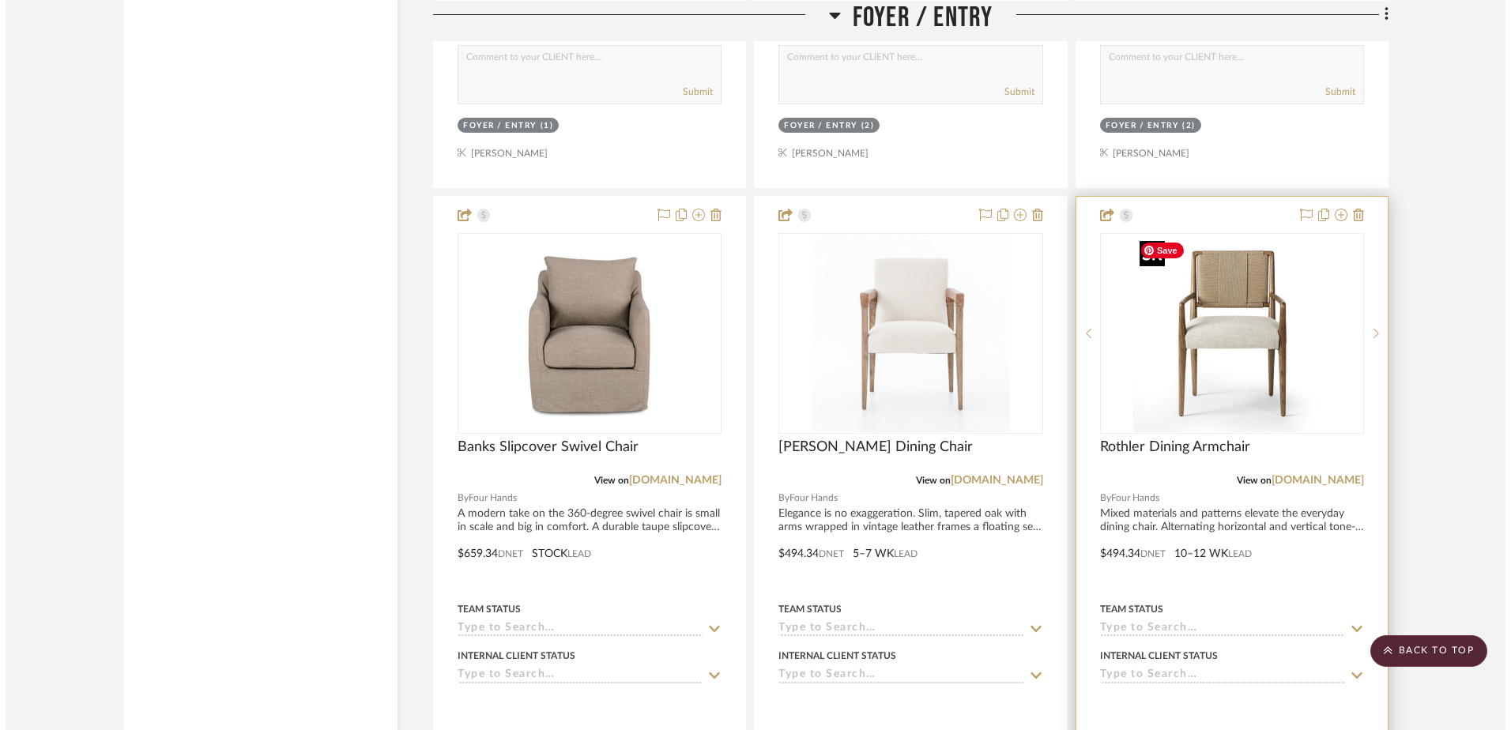
scroll to position [0, 0]
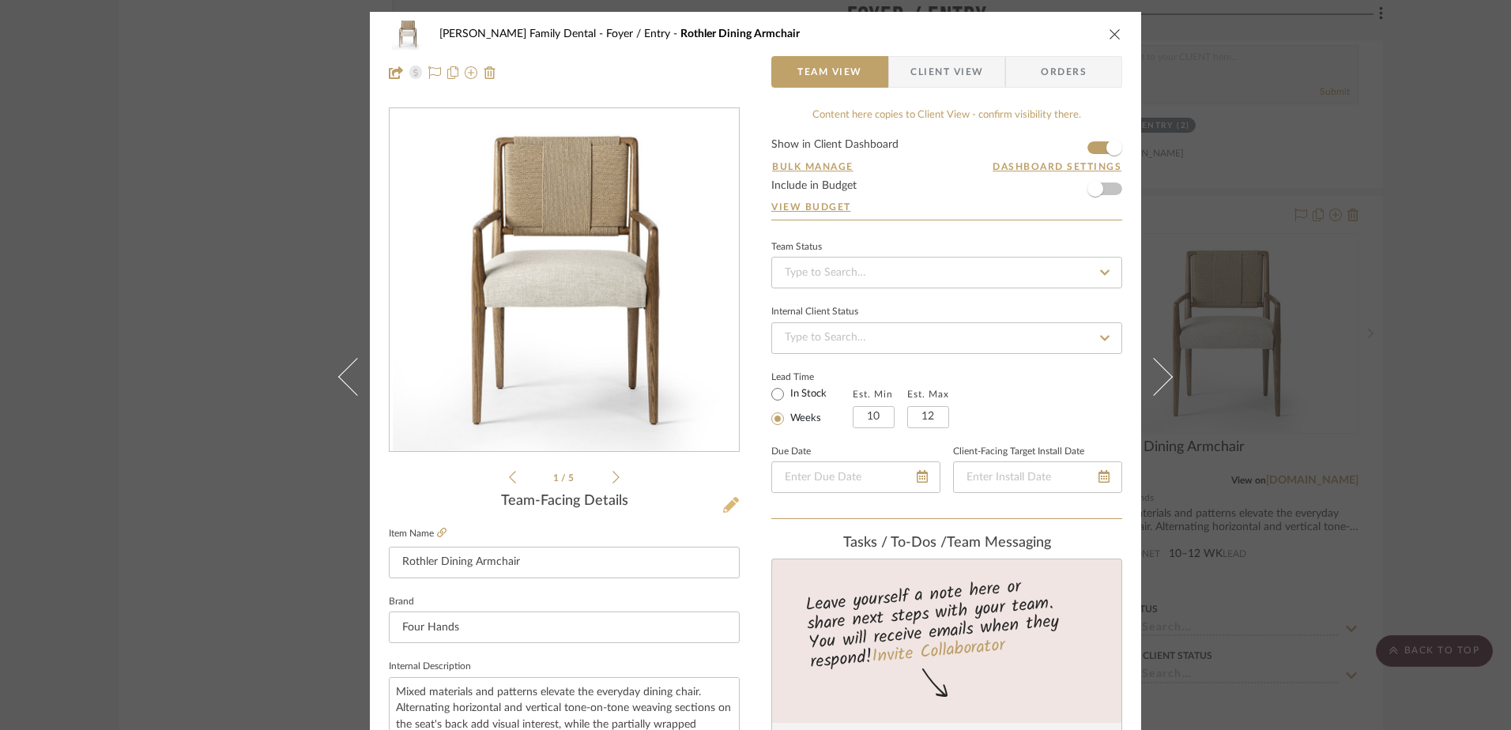
click at [724, 506] on icon at bounding box center [731, 505] width 16 height 16
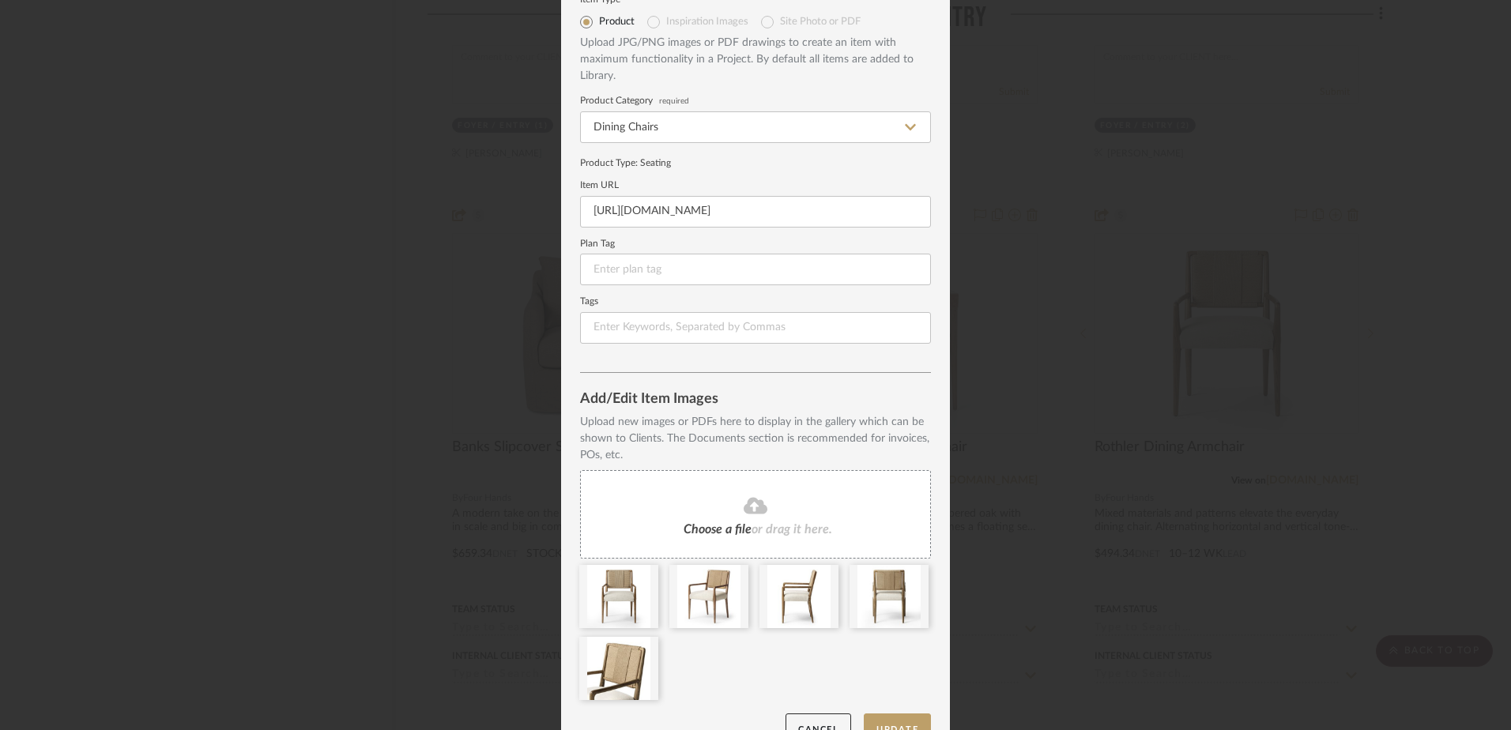
scroll to position [95, 0]
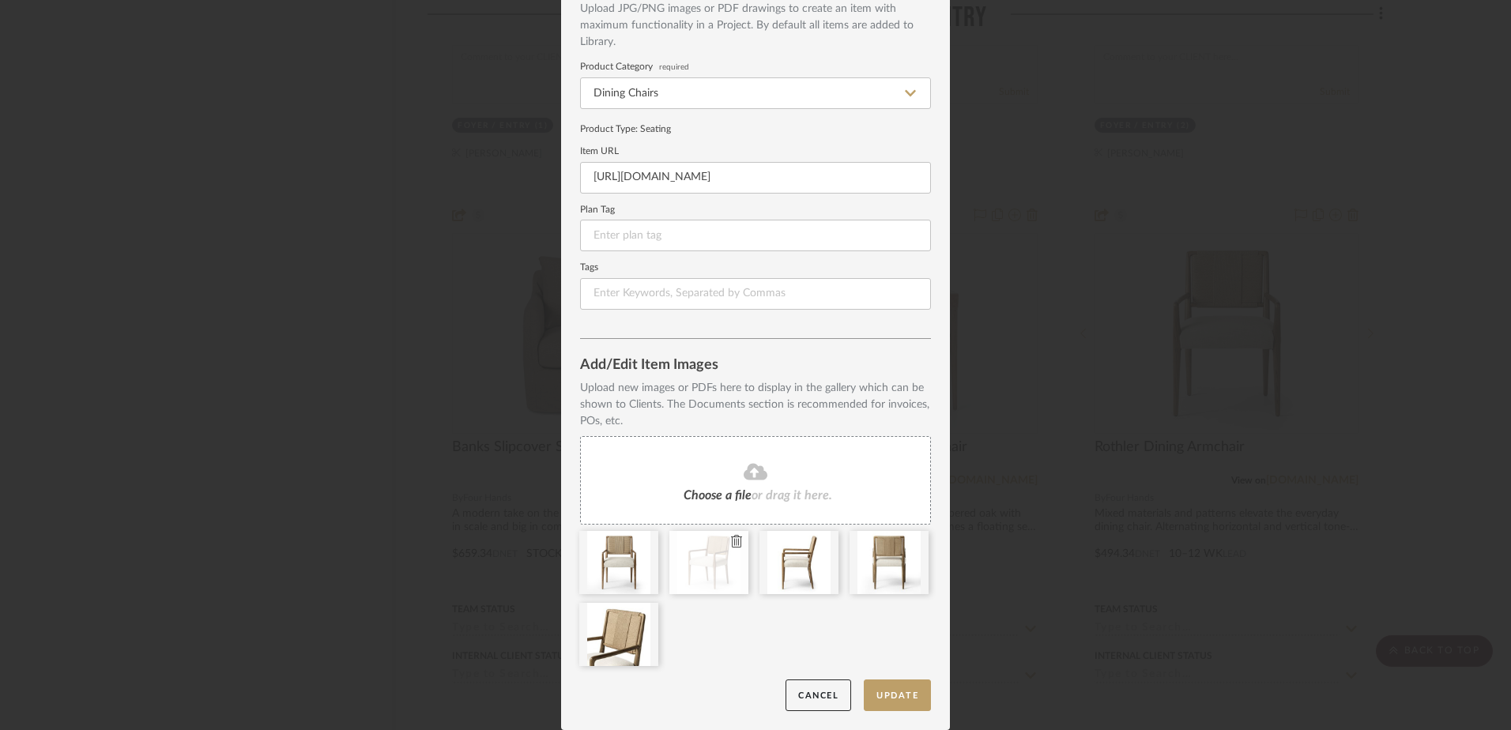
click at [732, 543] on icon at bounding box center [736, 541] width 11 height 13
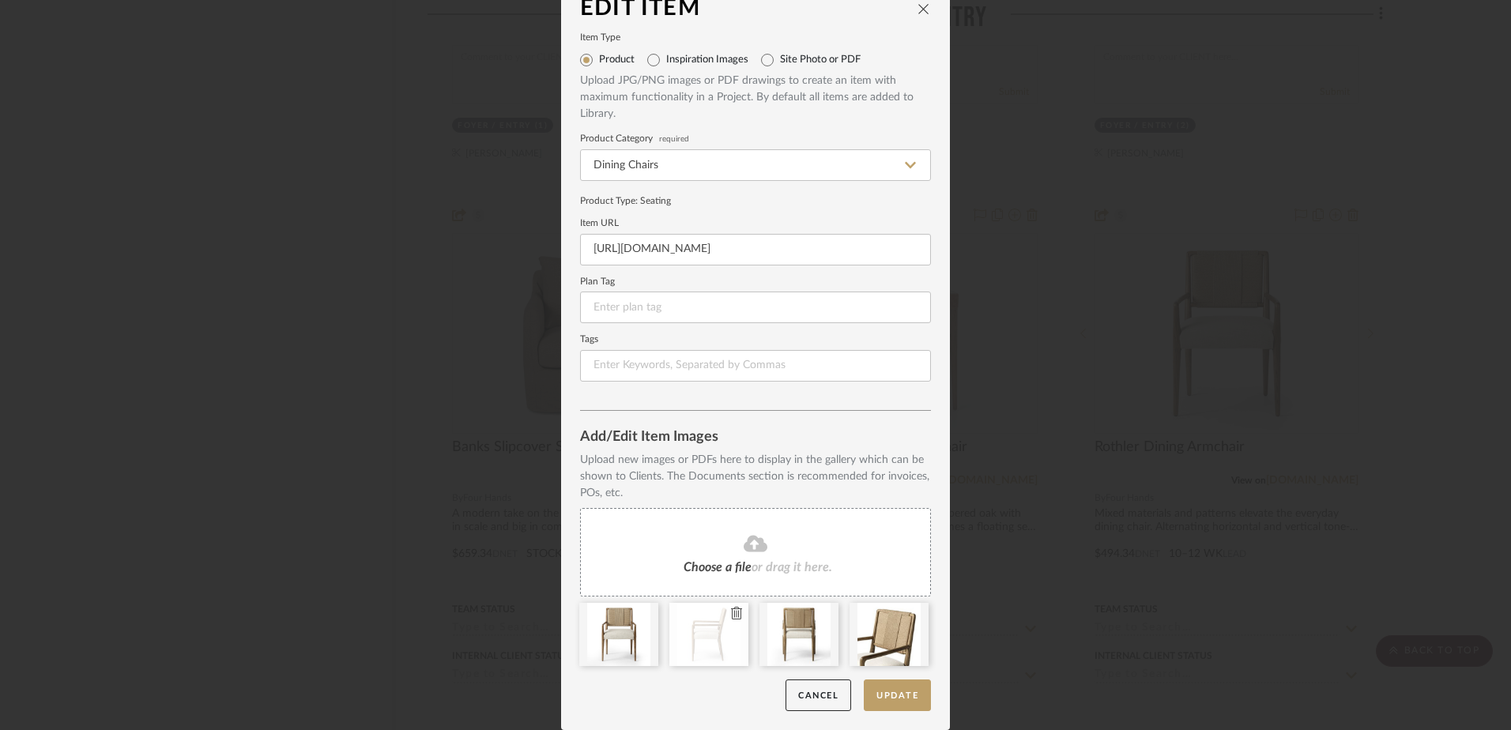
click at [731, 618] on icon at bounding box center [736, 613] width 11 height 13
click at [0, 0] on icon at bounding box center [0, 0] width 0 height 0
click at [731, 616] on icon at bounding box center [736, 613] width 11 height 13
click at [888, 698] on button "Update" at bounding box center [897, 696] width 67 height 32
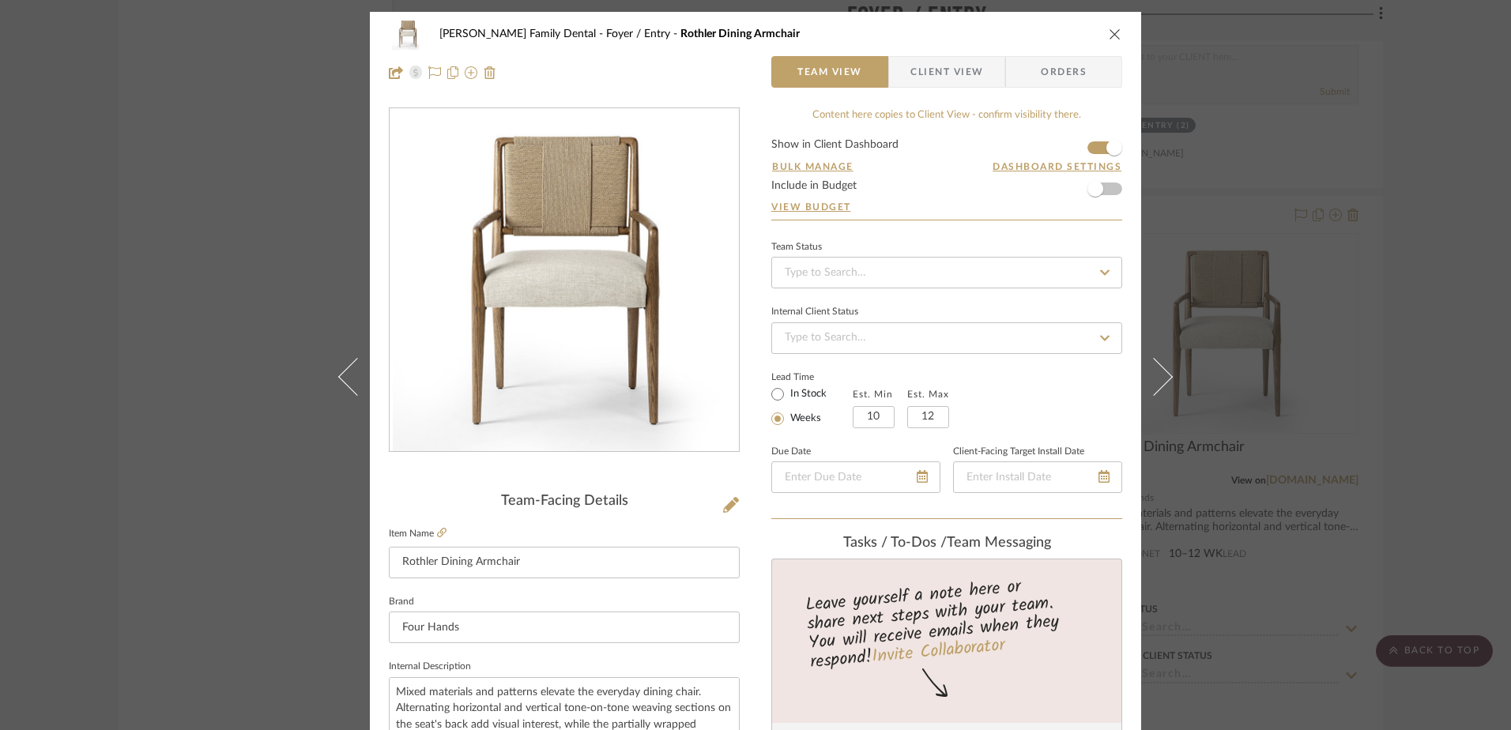
click at [1110, 37] on icon "close" at bounding box center [1115, 34] width 13 height 13
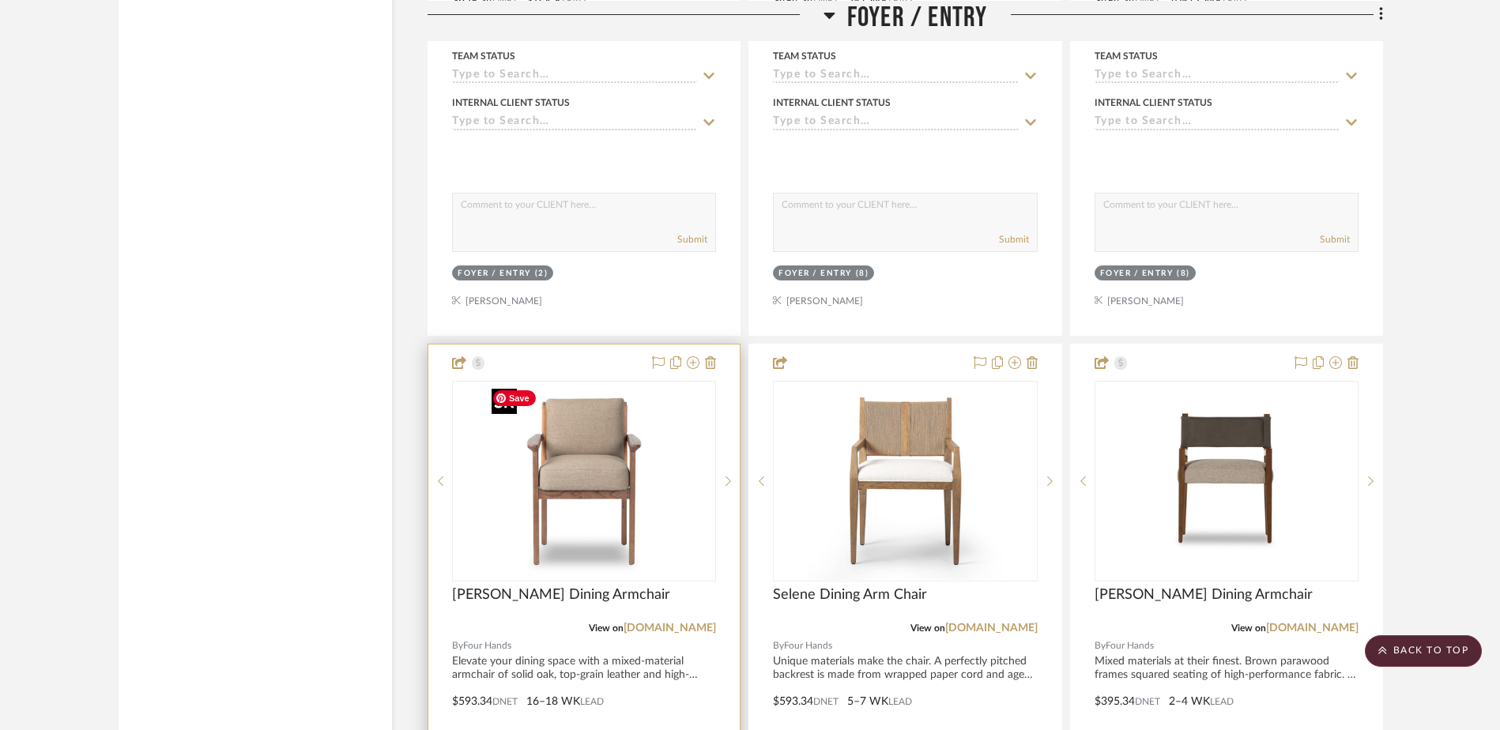
scroll to position [3751, 0]
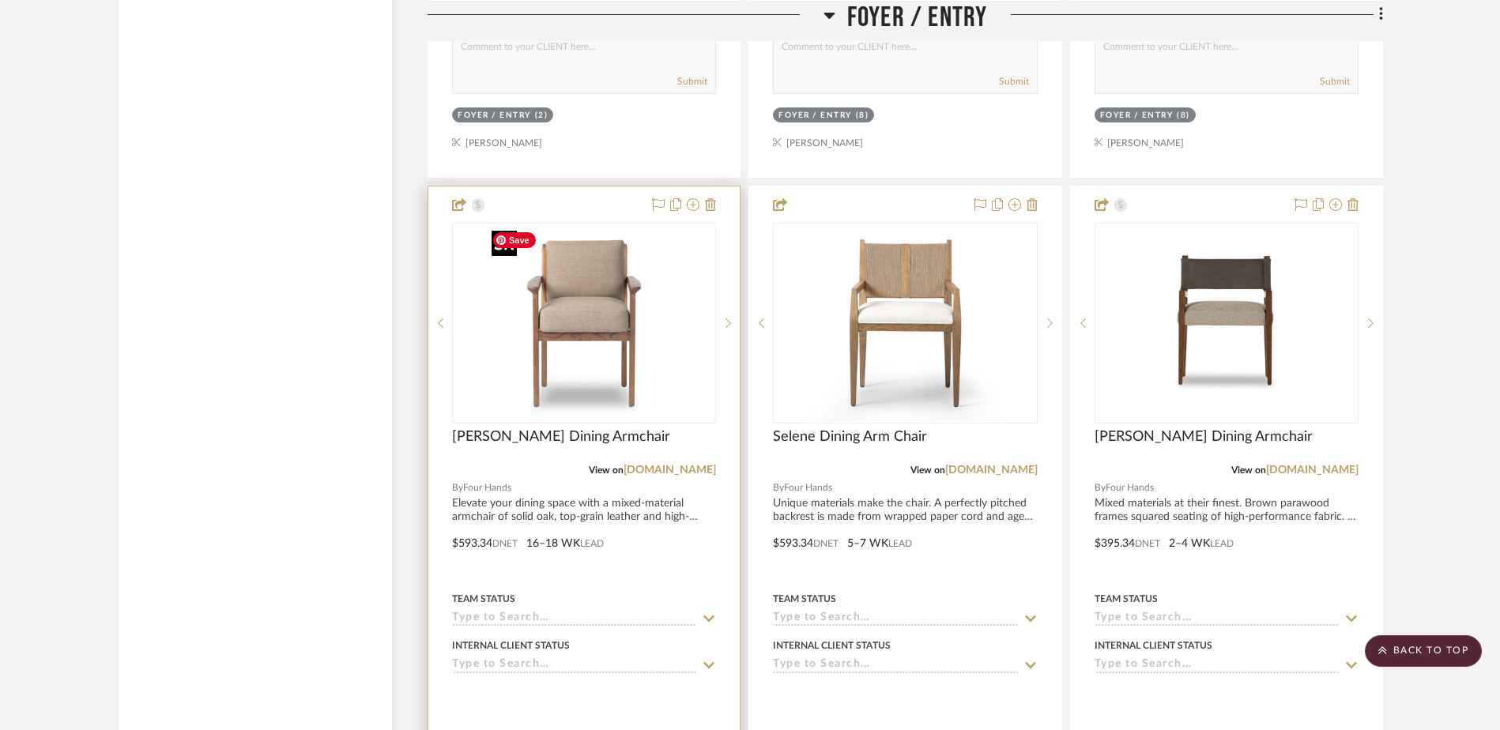
click at [611, 370] on img "0" at bounding box center [584, 323] width 198 height 198
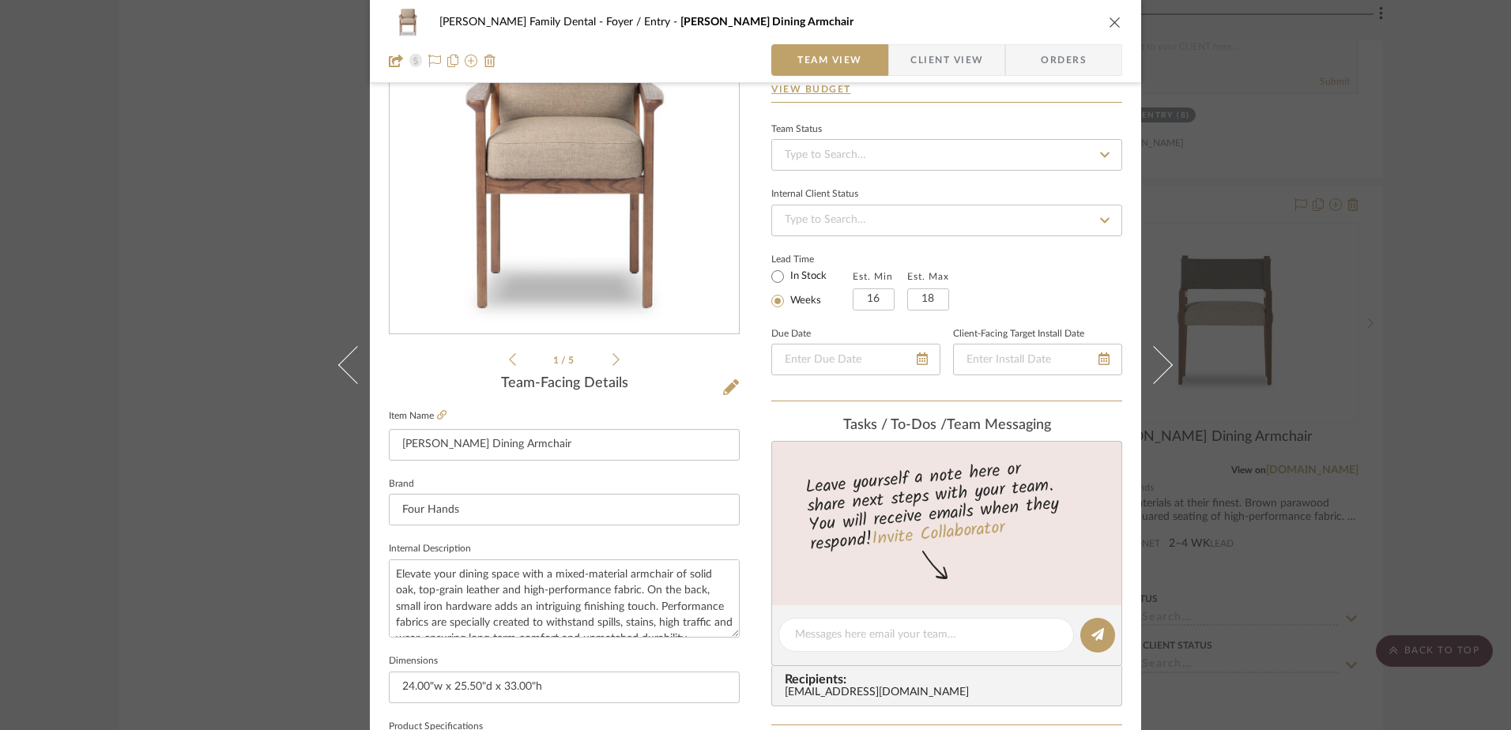
scroll to position [237, 0]
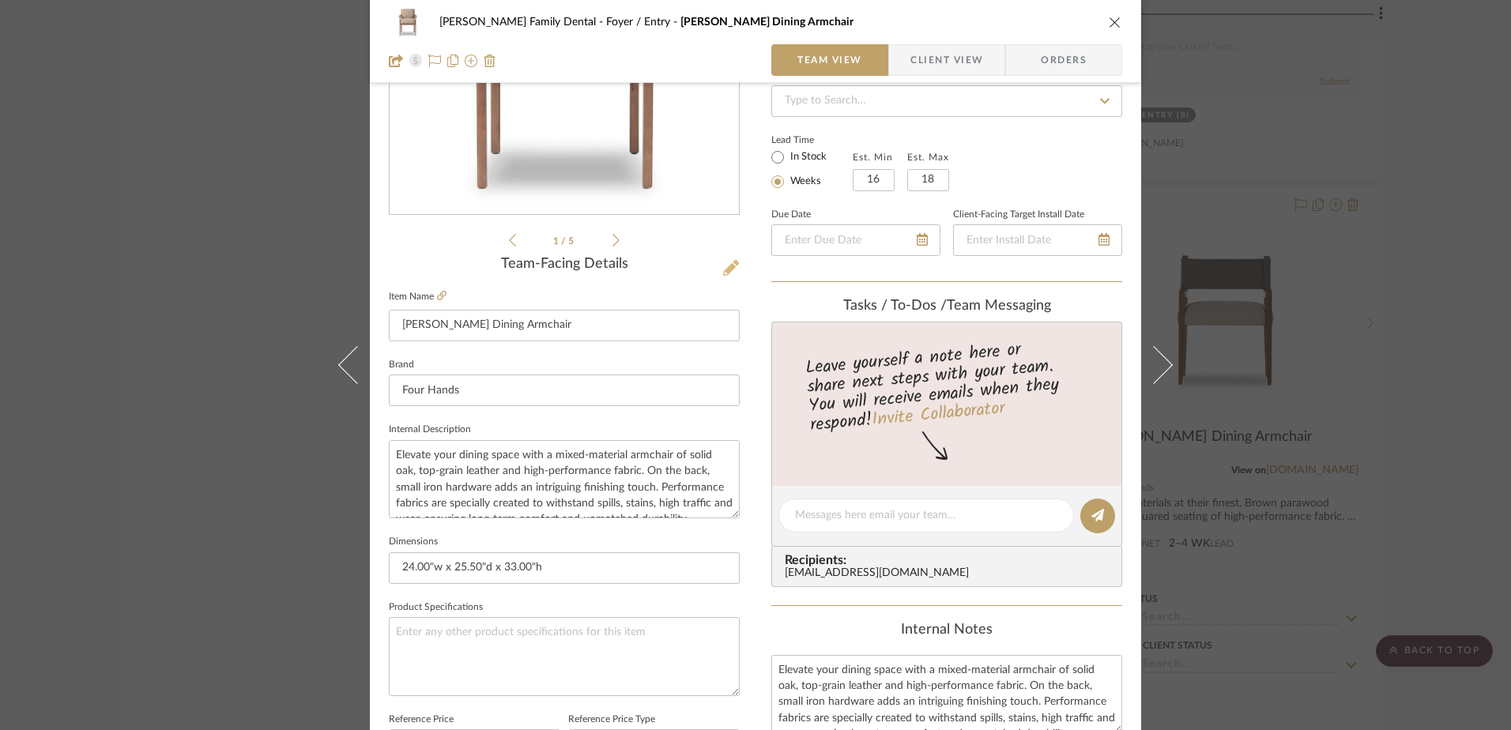
click at [729, 266] on icon at bounding box center [731, 268] width 16 height 16
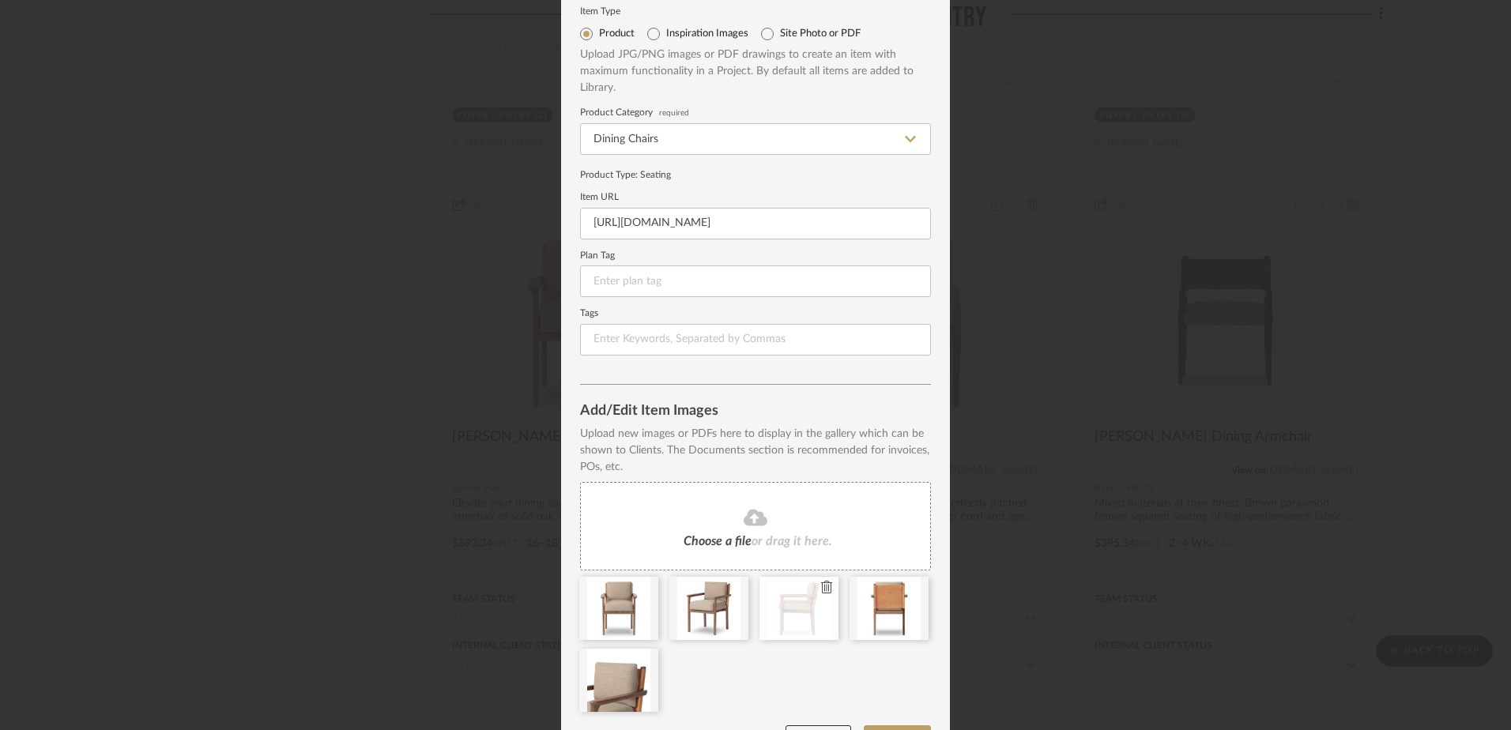
scroll to position [95, 0]
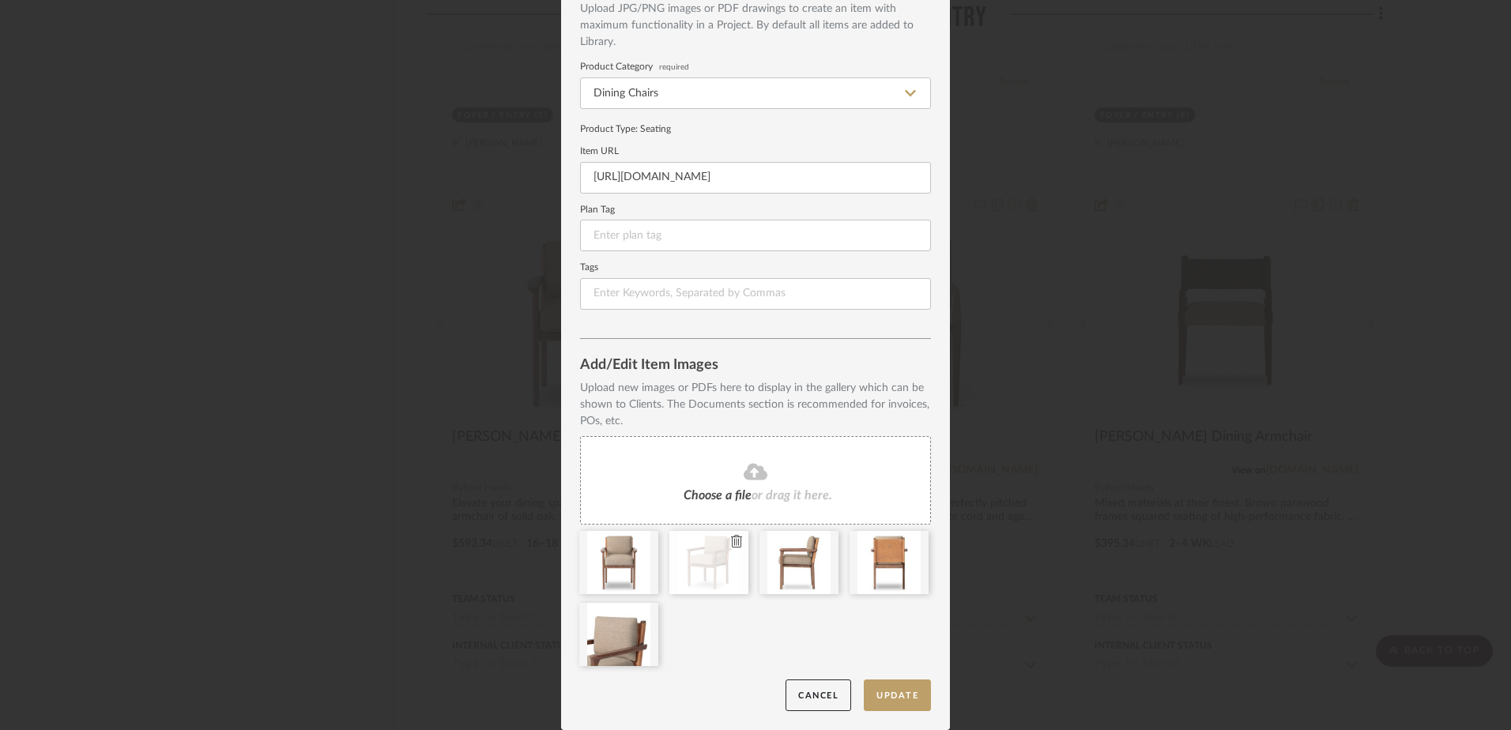
click at [733, 541] on icon at bounding box center [736, 541] width 11 height 13
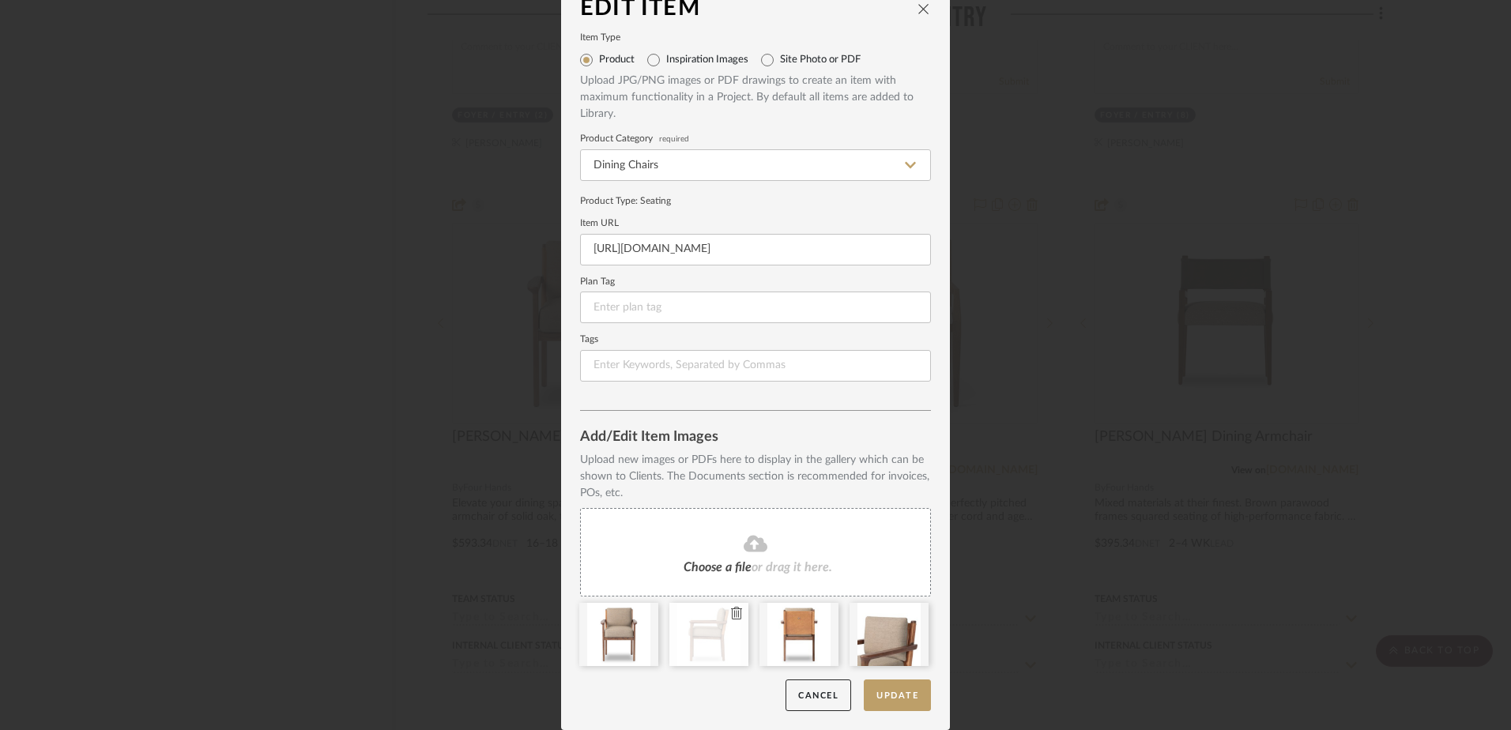
click at [733, 611] on icon at bounding box center [736, 613] width 11 height 13
click at [733, 612] on icon at bounding box center [736, 613] width 11 height 13
click at [0, 0] on icon at bounding box center [0, 0] width 0 height 0
click at [888, 692] on button "Update" at bounding box center [897, 696] width 67 height 32
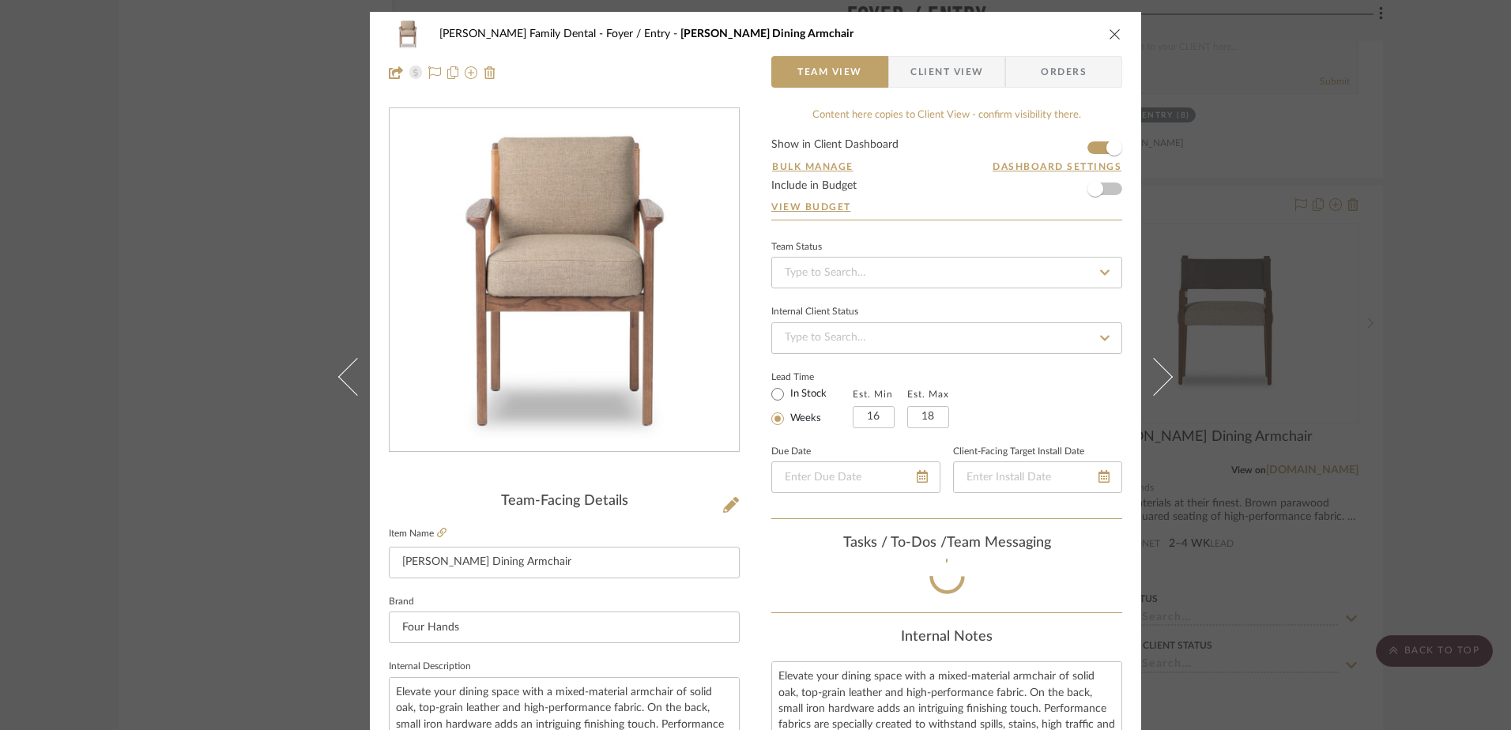
click at [1109, 35] on icon "close" at bounding box center [1115, 34] width 13 height 13
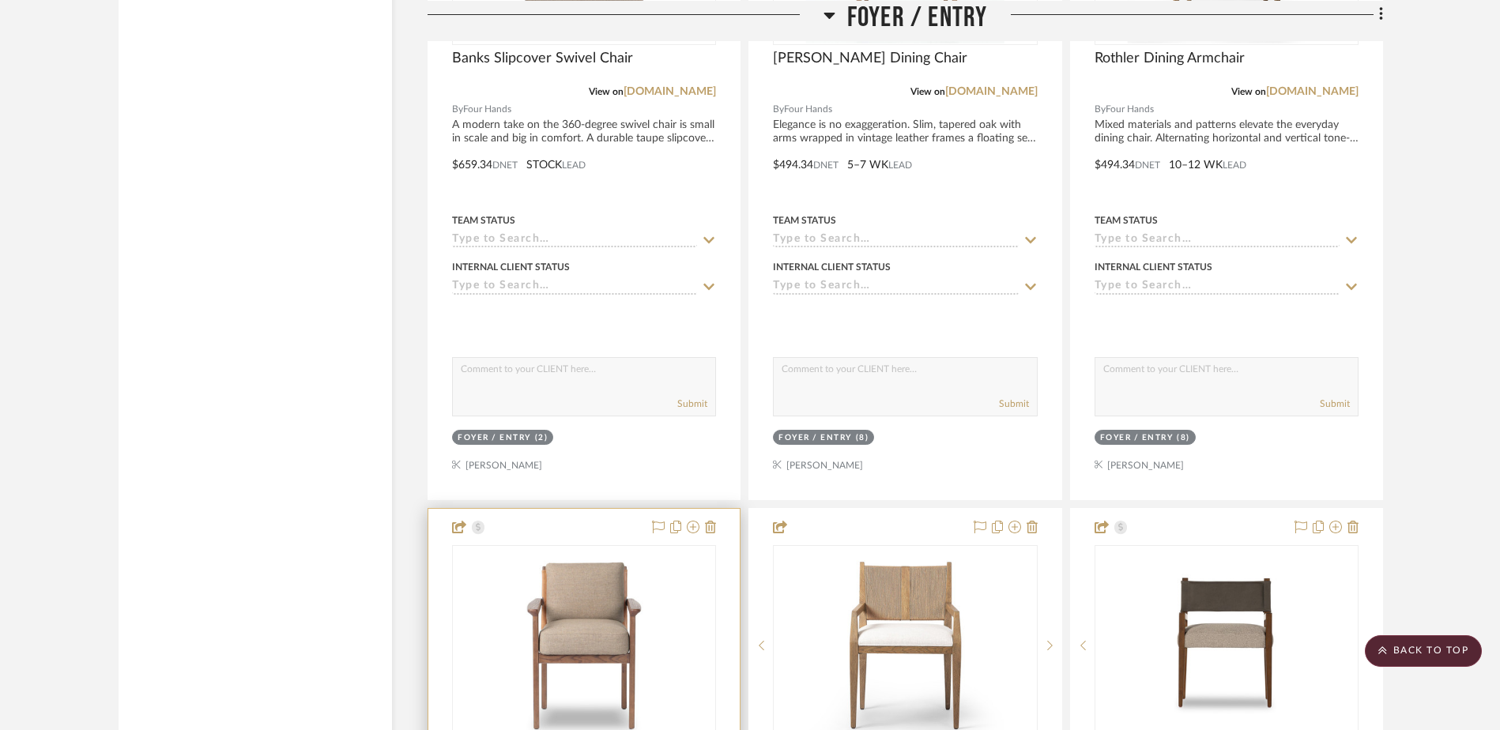
scroll to position [3514, 0]
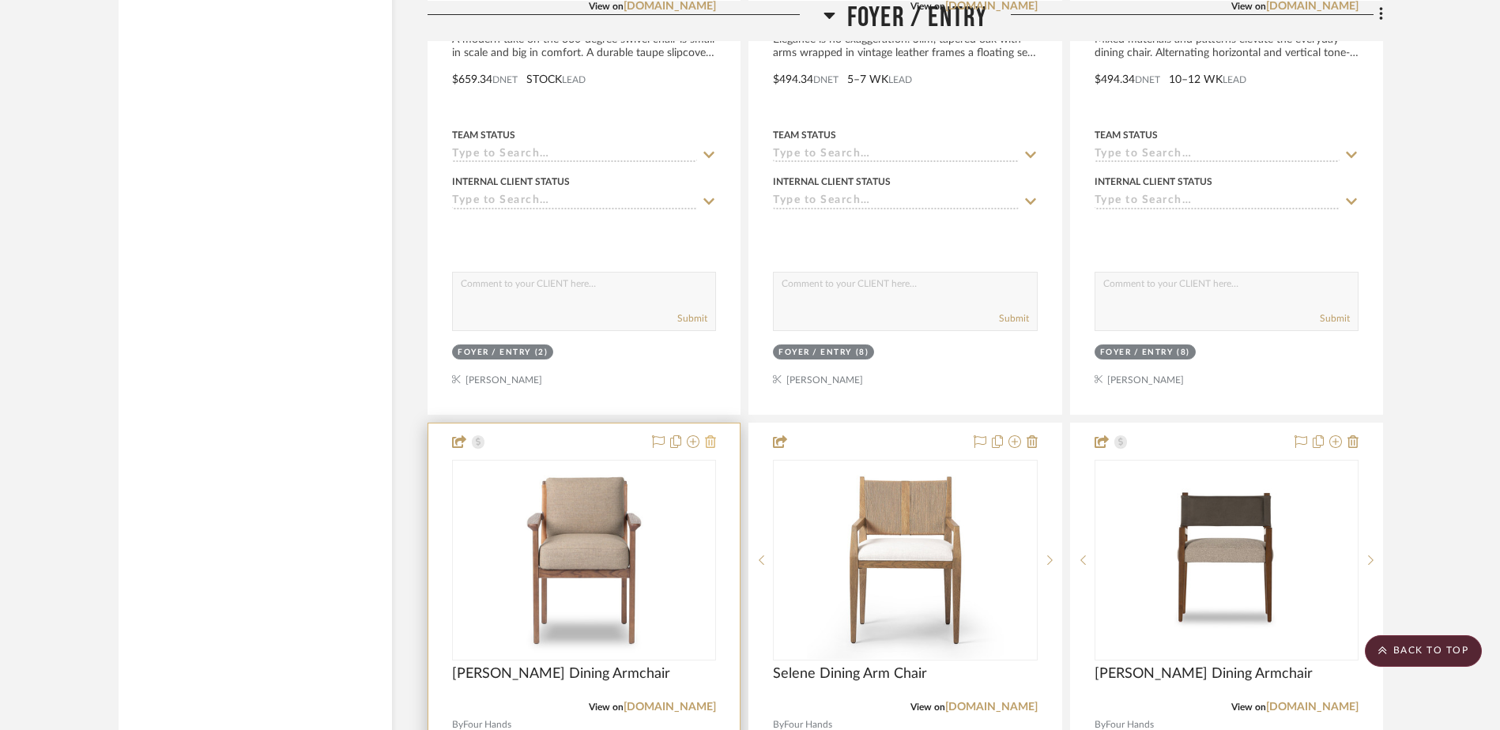
click at [715, 443] on icon at bounding box center [710, 441] width 11 height 13
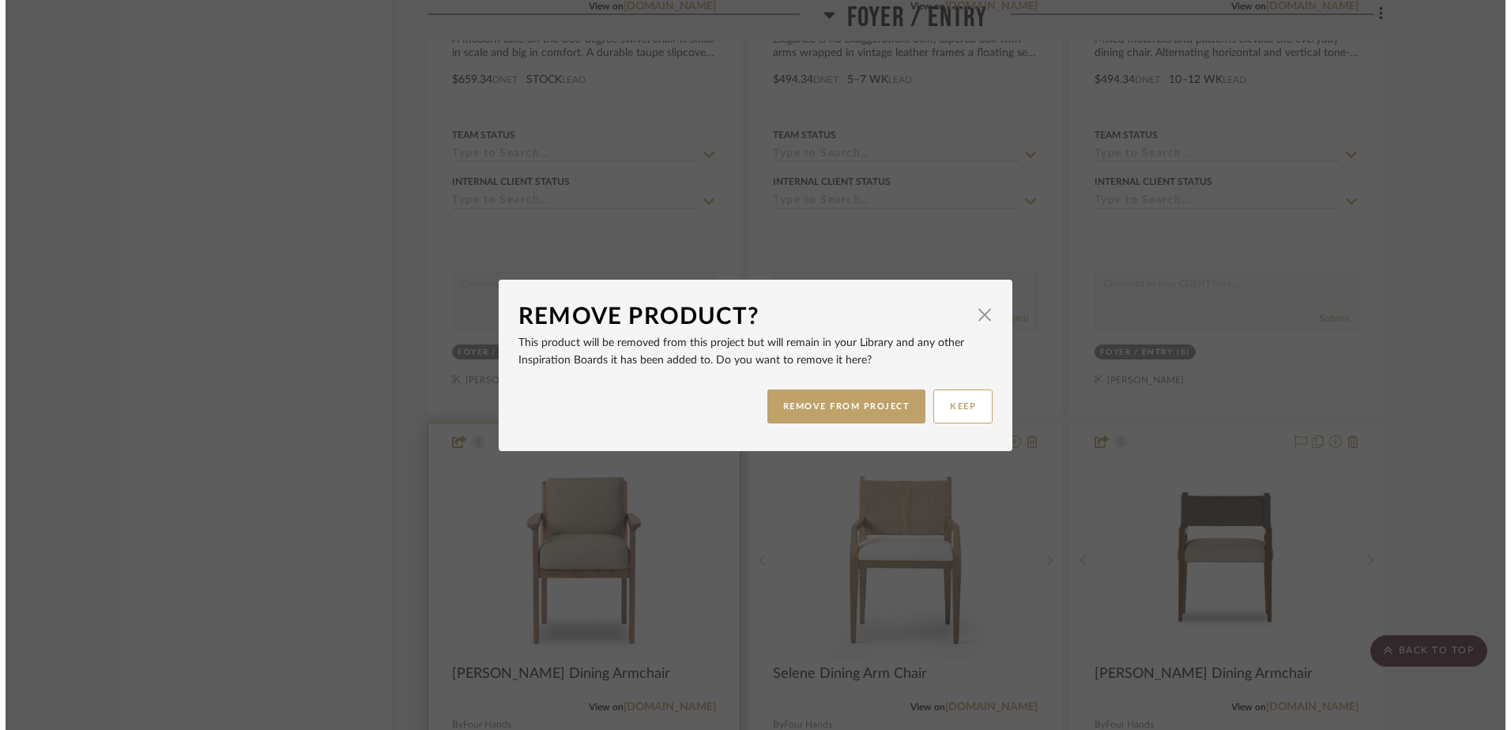
scroll to position [0, 0]
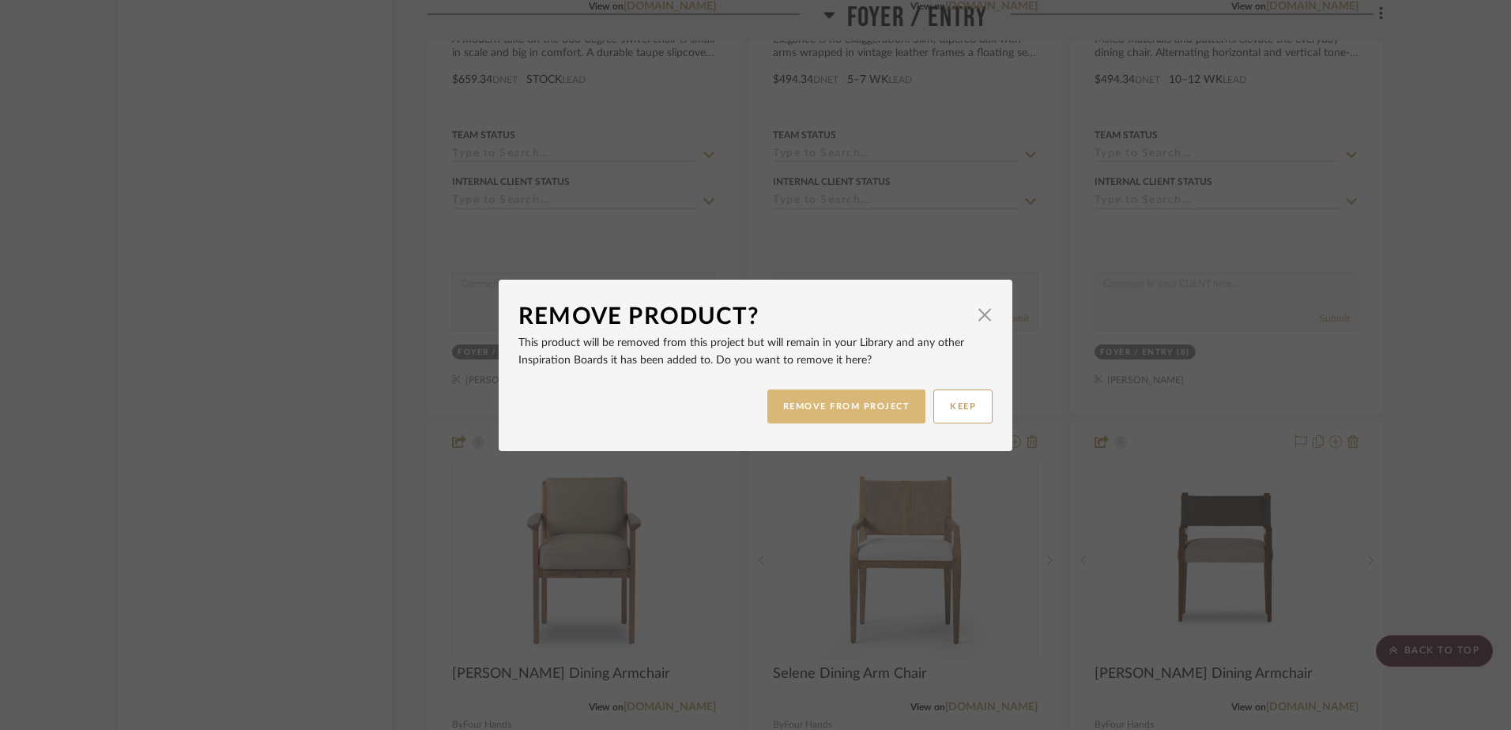
click at [842, 404] on button "REMOVE FROM PROJECT" at bounding box center [846, 407] width 159 height 34
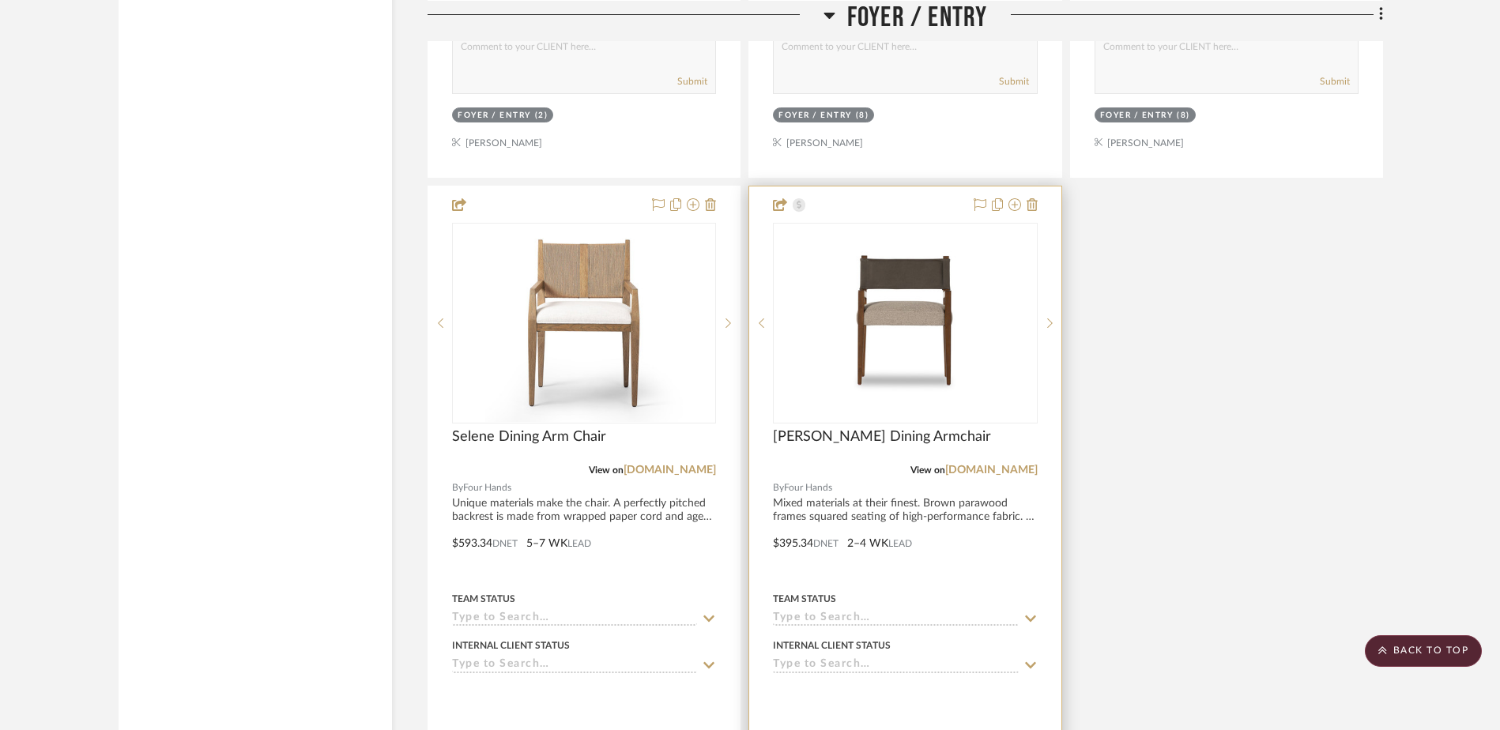
scroll to position [3830, 0]
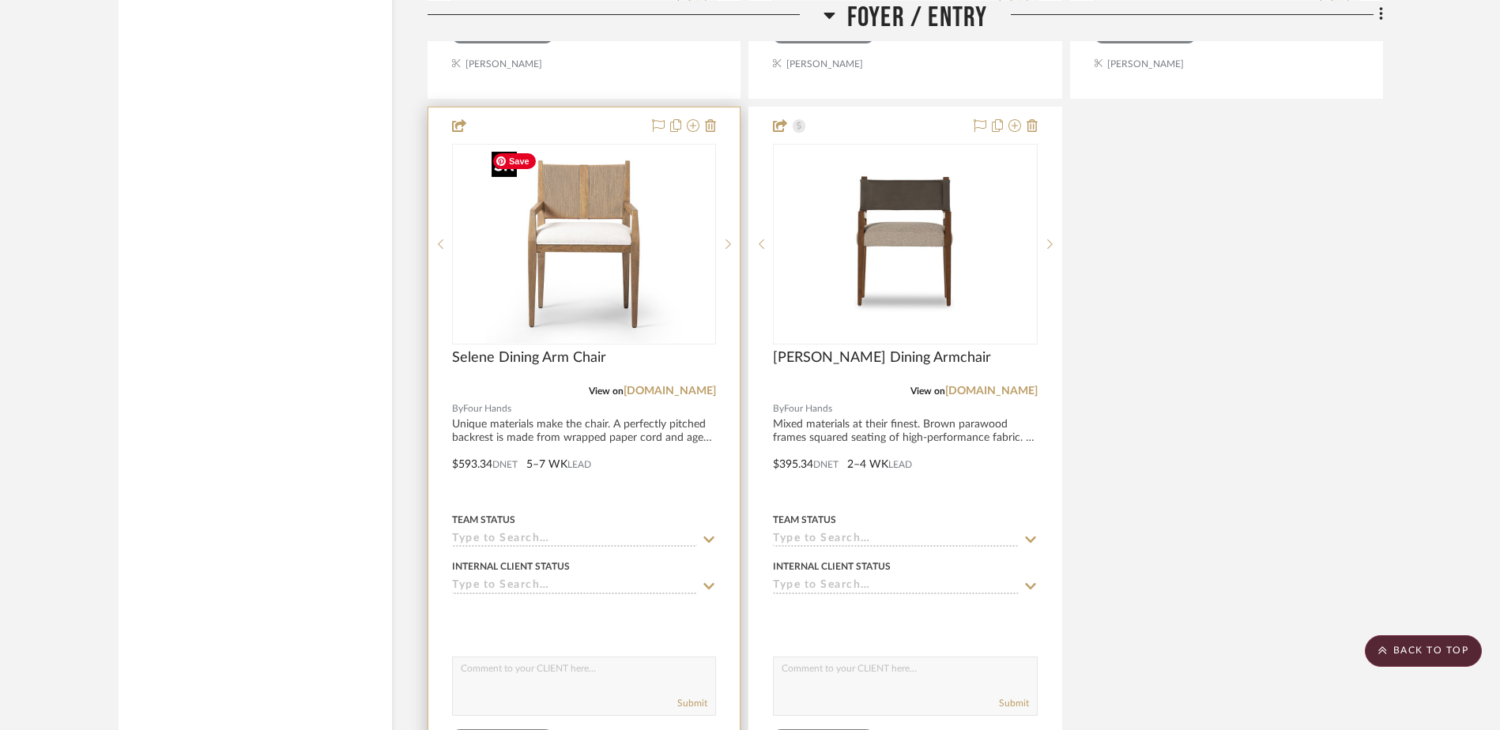
click at [587, 260] on img "0" at bounding box center [584, 244] width 198 height 198
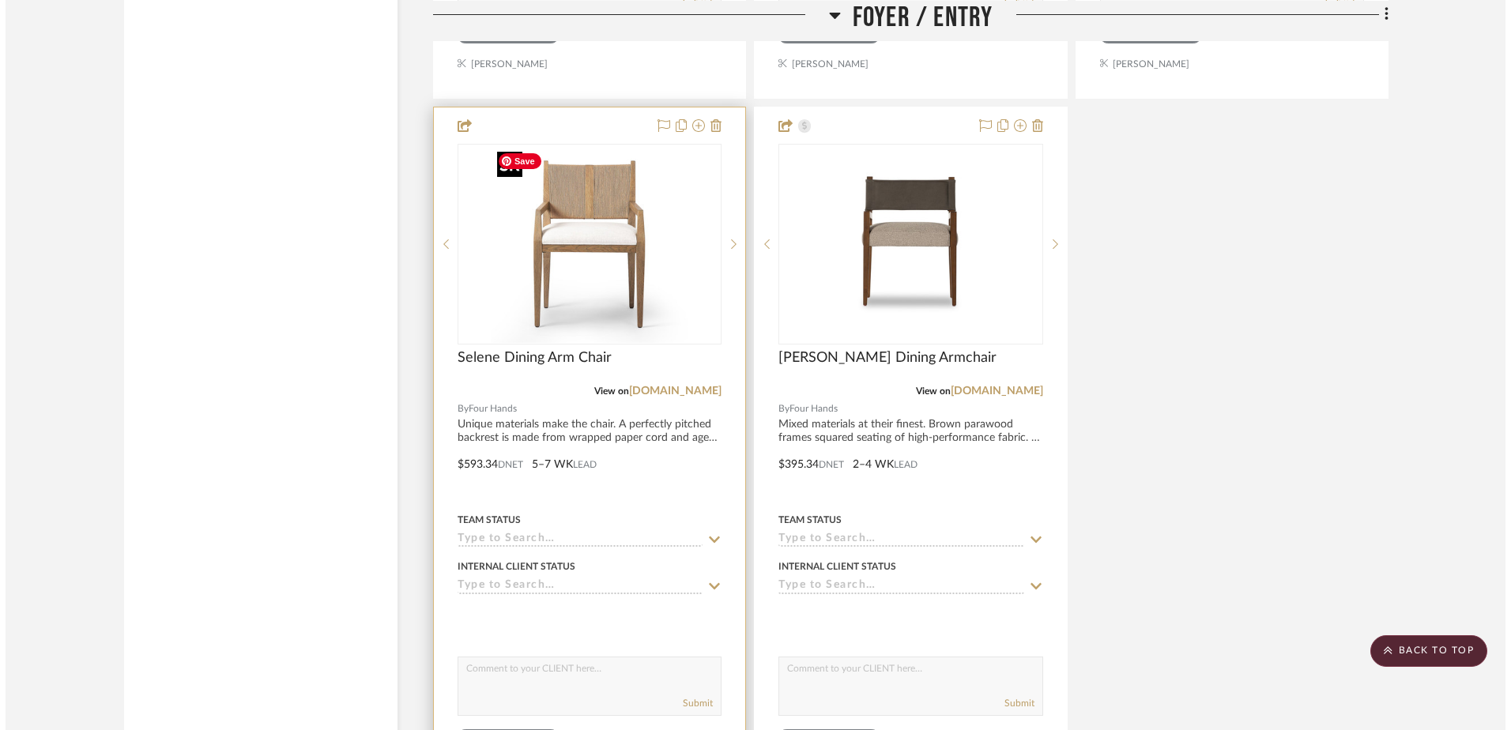
scroll to position [0, 0]
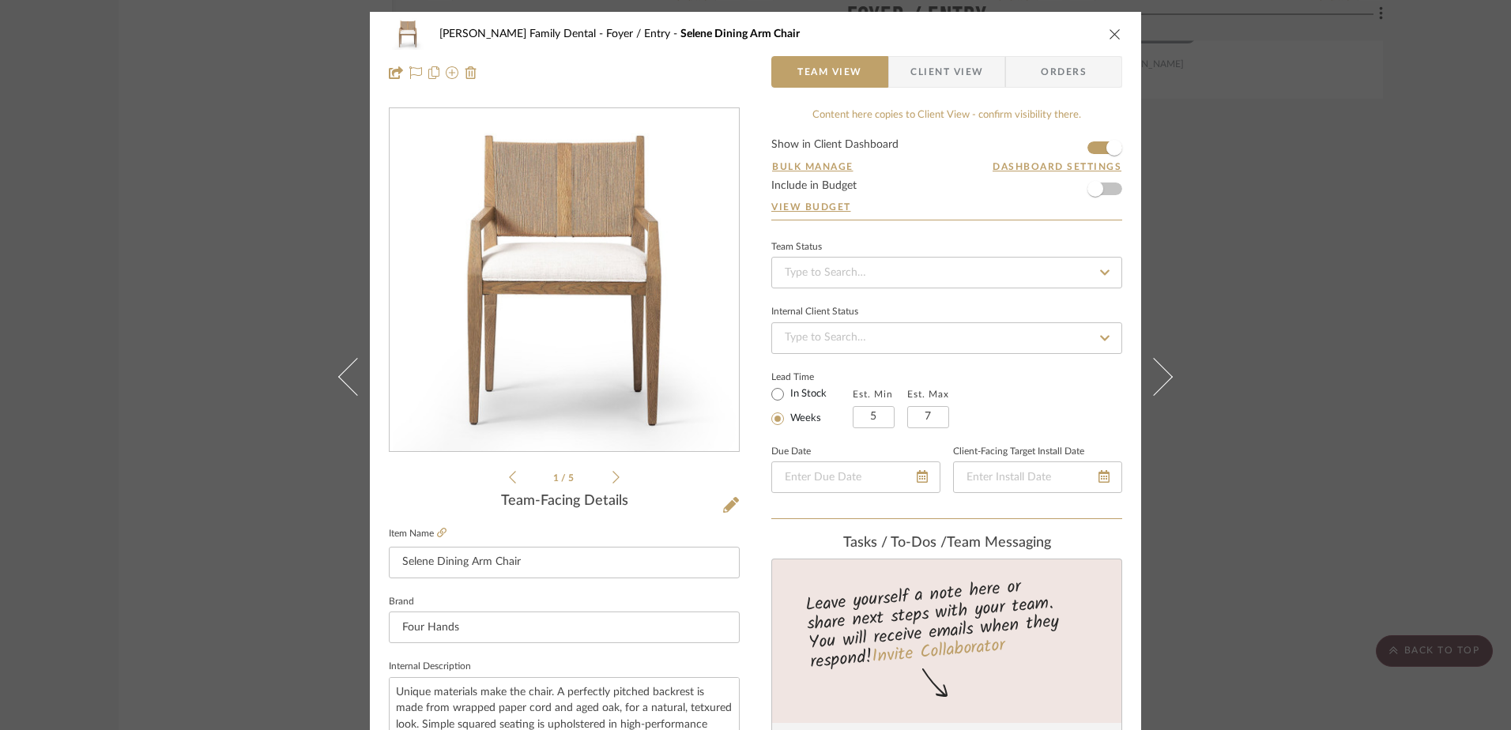
click at [613, 477] on icon at bounding box center [616, 477] width 7 height 14
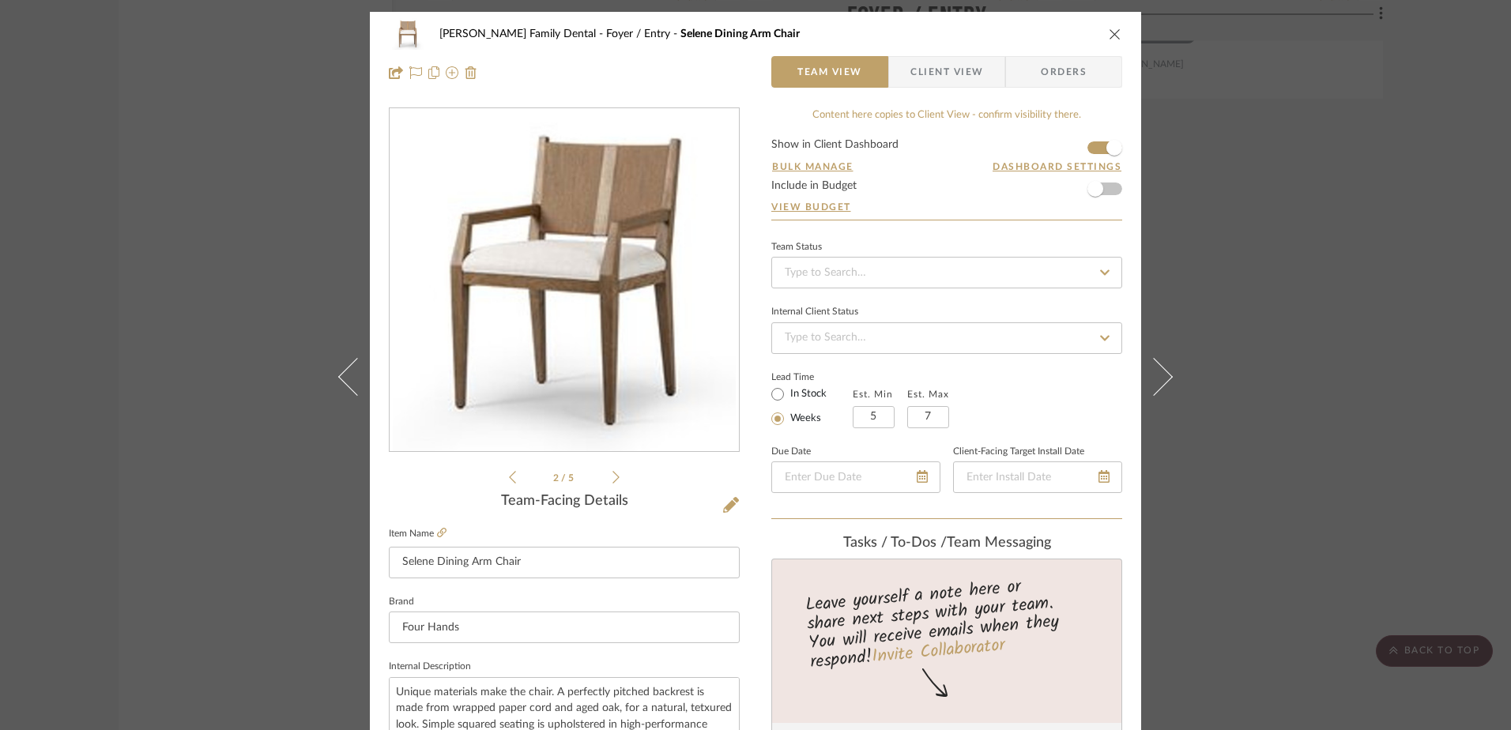
click at [613, 477] on icon at bounding box center [616, 477] width 7 height 14
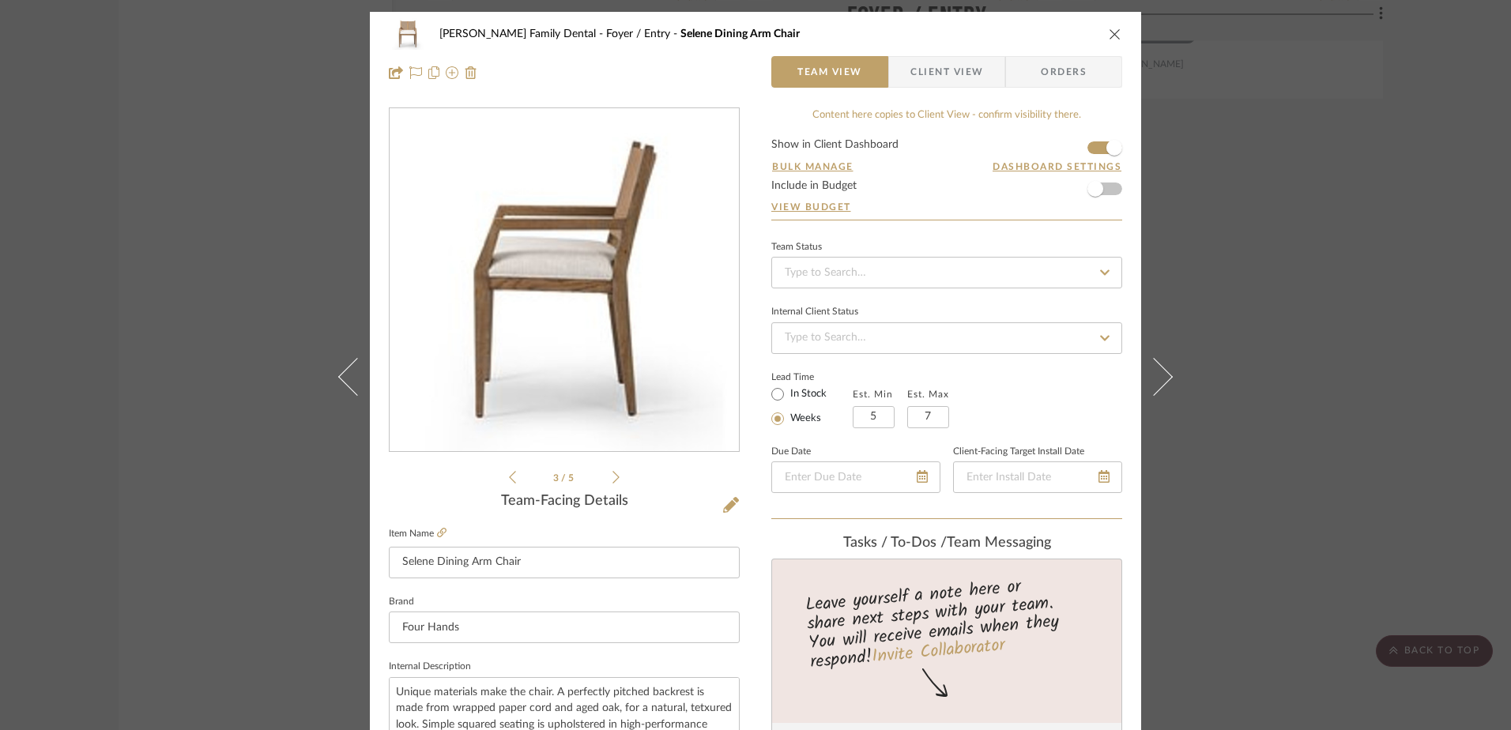
click at [613, 477] on icon at bounding box center [616, 477] width 7 height 14
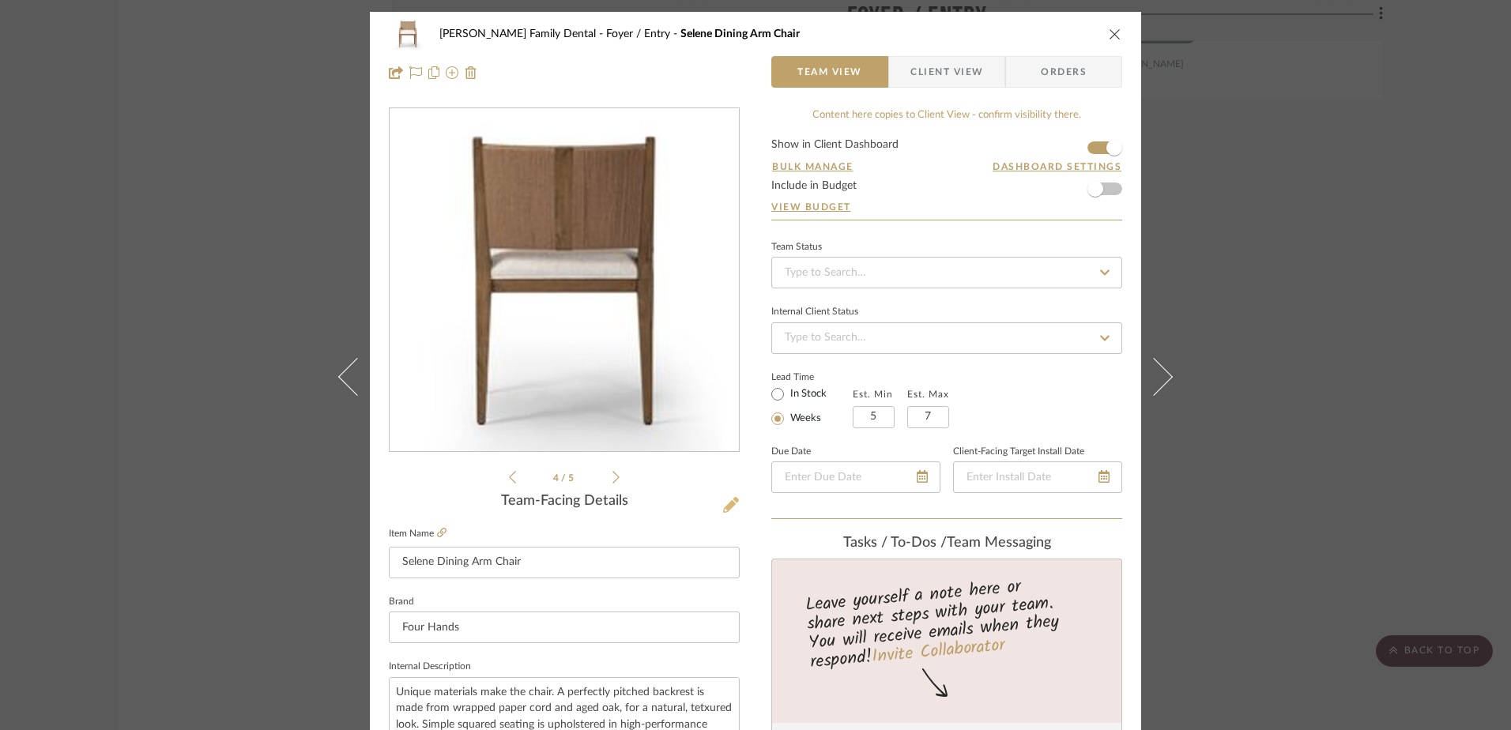
click at [729, 502] on icon at bounding box center [731, 505] width 16 height 16
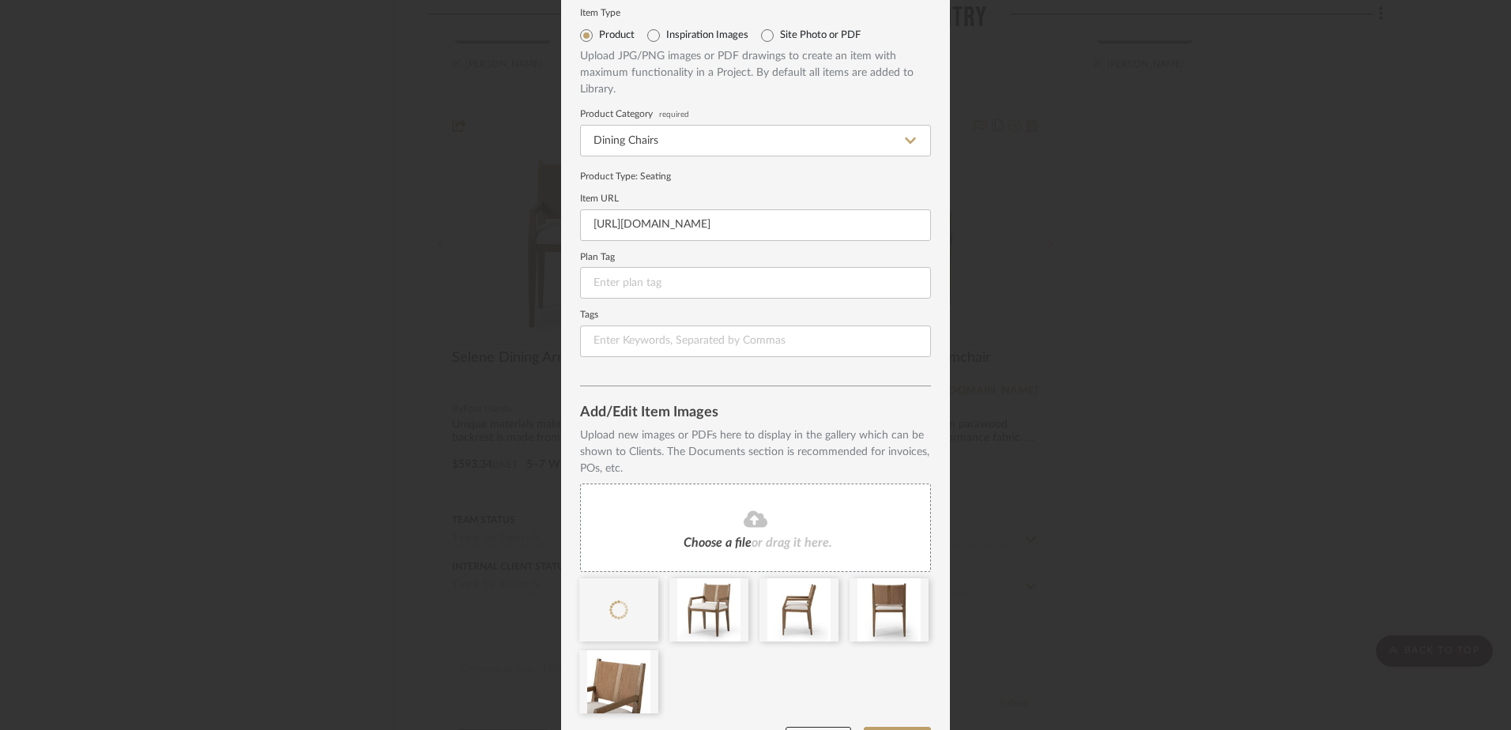
scroll to position [95, 0]
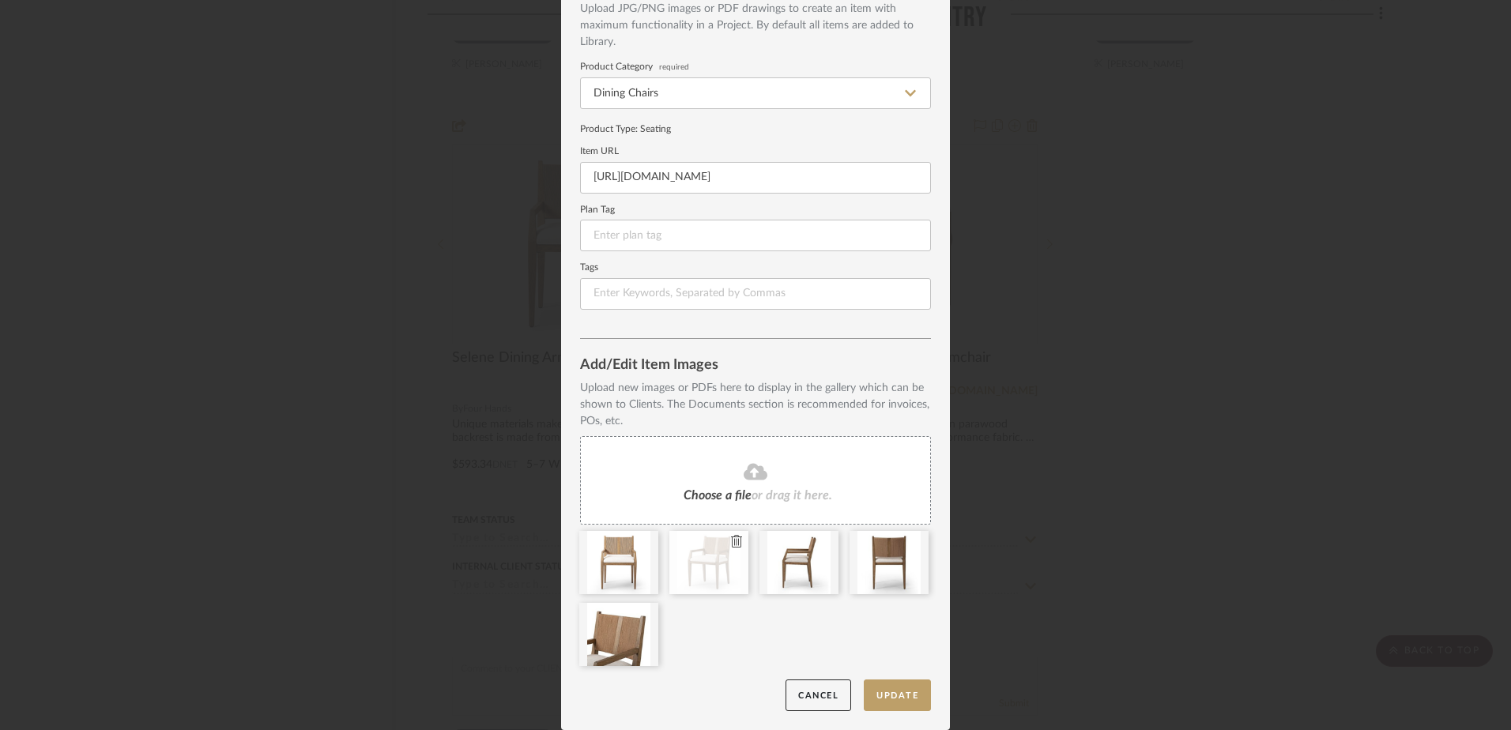
click at [731, 538] on icon at bounding box center [736, 541] width 11 height 13
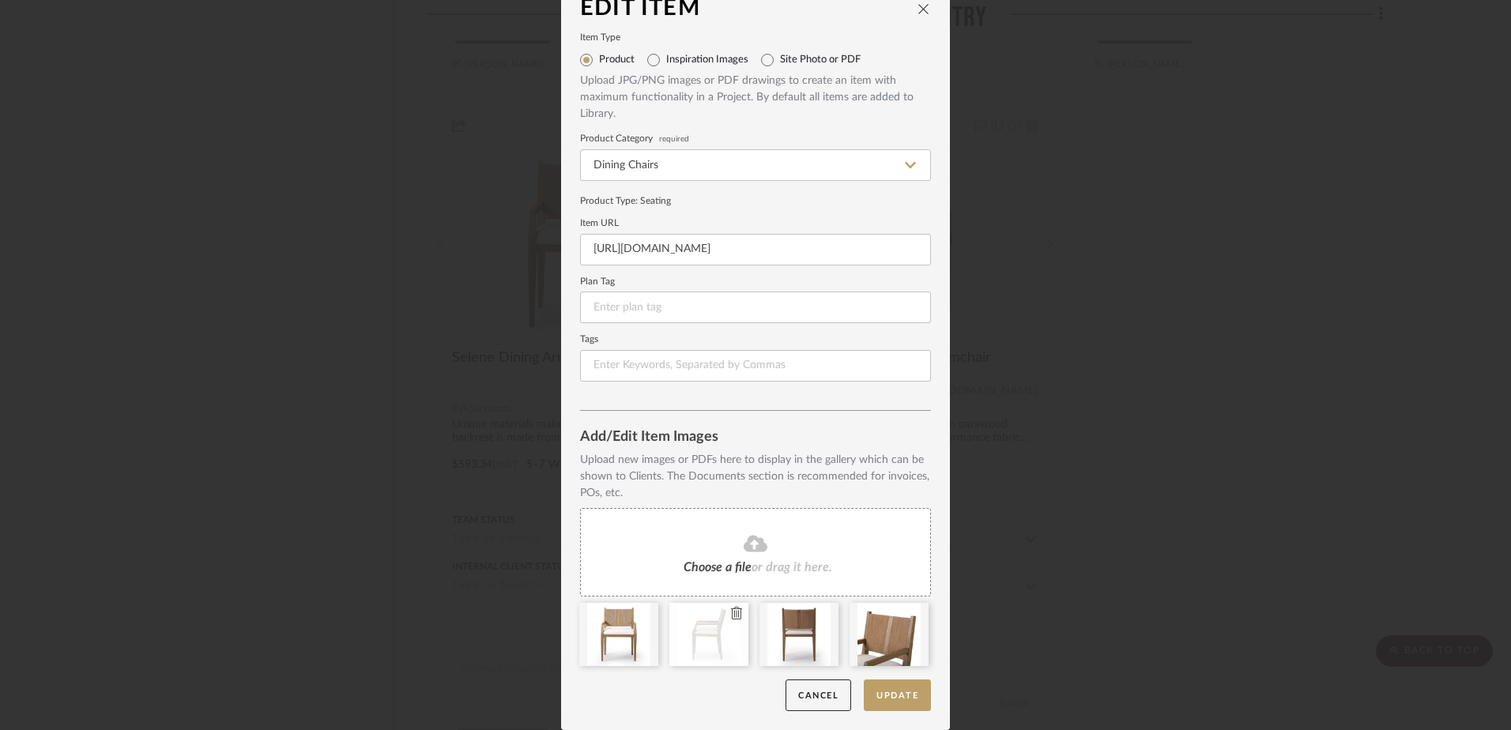
click at [731, 617] on icon at bounding box center [736, 613] width 11 height 13
click at [0, 0] on icon at bounding box center [0, 0] width 0 height 0
click at [888, 693] on button "Update" at bounding box center [897, 696] width 67 height 32
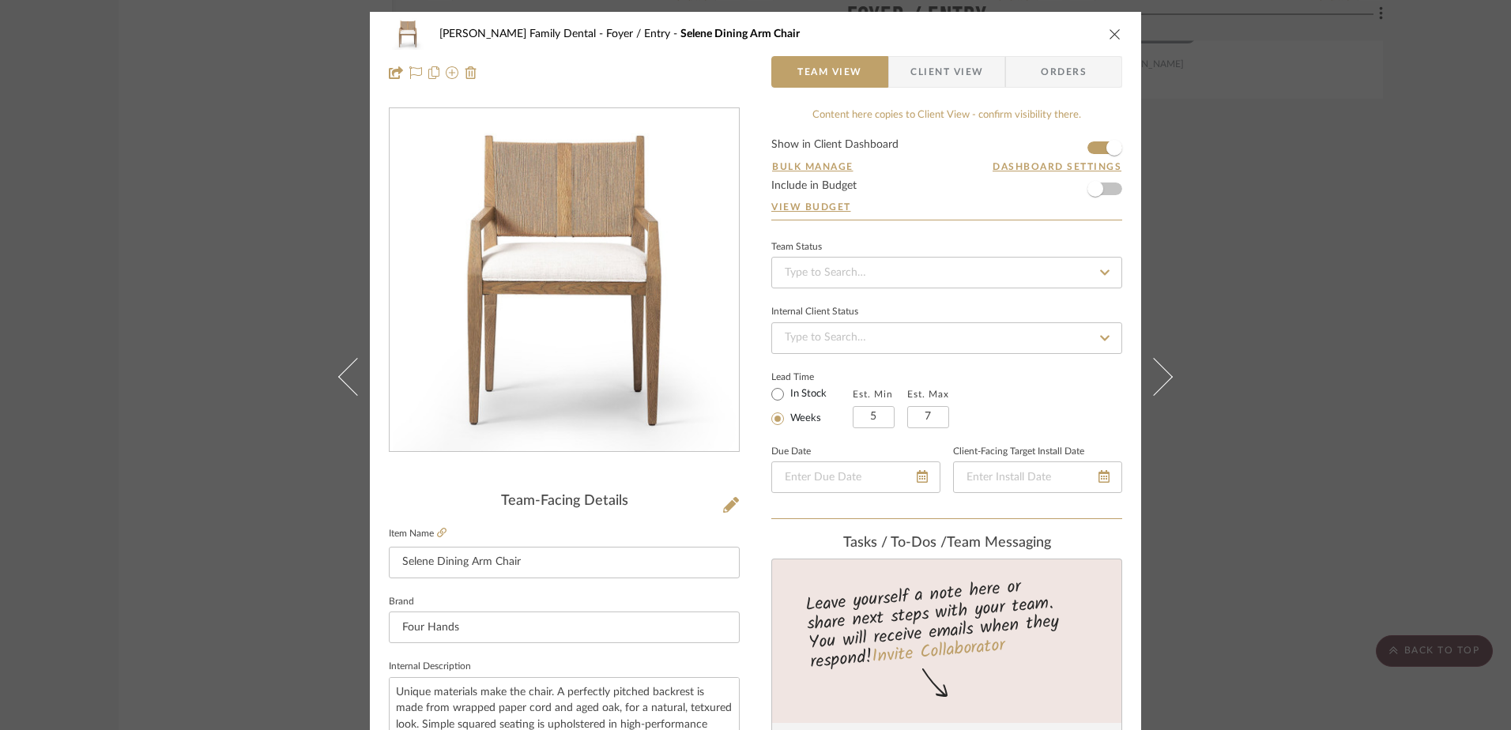
click at [1109, 28] on icon "close" at bounding box center [1115, 34] width 13 height 13
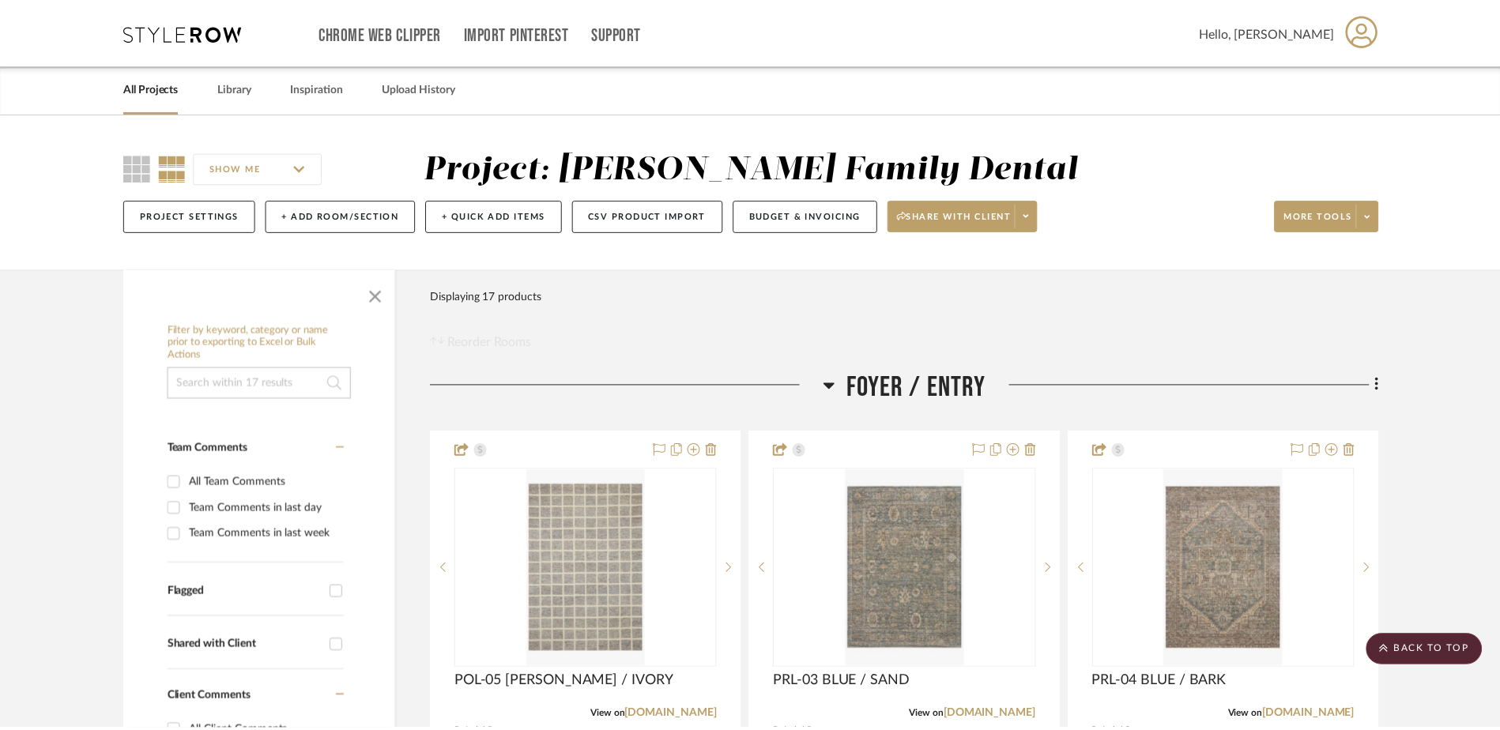
scroll to position [3830, 0]
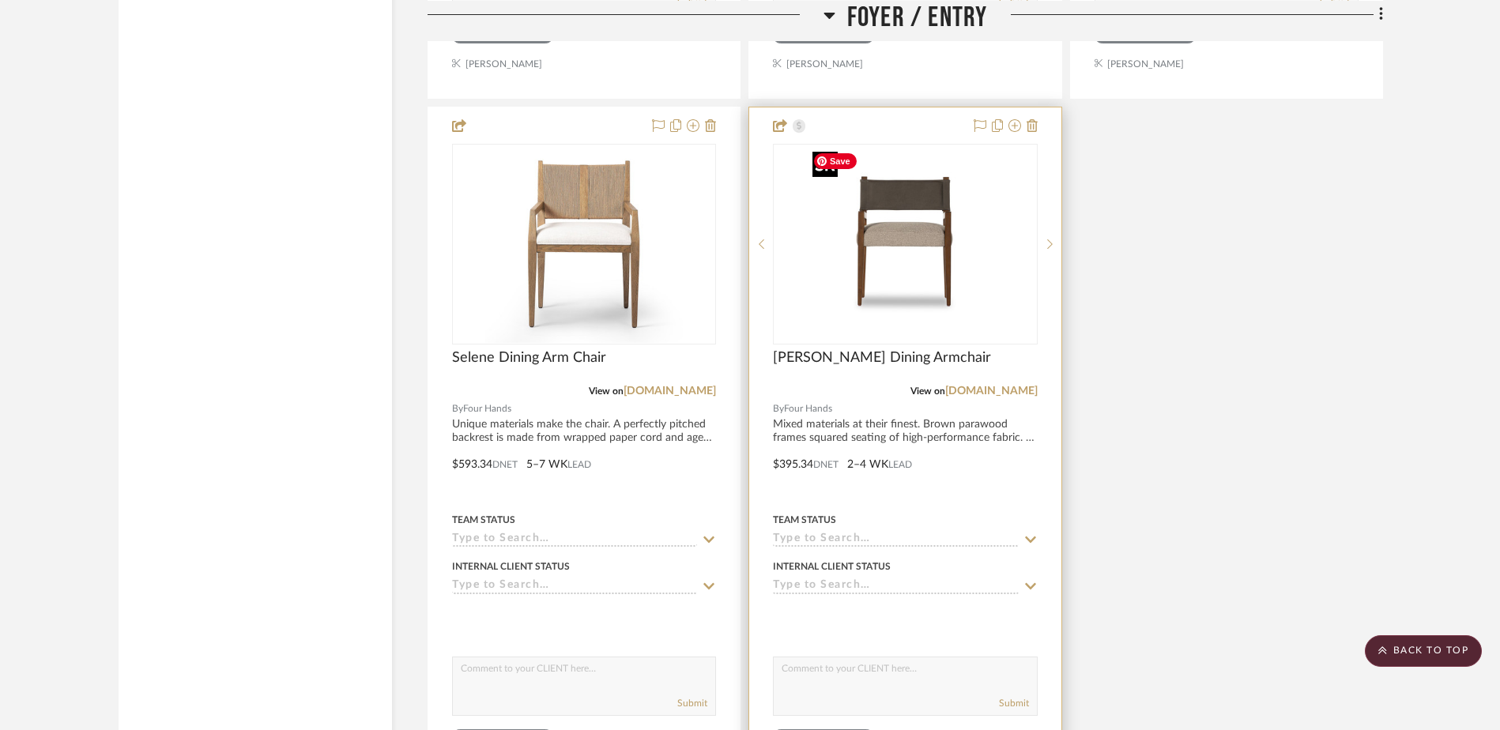
click at [929, 273] on img "0" at bounding box center [905, 244] width 198 height 198
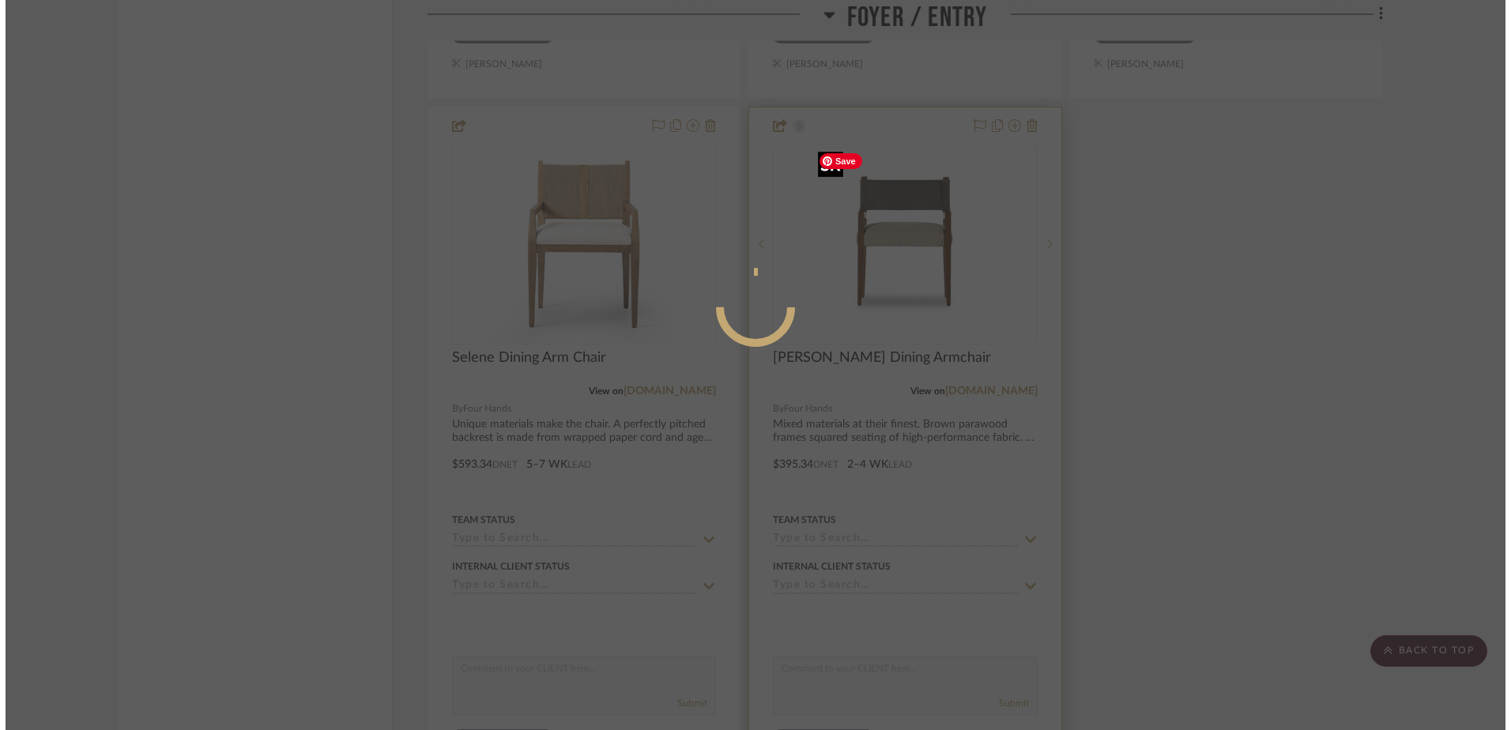
scroll to position [0, 0]
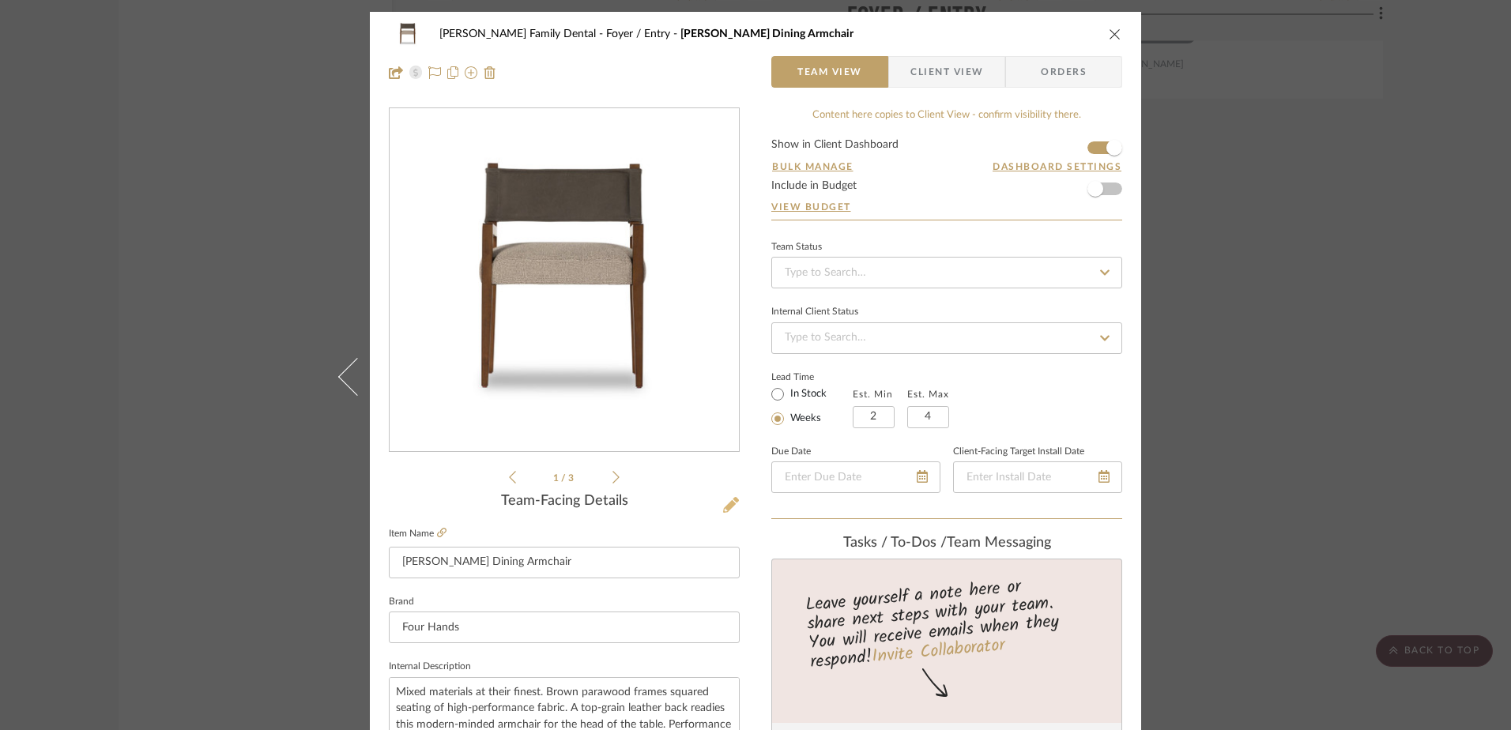
click at [723, 500] on icon at bounding box center [731, 505] width 16 height 16
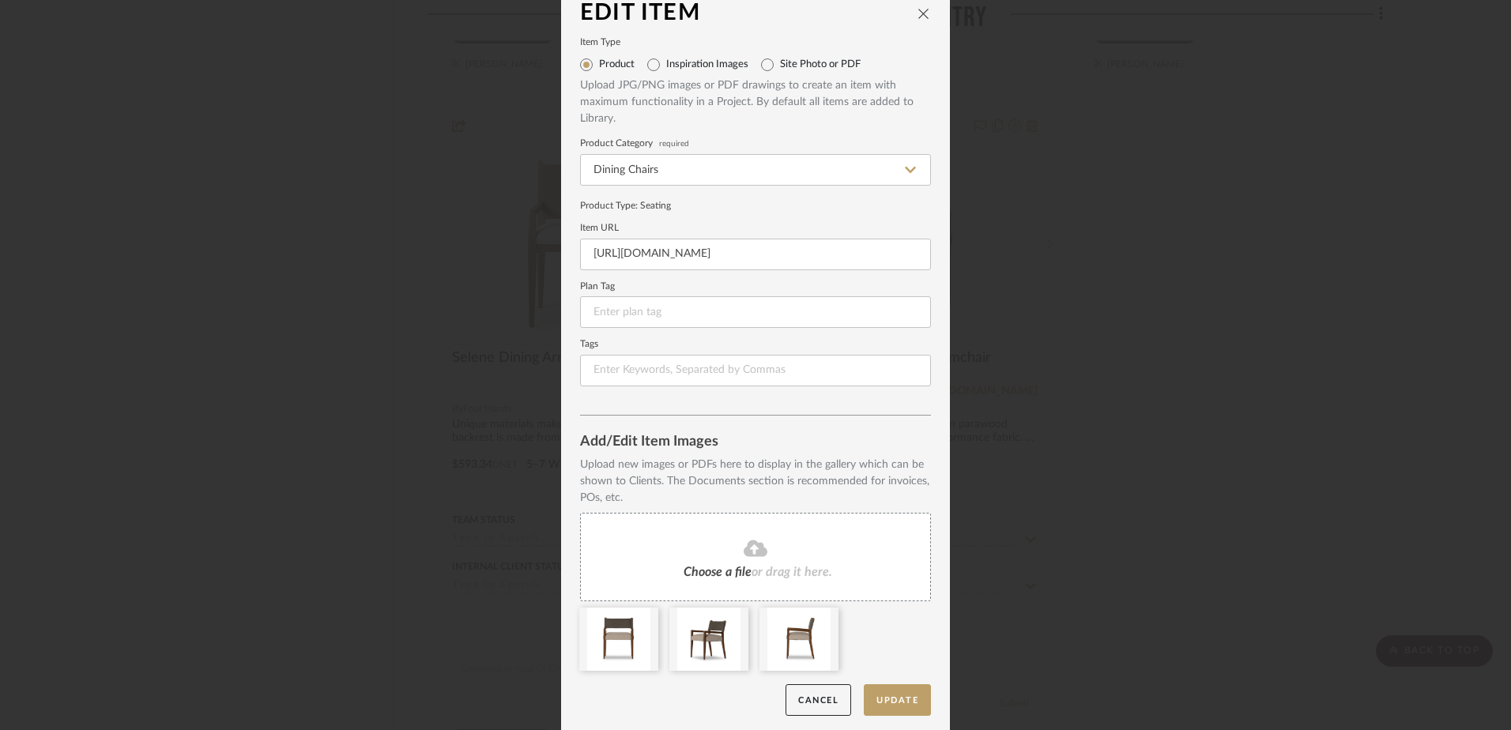
scroll to position [23, 0]
click at [734, 607] on icon at bounding box center [736, 613] width 11 height 13
click at [732, 611] on icon at bounding box center [736, 613] width 11 height 13
click at [880, 693] on button "Update" at bounding box center [897, 696] width 67 height 32
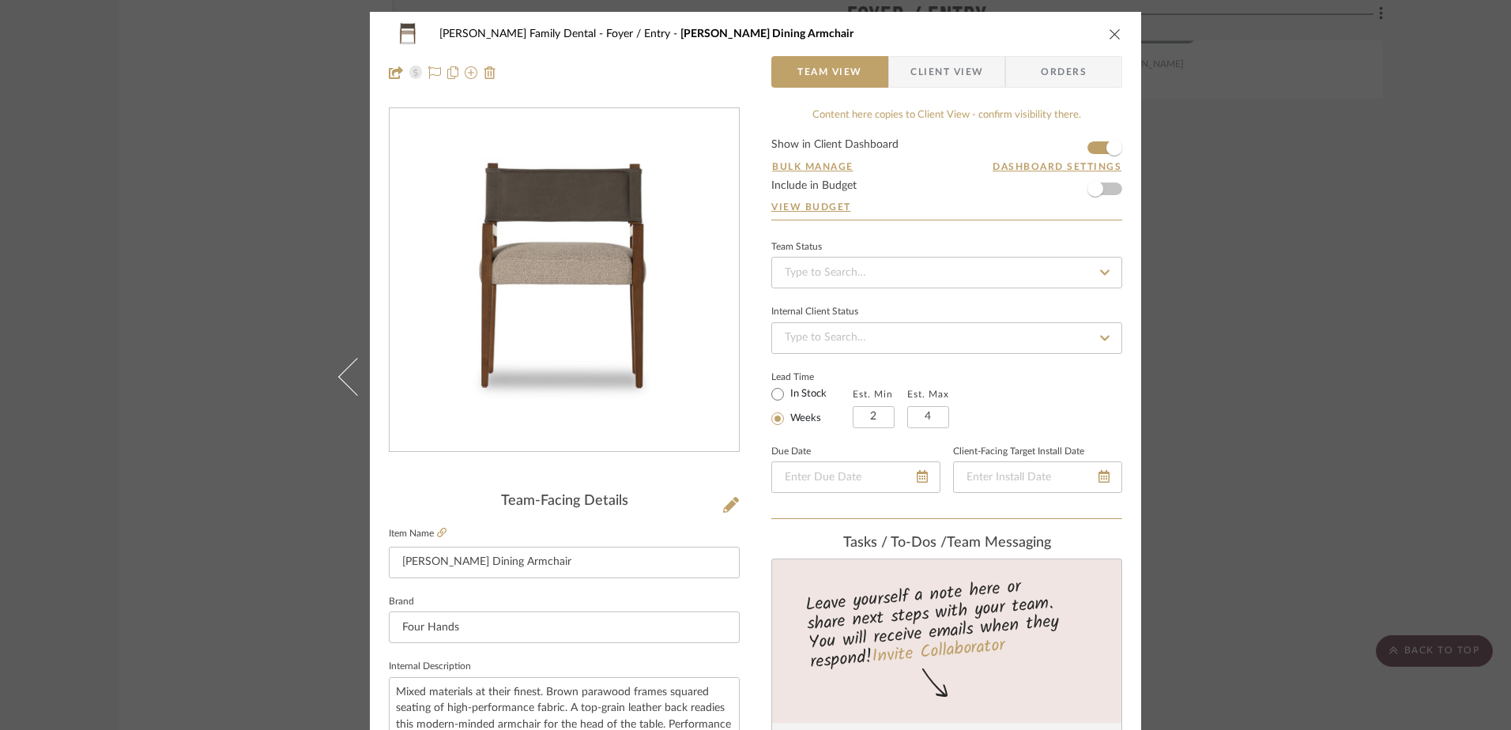
click at [1110, 31] on icon "close" at bounding box center [1115, 34] width 13 height 13
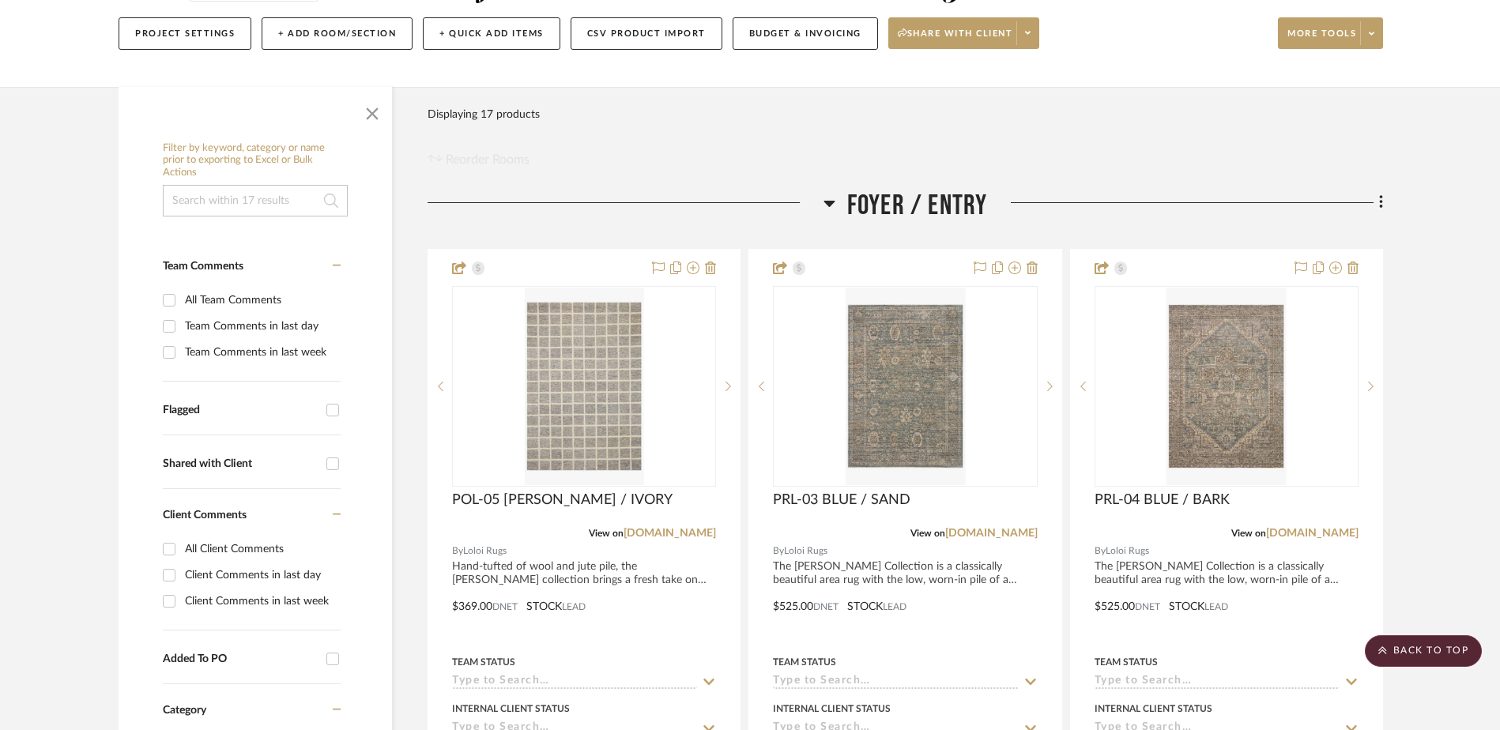
scroll to position [0, 0]
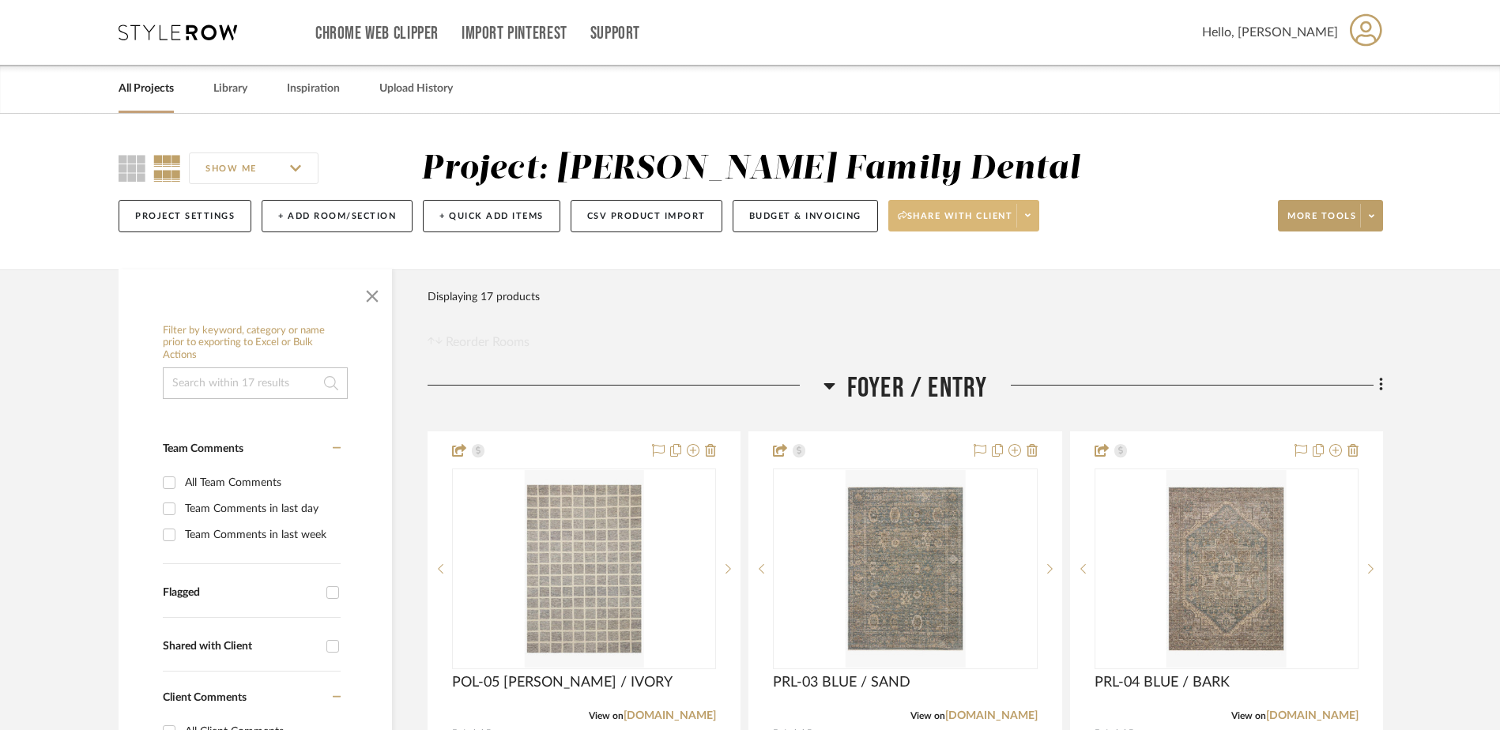
click at [1035, 213] on span at bounding box center [1027, 216] width 22 height 24
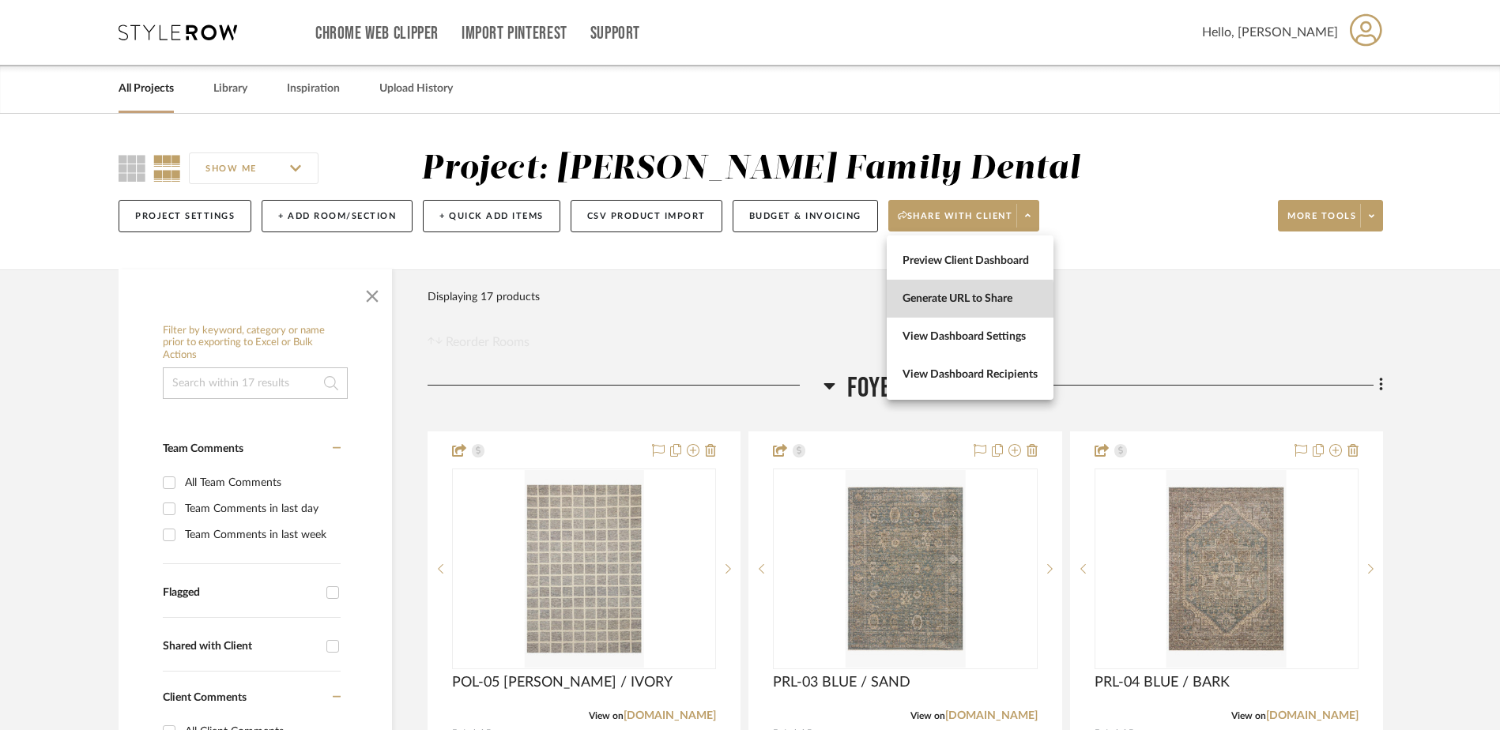
click at [953, 300] on span "Generate URL to Share" at bounding box center [970, 298] width 135 height 13
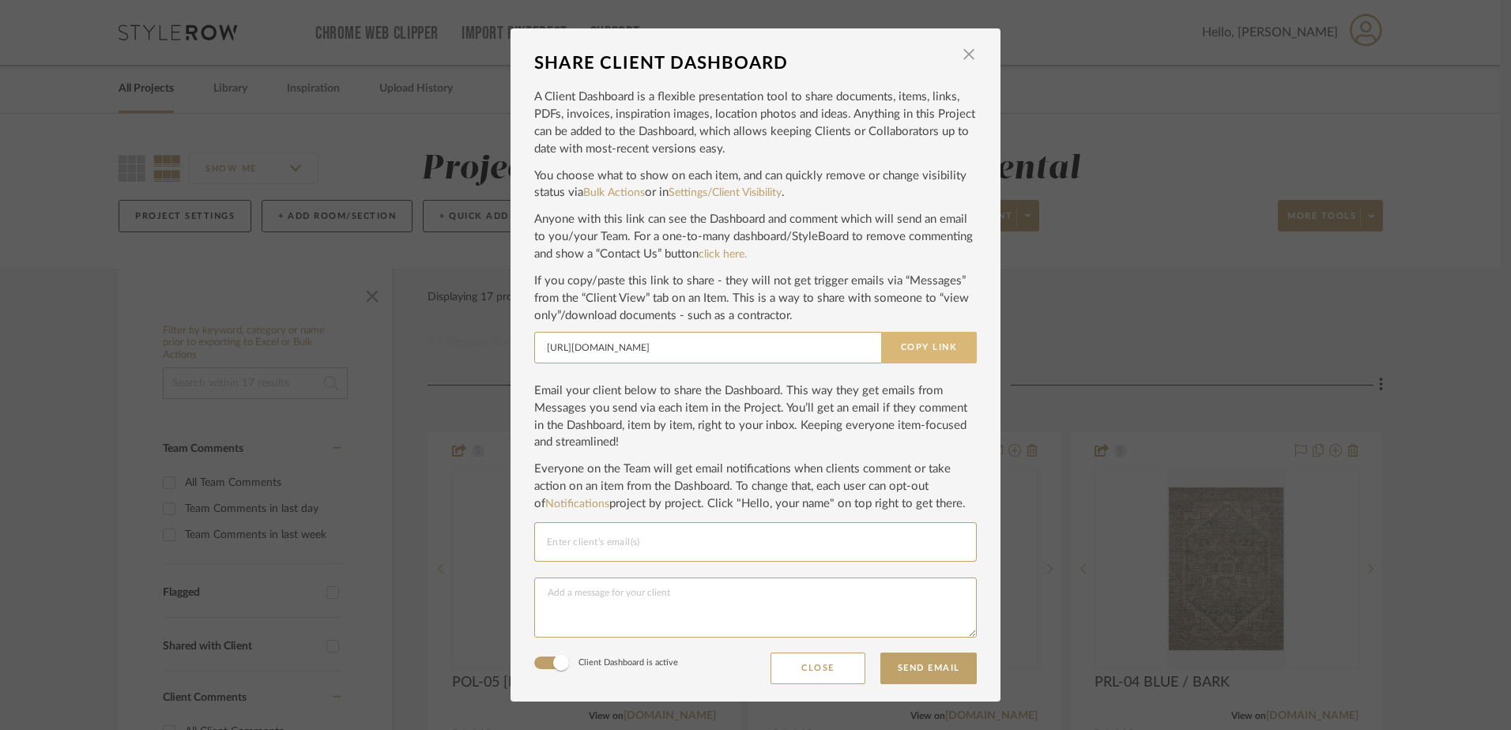
click at [929, 348] on button "Copy Link" at bounding box center [929, 348] width 96 height 32
click at [966, 51] on span "button" at bounding box center [969, 55] width 32 height 32
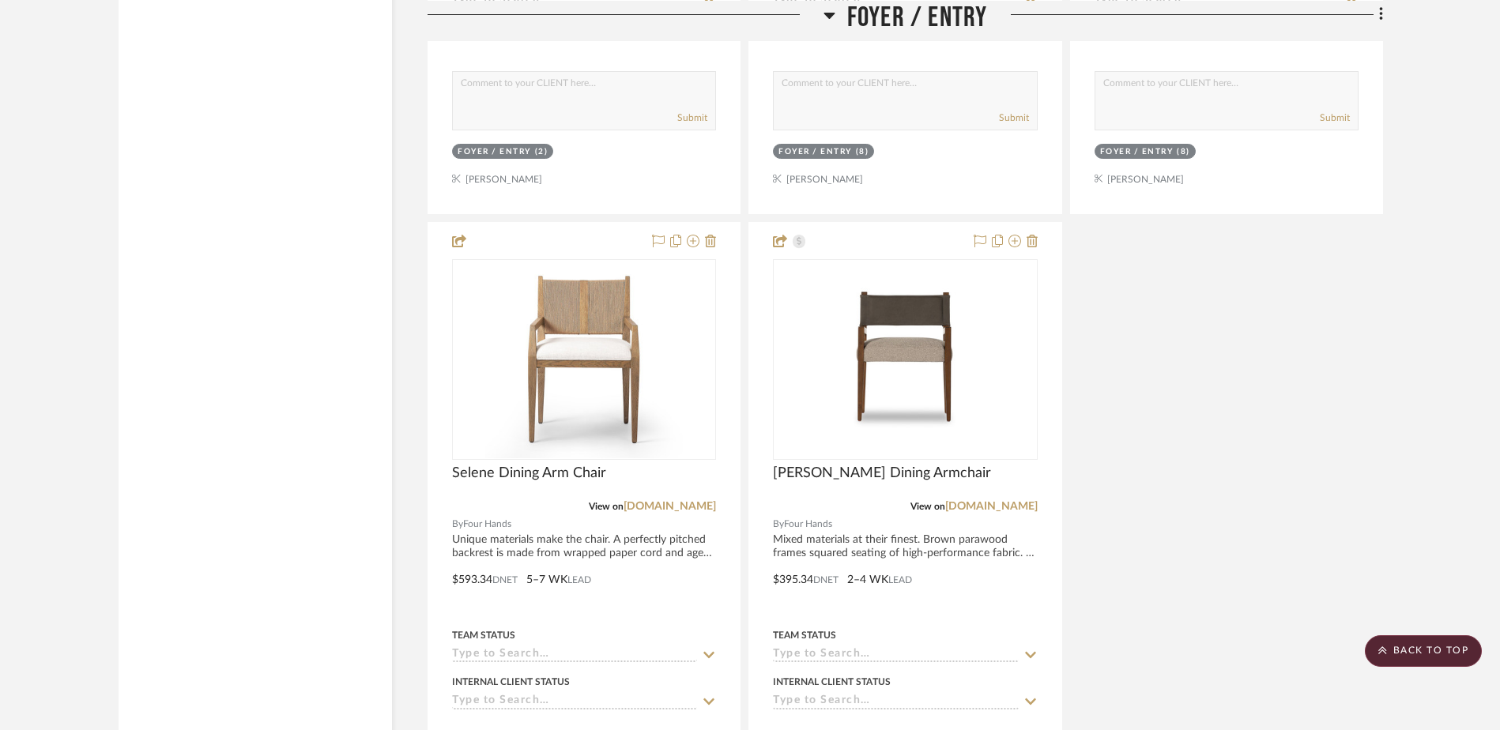
scroll to position [3794, 0]
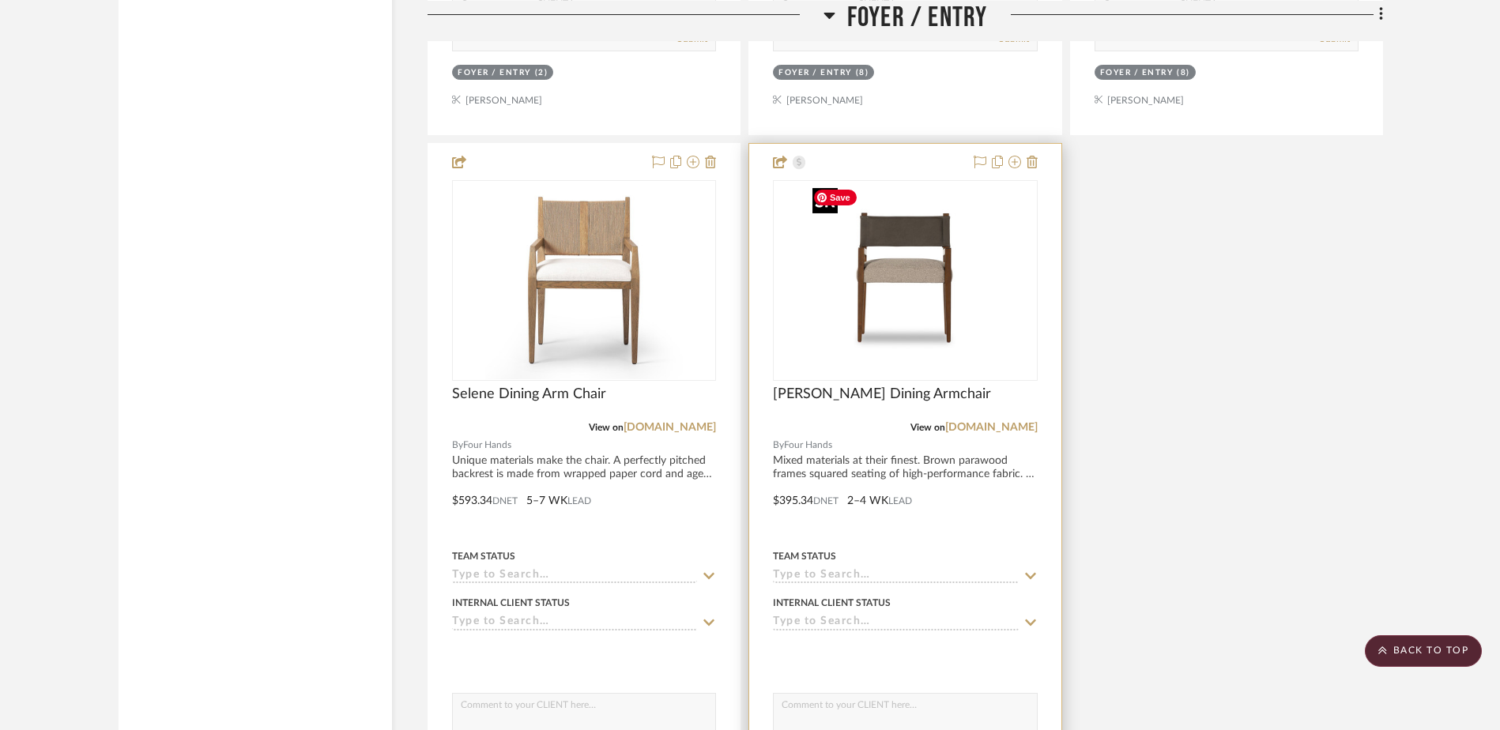
click at [830, 315] on img "0" at bounding box center [905, 281] width 198 height 198
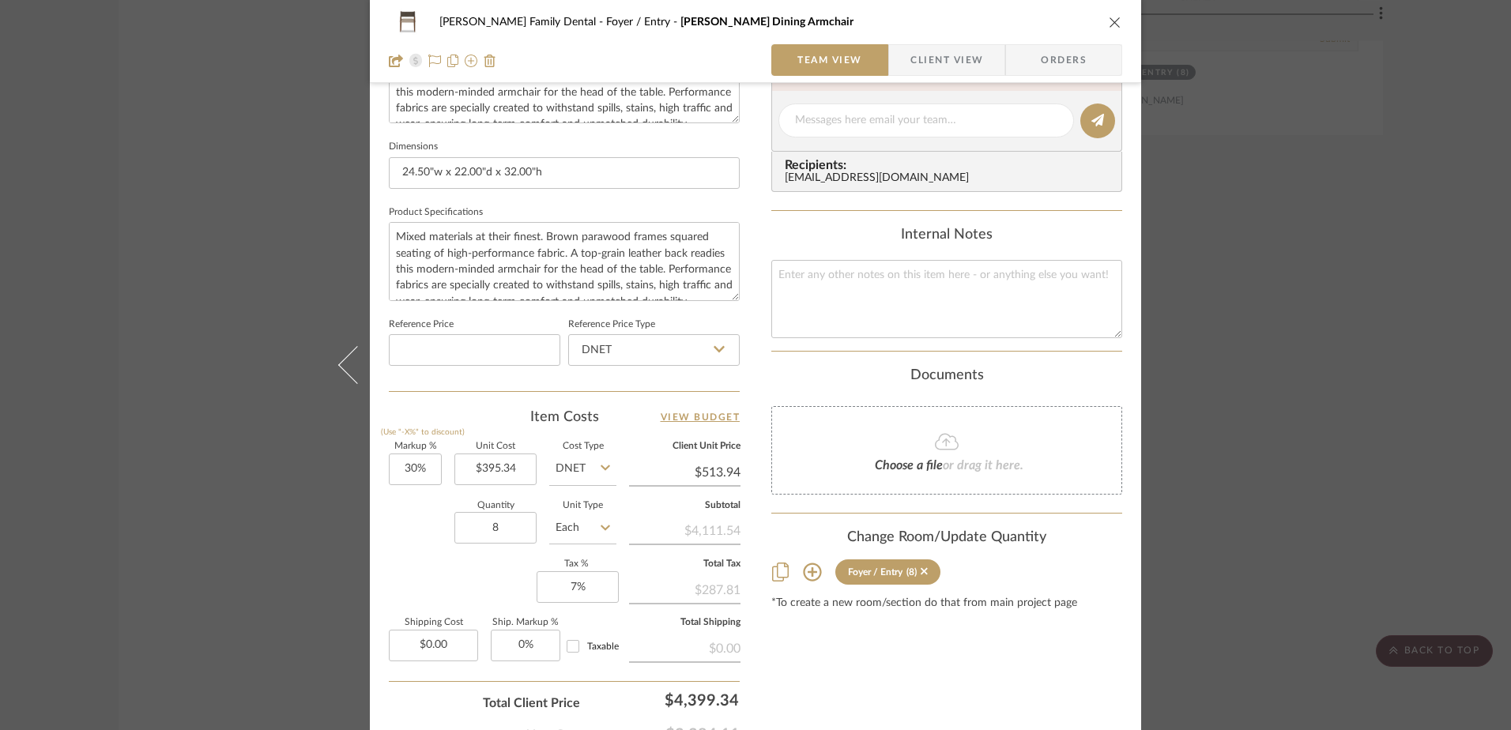
scroll to position [741, 0]
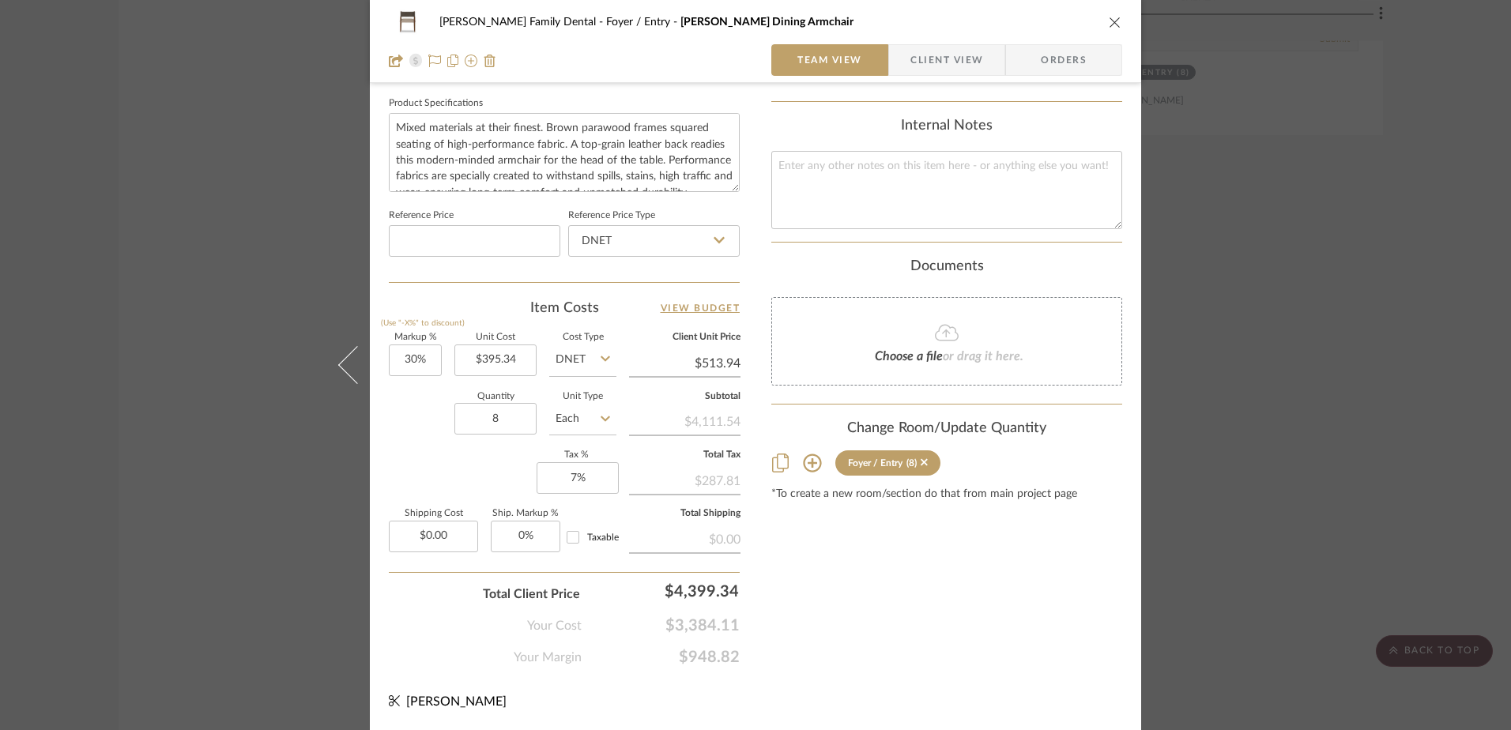
click at [1109, 22] on icon "close" at bounding box center [1115, 22] width 13 height 13
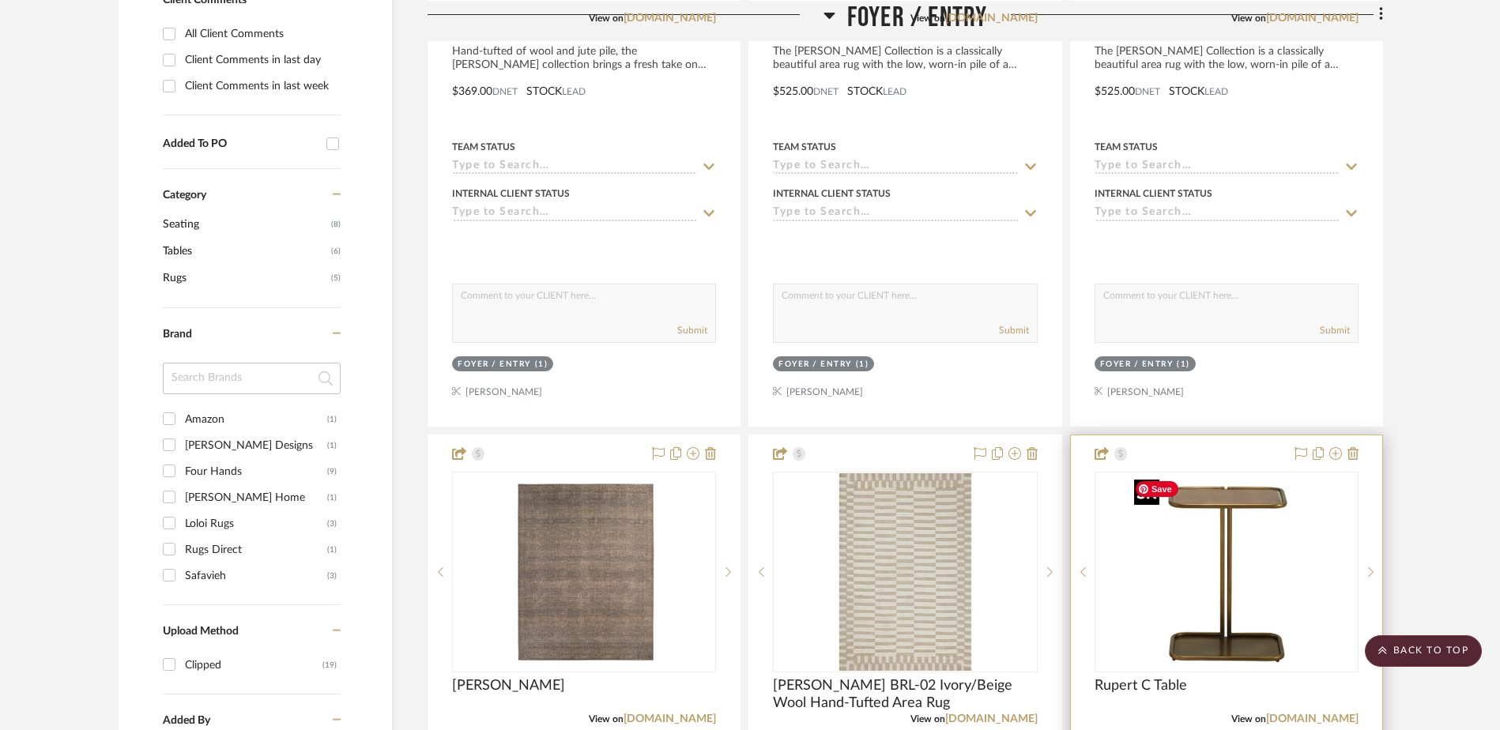
scroll to position [553, 0]
